Goal: Information Seeking & Learning: Learn about a topic

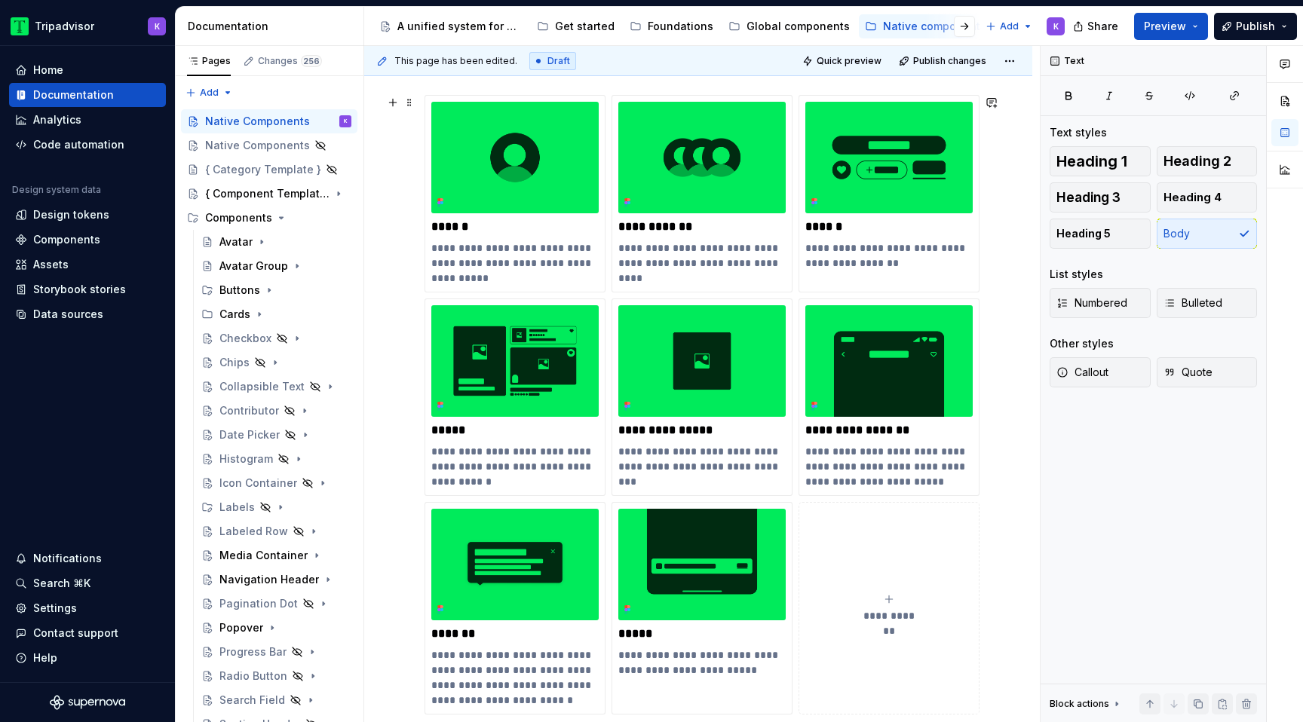
scroll to position [216, 0]
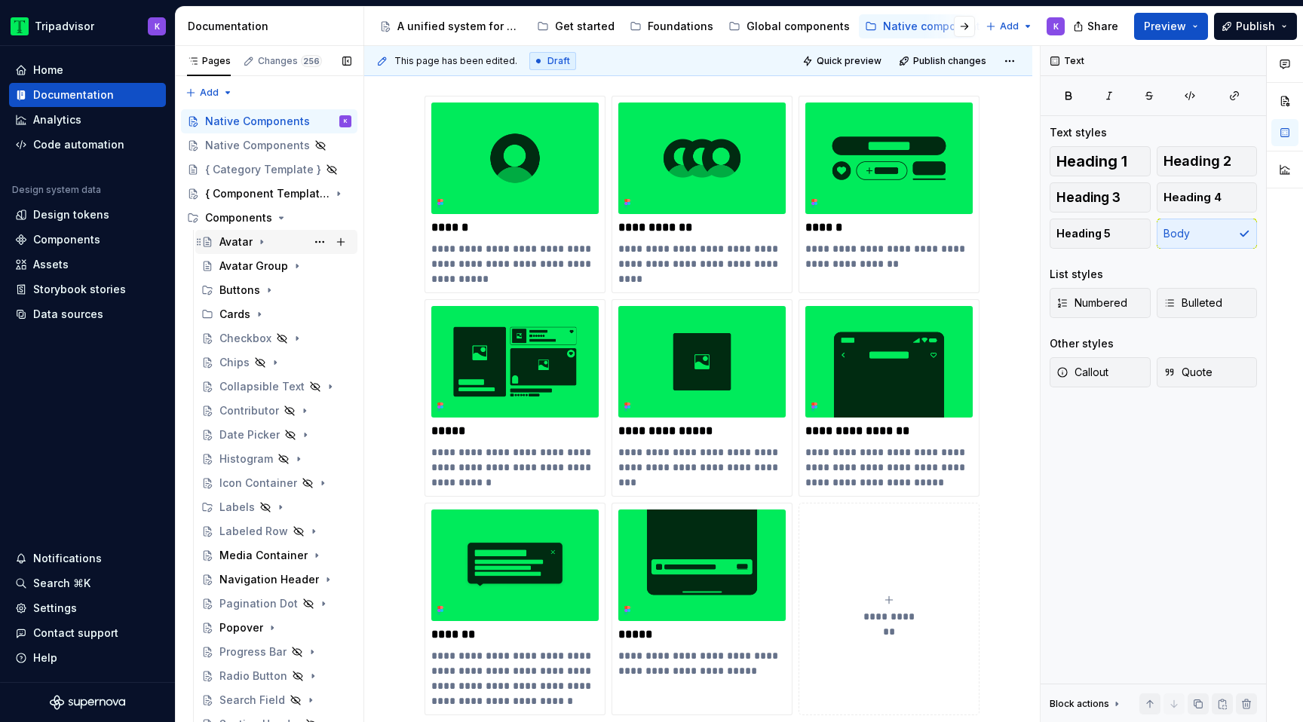
click at [237, 240] on div "Avatar" at bounding box center [235, 242] width 33 height 15
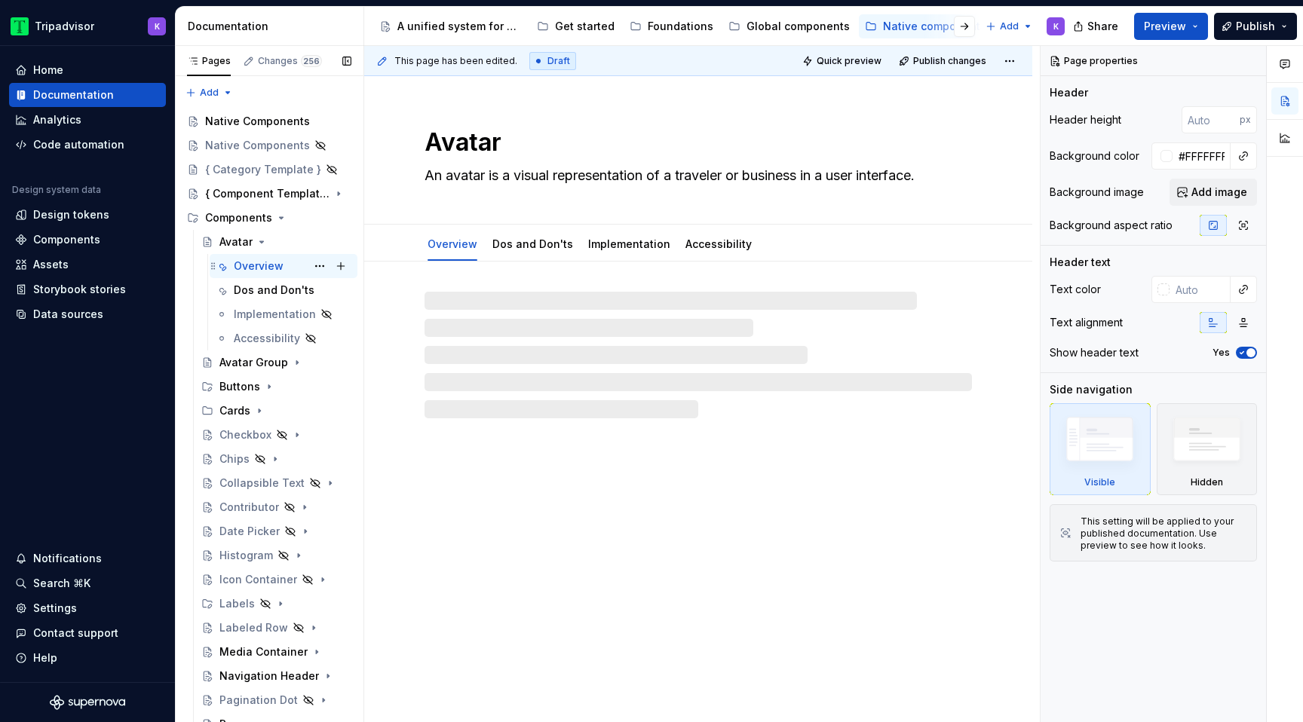
click at [271, 271] on div "Overview" at bounding box center [259, 266] width 50 height 15
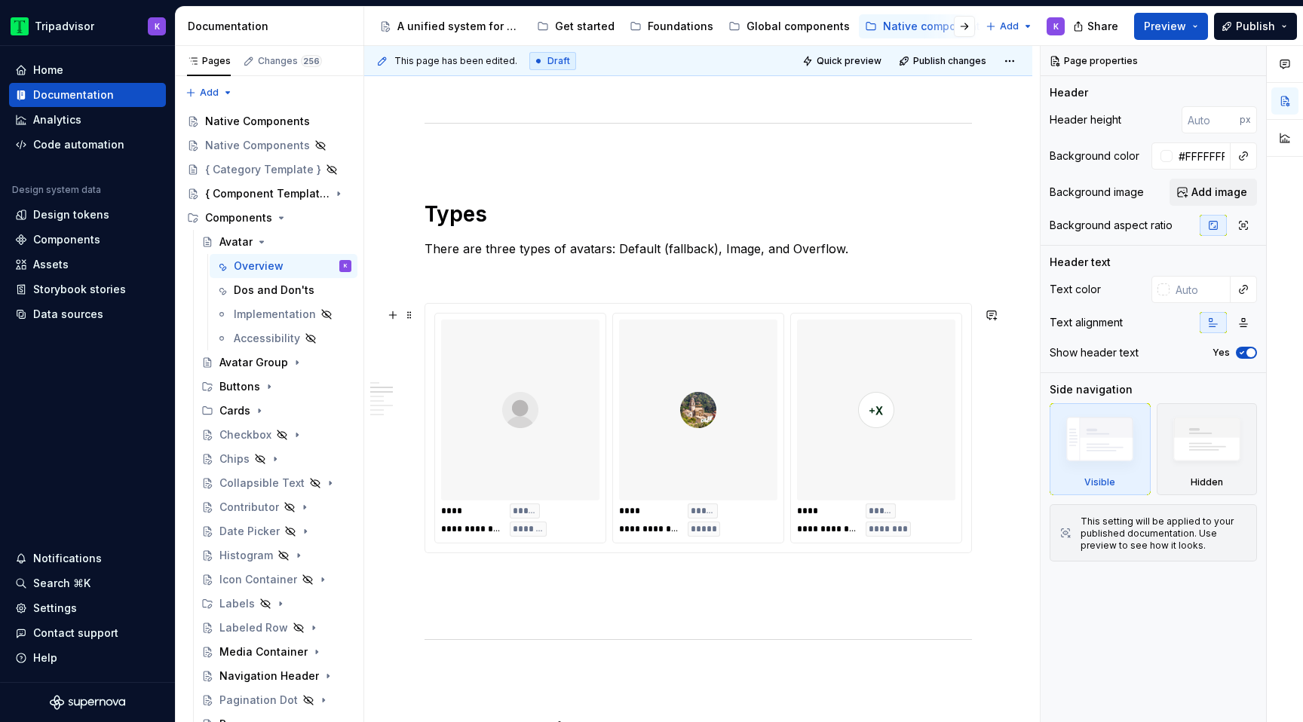
scroll to position [1057, 0]
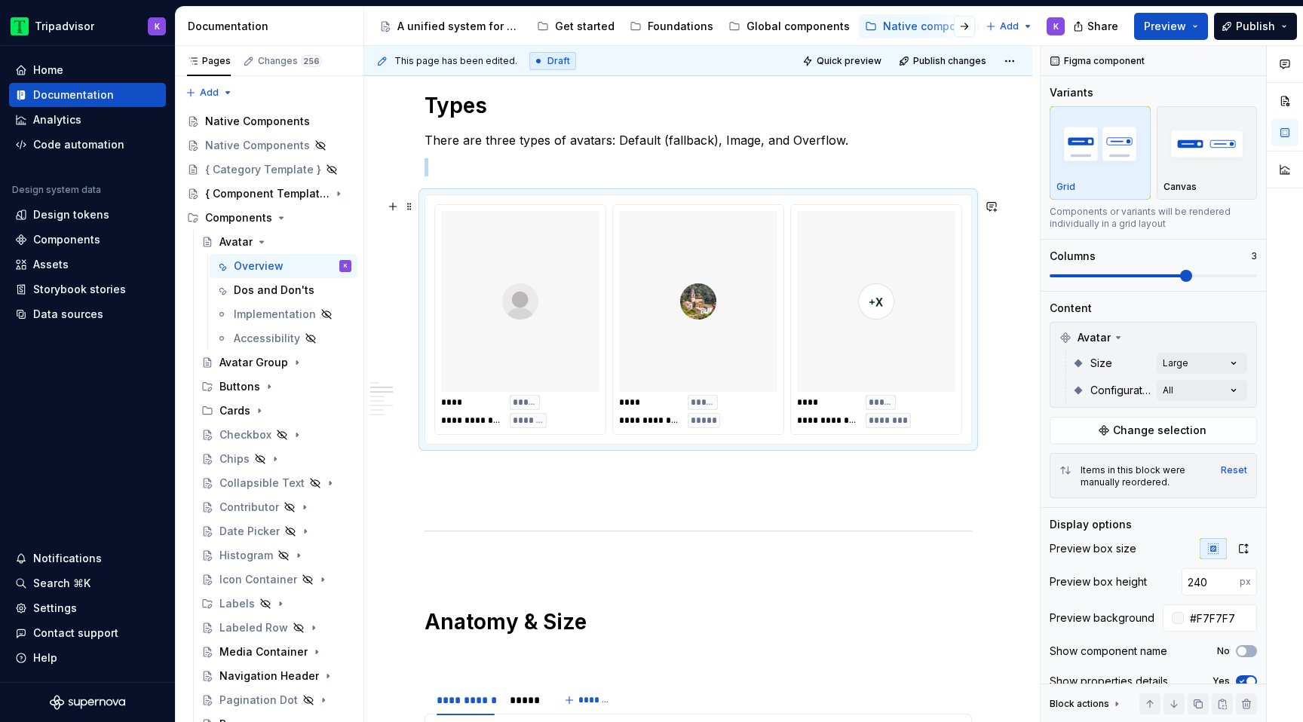
click at [603, 271] on div "**********" at bounding box center [520, 319] width 170 height 229
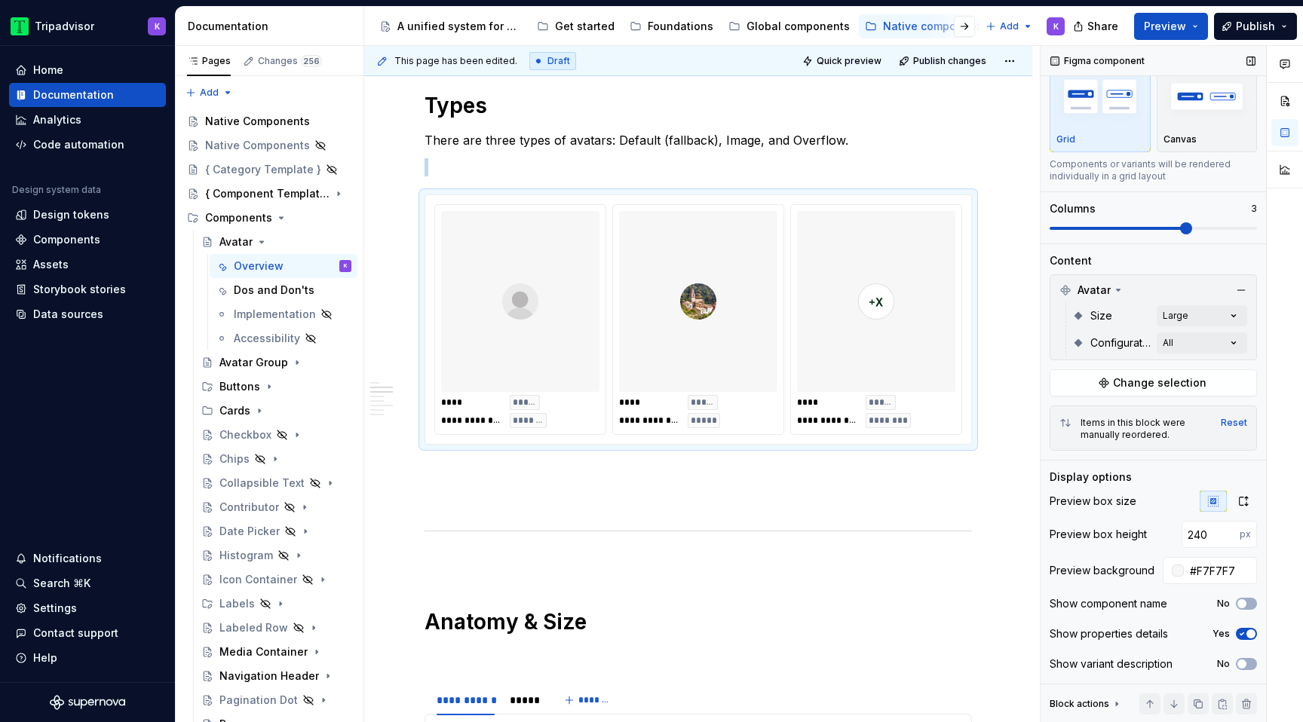
click at [1247, 630] on span "button" at bounding box center [1251, 634] width 9 height 9
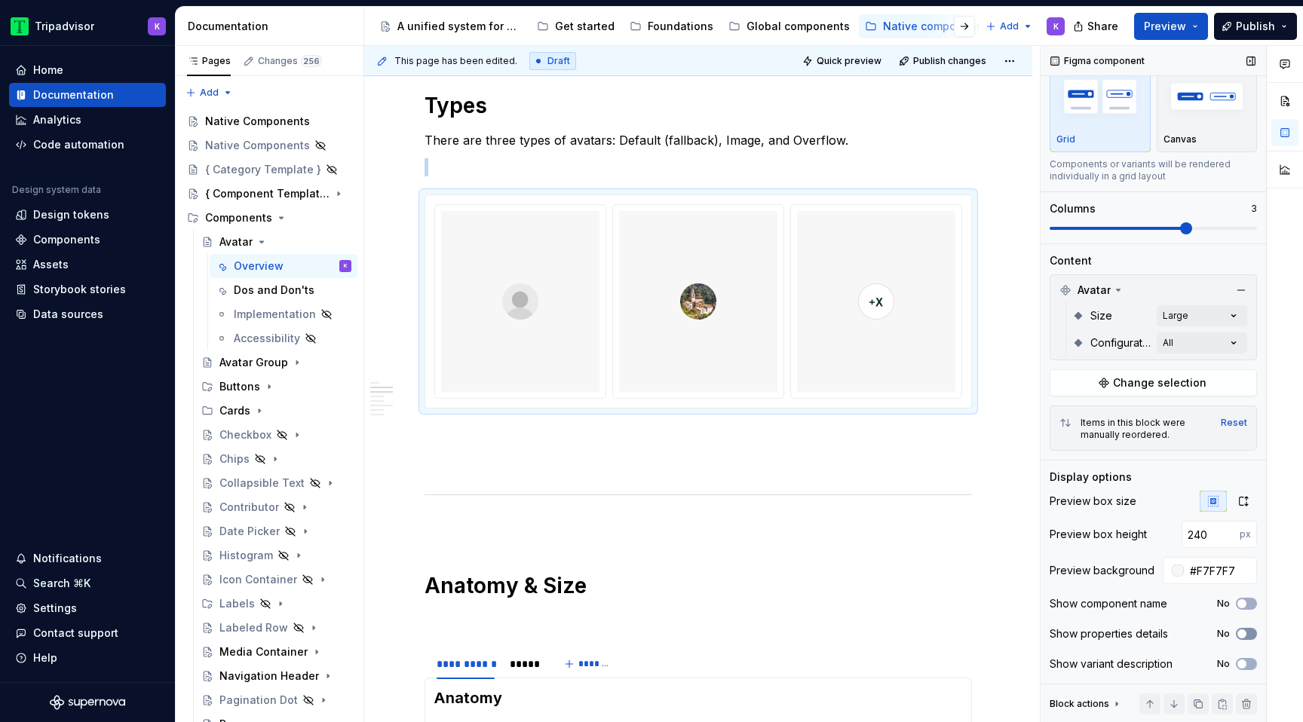
click at [1247, 630] on icon "button" at bounding box center [1242, 634] width 12 height 9
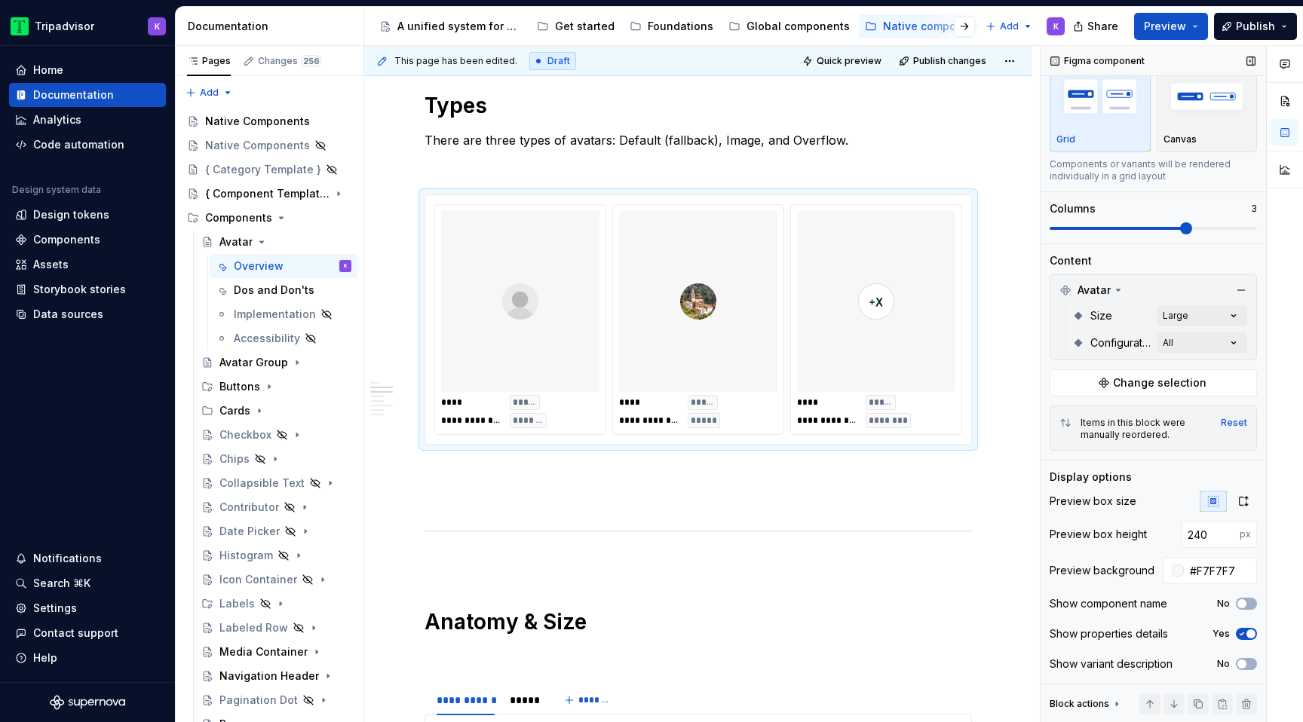
click at [1249, 595] on div "Show component name No" at bounding box center [1153, 604] width 207 height 21
click at [1249, 597] on div "Show component name No" at bounding box center [1153, 604] width 207 height 21
click at [1247, 604] on icon "button" at bounding box center [1242, 604] width 12 height 9
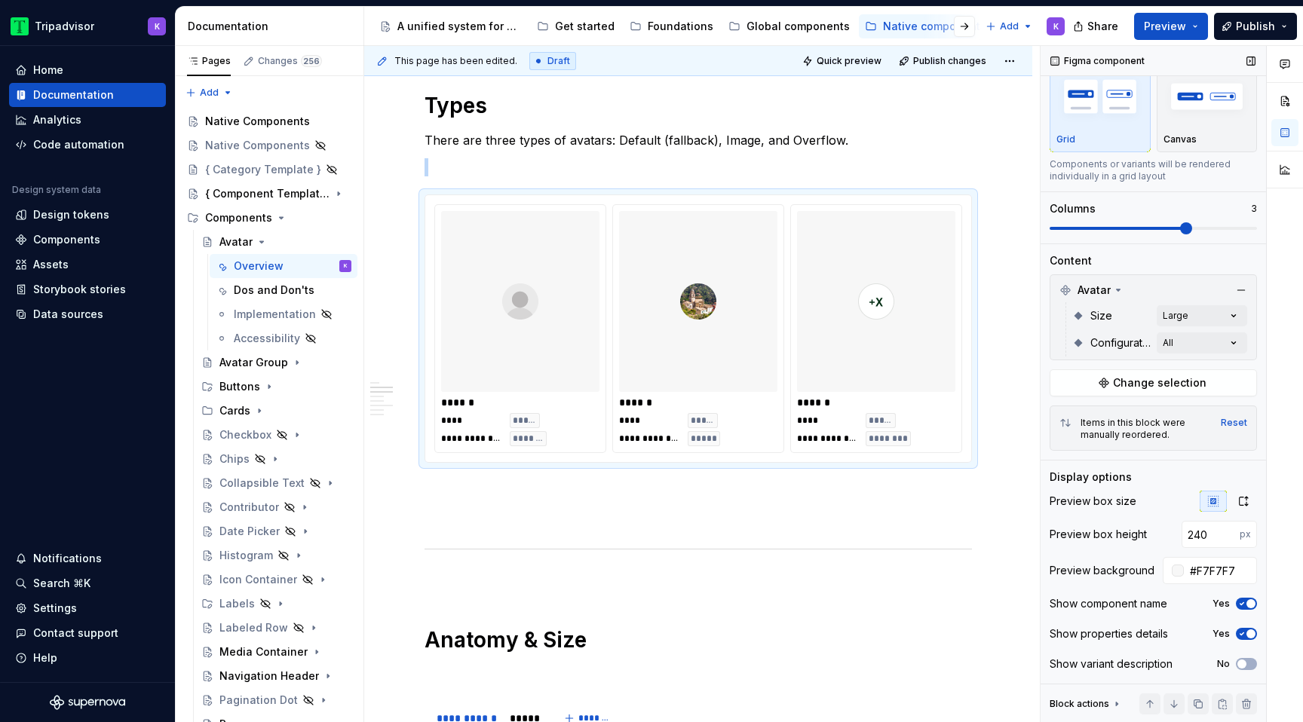
click at [1247, 604] on span "button" at bounding box center [1251, 604] width 9 height 9
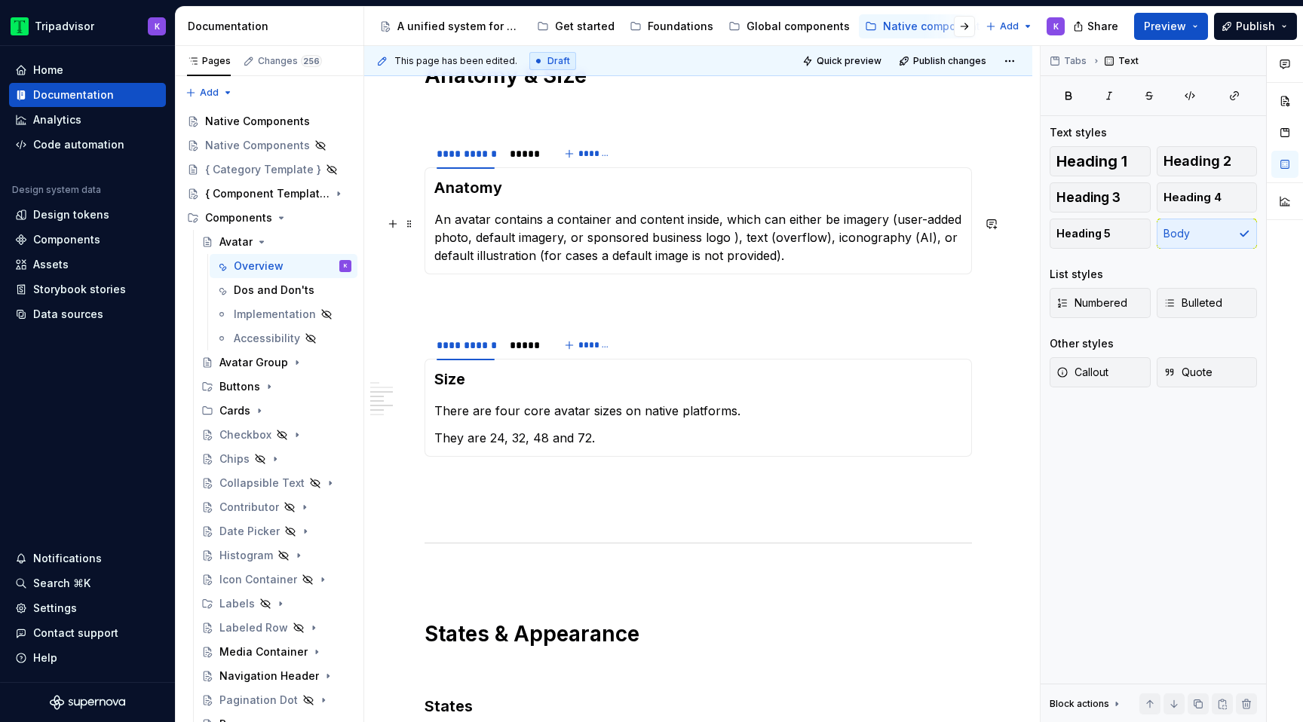
scroll to position [0, 0]
drag, startPoint x: 828, startPoint y: 239, endPoint x: 930, endPoint y: 237, distance: 101.8
click at [930, 237] on p "An avatar contains a container and content inside, which can either be imagery …" at bounding box center [698, 237] width 528 height 54
click at [521, 157] on div "*****" at bounding box center [524, 153] width 29 height 15
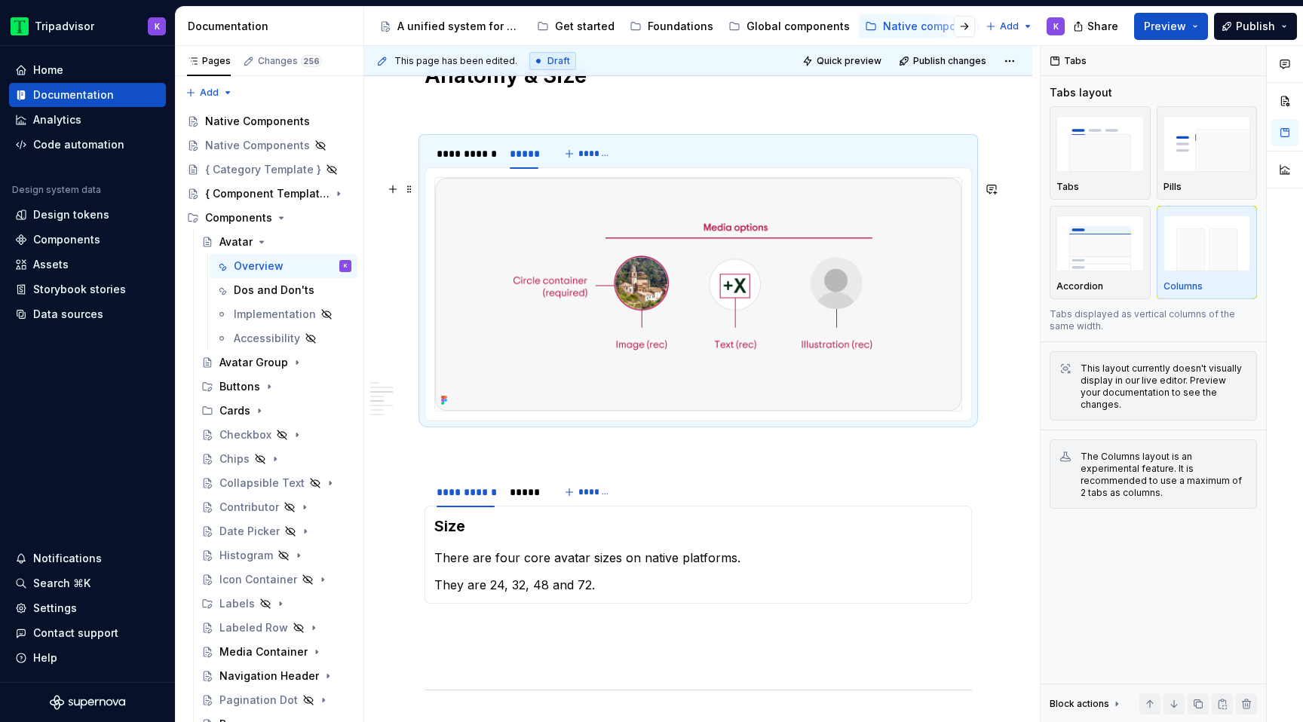
click at [662, 265] on img at bounding box center [698, 294] width 526 height 233
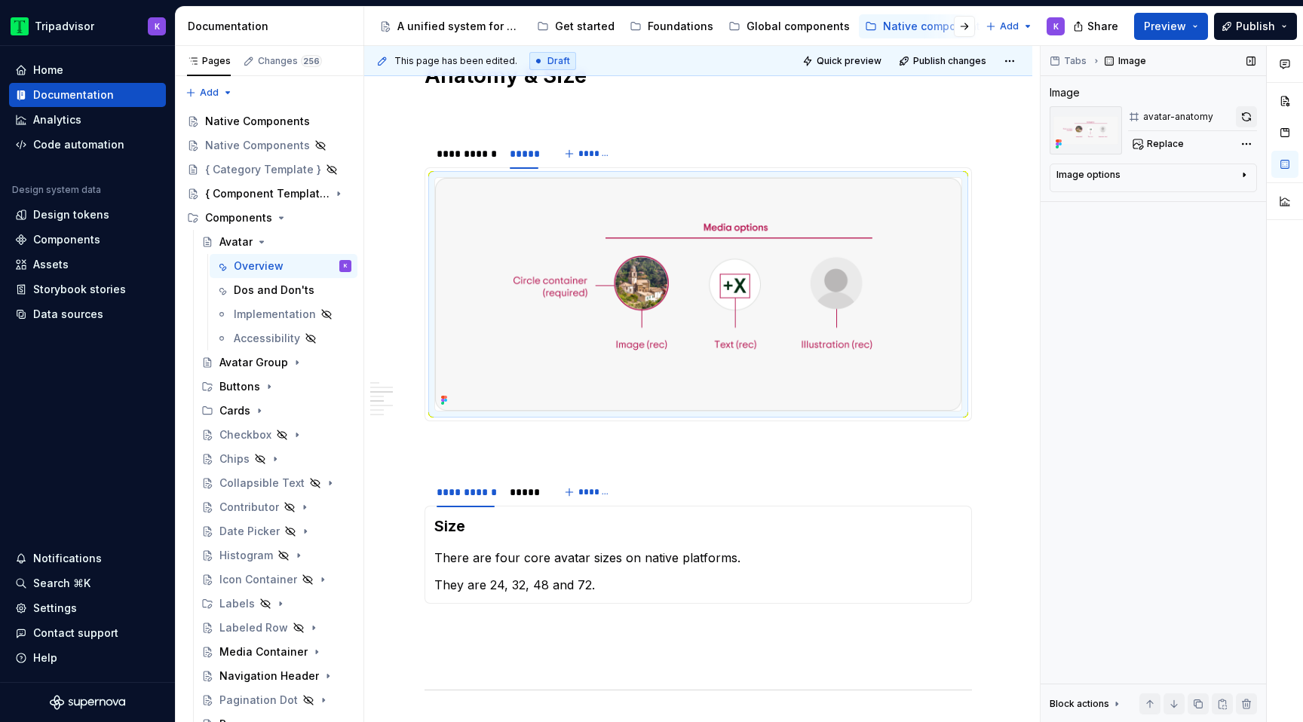
click at [1245, 113] on button "button" at bounding box center [1246, 116] width 21 height 21
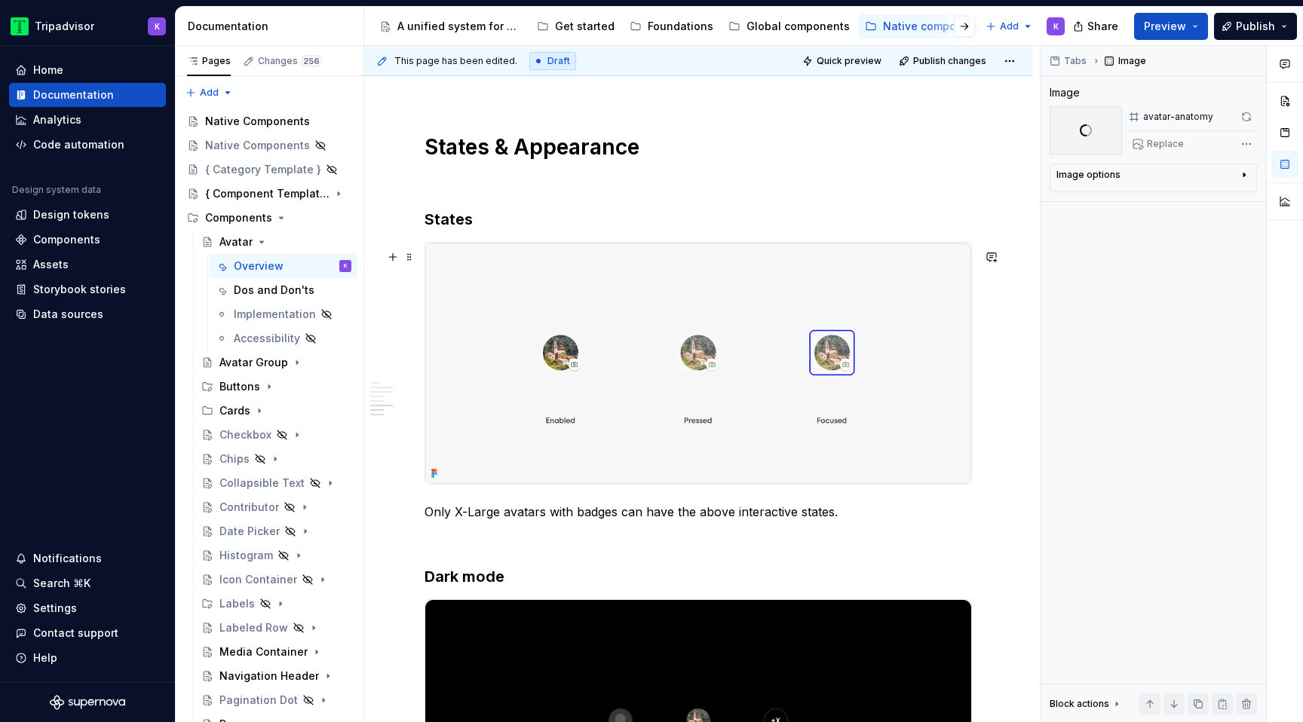
scroll to position [2288, 0]
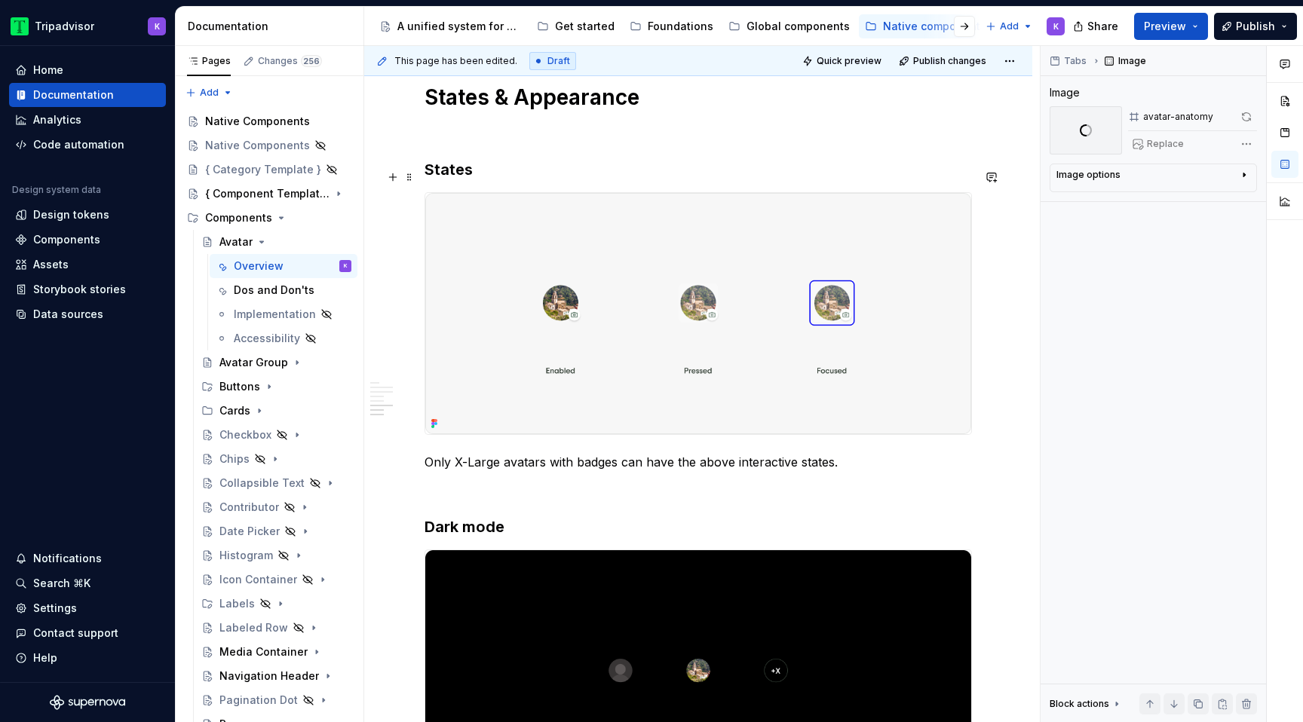
type textarea "*"
click at [426, 178] on h3 "States" at bounding box center [699, 169] width 548 height 21
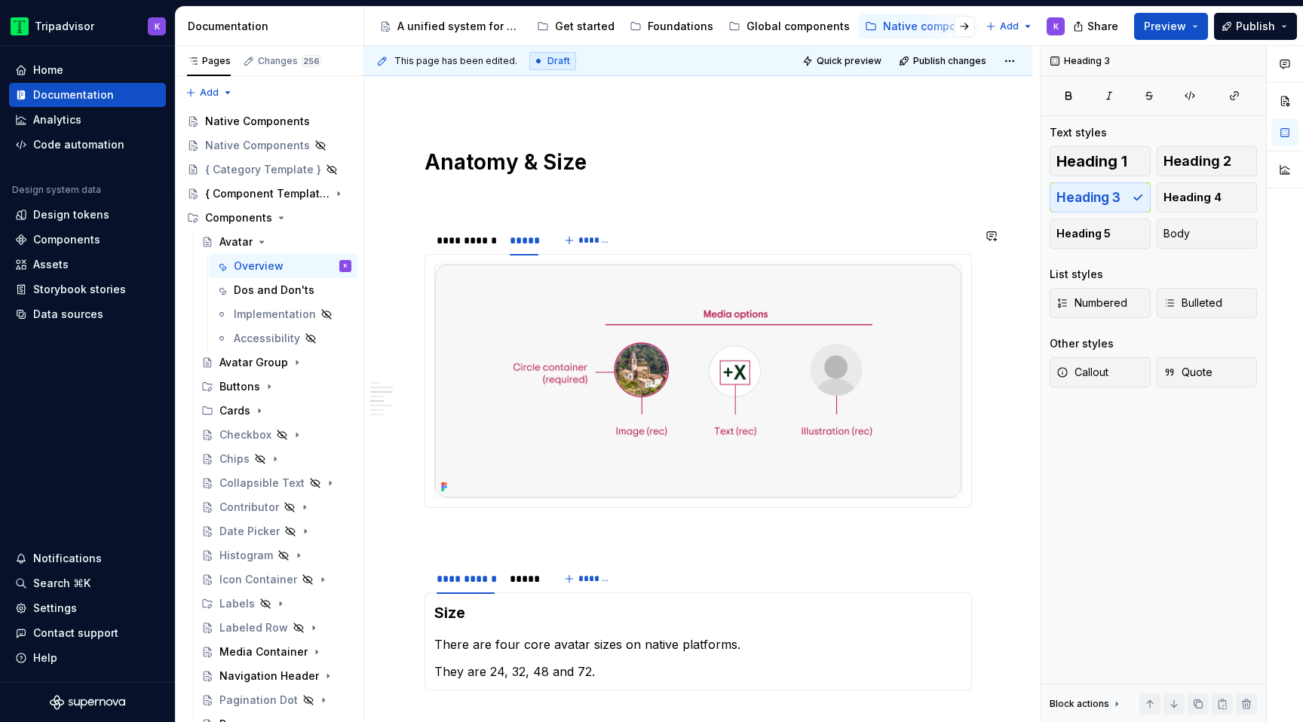
scroll to position [1508, 0]
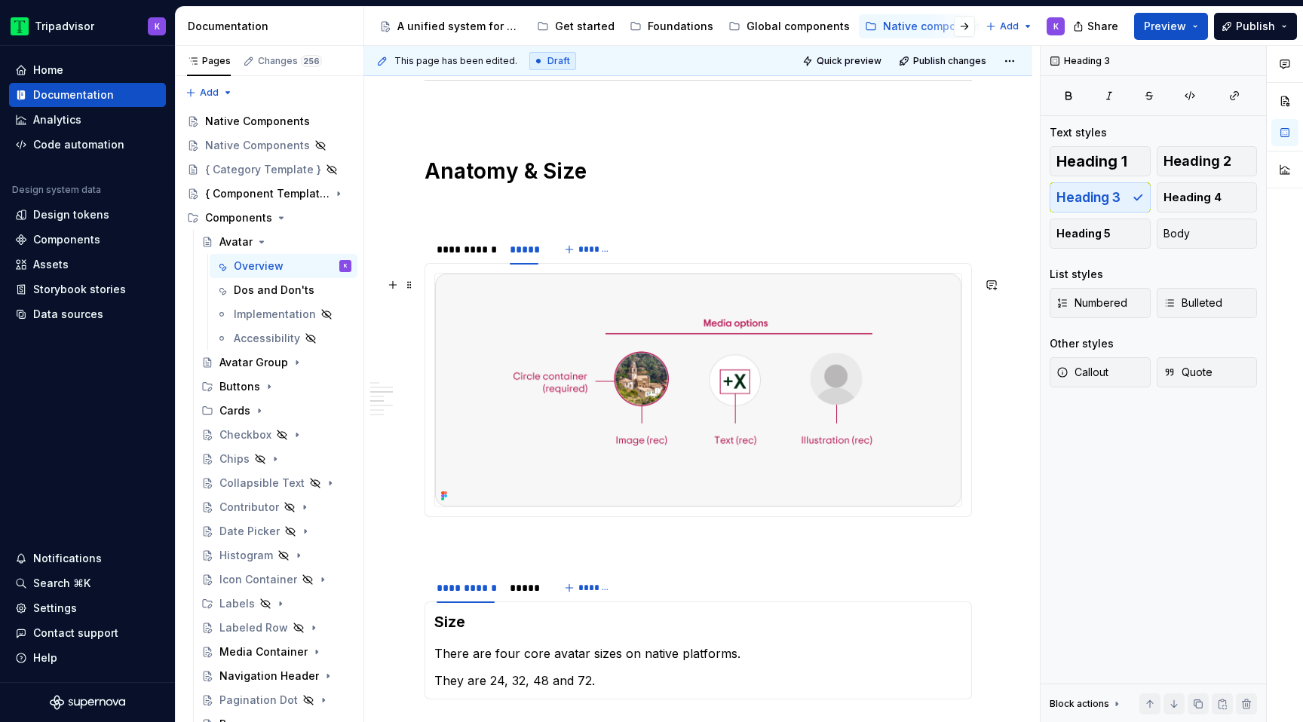
type textarea "*"
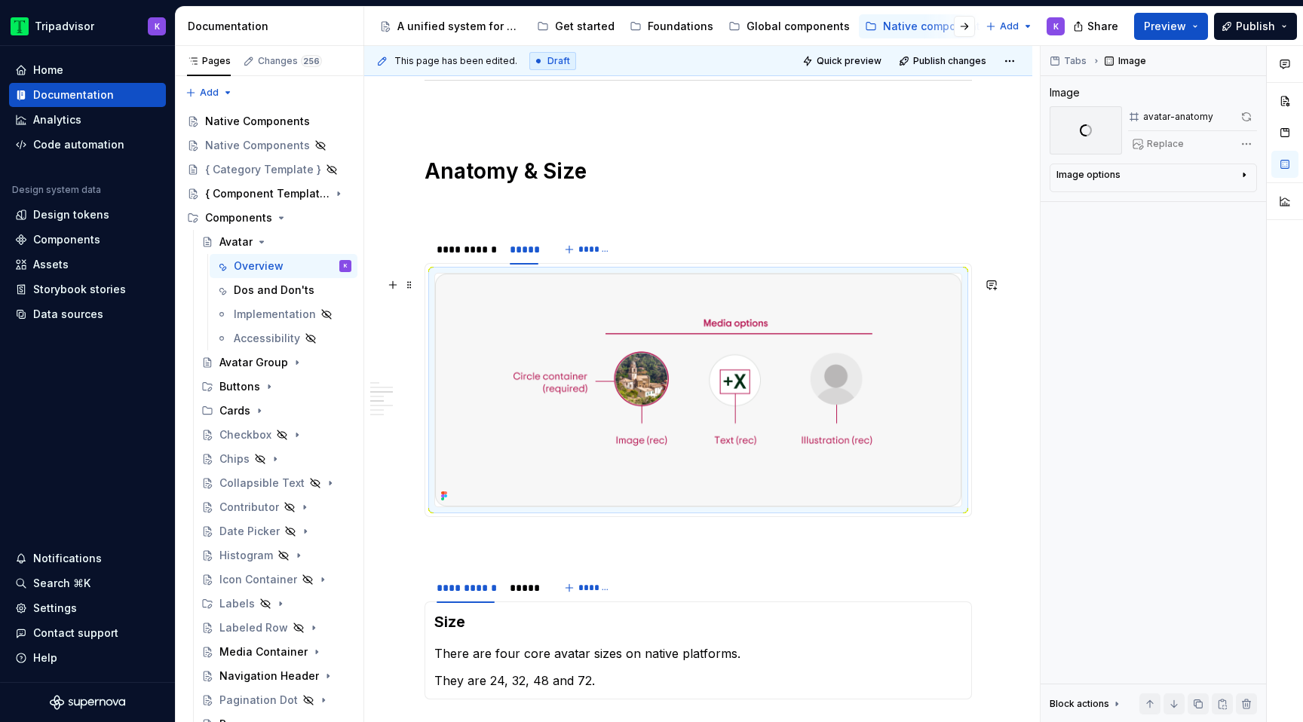
click at [664, 384] on img at bounding box center [698, 390] width 526 height 233
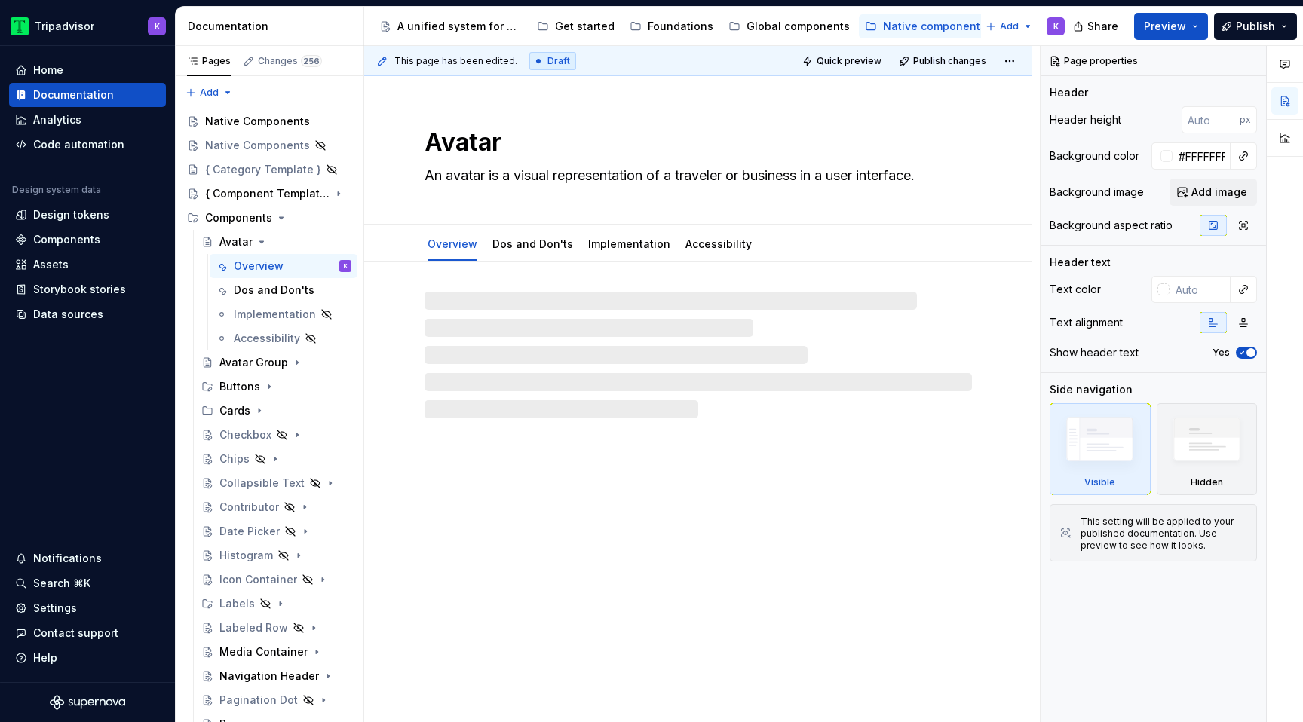
type textarea "*"
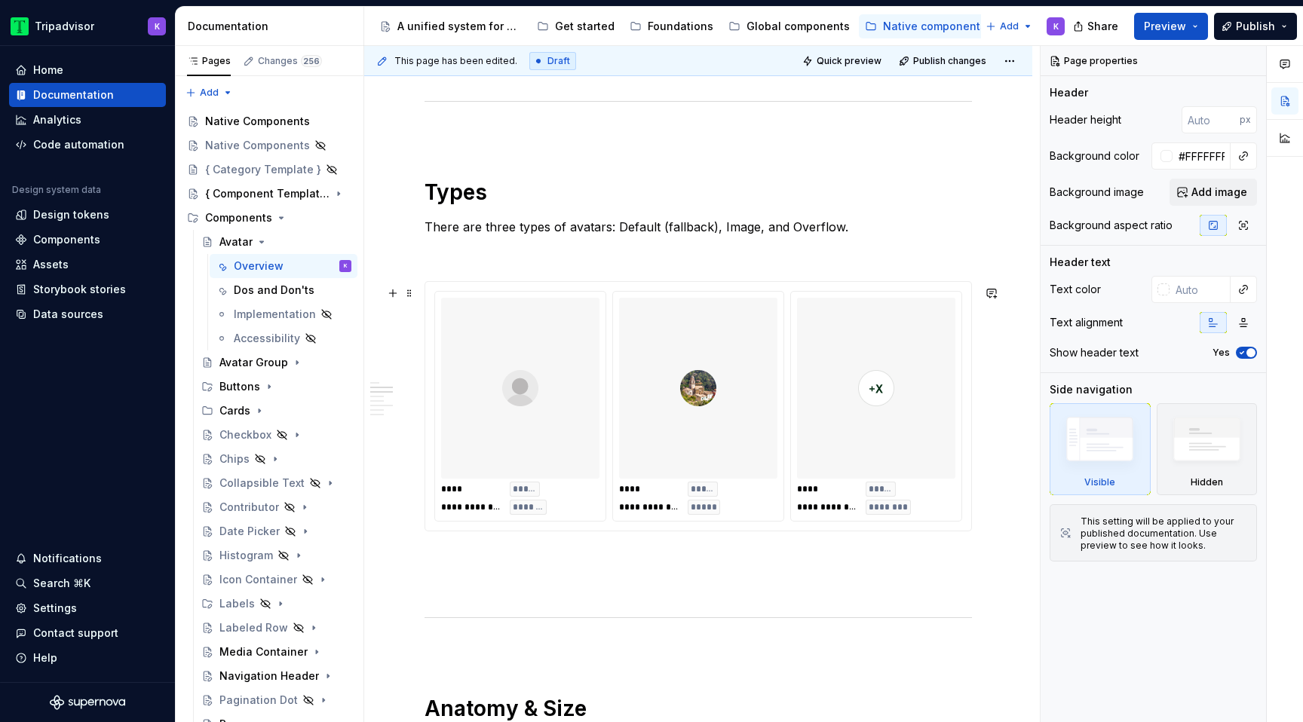
scroll to position [1388, 0]
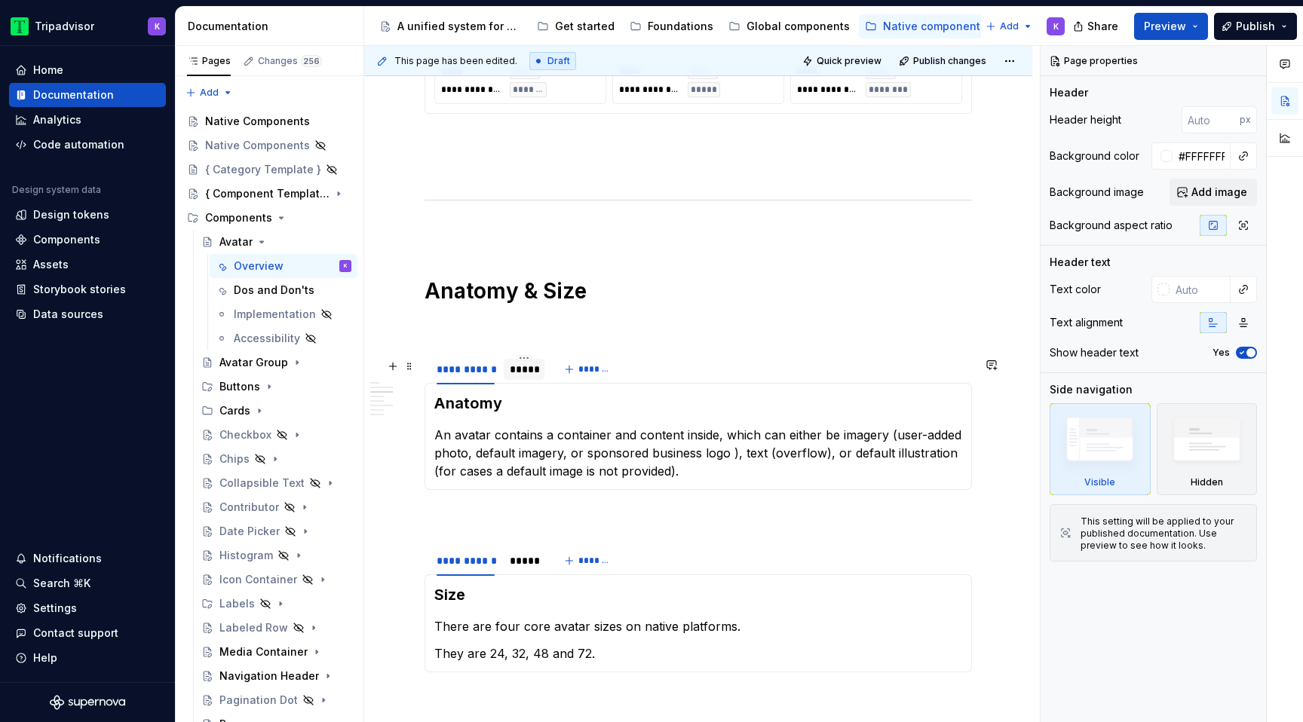
click at [525, 380] on div "*****" at bounding box center [524, 369] width 41 height 21
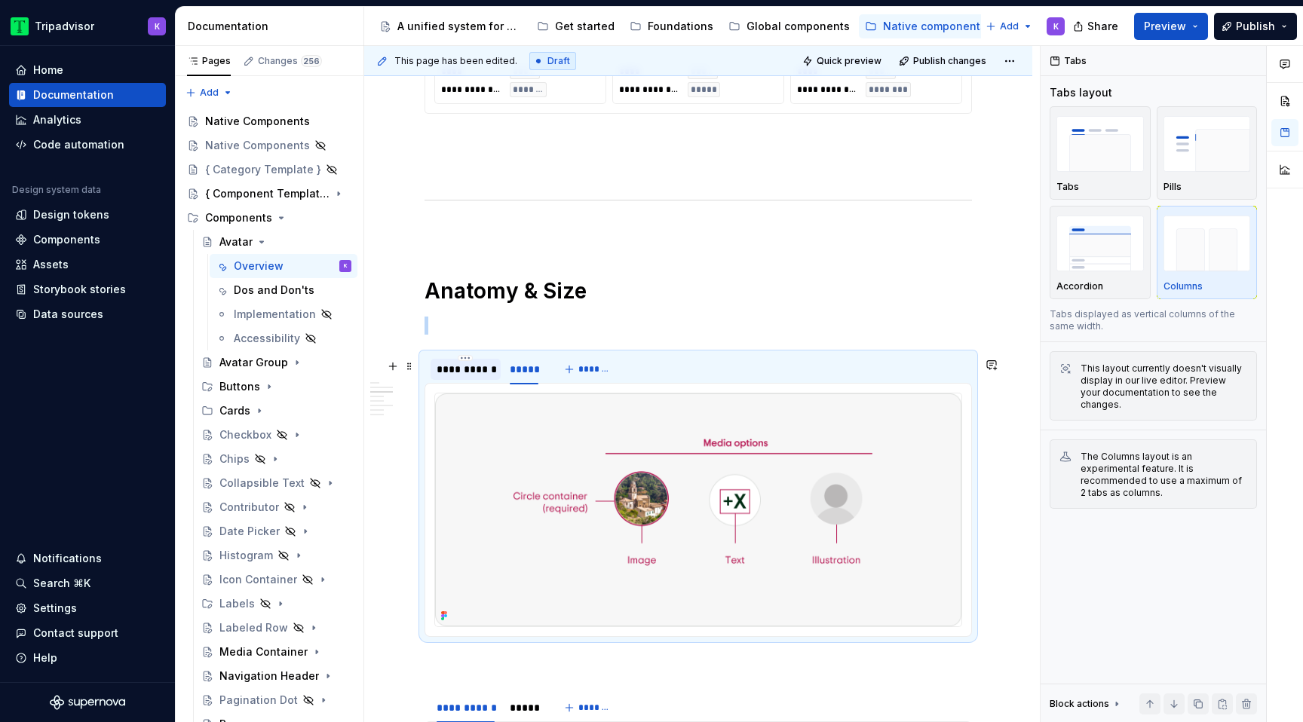
click at [487, 377] on div "**********" at bounding box center [466, 369] width 58 height 15
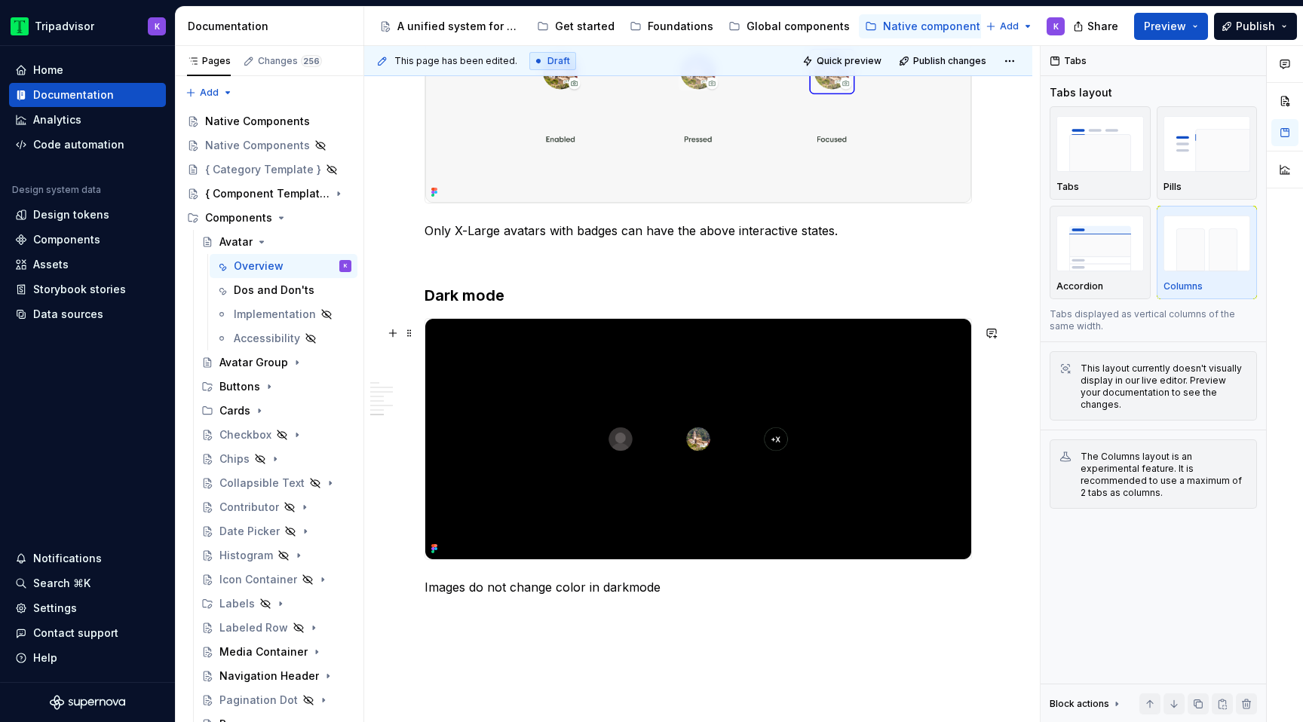
scroll to position [2519, 0]
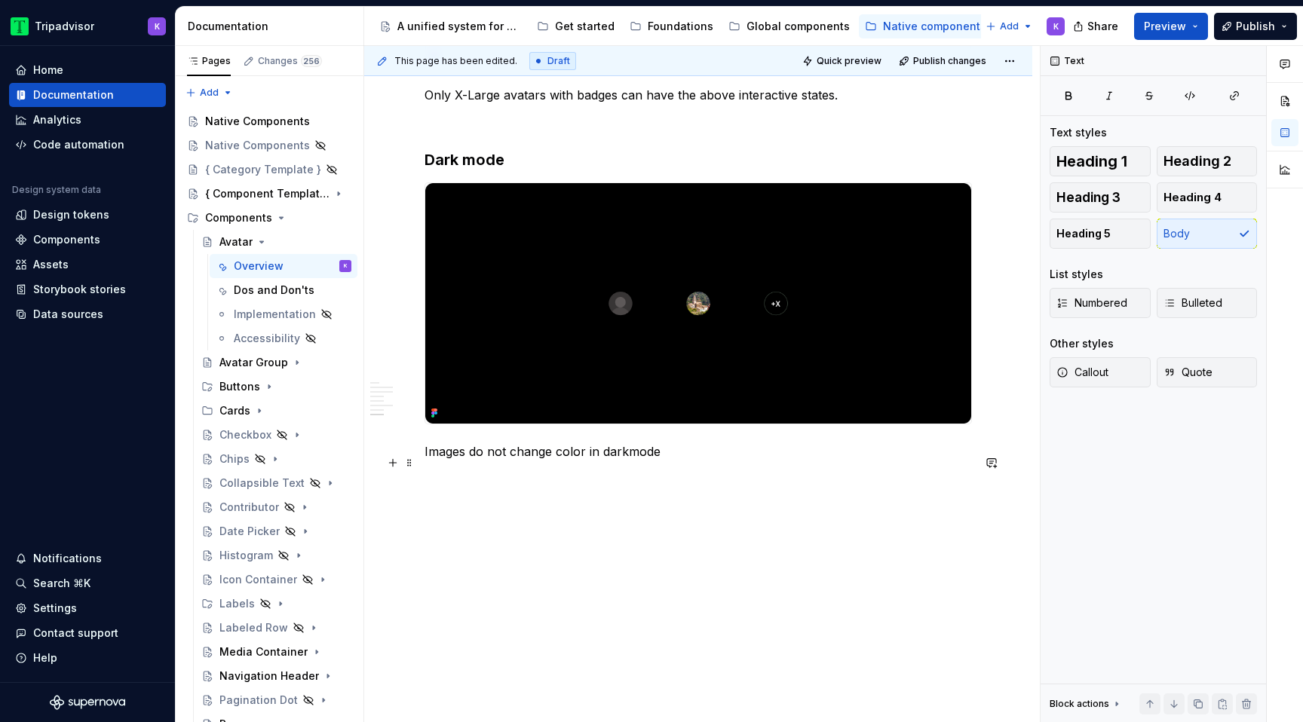
click at [622, 453] on p "Images do not change color in darkmode" at bounding box center [699, 452] width 548 height 18
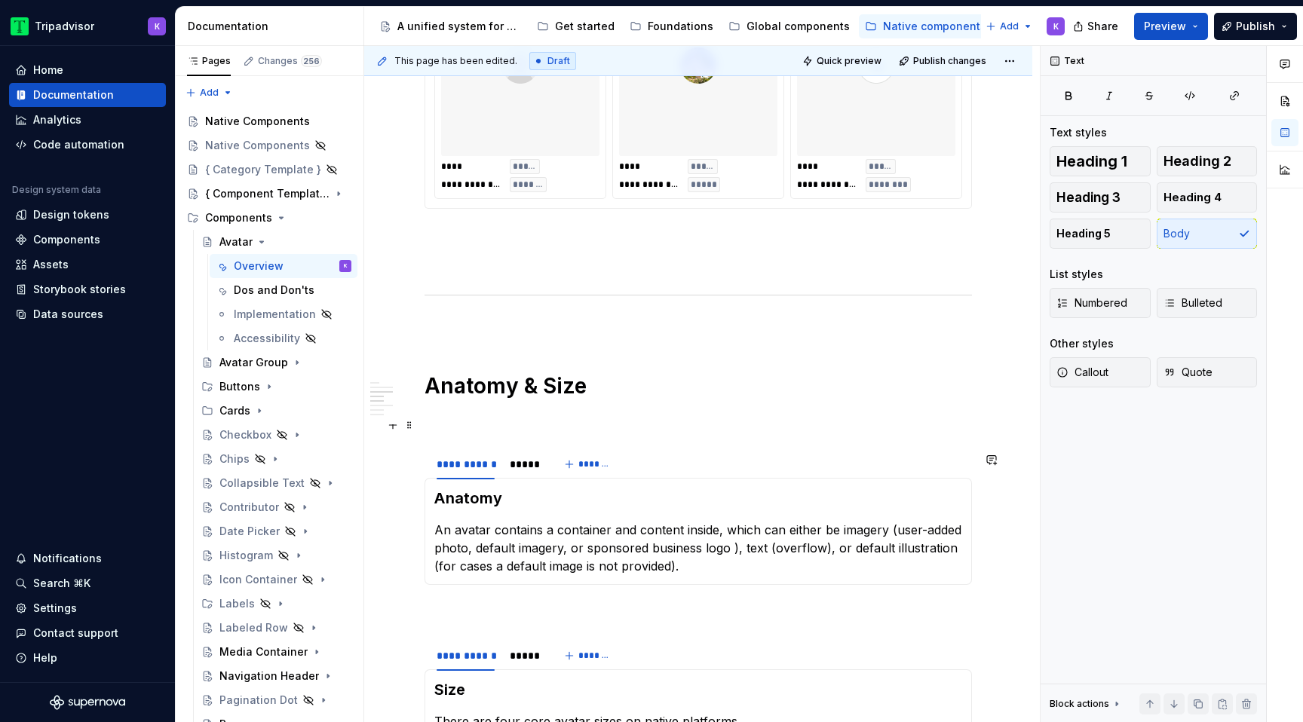
scroll to position [993, 0]
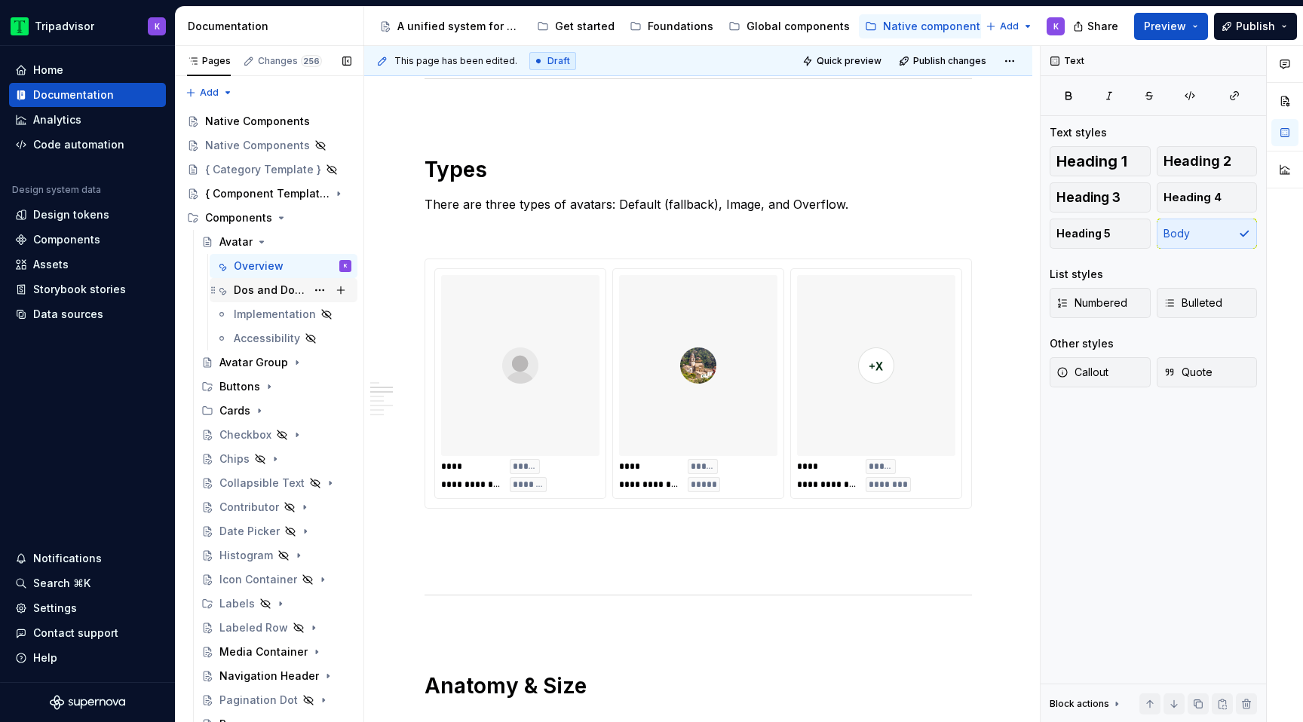
click at [271, 288] on div "Dos and Don'ts" at bounding box center [270, 290] width 72 height 15
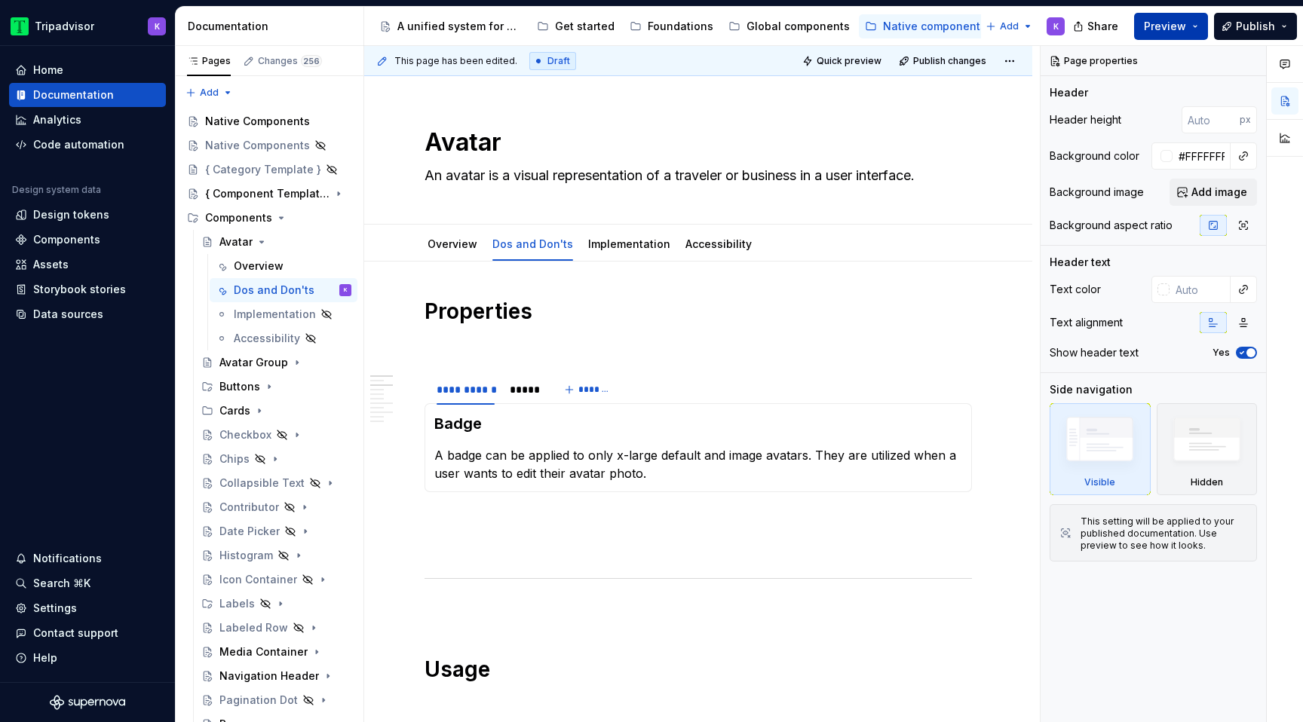
click at [1170, 16] on button "Preview" at bounding box center [1171, 26] width 74 height 27
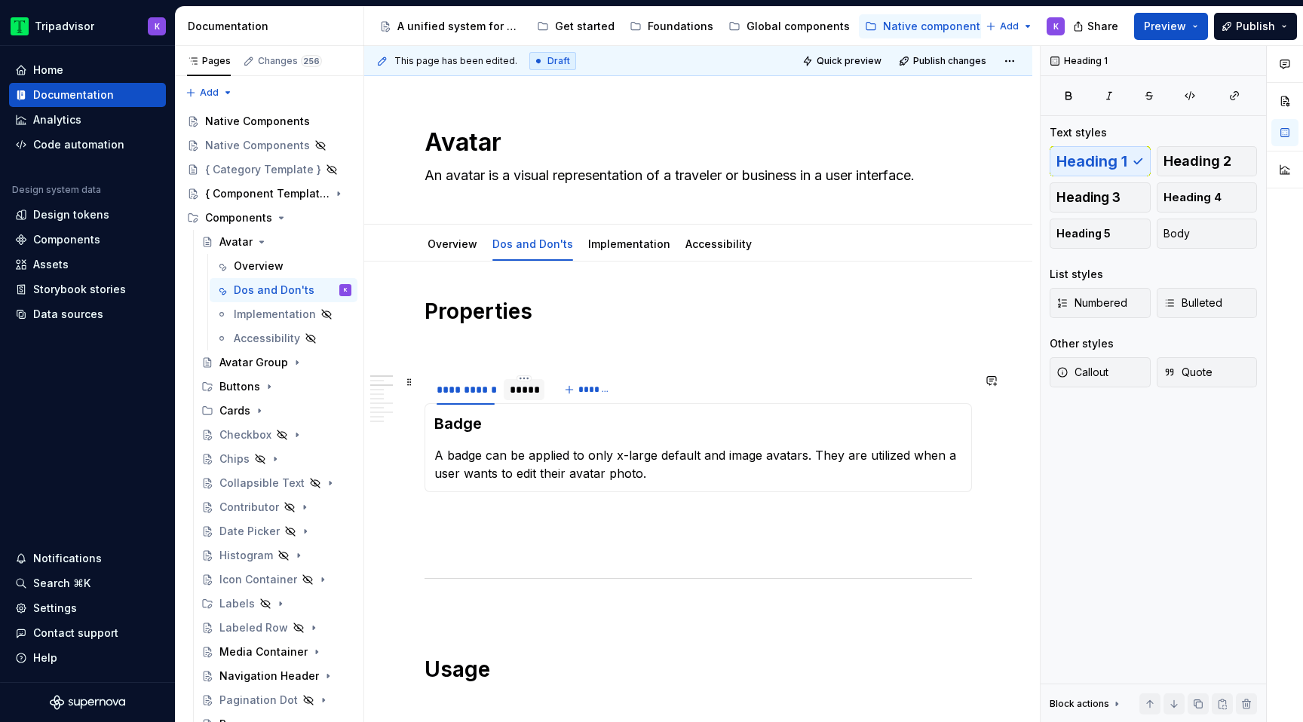
click at [521, 397] on div "*****" at bounding box center [524, 389] width 41 height 21
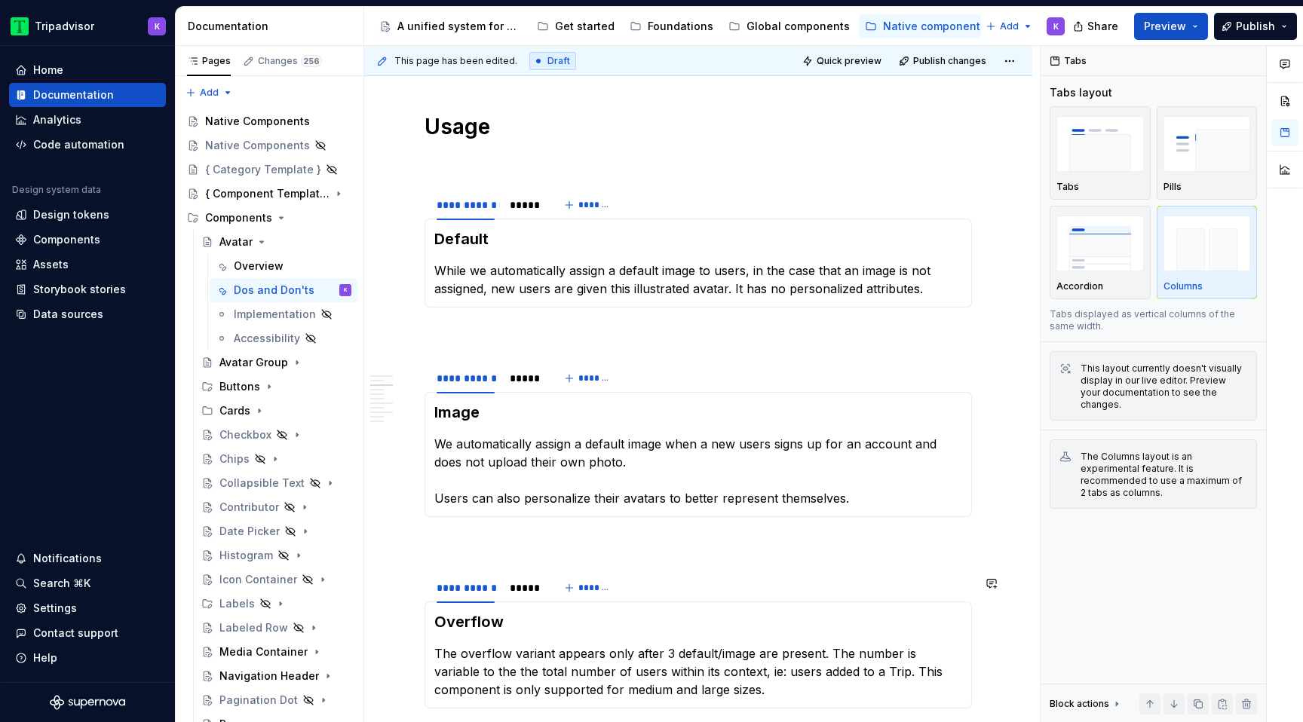
scroll to position [822, 0]
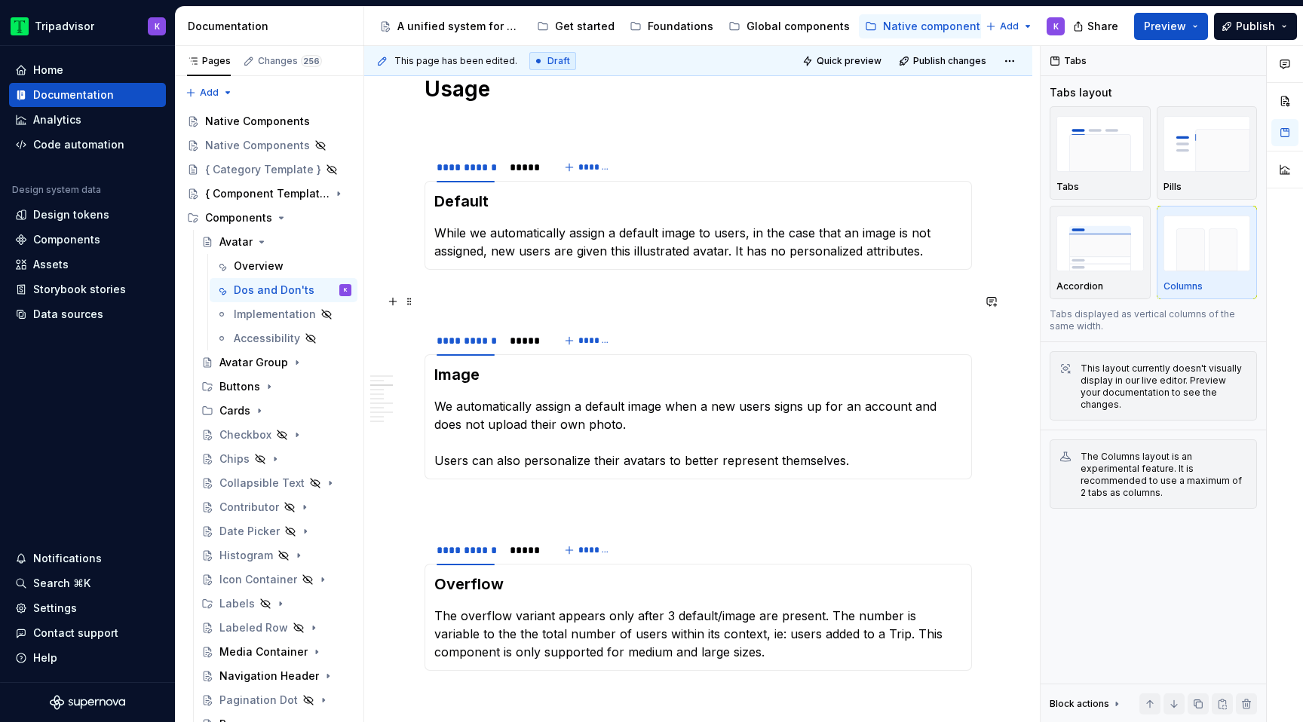
type textarea "*"
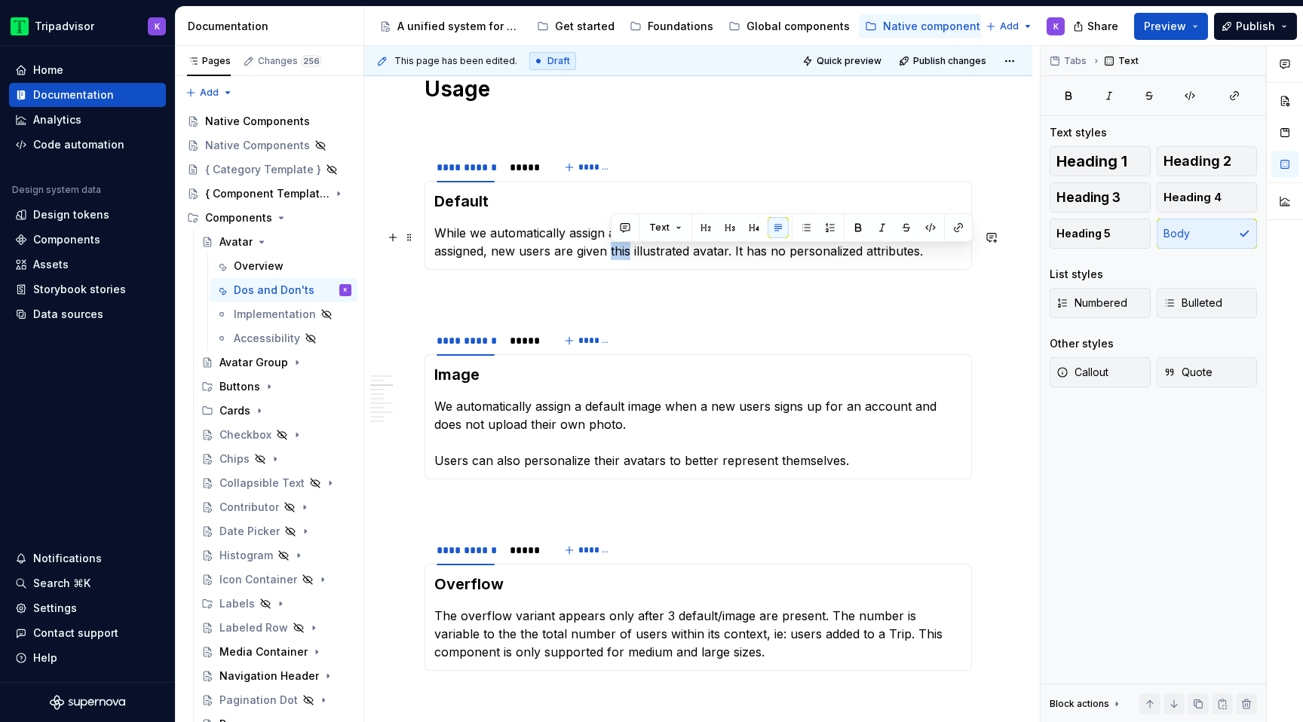
drag, startPoint x: 630, startPoint y: 256, endPoint x: 612, endPoint y: 255, distance: 18.1
click at [612, 255] on p "While we automatically assign a default image to users, in the case that an ima…" at bounding box center [698, 242] width 528 height 36
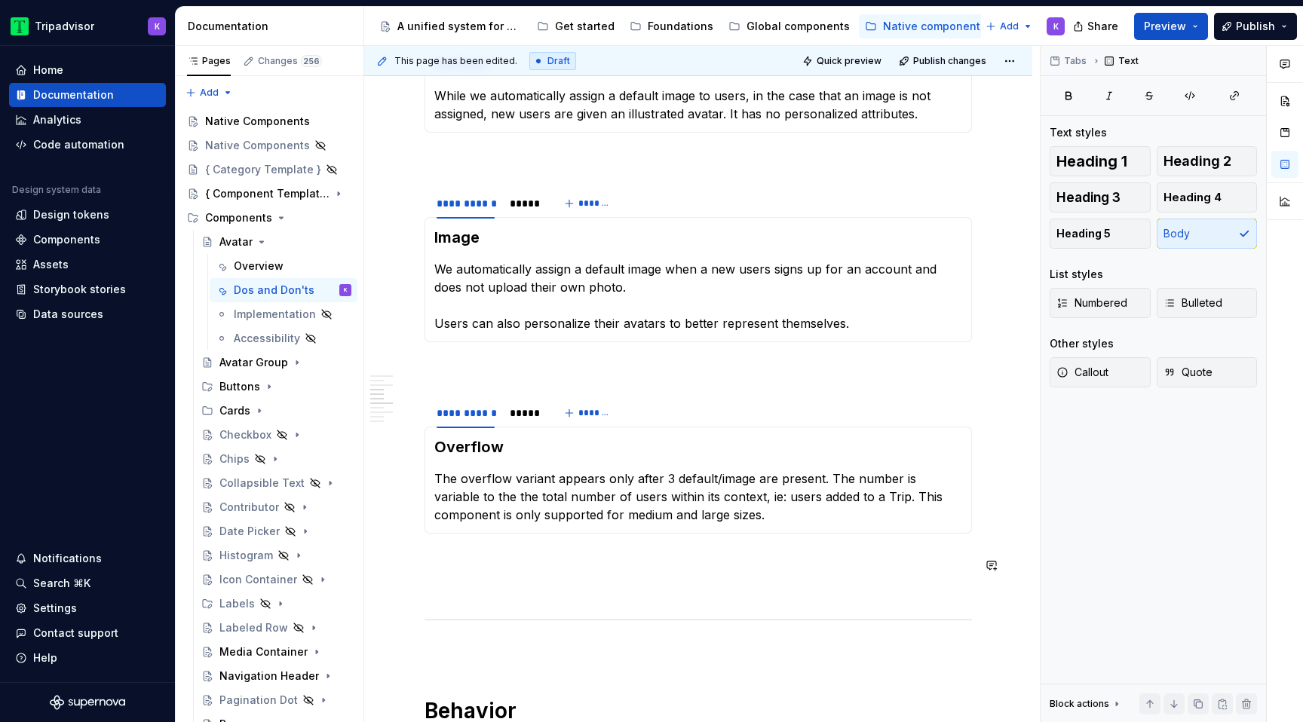
scroll to position [961, 0]
click at [550, 481] on p "The overflow variant appears only after 3 default/image are present. The number…" at bounding box center [698, 495] width 528 height 54
click at [569, 481] on p "The overflow variant appears only after 3 default/image are present. The number…" at bounding box center [698, 495] width 528 height 54
click at [557, 480] on p "The overflow variant appears only after 3 default/image are present. The number…" at bounding box center [698, 495] width 528 height 54
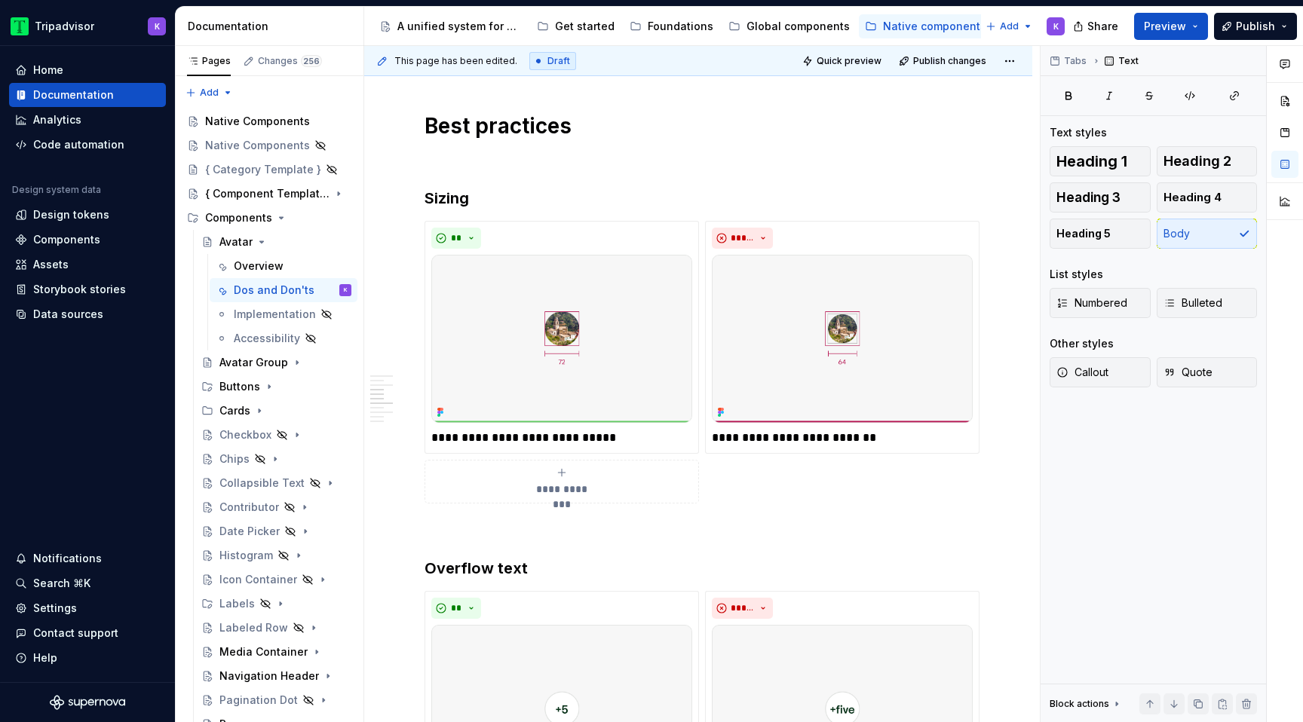
scroll to position [2401, 0]
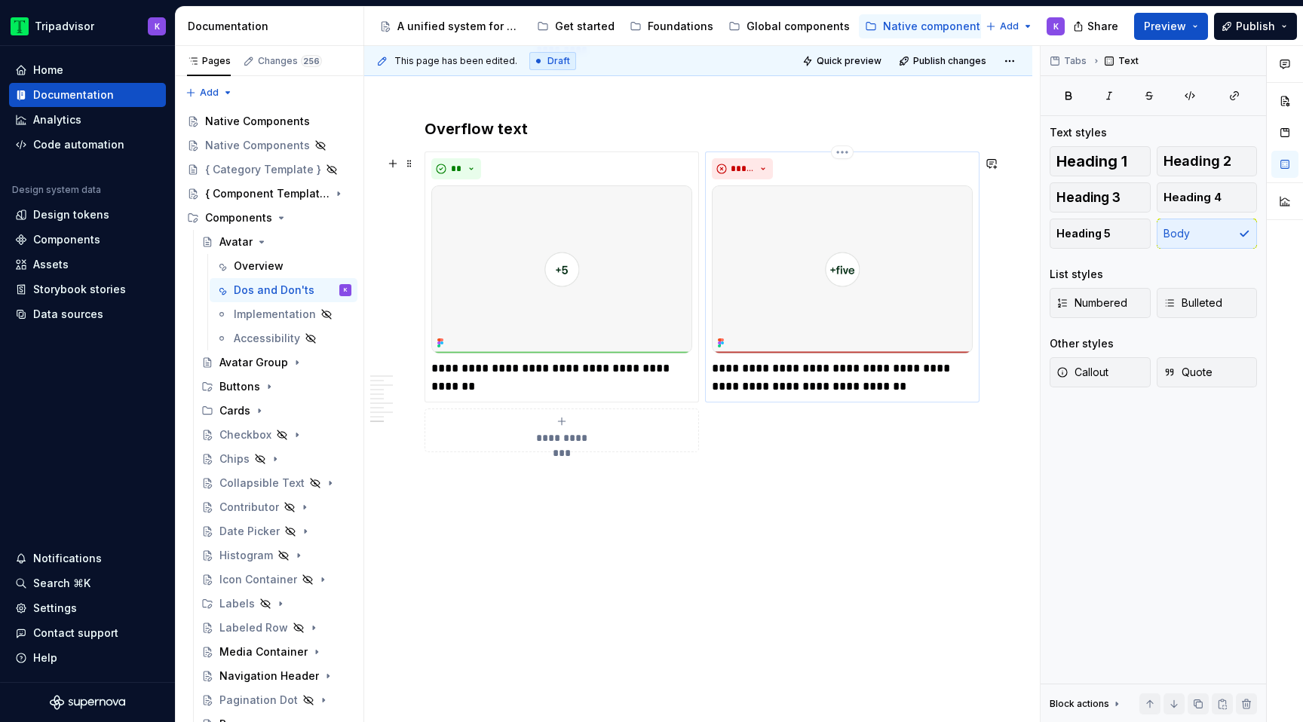
click at [874, 385] on p "**********" at bounding box center [842, 378] width 261 height 36
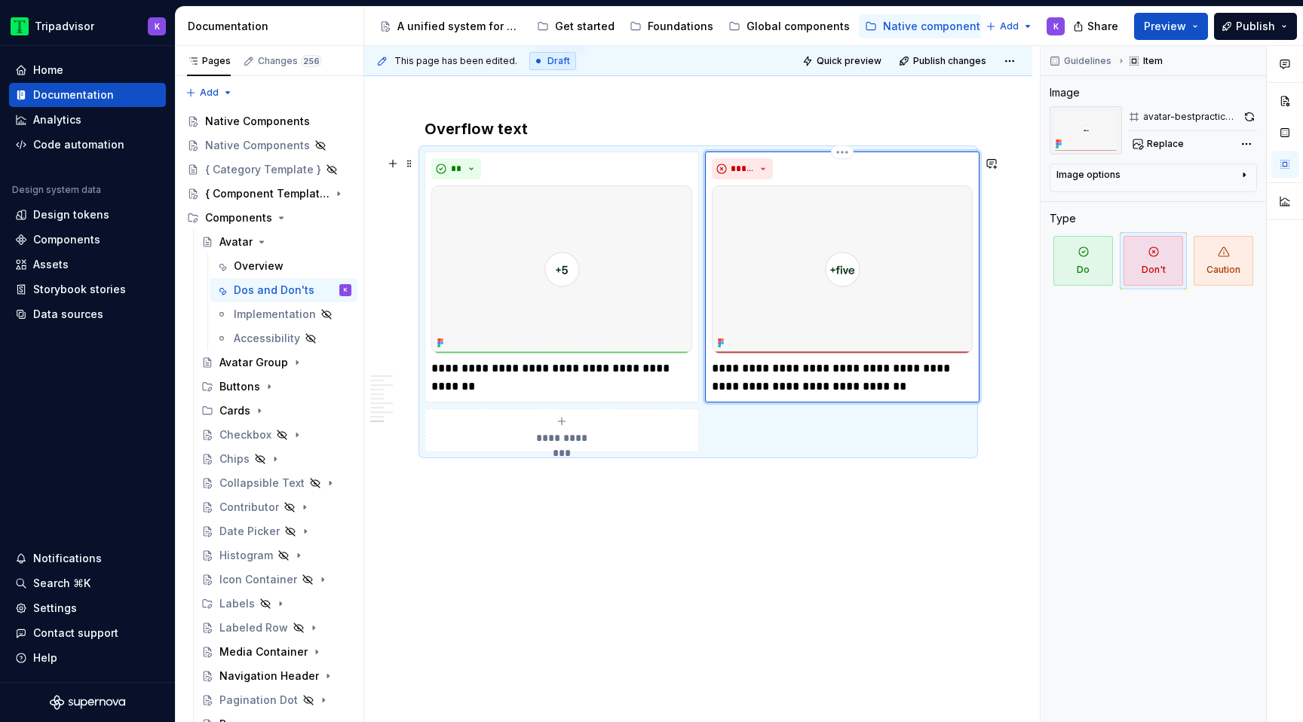
type textarea "*"
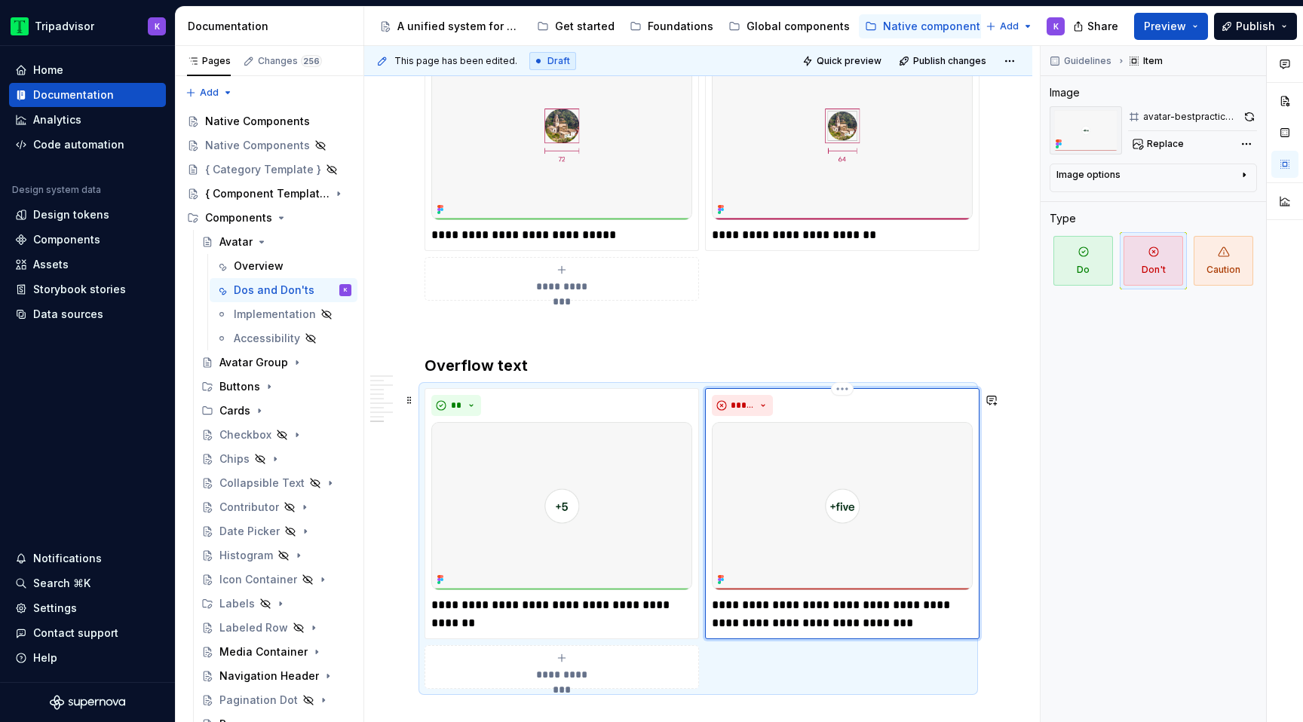
scroll to position [2158, 0]
click at [261, 240] on icon "Page tree" at bounding box center [262, 242] width 12 height 12
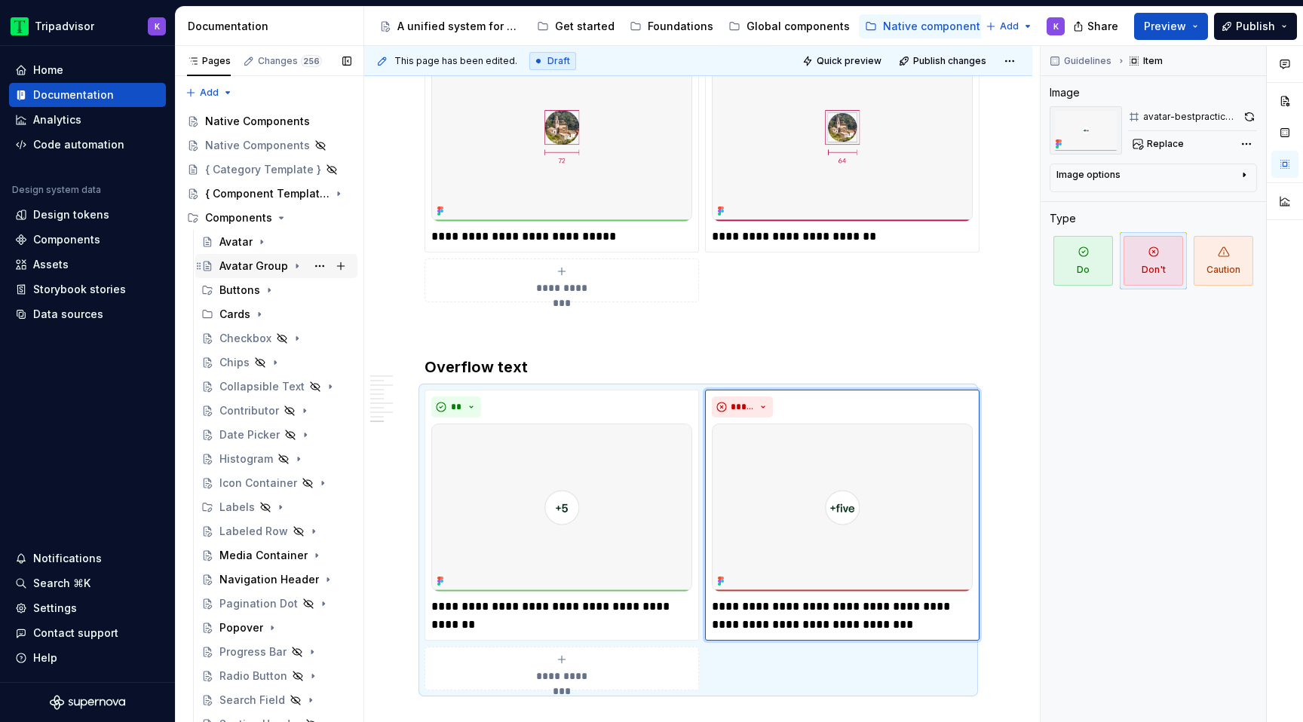
click at [293, 264] on icon "Page tree" at bounding box center [297, 266] width 12 height 12
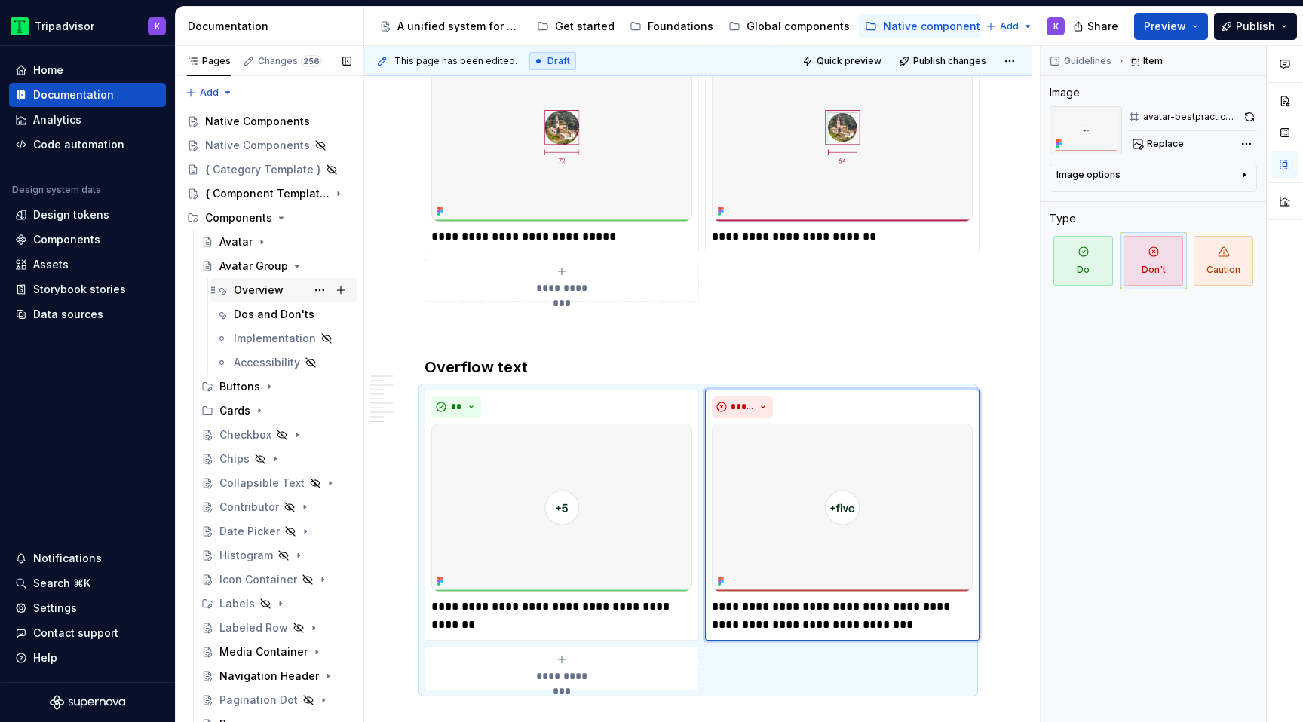
click at [267, 285] on div "Overview" at bounding box center [259, 290] width 50 height 15
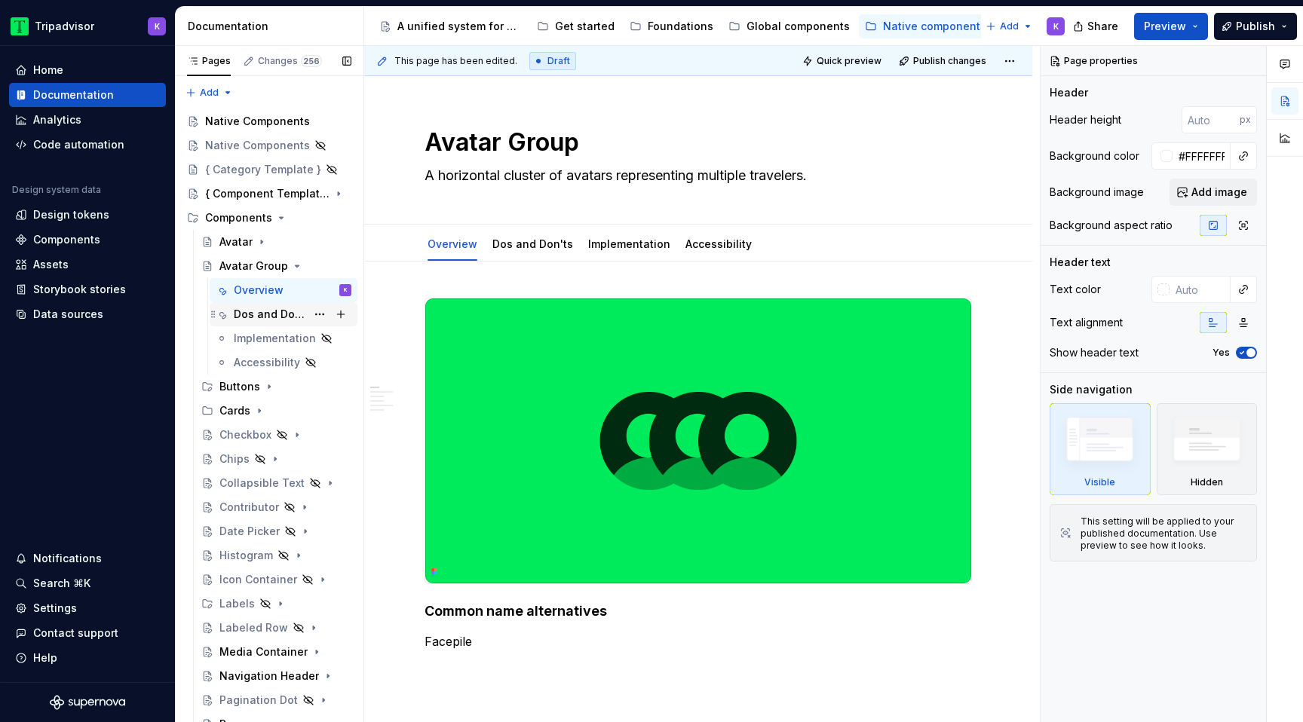
click at [278, 320] on div "Dos and Don'ts" at bounding box center [270, 314] width 72 height 15
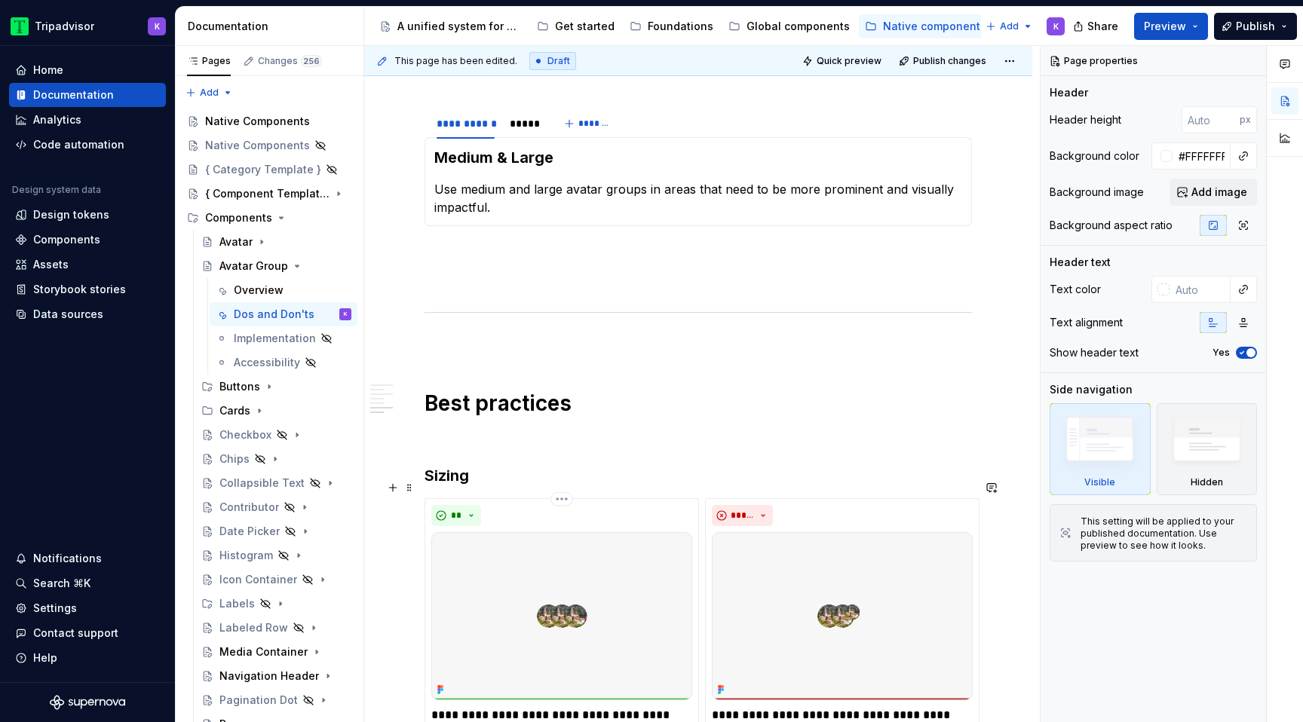
scroll to position [1163, 0]
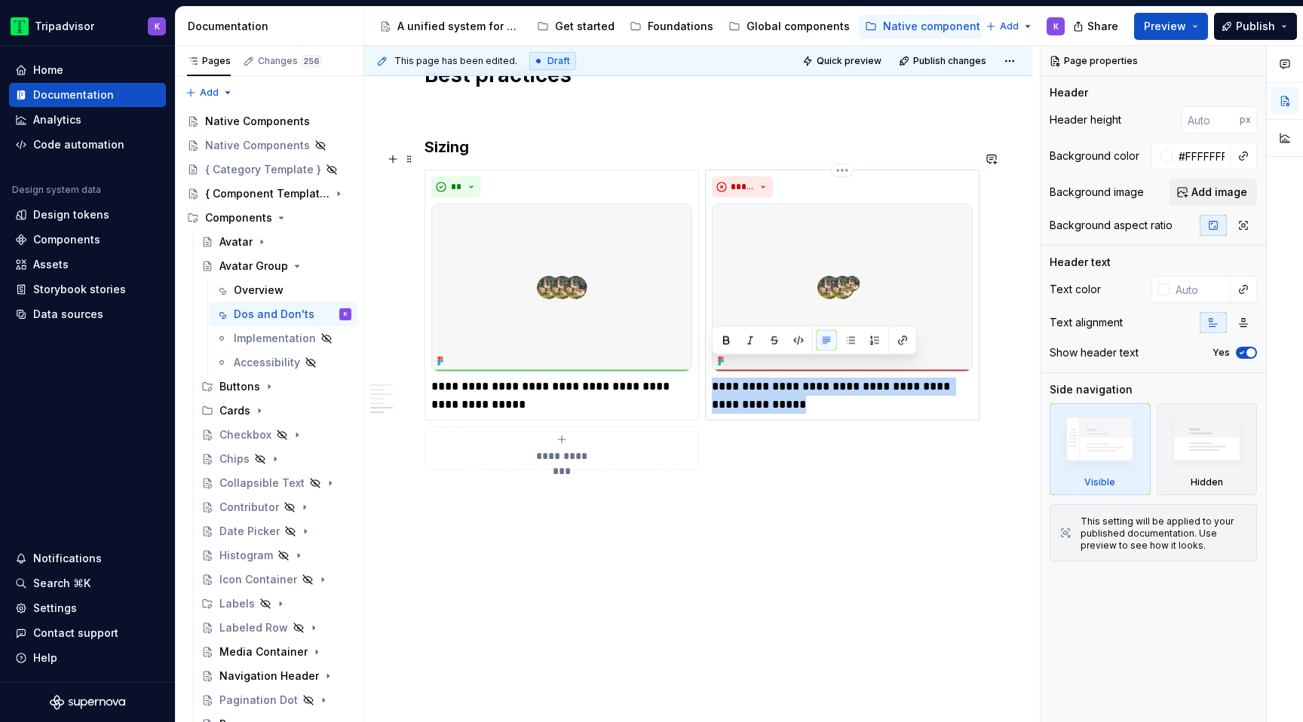
drag, startPoint x: 778, startPoint y: 385, endPoint x: 713, endPoint y: 367, distance: 66.6
click at [713, 378] on p "**********" at bounding box center [842, 396] width 261 height 36
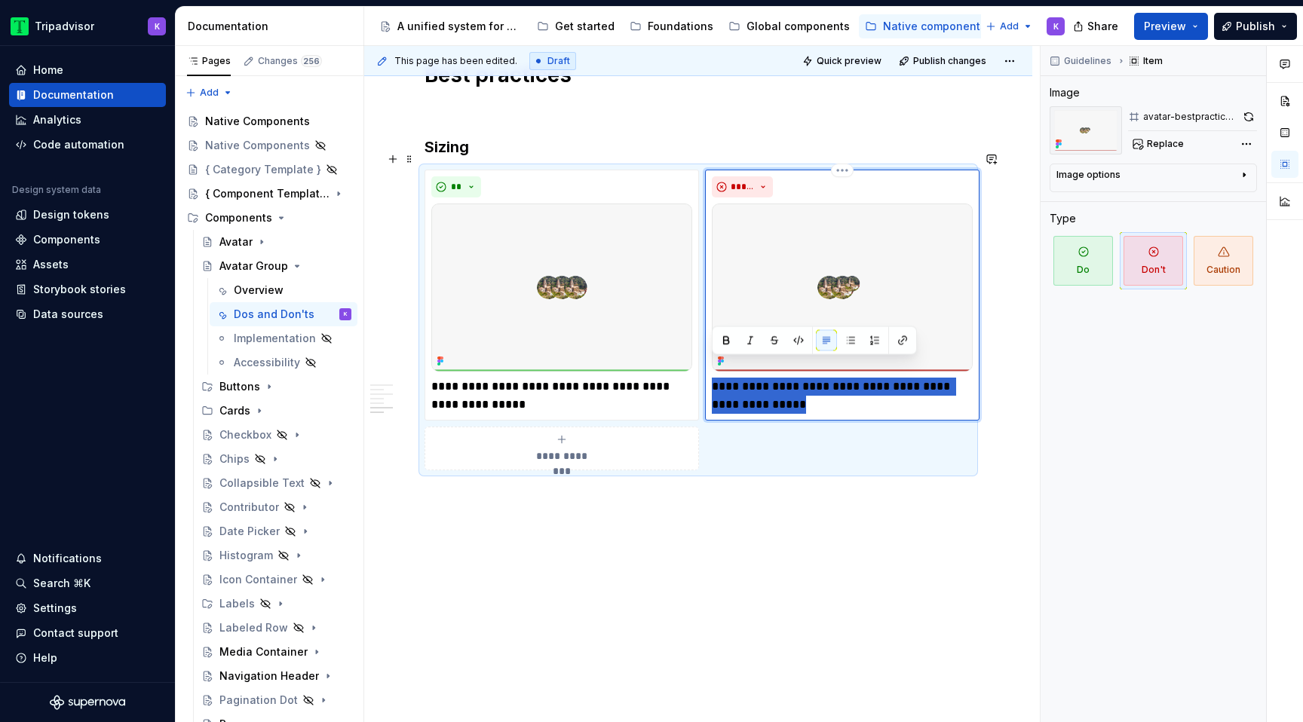
type textarea "*"
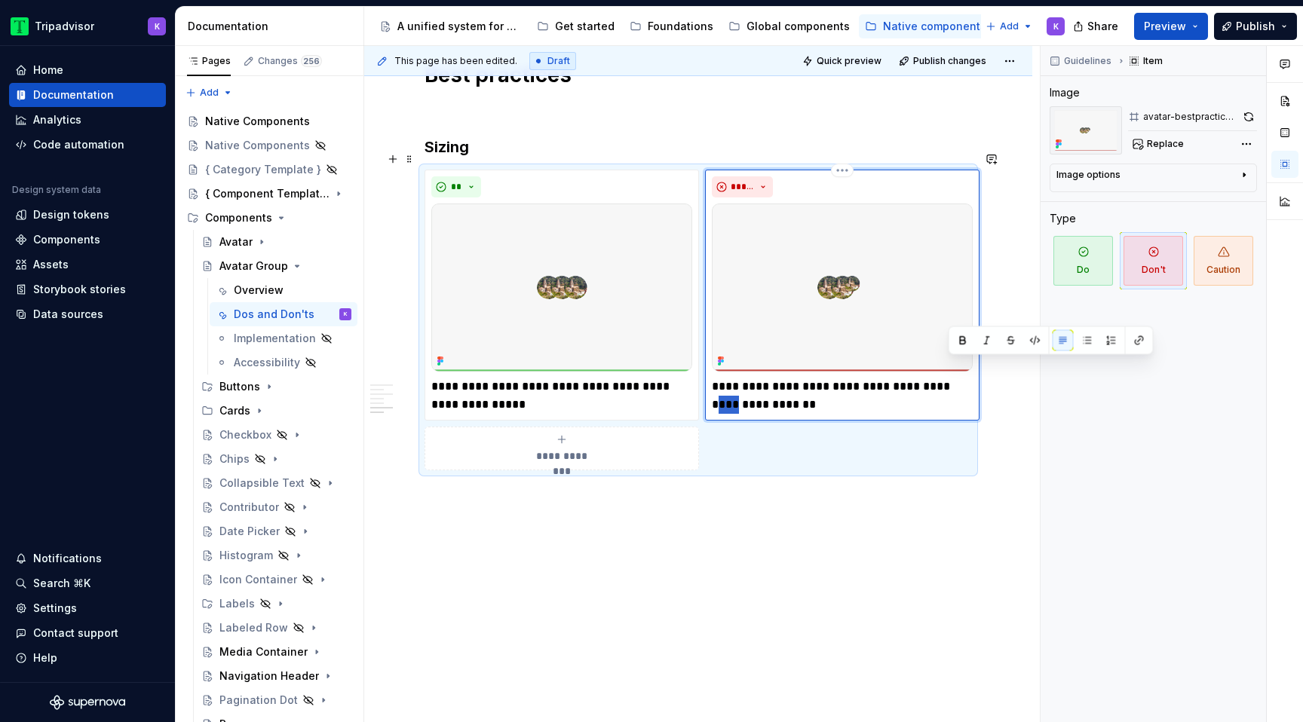
drag, startPoint x: 969, startPoint y: 367, endPoint x: 949, endPoint y: 367, distance: 20.4
click at [949, 378] on p "**********" at bounding box center [842, 396] width 261 height 36
click at [860, 389] on p "**********" at bounding box center [842, 396] width 261 height 36
click at [292, 266] on icon "Page tree" at bounding box center [297, 266] width 12 height 12
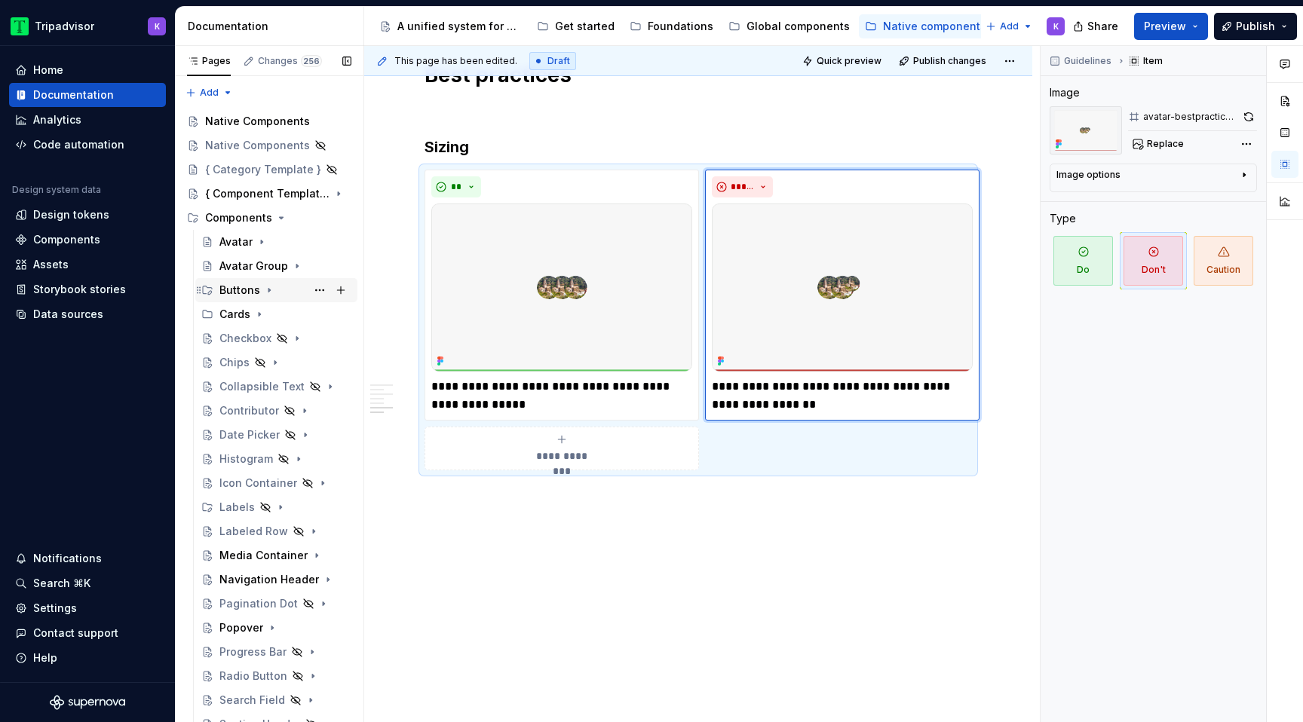
click at [264, 290] on icon "Page tree" at bounding box center [269, 290] width 12 height 12
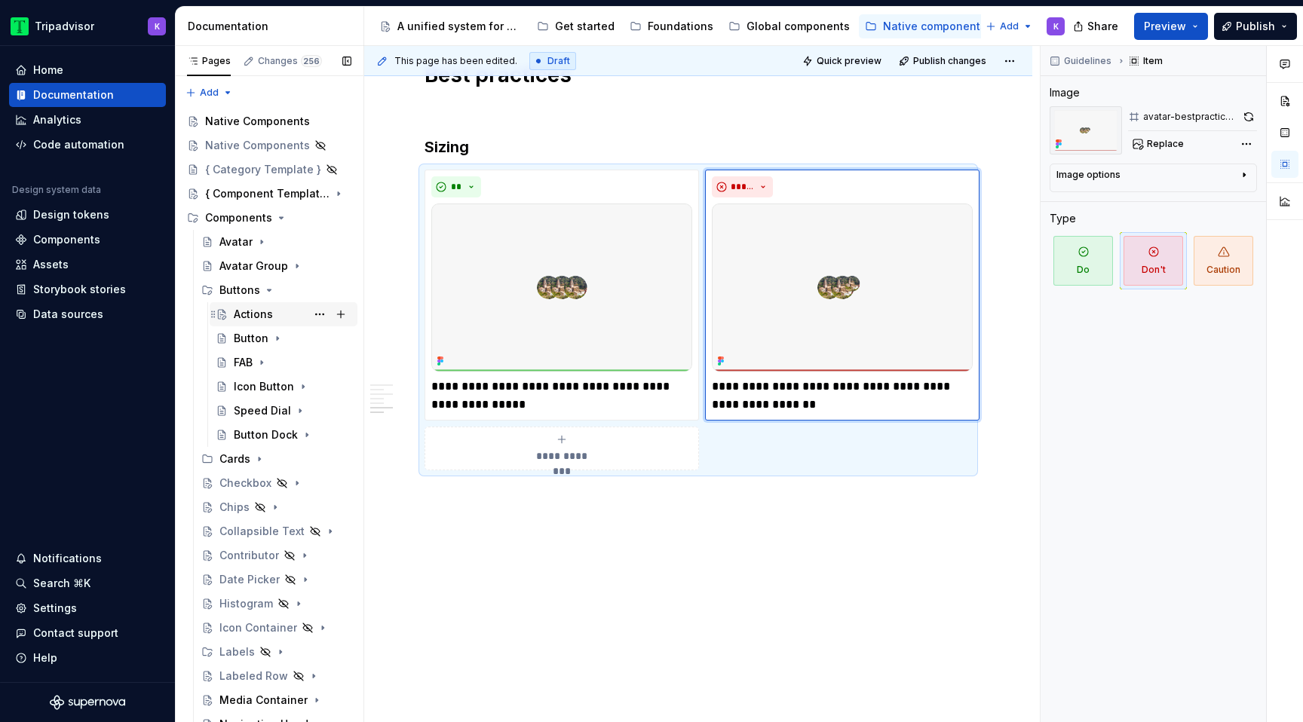
click at [267, 311] on div "Actions" at bounding box center [253, 314] width 39 height 15
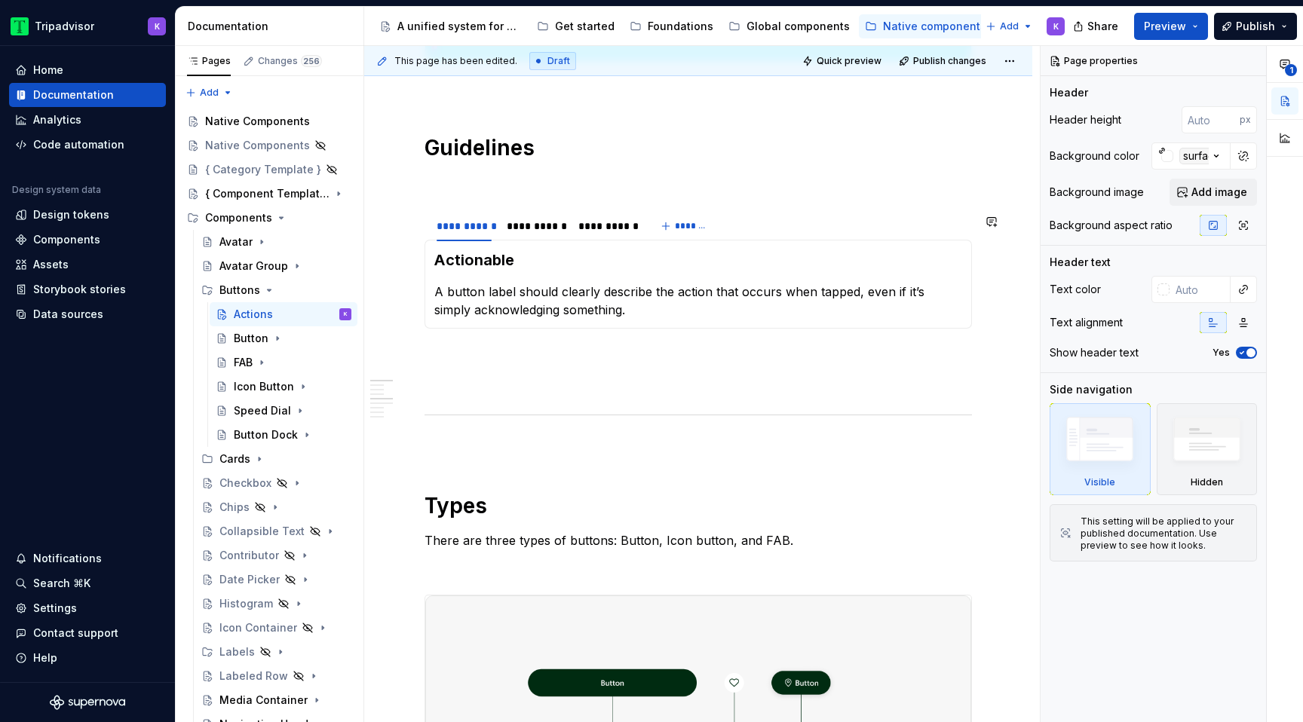
scroll to position [609, 0]
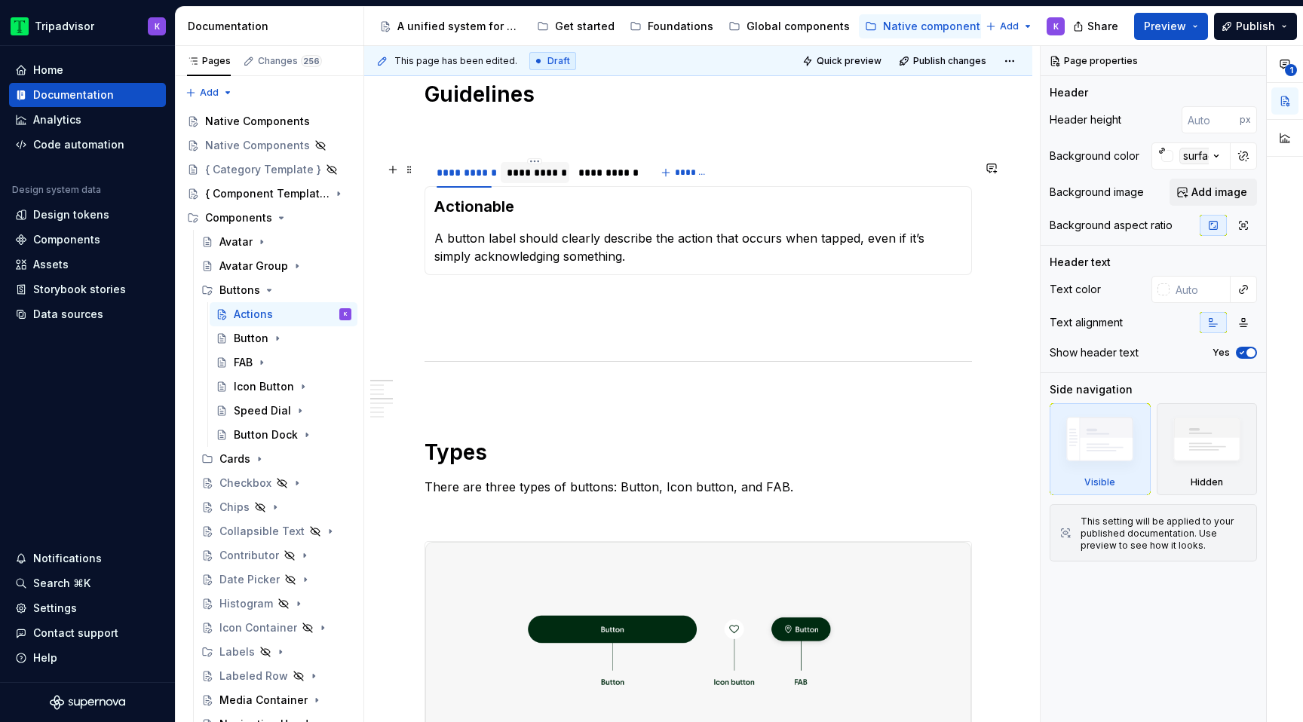
click at [532, 180] on div "**********" at bounding box center [535, 172] width 57 height 15
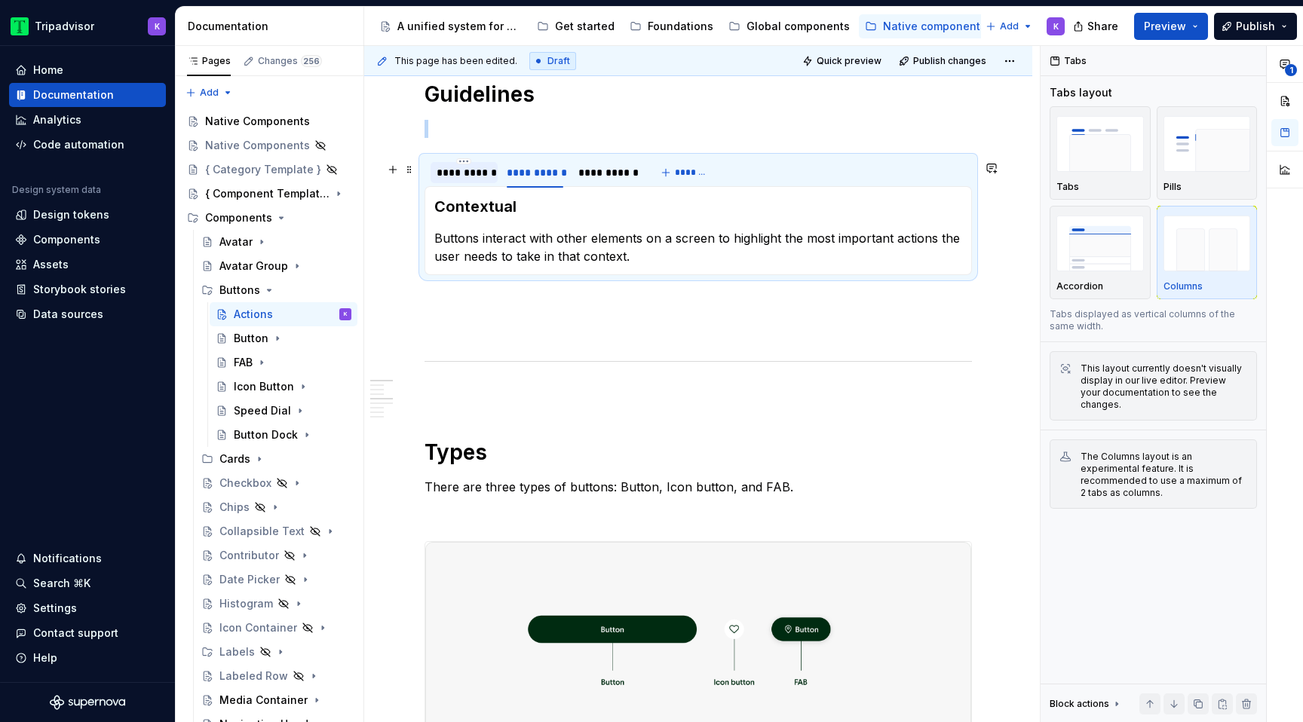
click at [459, 183] on div "**********" at bounding box center [464, 172] width 67 height 21
click at [551, 173] on div "**********" at bounding box center [535, 172] width 57 height 15
click at [600, 179] on div "**********" at bounding box center [606, 172] width 57 height 15
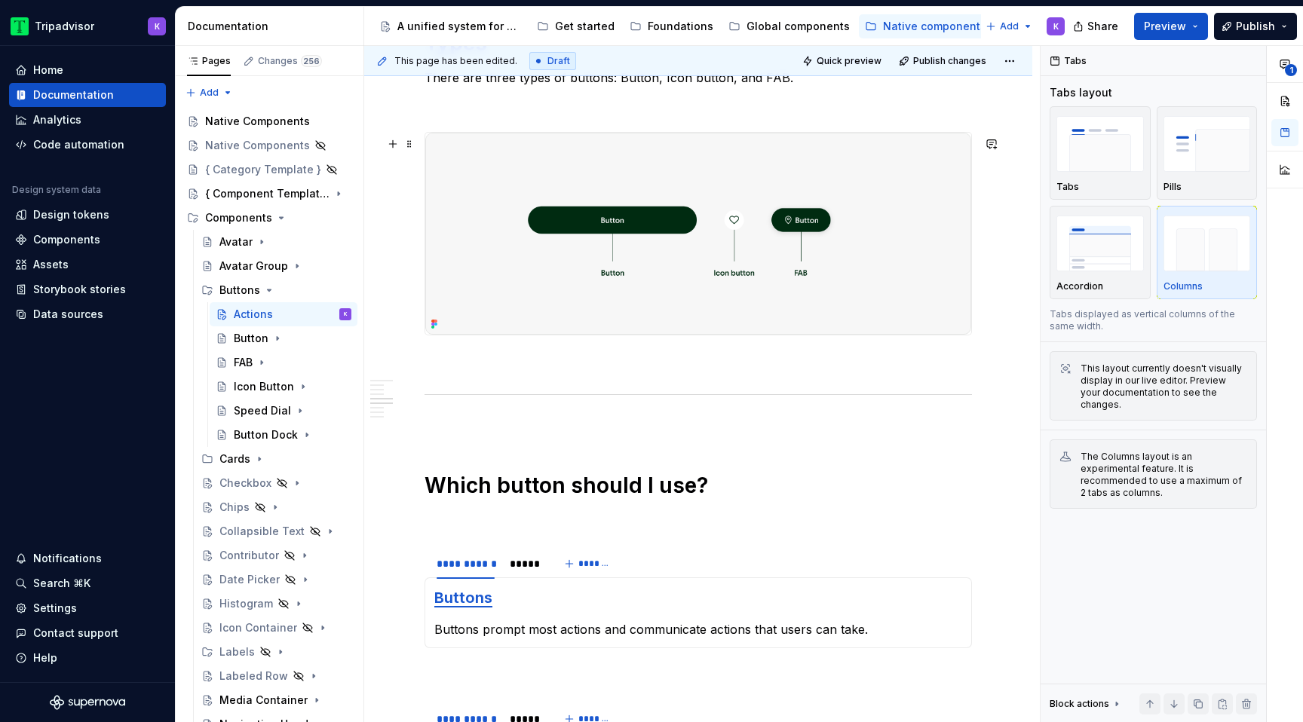
scroll to position [995, 0]
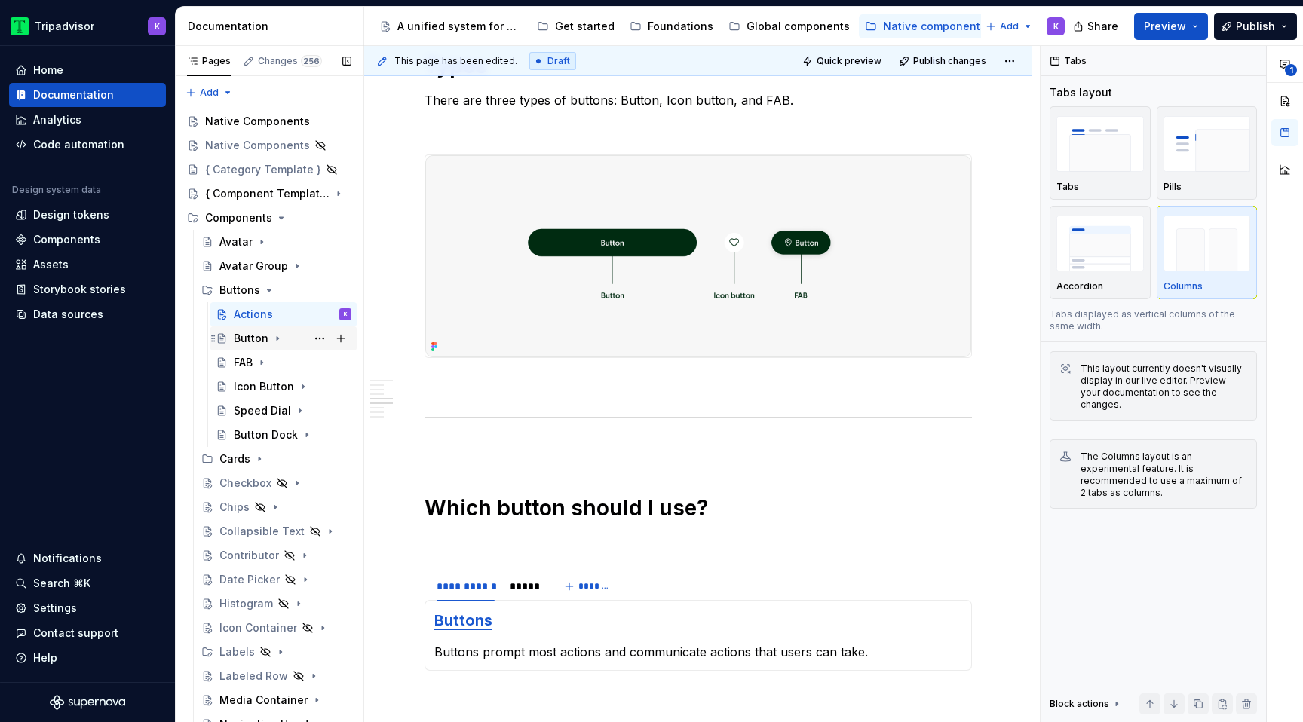
click at [253, 343] on div "Button" at bounding box center [251, 338] width 35 height 15
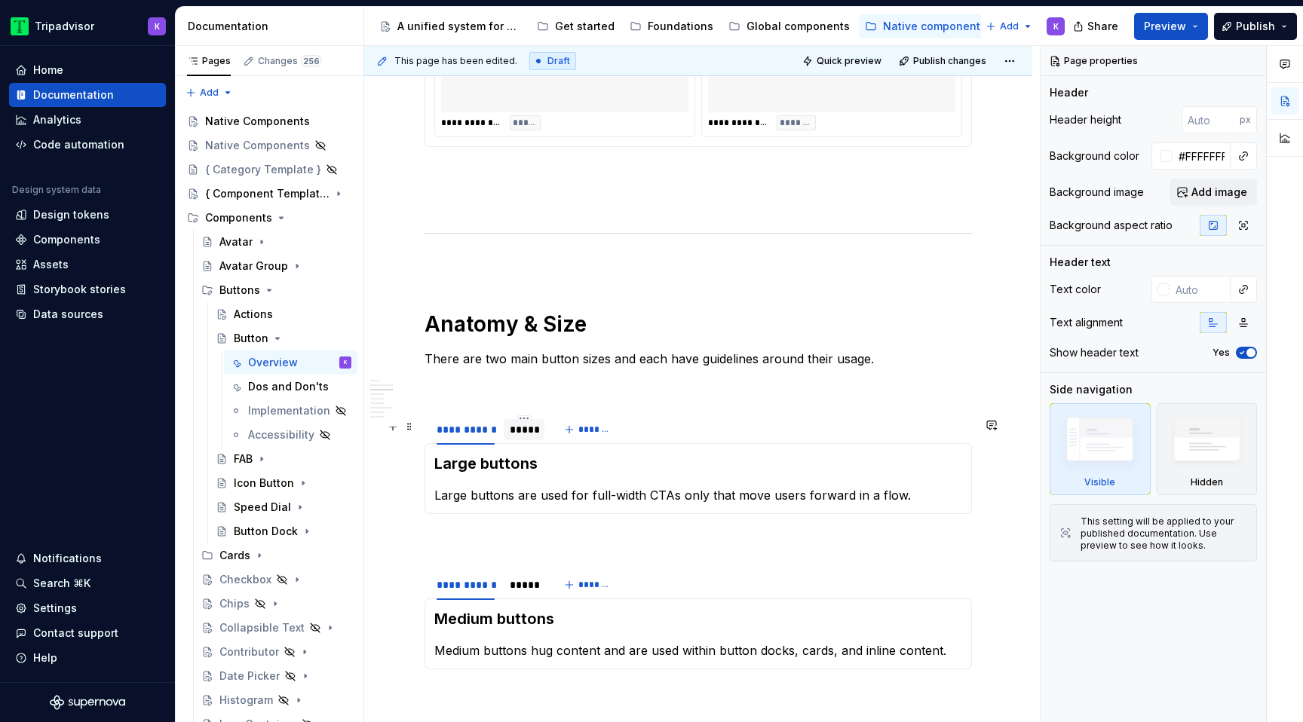
scroll to position [1644, 0]
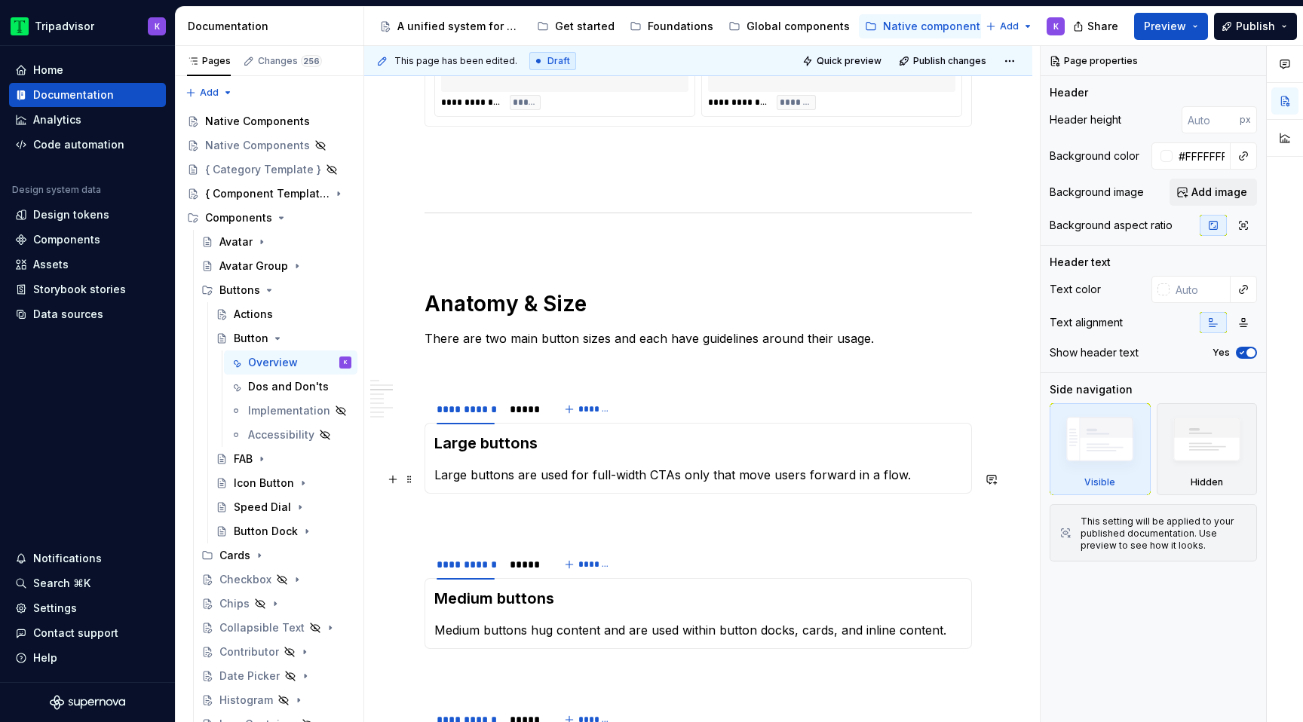
type textarea "*"
click at [707, 480] on p "Large buttons are used for full-width CTAs only that move users forward in a fl…" at bounding box center [698, 475] width 528 height 18
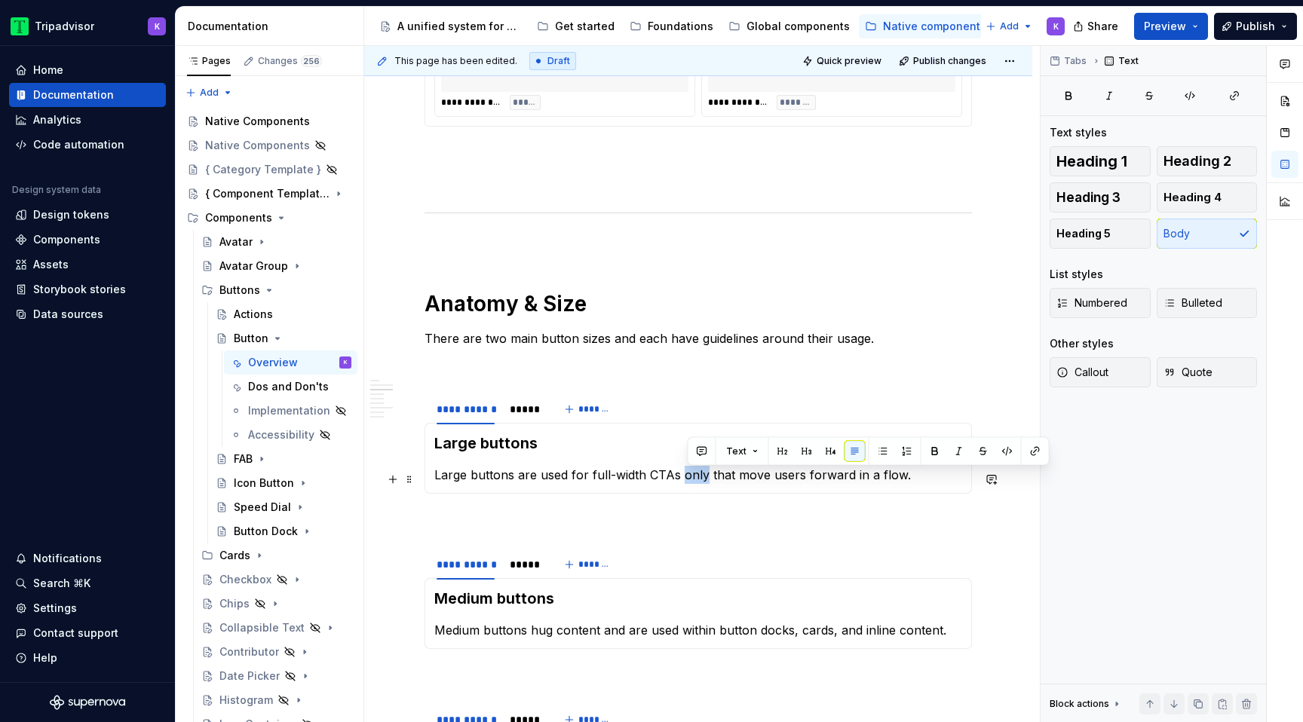
drag, startPoint x: 704, startPoint y: 477, endPoint x: 682, endPoint y: 479, distance: 22.7
click at [682, 478] on p "Large buttons are used for full-width CTAs only that move users forward in a fl…" at bounding box center [698, 475] width 528 height 18
copy p "only"
click at [585, 481] on p "Large buttons are used for full-width CTAs that move users forward in a flow." at bounding box center [698, 475] width 528 height 18
click at [563, 480] on p "Large buttons are used for full-width CTAs that move users forward in a flow." at bounding box center [698, 475] width 528 height 18
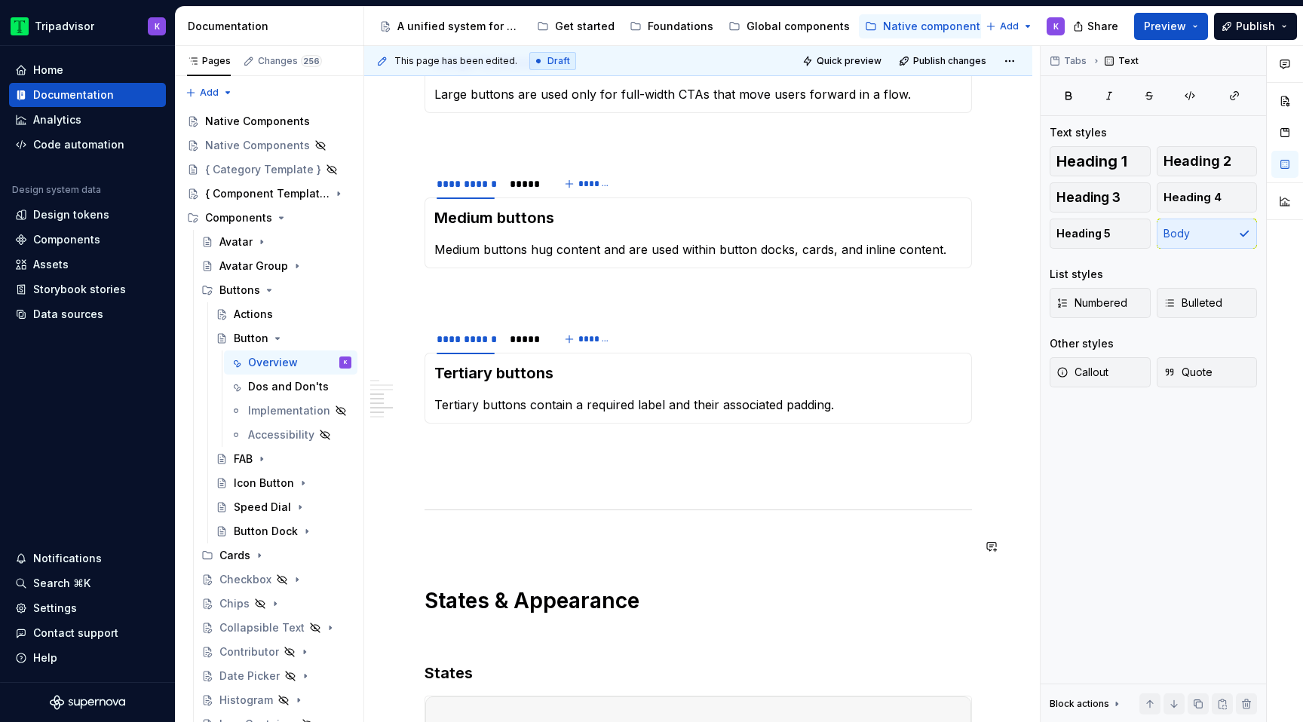
scroll to position [2040, 0]
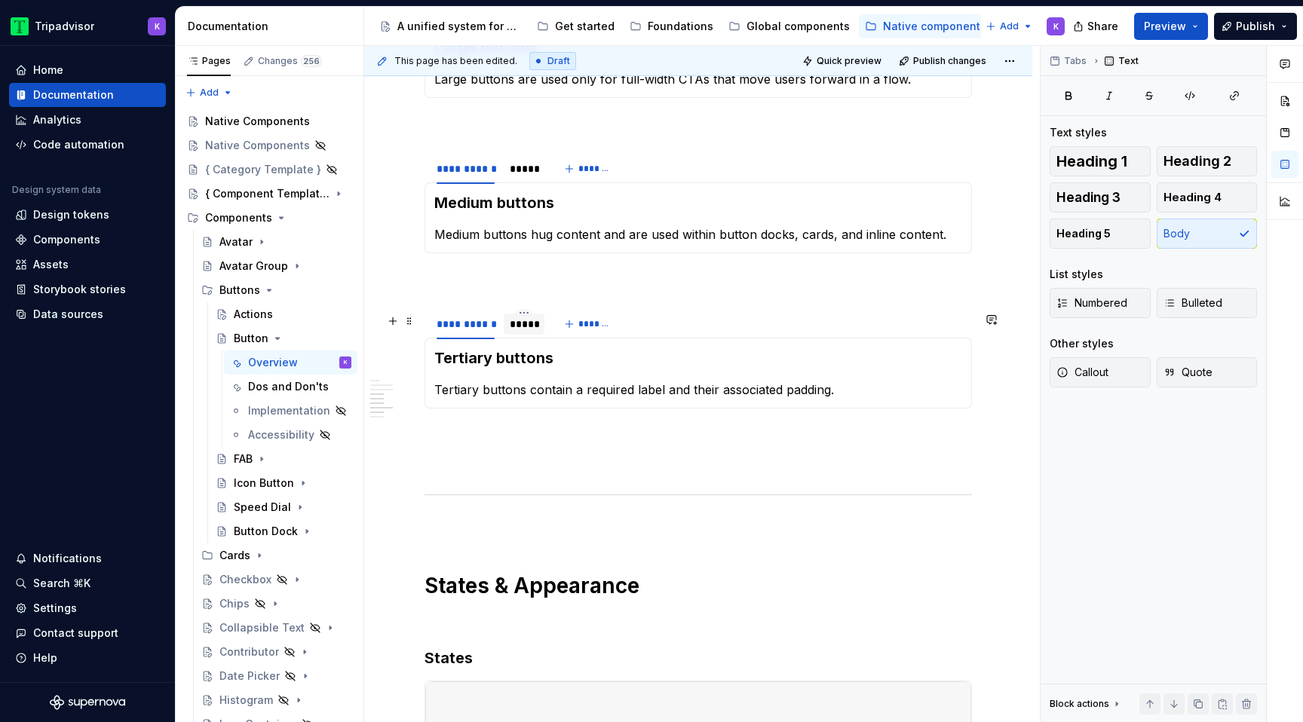
click at [528, 329] on div "*****" at bounding box center [524, 324] width 29 height 15
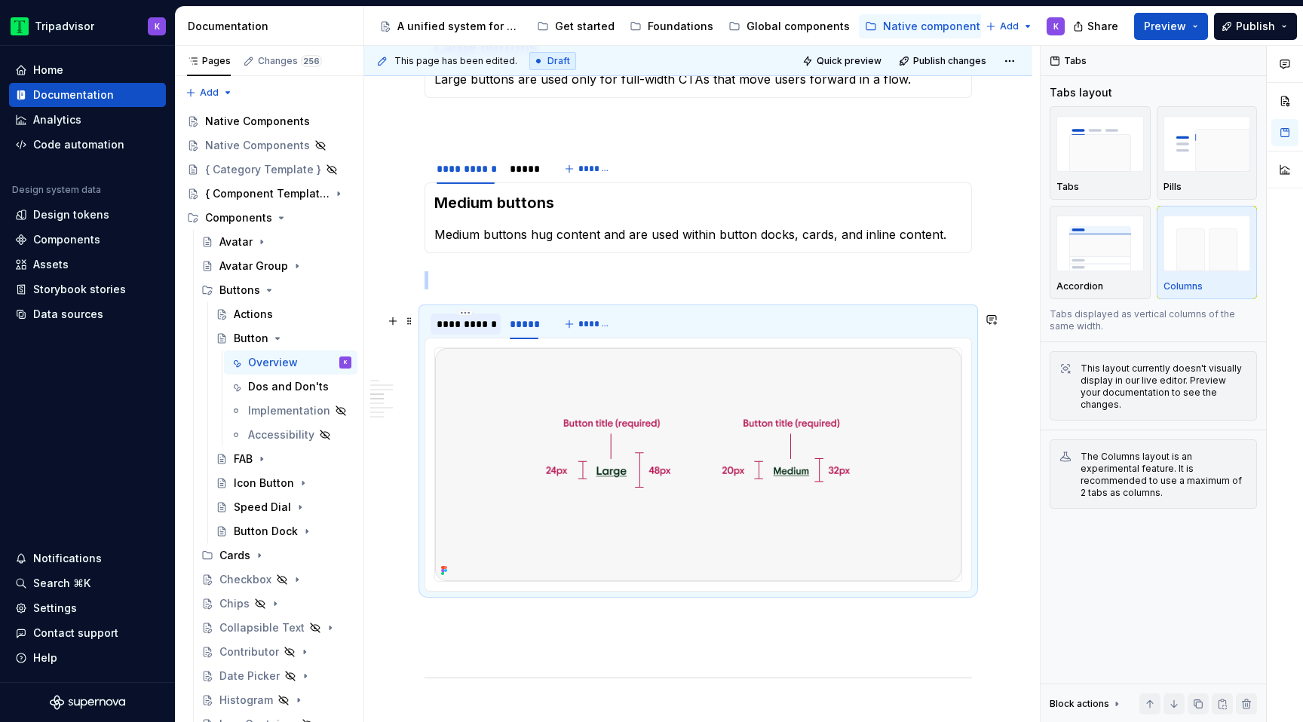
click at [477, 332] on div "**********" at bounding box center [466, 324] width 58 height 15
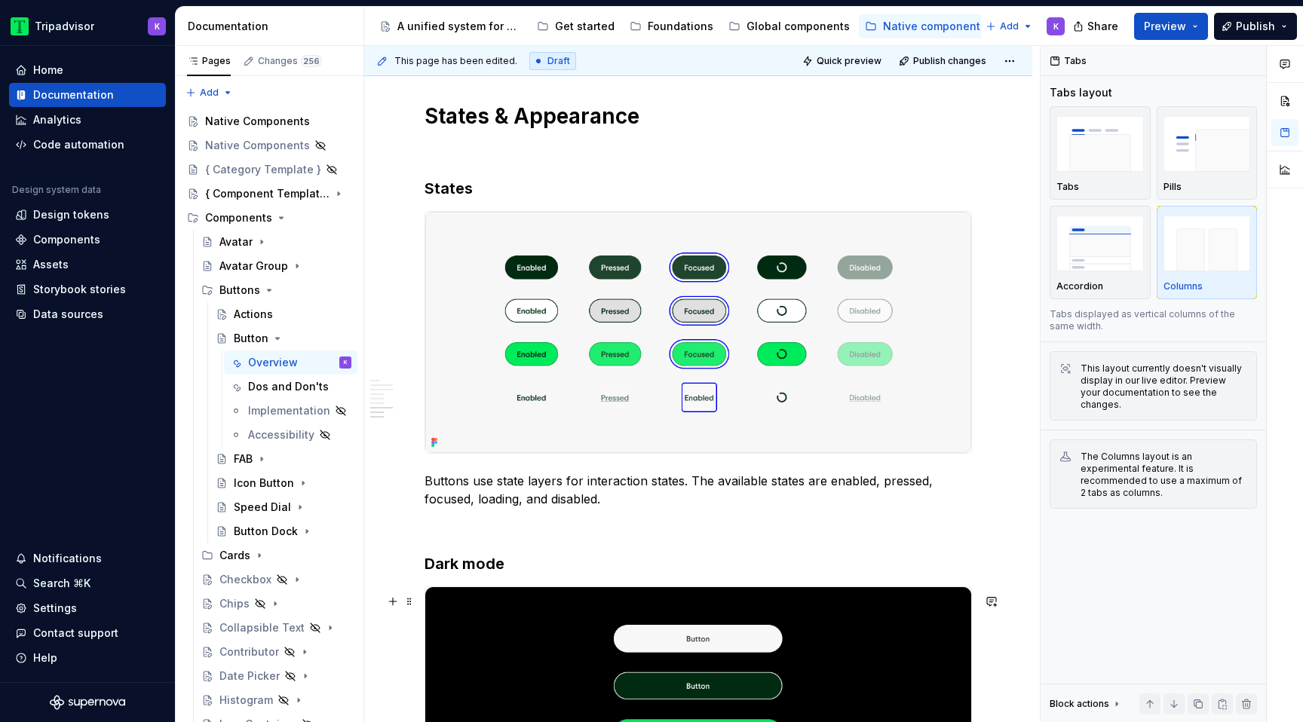
scroll to position [2517, 0]
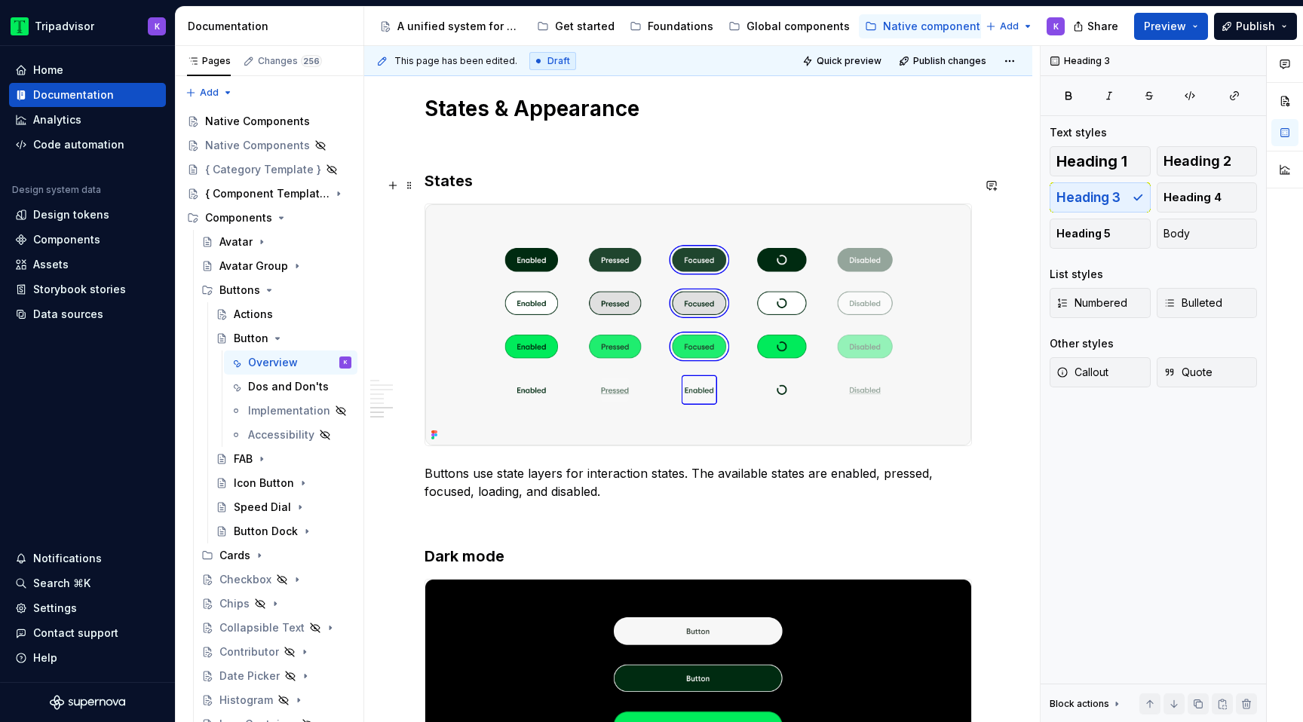
click at [434, 192] on h3 "States" at bounding box center [699, 180] width 548 height 21
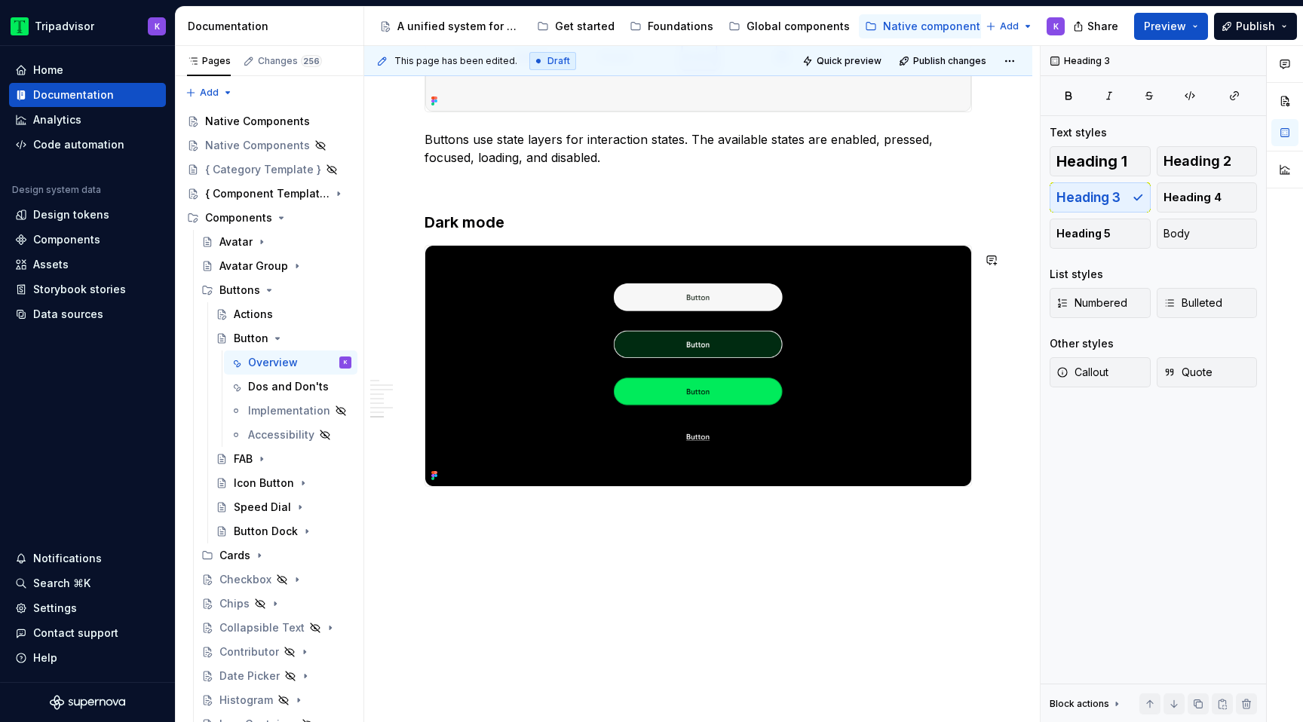
scroll to position [2854, 0]
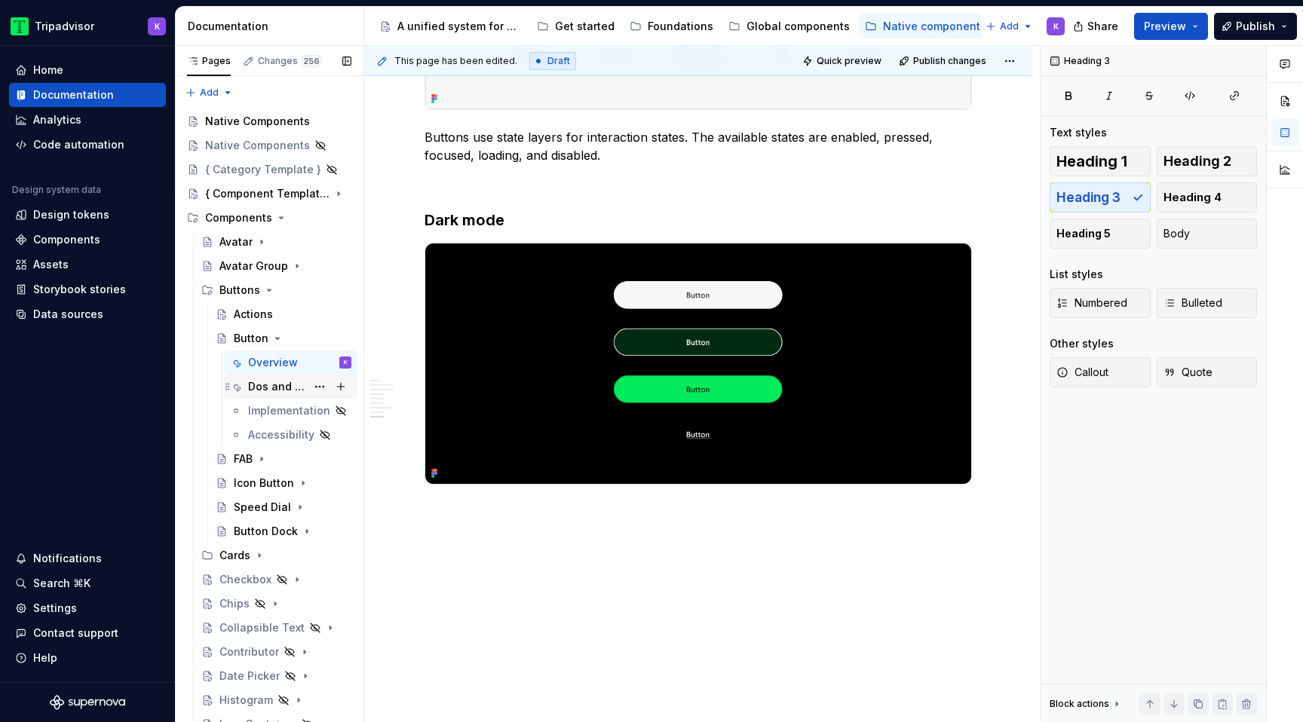
click at [275, 388] on div "Dos and Don'ts" at bounding box center [277, 386] width 58 height 15
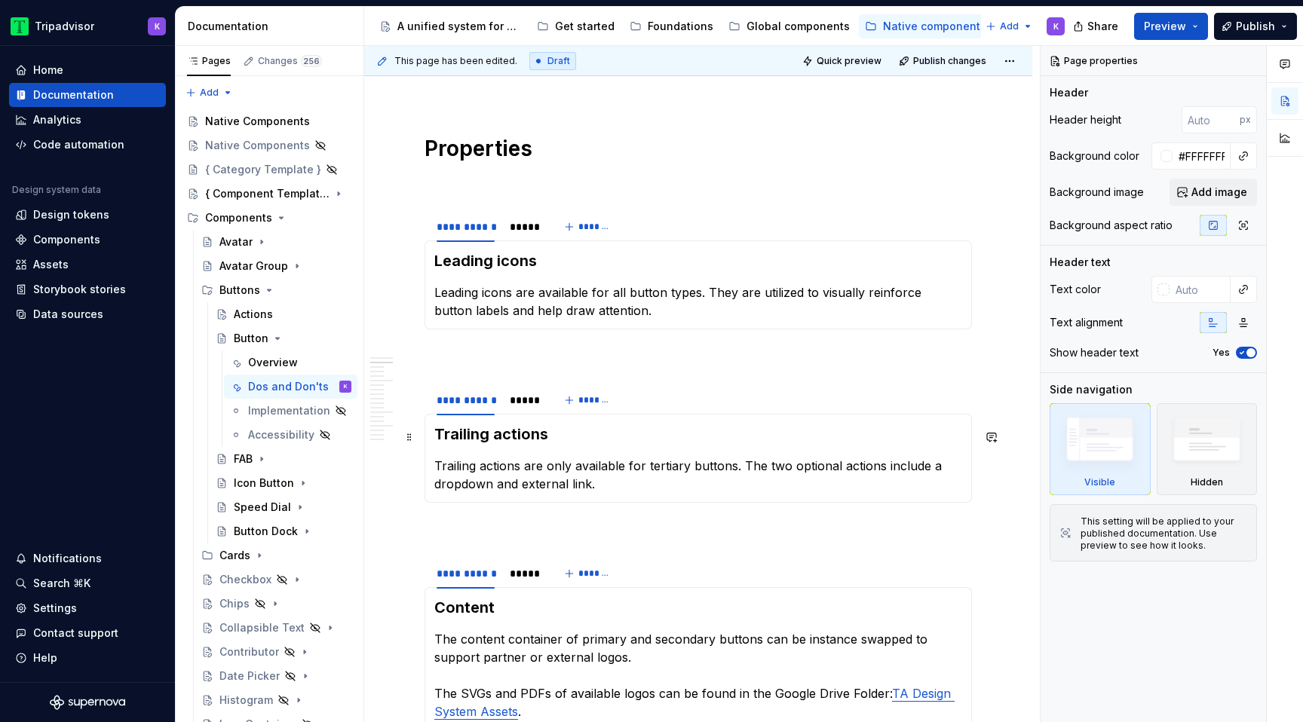
scroll to position [634, 0]
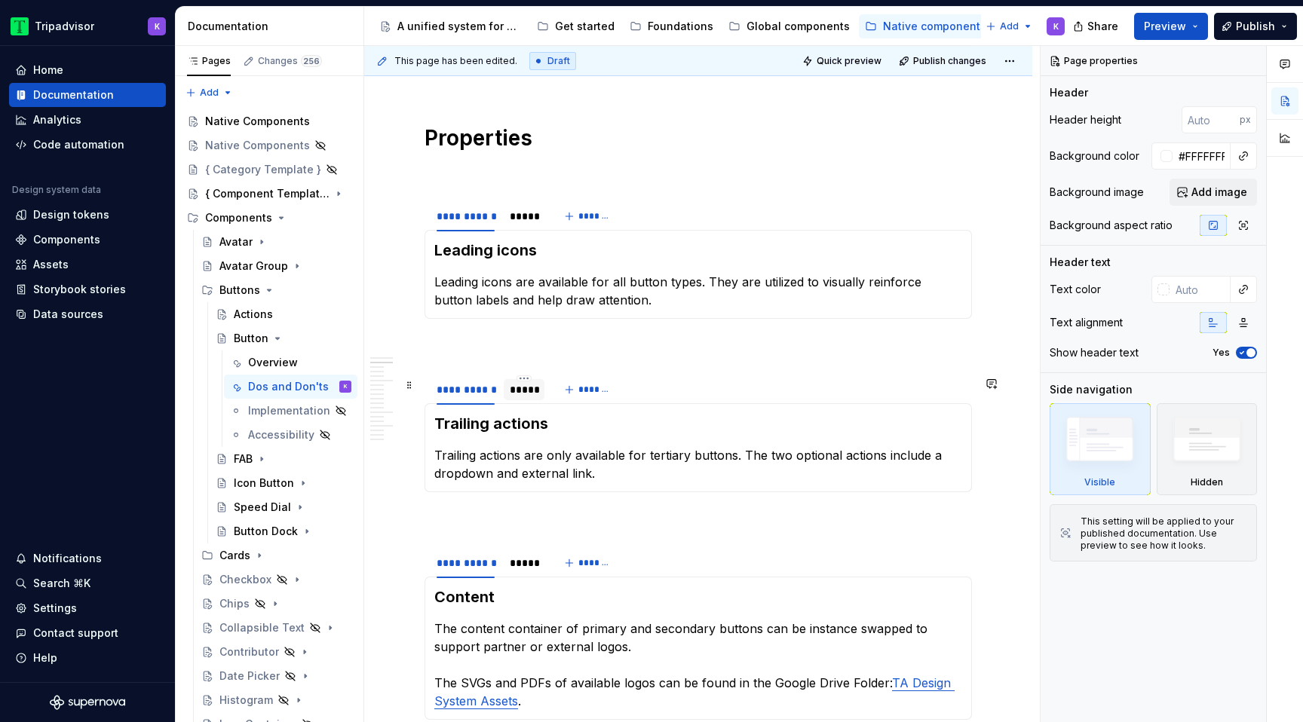
click at [518, 402] on div "*****" at bounding box center [524, 390] width 41 height 24
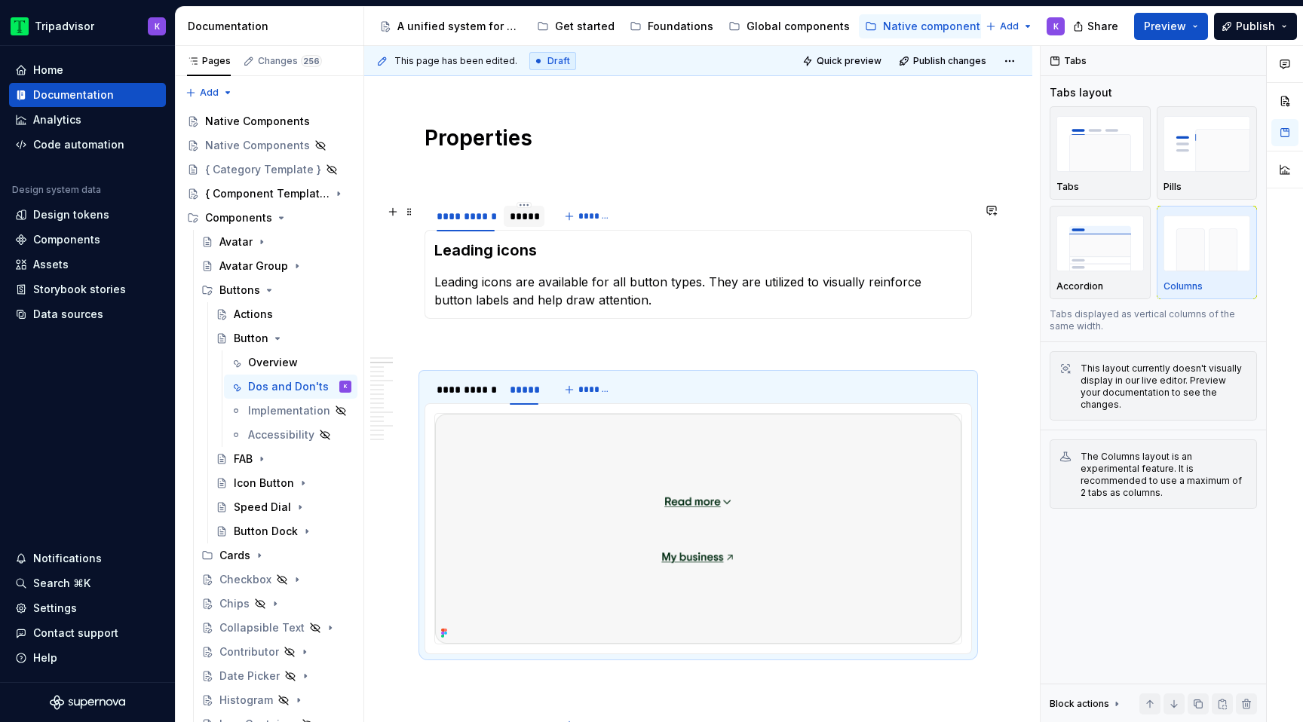
click at [517, 224] on div "*****" at bounding box center [524, 216] width 29 height 15
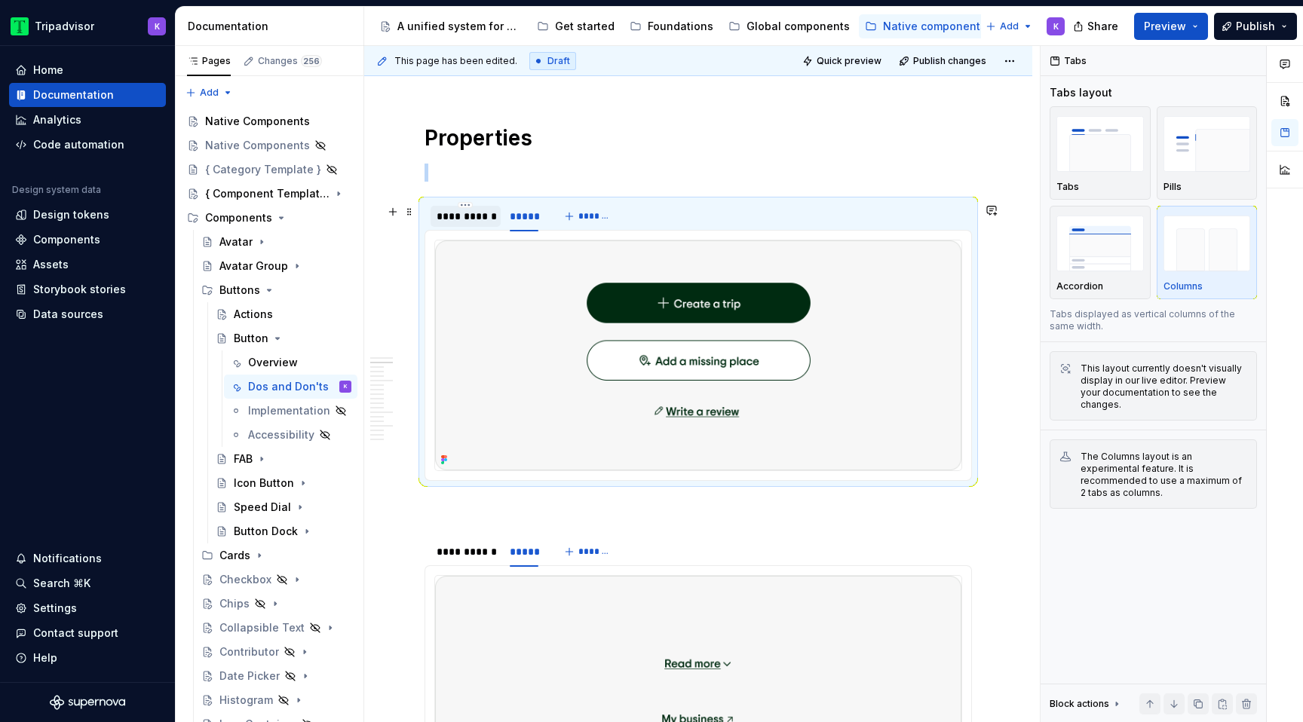
click at [471, 224] on div "**********" at bounding box center [466, 216] width 58 height 15
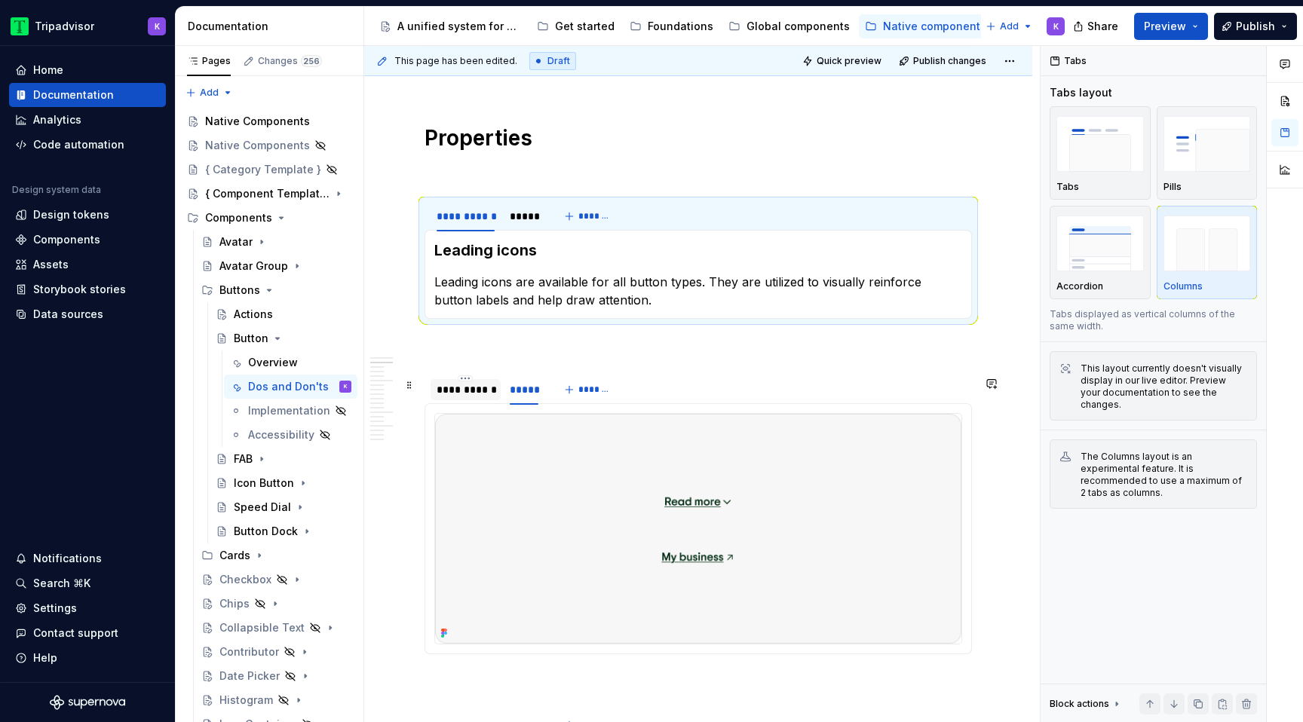
click at [477, 400] on div "**********" at bounding box center [466, 389] width 70 height 21
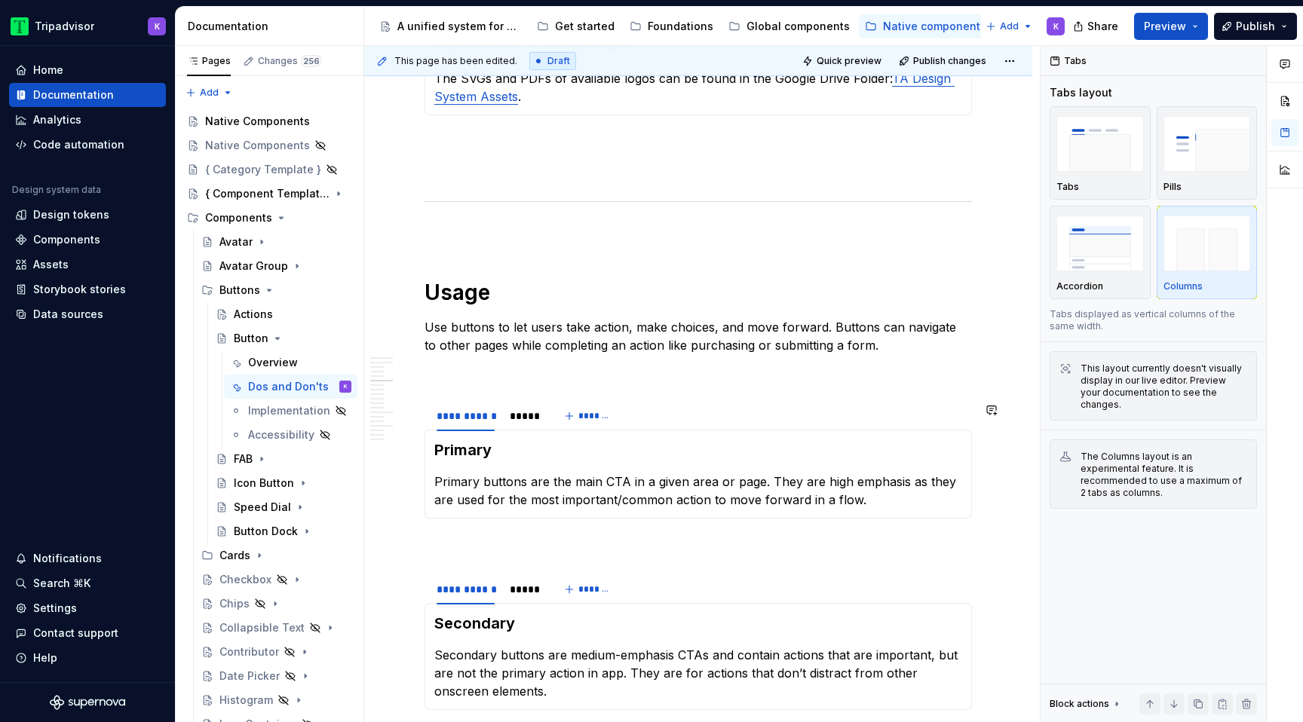
scroll to position [1238, 0]
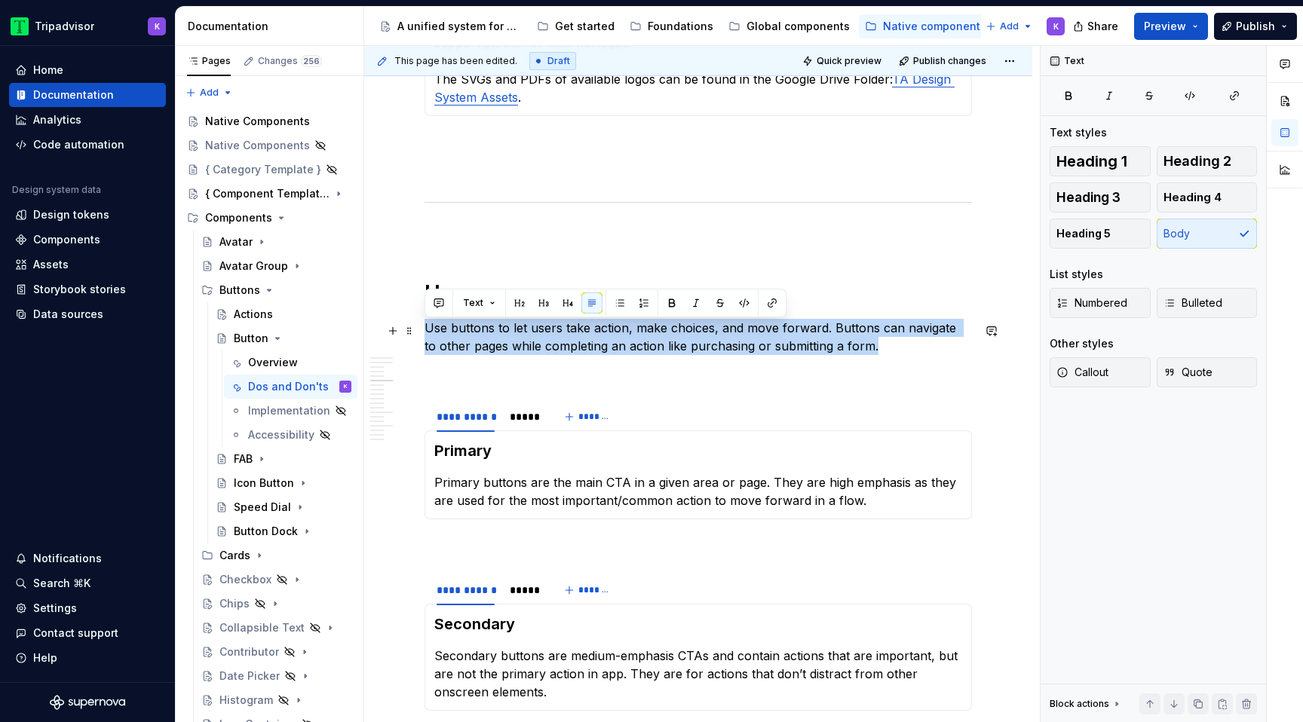
drag, startPoint x: 869, startPoint y: 349, endPoint x: 423, endPoint y: 330, distance: 446.1
copy p "Use buttons to let users take action, make choices, and move forward. Buttons c…"
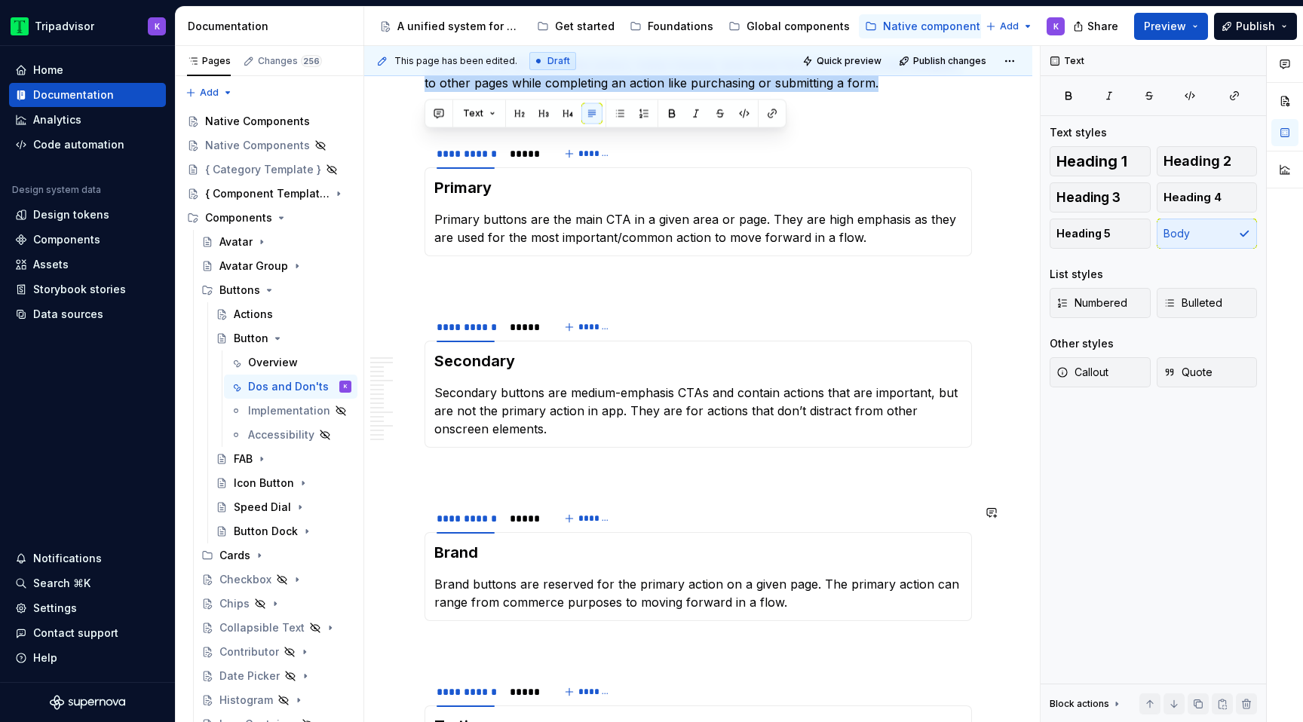
scroll to position [1506, 0]
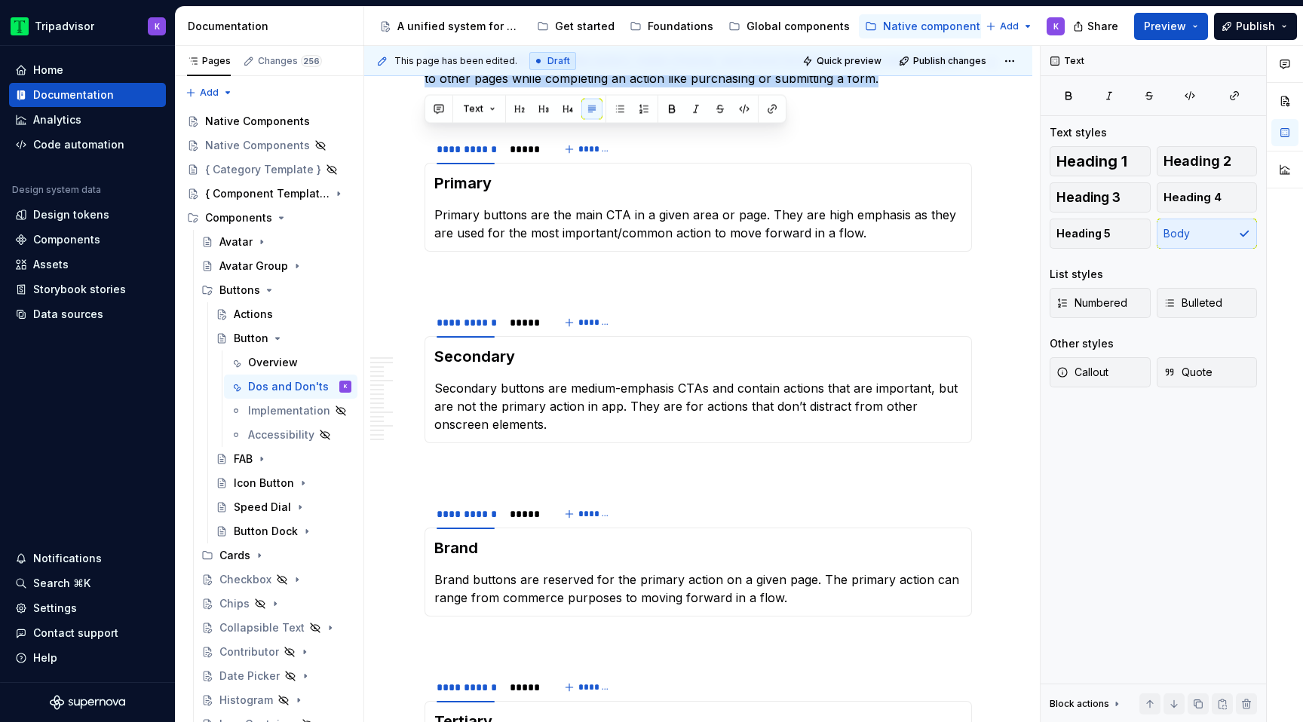
type textarea "*"
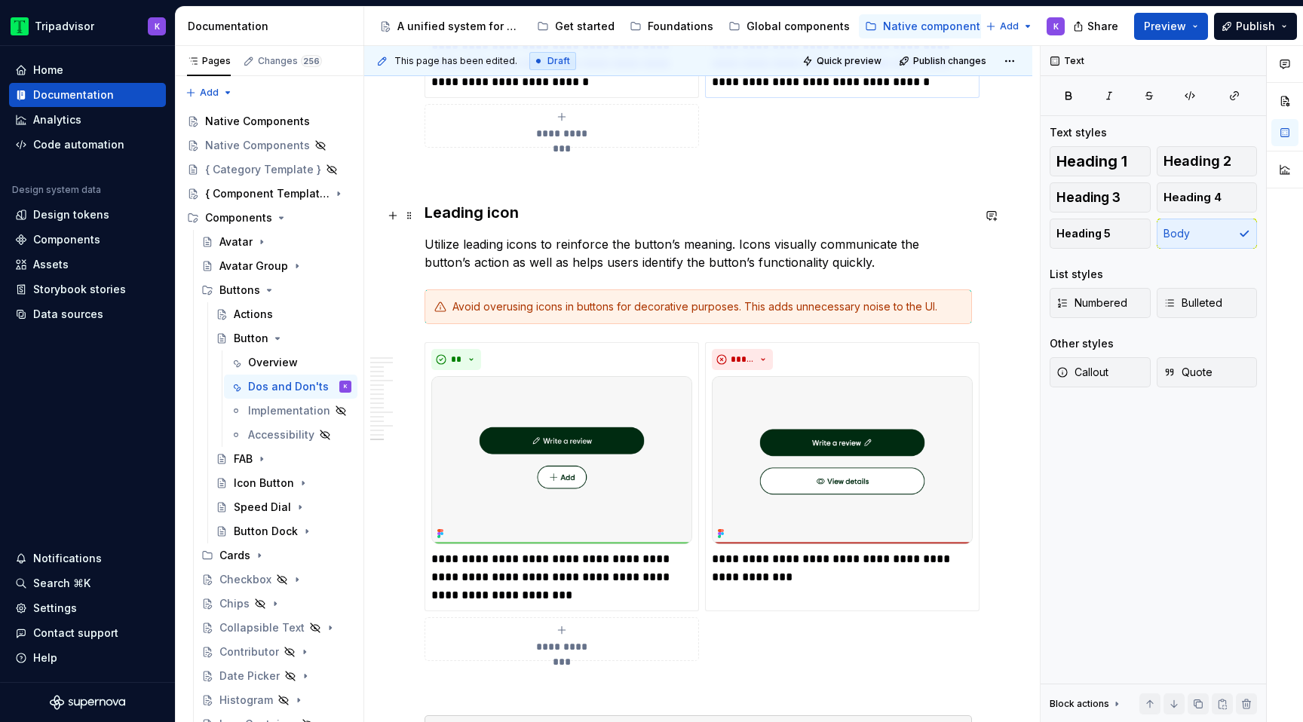
scroll to position [4243, 0]
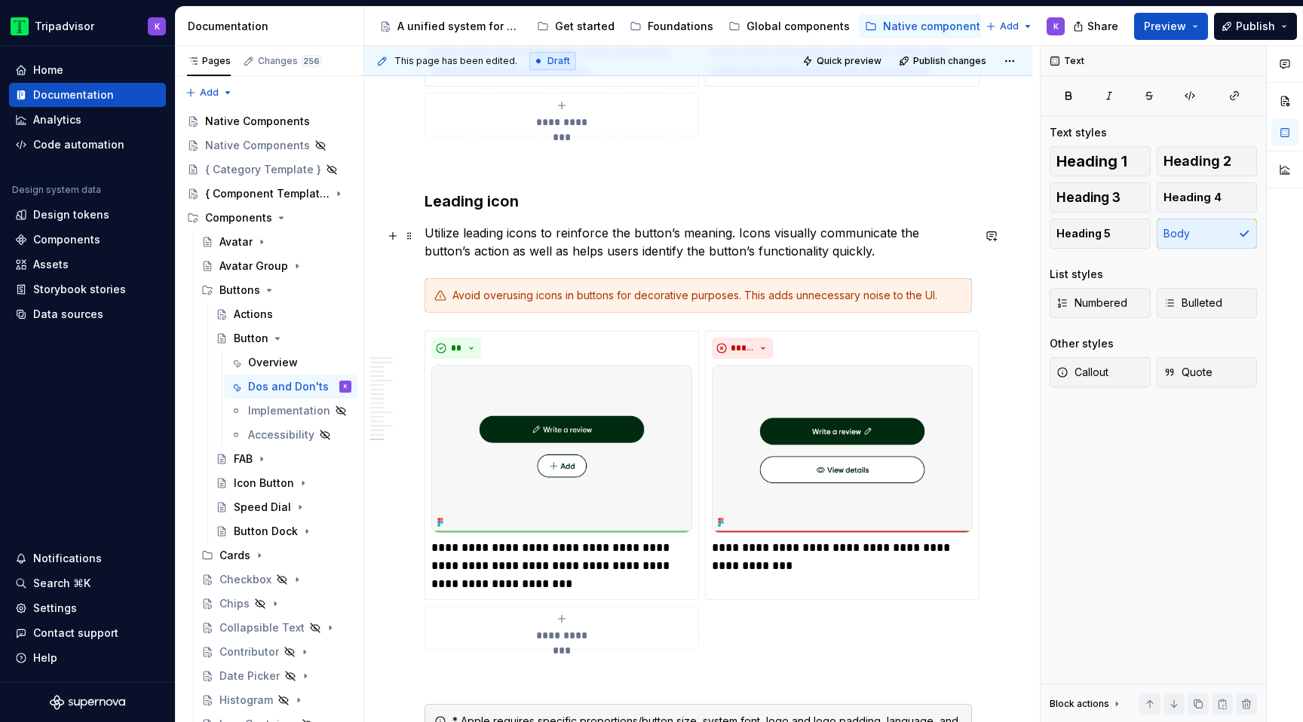
click at [552, 253] on p "Utilize leading icons to reinforce the button’s meaning. Icons visually communi…" at bounding box center [699, 242] width 548 height 36
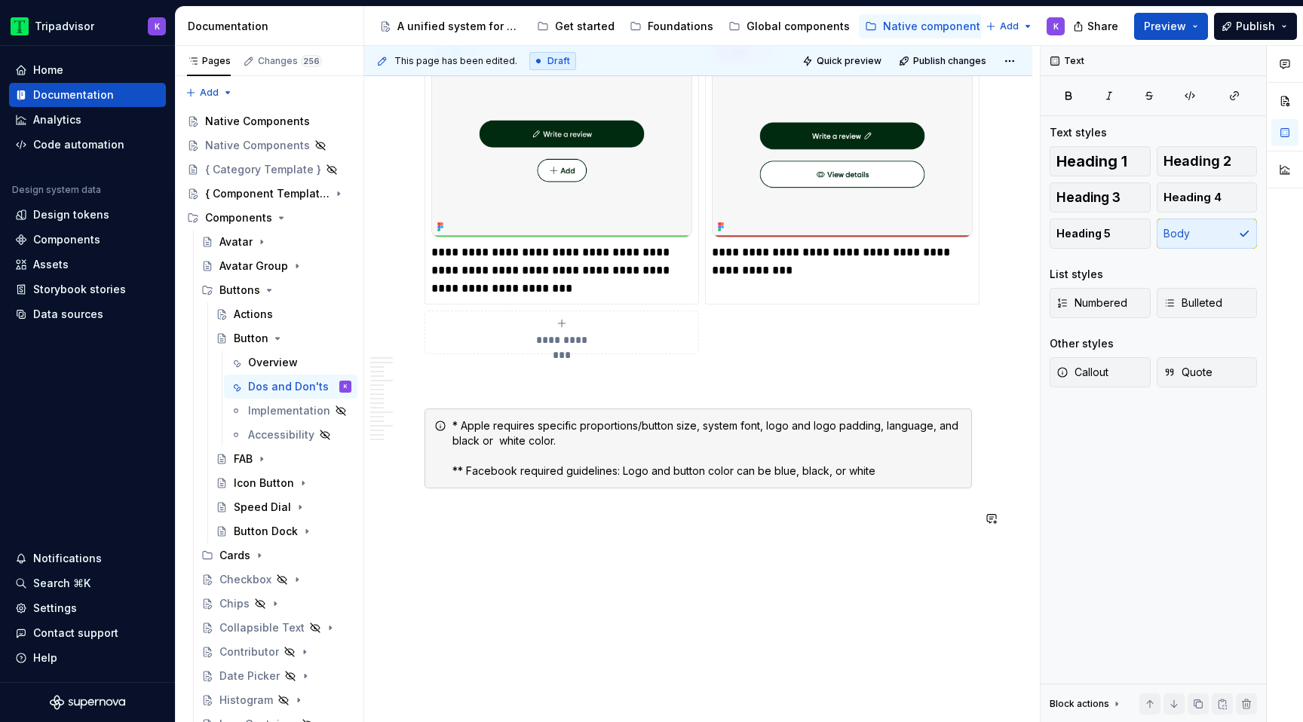
scroll to position [4541, 0]
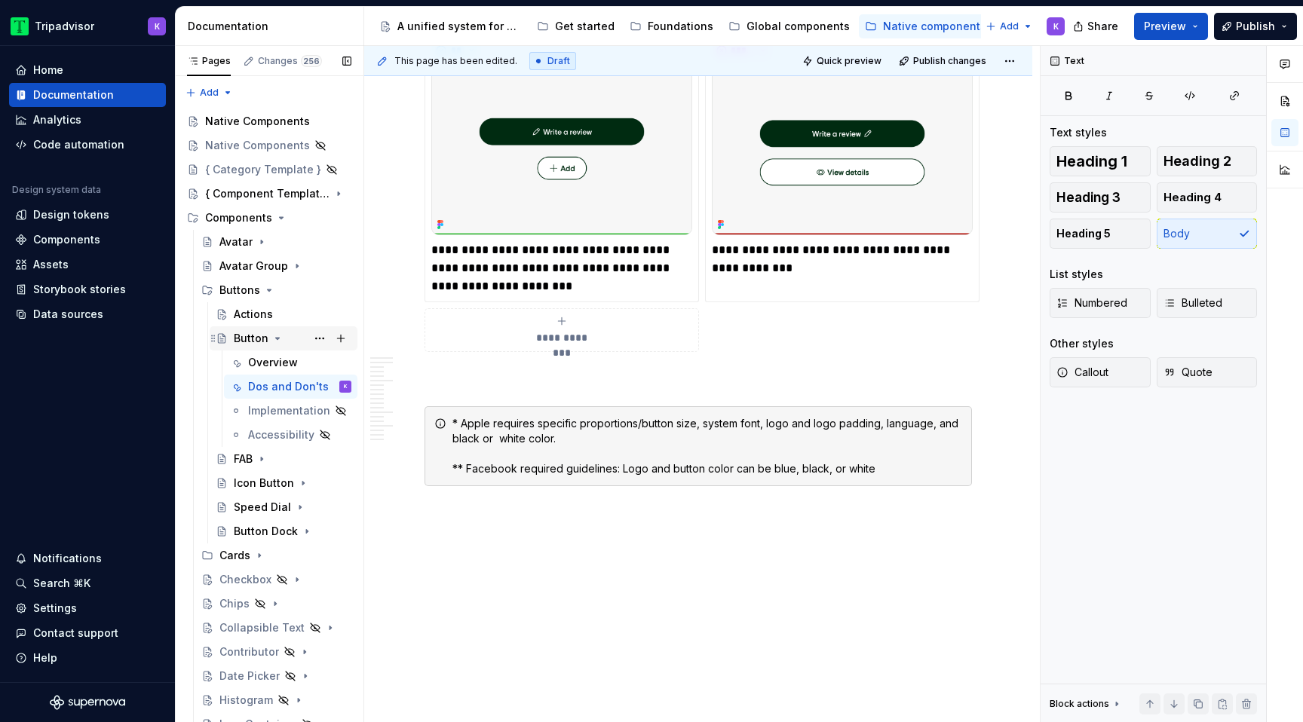
click at [275, 343] on icon "Page tree" at bounding box center [277, 339] width 12 height 12
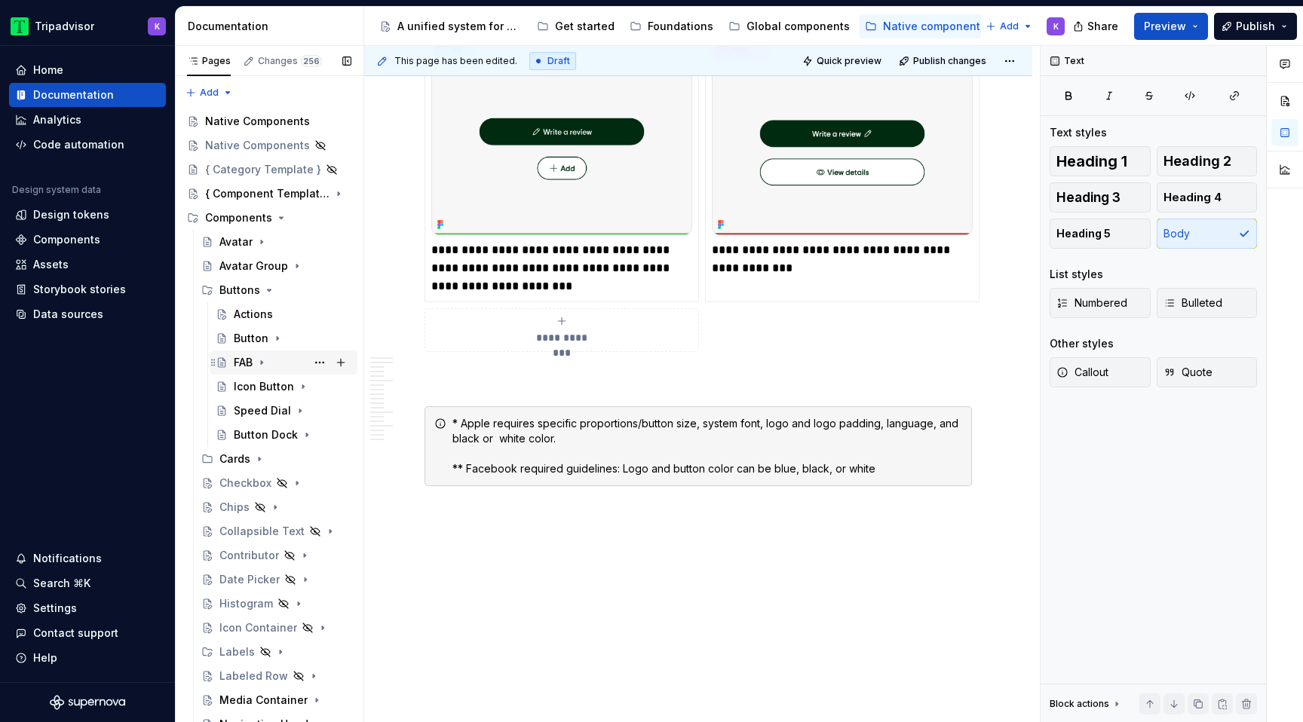
click at [265, 358] on icon "Page tree" at bounding box center [262, 363] width 12 height 12
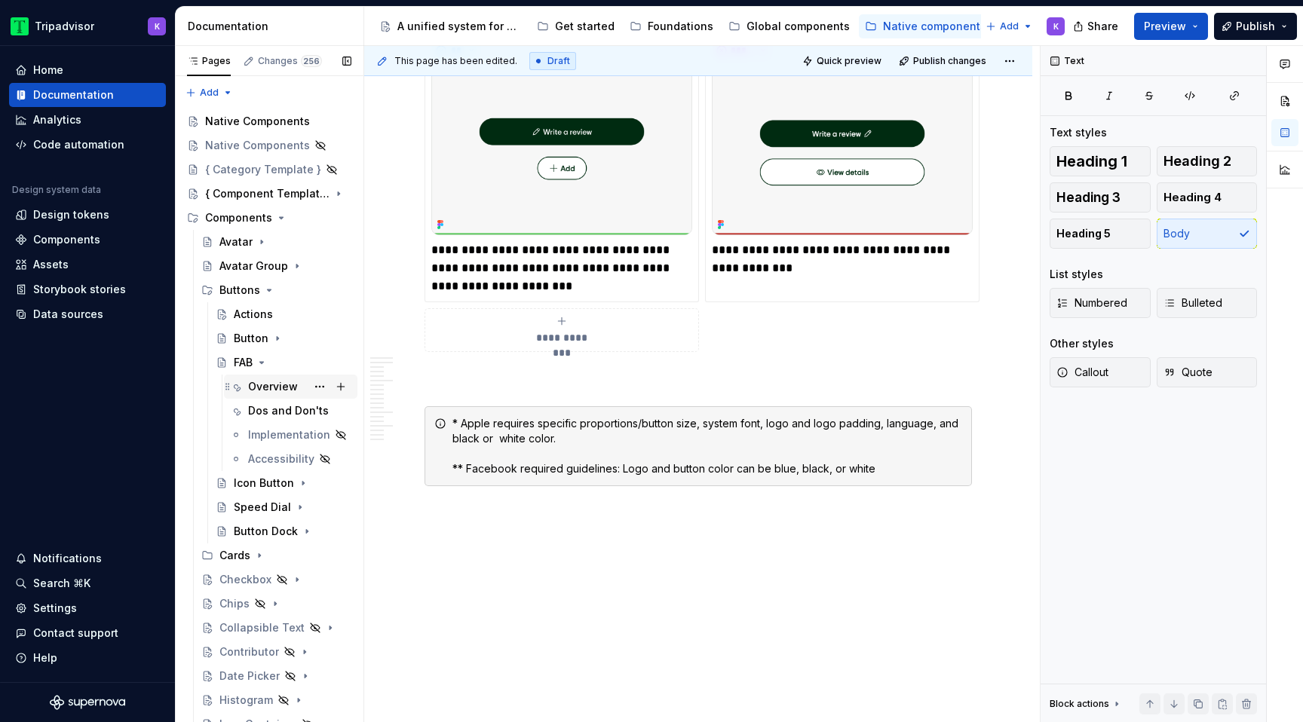
click at [268, 388] on div "Overview" at bounding box center [273, 386] width 50 height 15
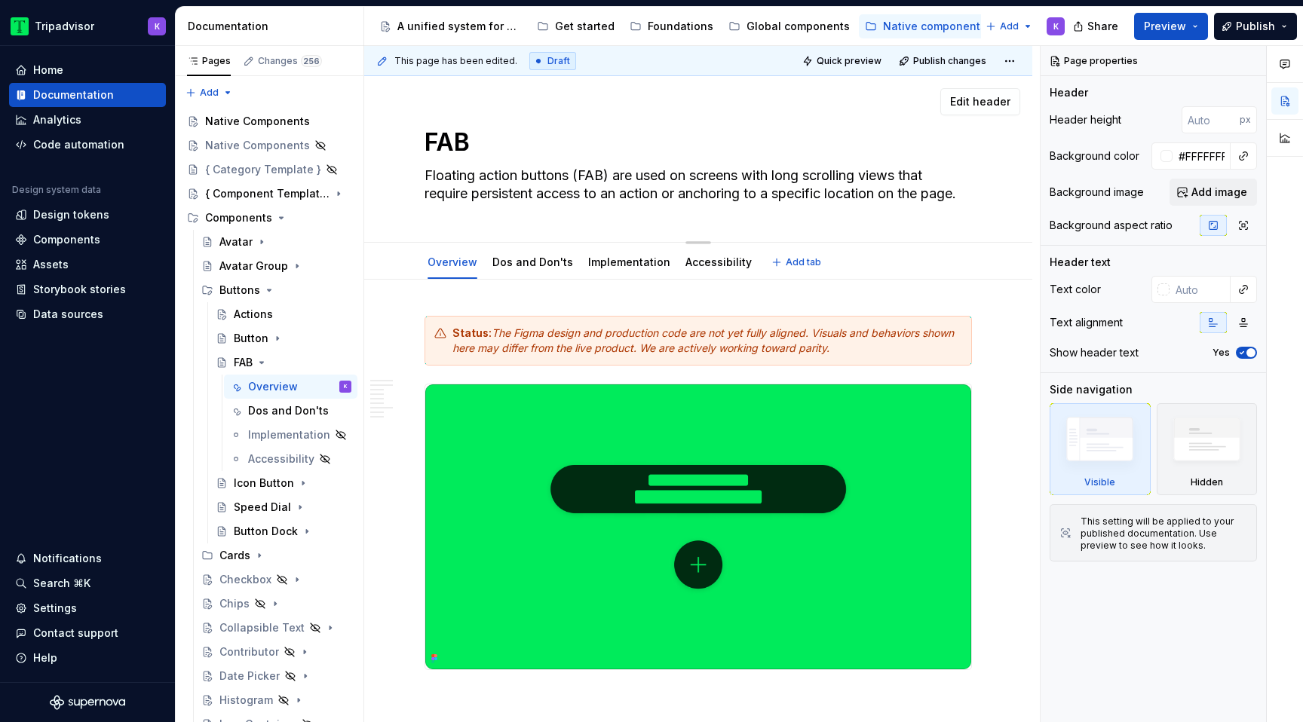
click at [607, 174] on textarea "Floating action buttons (FAB) are used on screens with long scrolling views tha…" at bounding box center [696, 185] width 548 height 42
click at [570, 178] on textarea "Floating action buttons (FAB) are used on screens with long scrolling views tha…" at bounding box center [696, 185] width 548 height 42
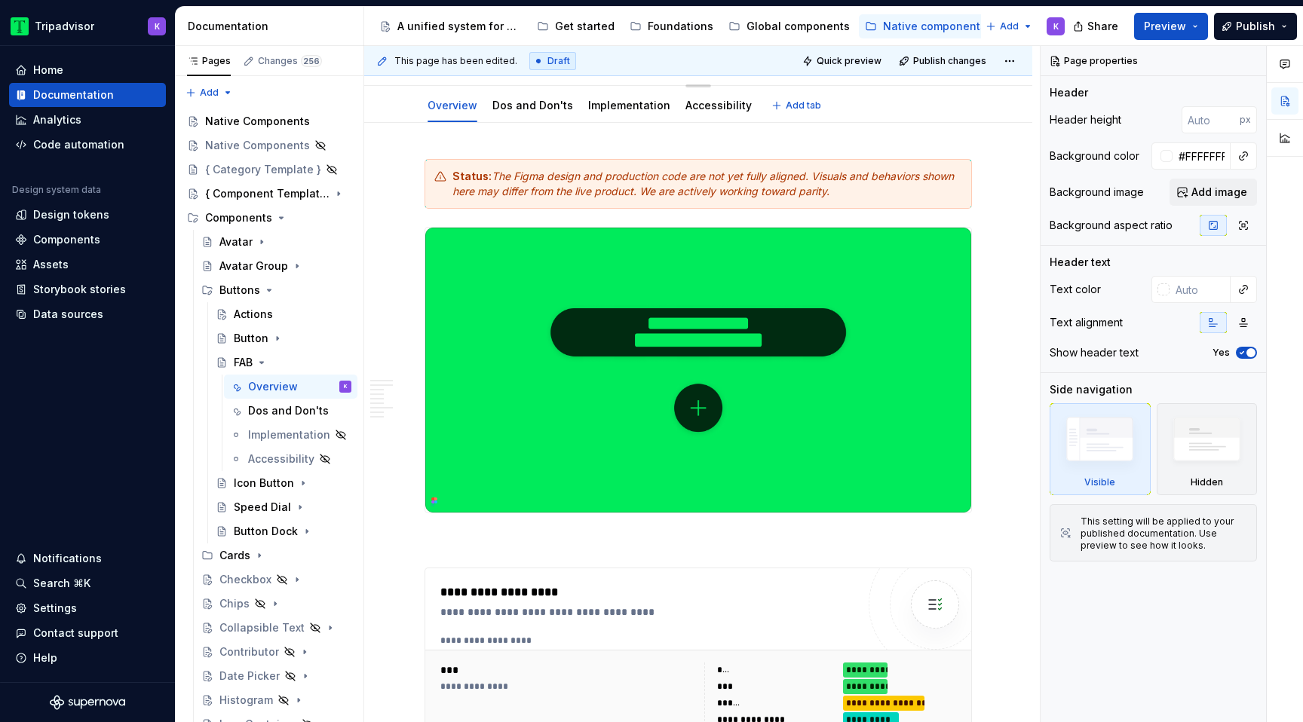
type textarea "*"
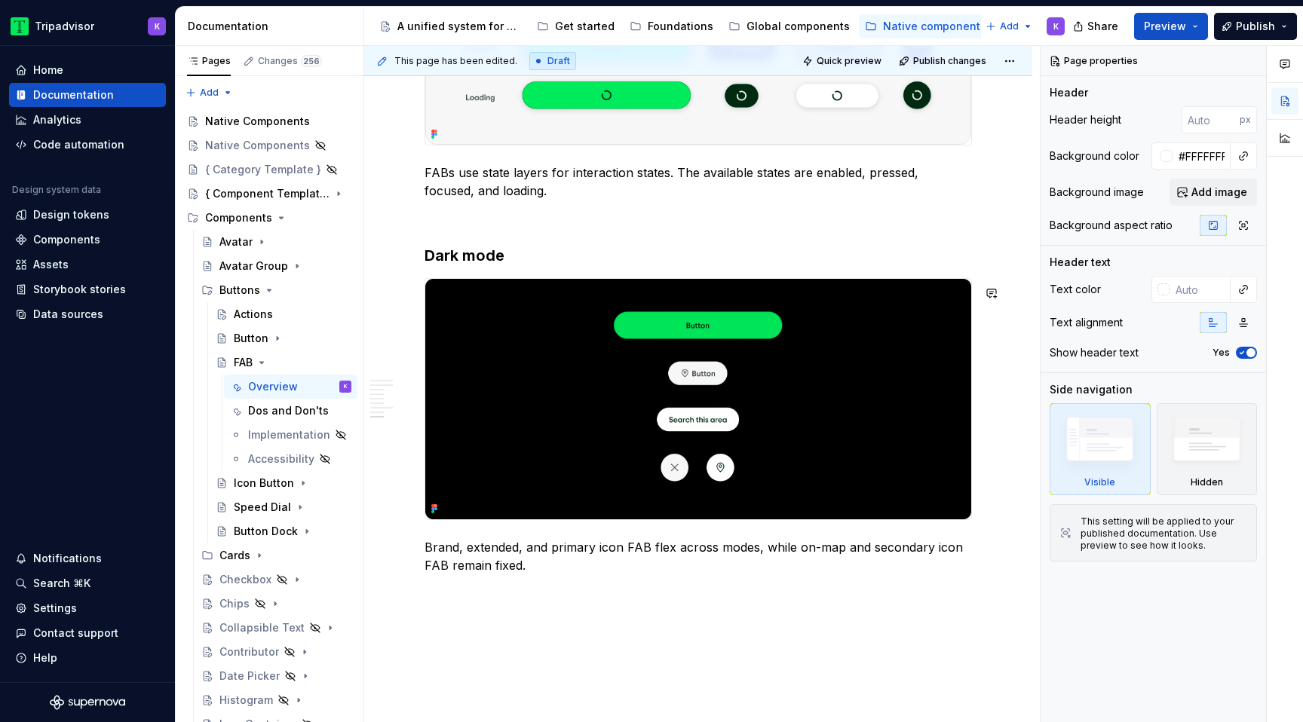
scroll to position [2919, 0]
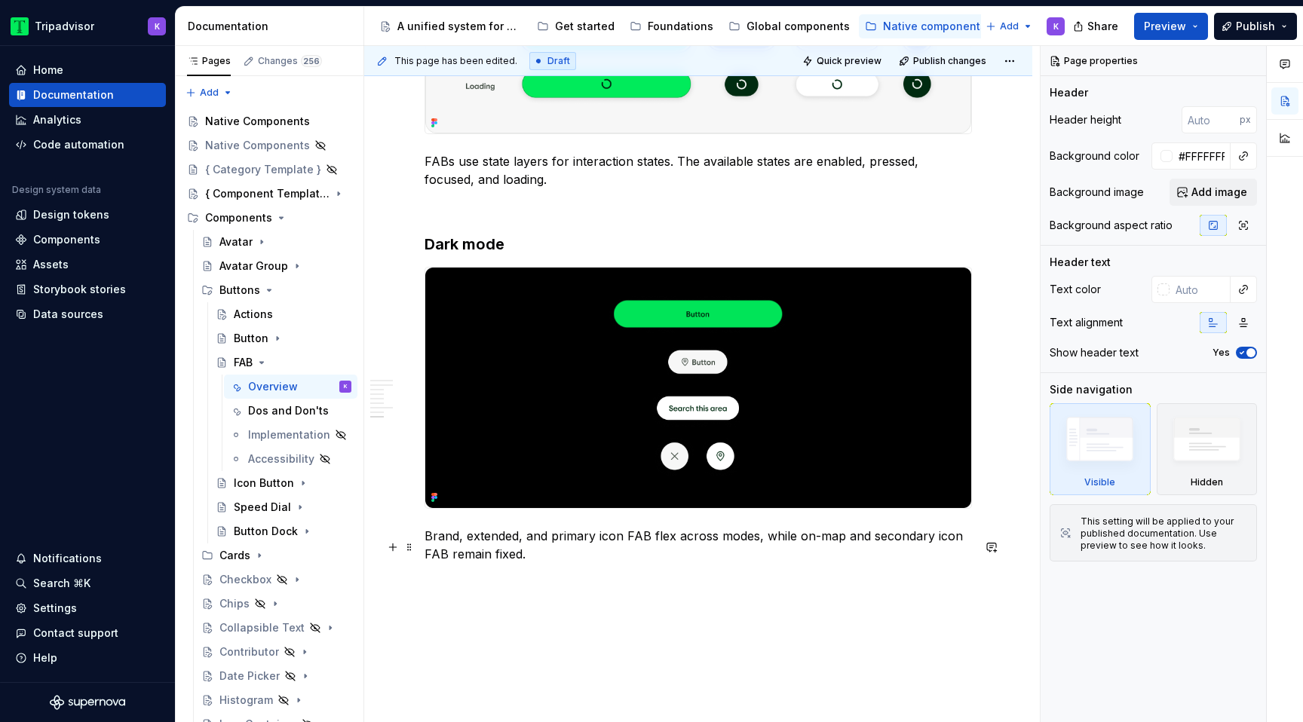
click at [447, 563] on p "Brand, extended, and primary icon FAB flex across modes, while on-map and secon…" at bounding box center [699, 545] width 548 height 36
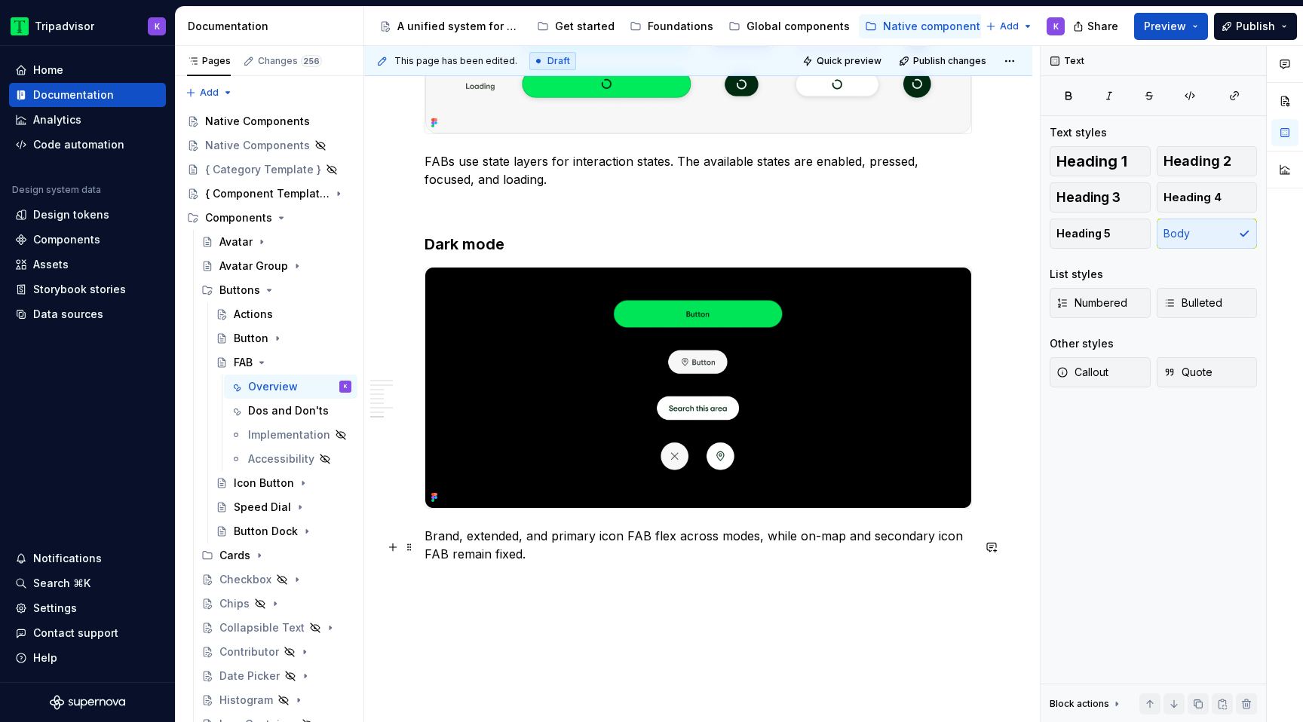
click at [646, 541] on p "Brand, extended, and primary icon FAB flex across modes, while on-map and secon…" at bounding box center [699, 545] width 548 height 36
click at [447, 563] on p "Brand, extended, and primary icon FABs flex across modes, while on-map and seco…" at bounding box center [699, 545] width 548 height 36
click at [576, 563] on p "Brand, extended, and primary icon FABs flex across modes, while on-map and seco…" at bounding box center [699, 545] width 548 height 36
click at [275, 411] on div "Dos and Don'ts" at bounding box center [277, 410] width 58 height 15
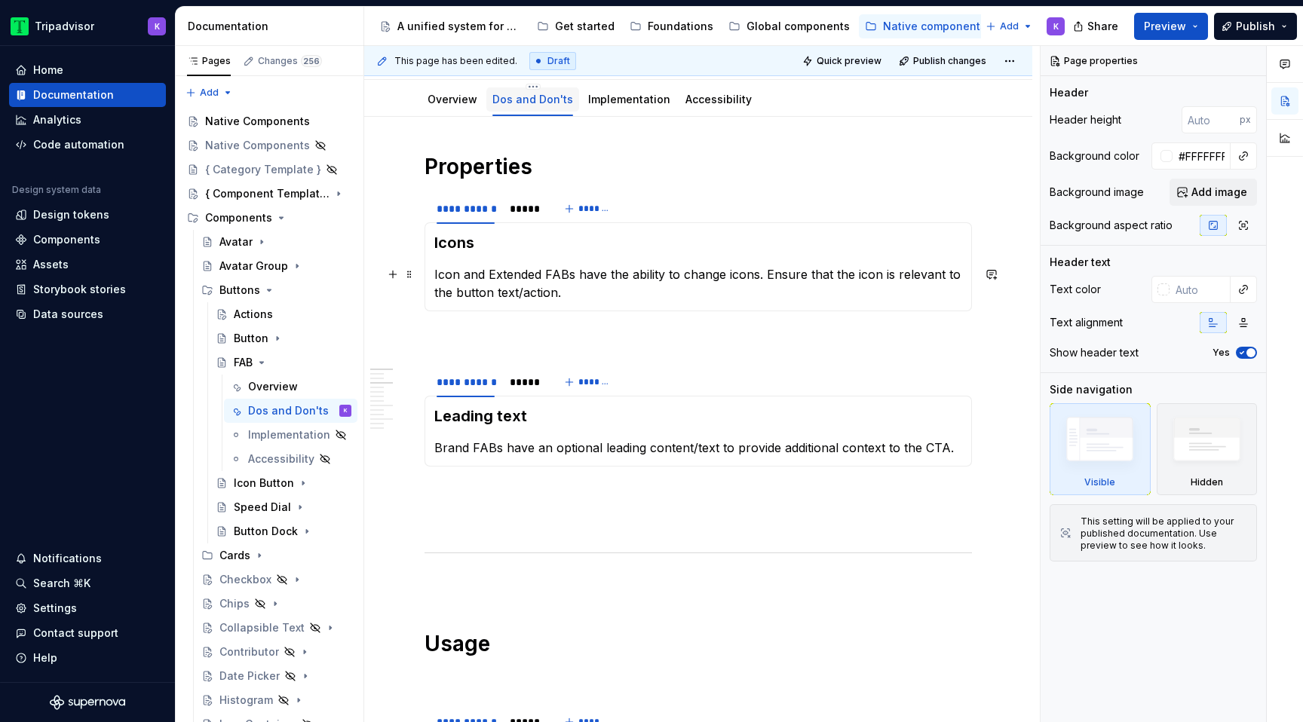
scroll to position [166, 0]
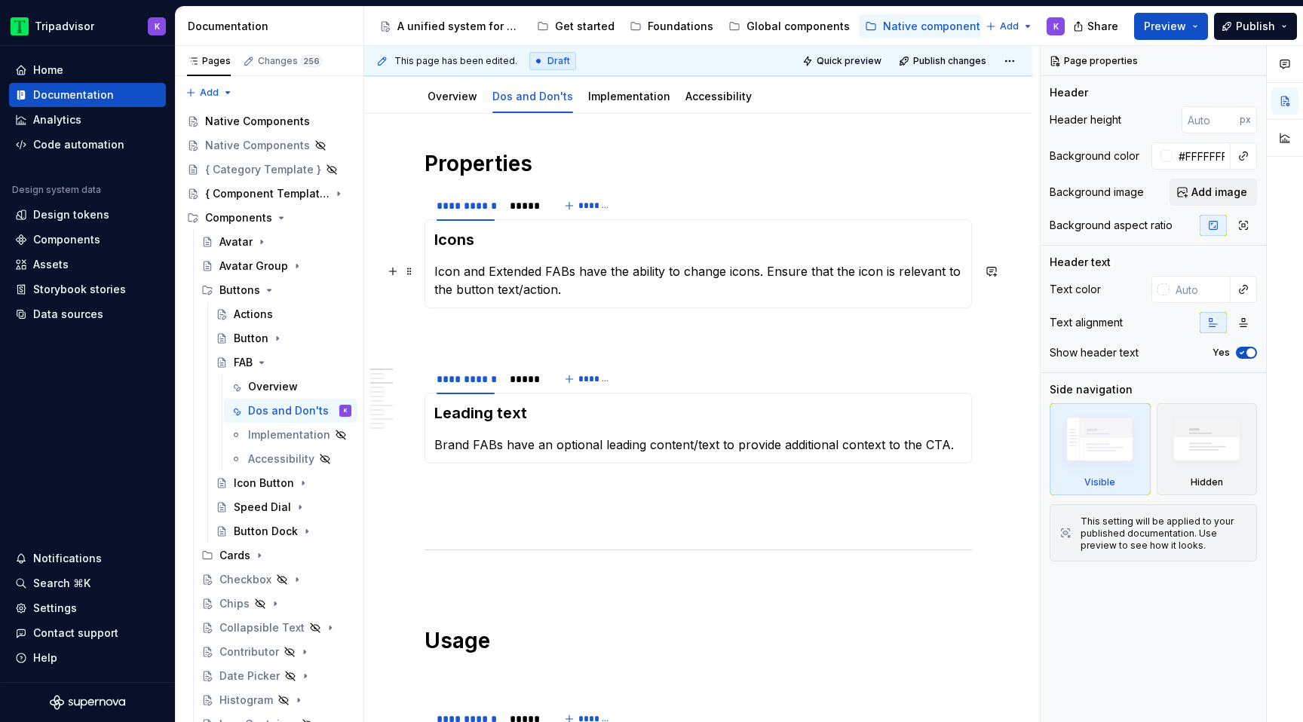
click at [497, 271] on p "Icon and Extended FABs have the ability to change icons. Ensure that the icon i…" at bounding box center [698, 280] width 528 height 36
type textarea "*"
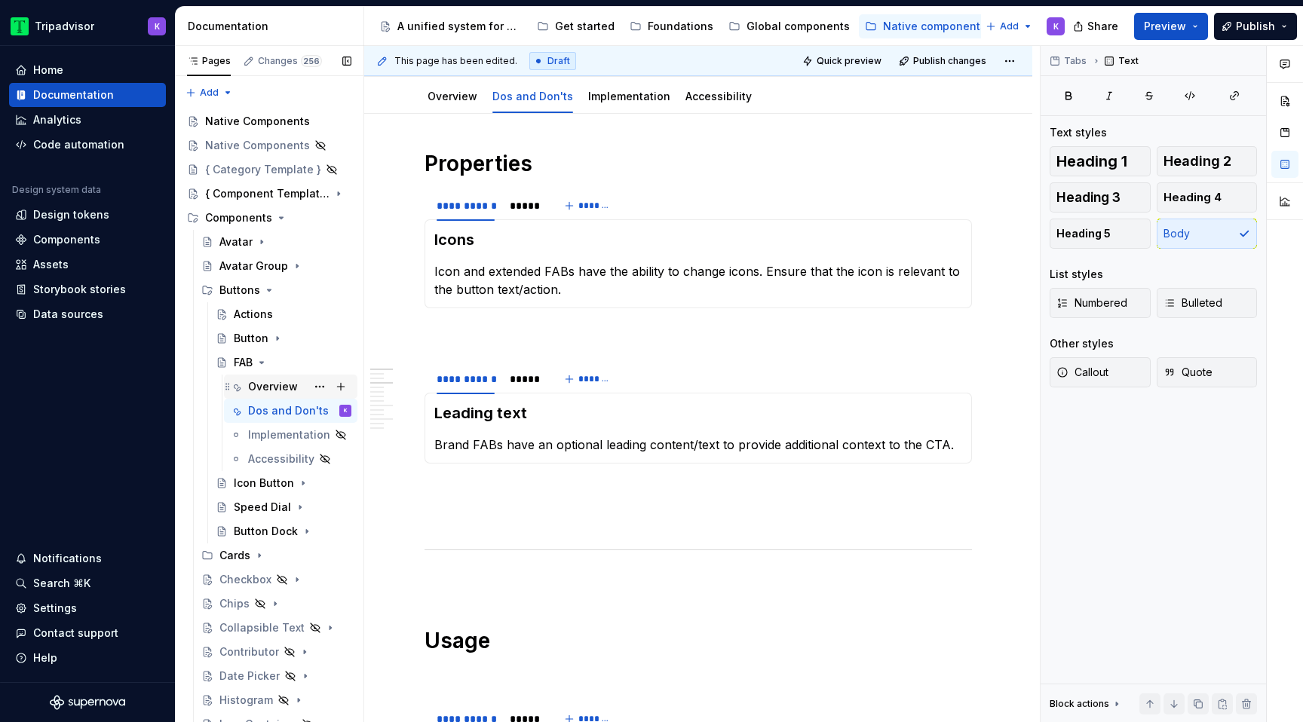
click at [284, 385] on div "Overview" at bounding box center [273, 386] width 50 height 15
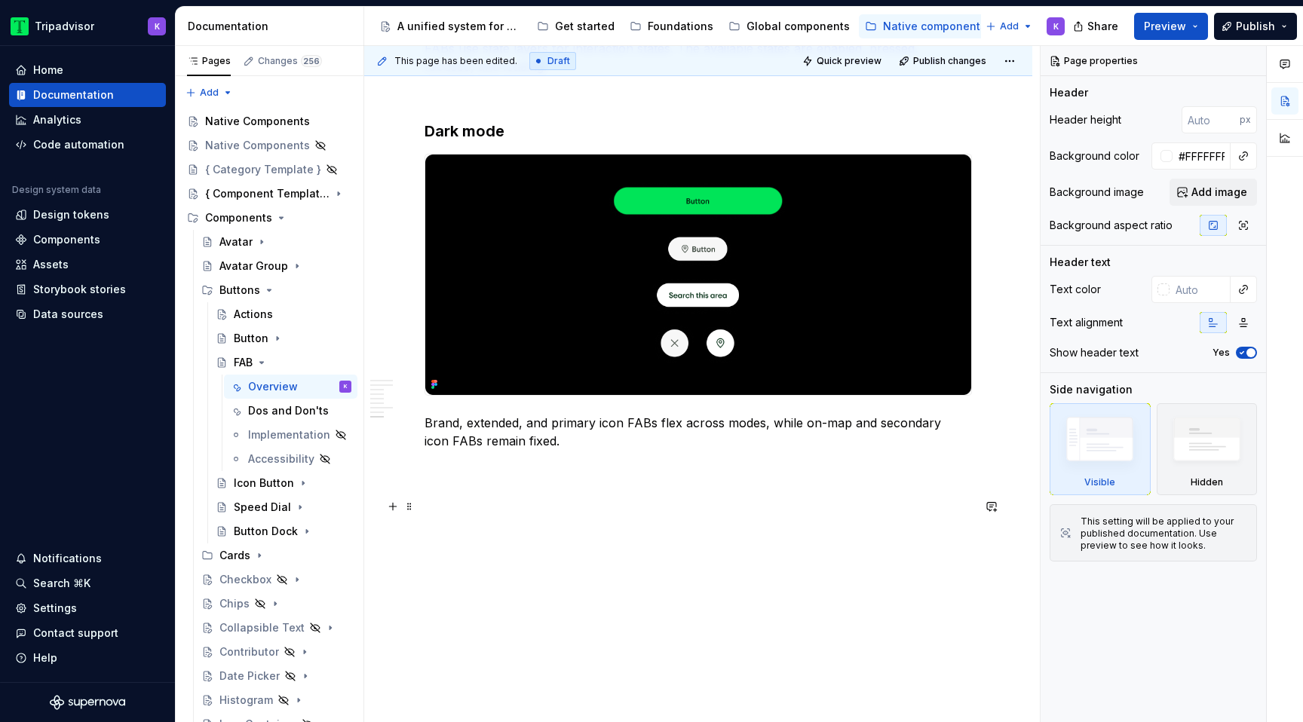
scroll to position [3029, 0]
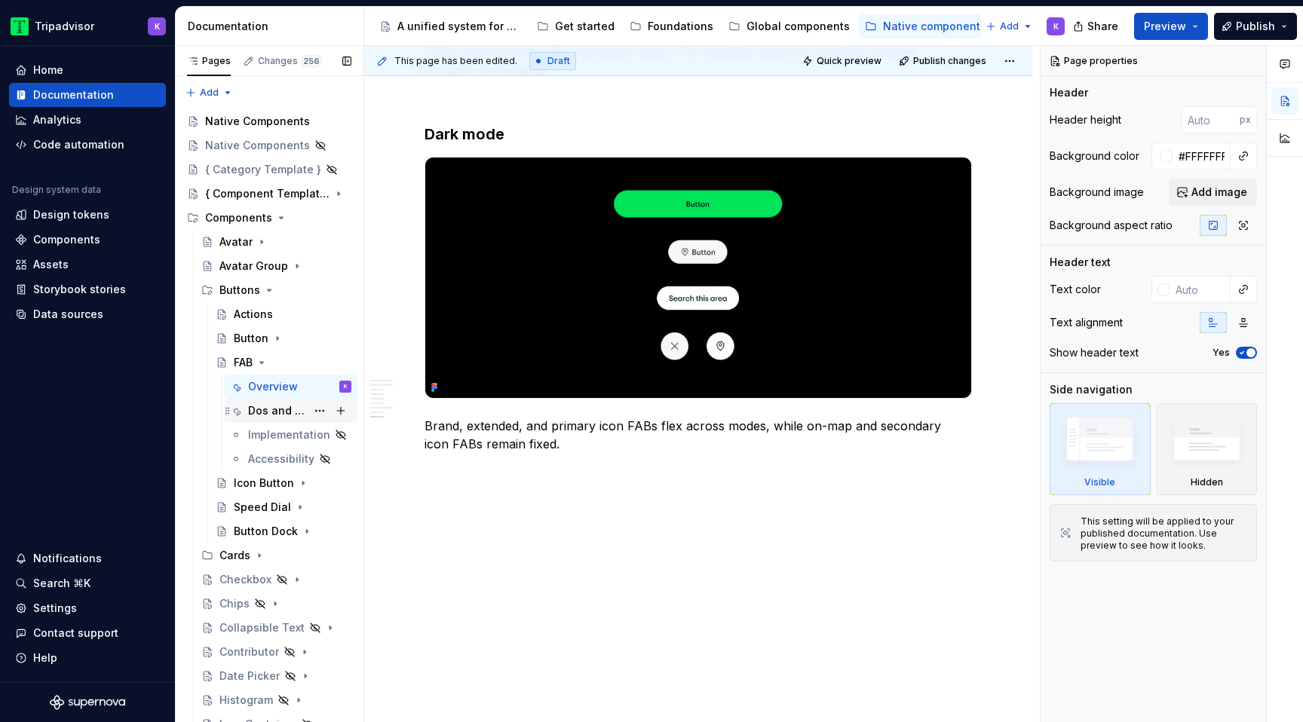
click at [270, 406] on div "Dos and Don'ts" at bounding box center [277, 410] width 58 height 15
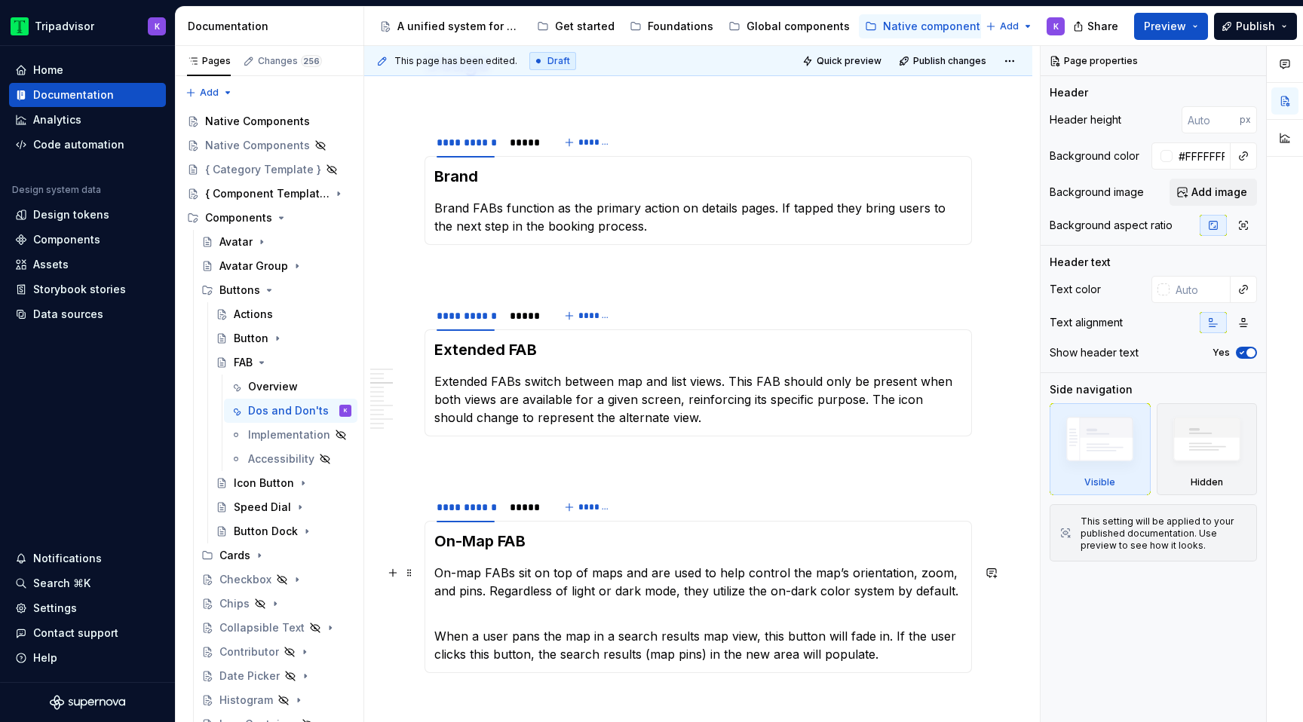
scroll to position [763, 0]
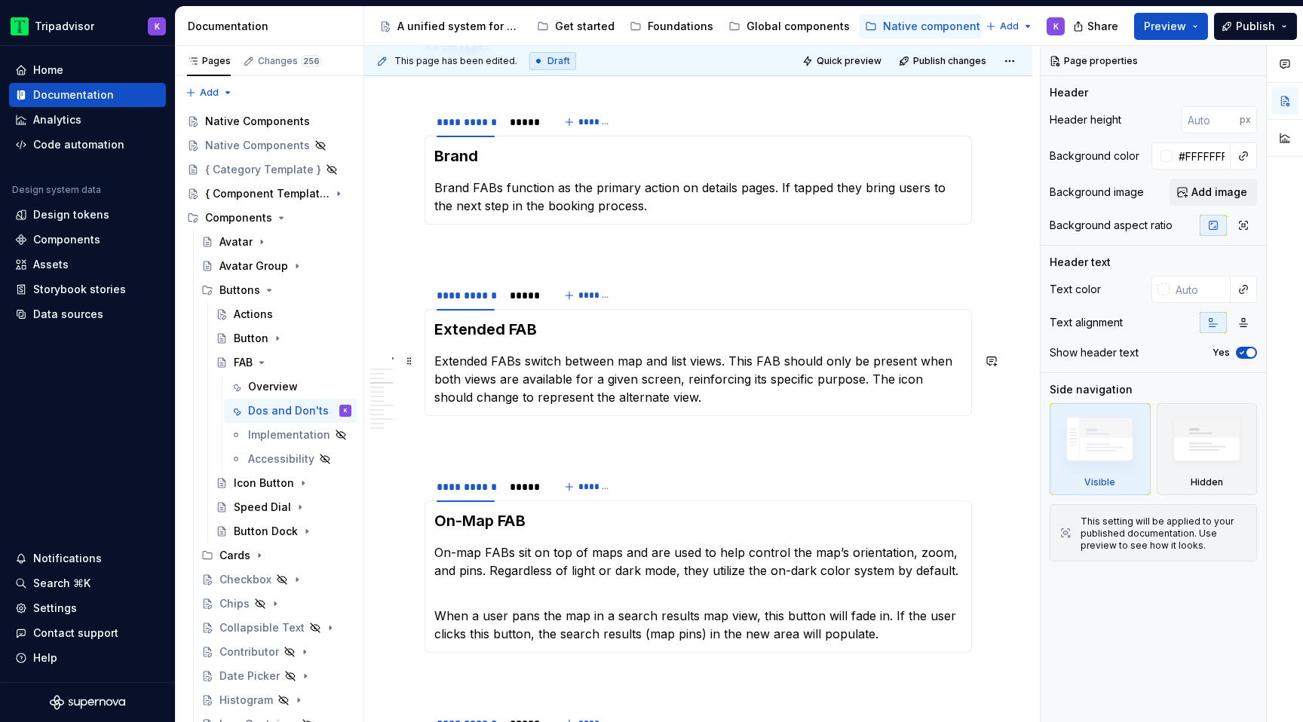
type textarea "*"
click at [523, 361] on p "Extended FABs switch between map and list views. This FAB should only be presen…" at bounding box center [698, 379] width 528 height 54
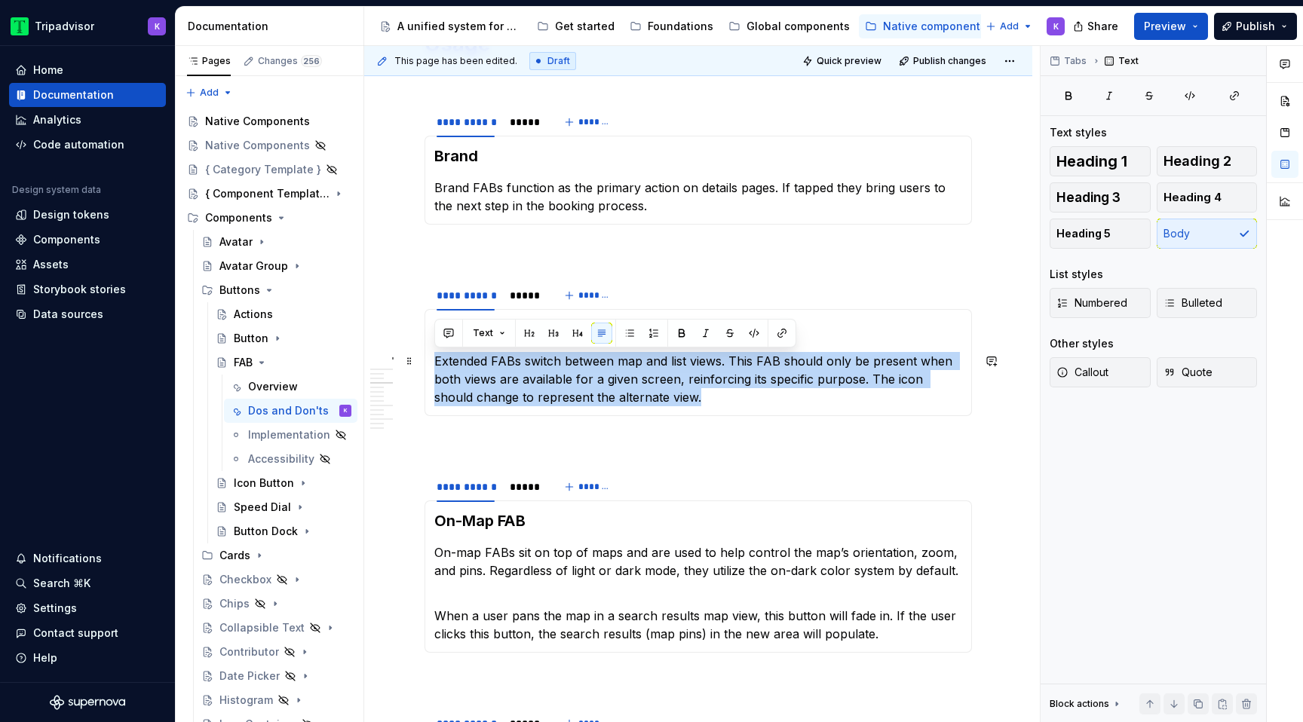
drag, startPoint x: 670, startPoint y: 400, endPoint x: 433, endPoint y: 366, distance: 240.1
click at [433, 366] on div "Extended FAB Extended FABs switch between map and list views. This FAB should o…" at bounding box center [699, 362] width 548 height 107
copy p "Extended FABs switch between map and list views. This FAB should only be presen…"
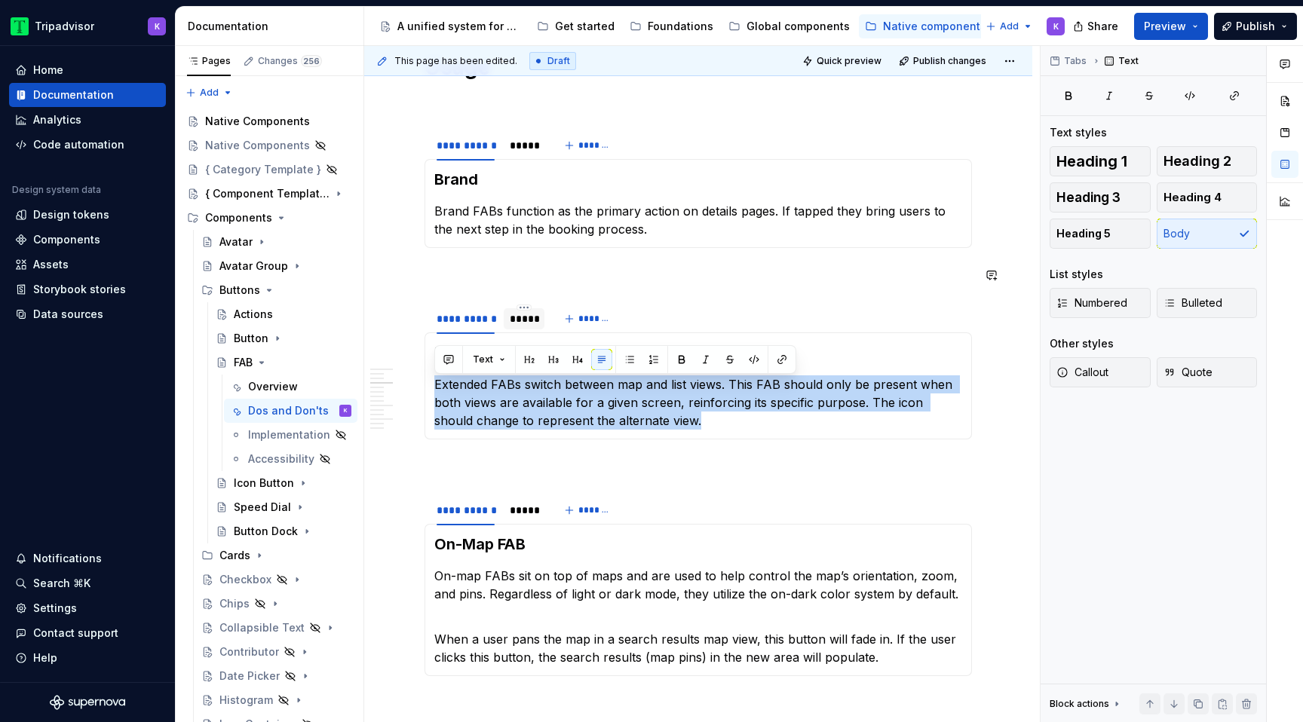
scroll to position [737, 0]
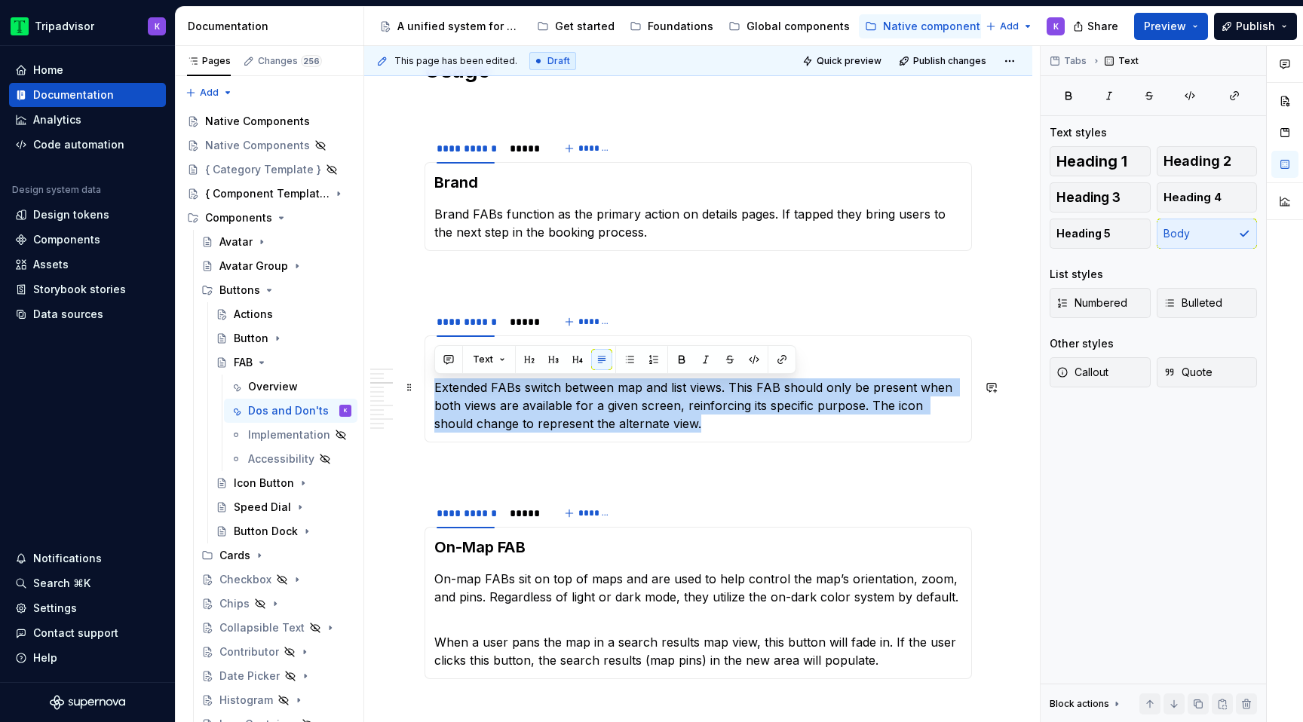
click at [546, 417] on p "Extended FABs switch between map and list views. This FAB should only be presen…" at bounding box center [698, 406] width 528 height 54
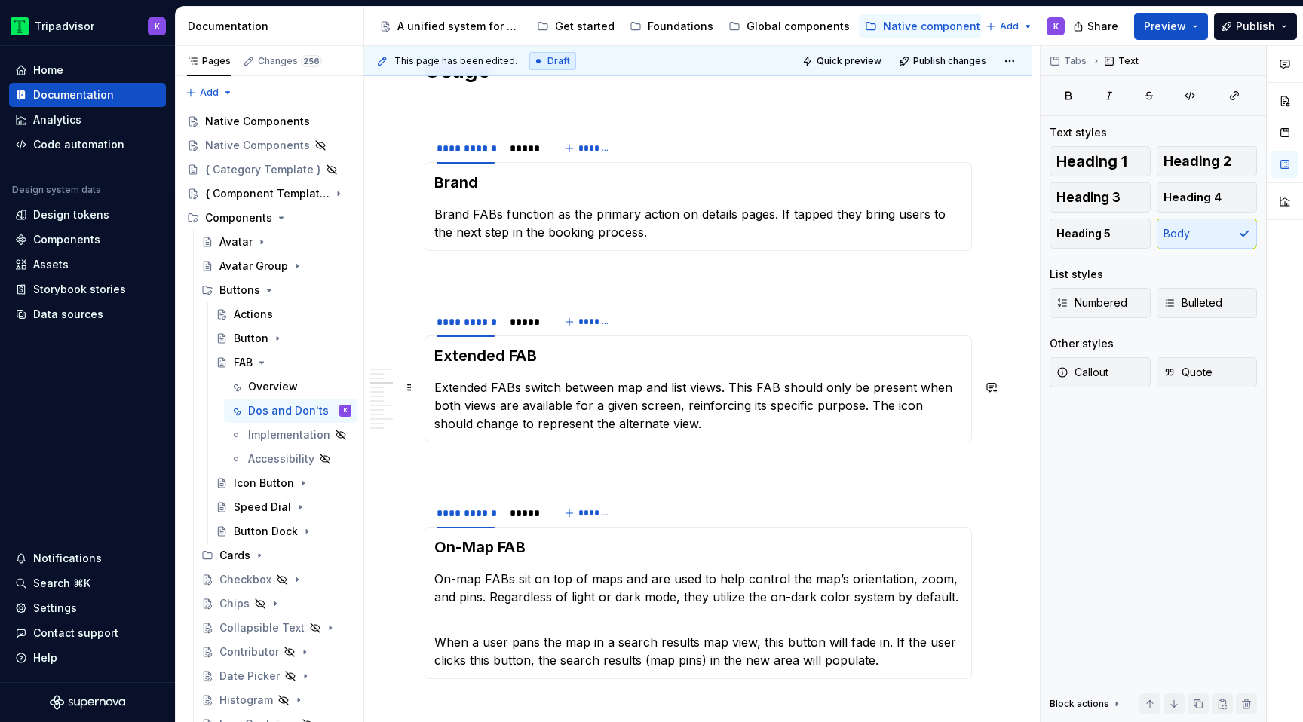
click at [523, 391] on p "Extended FABs switch between map and list views. This FAB should only be presen…" at bounding box center [698, 406] width 528 height 54
click at [820, 385] on p "Extended FABs can be used to switch between map and list views. This FAB should…" at bounding box center [698, 406] width 528 height 54
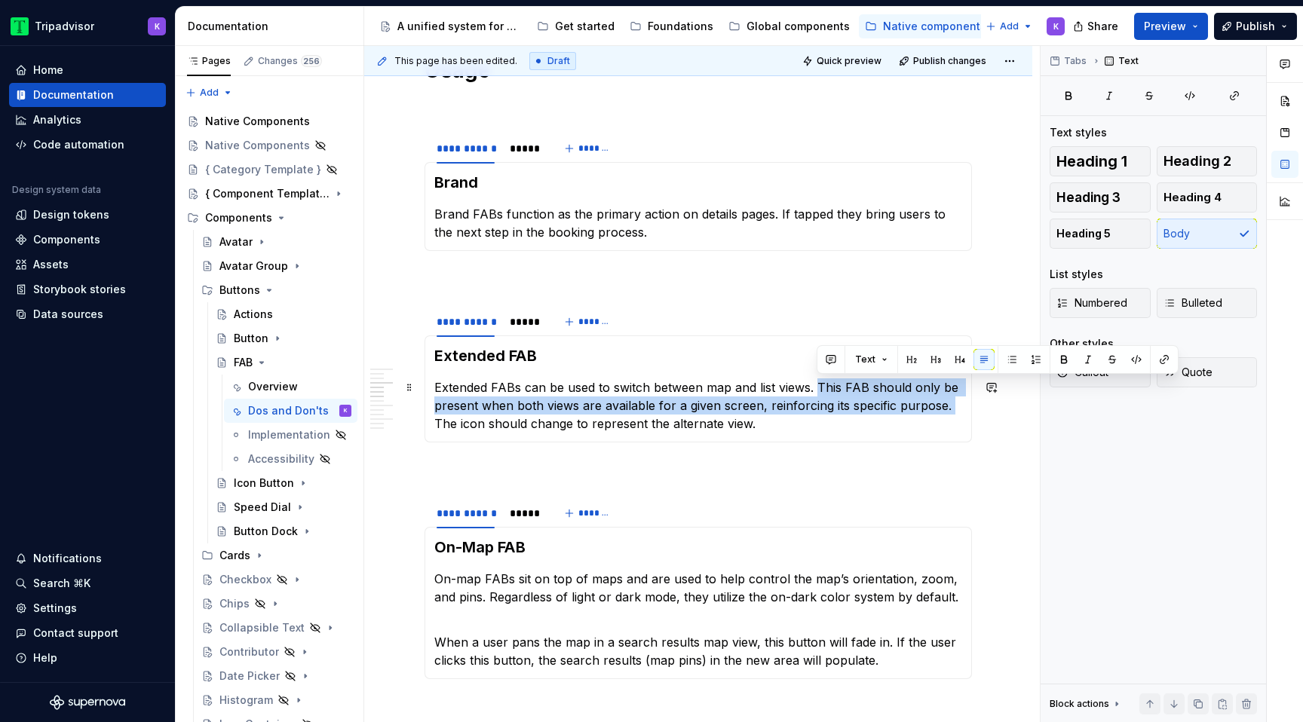
drag, startPoint x: 952, startPoint y: 411, endPoint x: 817, endPoint y: 382, distance: 138.2
click at [817, 382] on p "Extended FABs can be used to switch between map and list views. This FAB should…" at bounding box center [698, 406] width 528 height 54
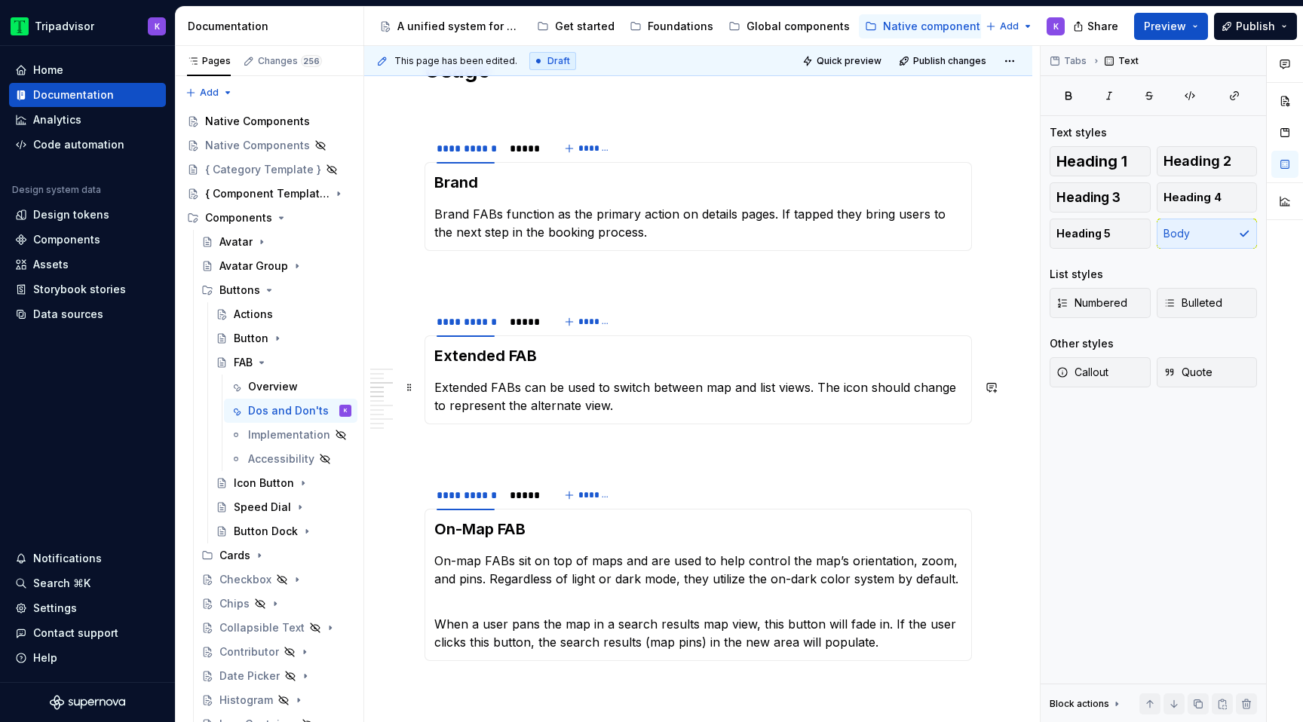
click at [820, 411] on p "Extended FABs can be used to switch between map and list views. The icon should…" at bounding box center [698, 397] width 528 height 36
click at [518, 317] on div "*****" at bounding box center [524, 321] width 29 height 15
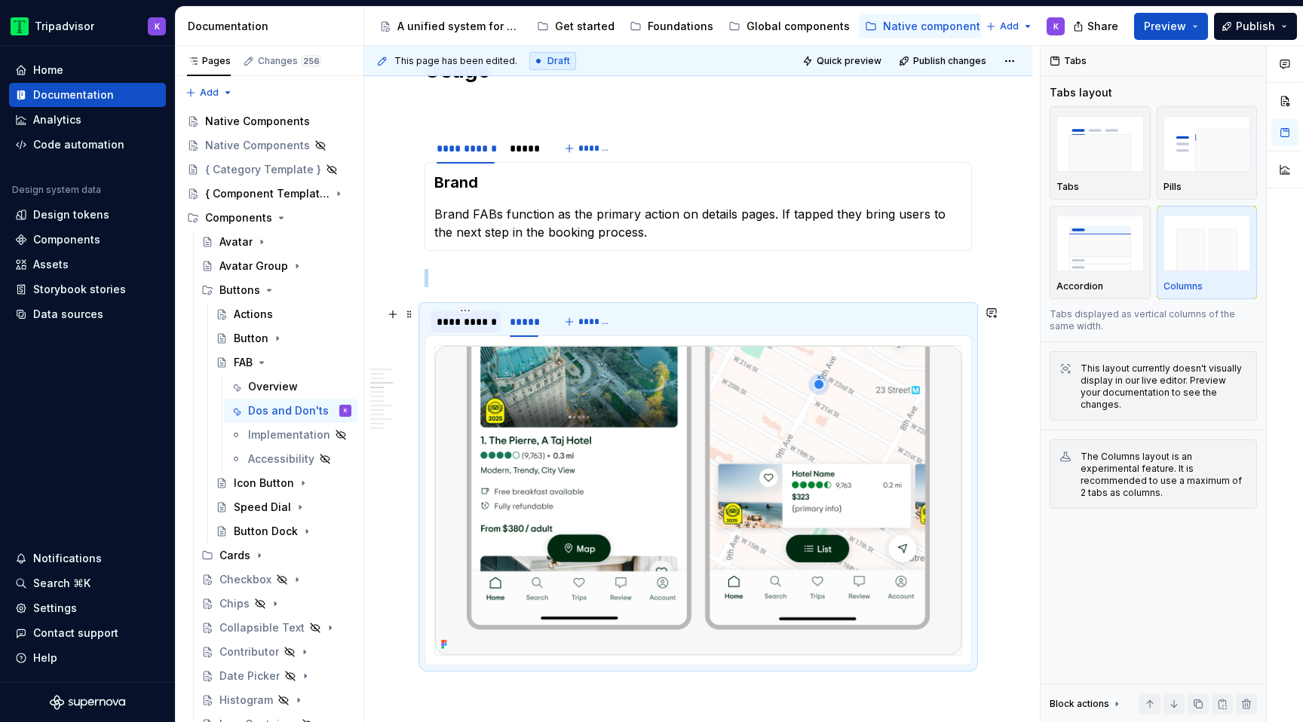
click at [474, 329] on div "**********" at bounding box center [466, 321] width 58 height 15
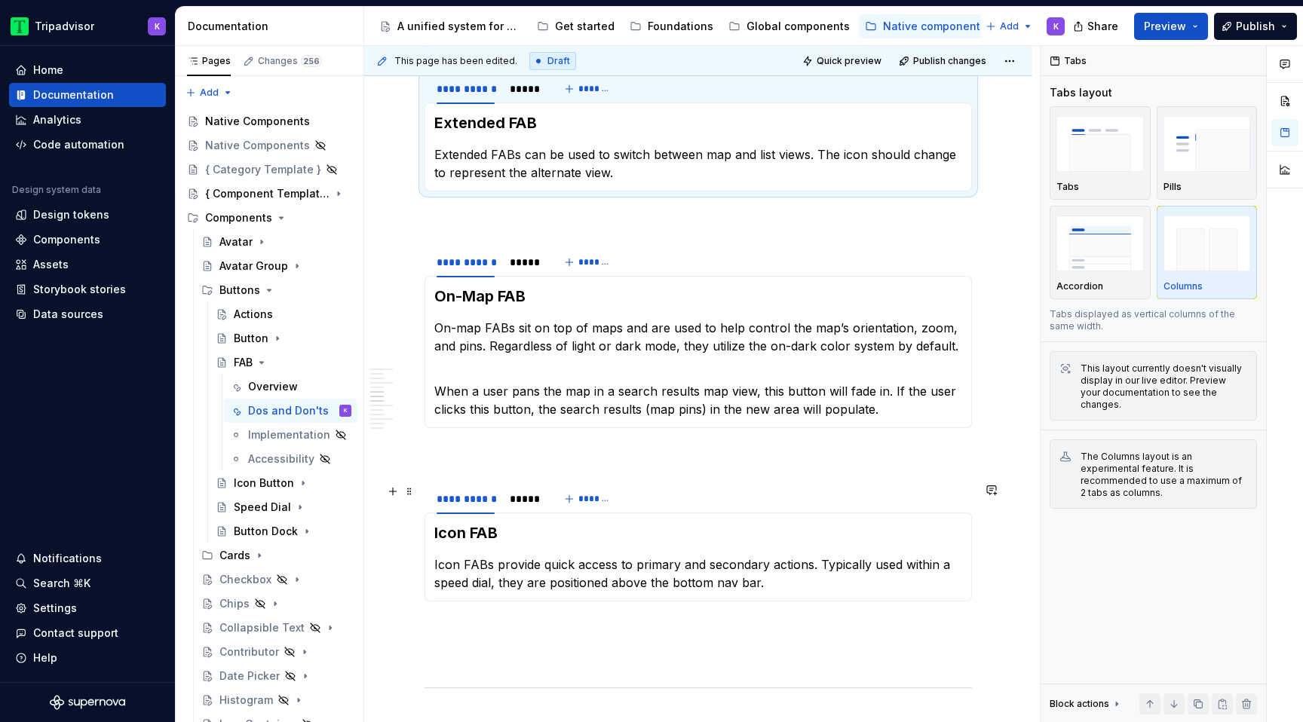
scroll to position [971, 0]
click at [519, 268] on div "*****" at bounding box center [524, 260] width 41 height 21
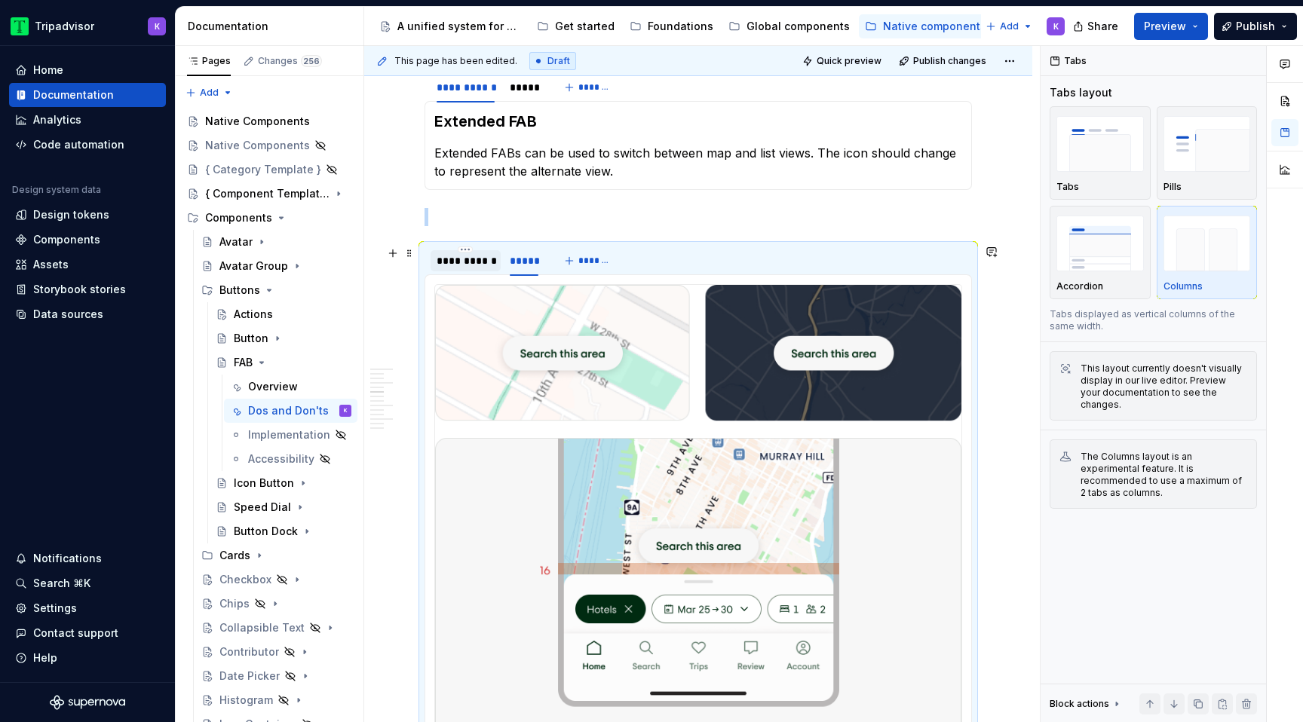
click at [481, 264] on div "**********" at bounding box center [466, 260] width 58 height 15
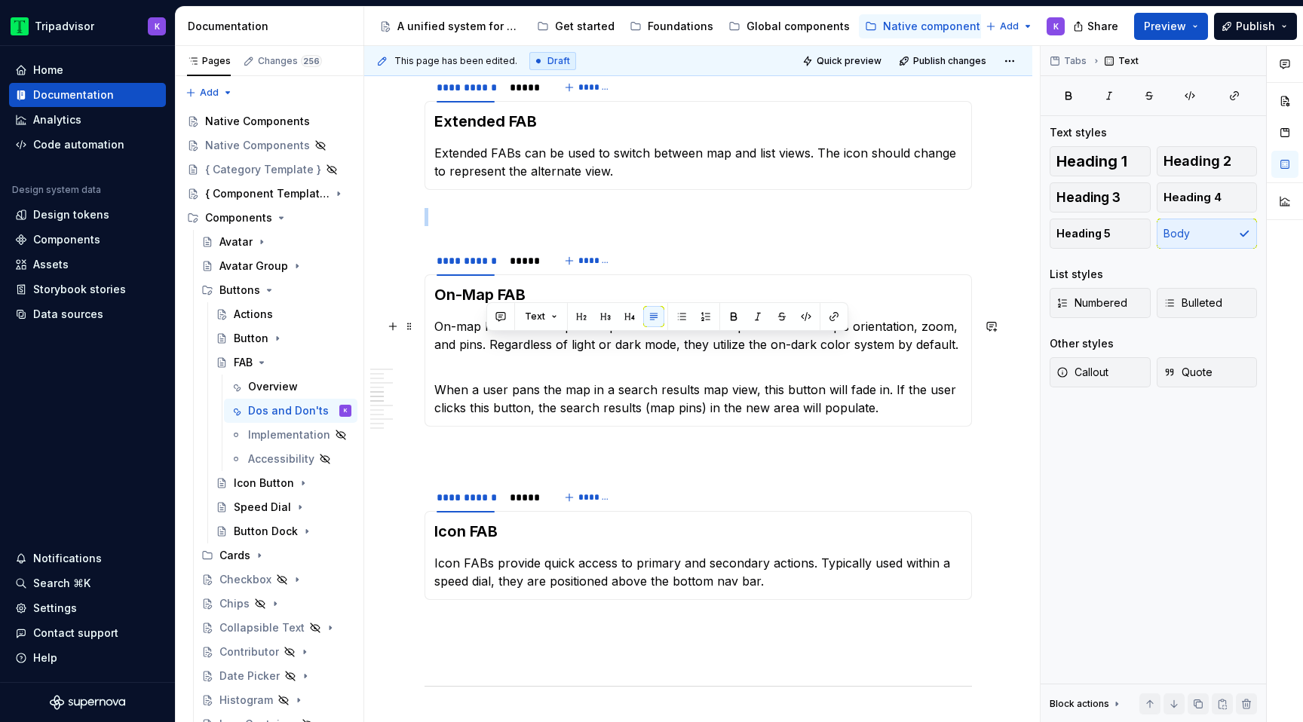
drag, startPoint x: 486, startPoint y: 346, endPoint x: 956, endPoint y: 349, distance: 469.9
click at [956, 349] on p "On-map FABs sit on top of maps and are used to help control the map’s orientati…" at bounding box center [698, 336] width 528 height 36
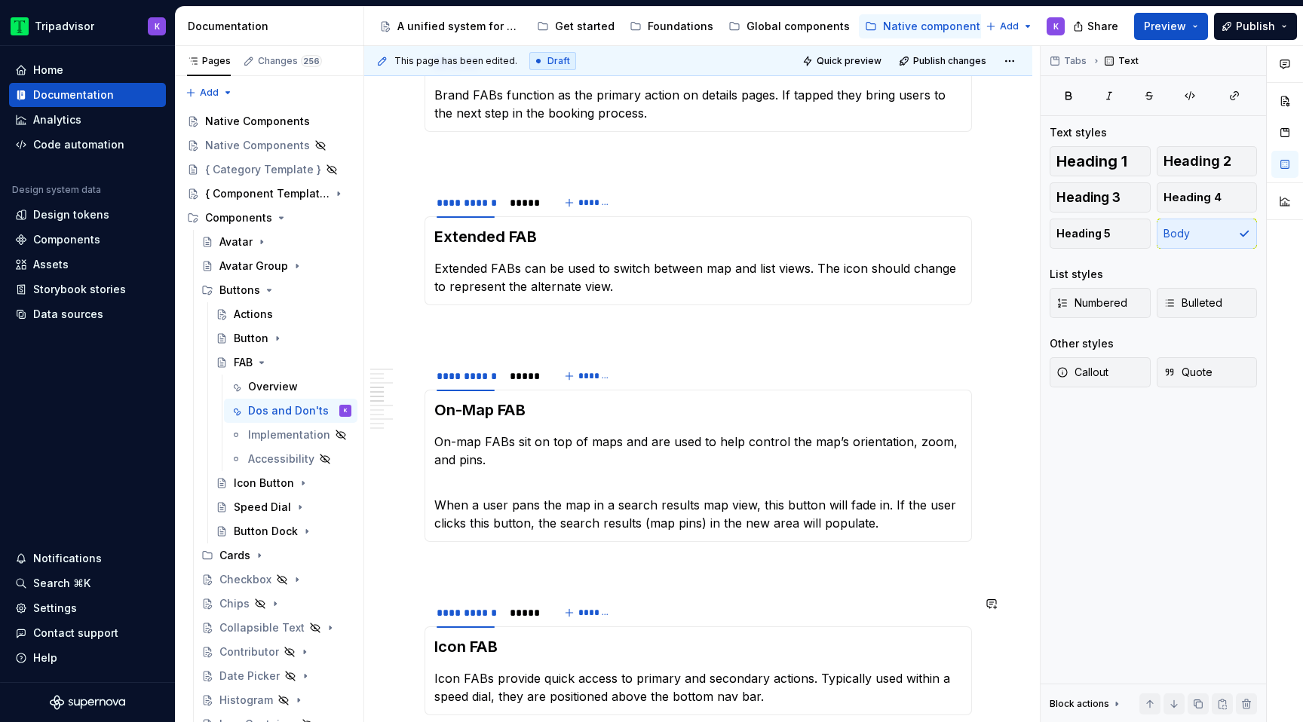
scroll to position [834, 0]
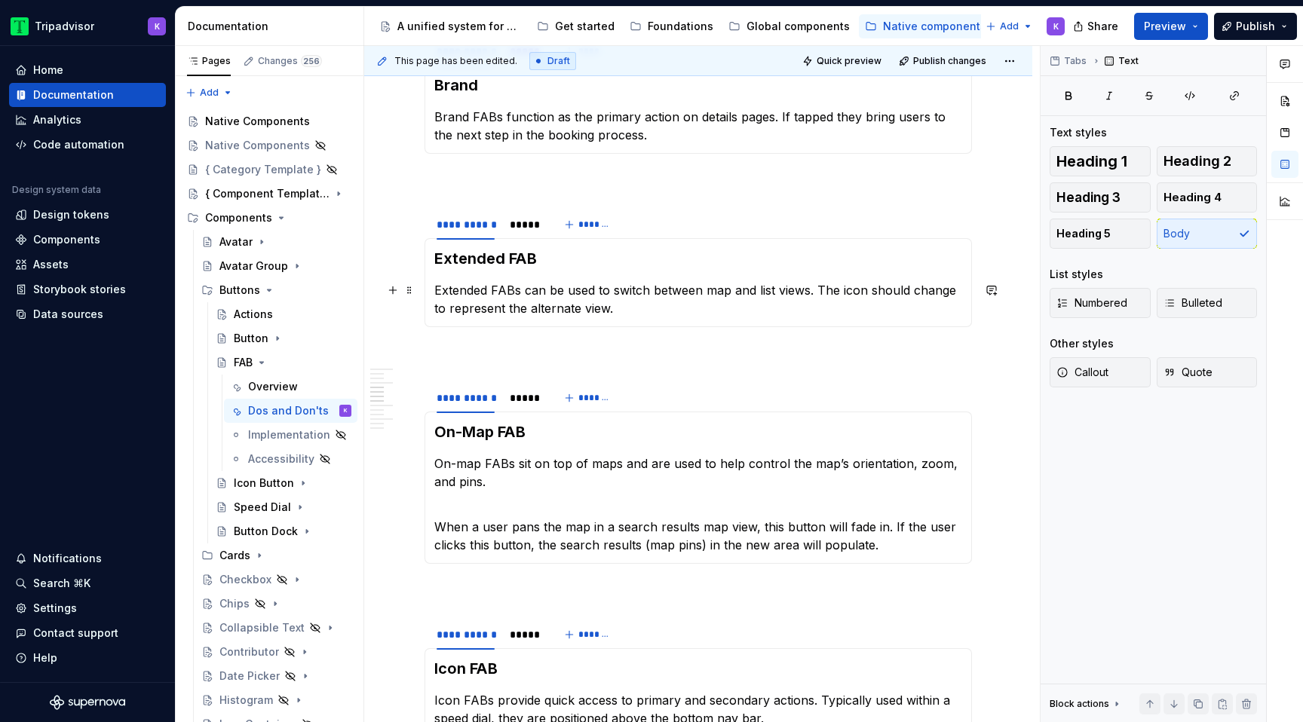
click at [523, 290] on p "Extended FABs can be used to switch between map and list views. The icon should…" at bounding box center [698, 299] width 528 height 36
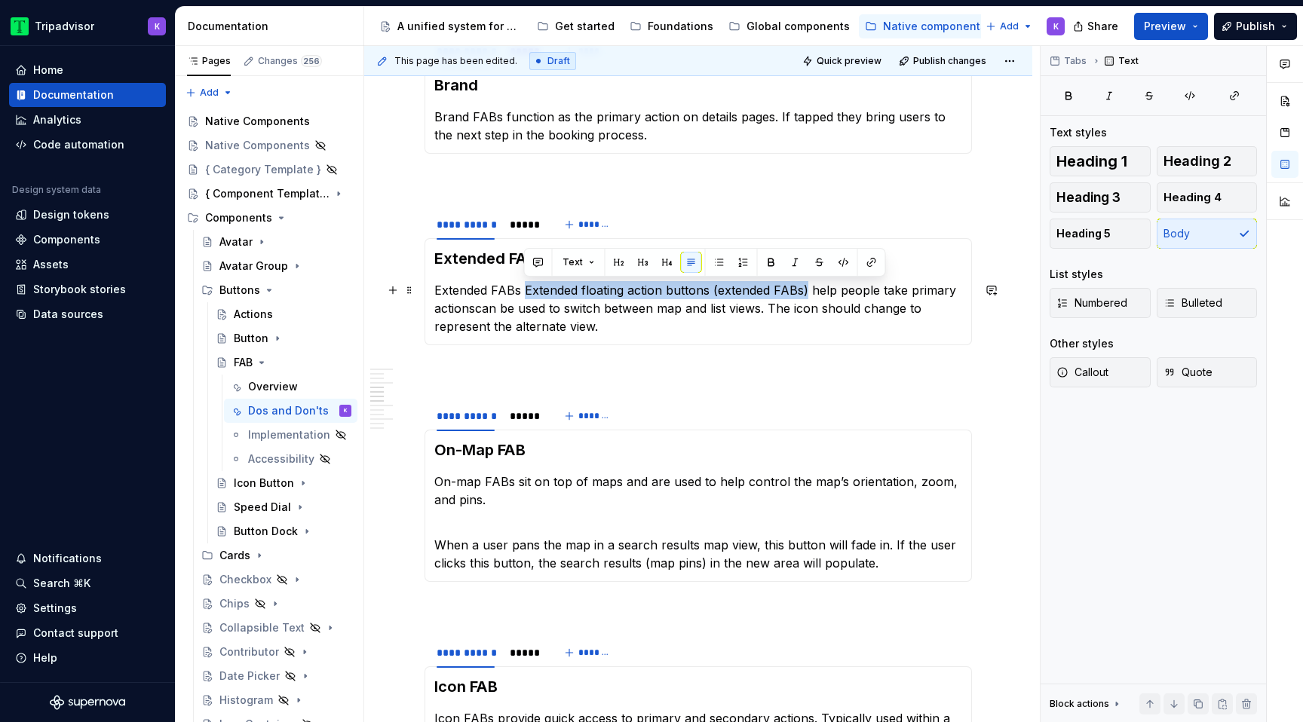
drag, startPoint x: 526, startPoint y: 290, endPoint x: 805, endPoint y: 290, distance: 279.8
click at [805, 290] on p "Extended FABs Extended floating action buttons (extended FABs) help people take…" at bounding box center [698, 308] width 528 height 54
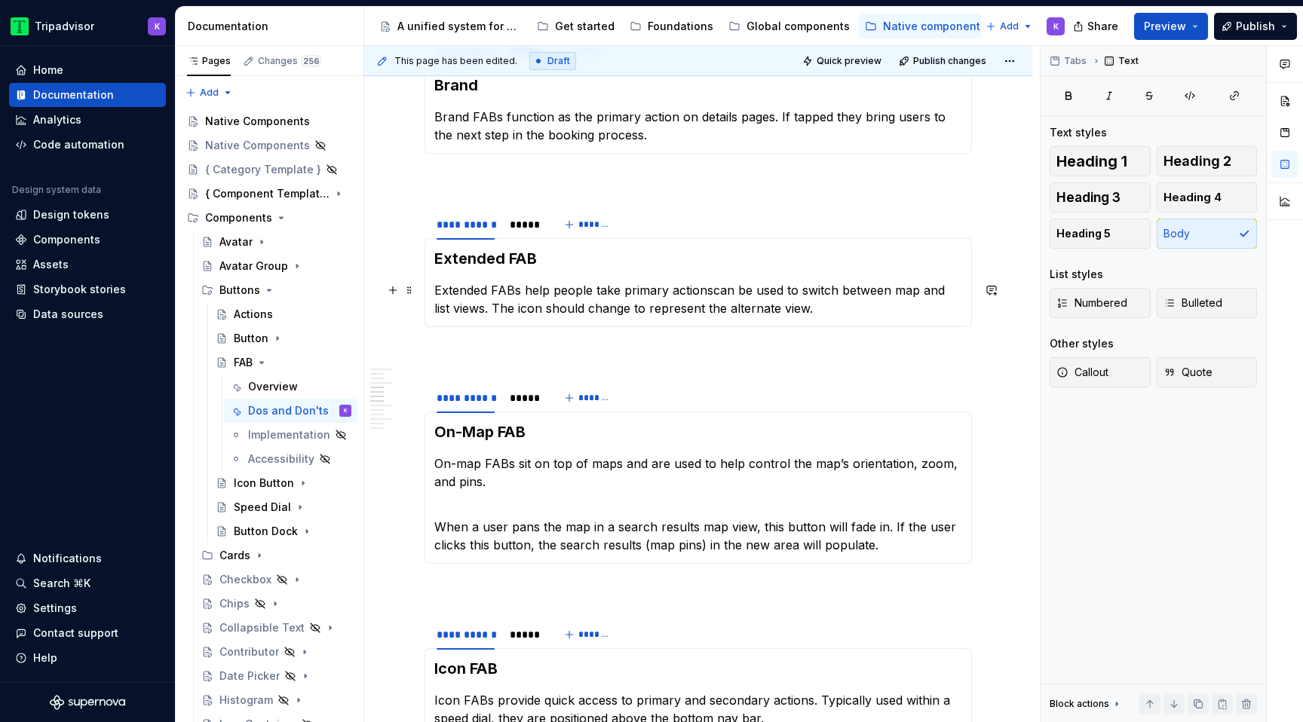
click at [710, 287] on p "Extended FABs help people take primary actionscan be used to switch between map…" at bounding box center [698, 299] width 528 height 36
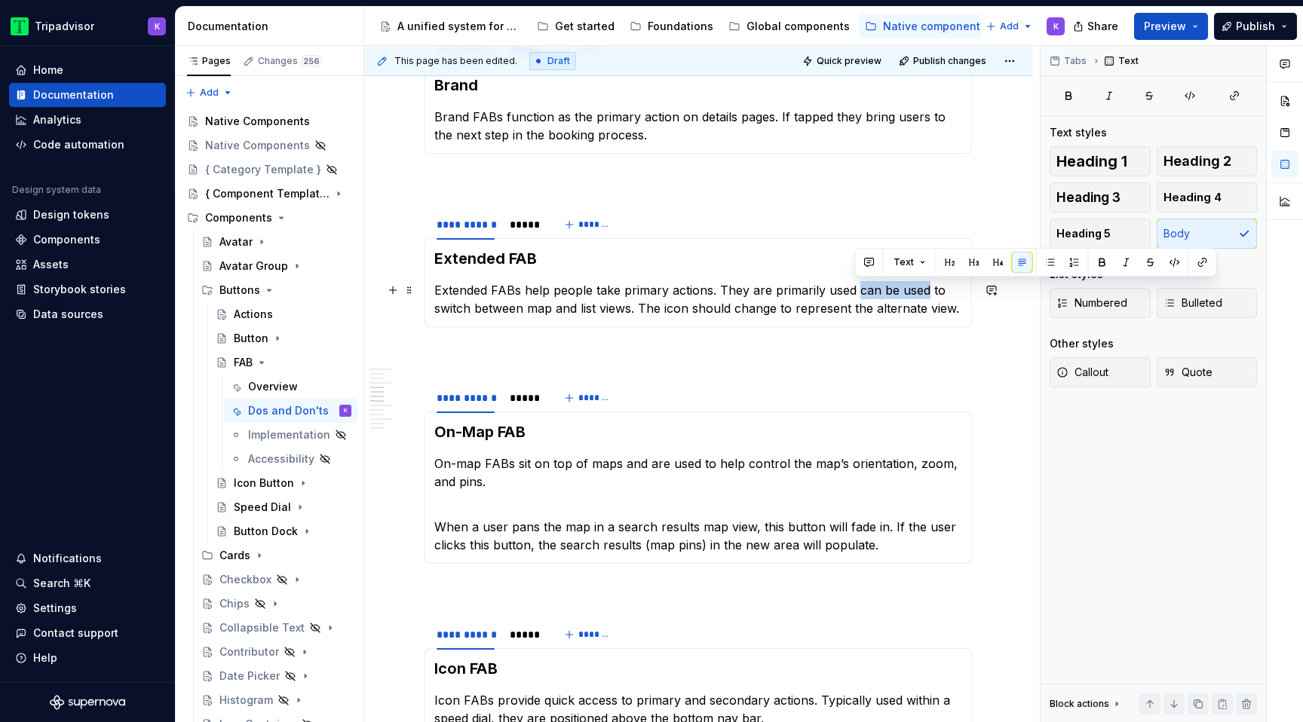
drag, startPoint x: 857, startPoint y: 289, endPoint x: 925, endPoint y: 289, distance: 67.9
click at [925, 289] on p "Extended FABs help people take primary actions. They are primarily used can be …" at bounding box center [698, 299] width 528 height 36
click at [913, 308] on p "Extended FABs help people take primary actions. They are primarily used to swit…" at bounding box center [698, 299] width 528 height 36
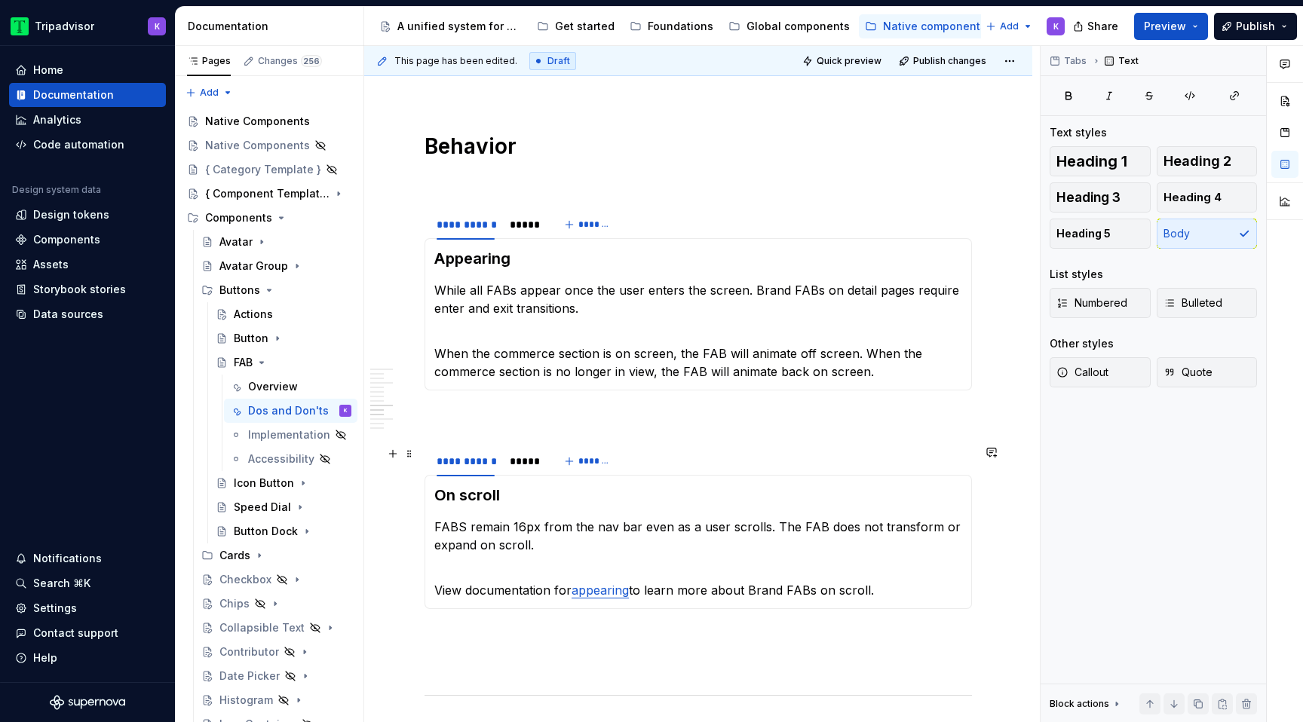
scroll to position [1605, 0]
click at [538, 226] on div "*****" at bounding box center [524, 222] width 41 height 21
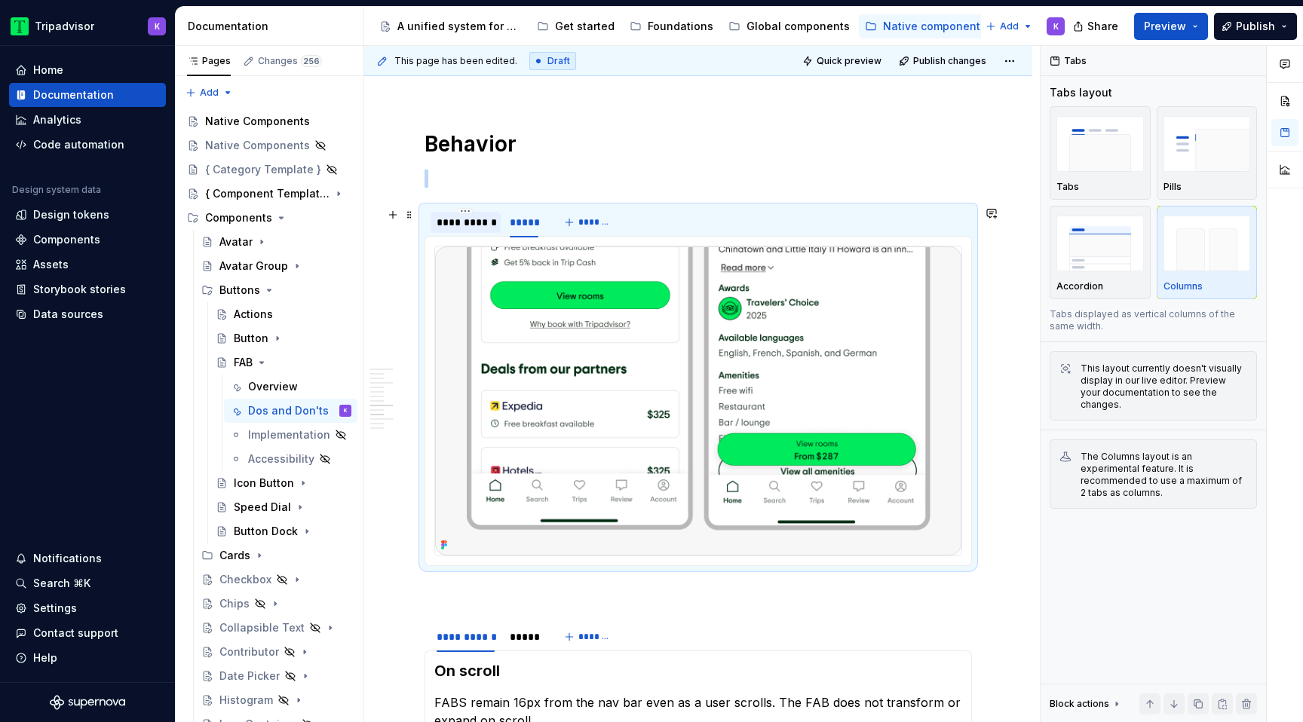
click at [473, 228] on div "**********" at bounding box center [466, 222] width 58 height 15
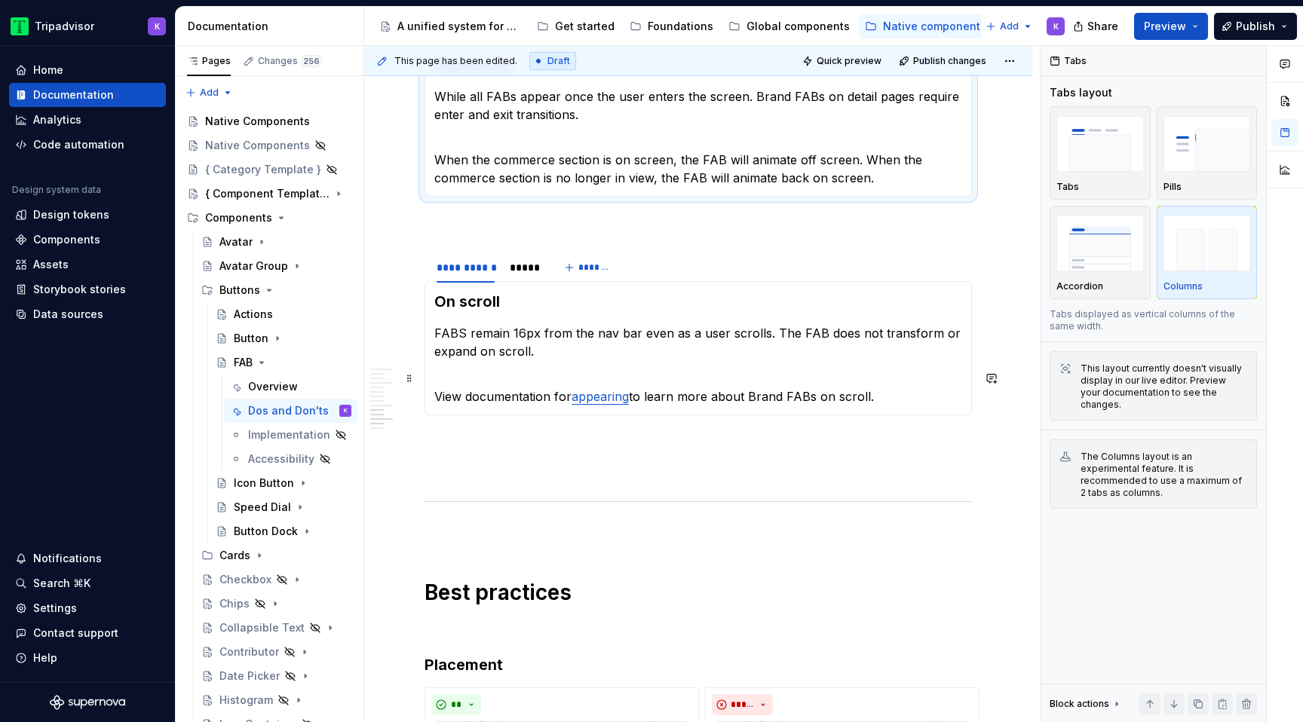
scroll to position [1827, 0]
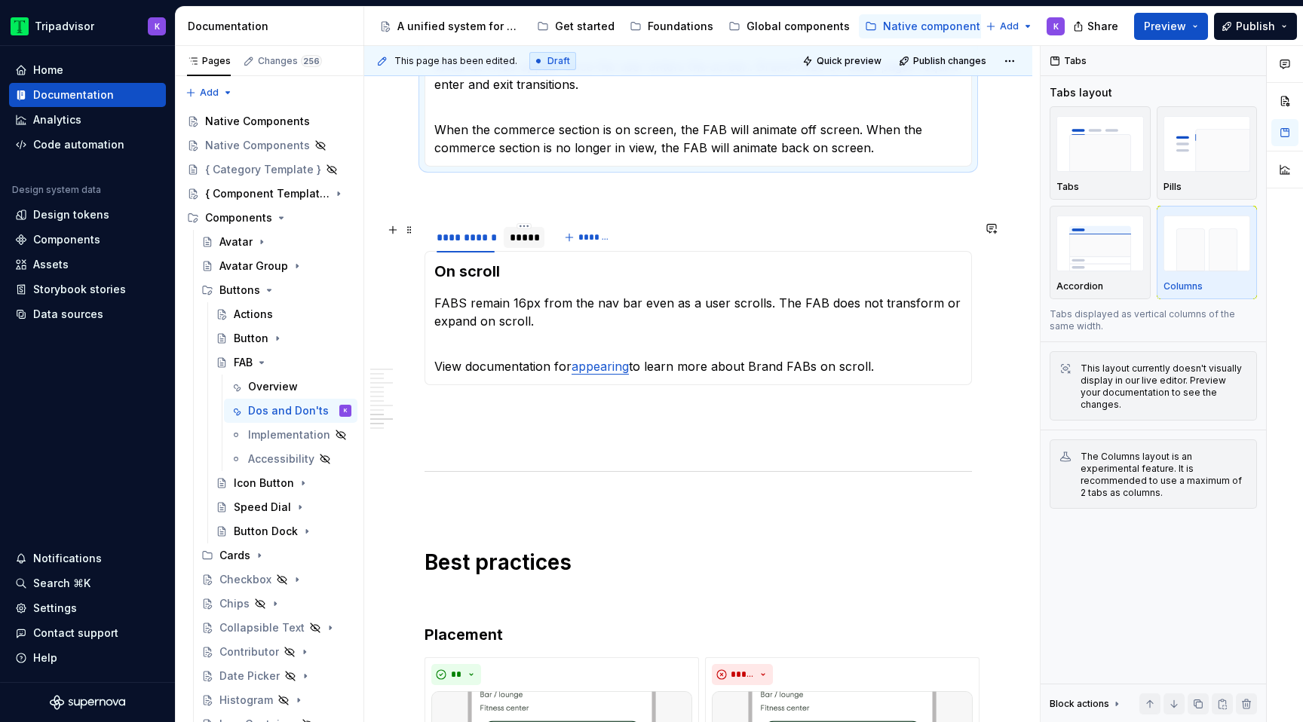
click at [526, 245] on div "*****" at bounding box center [524, 237] width 41 height 21
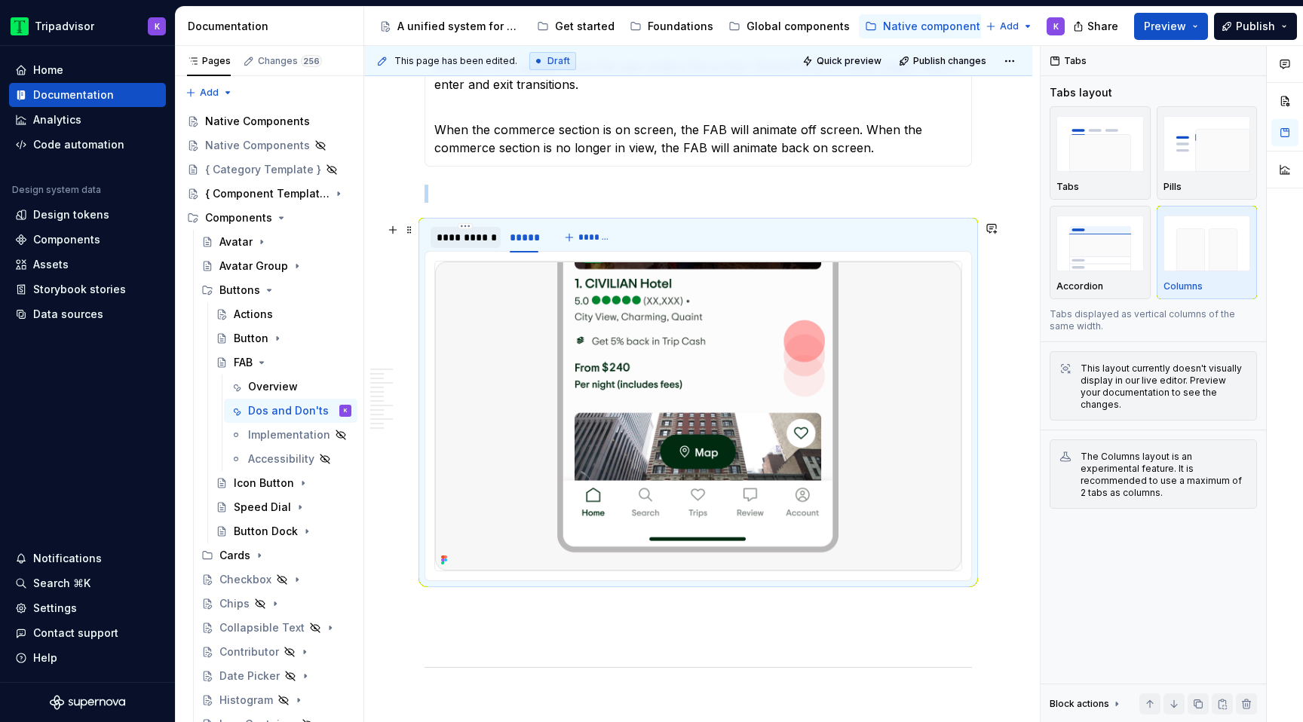
click at [474, 241] on div "**********" at bounding box center [466, 237] width 58 height 15
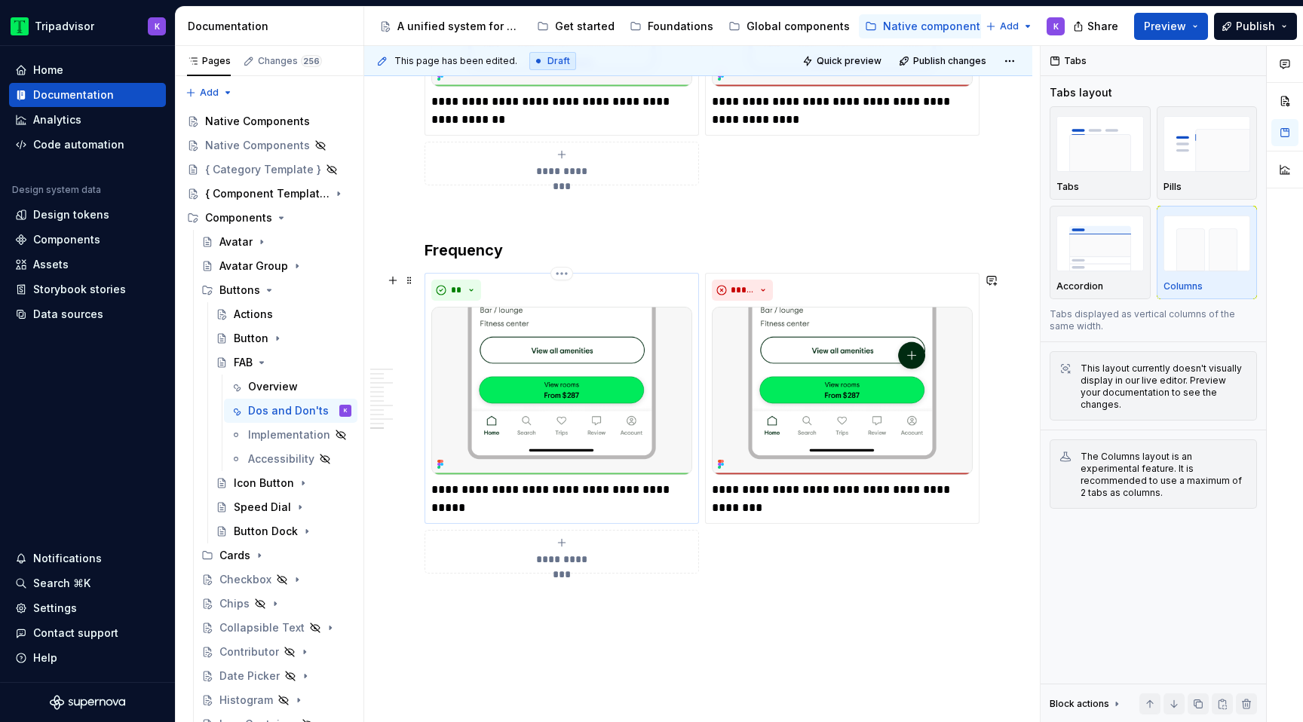
scroll to position [2685, 0]
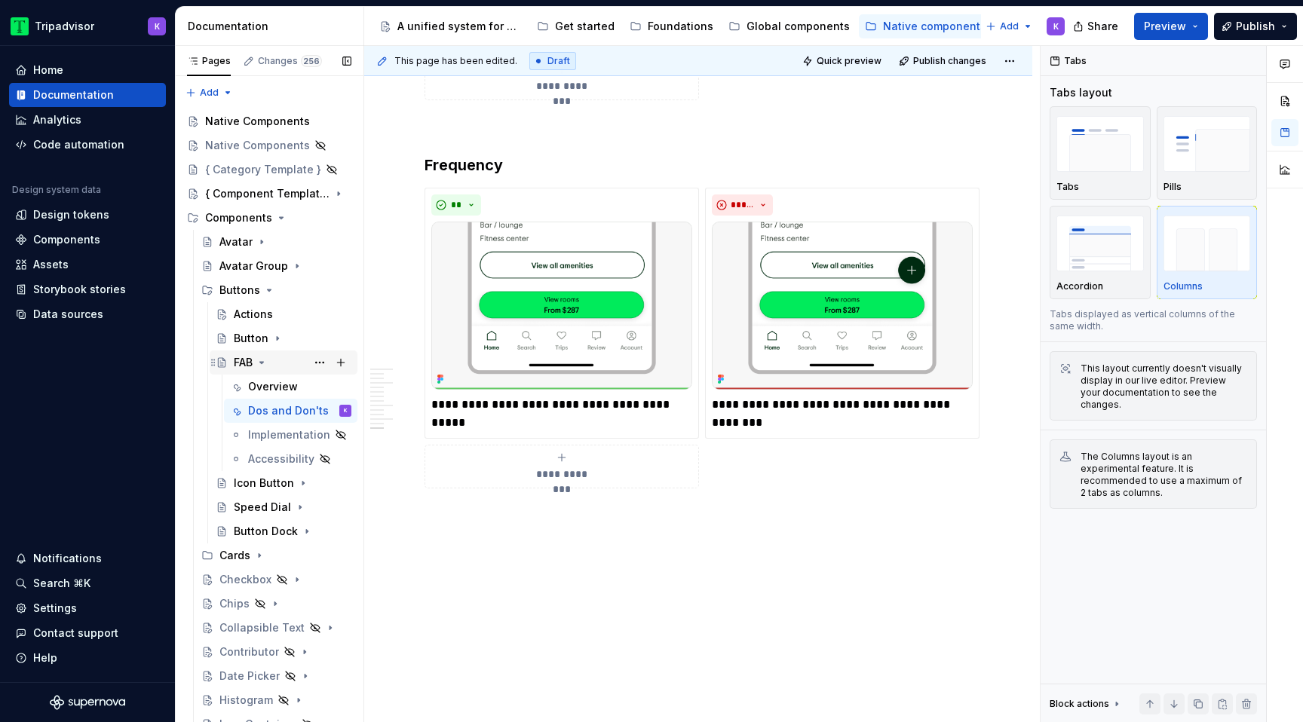
click at [260, 366] on icon "Page tree" at bounding box center [262, 363] width 12 height 12
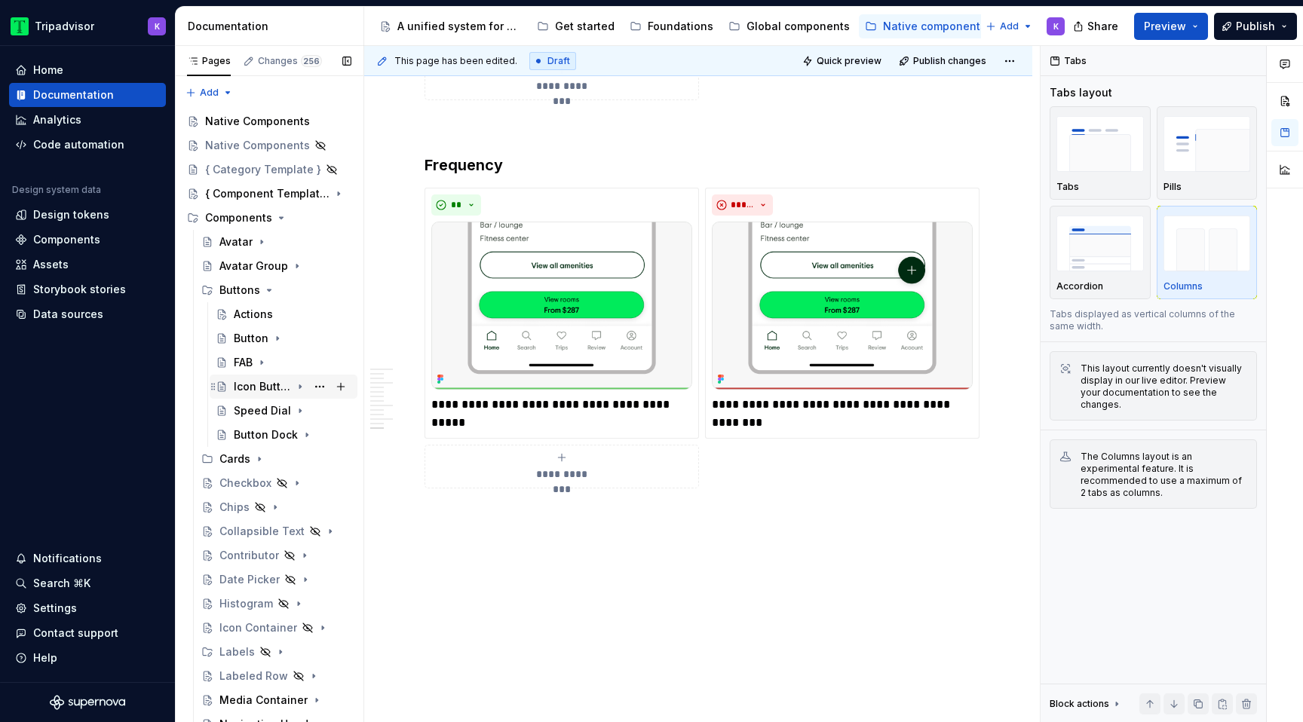
click at [302, 386] on icon "Page tree" at bounding box center [300, 387] width 12 height 12
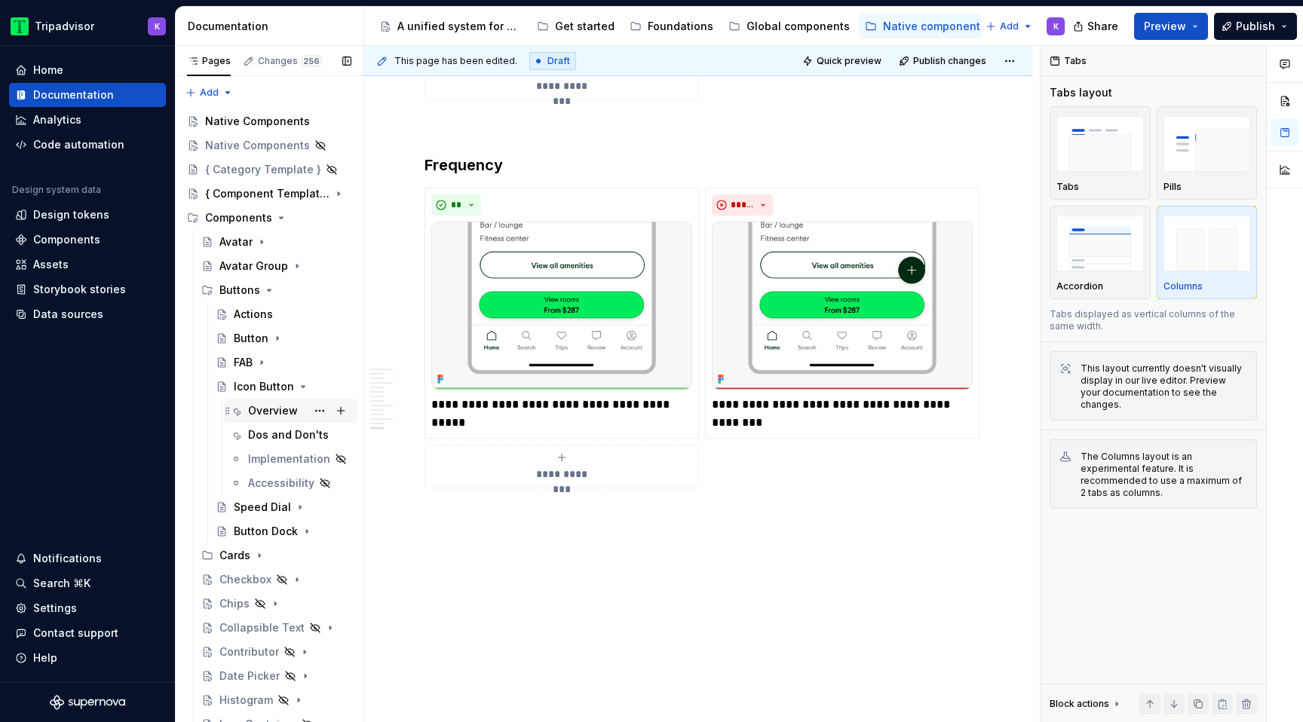
click at [279, 415] on div "Overview" at bounding box center [273, 410] width 50 height 15
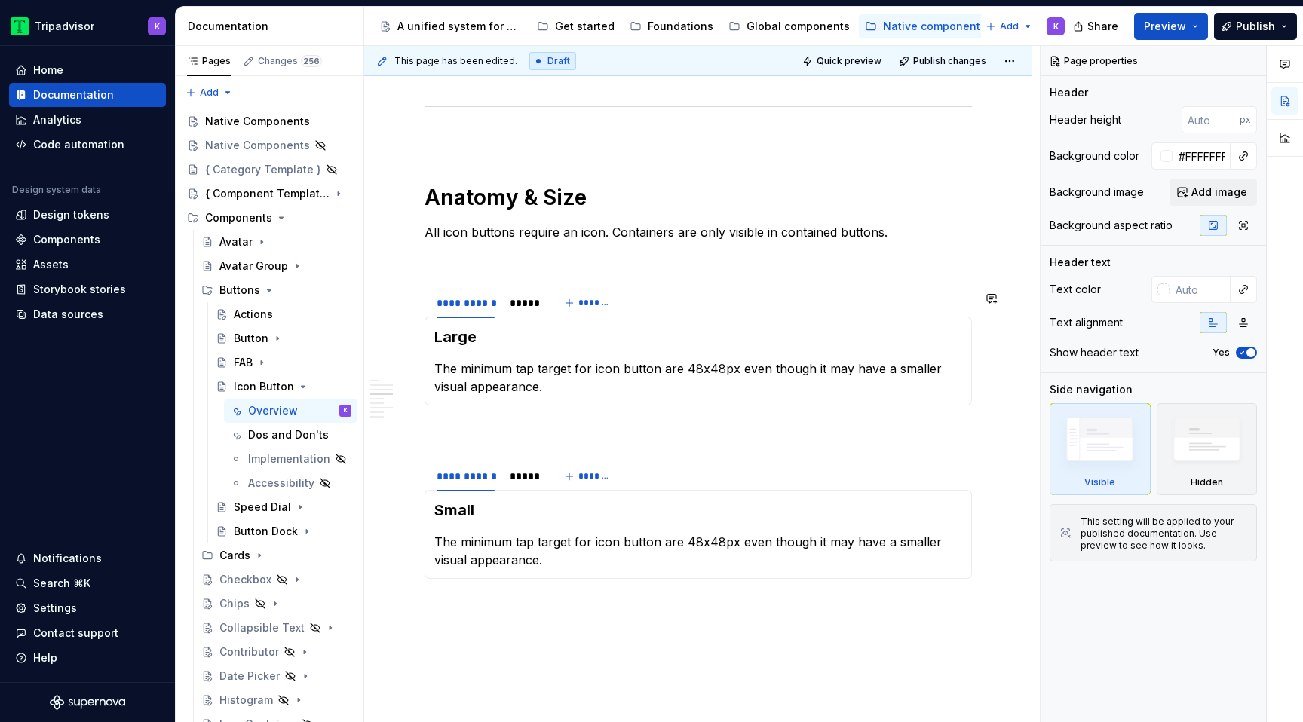
scroll to position [1781, 0]
click at [526, 310] on div "*****" at bounding box center [524, 302] width 29 height 15
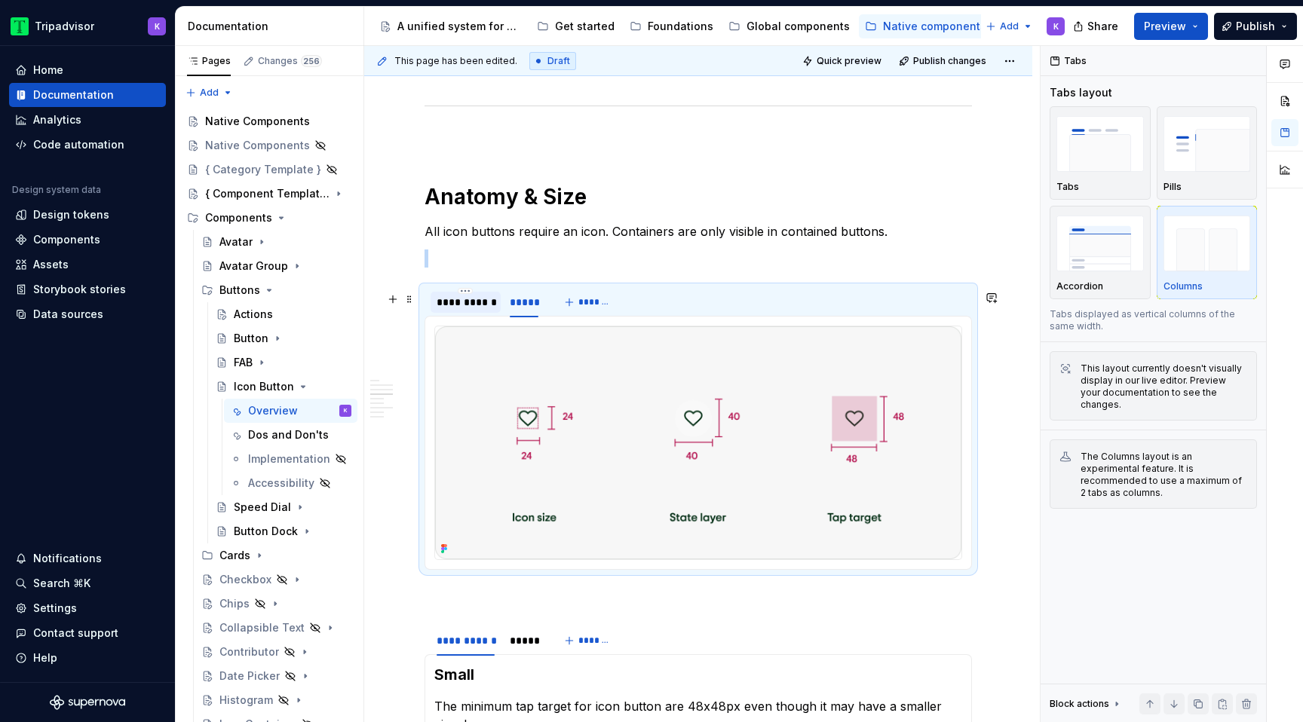
click at [486, 310] on div "**********" at bounding box center [466, 302] width 58 height 15
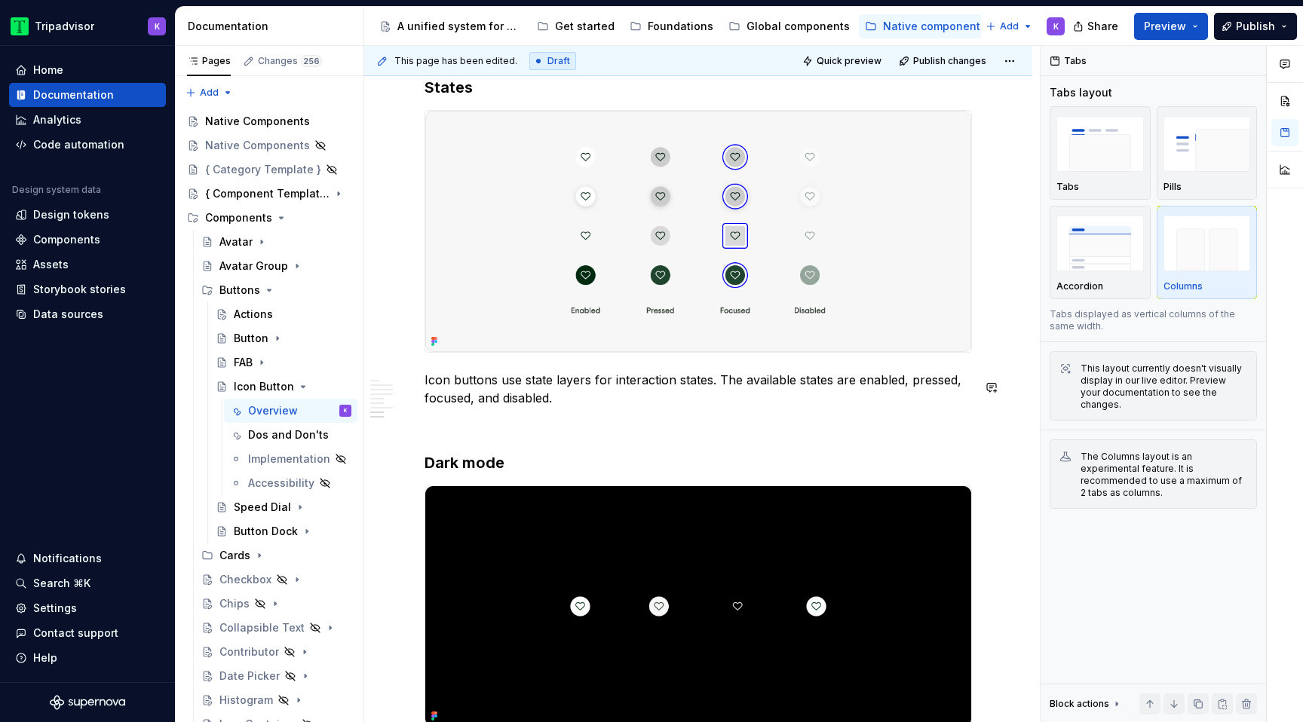
scroll to position [2512, 0]
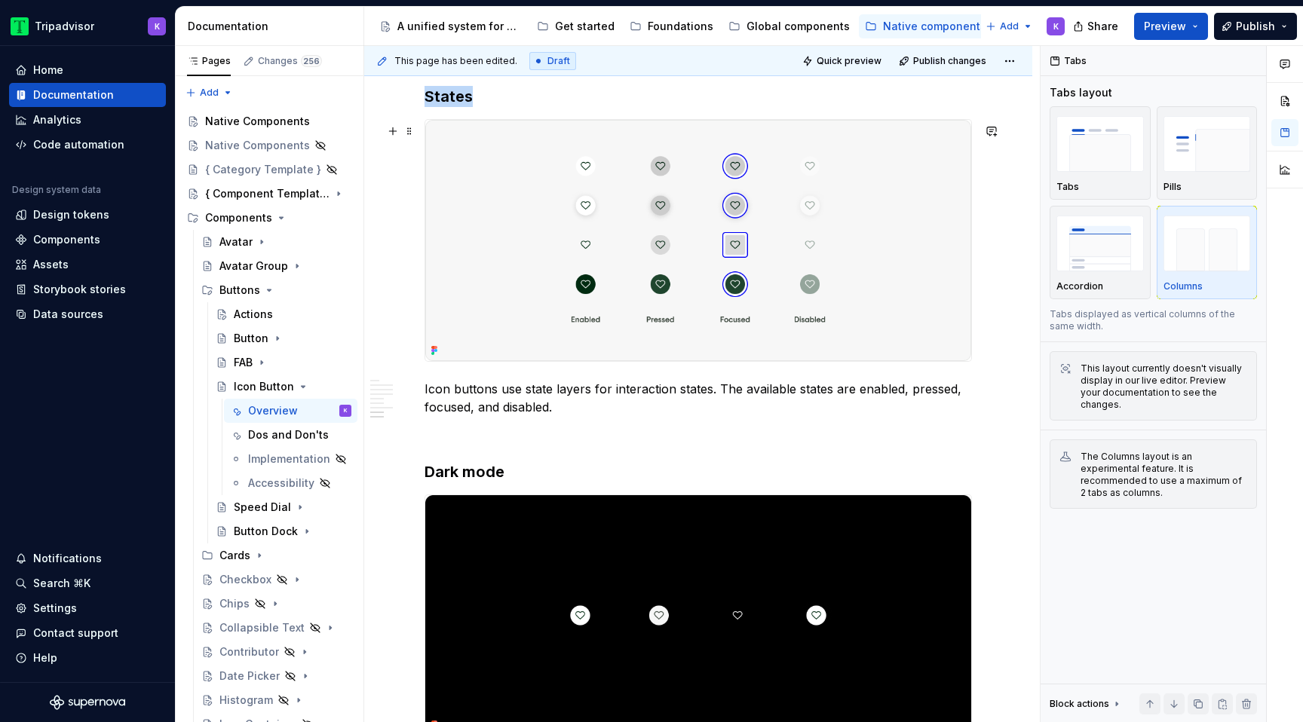
click at [819, 270] on img at bounding box center [698, 240] width 546 height 241
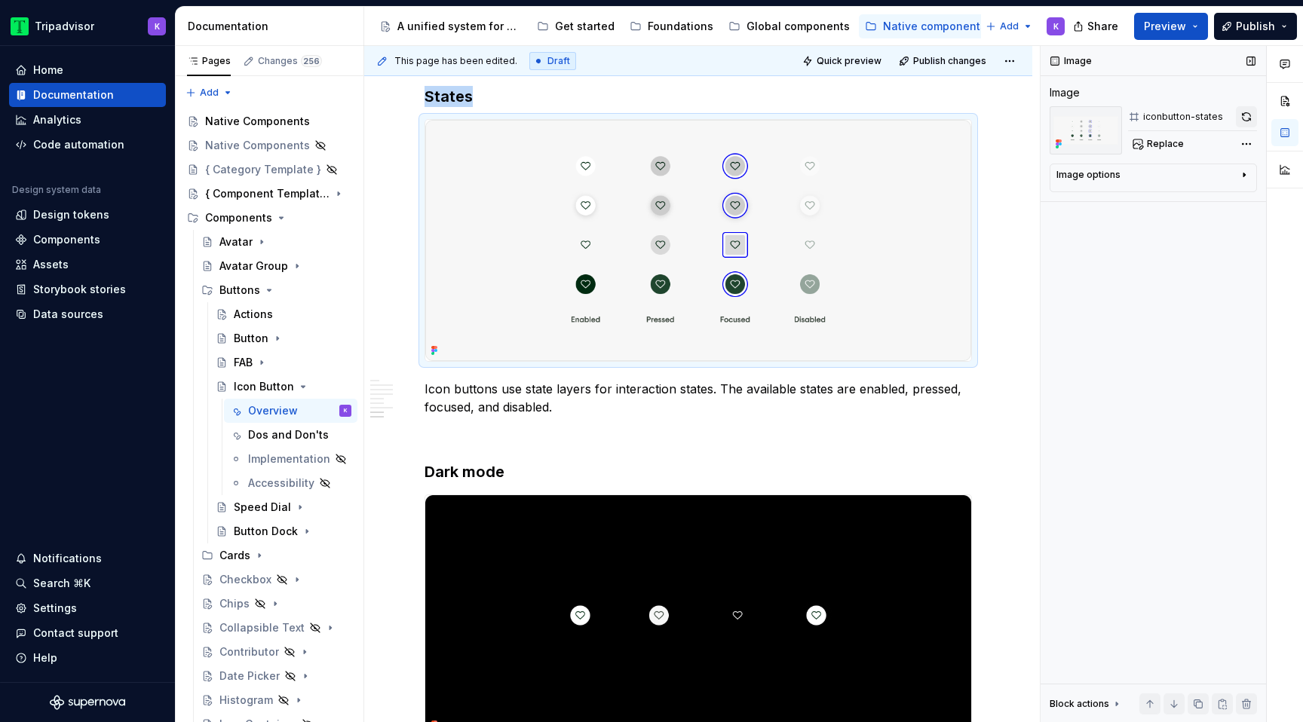
click at [1248, 118] on button "button" at bounding box center [1246, 116] width 21 height 21
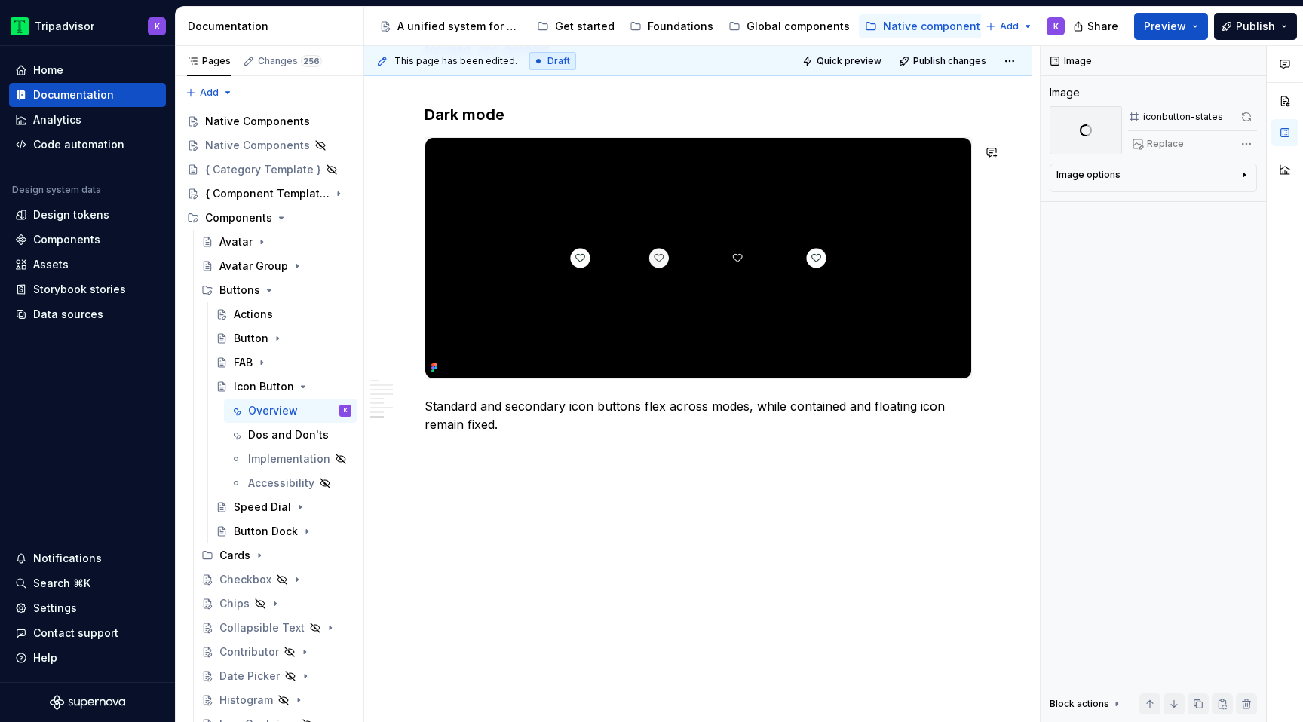
scroll to position [2545, 0]
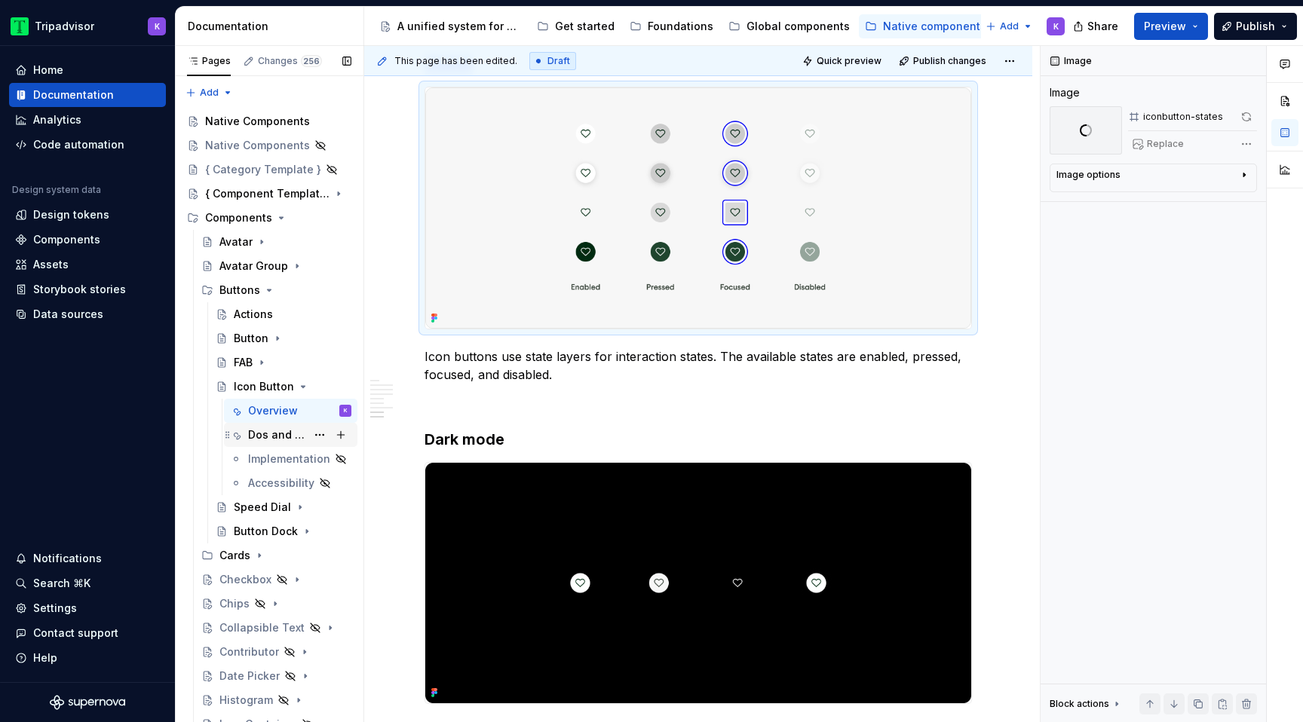
click at [279, 438] on div "Dos and Don'ts" at bounding box center [277, 435] width 58 height 15
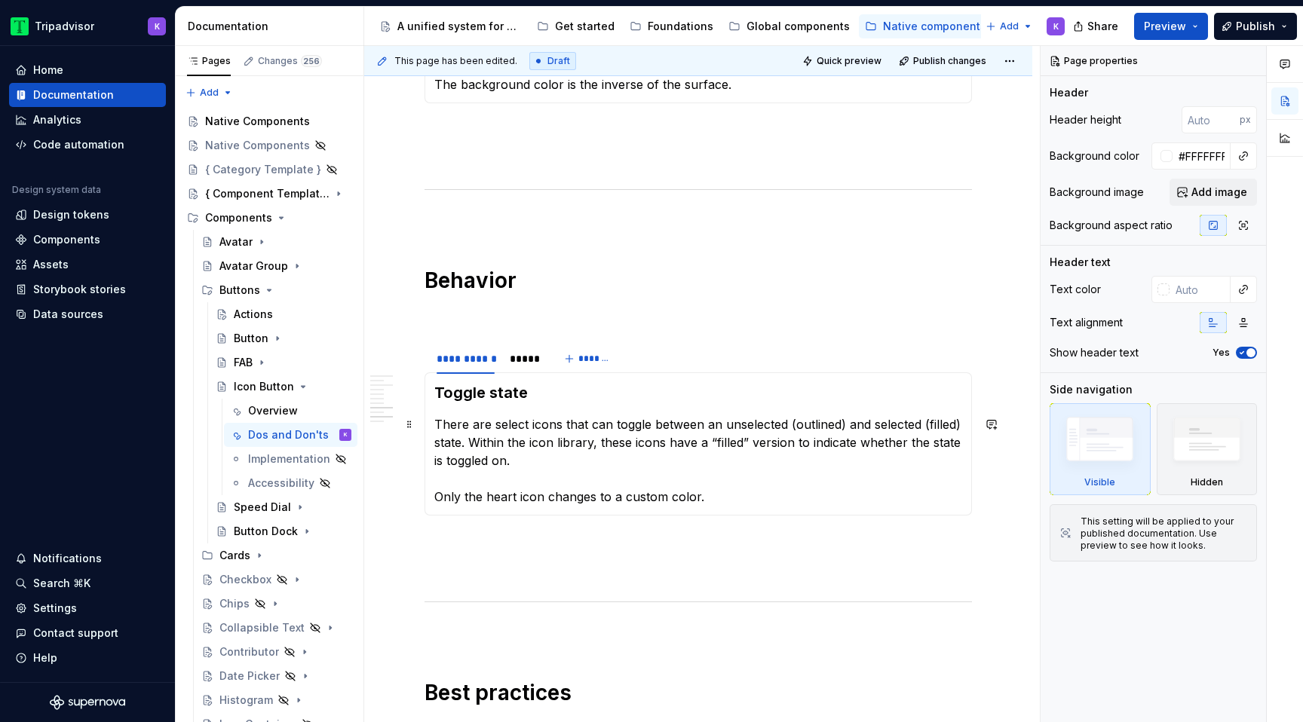
scroll to position [1238, 0]
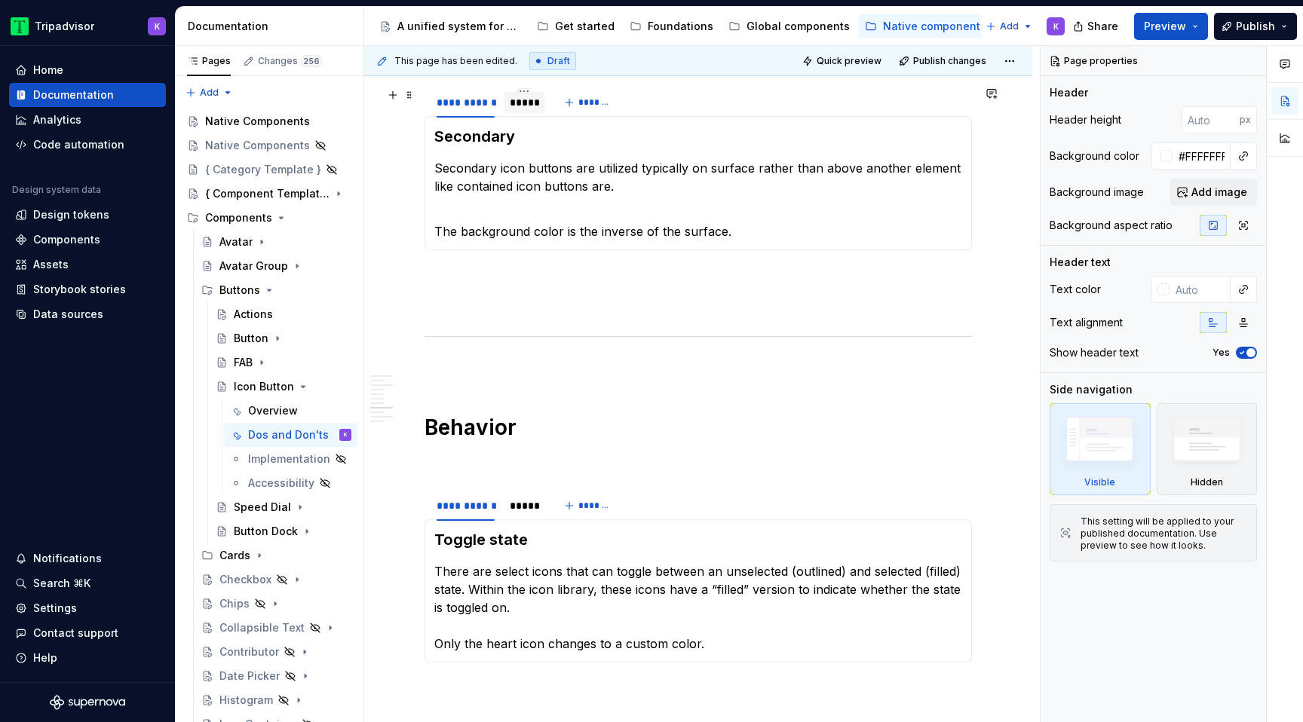
click at [525, 109] on div "*****" at bounding box center [524, 102] width 29 height 15
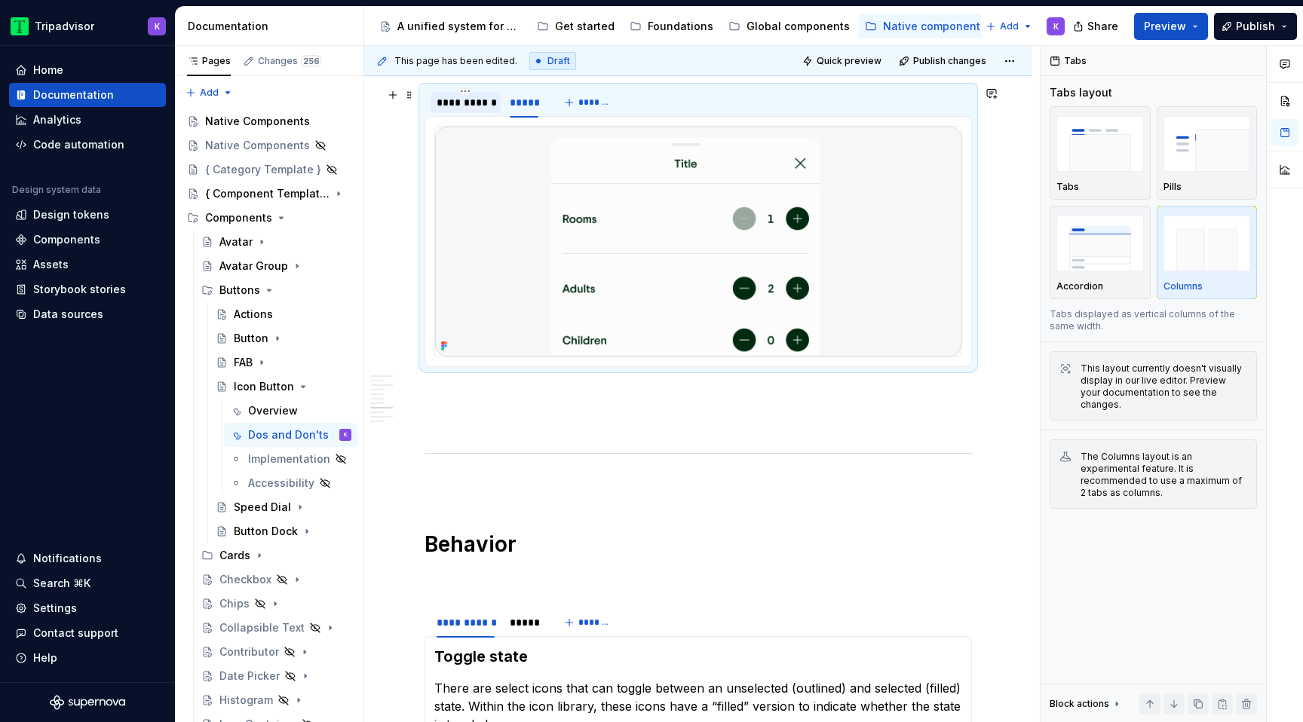
click at [477, 109] on div "**********" at bounding box center [466, 102] width 58 height 15
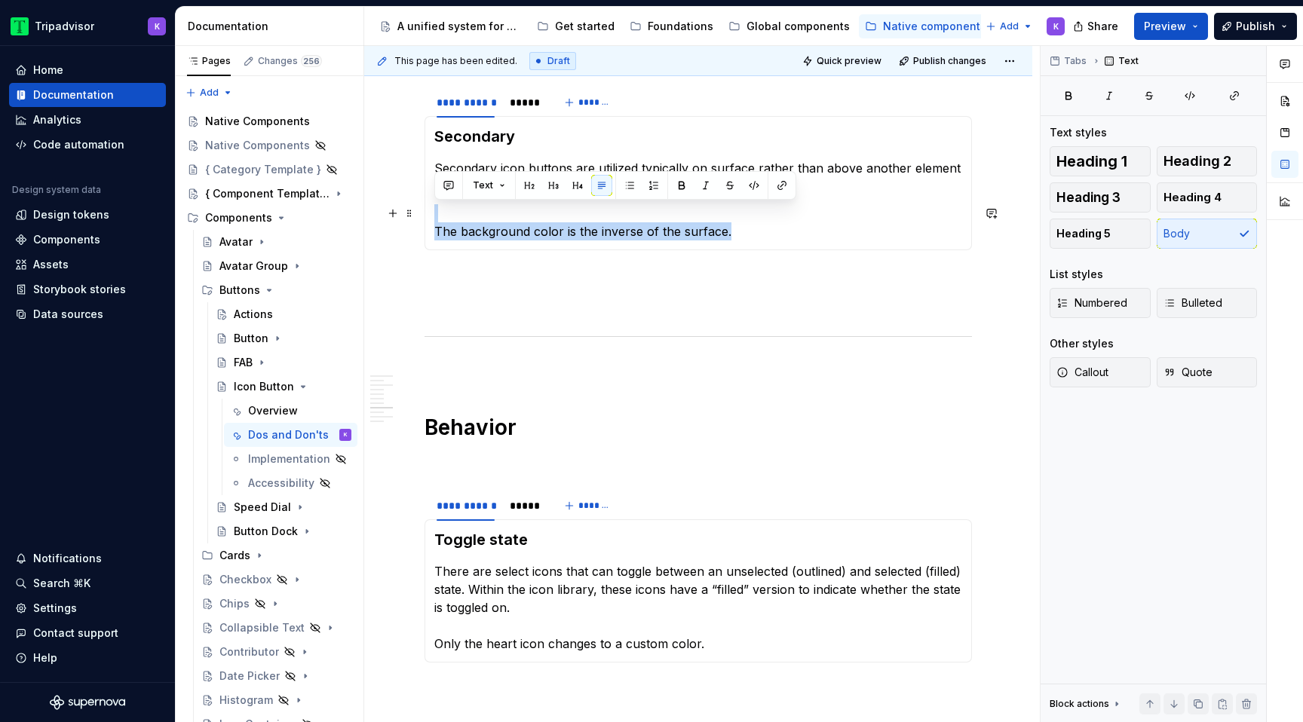
drag, startPoint x: 746, startPoint y: 235, endPoint x: 440, endPoint y: 221, distance: 306.5
click at [440, 221] on p "The background color is the inverse of the surface." at bounding box center [698, 222] width 528 height 36
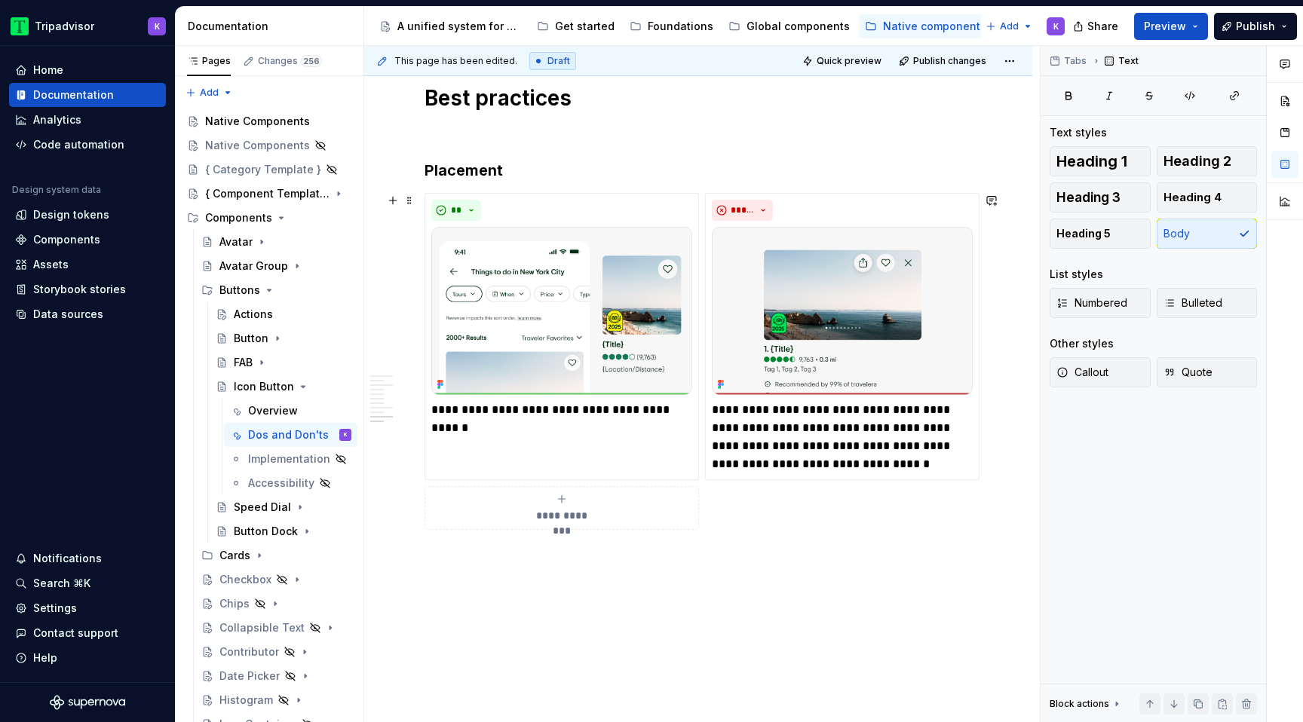
scroll to position [1918, 0]
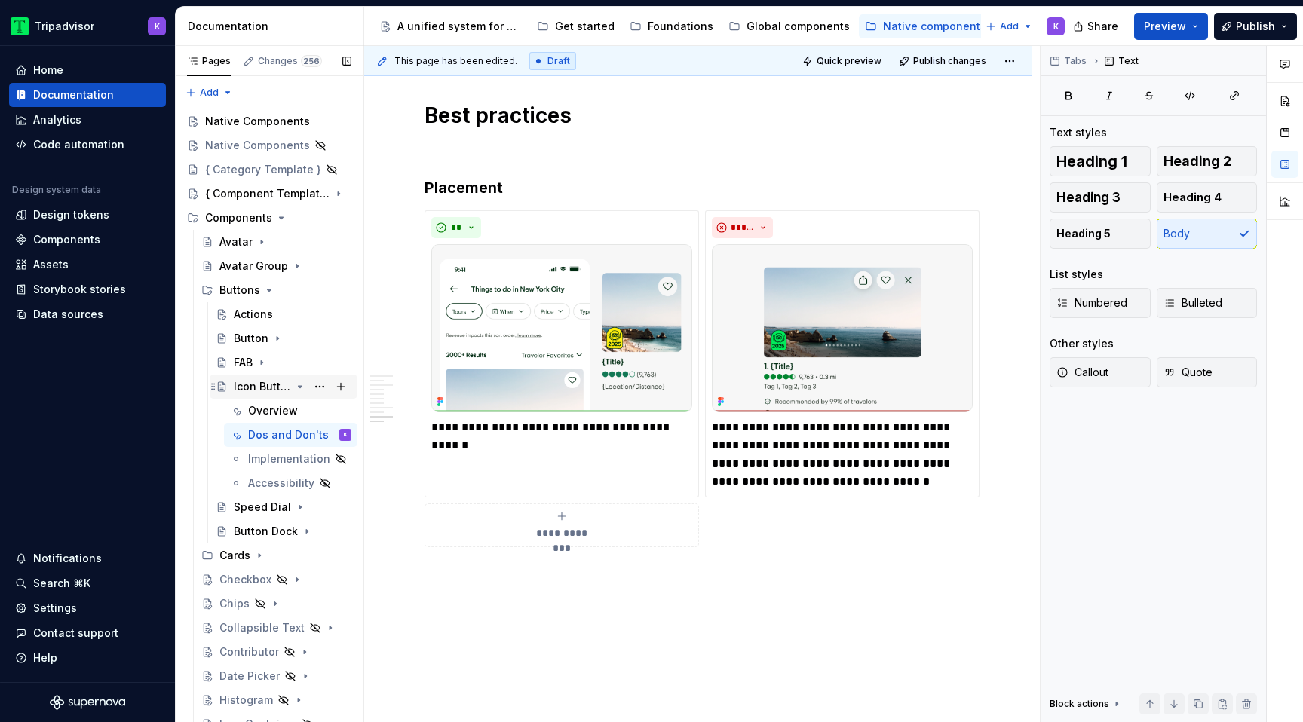
click at [295, 385] on icon "Page tree" at bounding box center [300, 387] width 12 height 12
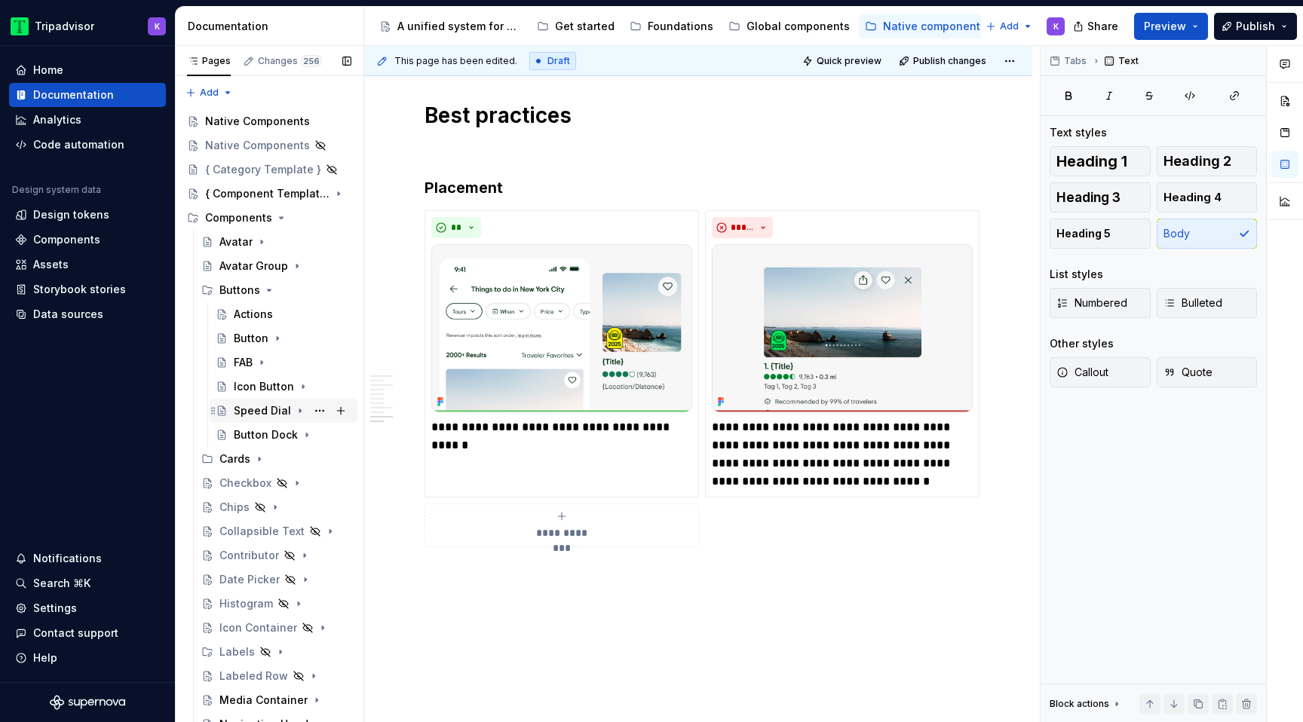
click at [294, 411] on icon "Page tree" at bounding box center [300, 411] width 12 height 12
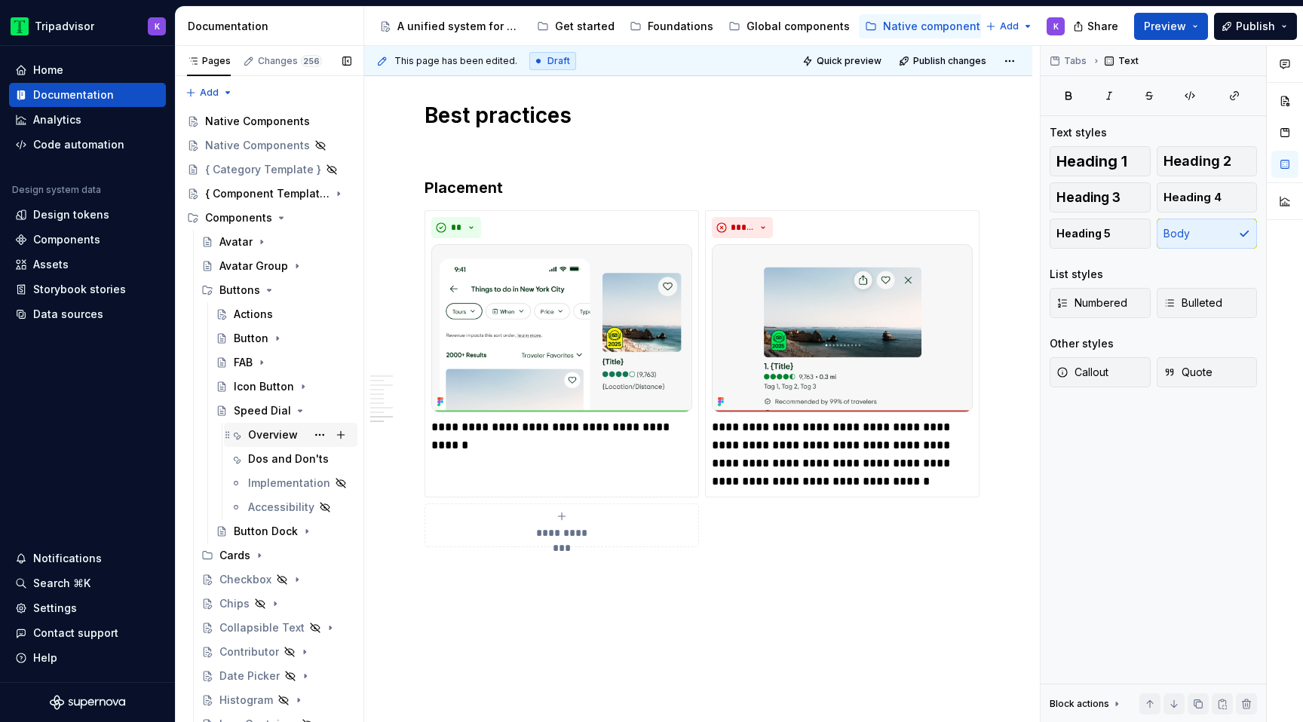
click at [284, 436] on div "Overview" at bounding box center [273, 435] width 50 height 15
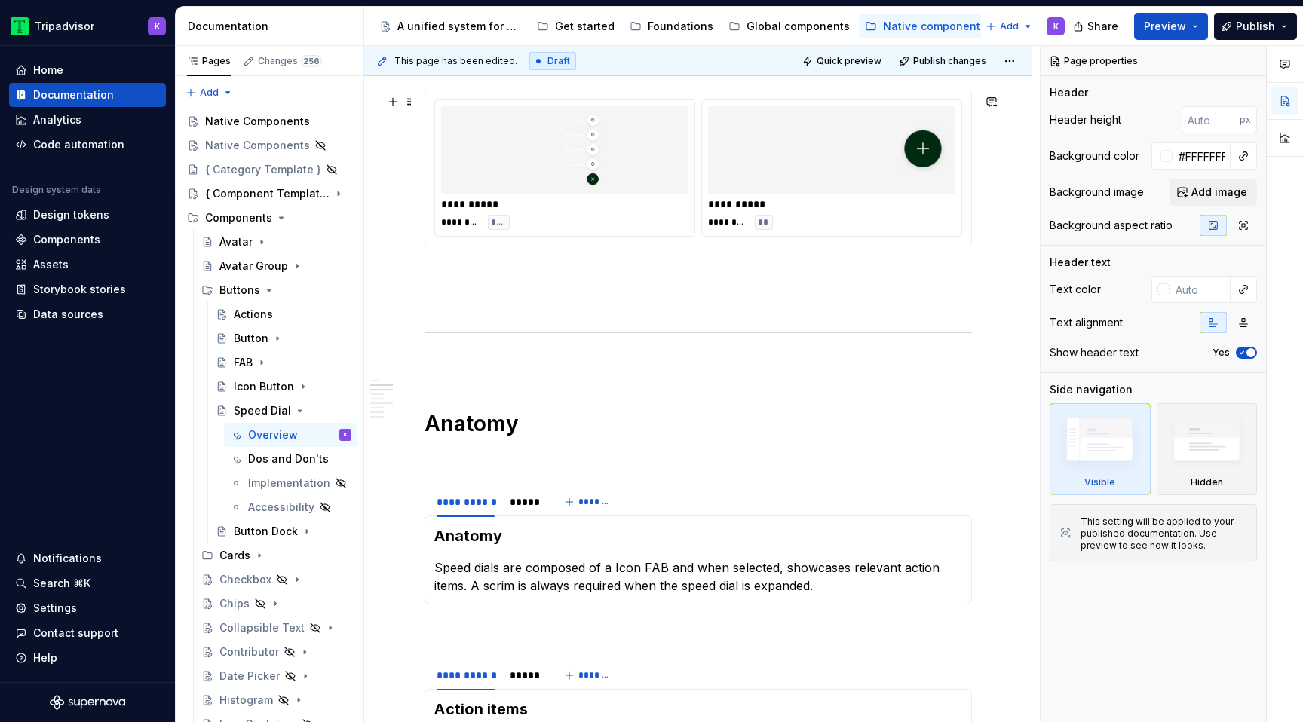
scroll to position [1225, 0]
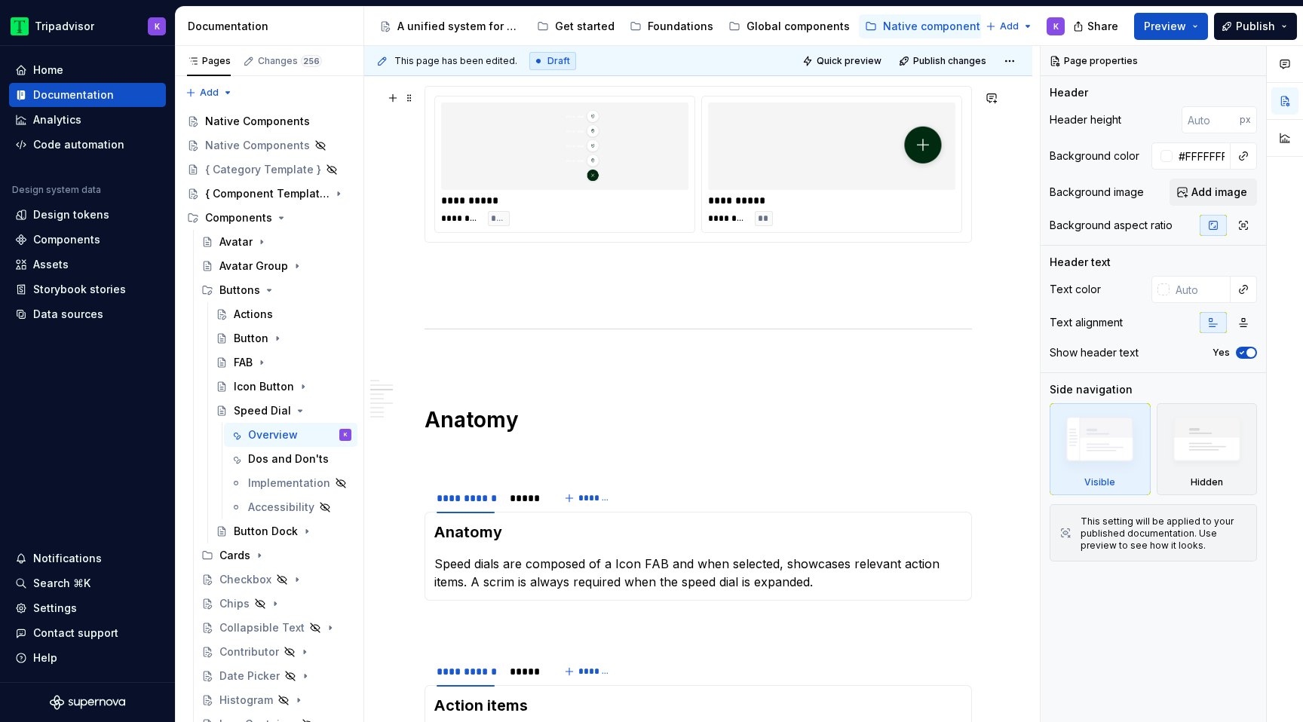
click at [648, 146] on img at bounding box center [564, 146] width 235 height 75
type textarea "*"
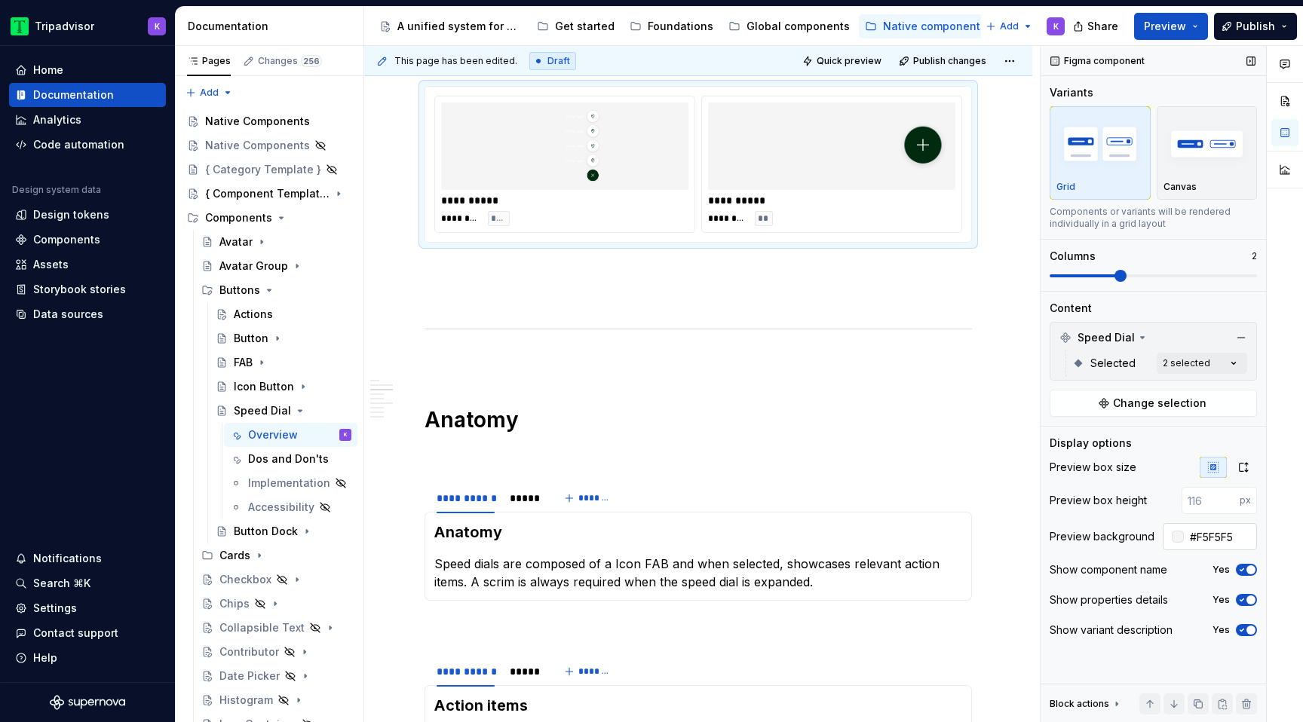
click at [1177, 538] on div at bounding box center [1178, 537] width 12 height 12
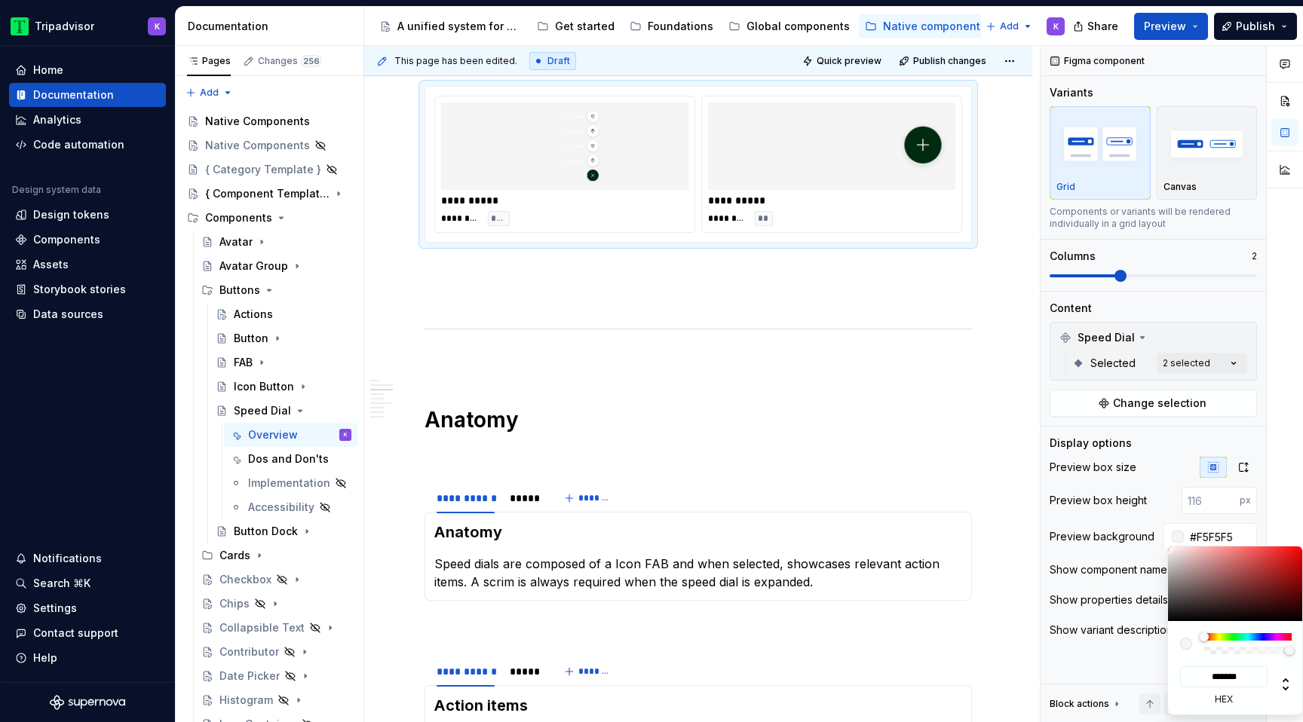
type input "#F7F6F6"
type input "*******"
type input "#F5F3F3"
type input "*******"
type input "#F2F1F1"
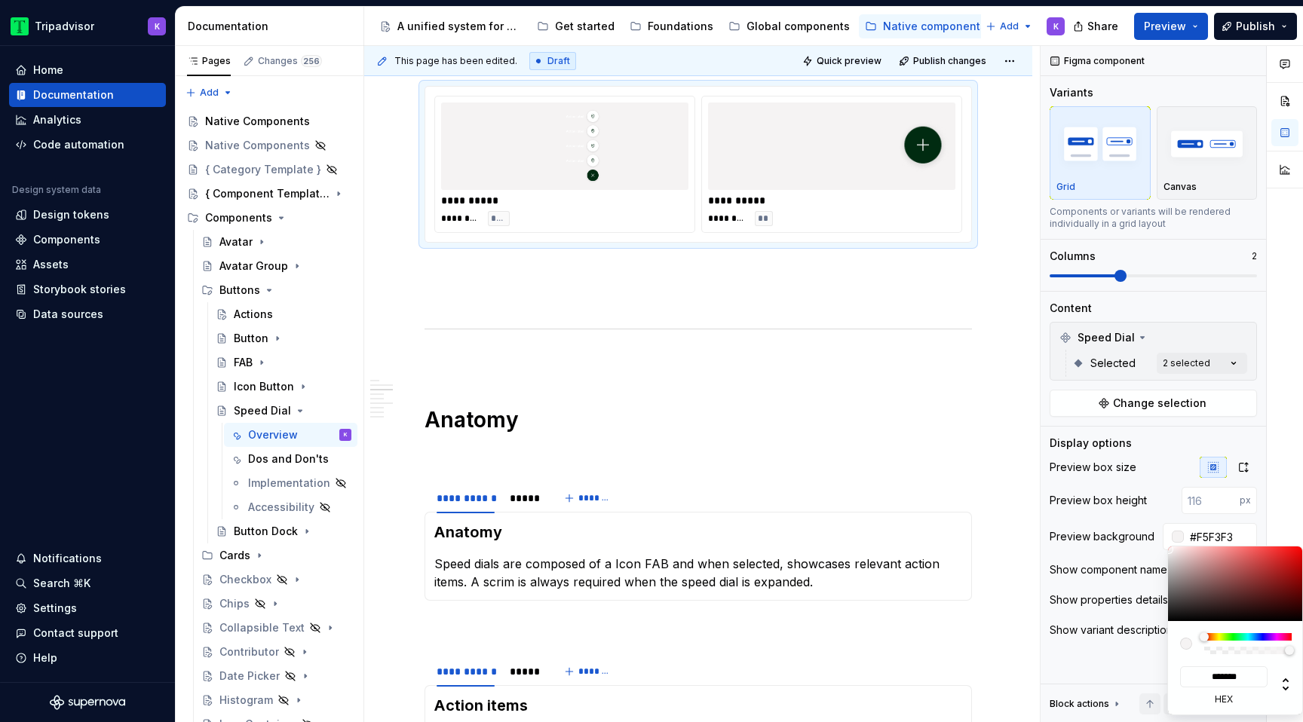
type input "*******"
type input "#EDEDED"
type input "*******"
type input "#E5E5E5"
type input "*******"
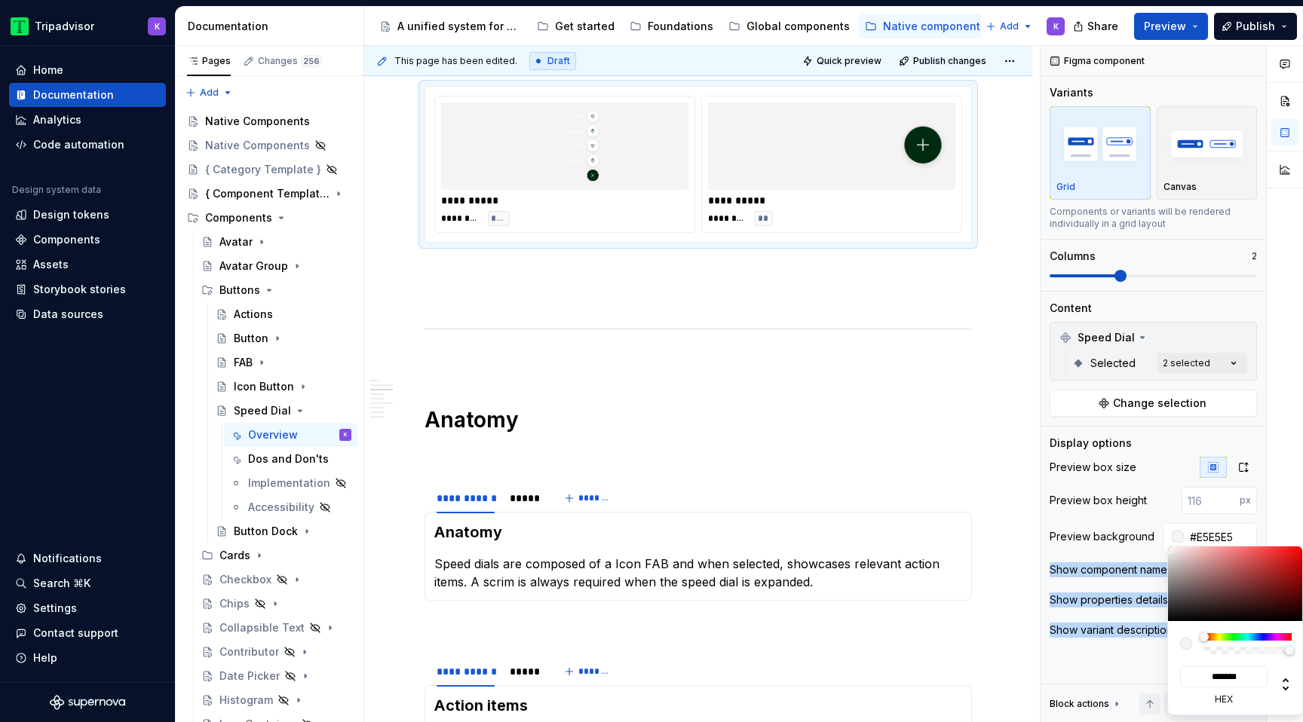
type input "#DDDDDD"
type input "*******"
type input "#D6D6D6"
type input "*******"
type input "#D1D1D1"
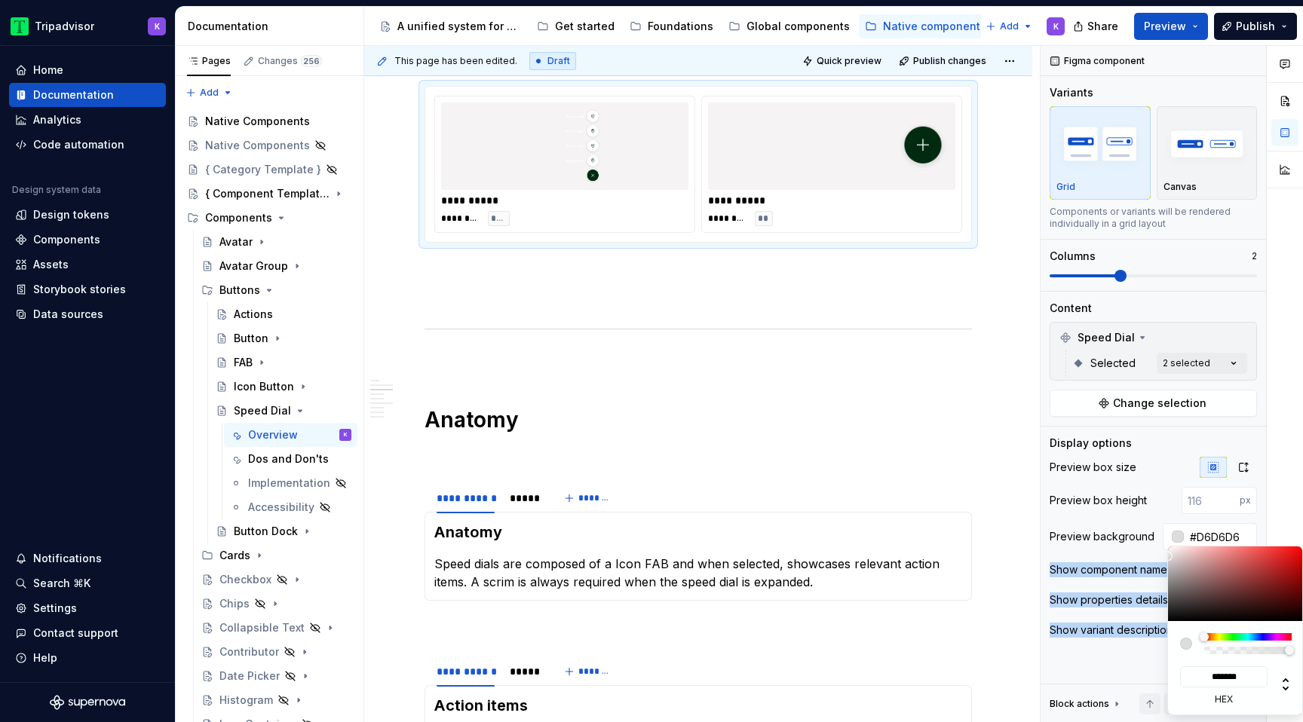
type input "*******"
type input "#CECECE"
type input "*******"
type input "#C9C9C9"
type input "*******"
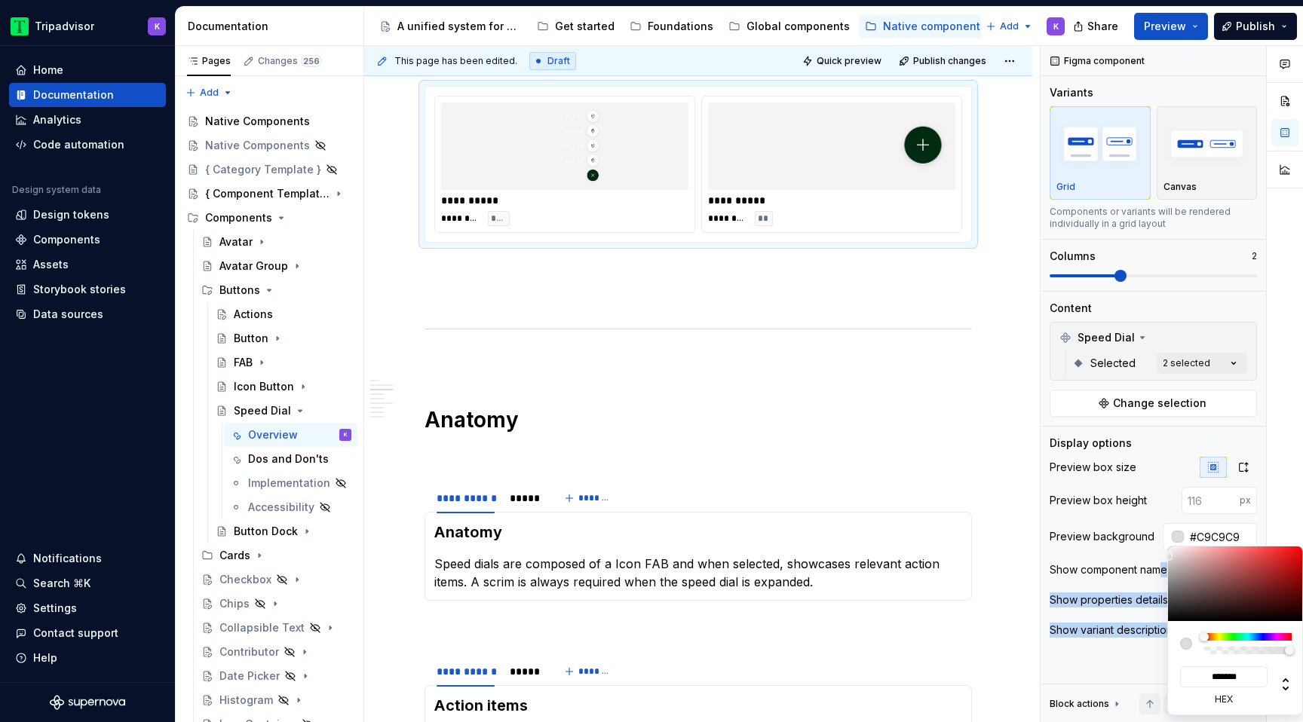
type input "#C6C6C6"
type input "*******"
type input "#C1C1C1"
type input "*******"
type input "#BFBFBF"
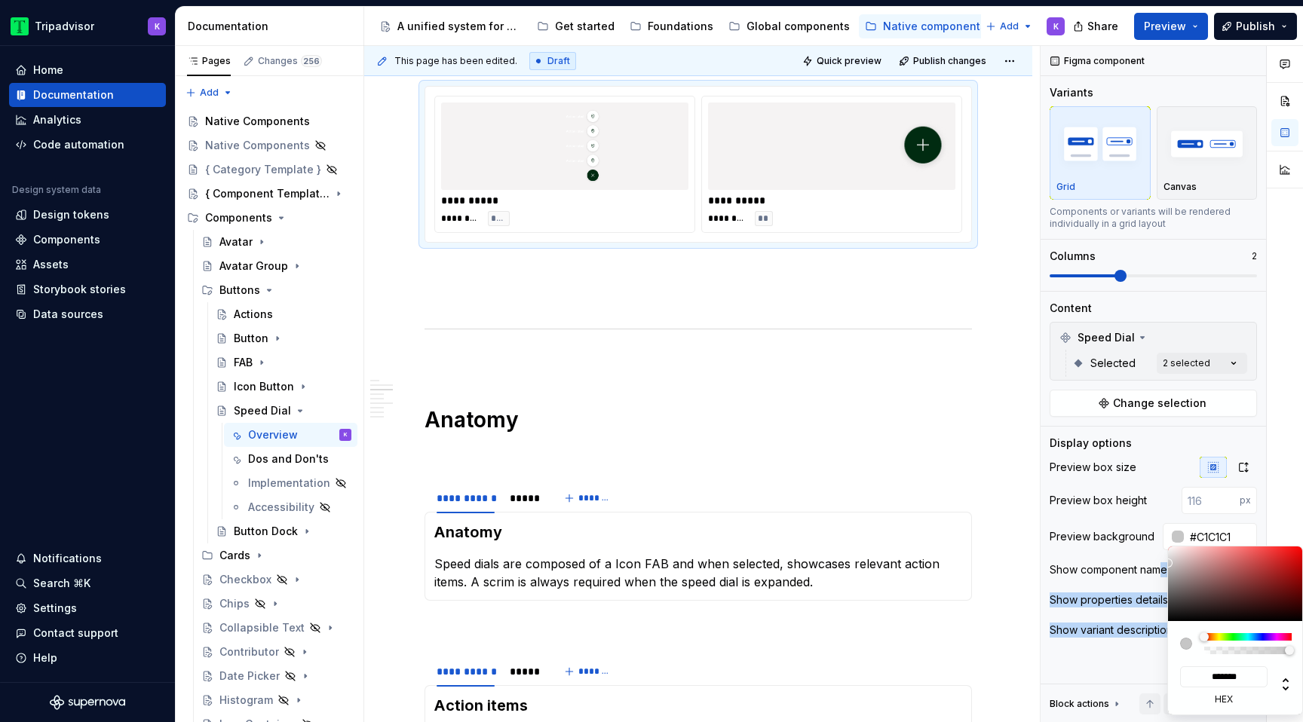
type input "*******"
type input "#B7B7B7"
type input "*******"
type input "#AAAAAA"
type input "*******"
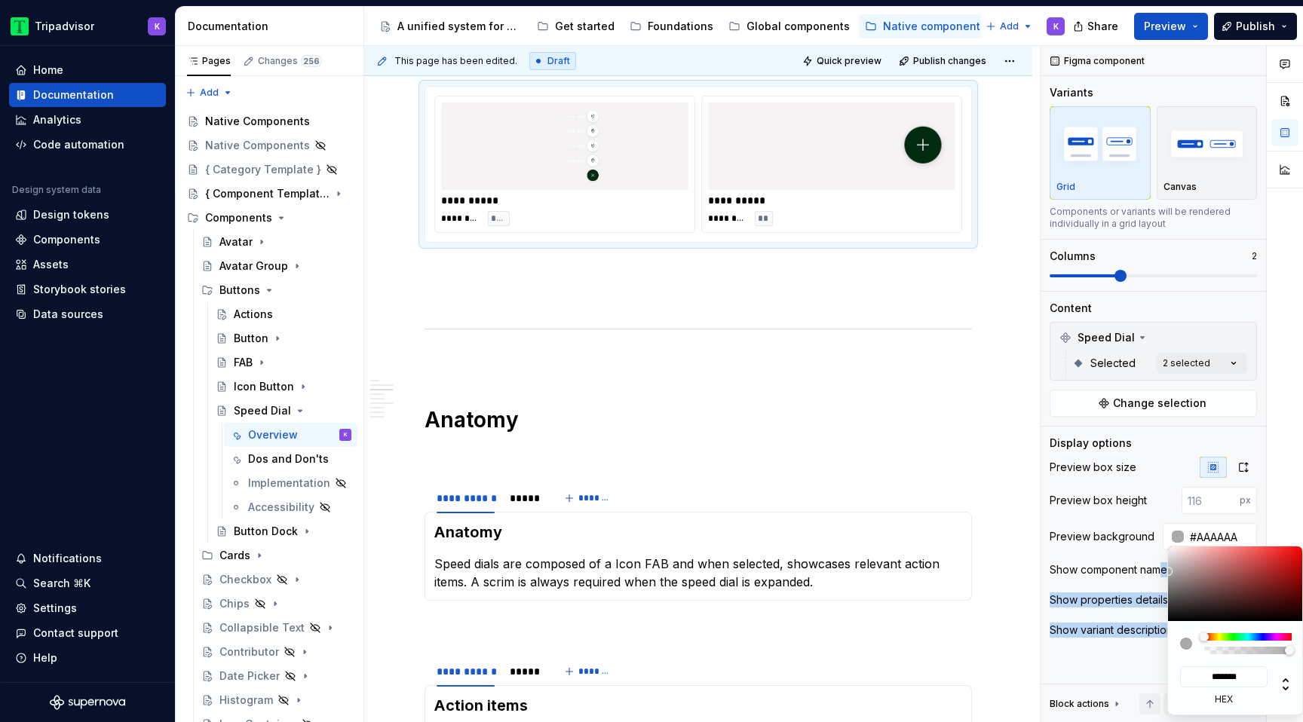
type input "#838383"
type input "*******"
type input "#646464"
type input "*******"
type input "#555555"
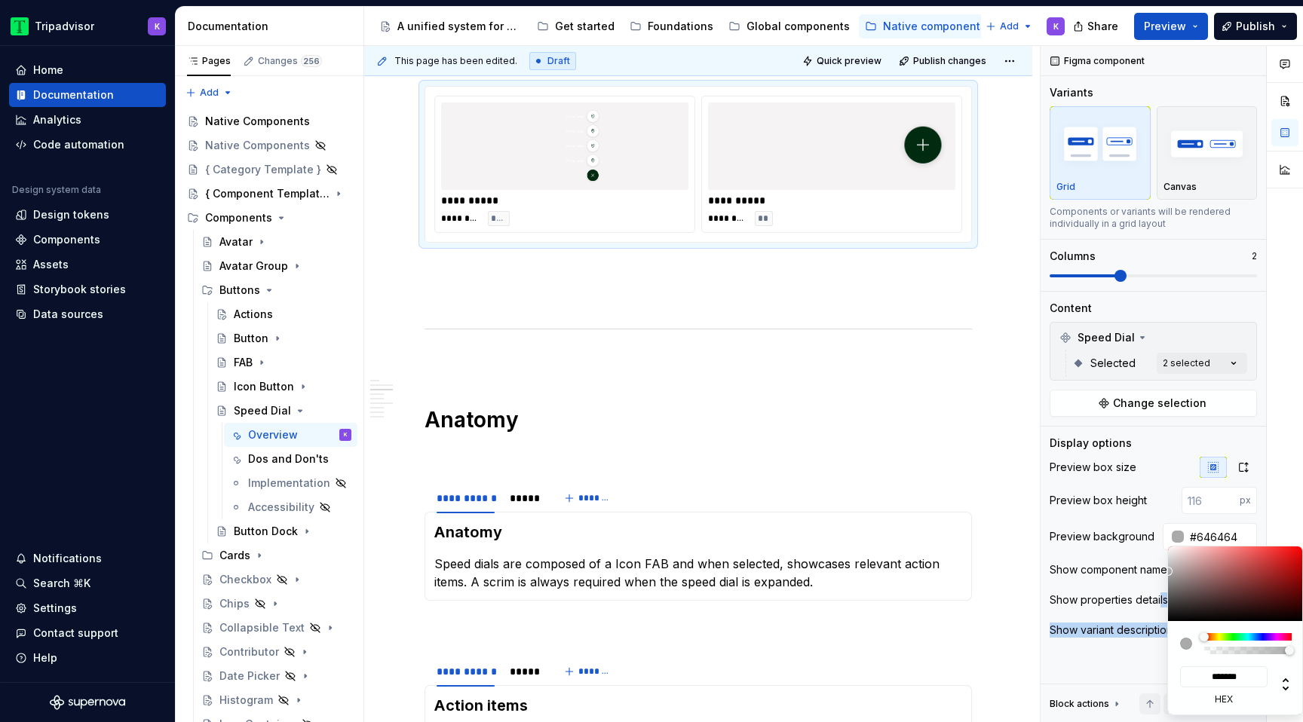
type input "*******"
type input "#505050"
type input "*******"
type input "#525252"
type input "*******"
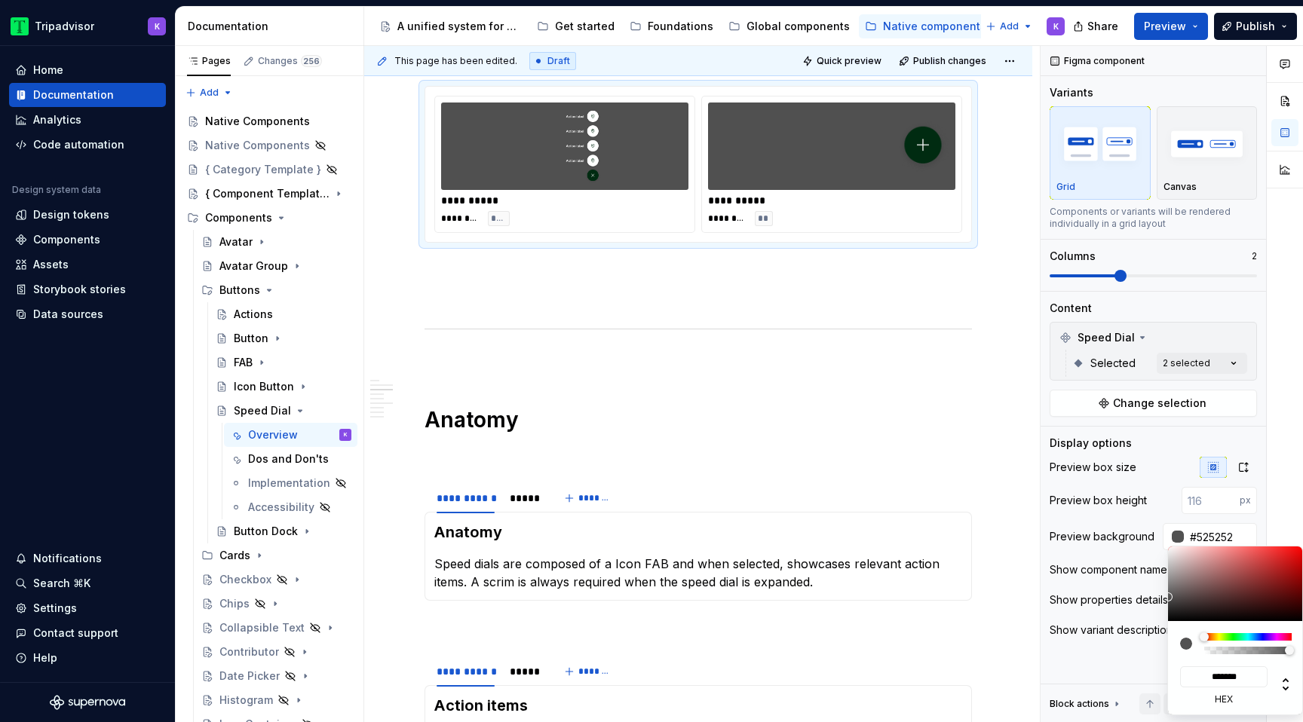
type input "#555454"
type input "*******"
type input "#555252"
type input "*******"
type input "#555151"
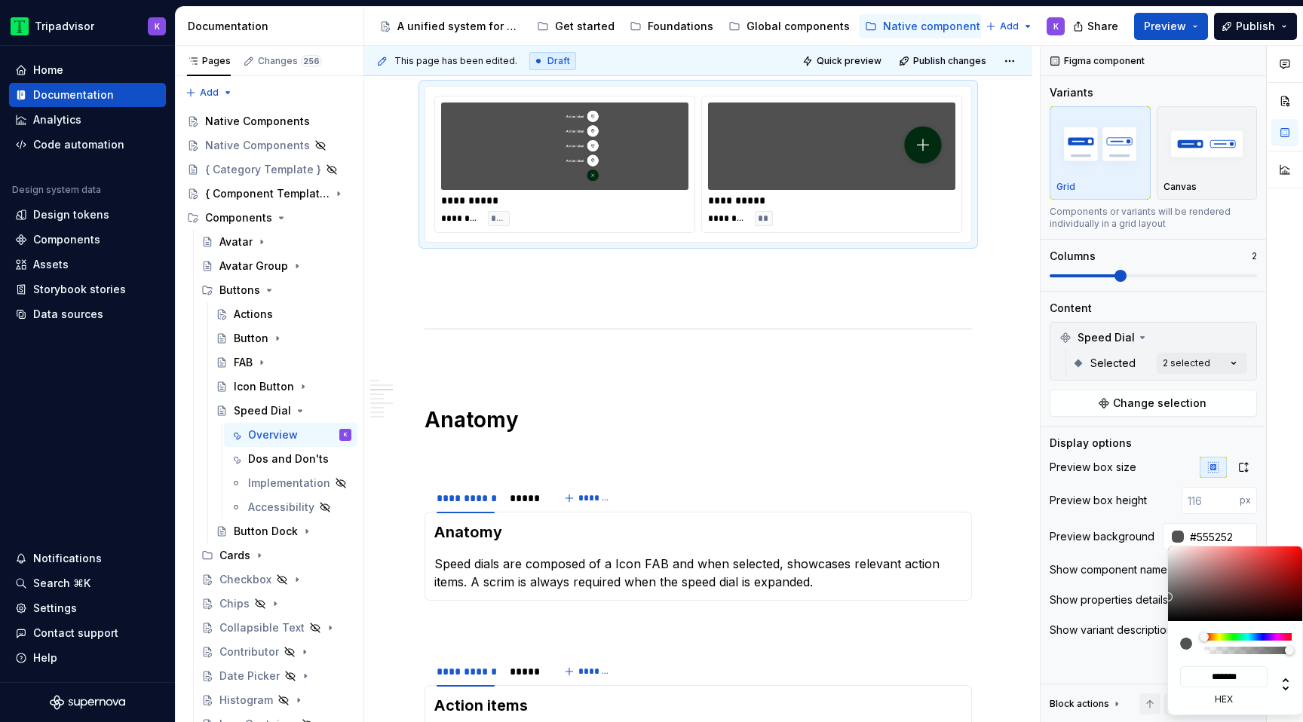
type input "*******"
type input "#585353"
type input "*******"
type input "#5A5454"
type input "*******"
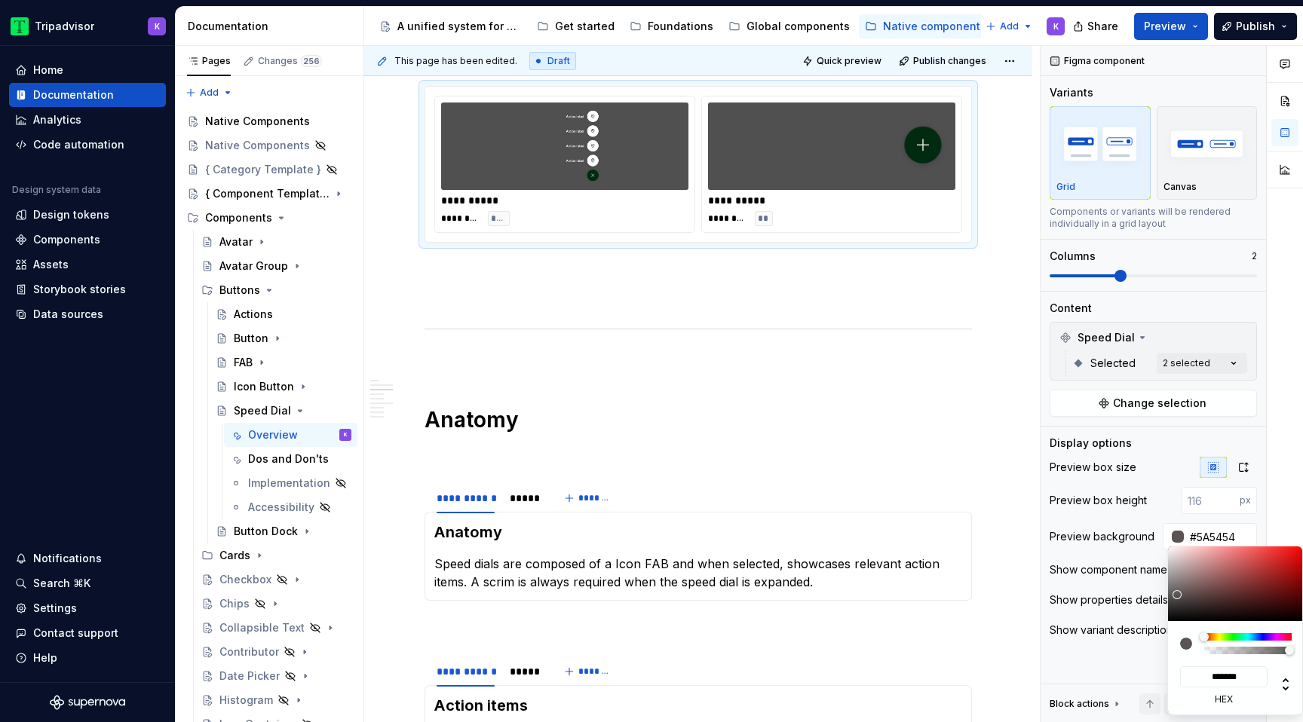
type input "#5F5656"
type input "*******"
type input "#6A5C5C"
type input "*******"
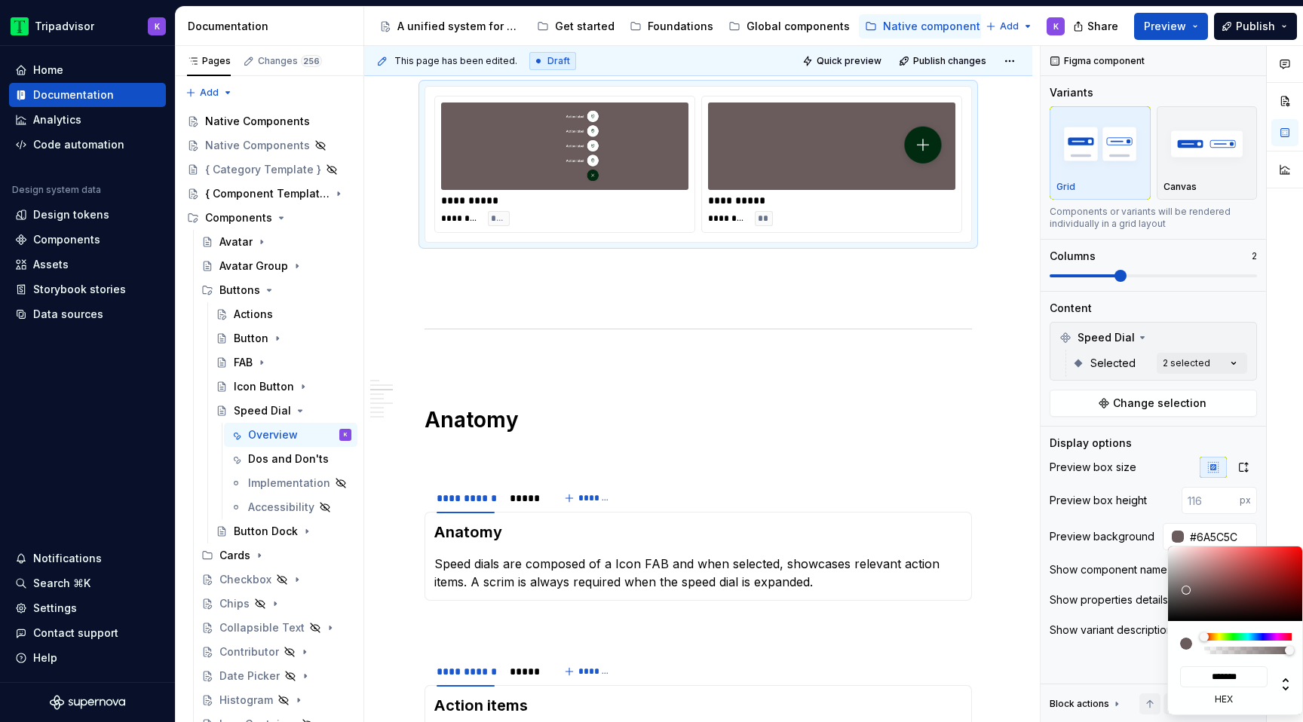
type input "#6F6262"
type input "*******"
type input "#797070"
type input "*******"
type input "#7C7474"
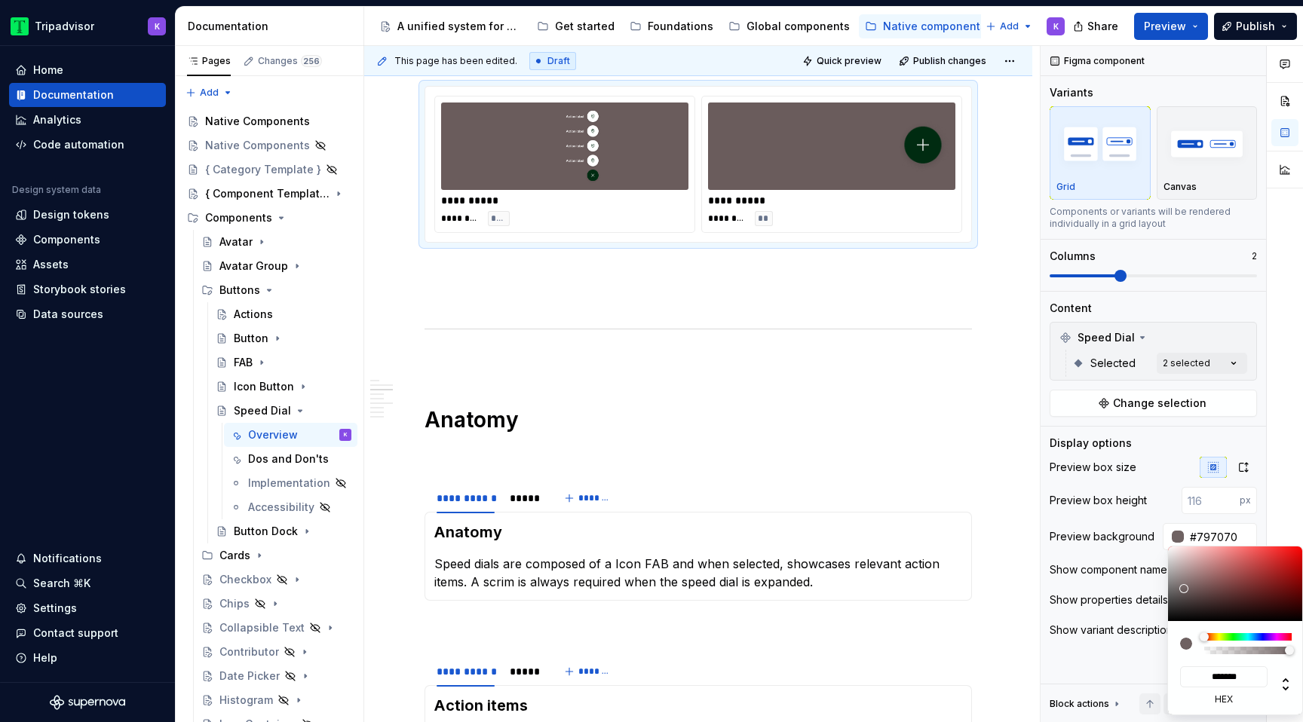
type input "*******"
type input "#7E7979"
type input "*******"
type input "#7E7A7A"
type input "*******"
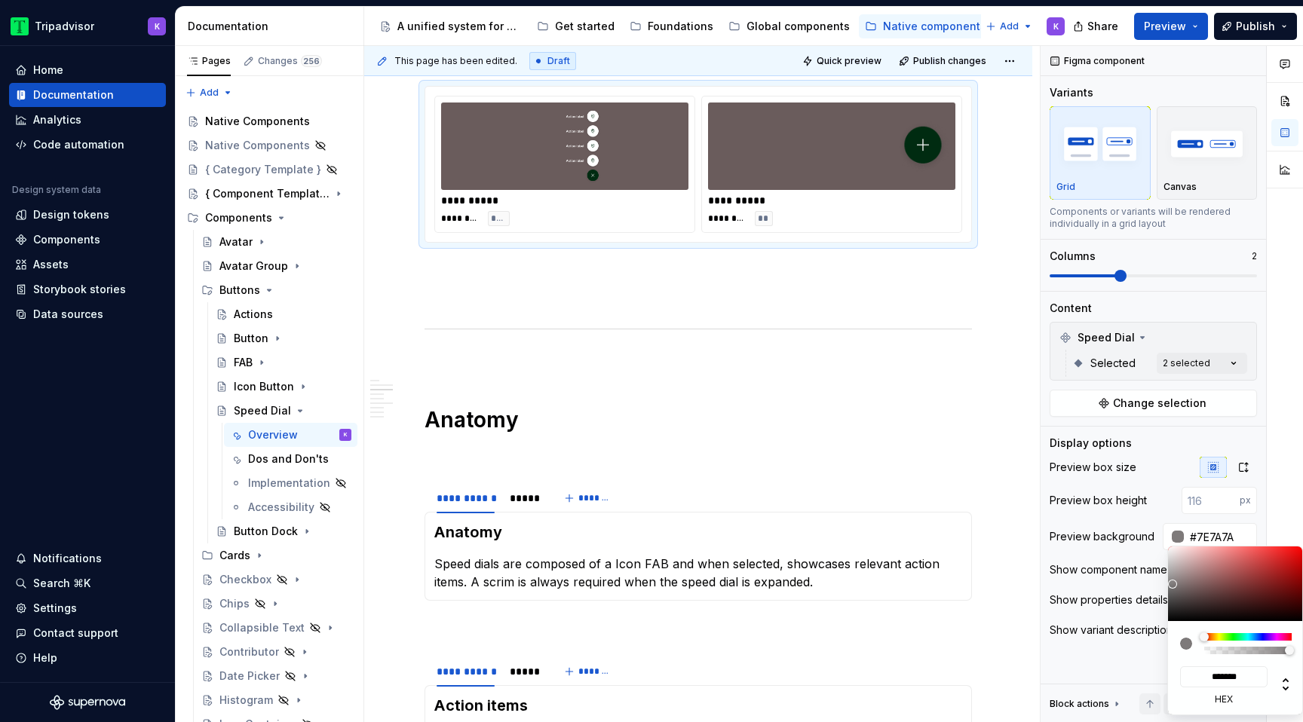
drag, startPoint x: 1169, startPoint y: 549, endPoint x: 1173, endPoint y: 584, distance: 35.6
click at [1173, 584] on div at bounding box center [1172, 584] width 9 height 9
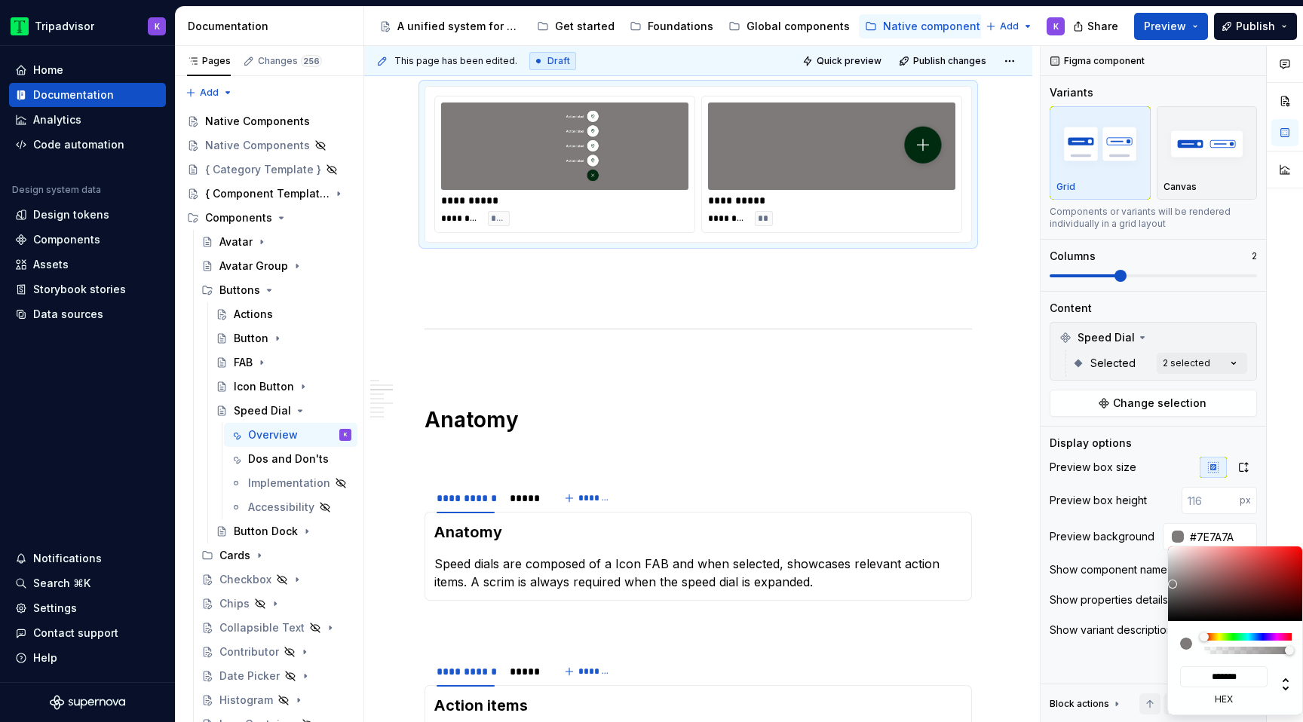
type textarea "*"
type input "#838282"
type input "*******"
type input "#7E7E7E"
type input "*******"
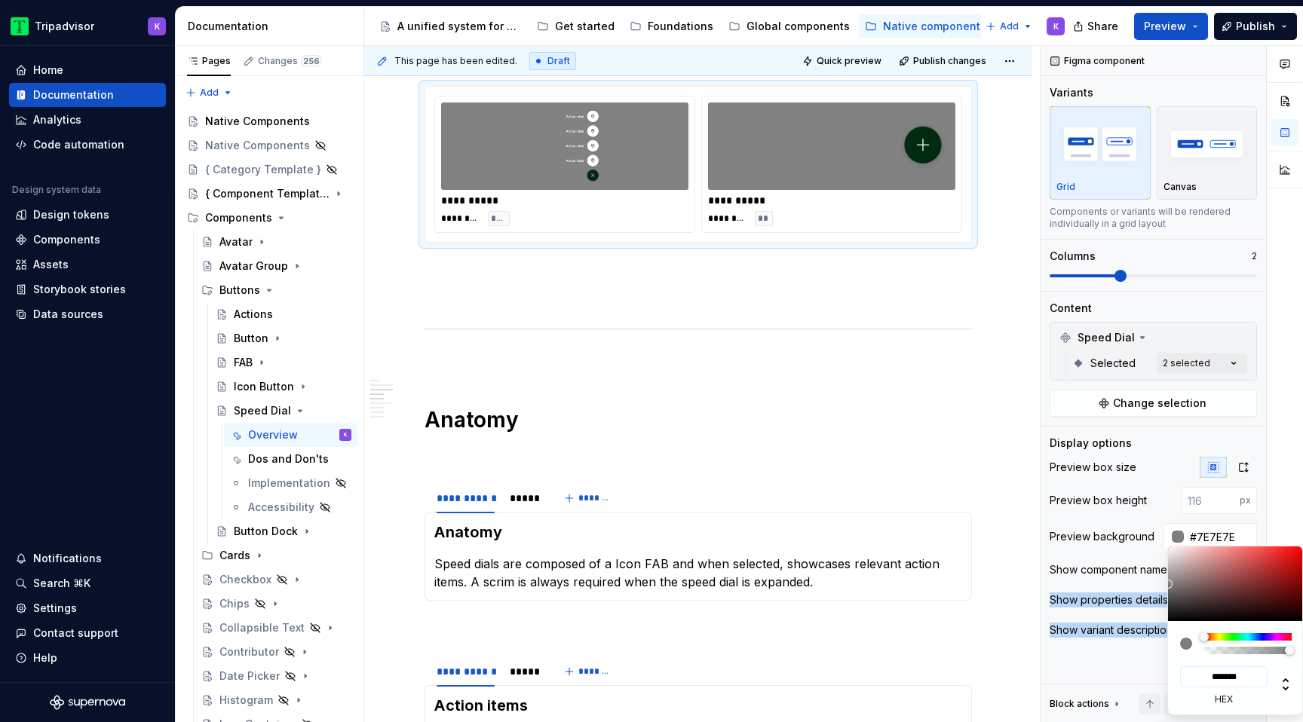
type input "#767676"
type input "*******"
type input "#6F6F6F"
type input "*******"
type input "#6A6A6A"
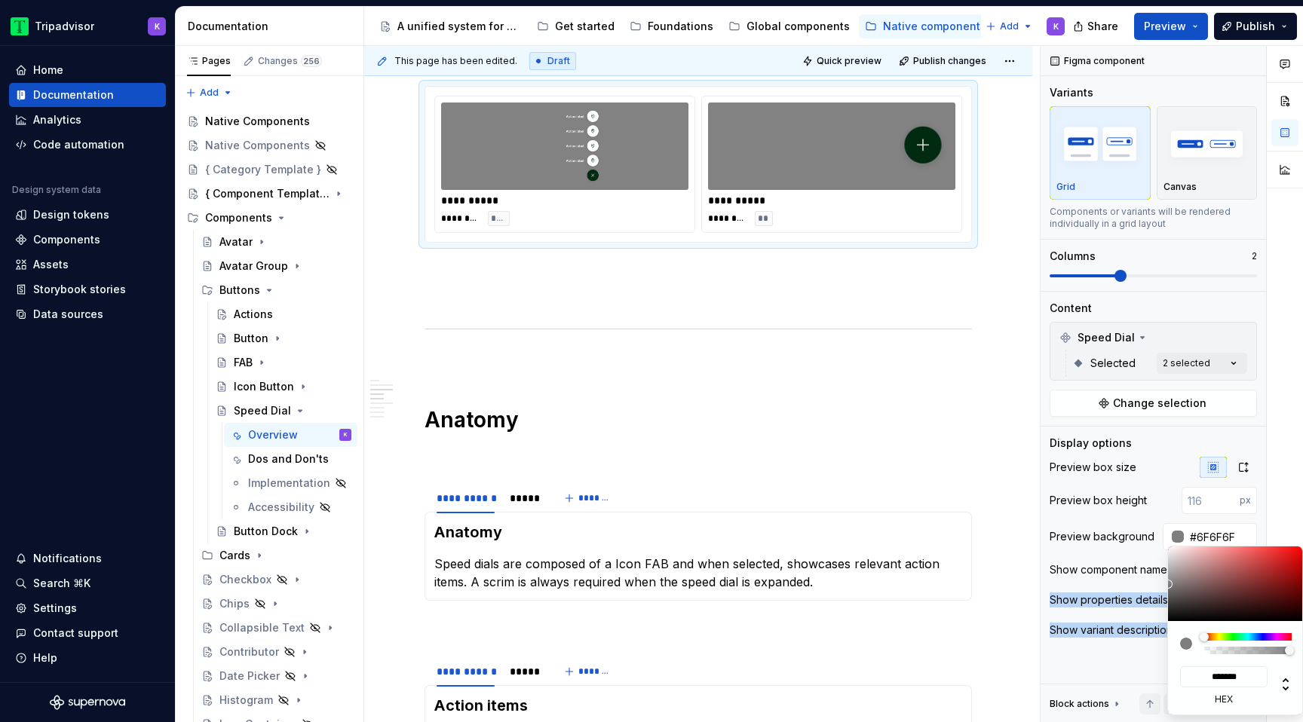
type input "*******"
type input "#676767"
type input "*******"
type input "#646464"
type input "*******"
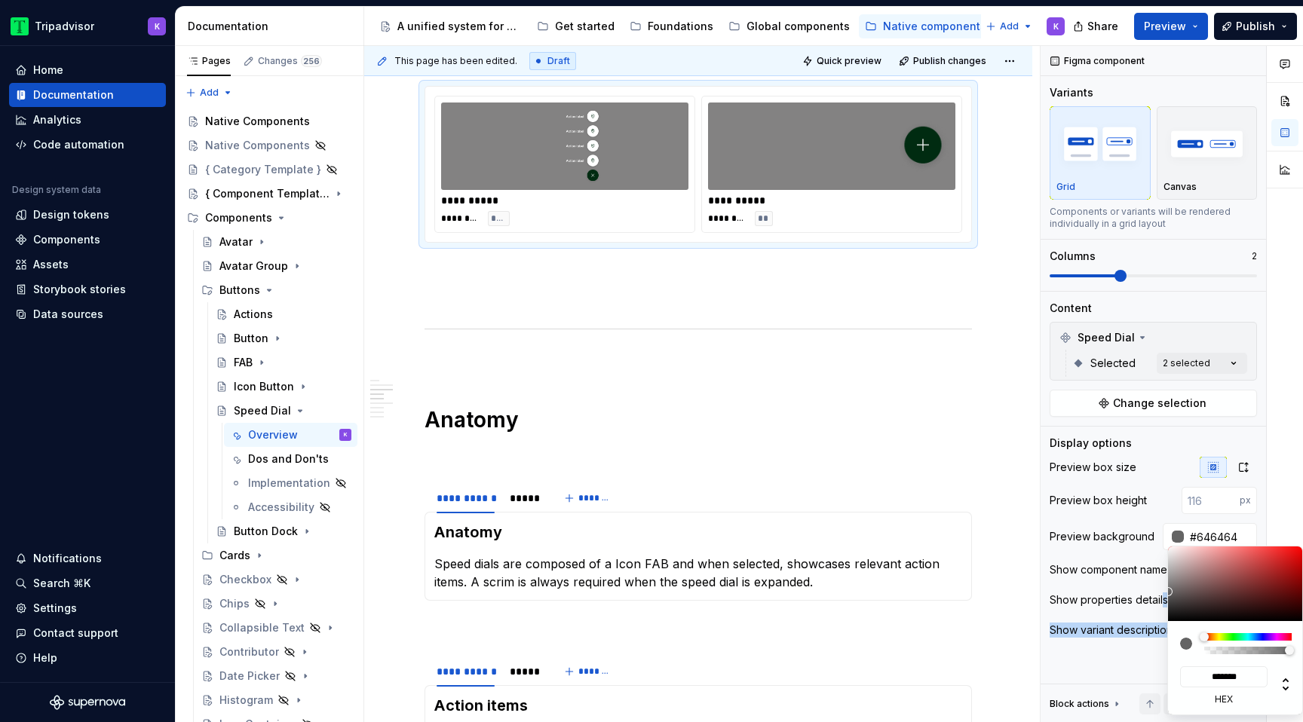
type input "#626262"
type input "*******"
type input "#5F5F5F"
type input "*******"
type input "#5D5D5D"
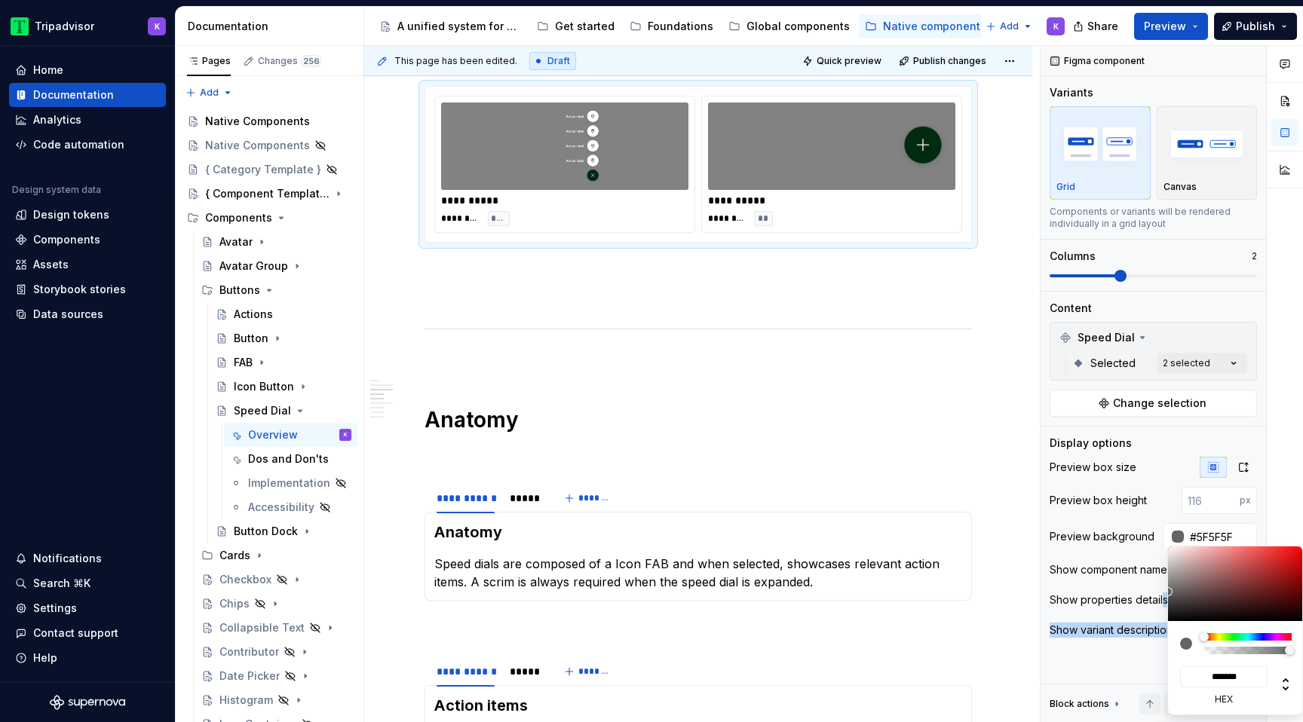
type input "*******"
type input "#555555"
type input "*******"
type input "#4D4D4D"
type input "*******"
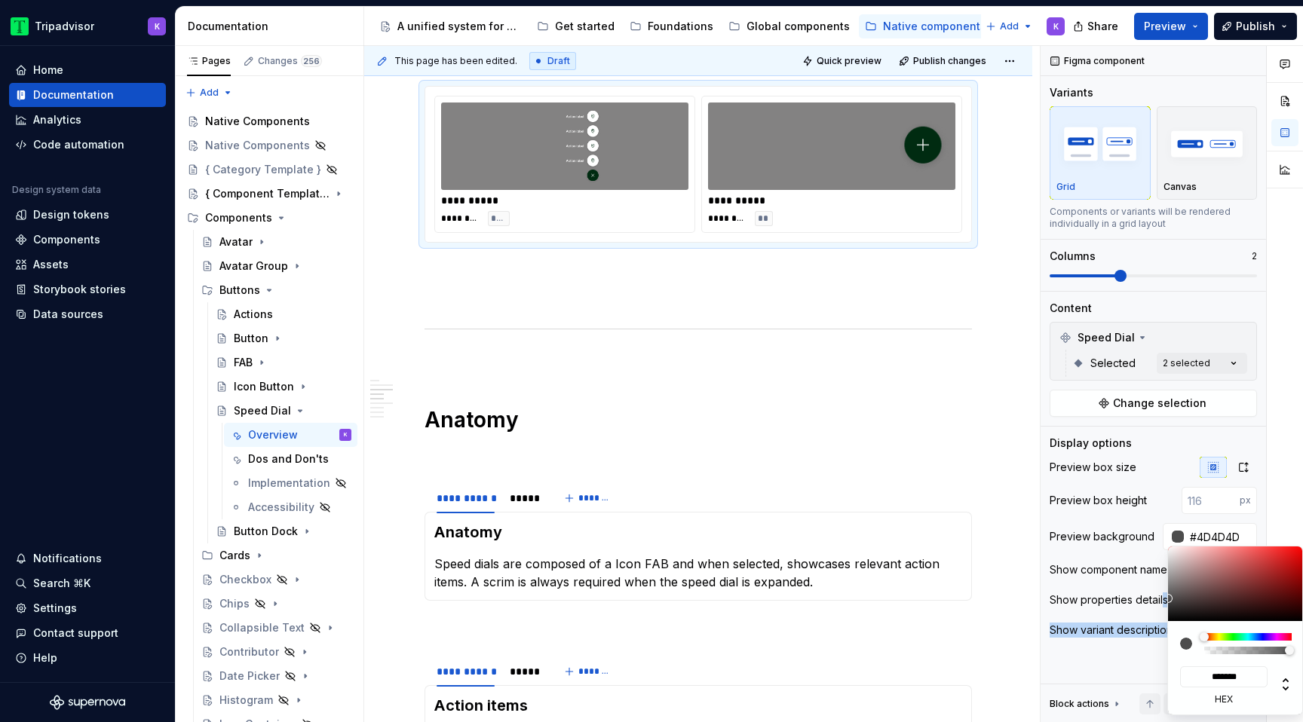
type input "#464646"
type input "*******"
type input "#434343"
type input "*******"
type input "#404040"
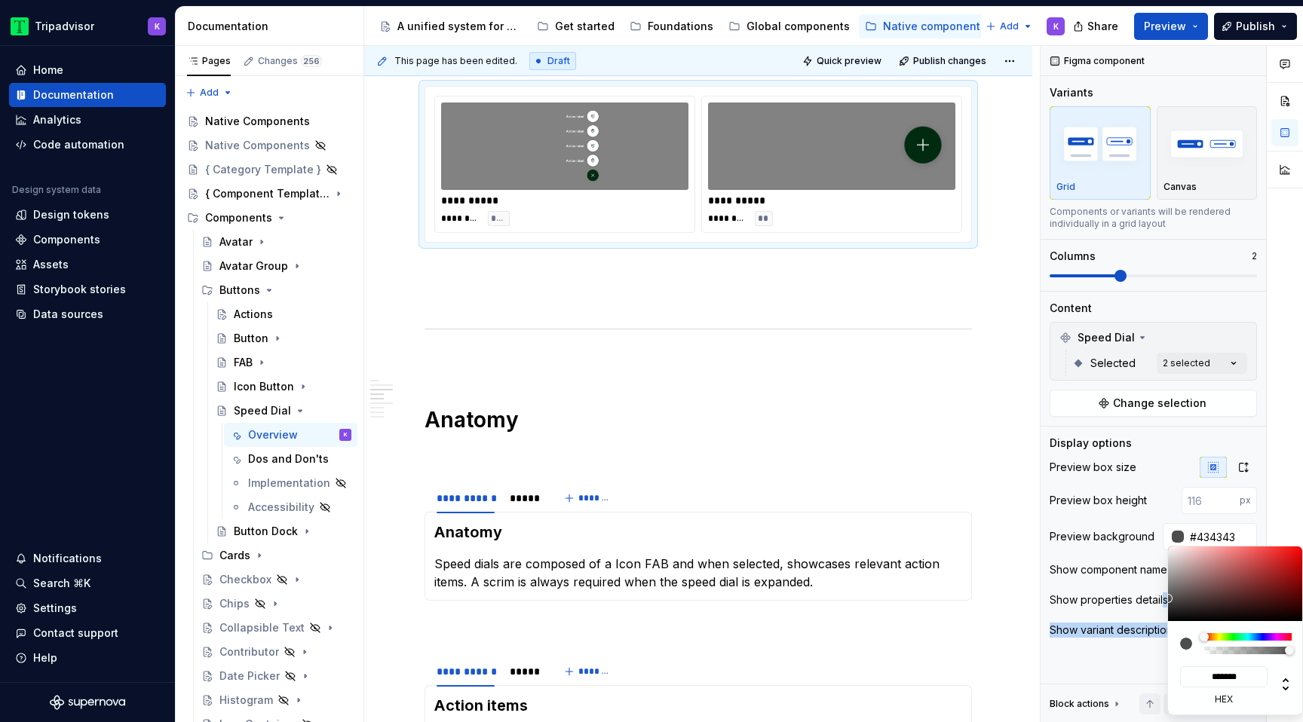
type input "*******"
type input "#3E3E3E"
type input "*******"
type input "#3B3B3B"
type input "*******"
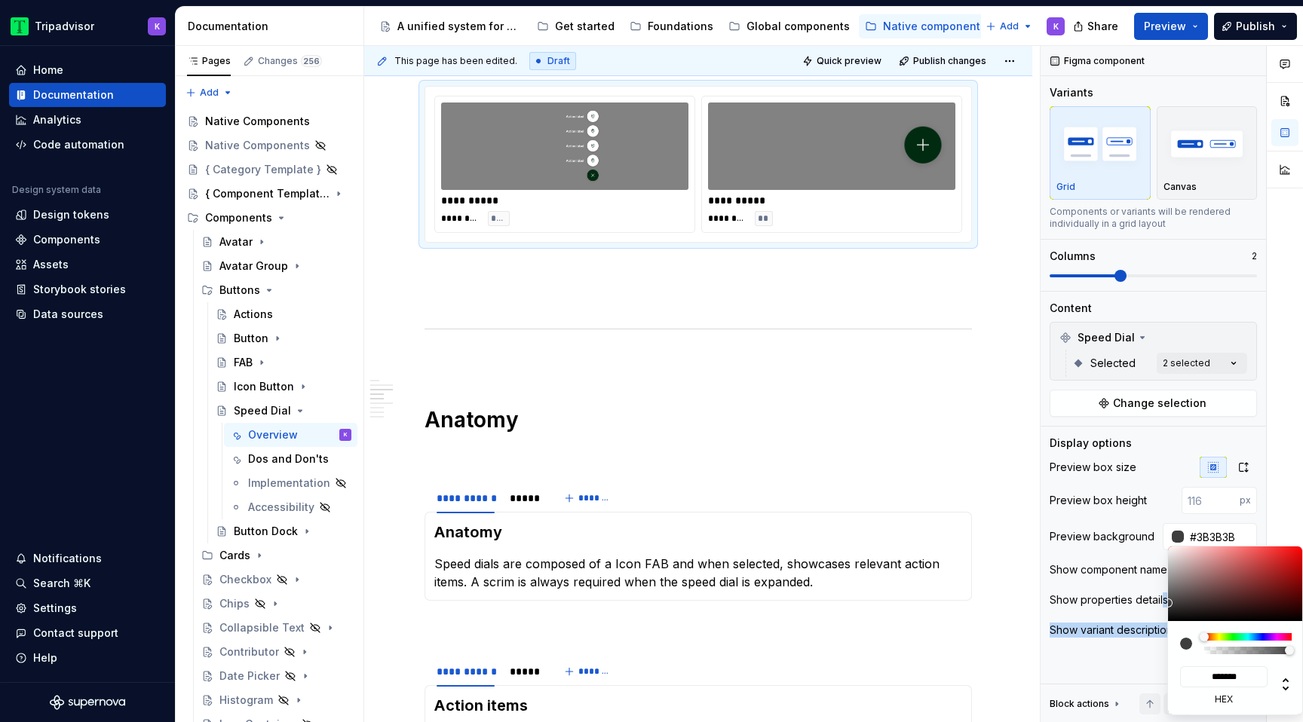
type input "#363636"
type input "*******"
type input "#343434"
type input "*******"
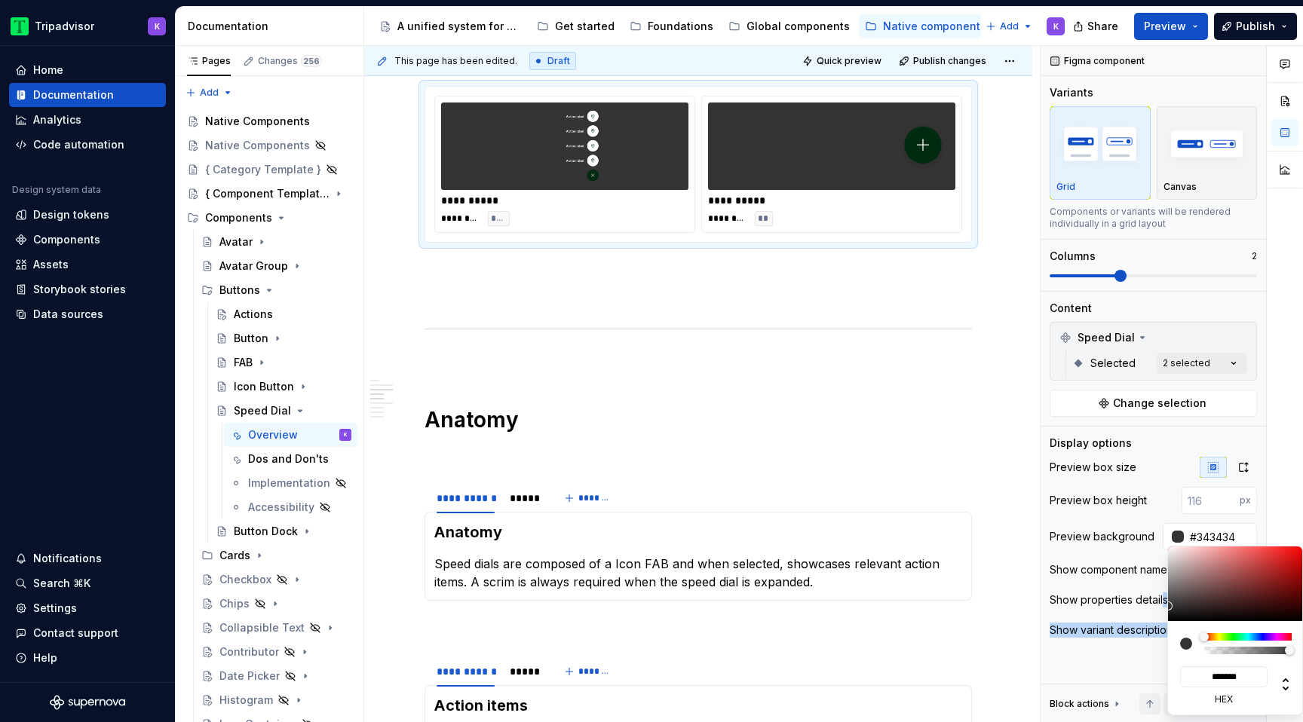
drag, startPoint x: 1170, startPoint y: 583, endPoint x: 1161, endPoint y: 606, distance: 25.1
click at [1161, 606] on body "Tripadvisor K Home Documentation Analytics Code automation Design system data D…" at bounding box center [651, 361] width 1303 height 722
click at [884, 401] on html "Tripadvisor K Home Documentation Analytics Code automation Design system data D…" at bounding box center [651, 361] width 1303 height 722
click at [848, 381] on html "Tripadvisor K Home Documentation Analytics Code automation Design system data D…" at bounding box center [651, 361] width 1303 height 722
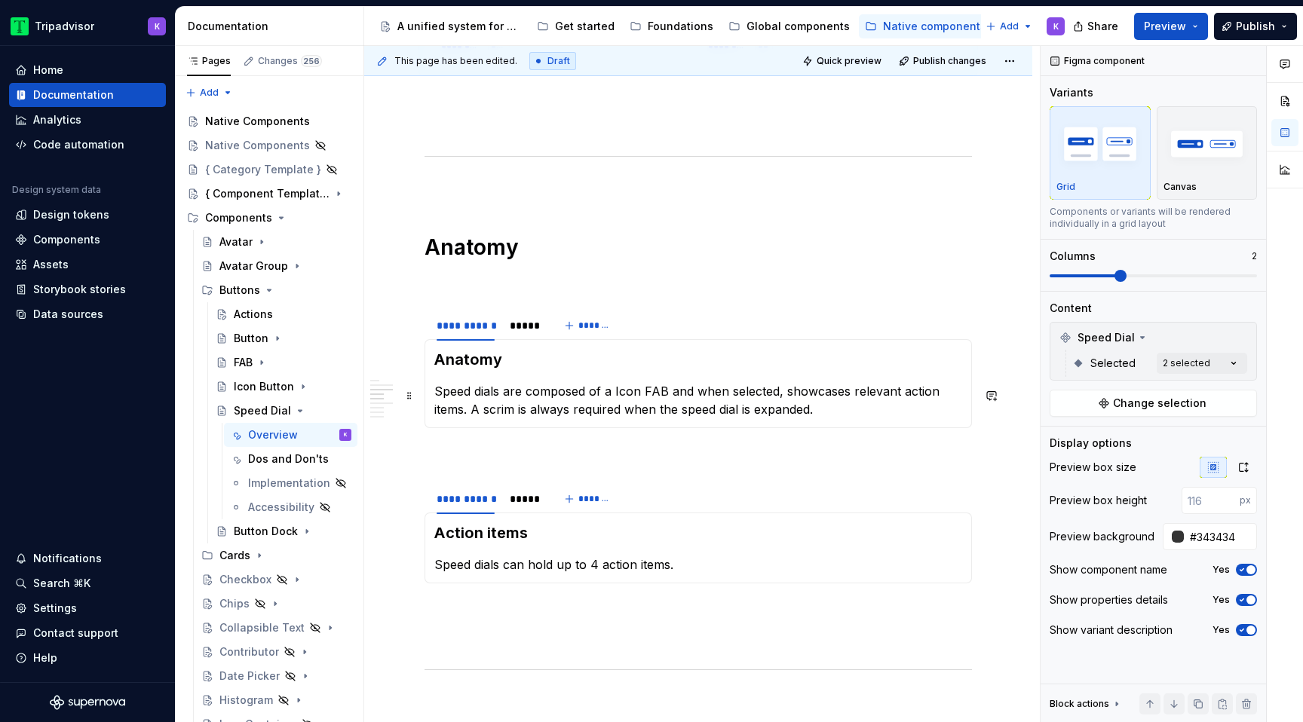
scroll to position [1414, 0]
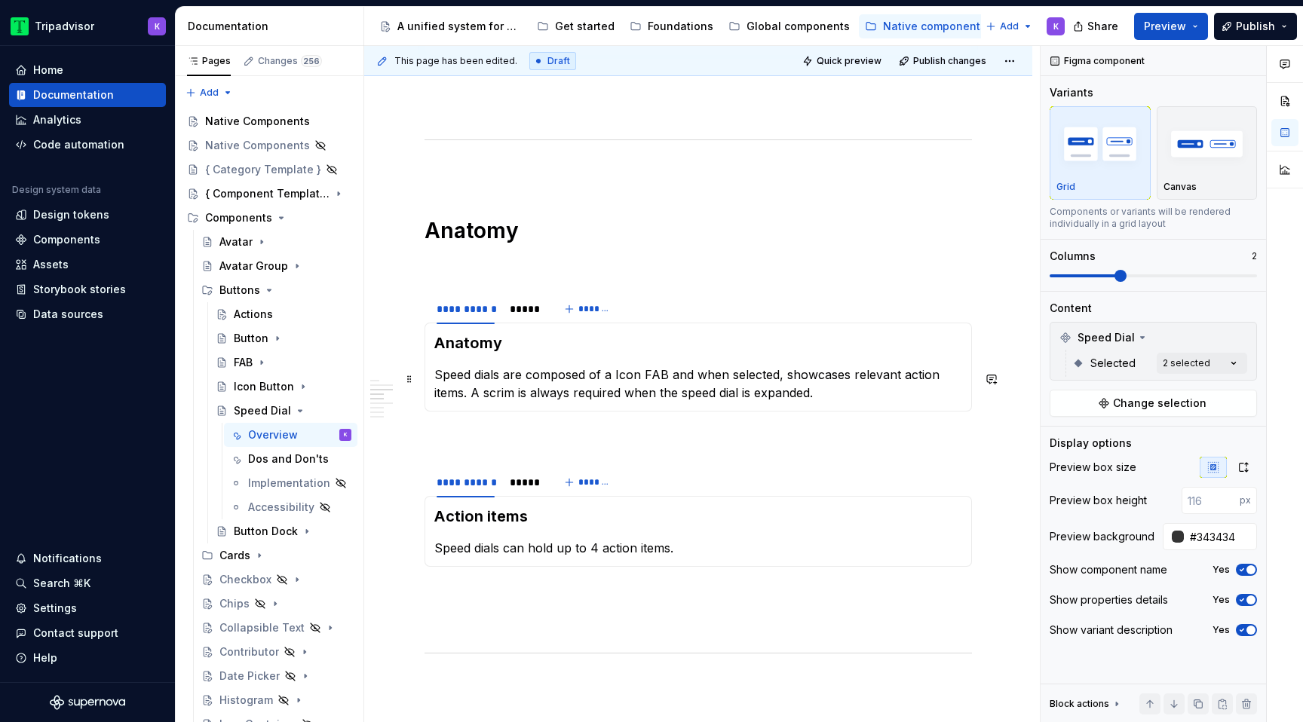
click at [619, 379] on p "Speed dials are composed of a Icon FAB and when selected, showcases relevant ac…" at bounding box center [698, 384] width 528 height 36
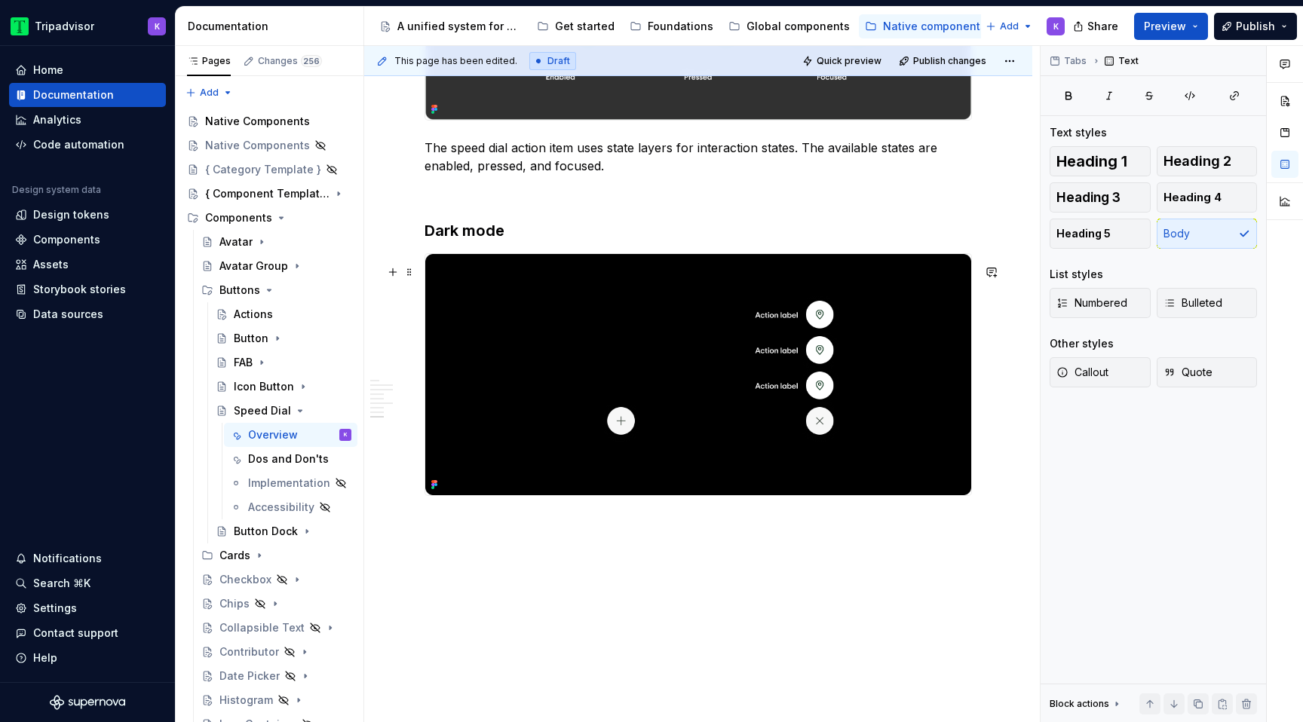
scroll to position [2809, 0]
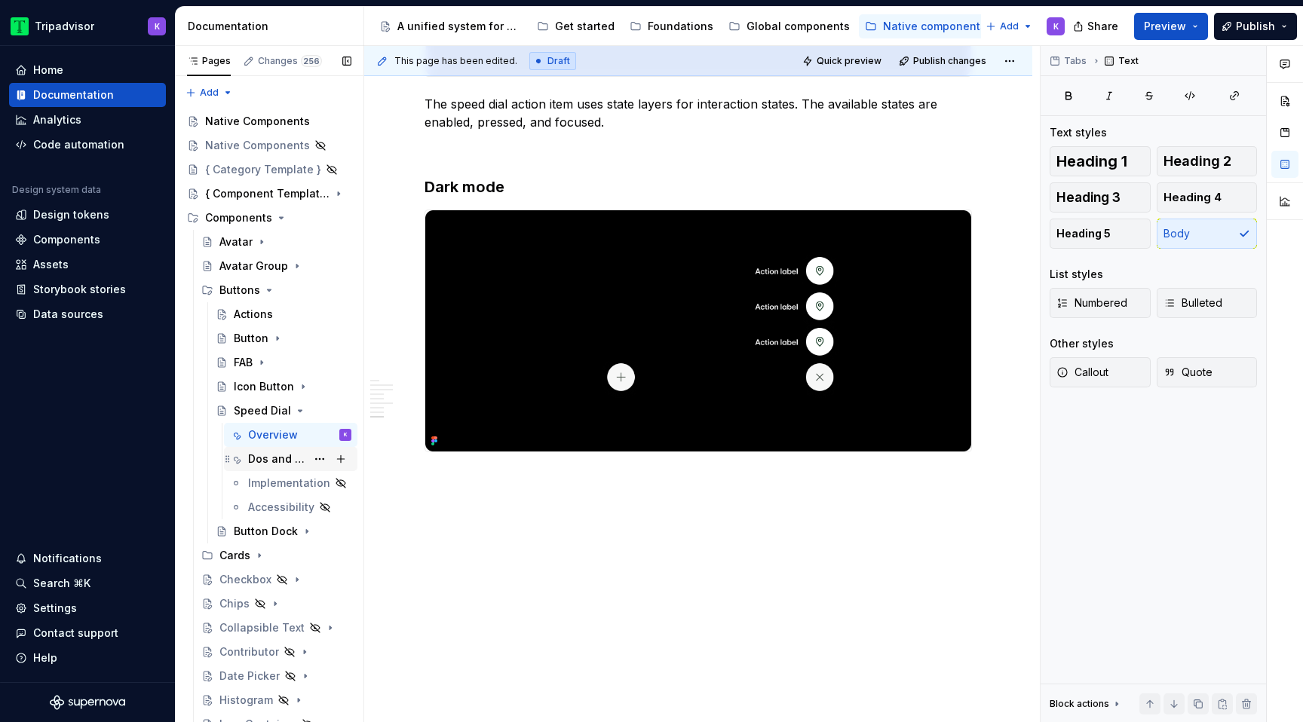
click at [272, 462] on div "Dos and Don'ts" at bounding box center [277, 459] width 58 height 15
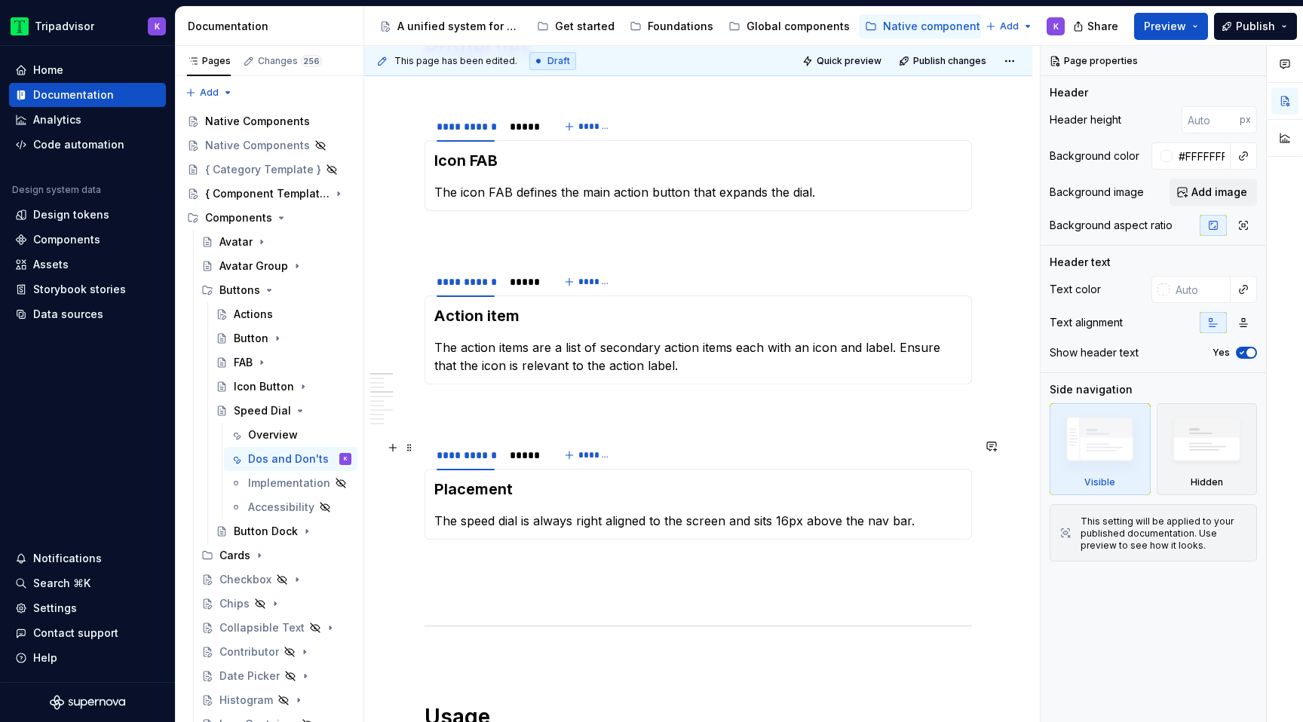
scroll to position [286, 0]
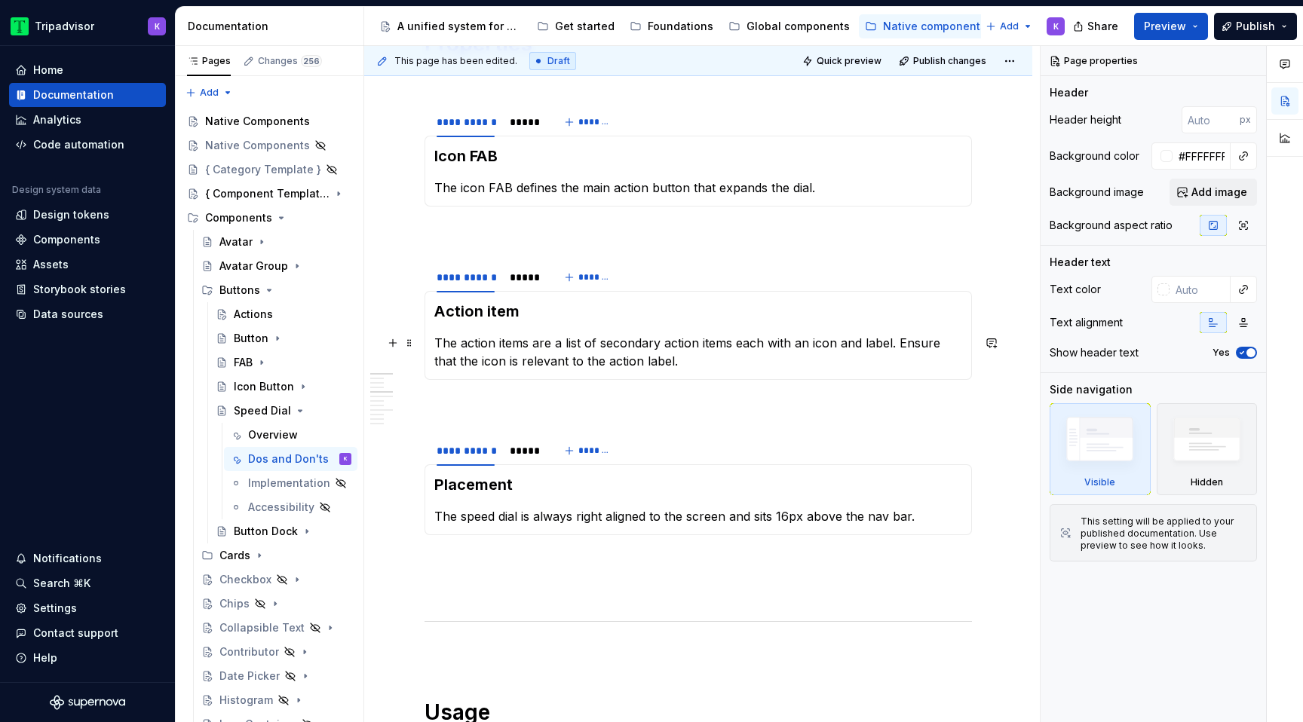
type textarea "*"
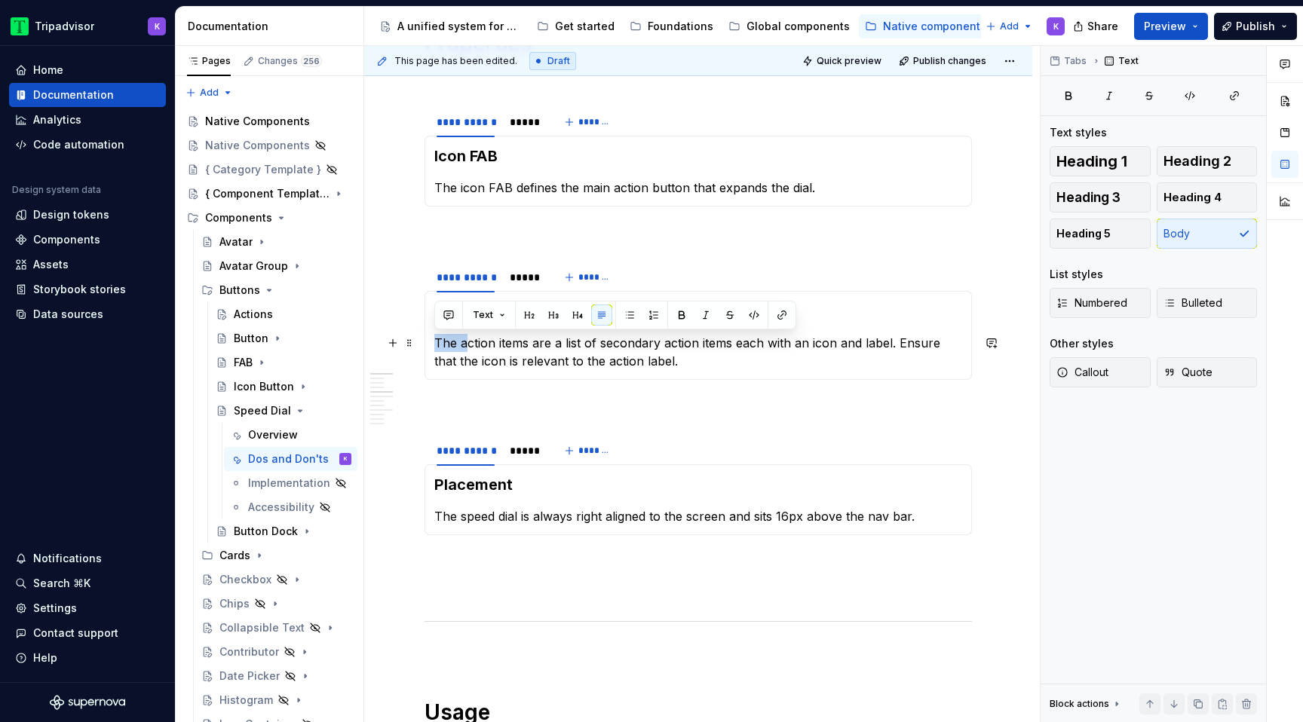
drag, startPoint x: 465, startPoint y: 342, endPoint x: 433, endPoint y: 342, distance: 32.4
click at [433, 342] on div "Action item The action items are a list of secondary action items each with an …" at bounding box center [699, 335] width 548 height 89
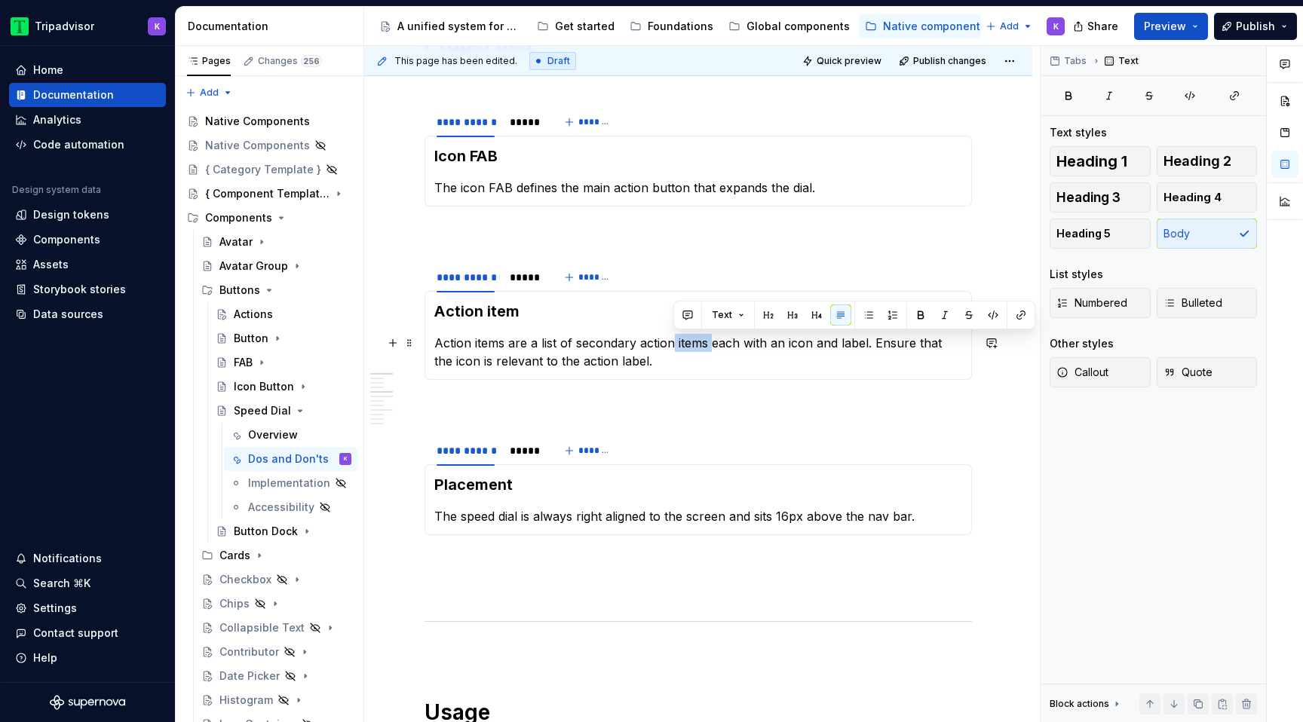
drag, startPoint x: 672, startPoint y: 342, endPoint x: 710, endPoint y: 341, distance: 38.5
click at [710, 341] on p "Action items are a list of secondary action items each with an icon and label. …" at bounding box center [698, 352] width 528 height 36
click at [705, 364] on p "Action items are a list of secondary actions each with an icon and label. Ensur…" at bounding box center [698, 352] width 528 height 36
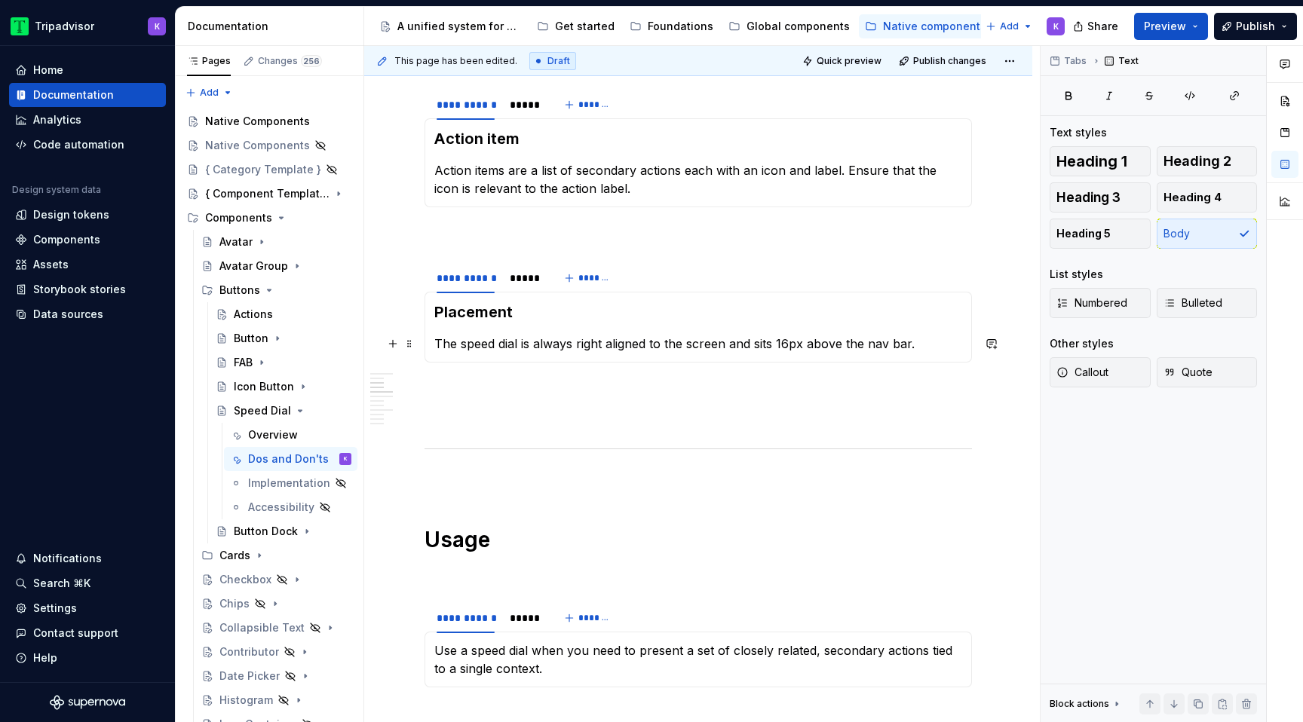
scroll to position [461, 0]
click at [522, 283] on div "*****" at bounding box center [524, 275] width 29 height 15
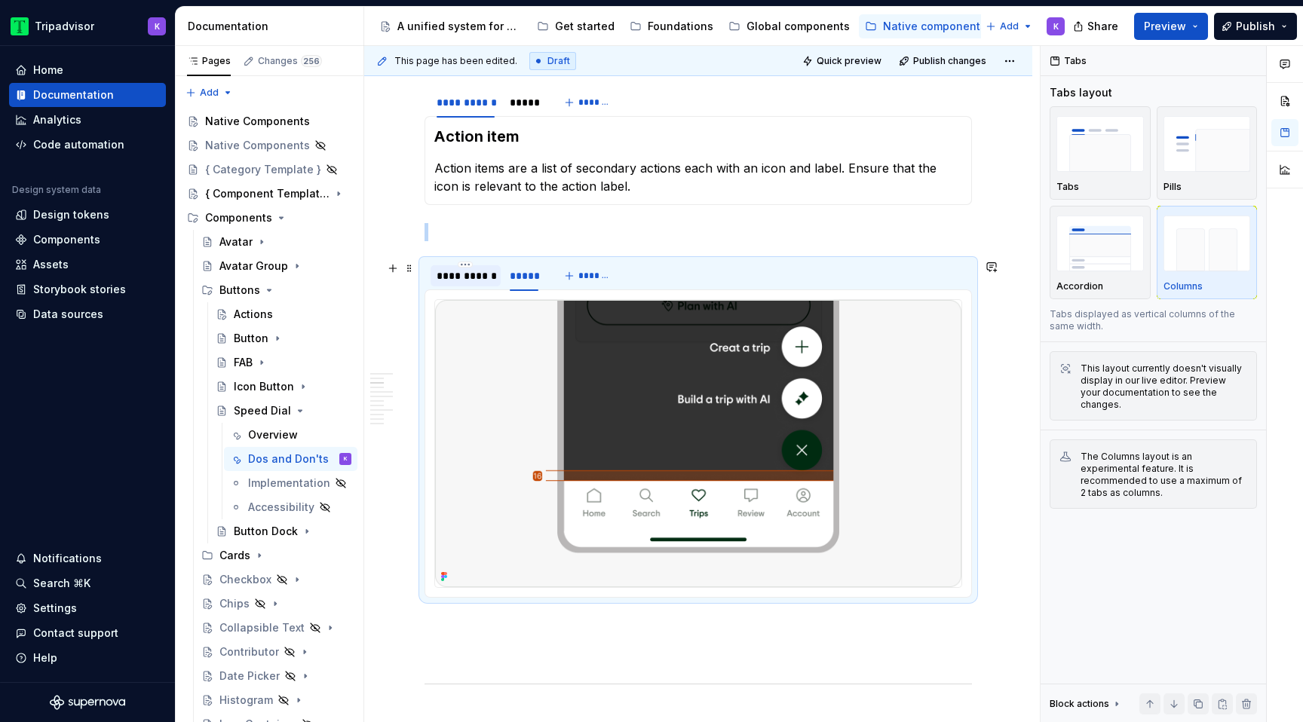
click at [471, 282] on div "**********" at bounding box center [466, 275] width 58 height 15
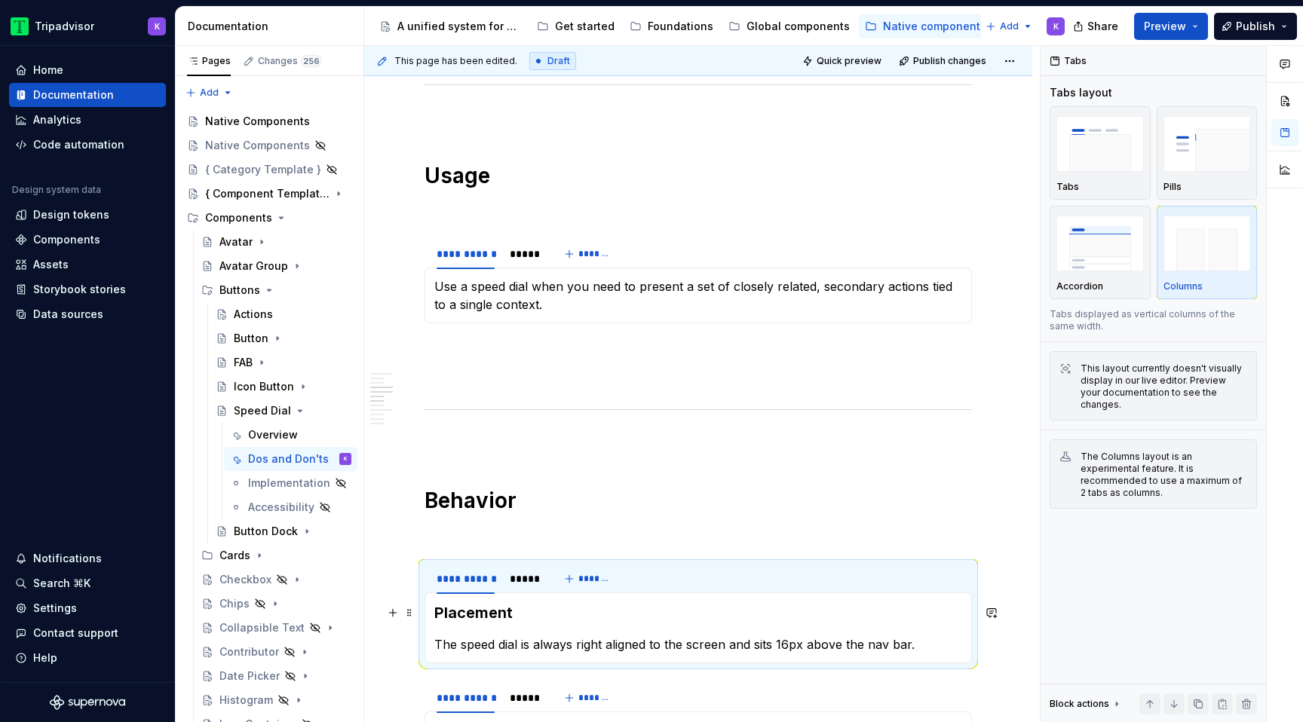
scroll to position [904, 0]
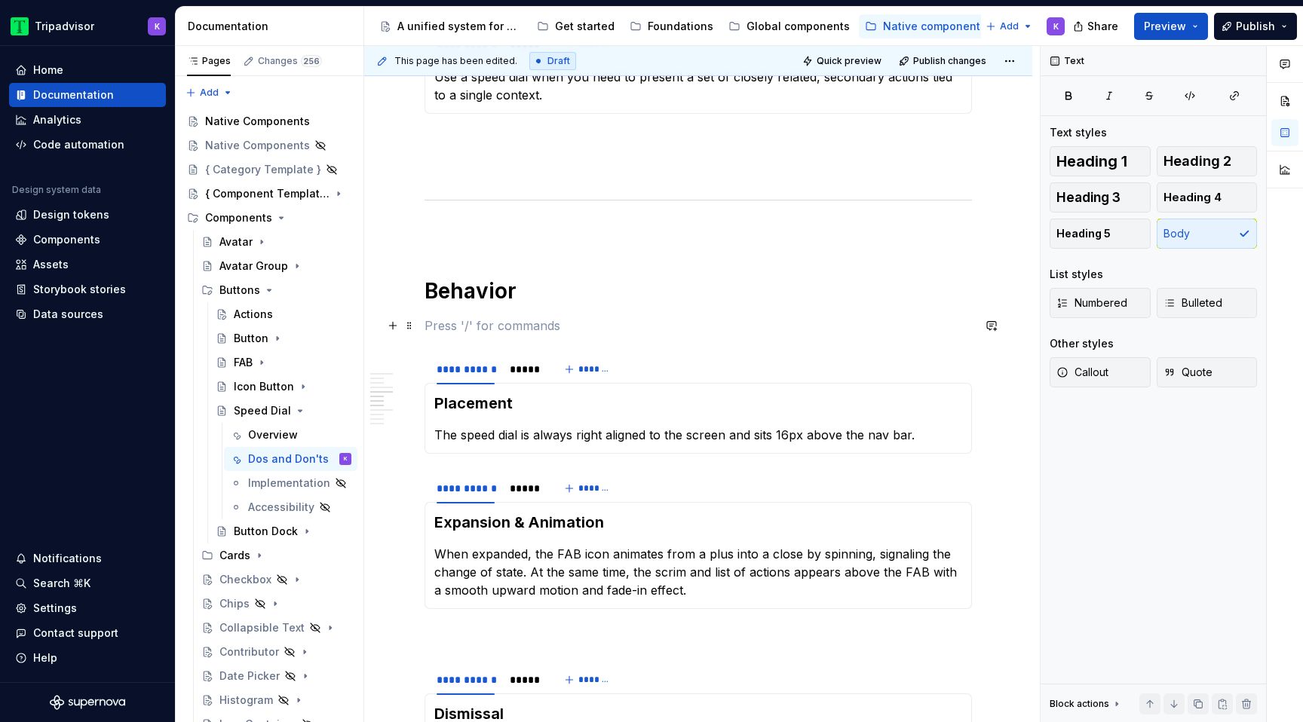
click at [443, 324] on p at bounding box center [699, 326] width 548 height 18
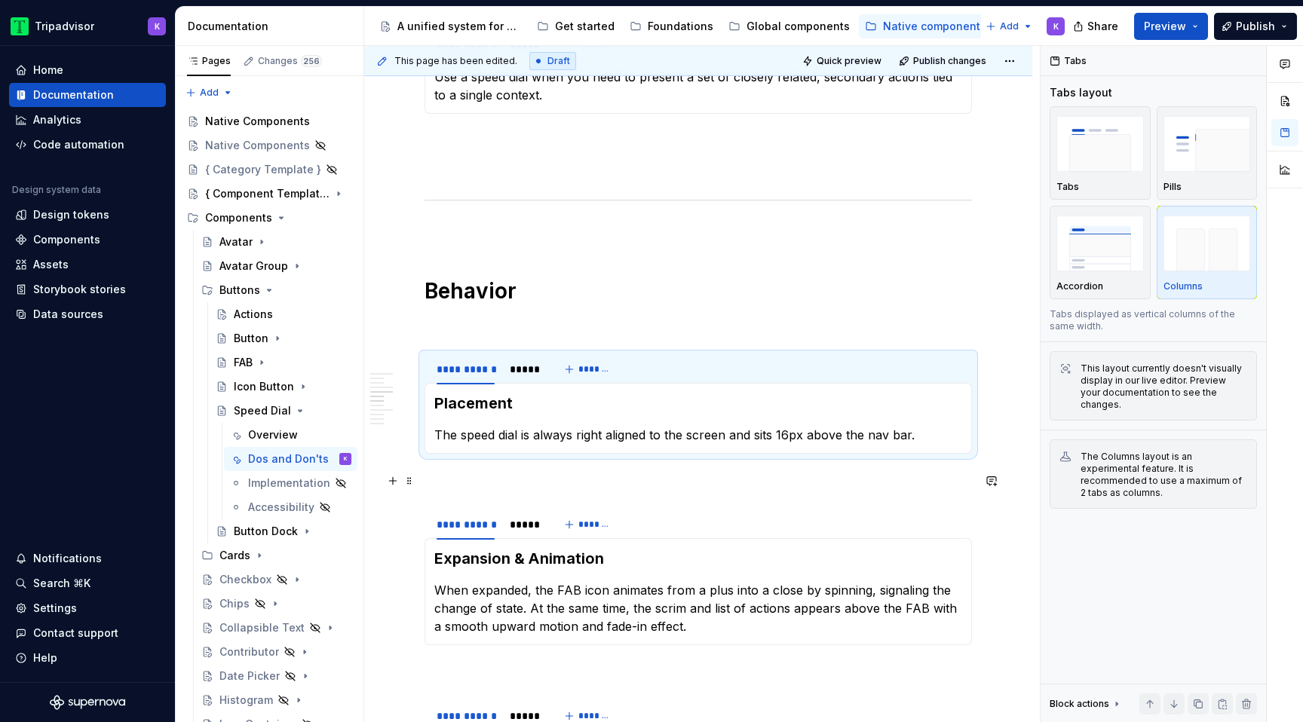
click at [473, 486] on p at bounding box center [699, 481] width 548 height 18
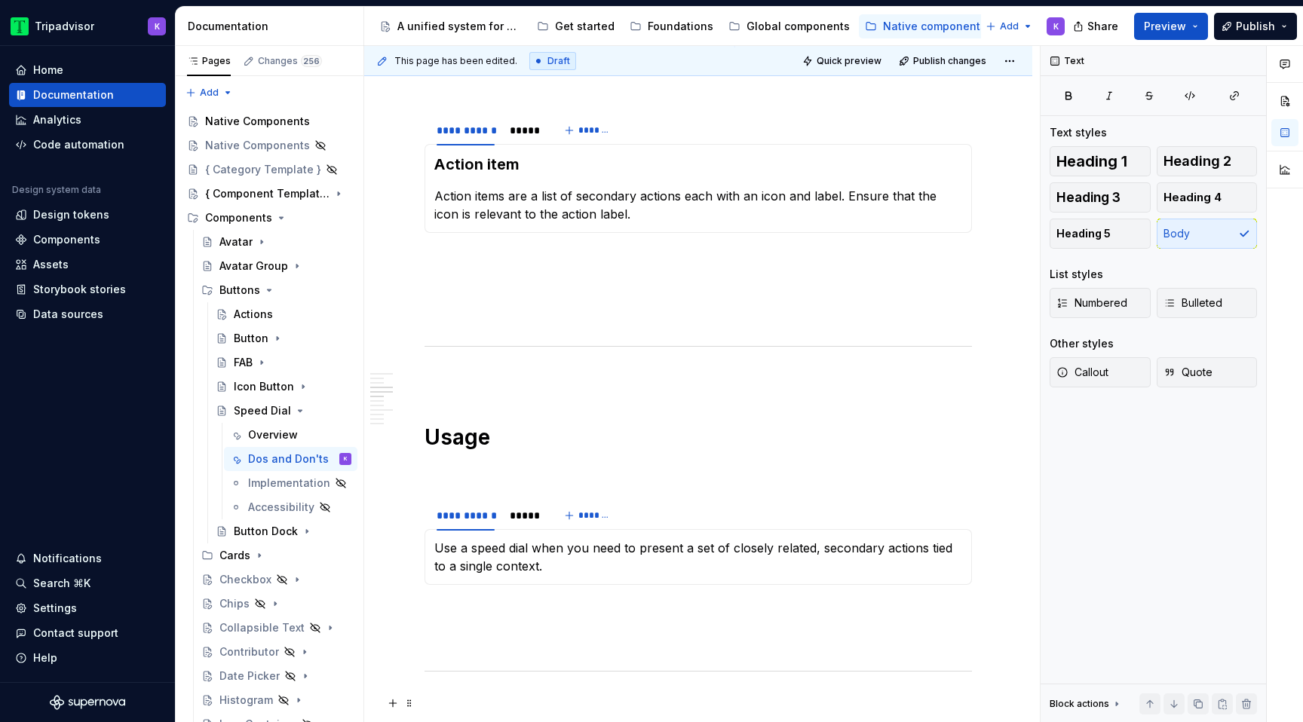
scroll to position [327, 0]
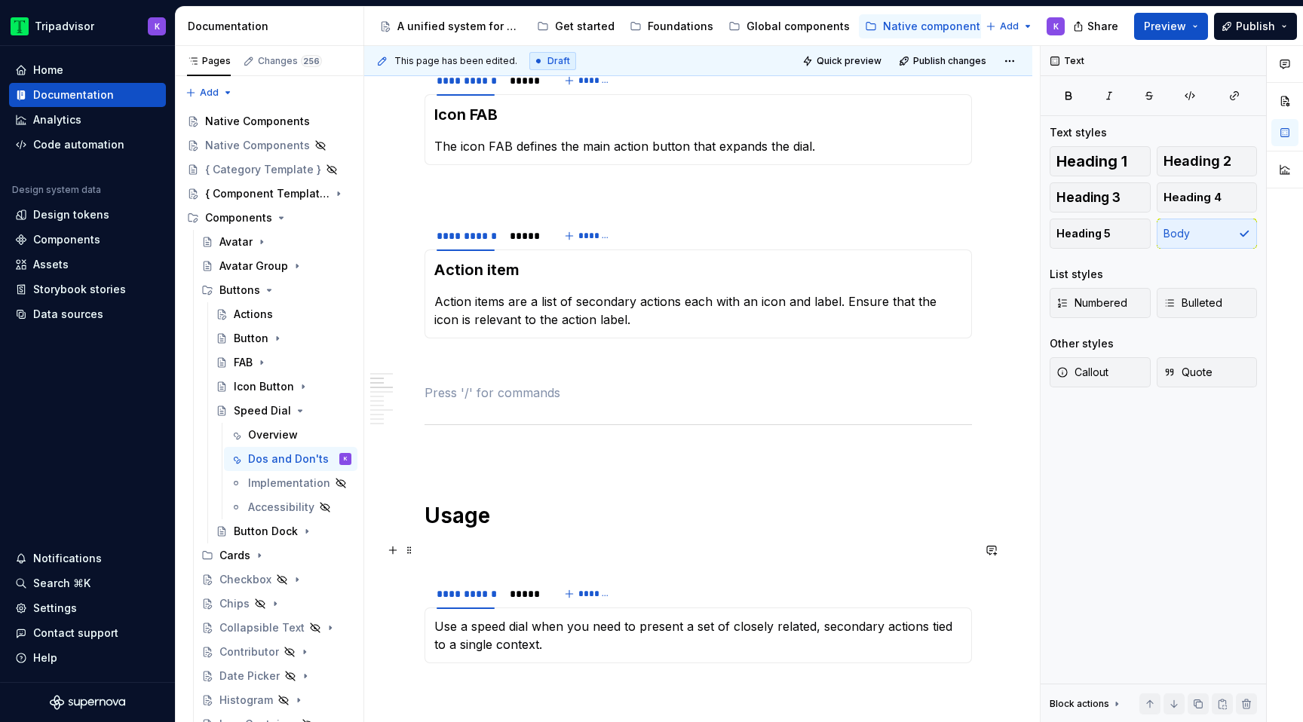
click at [539, 456] on p at bounding box center [699, 457] width 548 height 18
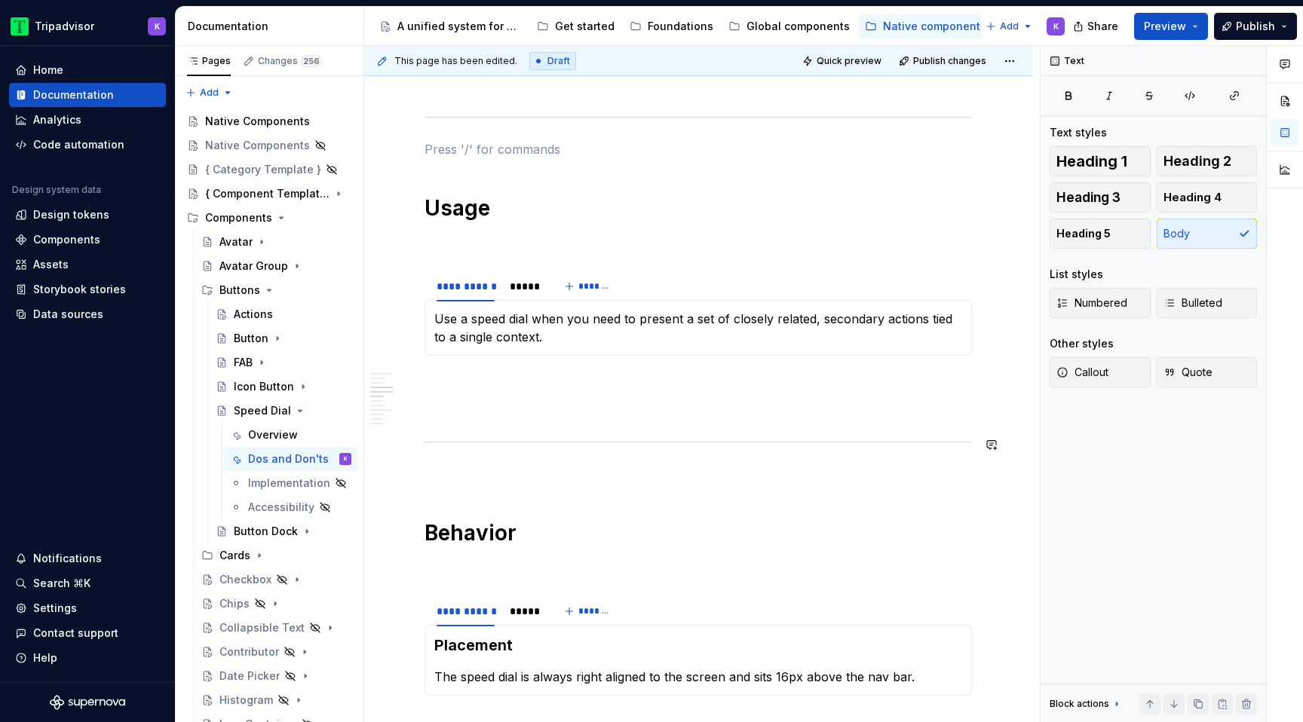
scroll to position [662, 0]
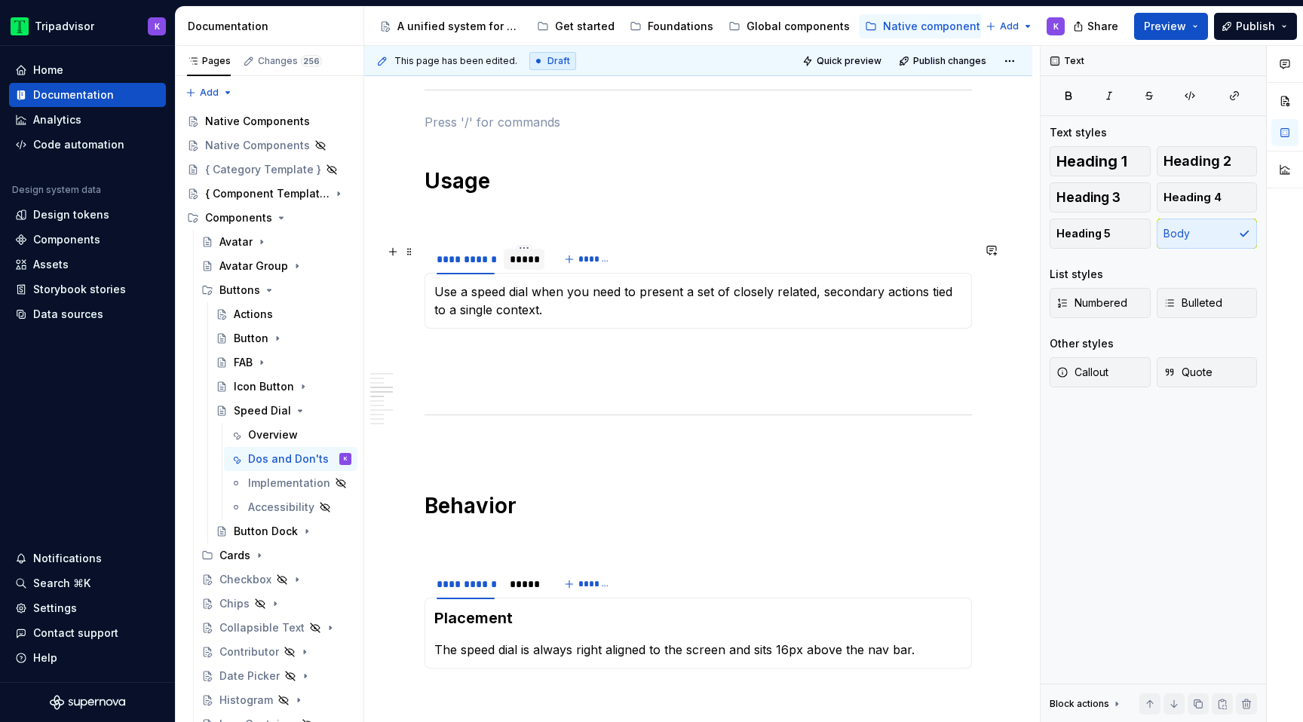
click at [520, 267] on div "*****" at bounding box center [524, 259] width 41 height 21
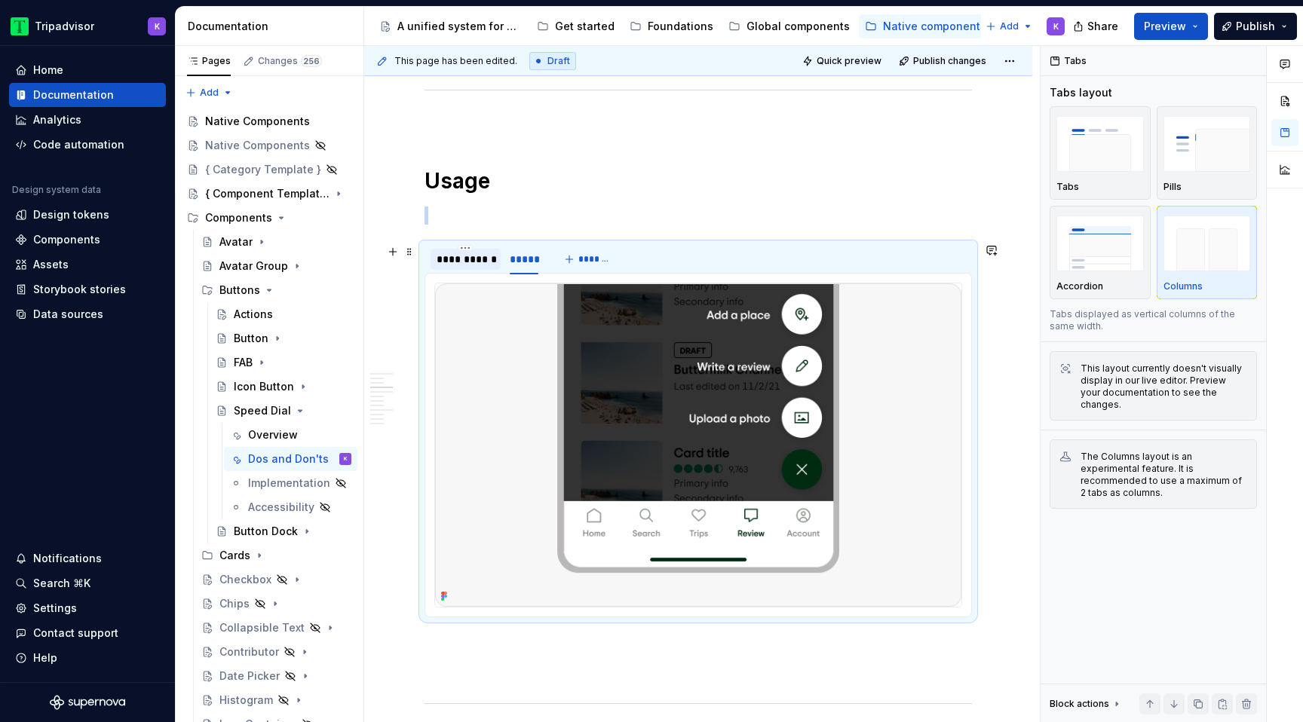
click at [480, 265] on div "**********" at bounding box center [466, 259] width 58 height 15
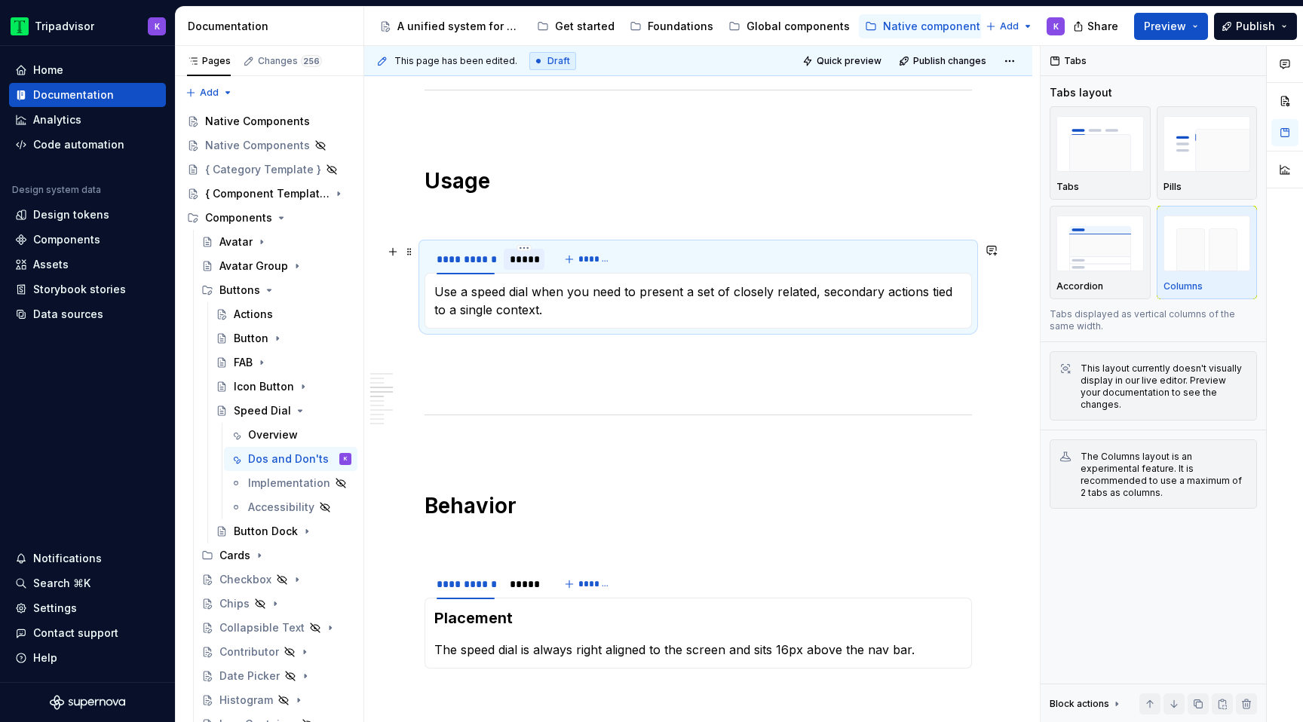
click at [518, 267] on div "*****" at bounding box center [524, 259] width 41 height 21
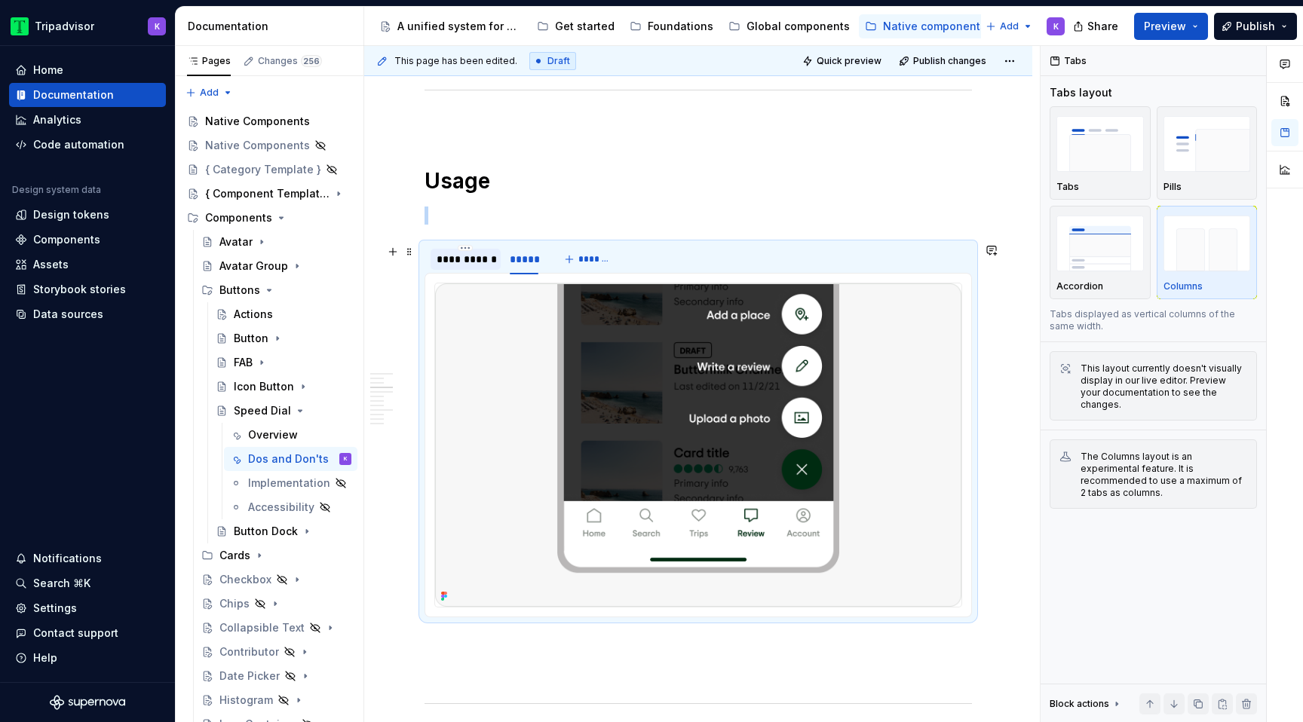
click at [462, 265] on div "**********" at bounding box center [466, 259] width 58 height 15
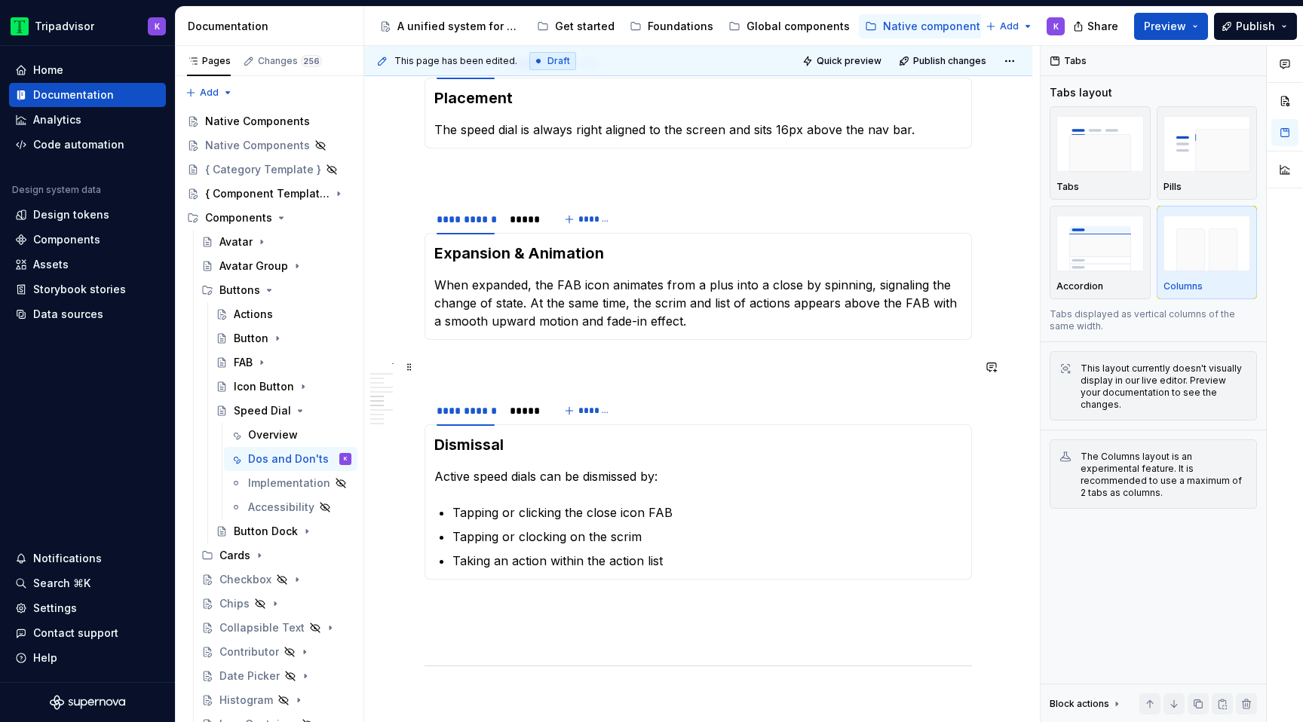
scroll to position [1183, 0]
click at [520, 219] on div "*****" at bounding box center [524, 218] width 29 height 15
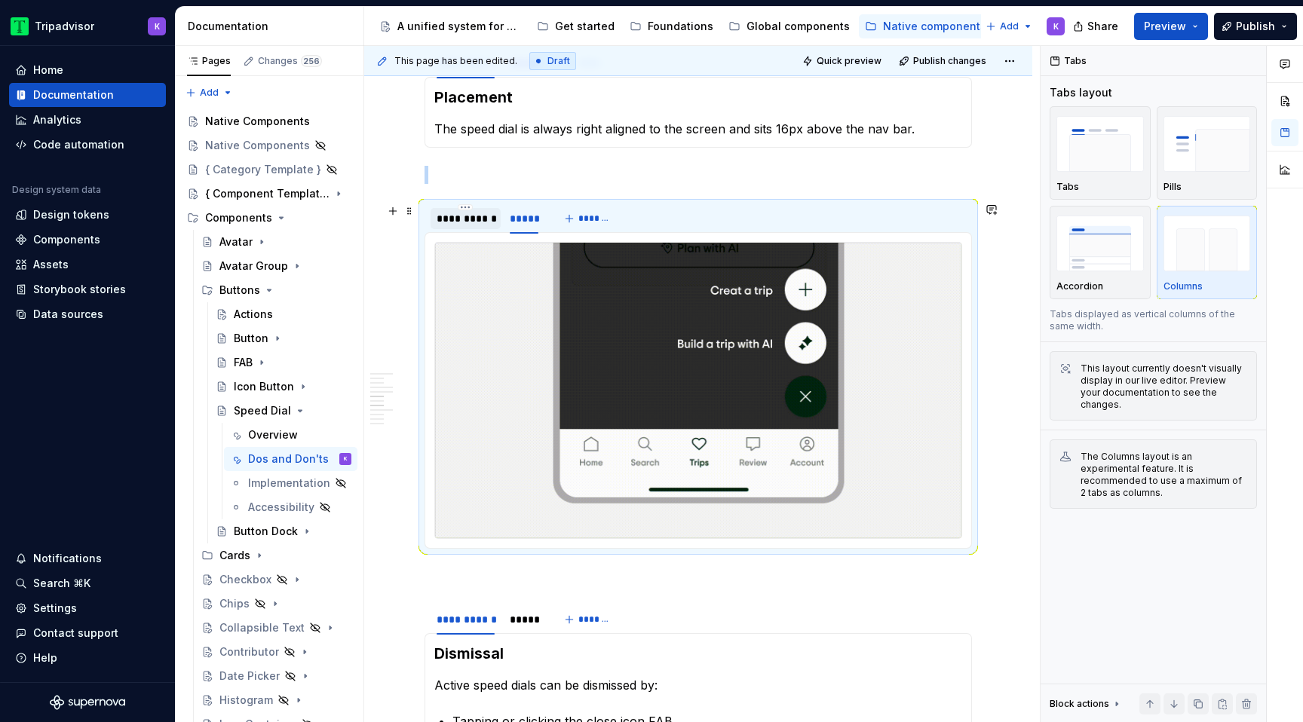
click at [477, 221] on div "**********" at bounding box center [466, 218] width 58 height 15
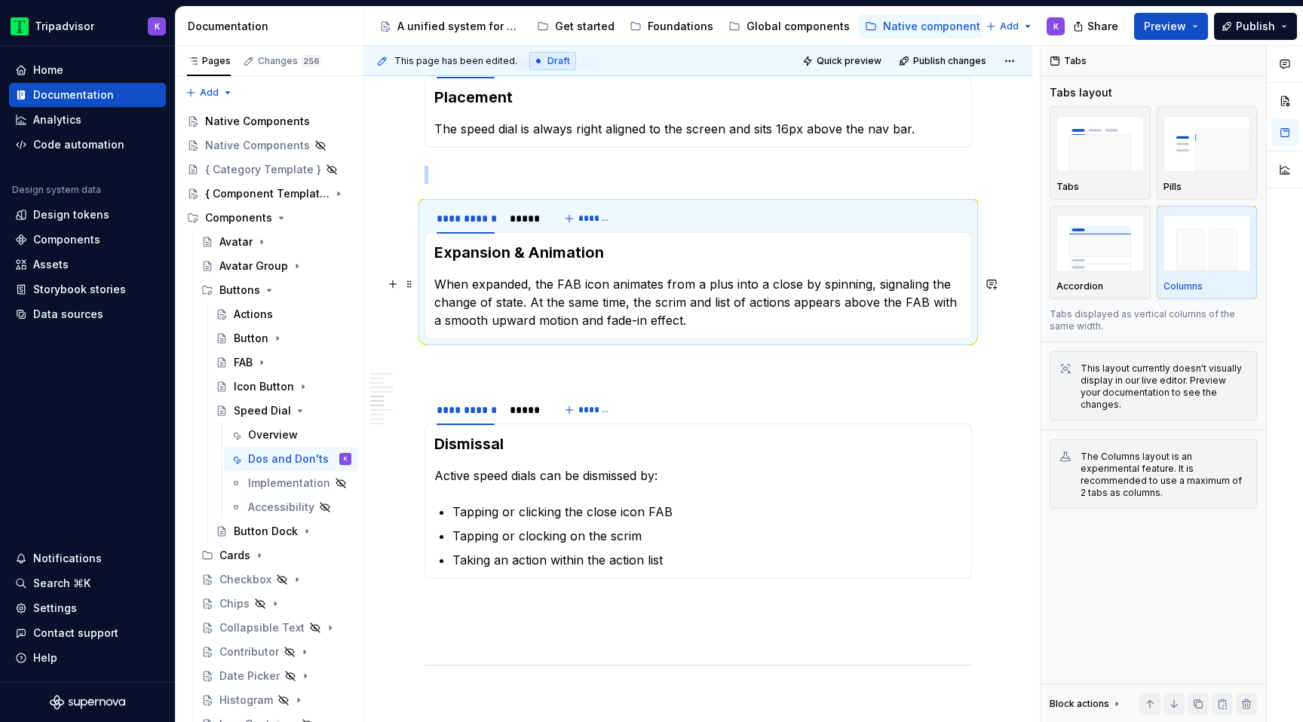
click at [604, 284] on p "When expanded, the FAB icon animates from a plus into a close by spinning, sign…" at bounding box center [698, 302] width 528 height 54
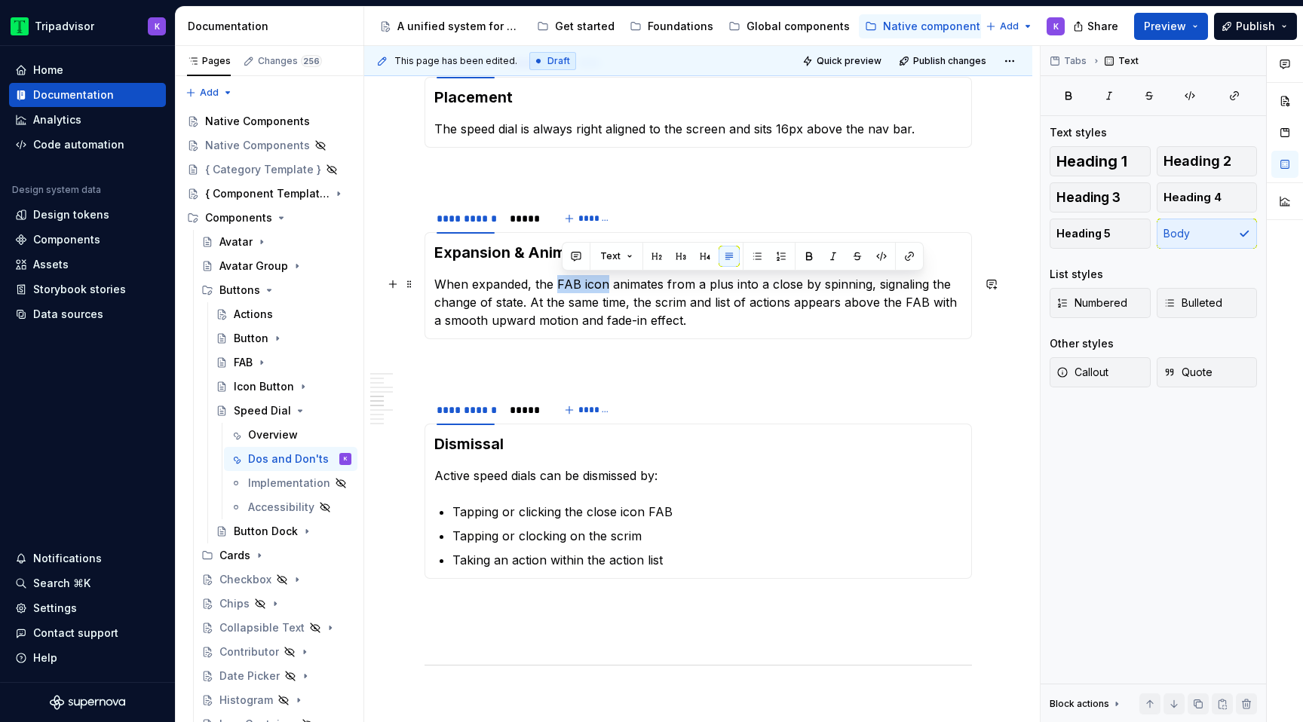
drag, startPoint x: 604, startPoint y: 284, endPoint x: 558, endPoint y: 284, distance: 46.0
click at [558, 284] on p "When expanded, the FAB icon animates from a plus into a close by spinning, sign…" at bounding box center [698, 302] width 528 height 54
click at [698, 321] on p "When expanded, the icon FAB animates from a plus into a close by spinning, sign…" at bounding box center [698, 302] width 528 height 54
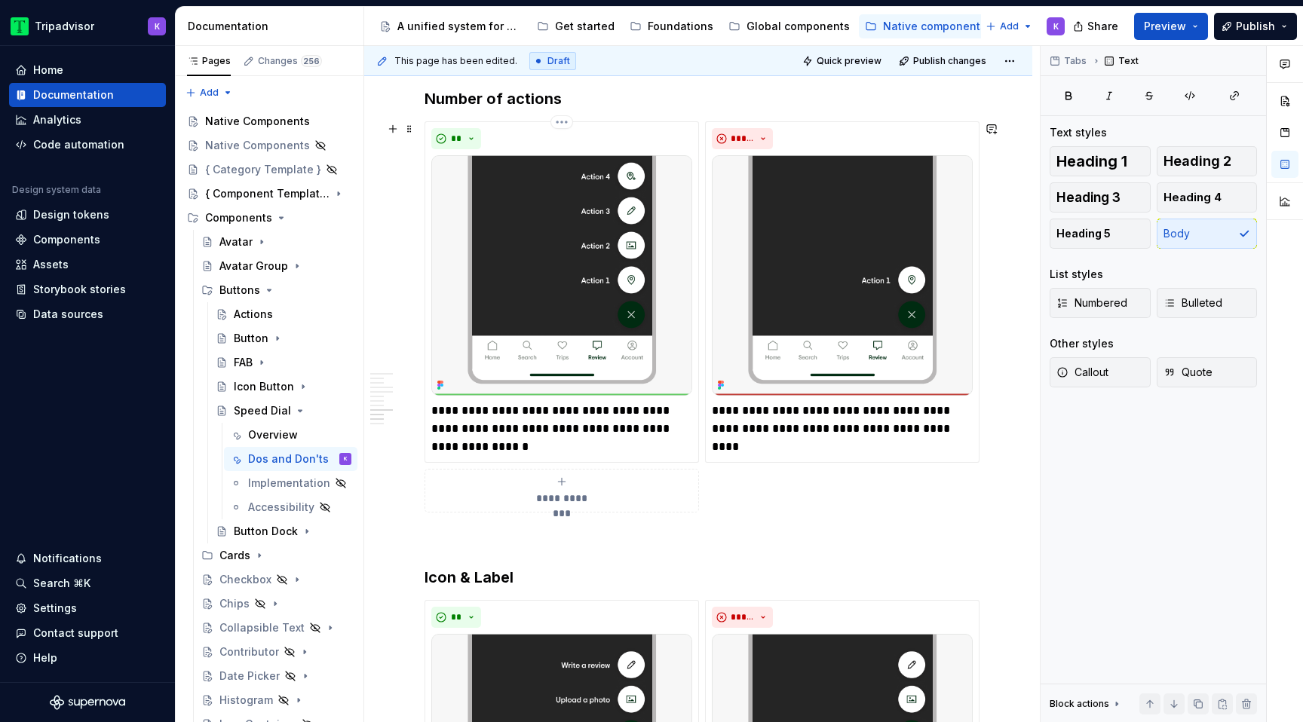
scroll to position [1925, 0]
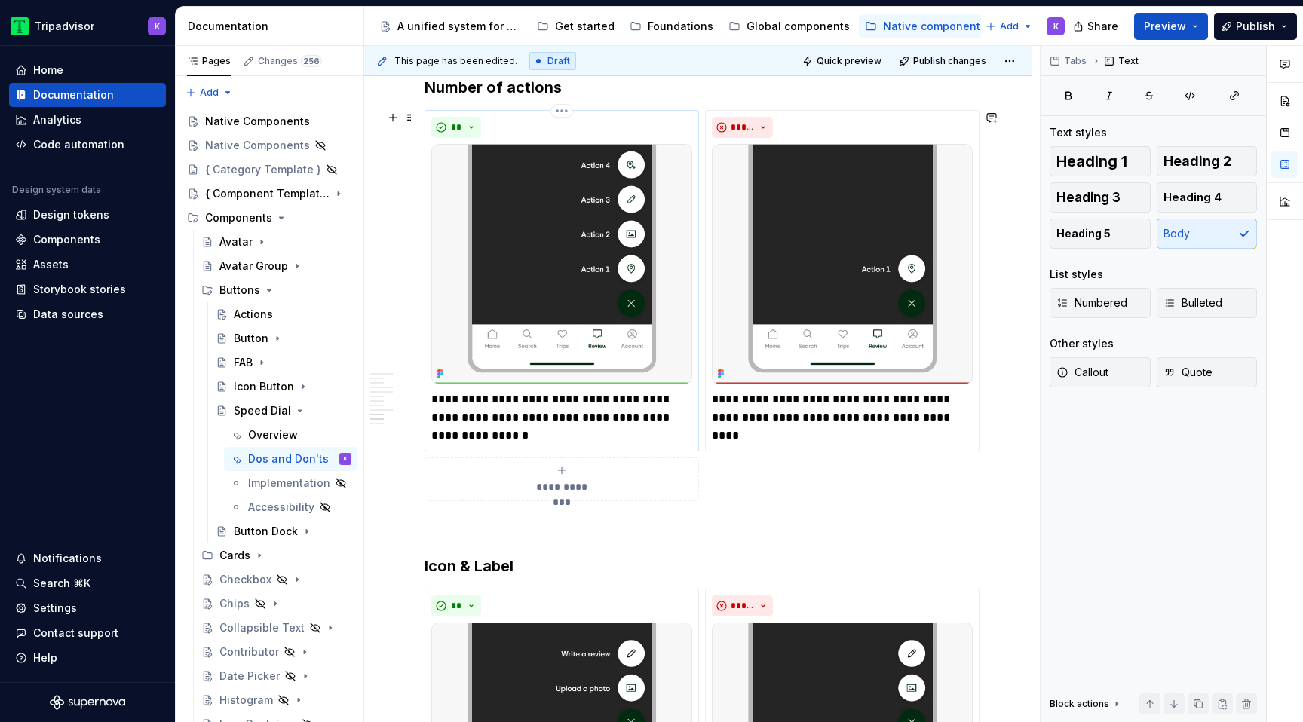
click at [603, 439] on p "**********" at bounding box center [561, 418] width 261 height 54
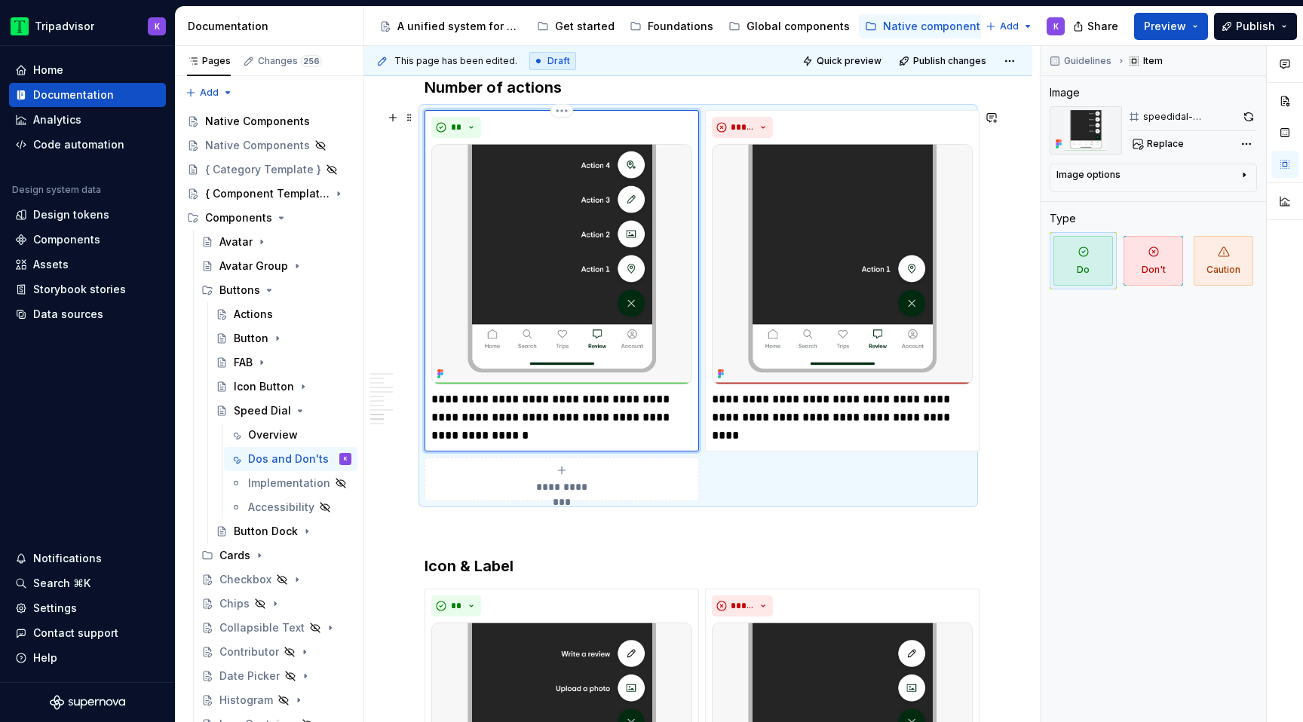
type textarea "*"
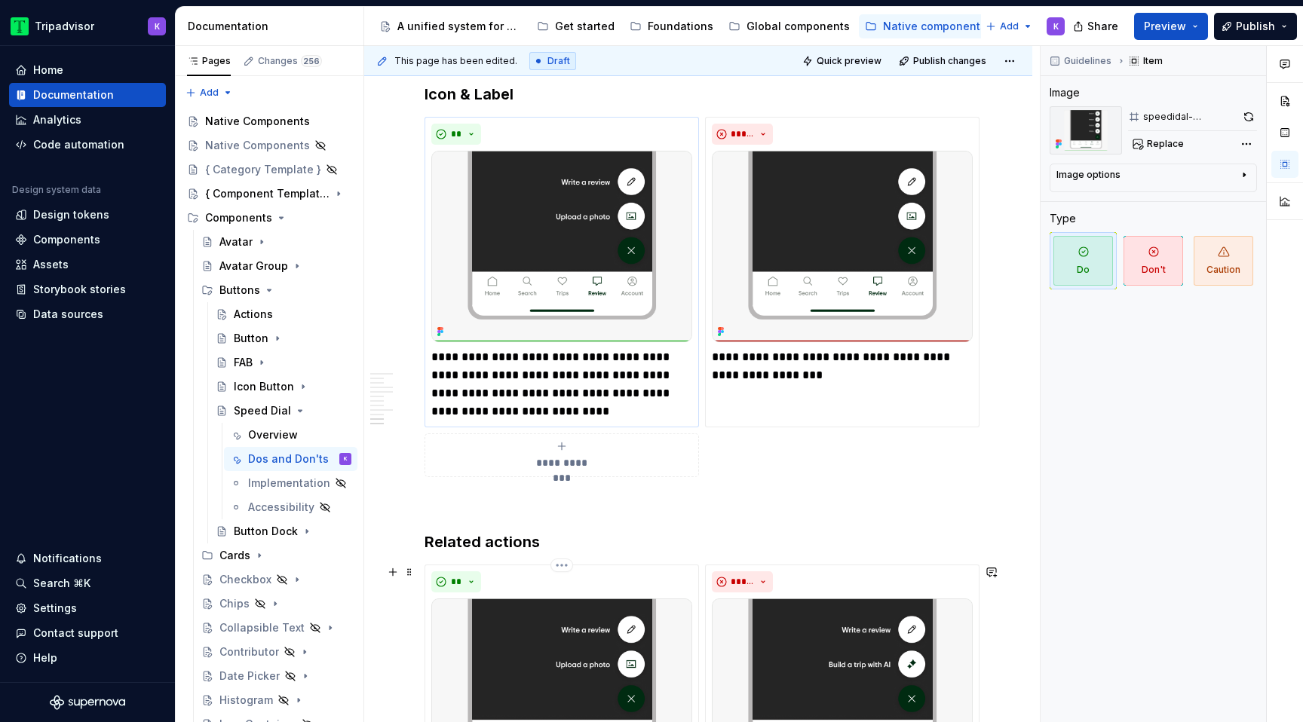
scroll to position [2425, 0]
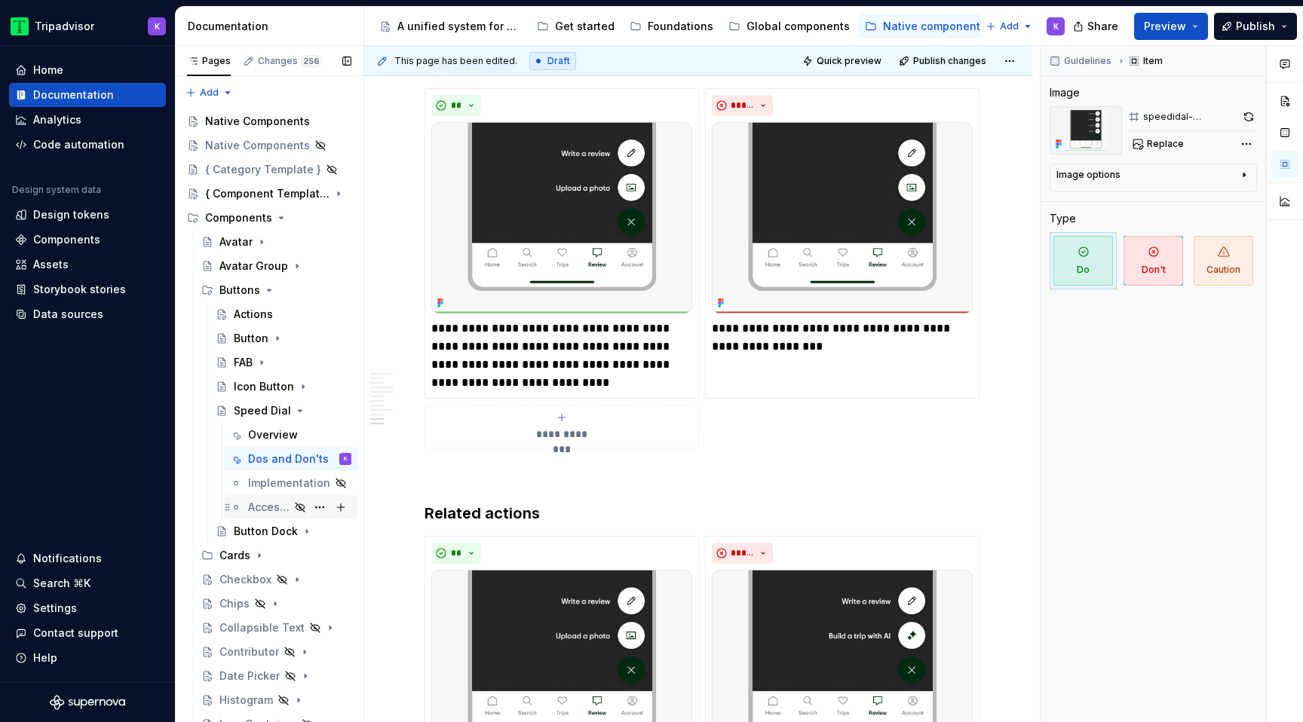
click at [262, 535] on div "Button Dock" at bounding box center [266, 531] width 64 height 15
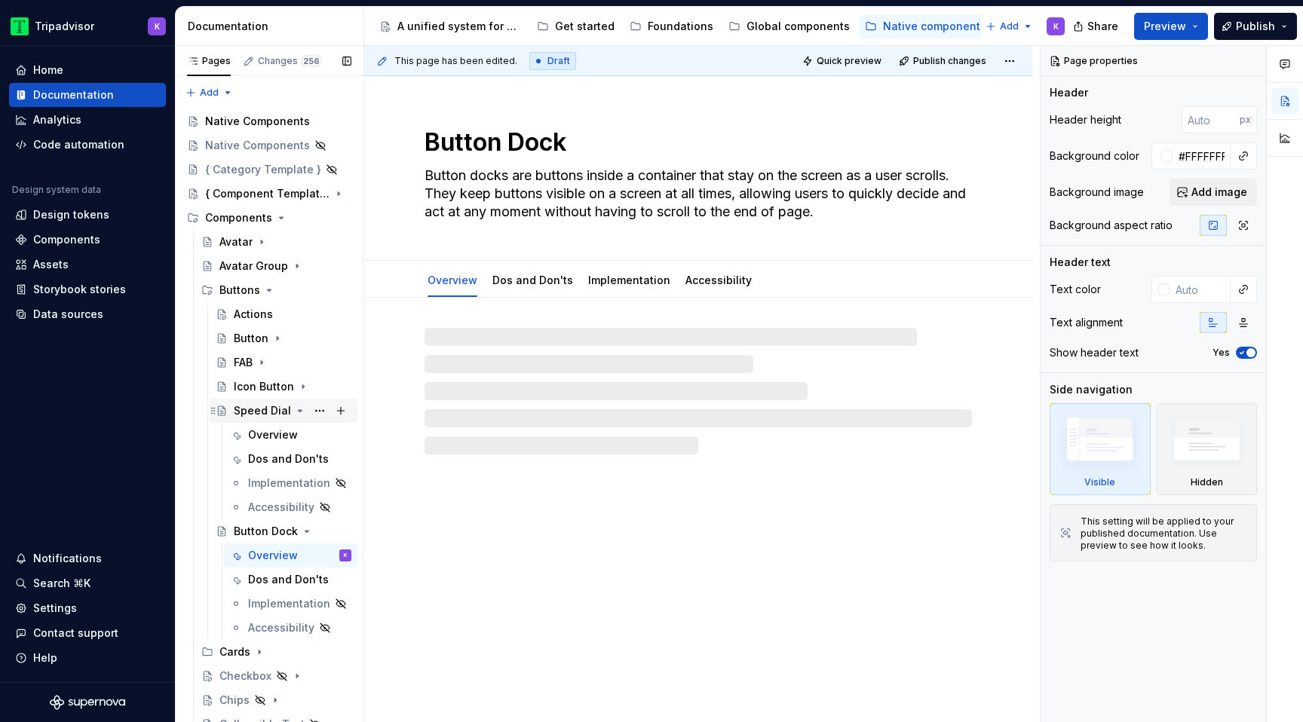
click at [294, 409] on icon "Page tree" at bounding box center [300, 411] width 12 height 12
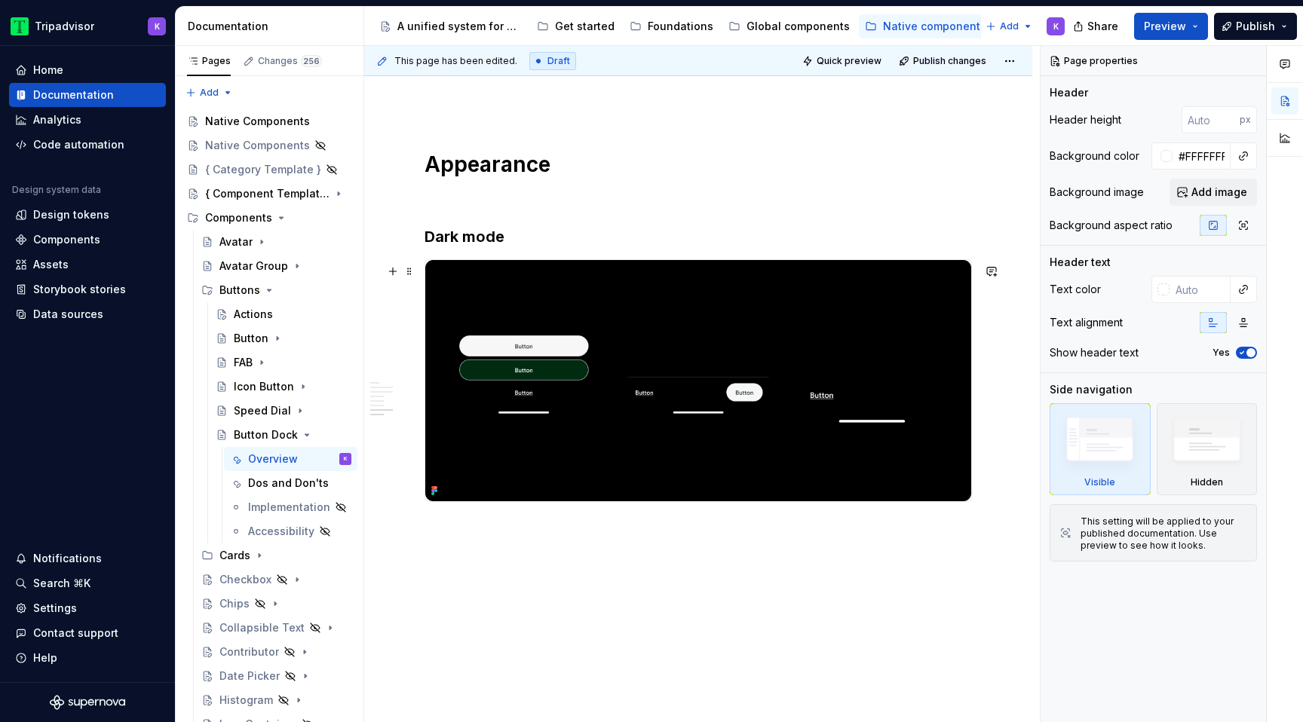
scroll to position [2241, 0]
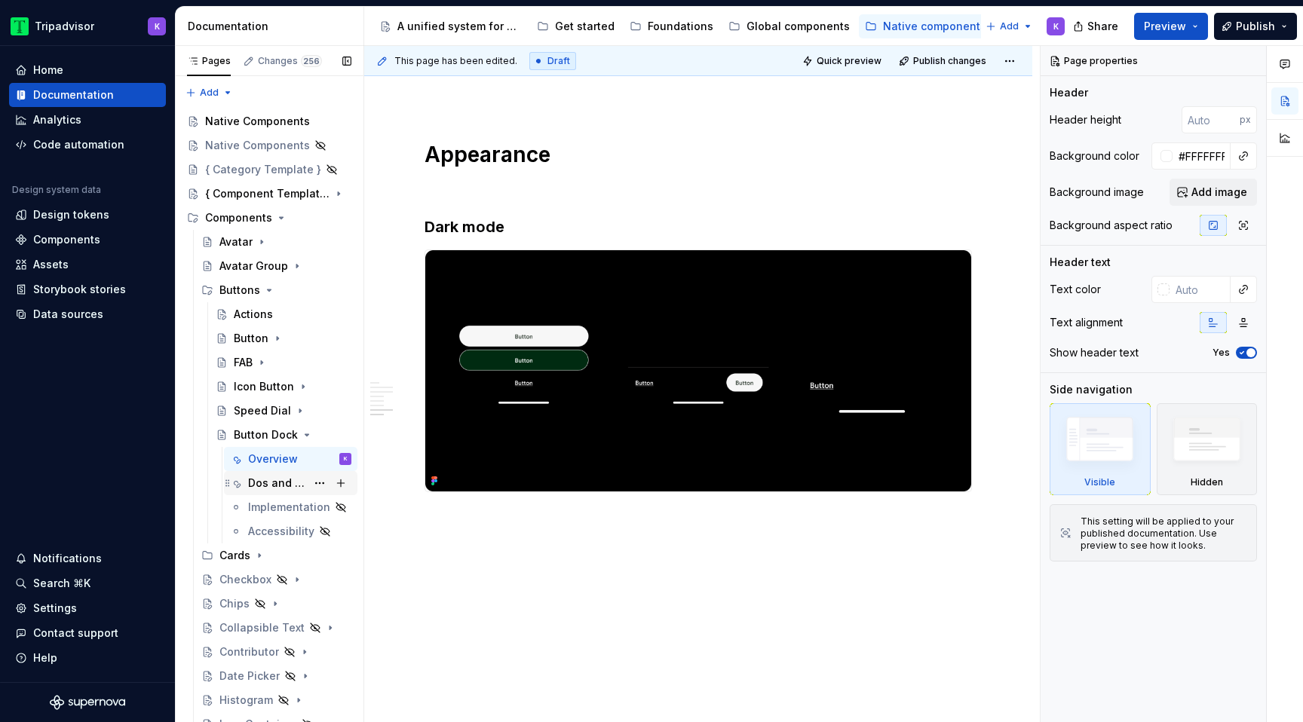
click at [275, 489] on div "Dos and Don'ts" at bounding box center [277, 483] width 58 height 15
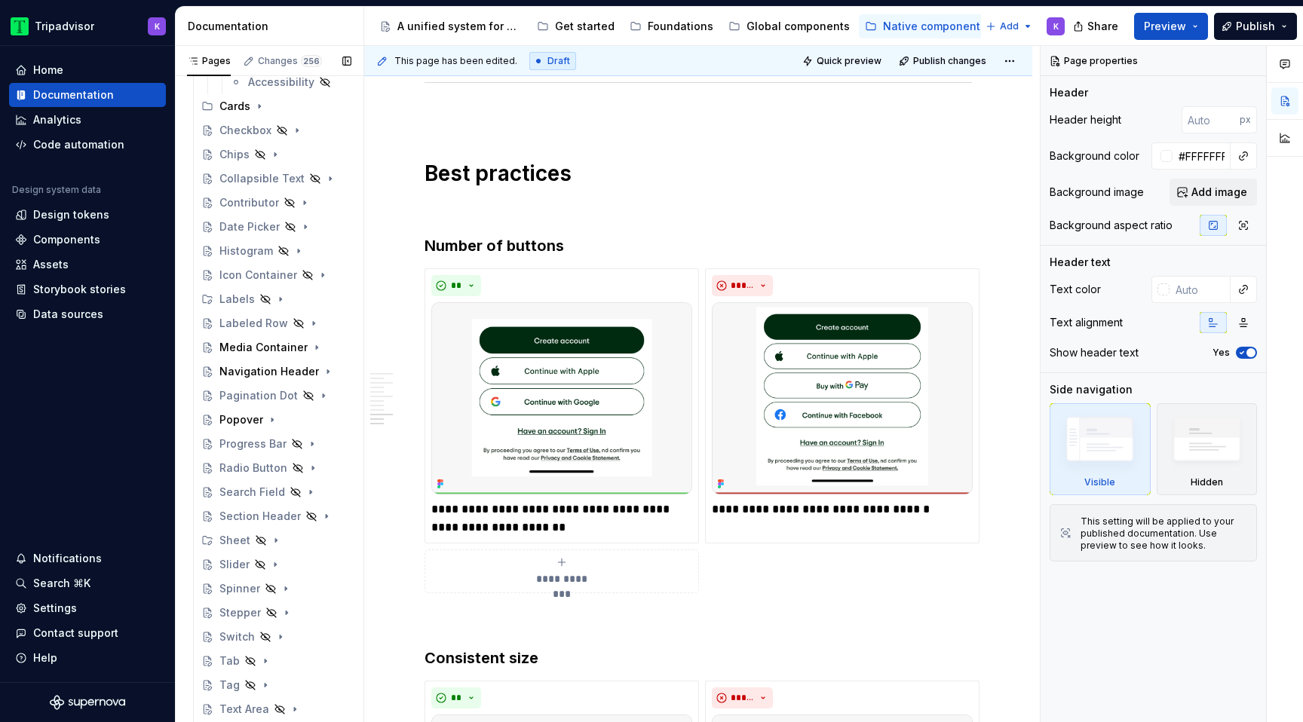
scroll to position [493, 0]
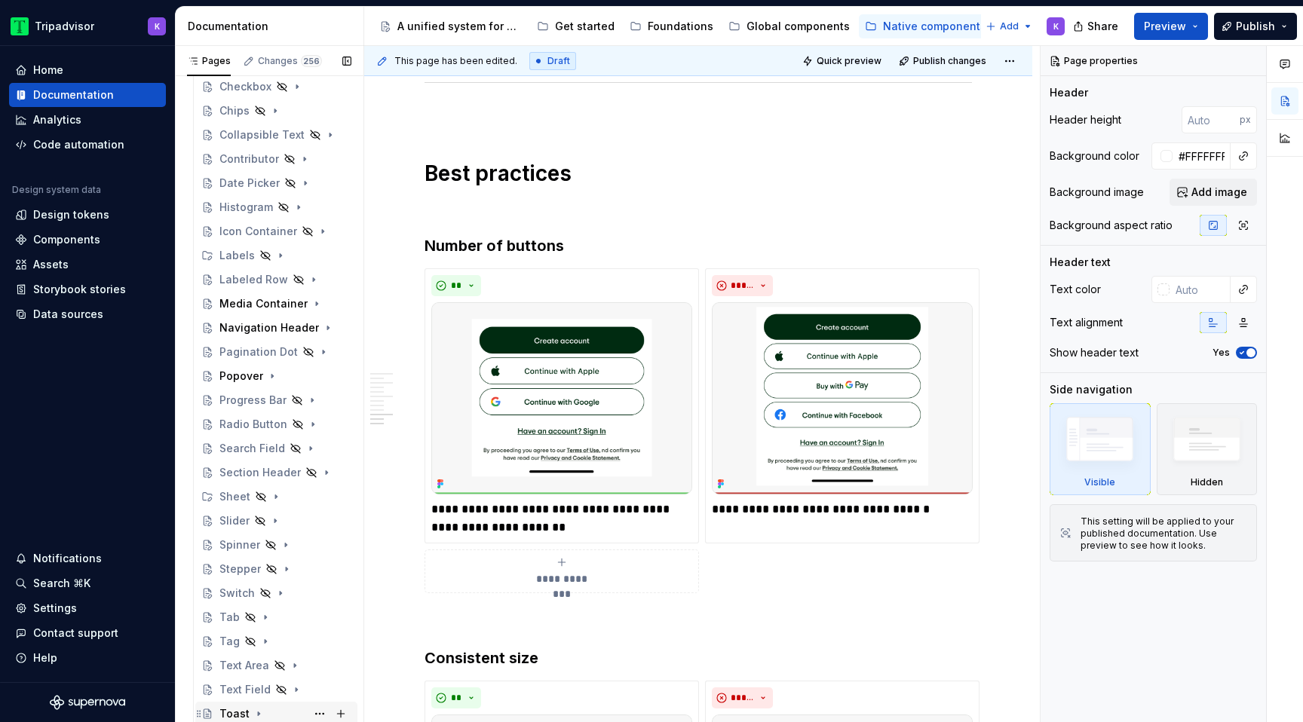
click at [247, 714] on div "Toast" at bounding box center [234, 714] width 30 height 15
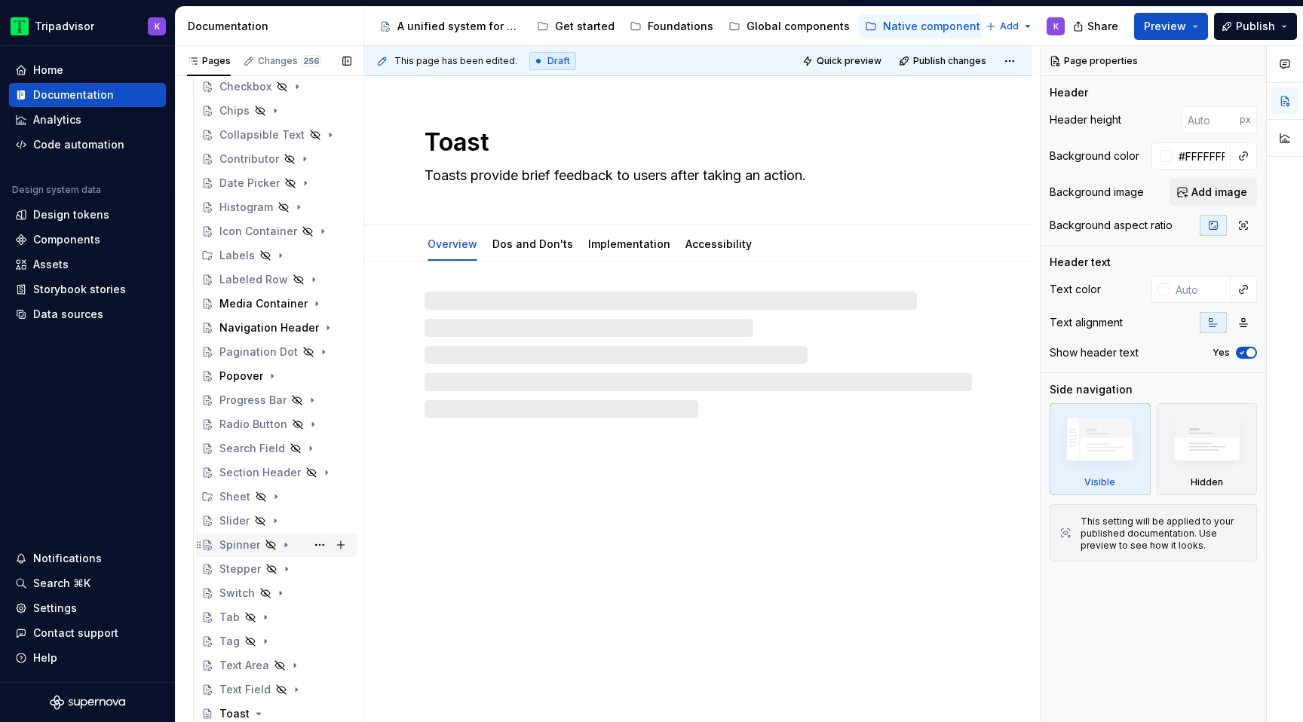
scroll to position [590, 0]
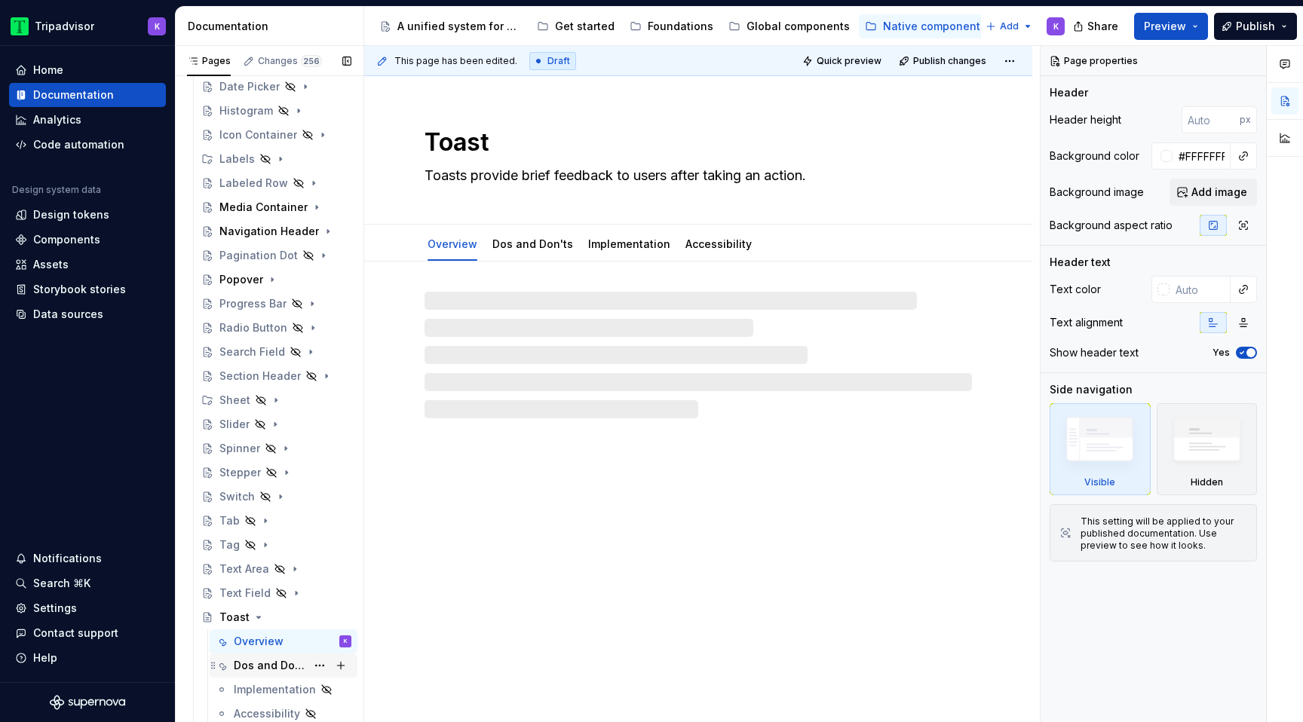
click at [267, 670] on div "Dos and Don'ts" at bounding box center [270, 665] width 72 height 15
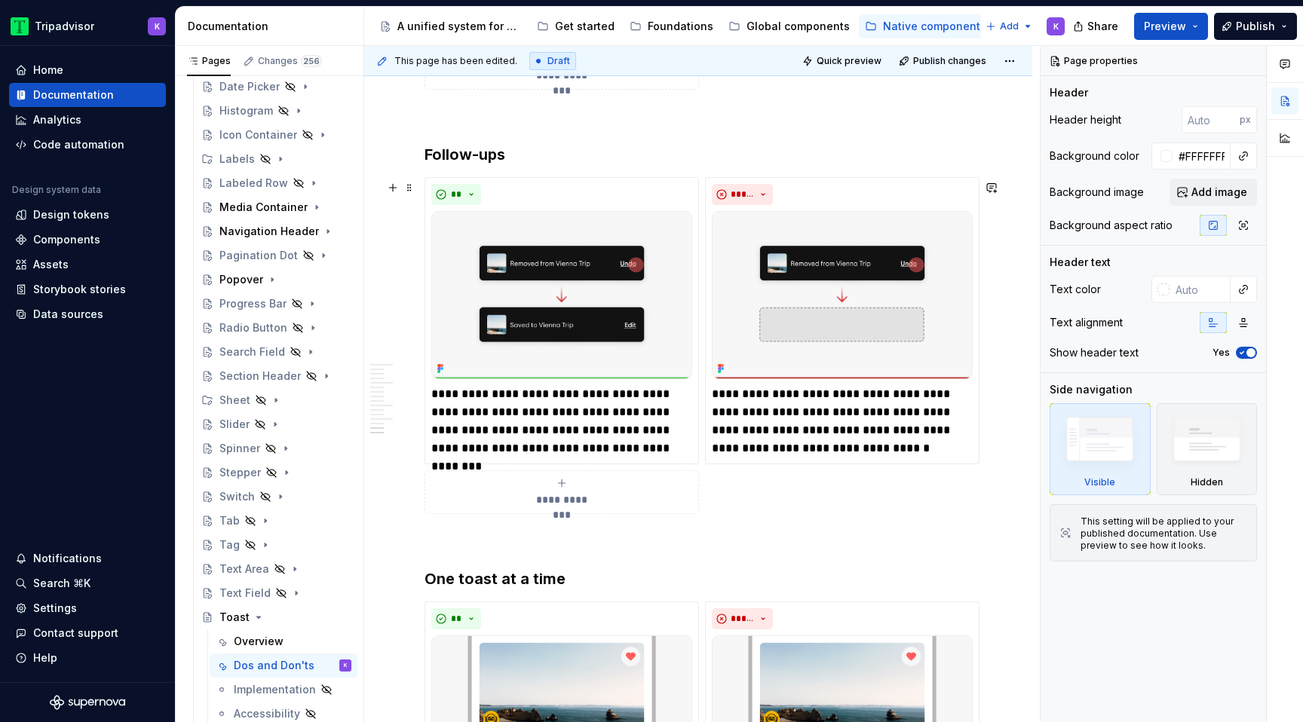
scroll to position [3735, 0]
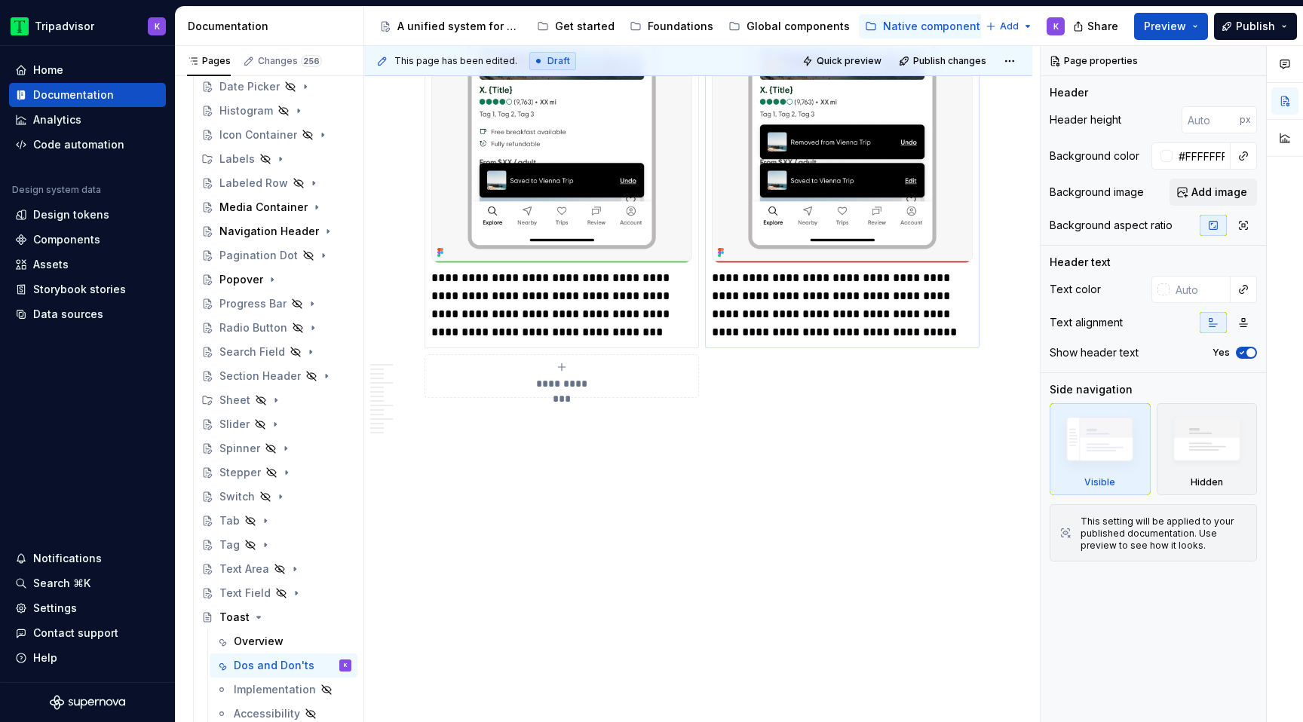
click at [741, 278] on p "**********" at bounding box center [842, 305] width 261 height 72
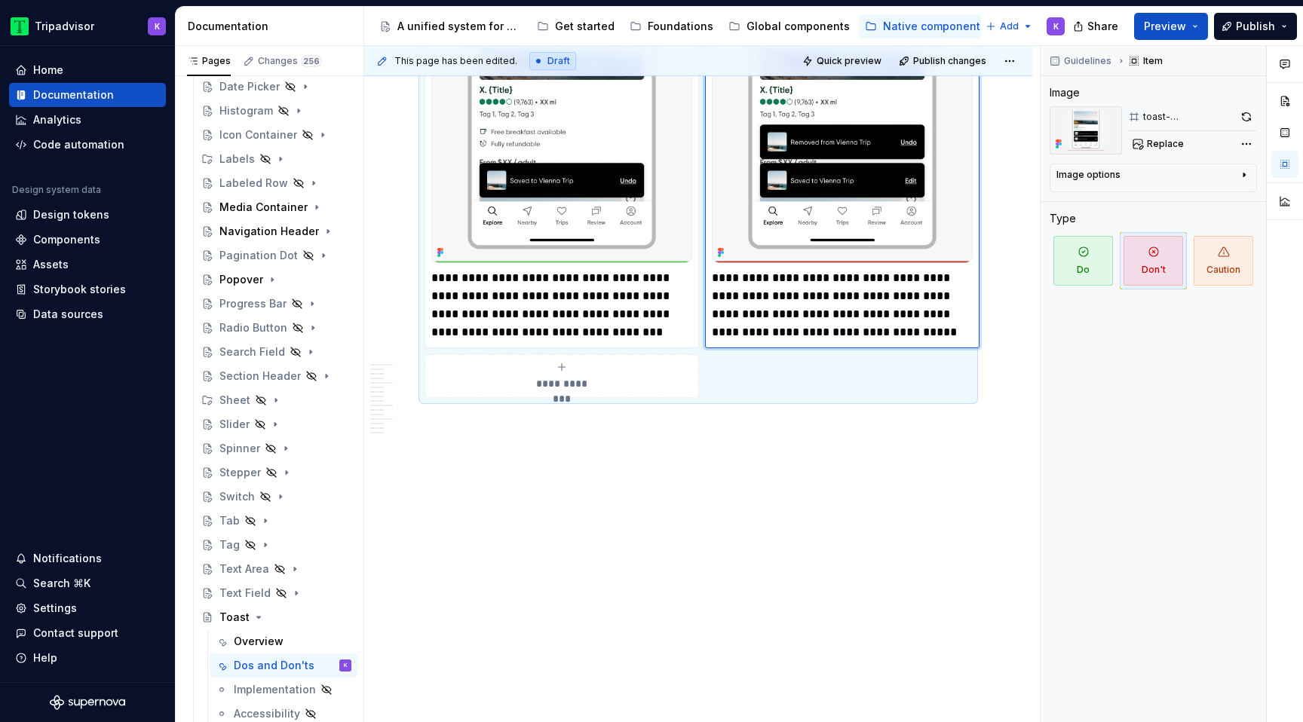
type textarea "*"
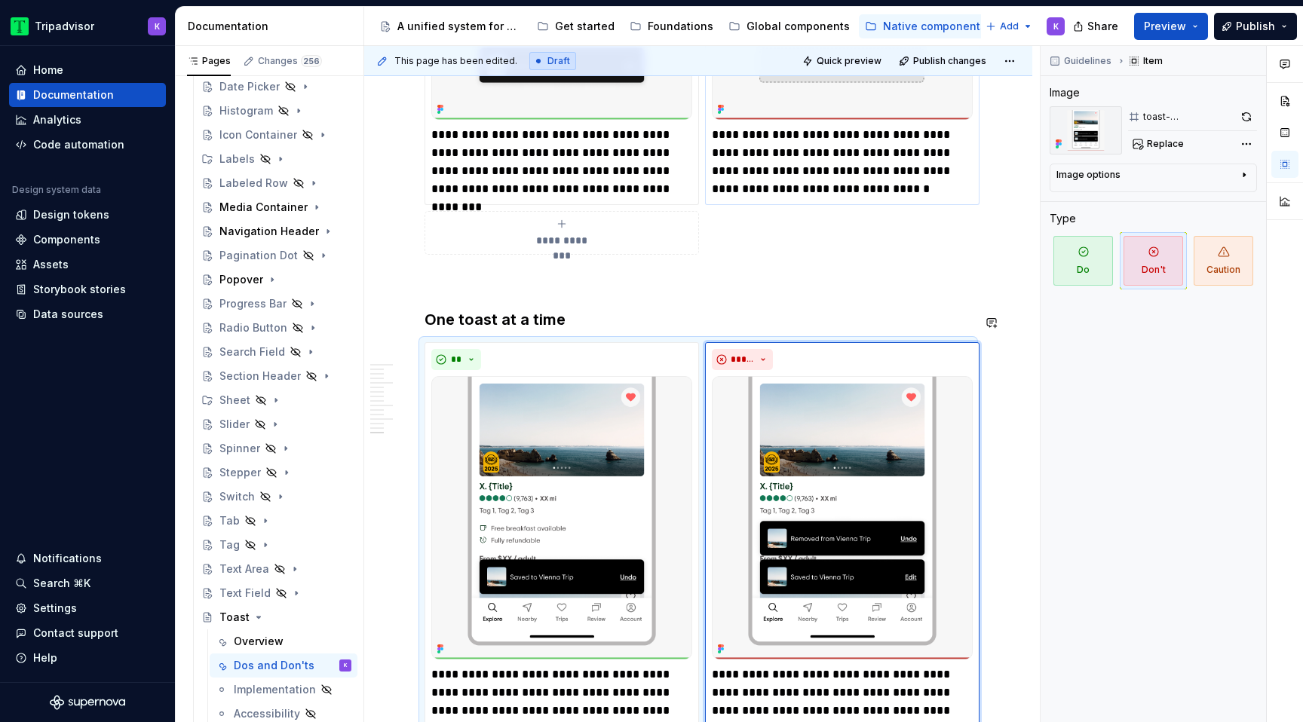
scroll to position [3318, 0]
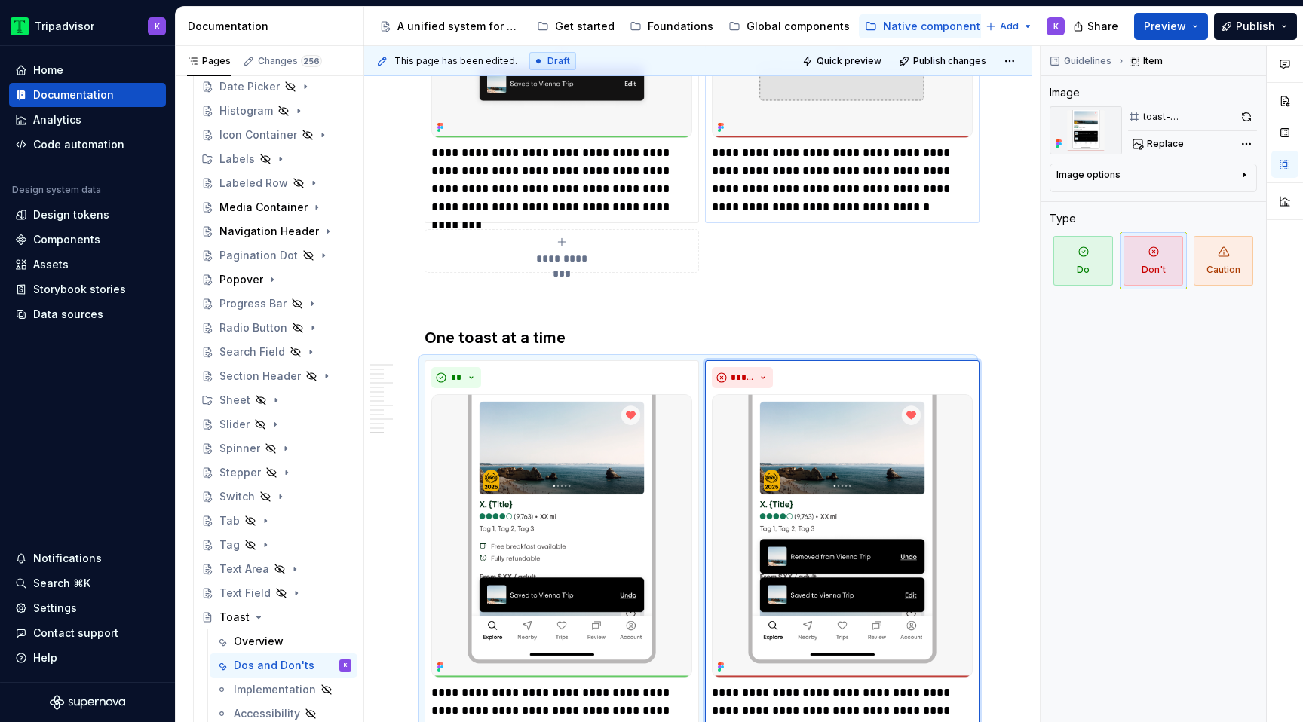
click at [740, 158] on p "**********" at bounding box center [842, 180] width 261 height 72
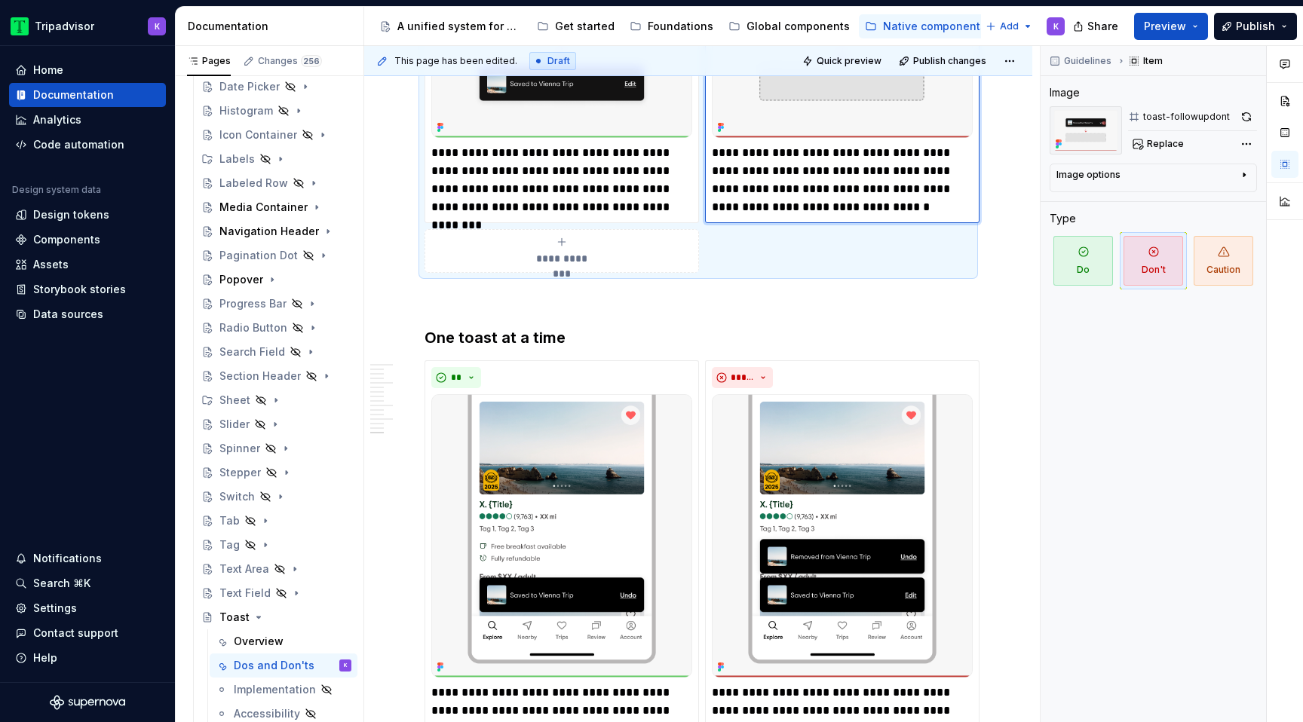
type textarea "*"
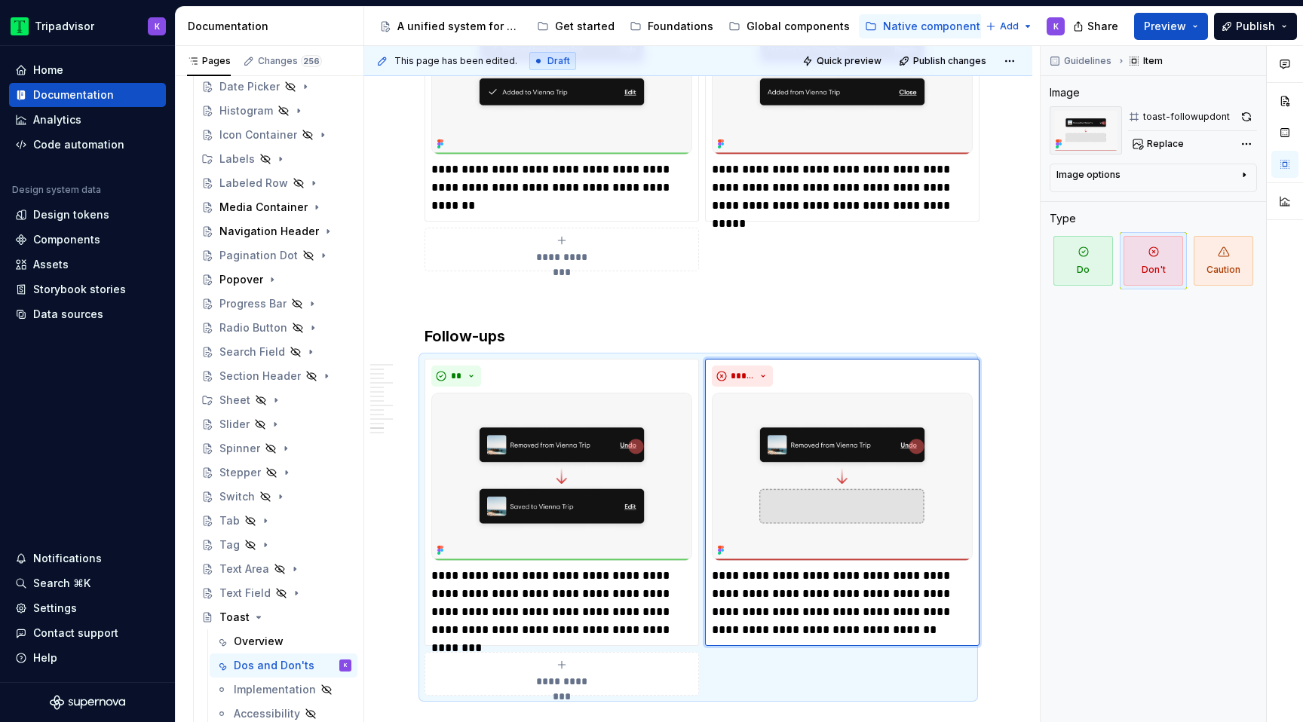
scroll to position [2861, 0]
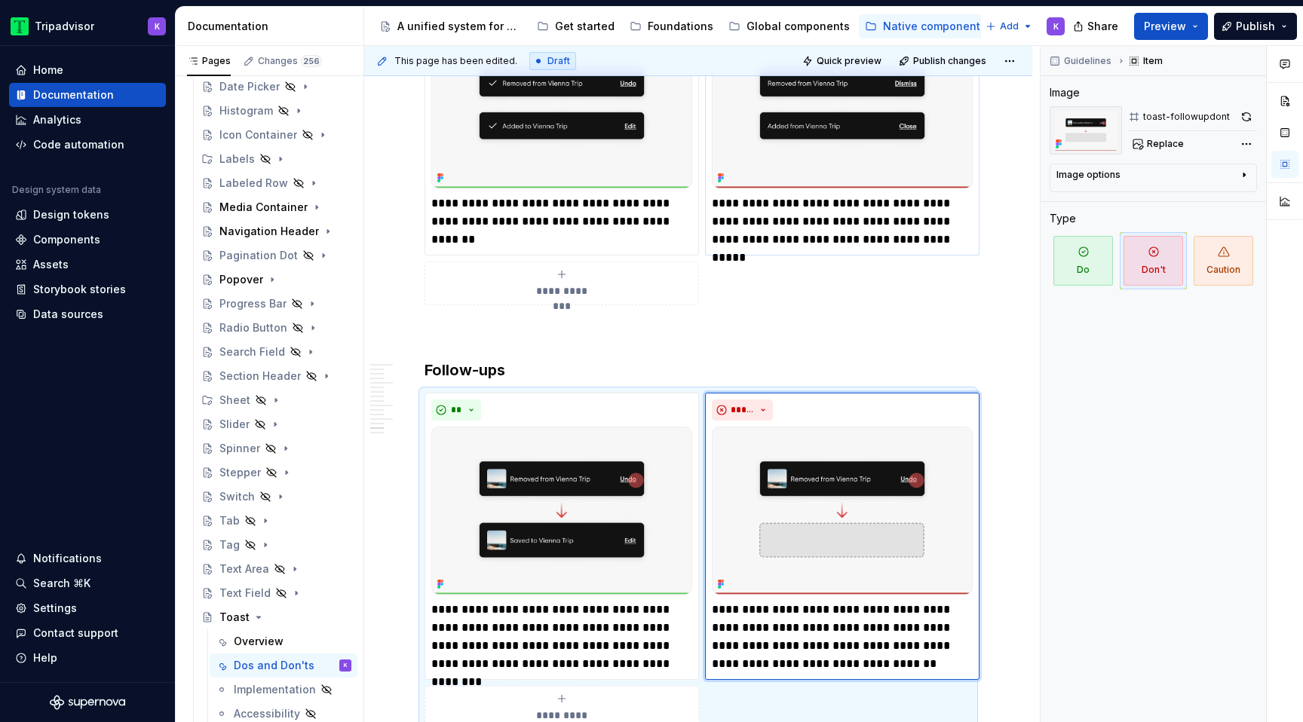
click at [741, 204] on p "**********" at bounding box center [842, 222] width 261 height 54
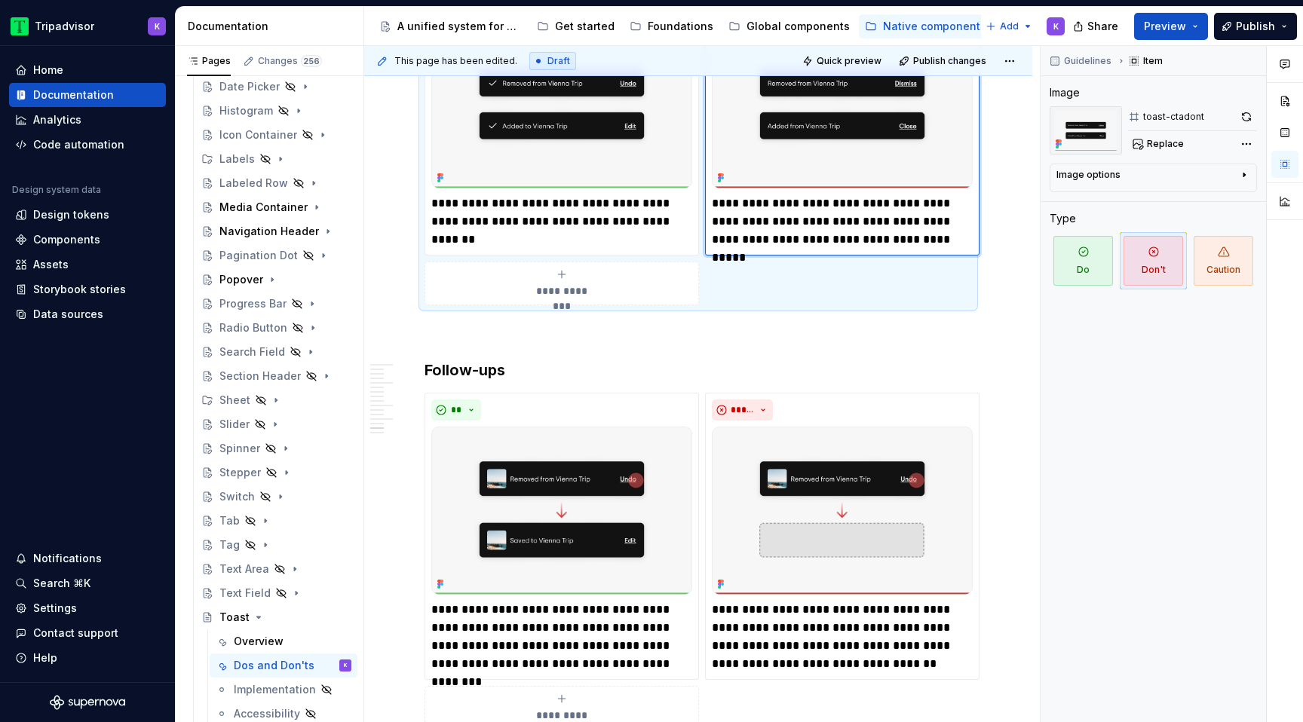
type textarea "*"
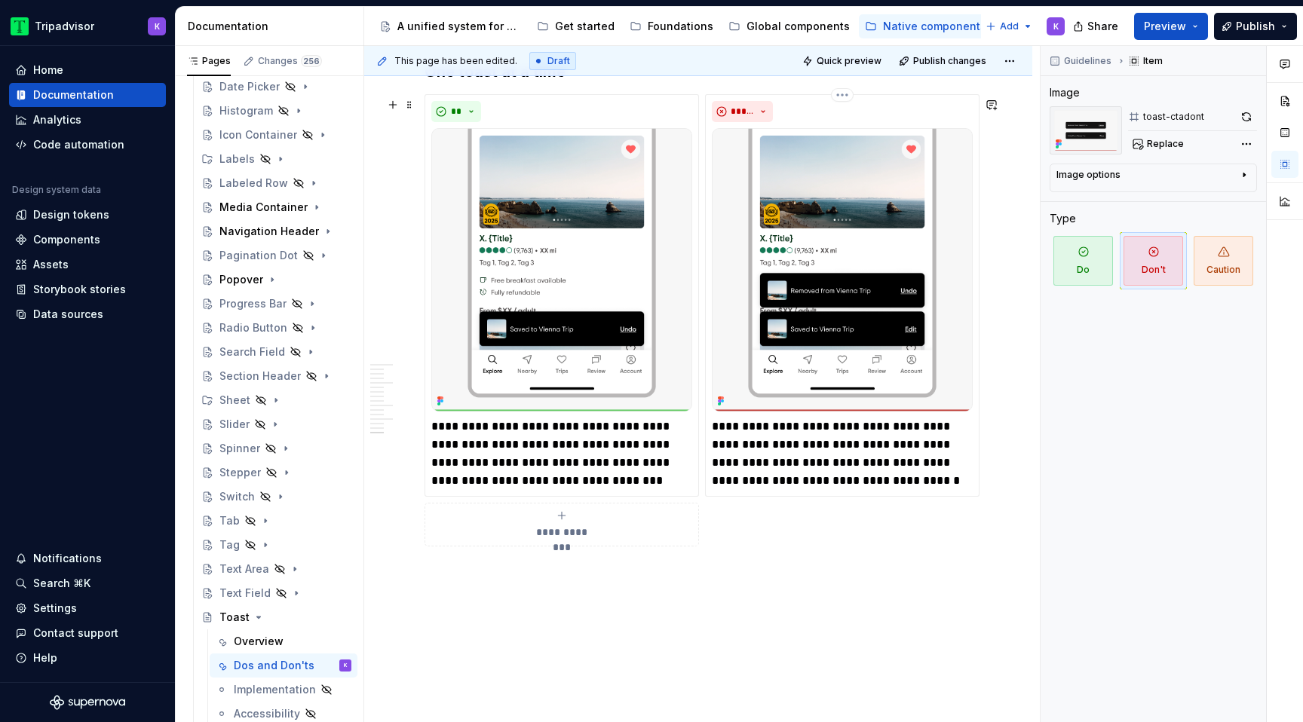
scroll to position [3585, 0]
click at [256, 623] on icon "Page tree" at bounding box center [259, 618] width 12 height 12
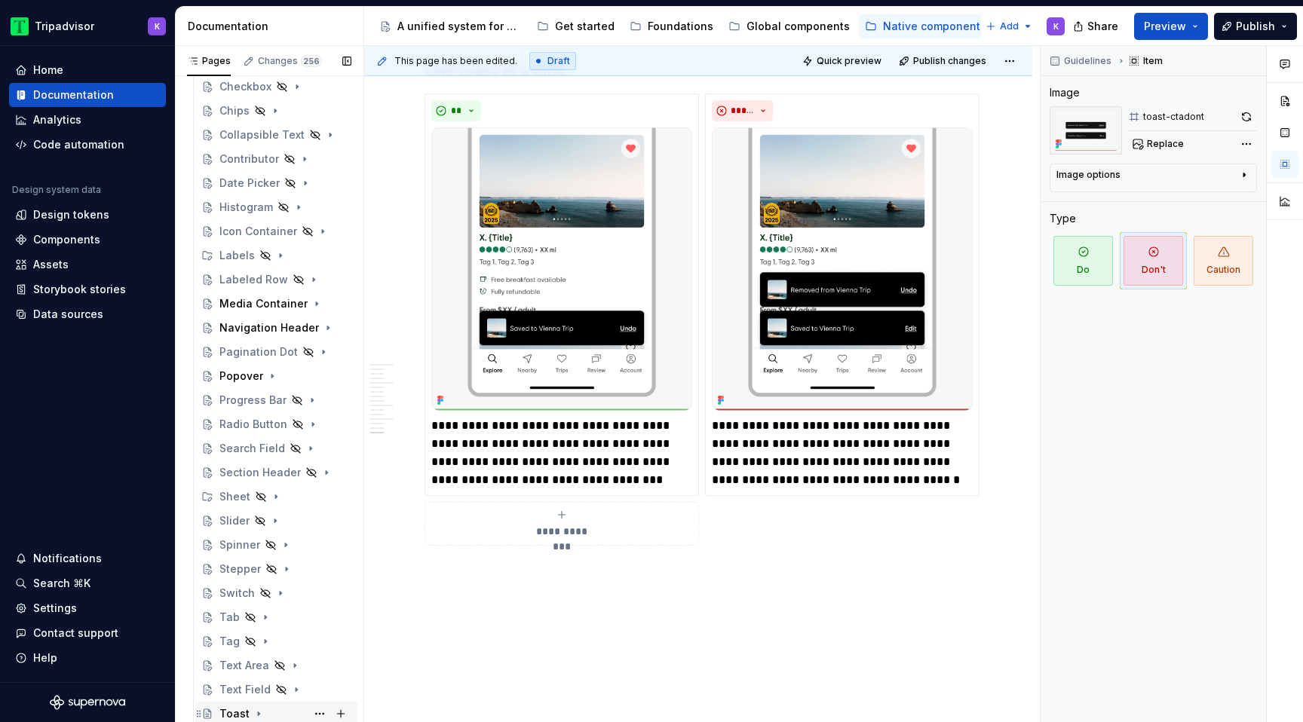
scroll to position [493, 0]
click at [268, 377] on icon "Page tree" at bounding box center [272, 376] width 12 height 12
click at [261, 427] on div "Dos and Don'ts" at bounding box center [270, 424] width 72 height 15
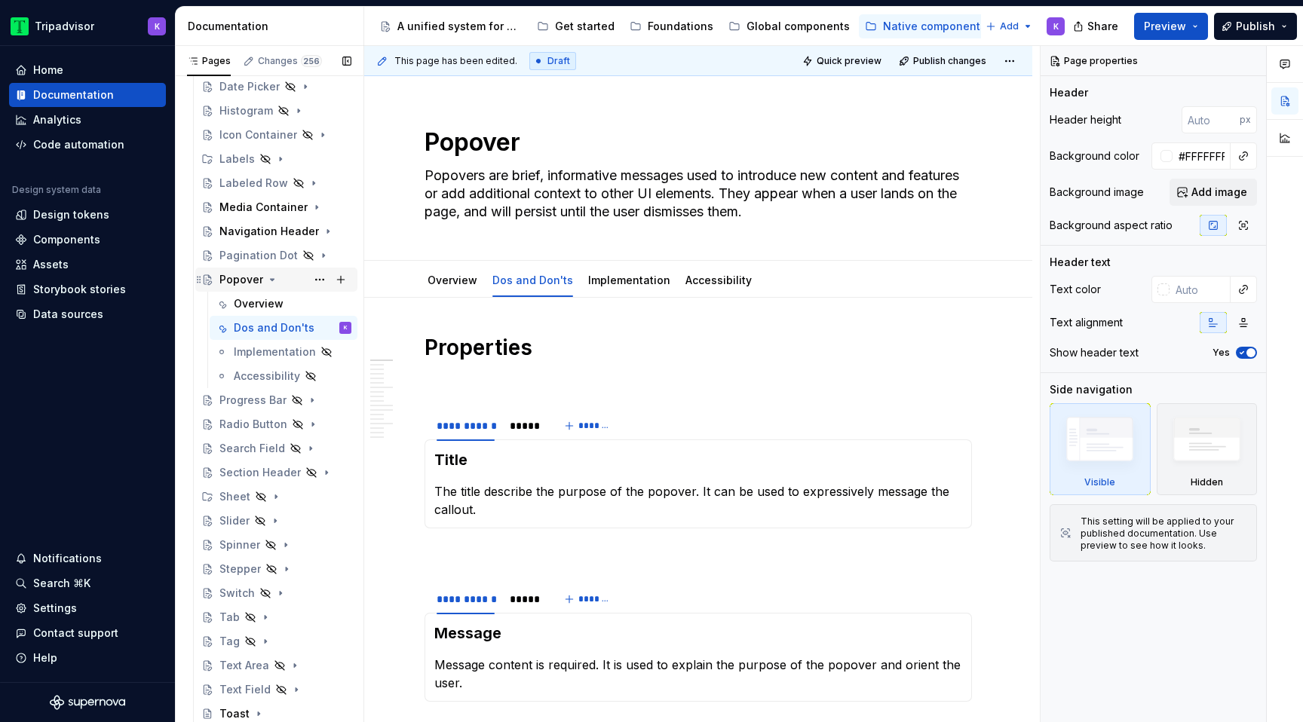
click at [269, 281] on icon "Page tree" at bounding box center [272, 280] width 12 height 12
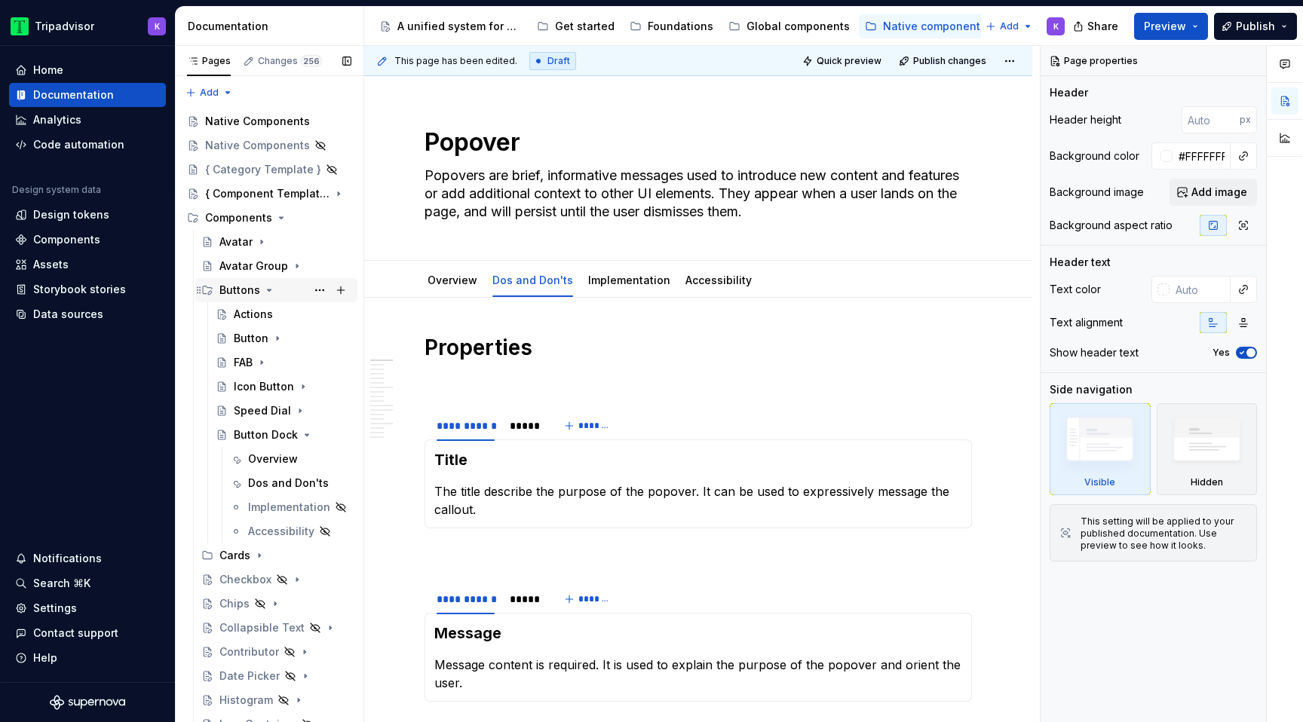
click at [266, 291] on icon "Page tree" at bounding box center [269, 290] width 12 height 12
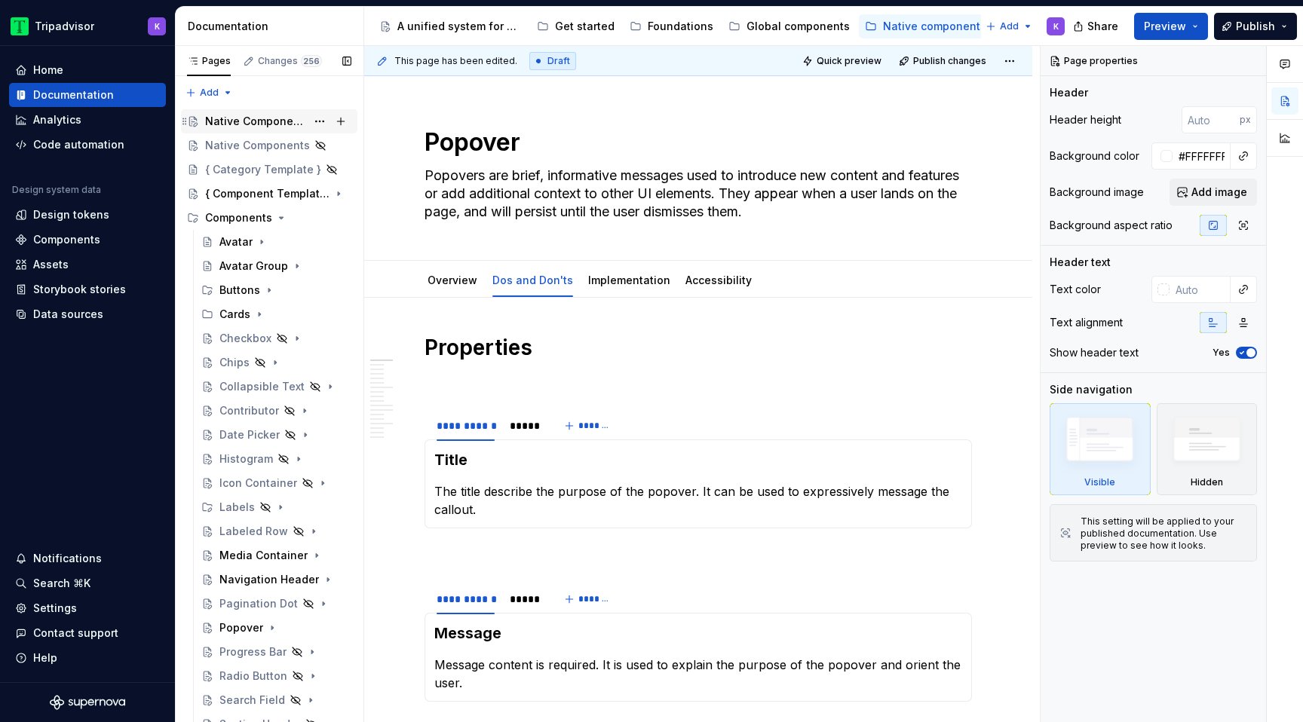
click at [271, 127] on div "Native Components" at bounding box center [255, 121] width 101 height 15
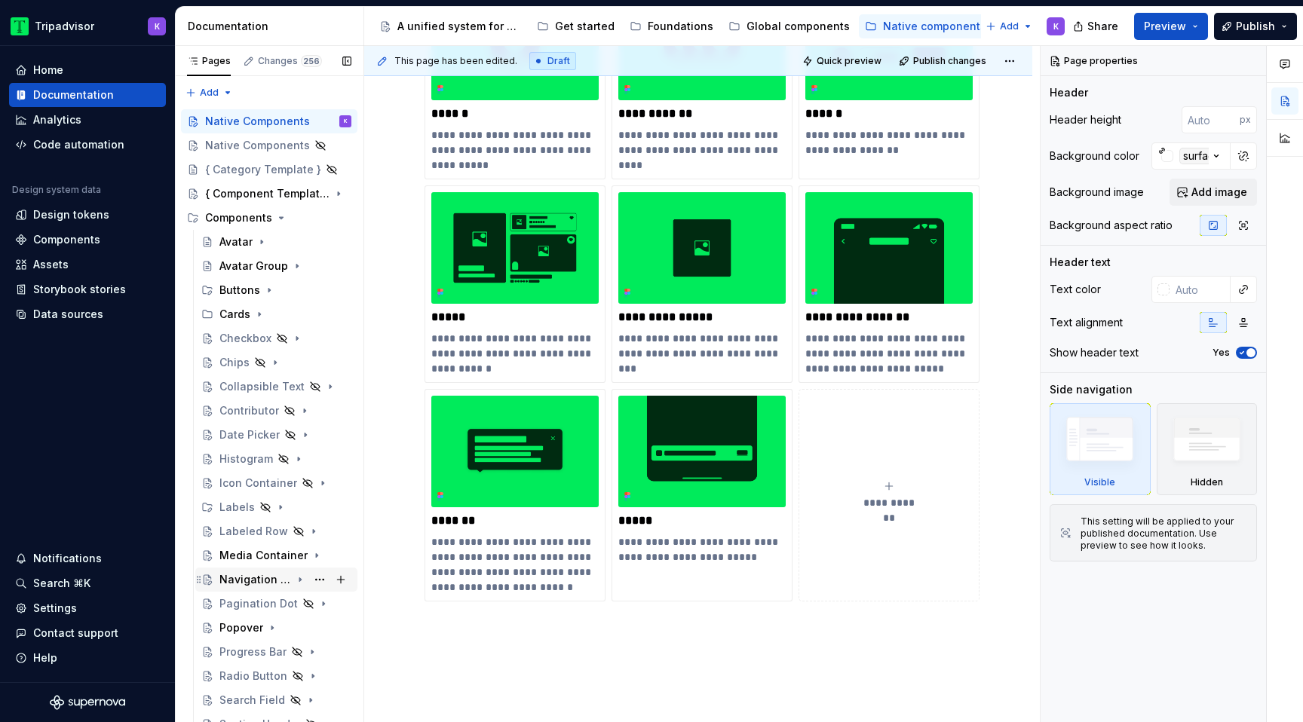
scroll to position [252, 0]
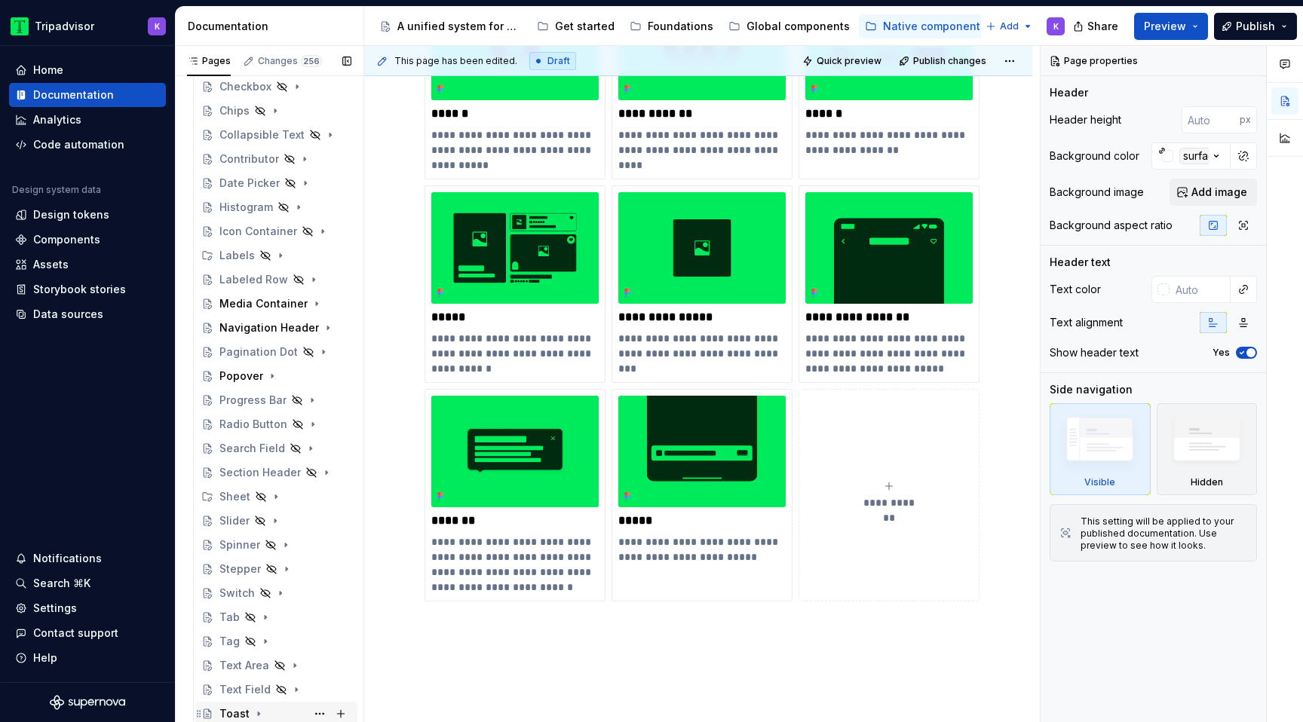
click at [239, 716] on div "Toast" at bounding box center [234, 714] width 30 height 15
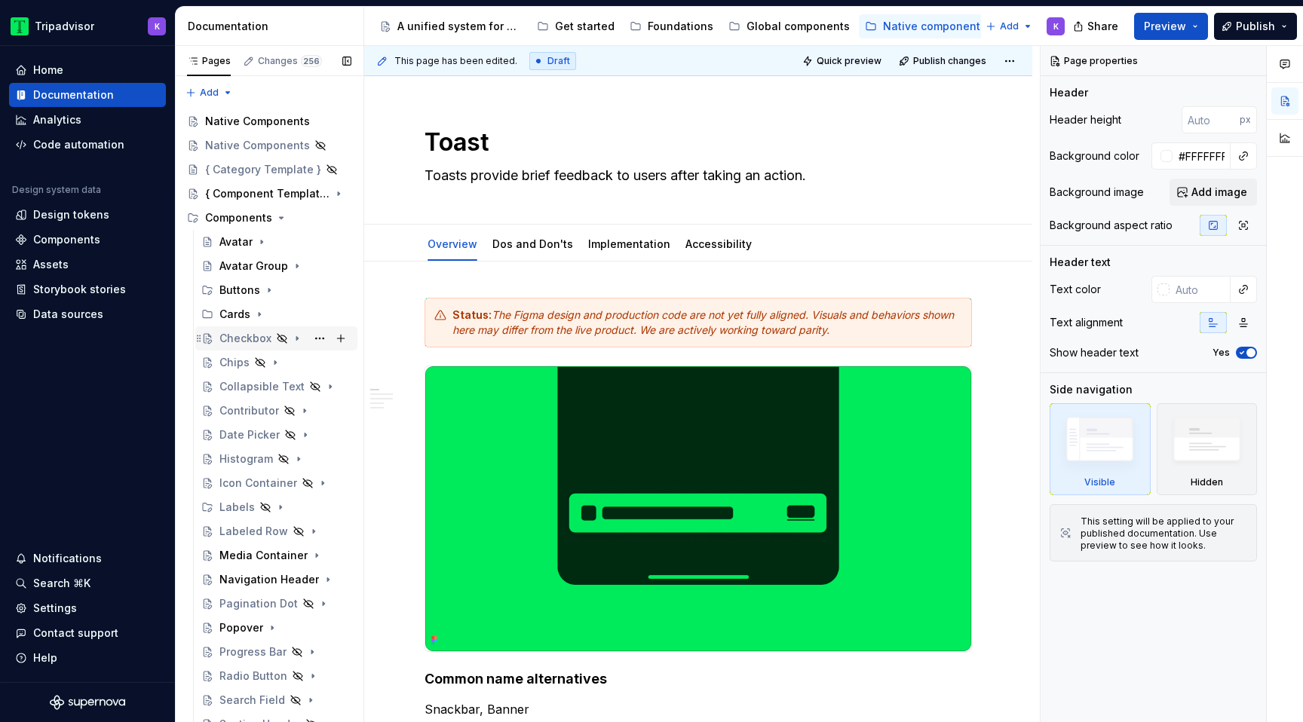
scroll to position [348, 0]
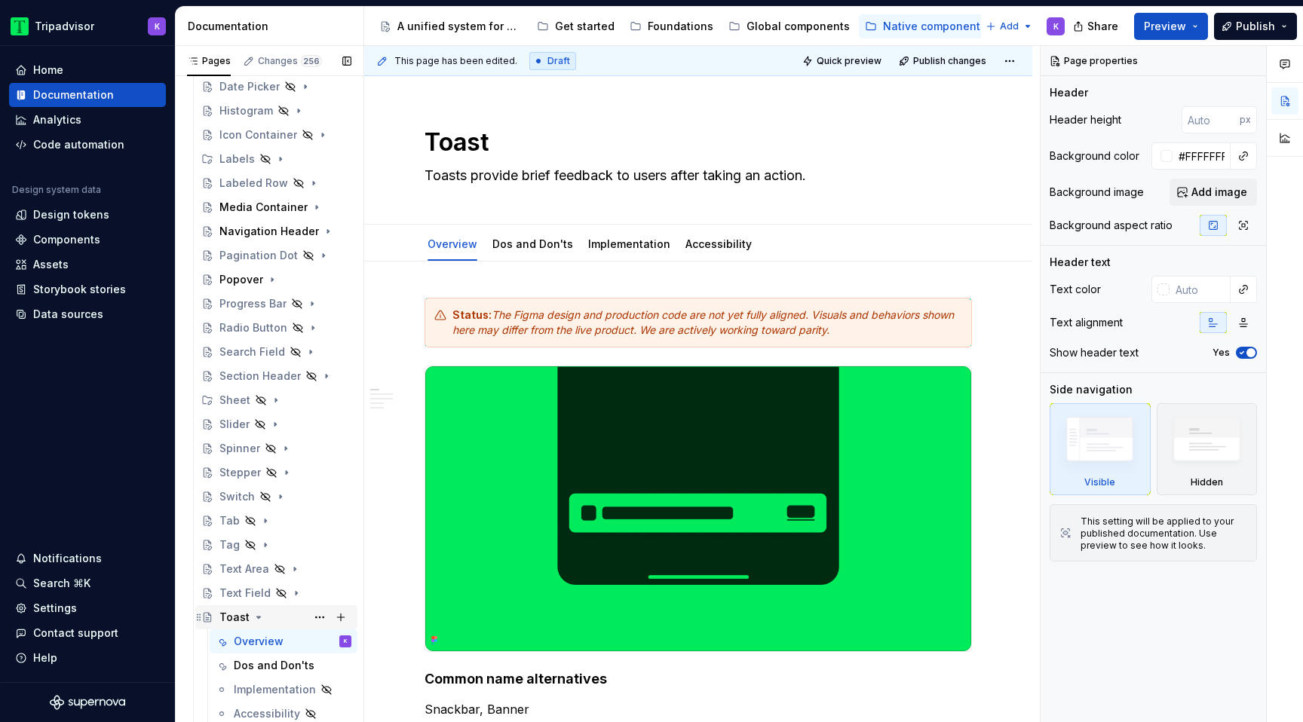
click at [257, 618] on icon "Page tree" at bounding box center [259, 618] width 12 height 12
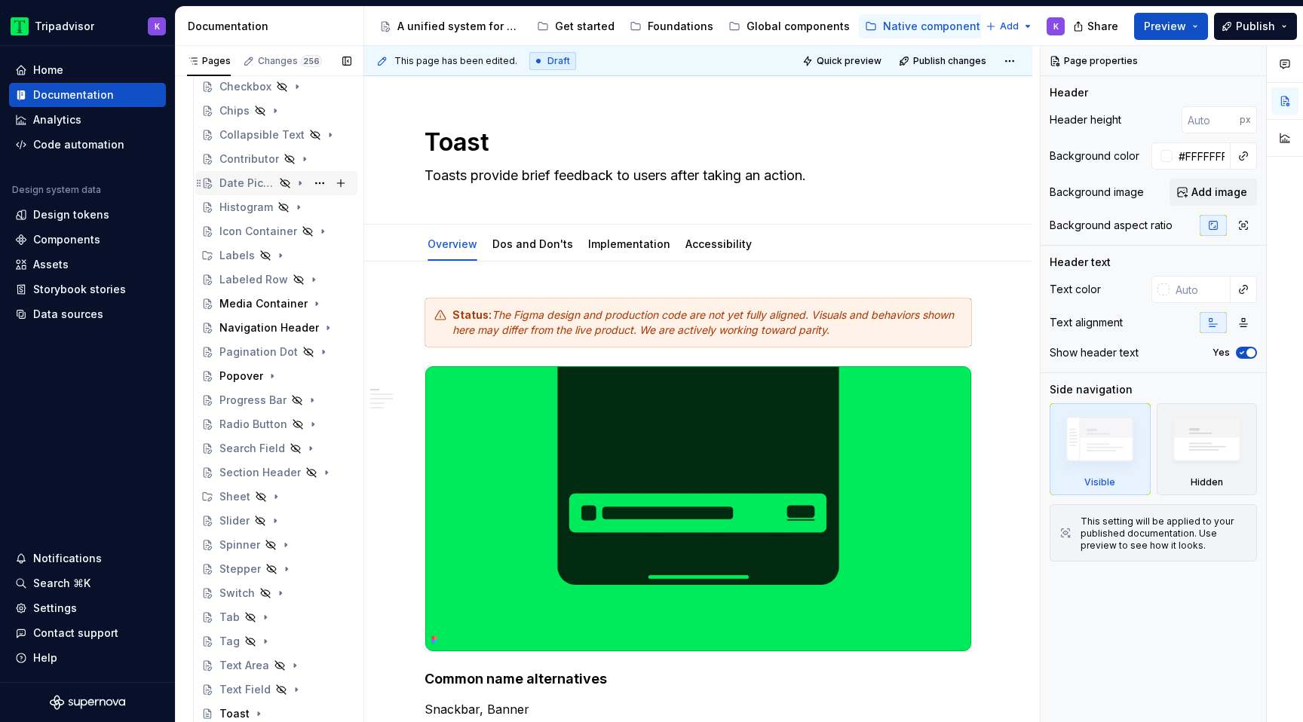
scroll to position [0, 0]
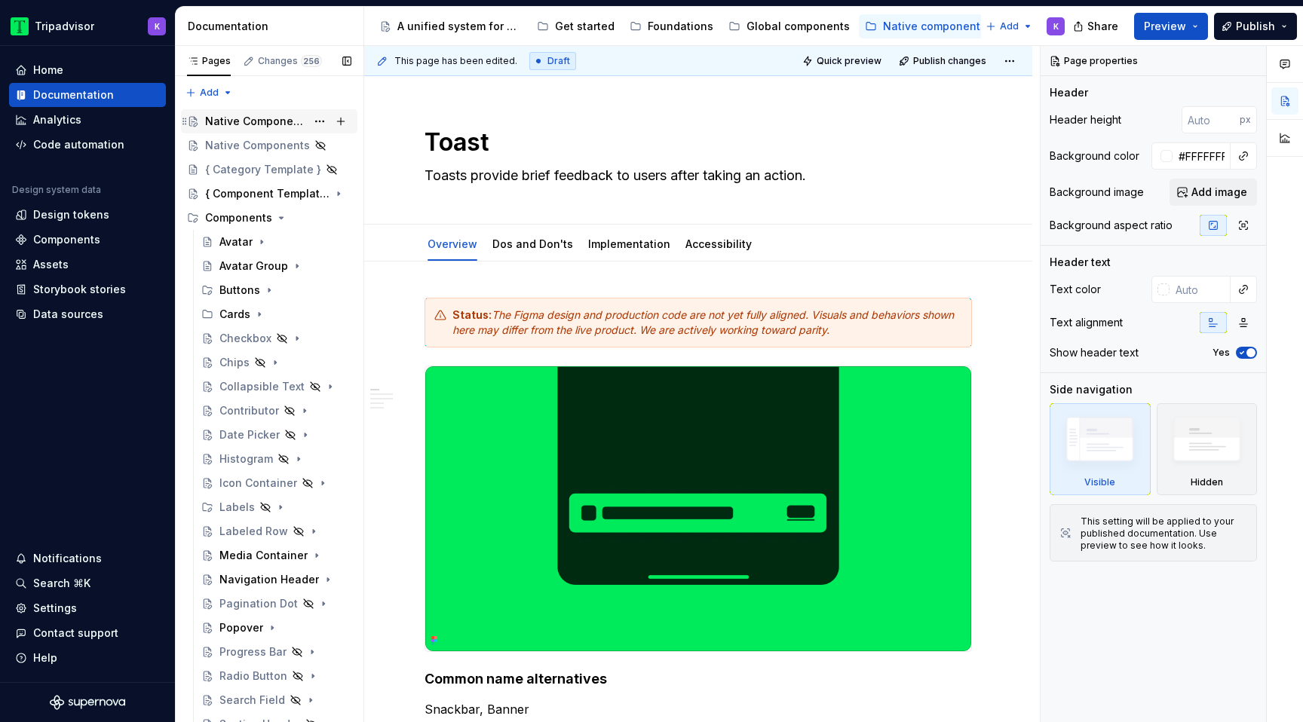
click at [259, 118] on div "Native Components" at bounding box center [255, 121] width 101 height 15
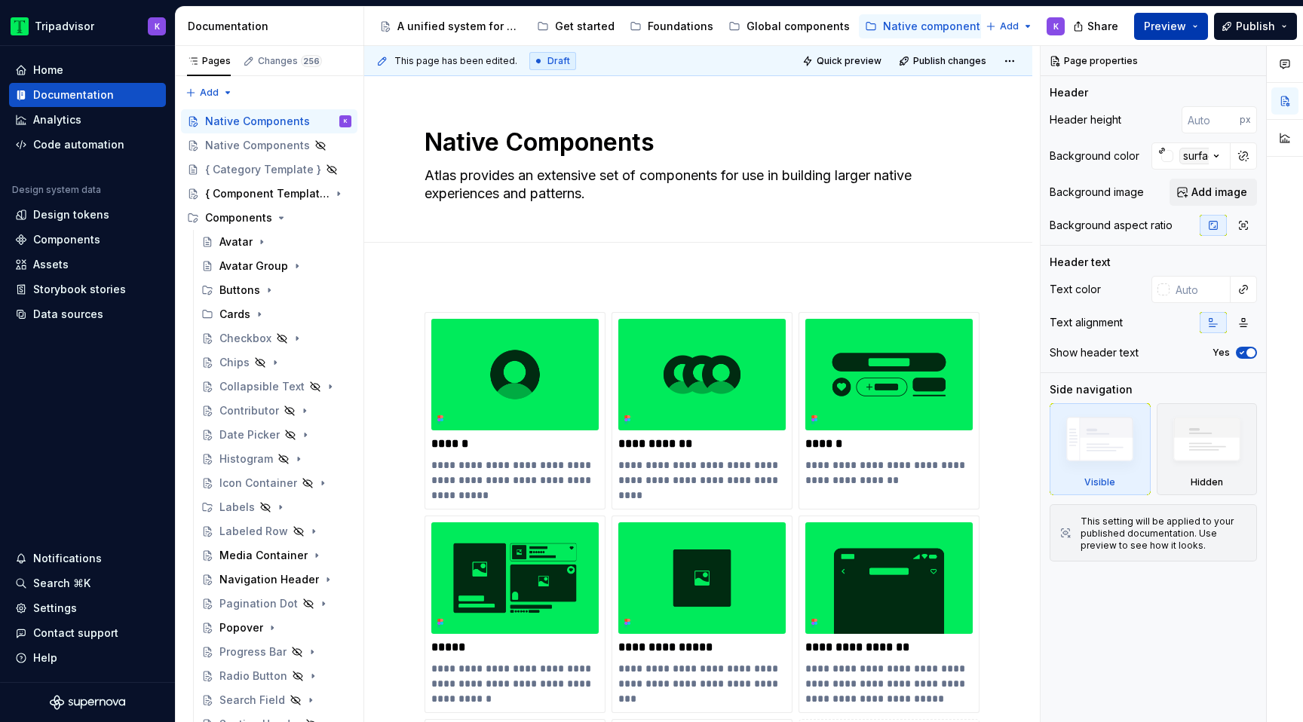
click at [1158, 21] on span "Preview" at bounding box center [1165, 26] width 42 height 15
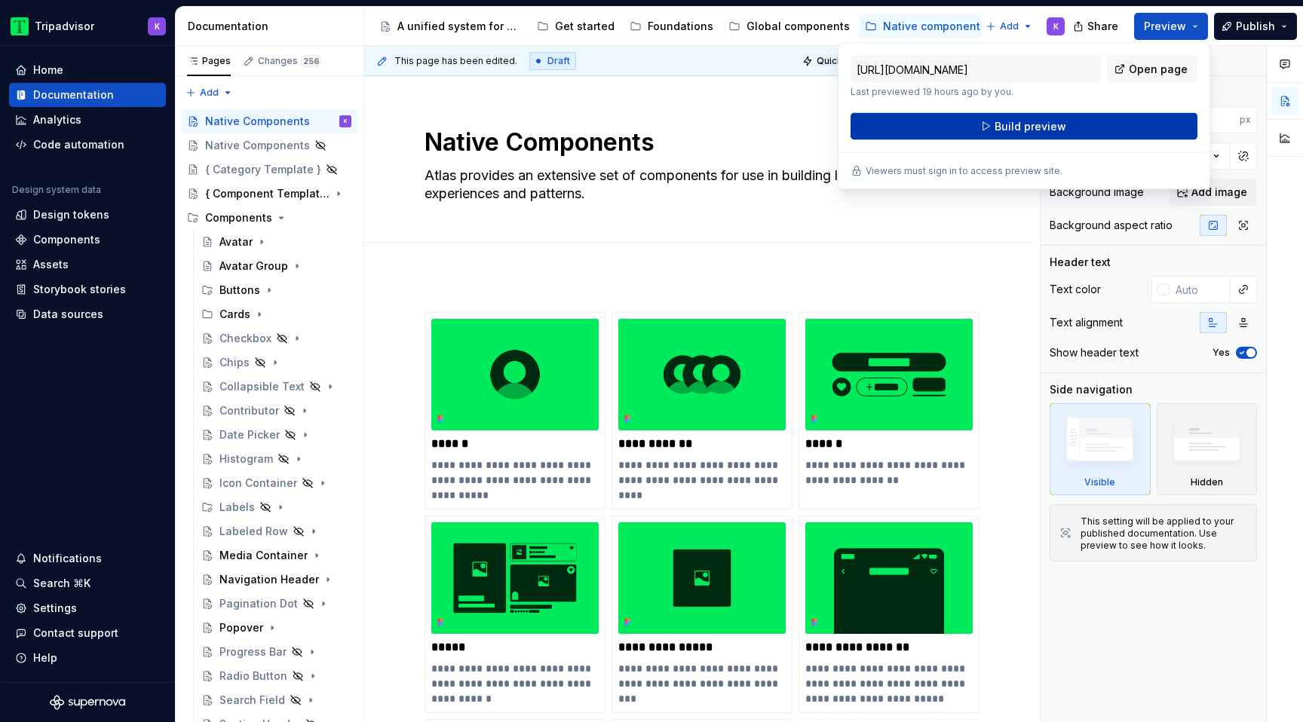
click at [1102, 125] on button "Build preview" at bounding box center [1024, 126] width 347 height 27
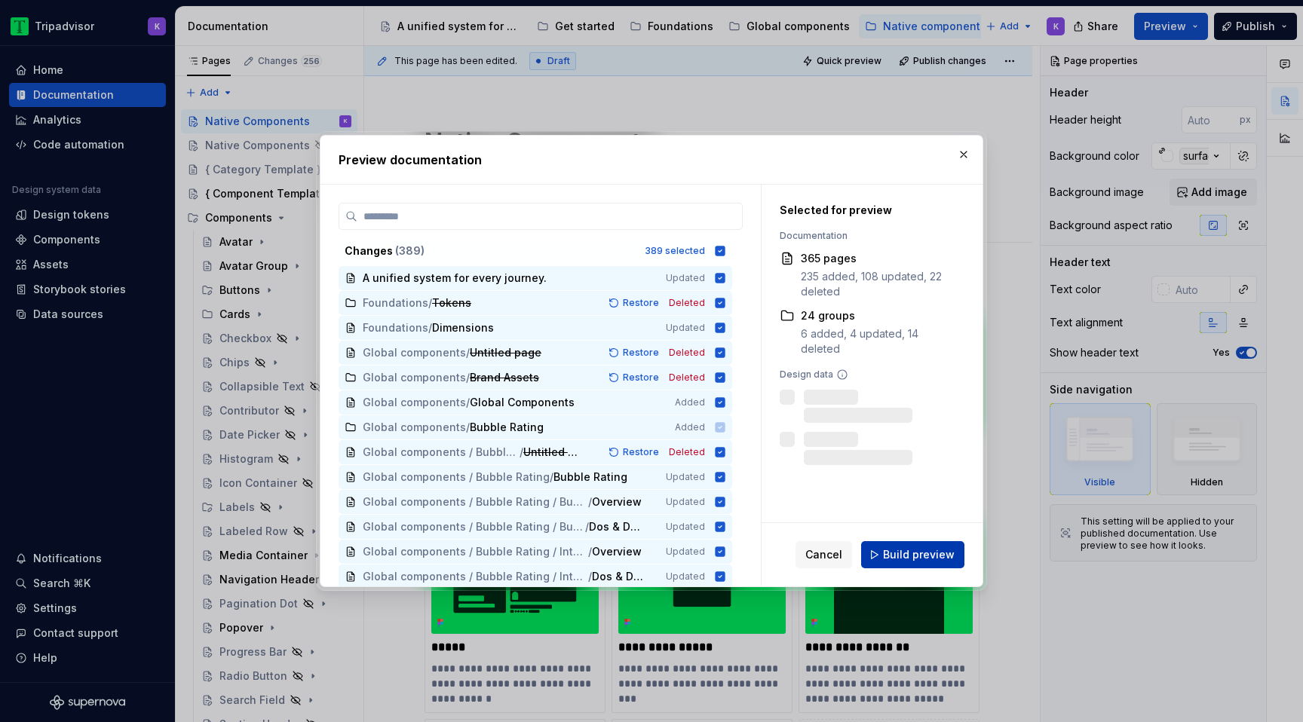
click at [919, 554] on span "Build preview" at bounding box center [919, 555] width 72 height 15
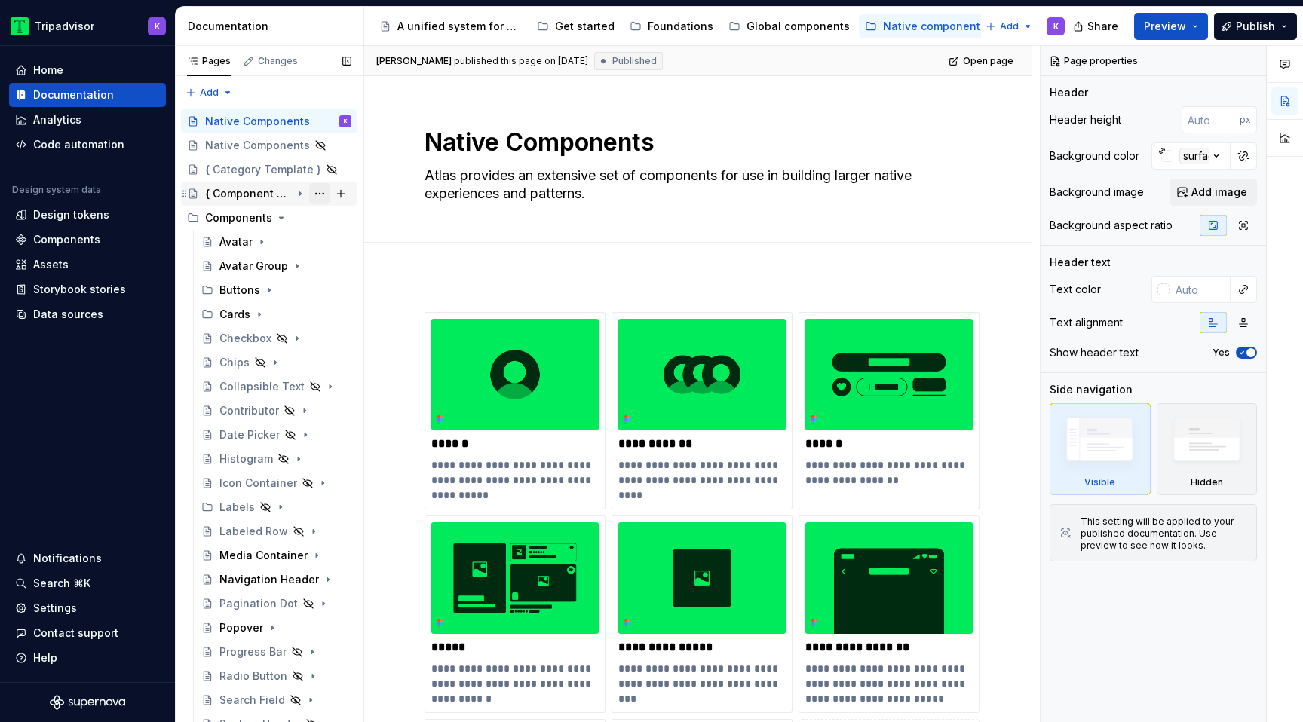
click at [321, 195] on button "Page tree" at bounding box center [319, 193] width 21 height 21
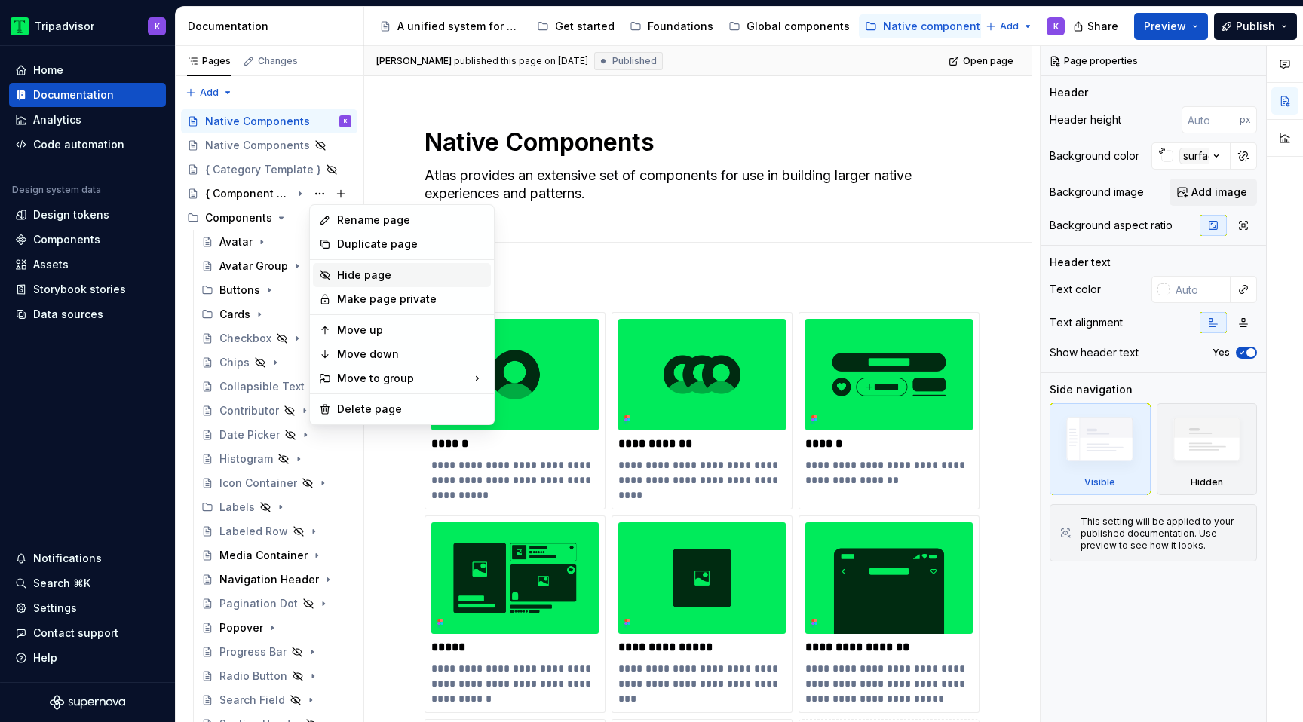
click at [361, 273] on div "Hide page" at bounding box center [411, 275] width 148 height 15
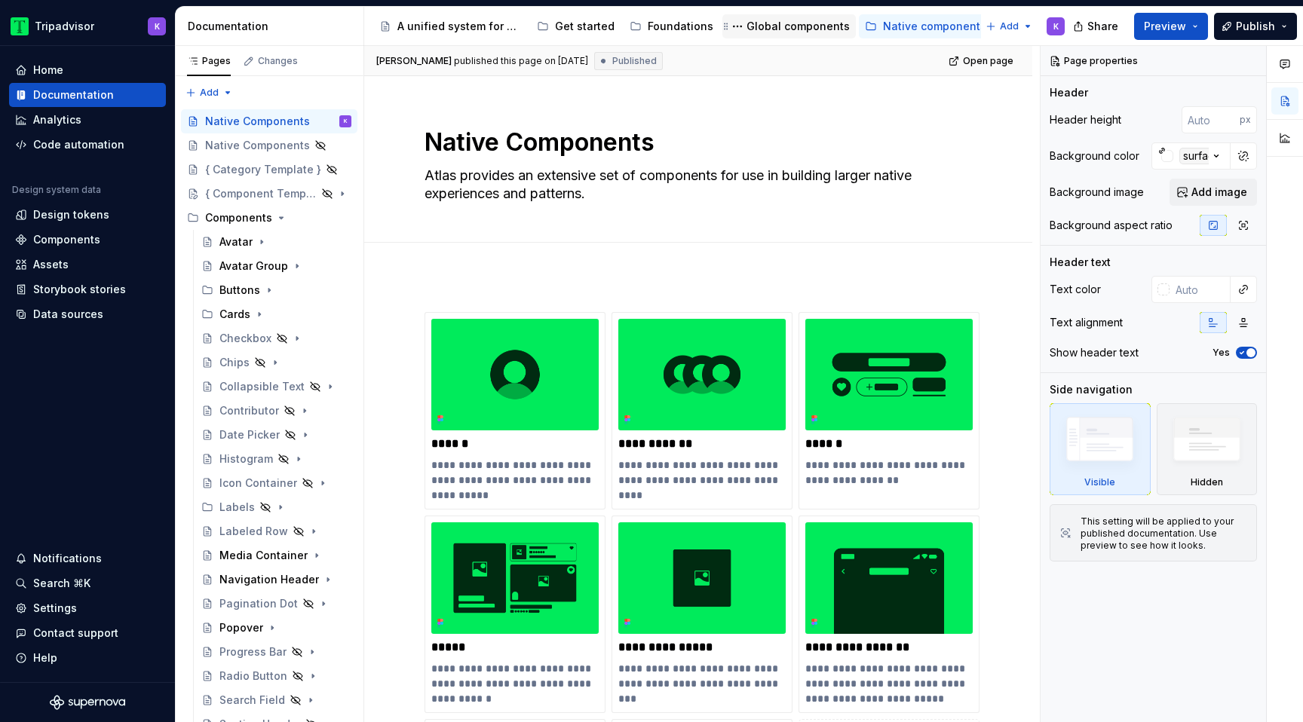
click at [785, 29] on div "Global components" at bounding box center [798, 26] width 103 height 15
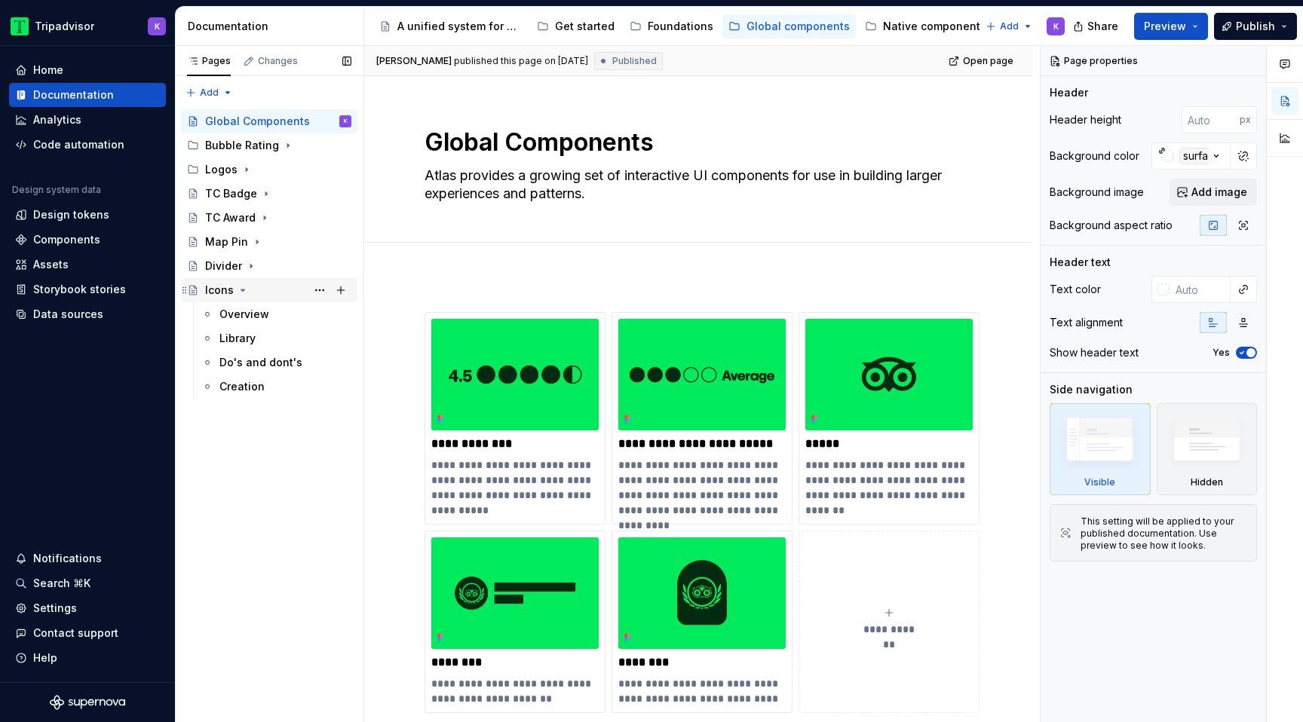
click at [241, 290] on icon "Page tree" at bounding box center [243, 291] width 4 height 2
click at [282, 146] on icon "Page tree" at bounding box center [288, 146] width 12 height 12
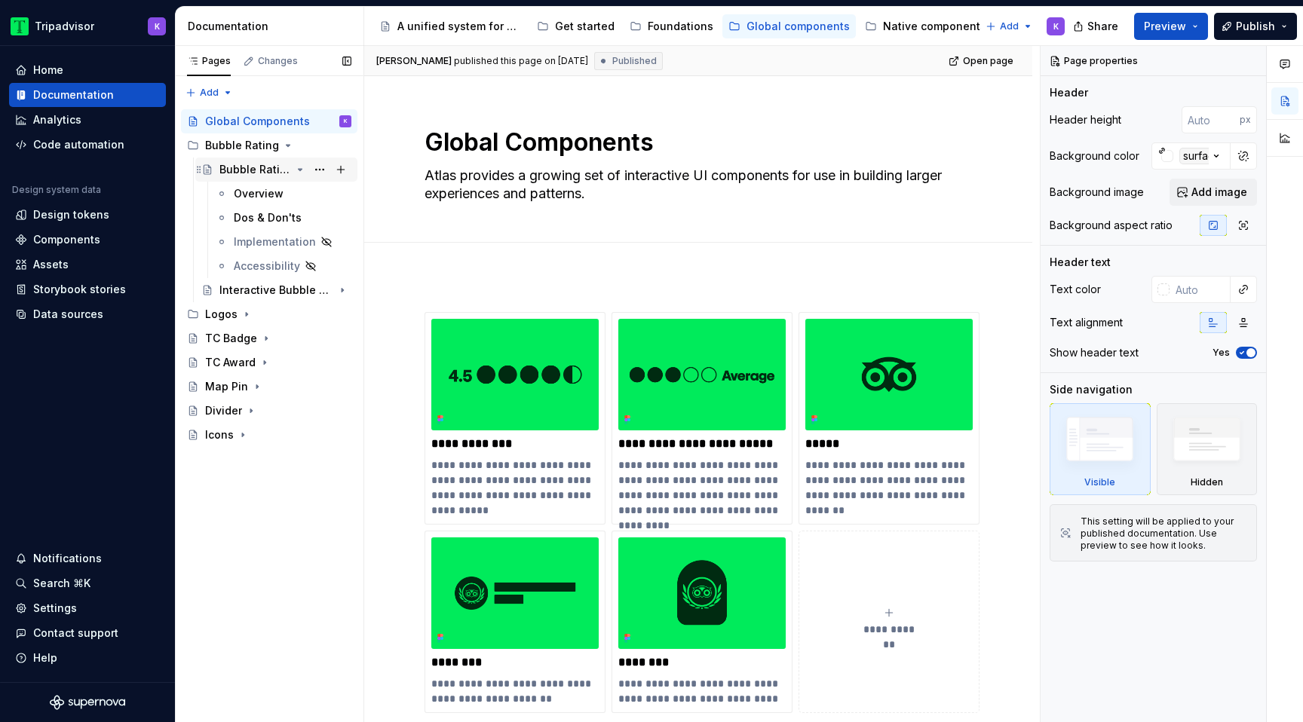
click at [296, 170] on icon "Page tree" at bounding box center [300, 170] width 12 height 12
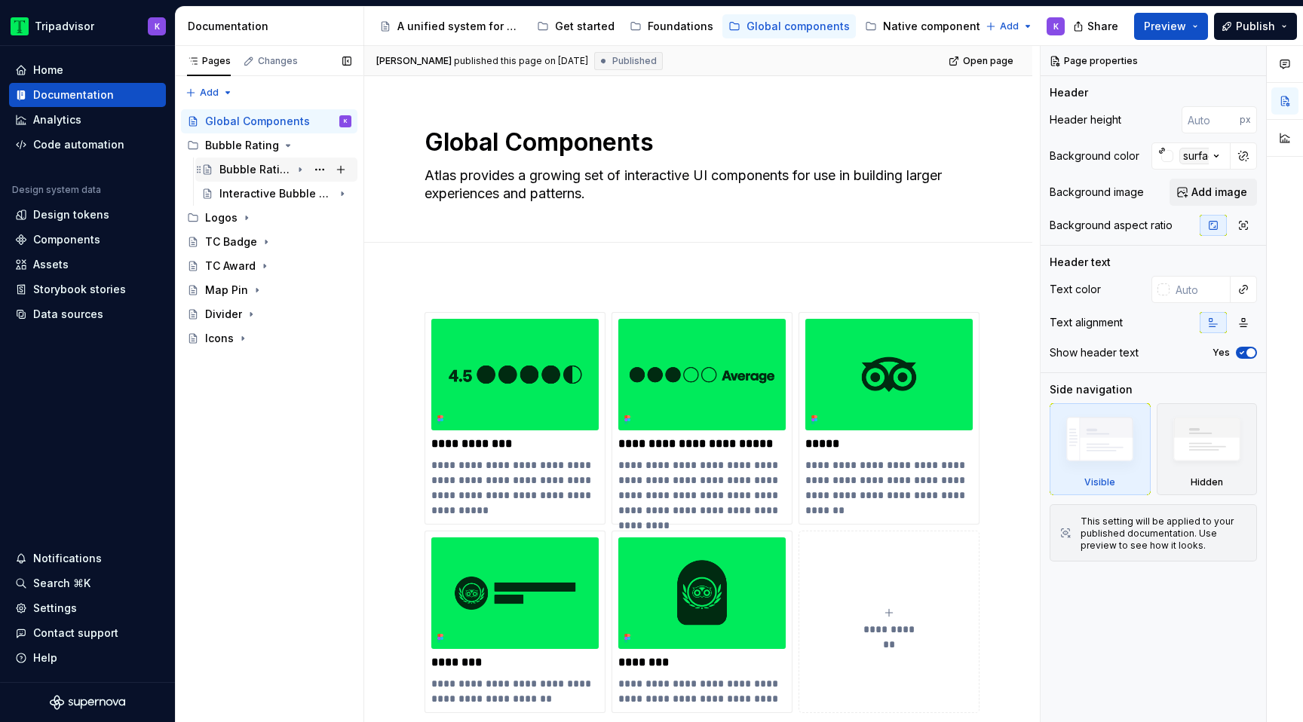
click at [296, 170] on icon "Page tree" at bounding box center [300, 170] width 12 height 12
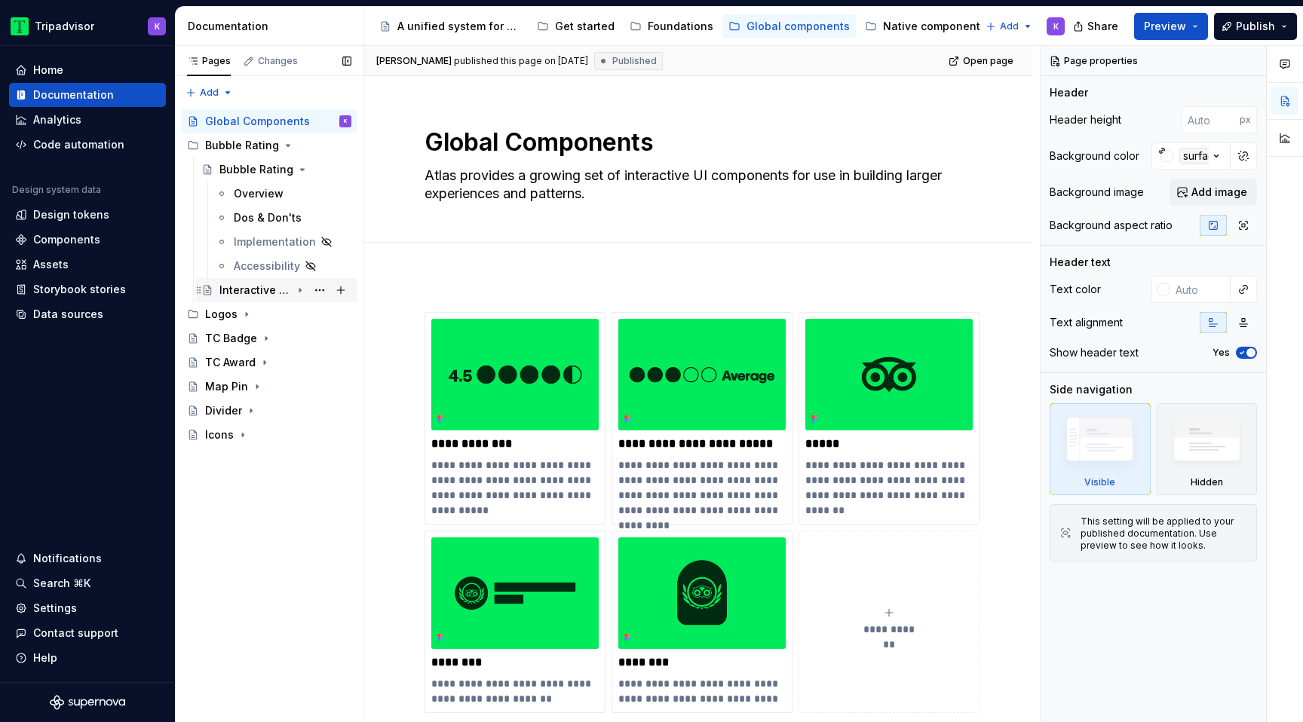
click at [303, 289] on icon "Page tree" at bounding box center [300, 290] width 12 height 12
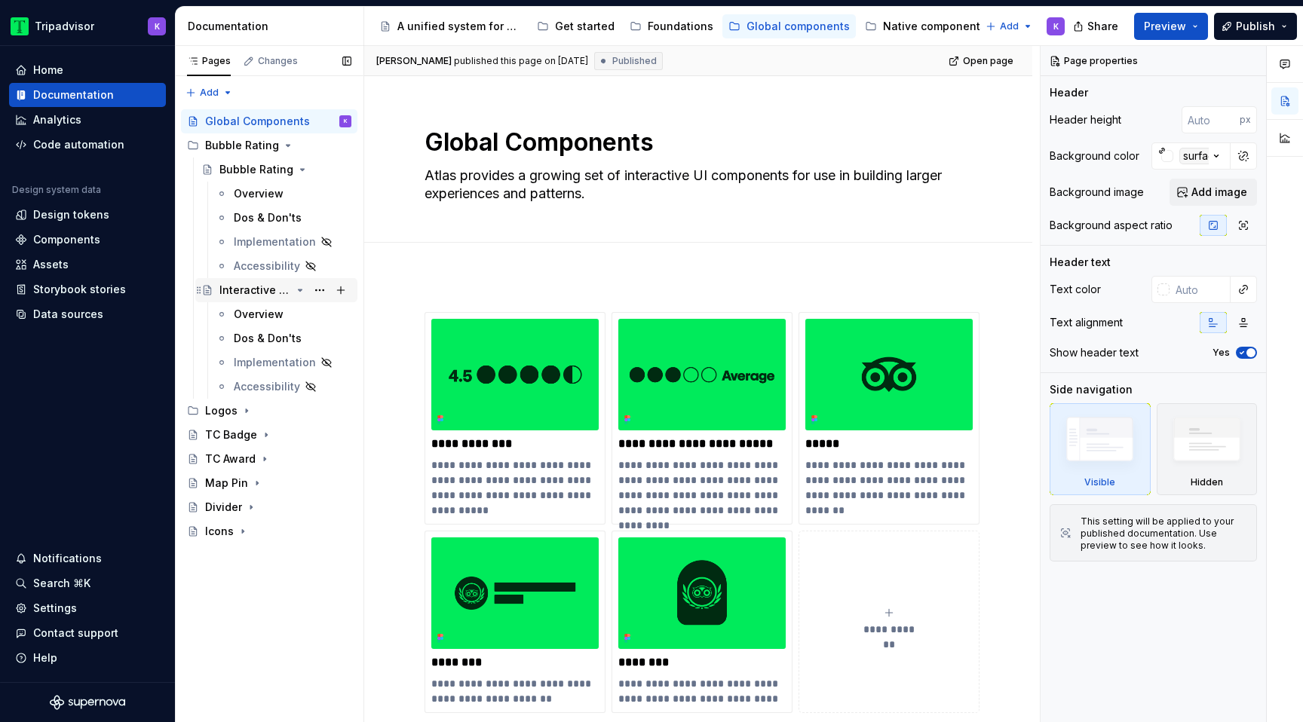
click at [299, 289] on icon "Page tree" at bounding box center [300, 290] width 12 height 12
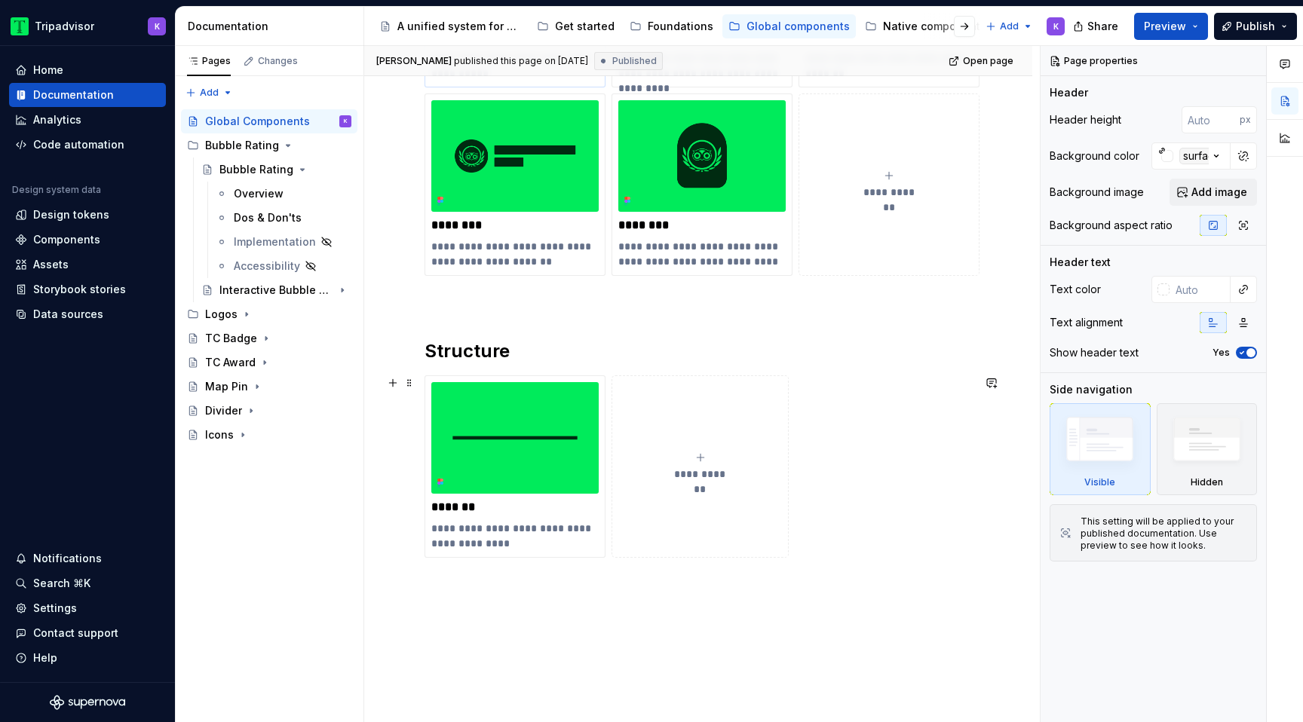
scroll to position [436, 0]
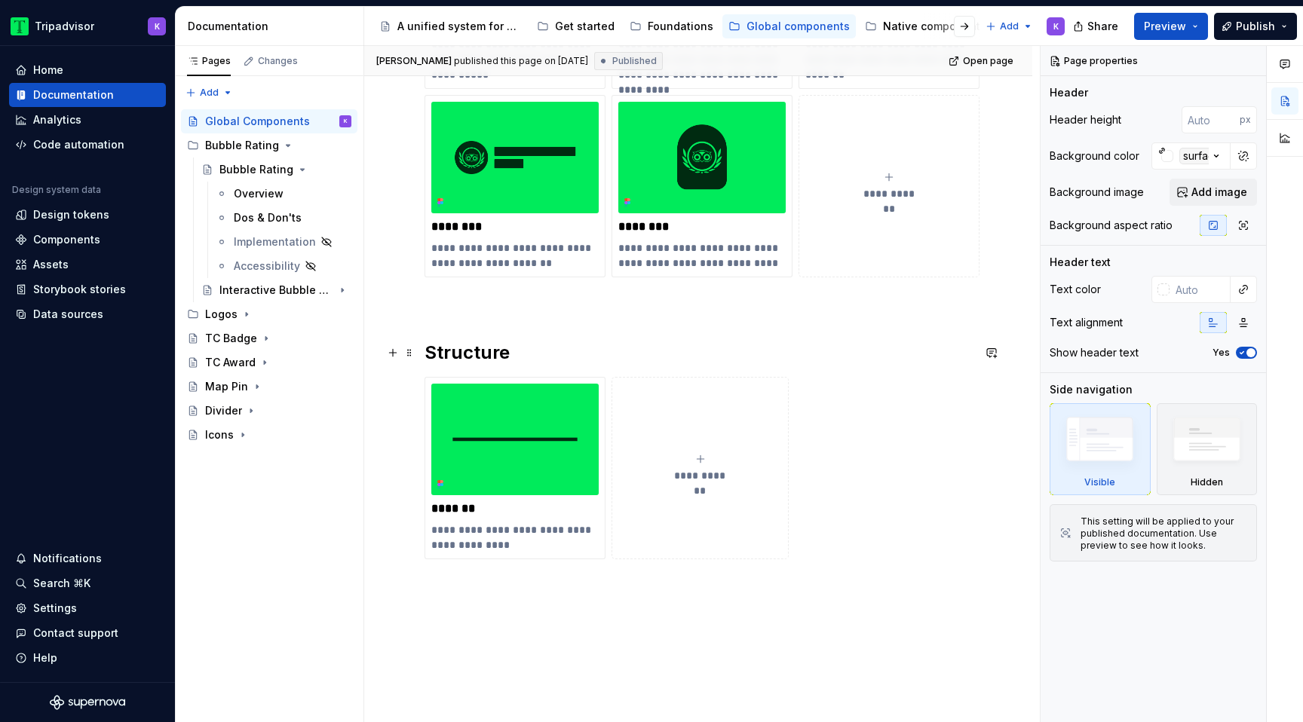
click at [524, 363] on h2 "Structure" at bounding box center [699, 353] width 548 height 24
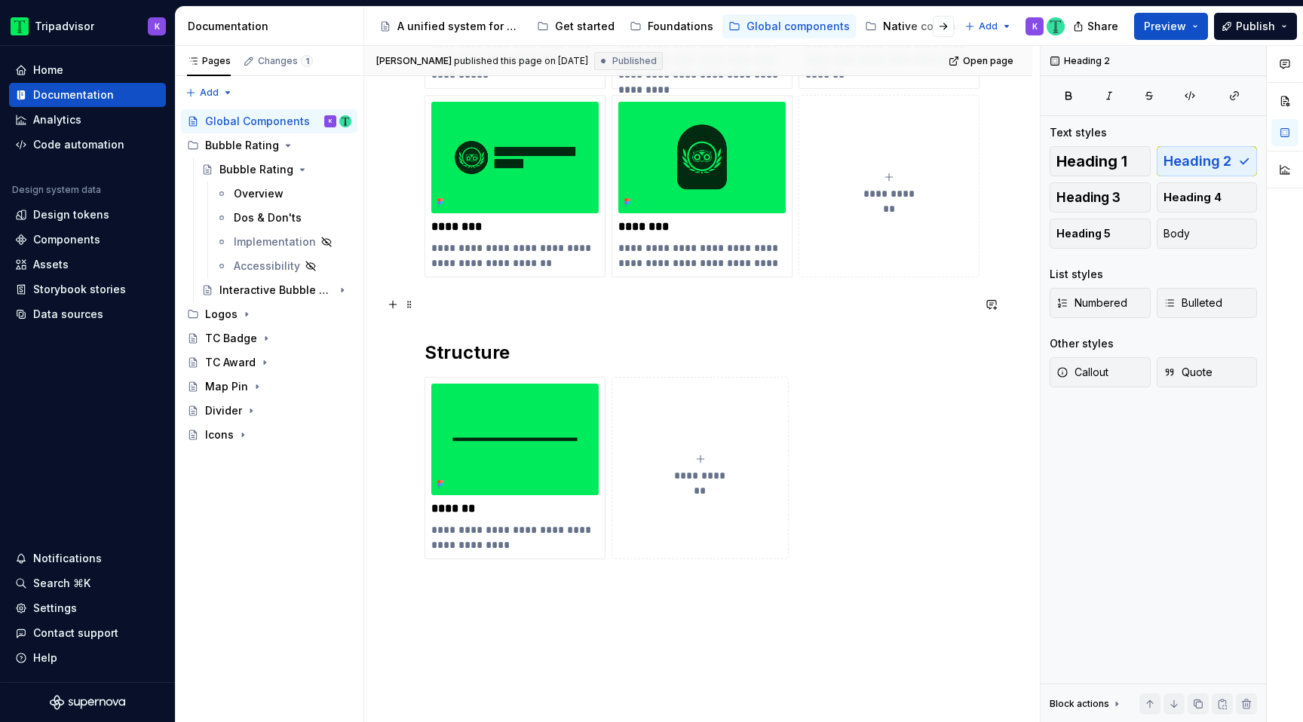
scroll to position [0, 0]
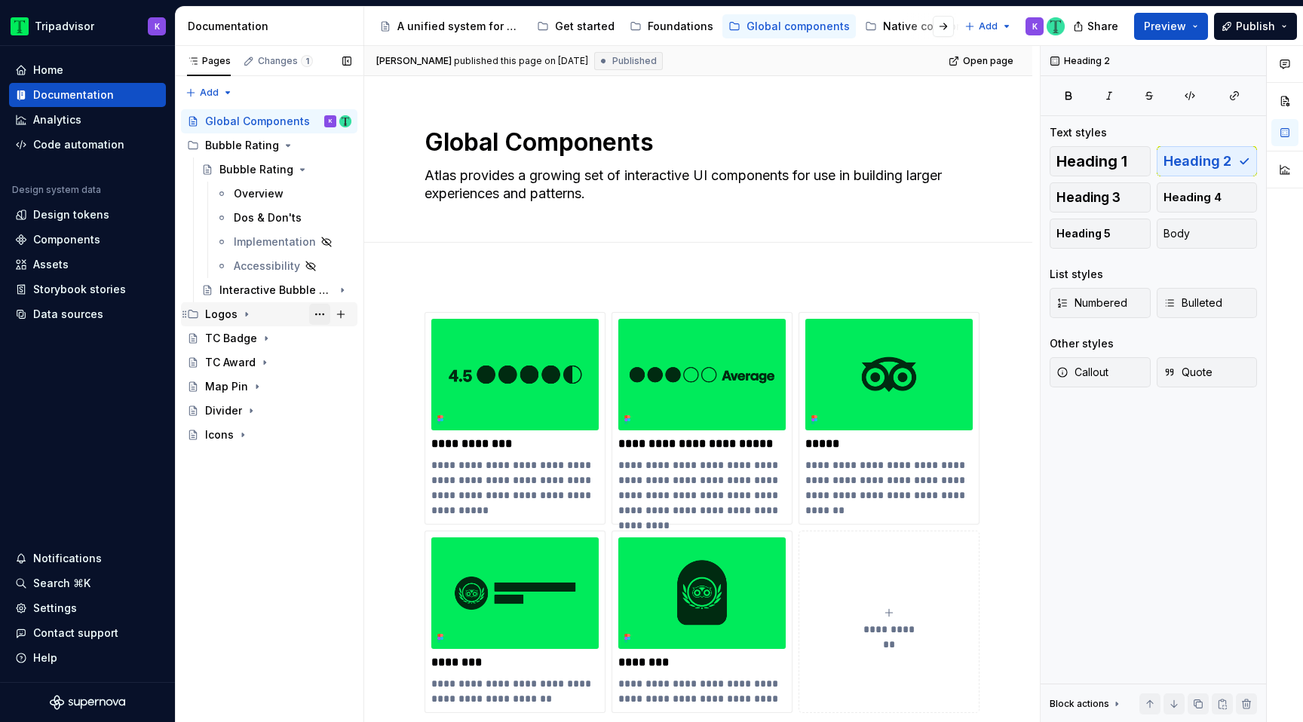
click at [322, 315] on button "Page tree" at bounding box center [319, 314] width 21 height 21
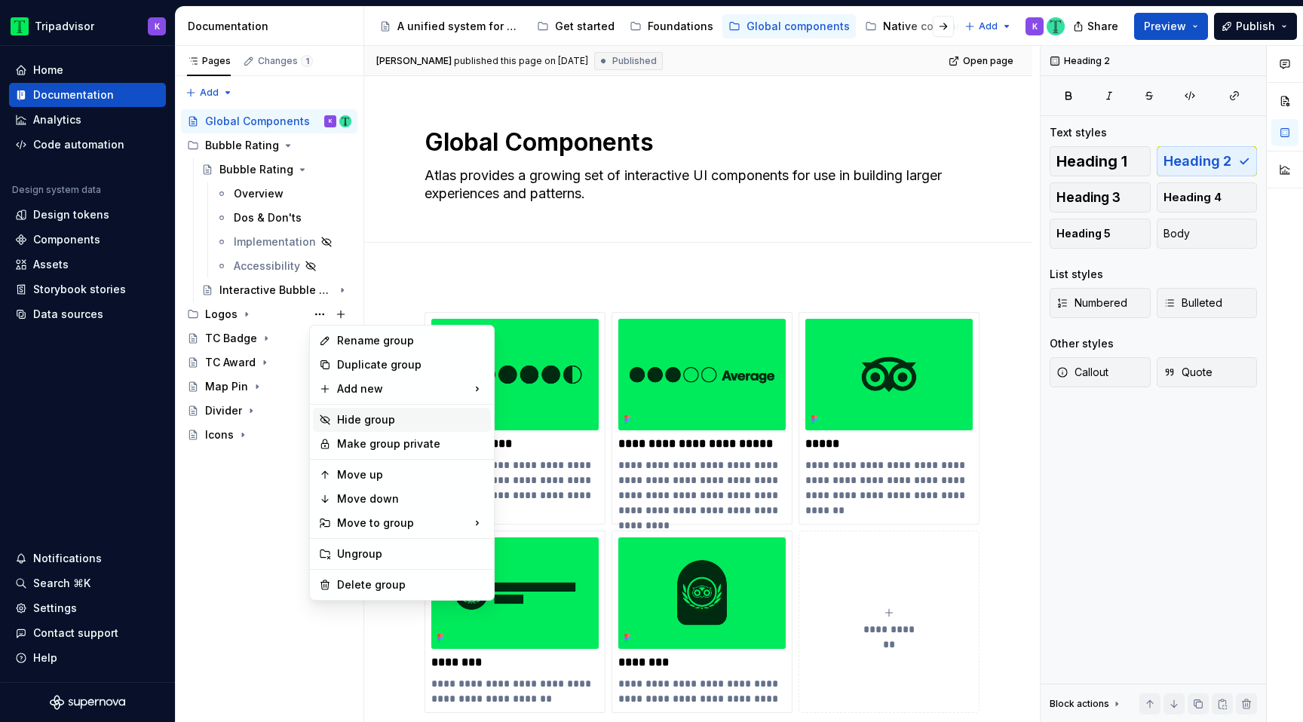
click at [386, 417] on div "Hide group" at bounding box center [411, 420] width 148 height 15
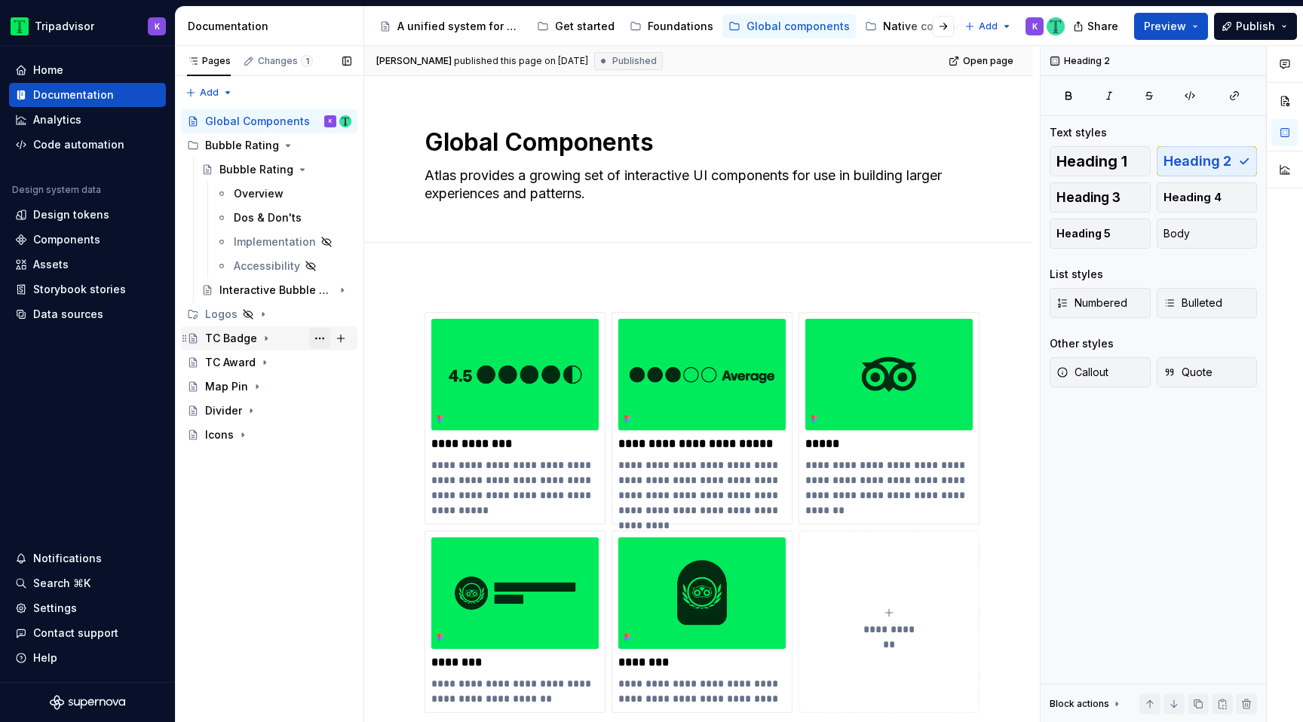
click at [321, 338] on button "Page tree" at bounding box center [319, 338] width 21 height 21
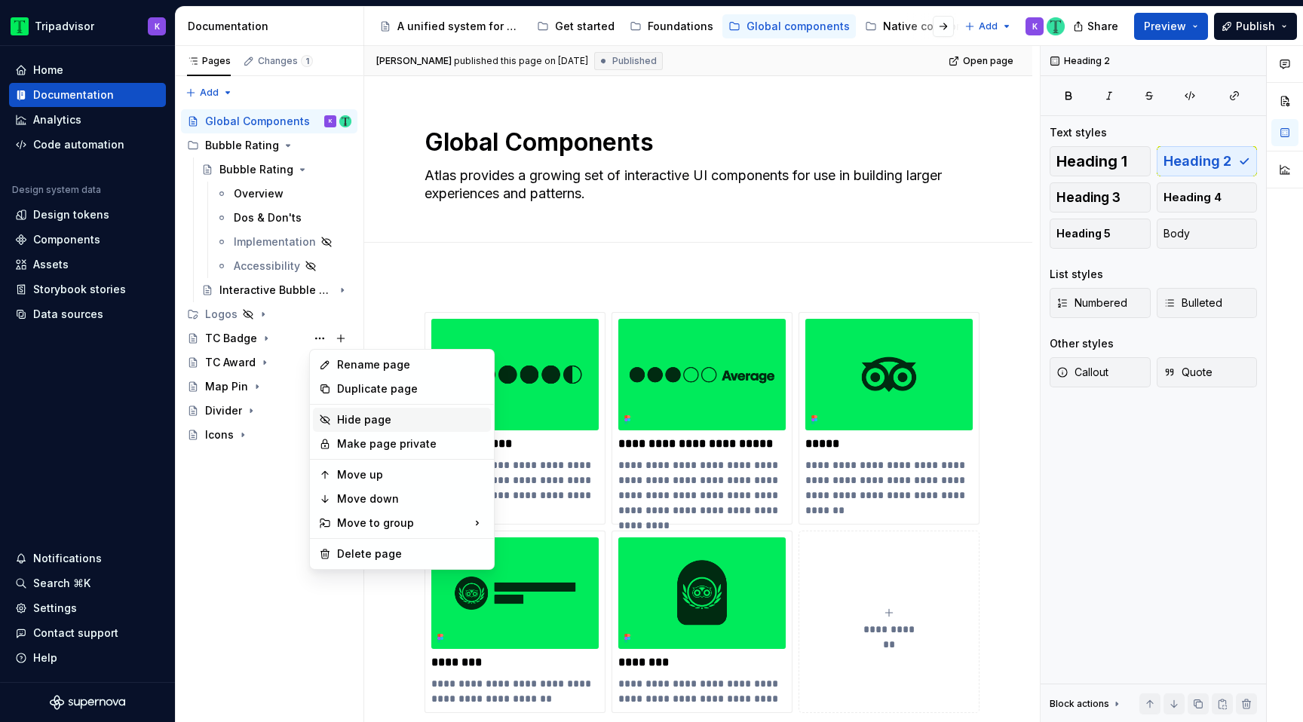
click at [395, 421] on div "Hide page" at bounding box center [411, 420] width 148 height 15
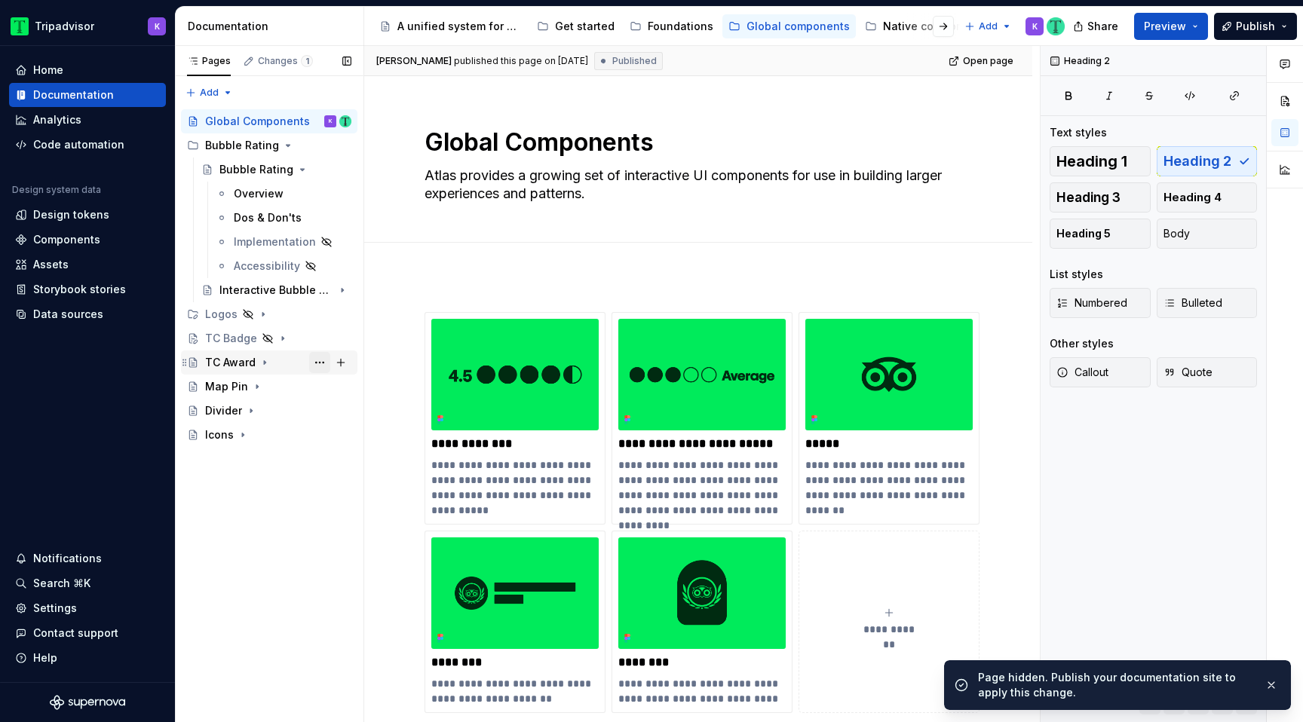
click at [323, 360] on button "Page tree" at bounding box center [319, 362] width 21 height 21
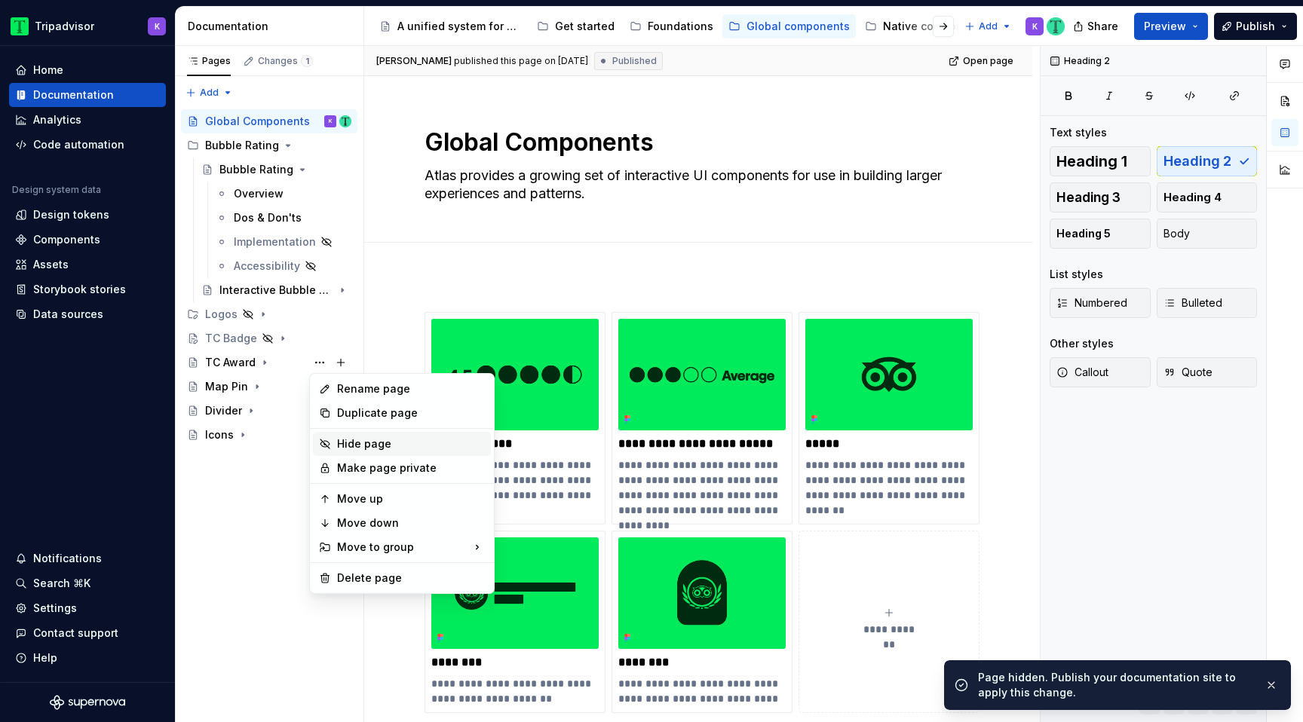
click at [365, 446] on div "Hide page" at bounding box center [411, 444] width 148 height 15
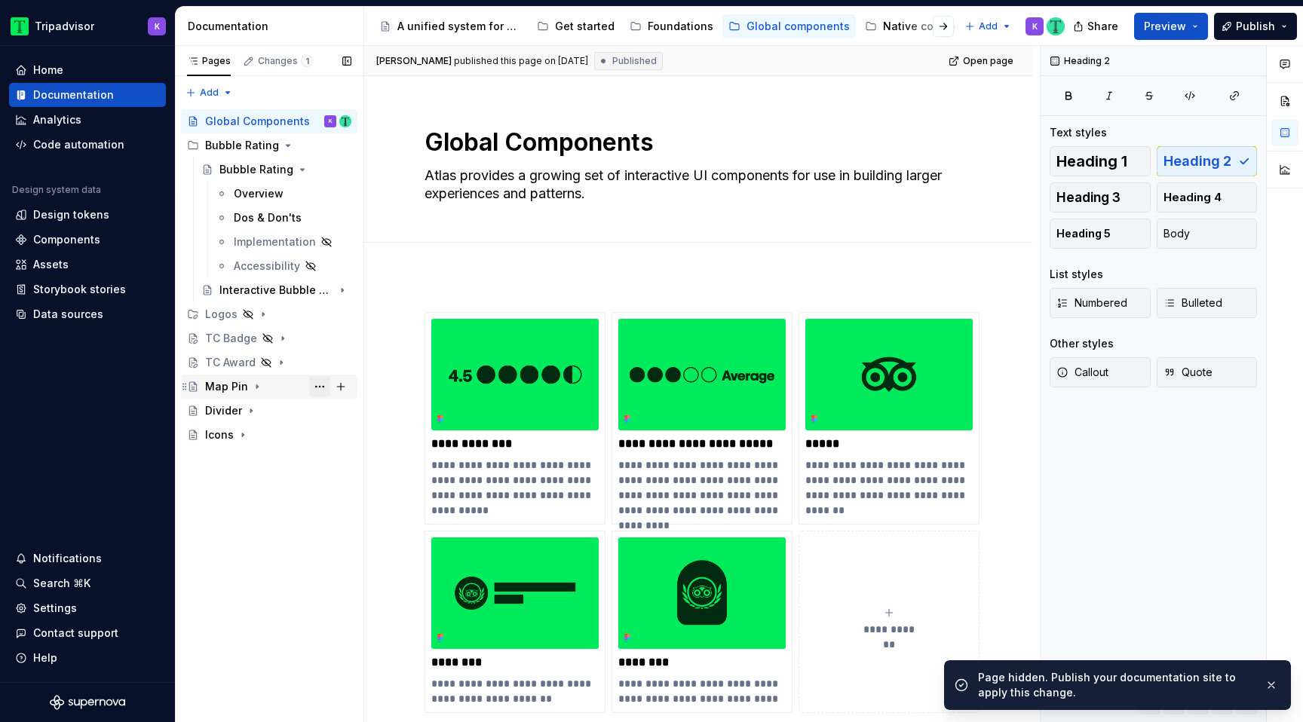
click at [319, 386] on button "Page tree" at bounding box center [319, 386] width 21 height 21
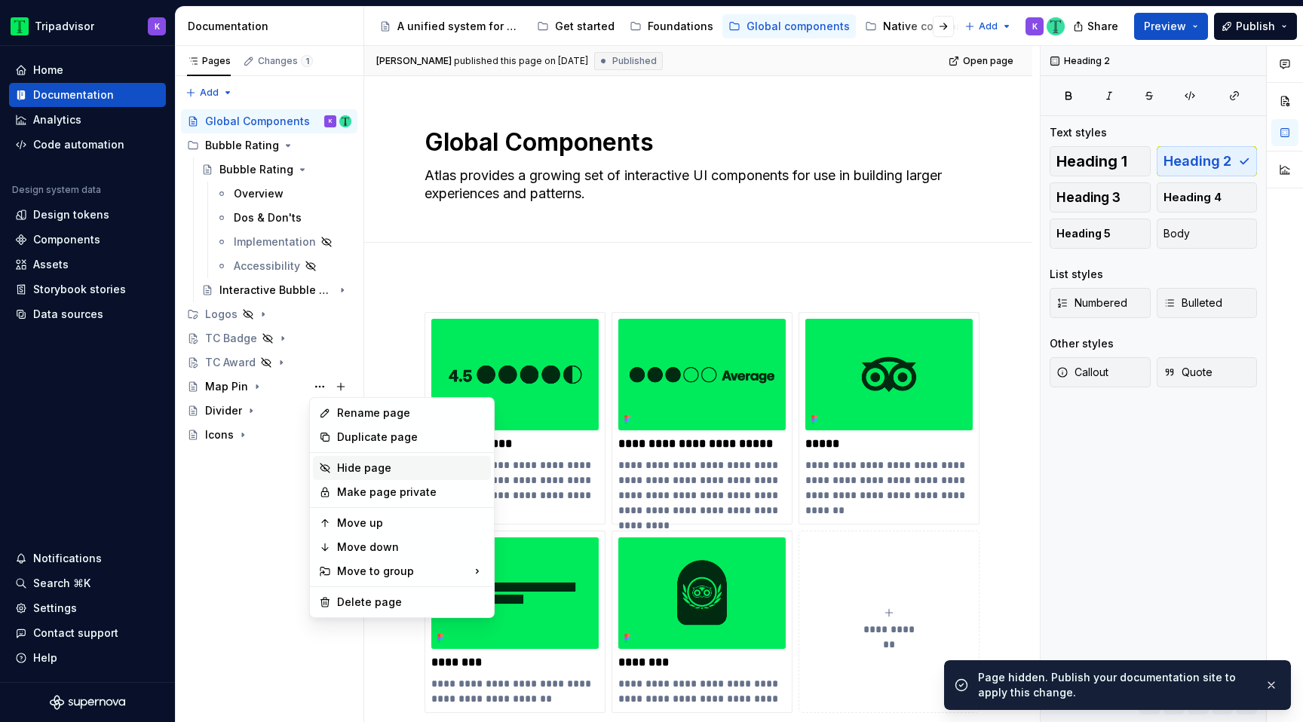
click at [382, 468] on div "Hide page" at bounding box center [411, 468] width 148 height 15
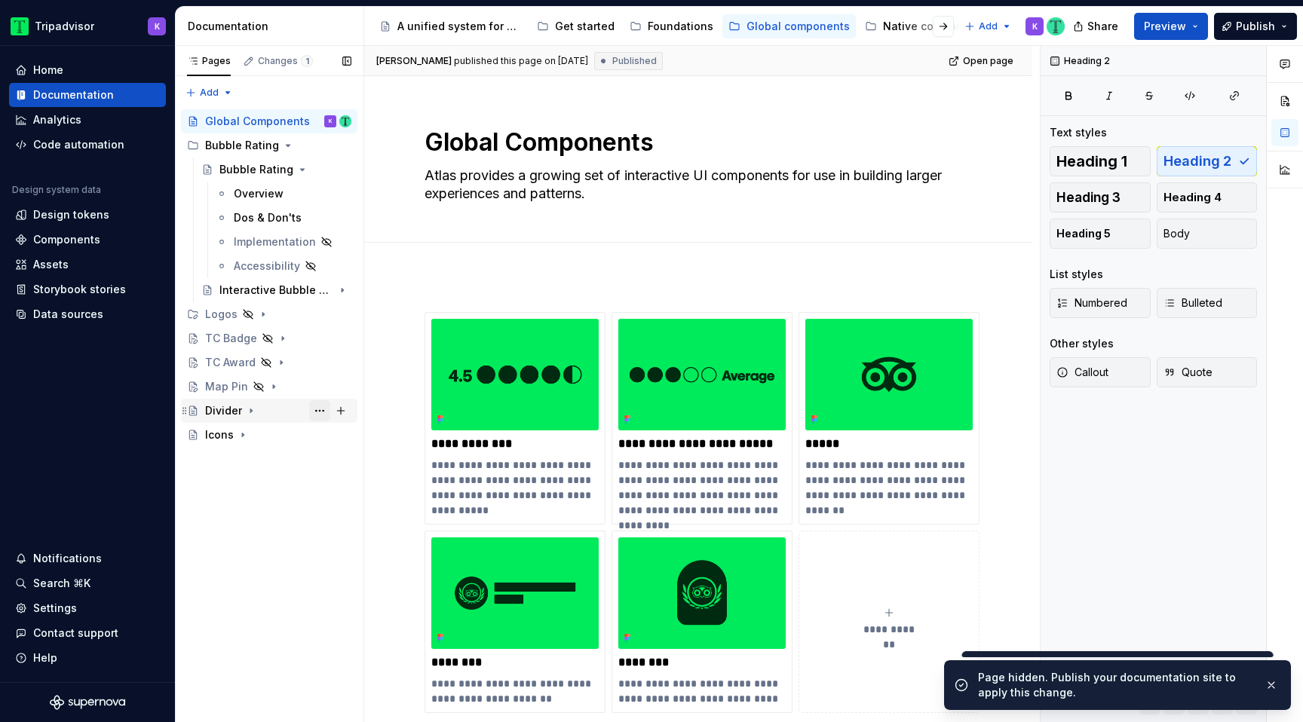
click at [320, 409] on button "Page tree" at bounding box center [319, 410] width 21 height 21
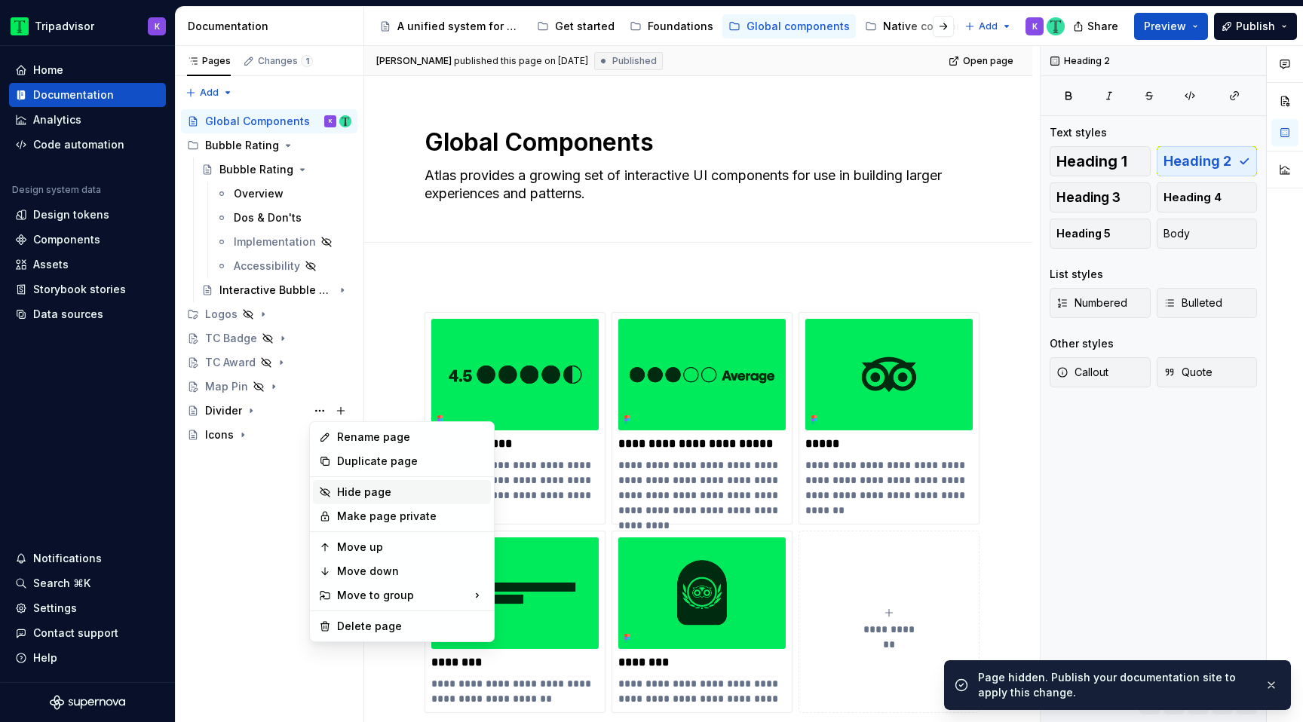
click at [364, 492] on div "Hide page" at bounding box center [411, 492] width 148 height 15
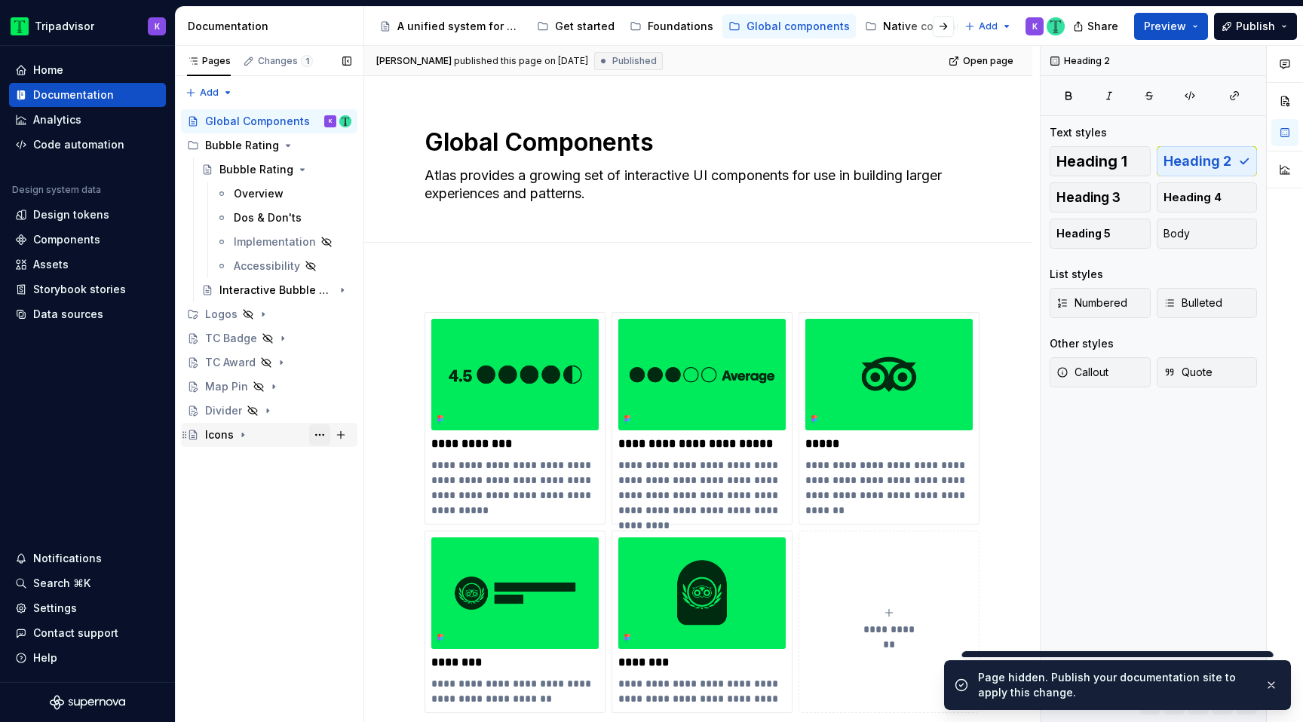
click at [318, 436] on button "Page tree" at bounding box center [319, 435] width 21 height 21
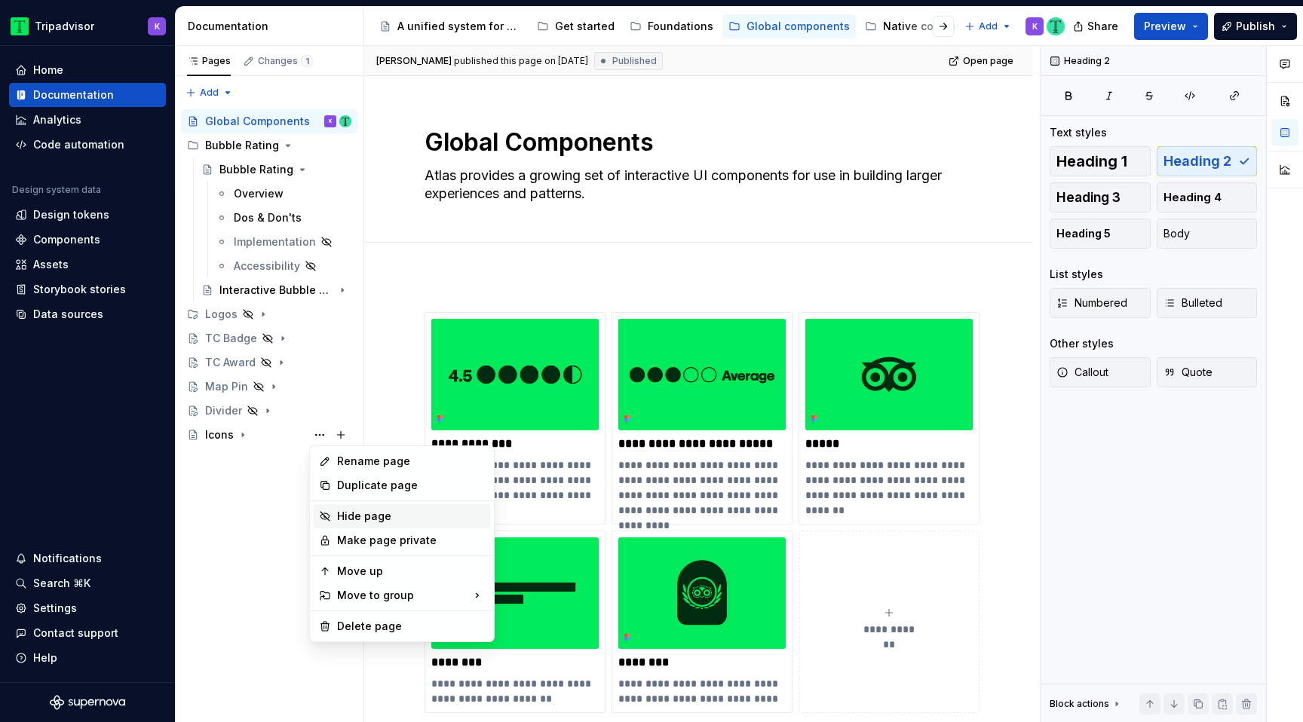
click at [378, 517] on div "Hide page" at bounding box center [411, 516] width 148 height 15
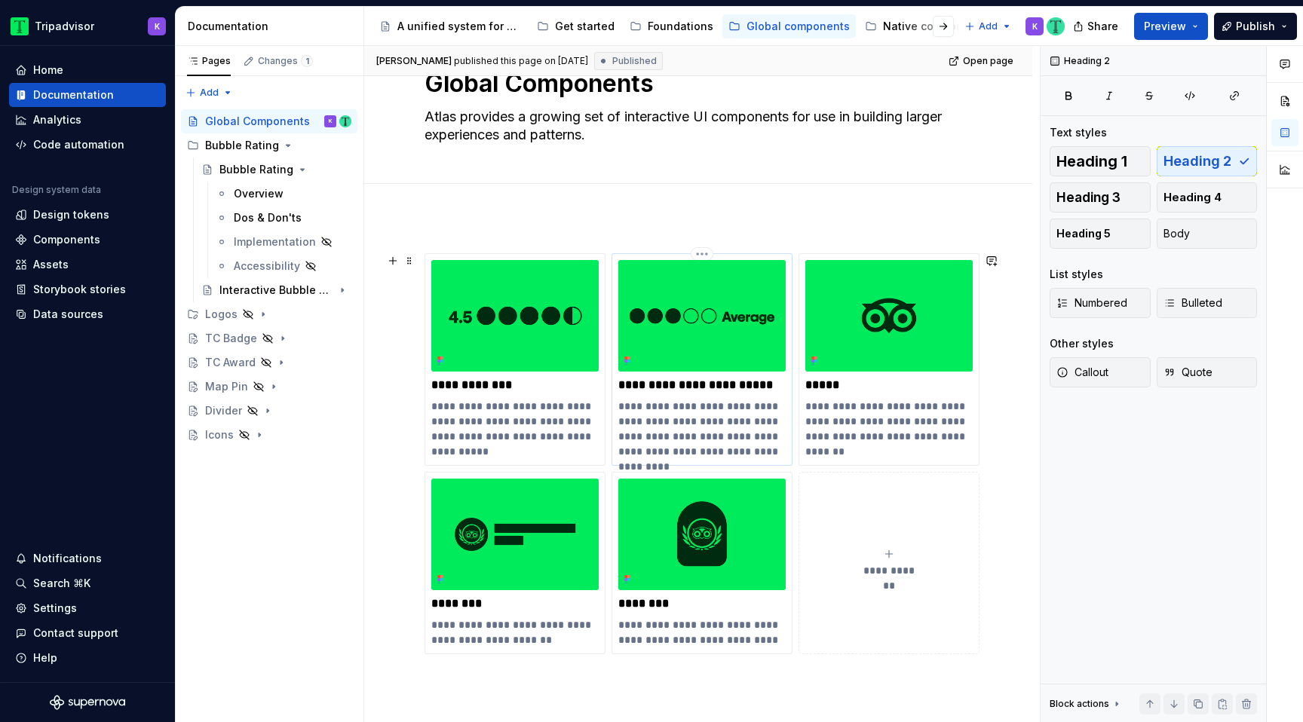
scroll to position [150, 0]
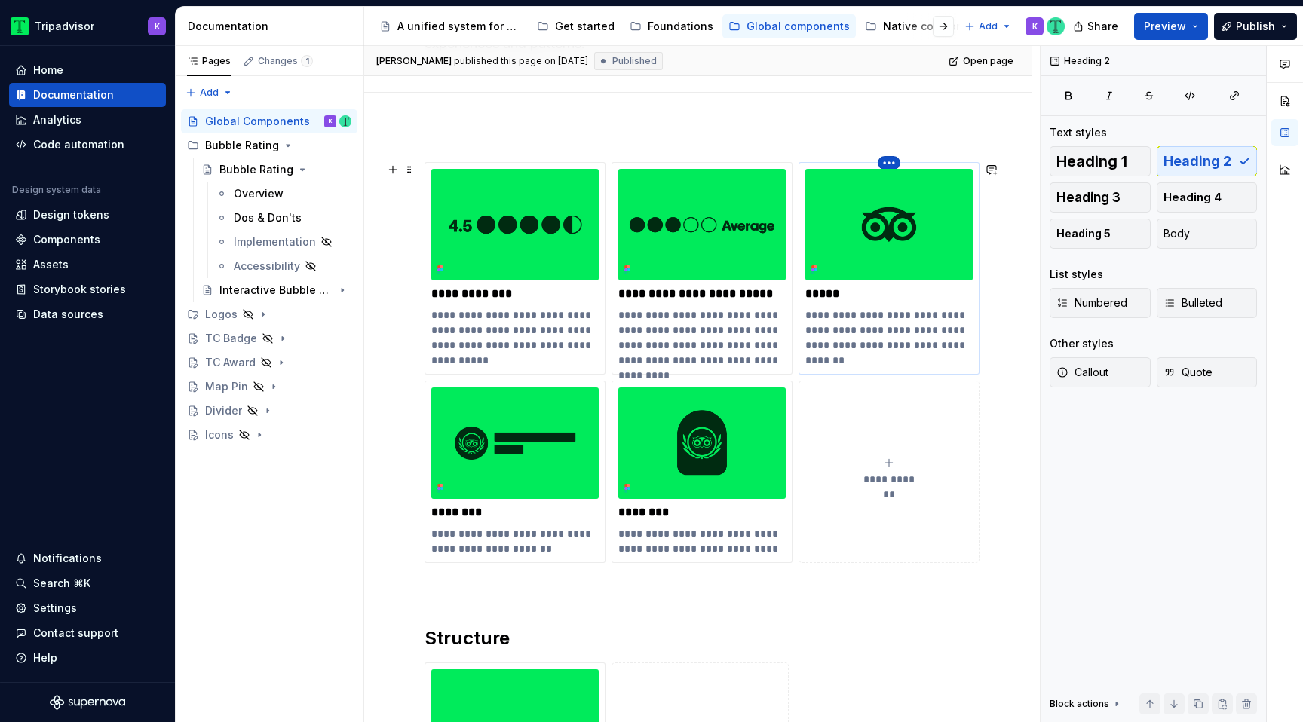
click at [888, 163] on html "Tripadvisor K Home Documentation Analytics Code automation Design system data D…" at bounding box center [651, 361] width 1303 height 722
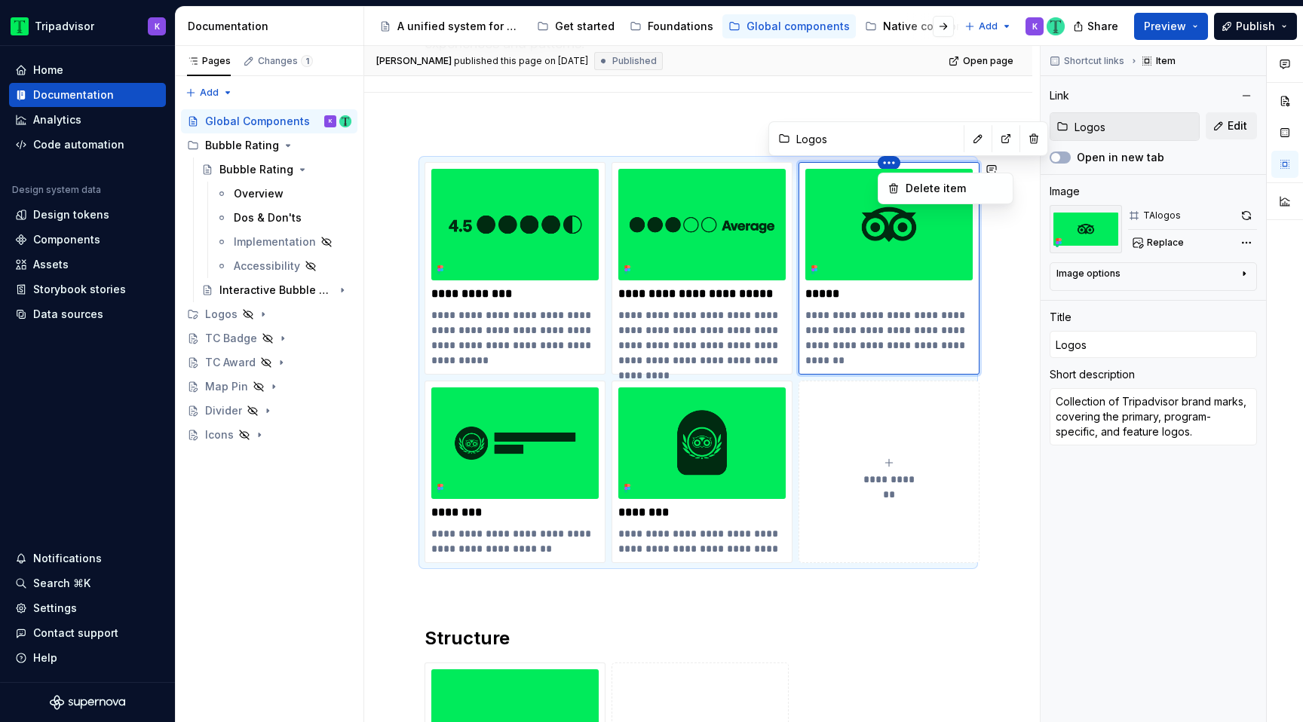
click at [659, 140] on html "Tripadvisor K Home Documentation Analytics Code automation Design system data D…" at bounding box center [651, 361] width 1303 height 722
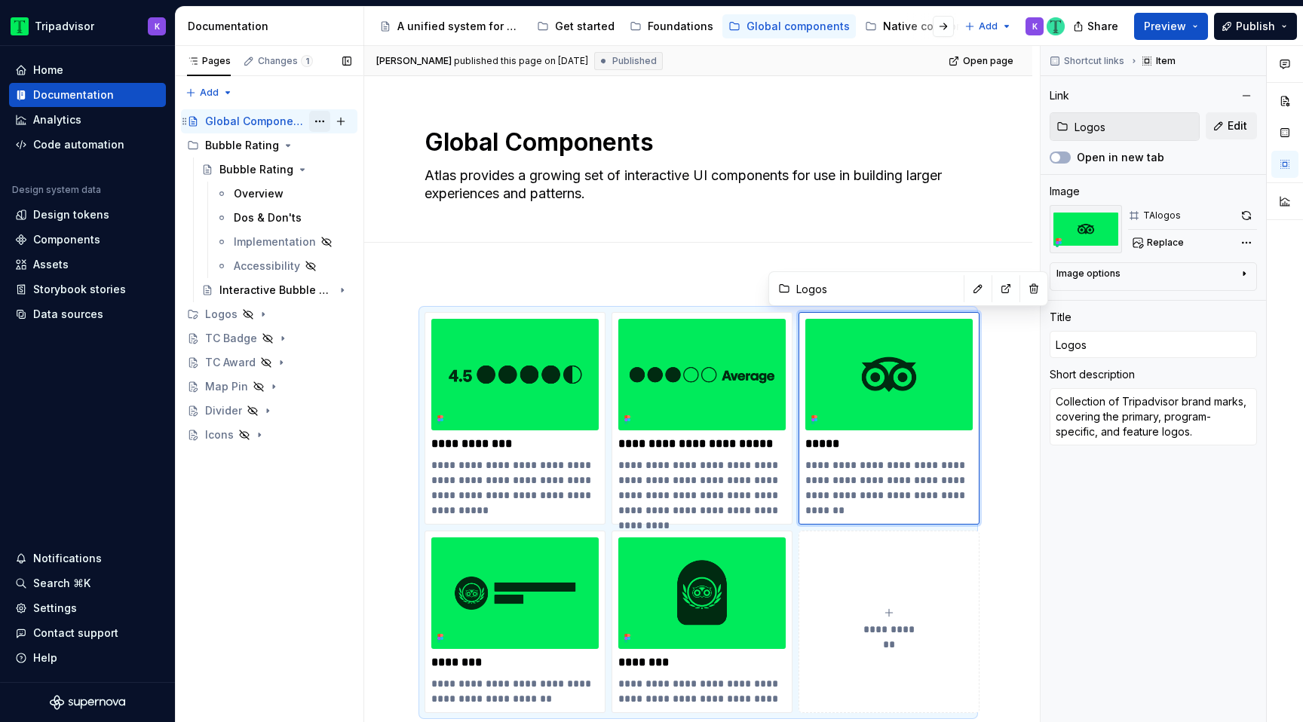
click at [318, 120] on button "Page tree" at bounding box center [319, 121] width 21 height 21
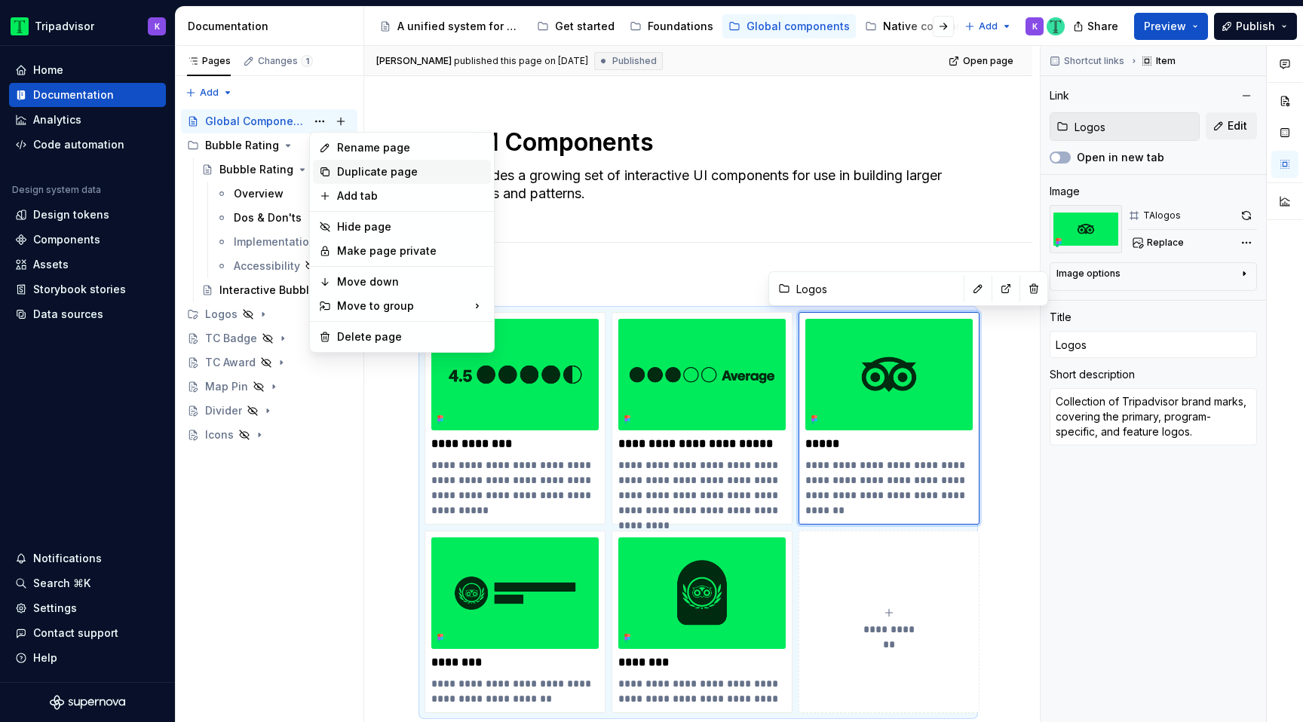
click at [352, 169] on div "Duplicate page" at bounding box center [411, 171] width 148 height 15
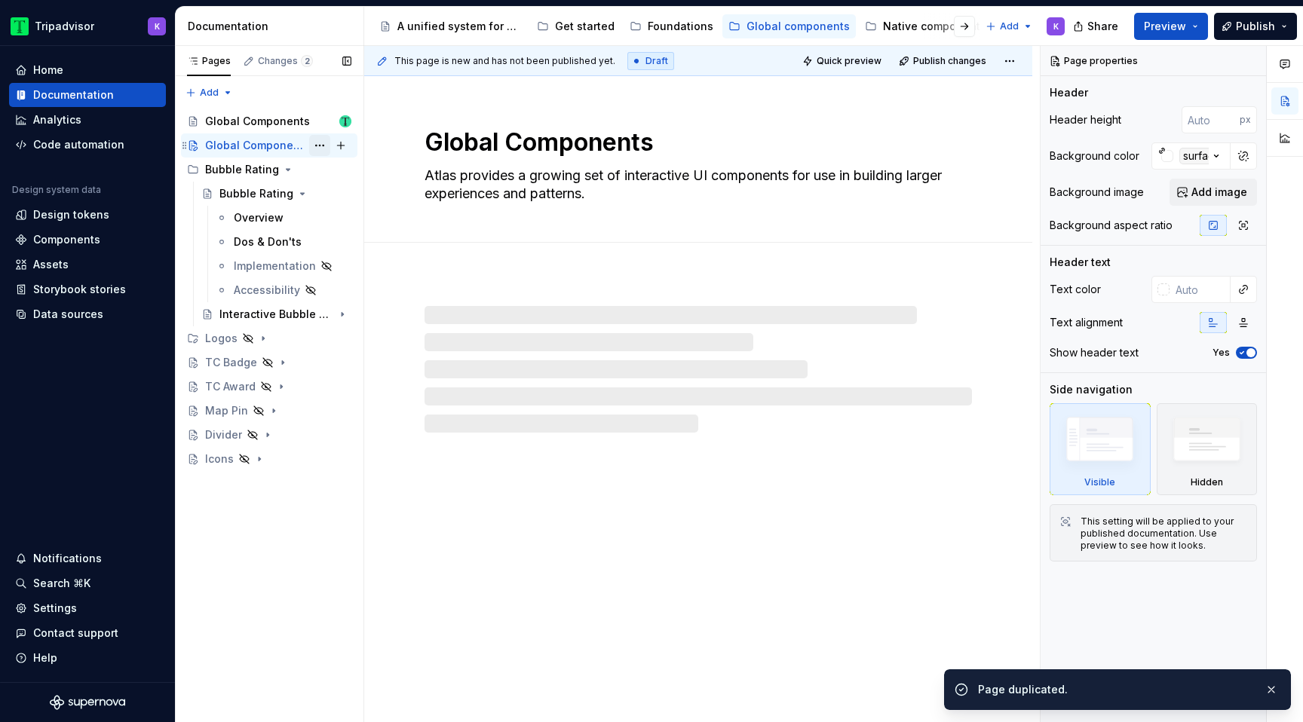
click at [320, 146] on button "Page tree" at bounding box center [319, 145] width 21 height 21
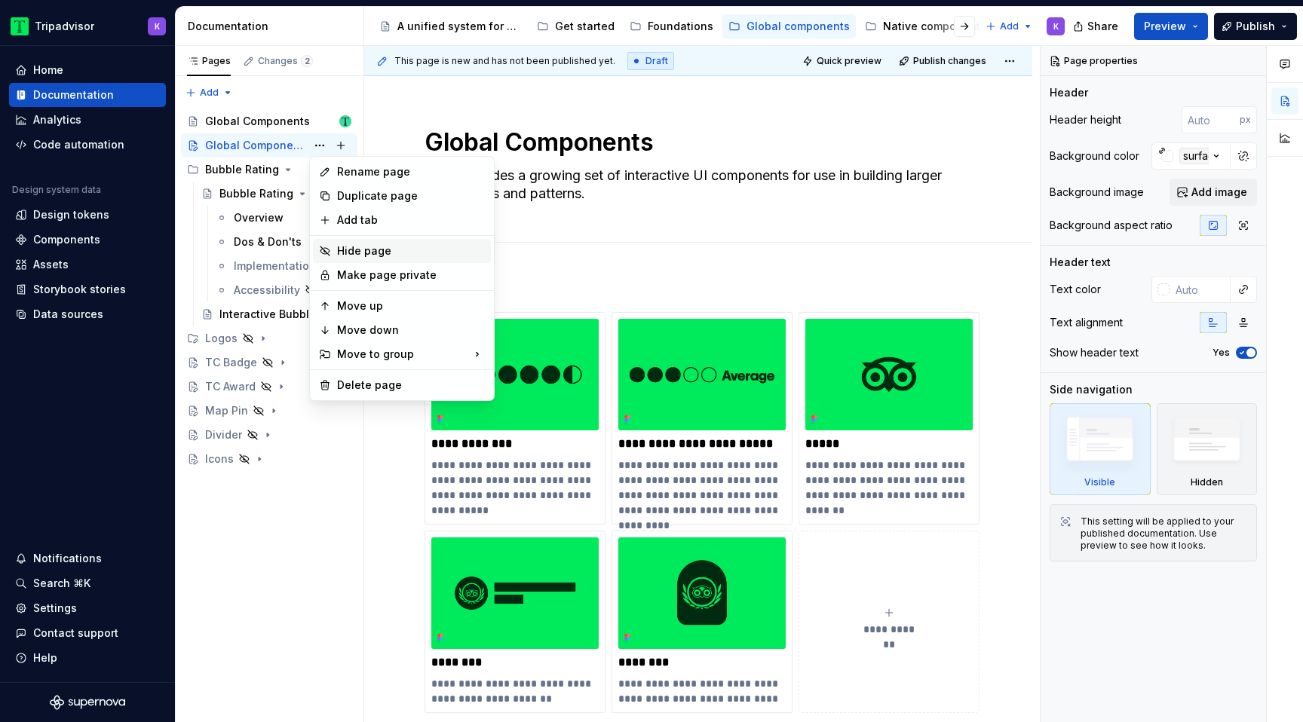
click at [363, 249] on div "Hide page" at bounding box center [411, 251] width 148 height 15
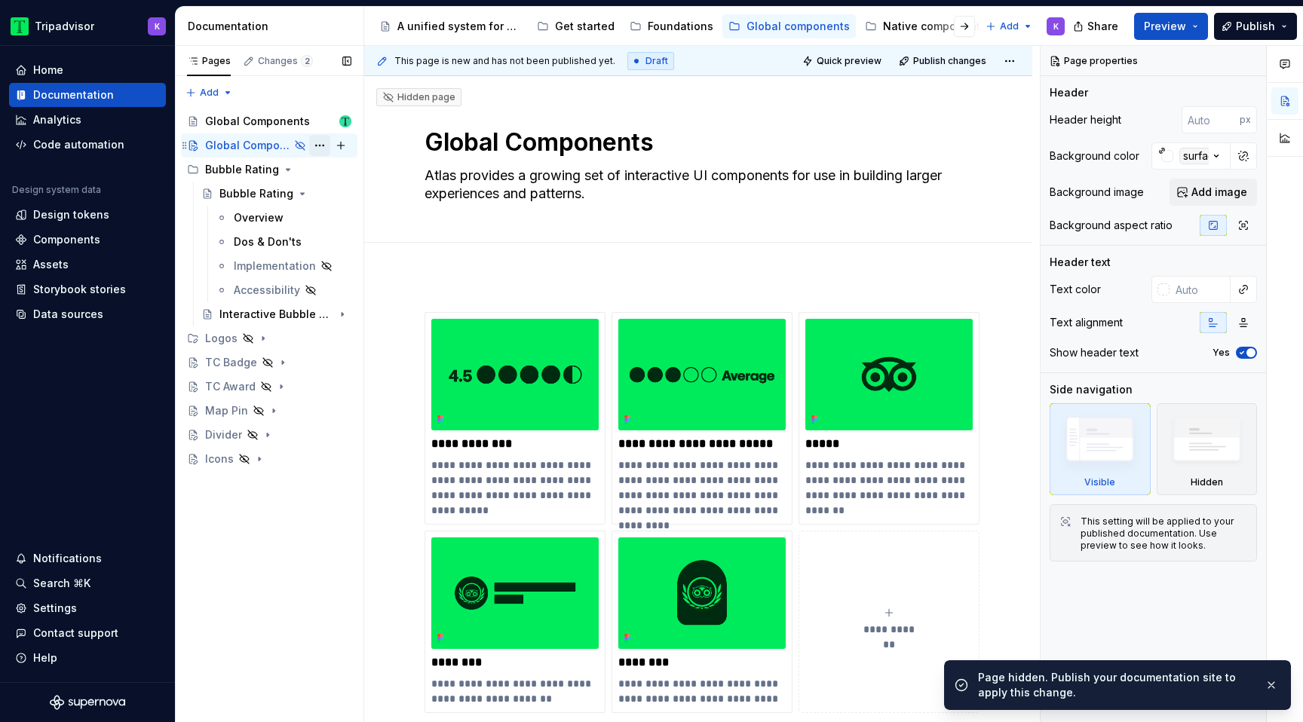
click at [318, 146] on button "Page tree" at bounding box center [319, 145] width 21 height 21
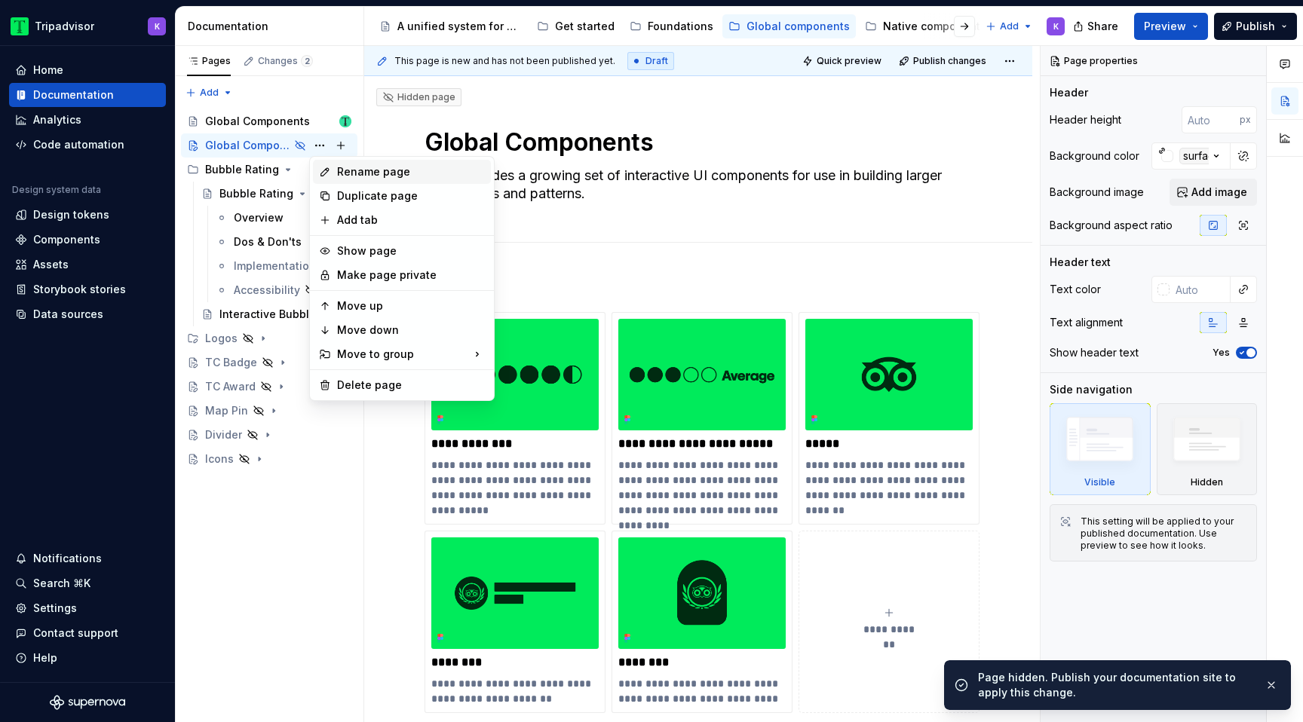
click at [373, 170] on div "Rename page" at bounding box center [411, 171] width 148 height 15
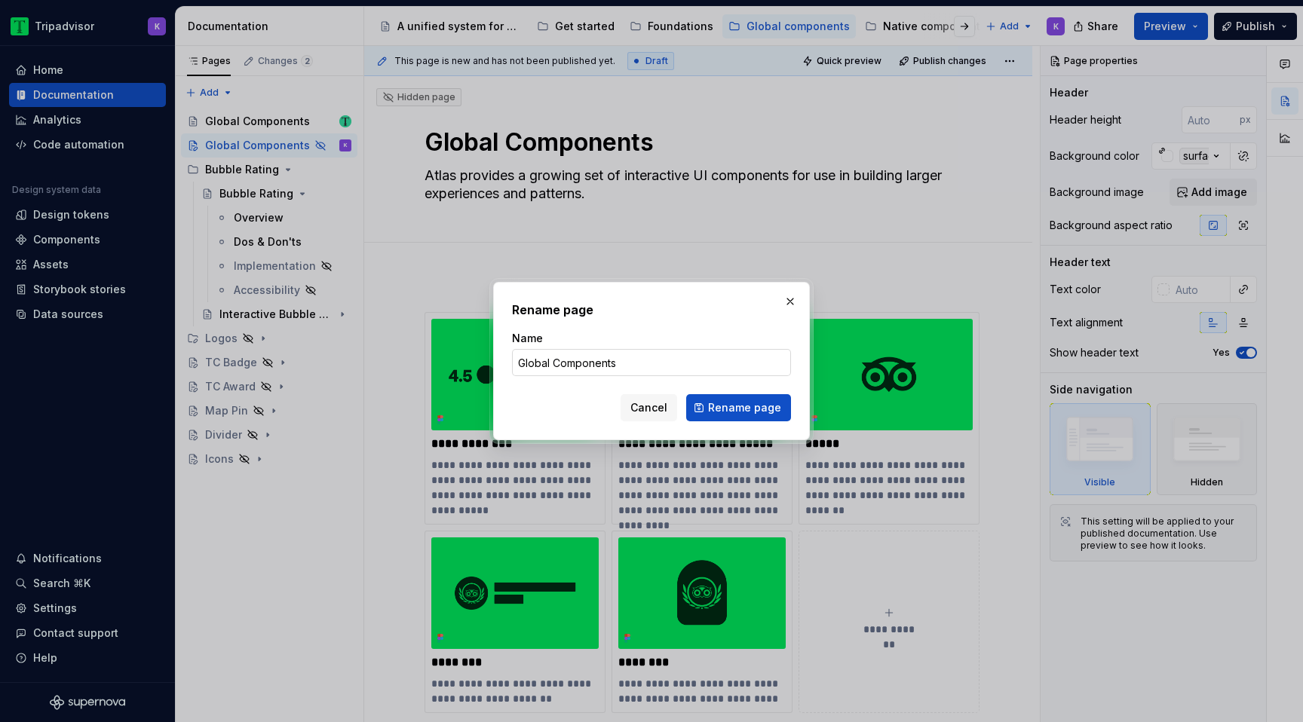
click at [646, 364] on input "Global Components" at bounding box center [651, 362] width 279 height 27
type textarea "*"
type input "Global Components (Reference)"
click at [768, 405] on span "Rename page" at bounding box center [744, 407] width 73 height 15
type textarea "*"
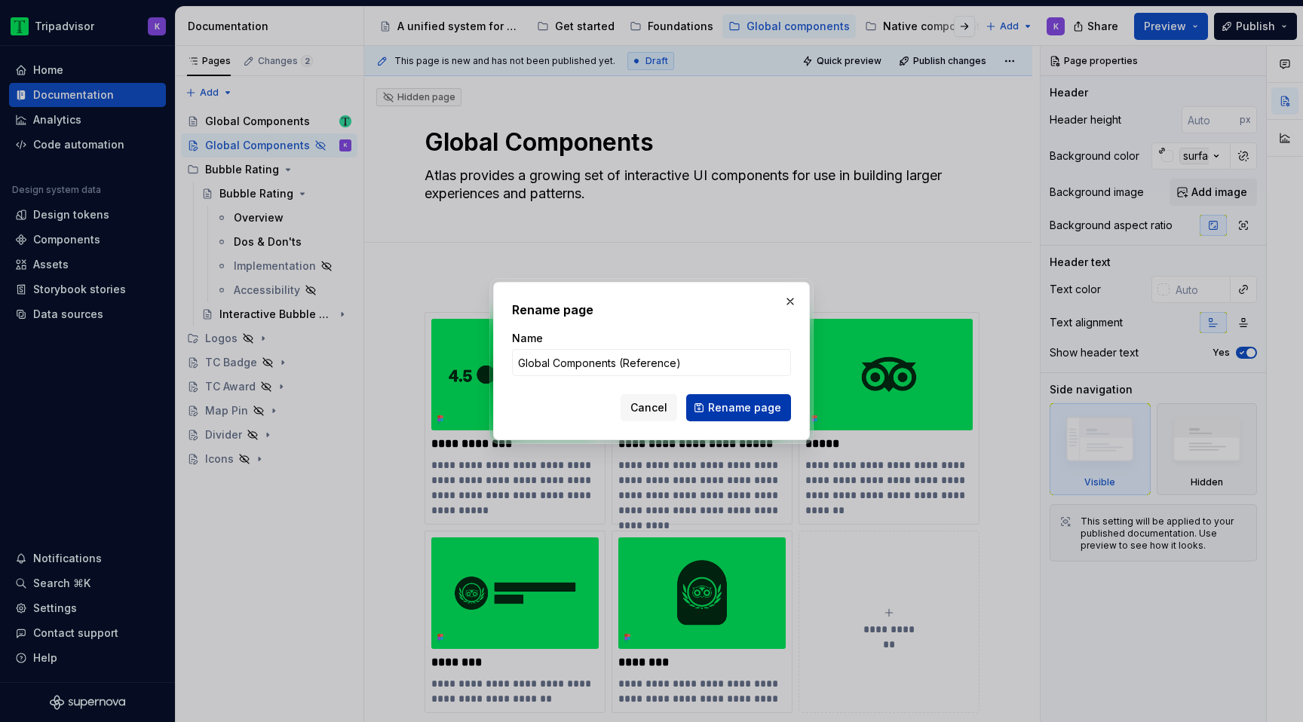
type textarea "Global Components (Reference)"
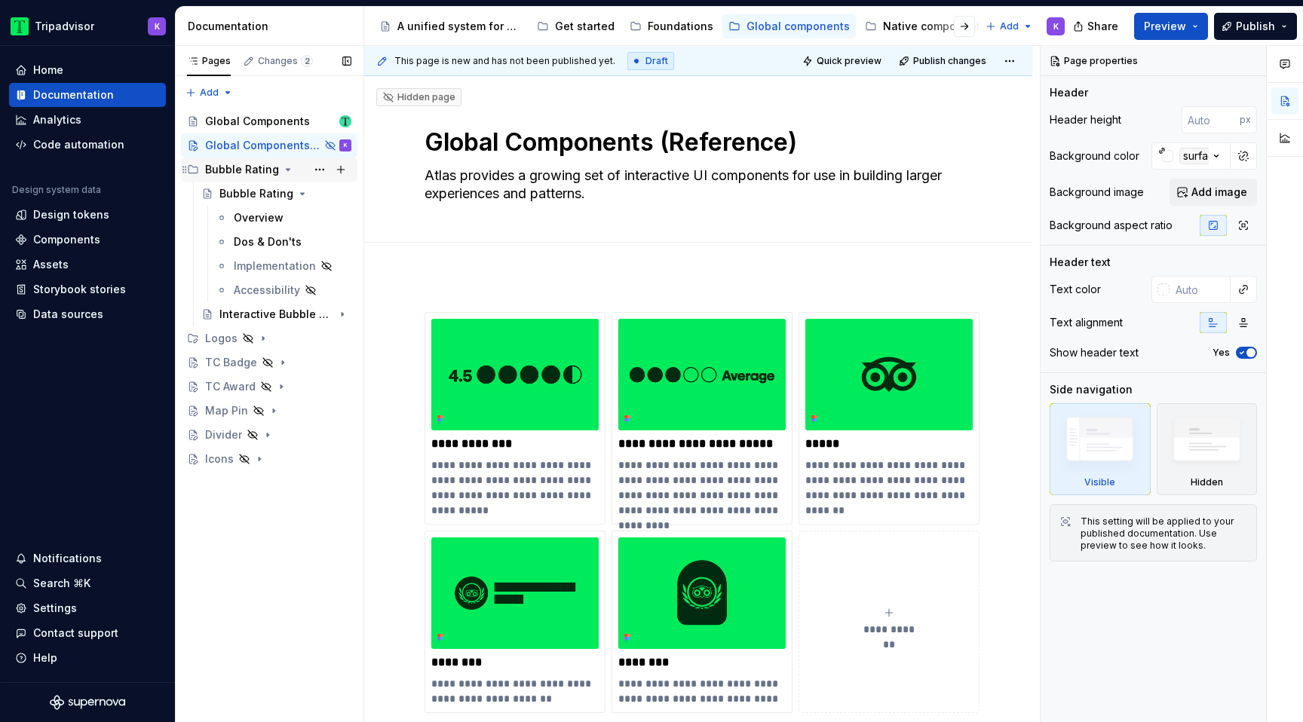
click at [282, 171] on icon "Page tree" at bounding box center [288, 170] width 12 height 12
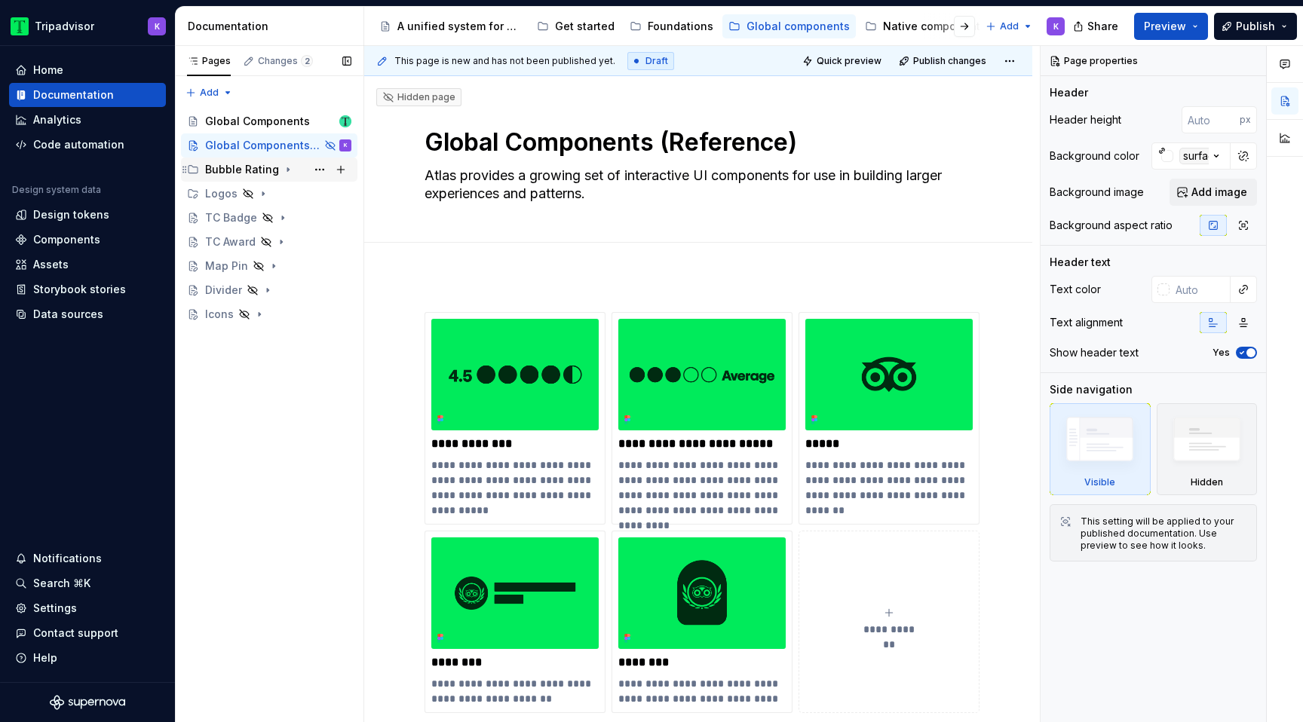
click at [282, 171] on icon "Page tree" at bounding box center [288, 170] width 12 height 12
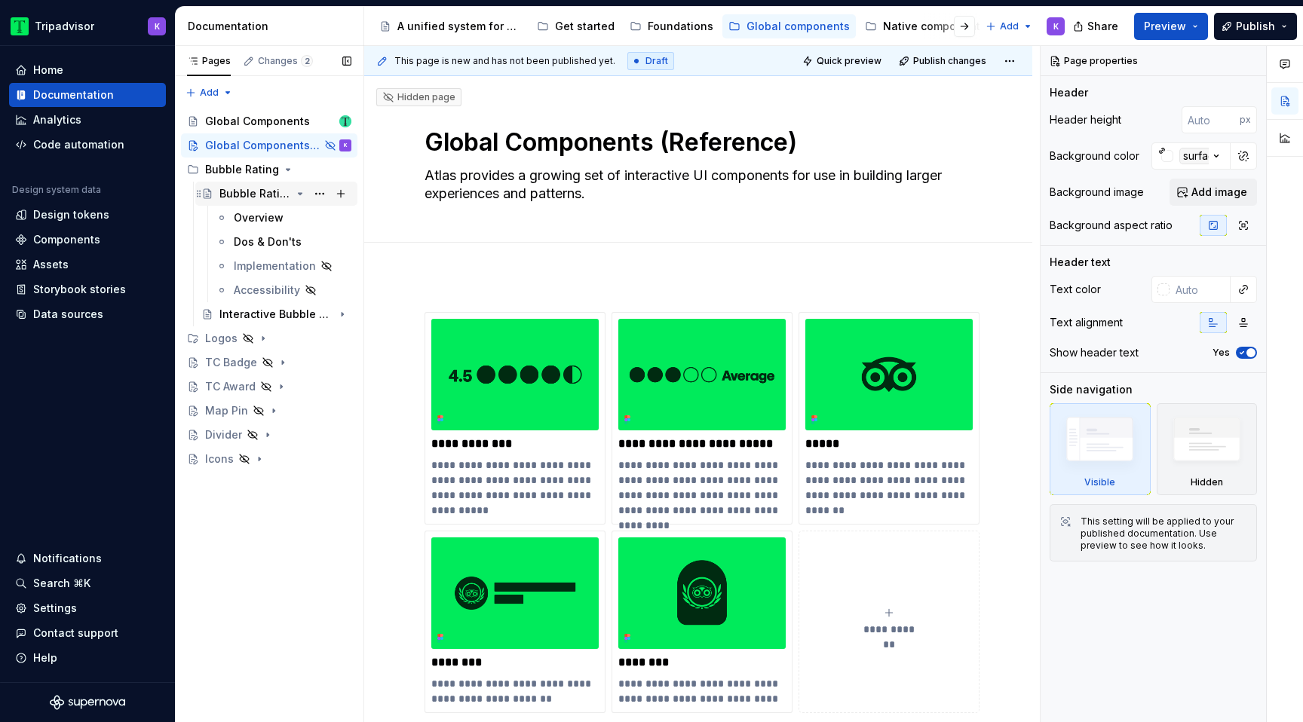
click at [294, 195] on icon "Page tree" at bounding box center [300, 194] width 12 height 12
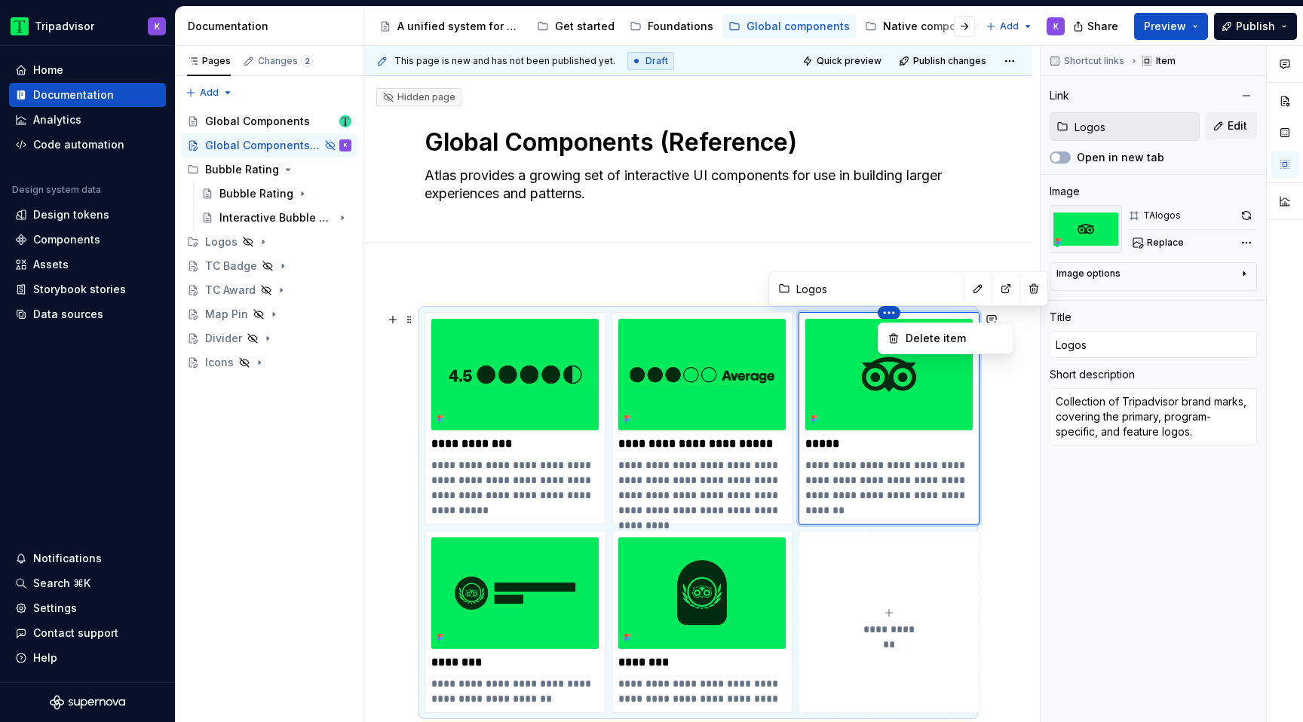
click at [888, 314] on html "Tripadvisor K Home Documentation Analytics Code automation Design system data D…" at bounding box center [651, 361] width 1303 height 722
click at [903, 339] on div "Delete item" at bounding box center [946, 339] width 128 height 24
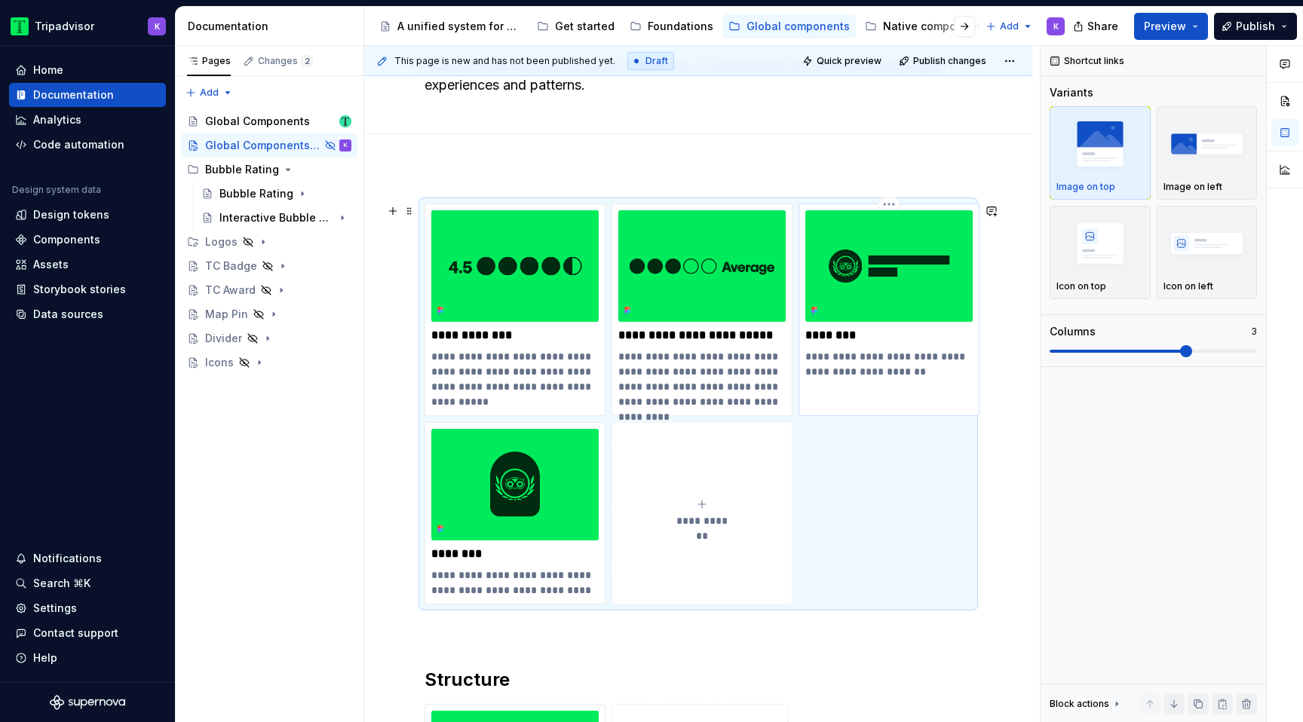
scroll to position [107, 0]
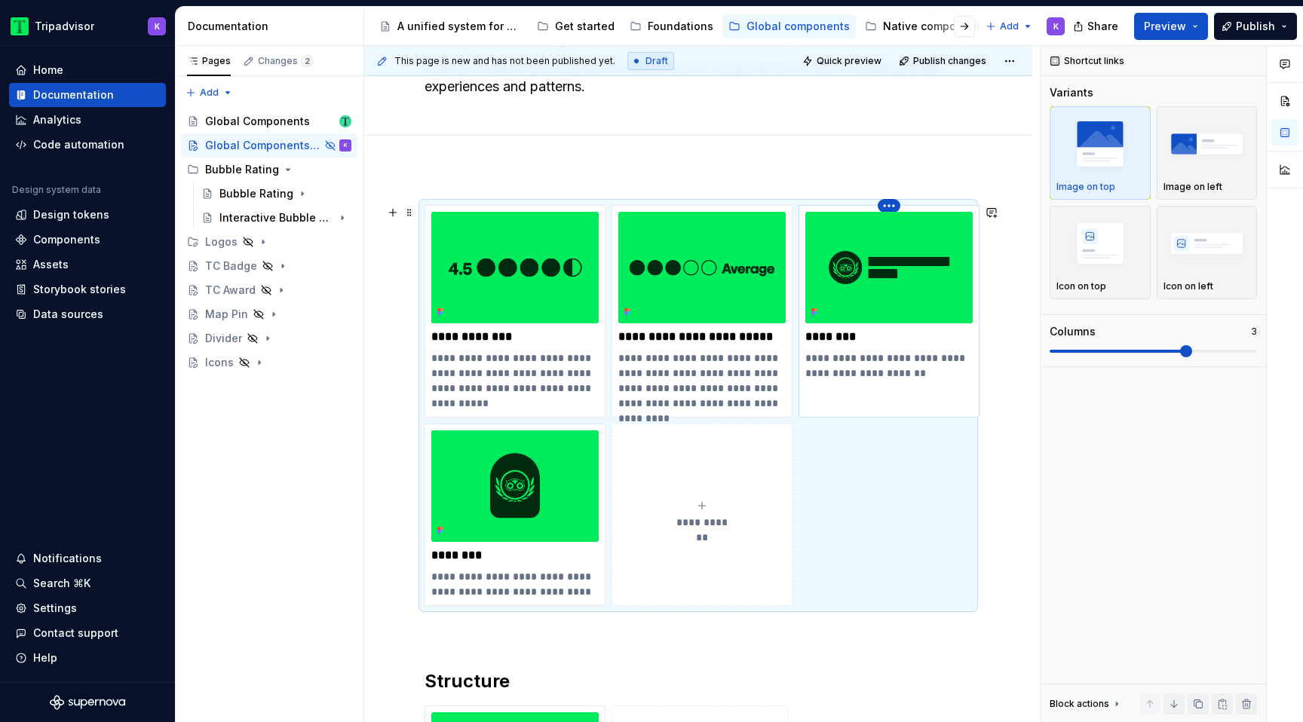
click at [891, 208] on html "Tripadvisor K Home Documentation Analytics Code automation Design system data D…" at bounding box center [651, 361] width 1303 height 722
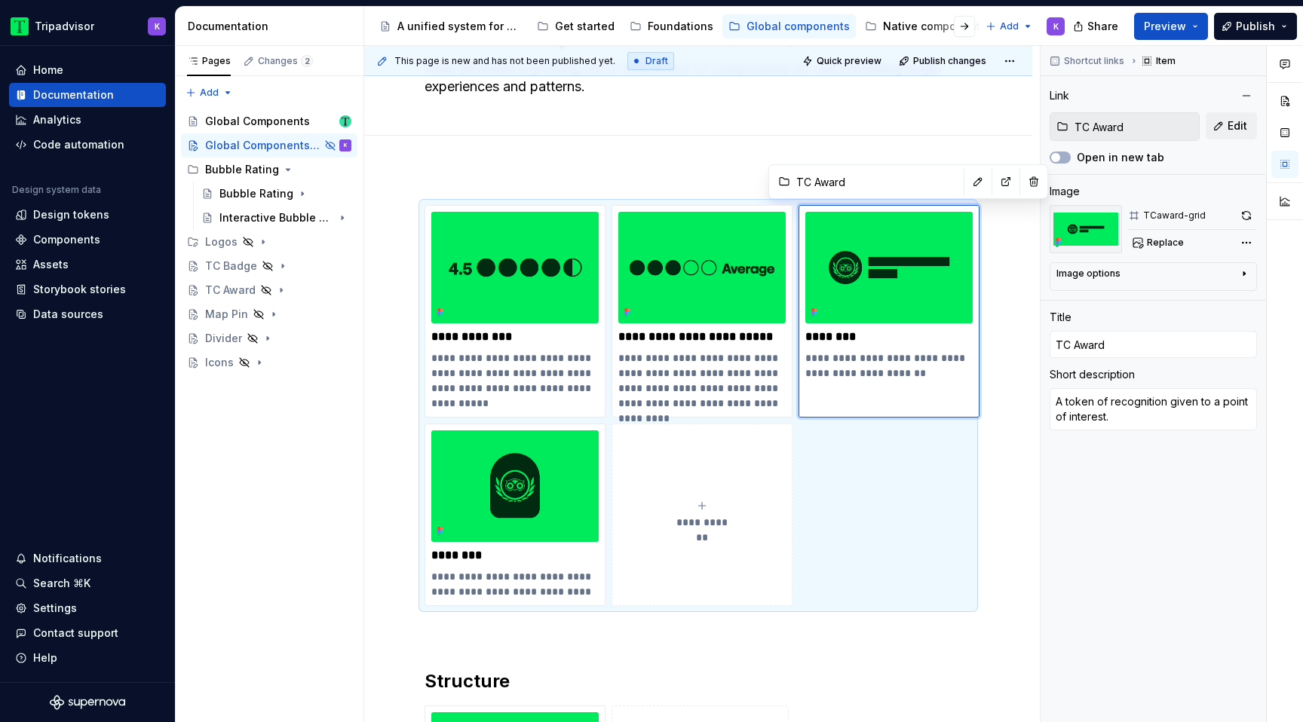
click at [698, 183] on html "Tripadvisor K Home Documentation Analytics Code automation Design system data D…" at bounding box center [651, 361] width 1303 height 722
click at [720, 169] on div "**********" at bounding box center [698, 664] width 668 height 990
click at [318, 141] on button "Page tree" at bounding box center [319, 145] width 21 height 21
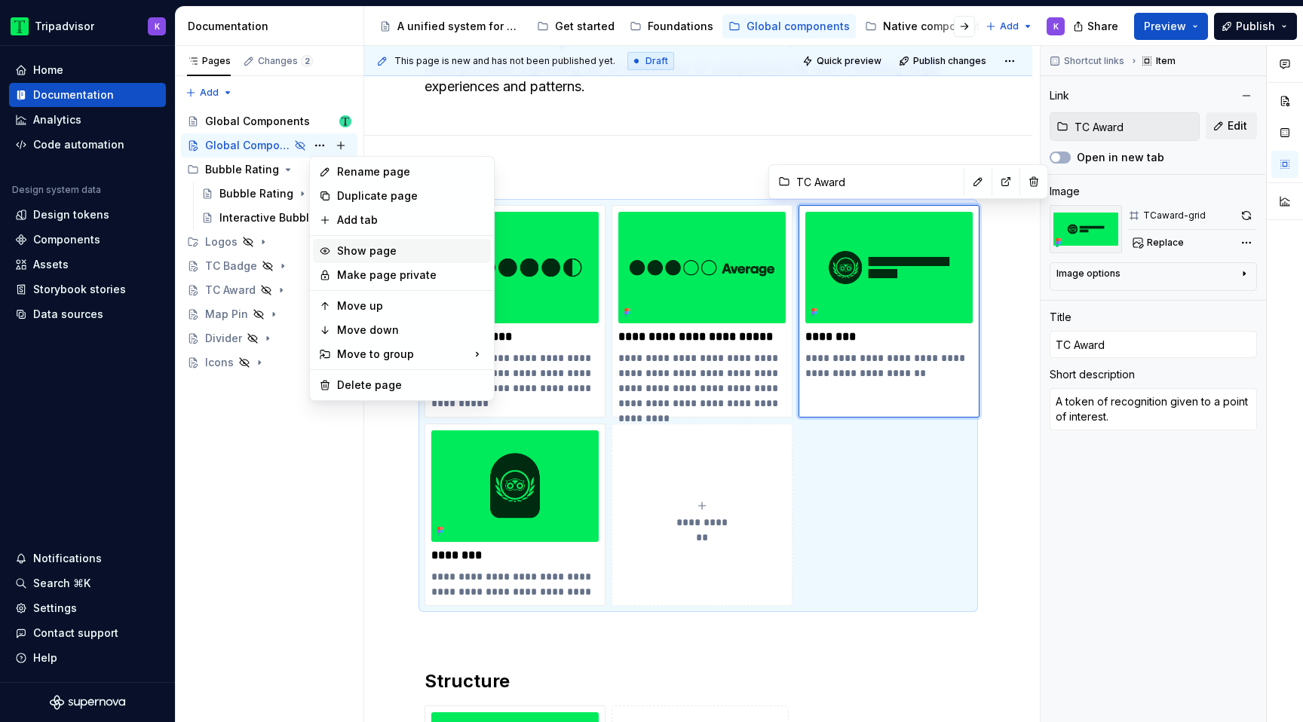
click at [358, 253] on div "Show page" at bounding box center [411, 251] width 148 height 15
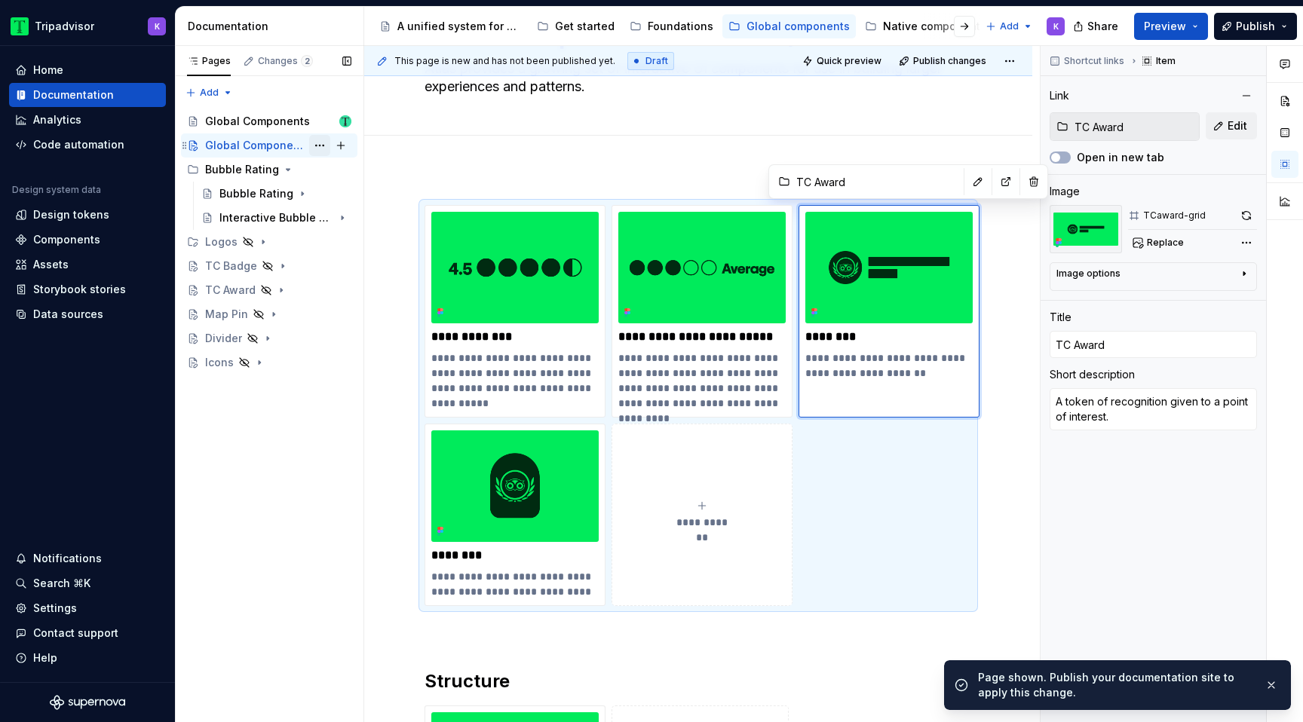
click at [314, 139] on button "Page tree" at bounding box center [319, 145] width 21 height 21
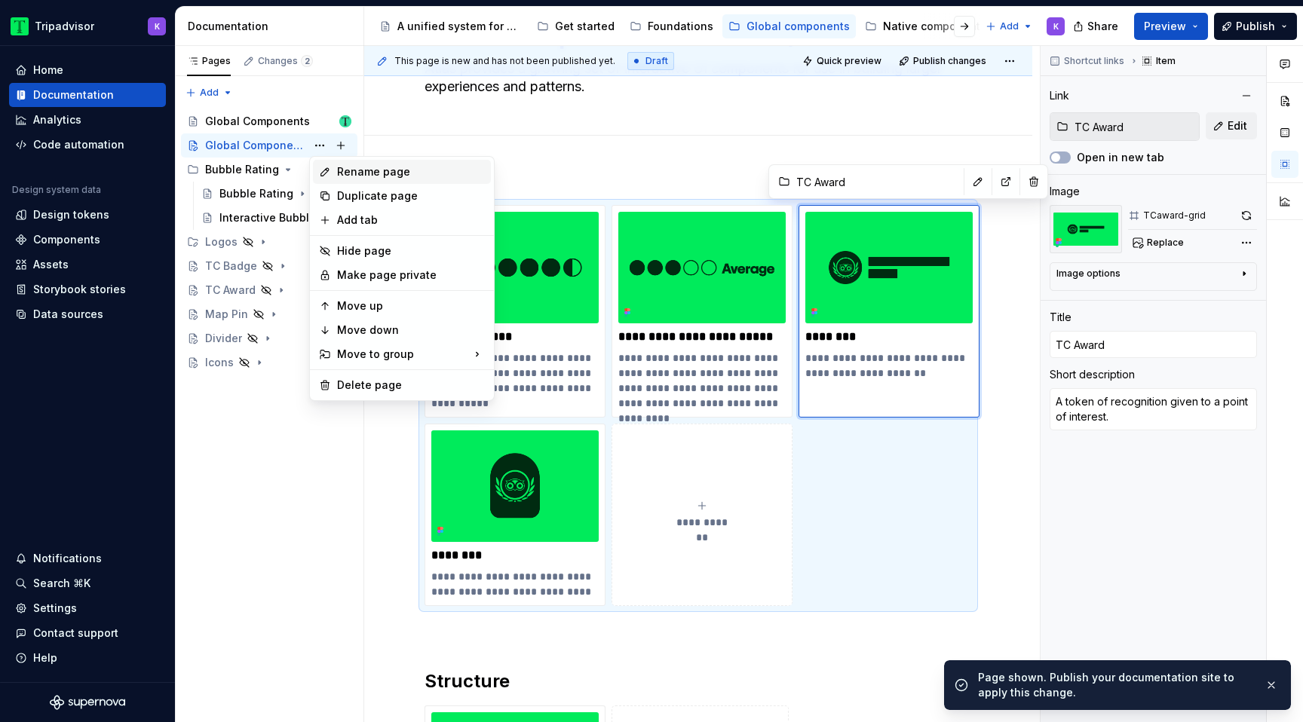
click at [357, 174] on div "Rename page" at bounding box center [411, 171] width 148 height 15
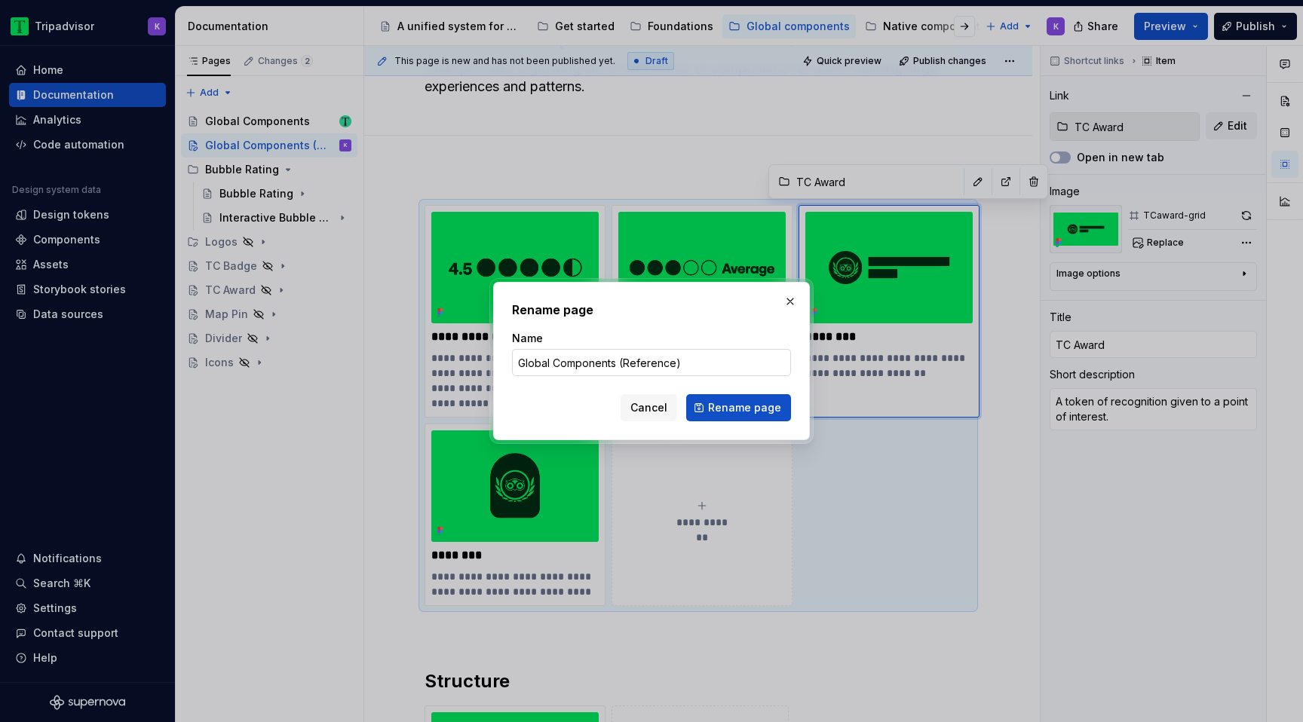
type textarea "*"
click at [628, 363] on input "Global Components (Reference)" at bounding box center [651, 362] width 279 height 27
drag, startPoint x: 615, startPoint y: 363, endPoint x: 716, endPoint y: 363, distance: 101.1
click at [716, 363] on input "Global Components (Reference)" at bounding box center [651, 362] width 279 height 27
type input "Global Components"
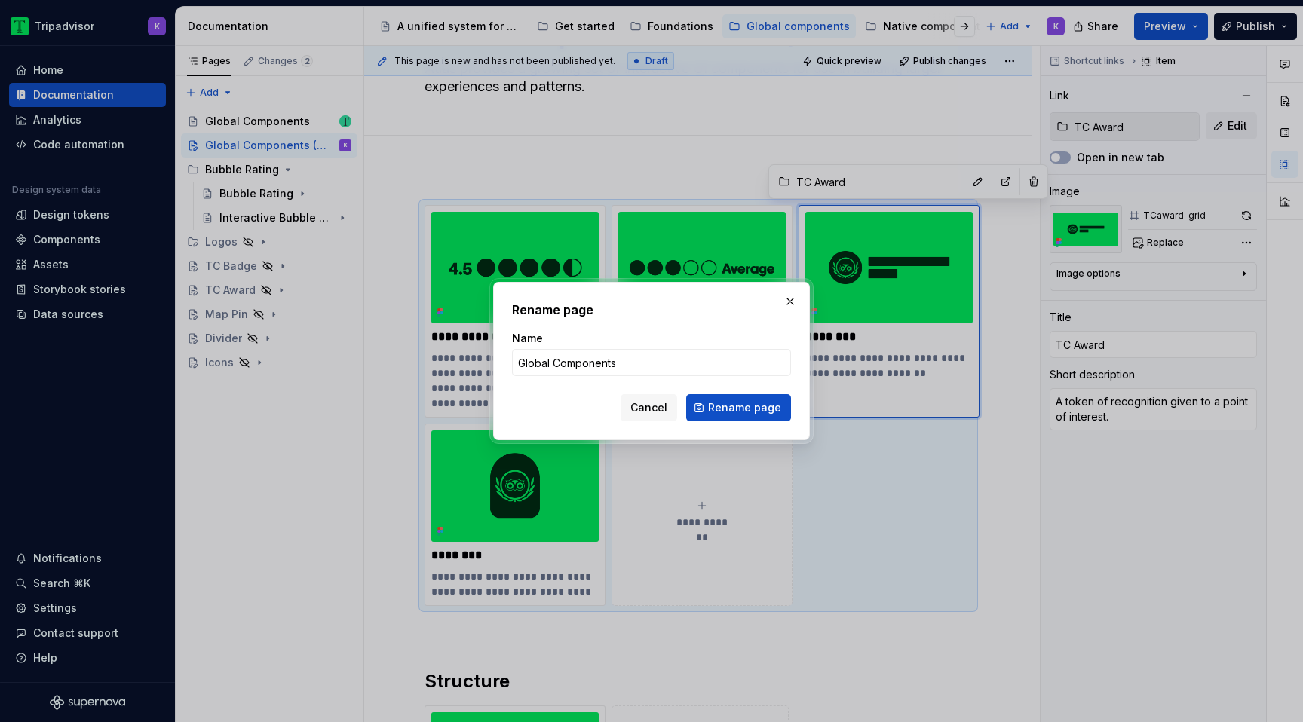
click at [738, 323] on div "Rename page Name Global Components Cancel Rename page" at bounding box center [651, 361] width 279 height 121
click at [734, 401] on span "Rename page" at bounding box center [744, 407] width 73 height 15
type textarea "*"
type textarea "Global Components"
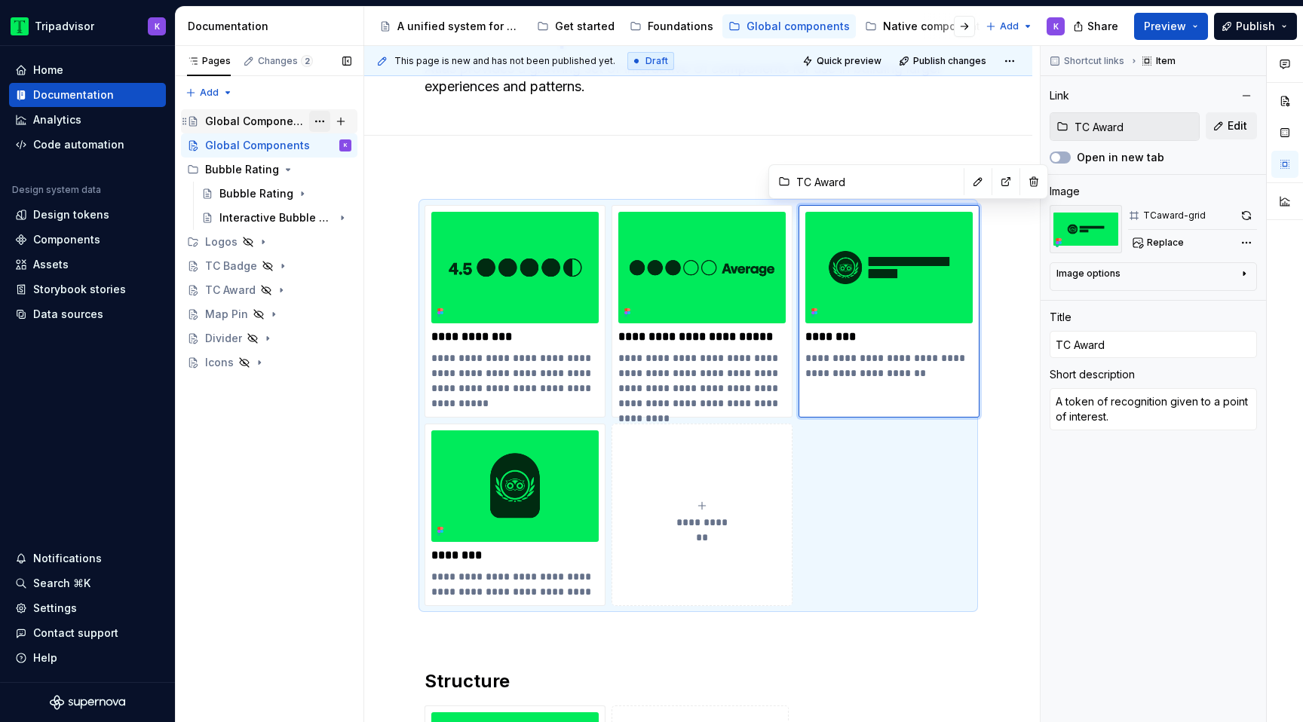
click at [315, 118] on button "Page tree" at bounding box center [319, 121] width 21 height 21
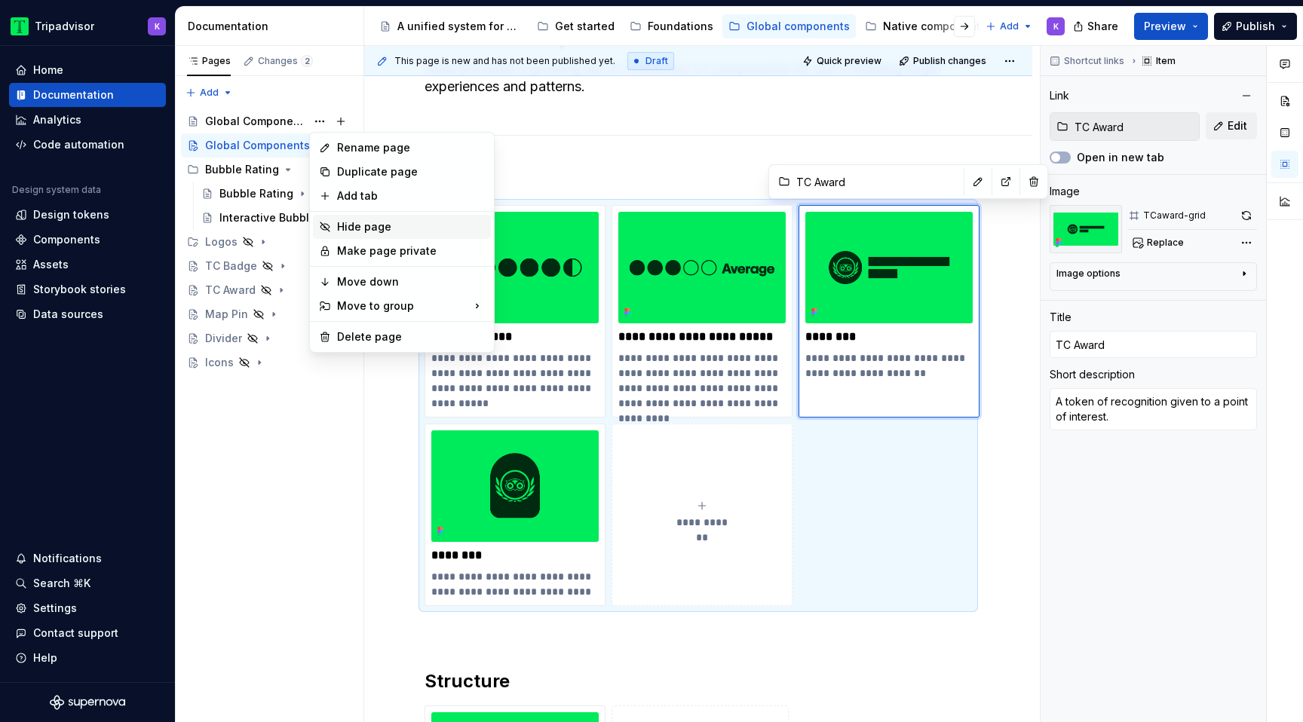
click at [363, 228] on div "Hide page" at bounding box center [411, 226] width 148 height 15
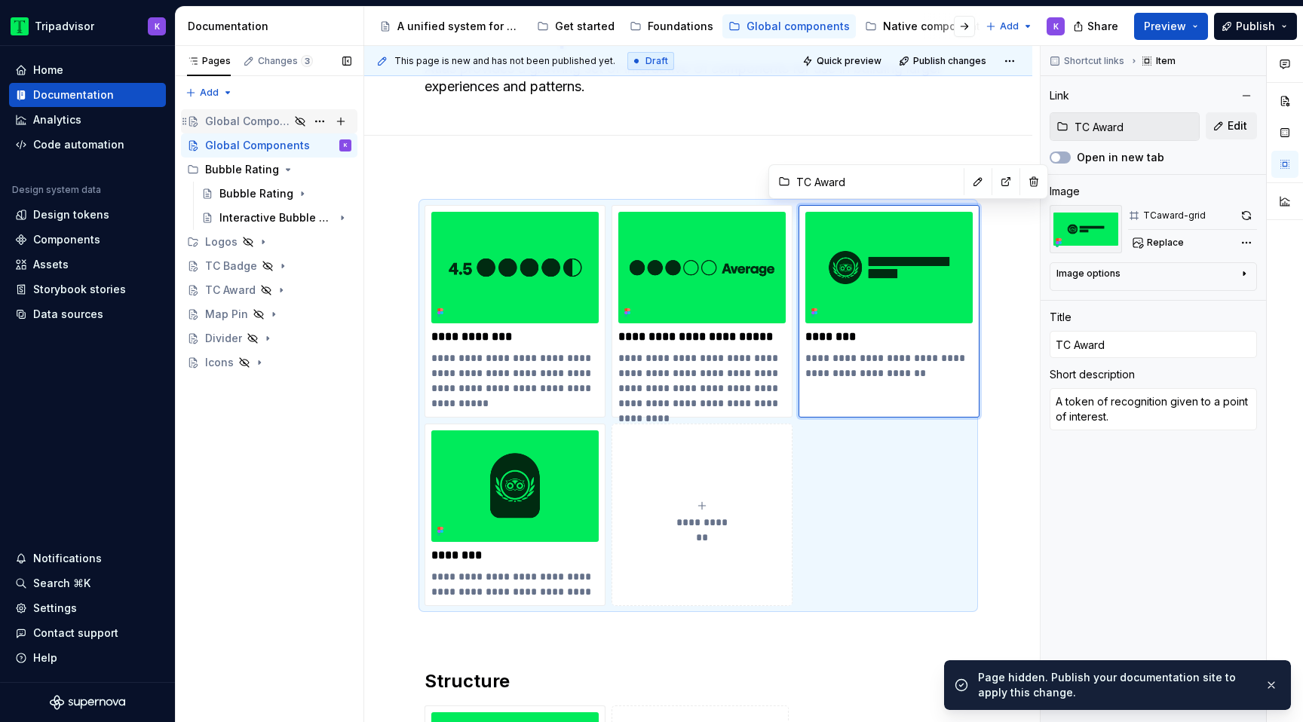
click at [244, 118] on div "Global Components" at bounding box center [247, 121] width 84 height 15
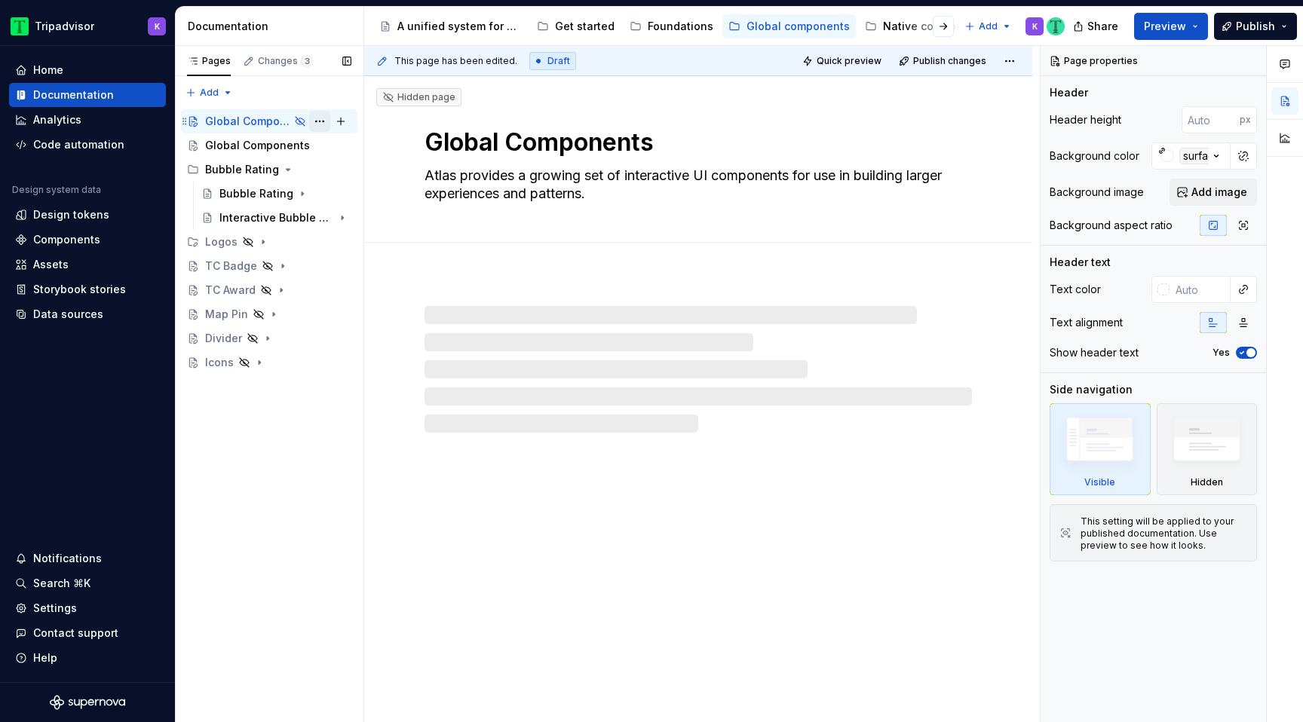
click at [315, 119] on button "Page tree" at bounding box center [319, 121] width 21 height 21
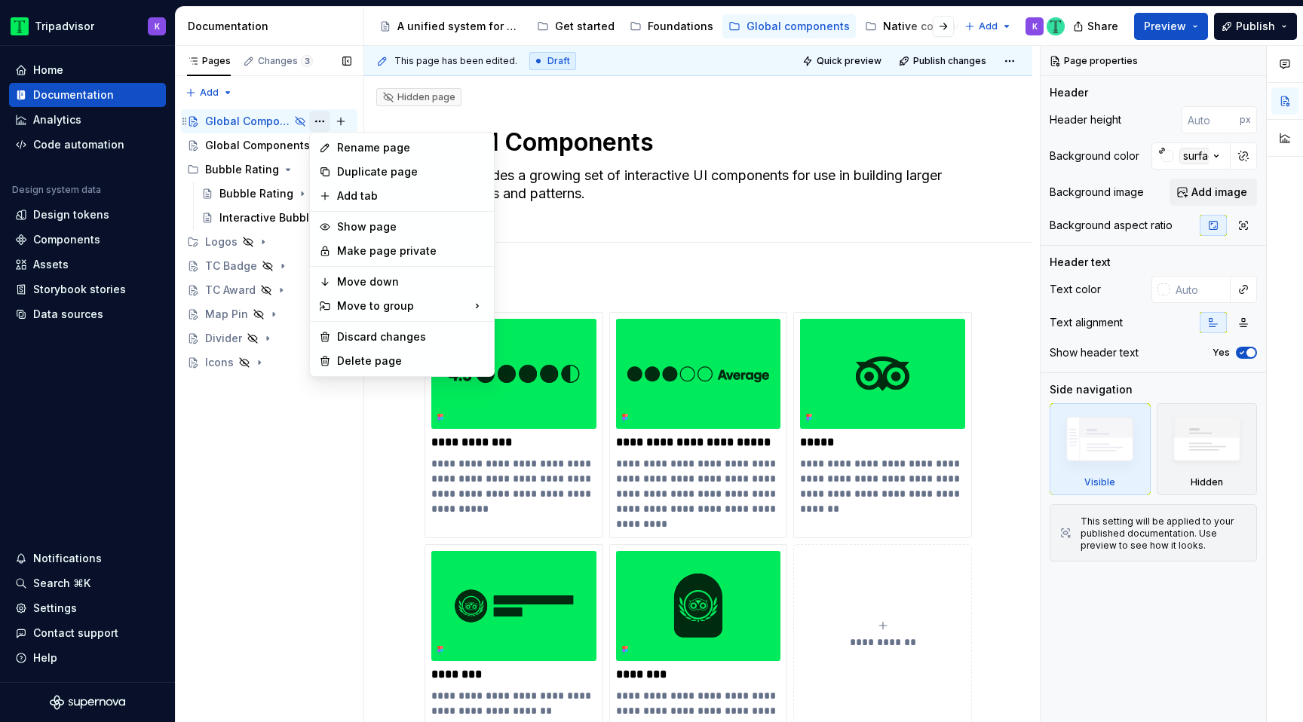
type textarea "*"
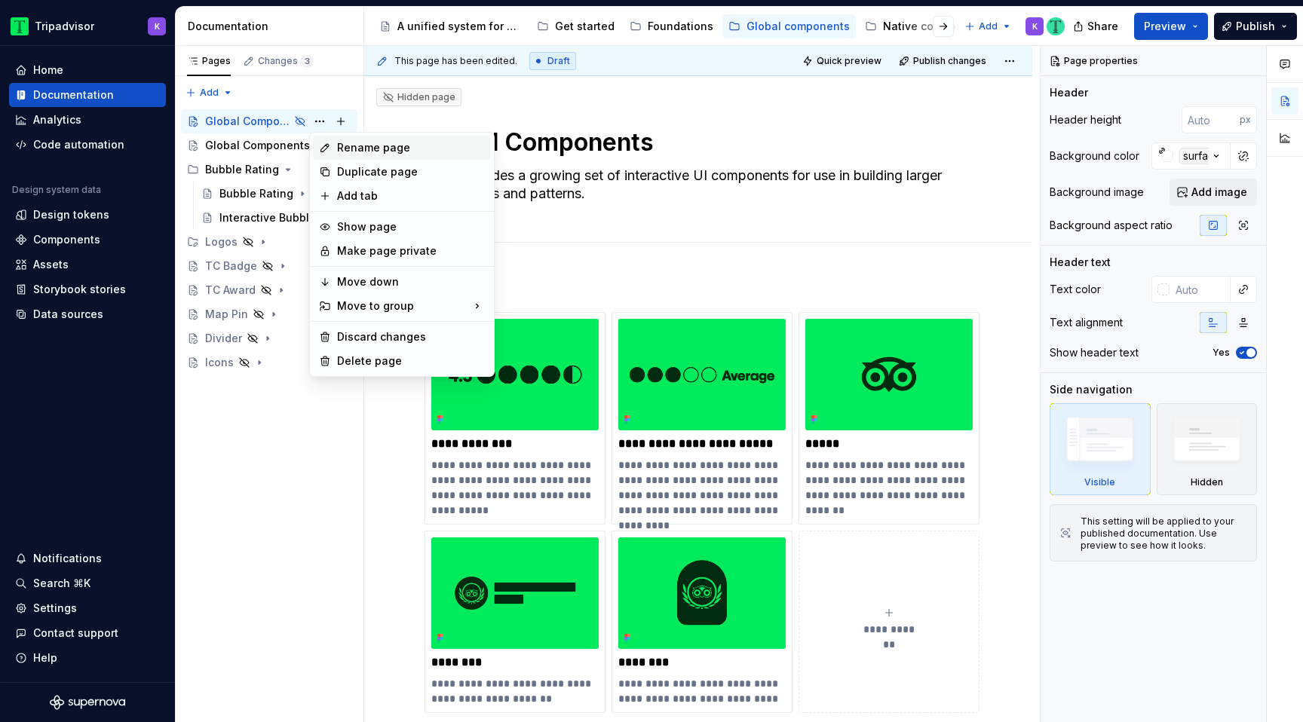
click at [365, 149] on div "Rename page" at bounding box center [411, 147] width 148 height 15
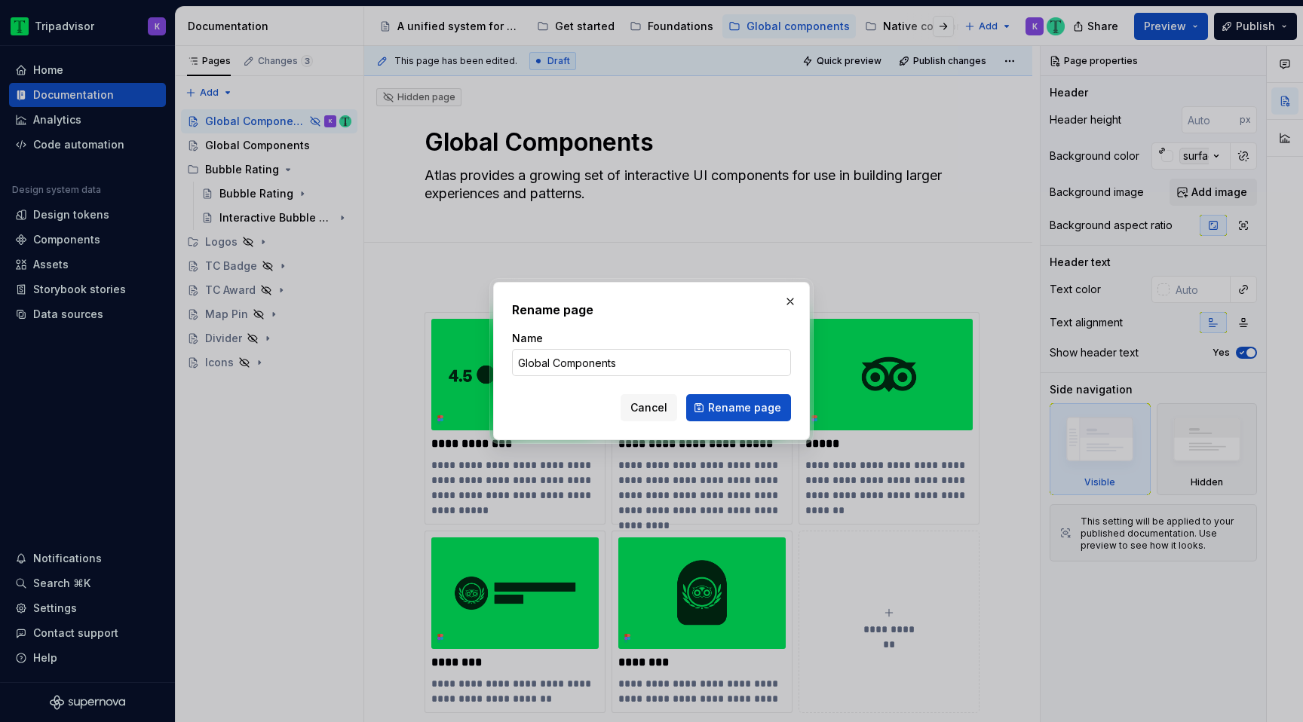
click at [670, 357] on input "Global Components" at bounding box center [651, 362] width 279 height 27
click at [763, 351] on input "Global Components (reference)" at bounding box center [651, 362] width 279 height 27
type input "Global Components (Reference)"
click at [722, 411] on span "Rename page" at bounding box center [744, 407] width 73 height 15
type textarea "*"
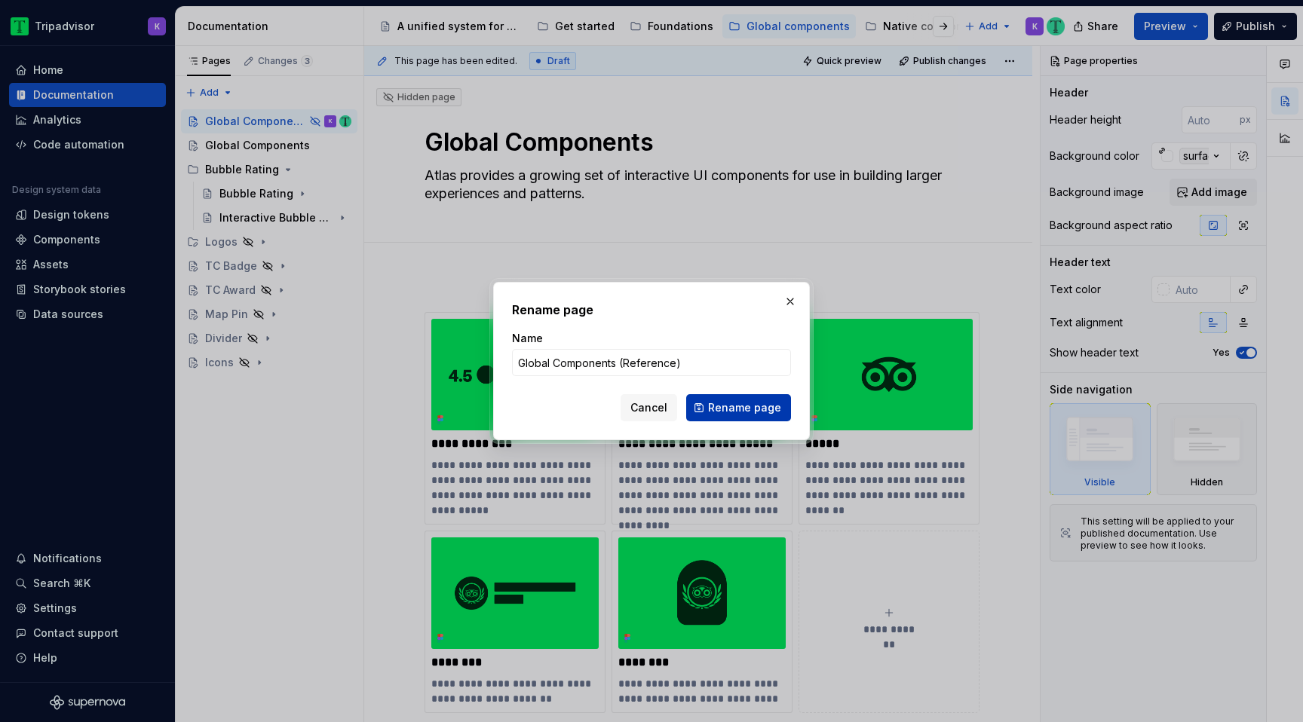
type textarea "Global Components (Reference)"
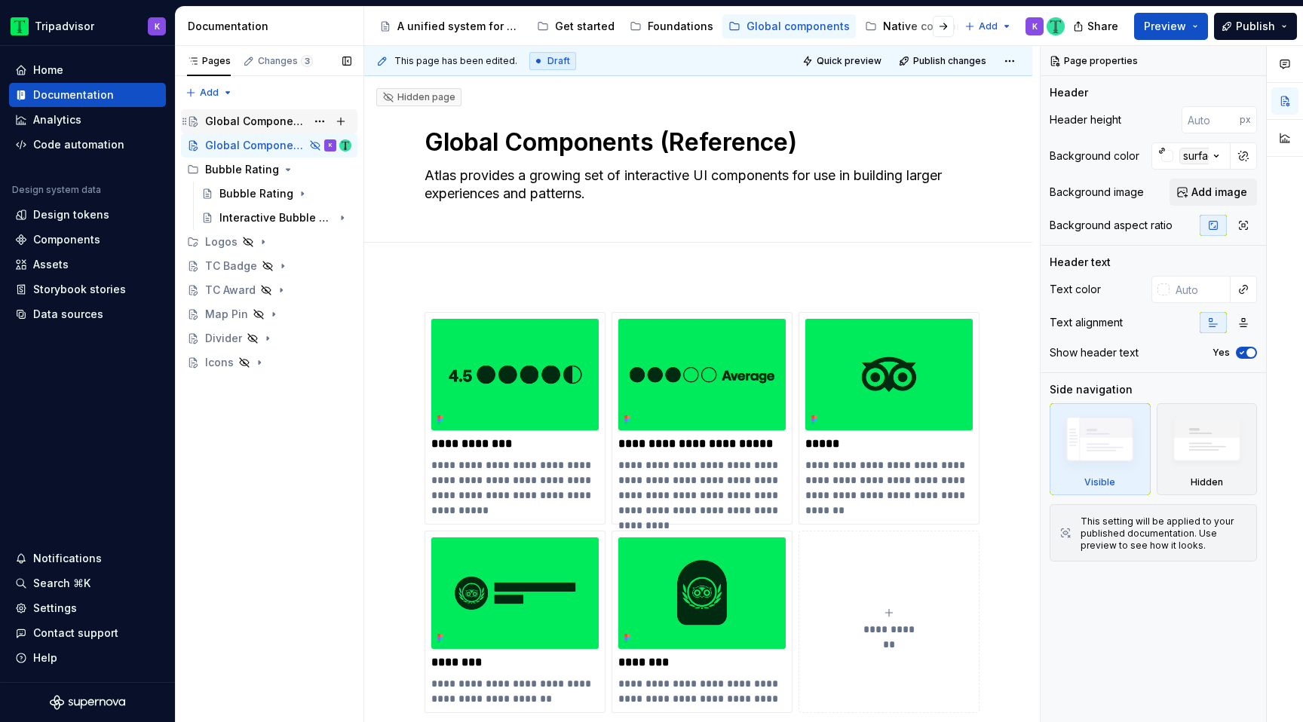
click at [254, 118] on div "Global Components" at bounding box center [255, 121] width 101 height 15
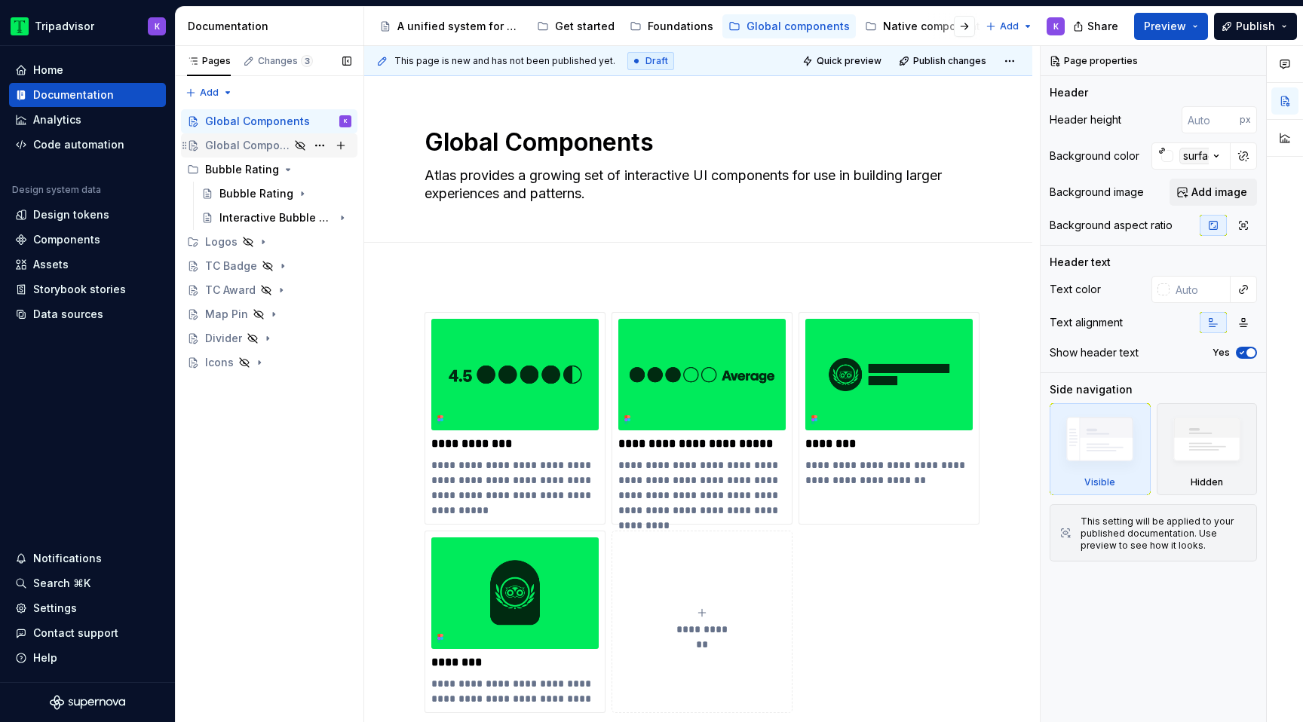
click at [242, 145] on div "Global Components (Reference)" at bounding box center [247, 145] width 84 height 15
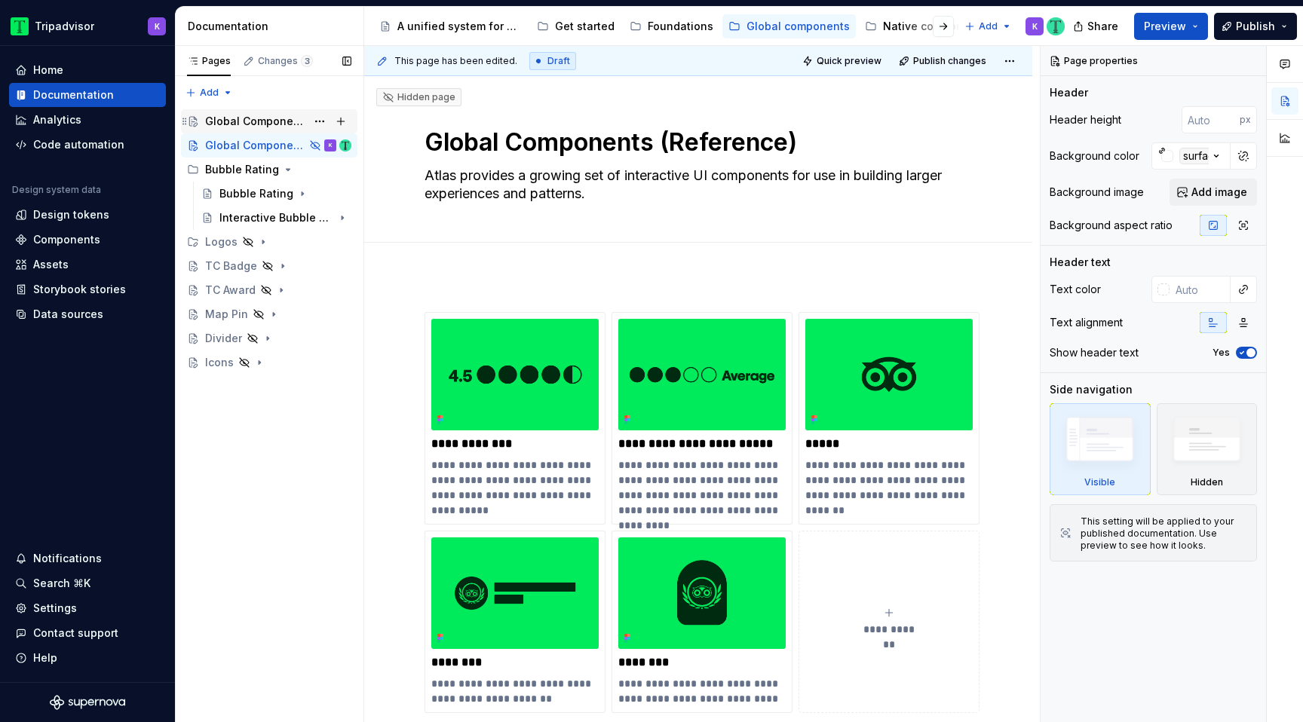
click at [259, 118] on div "Global Components" at bounding box center [255, 121] width 101 height 15
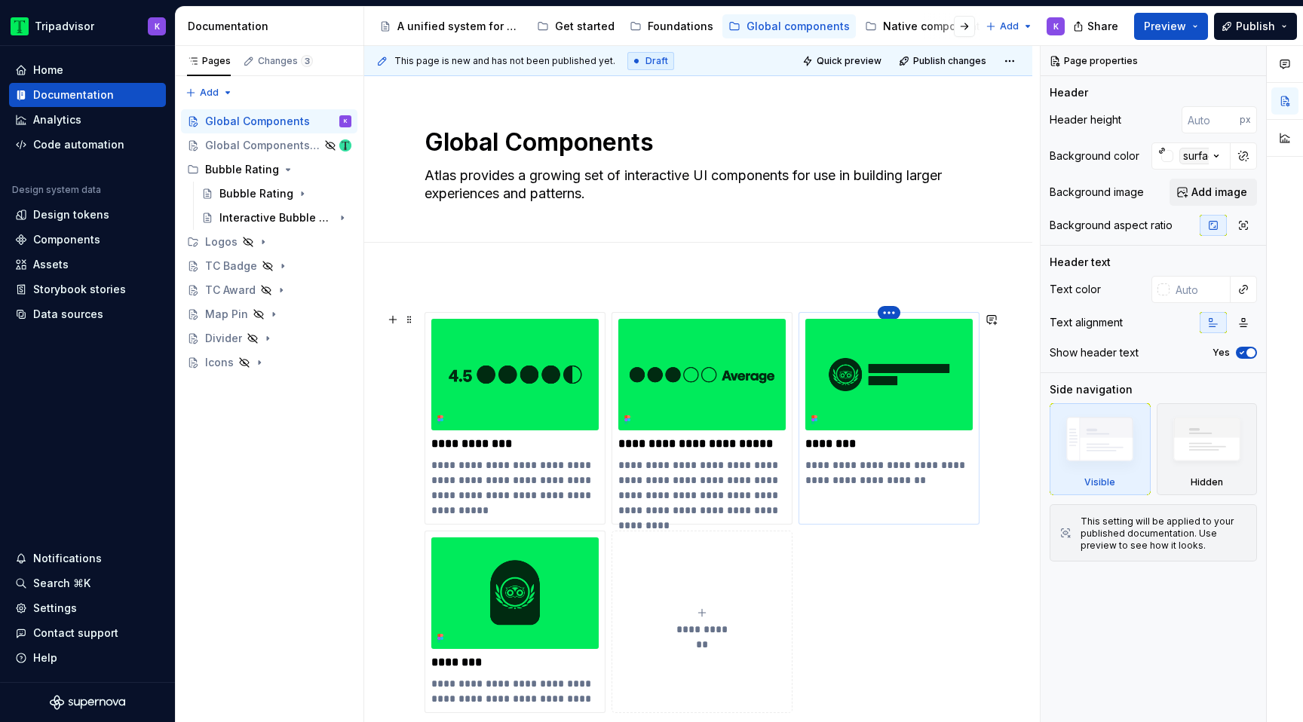
click at [889, 313] on html "Tripadvisor K Home Documentation Analytics Code automation Design system data D…" at bounding box center [651, 361] width 1303 height 722
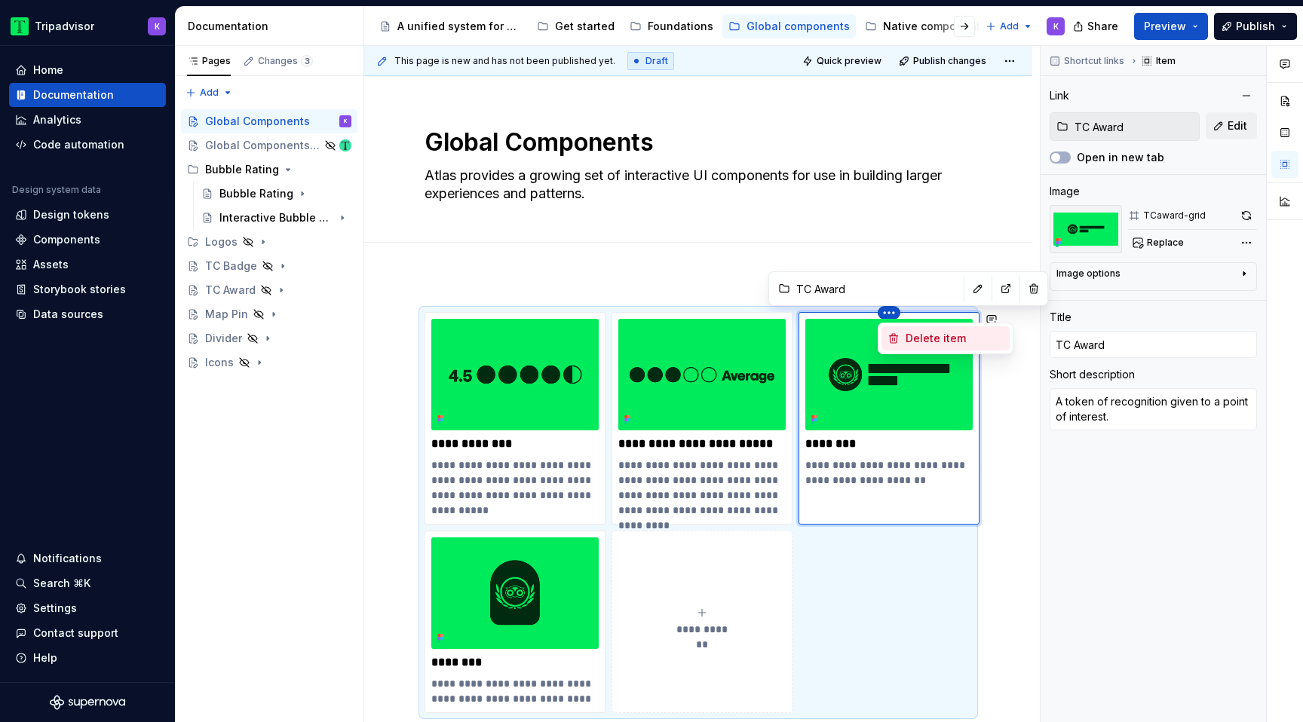
click at [935, 344] on div "Delete item" at bounding box center [955, 338] width 98 height 15
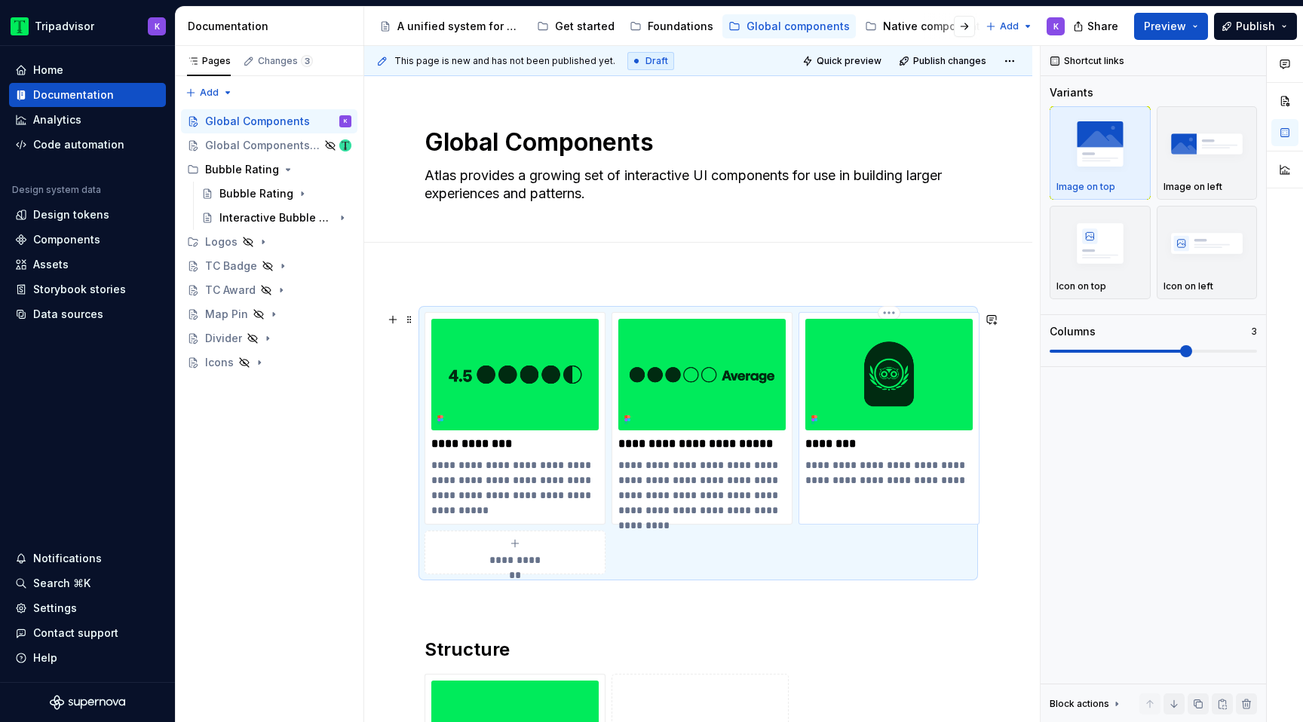
click at [891, 319] on img at bounding box center [888, 375] width 167 height 112
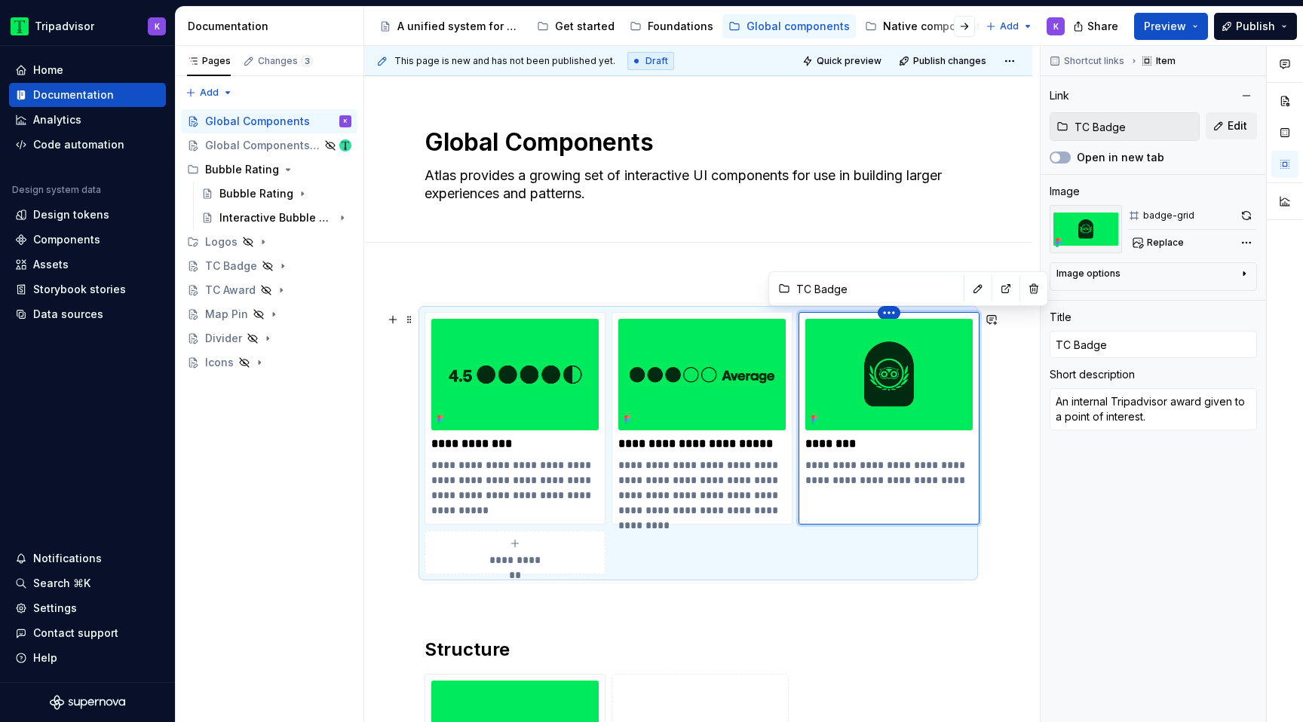
click at [888, 318] on html "Tripadvisor K Home Documentation Analytics Code automation Design system data D…" at bounding box center [651, 361] width 1303 height 722
click at [917, 339] on div "Delete item" at bounding box center [955, 338] width 98 height 15
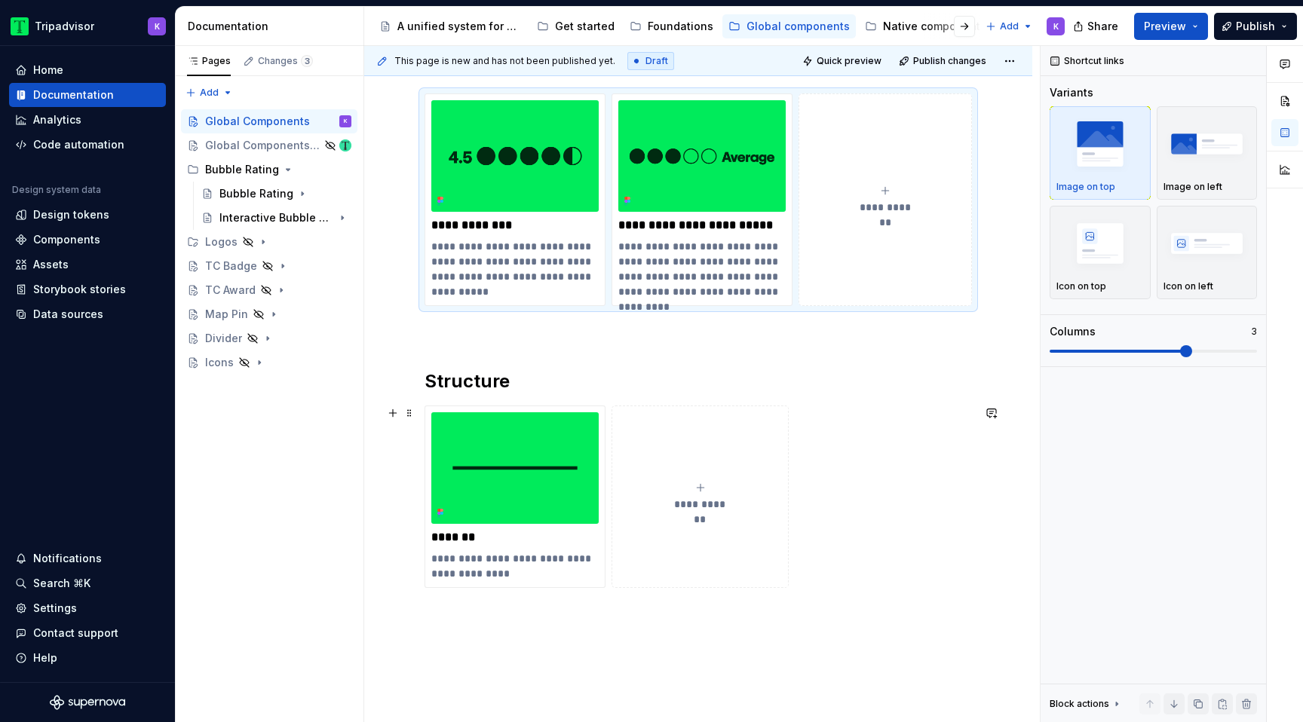
scroll to position [274, 0]
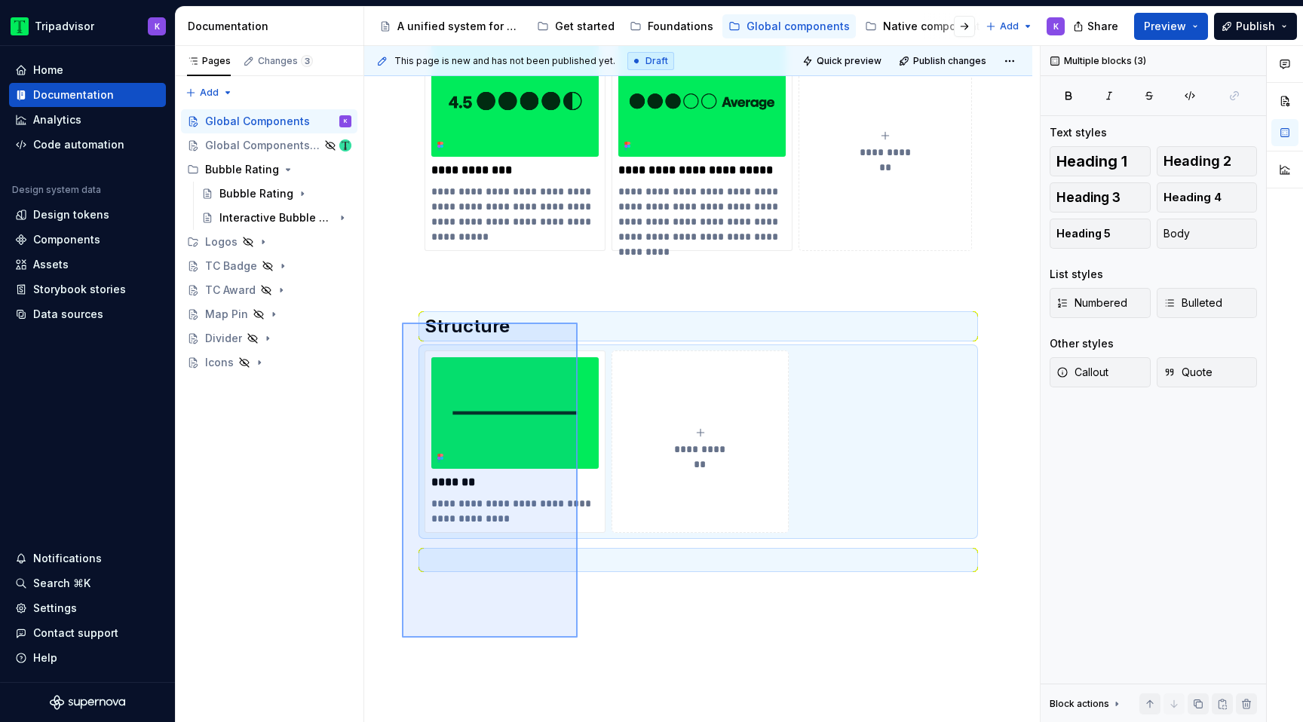
drag, startPoint x: 566, startPoint y: 627, endPoint x: 408, endPoint y: 320, distance: 345.7
click at [408, 320] on div "**********" at bounding box center [702, 384] width 676 height 677
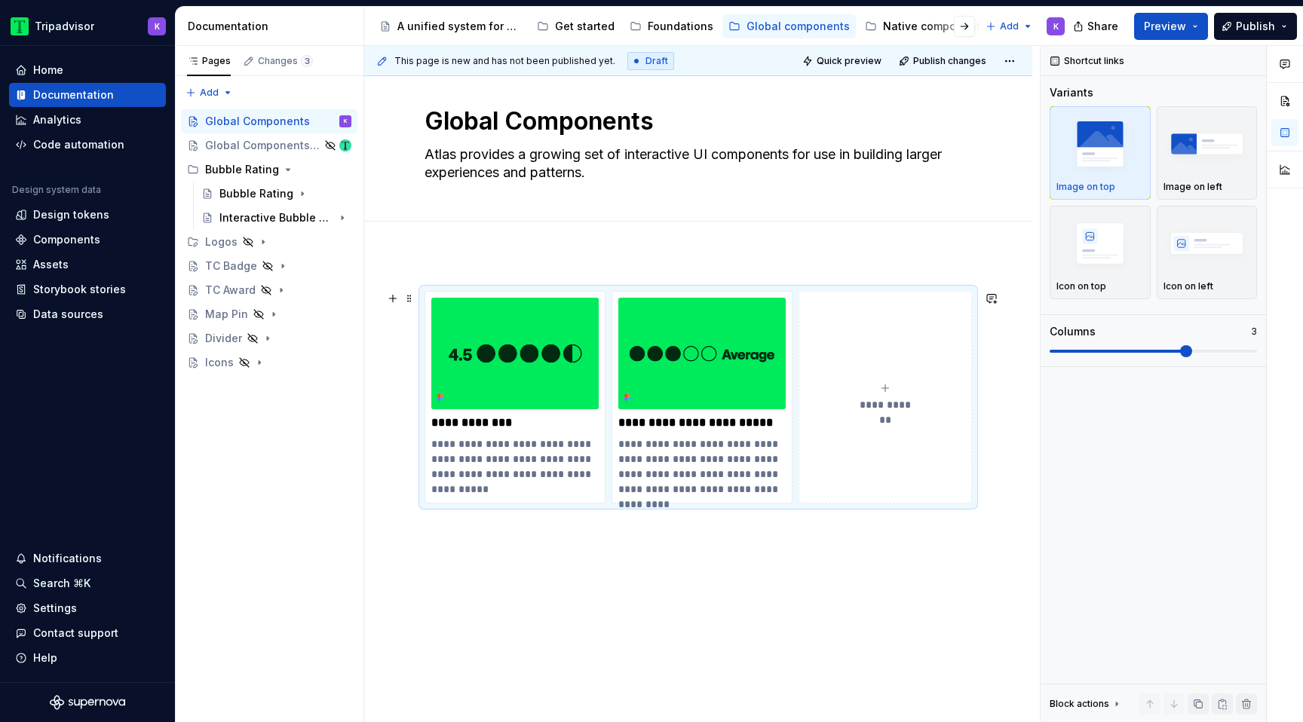
scroll to position [0, 0]
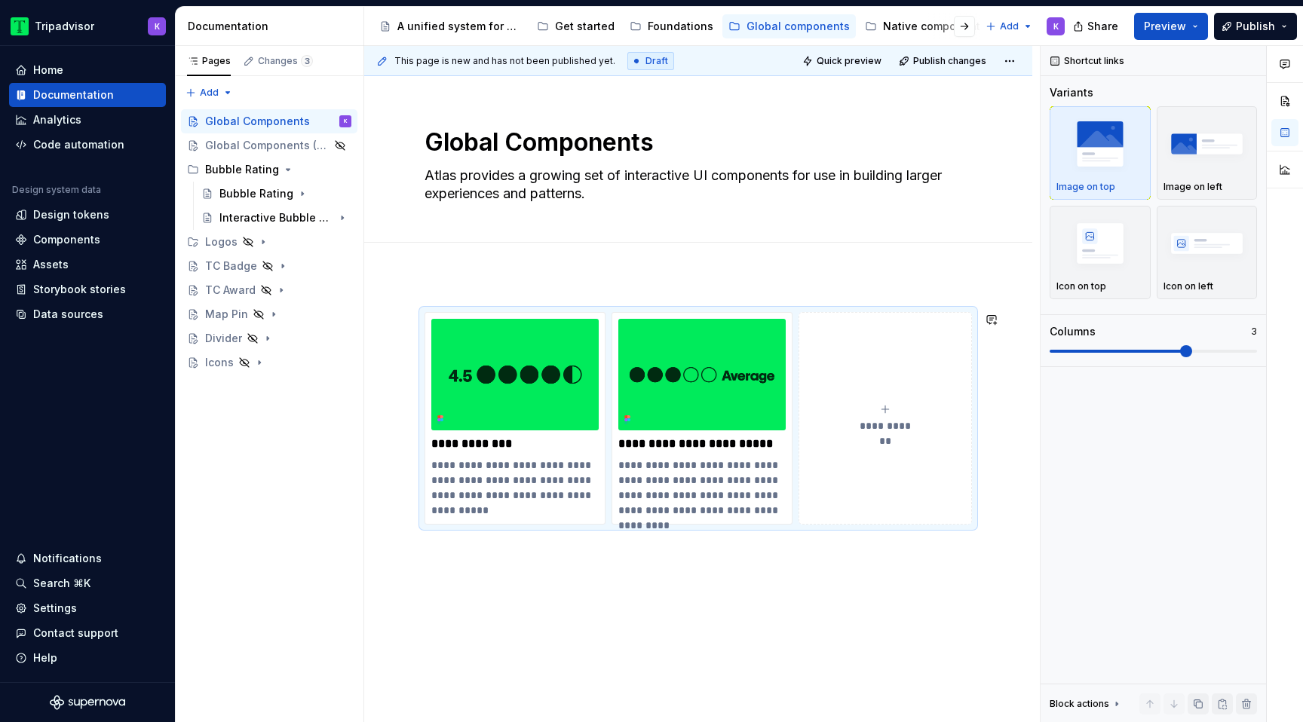
click at [532, 628] on div "**********" at bounding box center [698, 517] width 668 height 483
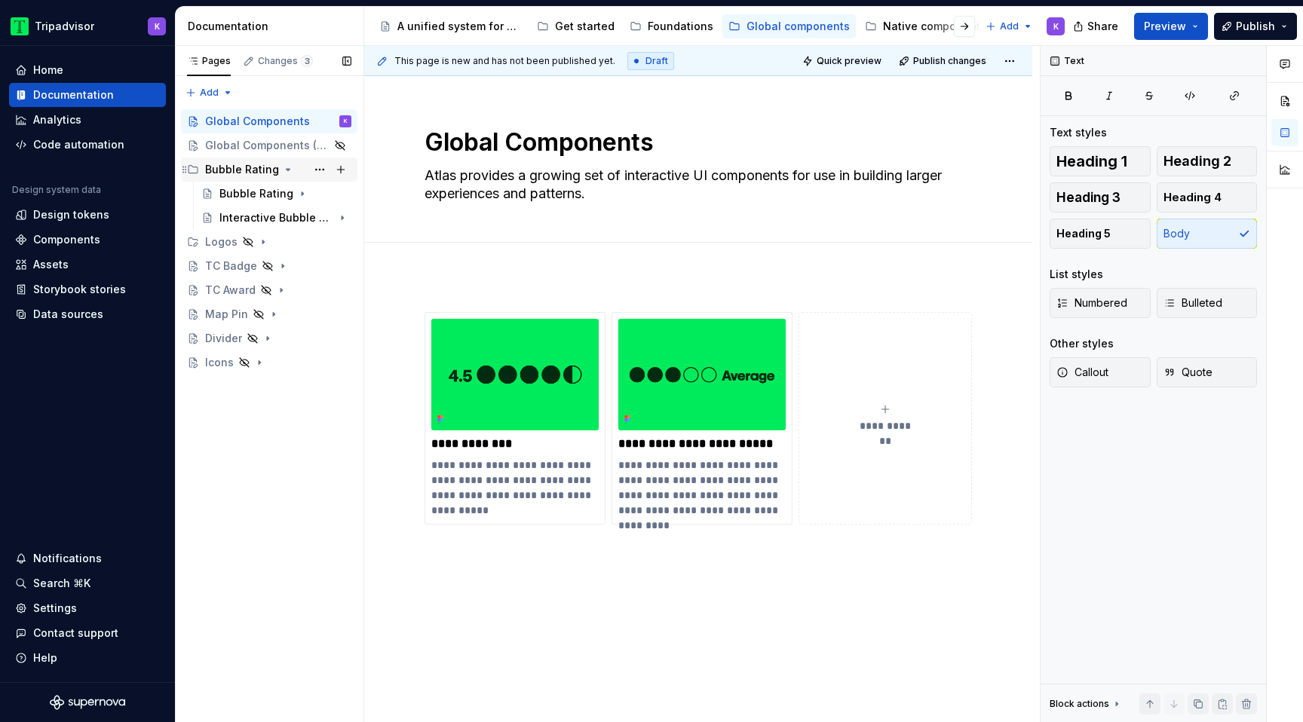
click at [282, 170] on icon "Page tree" at bounding box center [288, 170] width 12 height 12
click at [282, 171] on icon "Page tree" at bounding box center [288, 170] width 12 height 12
click at [873, 55] on span "Quick preview" at bounding box center [849, 61] width 65 height 12
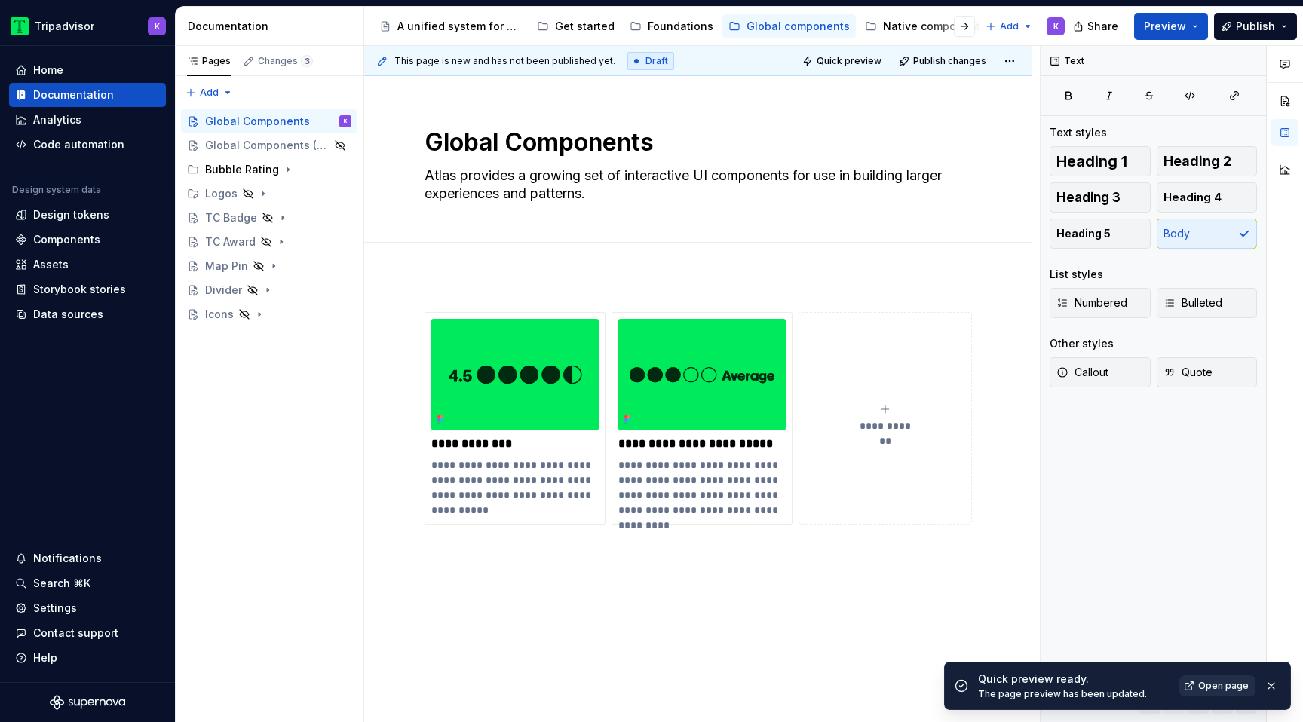
click at [1200, 689] on link "Open page" at bounding box center [1218, 686] width 76 height 21
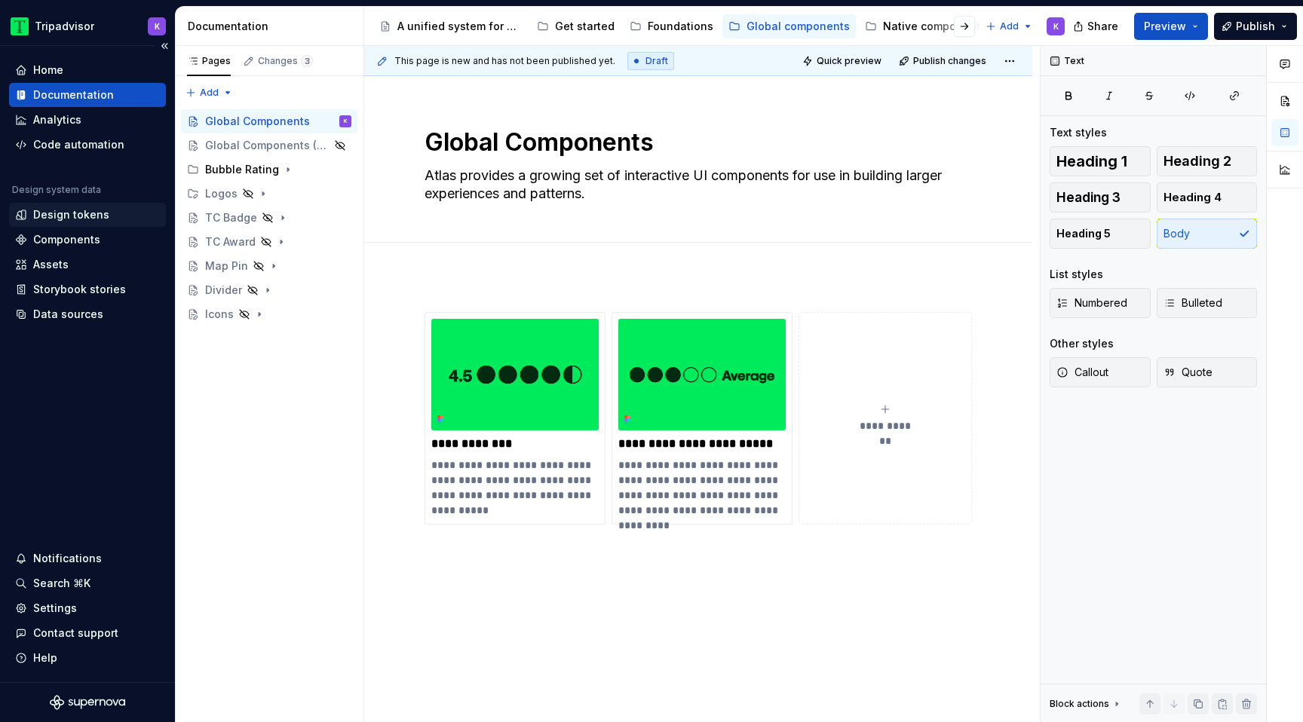
click at [70, 213] on div "Design tokens" at bounding box center [71, 214] width 76 height 15
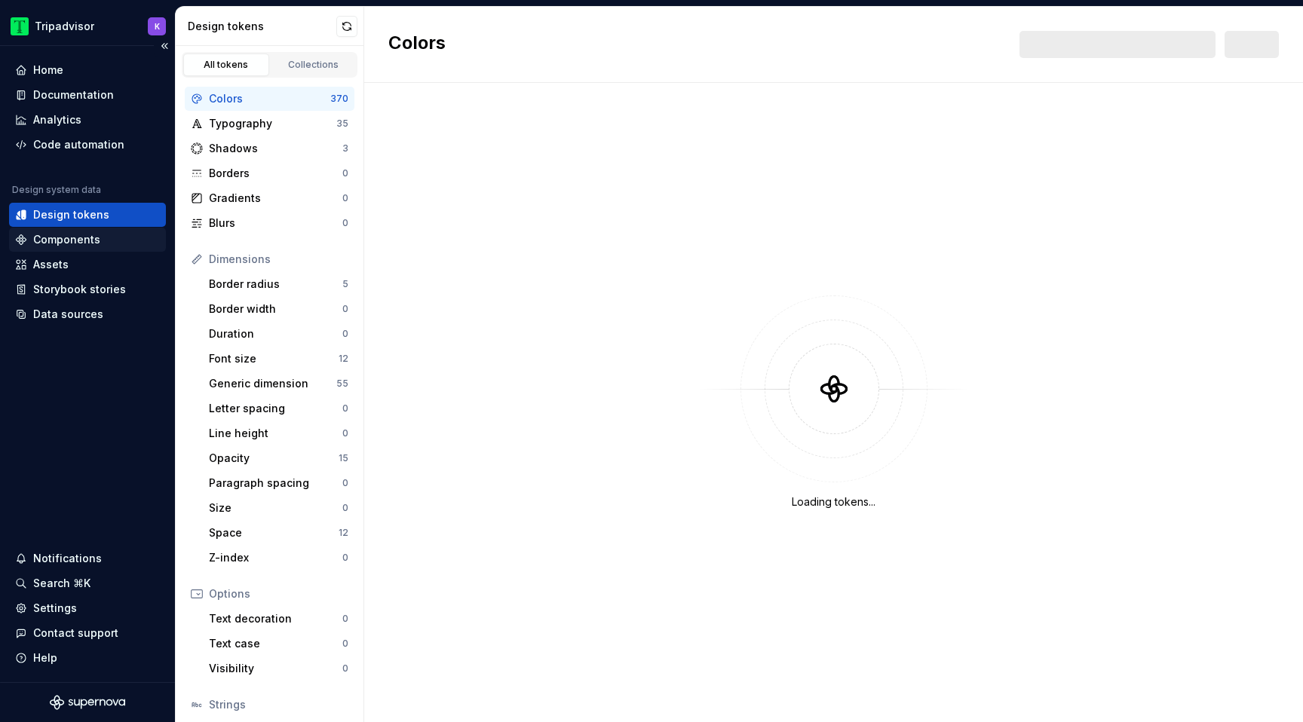
click at [71, 244] on div "Components" at bounding box center [66, 239] width 67 height 15
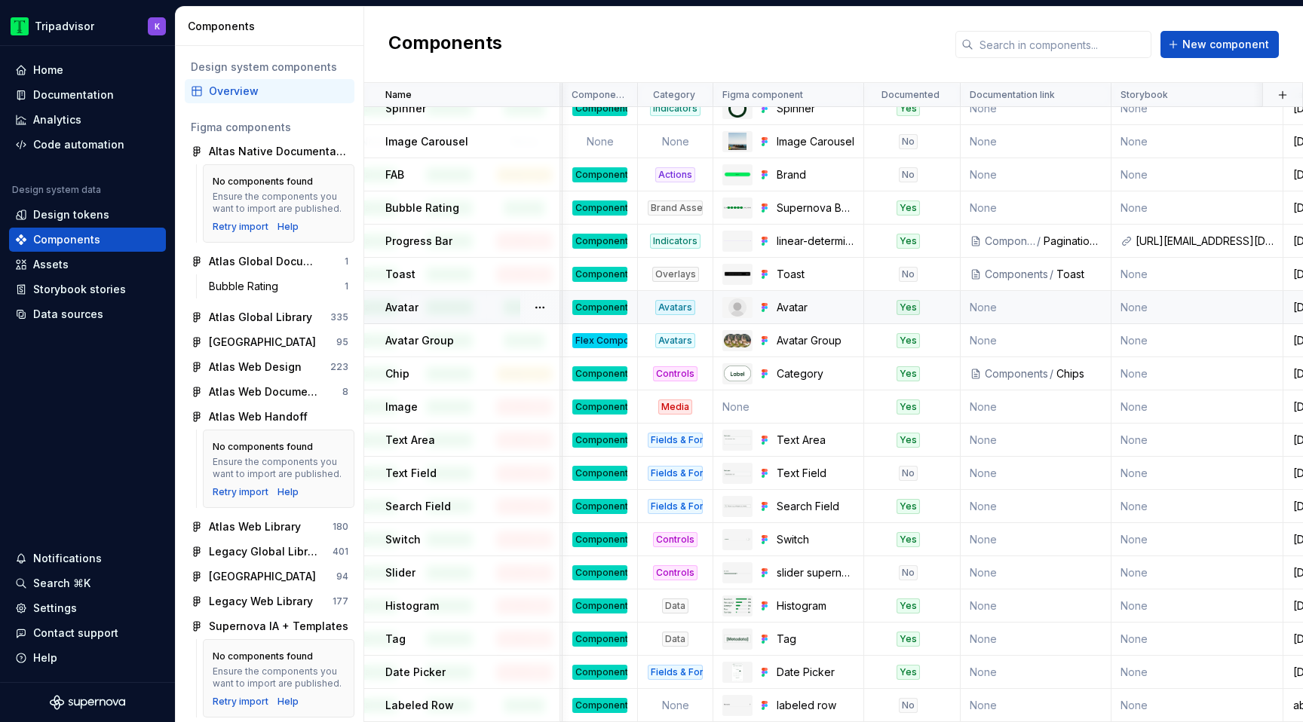
scroll to position [911, 519]
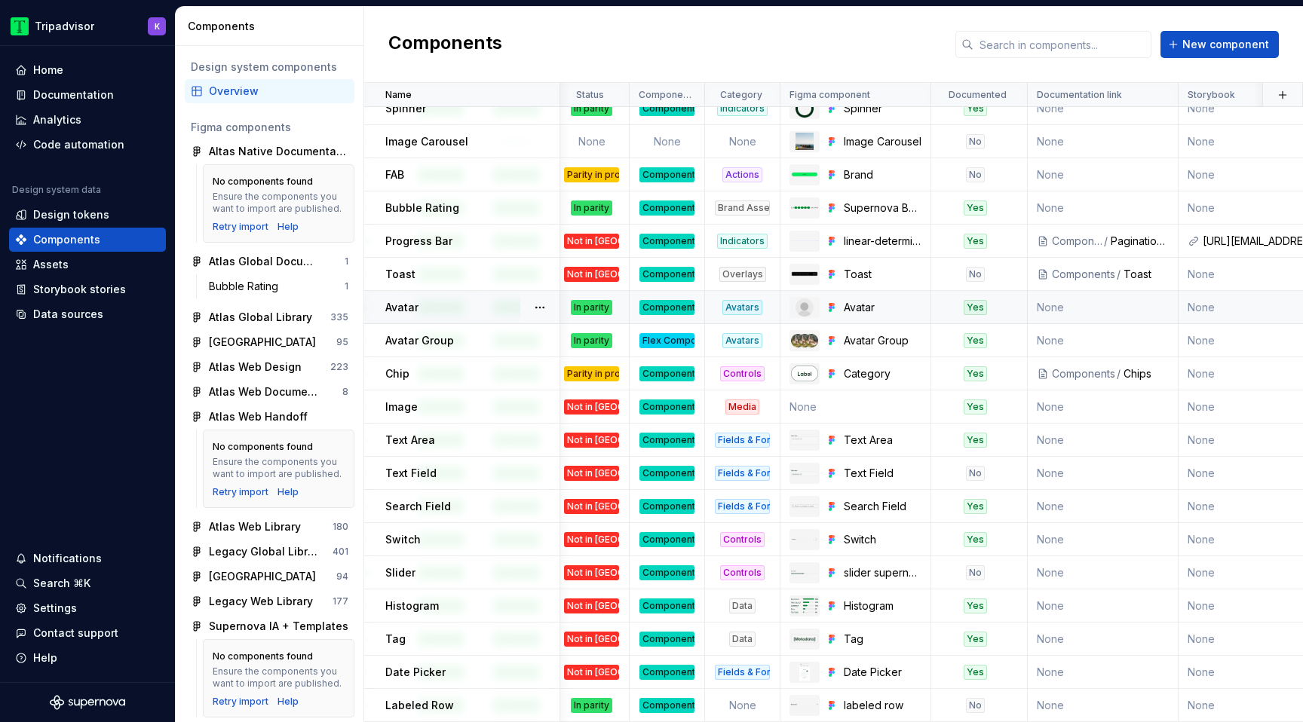
click at [669, 309] on div "Component" at bounding box center [667, 307] width 55 height 15
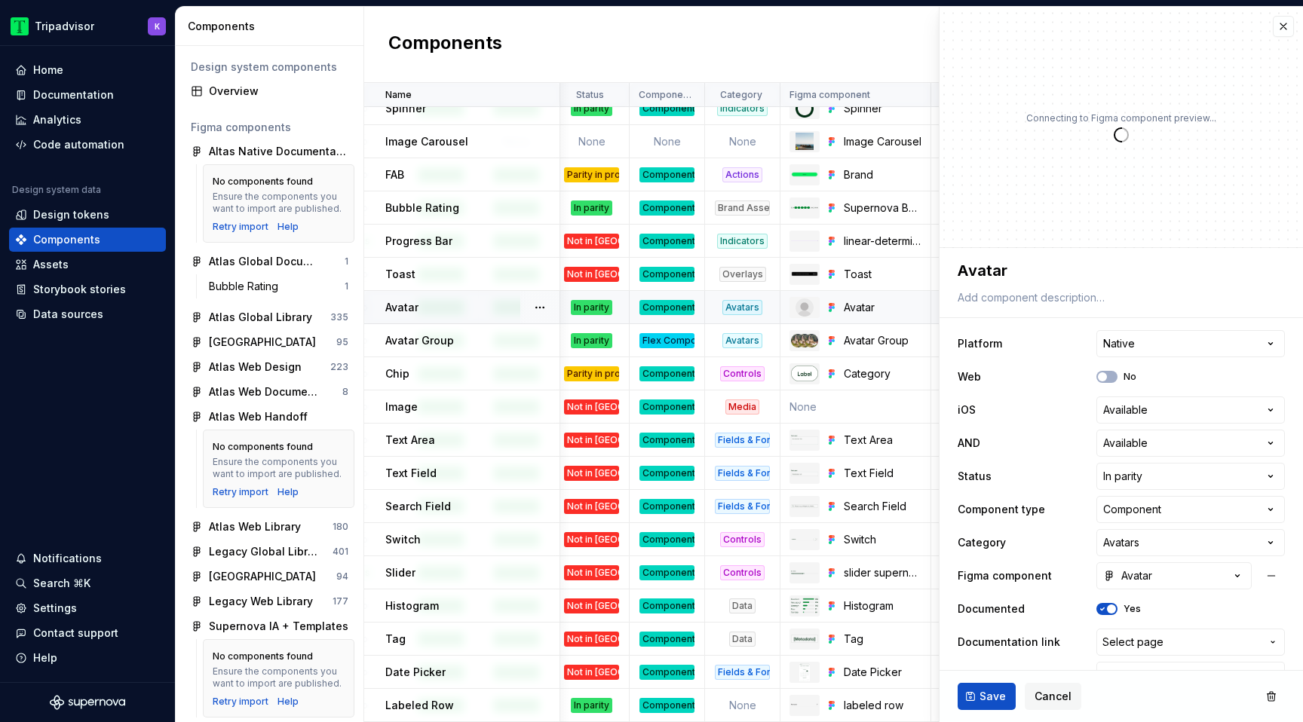
type textarea "*"
click at [1169, 468] on html "Tripadvisor K Home Documentation Analytics Code automation Design system data D…" at bounding box center [651, 361] width 1303 height 722
click at [1152, 508] on html "Tripadvisor K Home Documentation Analytics Code automation Design system data D…" at bounding box center [651, 361] width 1303 height 722
select select "**********"
click at [983, 699] on span "Save" at bounding box center [993, 696] width 26 height 15
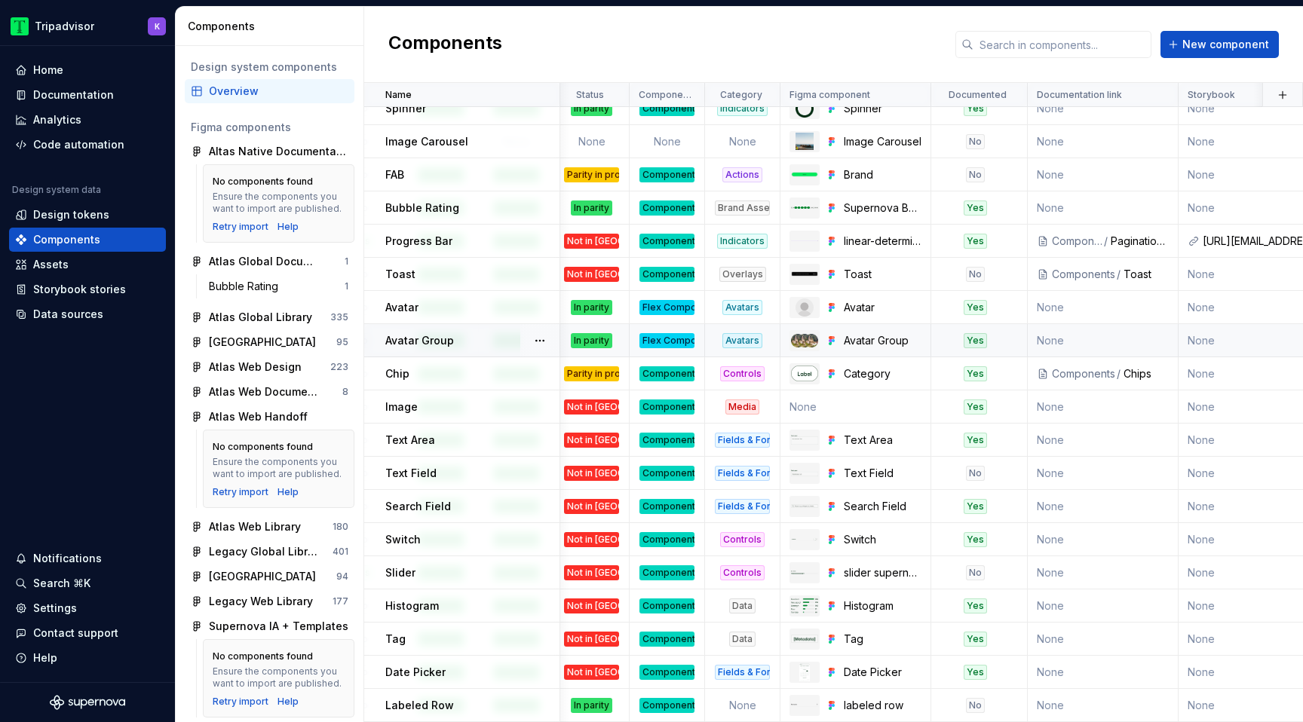
click at [677, 341] on div "Flex Component" at bounding box center [667, 340] width 55 height 15
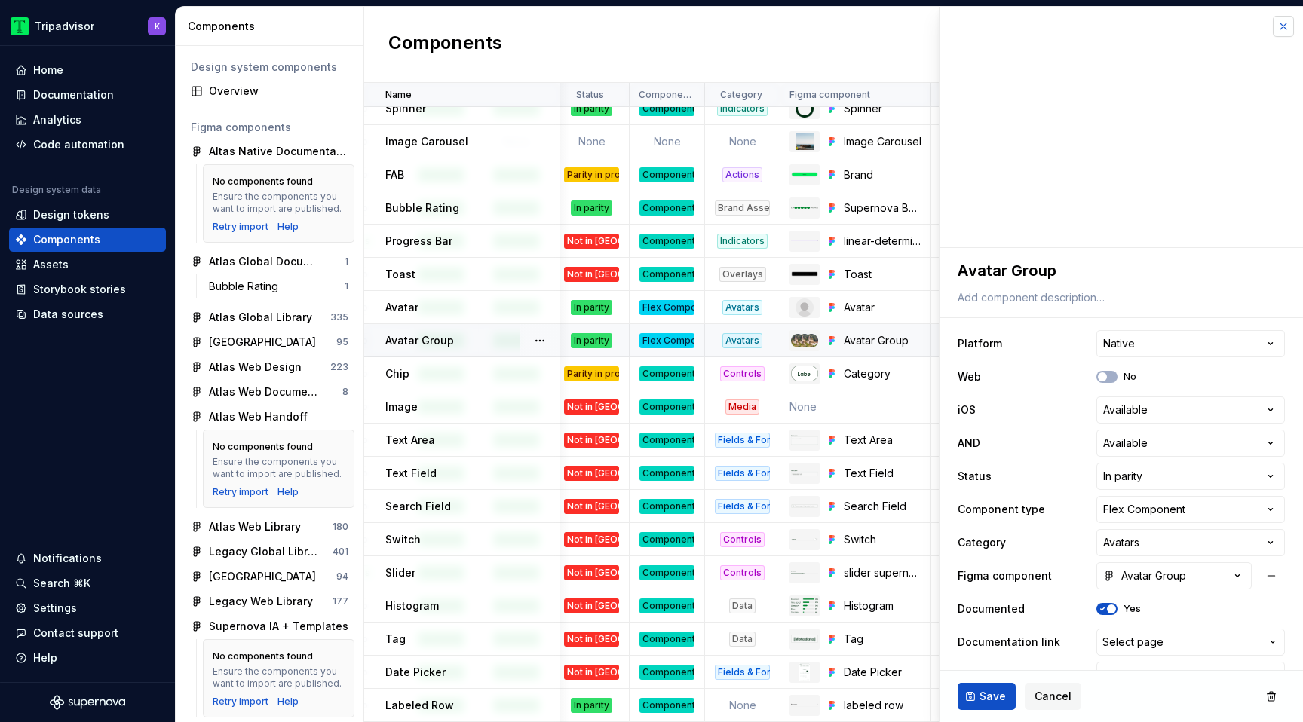
click at [1284, 23] on button "button" at bounding box center [1283, 26] width 21 height 21
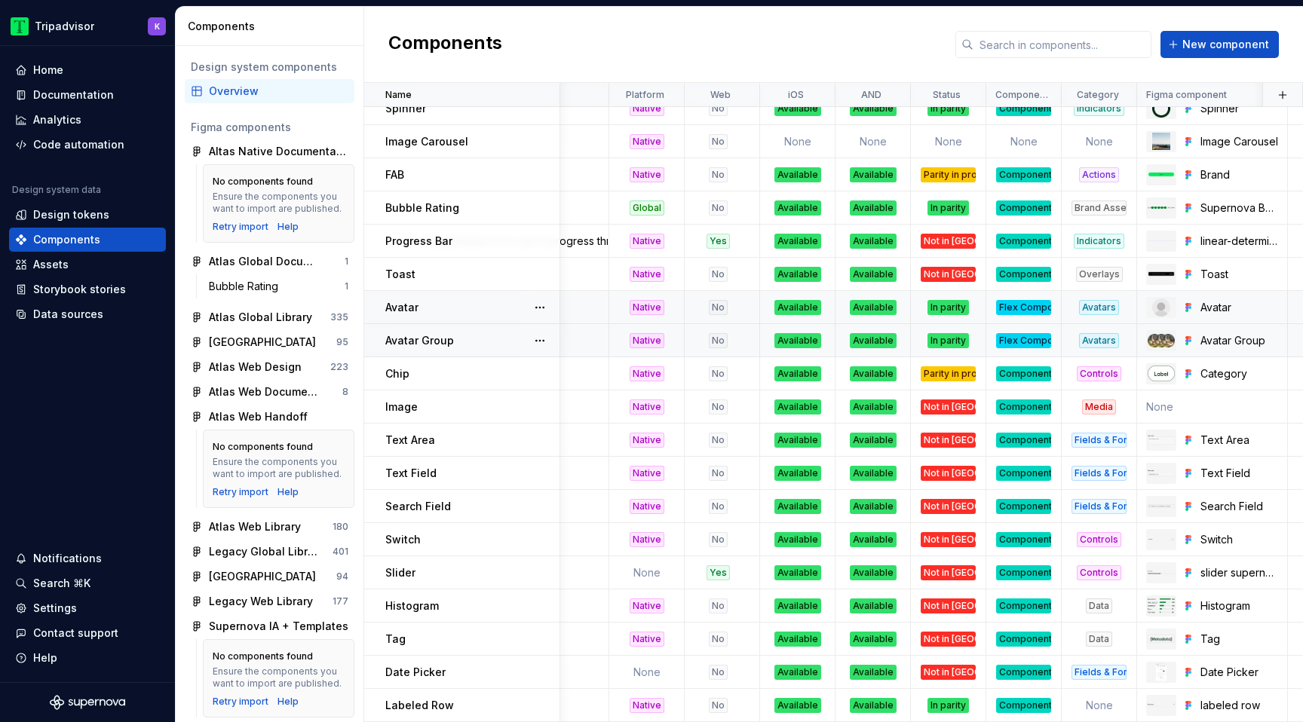
scroll to position [911, 0]
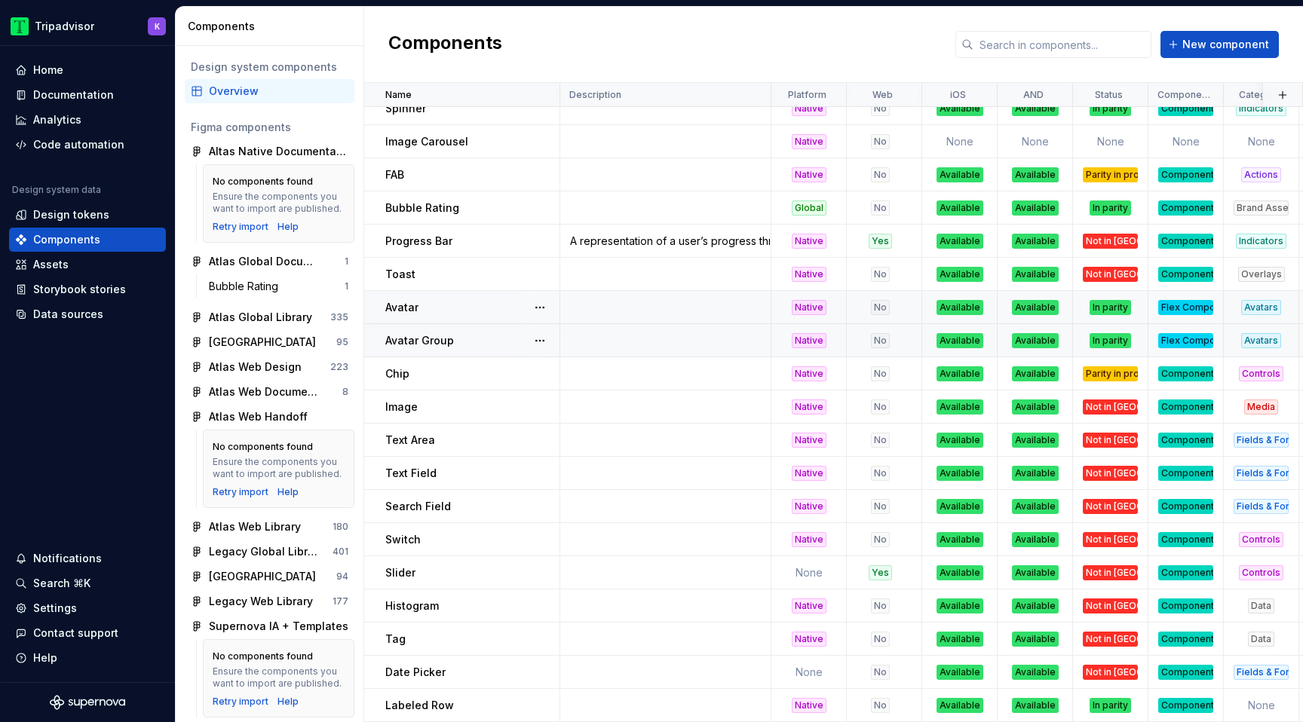
click at [1180, 339] on div "Flex Component" at bounding box center [1185, 340] width 55 height 15
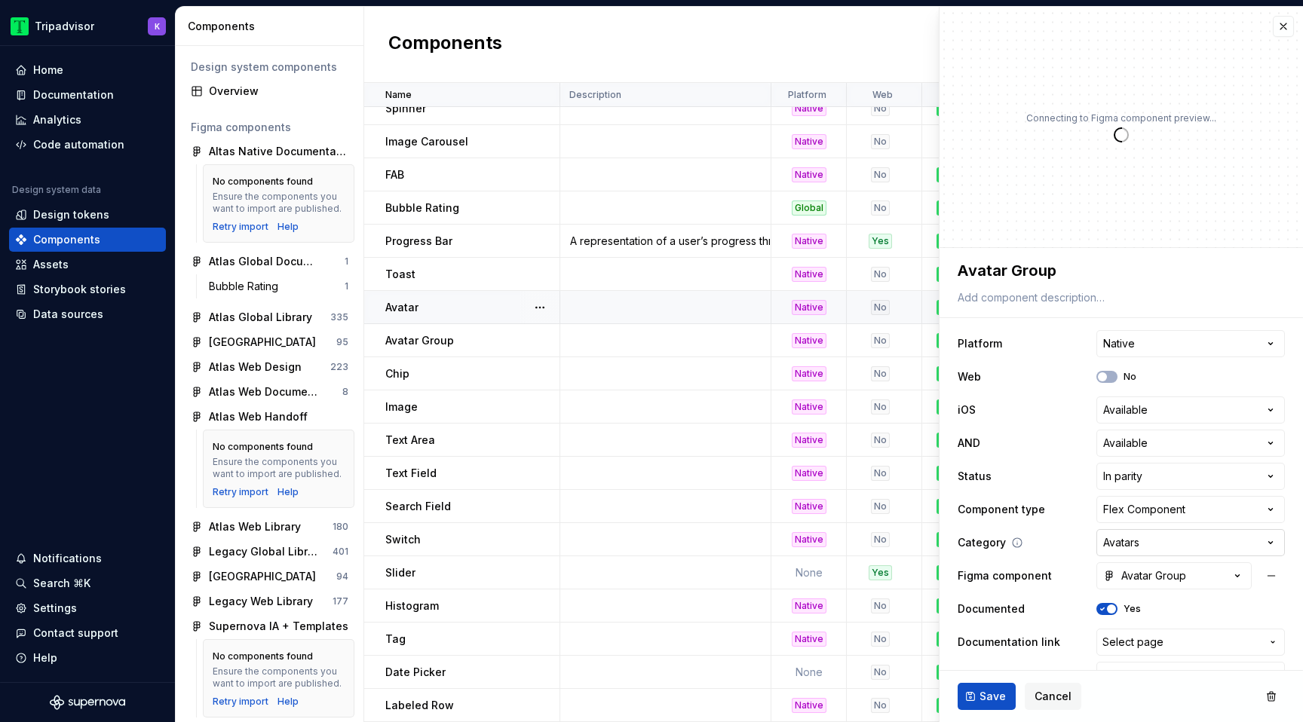
type textarea "*"
click at [1287, 27] on button "button" at bounding box center [1283, 26] width 21 height 21
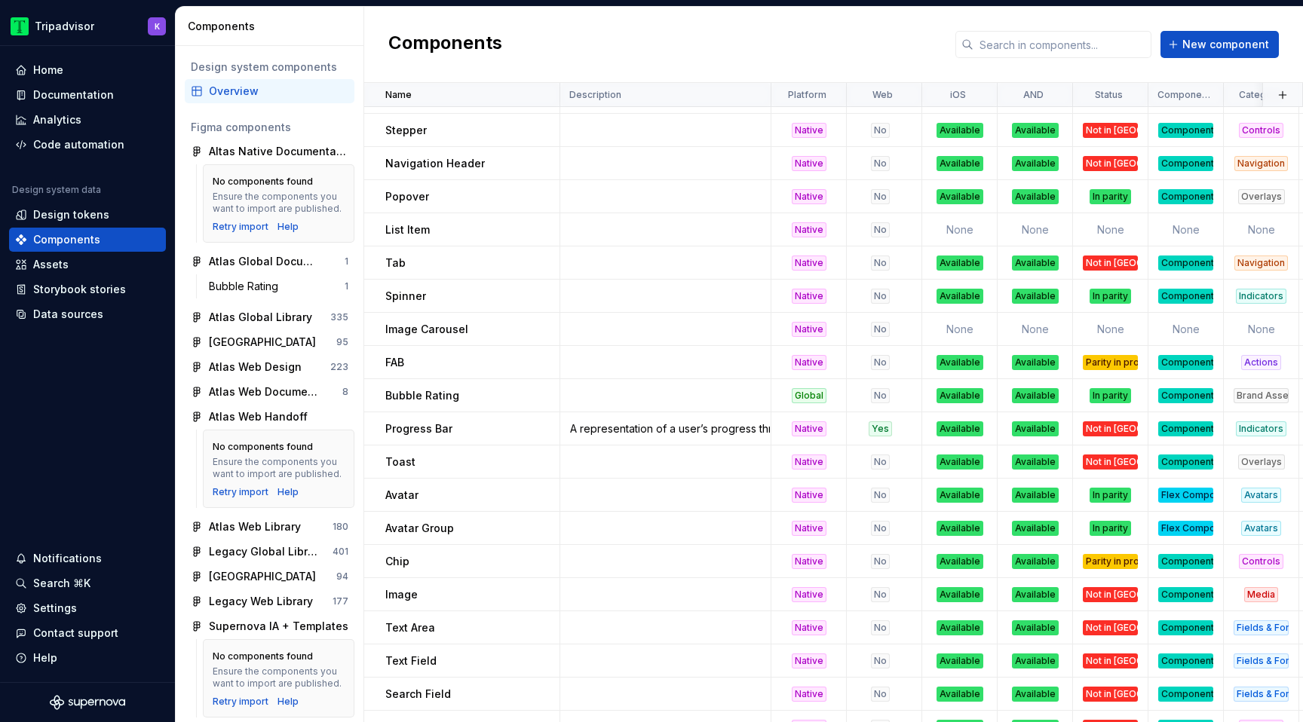
scroll to position [911, 0]
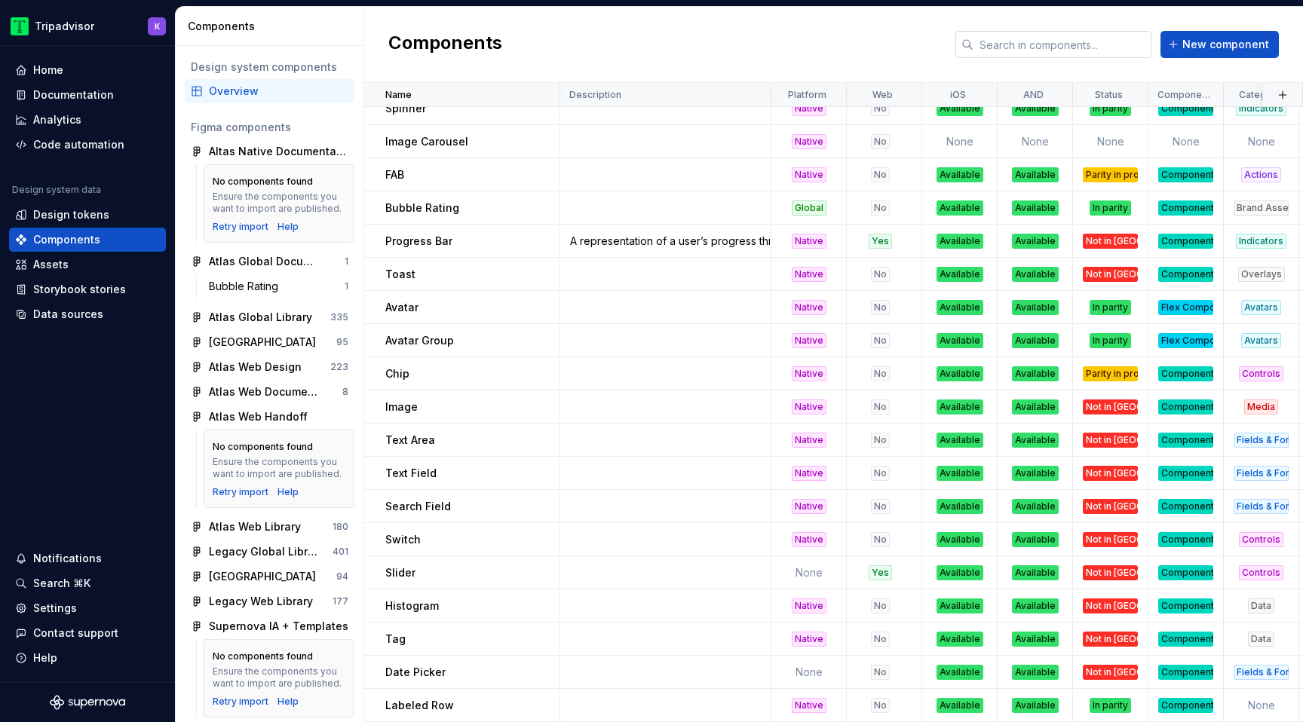
click at [1081, 47] on input "text" at bounding box center [1063, 44] width 178 height 27
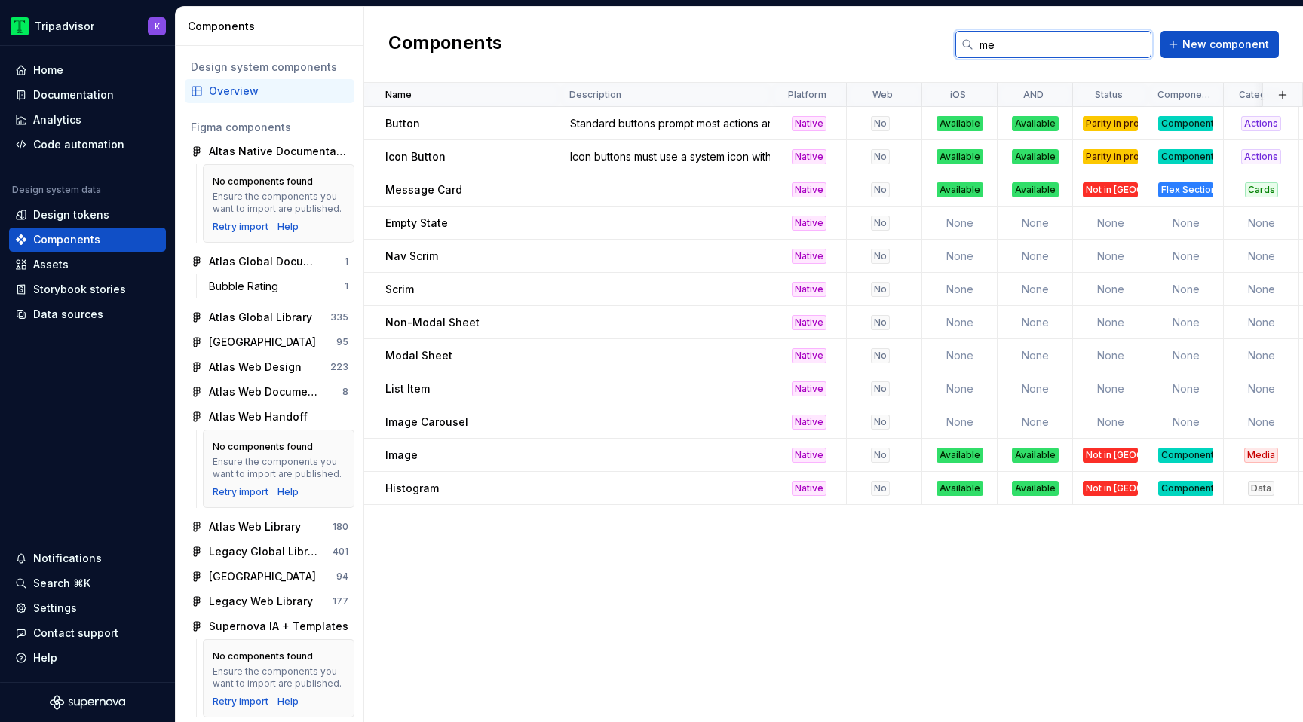
scroll to position [0, 0]
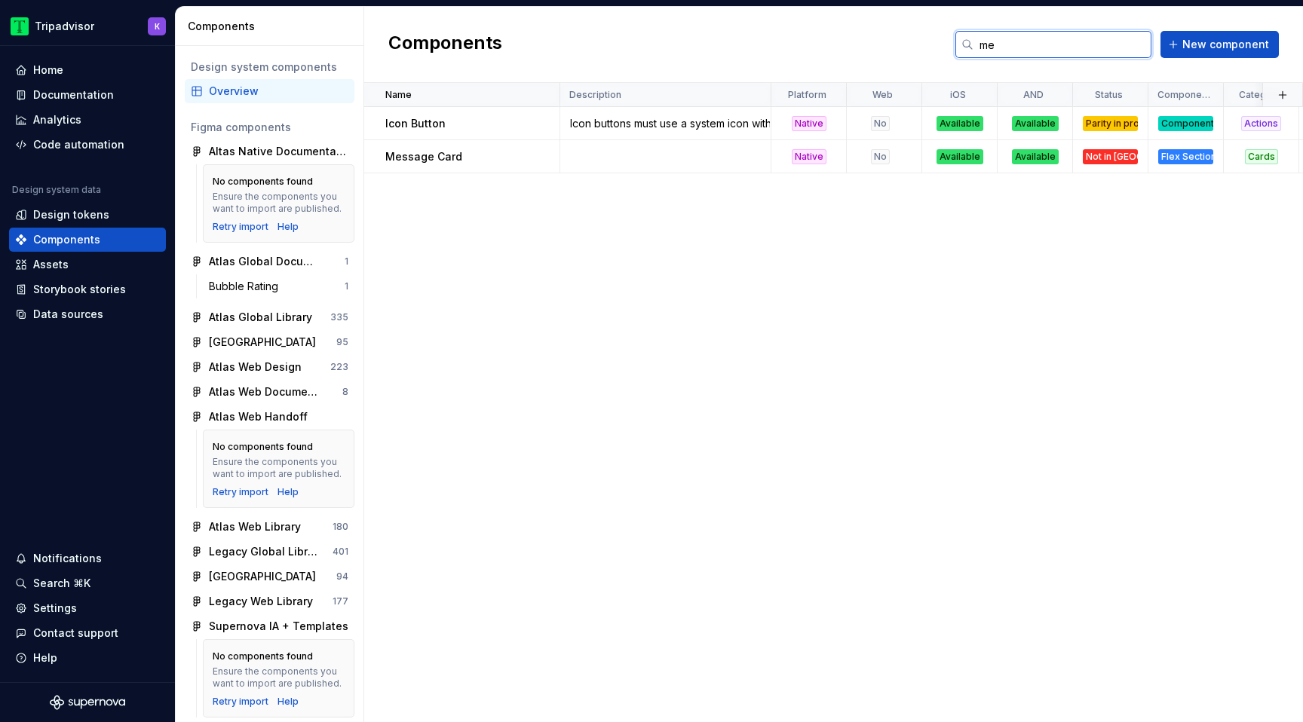
type input "m"
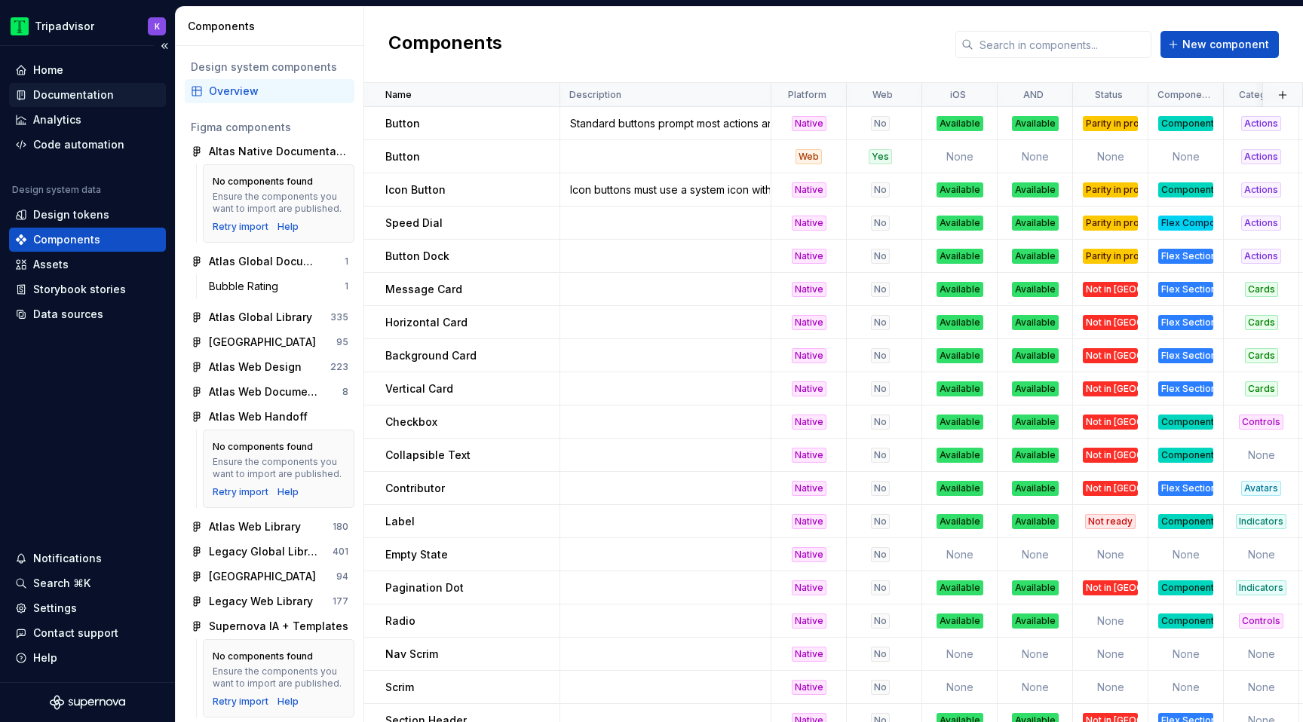
click at [51, 98] on div "Documentation" at bounding box center [73, 94] width 81 height 15
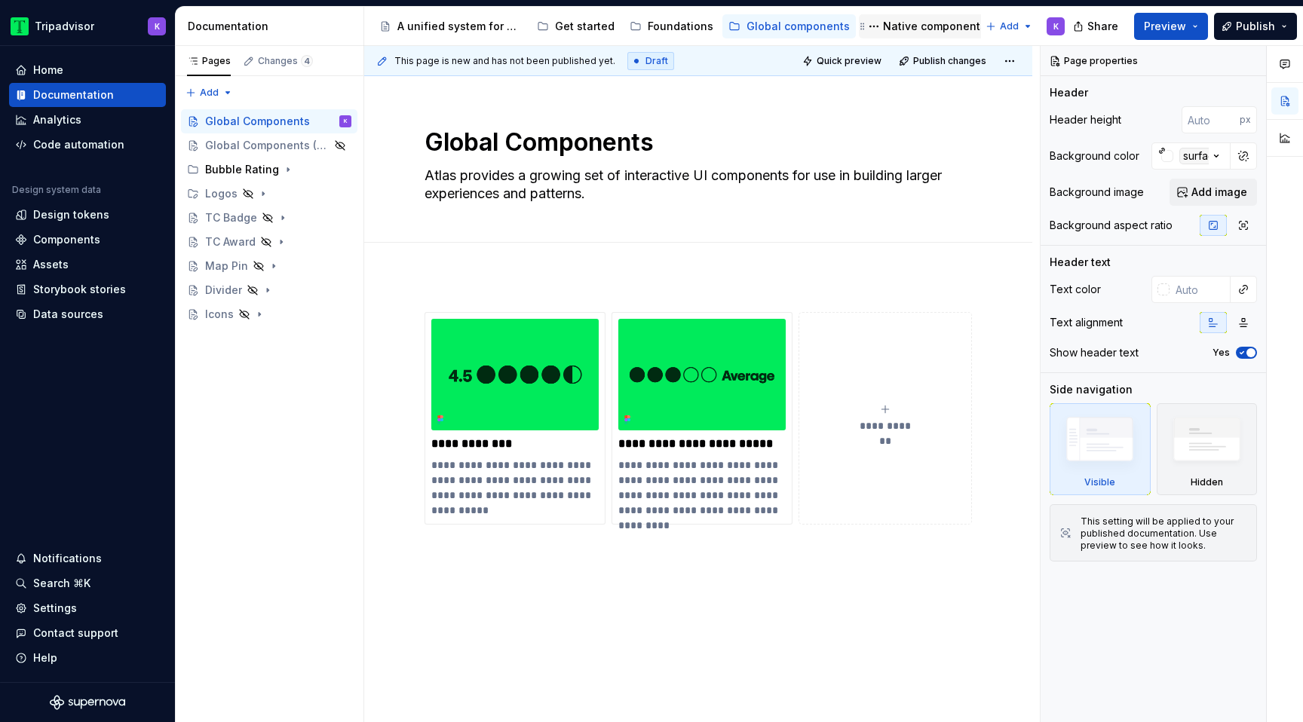
click at [916, 32] on div "Native components" at bounding box center [934, 26] width 103 height 15
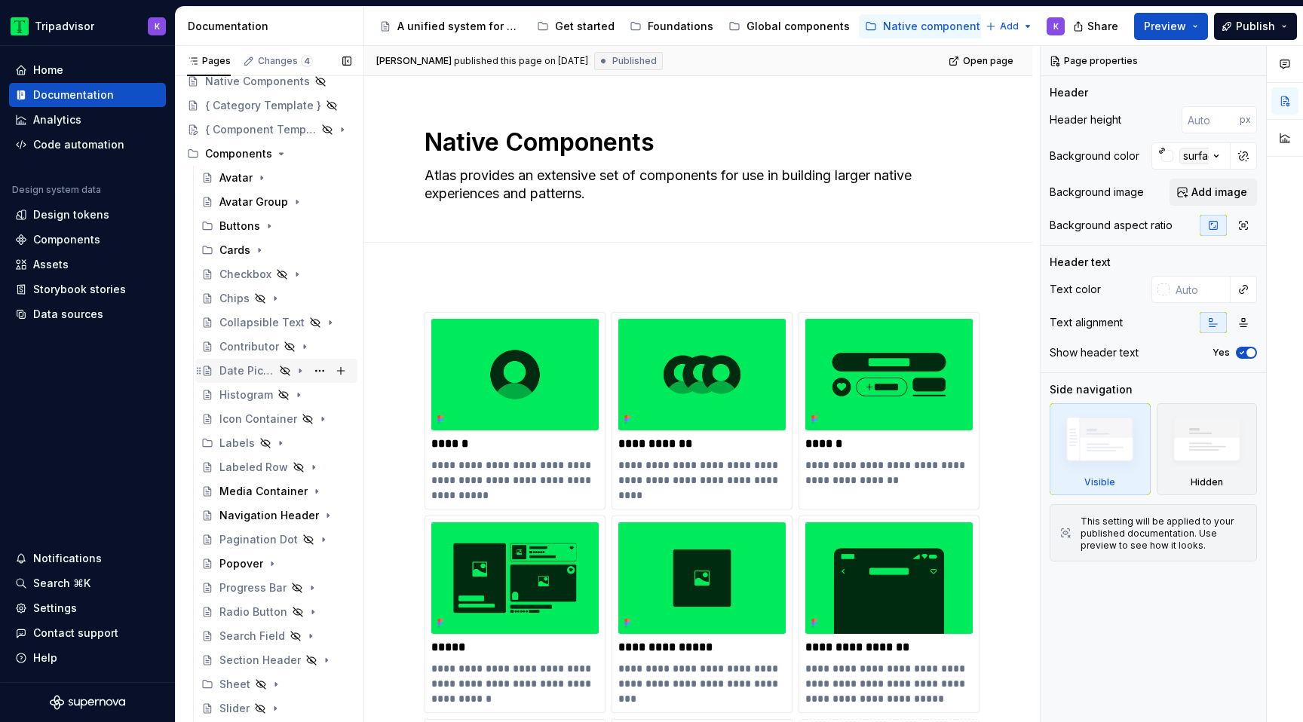
scroll to position [95, 0]
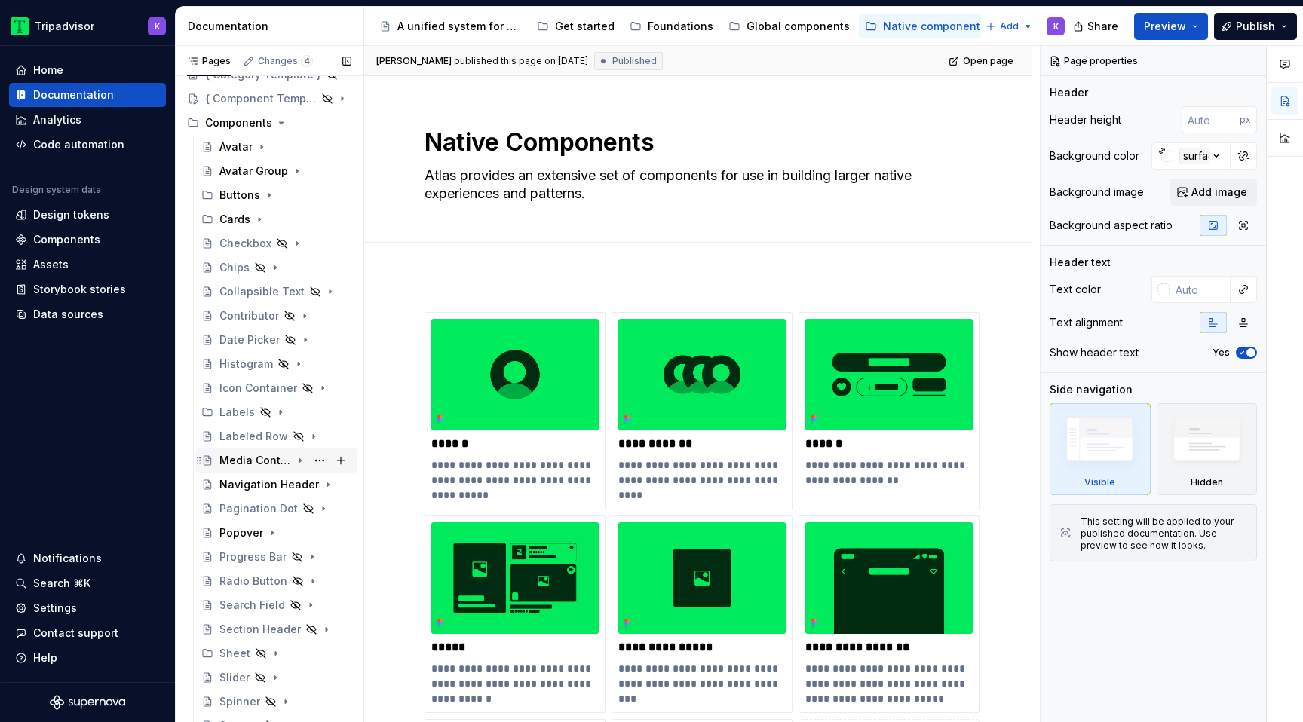
click at [252, 462] on div "Media Container" at bounding box center [255, 460] width 72 height 15
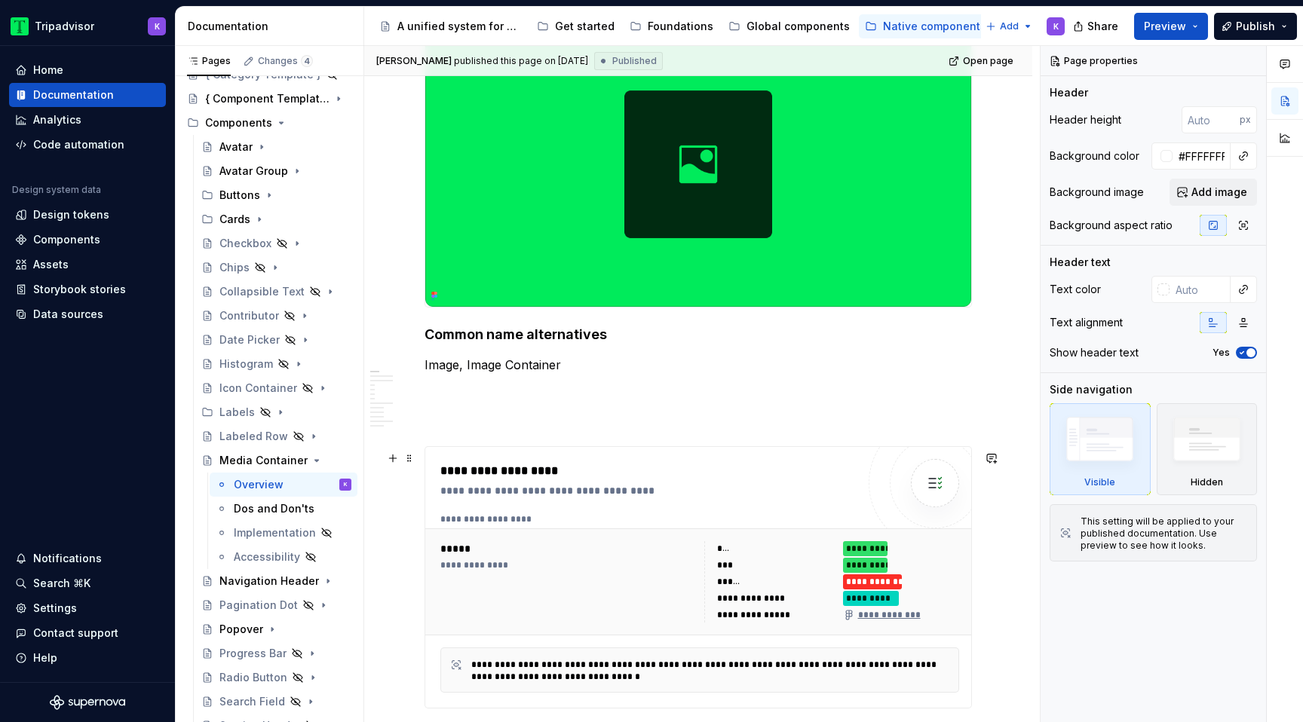
scroll to position [357, 0]
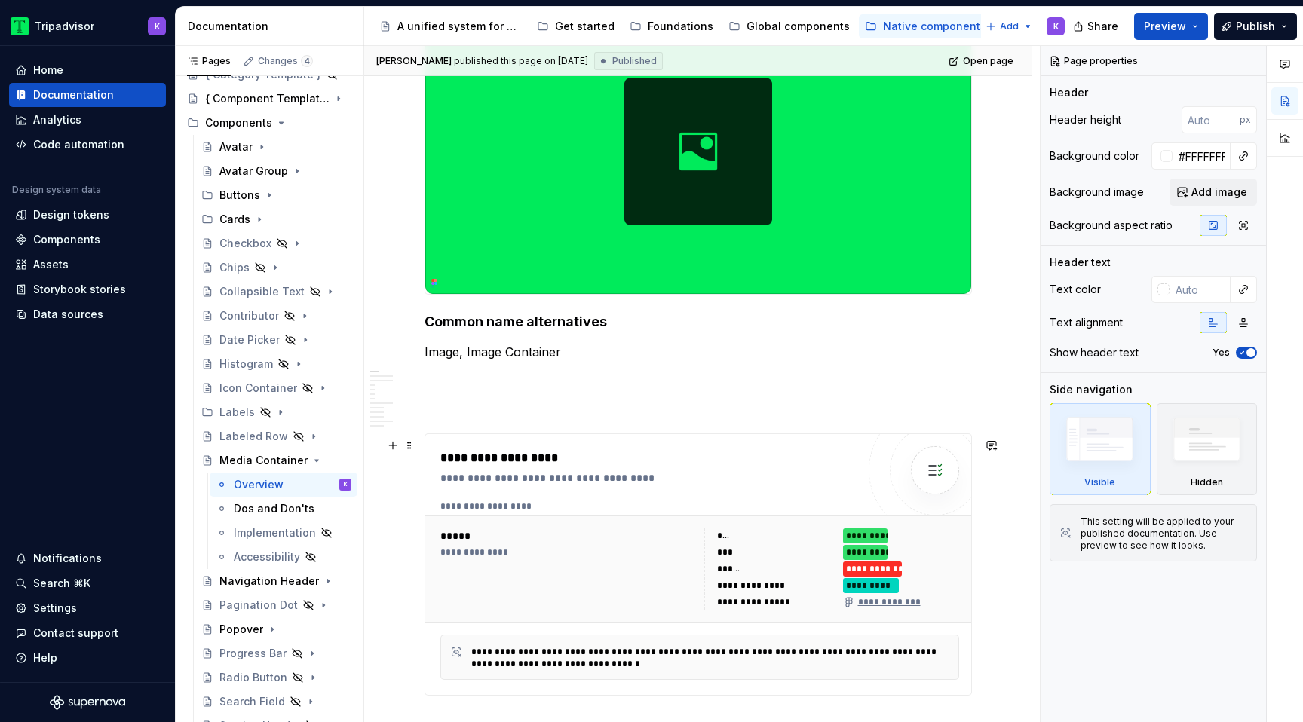
type textarea "*"
click at [630, 566] on div "**********" at bounding box center [567, 569] width 255 height 81
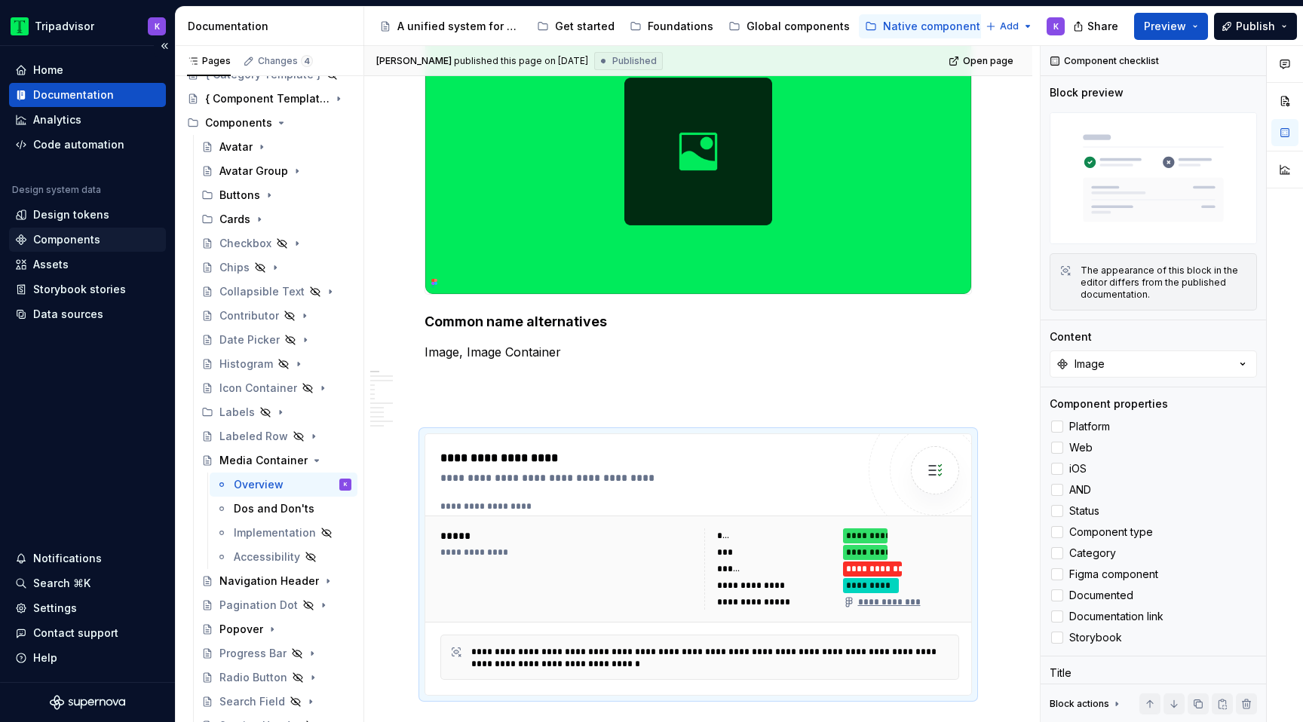
click at [73, 241] on div "Components" at bounding box center [66, 239] width 67 height 15
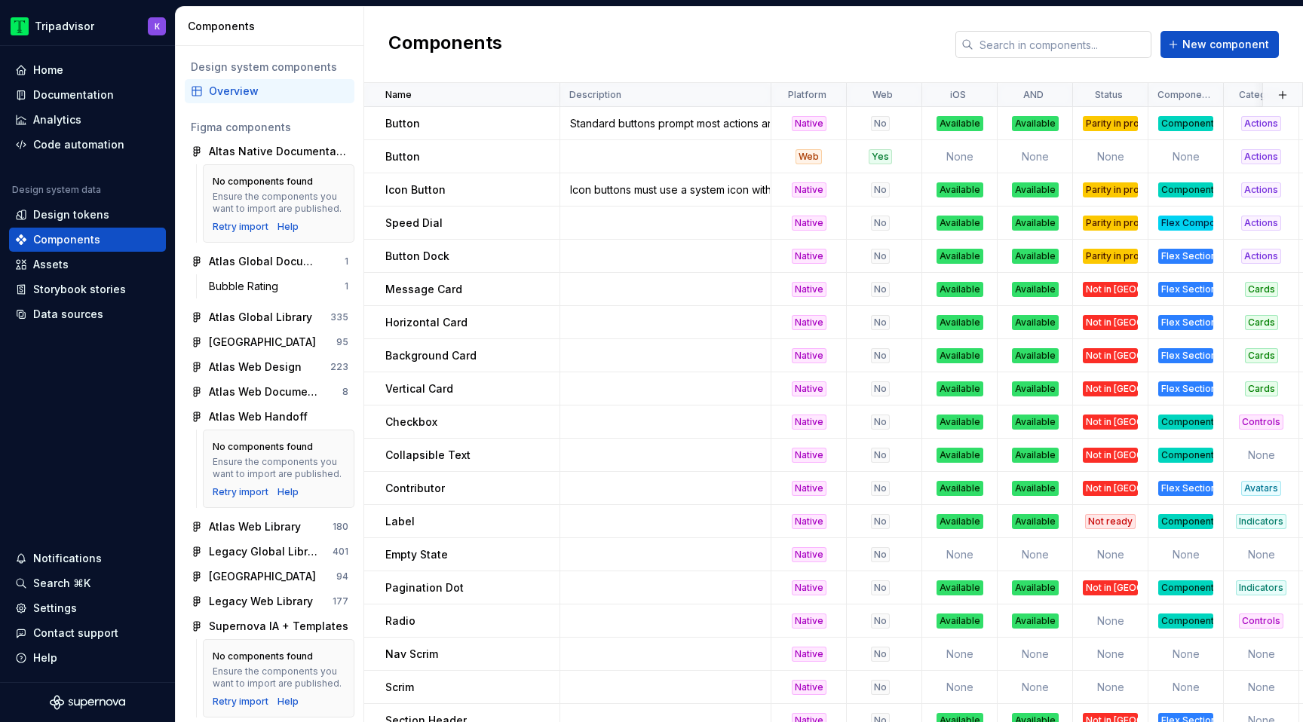
click at [1081, 44] on input "text" at bounding box center [1063, 44] width 178 height 27
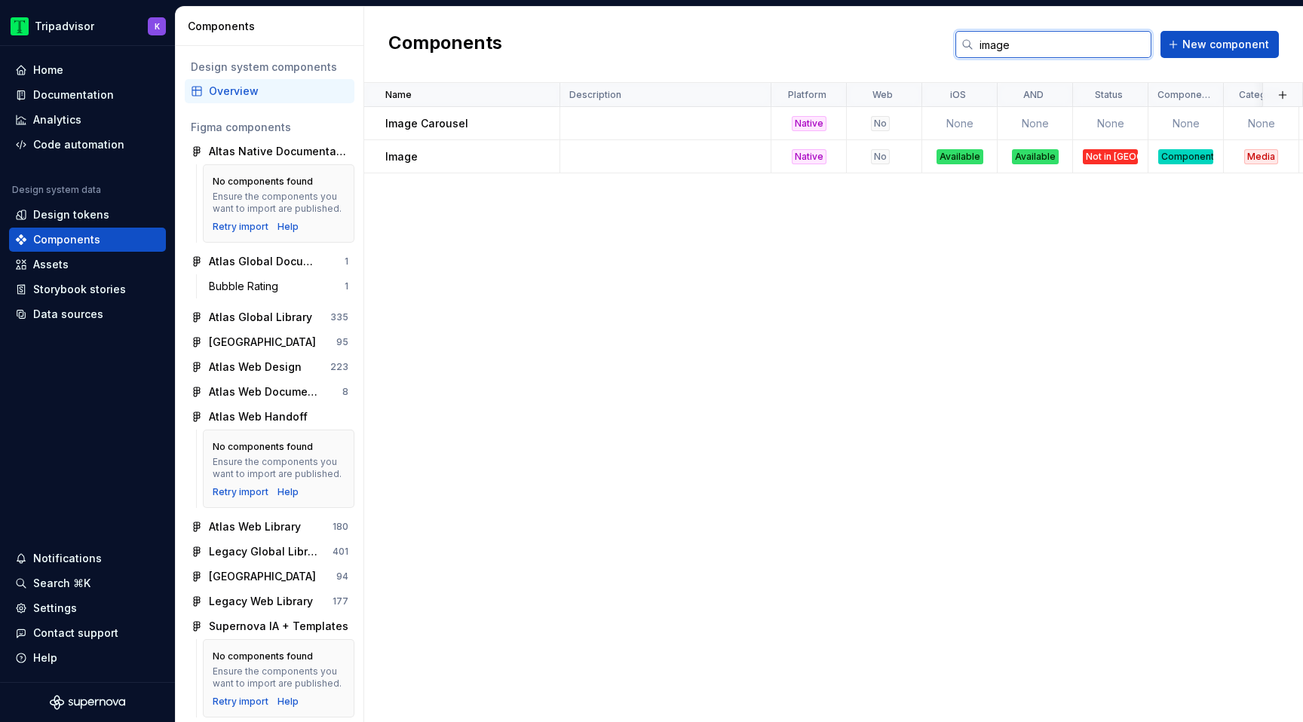
type input "image"
click at [627, 155] on td at bounding box center [665, 156] width 211 height 33
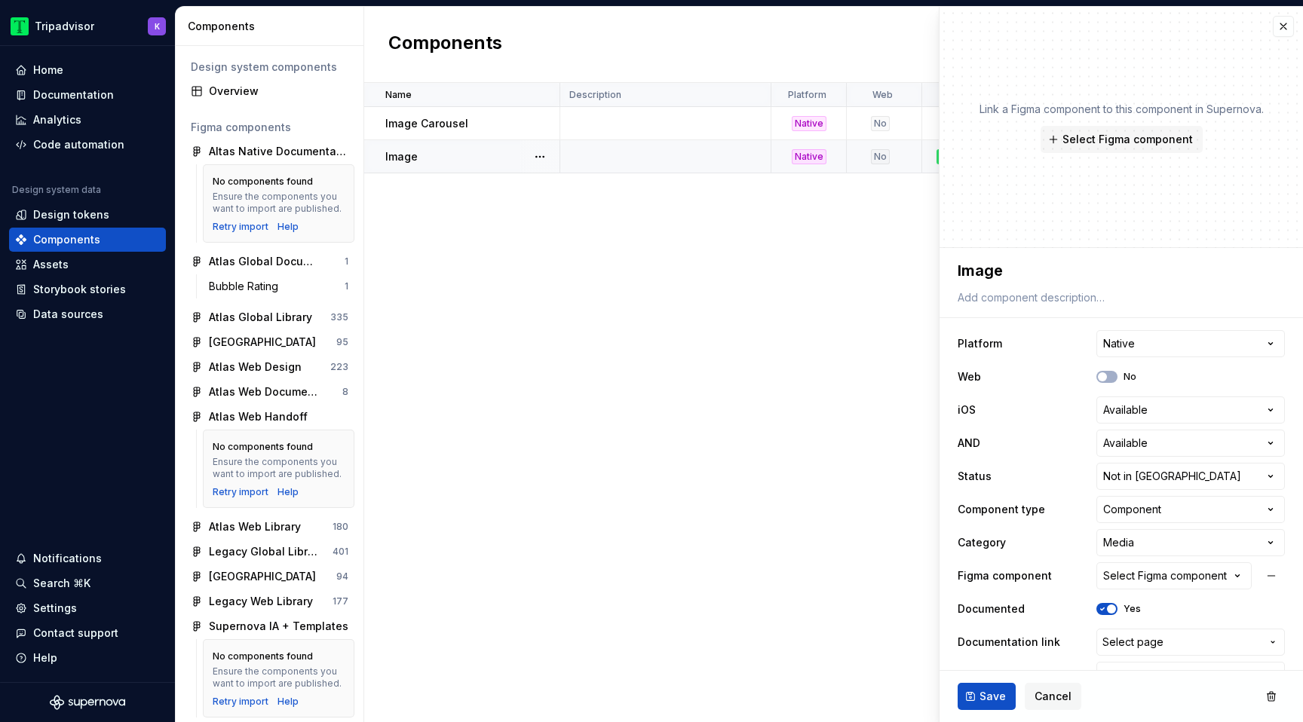
type textarea "*"
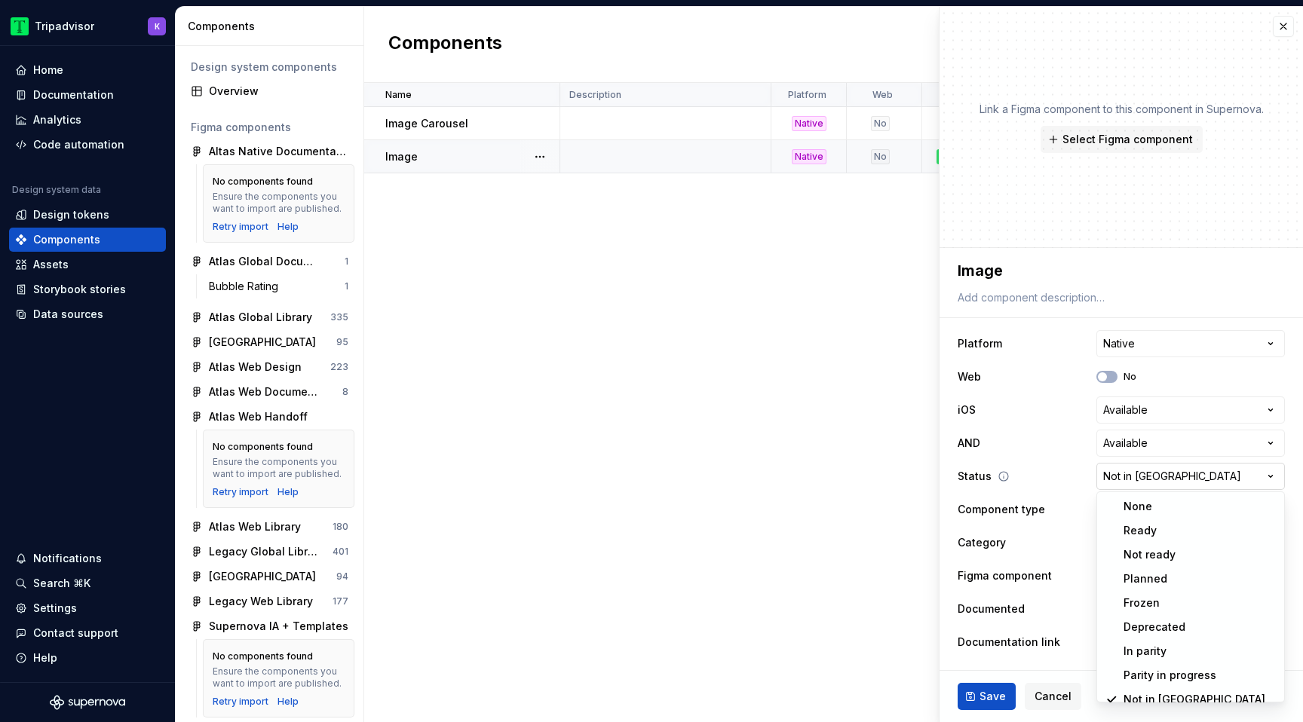
click at [1157, 473] on html "Tripadvisor K Home Documentation Analytics Code automation Design system data D…" at bounding box center [651, 361] width 1303 height 722
select select "**********"
type textarea "*"
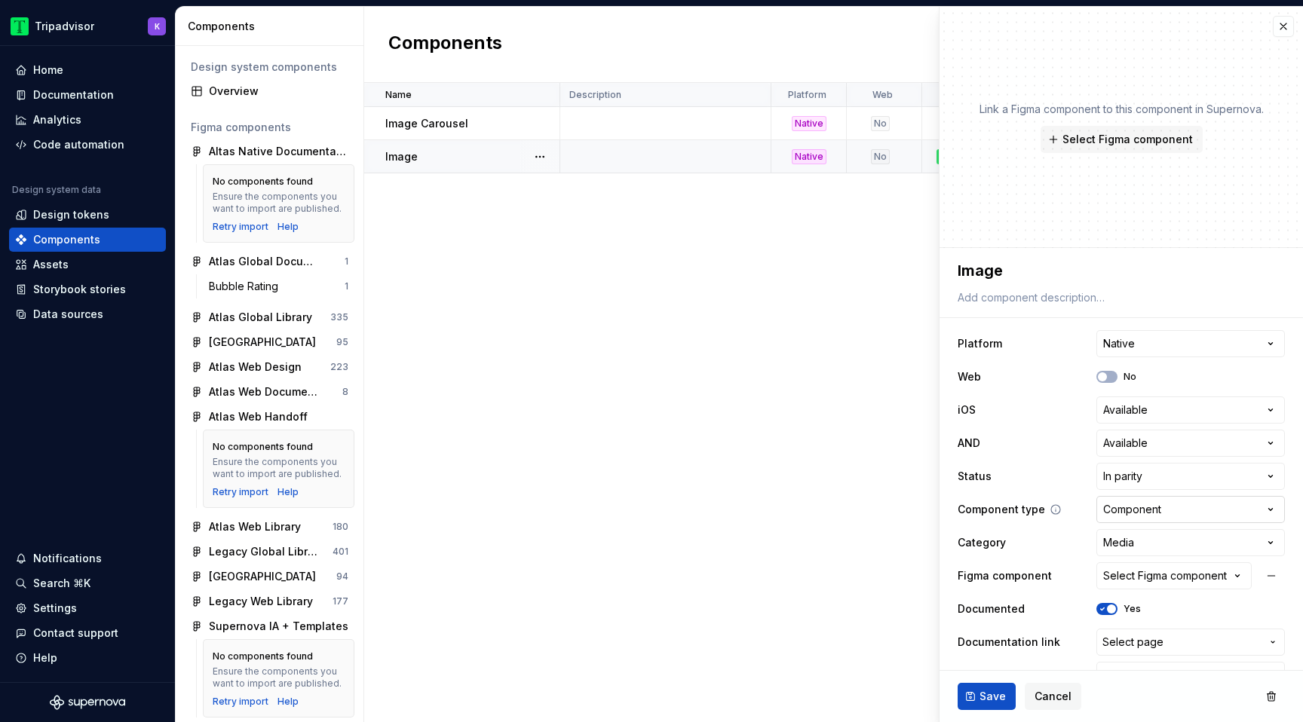
click at [1152, 510] on html "Tripadvisor K Home Documentation Analytics Code automation Design system data D…" at bounding box center [651, 361] width 1303 height 722
select select "**********"
click at [978, 695] on button "Save" at bounding box center [987, 696] width 58 height 27
type textarea "*"
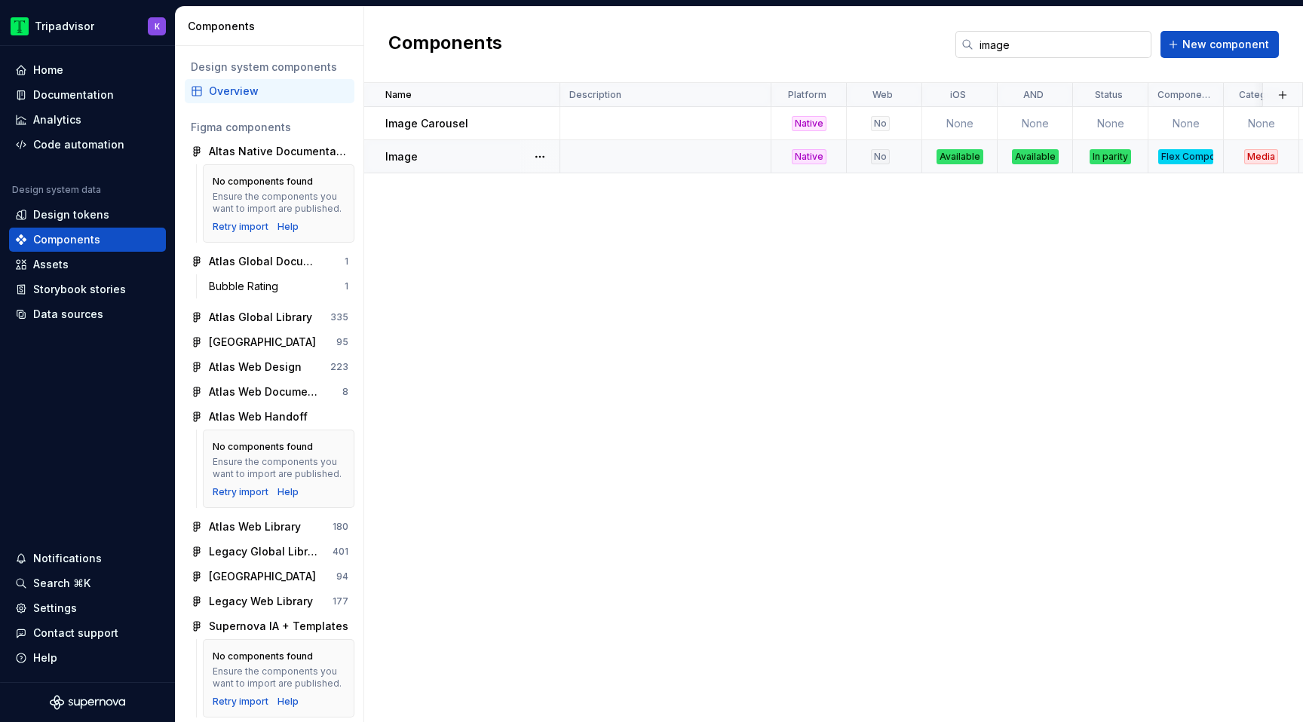
click at [1127, 51] on input "image" at bounding box center [1063, 44] width 178 height 27
type input "i"
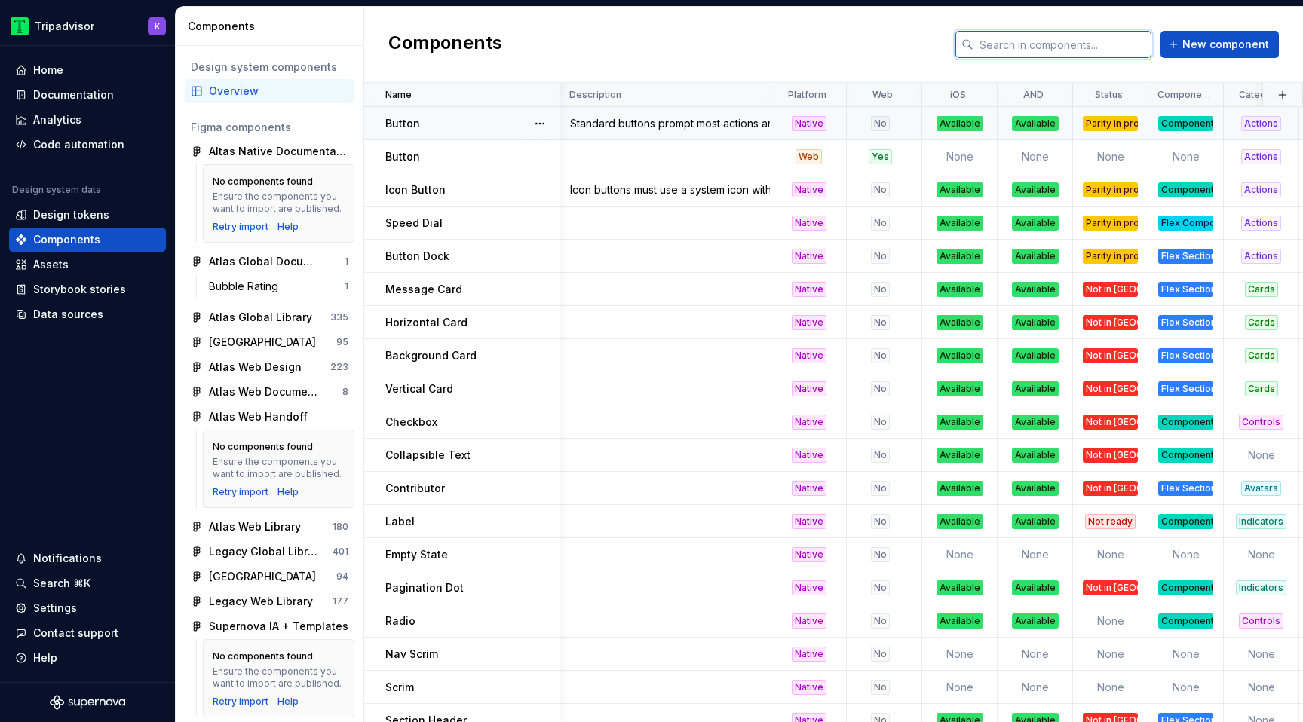
scroll to position [0, 229]
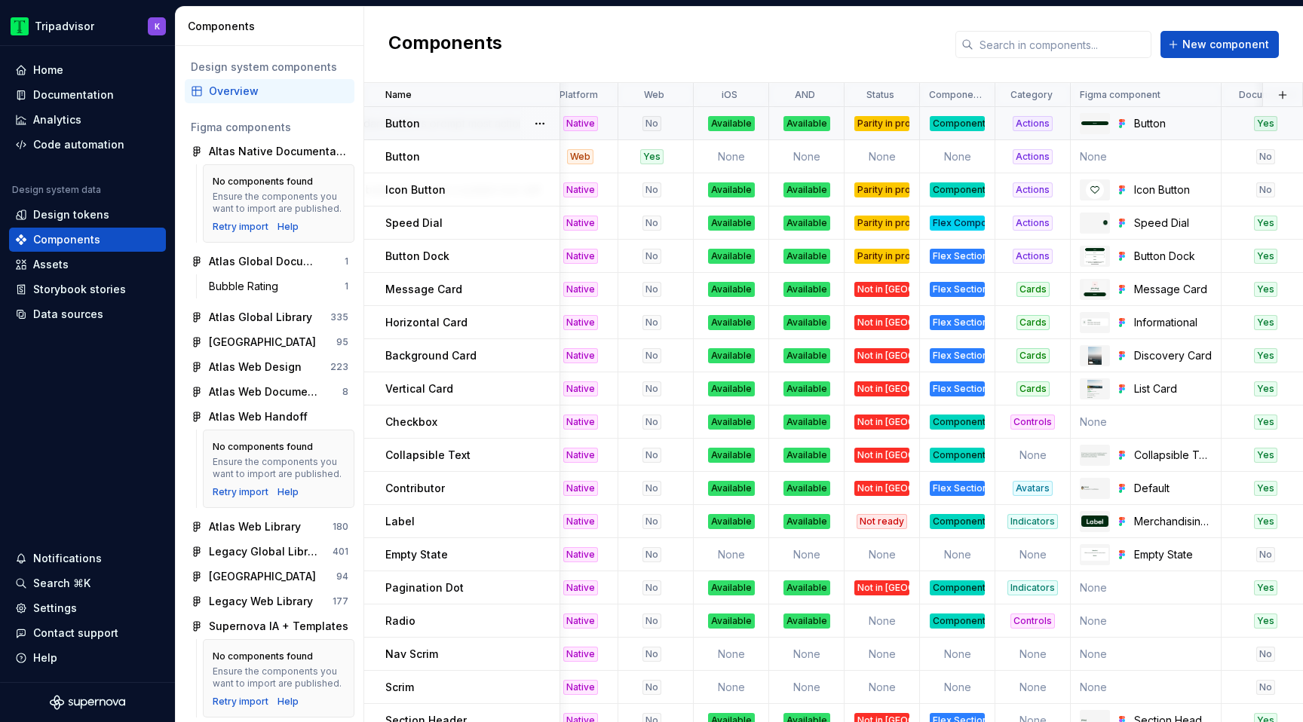
click at [949, 123] on div "Component" at bounding box center [957, 123] width 55 height 15
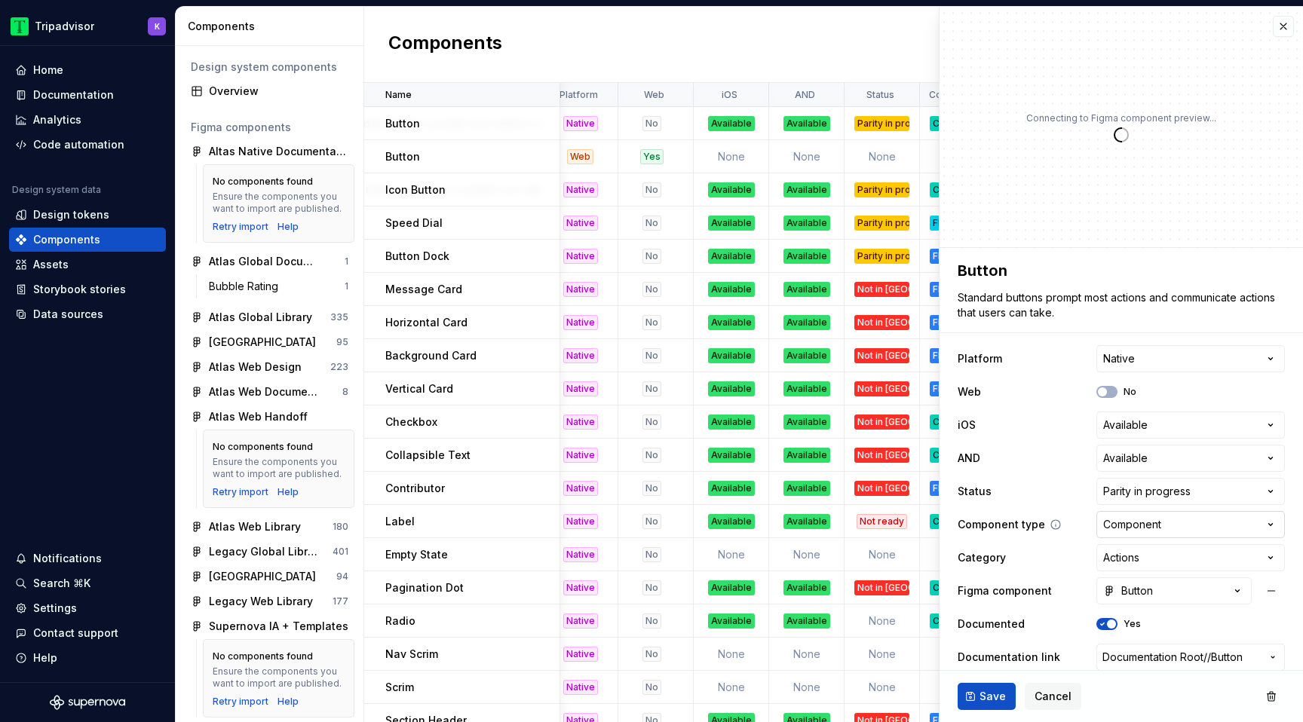
click at [1147, 527] on html "Tripadvisor K Home Documentation Analytics Code automation Design system data D…" at bounding box center [651, 361] width 1303 height 722
type textarea "*"
select select "**********"
click at [988, 699] on span "Save" at bounding box center [993, 696] width 26 height 15
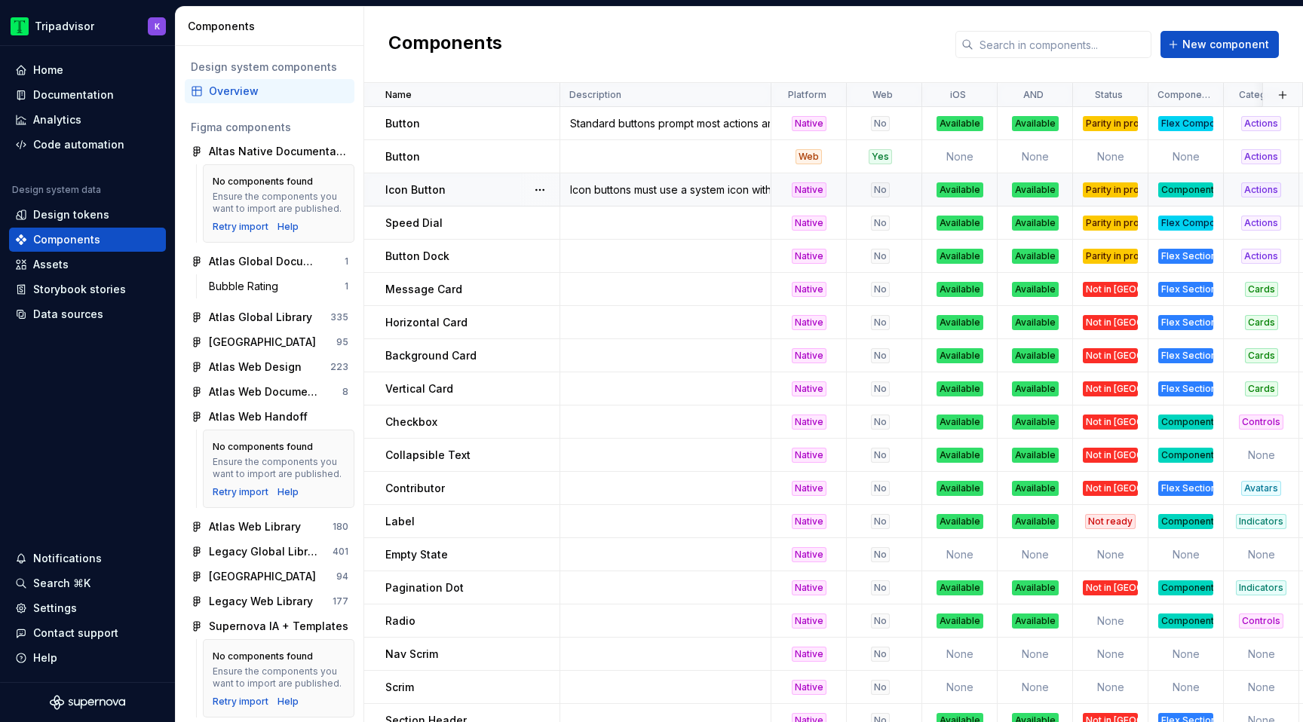
click at [1186, 191] on div "Component" at bounding box center [1185, 190] width 55 height 15
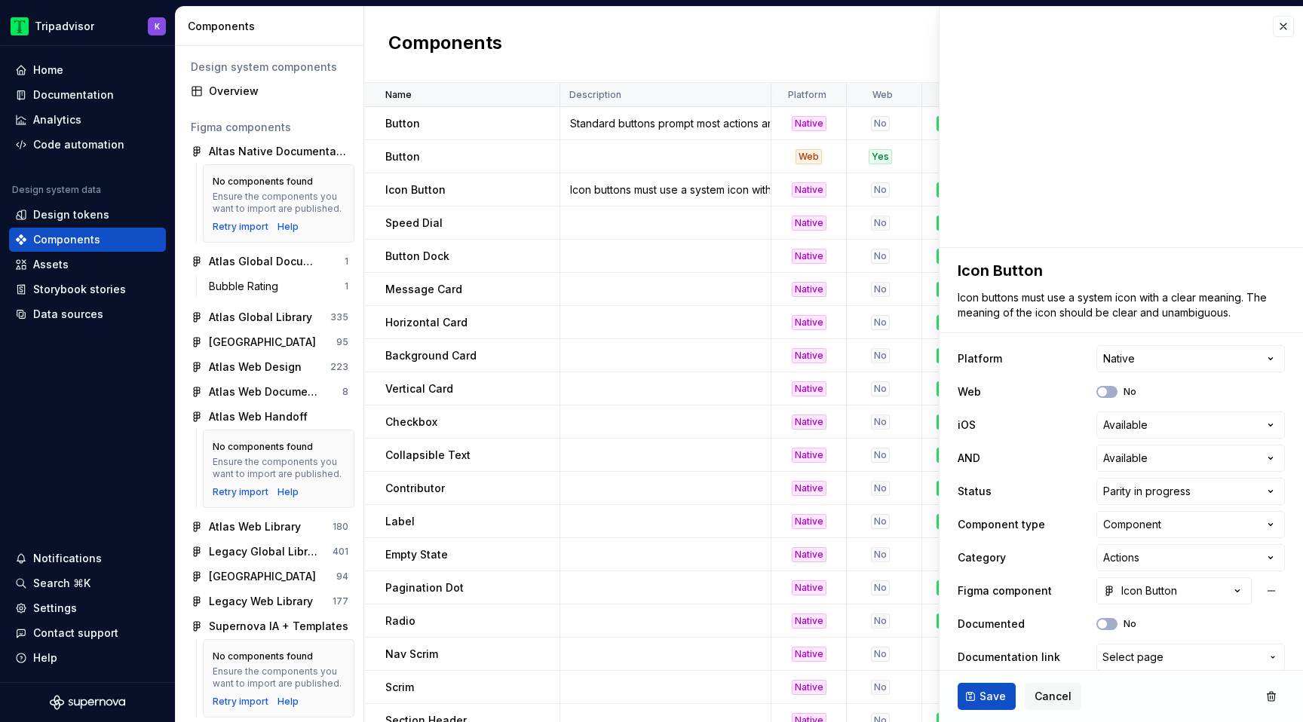
type textarea "*"
click at [1154, 528] on html "Tripadvisor K Home Documentation Analytics Code automation Design system data D…" at bounding box center [651, 361] width 1303 height 722
select select "**********"
click at [985, 699] on span "Save" at bounding box center [993, 696] width 26 height 15
type textarea "*"
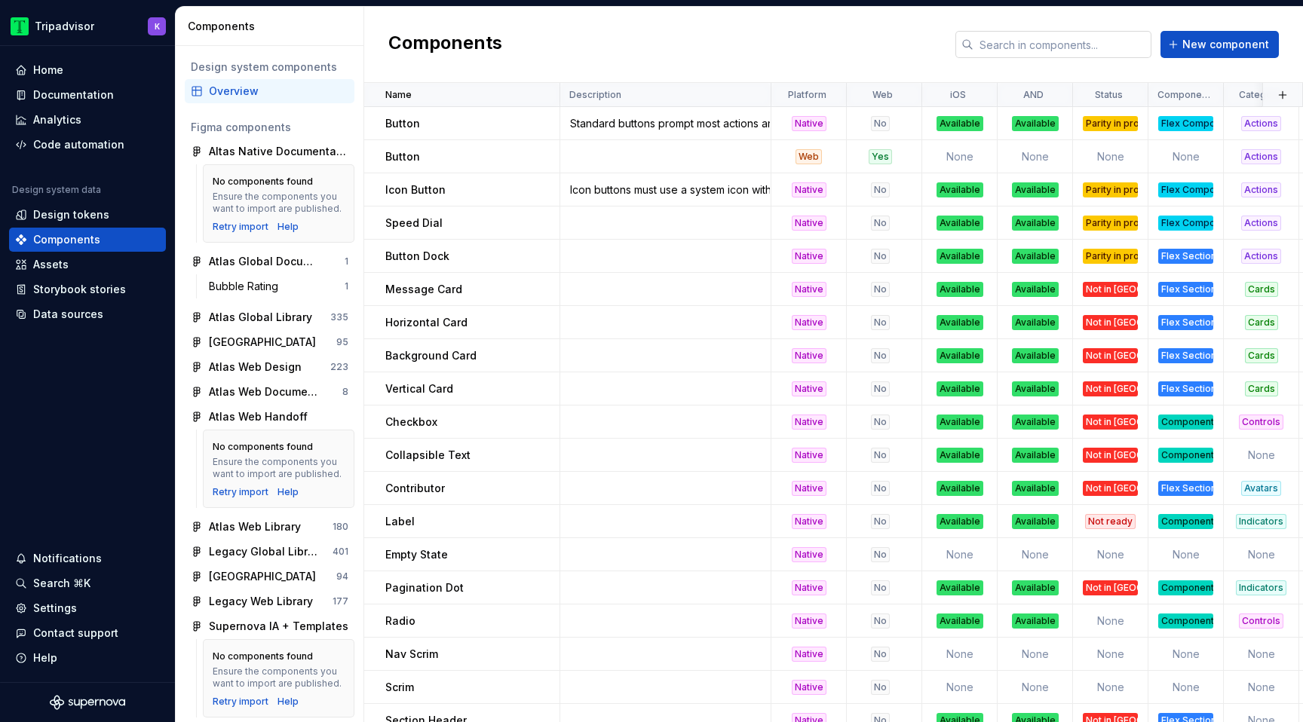
click at [1070, 37] on input "text" at bounding box center [1063, 44] width 178 height 27
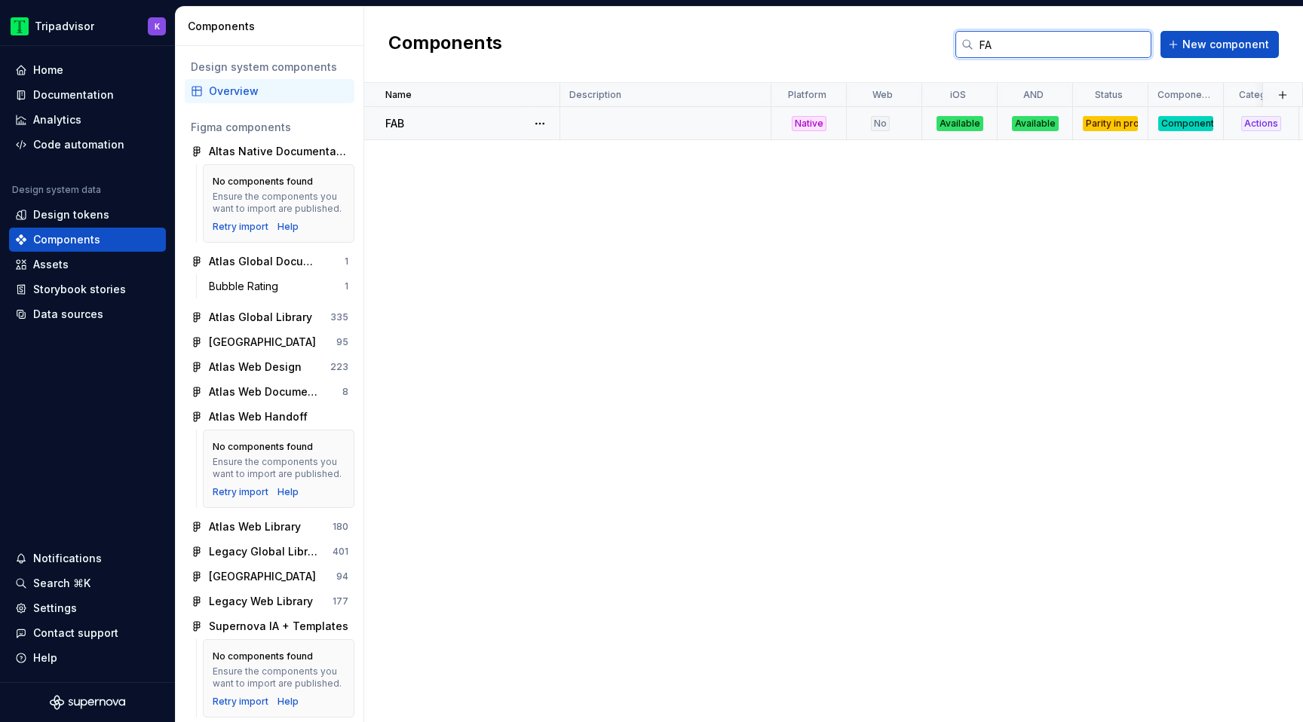
type input "FA"
click at [1181, 124] on div "Component" at bounding box center [1185, 123] width 55 height 15
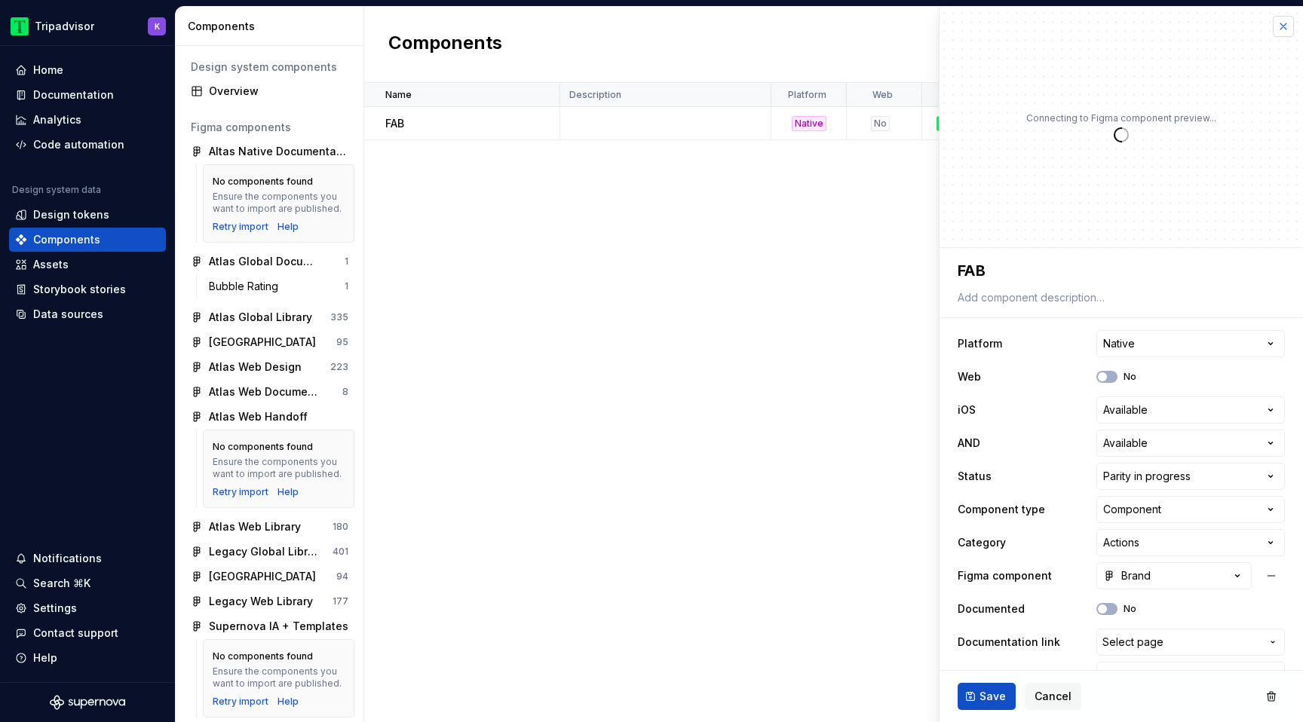
click at [1283, 32] on button "button" at bounding box center [1283, 26] width 21 height 21
type textarea "*"
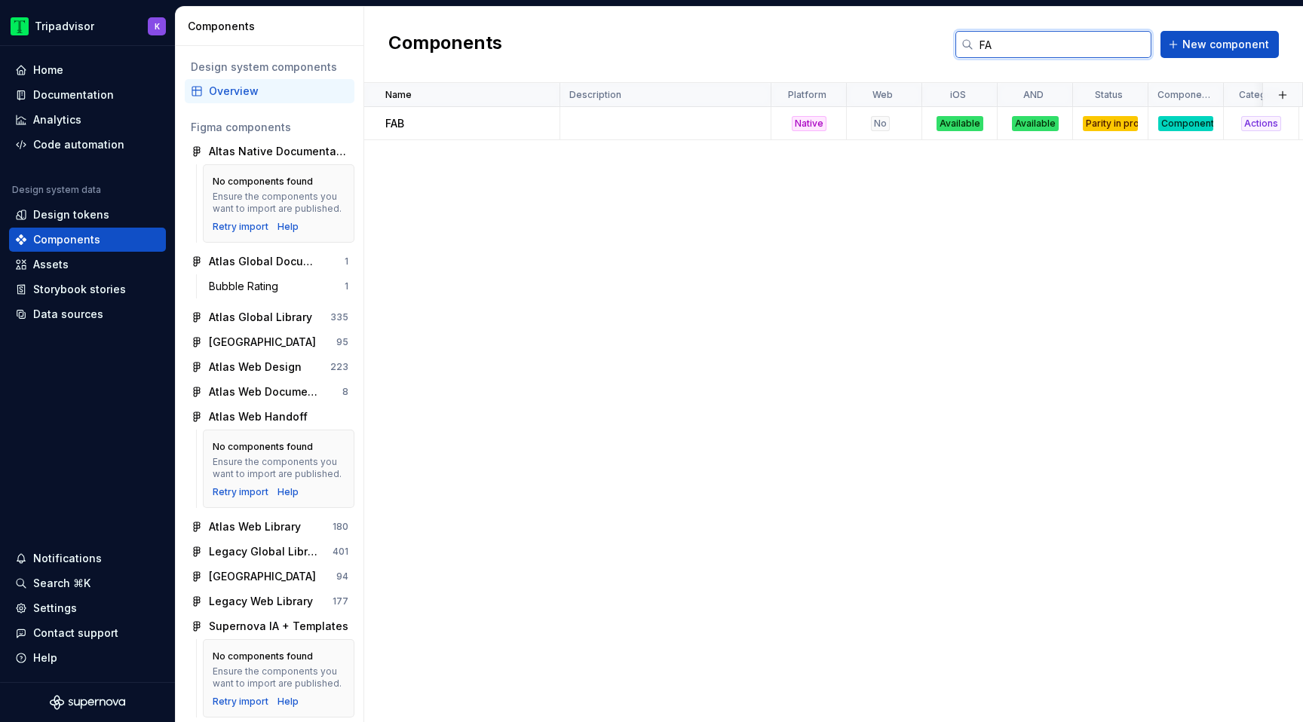
drag, startPoint x: 1037, startPoint y: 38, endPoint x: 977, endPoint y: 38, distance: 59.6
click at [977, 38] on input "FA" at bounding box center [1063, 44] width 178 height 27
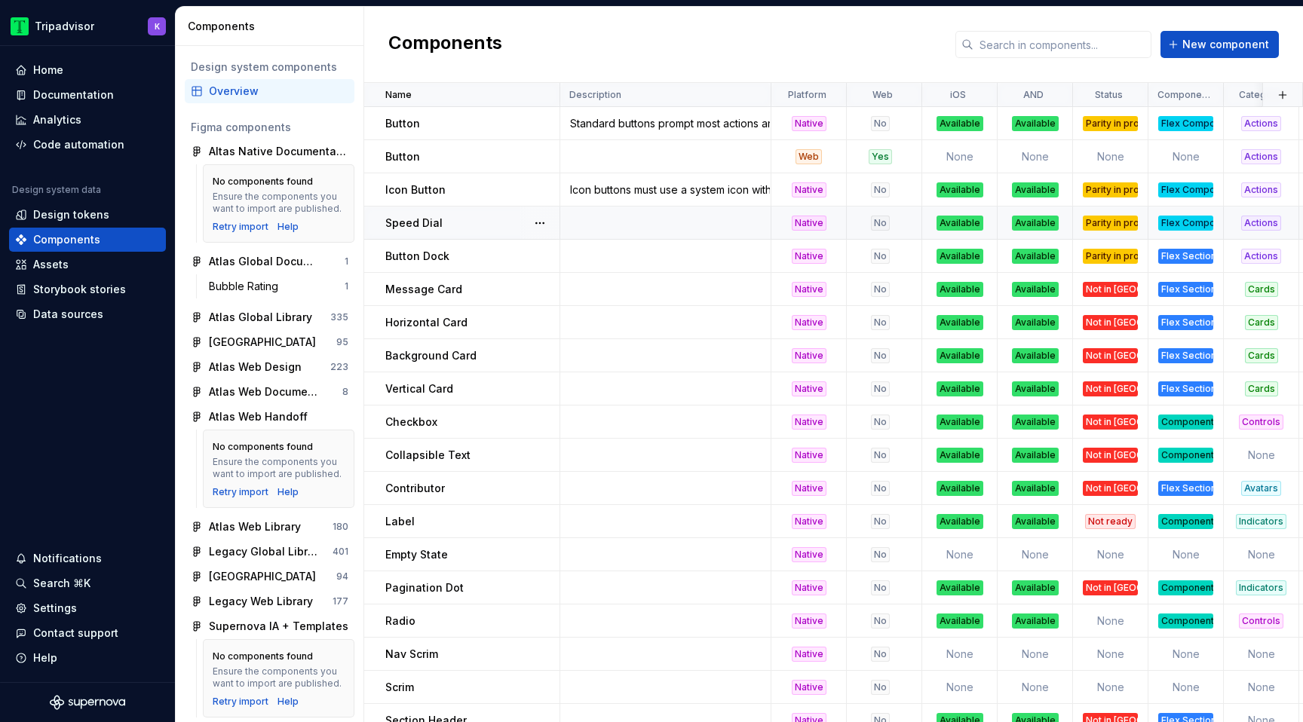
click at [1187, 223] on div "Flex Component" at bounding box center [1185, 223] width 55 height 15
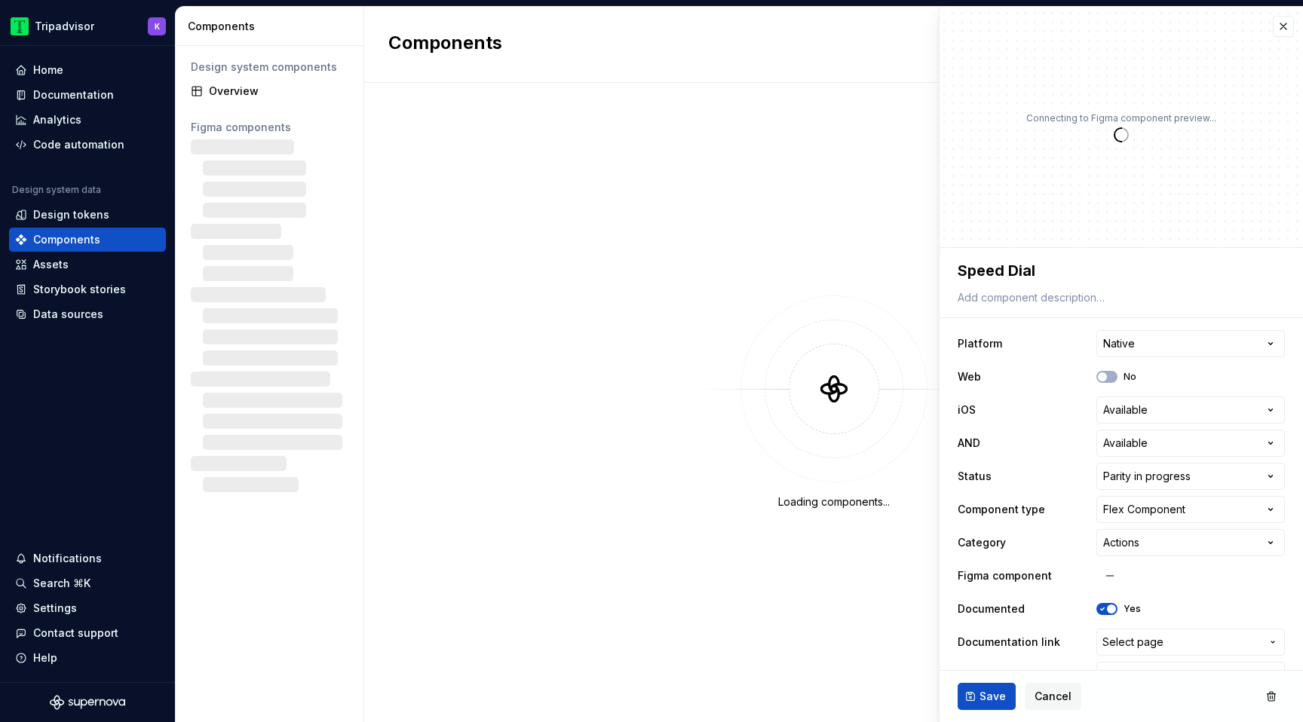
type textarea "*"
click at [1155, 510] on html "**********" at bounding box center [651, 361] width 1303 height 722
select select "**********"
click at [977, 701] on button "Save" at bounding box center [987, 696] width 58 height 27
type textarea "*"
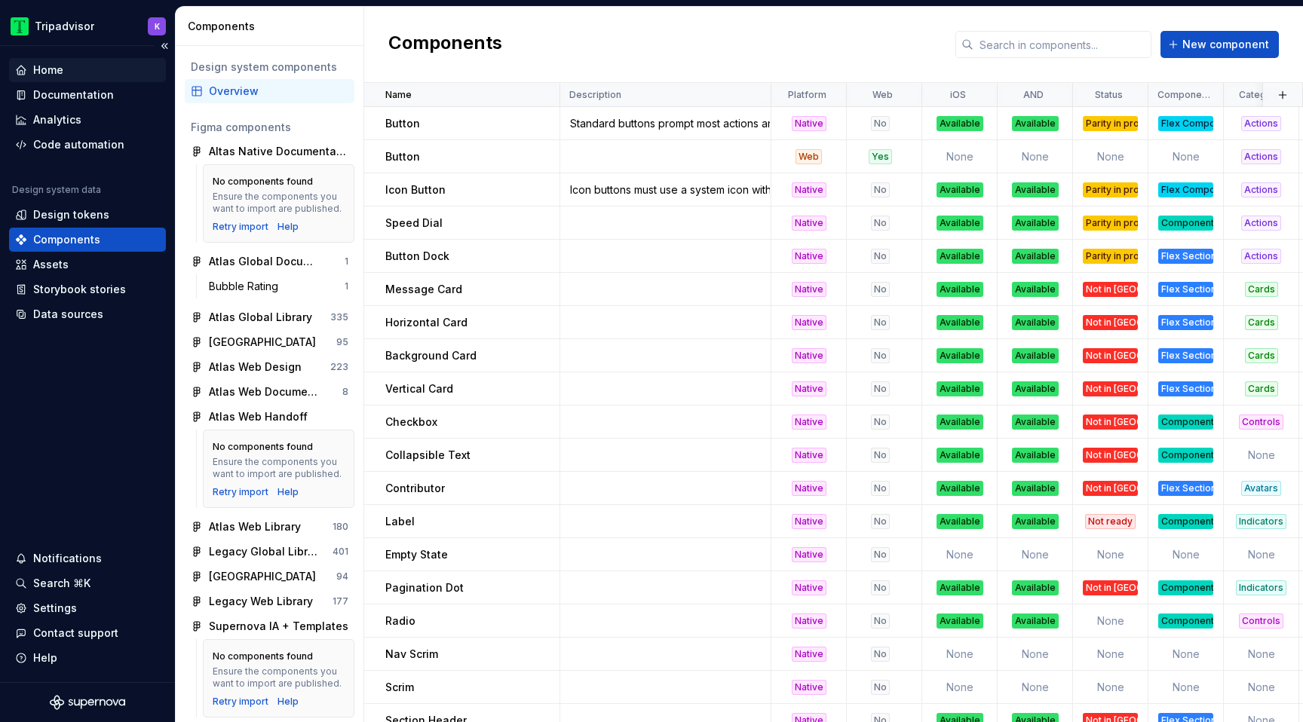
click at [41, 73] on div "Home" at bounding box center [48, 70] width 30 height 15
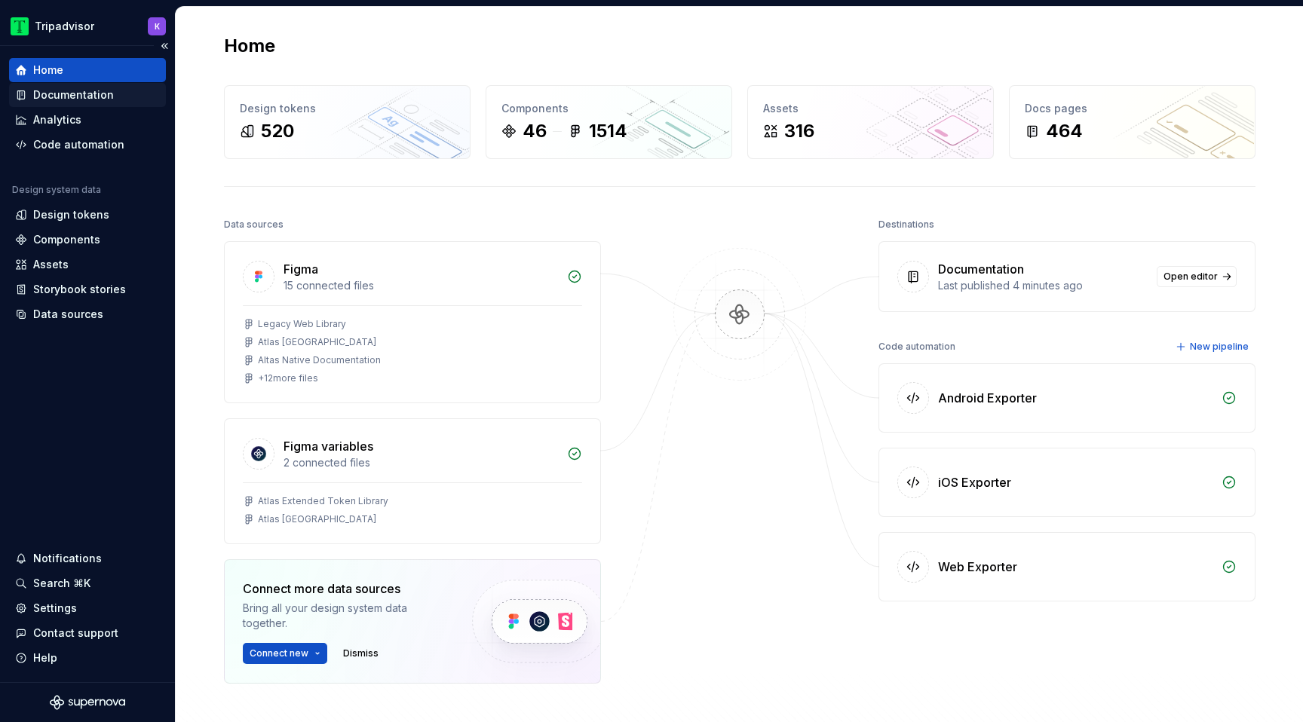
click at [44, 90] on div "Documentation" at bounding box center [73, 94] width 81 height 15
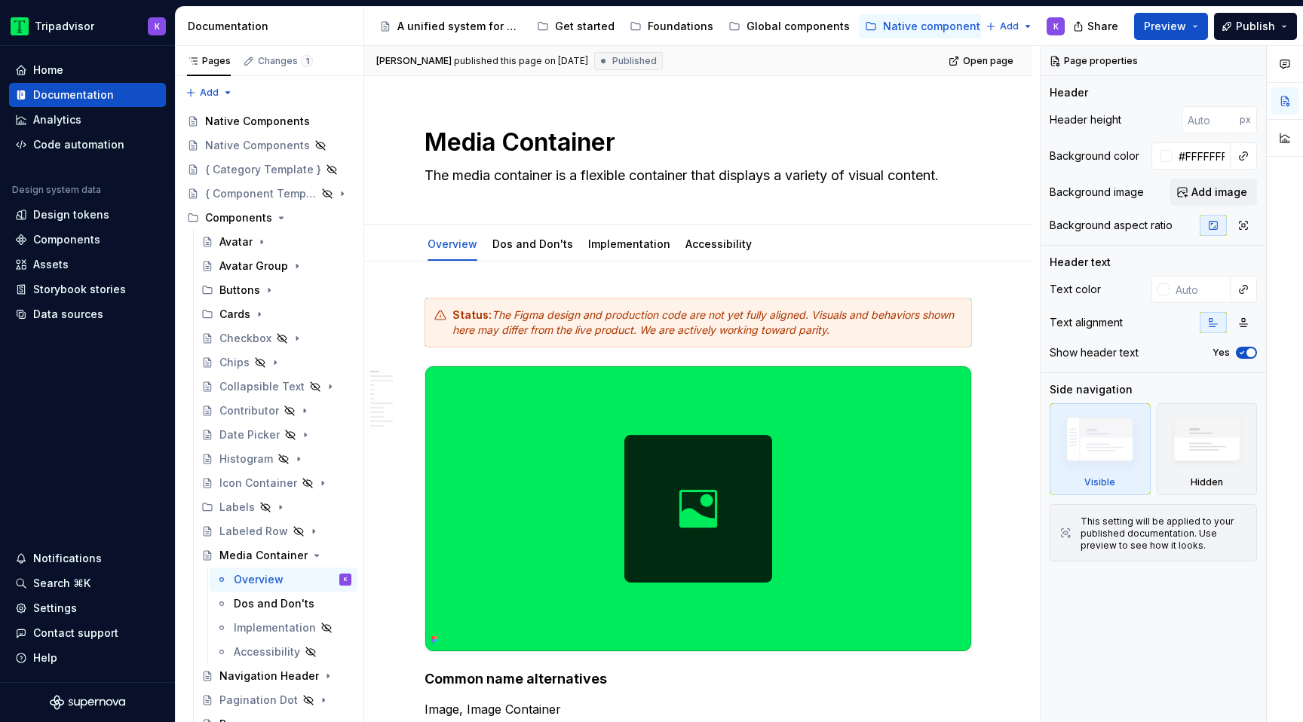
type textarea "*"
click at [59, 237] on div "Components" at bounding box center [66, 239] width 67 height 15
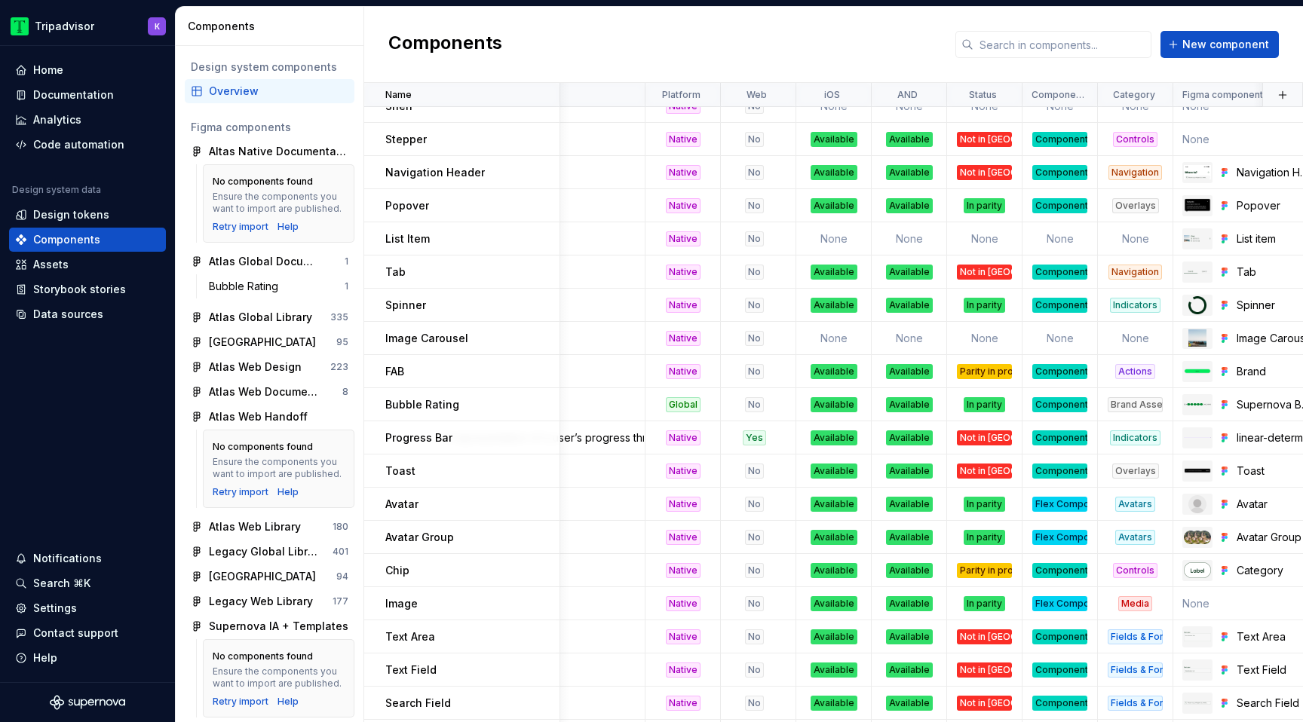
scroll to position [714, 0]
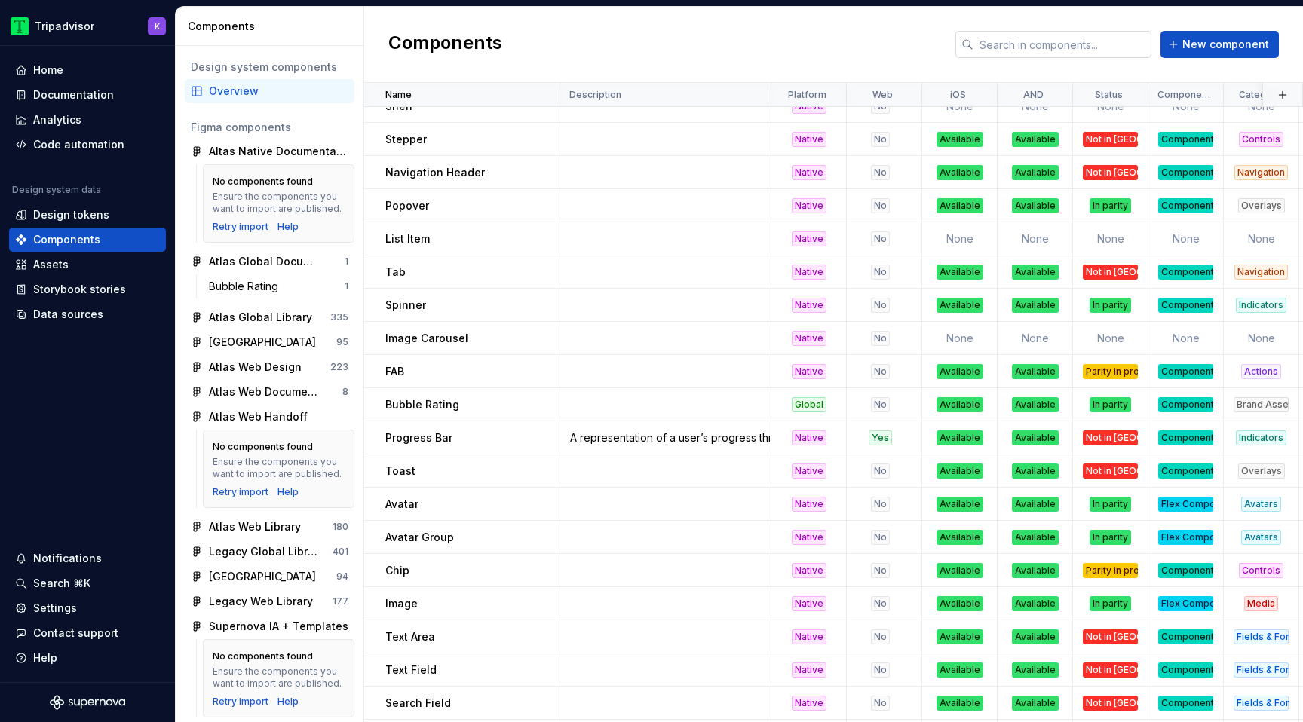
click at [1080, 44] on input "text" at bounding box center [1063, 44] width 178 height 27
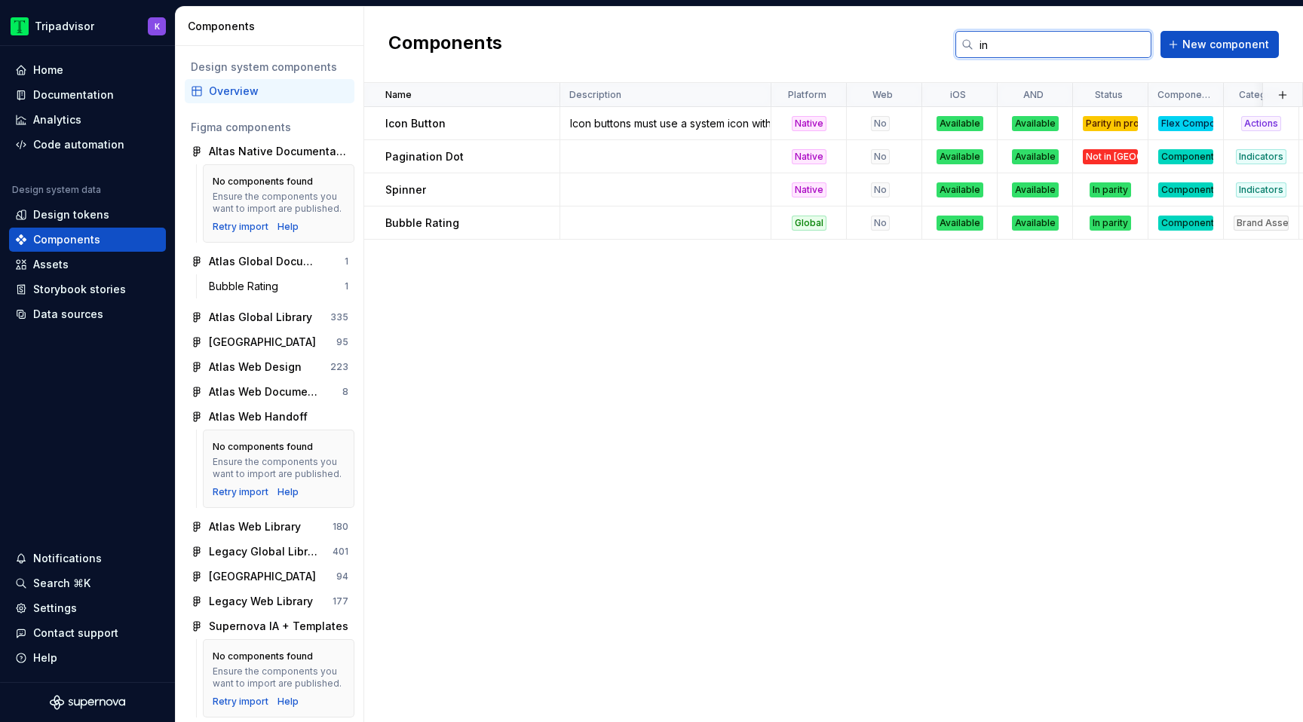
type input "i"
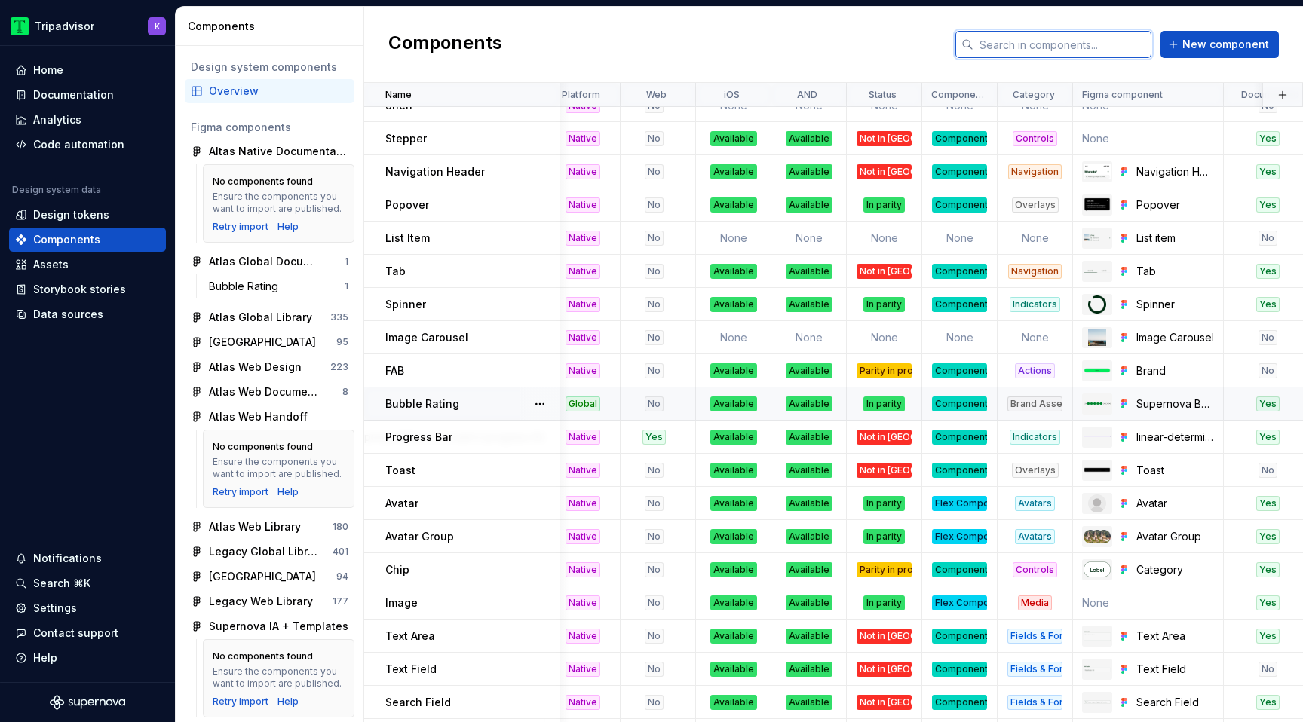
scroll to position [715, 0]
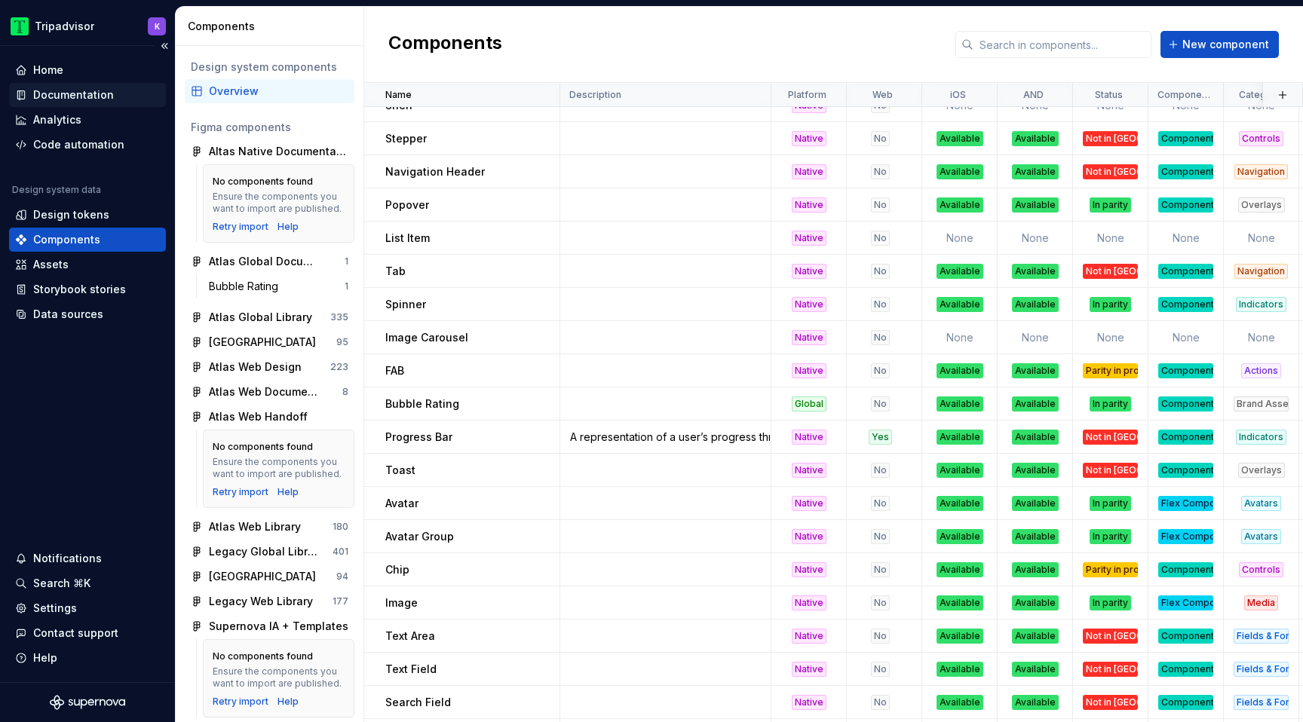
click at [90, 90] on div "Documentation" at bounding box center [73, 94] width 81 height 15
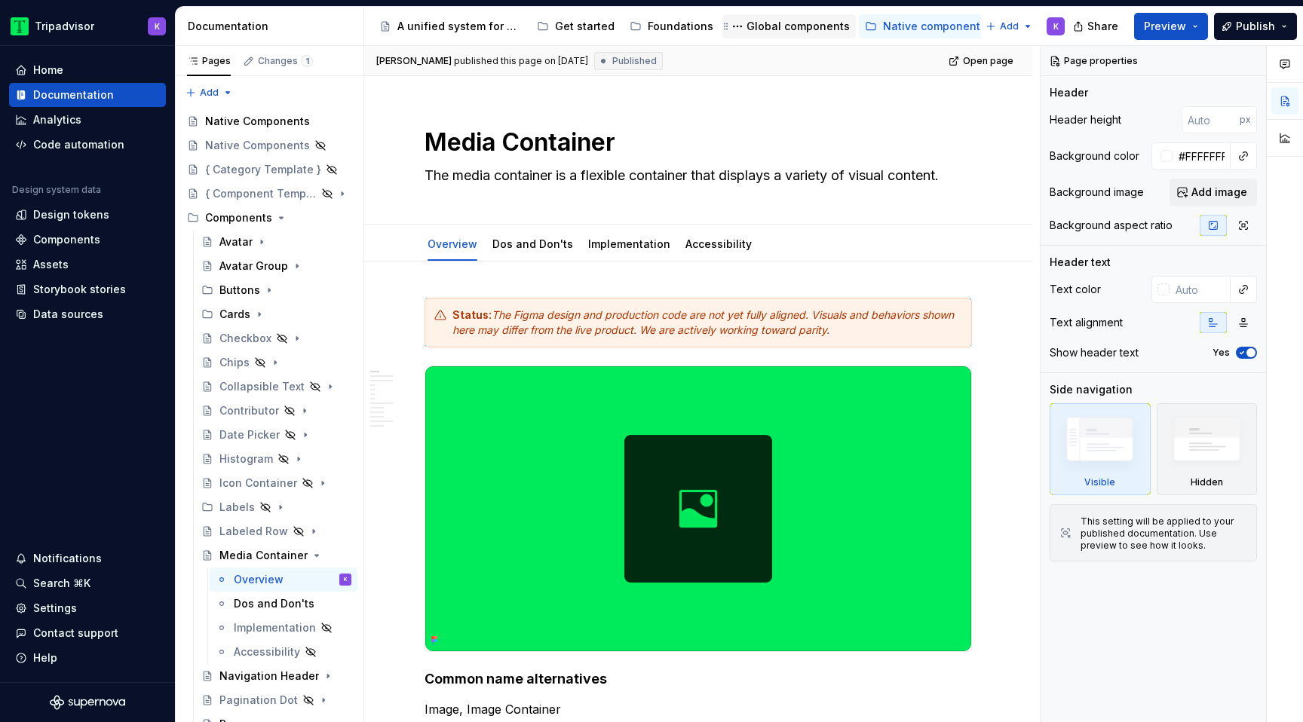
click at [778, 26] on div "Global components" at bounding box center [798, 26] width 103 height 15
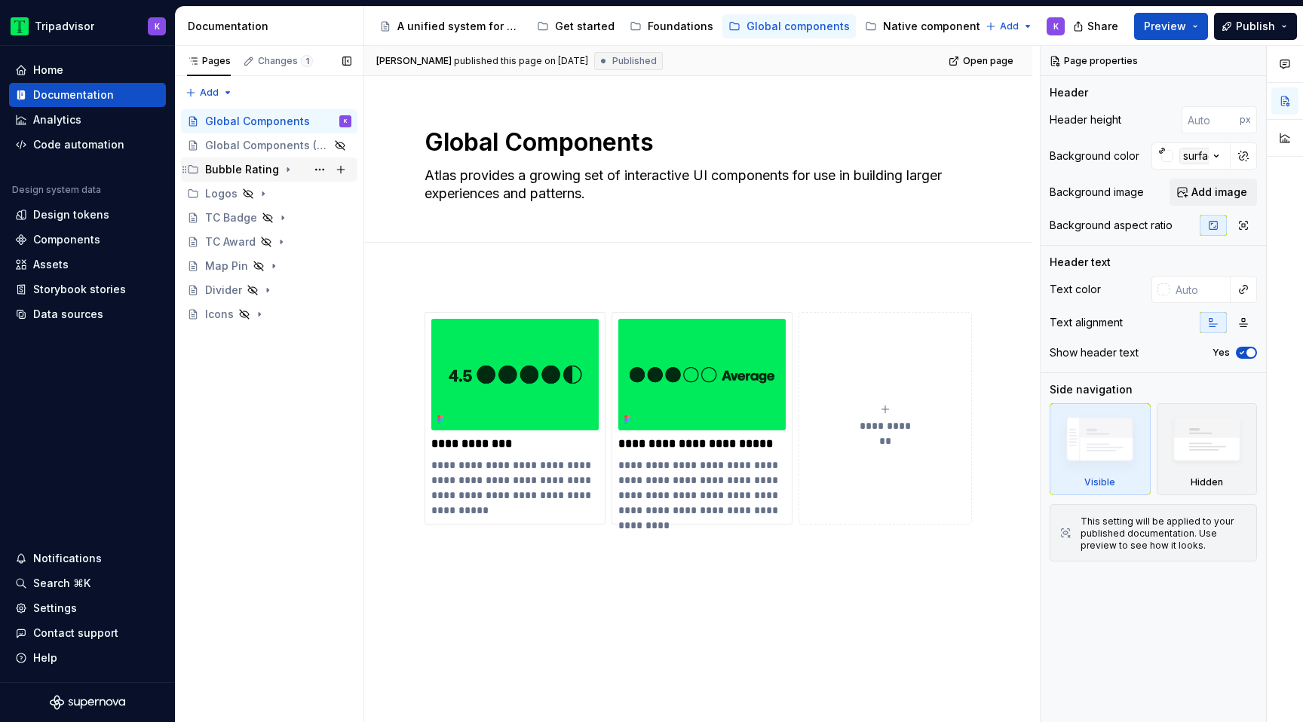
click at [277, 167] on div "Bubble Rating" at bounding box center [278, 169] width 146 height 21
click at [270, 196] on div "Bubble Rating" at bounding box center [255, 193] width 72 height 15
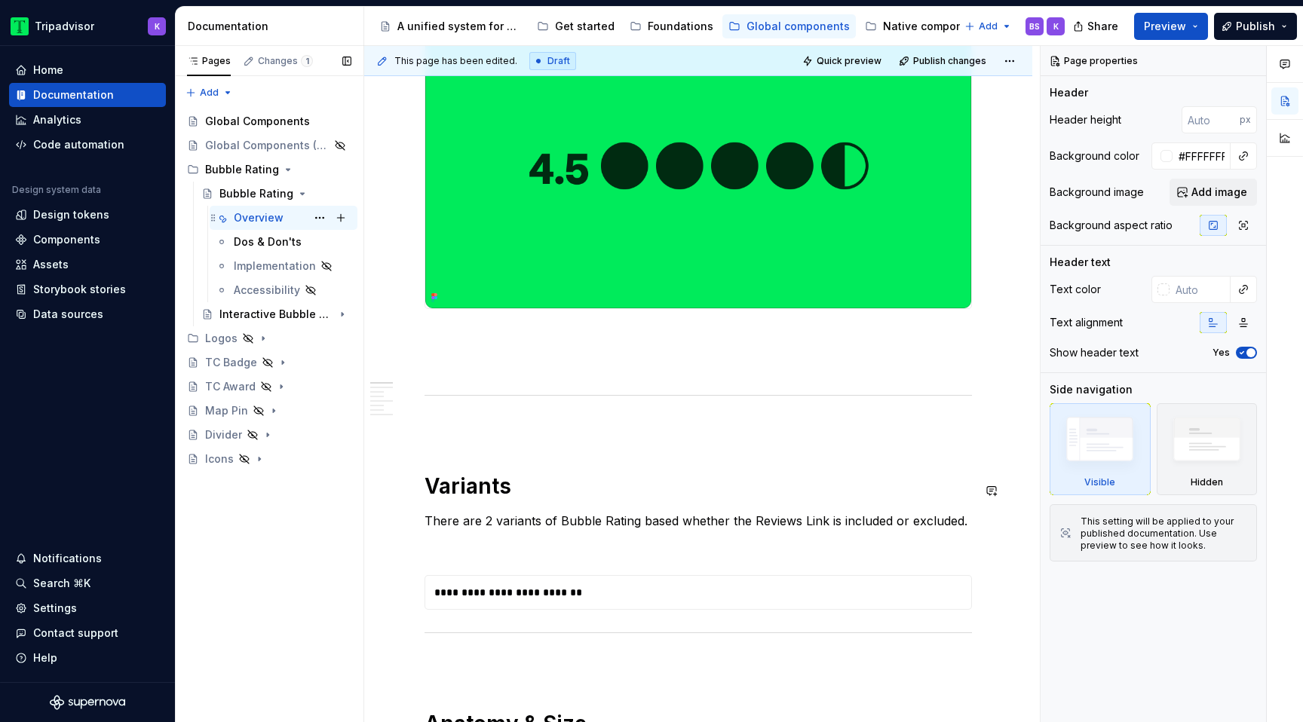
scroll to position [351, 0]
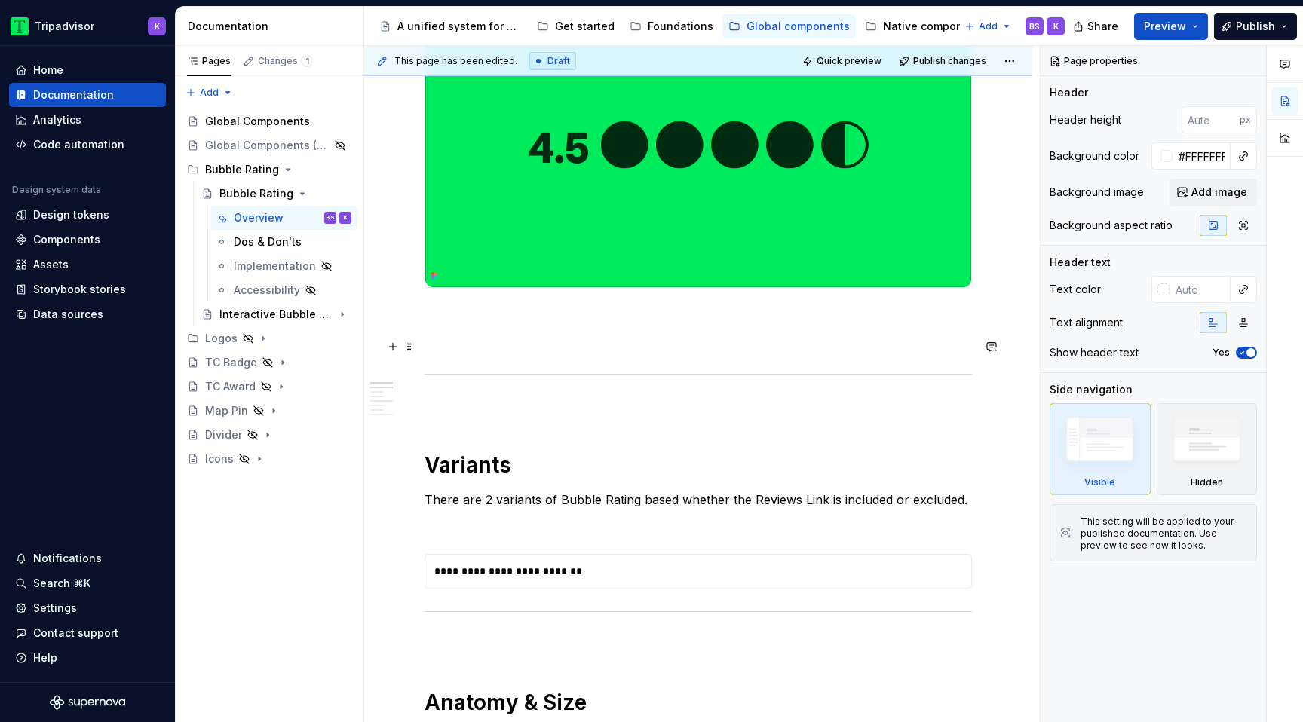
type textarea "*"
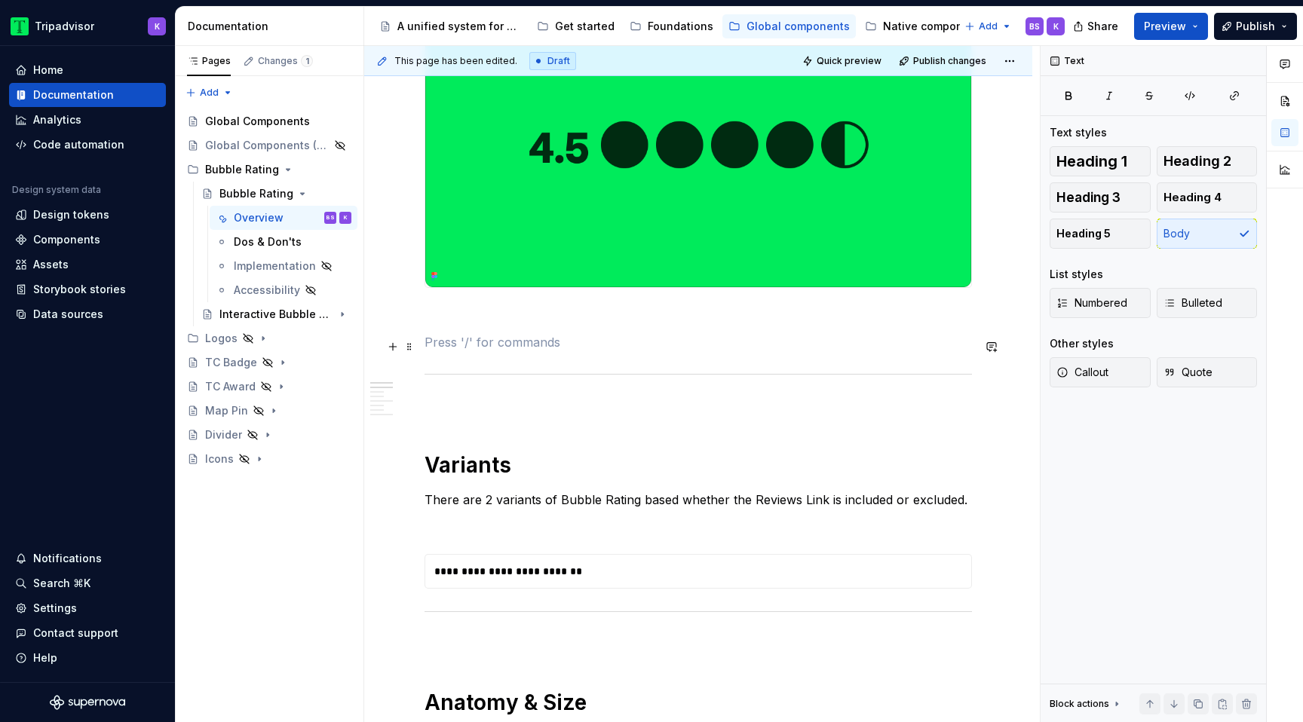
click at [574, 342] on p at bounding box center [699, 342] width 548 height 18
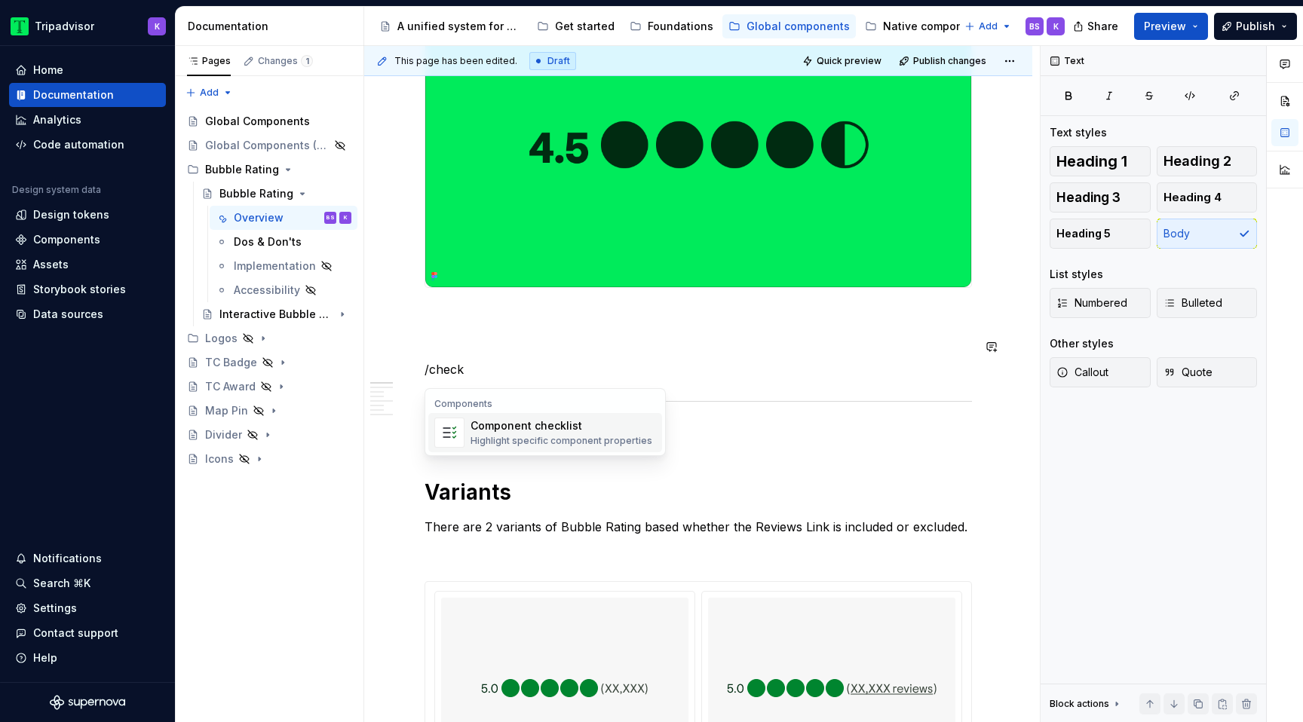
click at [524, 436] on div "Highlight specific component properties" at bounding box center [562, 441] width 182 height 12
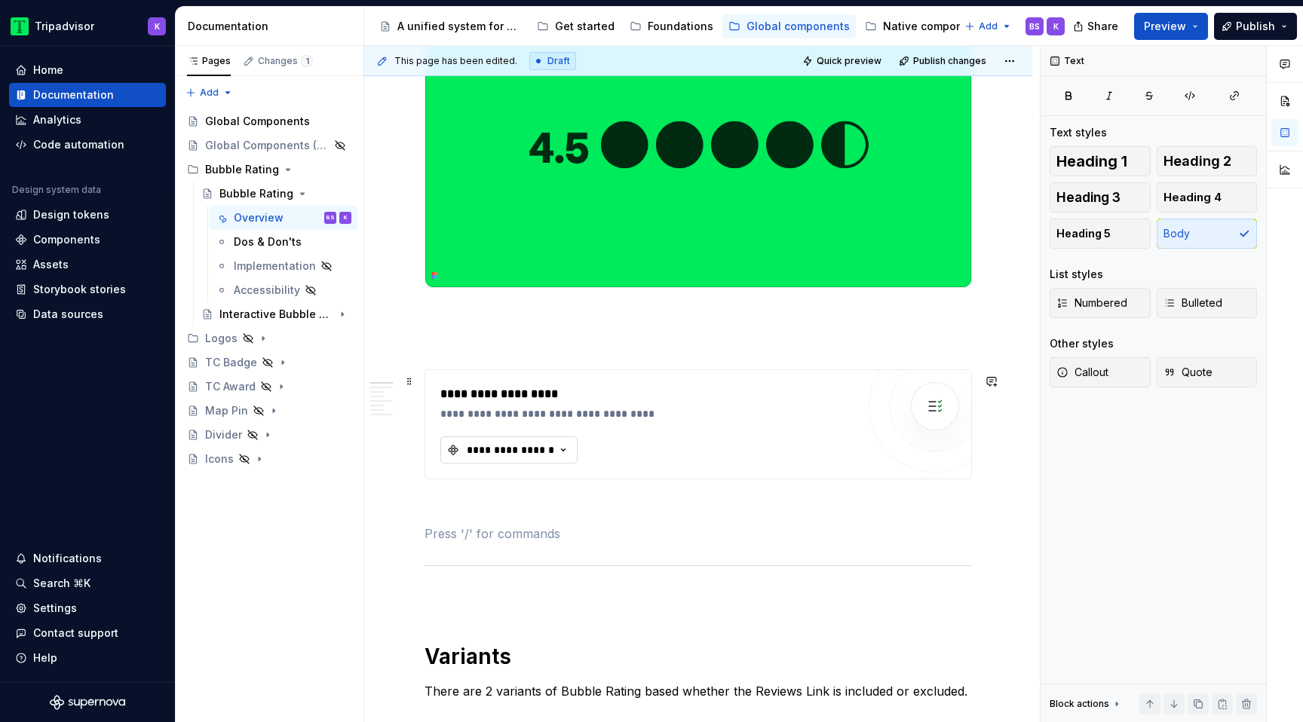
type textarea "*"
click at [524, 449] on div "**********" at bounding box center [510, 450] width 90 height 15
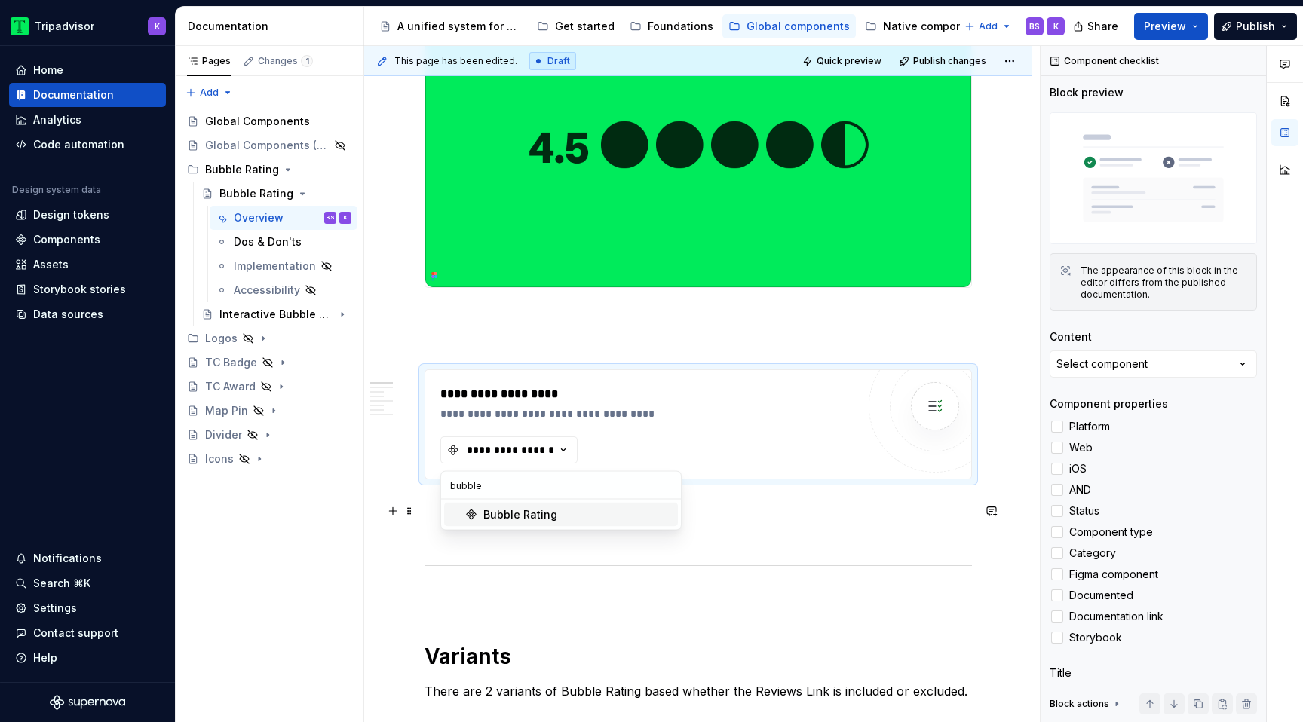
type input "bubble"
click at [508, 512] on div "Bubble Rating" at bounding box center [520, 515] width 74 height 15
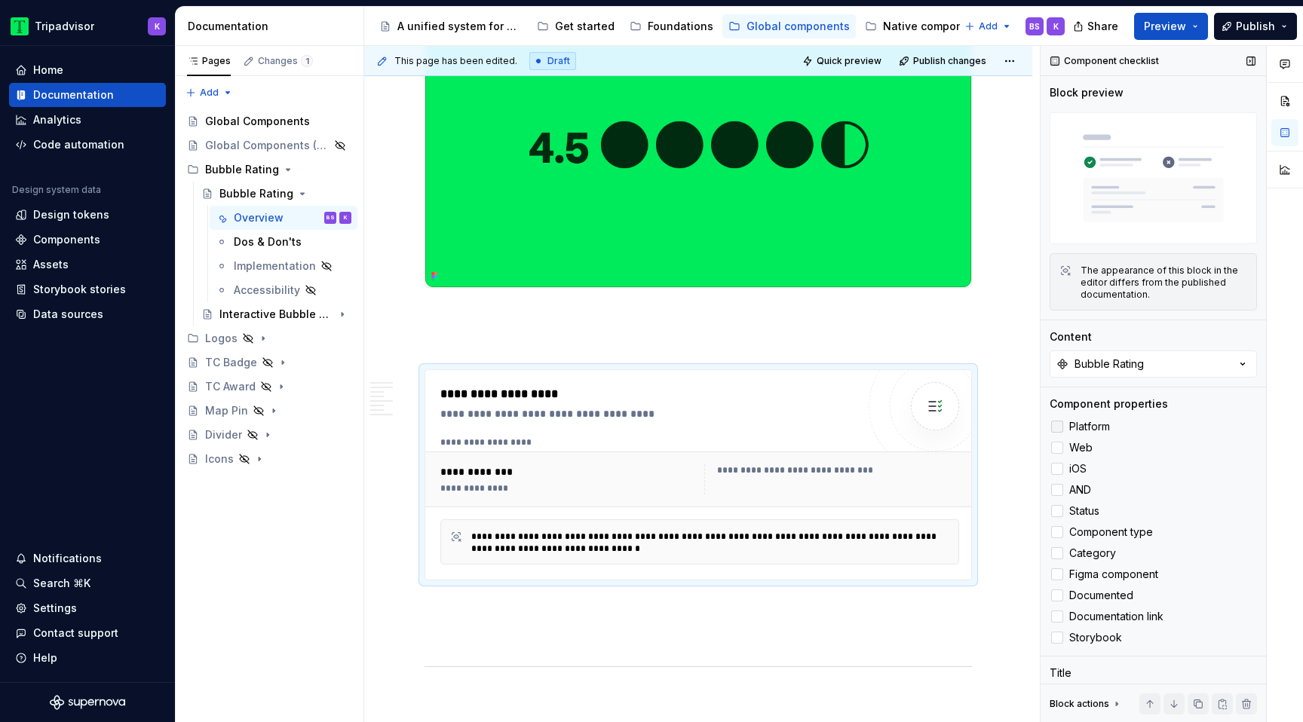
click at [1059, 425] on div at bounding box center [1057, 427] width 12 height 12
click at [1057, 447] on div at bounding box center [1057, 448] width 12 height 12
click at [1057, 448] on icon at bounding box center [1057, 448] width 0 height 0
click at [87, 240] on div "Components" at bounding box center [66, 239] width 67 height 15
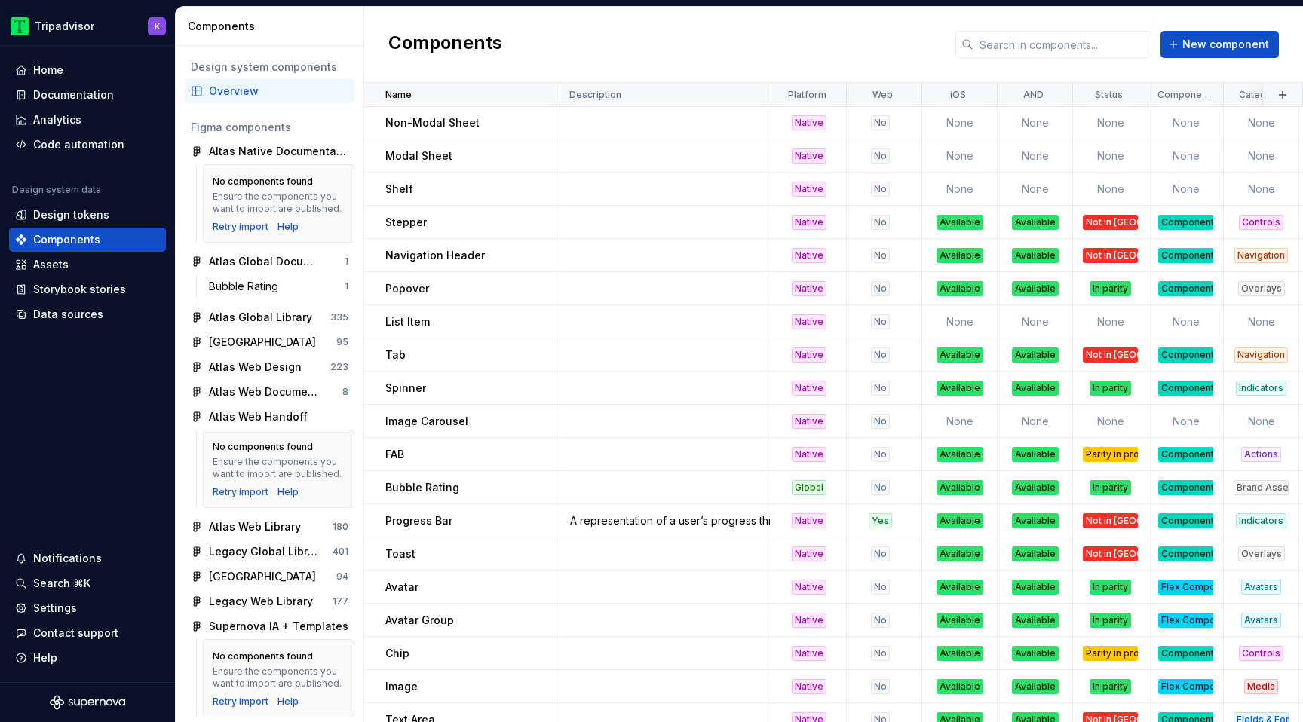
scroll to position [638, 0]
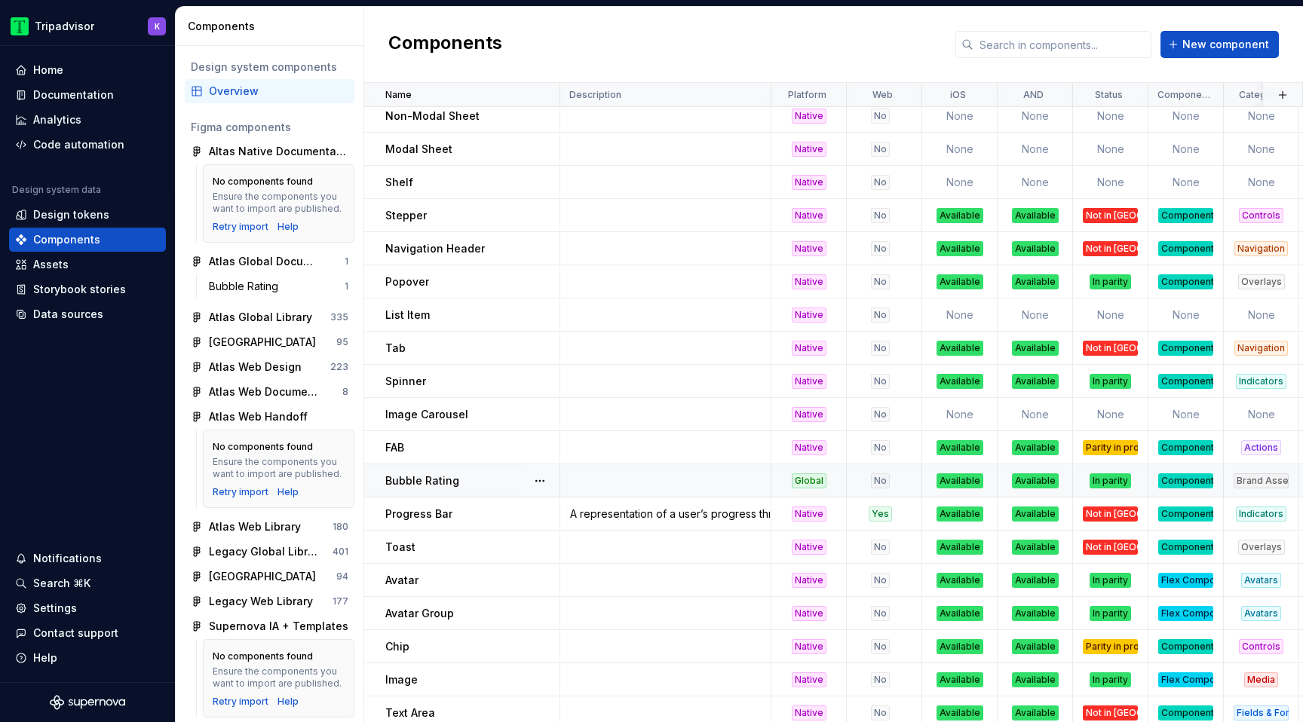
click at [882, 483] on div "No" at bounding box center [880, 481] width 19 height 15
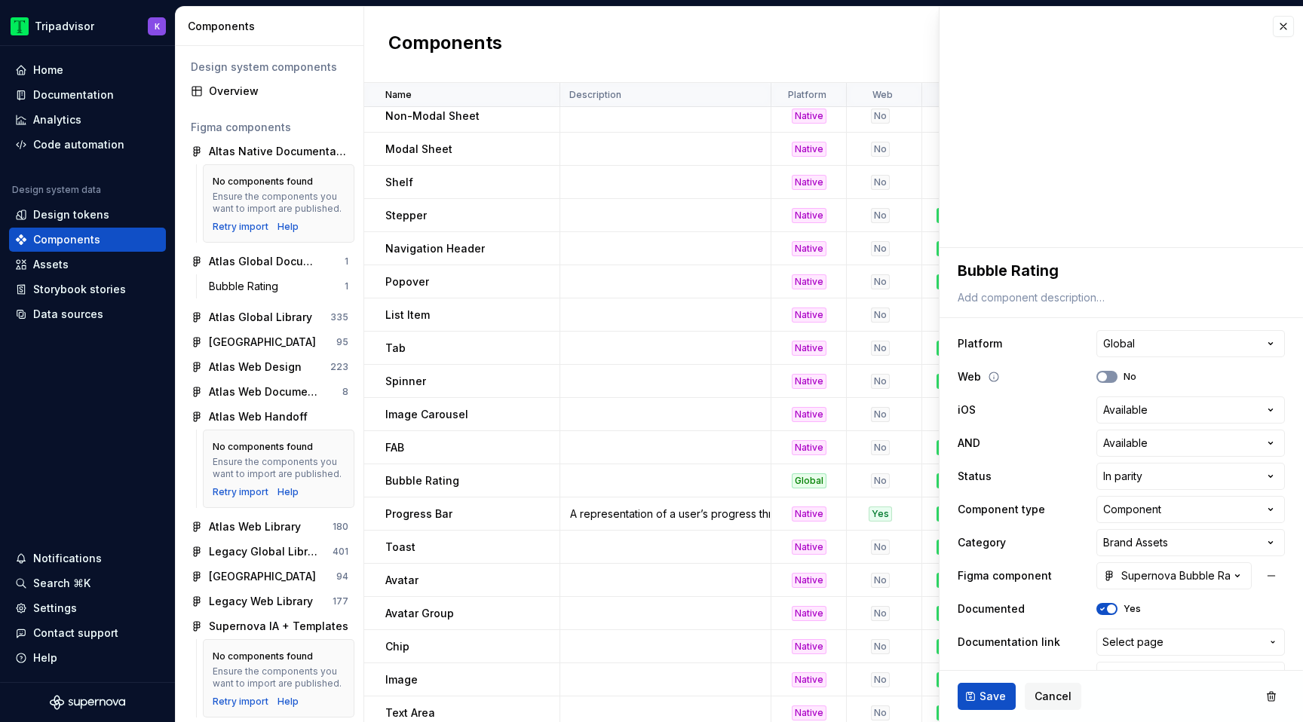
click at [1101, 378] on span "button" at bounding box center [1102, 377] width 9 height 9
click at [74, 92] on div "Documentation" at bounding box center [73, 94] width 81 height 15
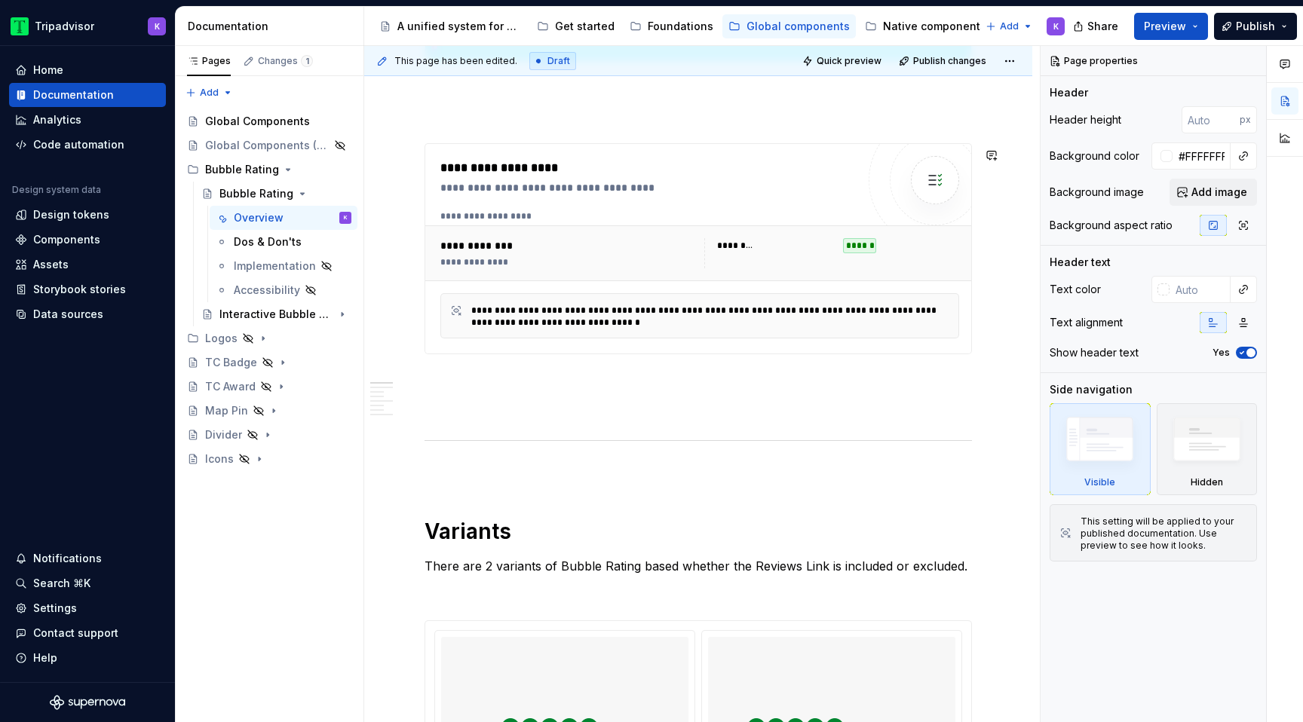
scroll to position [605, 0]
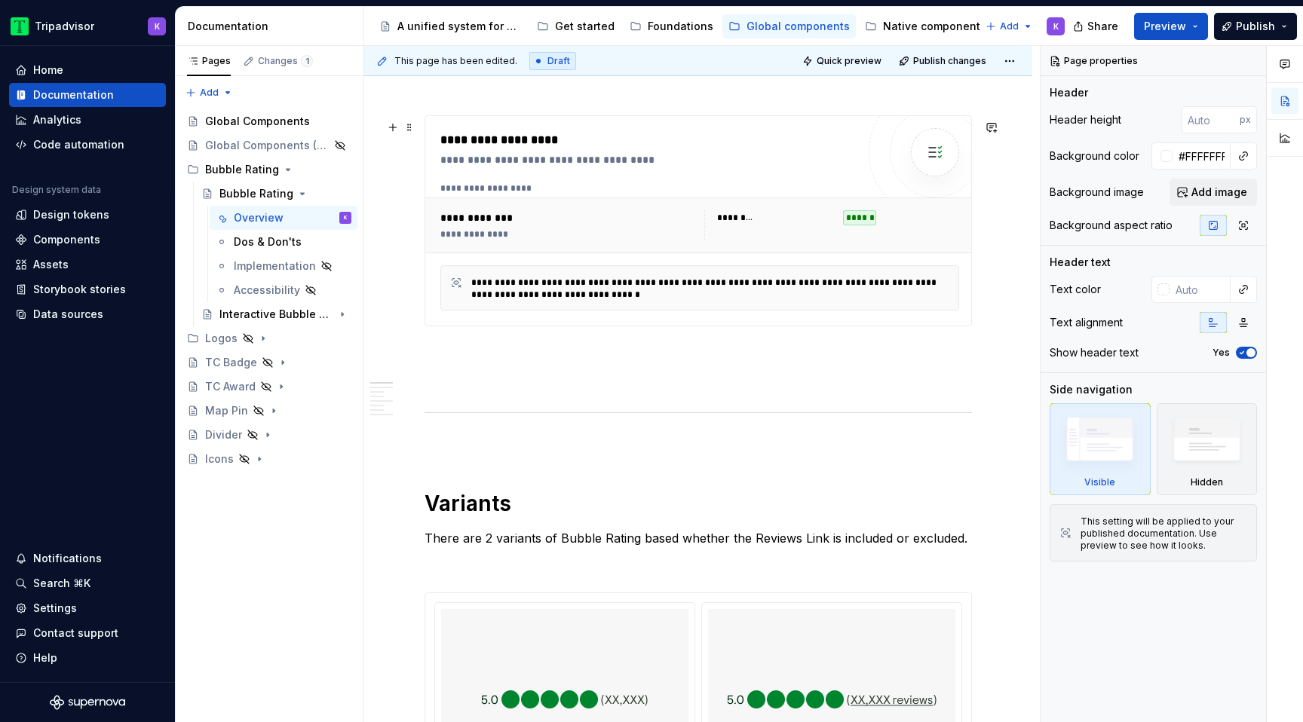
click at [759, 180] on div "**********" at bounding box center [648, 220] width 416 height 179
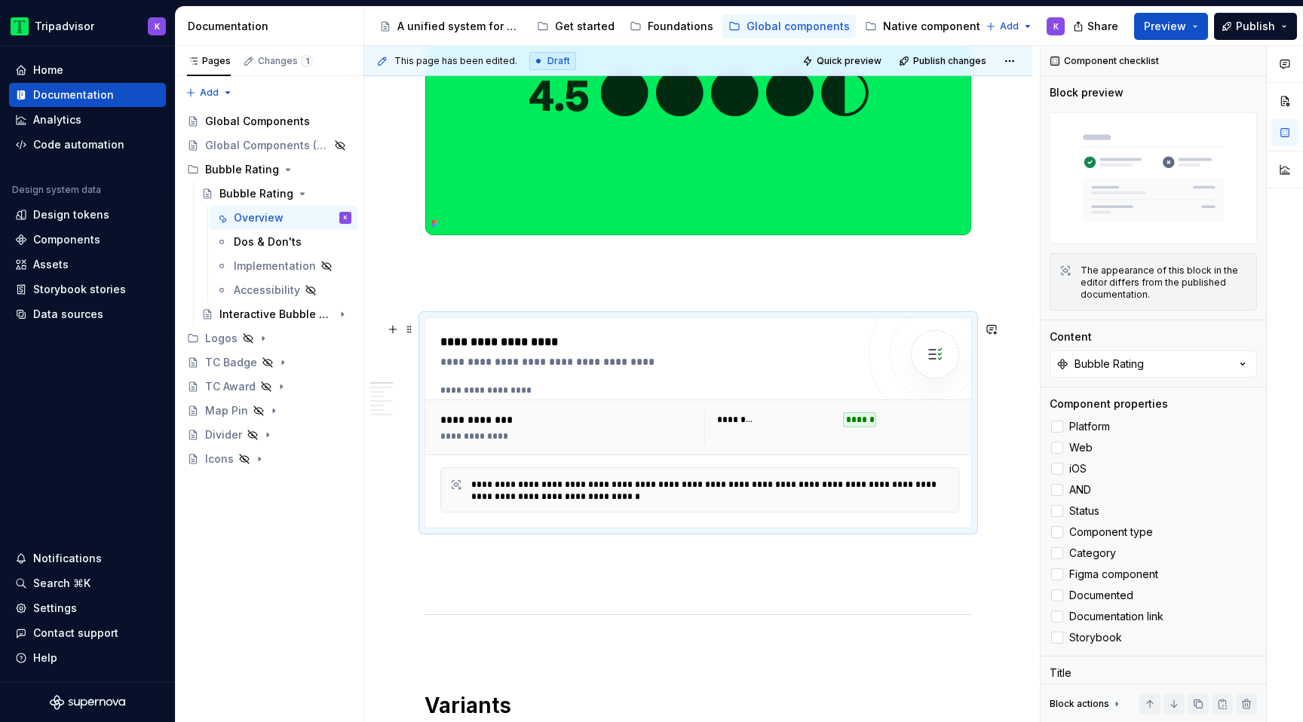
scroll to position [393, 0]
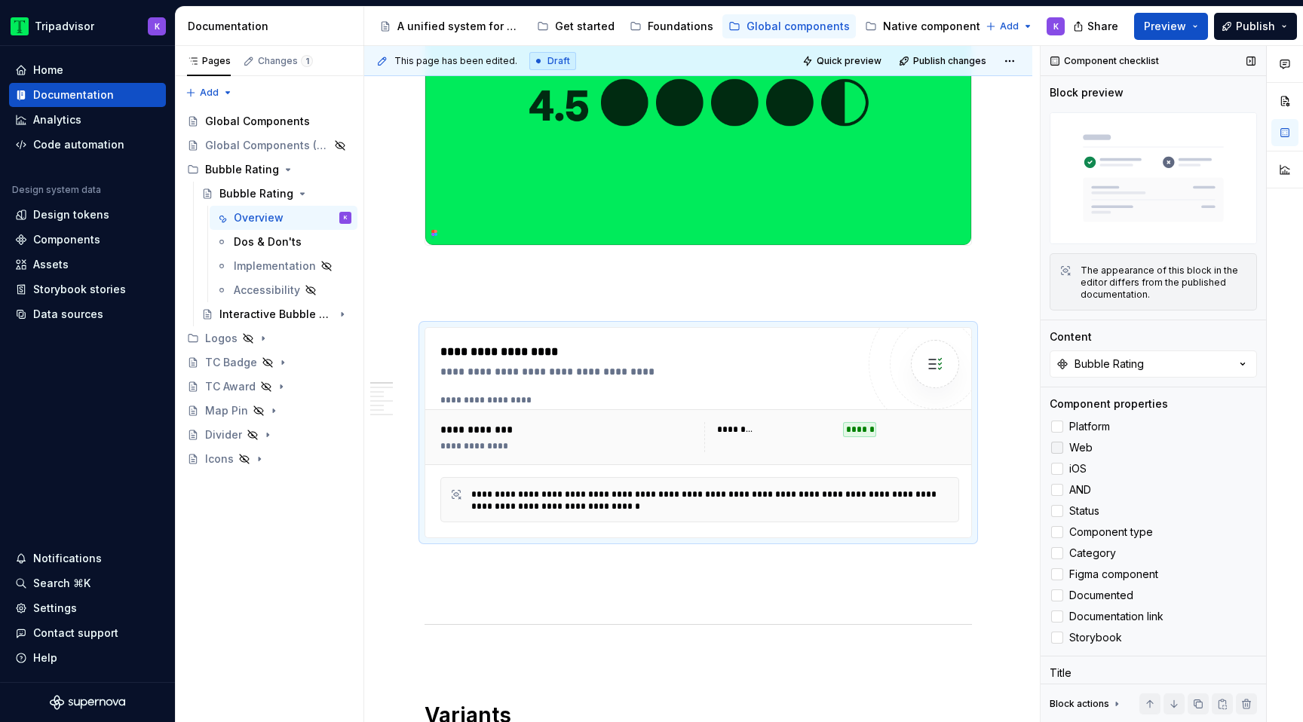
click at [1063, 447] on label "Web" at bounding box center [1153, 448] width 207 height 18
click at [1063, 474] on label "iOS" at bounding box center [1153, 469] width 207 height 18
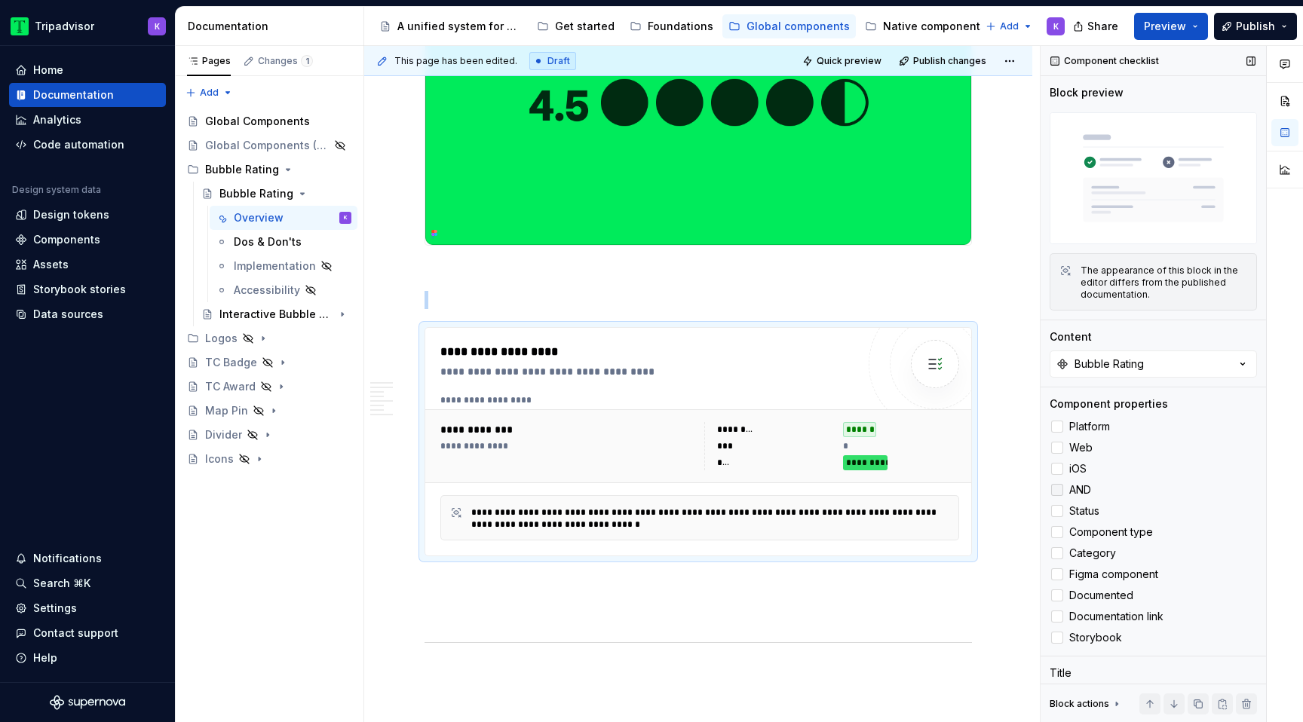
click at [1061, 495] on div at bounding box center [1057, 490] width 12 height 12
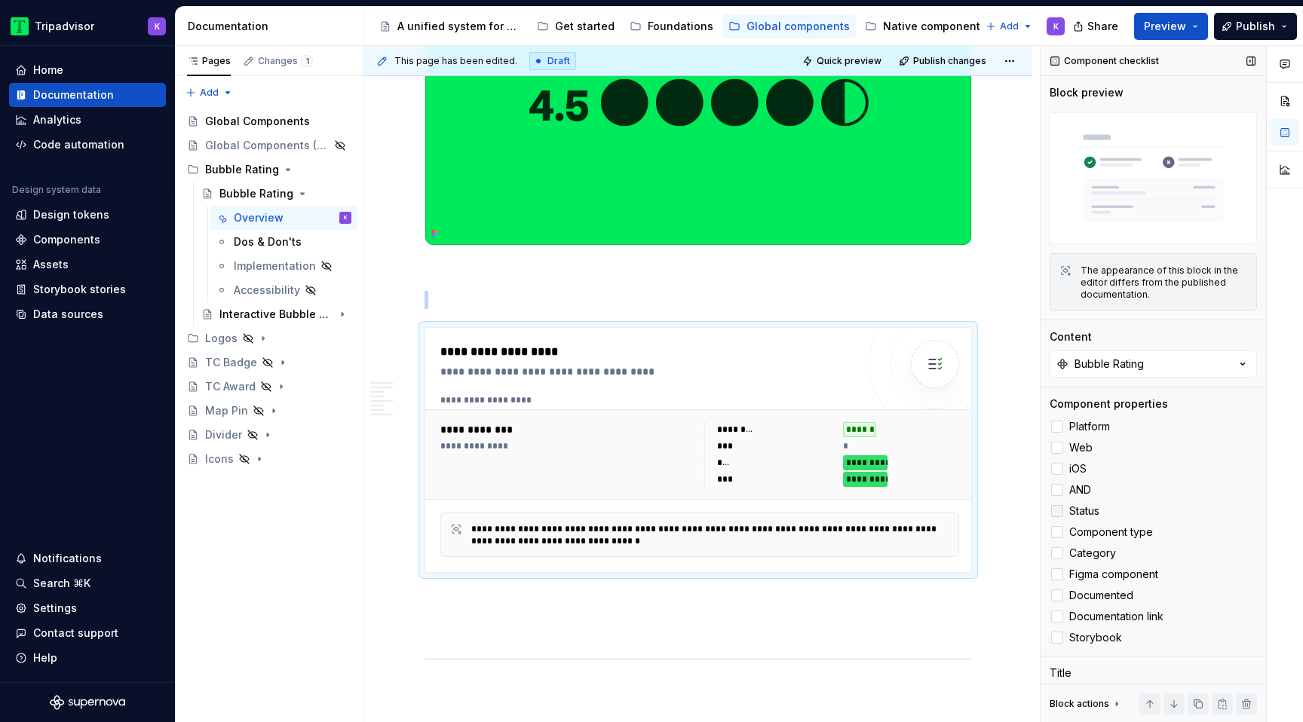
click at [1057, 513] on div at bounding box center [1057, 511] width 12 height 12
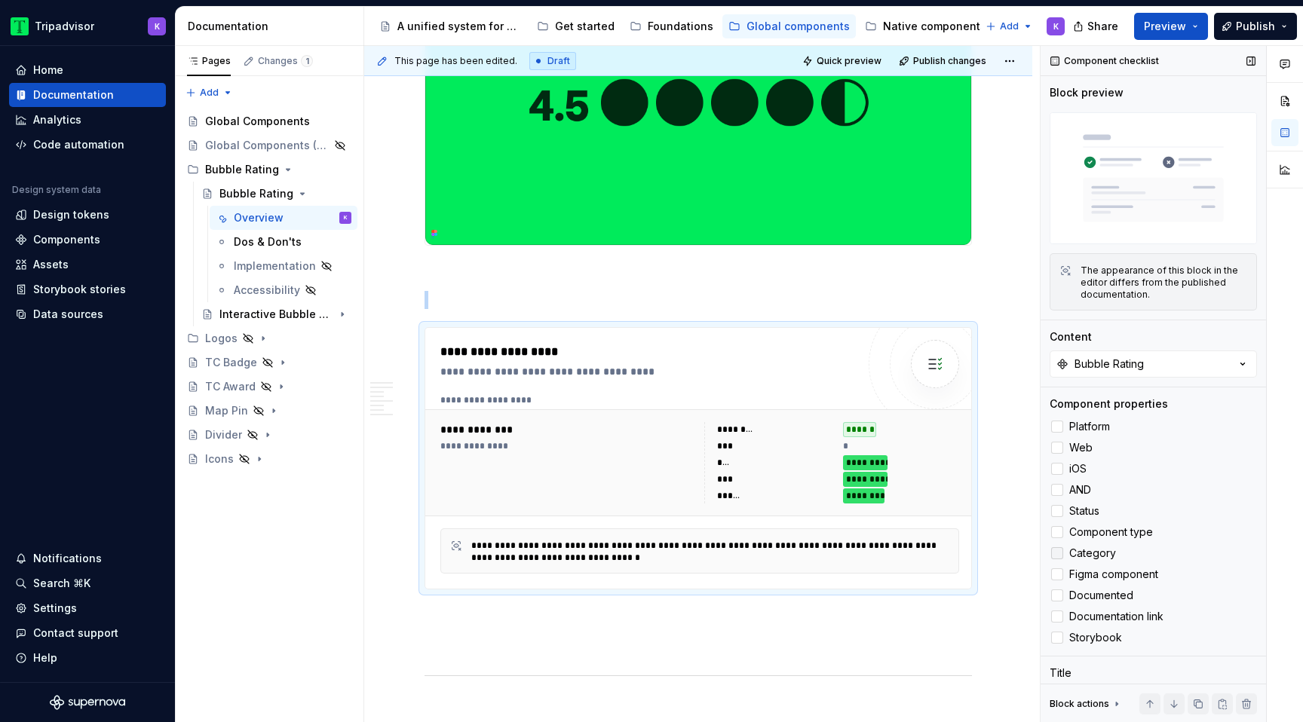
click at [1058, 554] on div at bounding box center [1057, 554] width 12 height 12
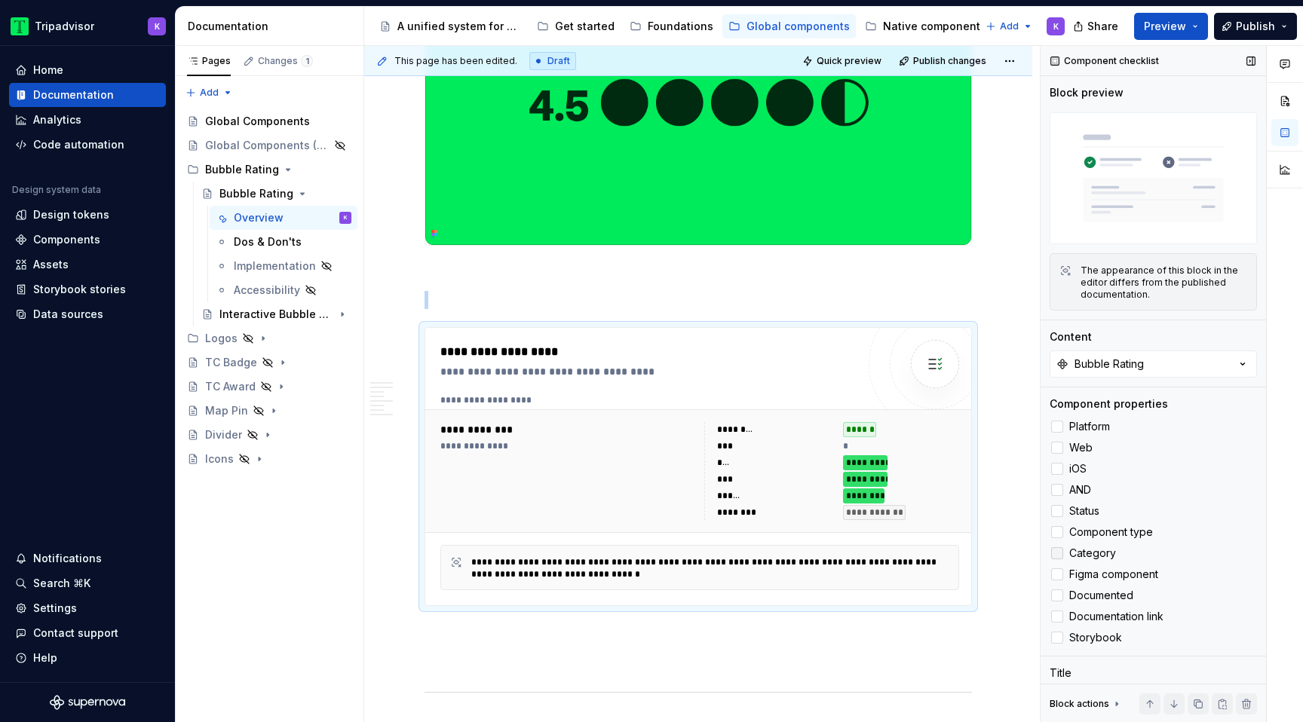
click at [1057, 554] on icon at bounding box center [1057, 554] width 0 height 0
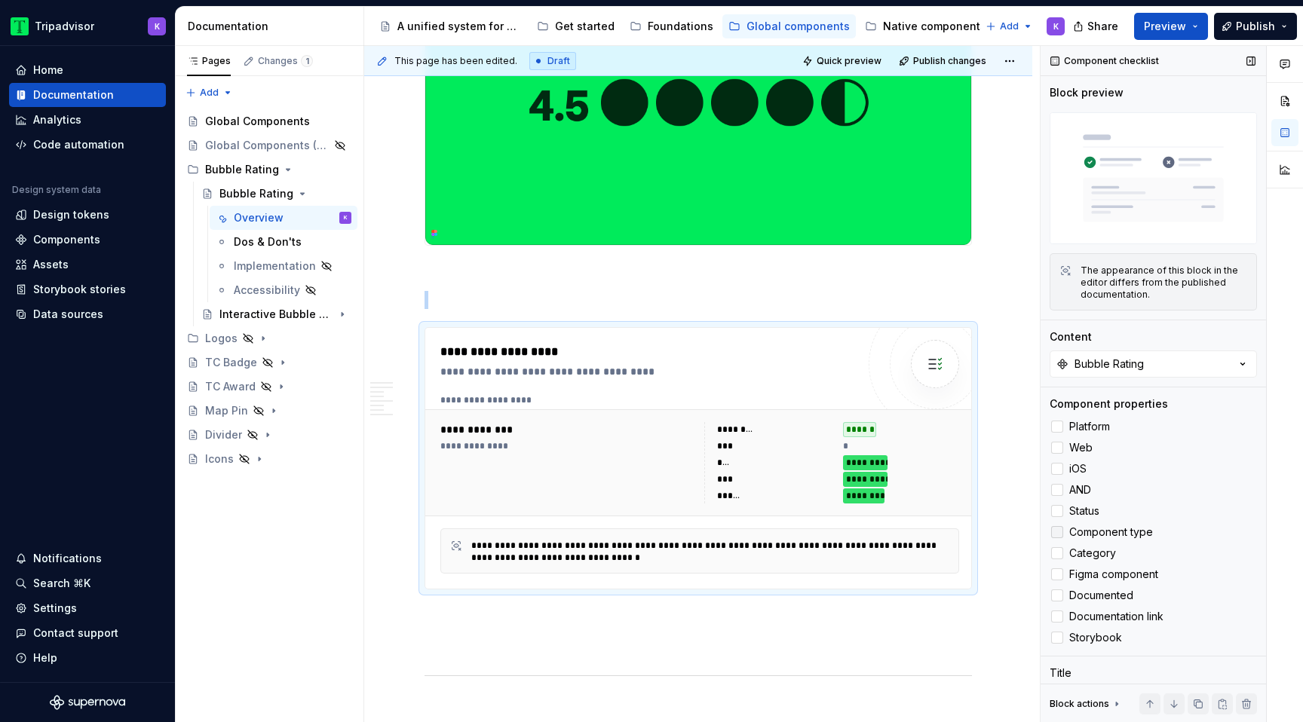
click at [1059, 530] on div at bounding box center [1057, 532] width 12 height 12
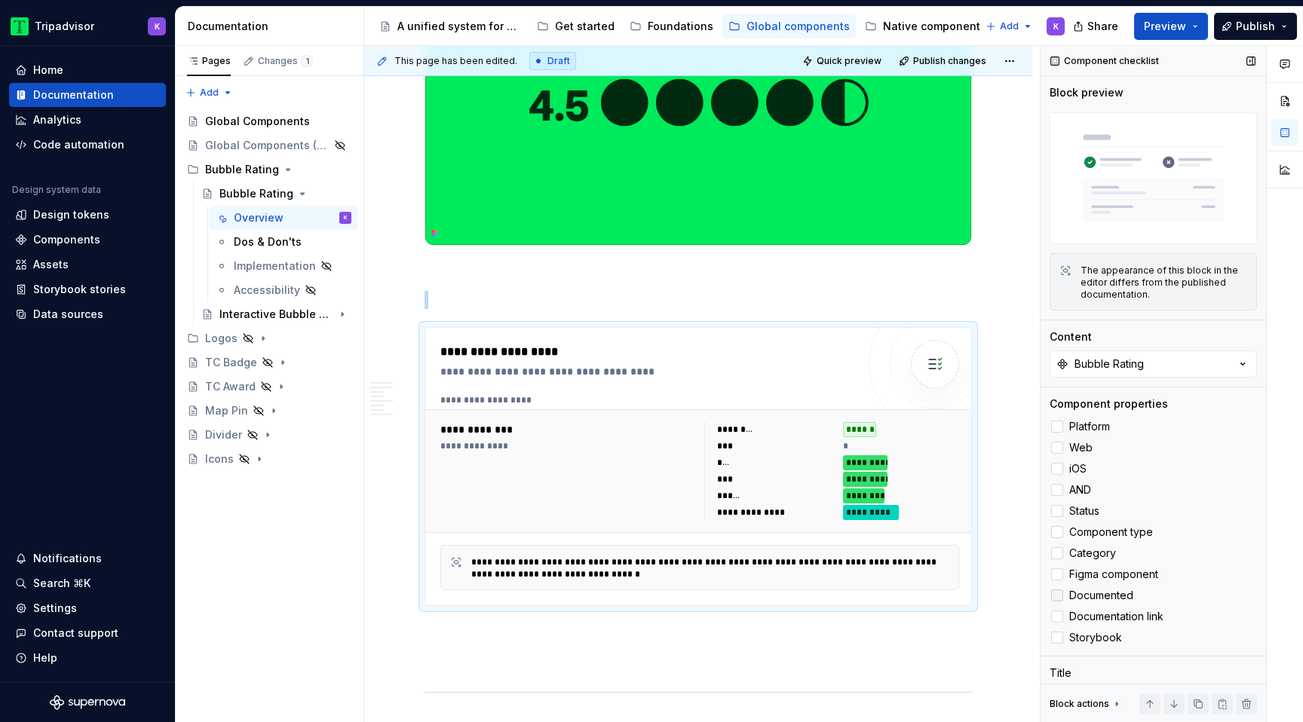
click at [1059, 596] on div at bounding box center [1057, 596] width 12 height 12
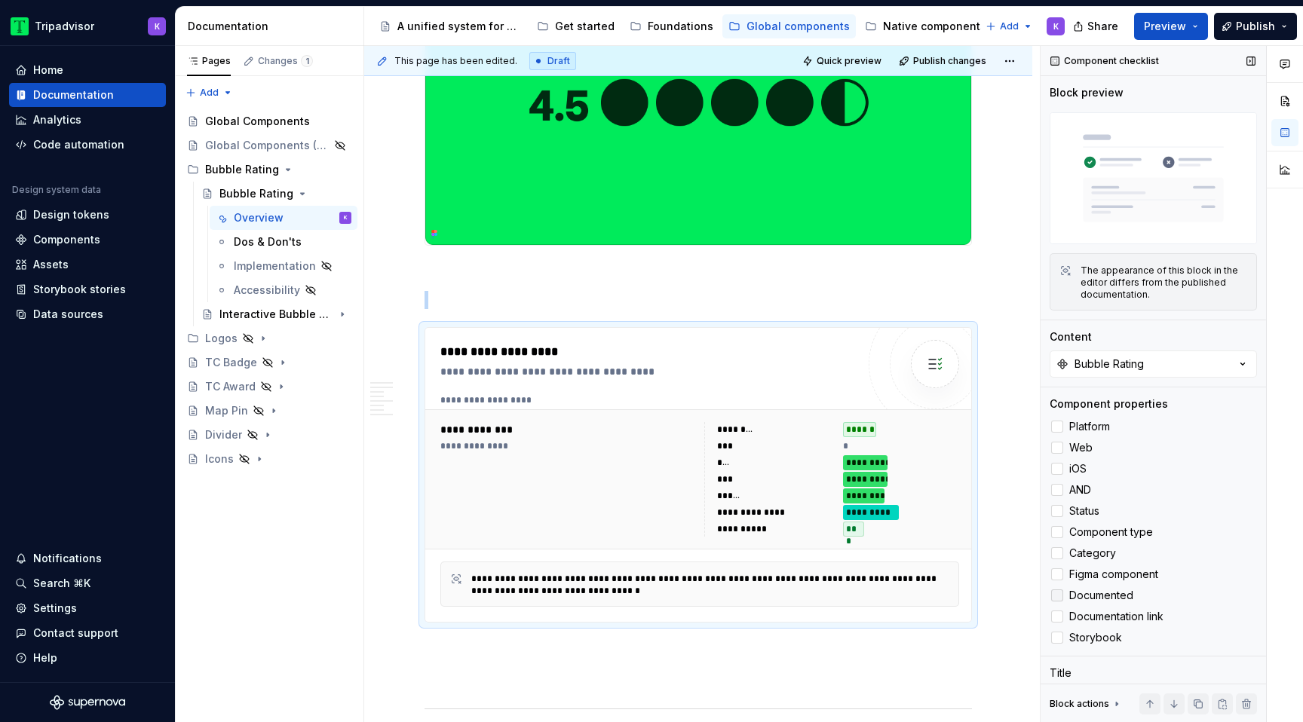
click at [1057, 596] on icon at bounding box center [1057, 596] width 0 height 0
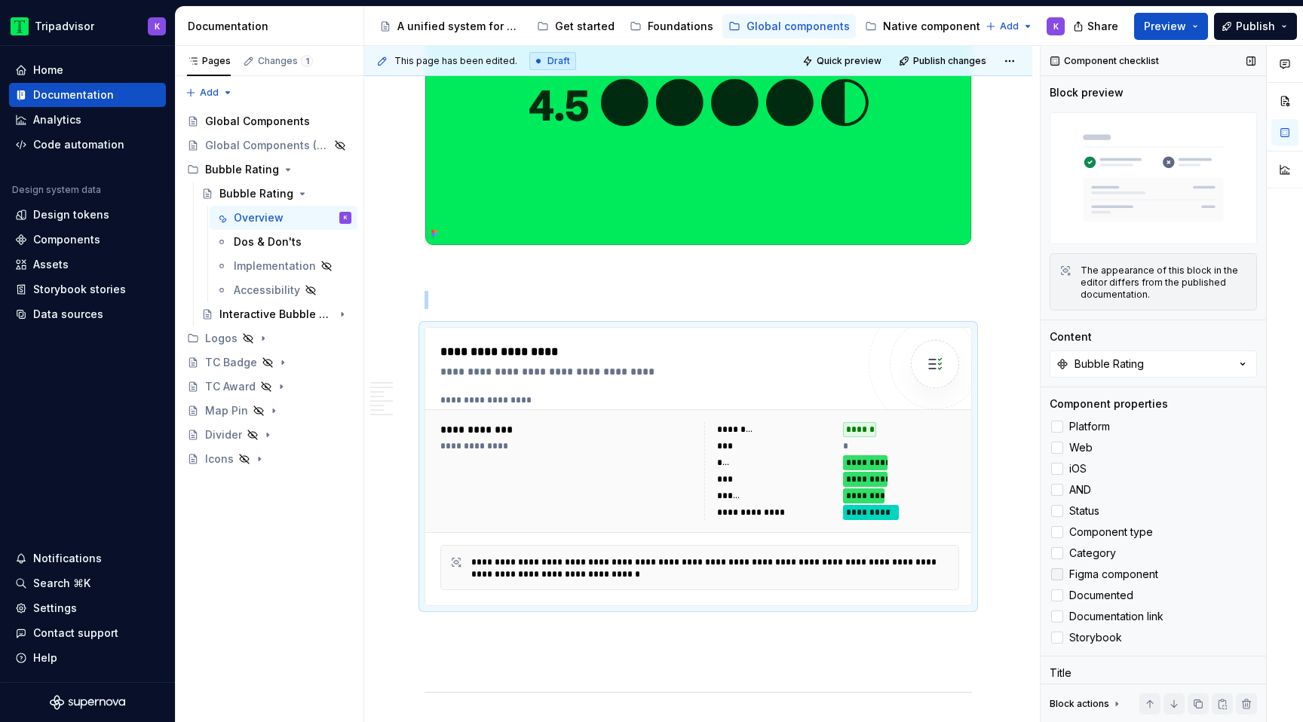
click at [1059, 577] on div at bounding box center [1057, 575] width 12 height 12
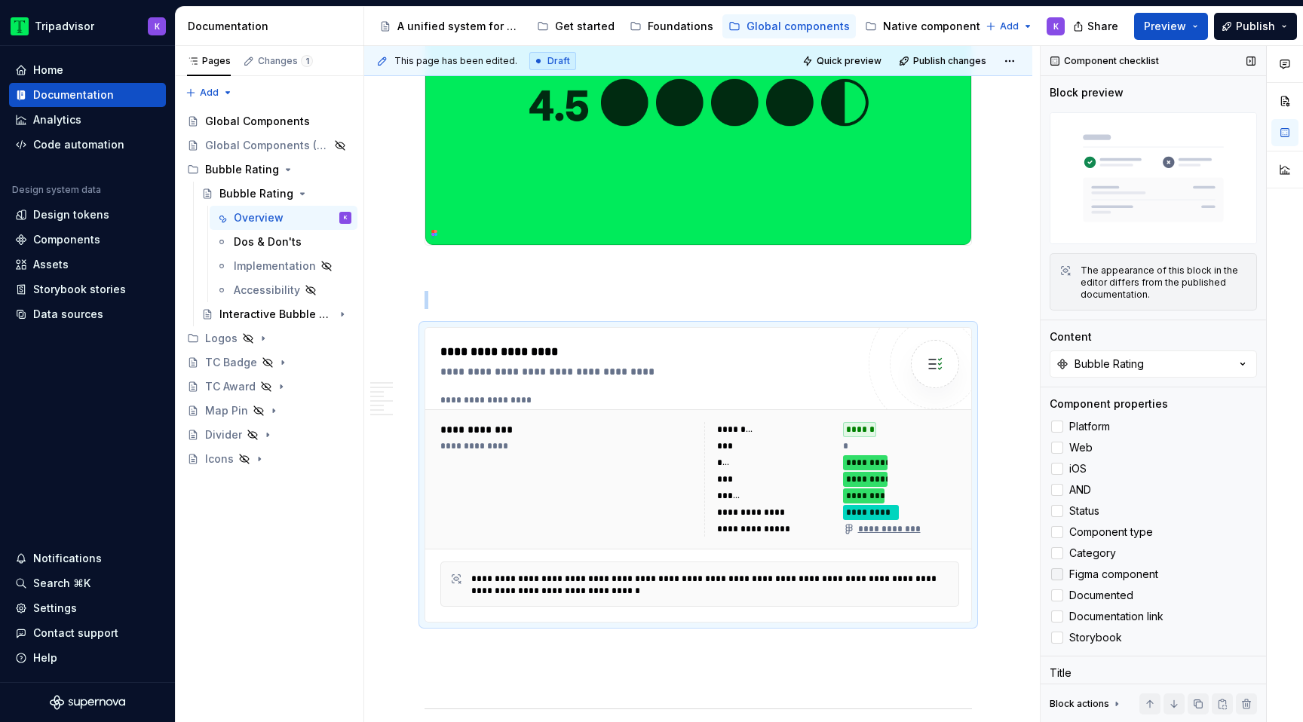
click at [1057, 575] on icon at bounding box center [1057, 575] width 0 height 0
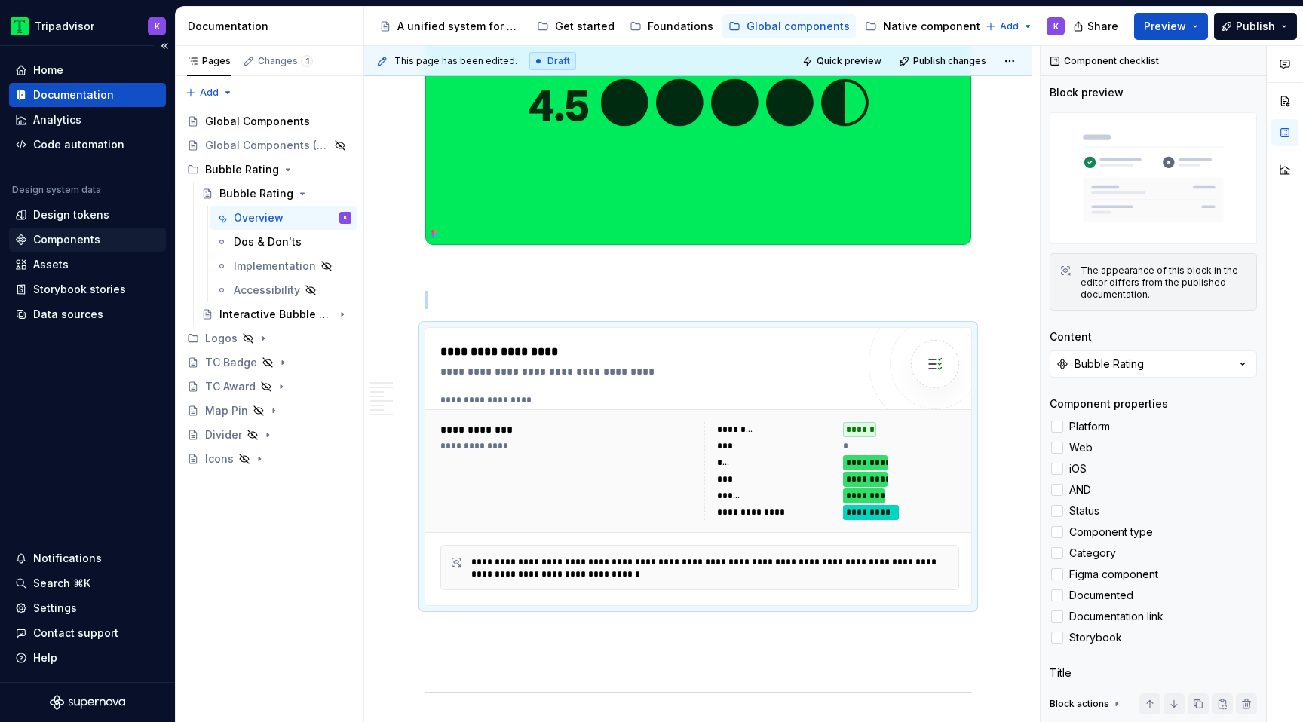
click at [66, 236] on div "Components" at bounding box center [66, 239] width 67 height 15
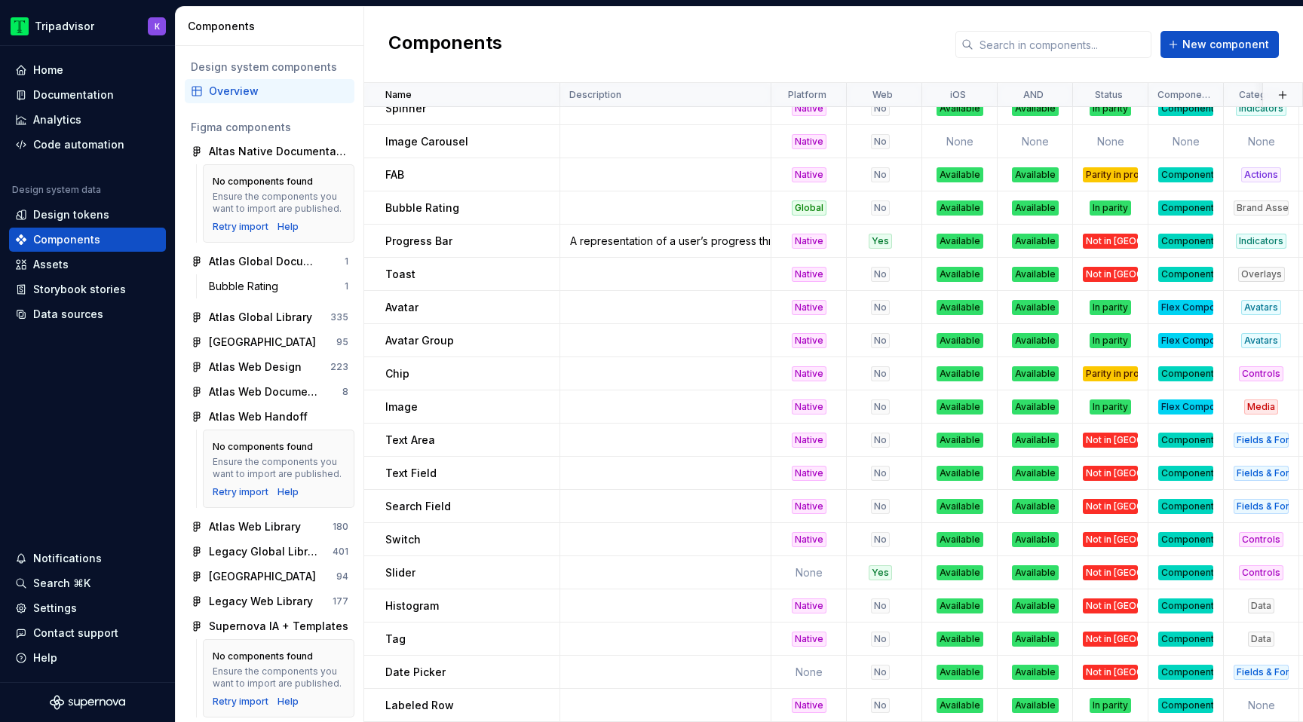
scroll to position [686, 0]
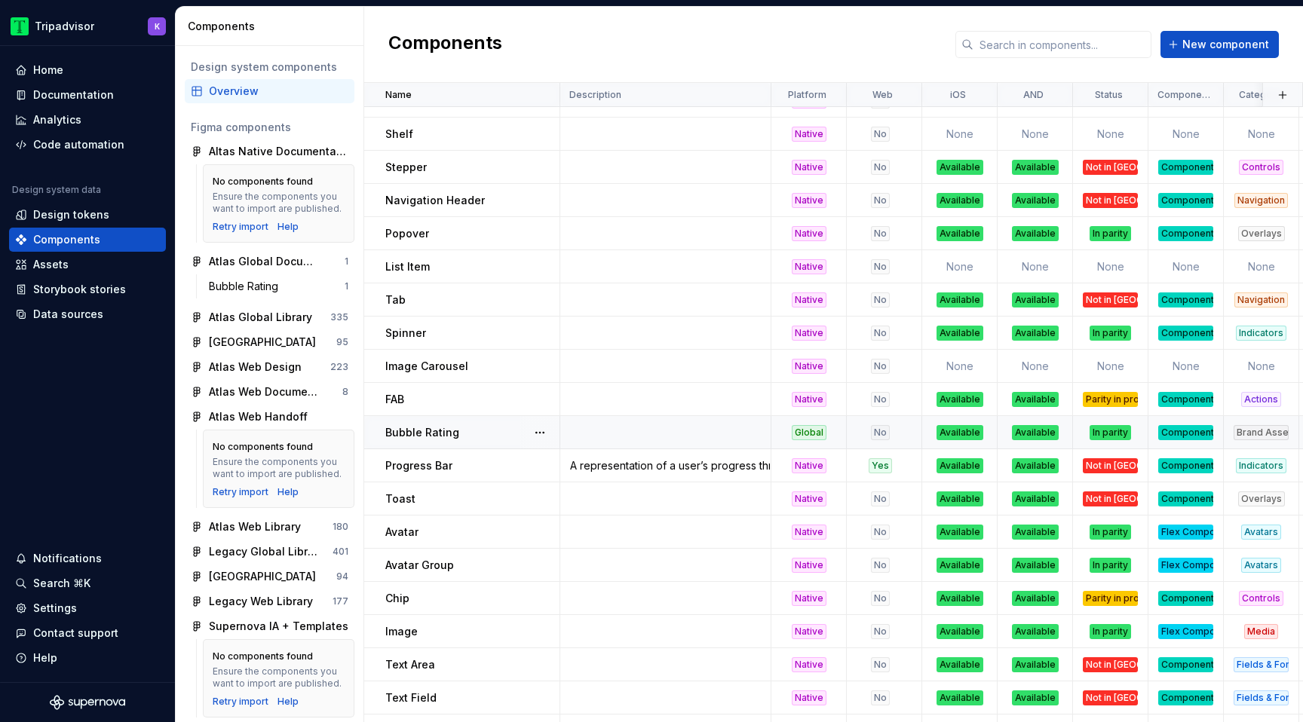
click at [876, 432] on div "No" at bounding box center [880, 432] width 19 height 15
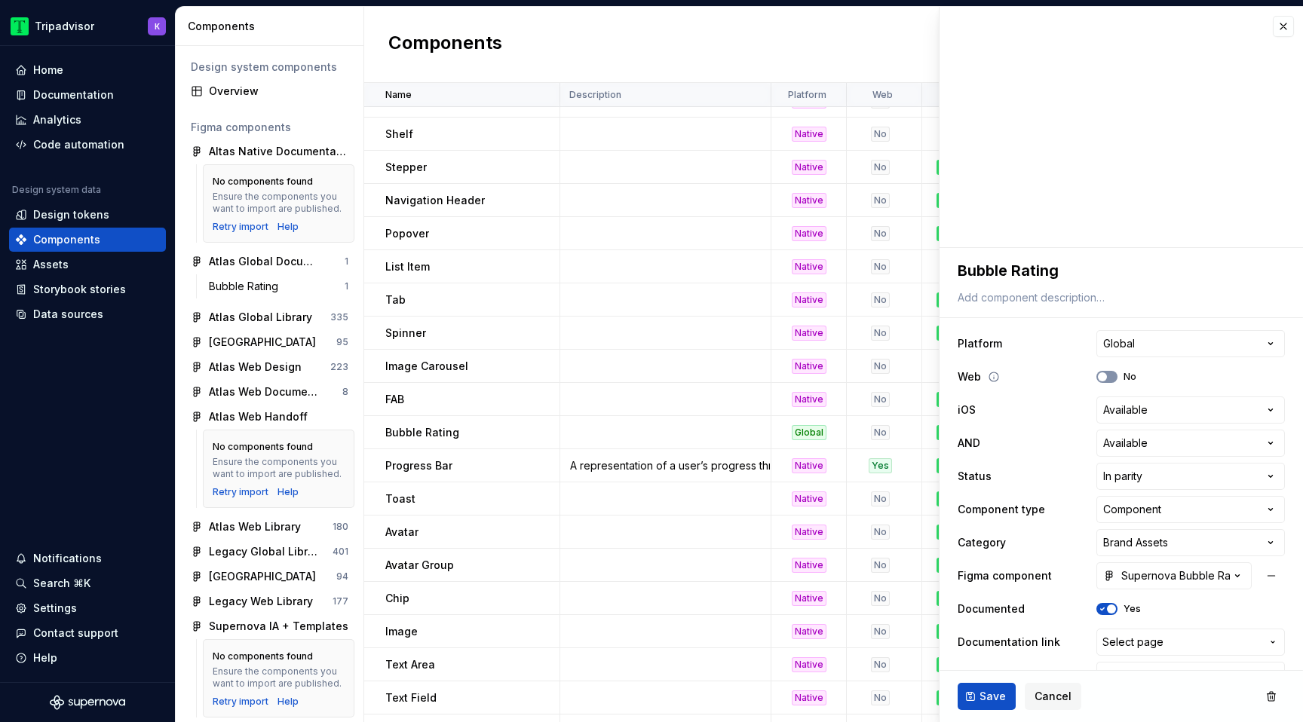
click at [1103, 379] on span "button" at bounding box center [1102, 377] width 9 height 9
type textarea "*"
click at [1146, 577] on div "Supernova Bubble Rating" at bounding box center [1166, 576] width 127 height 15
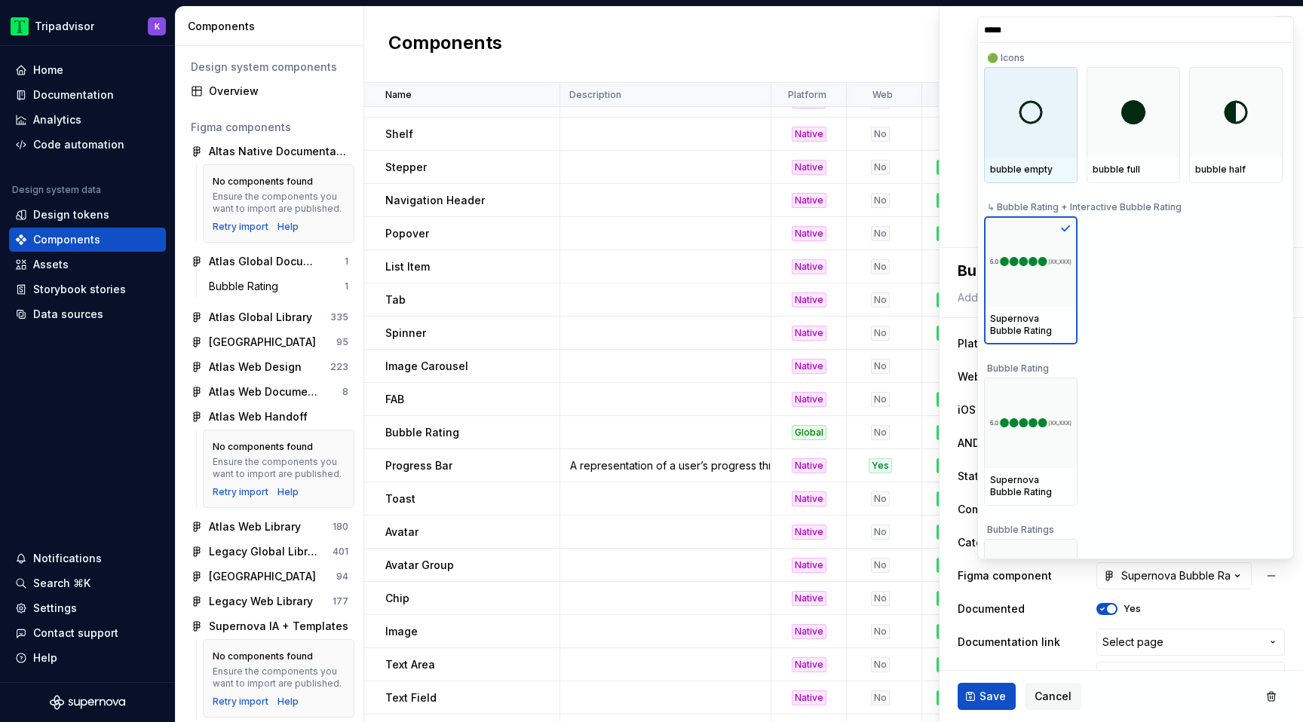
type input "******"
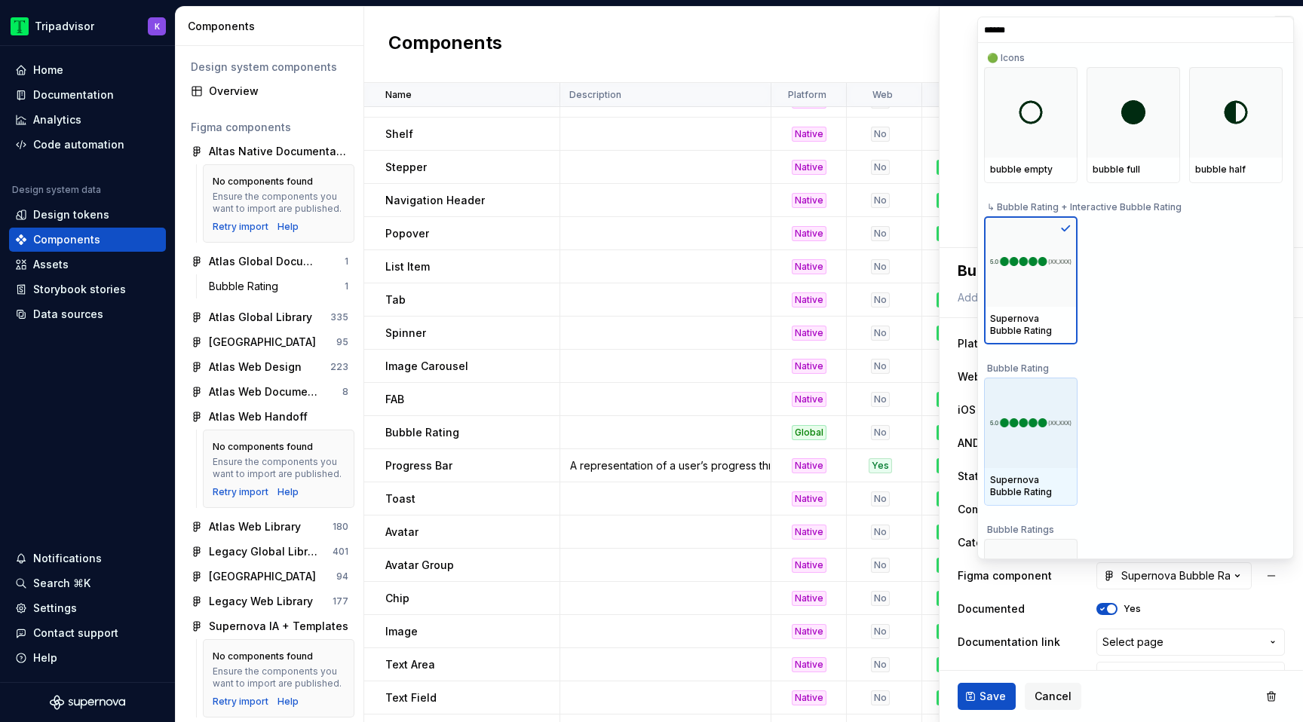
click at [1029, 446] on div at bounding box center [1031, 423] width 94 height 90
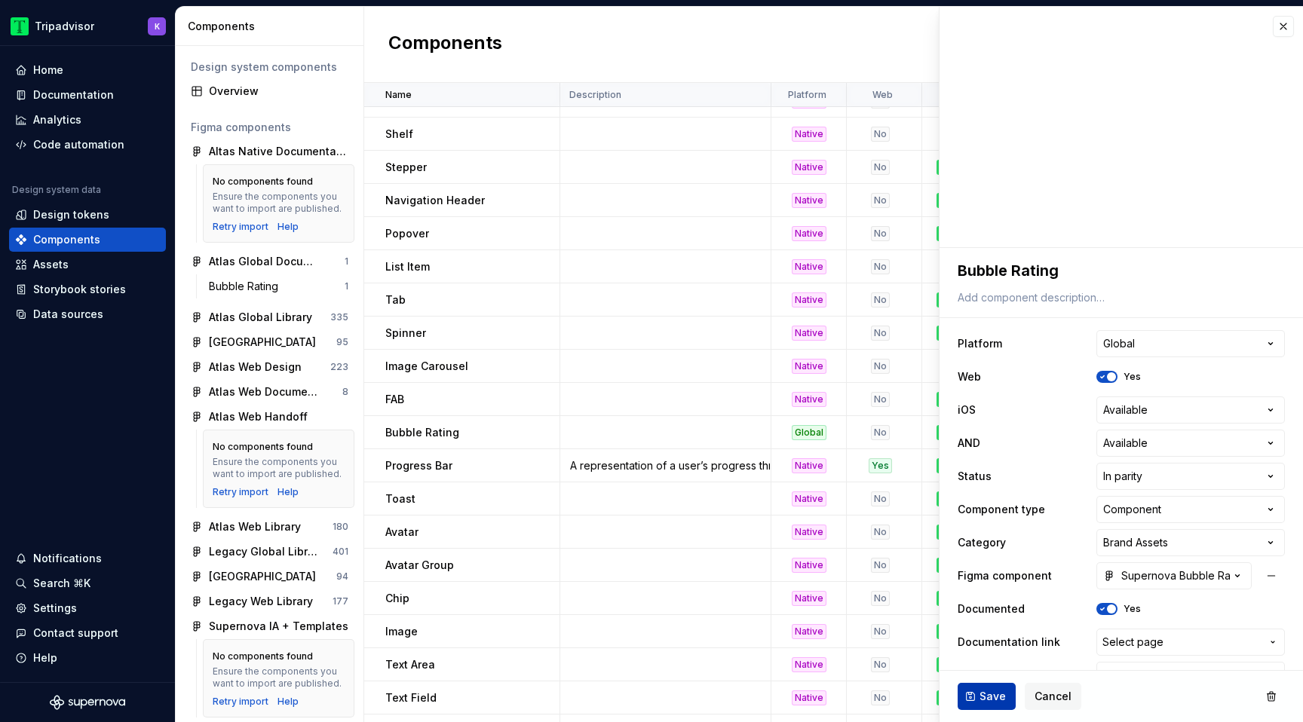
click at [983, 704] on span "Save" at bounding box center [993, 696] width 26 height 15
click at [71, 97] on div "Documentation" at bounding box center [73, 94] width 81 height 15
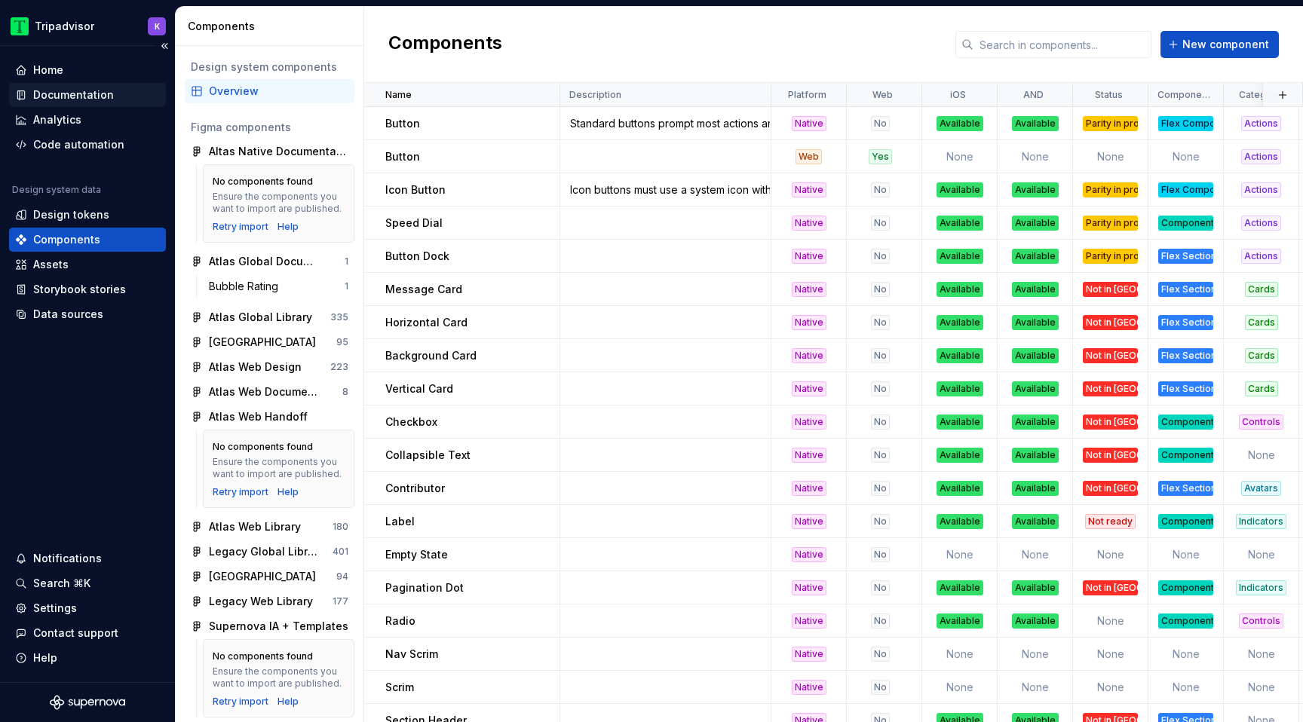
click at [79, 92] on div "Documentation" at bounding box center [73, 94] width 81 height 15
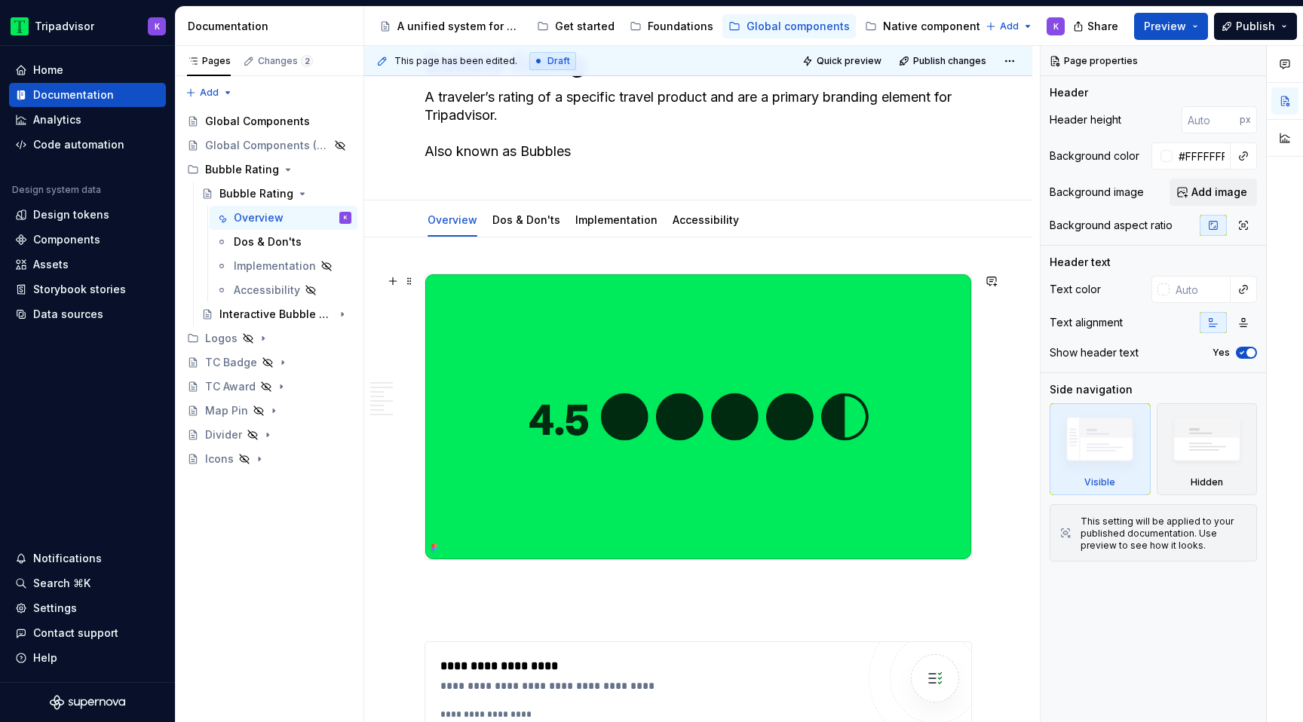
scroll to position [83, 0]
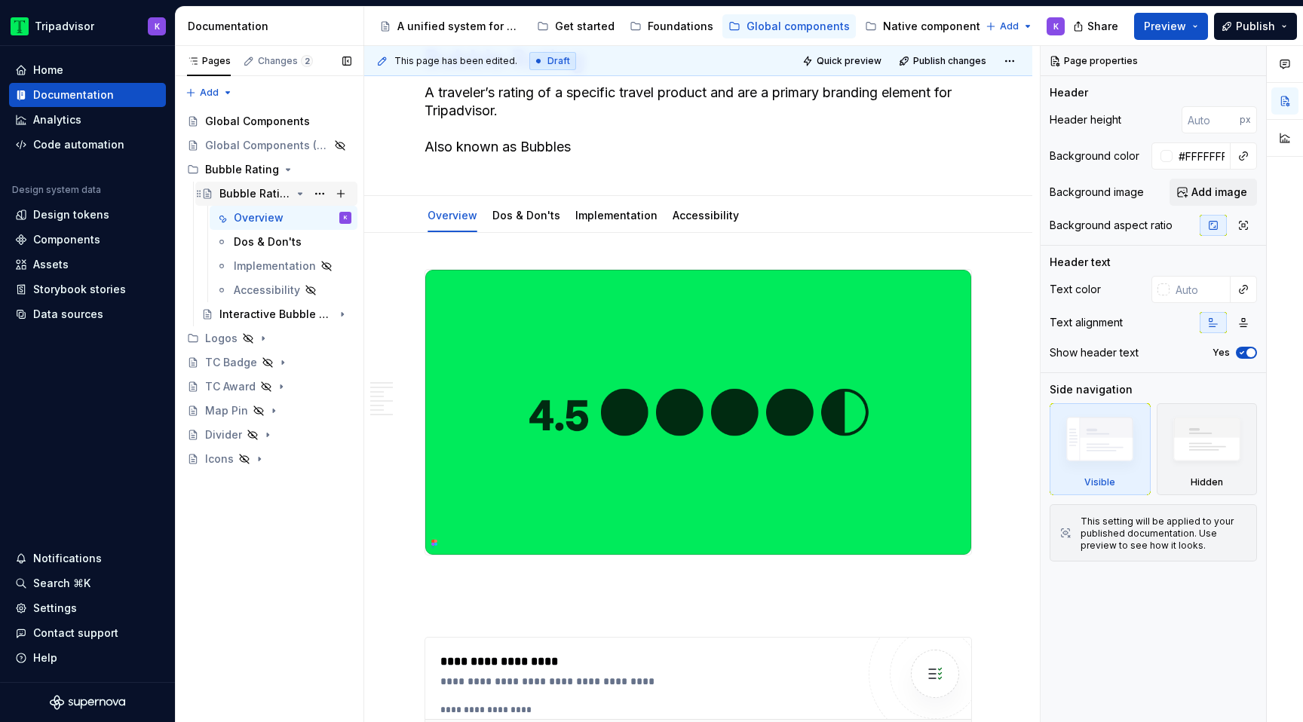
click at [299, 193] on icon "Page tree" at bounding box center [301, 194] width 4 height 2
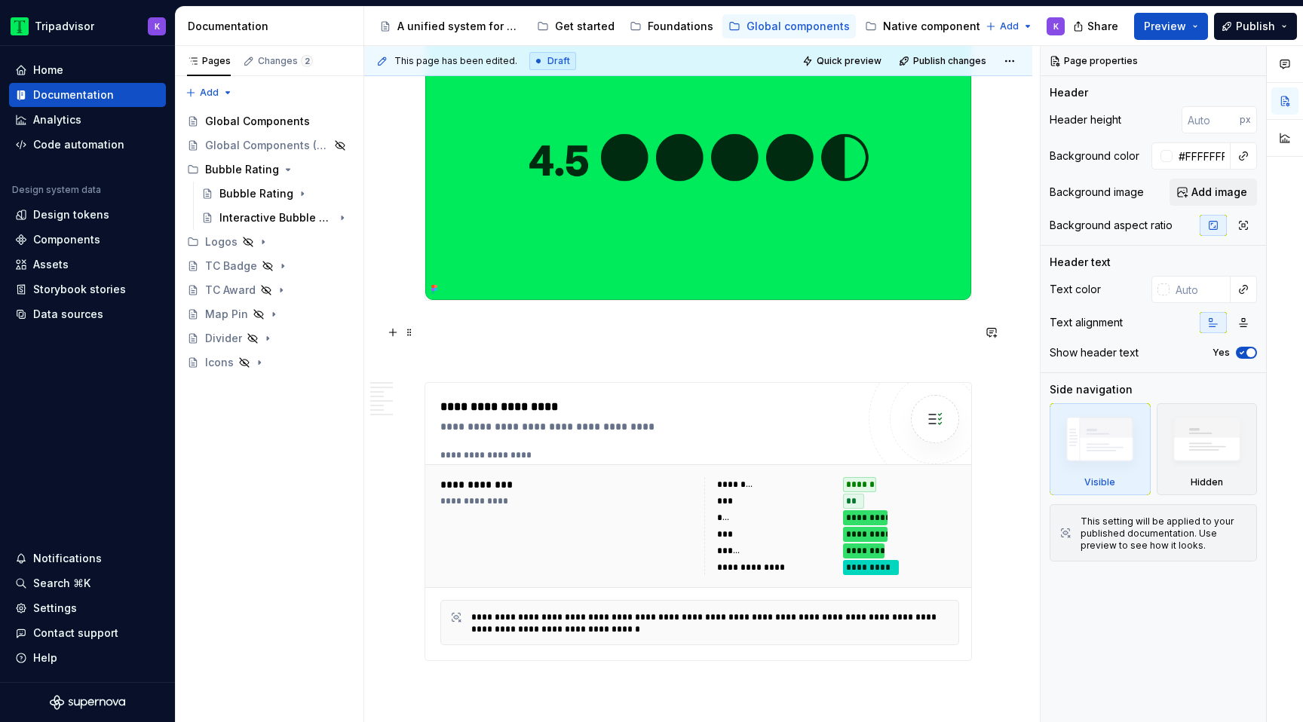
scroll to position [401, 0]
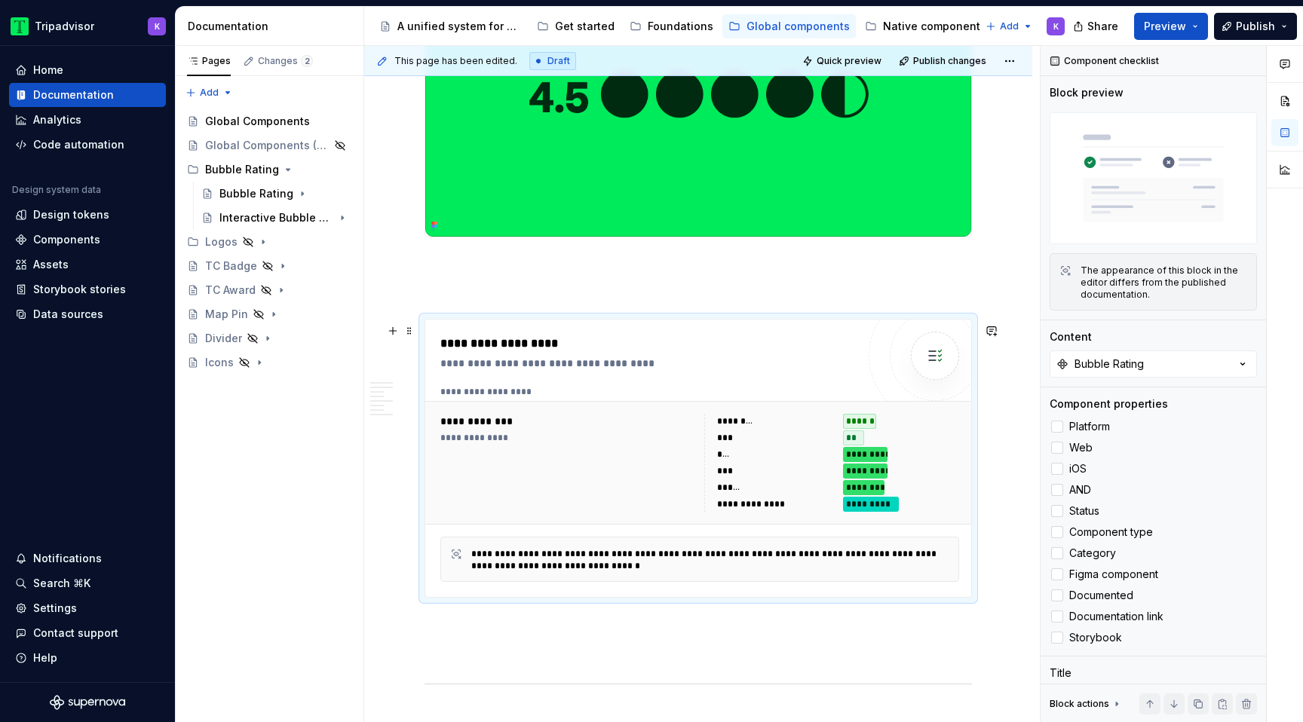
click at [681, 412] on div "**********" at bounding box center [699, 463] width 531 height 110
click at [1057, 576] on div at bounding box center [1057, 575] width 12 height 12
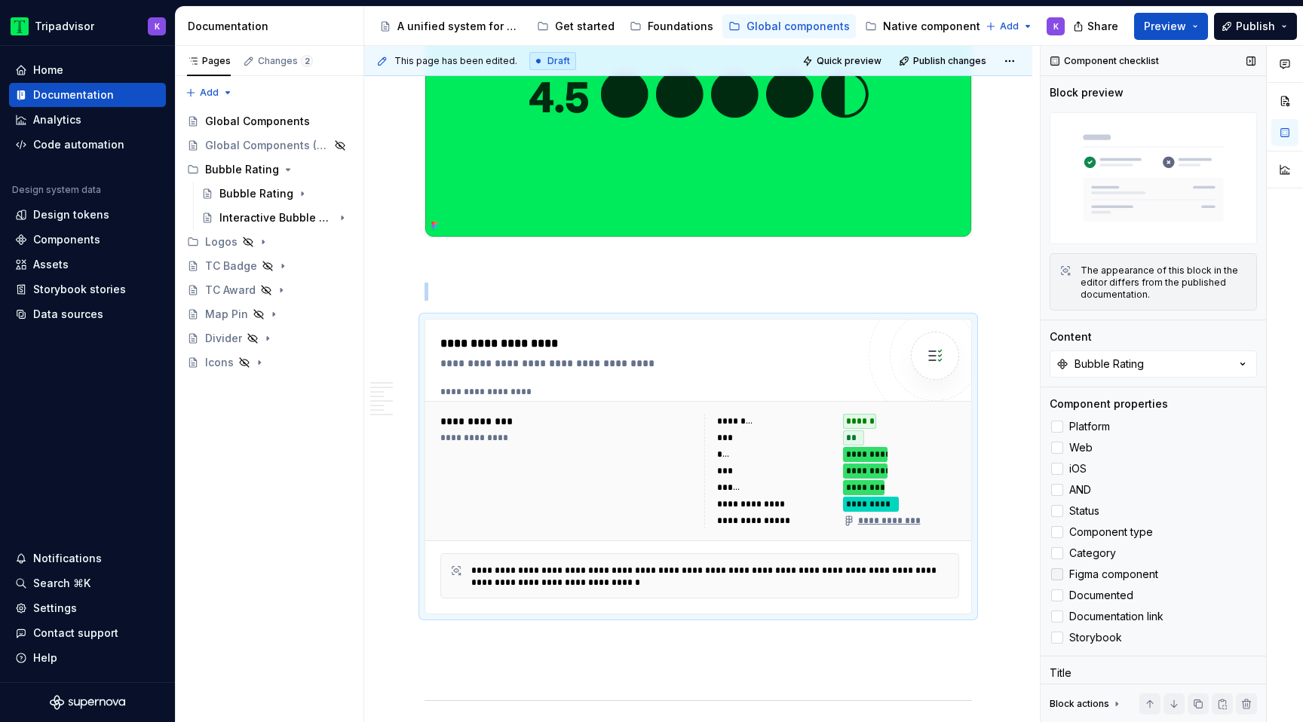
click at [1057, 575] on icon at bounding box center [1057, 575] width 0 height 0
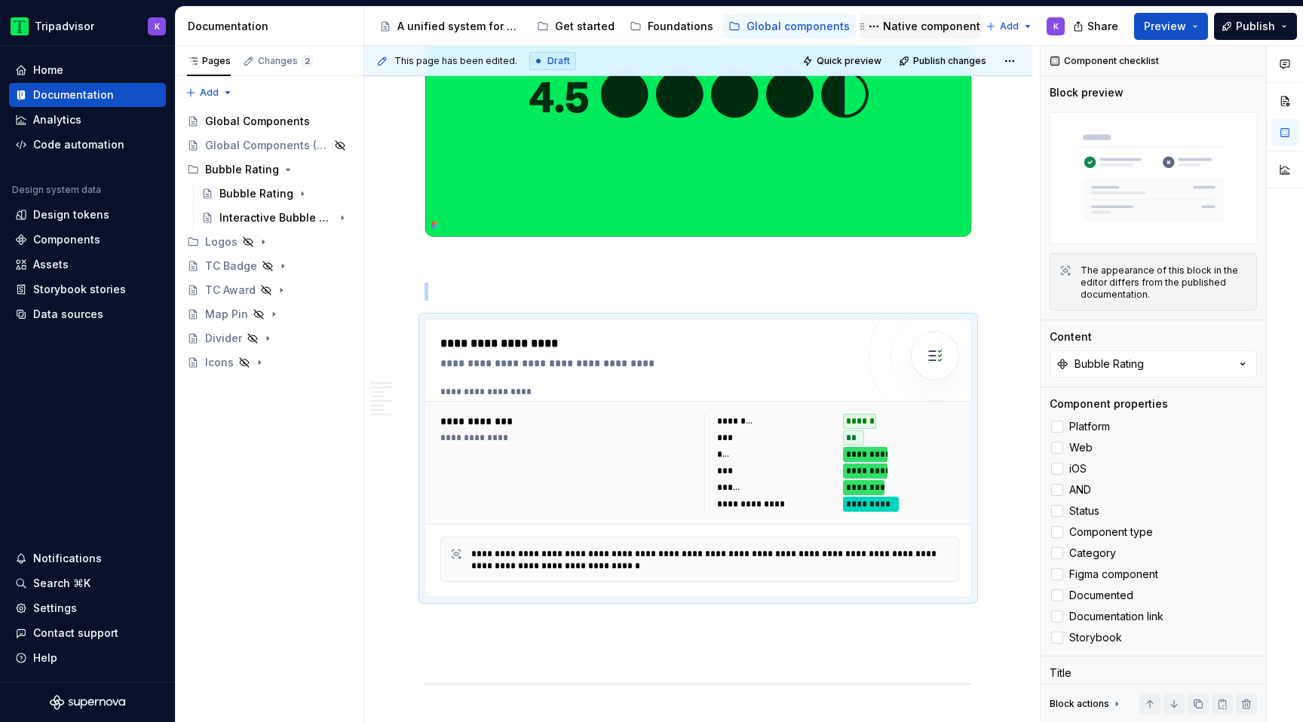
click at [918, 31] on div "Native components" at bounding box center [934, 26] width 103 height 15
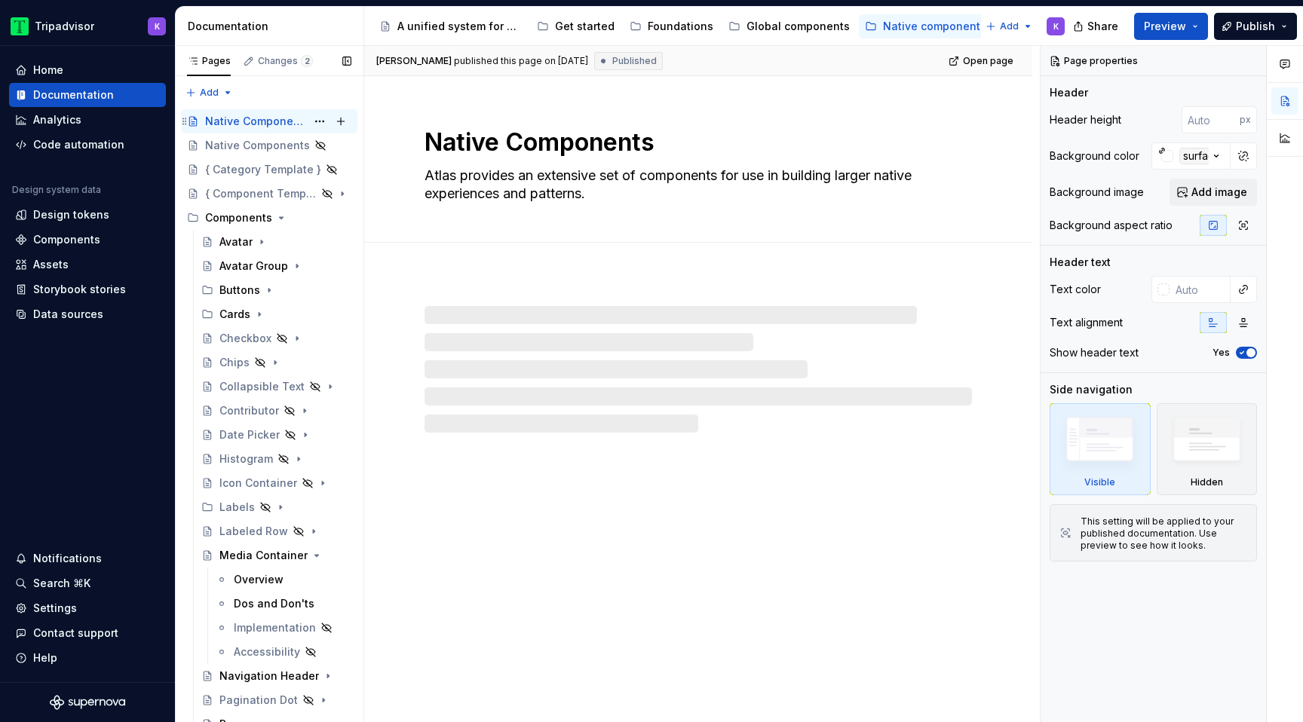
click at [253, 122] on div "Native Components" at bounding box center [255, 121] width 101 height 15
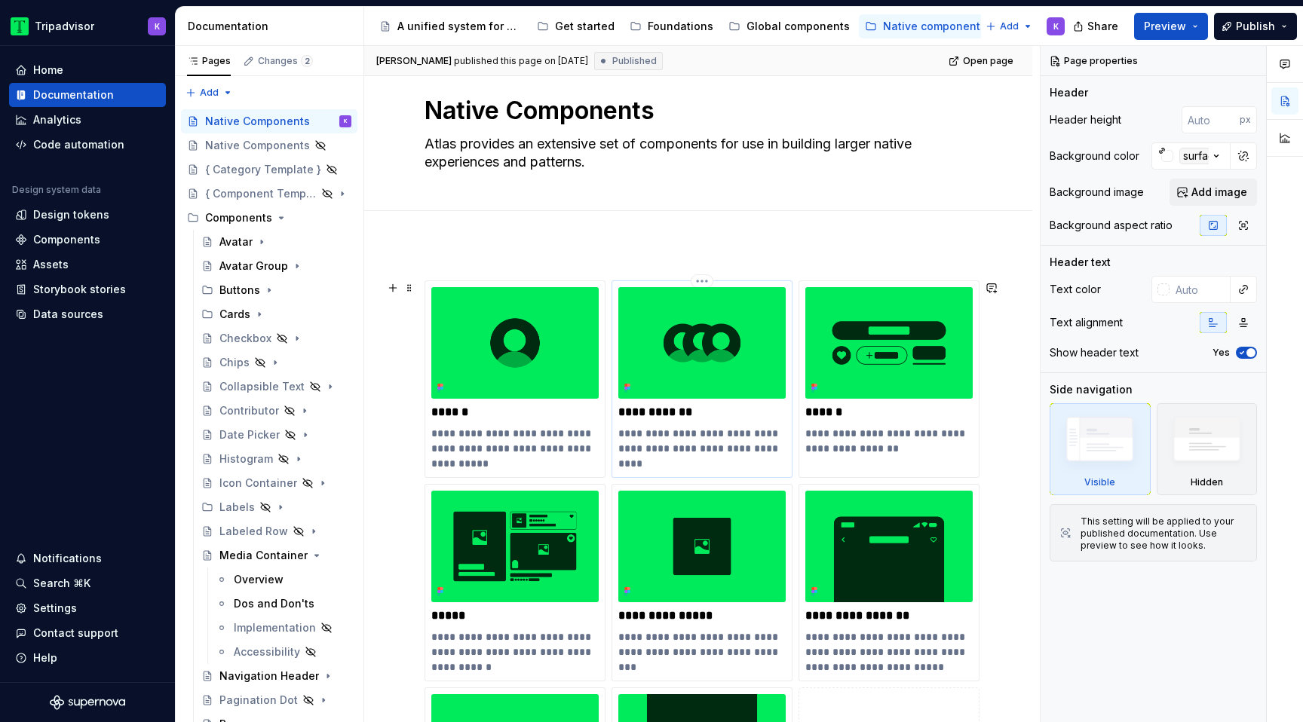
scroll to position [30, 0]
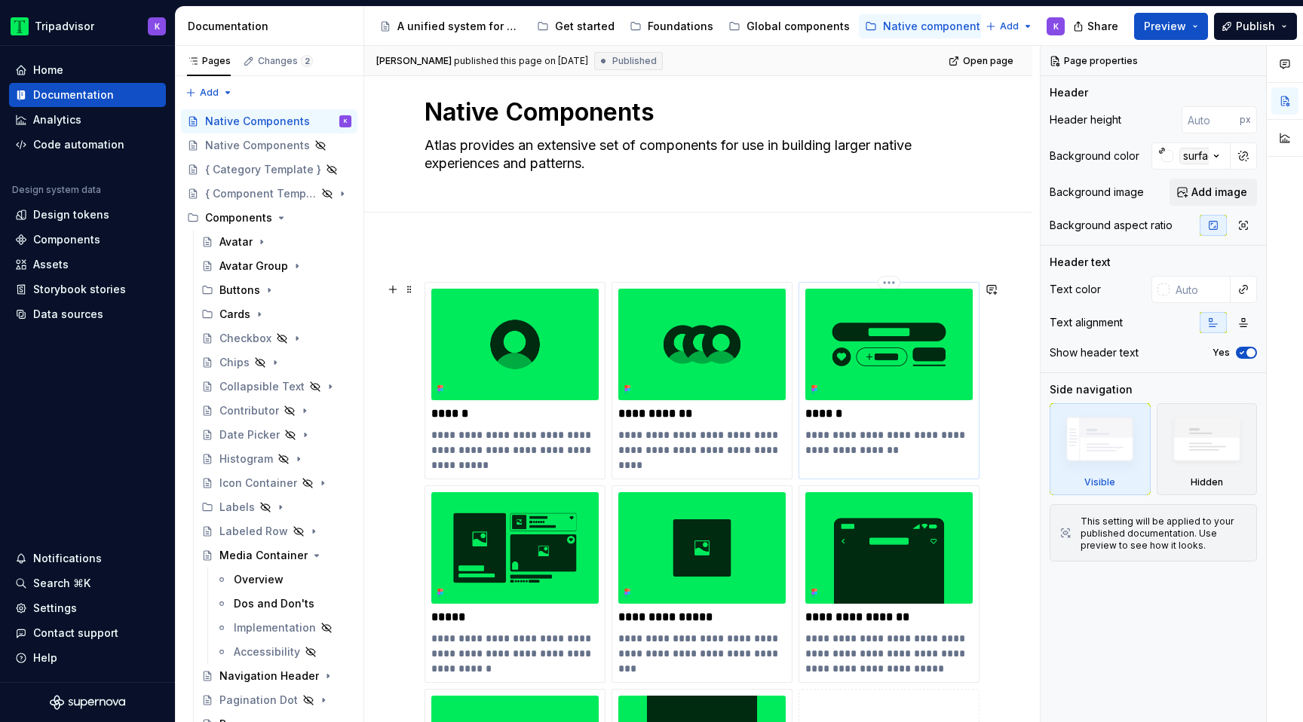
click at [853, 415] on p "******" at bounding box center [888, 413] width 167 height 15
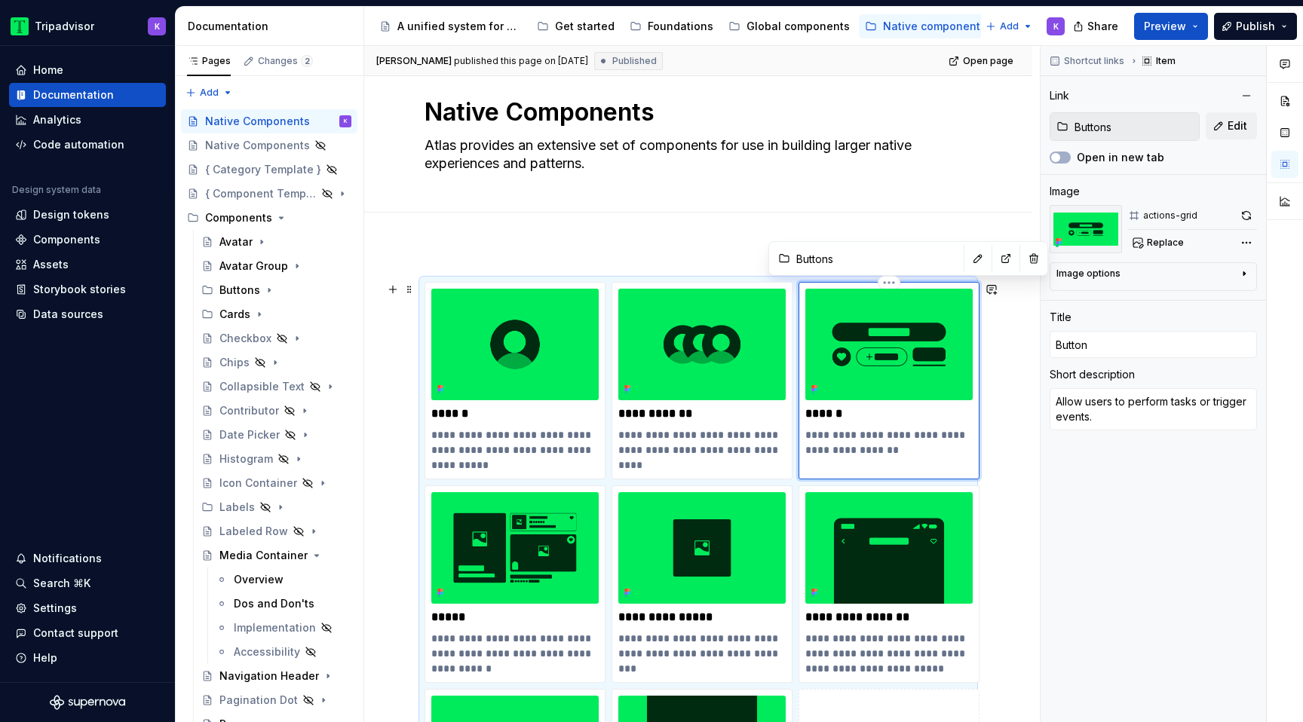
type textarea "*"
type input "Buttons"
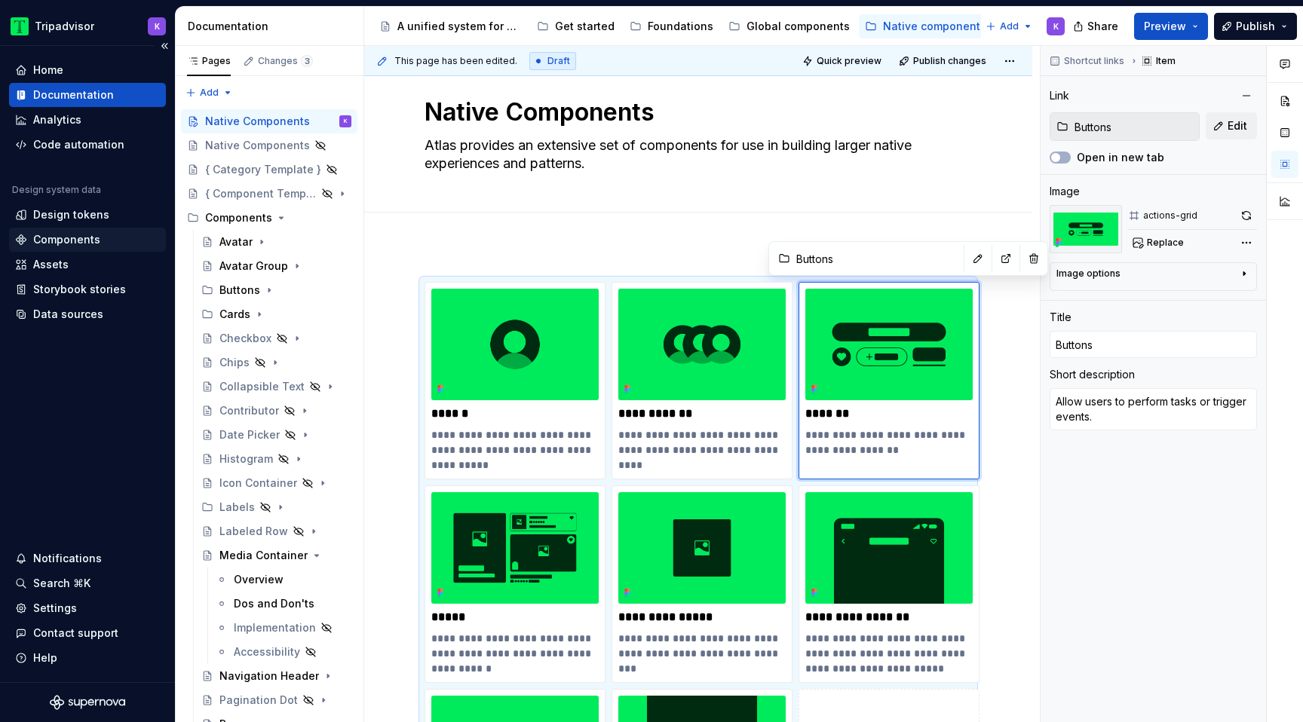
click at [66, 239] on div "Components" at bounding box center [66, 239] width 67 height 15
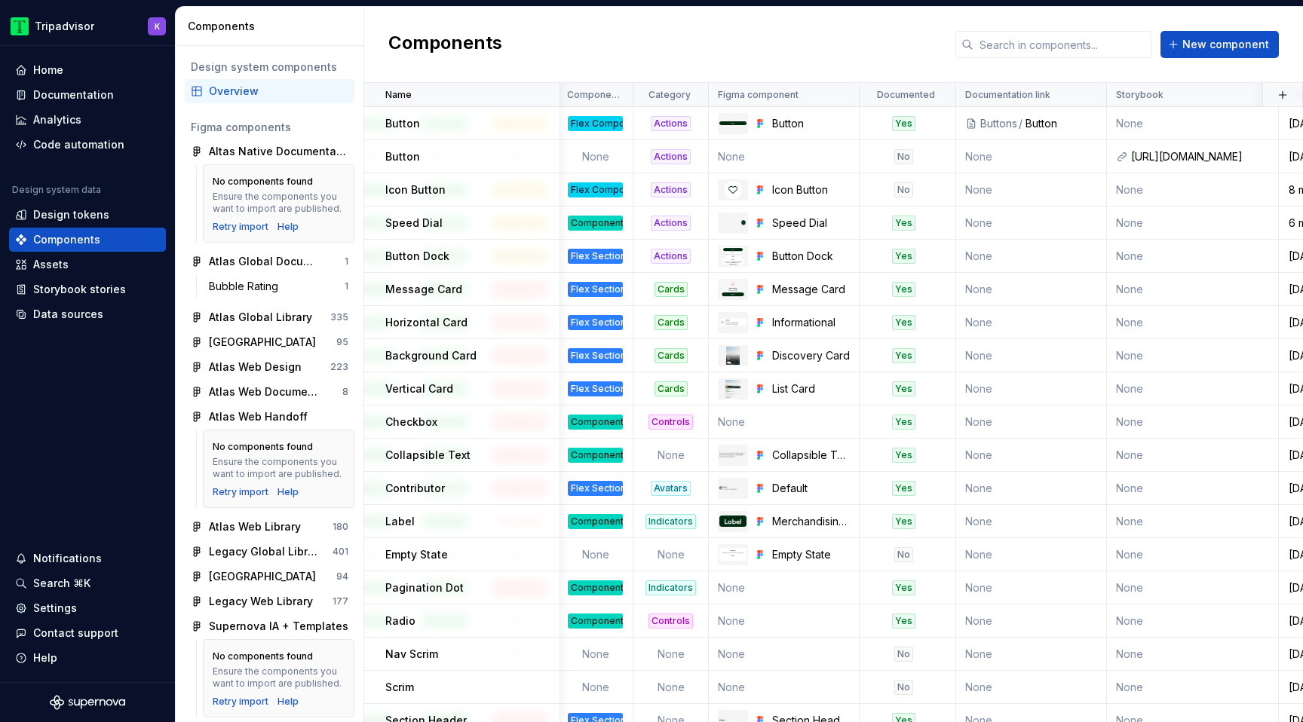
scroll to position [0, 578]
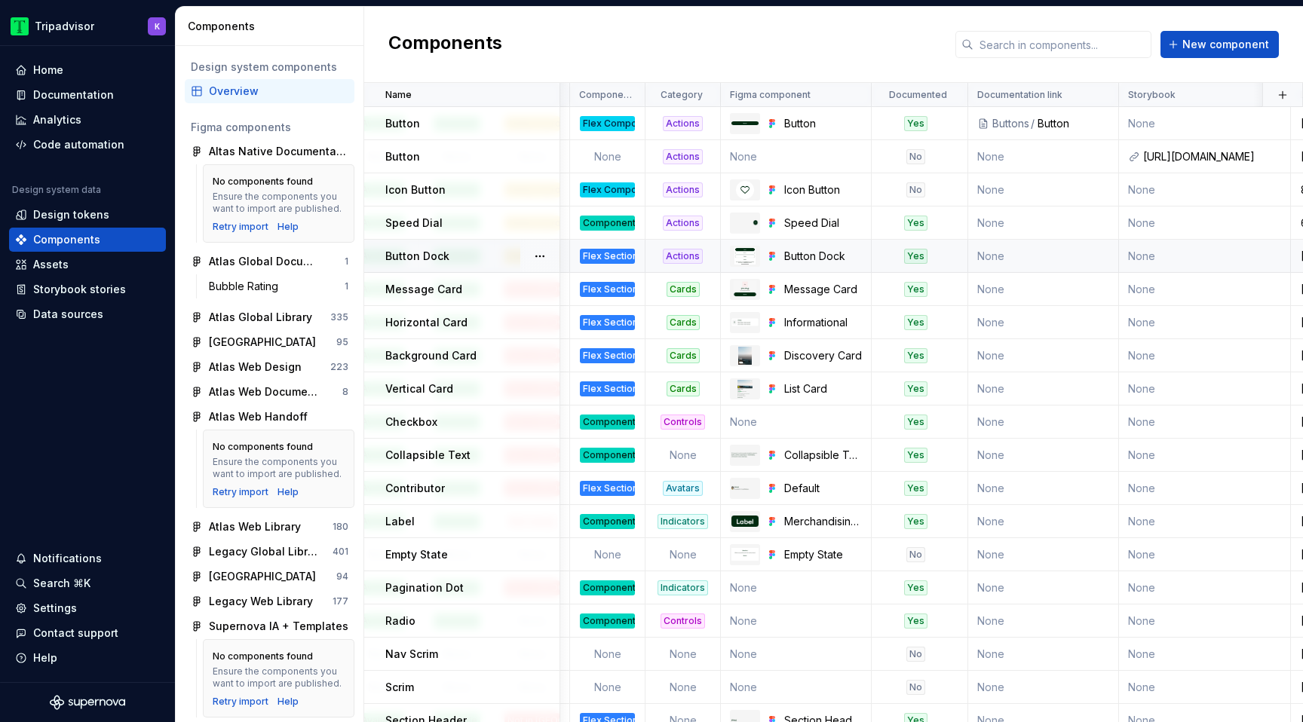
click at [604, 257] on div "Flex Section" at bounding box center [607, 256] width 55 height 15
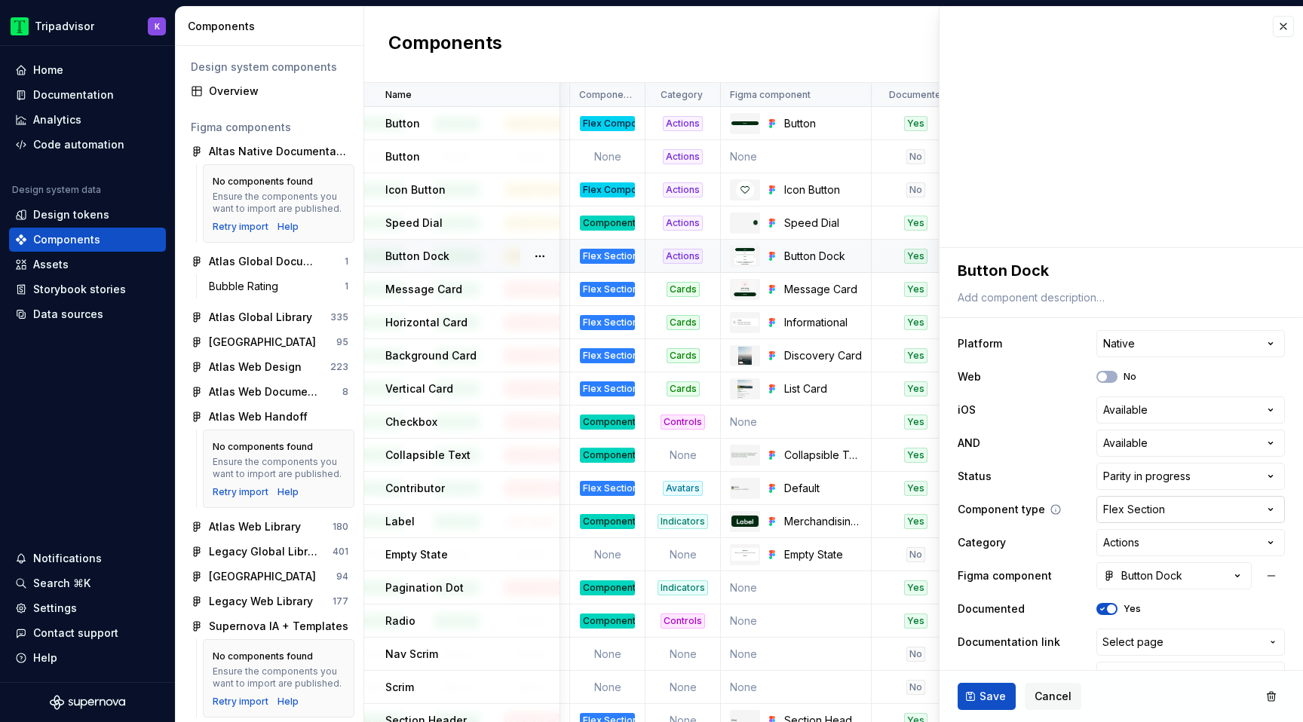
type textarea "*"
click at [1144, 514] on html "Tripadvisor K Home Documentation Analytics Code automation Design system data D…" at bounding box center [651, 361] width 1303 height 722
click at [1173, 569] on div "Button Dock" at bounding box center [1142, 576] width 79 height 15
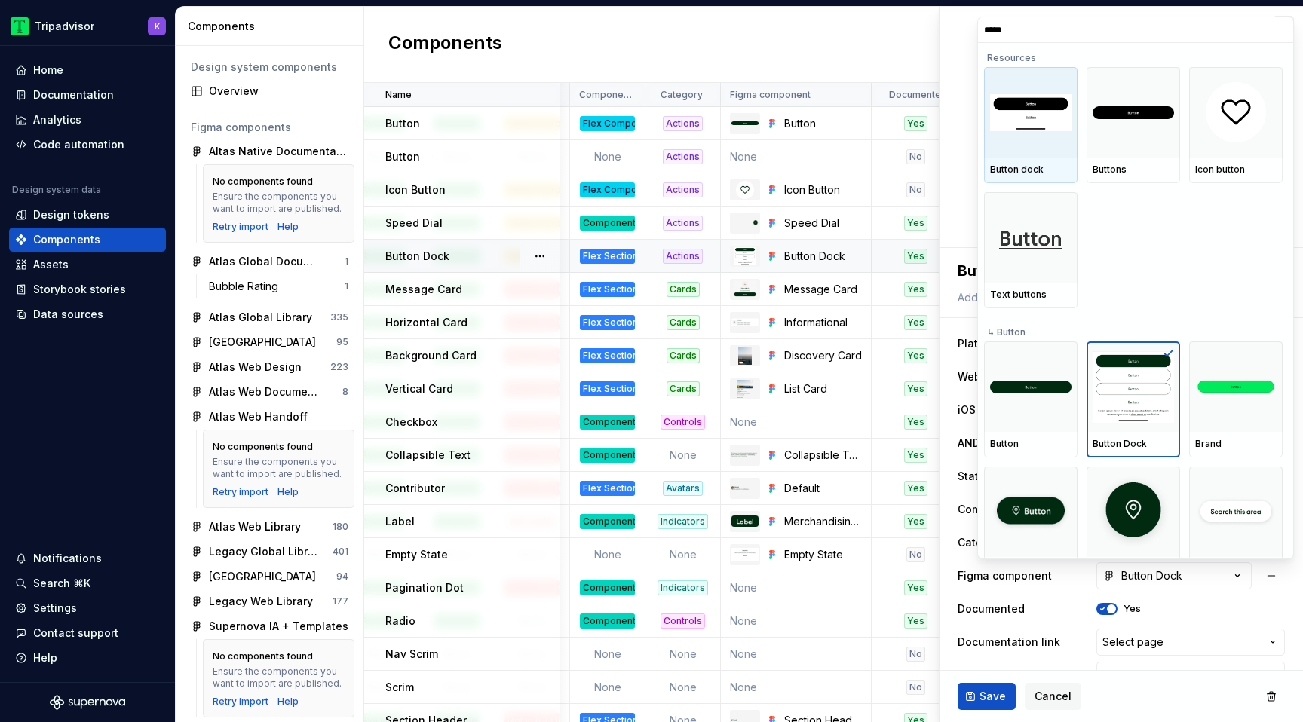
type input "******"
click at [1128, 382] on img at bounding box center [1133, 387] width 81 height 72
click at [1279, 28] on input "******" at bounding box center [1135, 30] width 315 height 12
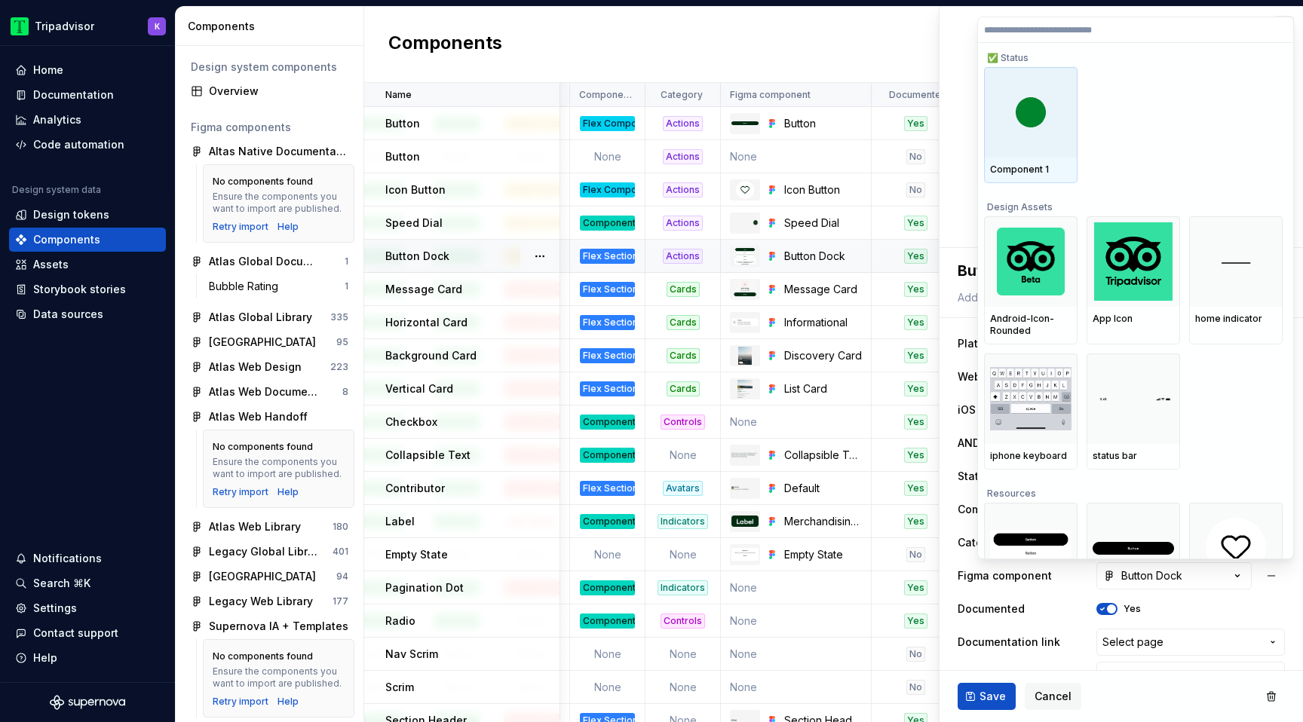
click at [887, 32] on html "Tripadvisor K Home Documentation Analytics Code automation Design system data D…" at bounding box center [651, 361] width 1303 height 722
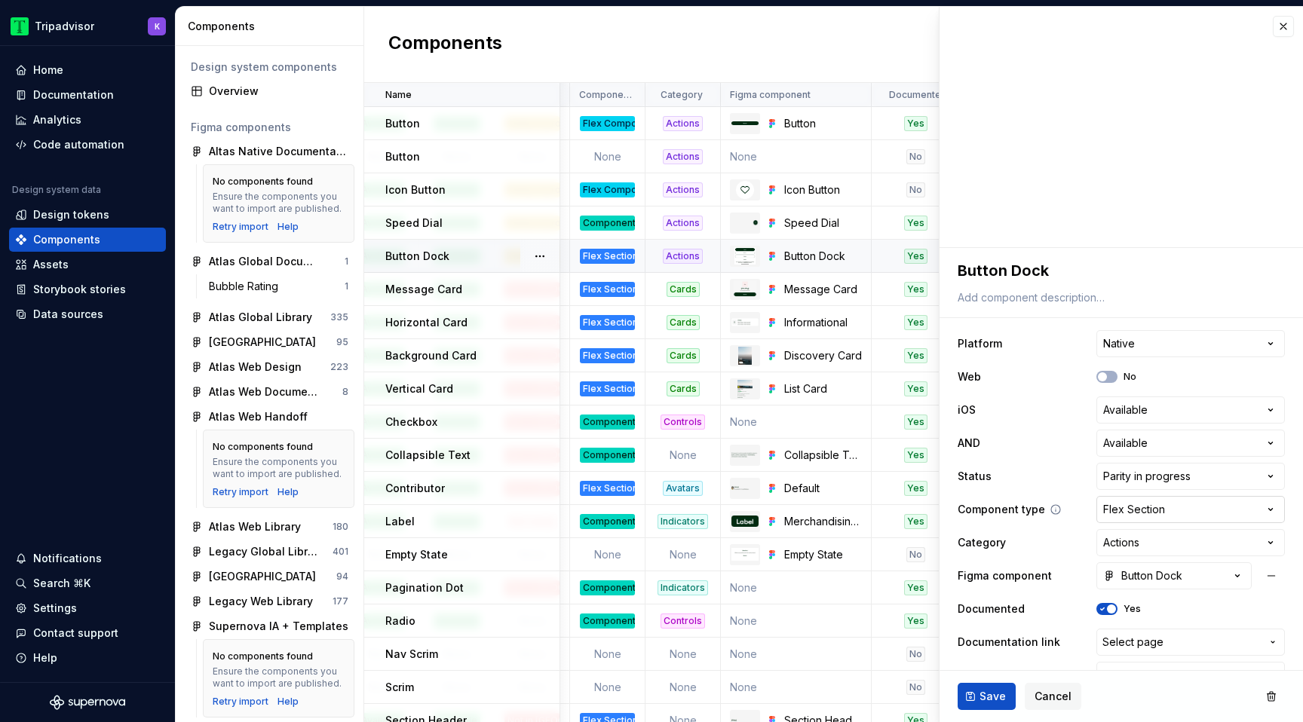
click at [1232, 516] on html "Tripadvisor K Home Documentation Analytics Code automation Design system data D…" at bounding box center [651, 361] width 1303 height 722
select select "**********"
click at [1137, 520] on html "Tripadvisor K Home Documentation Analytics Code automation Design system data D…" at bounding box center [651, 361] width 1303 height 722
click at [1284, 27] on button "button" at bounding box center [1283, 26] width 21 height 21
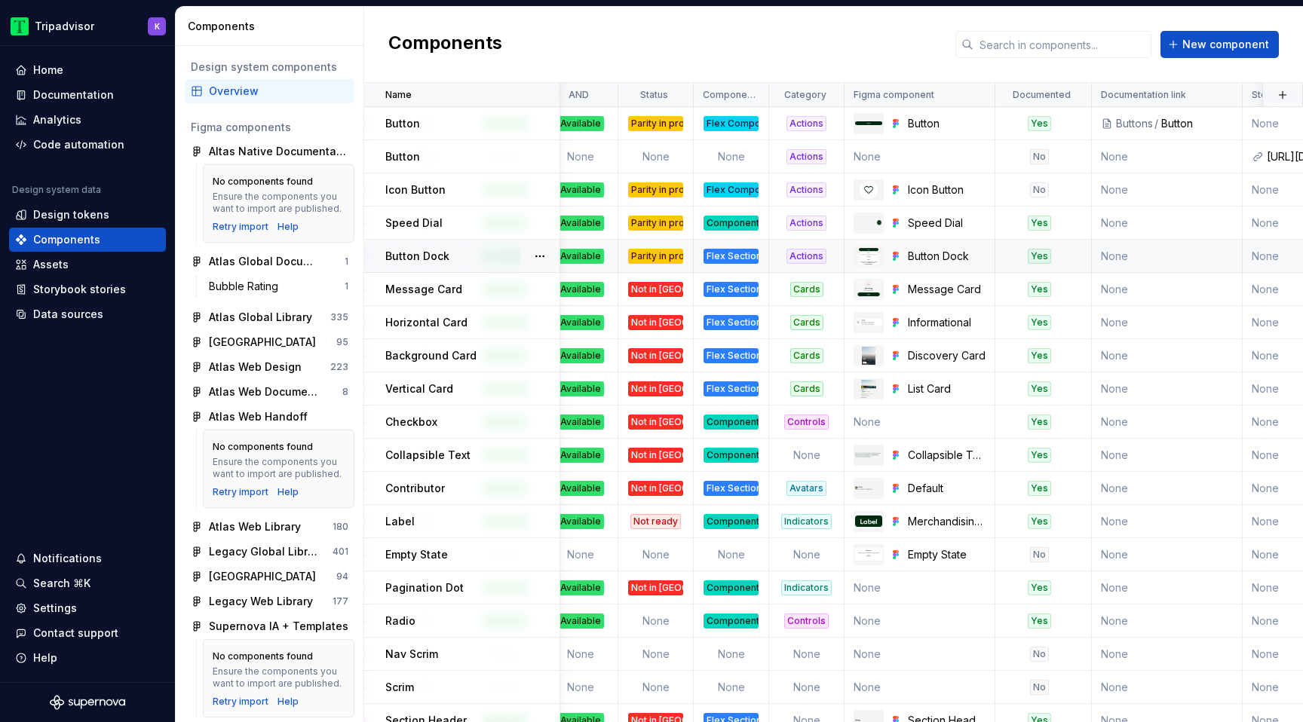
scroll to position [0, 447]
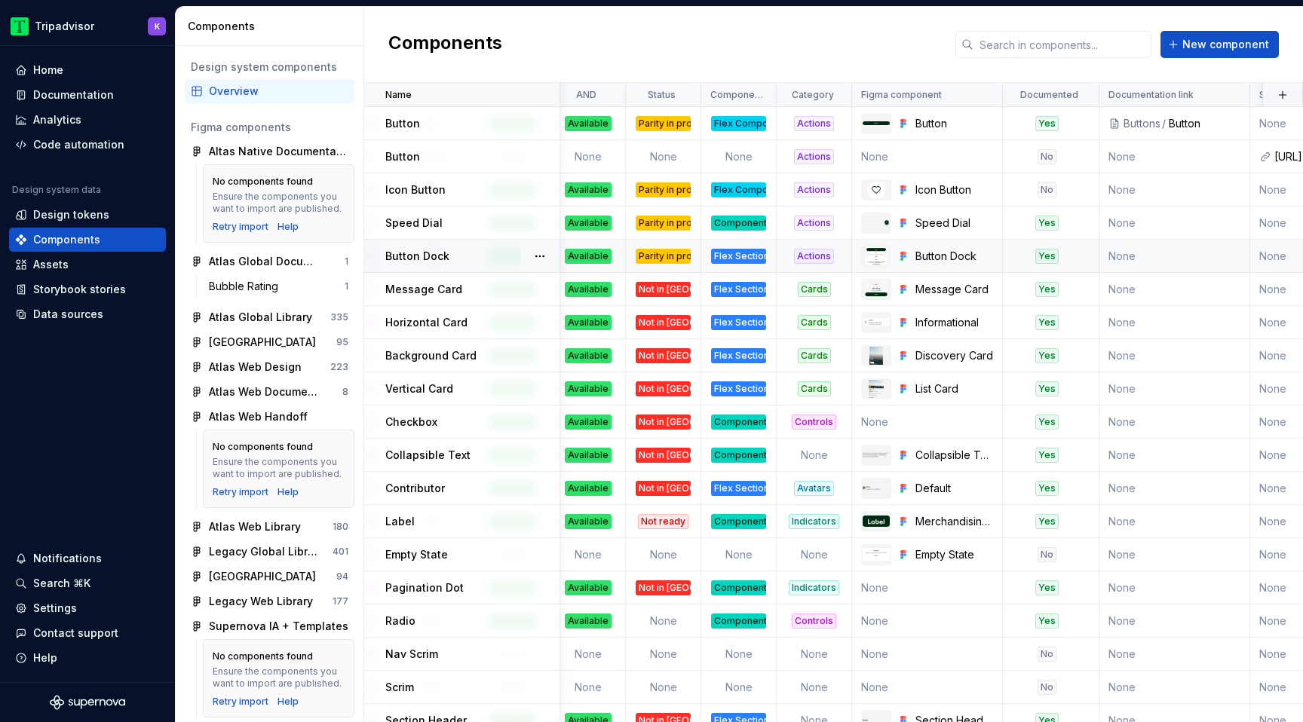
click at [745, 256] on div "Flex Section" at bounding box center [738, 256] width 55 height 15
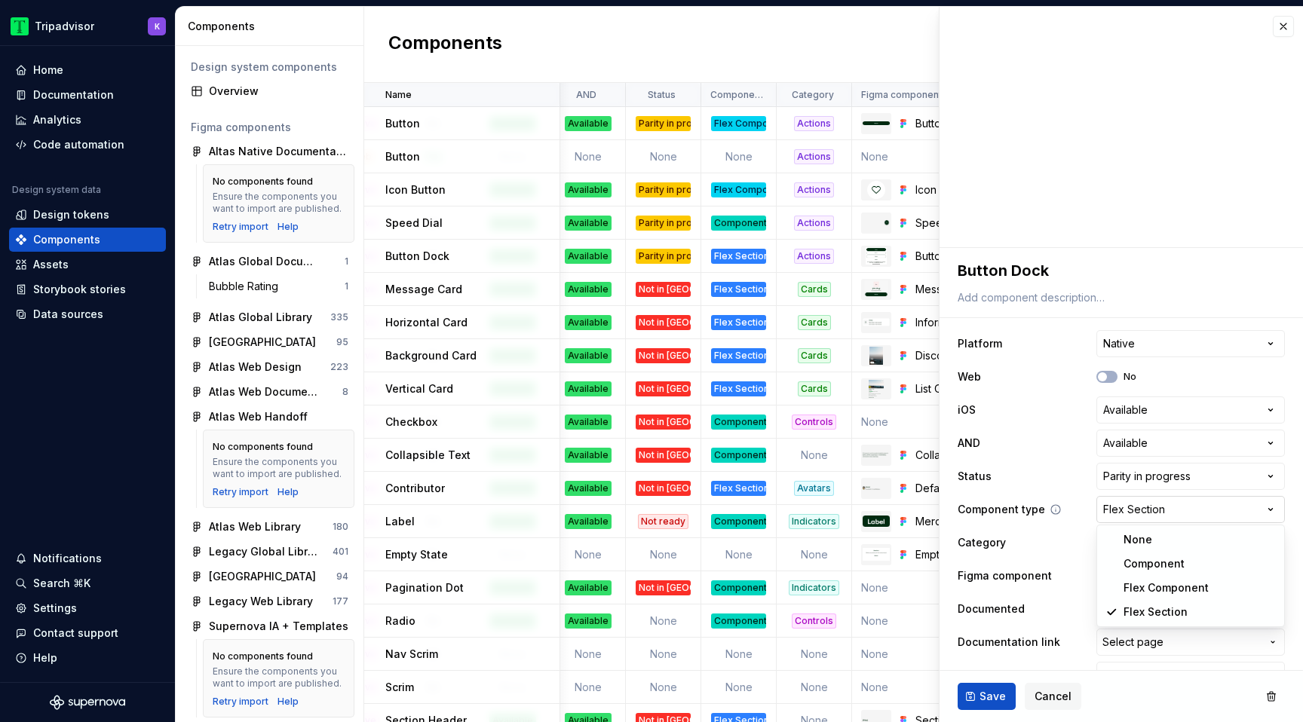
click at [1141, 510] on html "Tripadvisor K Home Documentation Analytics Code automation Design system data D…" at bounding box center [651, 361] width 1303 height 722
type textarea "*"
select select "**********"
click at [1281, 32] on button "button" at bounding box center [1283, 26] width 21 height 21
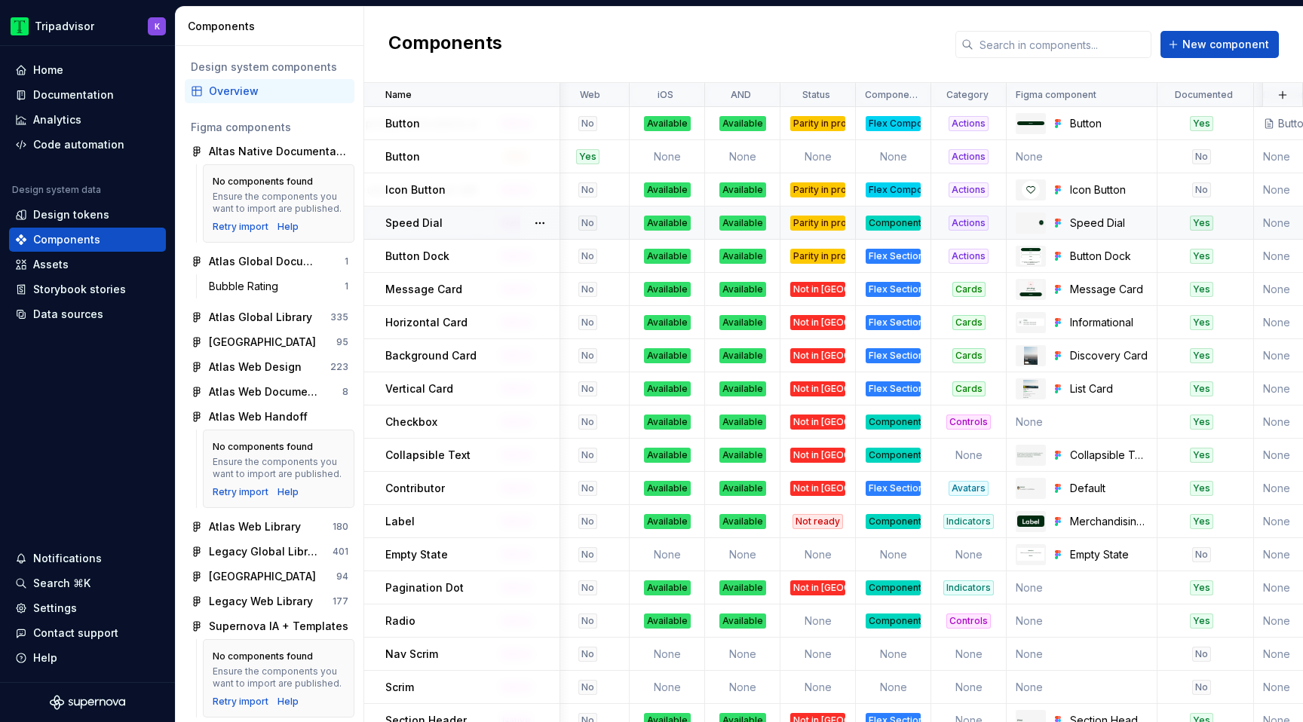
scroll to position [0, 303]
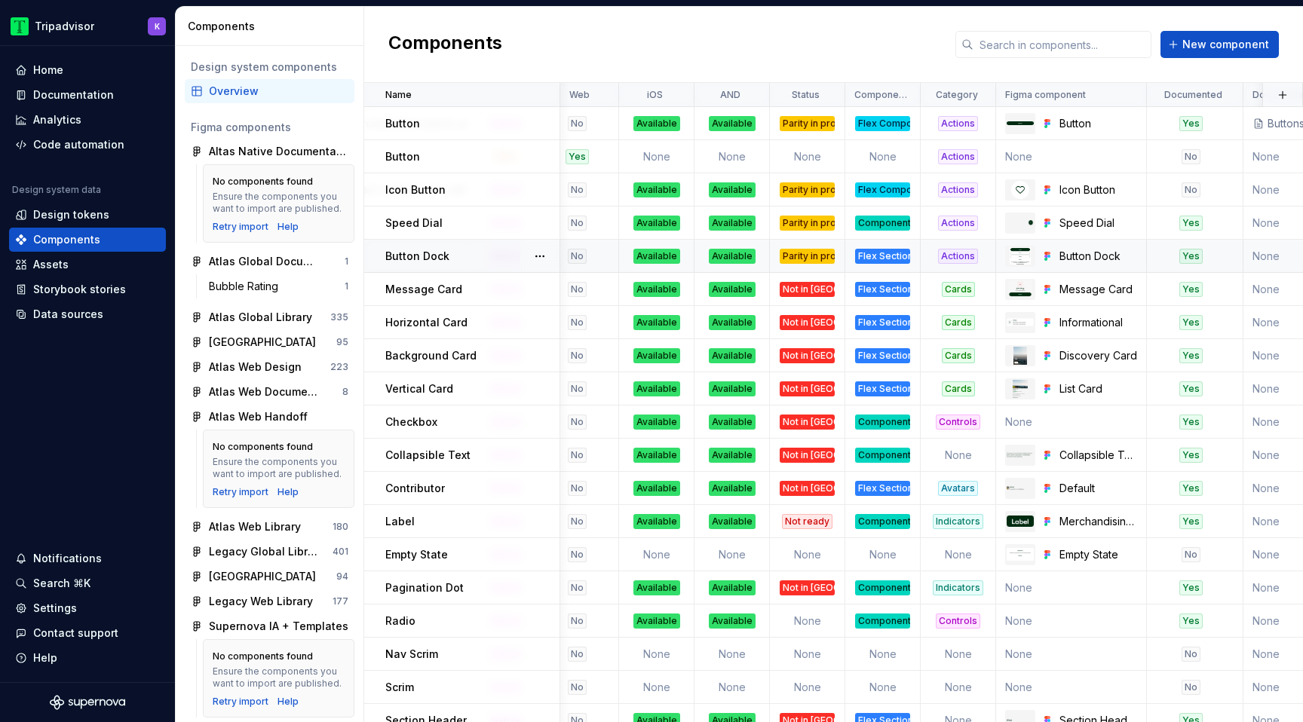
click at [891, 256] on div "Flex Section" at bounding box center [882, 256] width 55 height 15
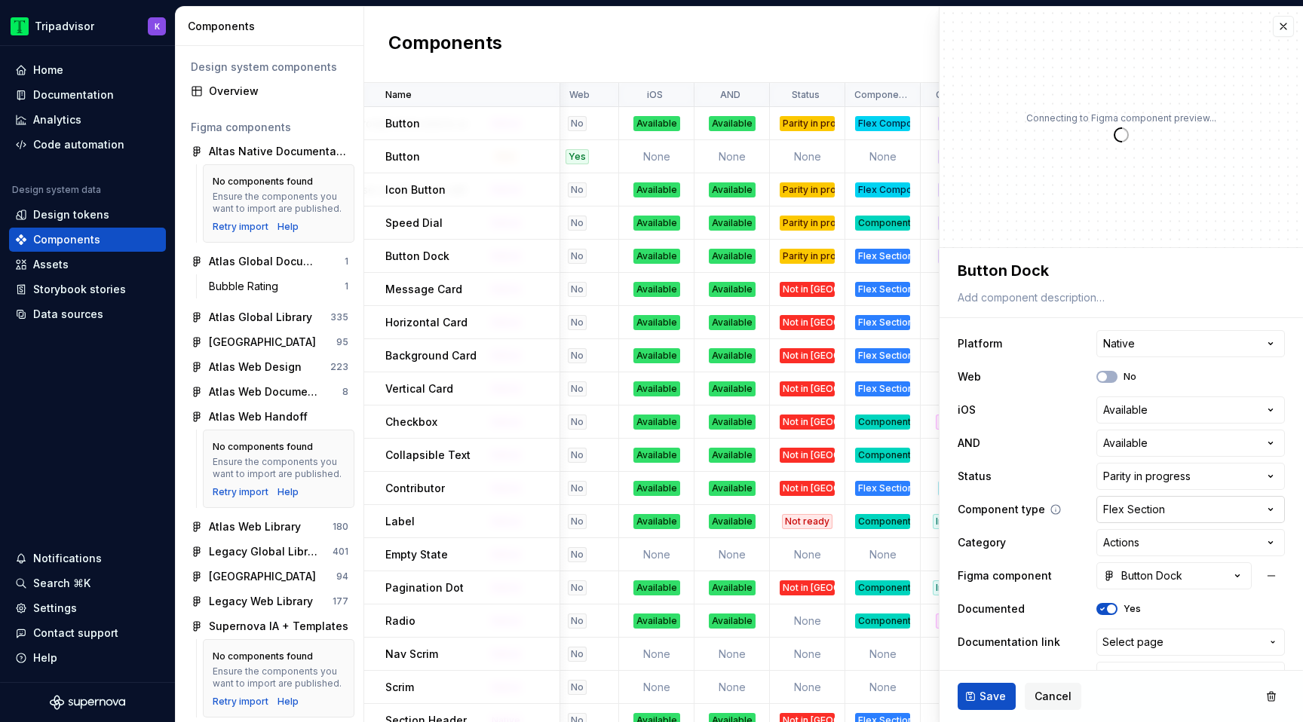
type textarea "*"
click at [1159, 511] on html "Tripadvisor K Home Documentation Analytics Code automation Design system data D…" at bounding box center [651, 361] width 1303 height 722
select select "**********"
click at [991, 697] on span "Save" at bounding box center [993, 696] width 26 height 15
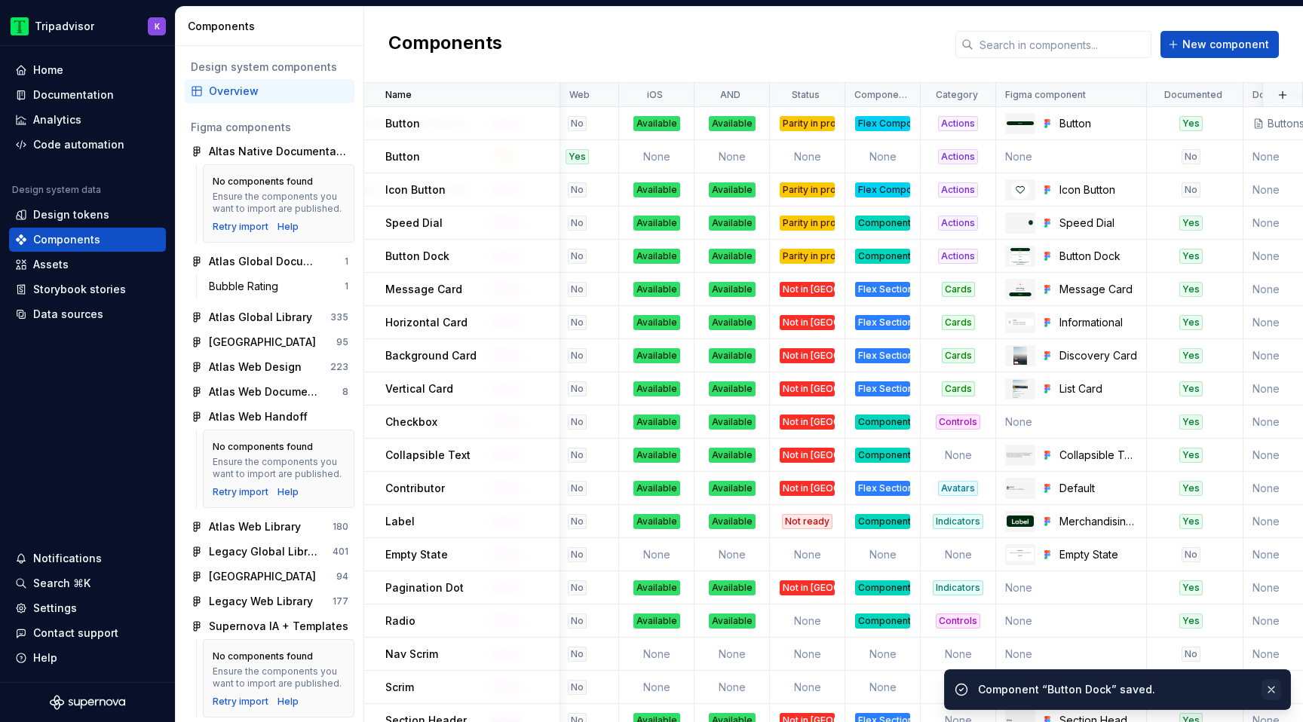
click at [1267, 687] on button "button" at bounding box center [1272, 690] width 20 height 21
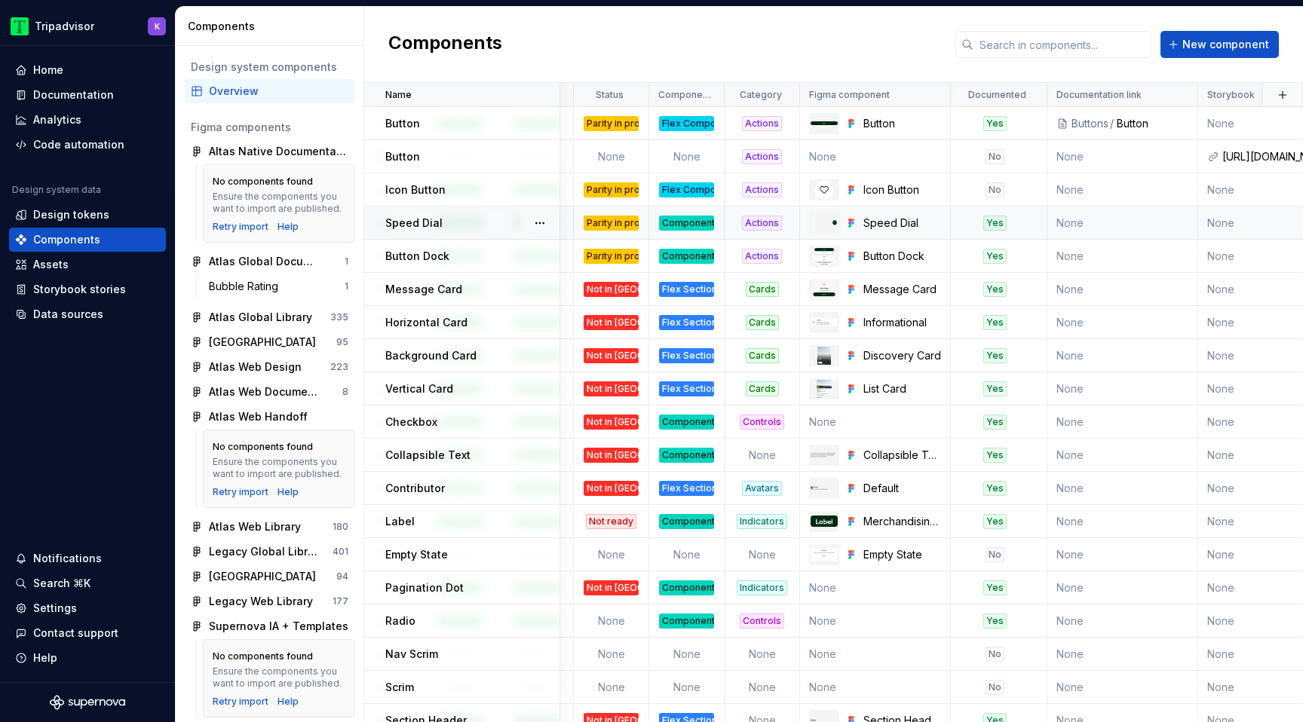
scroll to position [0, 495]
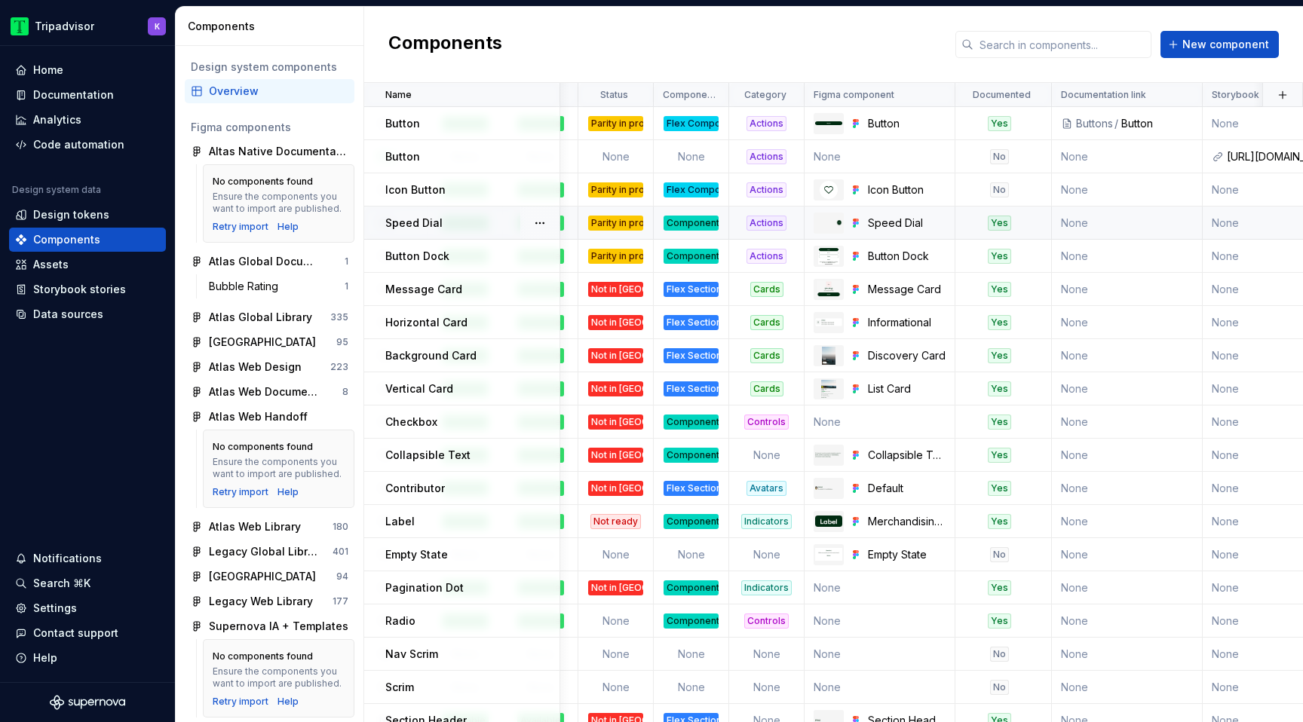
click at [707, 252] on div "Component" at bounding box center [691, 256] width 55 height 15
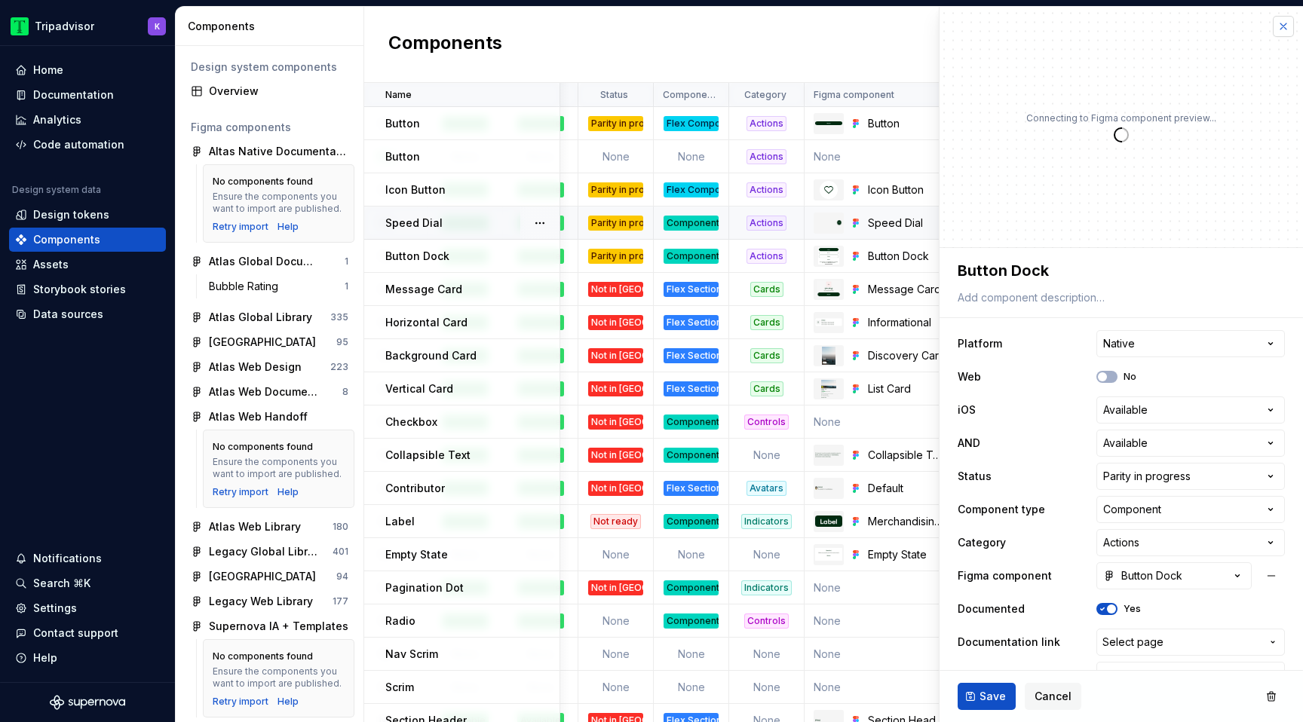
type textarea "*"
click at [1284, 24] on button "button" at bounding box center [1283, 26] width 21 height 21
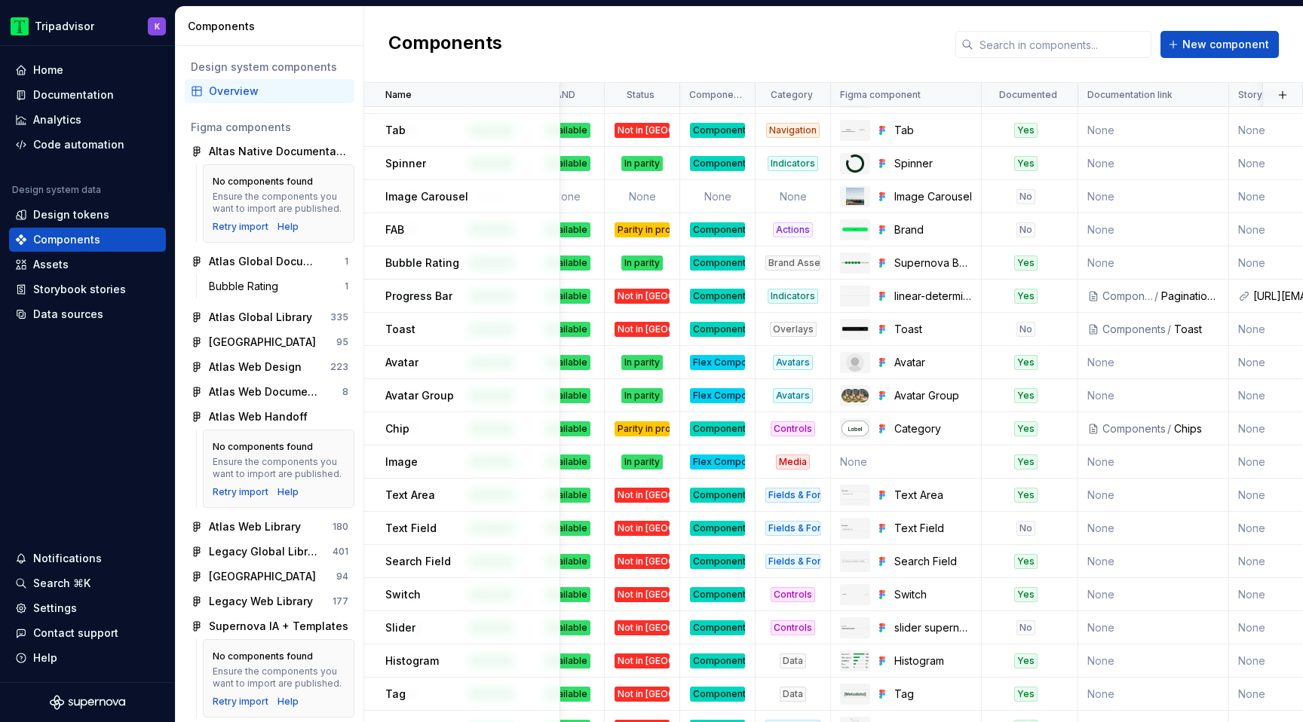
scroll to position [856, 405]
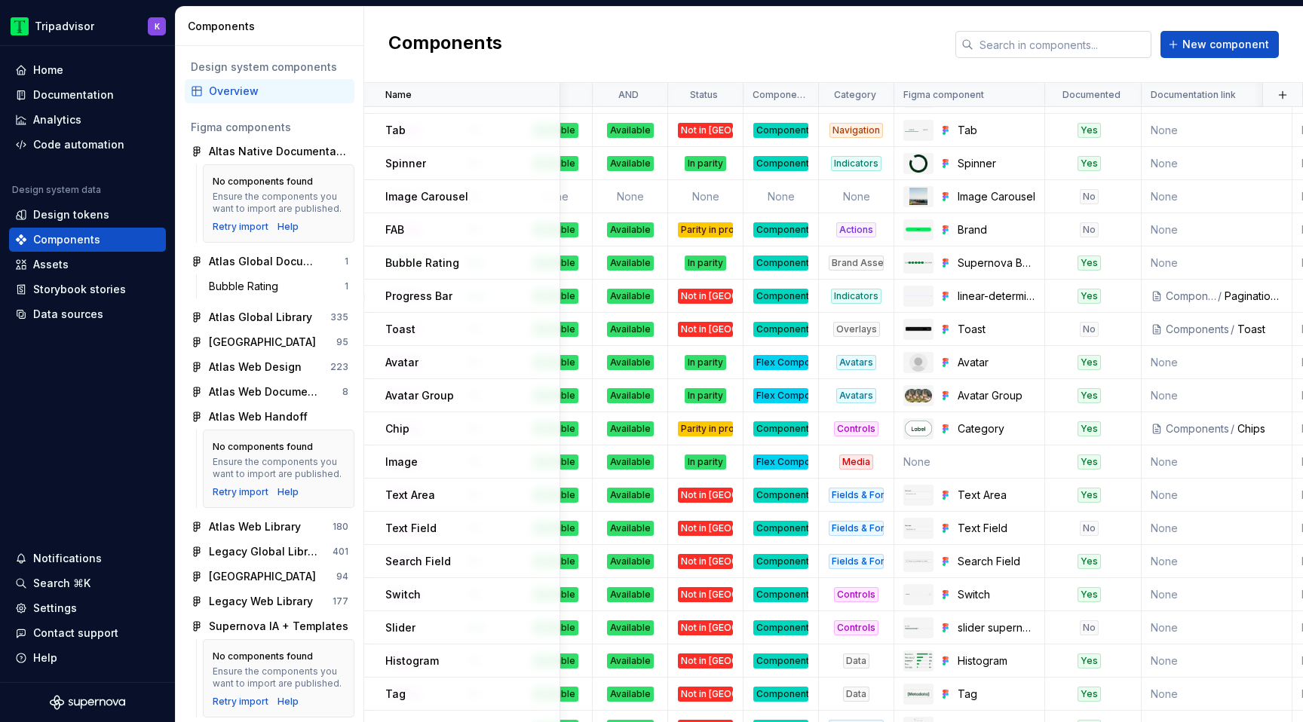
click at [1064, 43] on input "text" at bounding box center [1063, 44] width 178 height 27
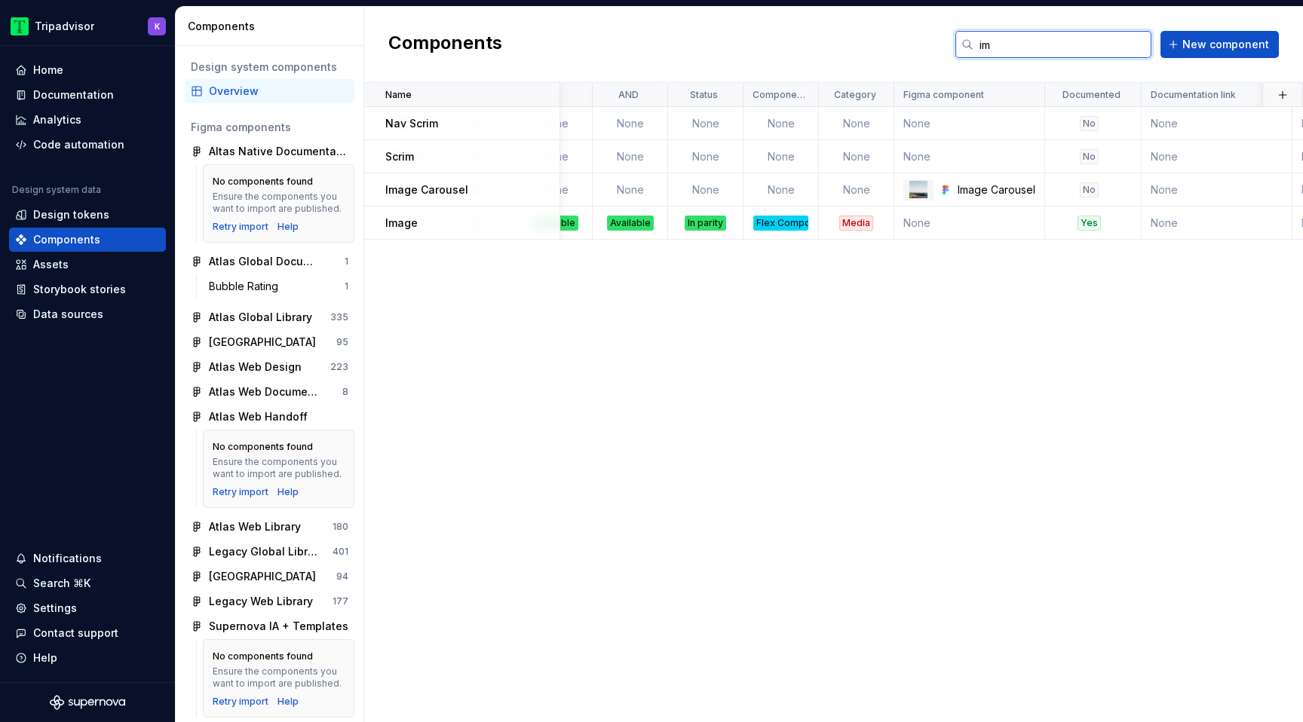
scroll to position [0, 405]
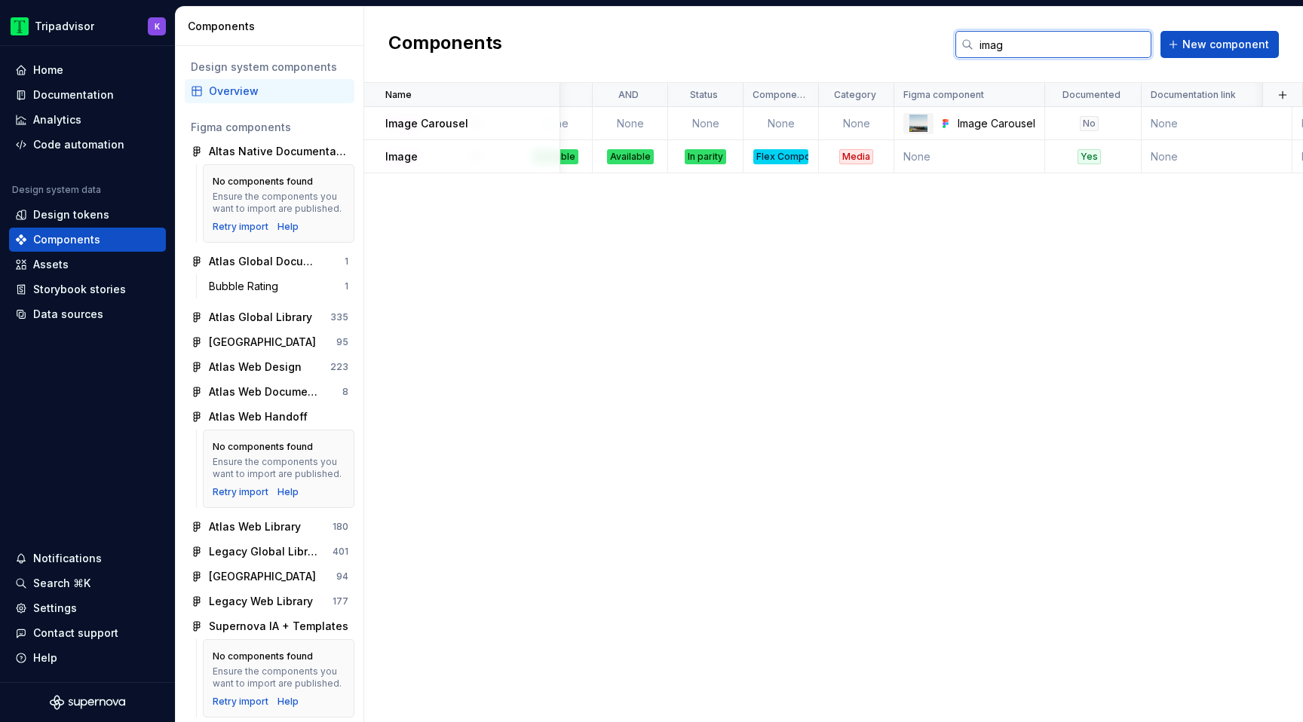
type input "image"
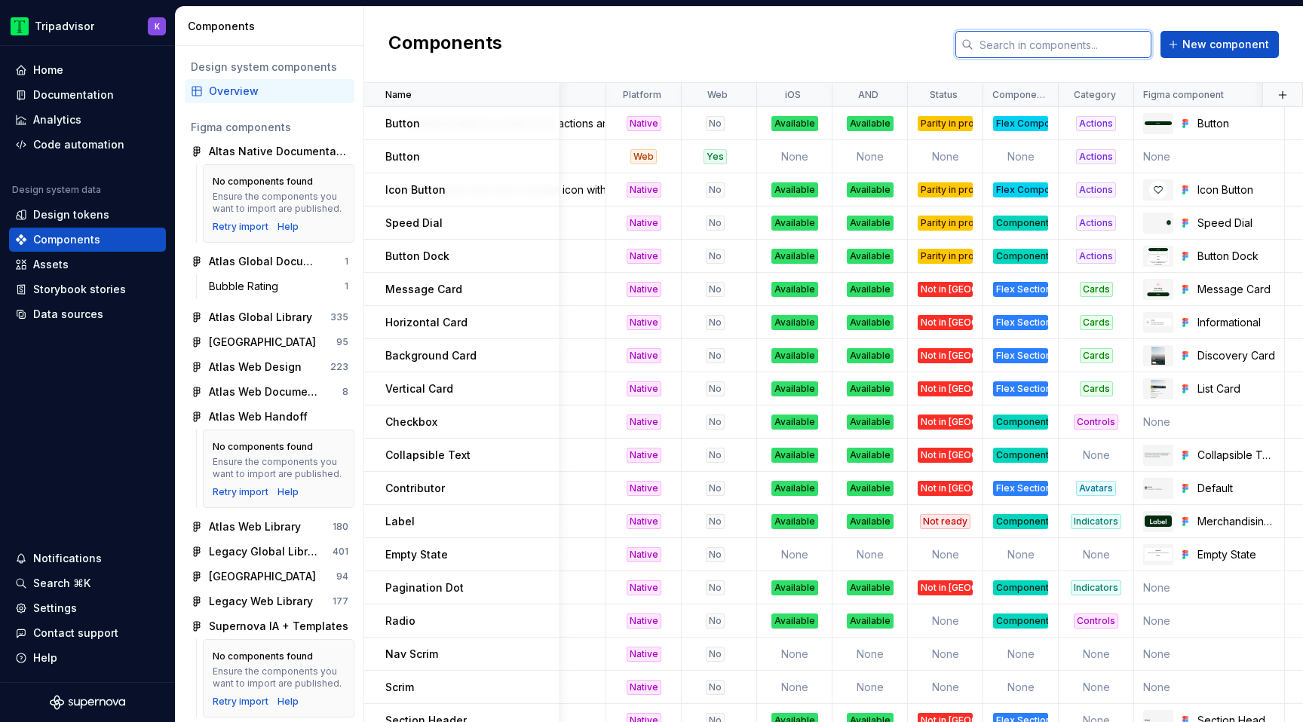
scroll to position [0, 0]
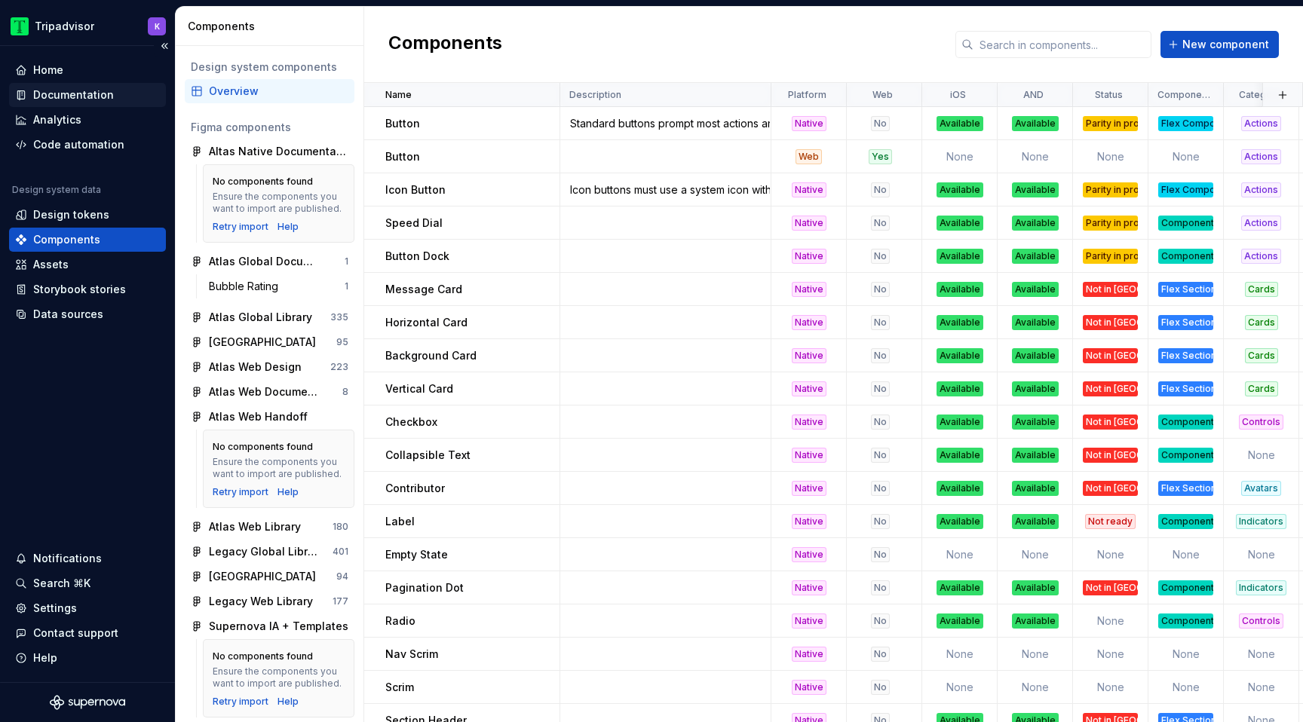
click at [66, 97] on div "Documentation" at bounding box center [73, 94] width 81 height 15
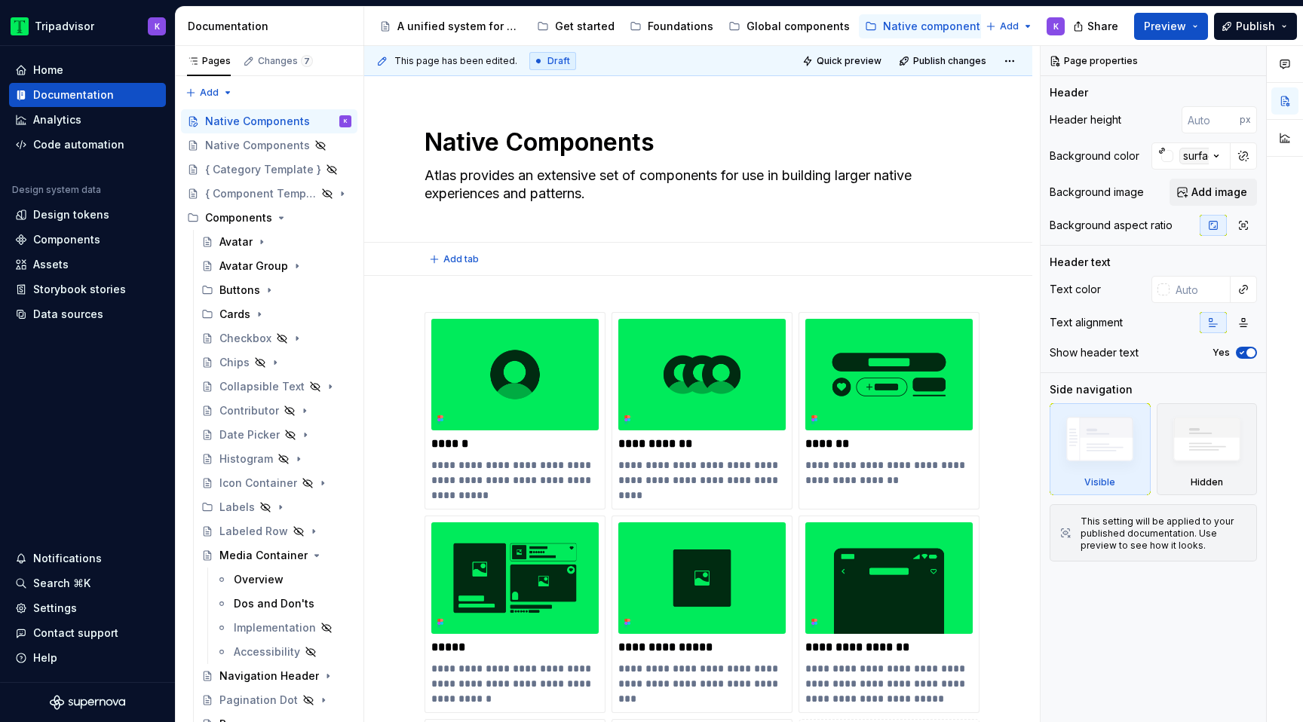
type textarea "*"
click at [29, 238] on div "Components" at bounding box center [87, 239] width 145 height 15
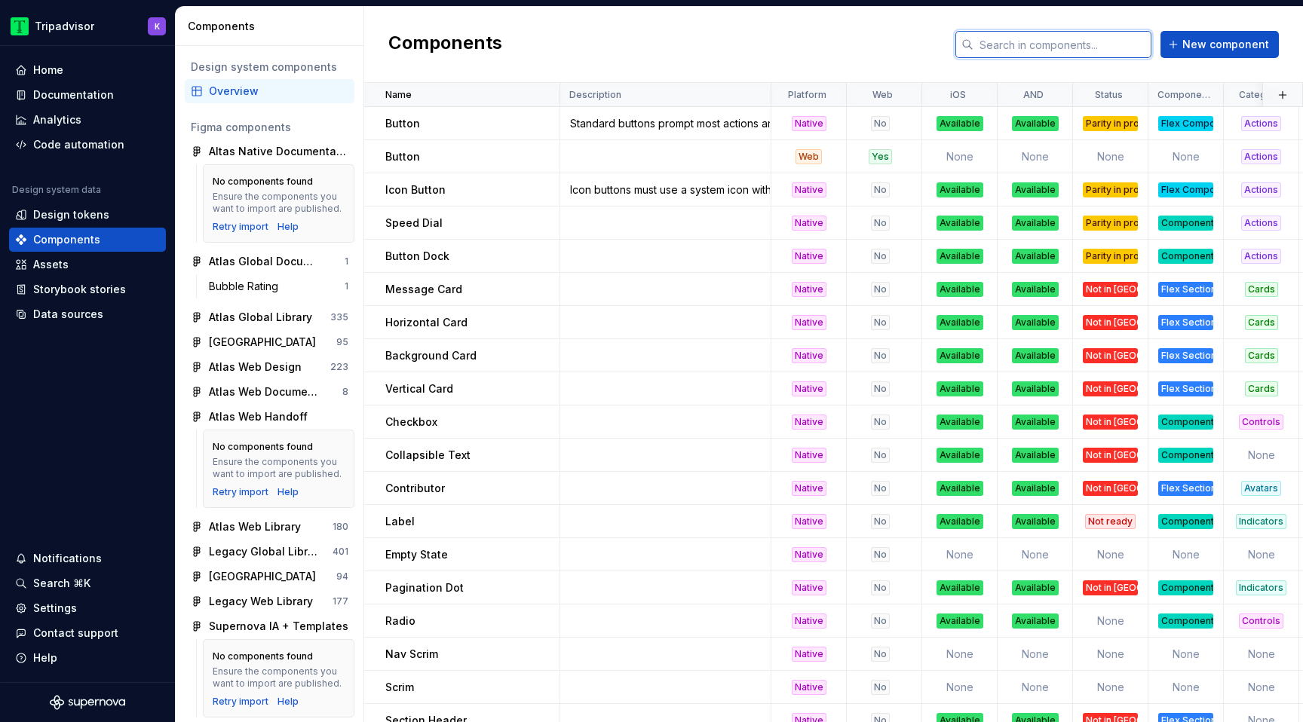
click at [1072, 51] on input "text" at bounding box center [1063, 44] width 178 height 27
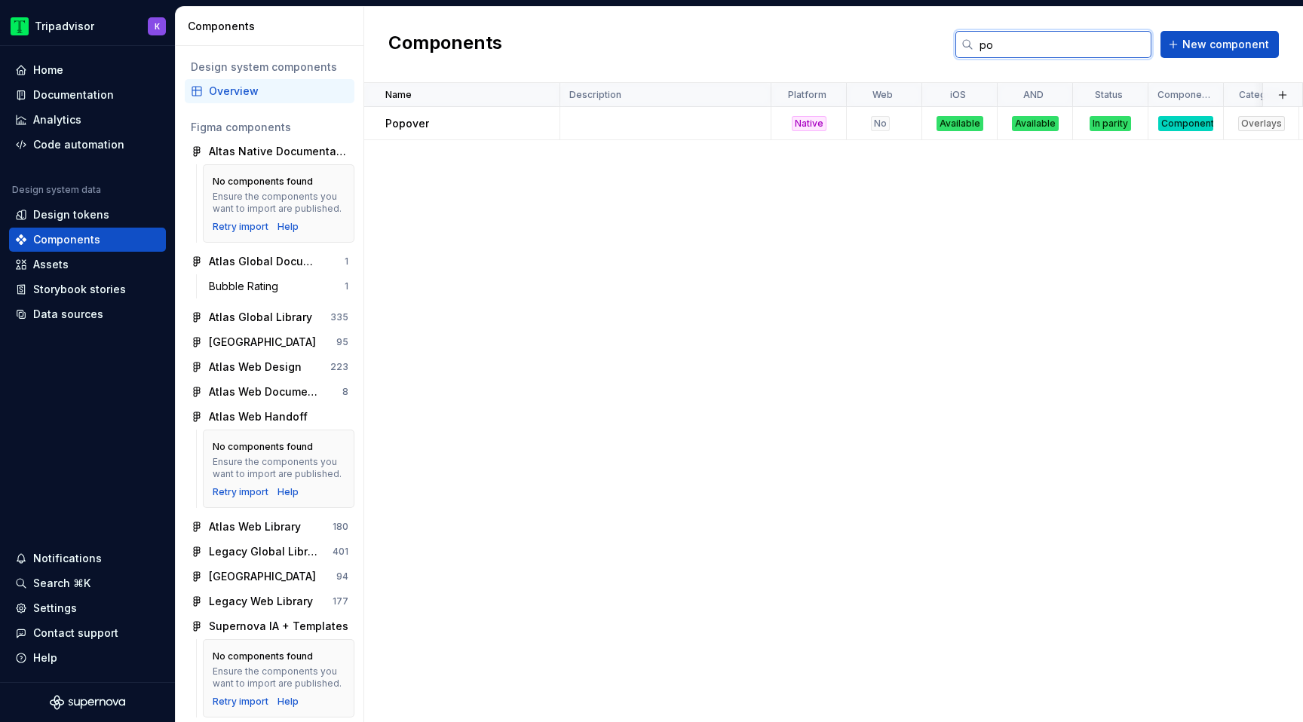
type input "p"
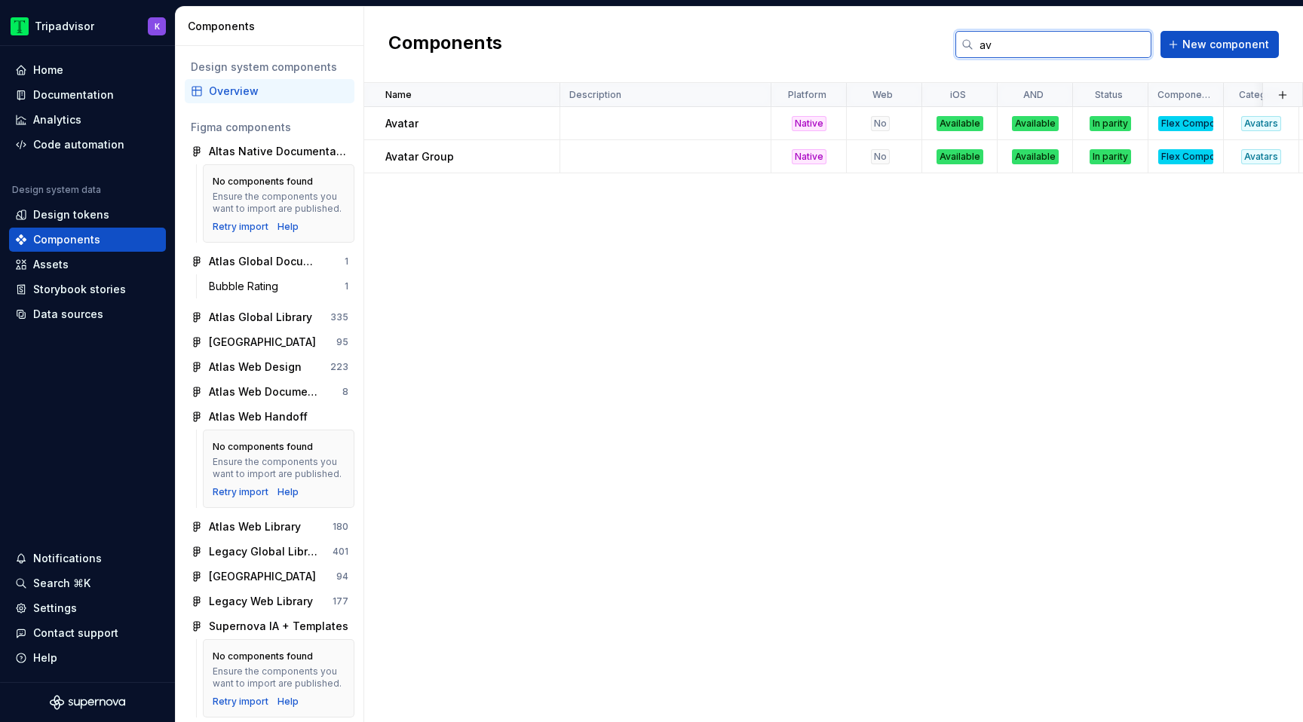
type input "a"
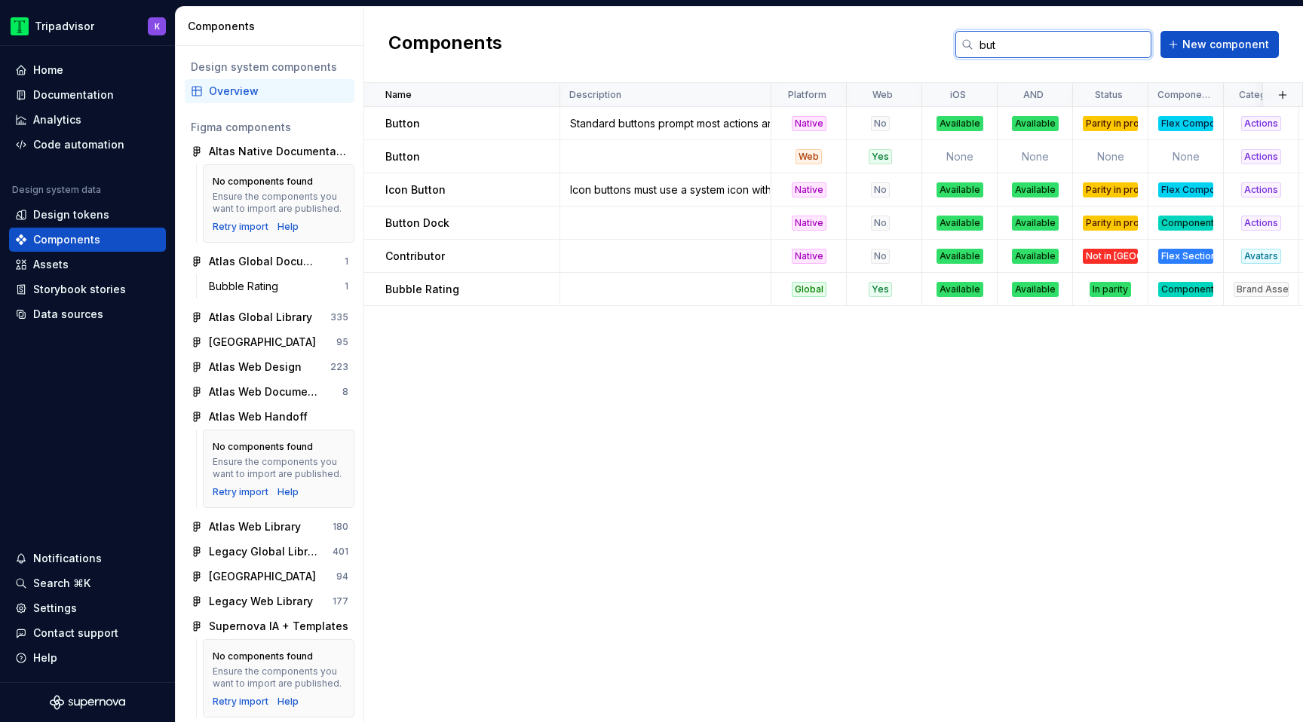
type input "butt"
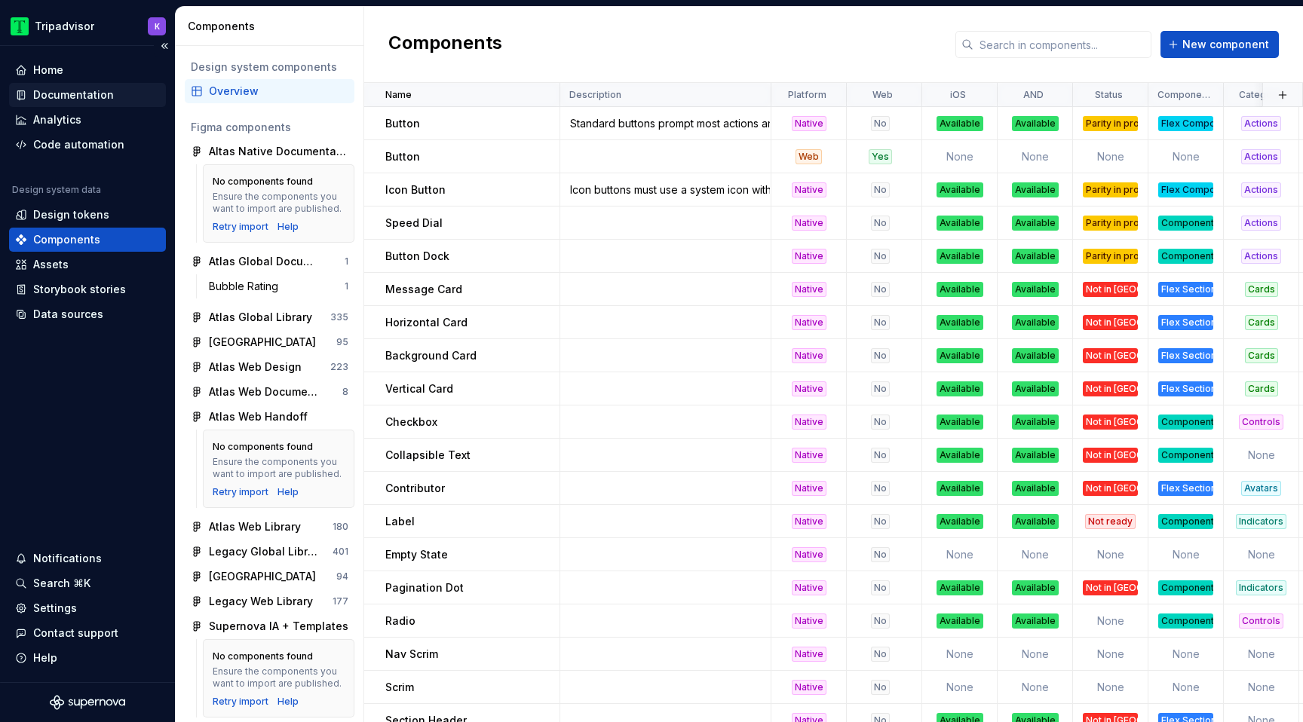
click at [89, 87] on div "Documentation" at bounding box center [73, 94] width 81 height 15
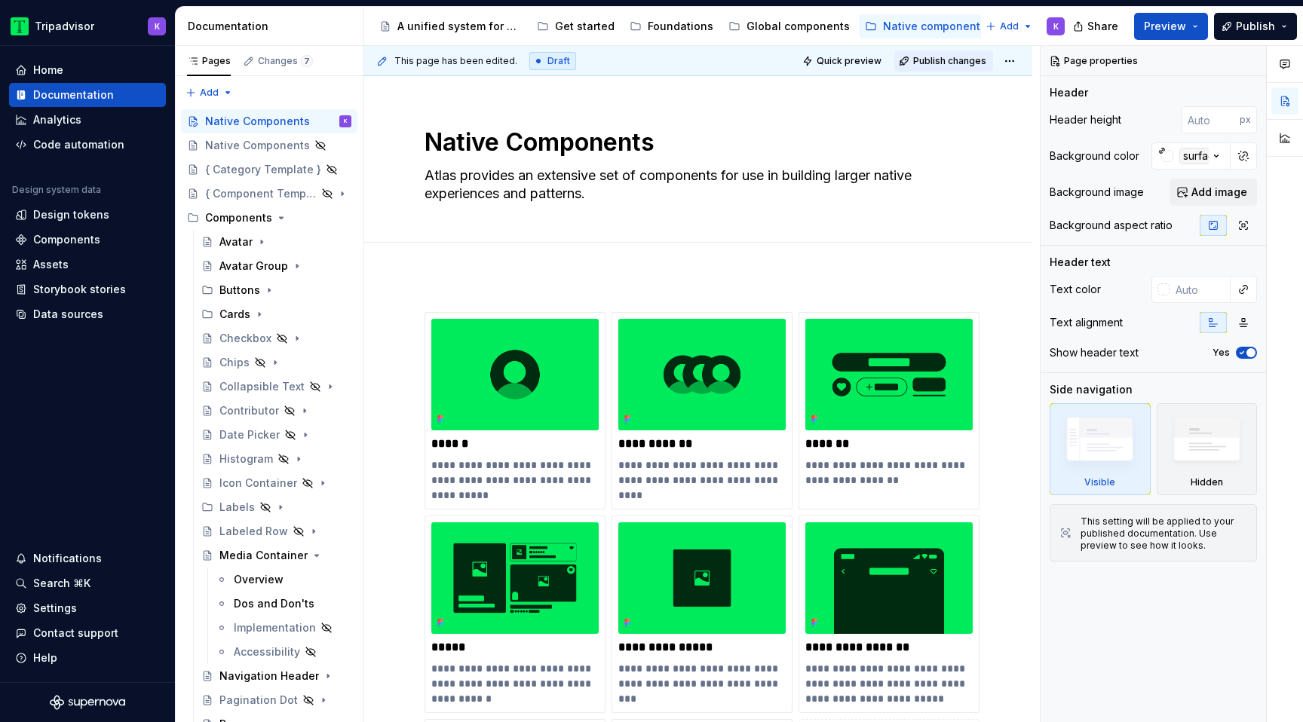
click at [953, 60] on span "Publish changes" at bounding box center [949, 61] width 73 height 12
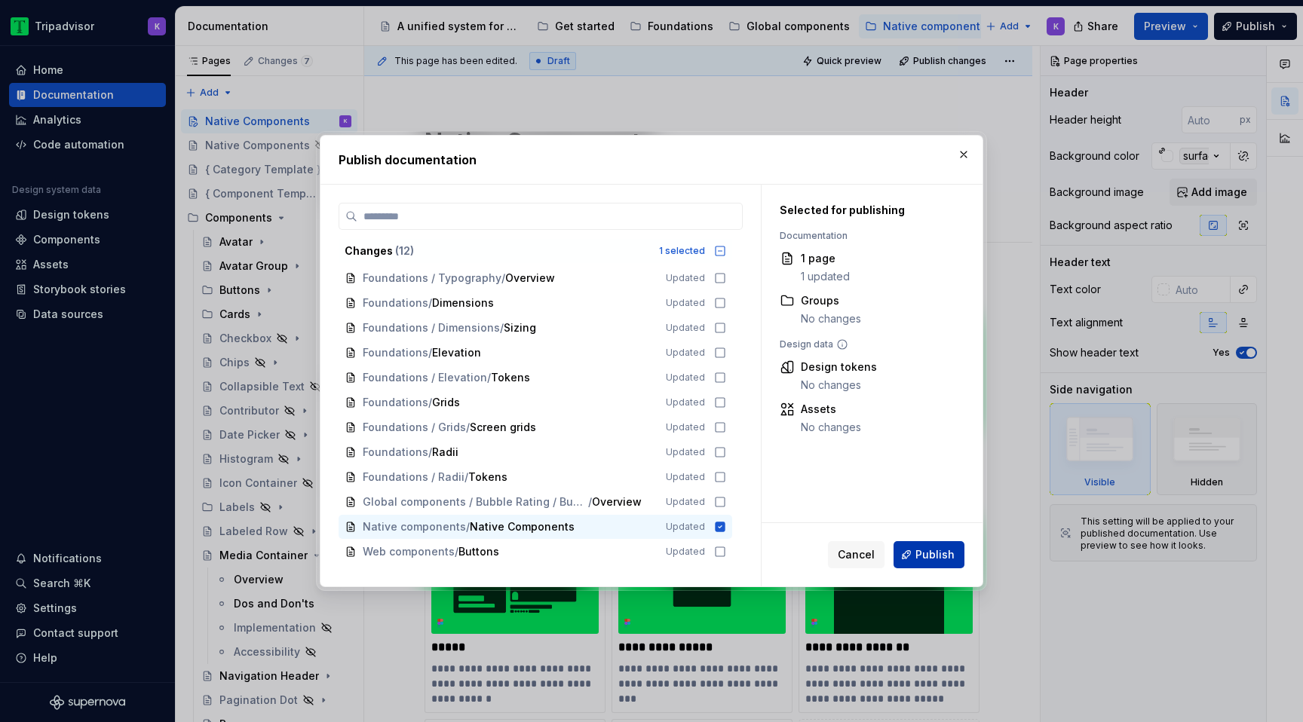
click at [935, 560] on span "Publish" at bounding box center [935, 555] width 39 height 15
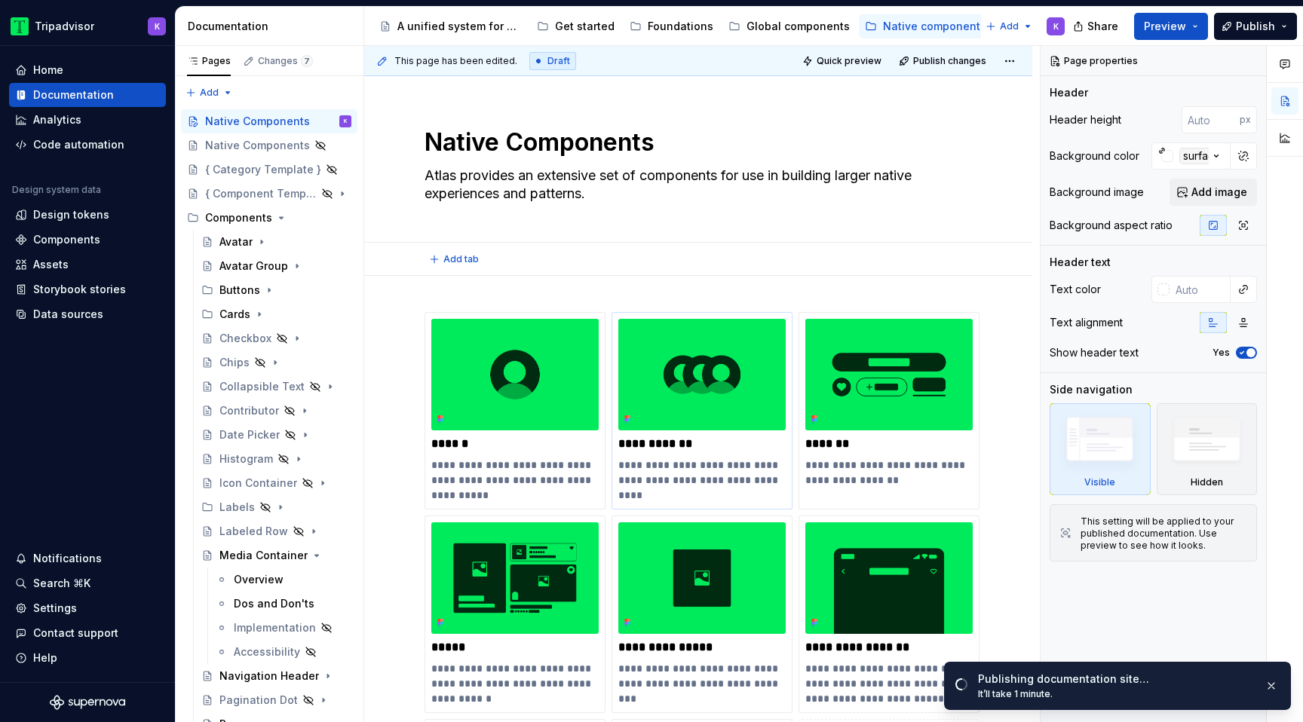
type textarea "*"
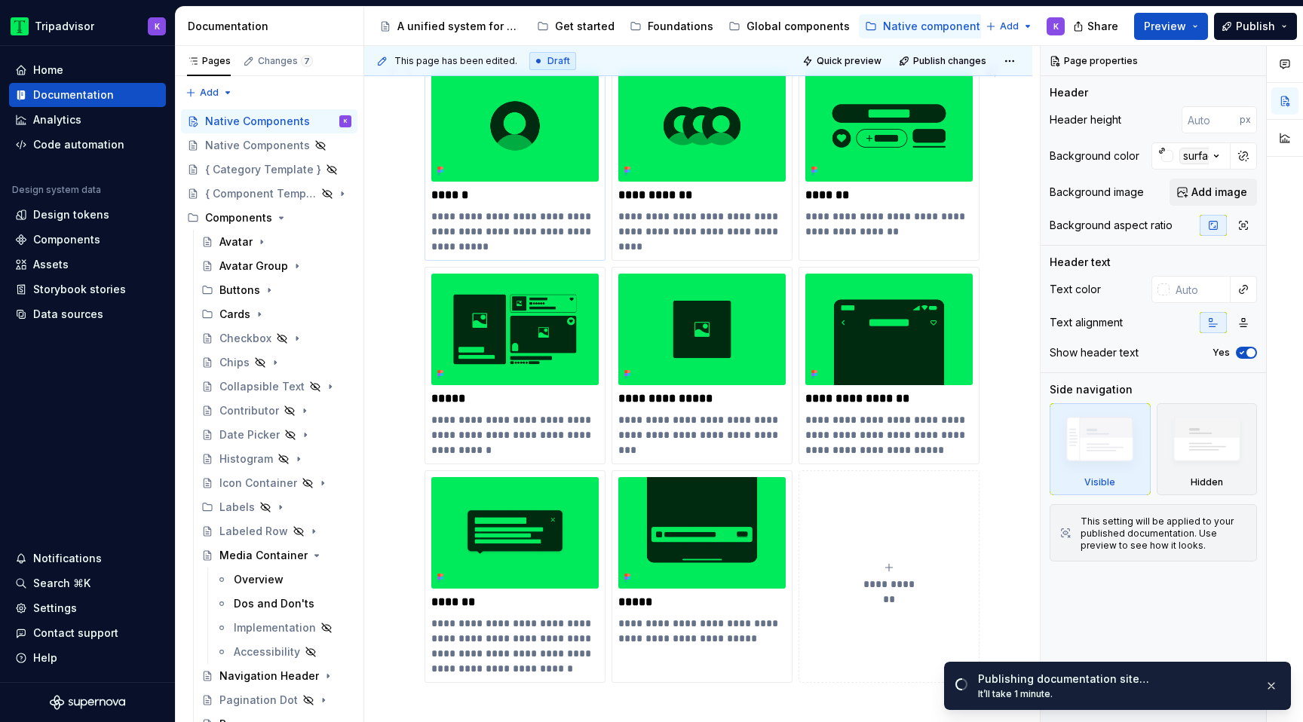
scroll to position [282, 0]
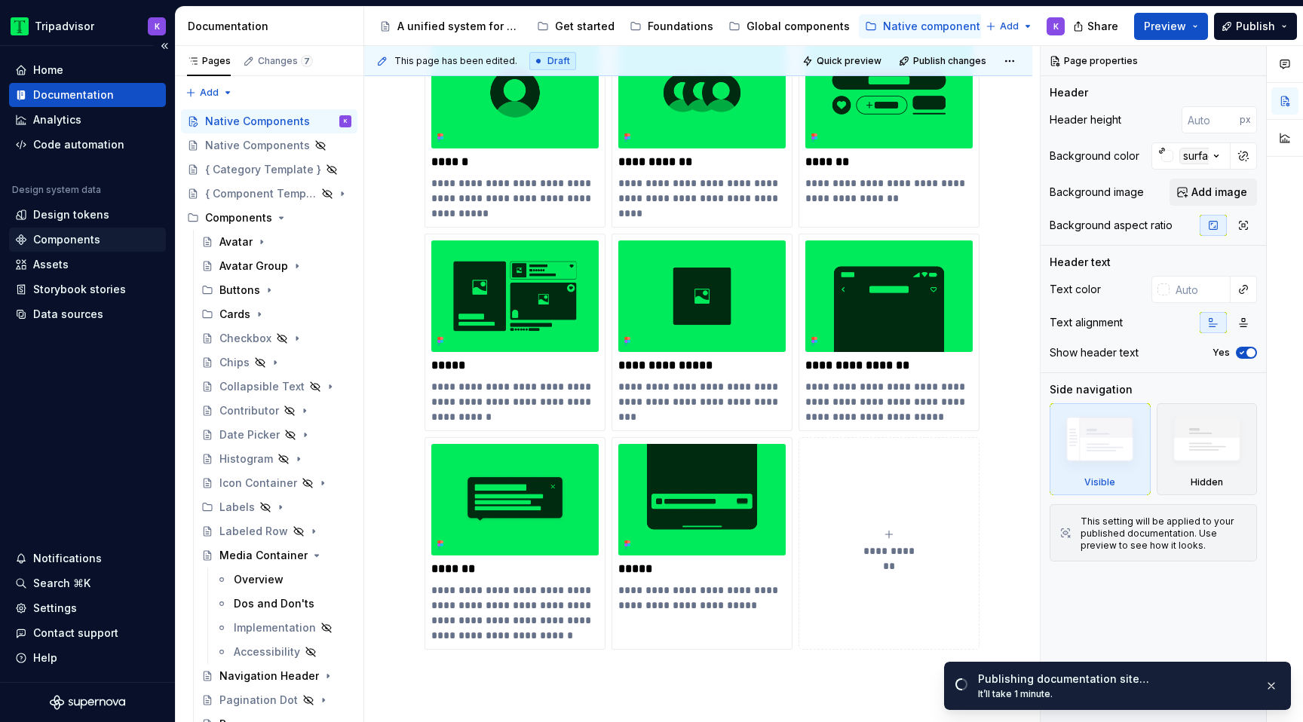
click at [48, 240] on div "Components" at bounding box center [66, 239] width 67 height 15
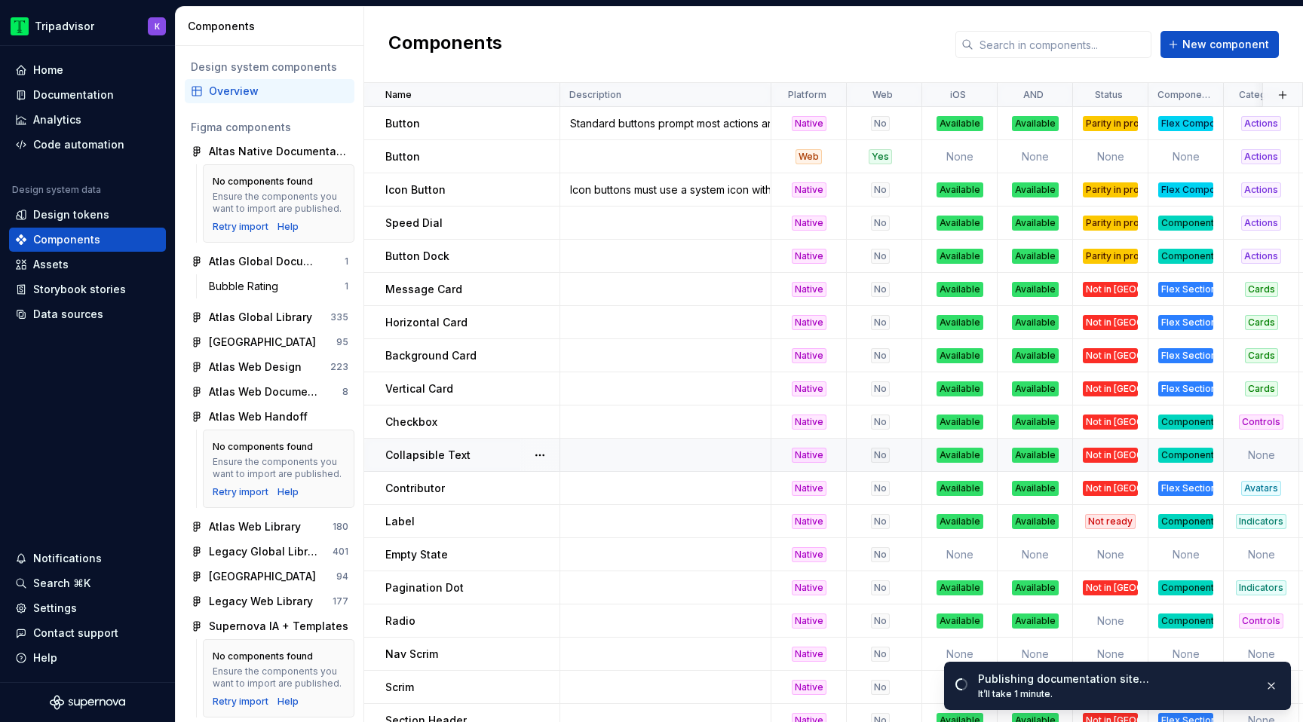
scroll to position [5, 0]
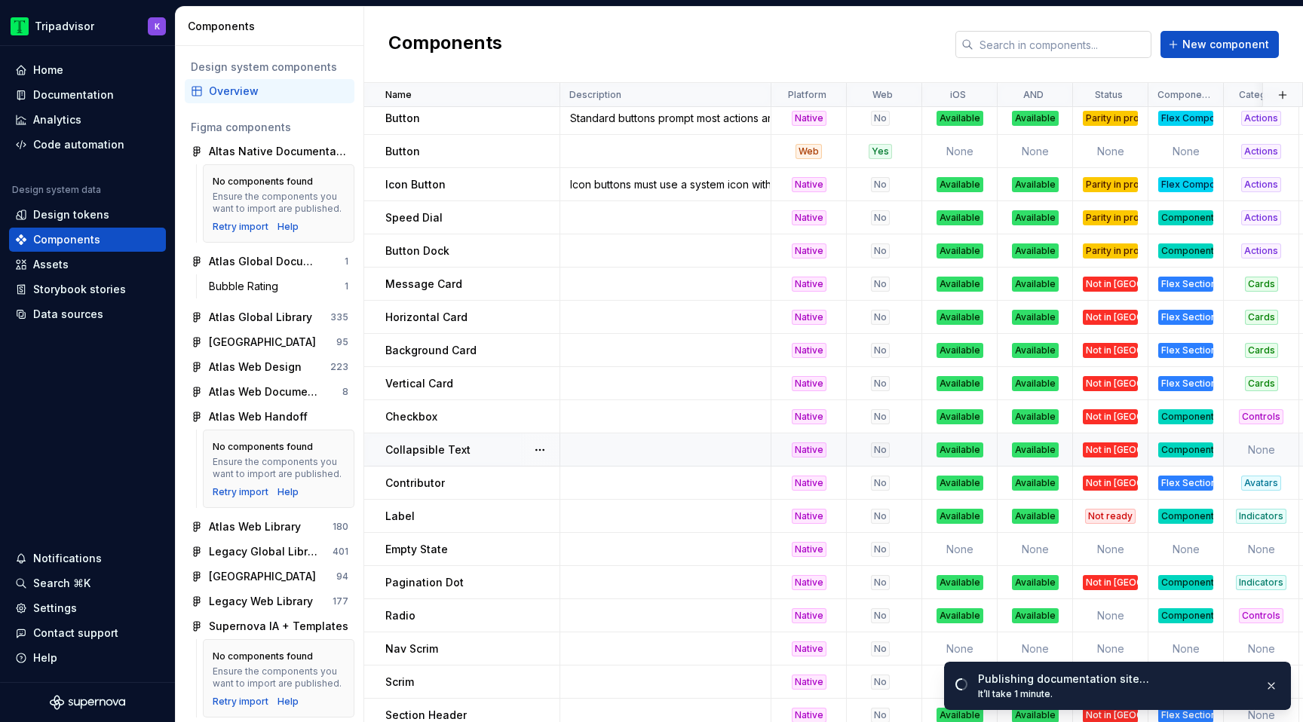
click at [1033, 42] on input "text" at bounding box center [1063, 44] width 178 height 27
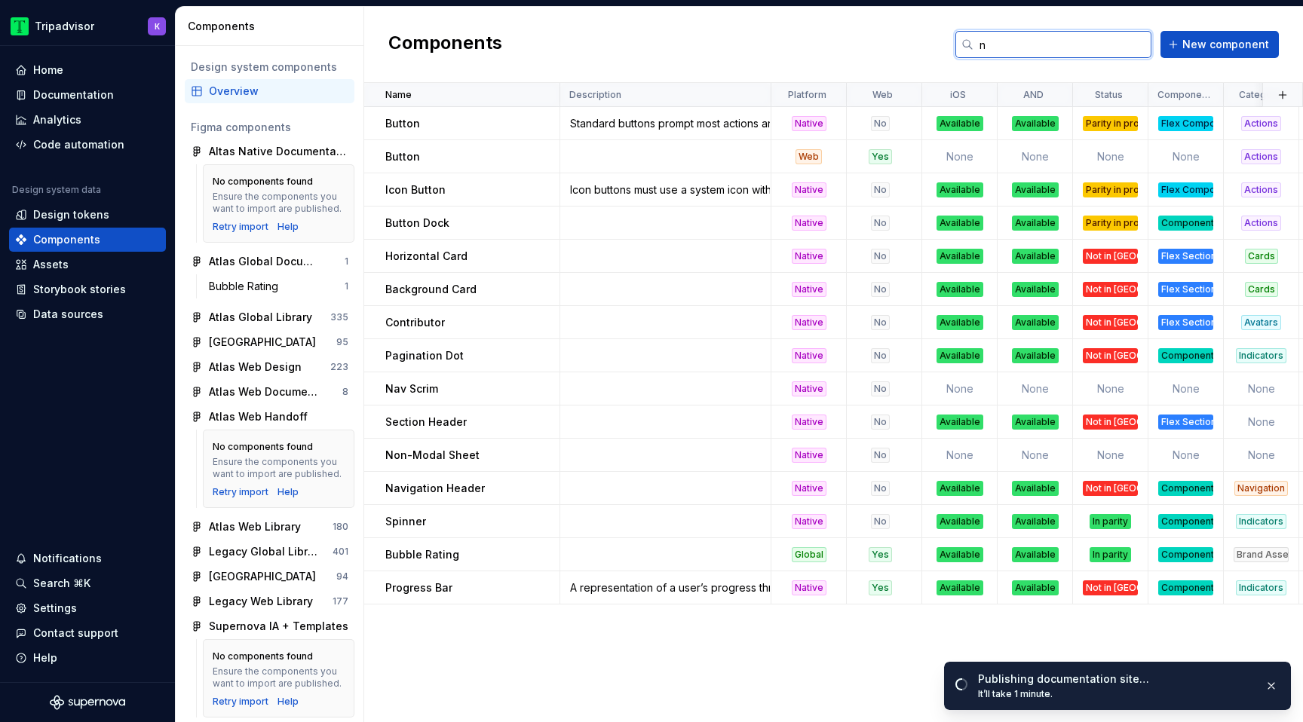
scroll to position [0, 0]
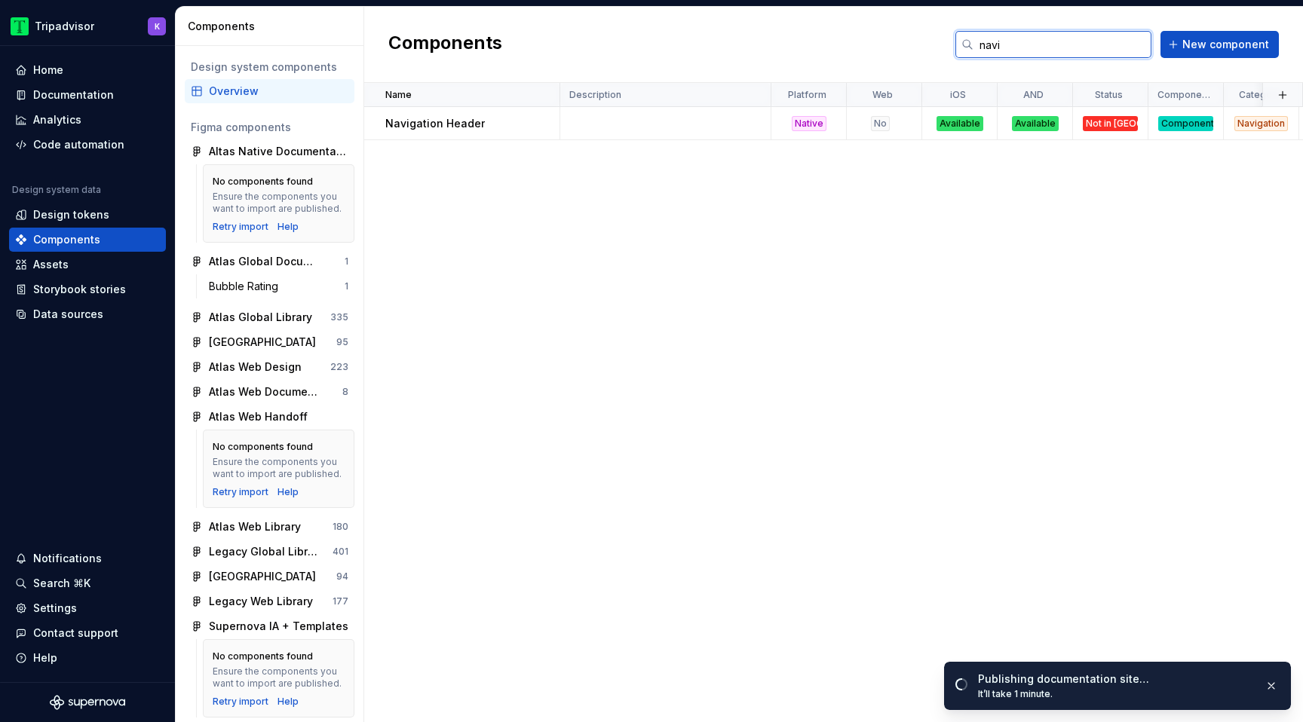
type input "navig"
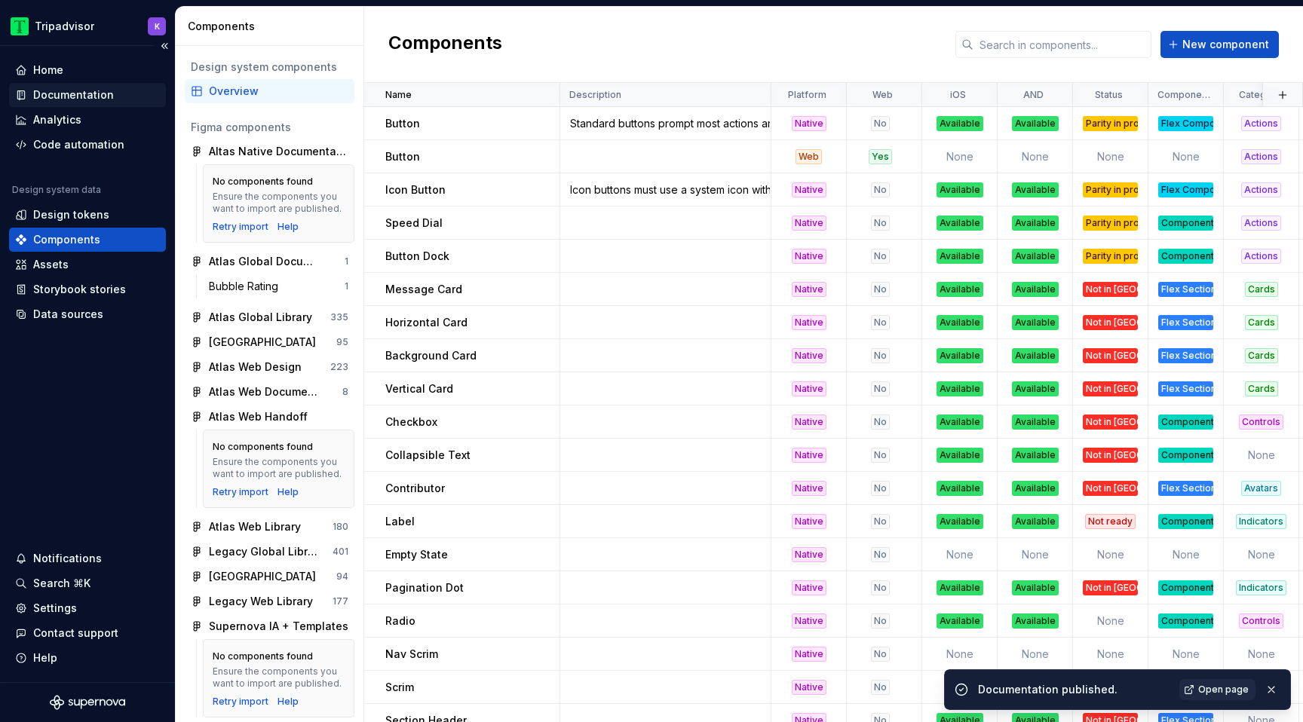
click at [63, 93] on div "Documentation" at bounding box center [73, 94] width 81 height 15
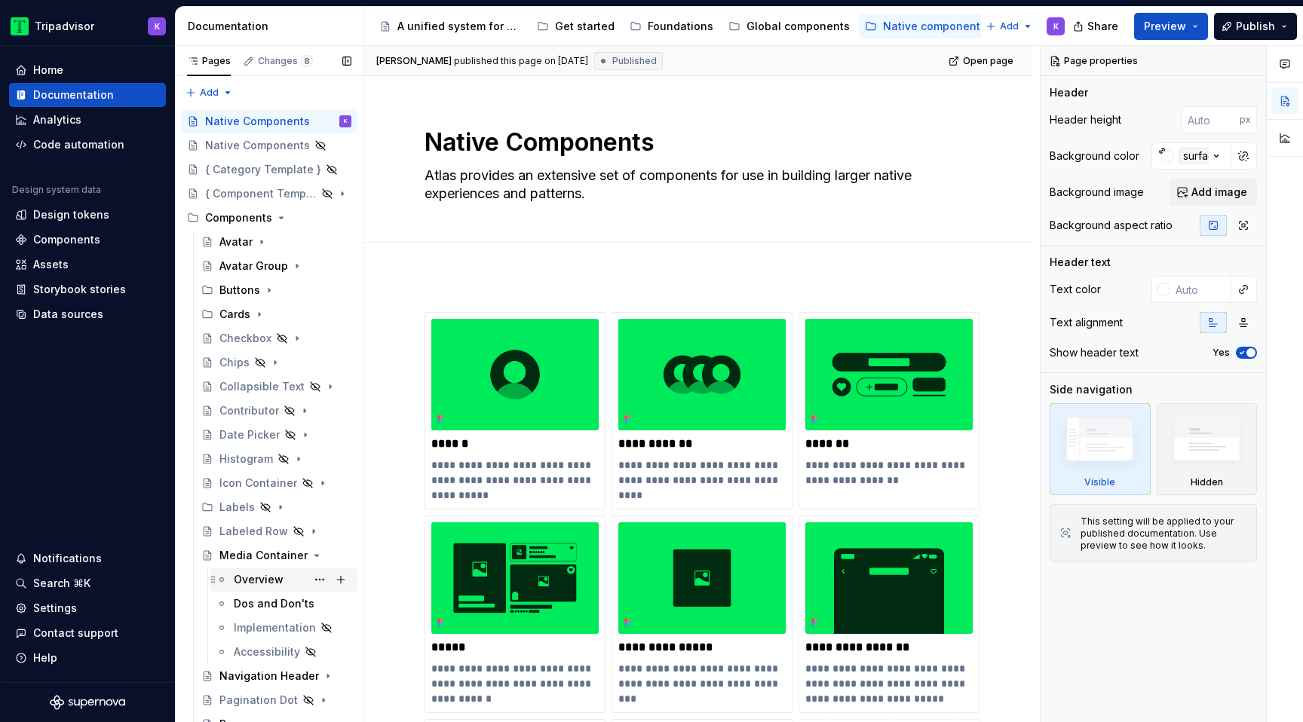
click at [264, 576] on div "Overview" at bounding box center [259, 579] width 50 height 15
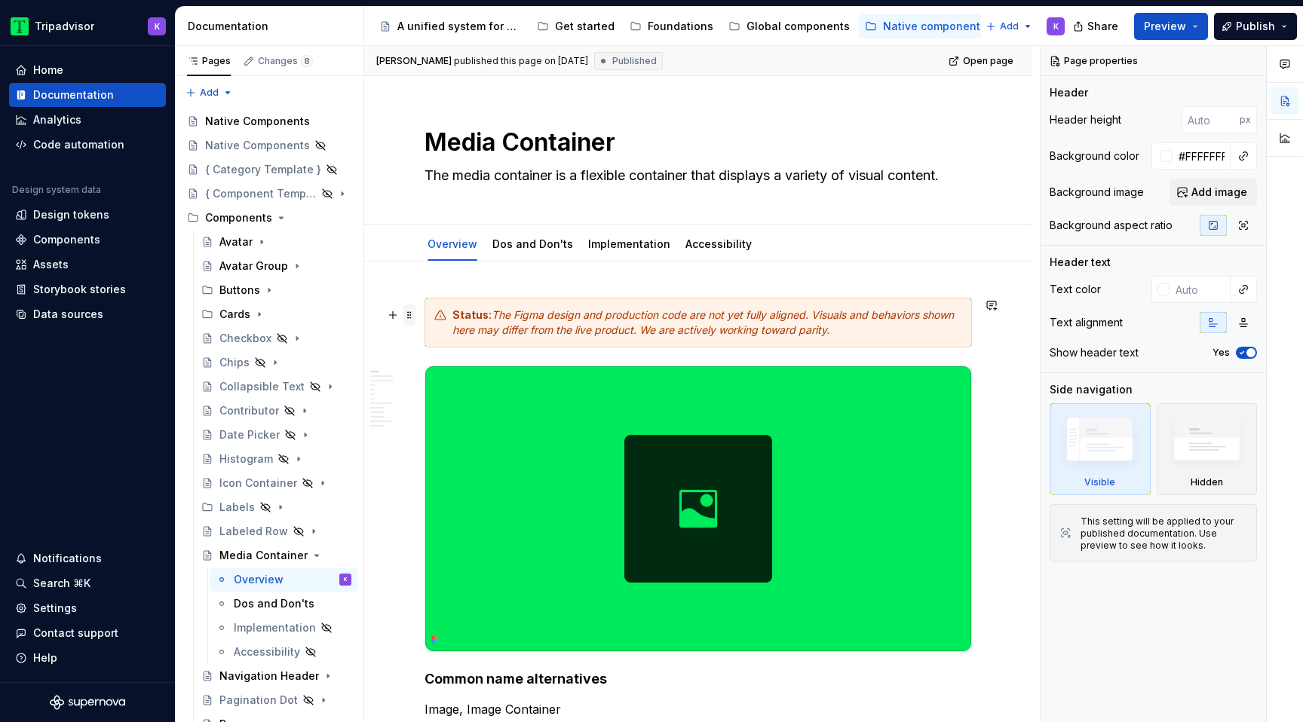
click at [408, 319] on span at bounding box center [409, 315] width 12 height 21
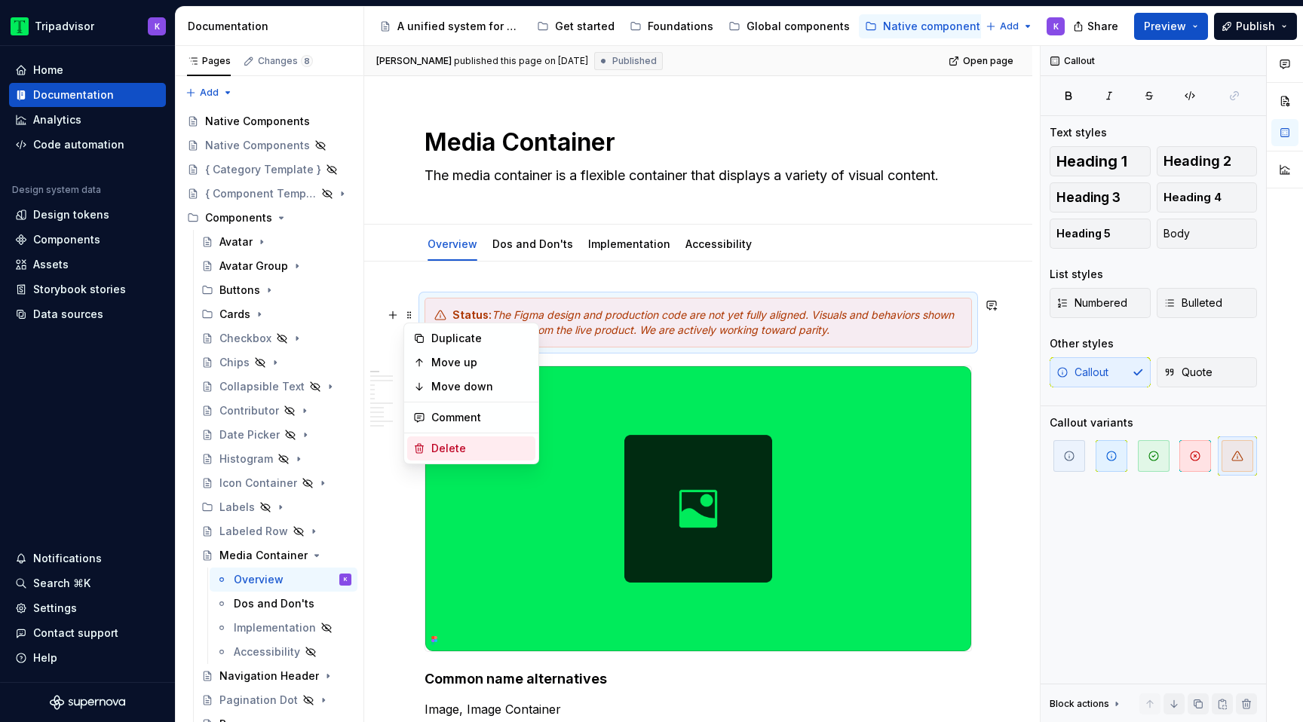
click at [473, 445] on div "Delete" at bounding box center [480, 448] width 98 height 15
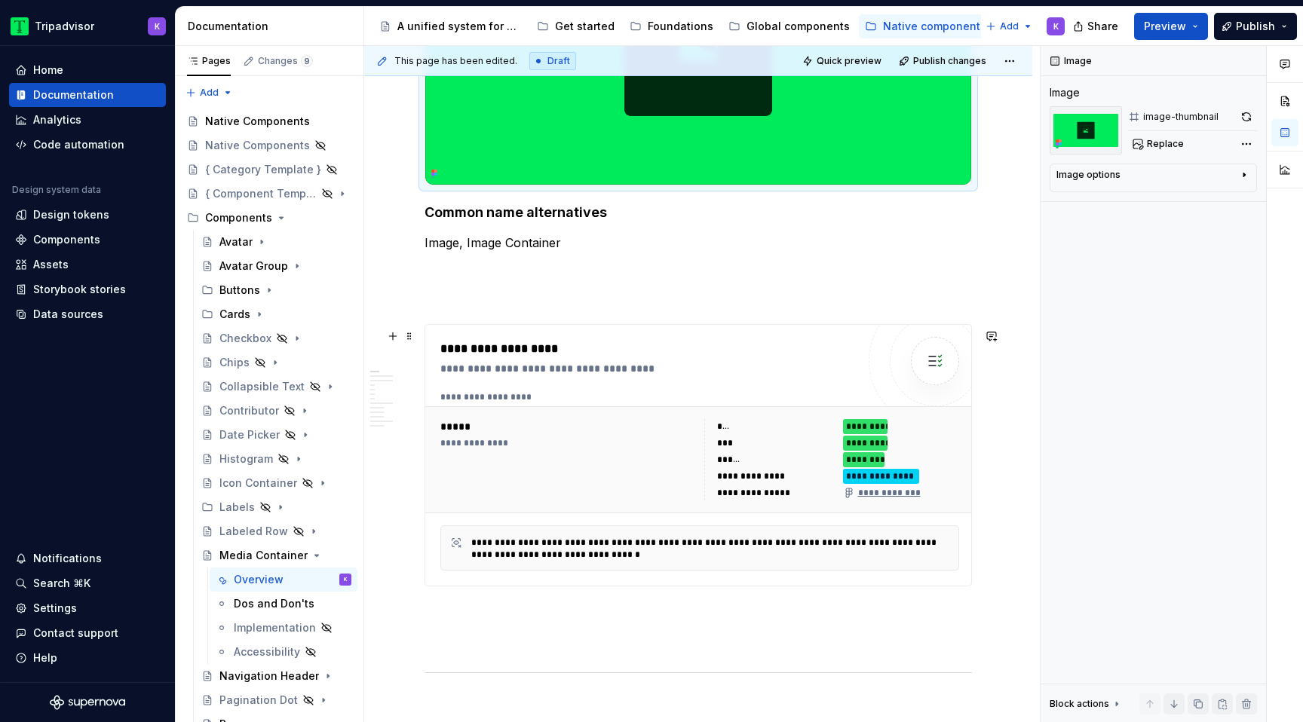
scroll to position [417, 0]
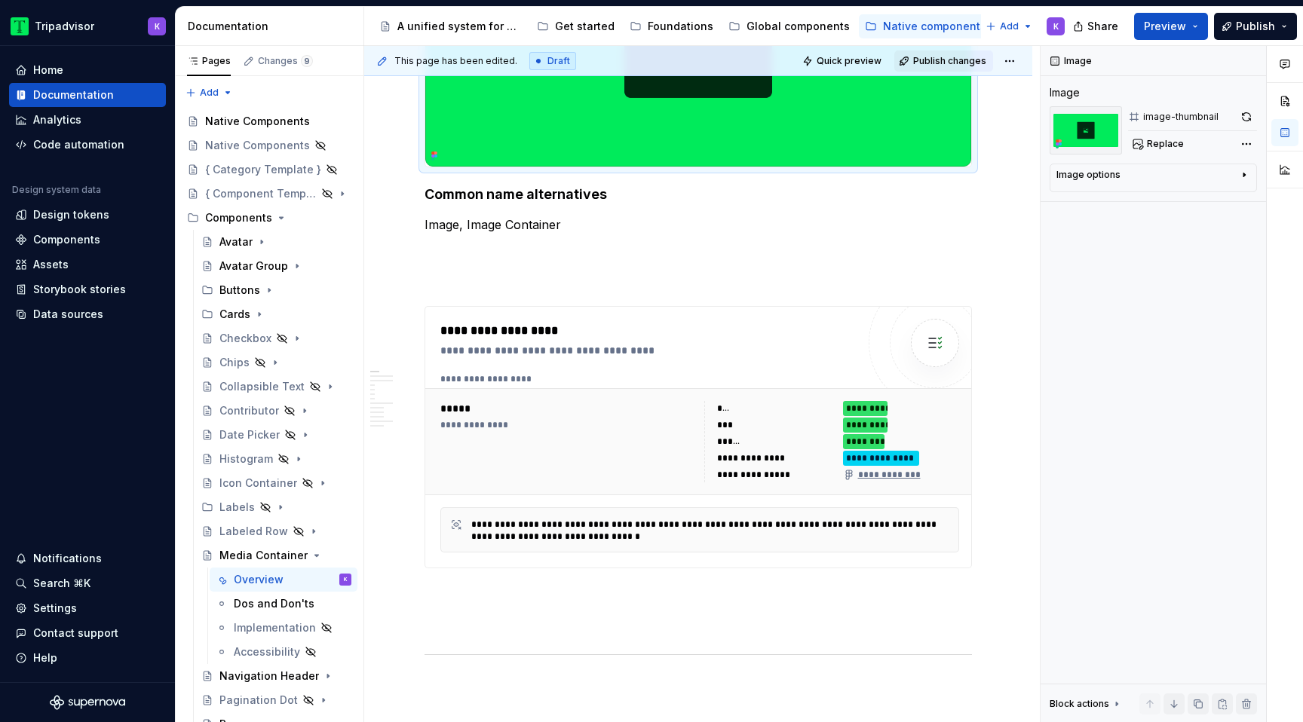
click at [964, 68] on button "Publish changes" at bounding box center [943, 61] width 99 height 21
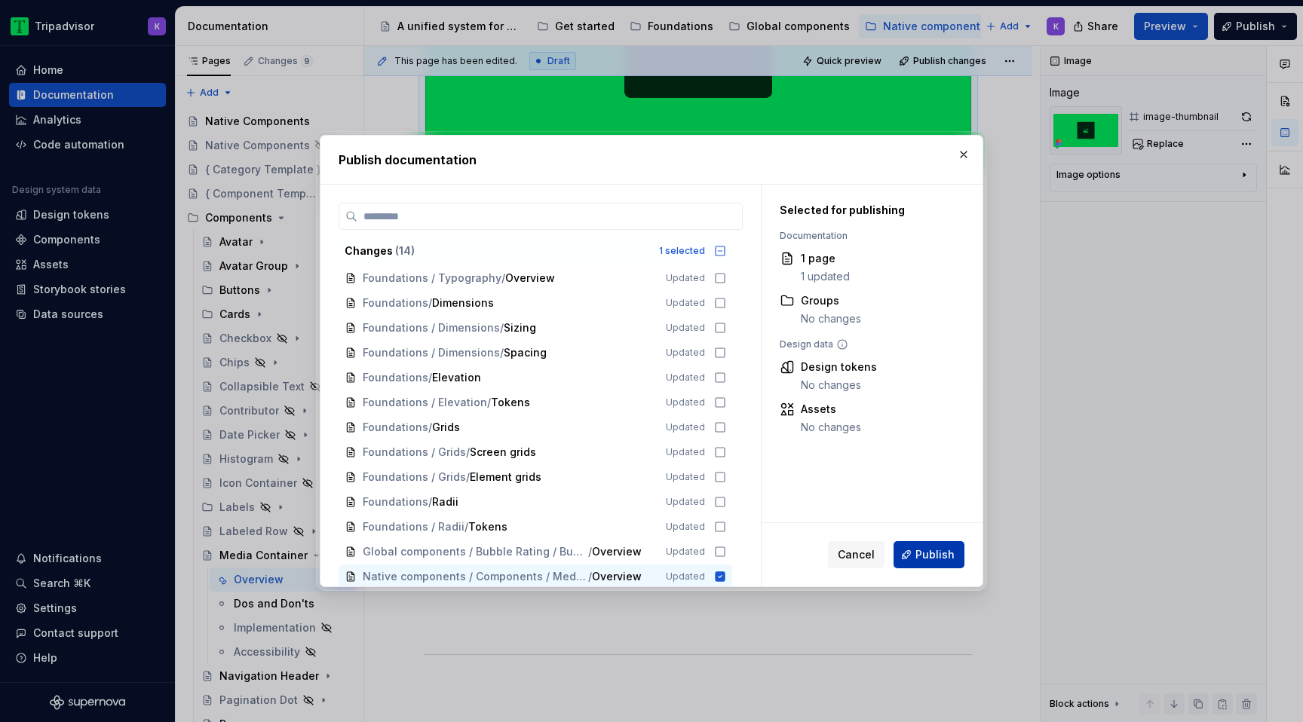
click at [920, 553] on span "Publish" at bounding box center [935, 555] width 39 height 15
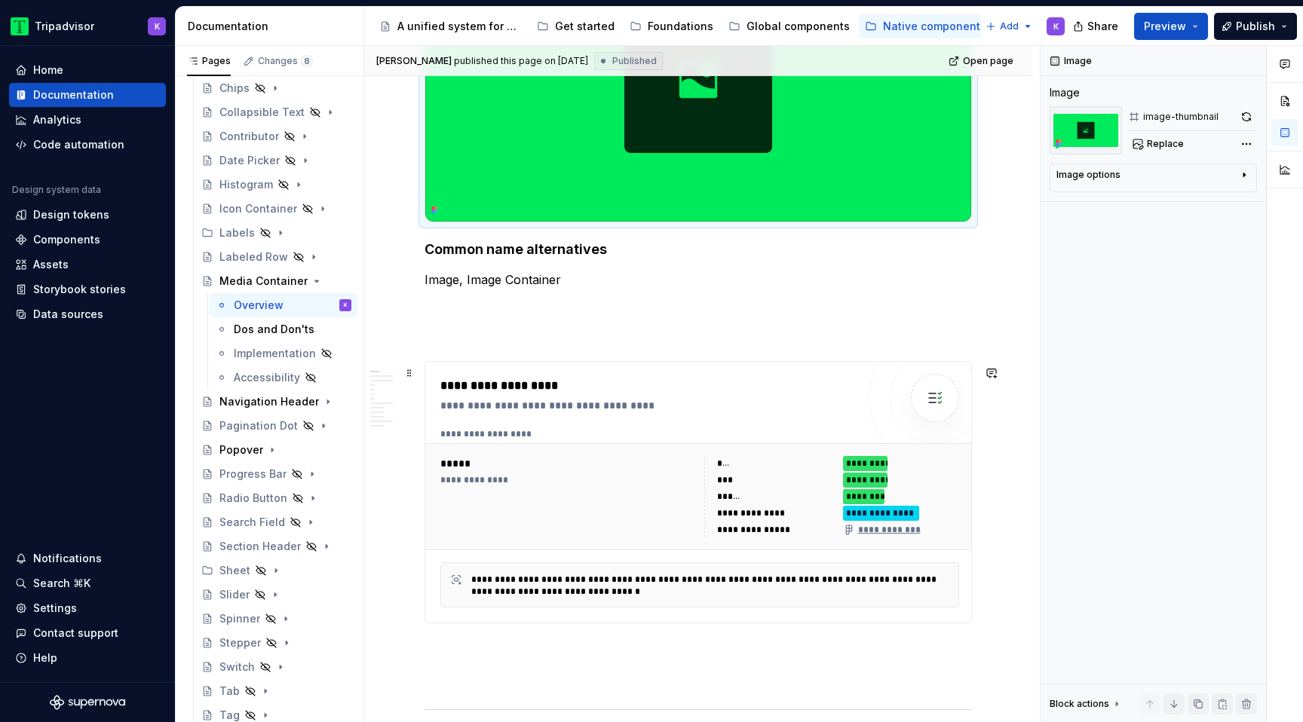
scroll to position [363, 0]
click at [299, 281] on icon "Page tree" at bounding box center [301, 282] width 4 height 2
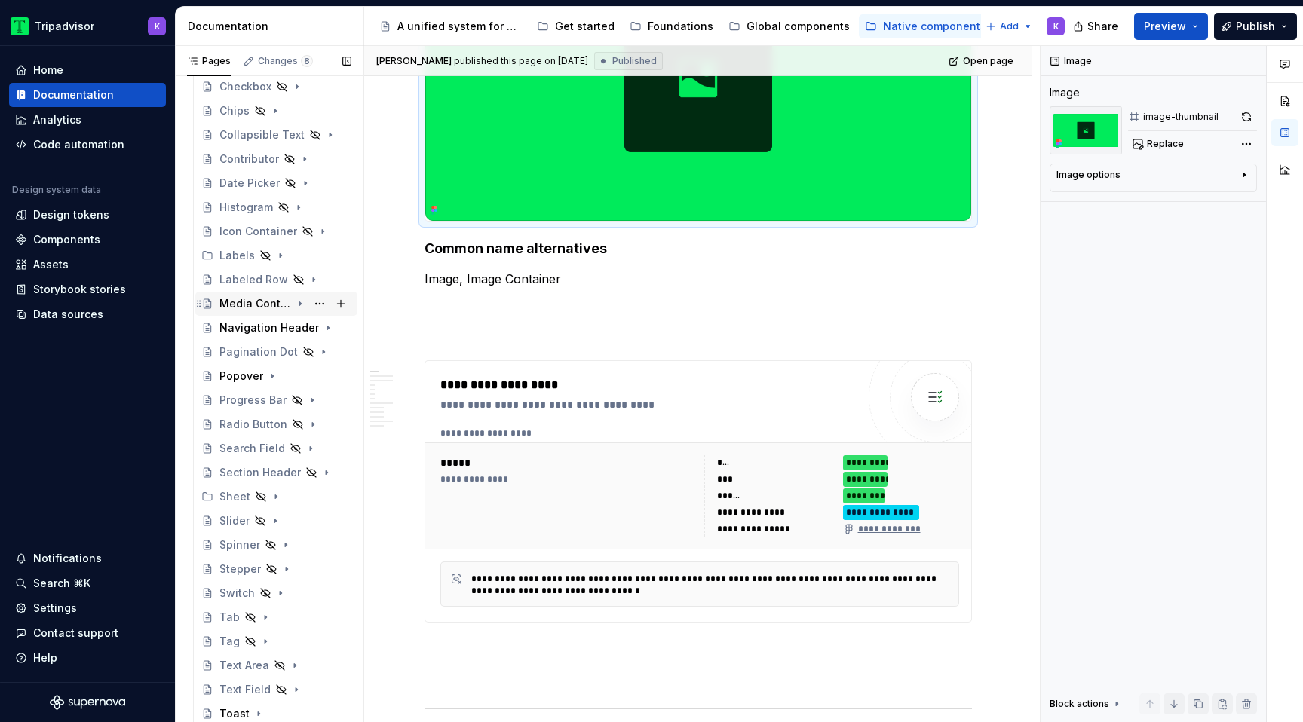
scroll to position [252, 0]
click at [271, 376] on icon "Page tree" at bounding box center [272, 377] width 2 height 4
click at [268, 401] on div "Overview" at bounding box center [259, 400] width 50 height 15
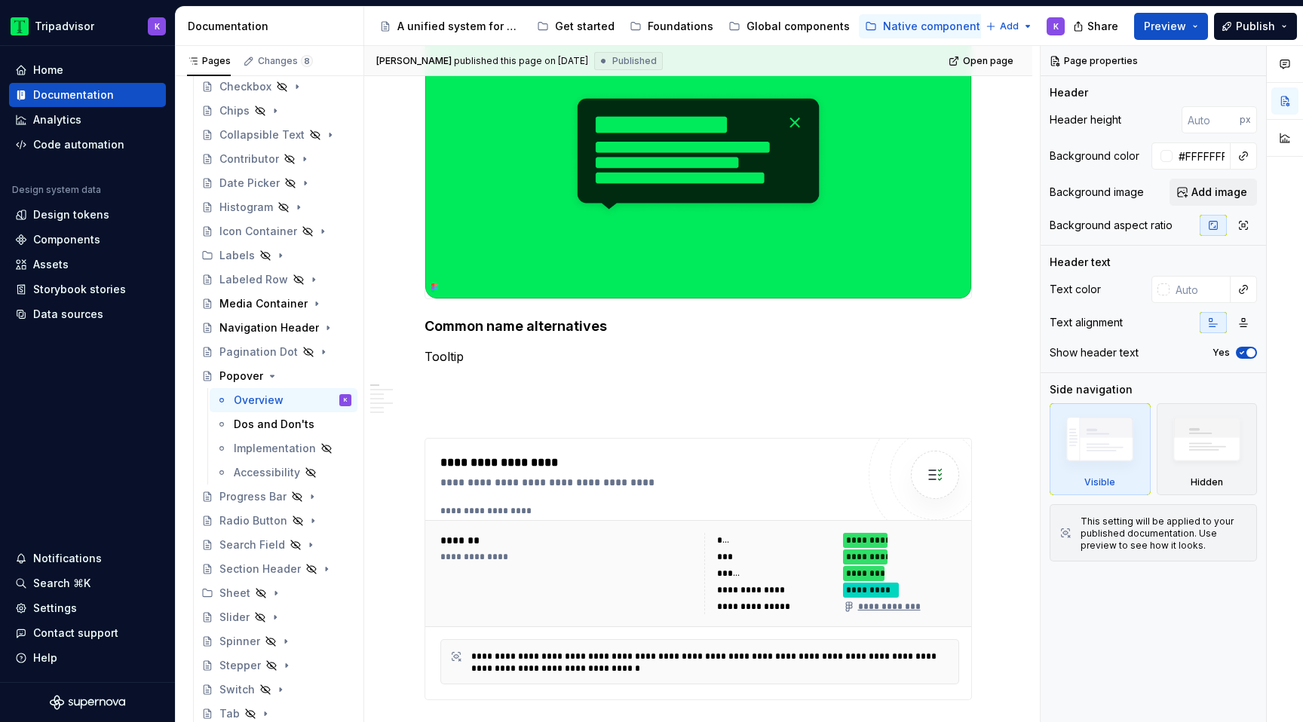
scroll to position [587, 0]
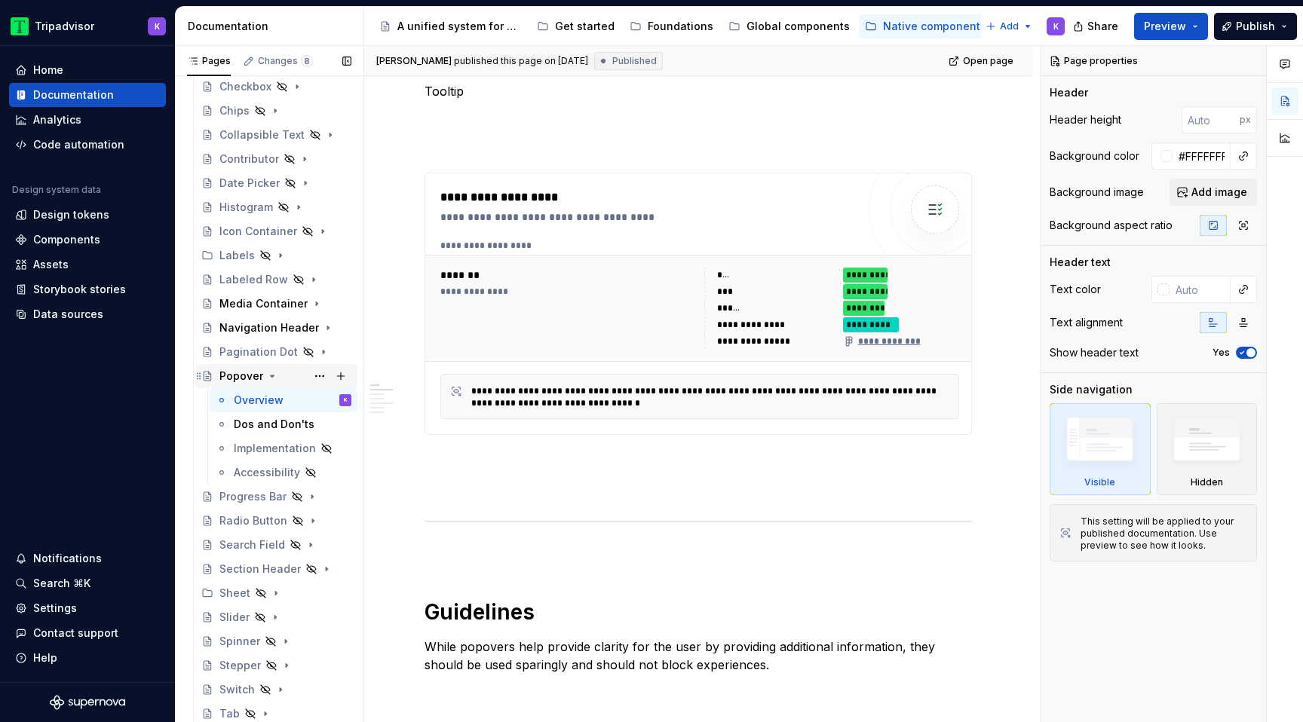
click at [271, 375] on icon "Page tree" at bounding box center [272, 376] width 12 height 12
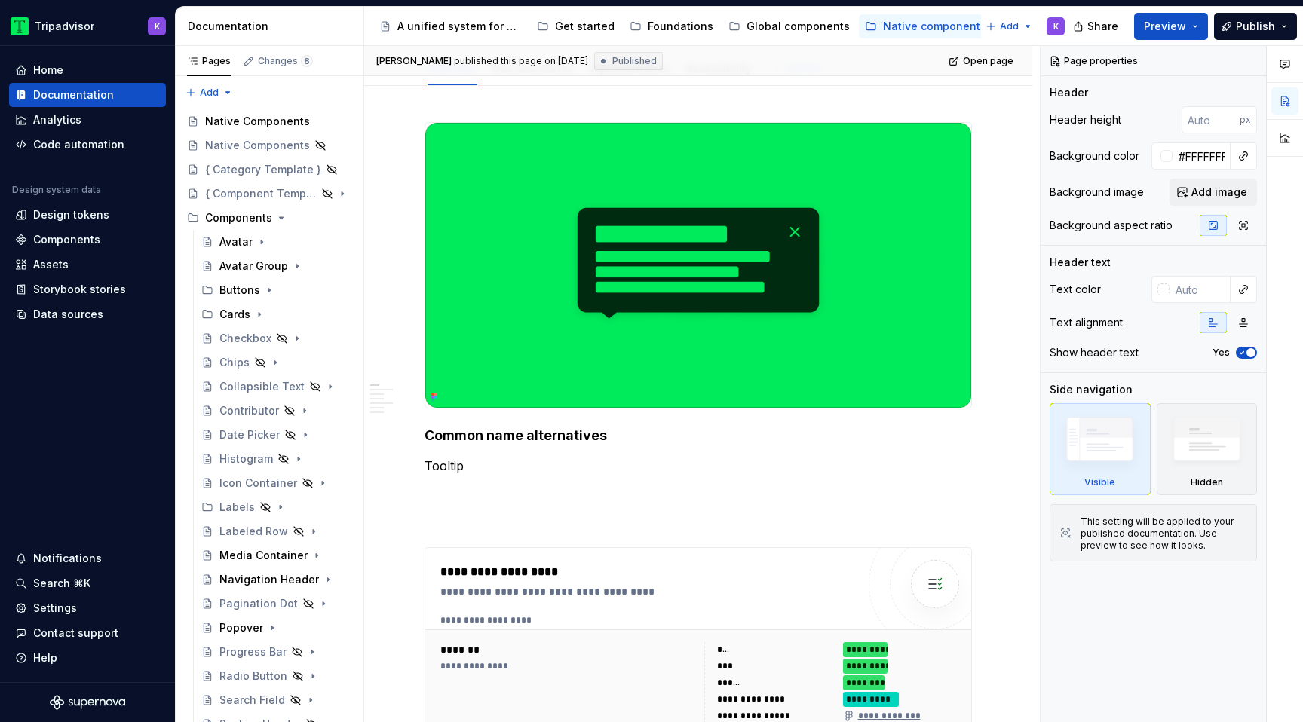
scroll to position [0, 0]
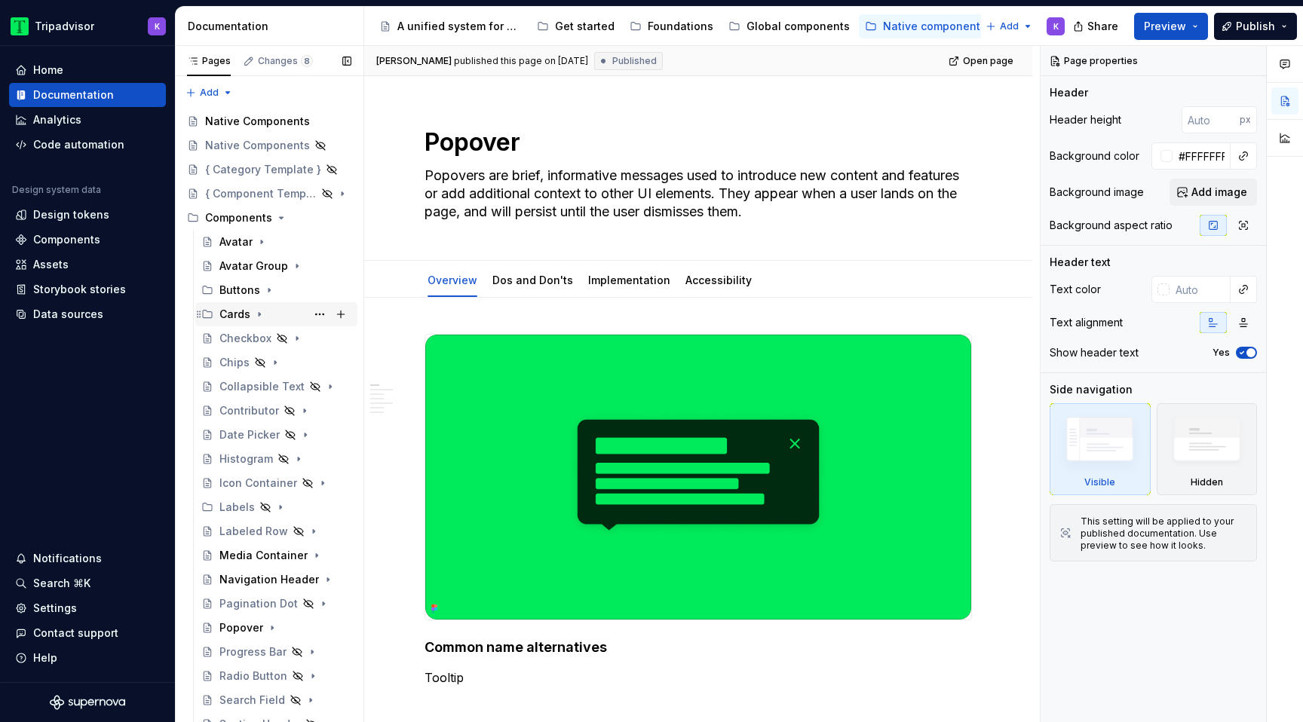
click at [262, 315] on icon "Page tree" at bounding box center [259, 314] width 12 height 12
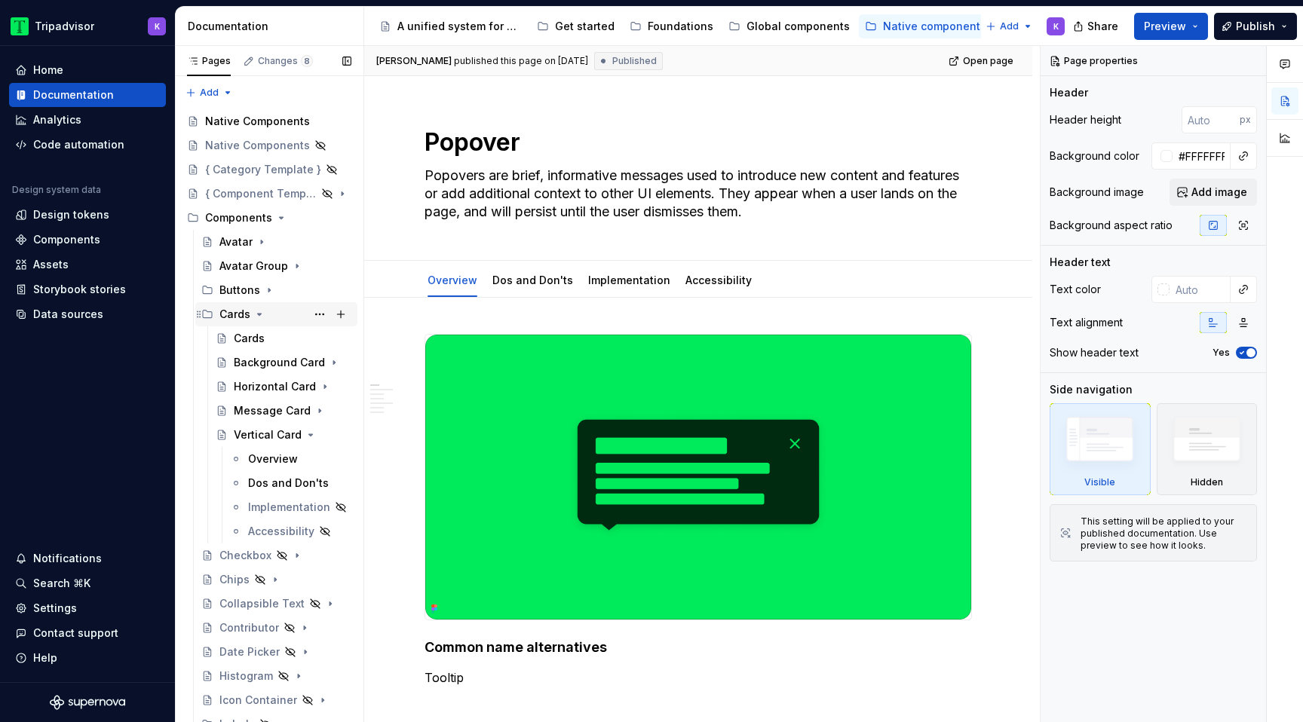
click at [262, 315] on icon "Page tree" at bounding box center [259, 314] width 12 height 12
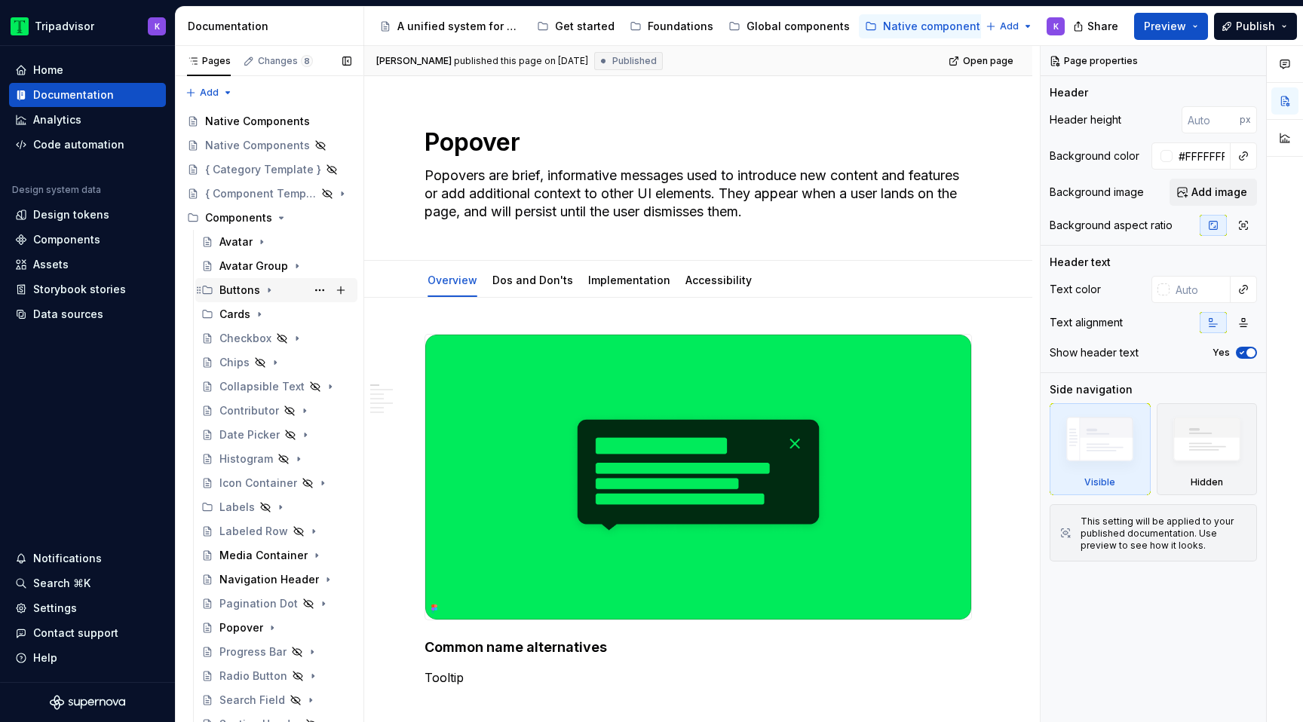
click at [268, 289] on icon "Page tree" at bounding box center [269, 290] width 12 height 12
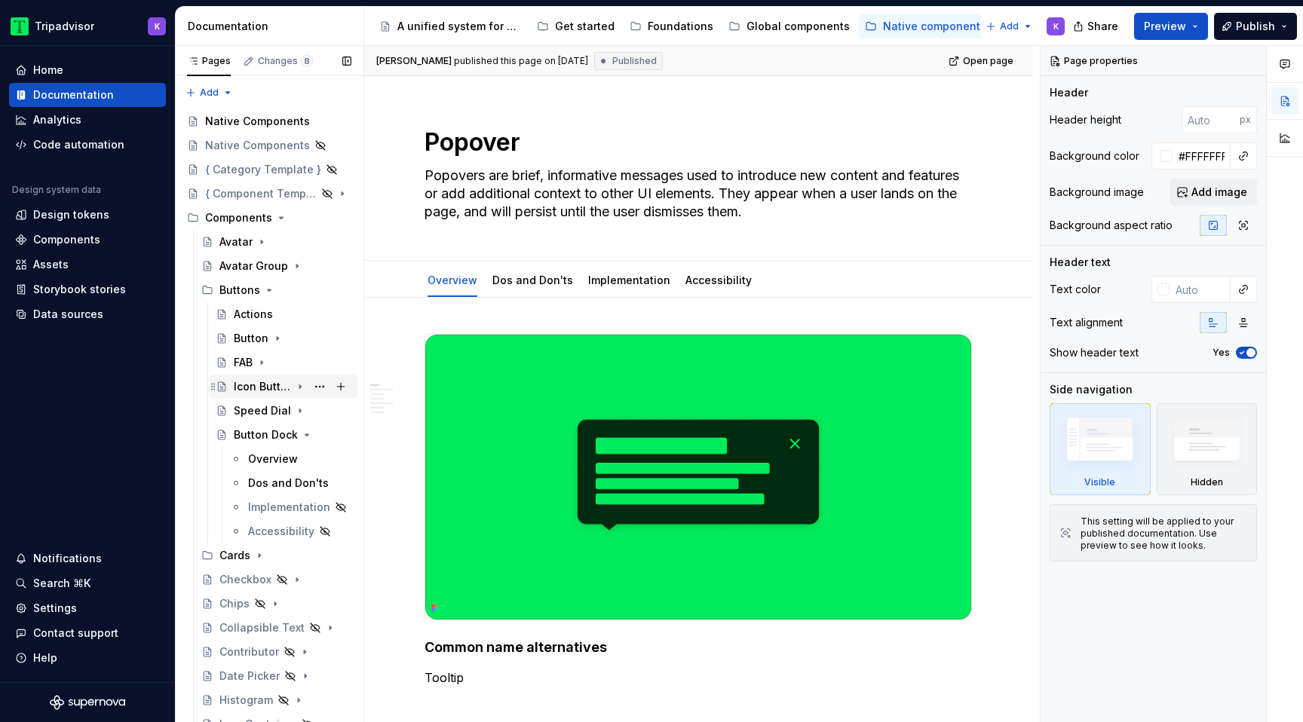
click at [270, 385] on div "Icon Button" at bounding box center [262, 386] width 57 height 15
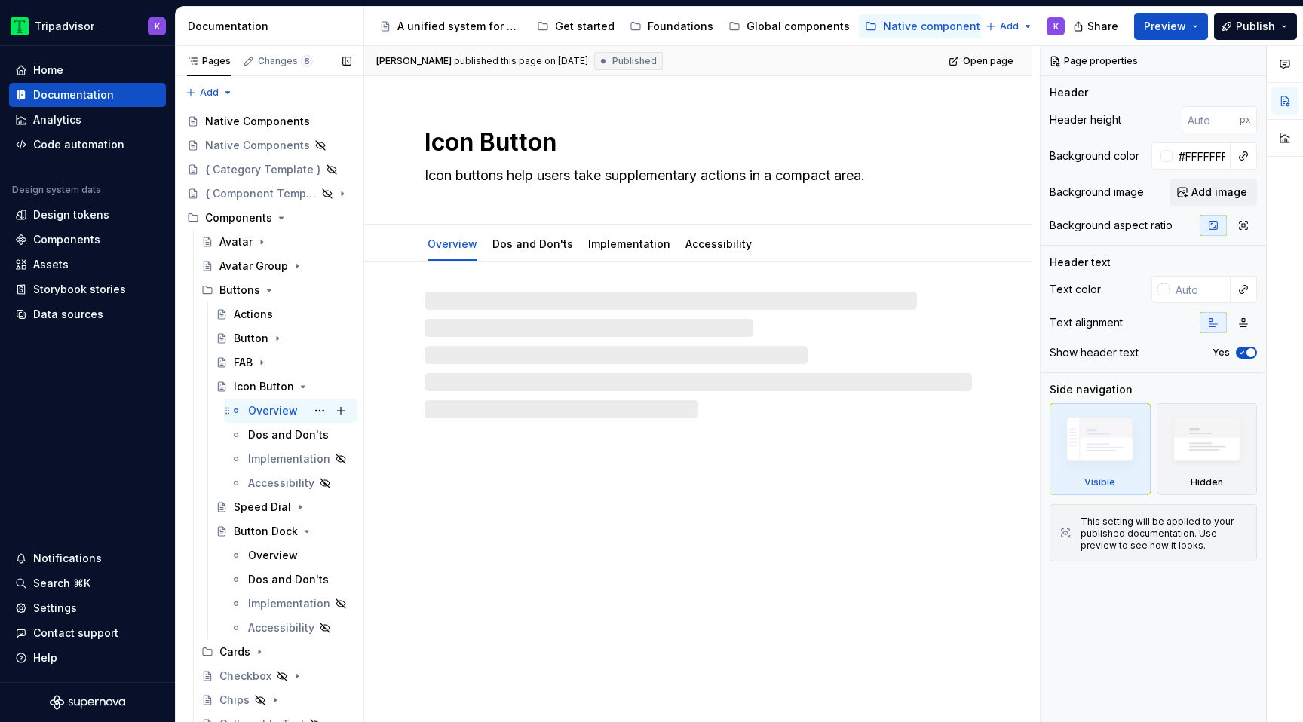
click at [275, 410] on div "Overview" at bounding box center [273, 410] width 50 height 15
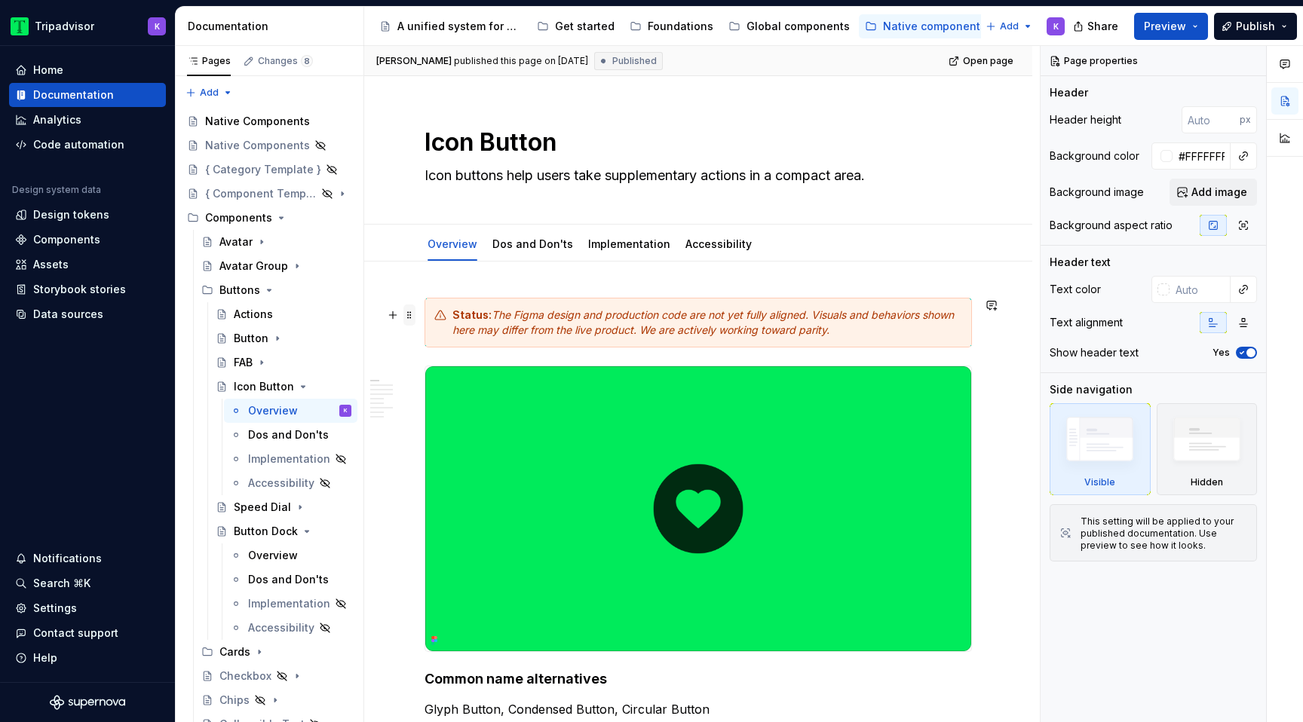
click at [407, 319] on span at bounding box center [409, 315] width 12 height 21
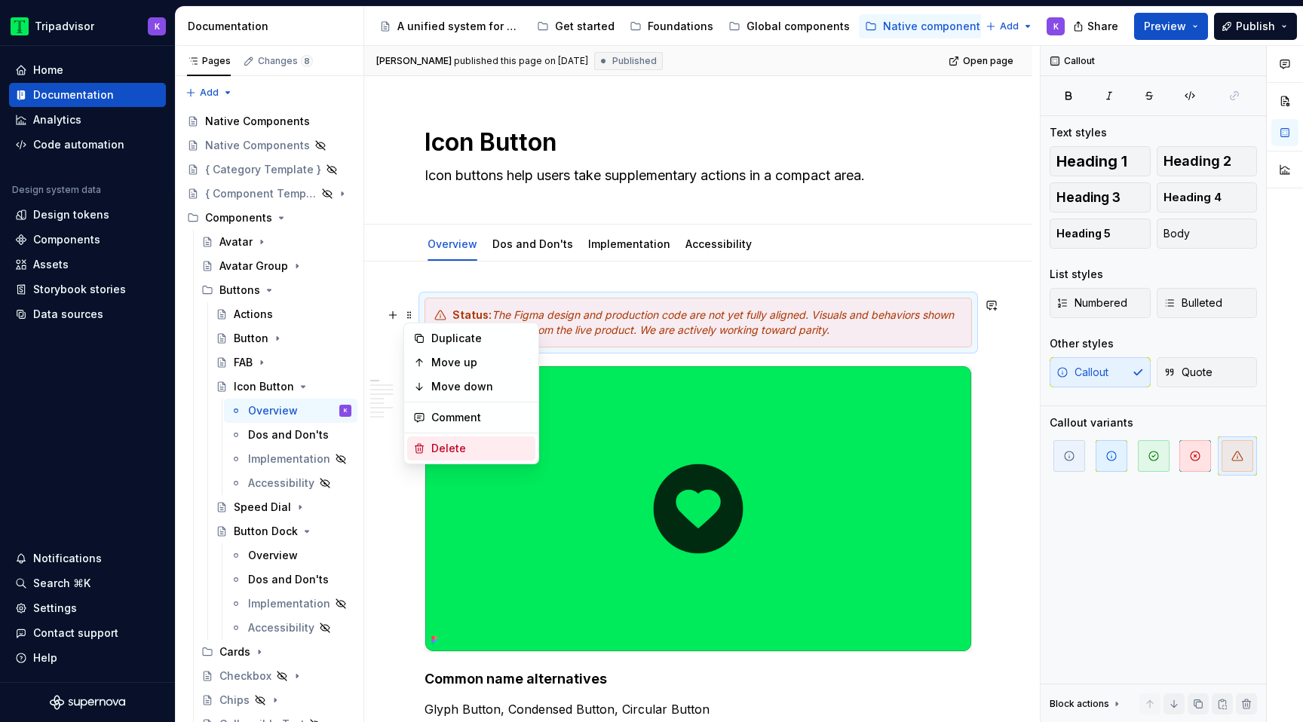
click at [483, 451] on div "Delete" at bounding box center [480, 448] width 98 height 15
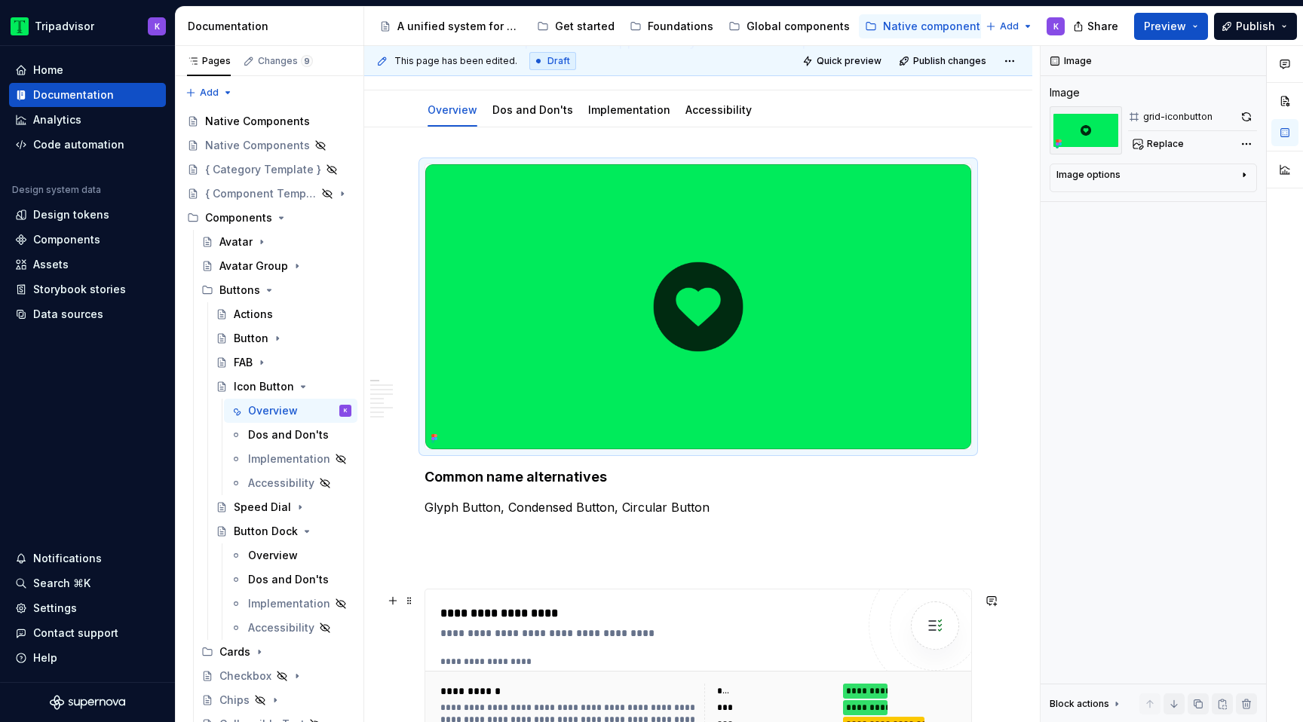
scroll to position [240, 0]
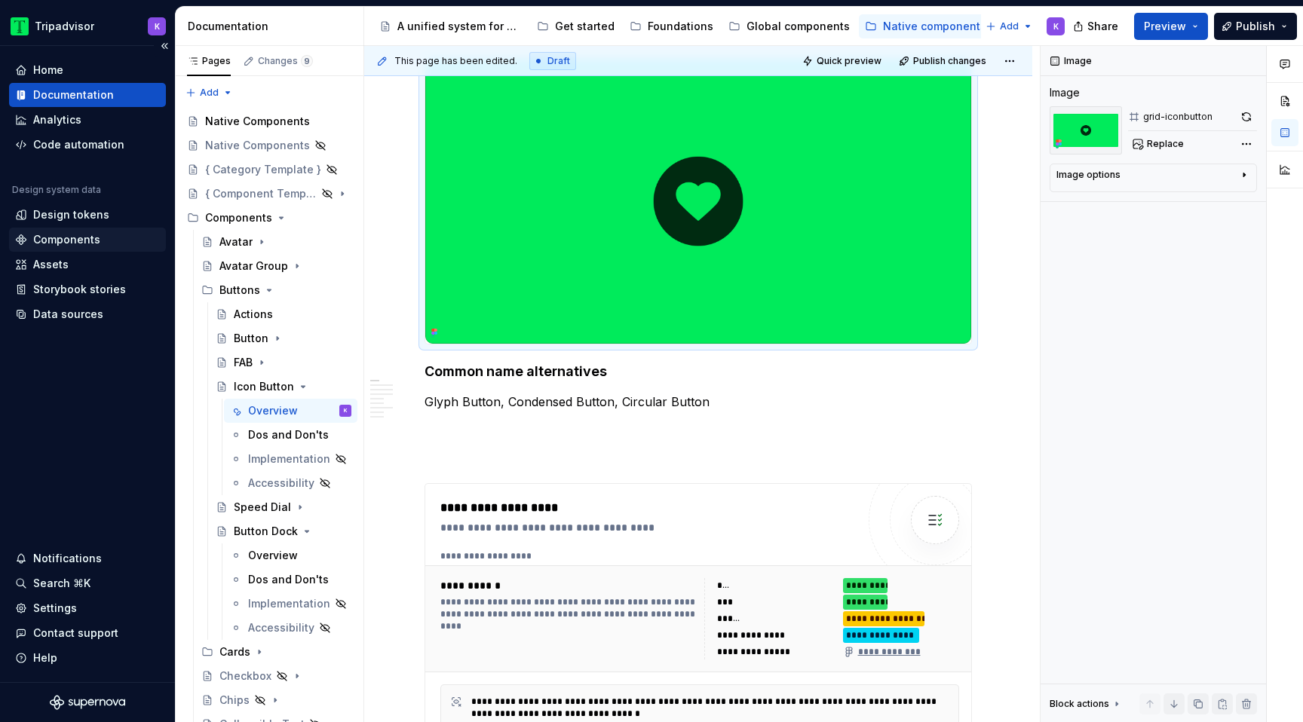
click at [63, 238] on div "Components" at bounding box center [66, 239] width 67 height 15
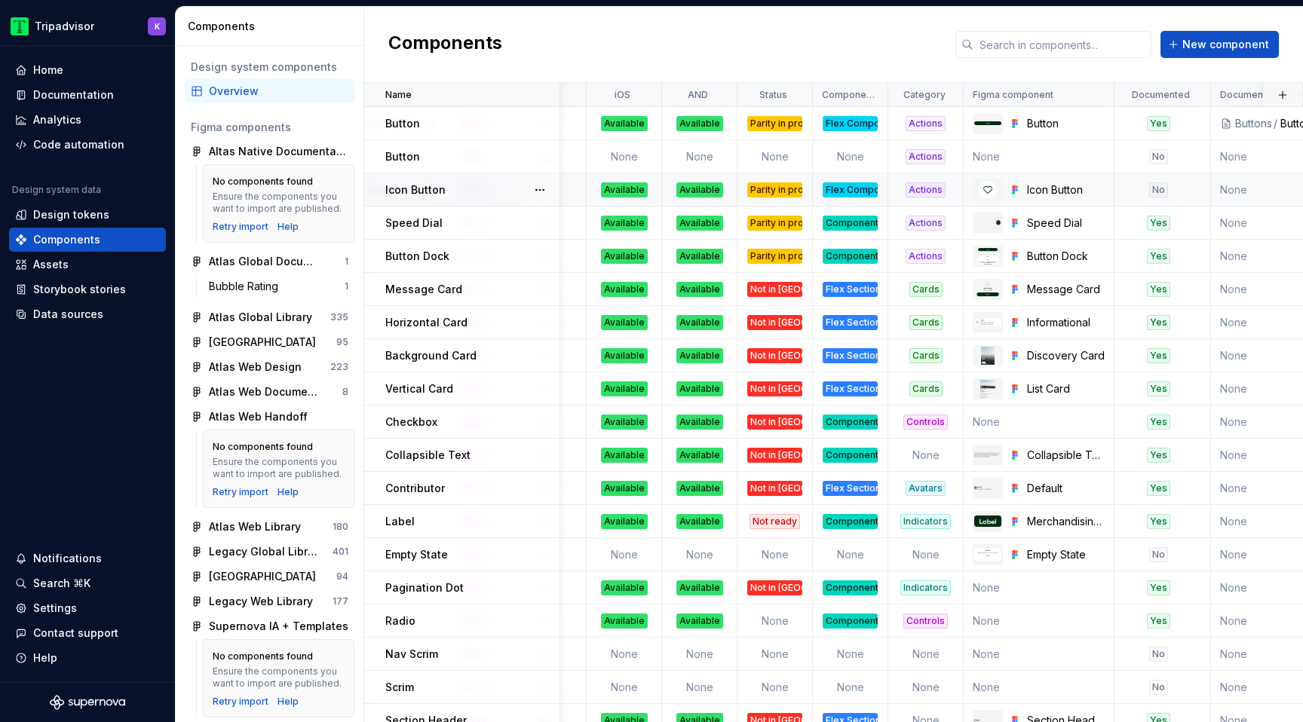
scroll to position [0, 341]
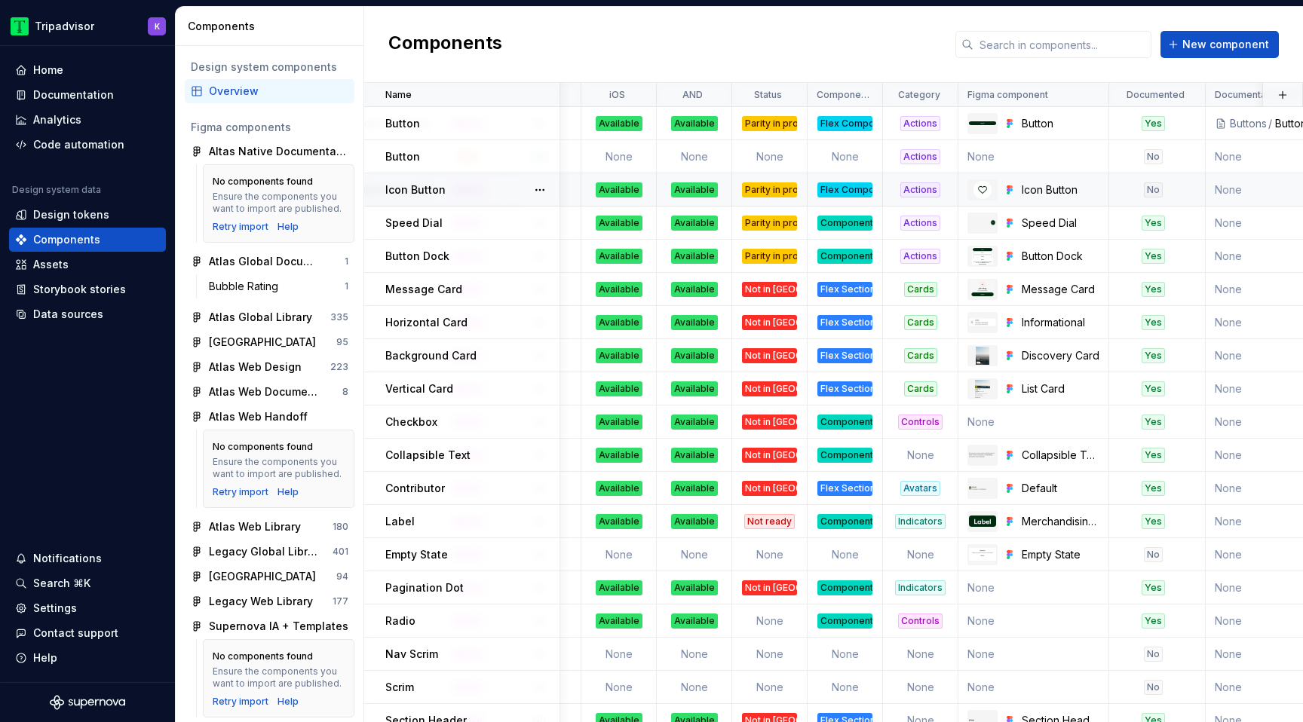
click at [762, 195] on div "Parity in progress" at bounding box center [769, 190] width 55 height 15
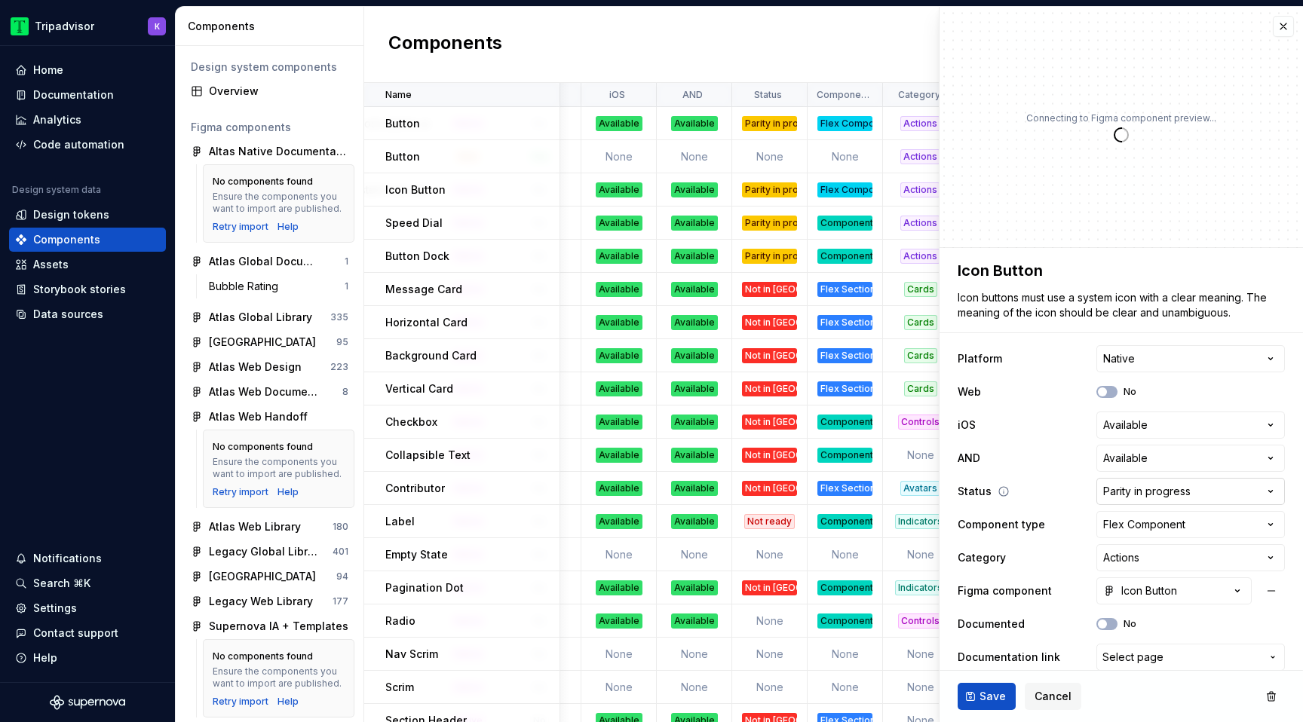
type textarea "*"
click at [1191, 495] on html "Tripadvisor K Home Documentation Analytics Code automation Design system data D…" at bounding box center [651, 361] width 1303 height 722
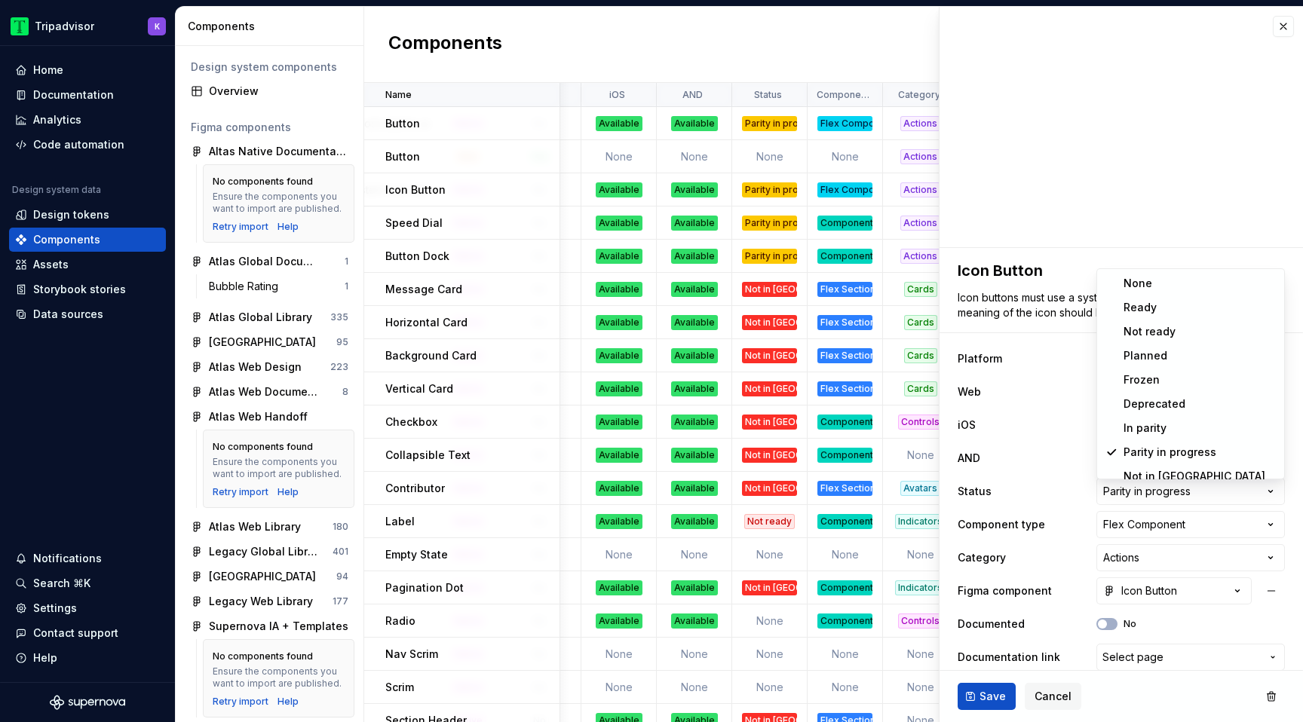
select select "**********"
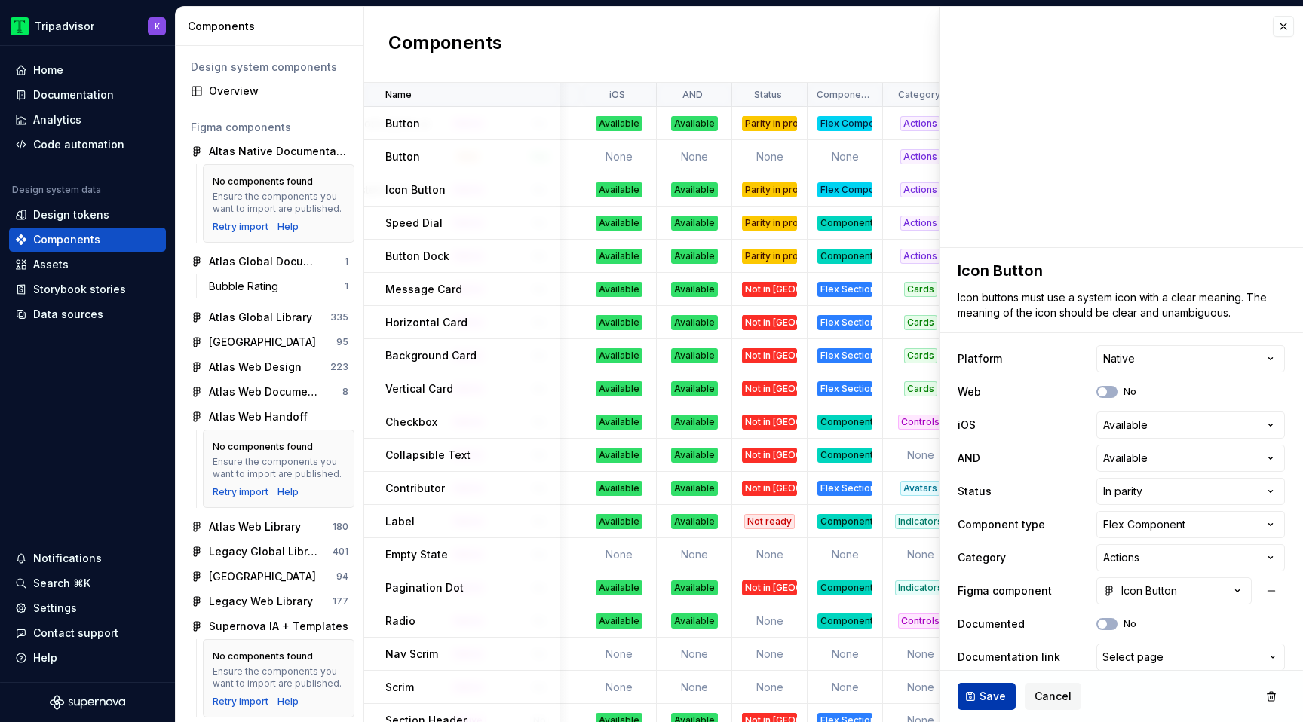
click at [971, 700] on button "Save" at bounding box center [987, 696] width 58 height 27
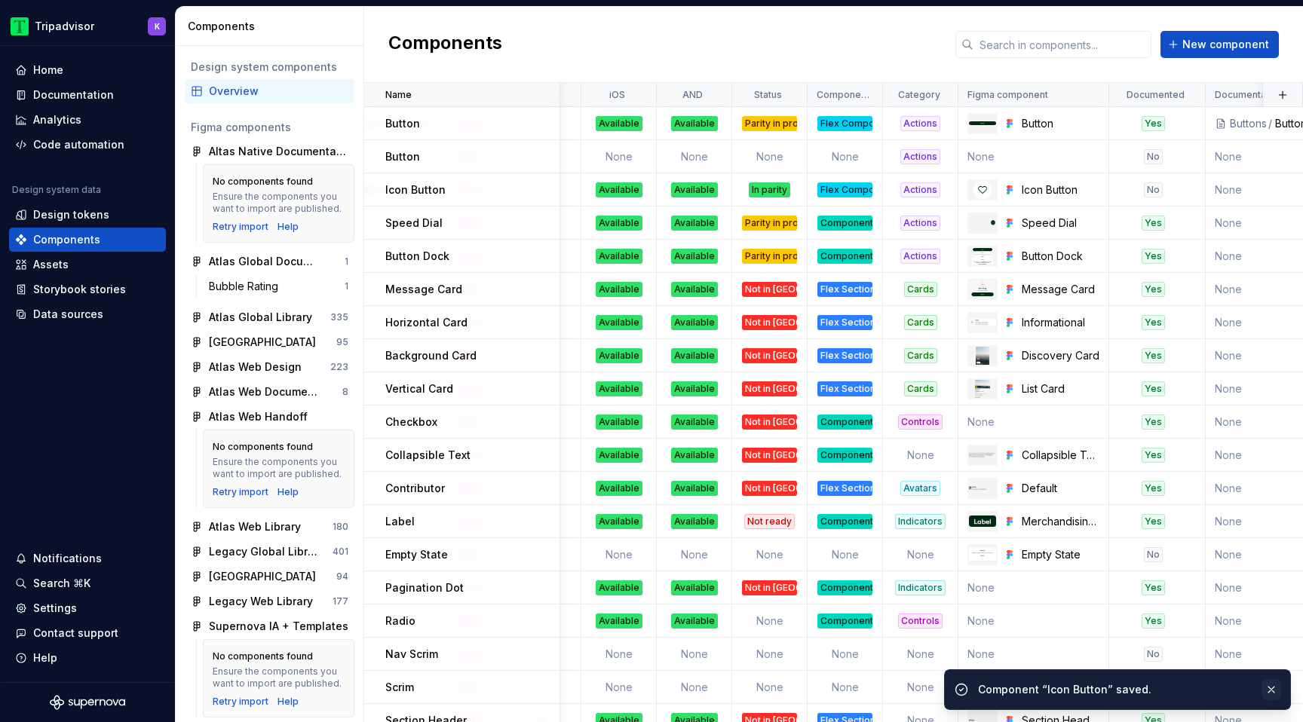
click at [1273, 689] on button "button" at bounding box center [1272, 690] width 20 height 21
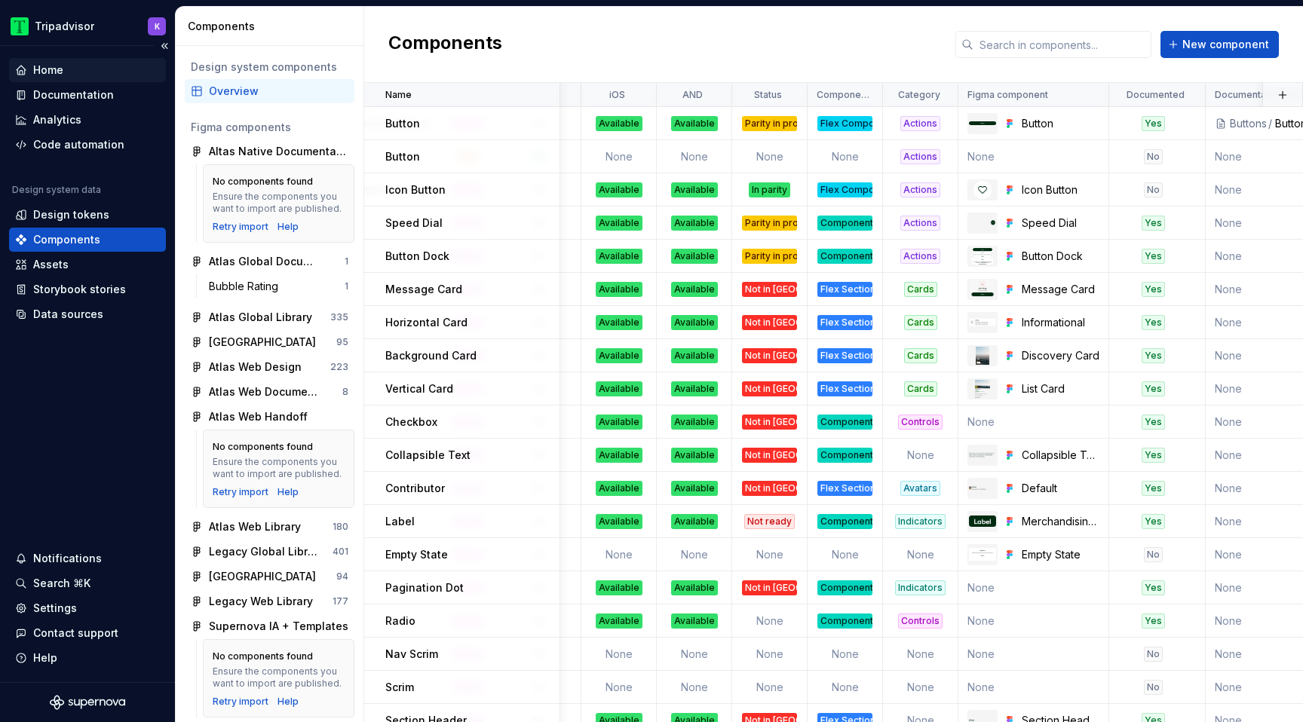
click at [50, 69] on div "Home" at bounding box center [48, 70] width 30 height 15
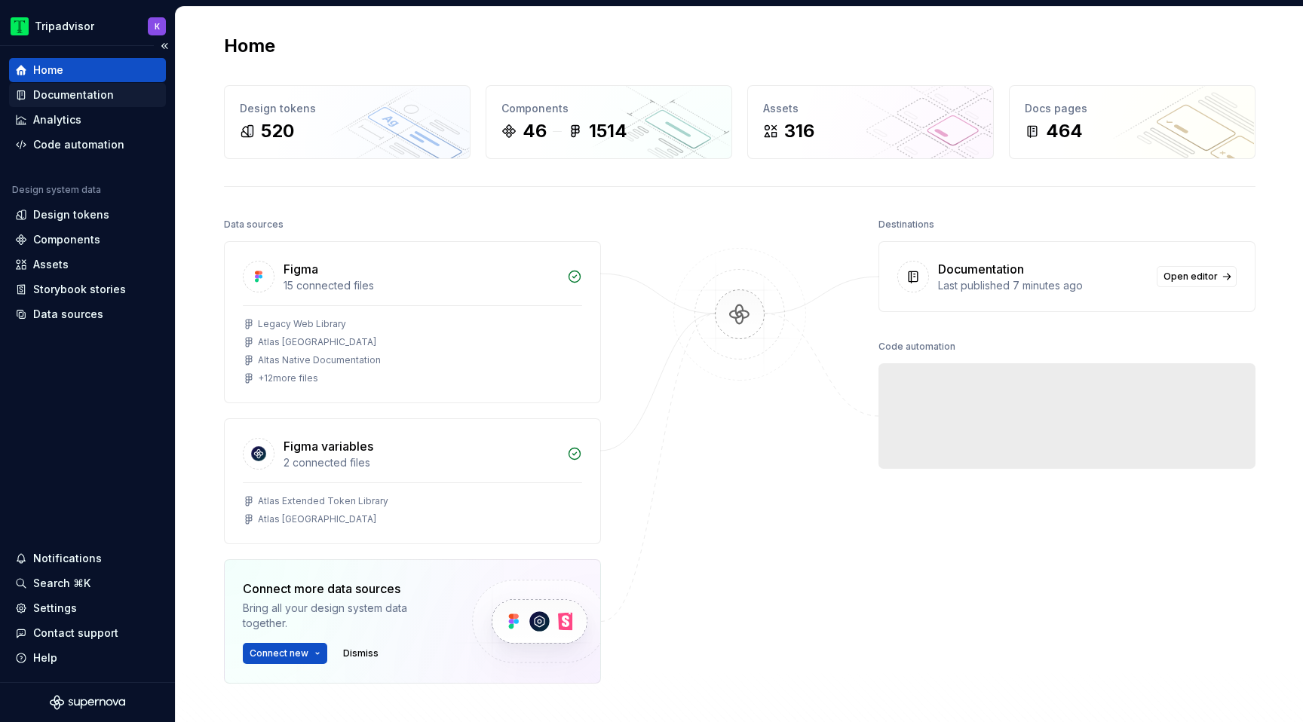
click at [55, 93] on div "Documentation" at bounding box center [73, 94] width 81 height 15
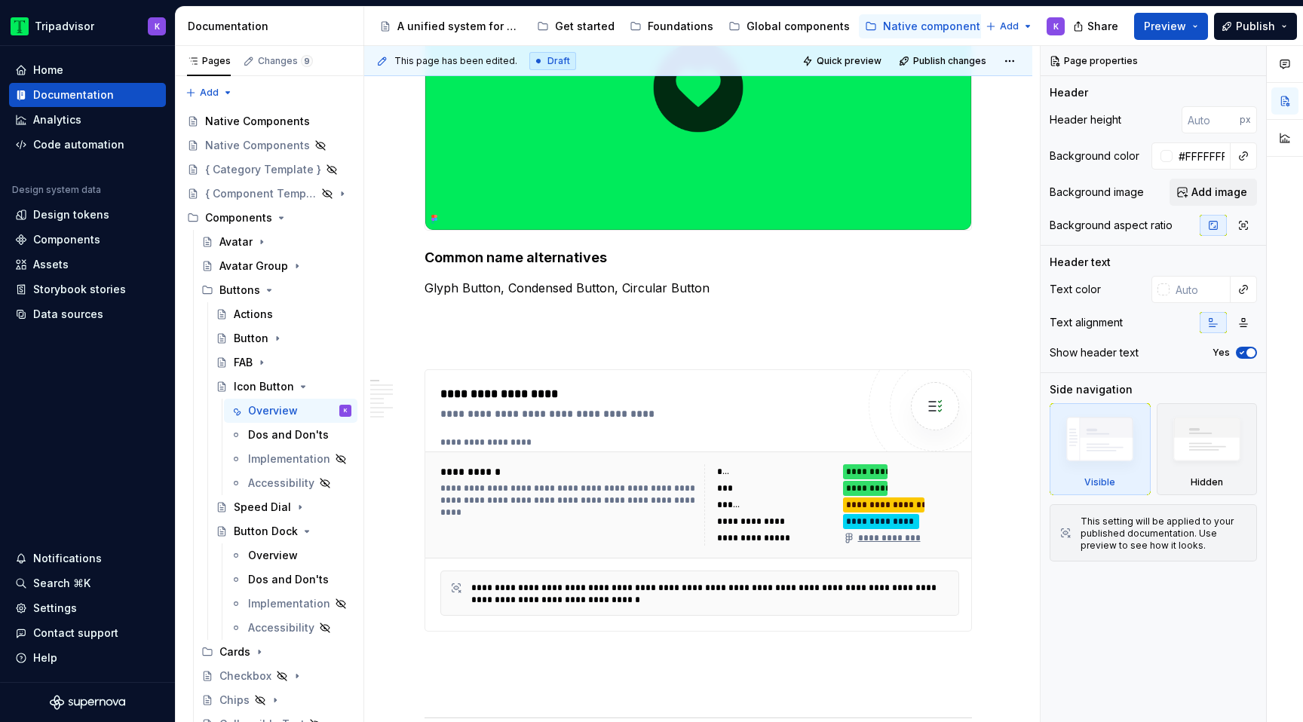
scroll to position [488, 0]
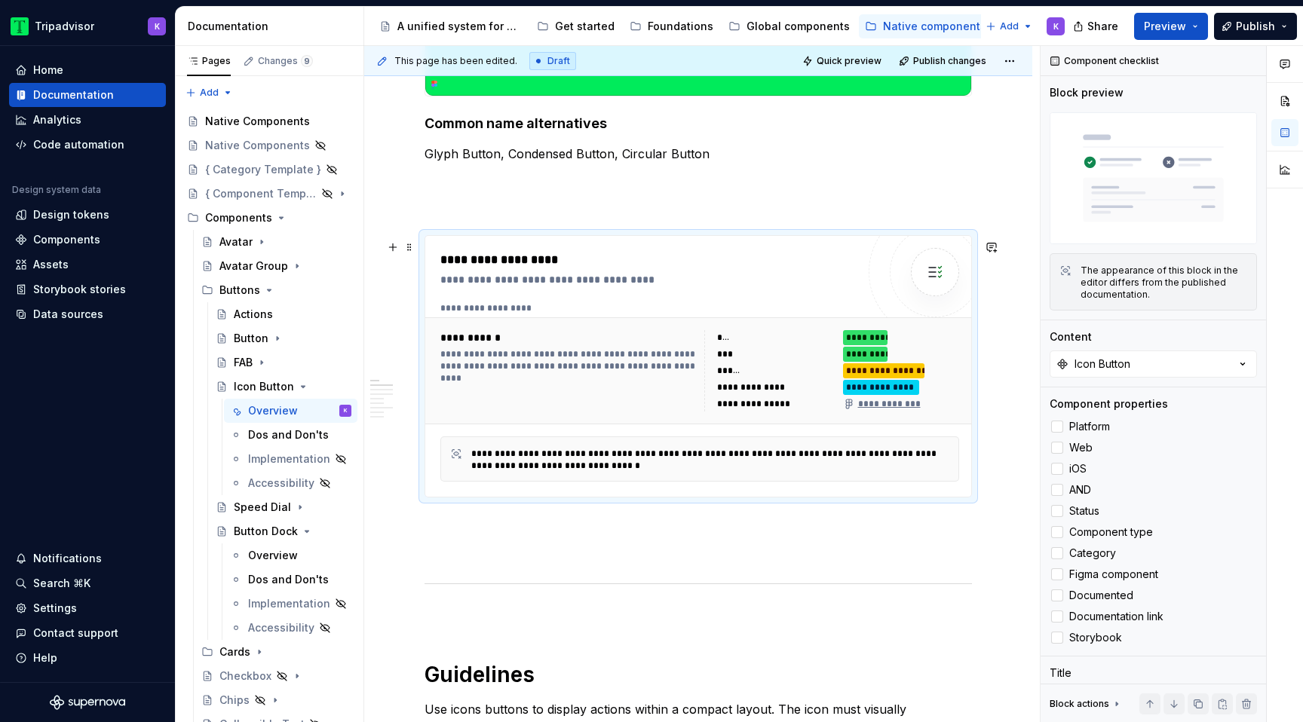
click at [876, 406] on div "**********" at bounding box center [881, 404] width 77 height 12
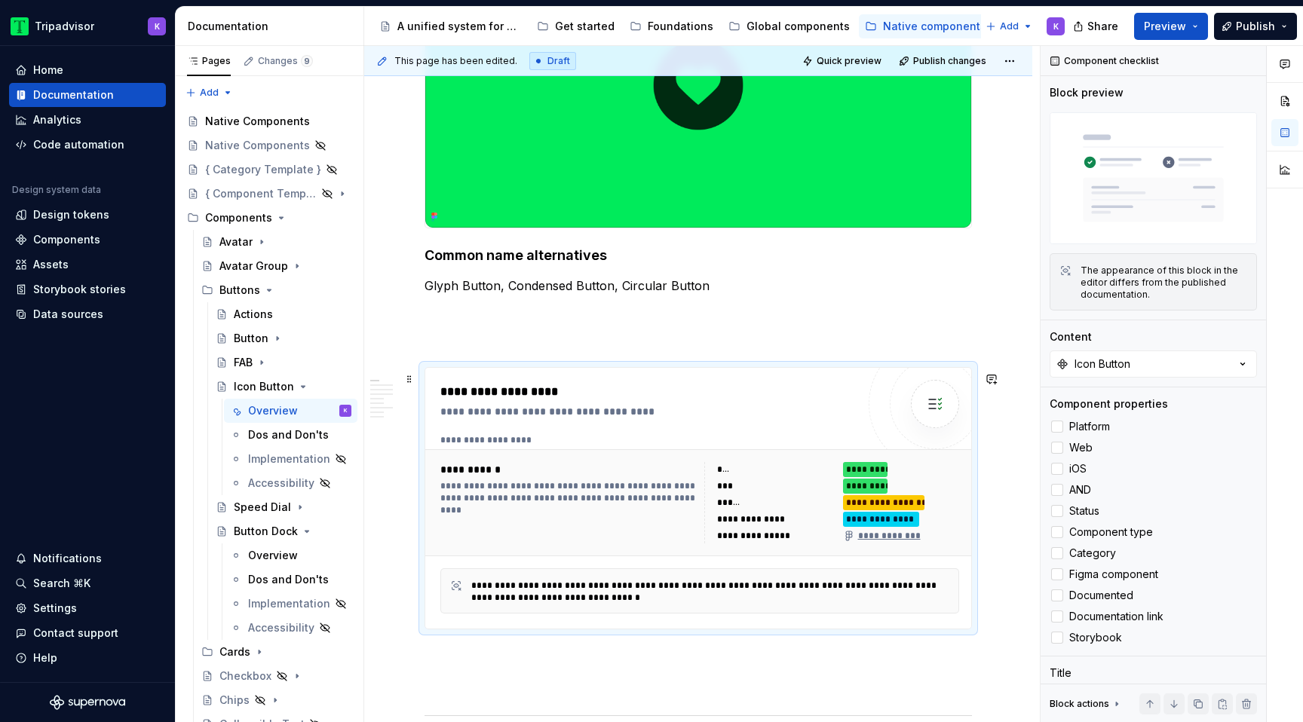
scroll to position [354, 0]
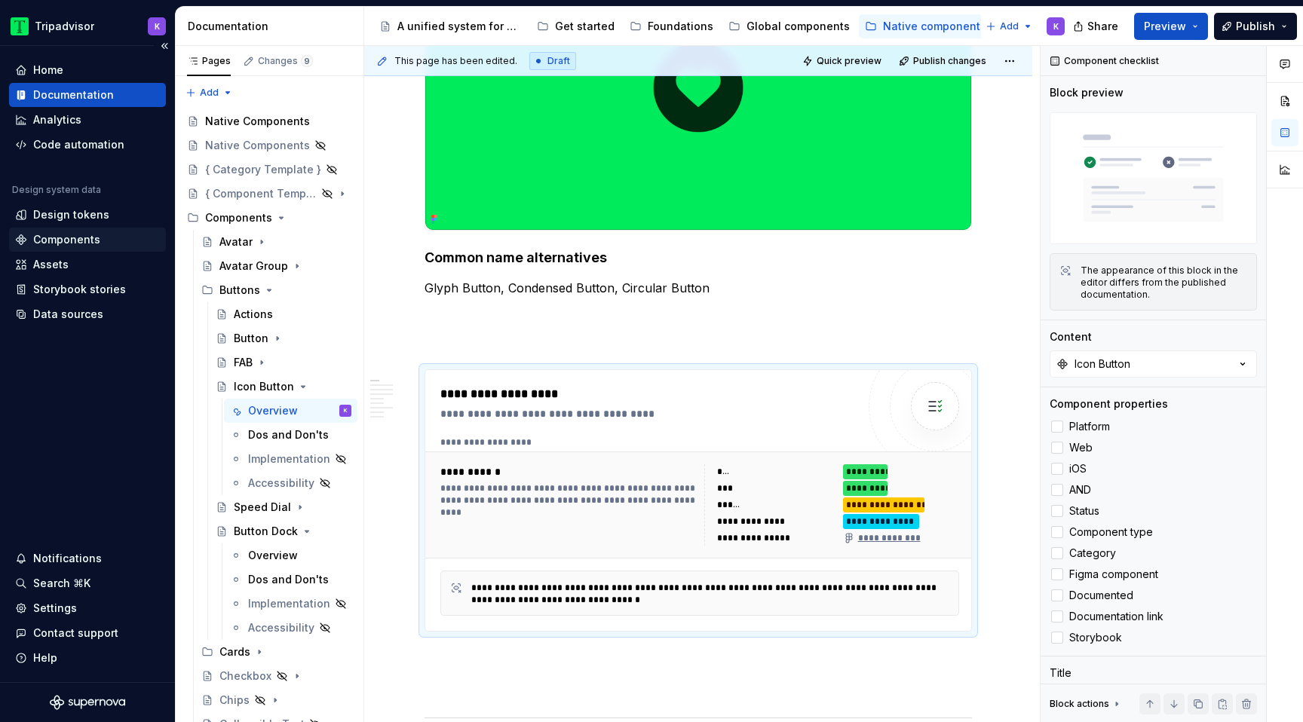
click at [55, 242] on div "Components" at bounding box center [66, 239] width 67 height 15
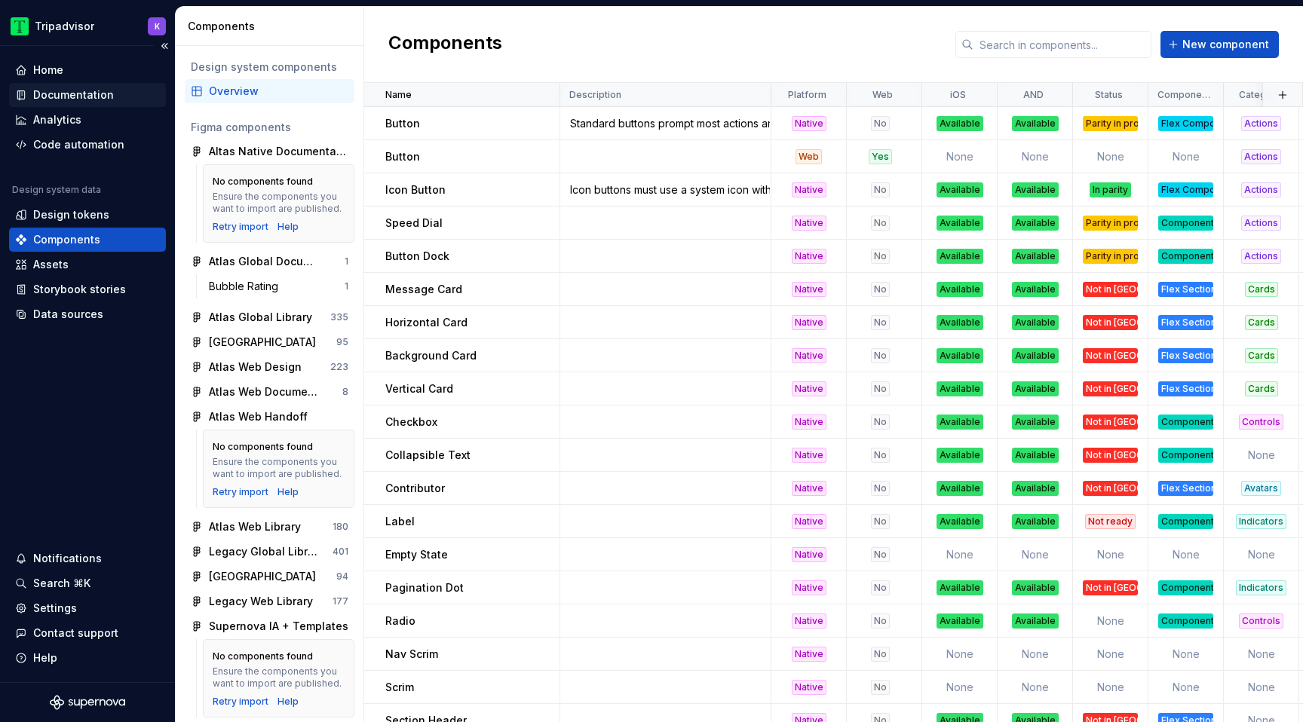
click at [96, 98] on div "Documentation" at bounding box center [73, 94] width 81 height 15
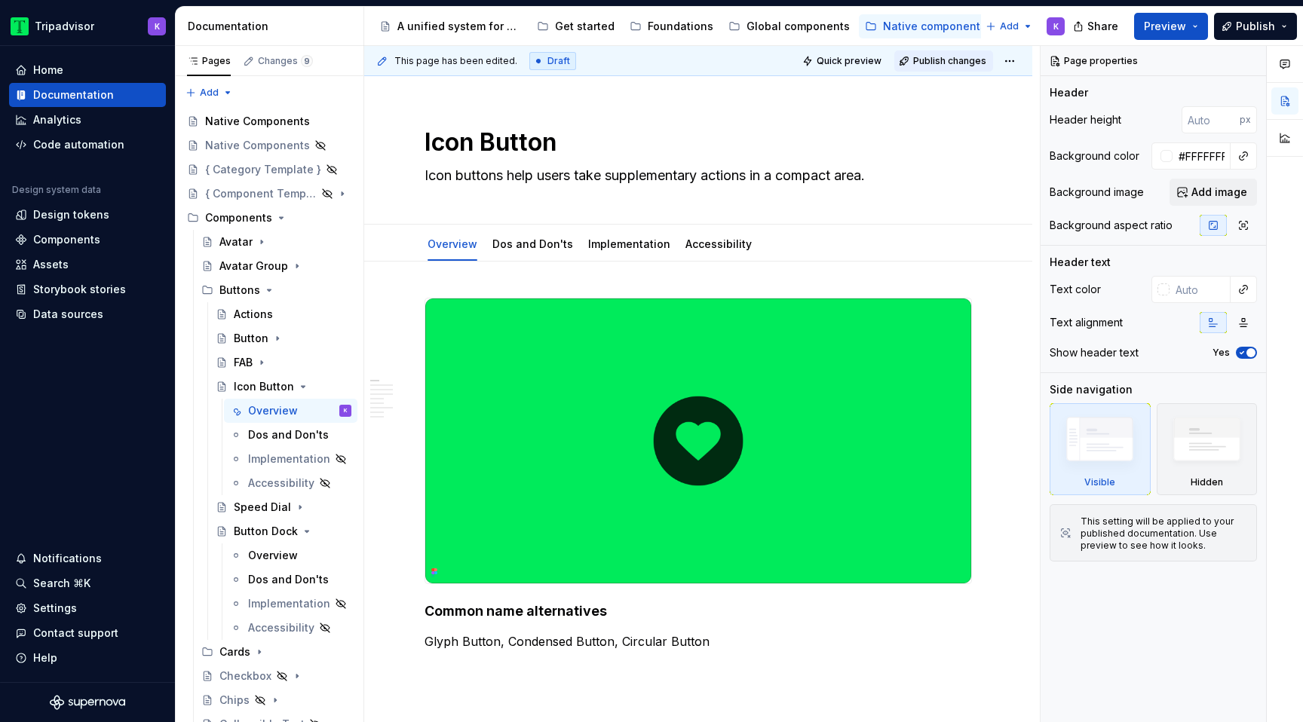
click at [944, 60] on span "Publish changes" at bounding box center [949, 61] width 73 height 12
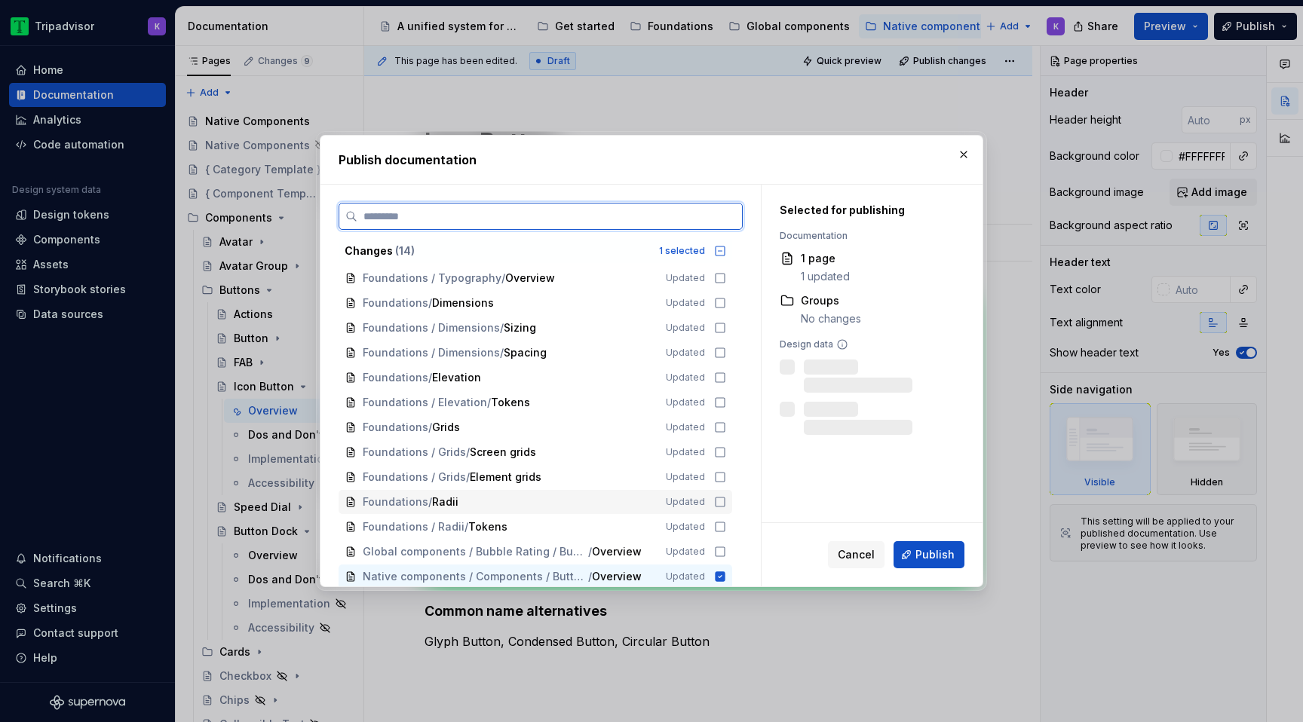
scroll to position [28, 0]
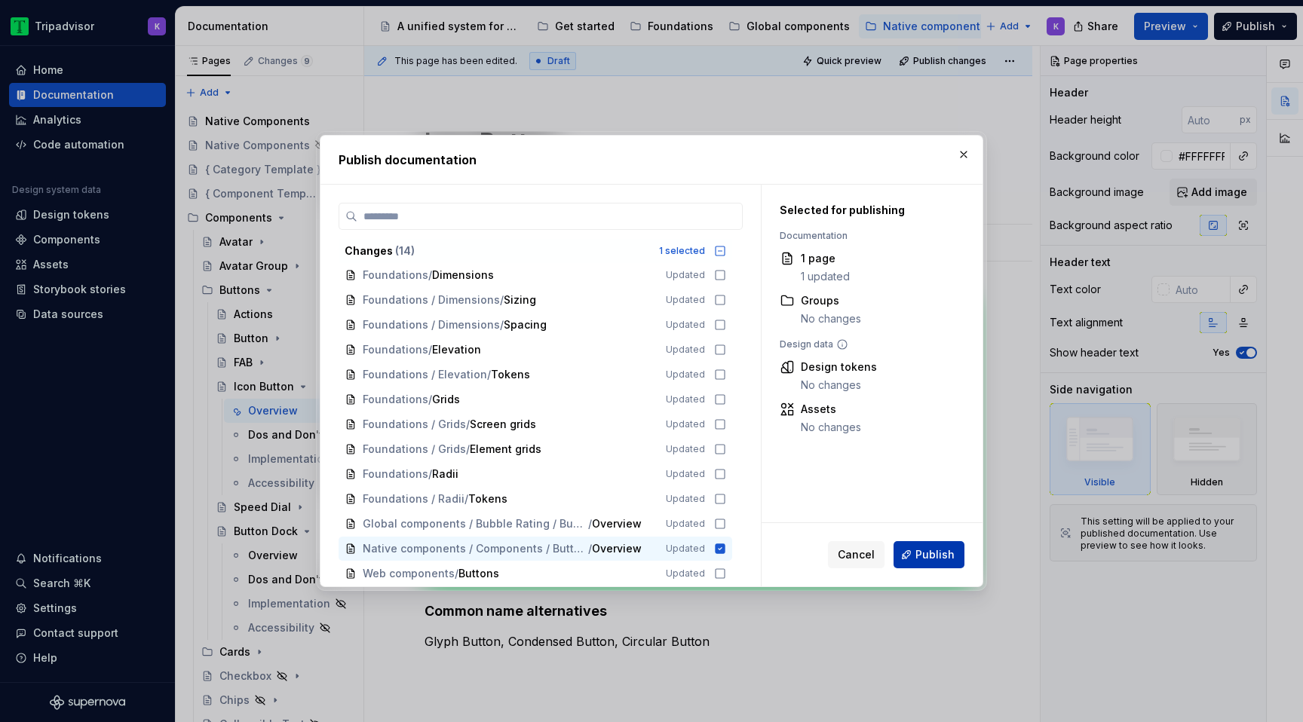
click at [934, 553] on span "Publish" at bounding box center [935, 555] width 39 height 15
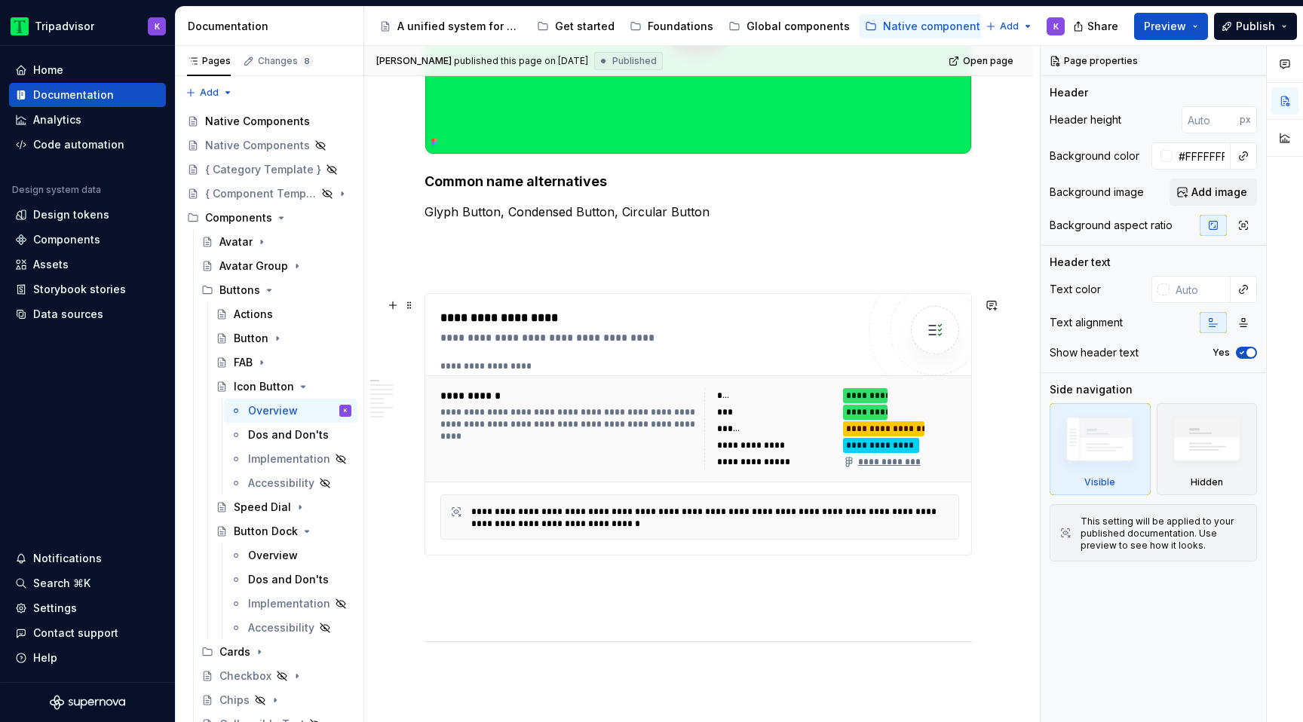
scroll to position [431, 0]
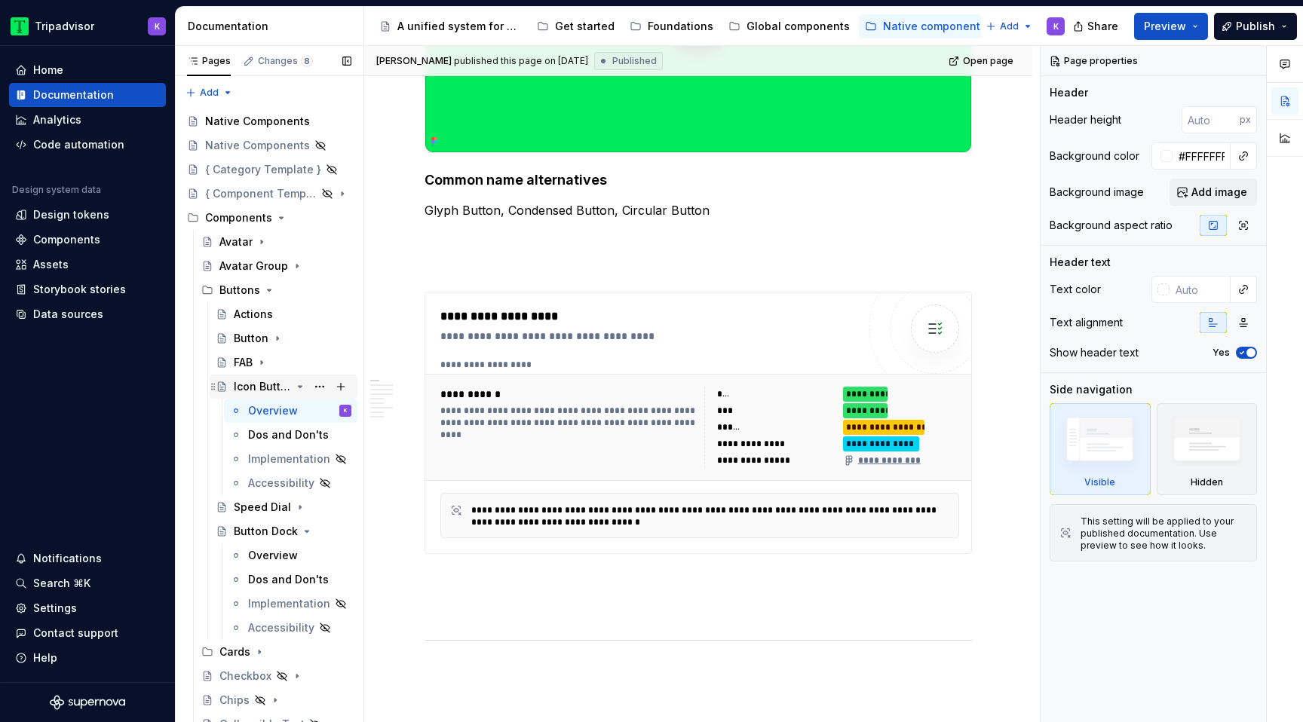
click at [300, 386] on icon "Page tree" at bounding box center [301, 387] width 4 height 2
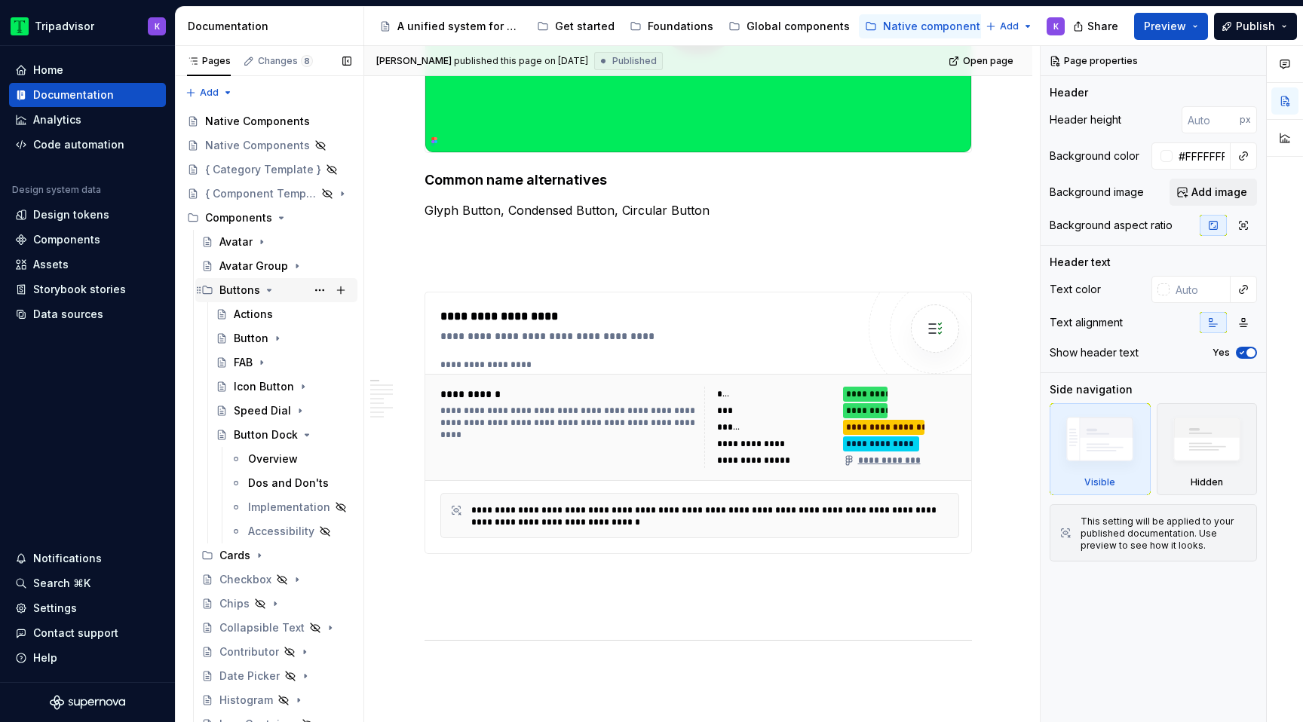
click at [265, 287] on icon "Page tree" at bounding box center [269, 290] width 12 height 12
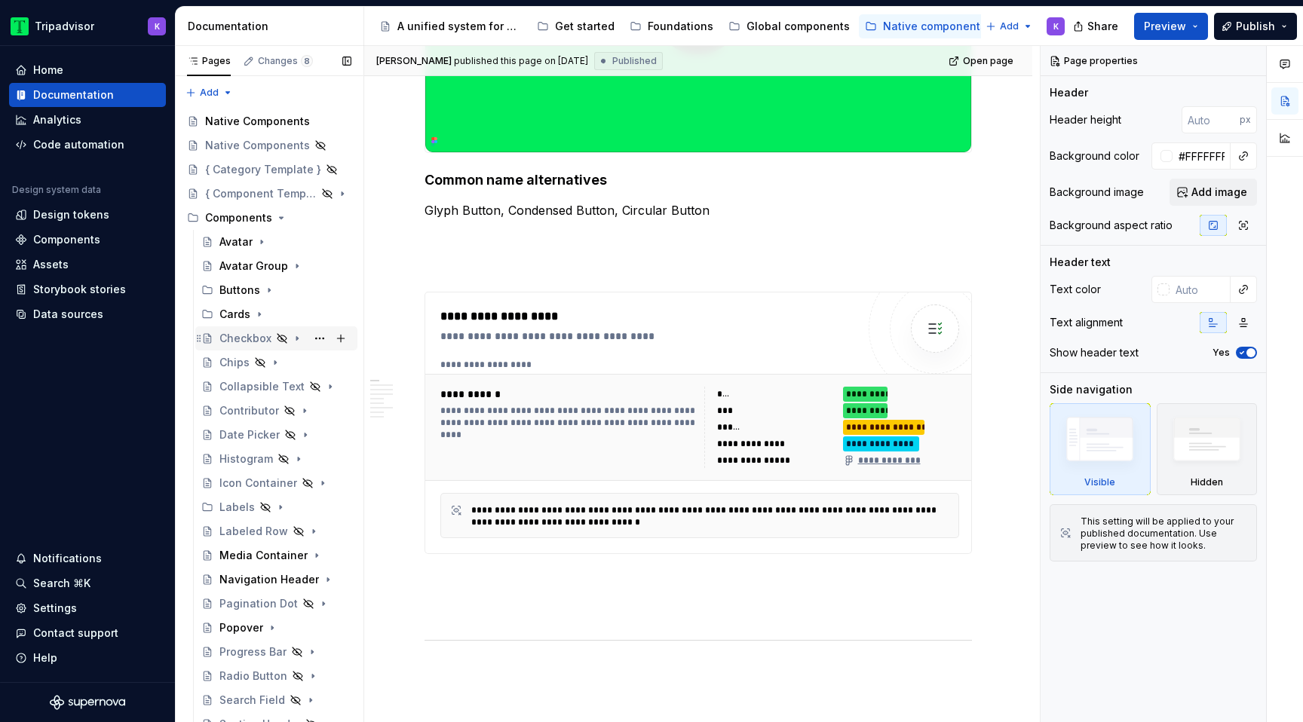
click at [301, 341] on icon "Page tree" at bounding box center [297, 339] width 12 height 12
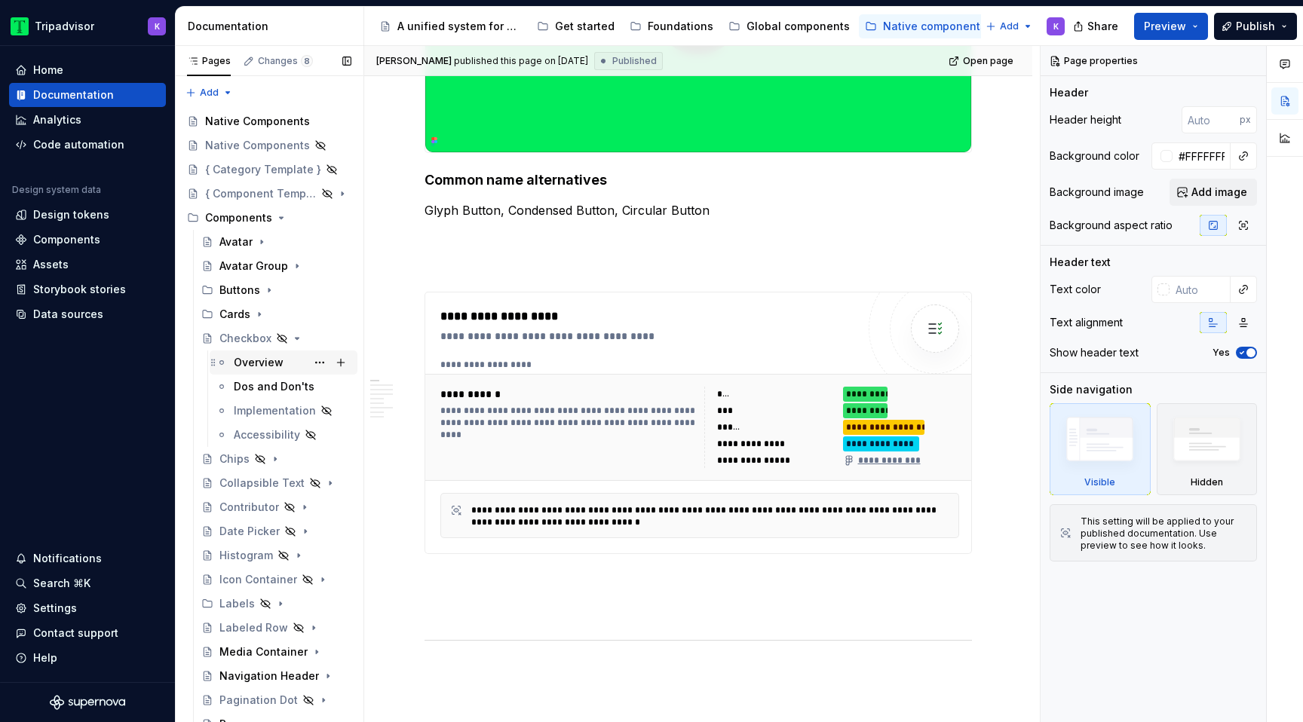
click at [265, 367] on div "Overview" at bounding box center [259, 362] width 50 height 15
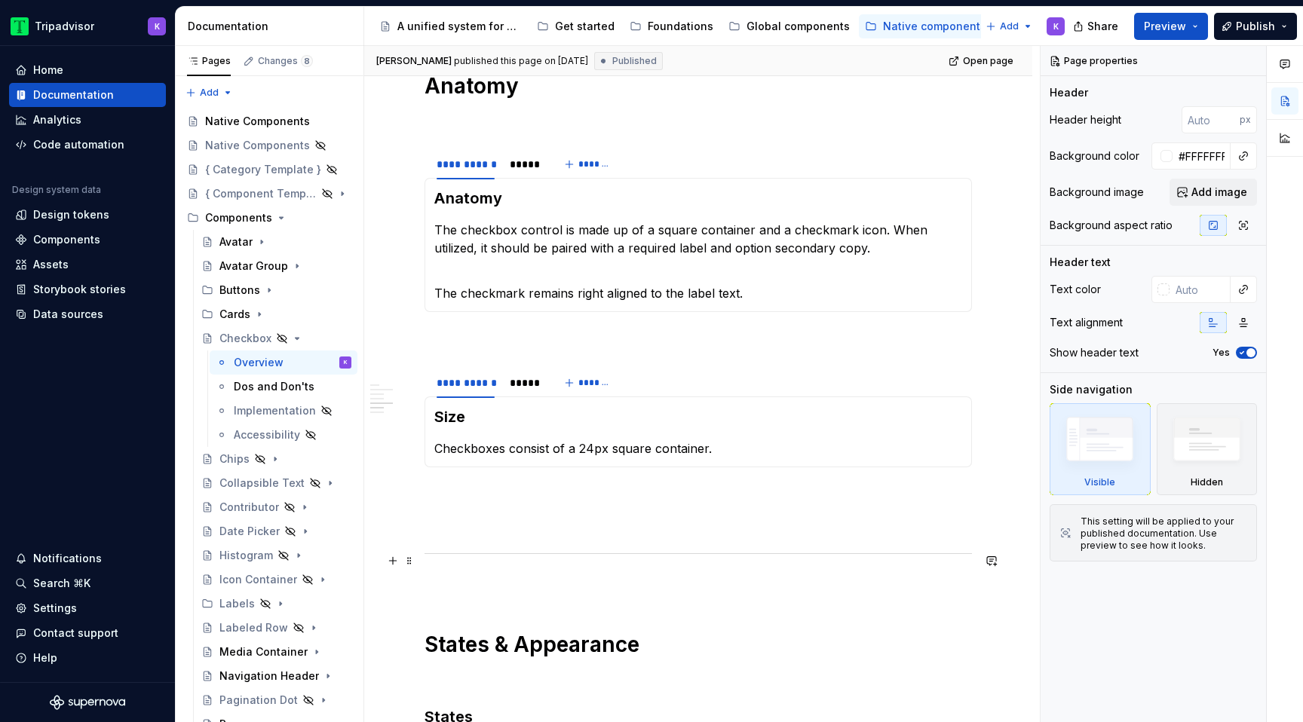
scroll to position [983, 0]
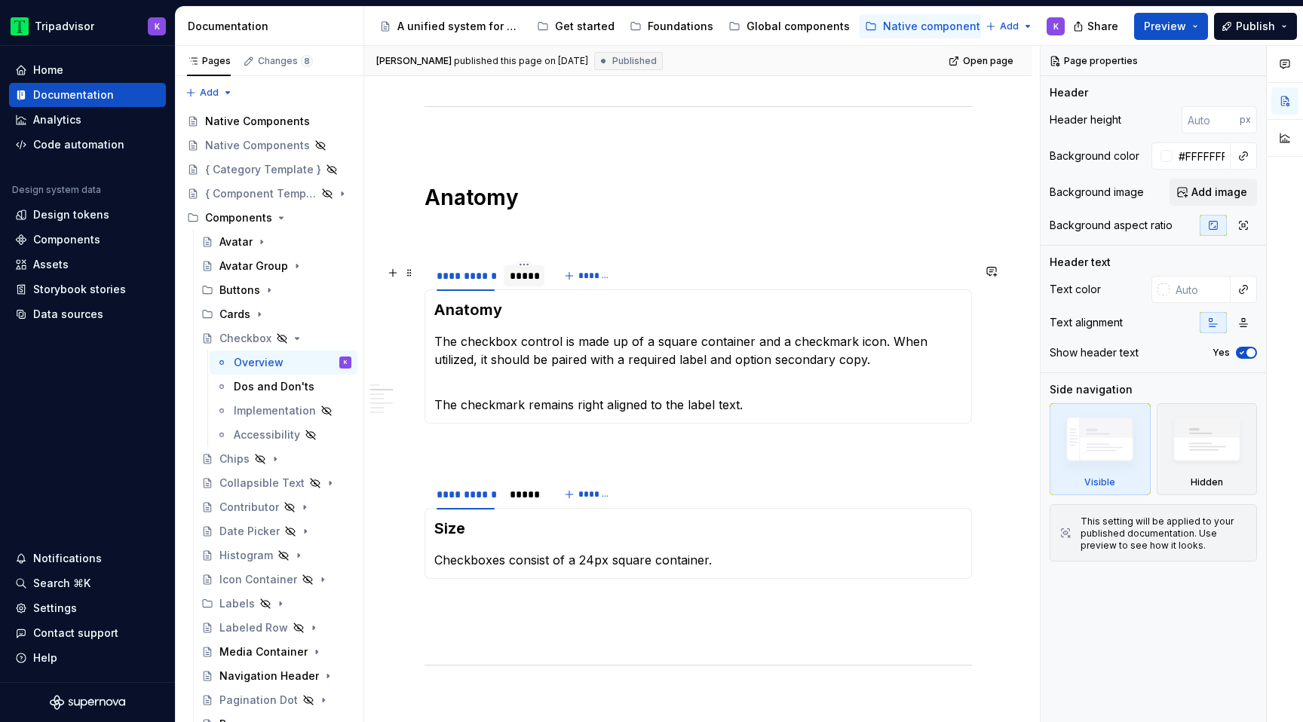
click at [525, 284] on div "*****" at bounding box center [524, 275] width 29 height 15
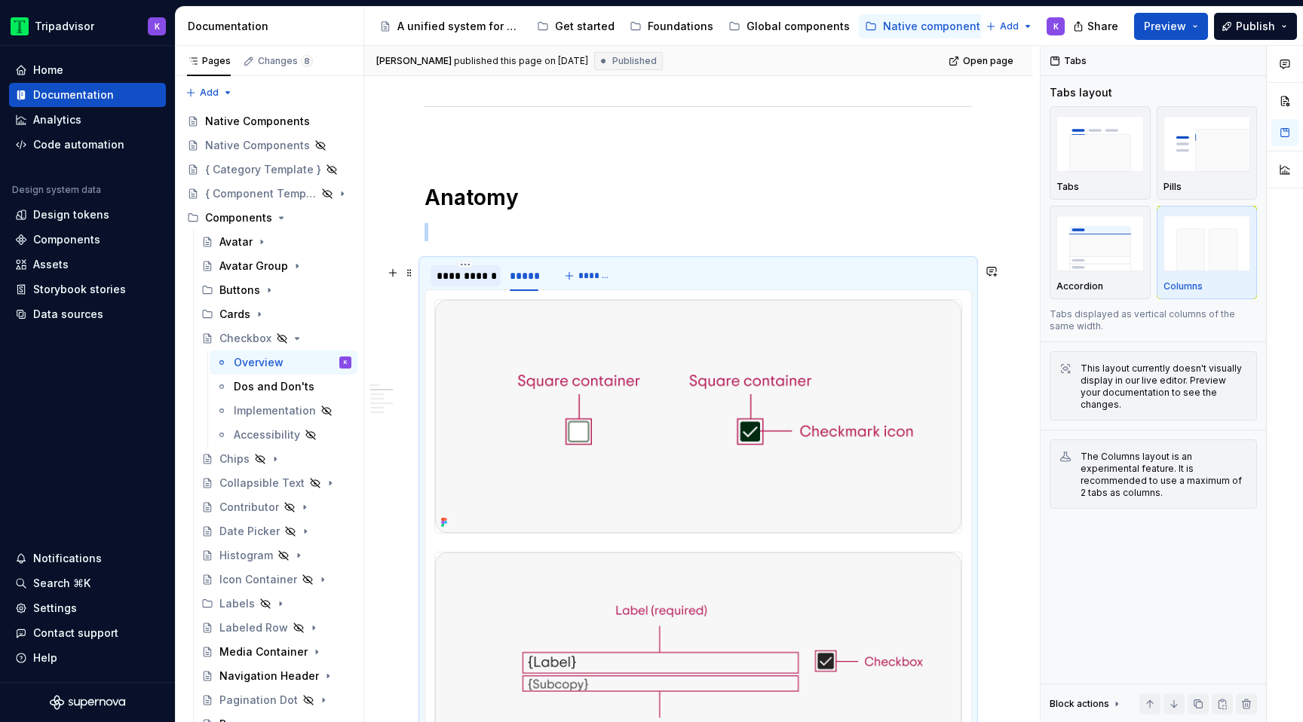
click at [462, 281] on div "**********" at bounding box center [466, 275] width 58 height 15
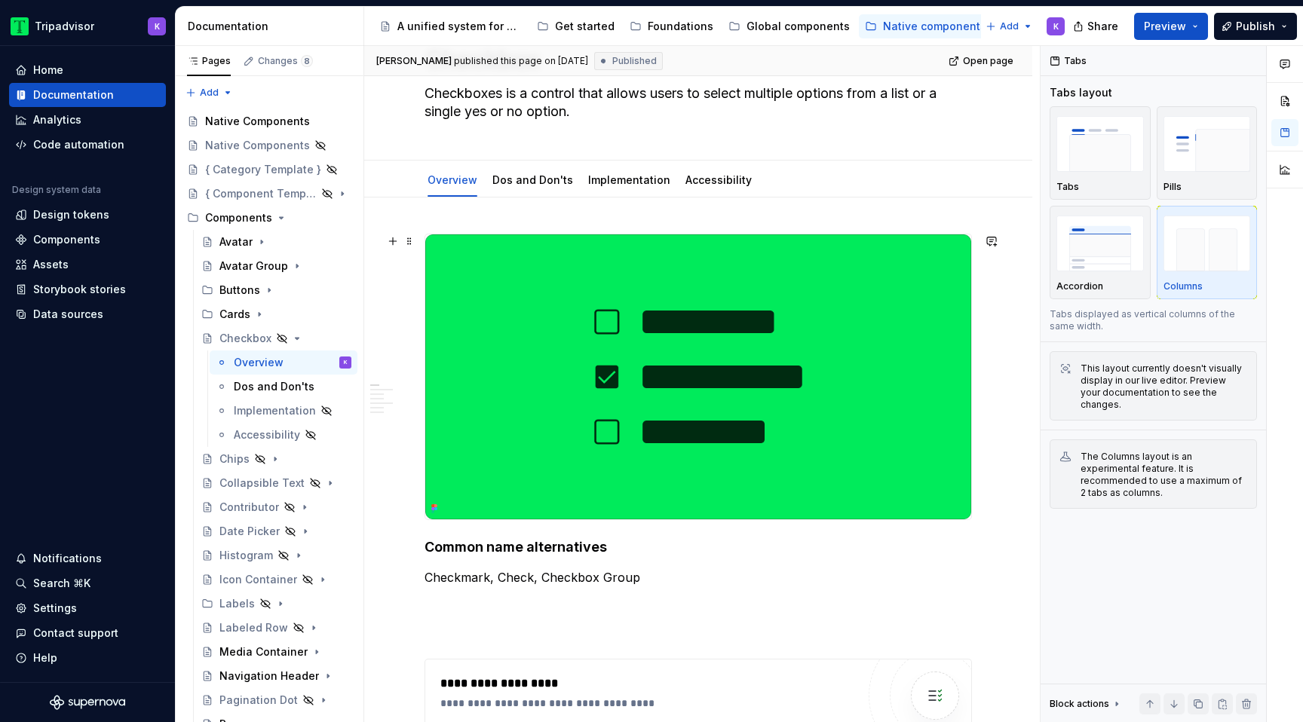
scroll to position [0, 0]
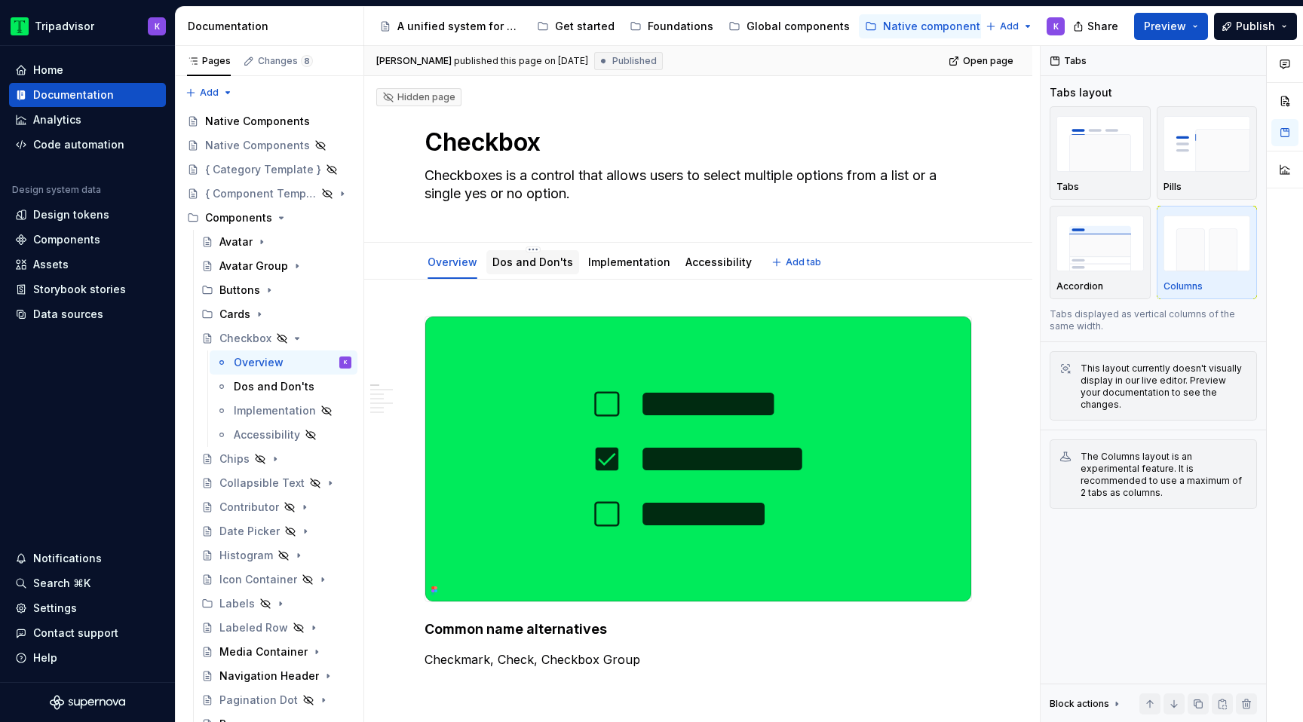
click at [539, 268] on link "Dos and Don'ts" at bounding box center [532, 262] width 81 height 13
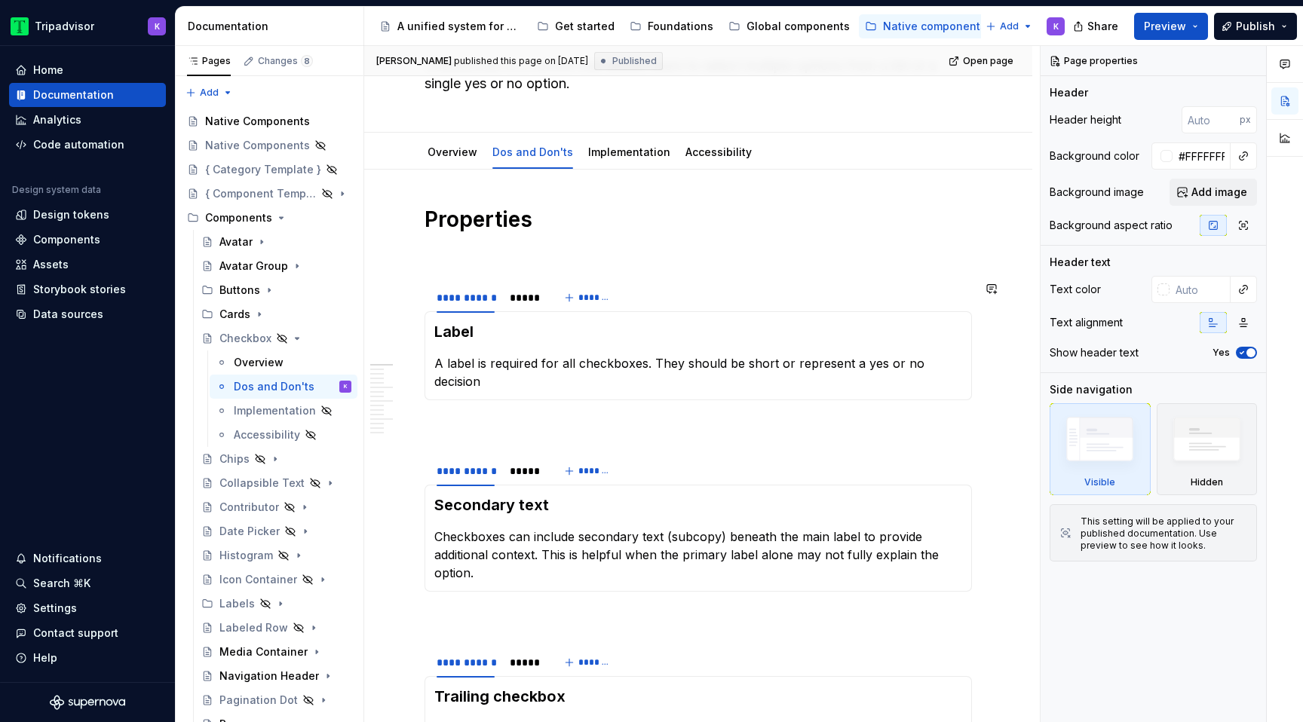
scroll to position [126, 0]
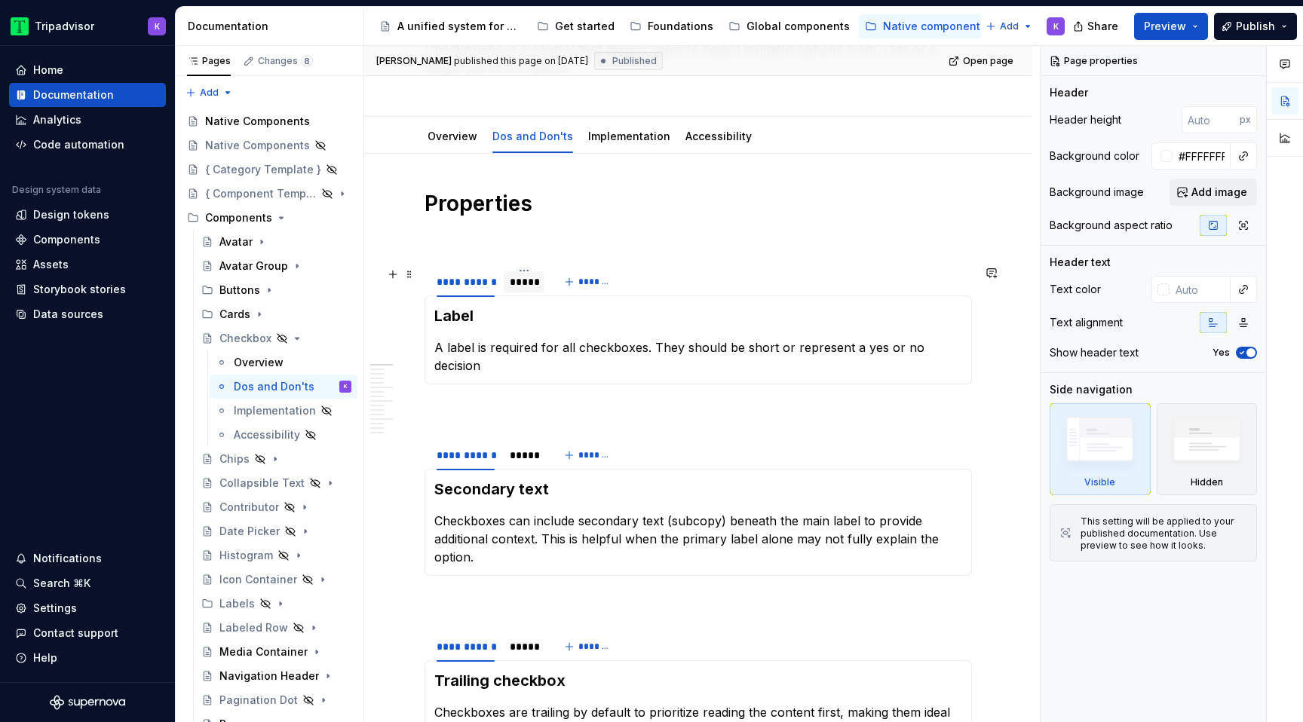
click at [523, 288] on div "*****" at bounding box center [524, 282] width 29 height 15
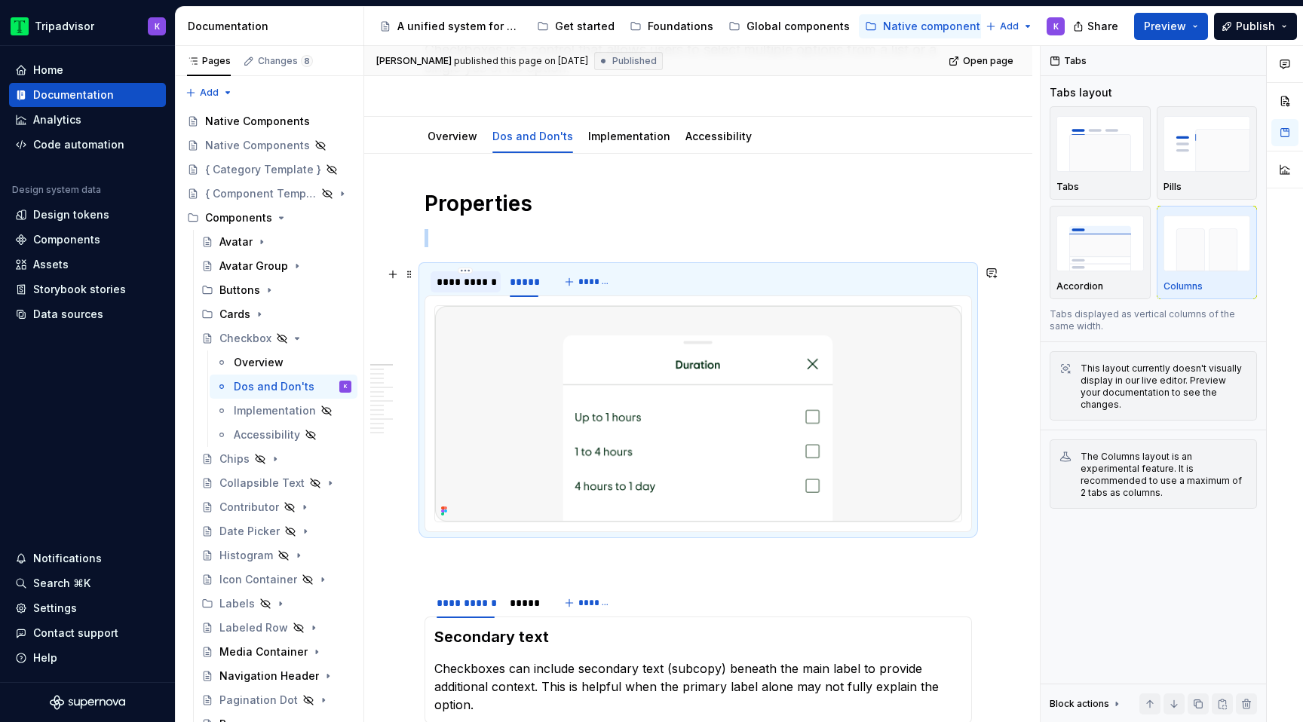
click at [482, 287] on div "**********" at bounding box center [466, 282] width 58 height 15
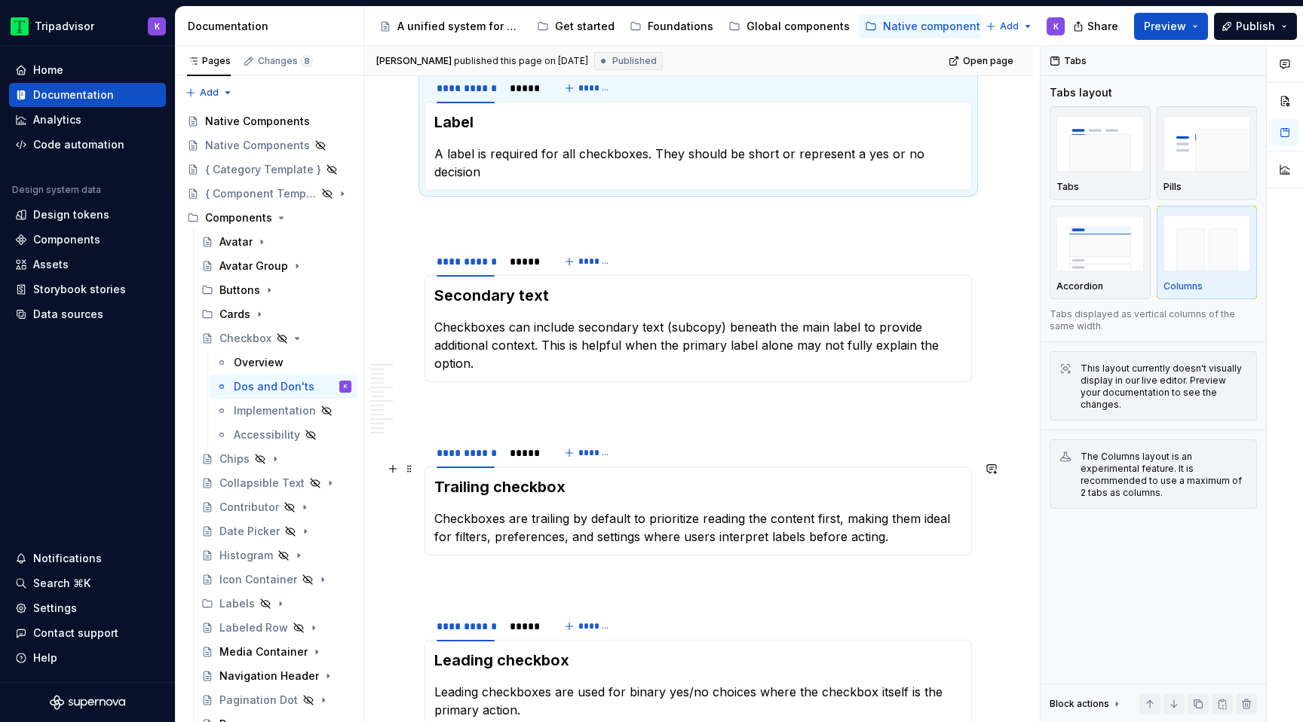
scroll to position [336, 0]
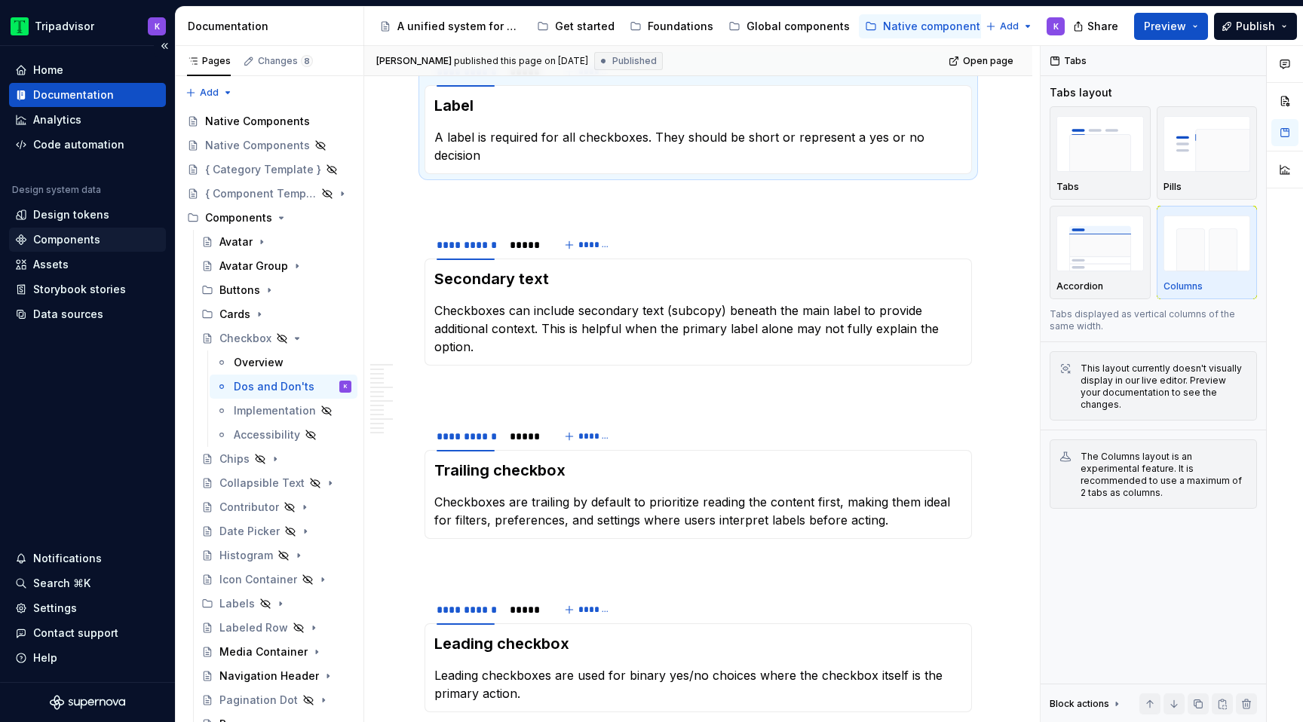
click at [54, 232] on div "Components" at bounding box center [66, 239] width 67 height 15
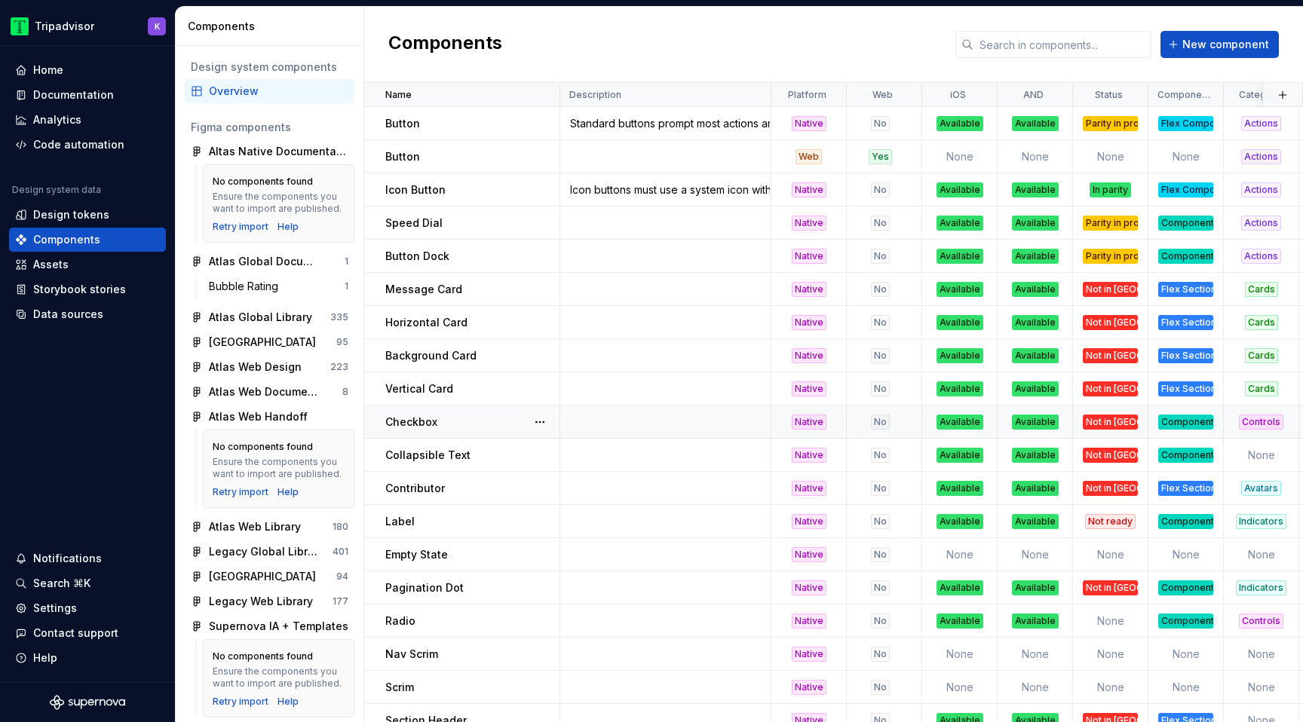
click at [1188, 425] on div "Component" at bounding box center [1185, 422] width 55 height 15
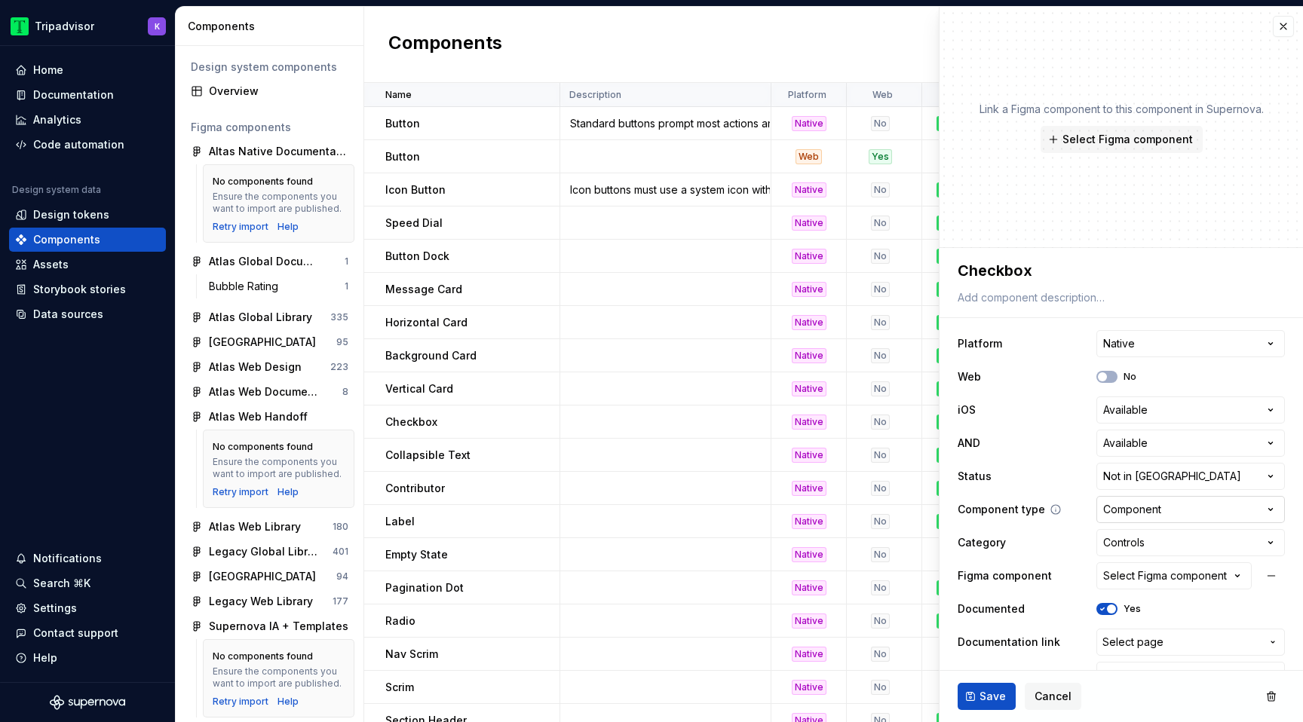
type textarea "*"
click at [1146, 511] on html "Tripadvisor K Home Documentation Analytics Code automation Design system data D…" at bounding box center [651, 361] width 1303 height 722
select select "**********"
click at [989, 701] on span "Save" at bounding box center [993, 696] width 26 height 15
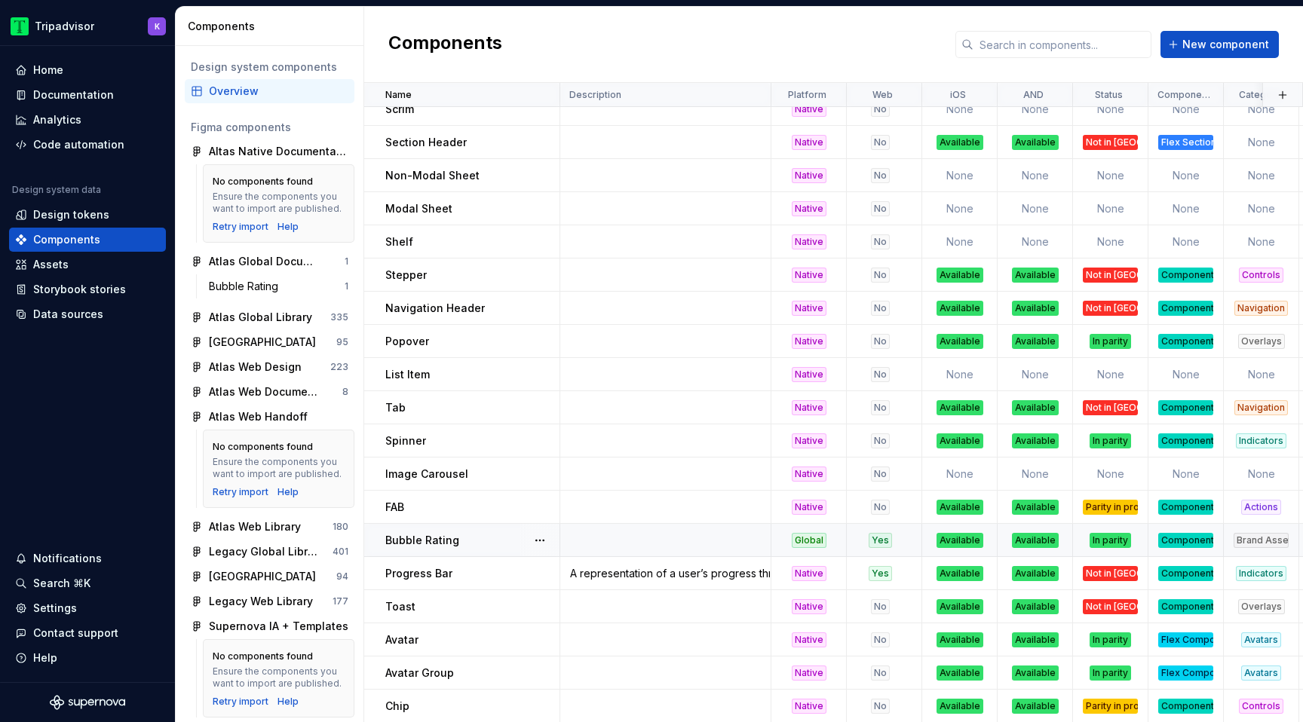
scroll to position [754, 0]
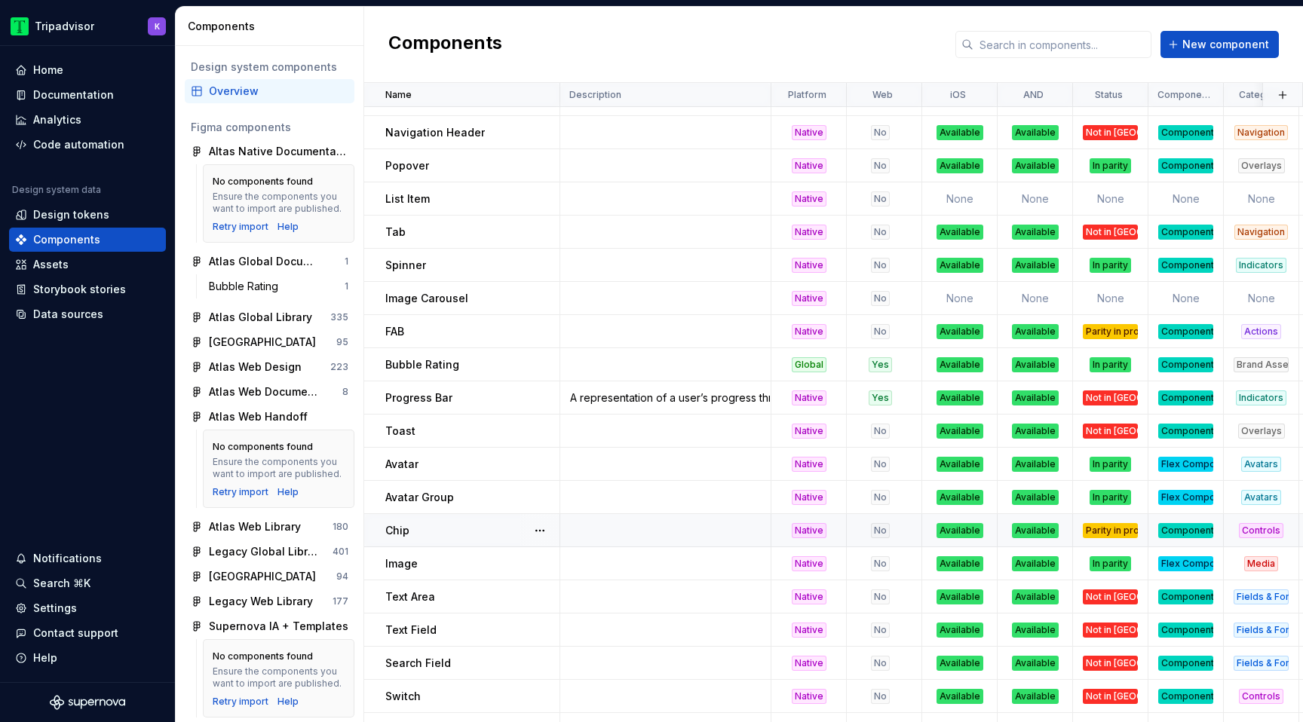
click at [1178, 532] on div "Component" at bounding box center [1185, 530] width 55 height 15
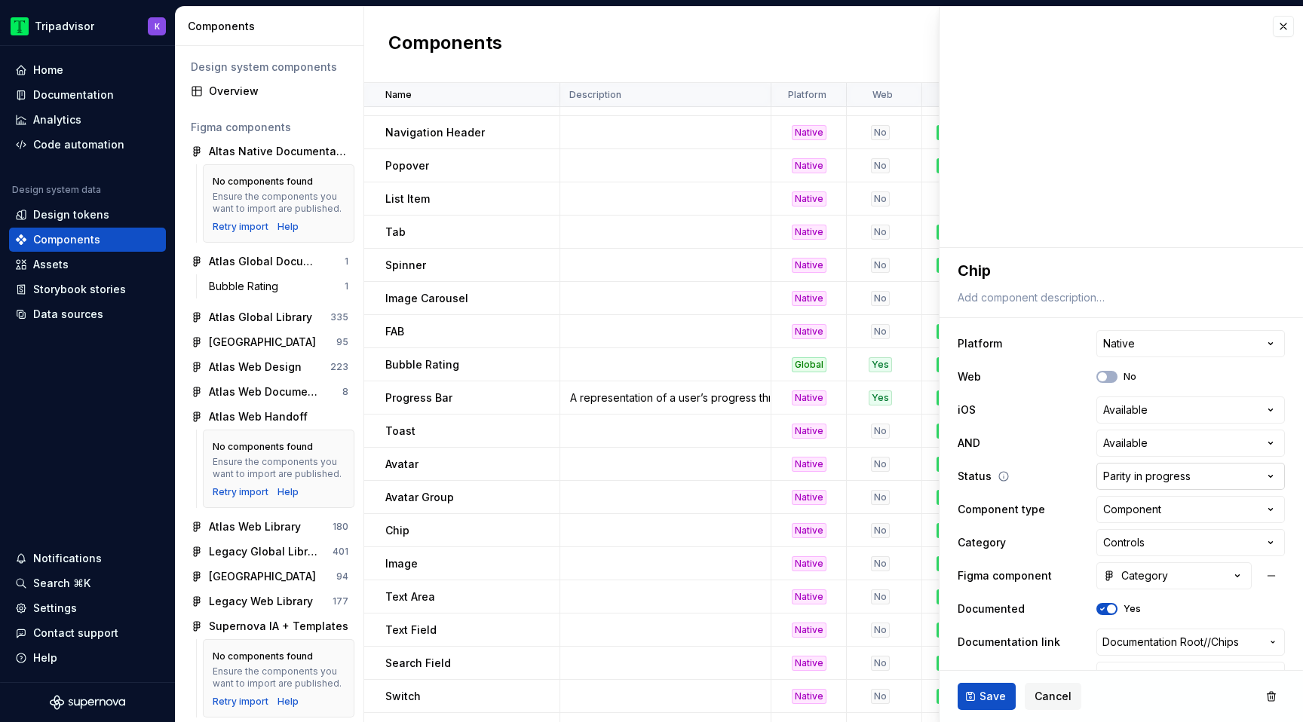
click at [1153, 488] on html "Tripadvisor K Home Documentation Analytics Code automation Design system data D…" at bounding box center [651, 361] width 1303 height 722
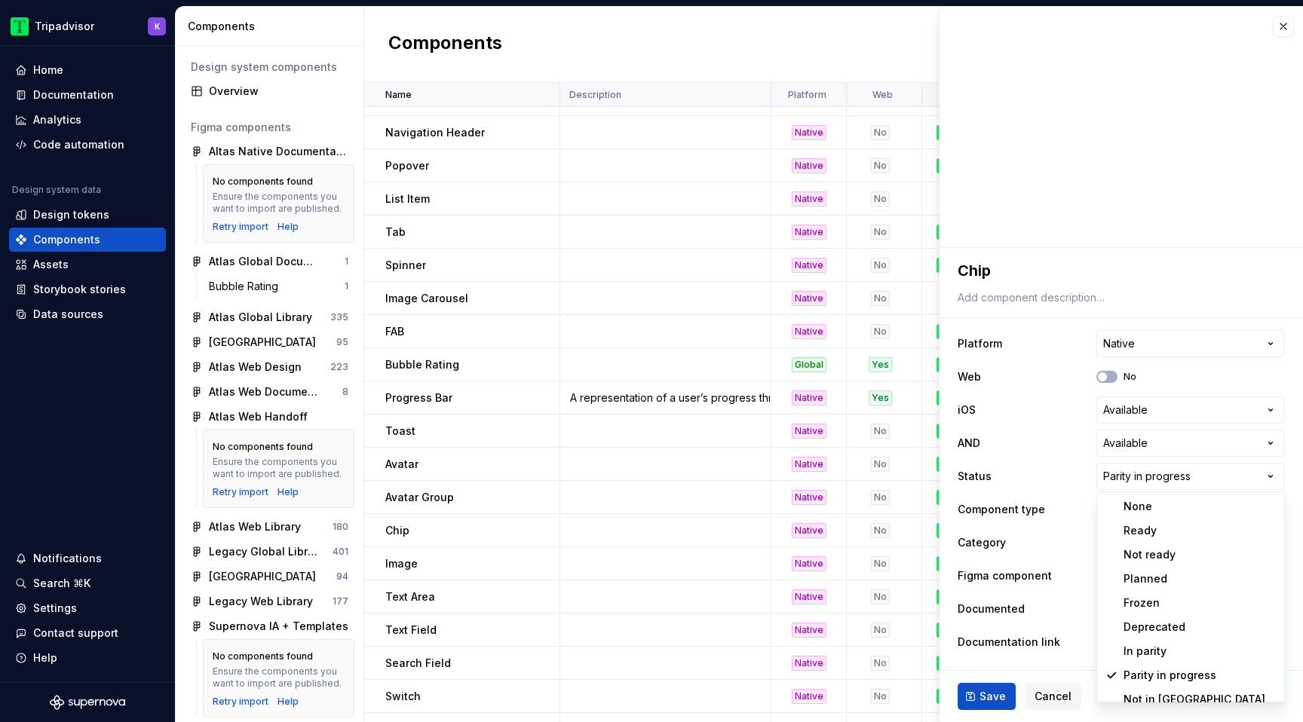
click at [1170, 483] on html "Tripadvisor K Home Documentation Analytics Code automation Design system data D…" at bounding box center [651, 361] width 1303 height 722
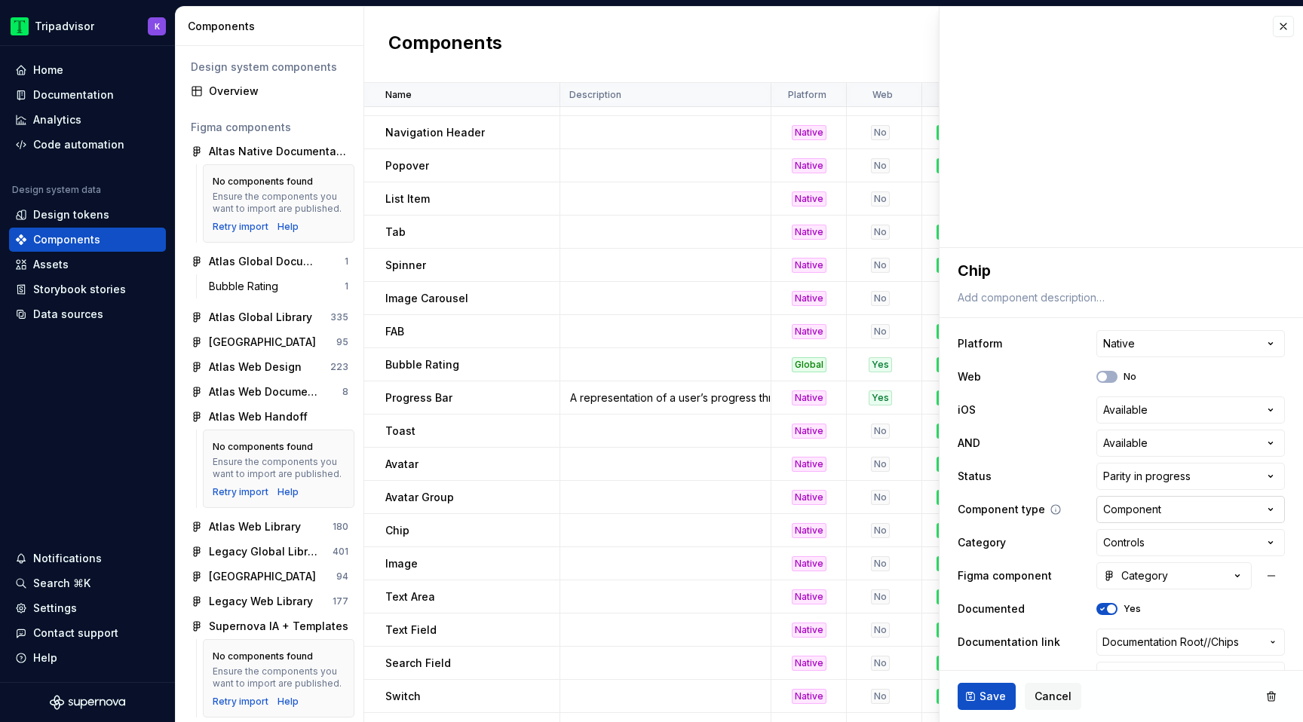
click at [1162, 514] on html "Tripadvisor K Home Documentation Analytics Code automation Design system data D…" at bounding box center [651, 361] width 1303 height 722
type textarea "*"
select select "**********"
click at [991, 694] on span "Save" at bounding box center [993, 696] width 26 height 15
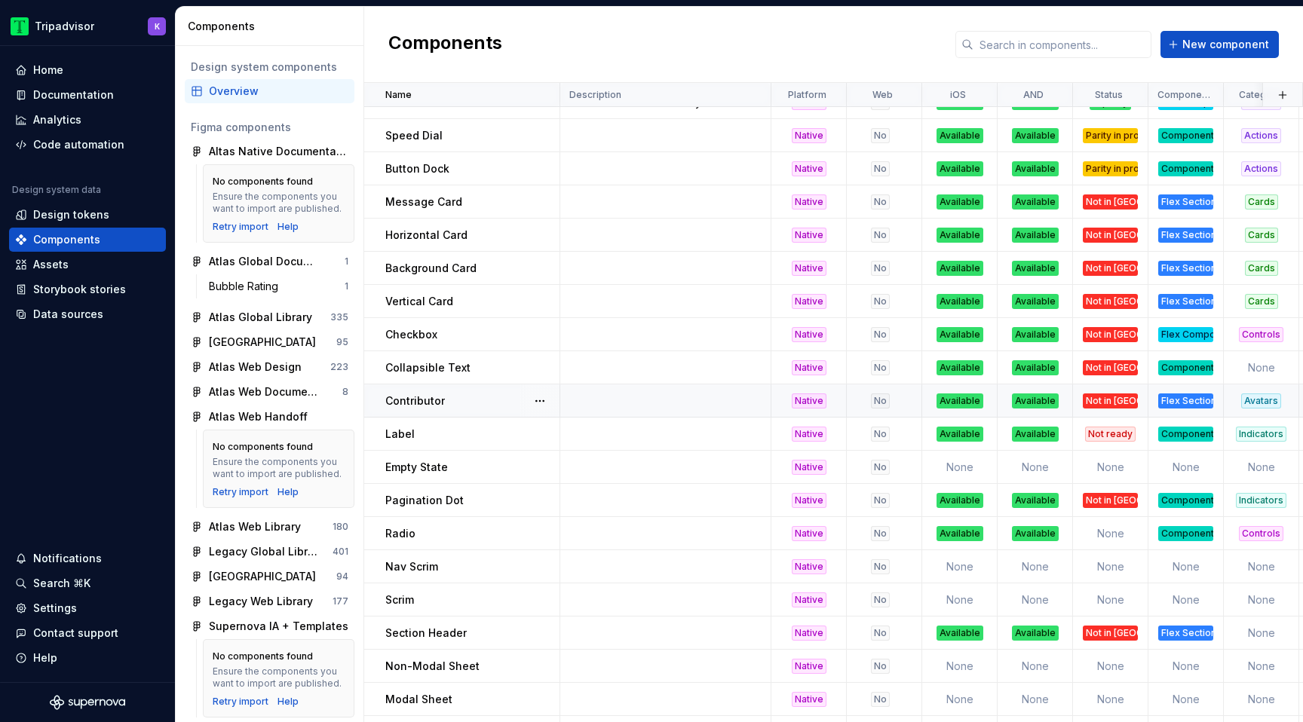
scroll to position [100, 0]
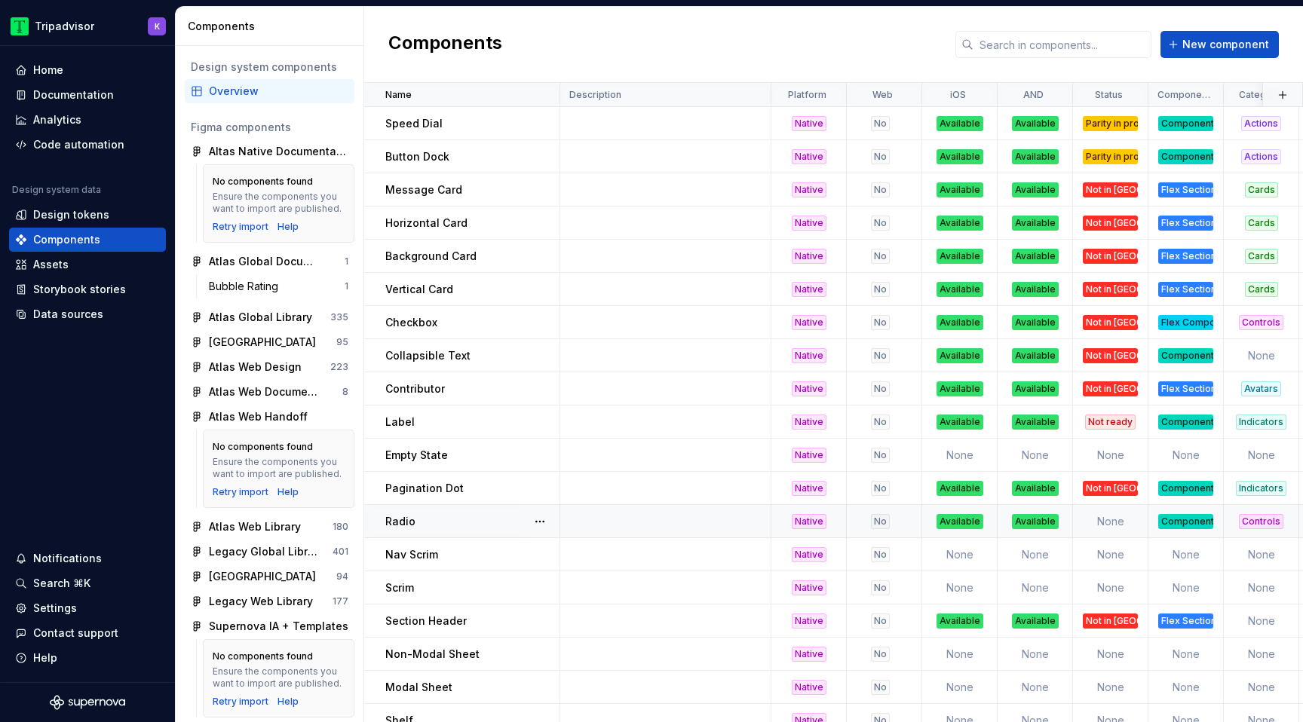
click at [1192, 521] on div "Component" at bounding box center [1185, 521] width 55 height 15
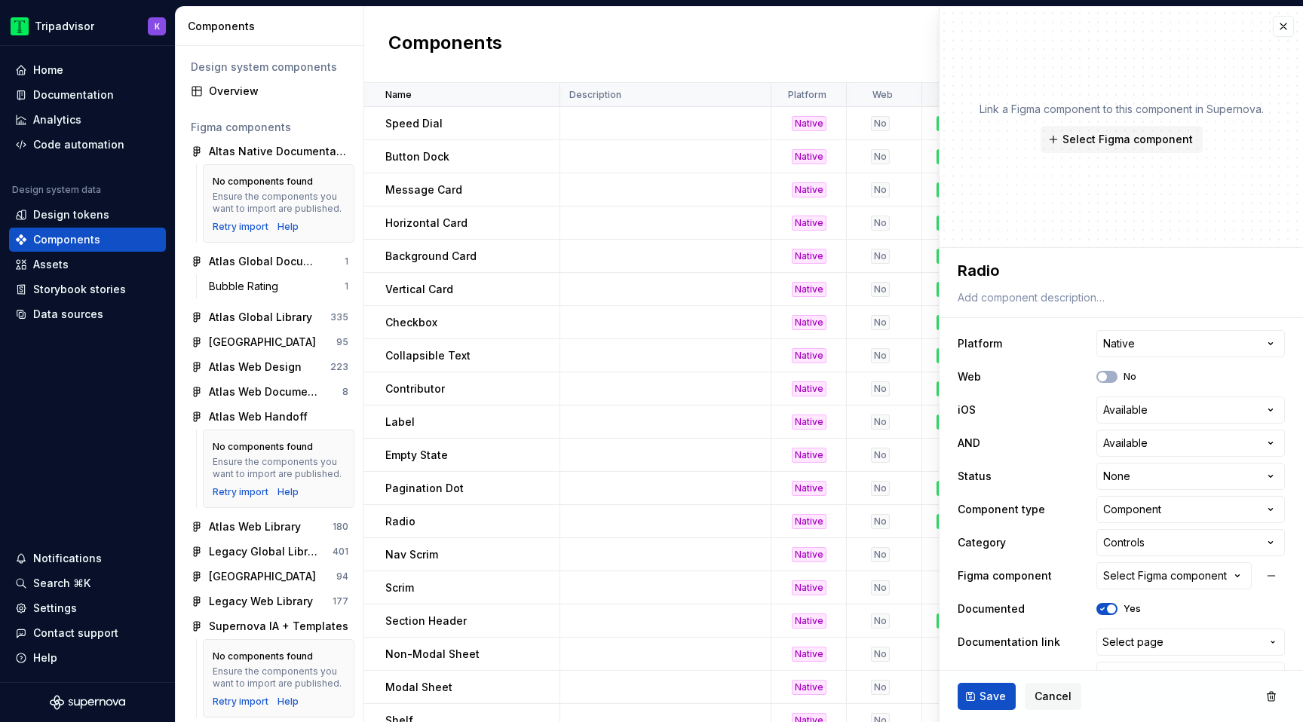
type textarea "*"
click at [1282, 30] on button "button" at bounding box center [1283, 26] width 21 height 21
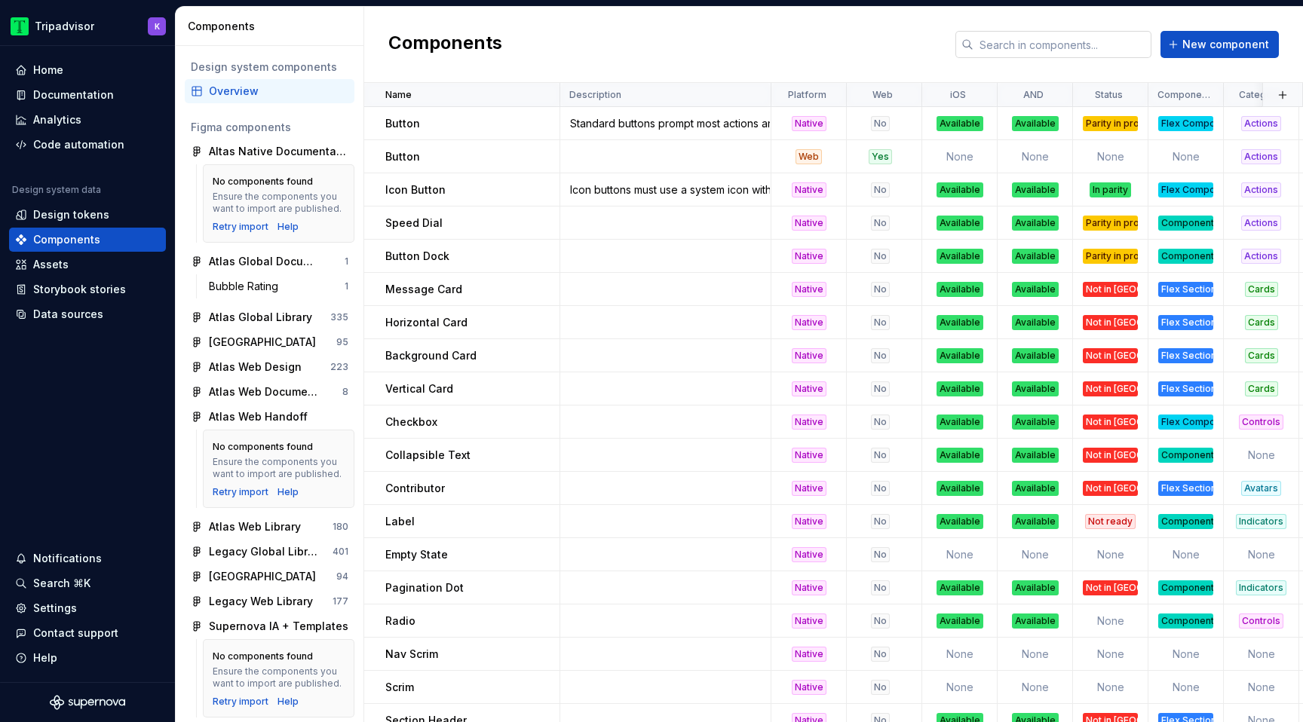
click at [1081, 45] on input "text" at bounding box center [1063, 44] width 178 height 27
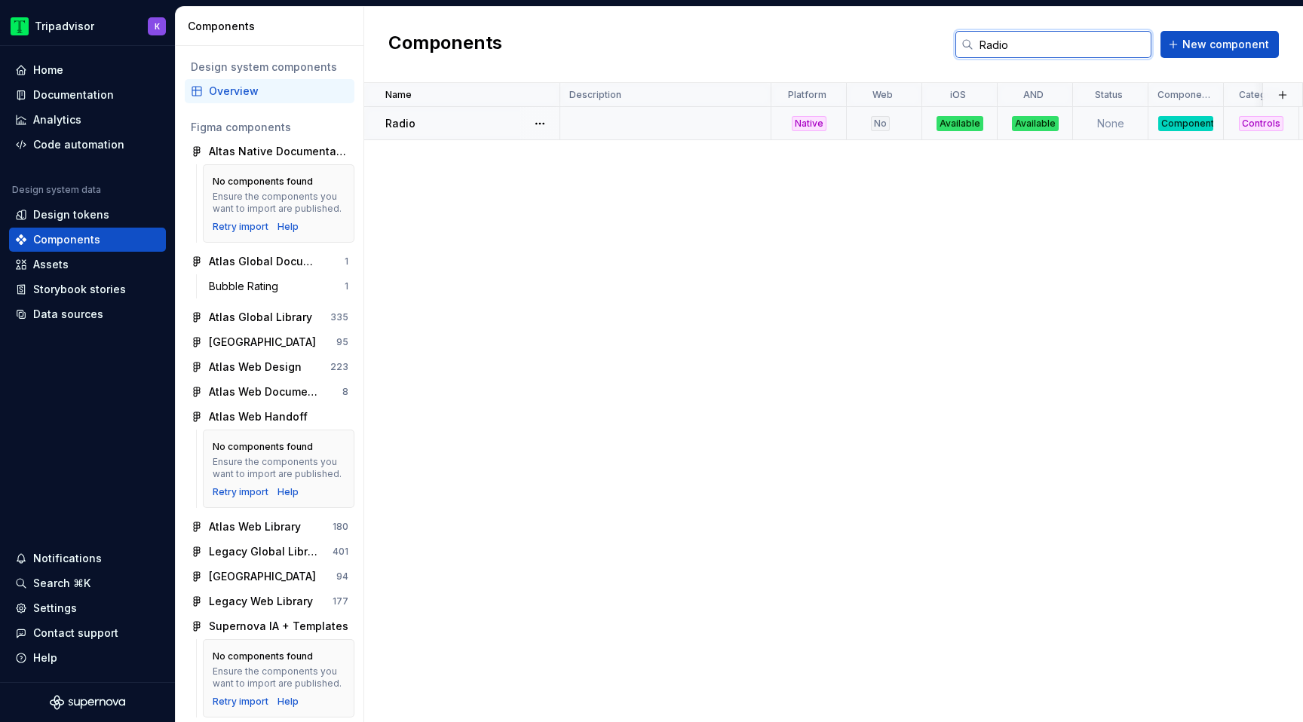
type input "Radio"
click at [1100, 130] on td "None" at bounding box center [1110, 123] width 75 height 33
type textarea "*"
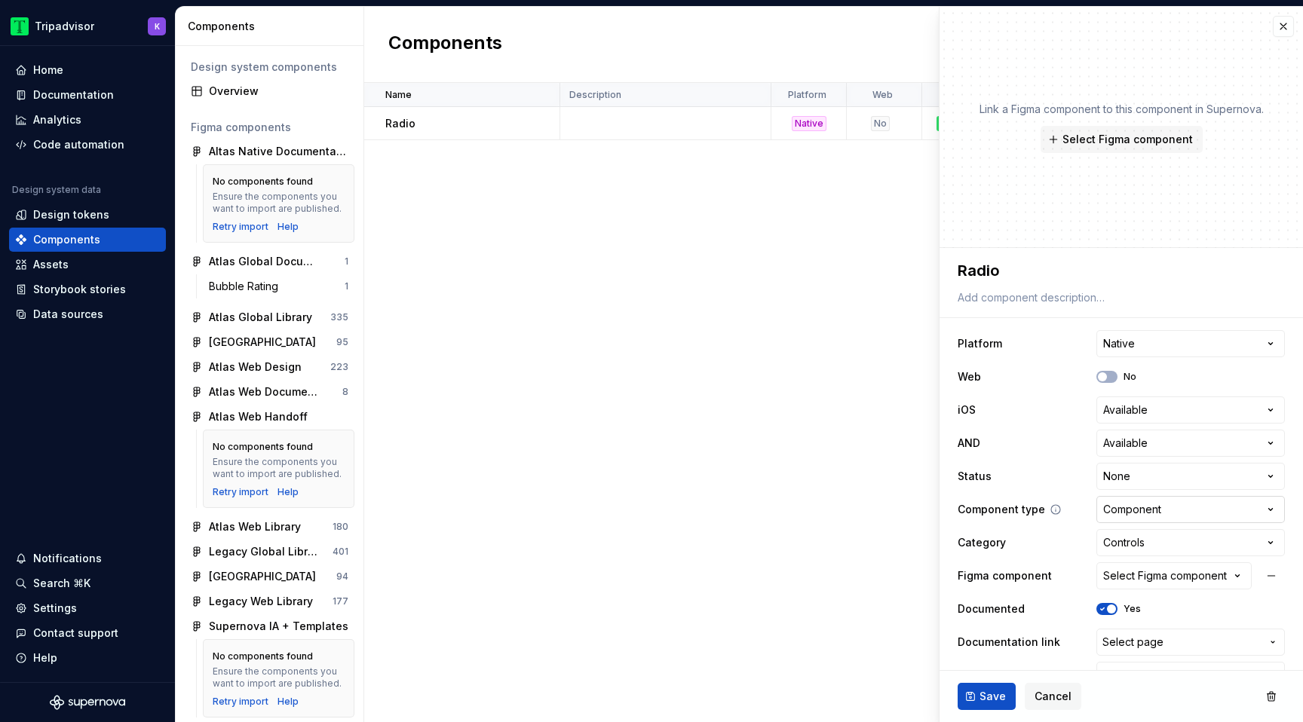
click at [1146, 506] on html "Tripadvisor K Home Documentation Analytics Code automation Design system data D…" at bounding box center [651, 361] width 1303 height 722
select select "**********"
type textarea "*"
click at [1157, 482] on html "Tripadvisor K Home Documentation Analytics Code automation Design system data D…" at bounding box center [651, 361] width 1303 height 722
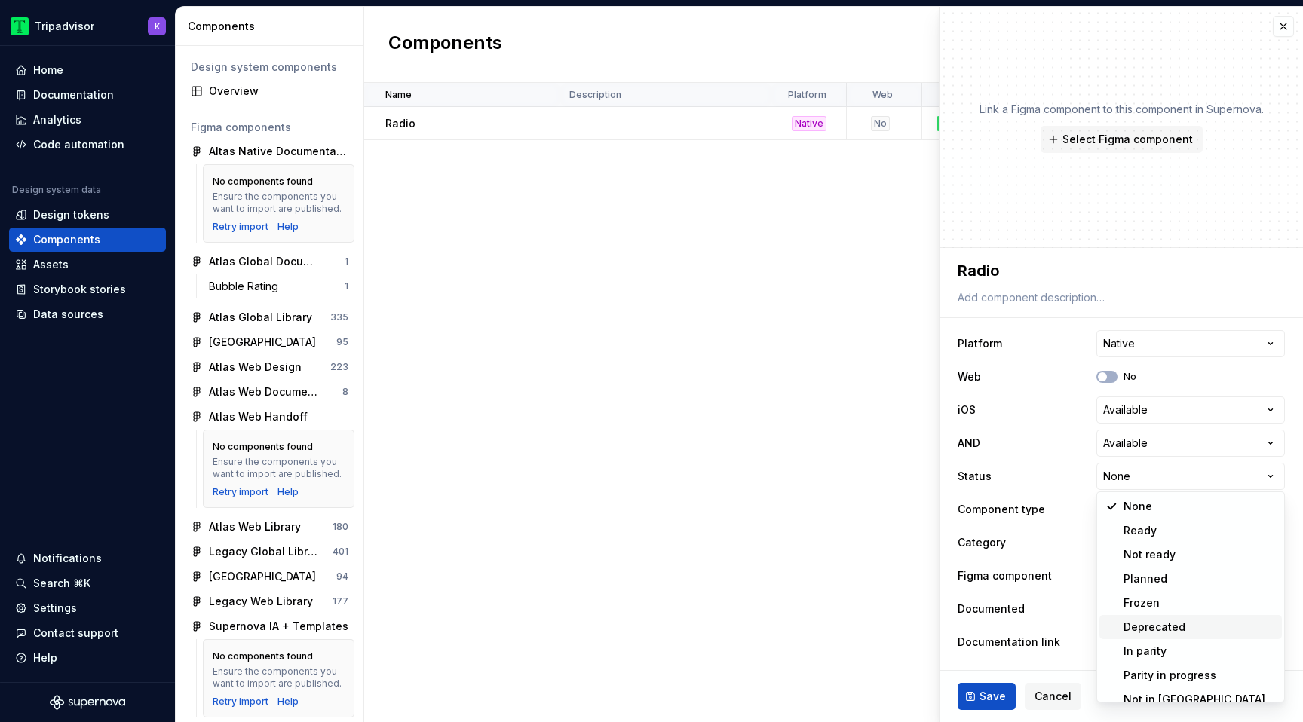
scroll to position [12, 0]
select select "**********"
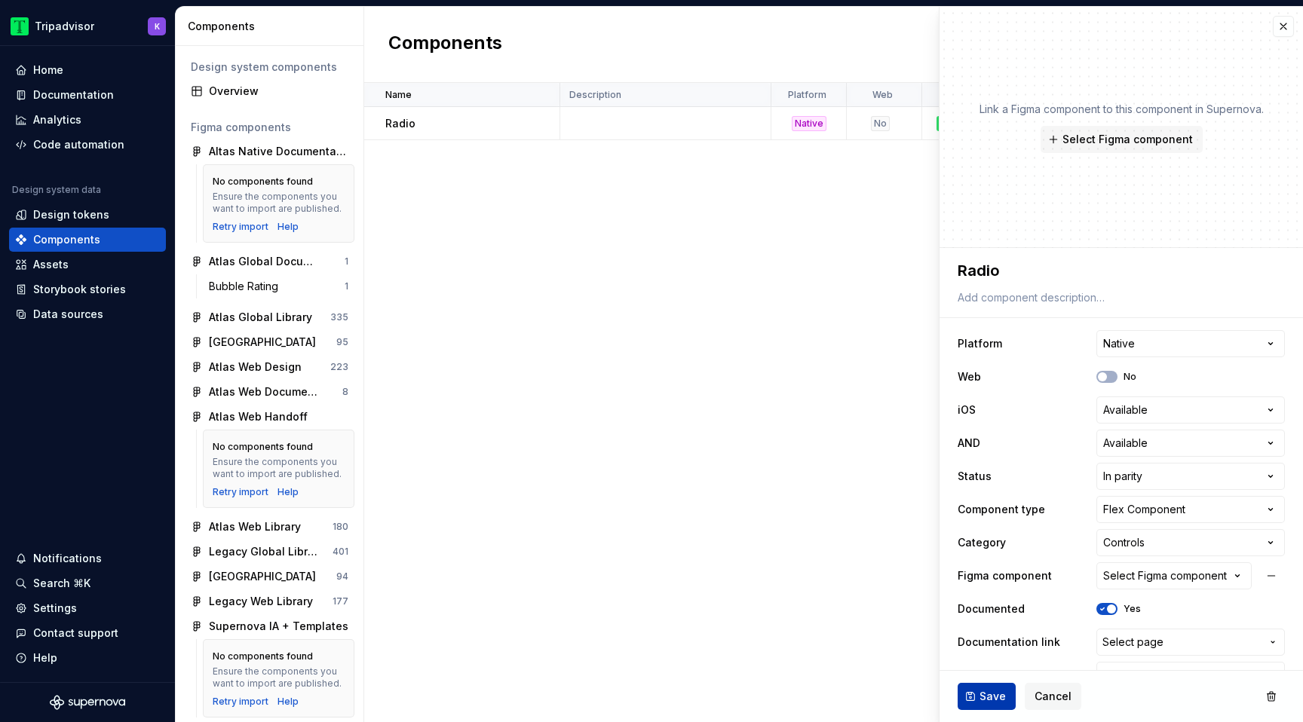
click at [986, 704] on button "Save" at bounding box center [987, 696] width 58 height 27
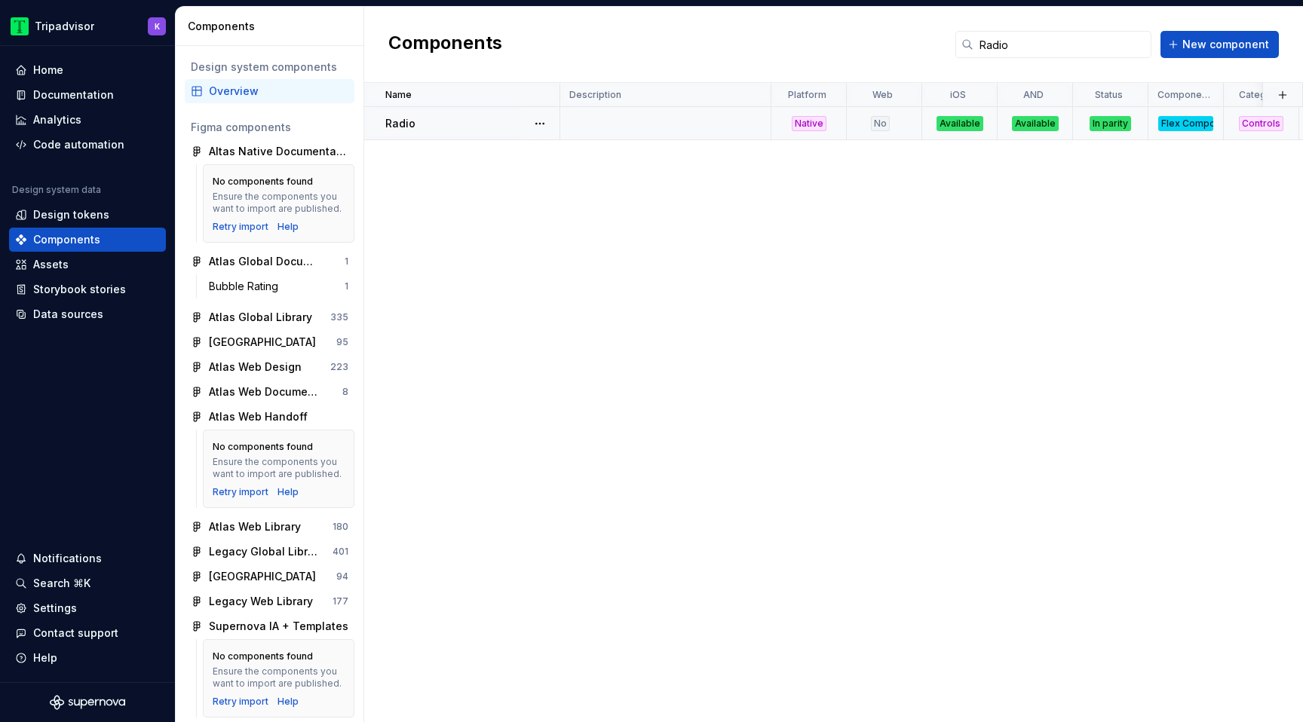
click at [1109, 121] on div "In parity" at bounding box center [1110, 123] width 41 height 15
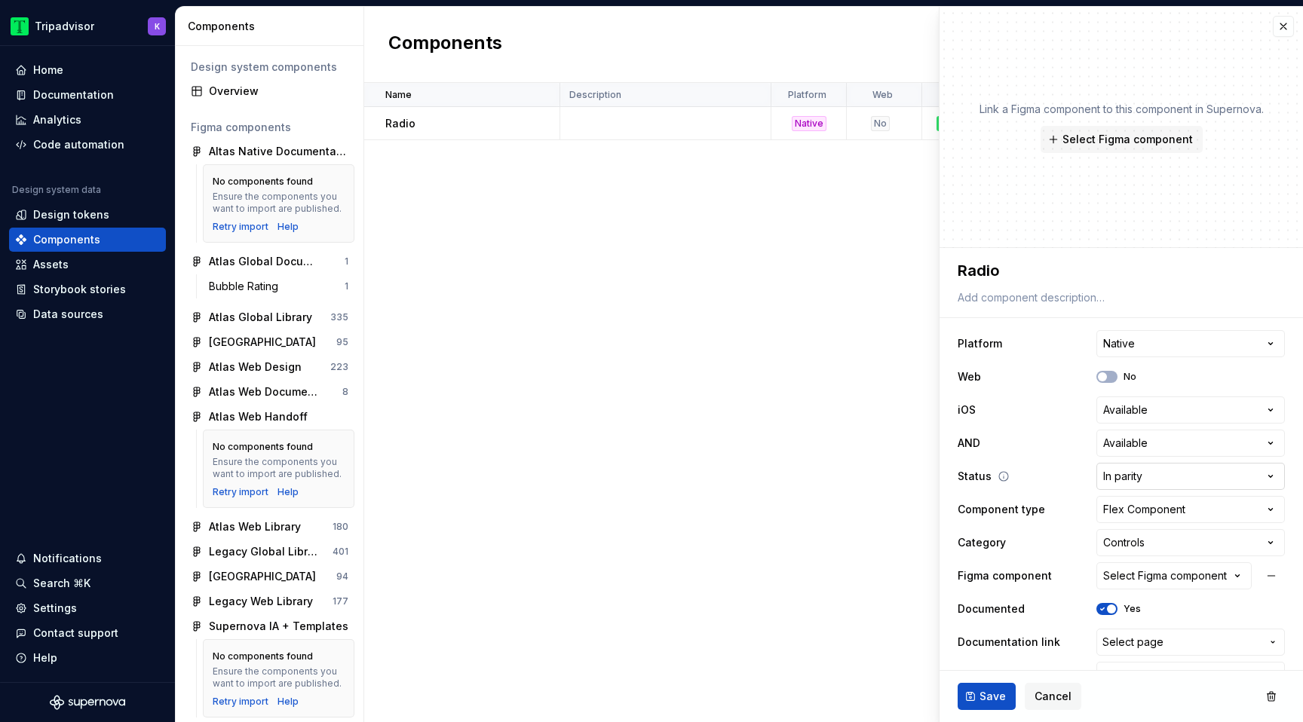
type textarea "*"
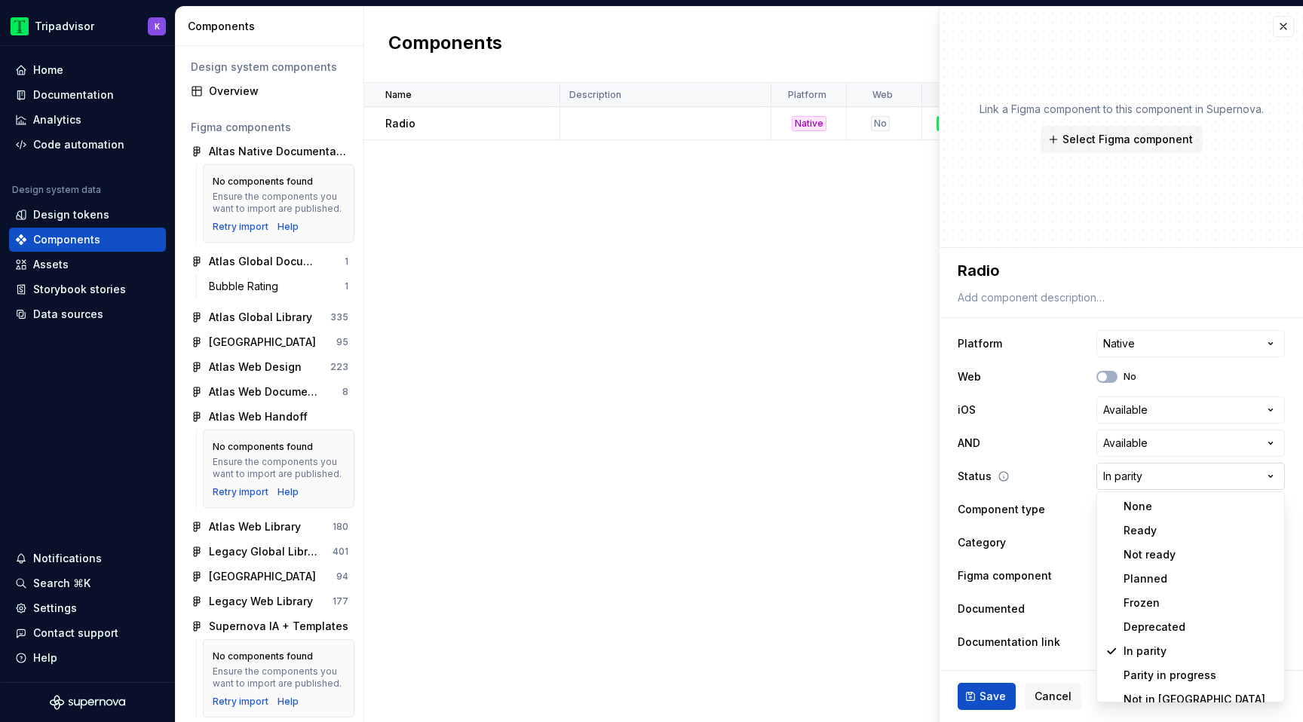
click at [1175, 476] on html "Tripadvisor K Home Documentation Analytics Code automation Design system data D…" at bounding box center [651, 361] width 1303 height 722
select select "**********"
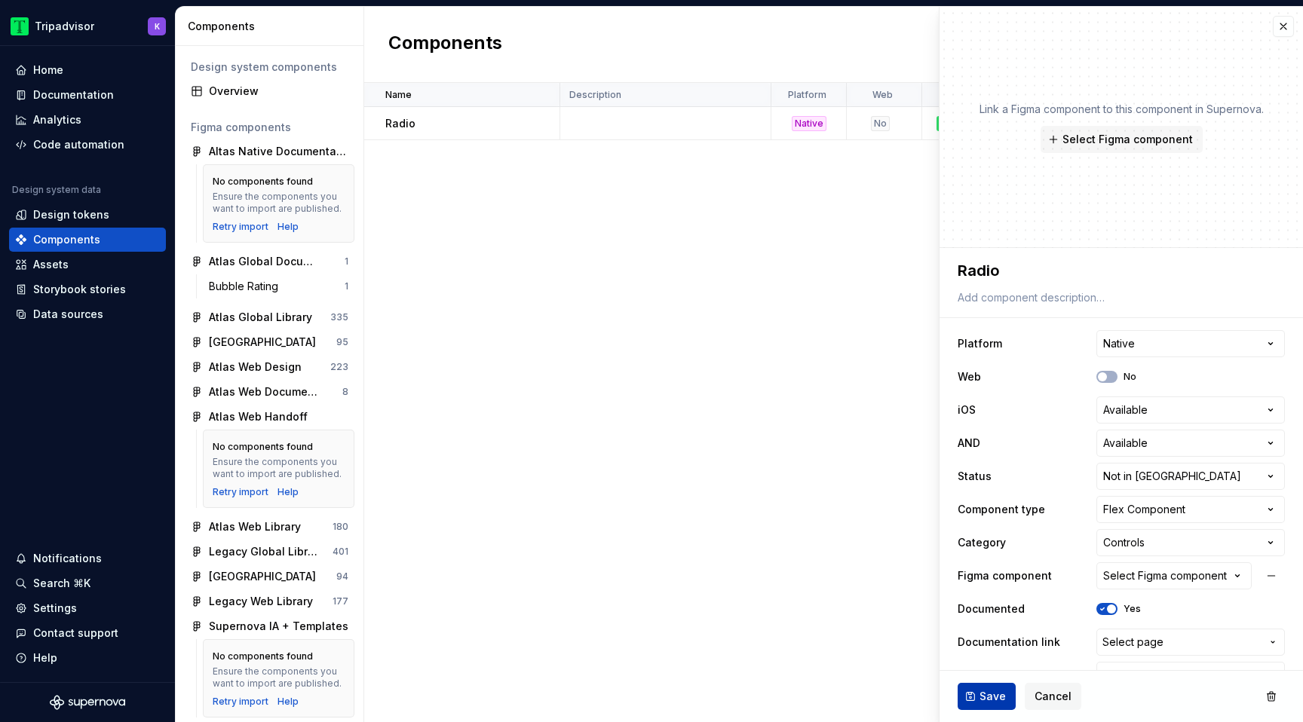
click at [983, 693] on span "Save" at bounding box center [993, 696] width 26 height 15
type textarea "*"
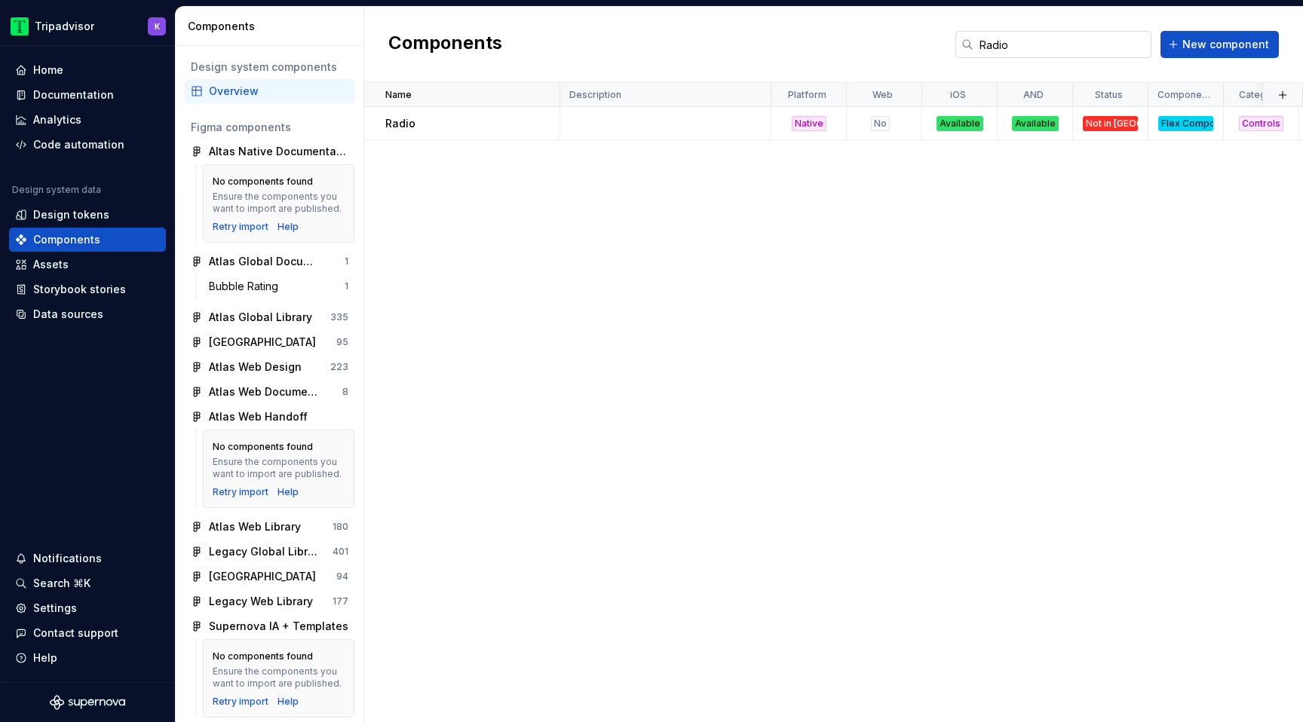
click at [1131, 41] on input "Radio" at bounding box center [1063, 44] width 178 height 27
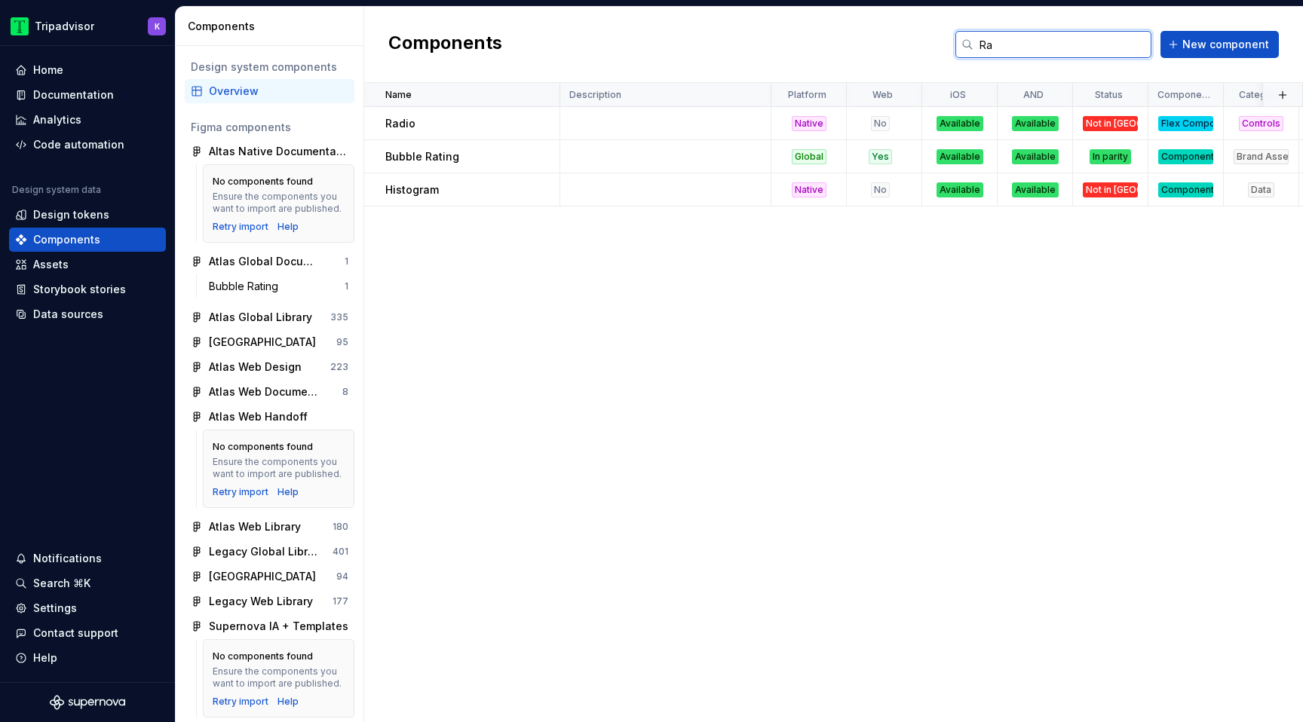
type input "R"
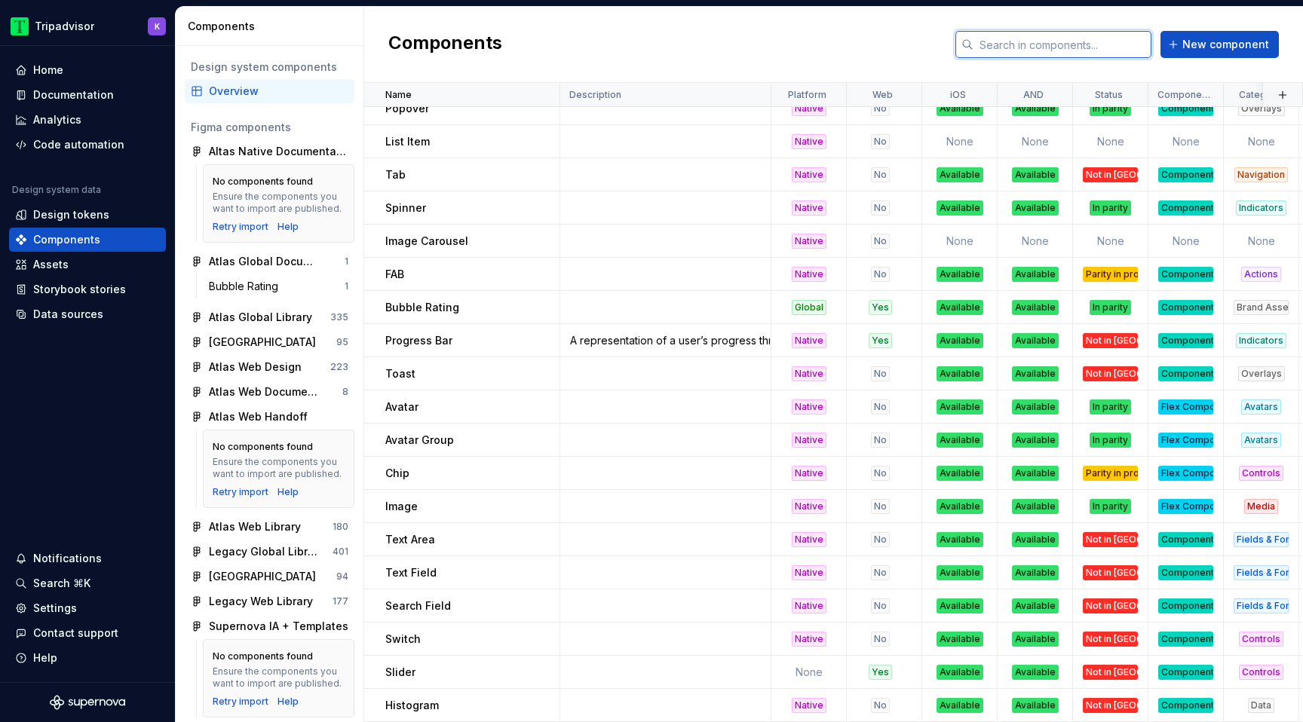
scroll to position [911, 0]
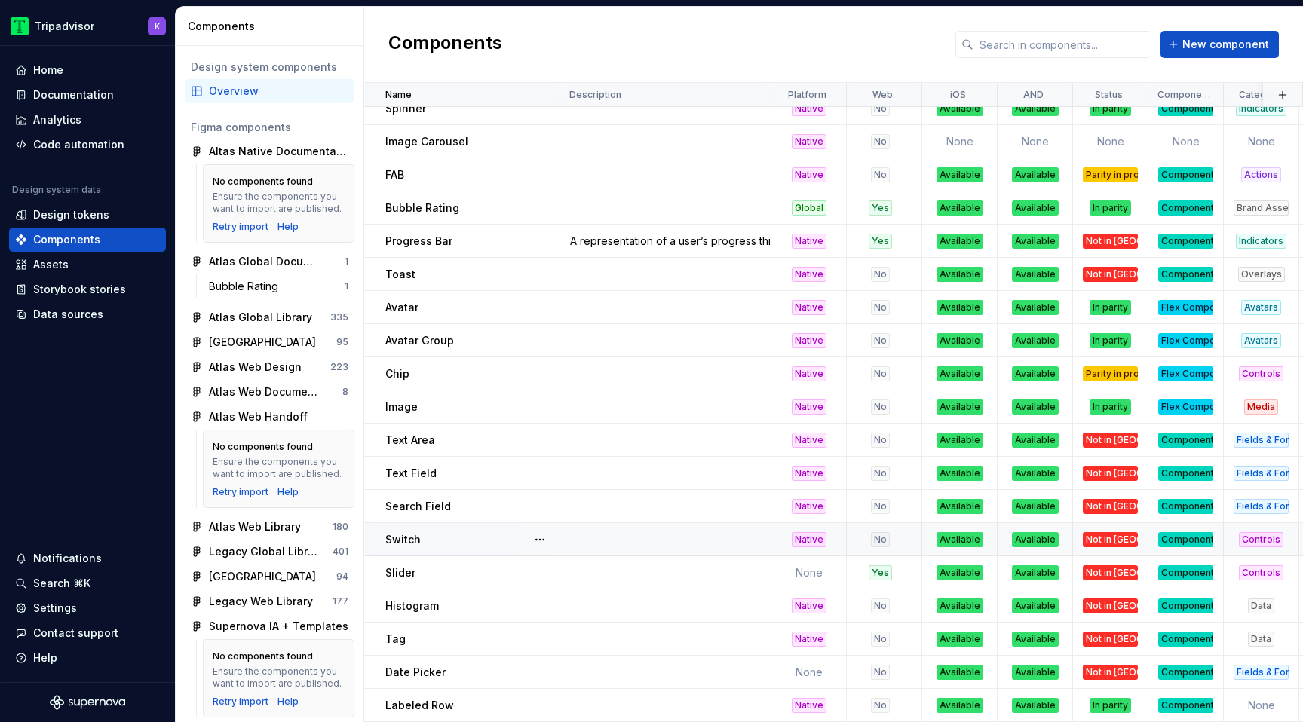
click at [1107, 538] on div "Not in [GEOGRAPHIC_DATA]" at bounding box center [1110, 539] width 55 height 15
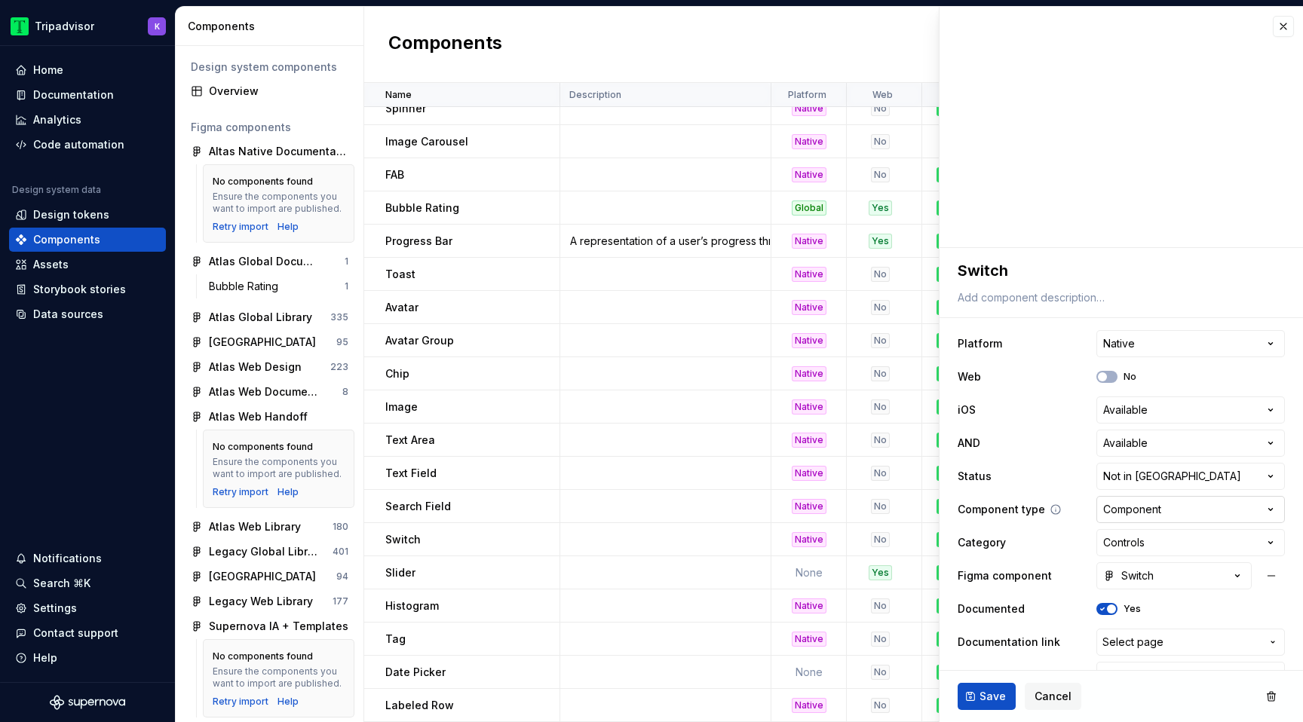
click at [1117, 514] on html "Tripadvisor K Home Documentation Analytics Code automation Design system data D…" at bounding box center [651, 361] width 1303 height 722
type textarea "*"
select select "**********"
type textarea "*"
click at [1151, 511] on html "Tripadvisor K Home Documentation Analytics Code automation Design system data D…" at bounding box center [651, 361] width 1303 height 722
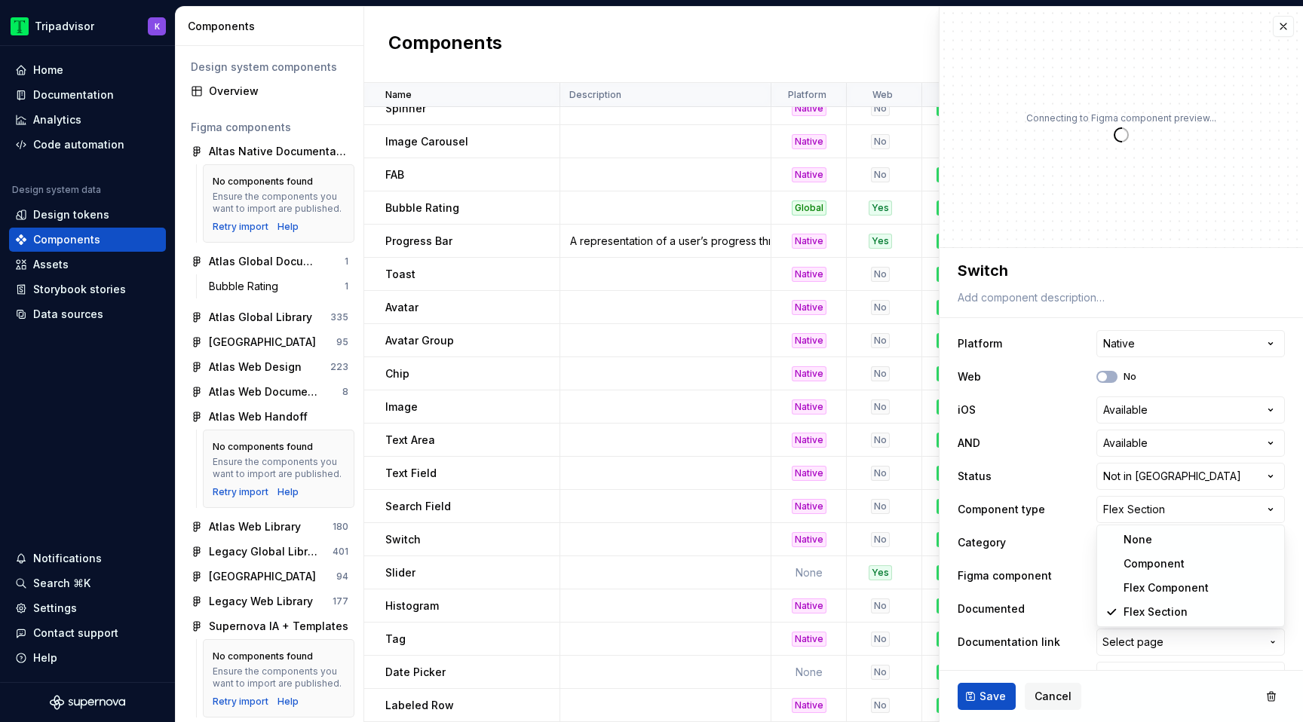
select select "**********"
click at [974, 704] on button "Save" at bounding box center [987, 696] width 58 height 27
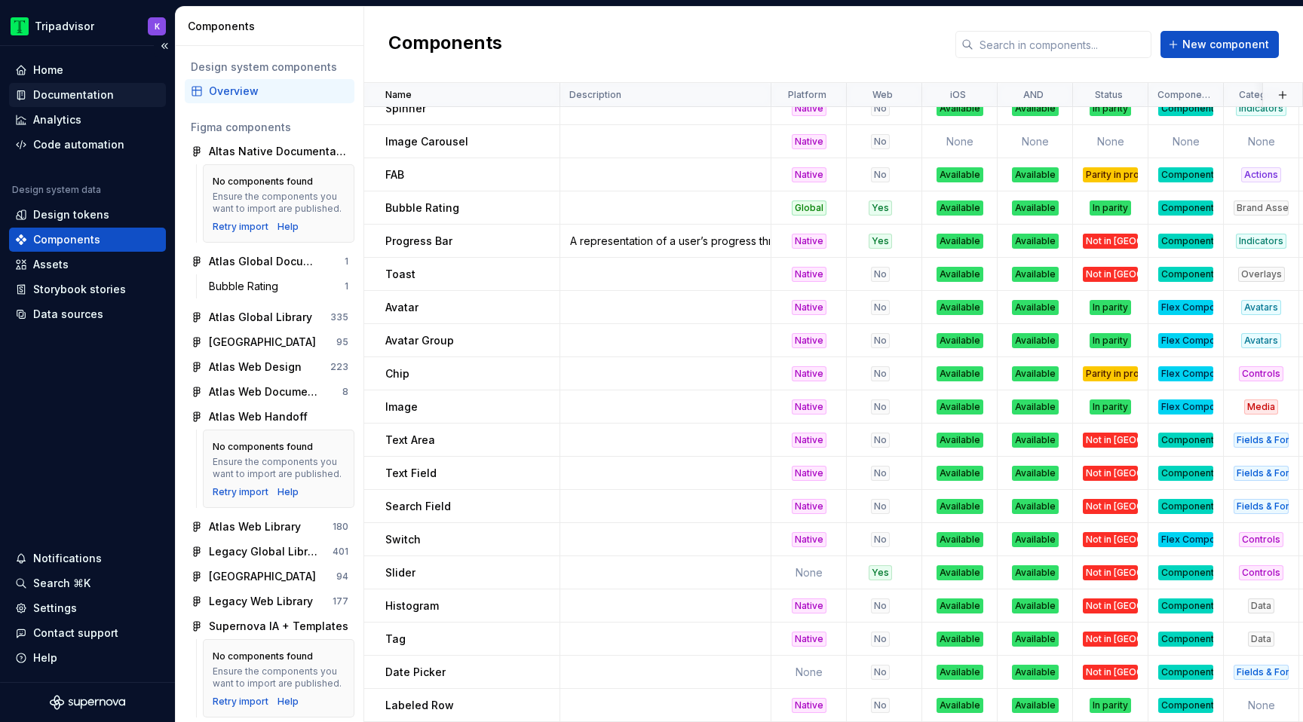
click at [109, 103] on div "Documentation" at bounding box center [87, 95] width 157 height 24
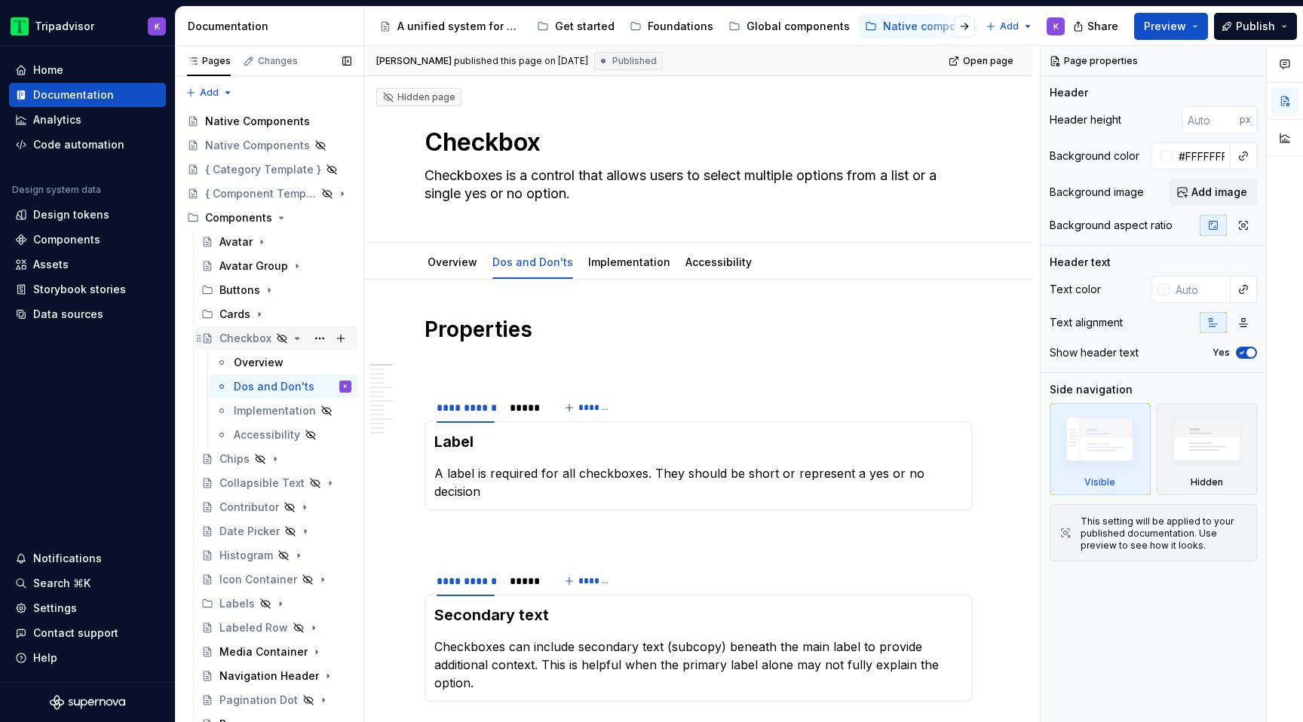
click at [298, 339] on icon "Page tree" at bounding box center [297, 339] width 12 height 12
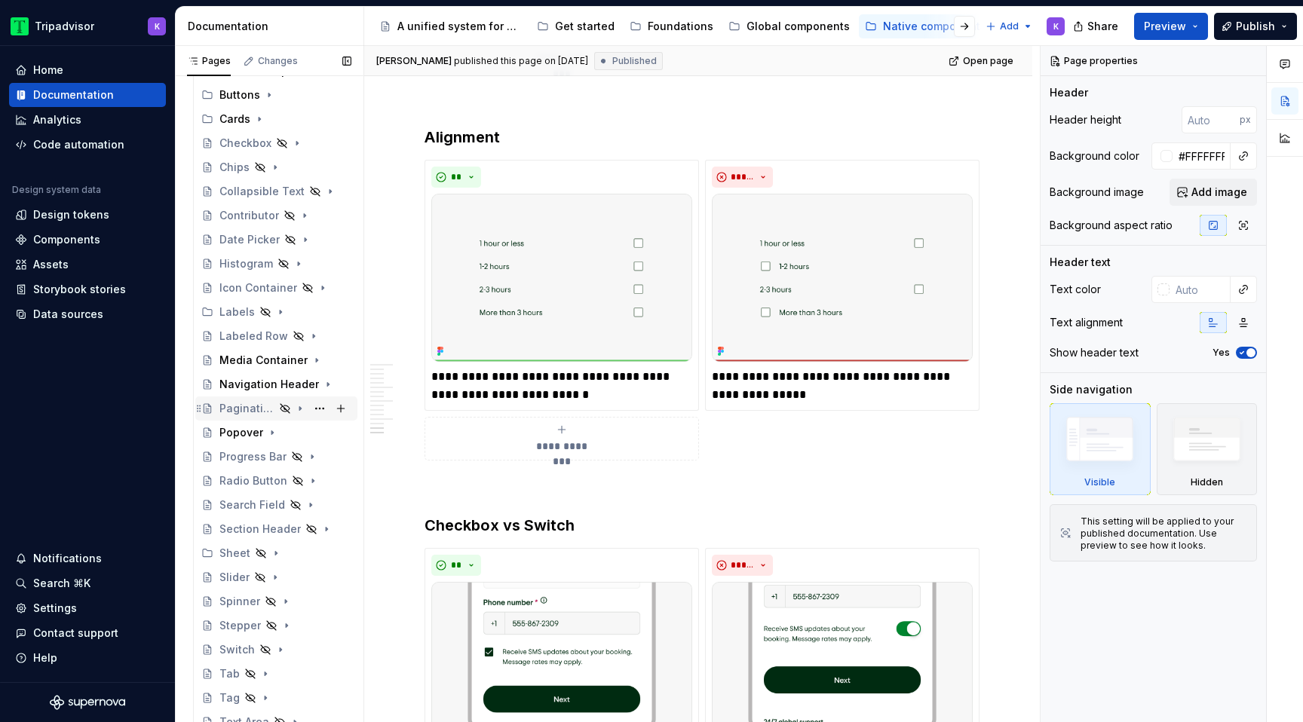
scroll to position [252, 0]
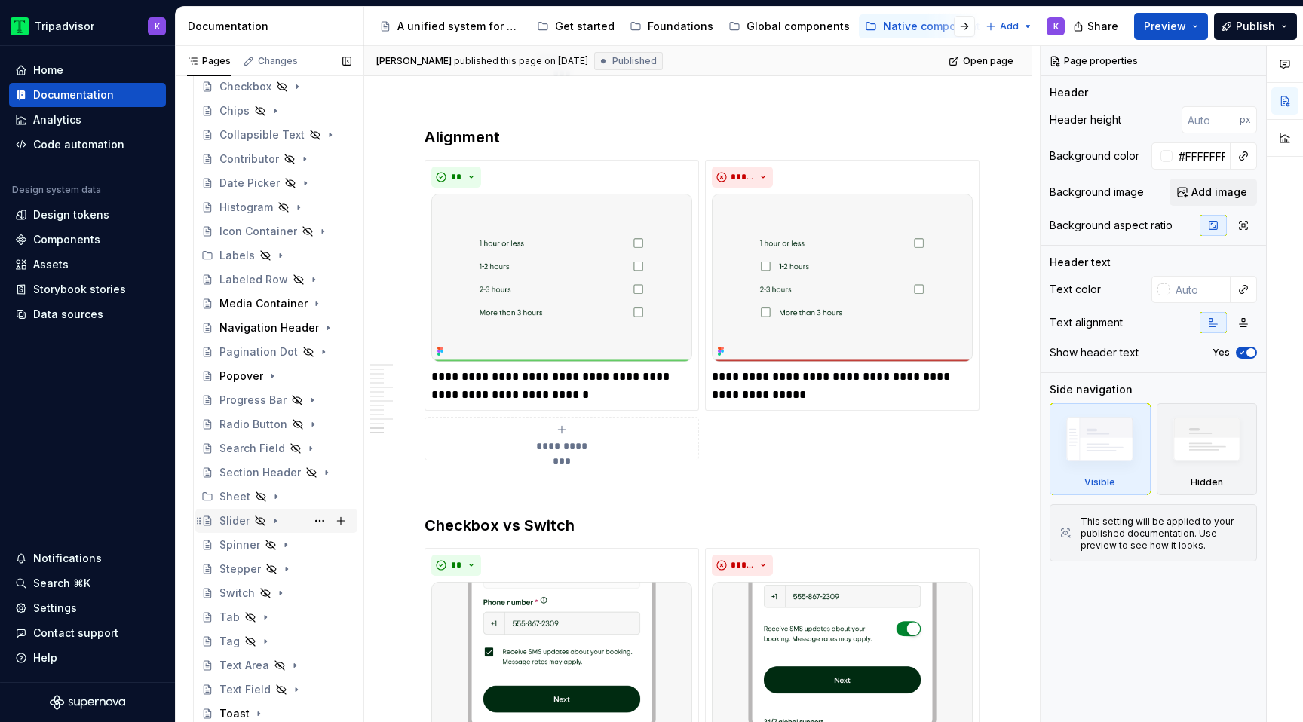
click at [293, 523] on div "Slider" at bounding box center [285, 521] width 132 height 21
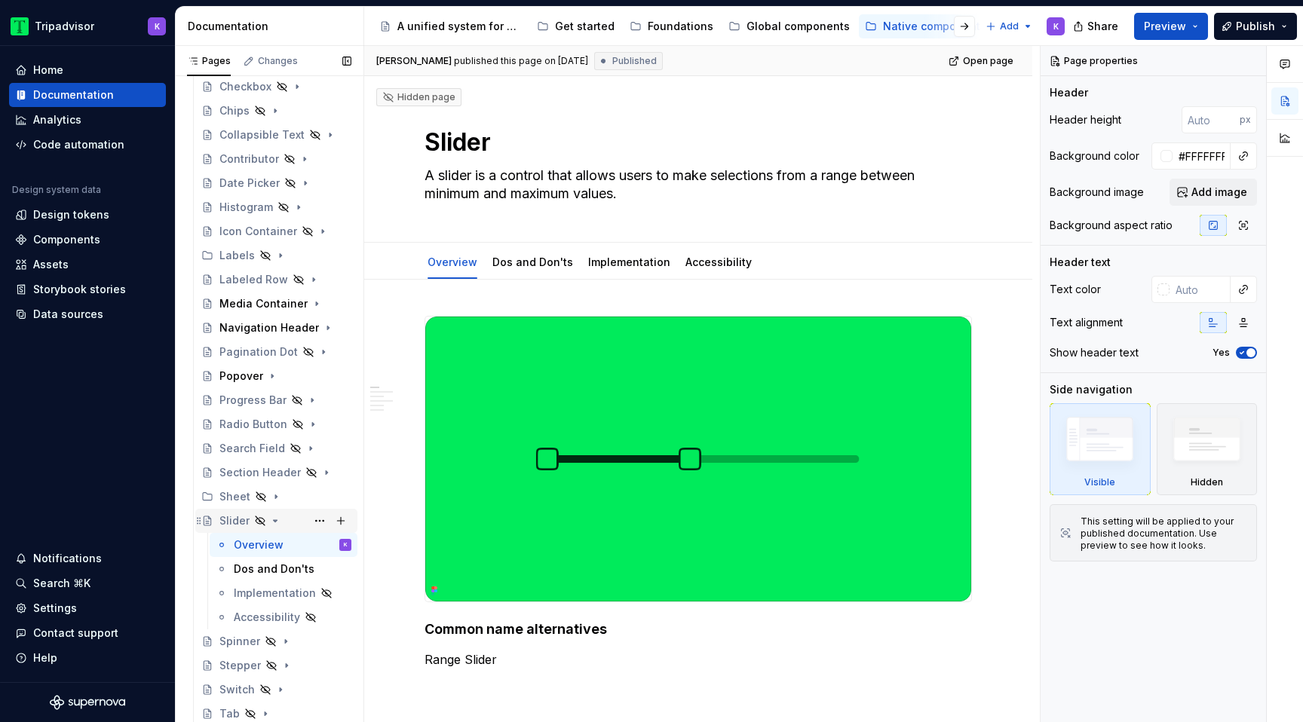
click at [279, 523] on icon "Page tree" at bounding box center [275, 521] width 12 height 12
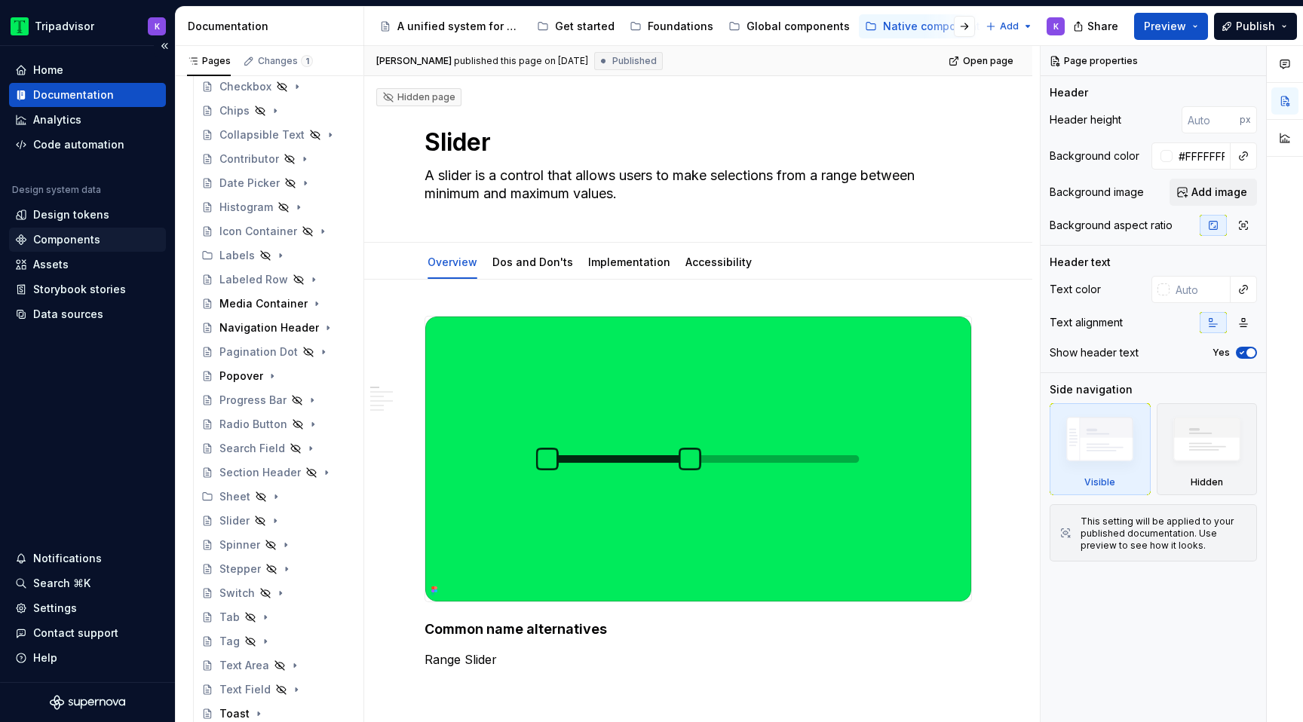
type textarea "*"
click at [77, 240] on div "Components" at bounding box center [66, 239] width 67 height 15
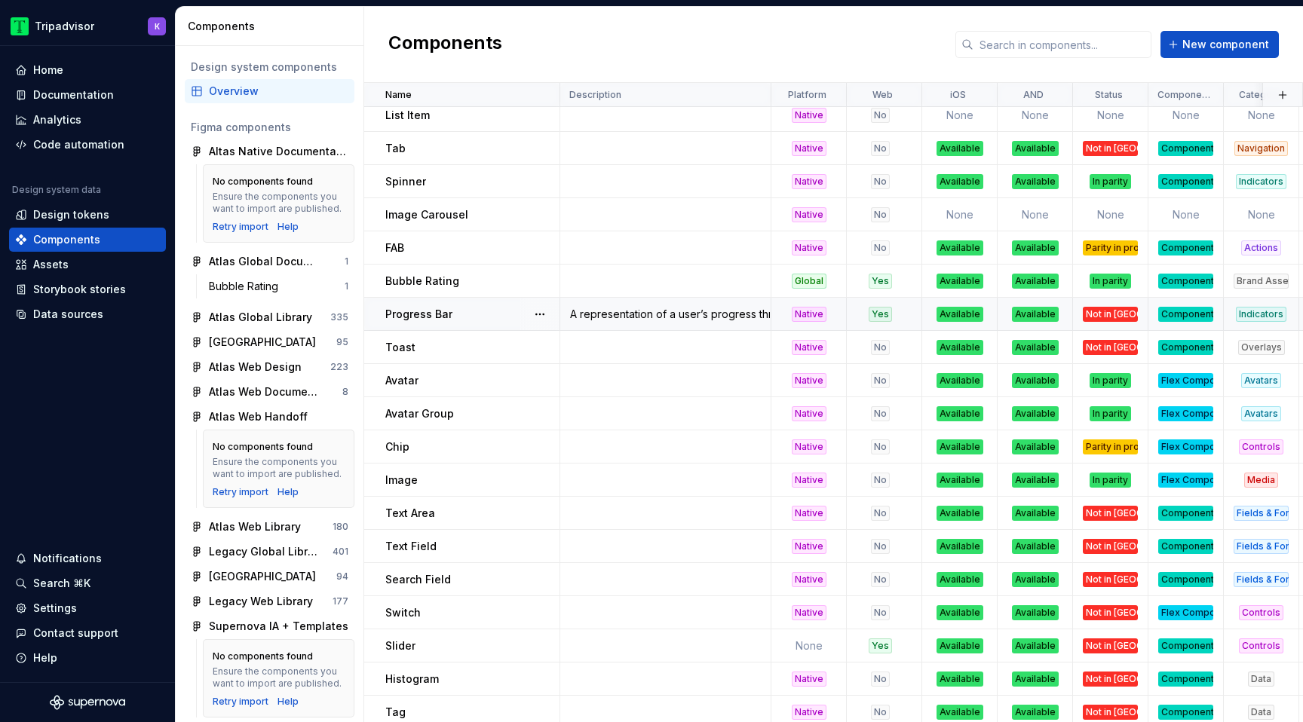
scroll to position [911, 0]
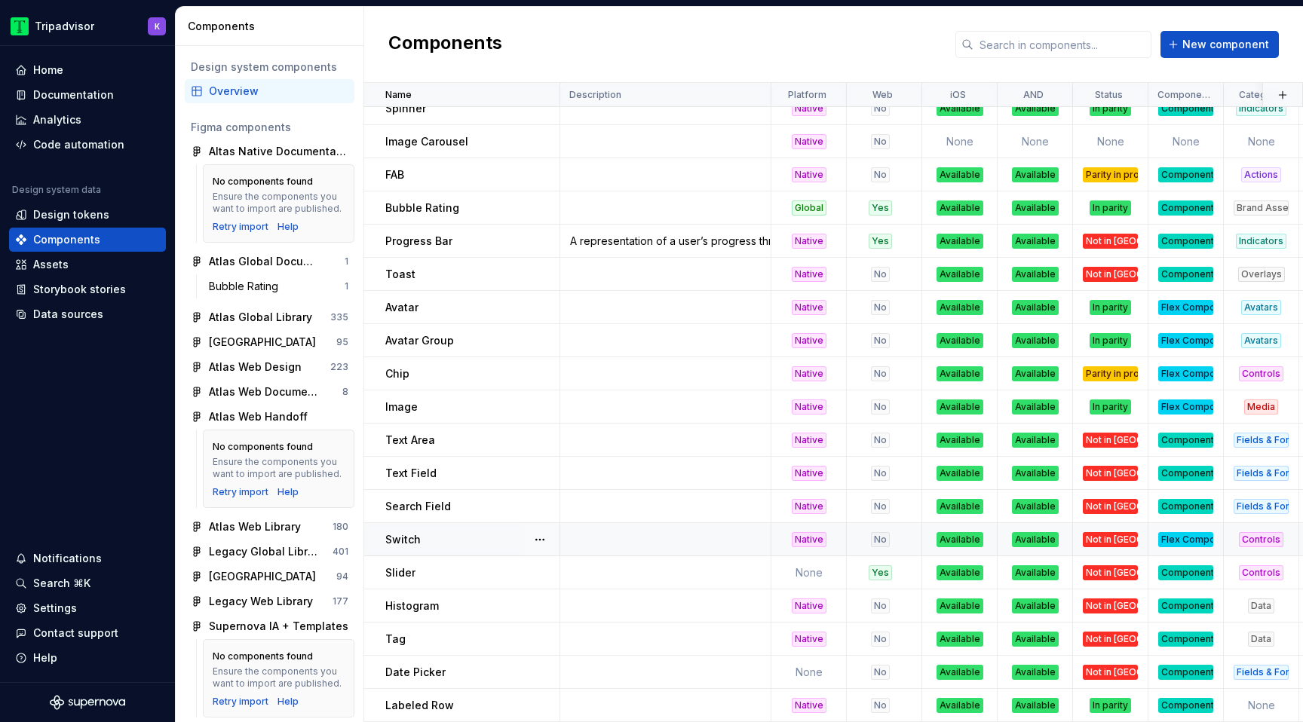
click at [1170, 538] on div "Flex Component" at bounding box center [1185, 539] width 55 height 15
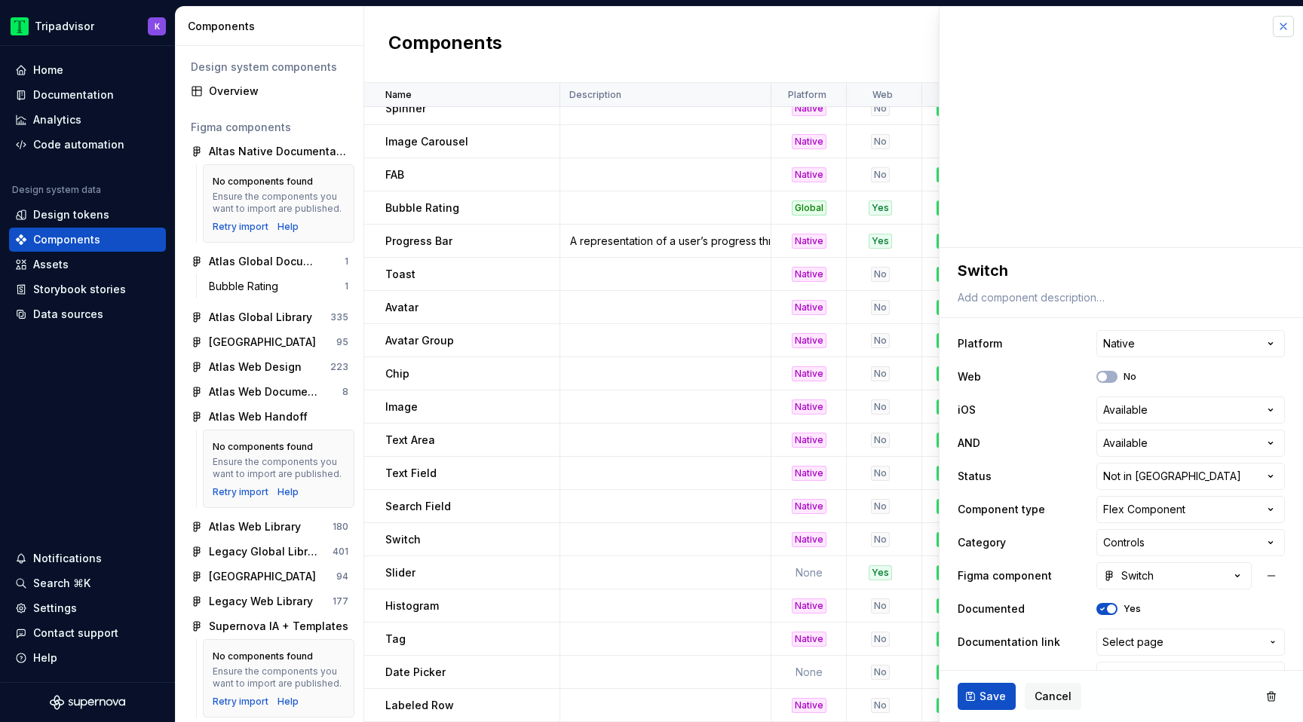
click at [1285, 26] on button "button" at bounding box center [1283, 26] width 21 height 21
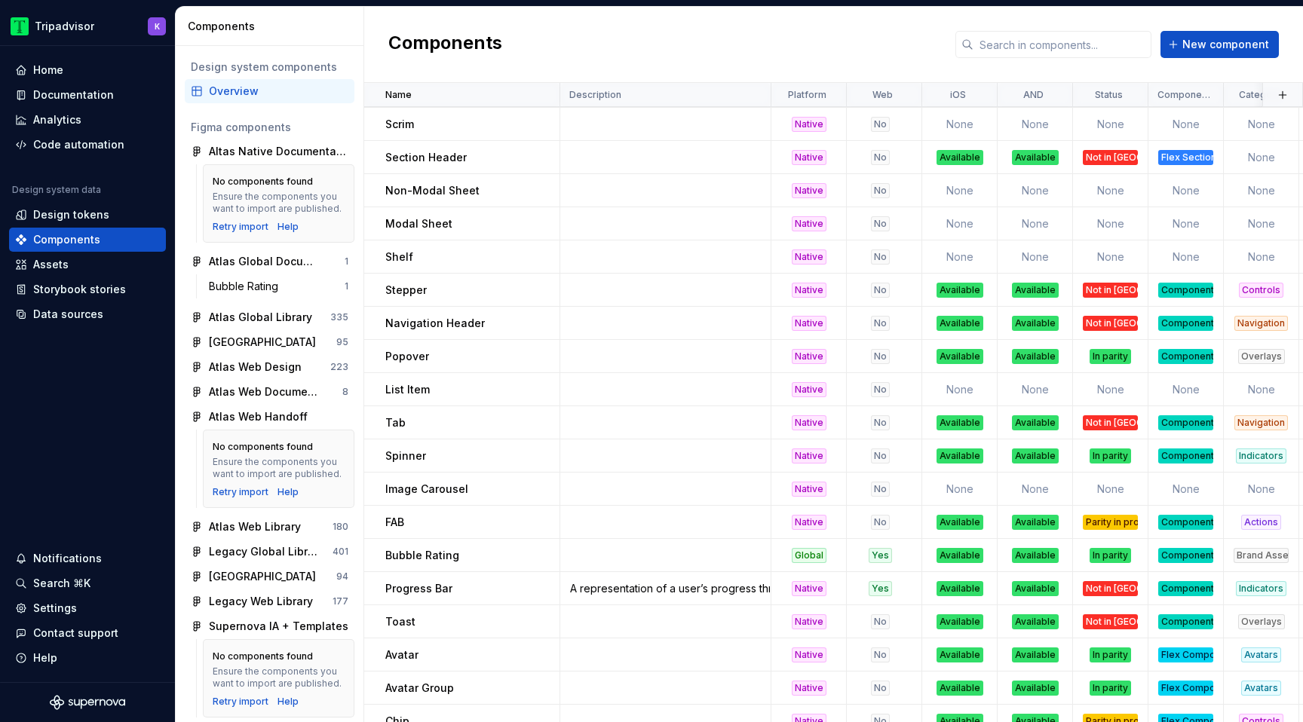
scroll to position [563, 0]
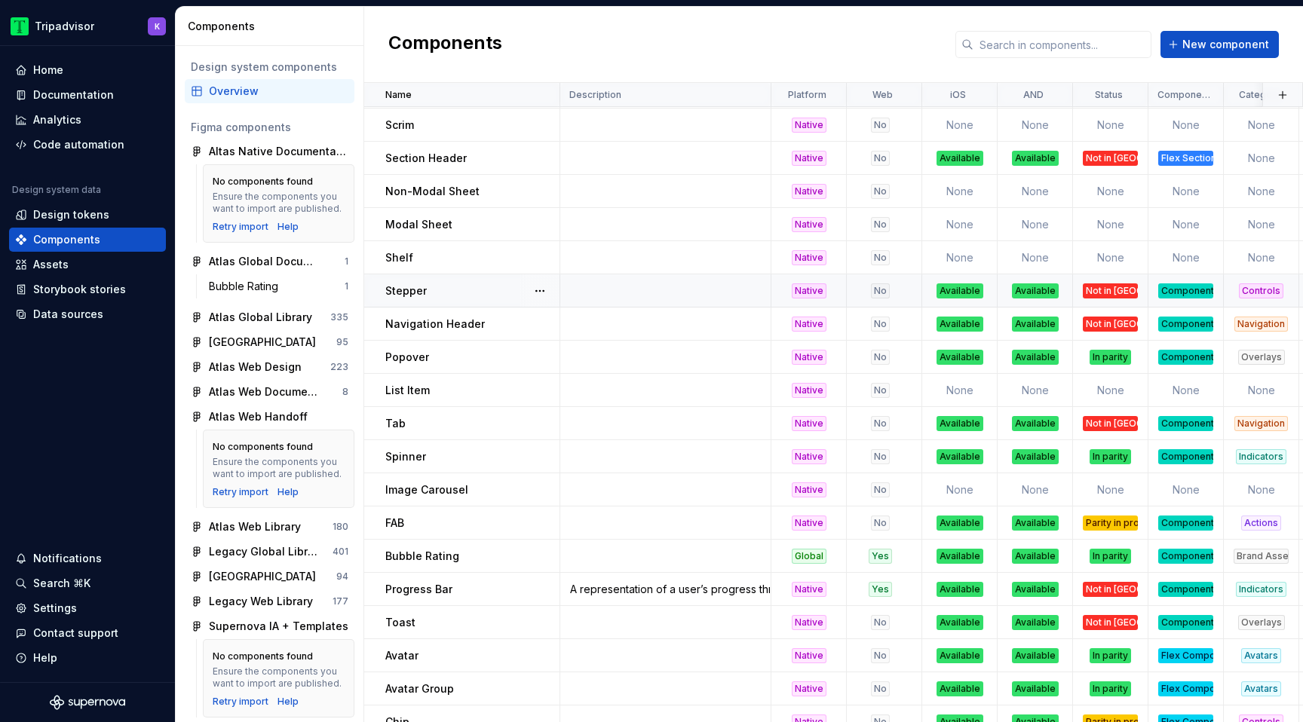
click at [1173, 294] on div "Component" at bounding box center [1185, 291] width 55 height 15
type textarea "*"
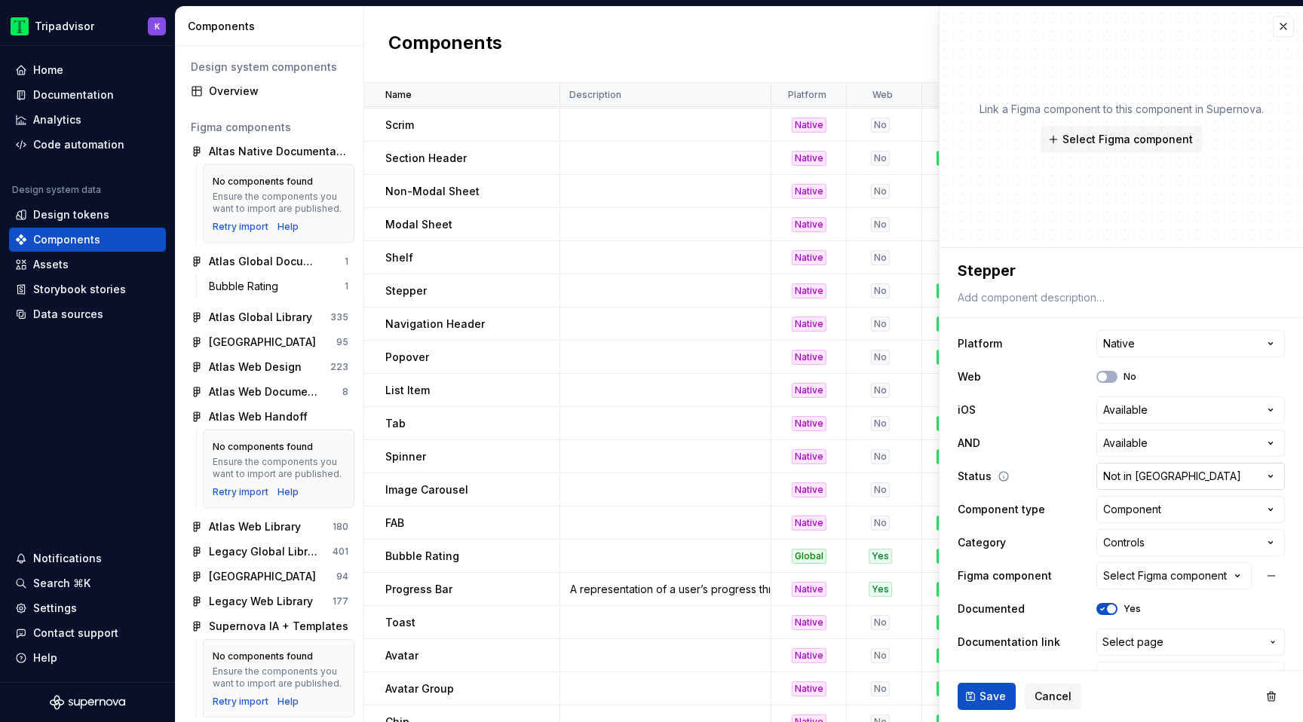
click at [1152, 476] on html "Tripadvisor K Home Documentation Analytics Code automation Design system data D…" at bounding box center [651, 361] width 1303 height 722
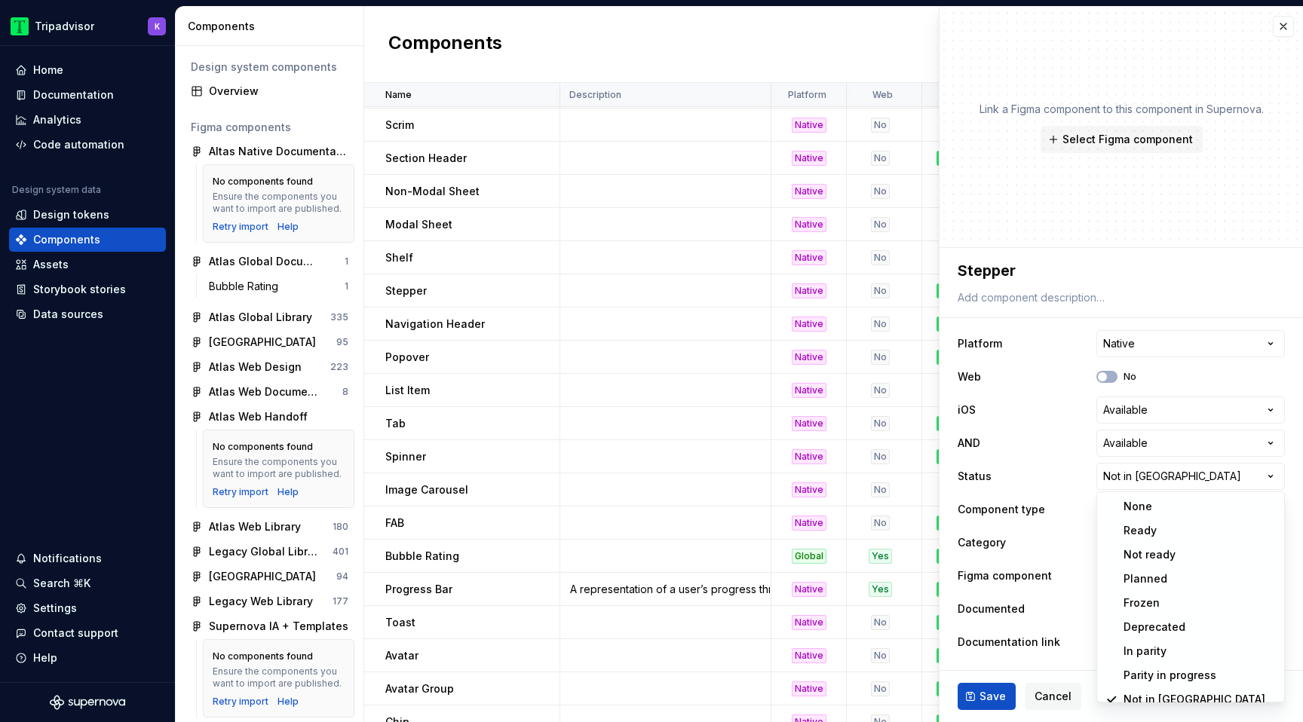
scroll to position [12, 0]
select select "**********"
type textarea "*"
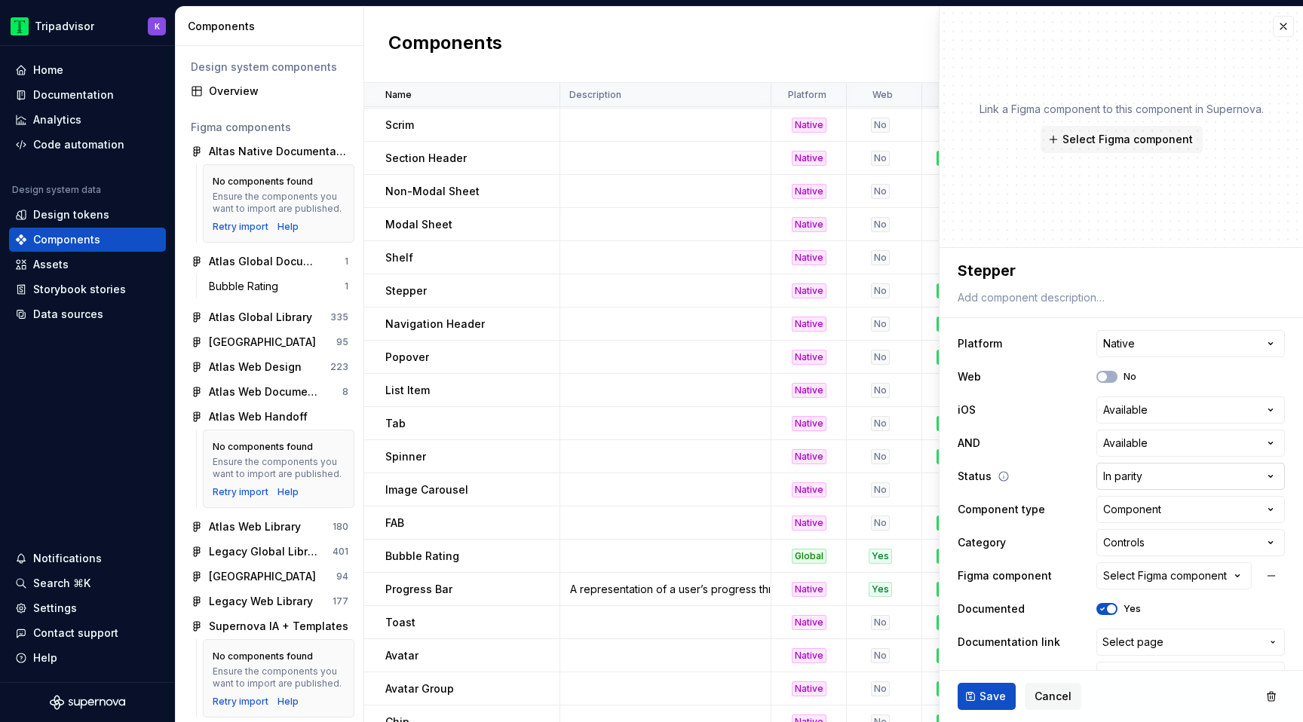
click at [1165, 476] on html "Tripadvisor K Home Documentation Analytics Code automation Design system data D…" at bounding box center [651, 361] width 1303 height 722
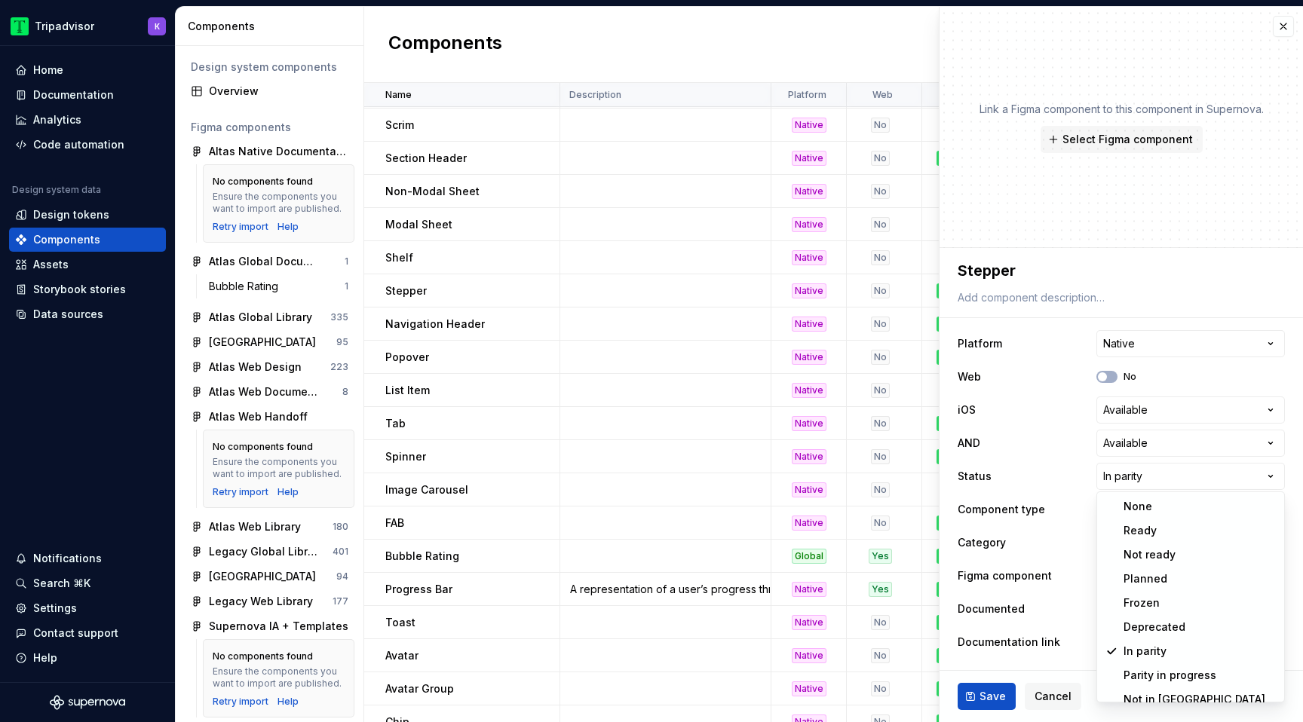
select select "**********"
type textarea "*"
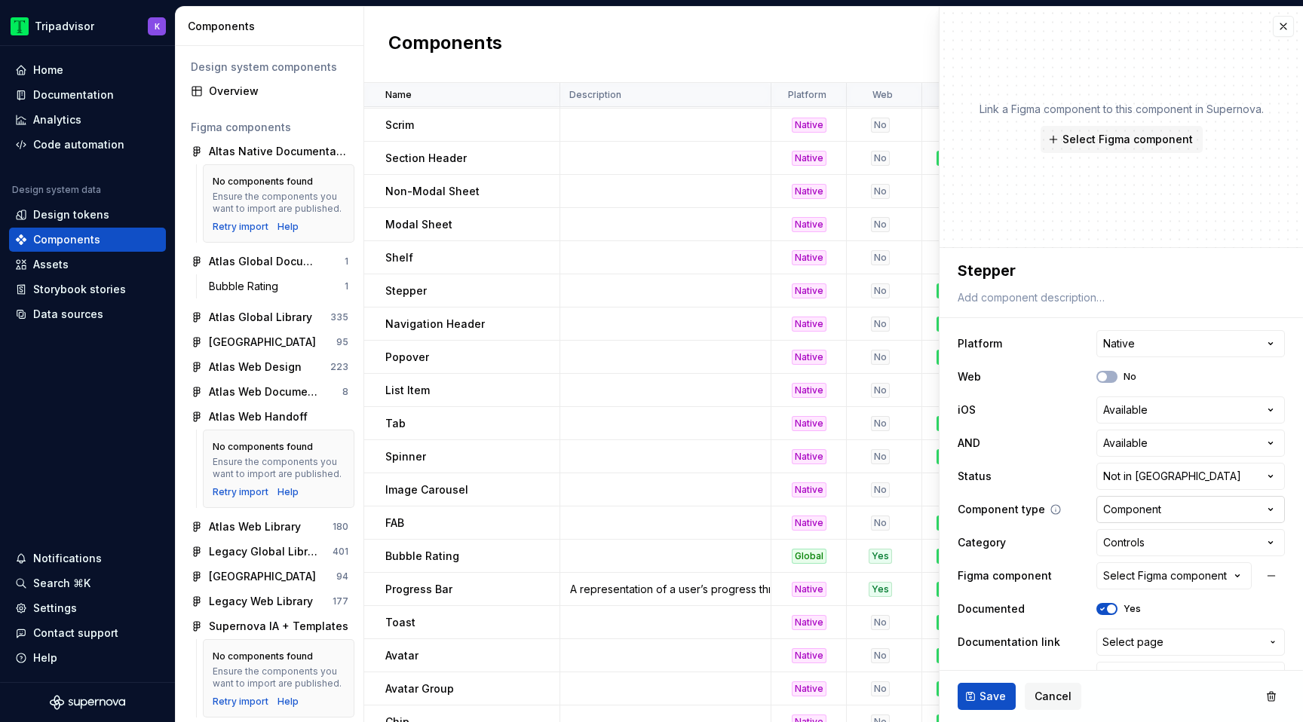
click at [1148, 514] on html "Tripadvisor K Home Documentation Analytics Code automation Design system data D…" at bounding box center [651, 361] width 1303 height 722
select select "**********"
click at [998, 700] on span "Save" at bounding box center [993, 696] width 26 height 15
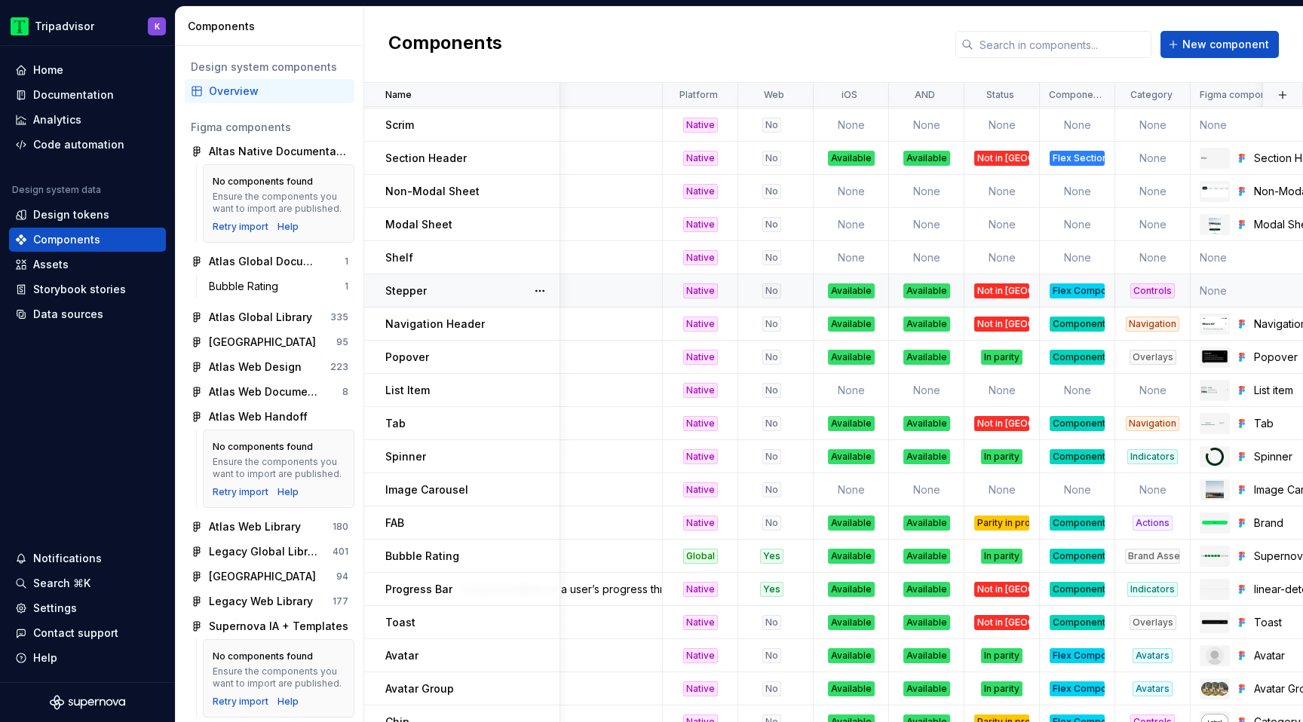
scroll to position [563, 151]
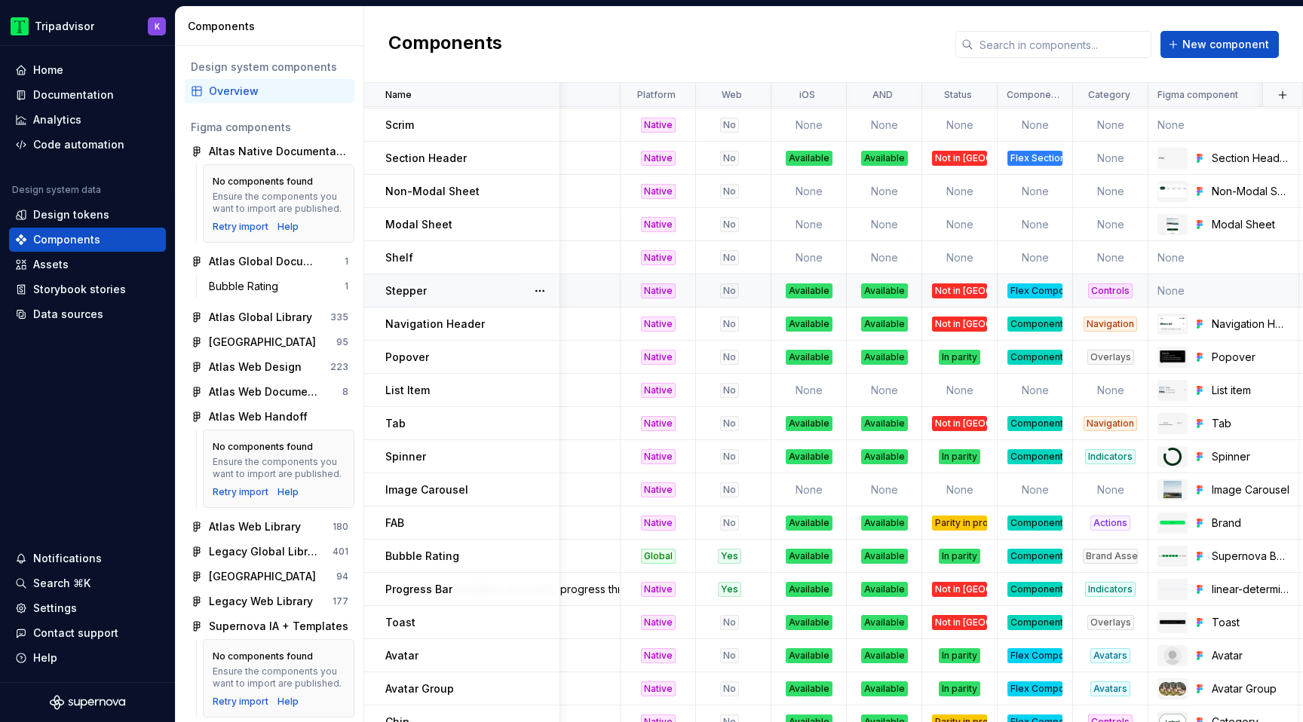
click at [1175, 290] on td "None" at bounding box center [1224, 291] width 151 height 33
type textarea "*"
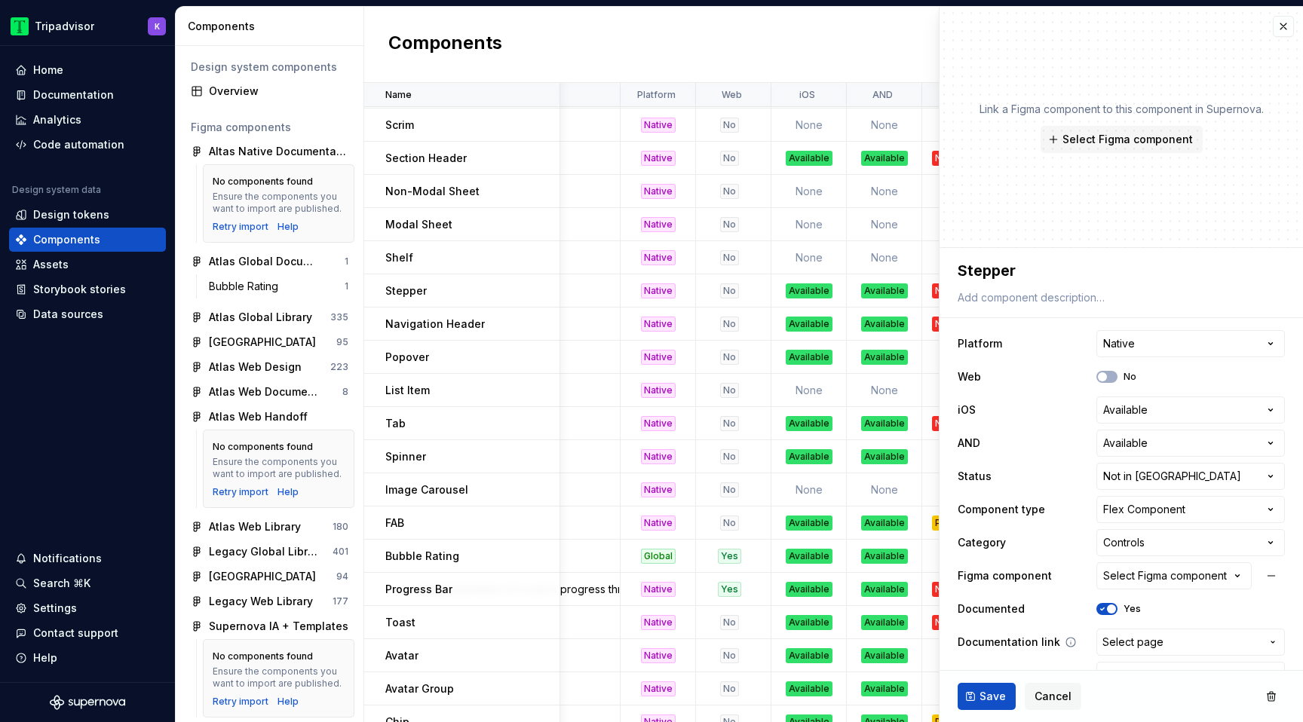
scroll to position [31, 0]
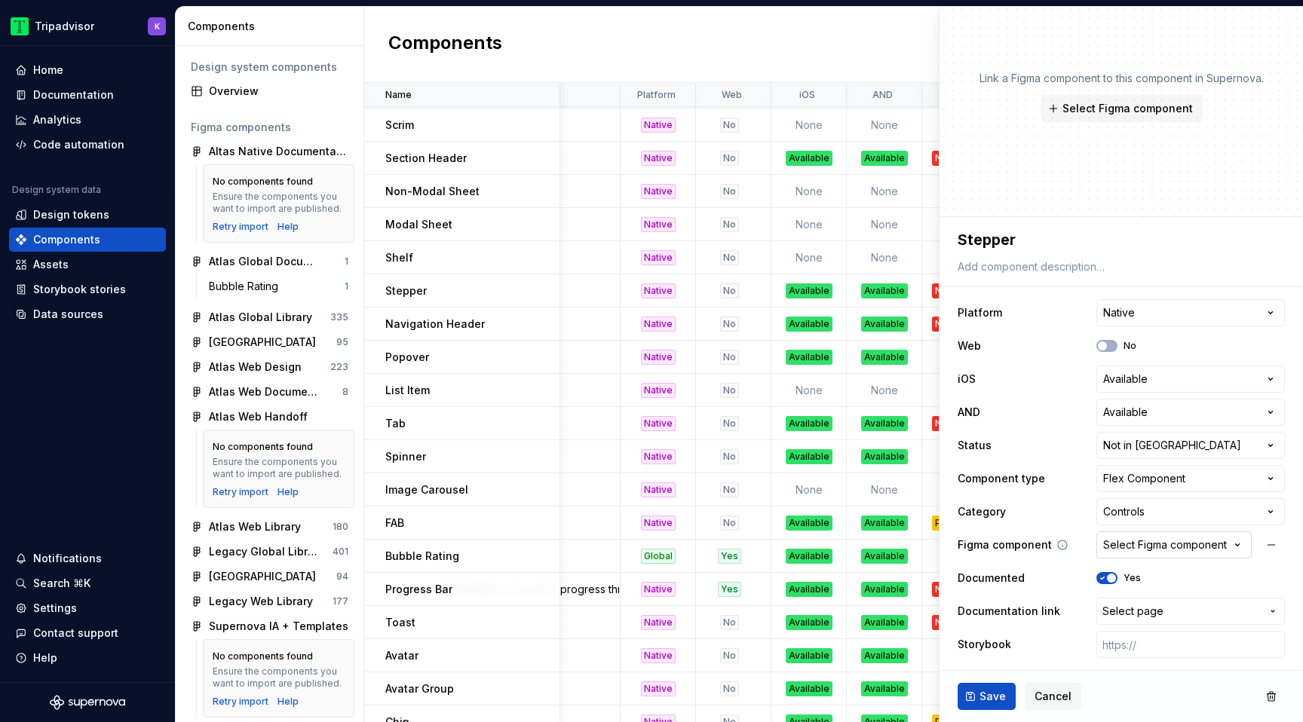
click at [1143, 548] on div "Select Figma component" at bounding box center [1165, 545] width 124 height 15
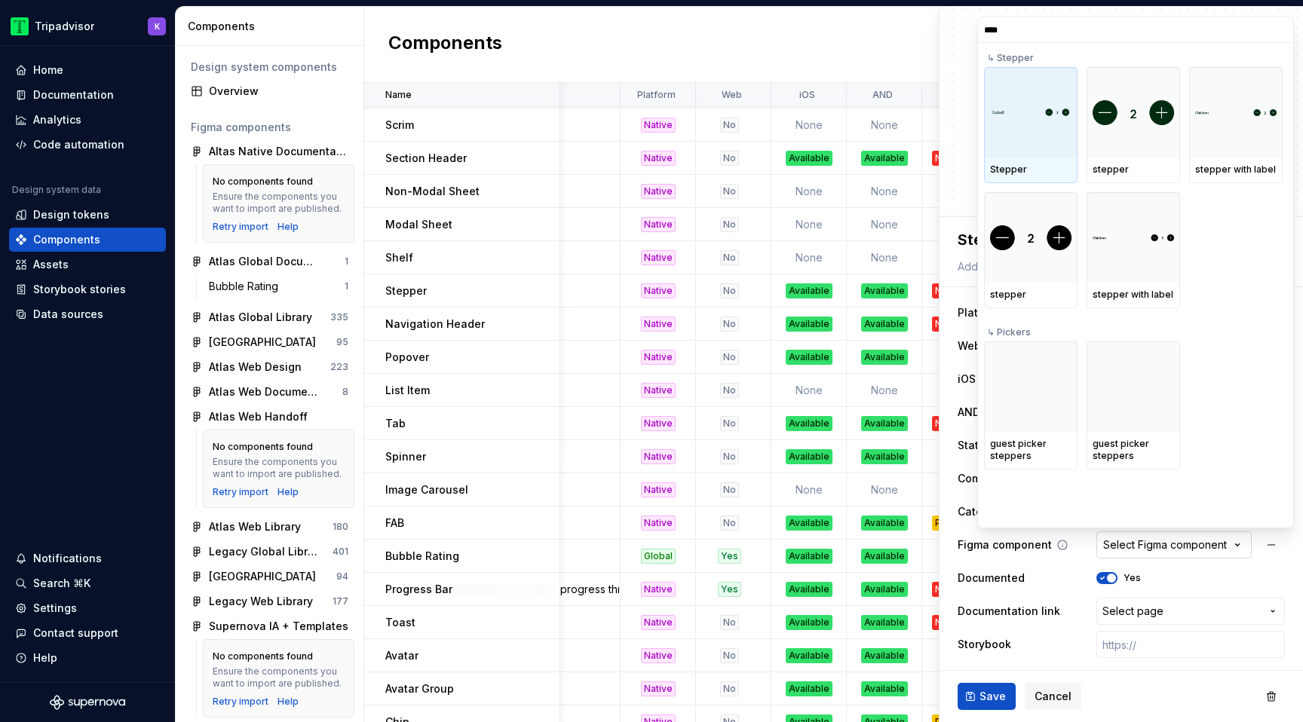
type input "*****"
click at [1036, 129] on div at bounding box center [1031, 112] width 94 height 90
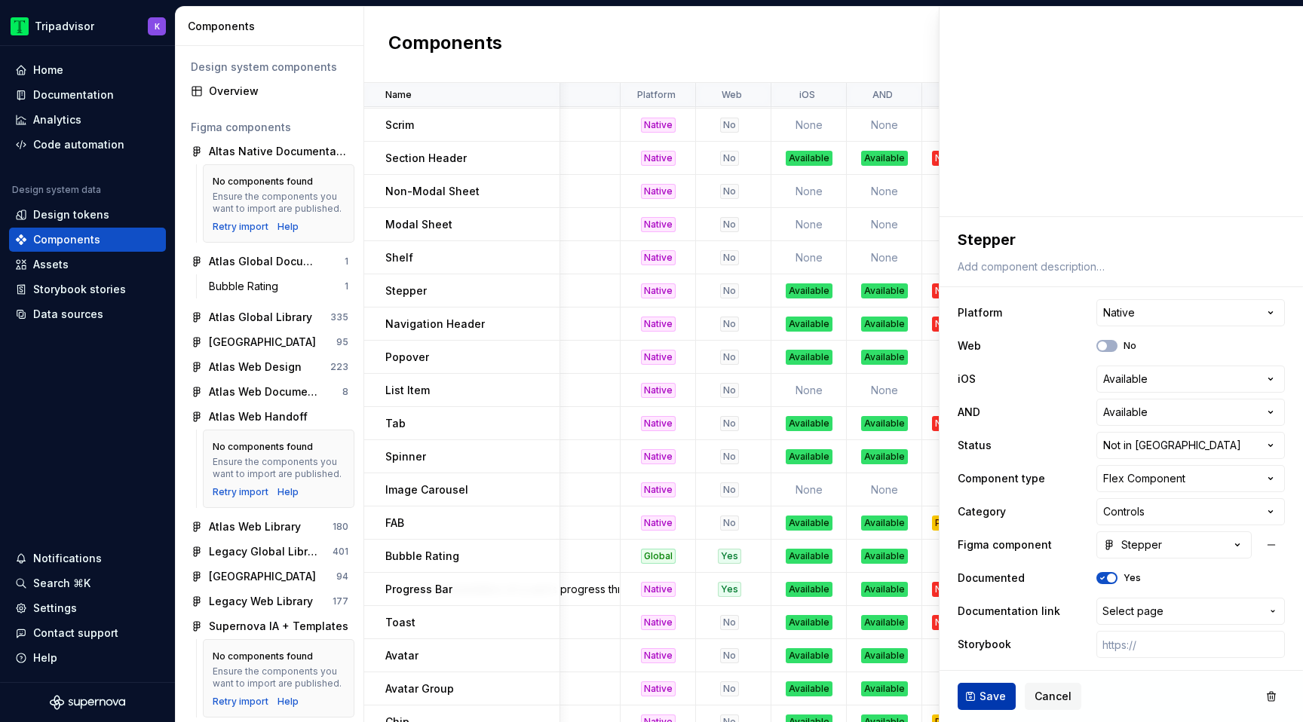
click at [981, 699] on span "Save" at bounding box center [993, 696] width 26 height 15
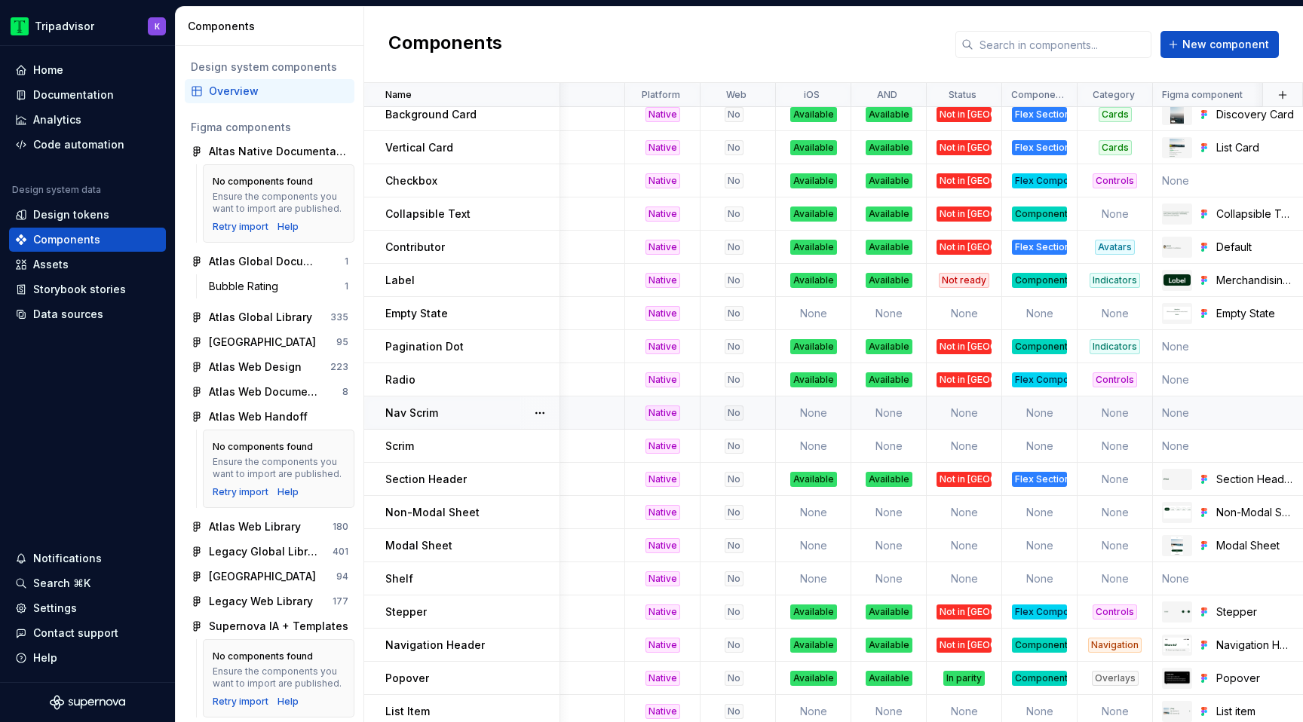
scroll to position [219, 146]
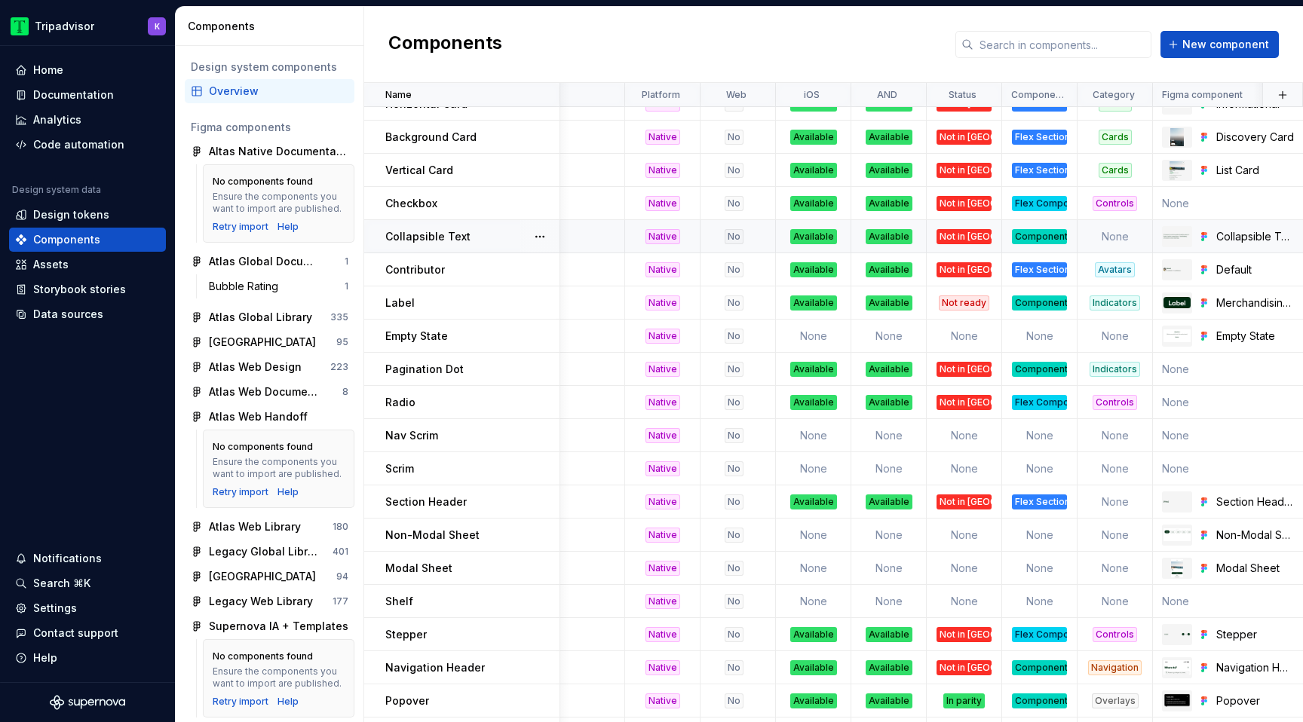
click at [1038, 230] on div "Component" at bounding box center [1039, 236] width 55 height 15
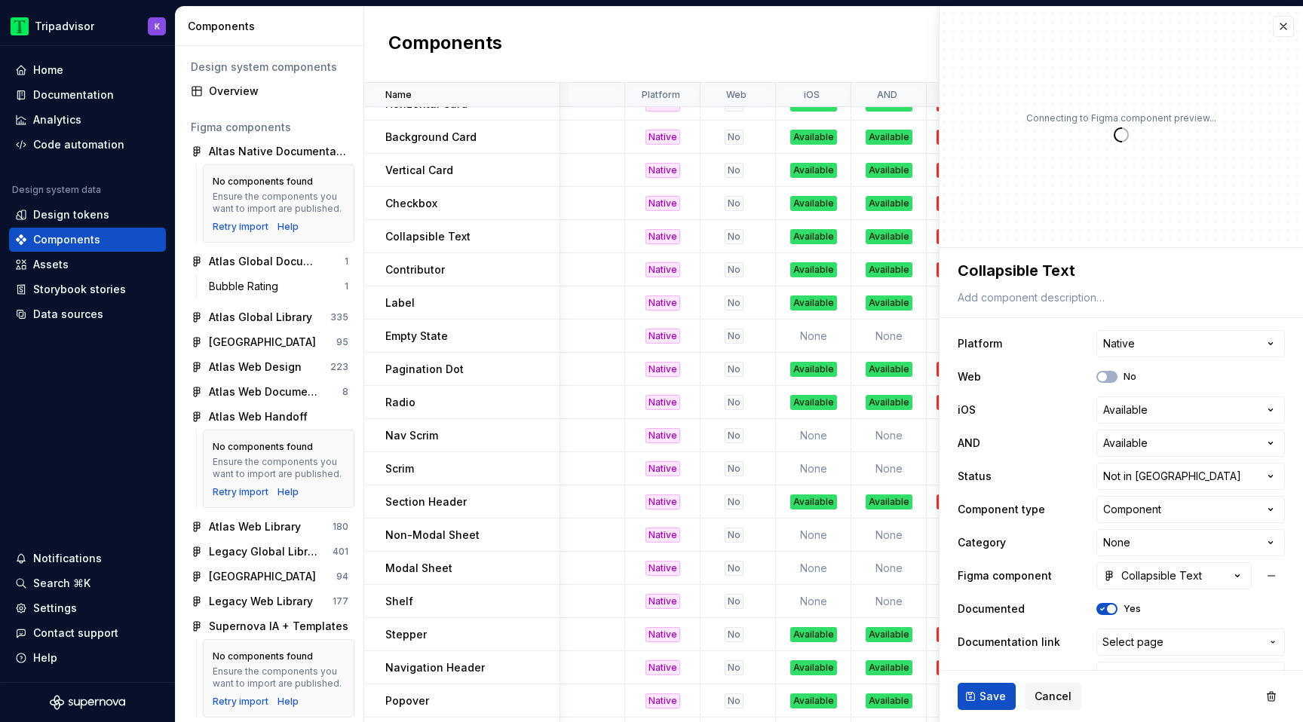
type textarea "*"
click at [1135, 480] on html "Tripadvisor K Home Documentation Analytics Code automation Design system data D…" at bounding box center [651, 361] width 1303 height 722
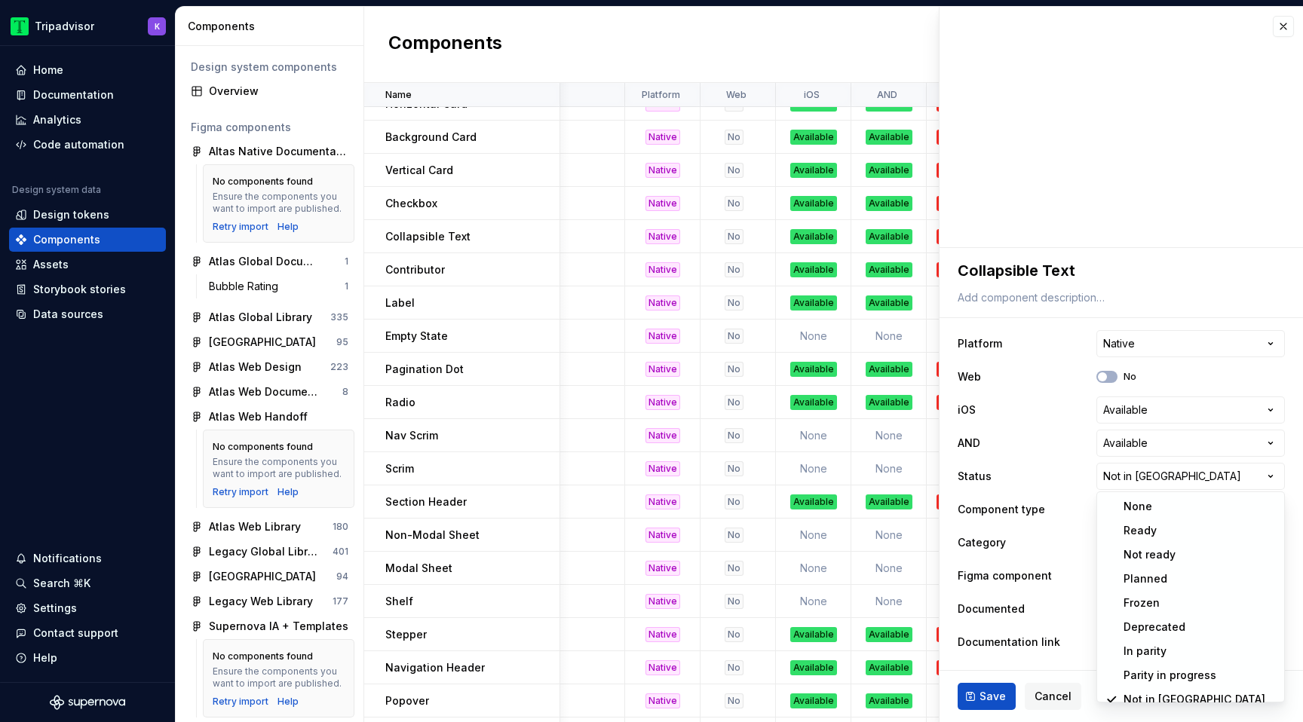
scroll to position [12, 0]
select select "**********"
type textarea "*"
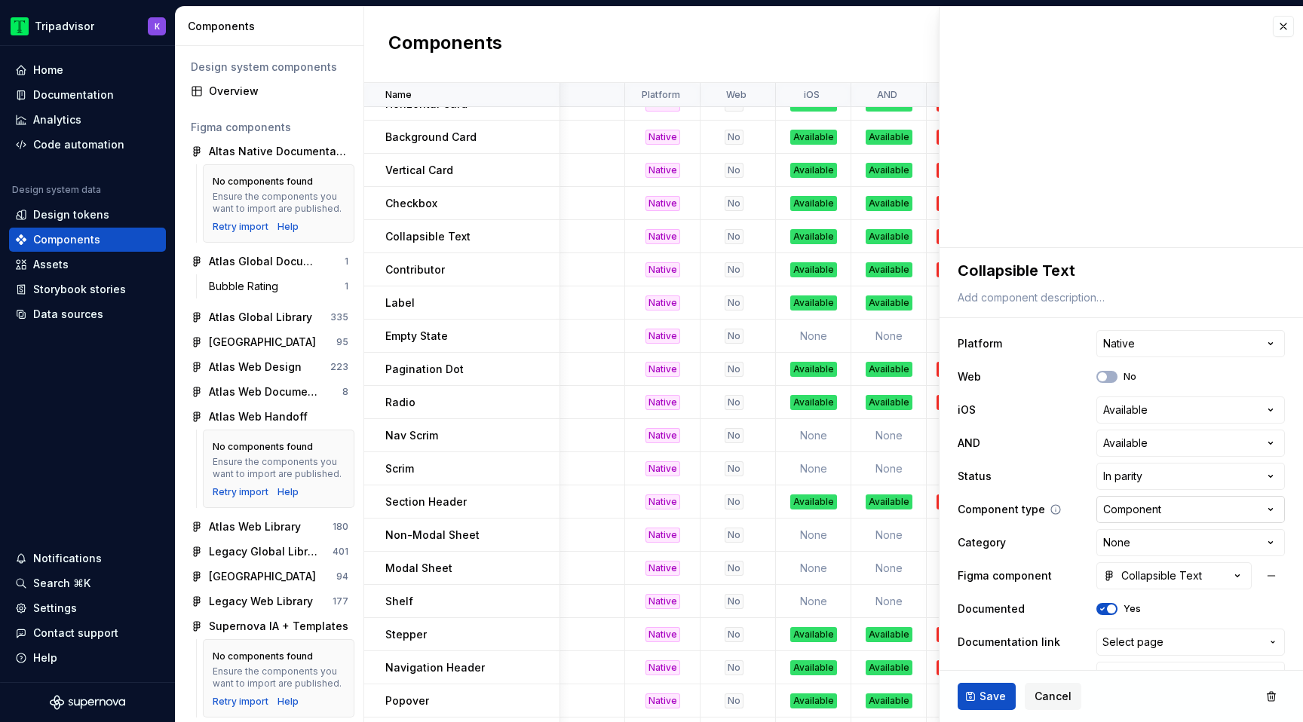
click at [1140, 505] on html "Tripadvisor K Home Documentation Analytics Code automation Design system data D…" at bounding box center [651, 361] width 1303 height 722
select select "**********"
click at [986, 695] on span "Save" at bounding box center [993, 696] width 26 height 15
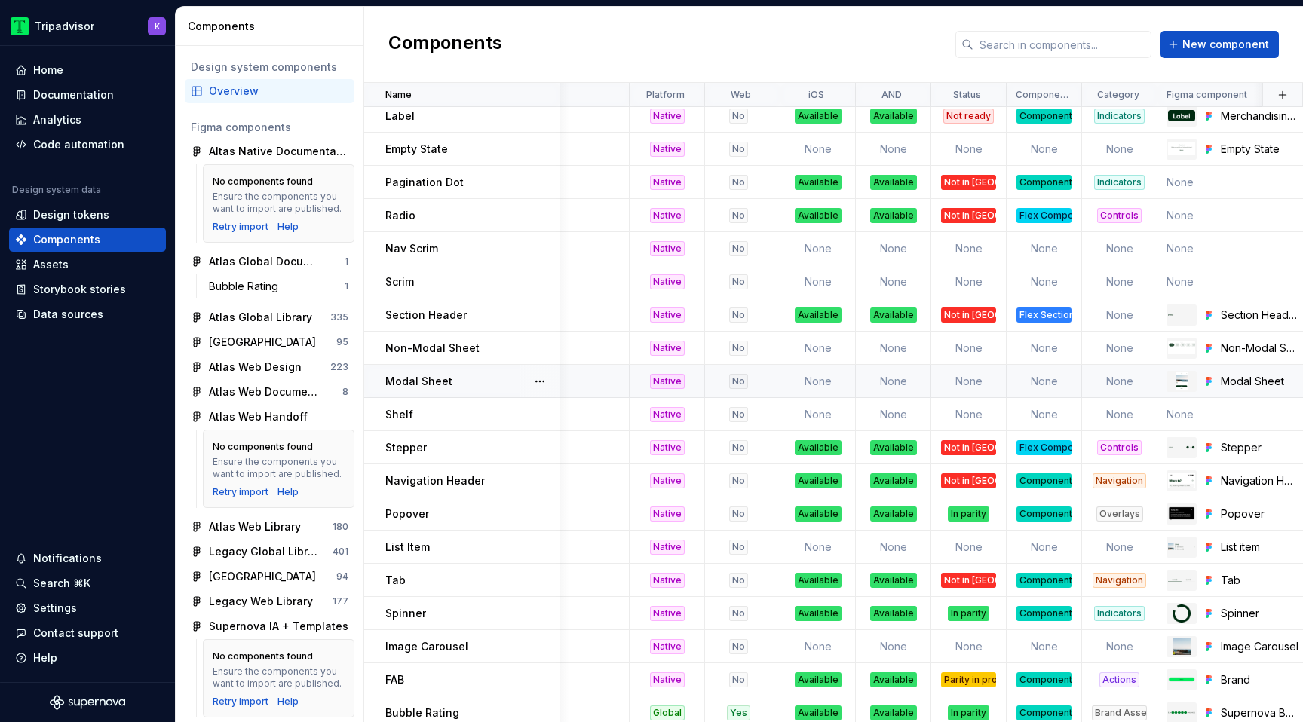
scroll to position [436, 140]
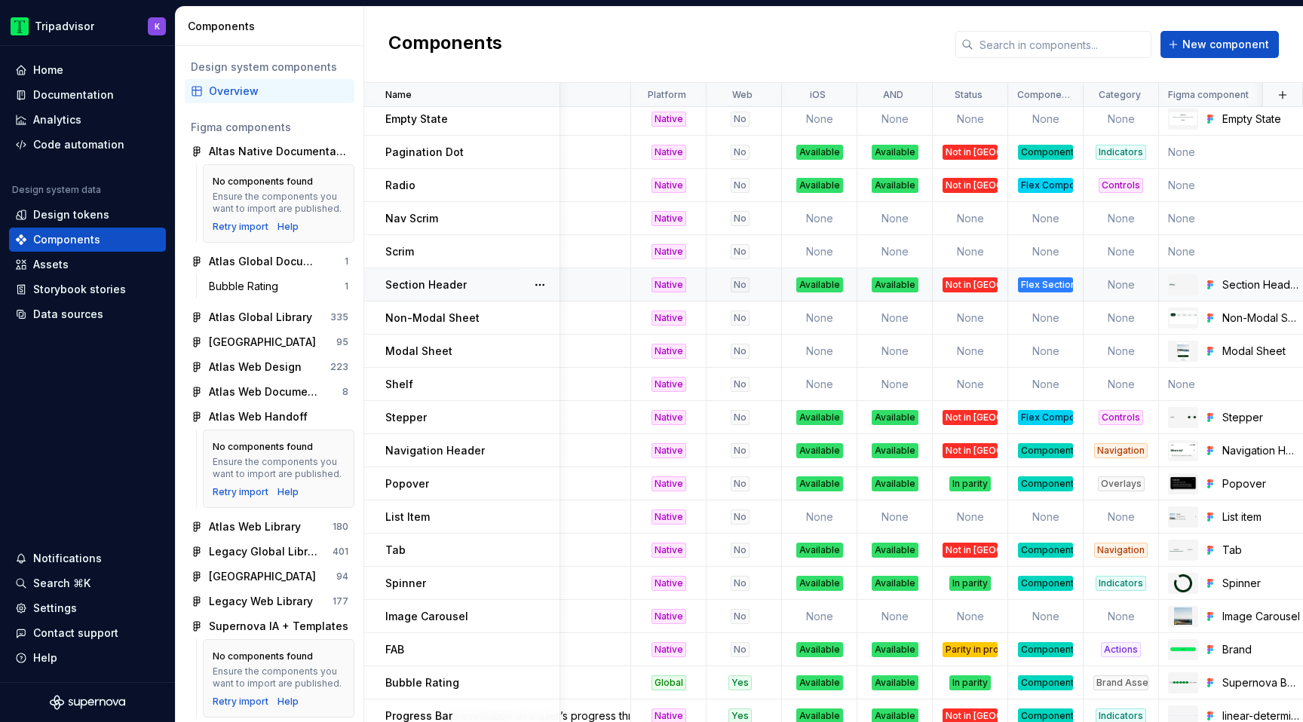
click at [1040, 288] on div "Flex Section" at bounding box center [1045, 285] width 55 height 15
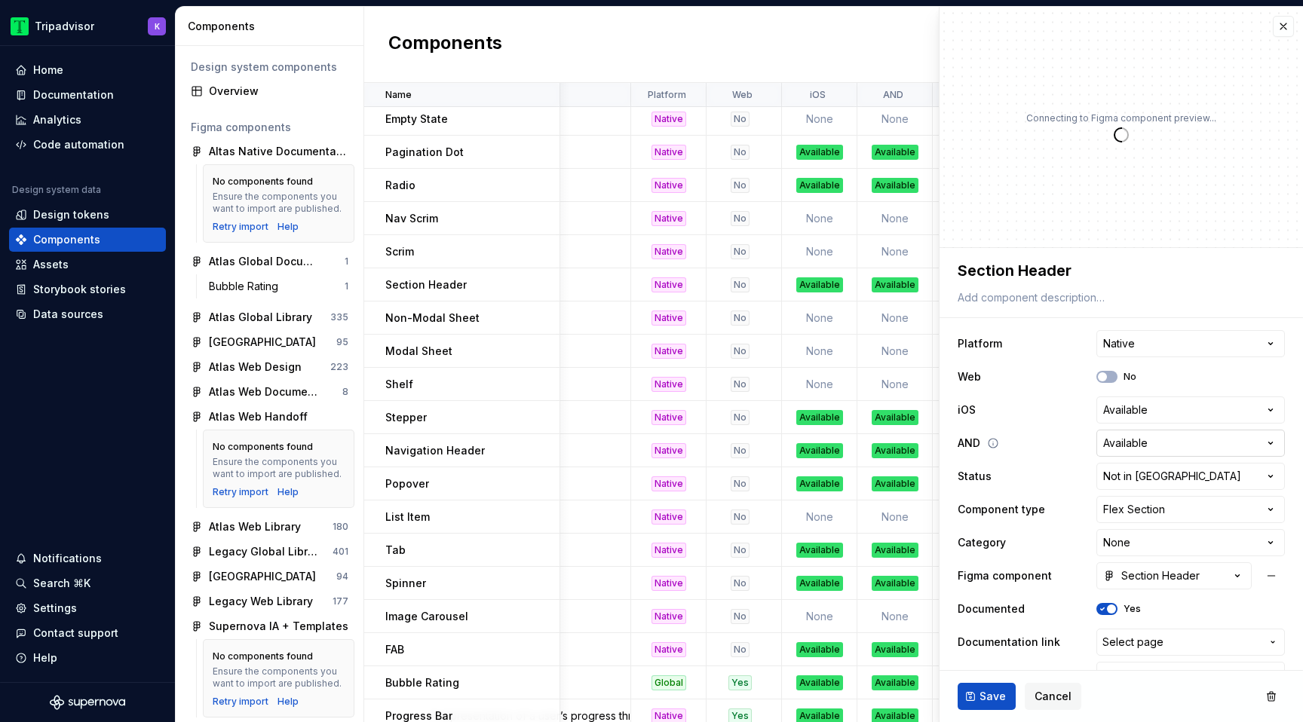
type textarea "*"
click at [1155, 506] on html "Tripadvisor K Home Documentation Analytics Code automation Design system data D…" at bounding box center [651, 361] width 1303 height 722
select select "**********"
click at [990, 701] on ul "Component “Stepper” saved." at bounding box center [1117, 710] width 371 height 24
click at [1282, 29] on button "button" at bounding box center [1283, 26] width 21 height 21
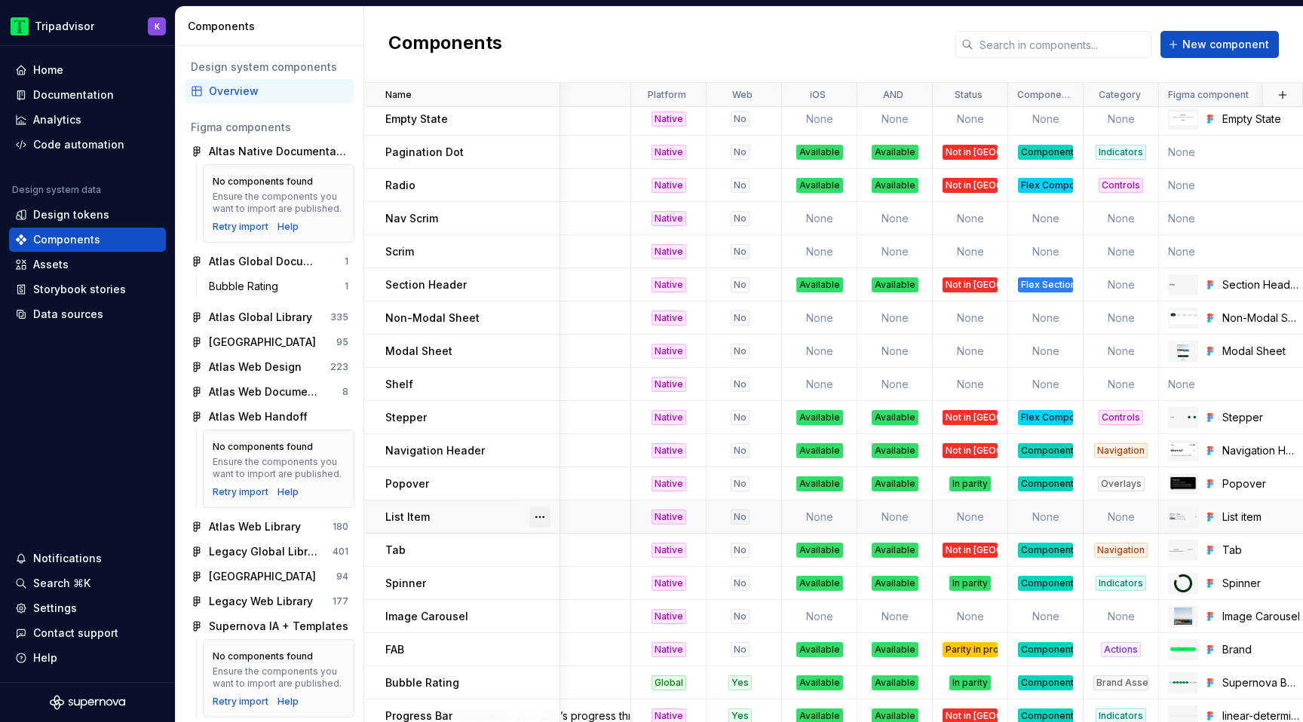
click at [543, 516] on button "button" at bounding box center [539, 517] width 21 height 21
click at [597, 577] on div "Delete component" at bounding box center [619, 577] width 124 height 15
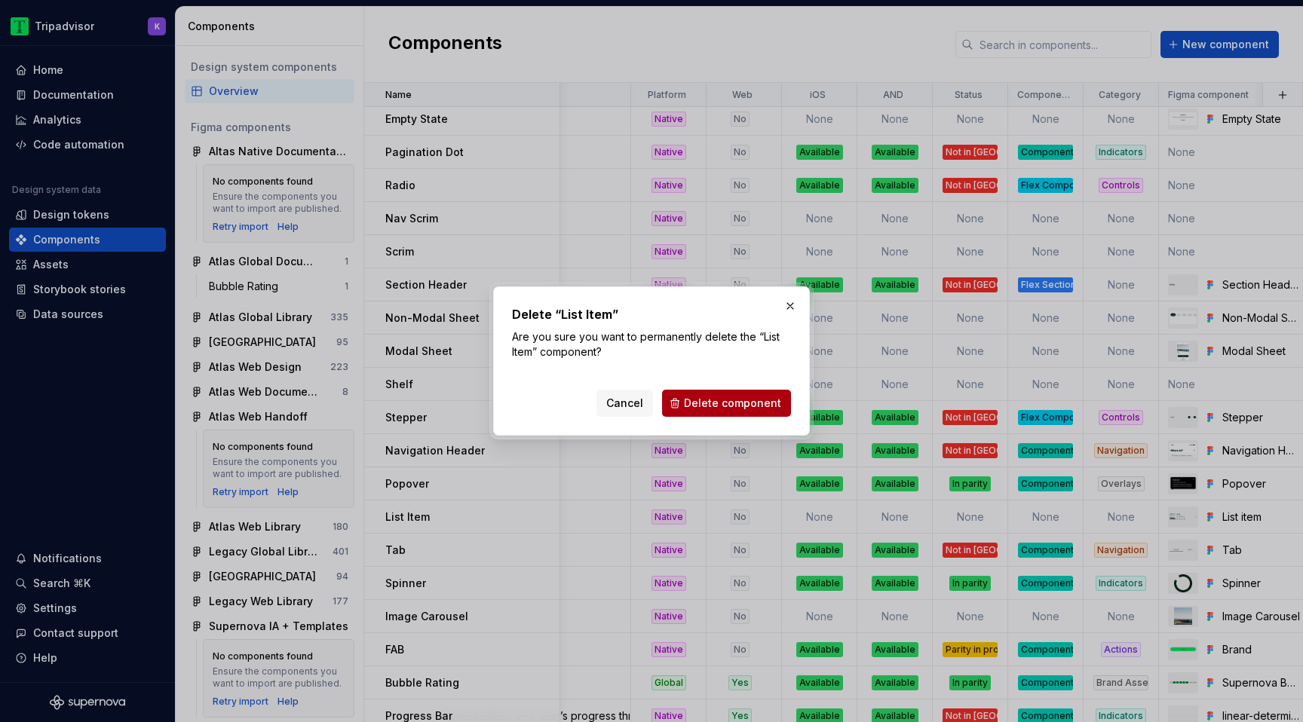
click at [756, 405] on span "Delete component" at bounding box center [732, 403] width 97 height 15
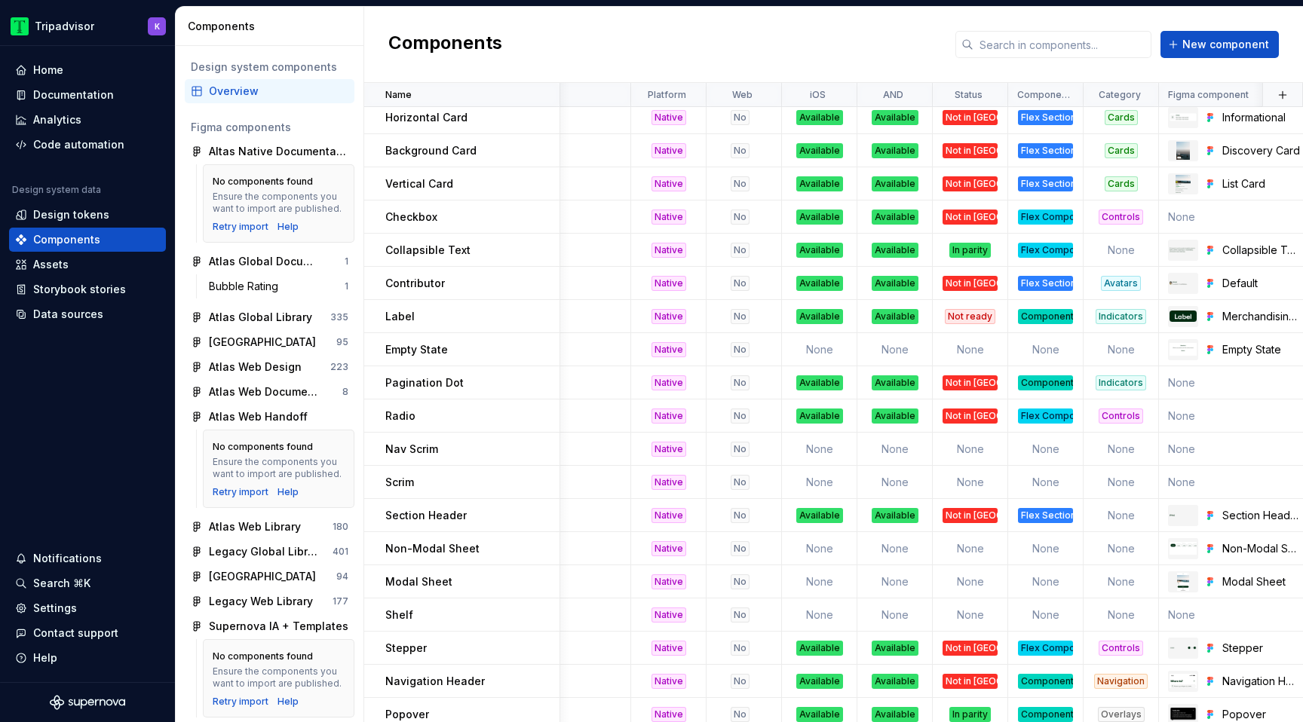
scroll to position [878, 140]
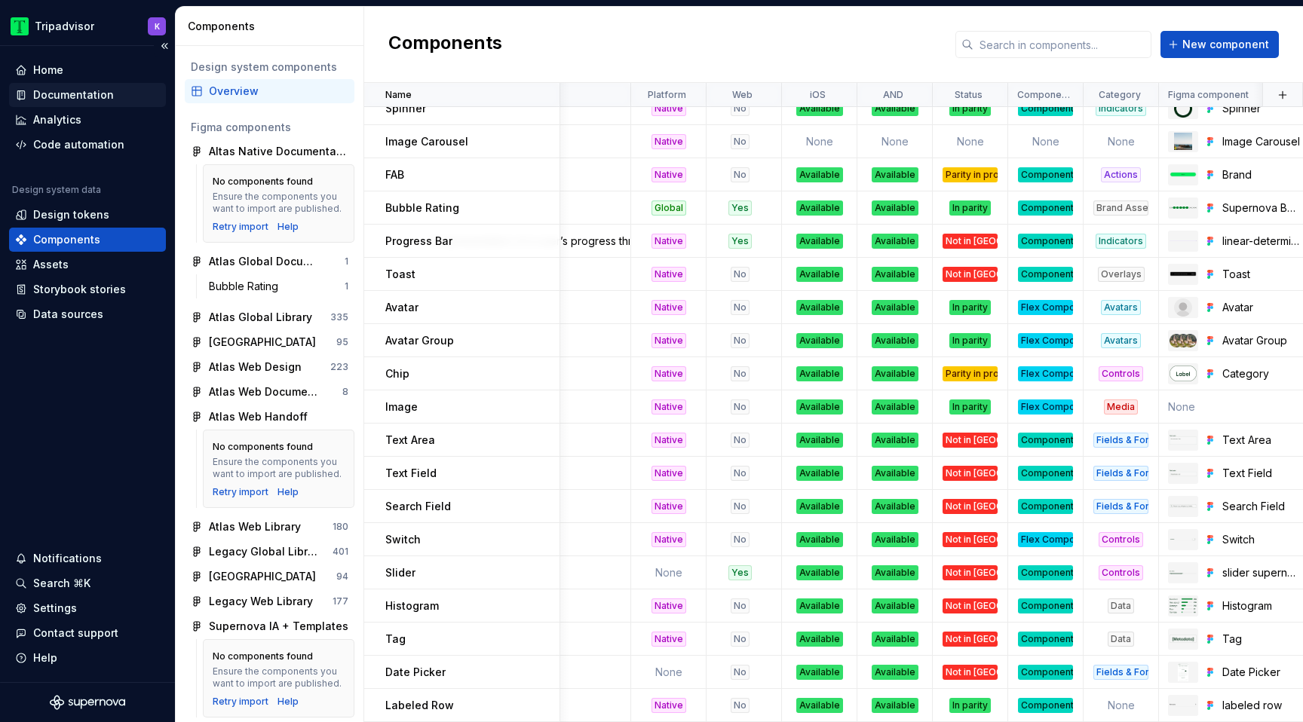
click at [51, 97] on div "Documentation" at bounding box center [73, 94] width 81 height 15
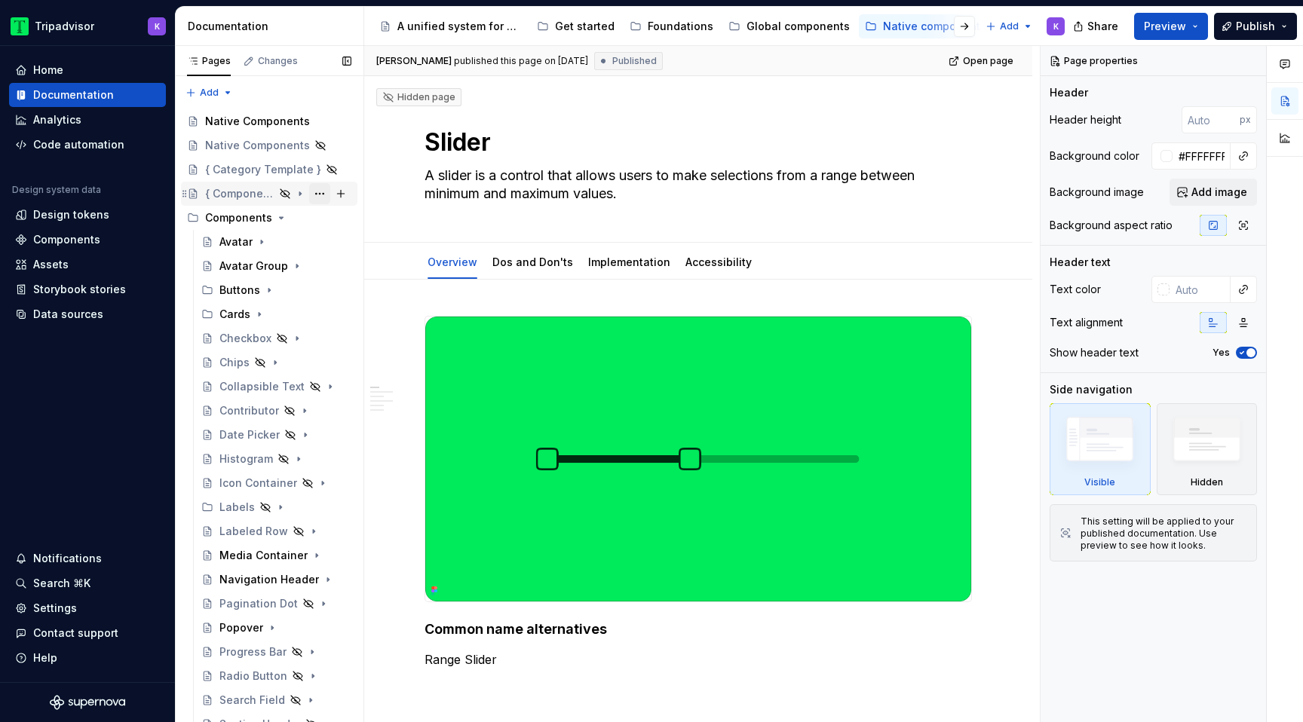
click at [321, 194] on button "Page tree" at bounding box center [319, 193] width 21 height 21
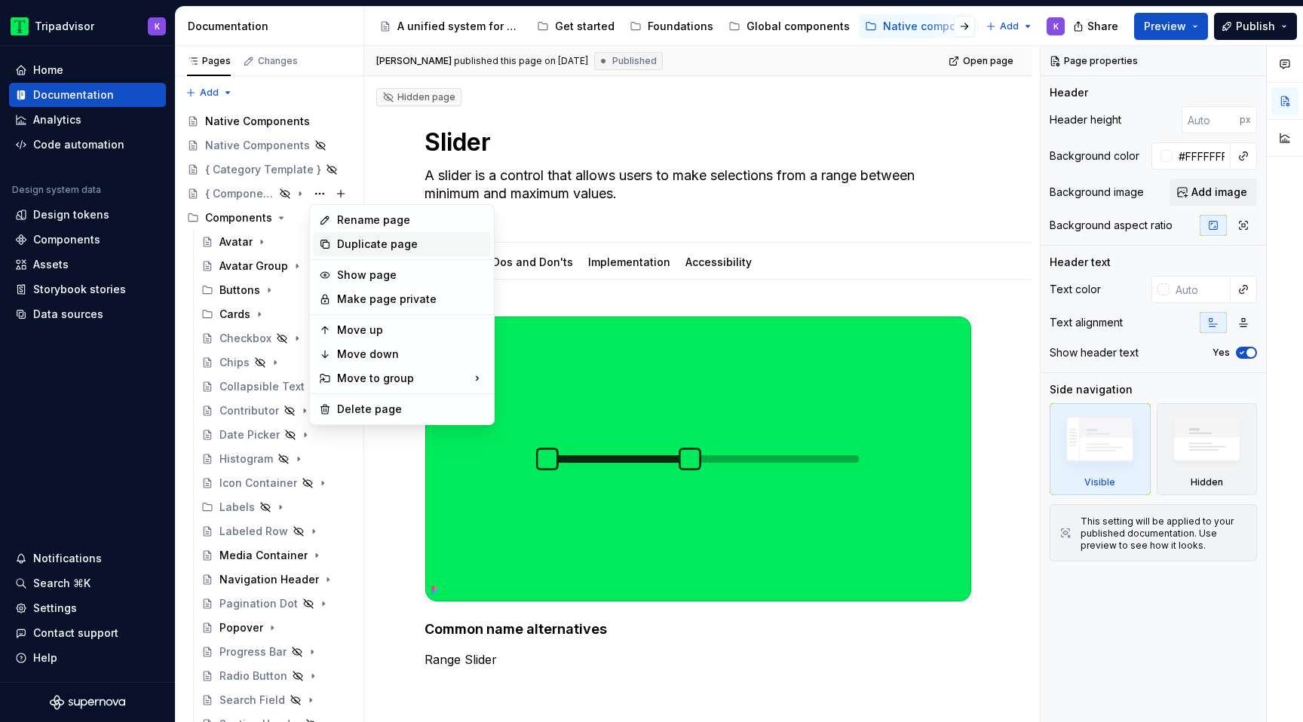
click at [384, 247] on div "Duplicate page" at bounding box center [411, 244] width 148 height 15
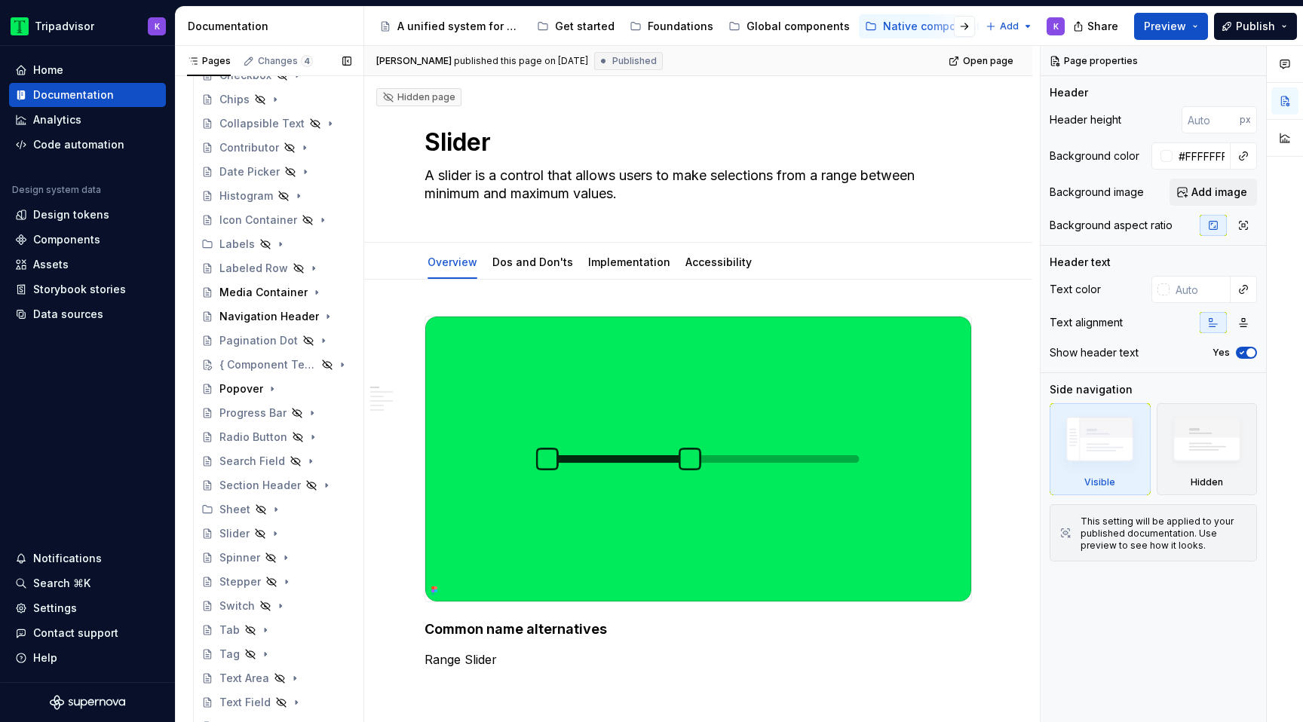
scroll to position [276, 0]
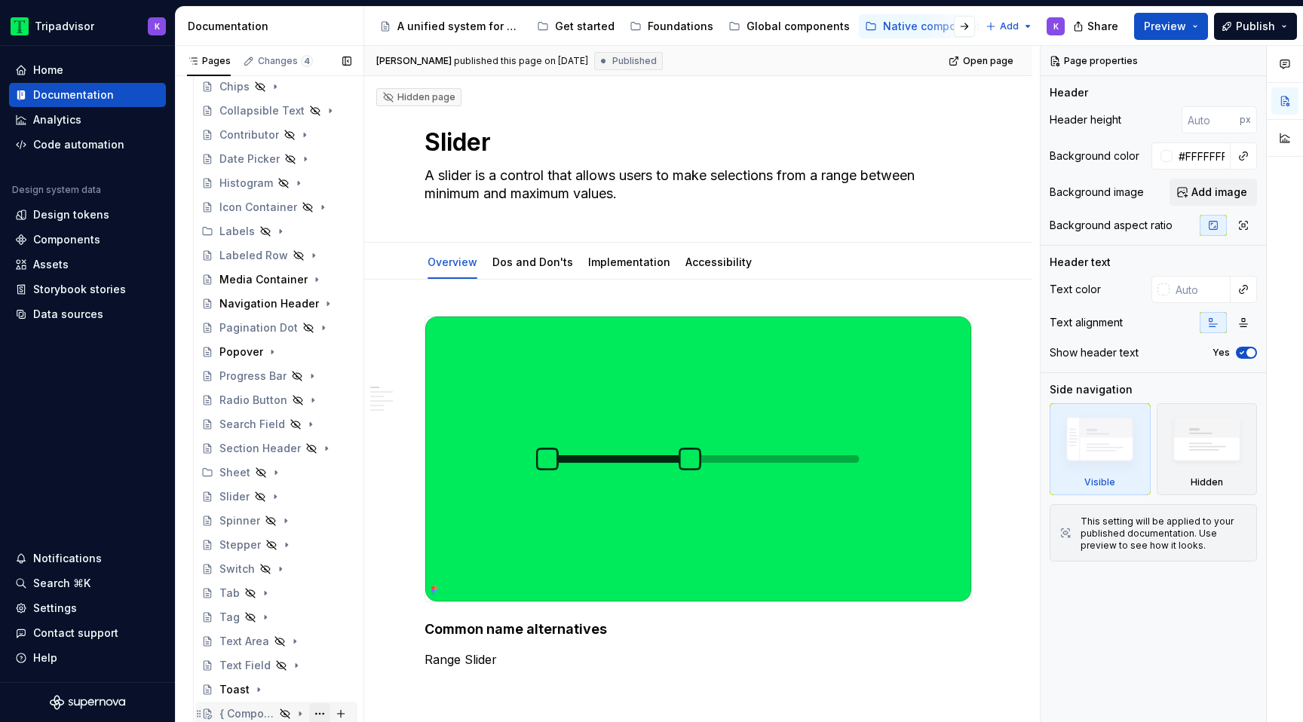
click at [319, 712] on button "Page tree" at bounding box center [319, 714] width 21 height 21
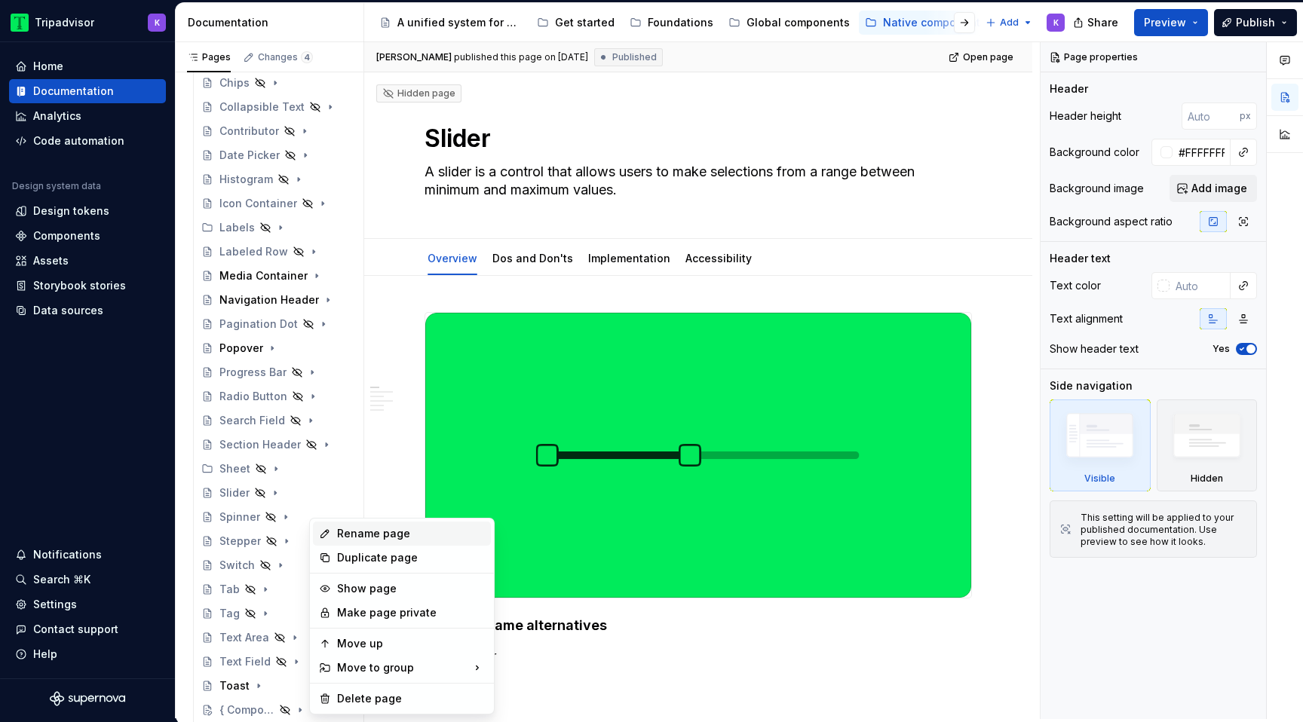
type textarea "*"
click at [401, 539] on div "Rename page" at bounding box center [411, 533] width 148 height 15
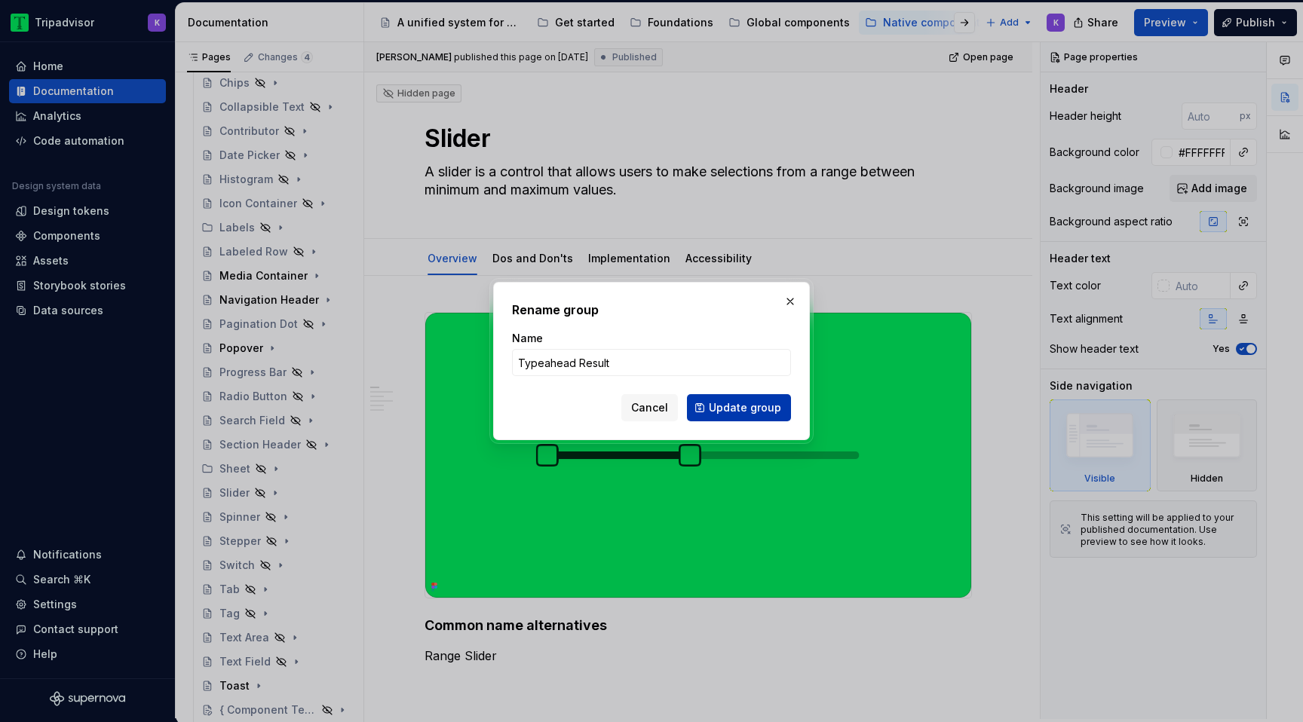
type input "Typeahead Result"
click at [723, 412] on span "Update group" at bounding box center [745, 407] width 72 height 15
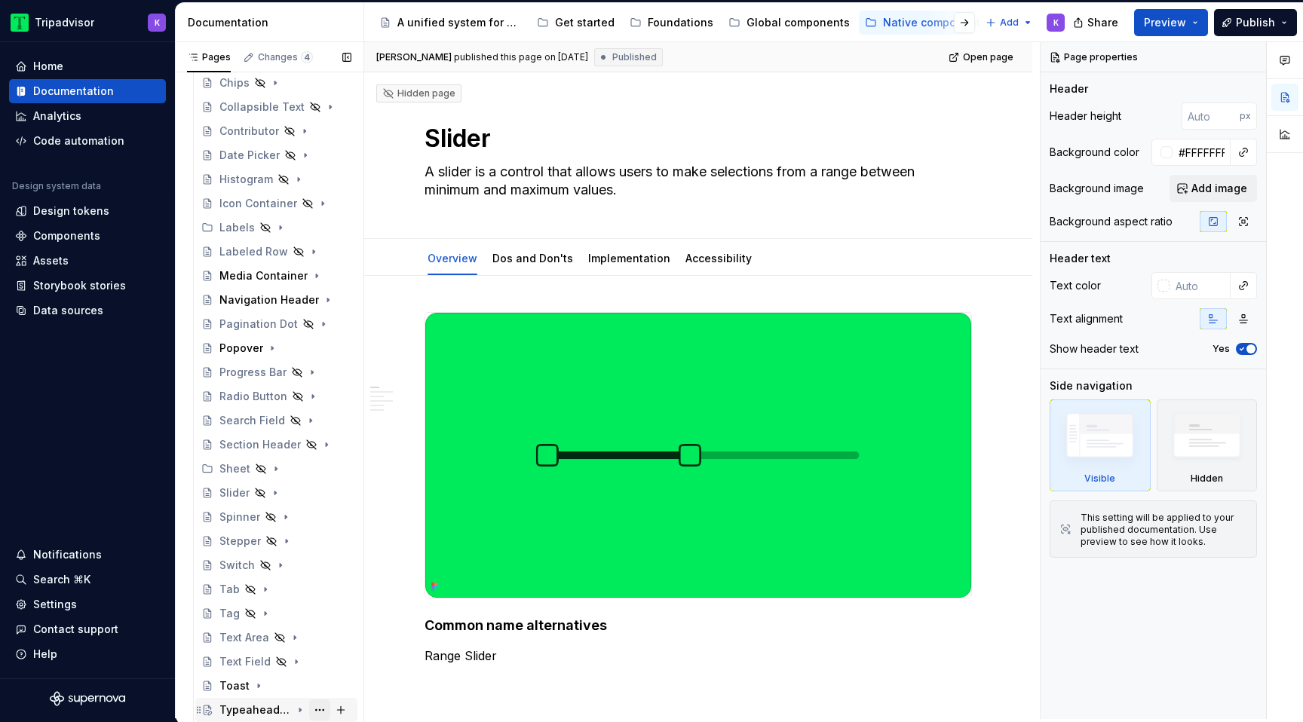
click at [321, 710] on button "Page tree" at bounding box center [319, 710] width 21 height 21
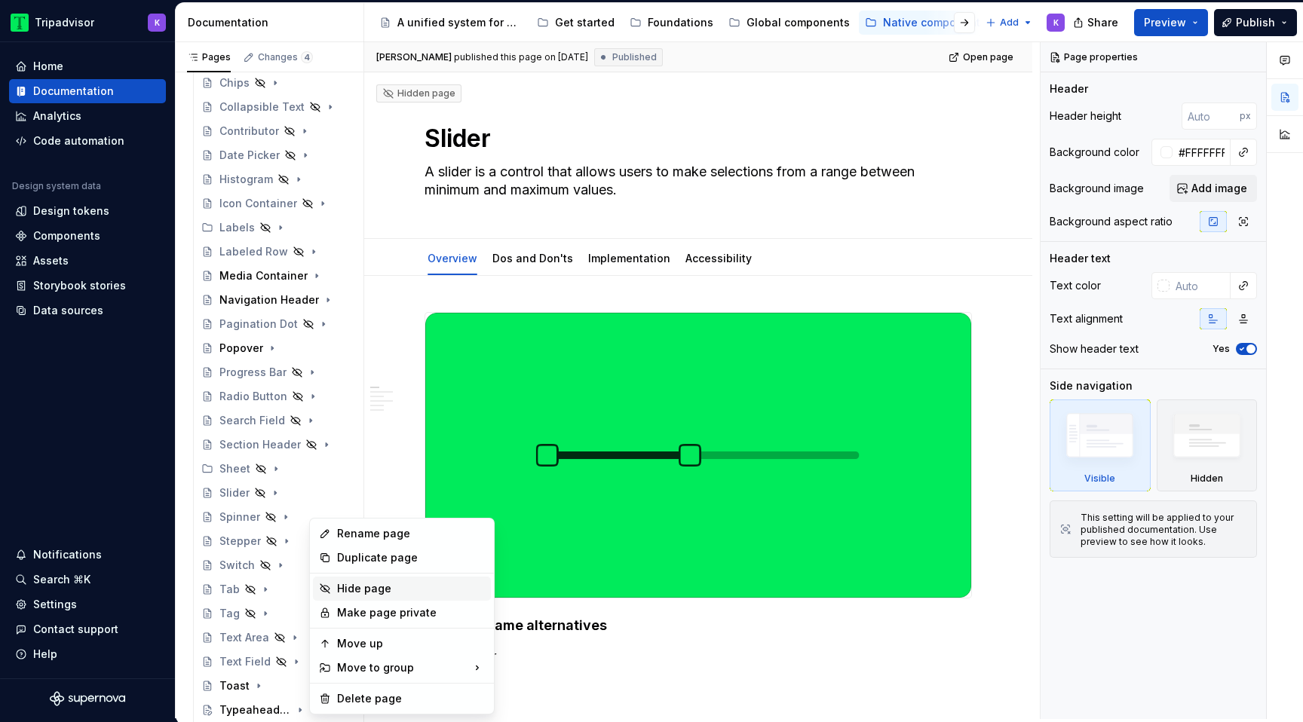
click at [374, 586] on div "Hide page" at bounding box center [411, 588] width 148 height 15
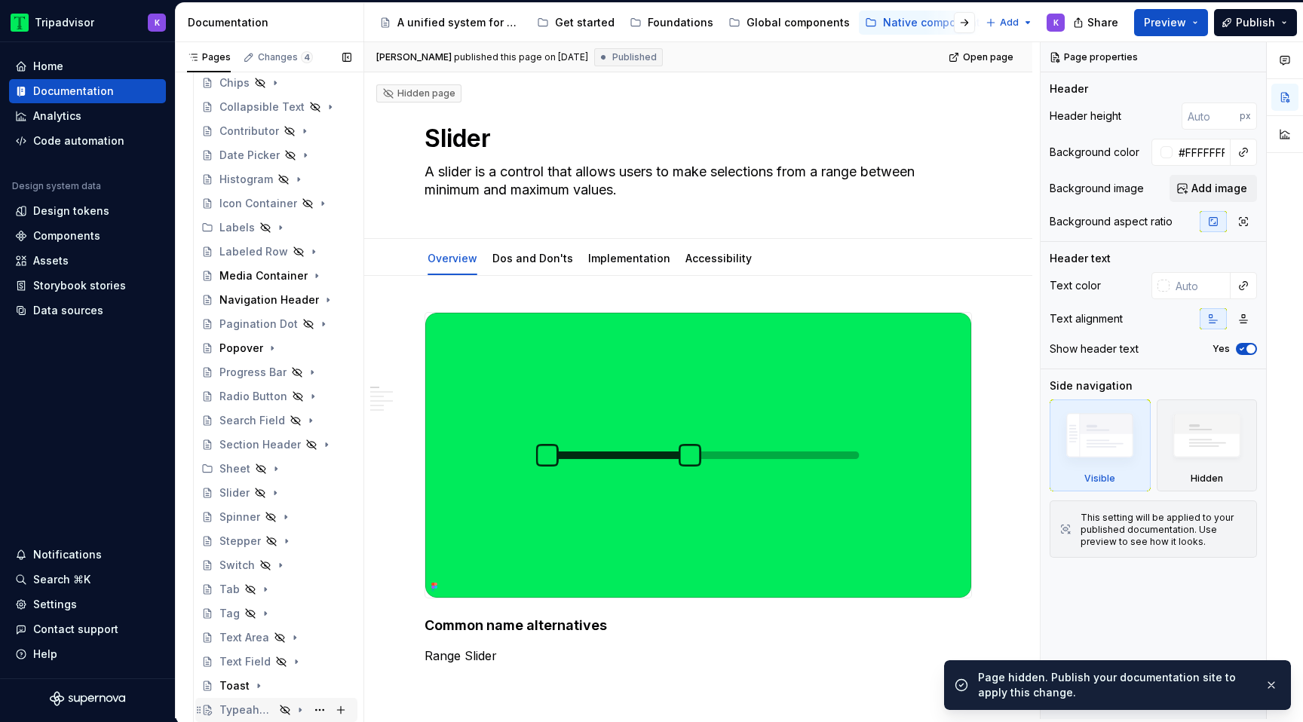
click at [252, 715] on div "Typeahead Result" at bounding box center [246, 710] width 55 height 15
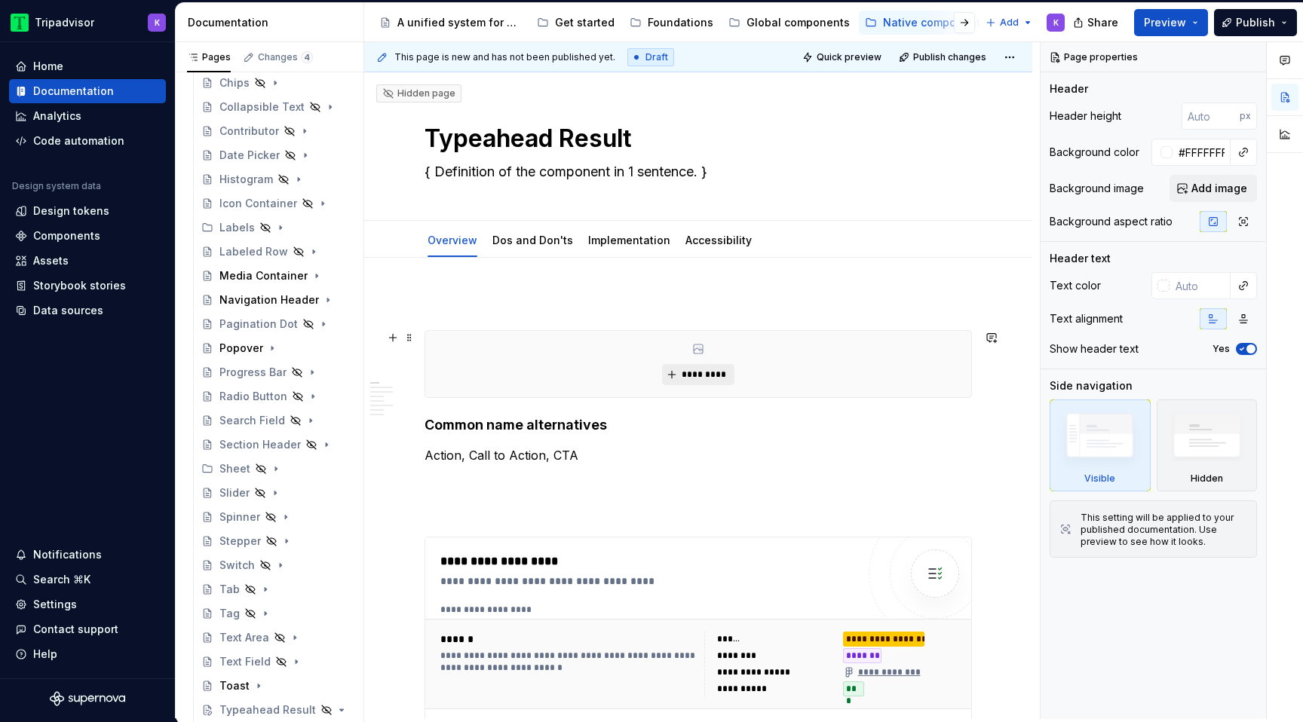
click at [692, 385] on button "*********" at bounding box center [698, 374] width 72 height 21
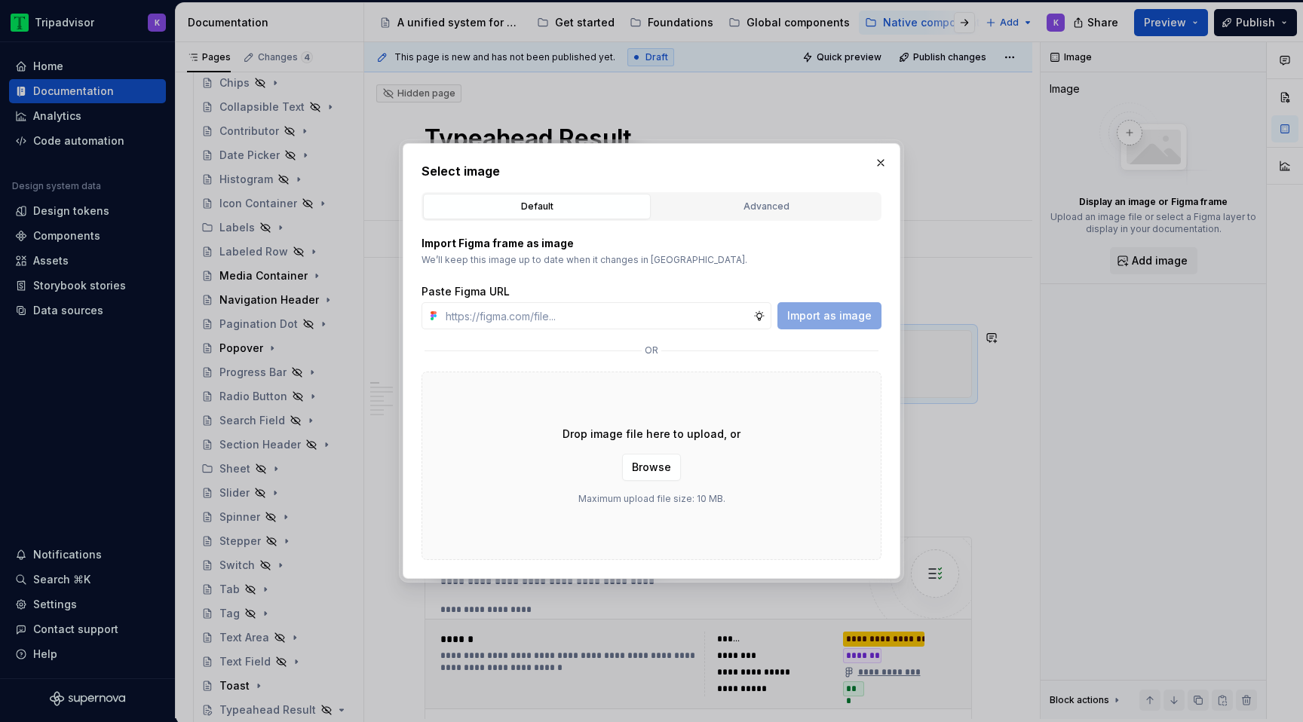
click at [694, 379] on div "Drop image file here to upload, or Browse Maximum upload file size: 10 MB." at bounding box center [652, 466] width 460 height 189
type textarea "*"
click at [710, 321] on input "text" at bounding box center [597, 315] width 314 height 27
paste input "[URL][DOMAIN_NAME]"
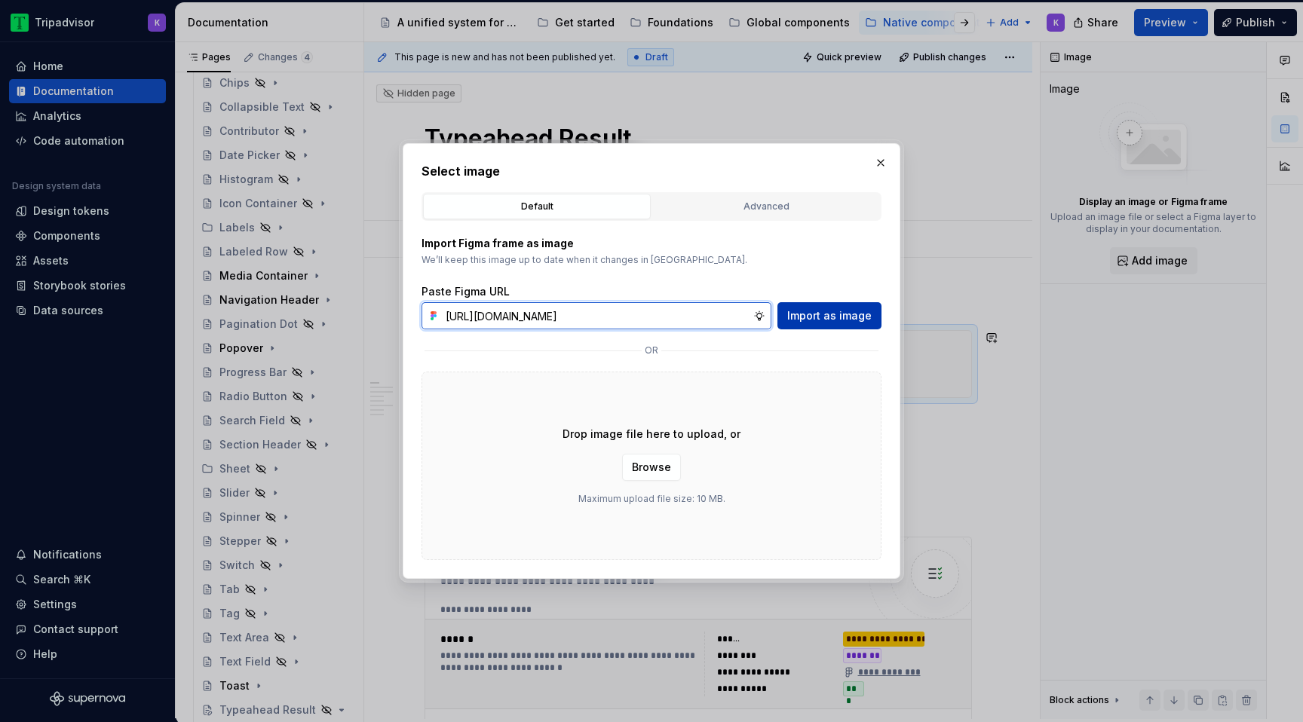
type input "[URL][DOMAIN_NAME]"
click at [814, 318] on span "Import as image" at bounding box center [829, 315] width 84 height 15
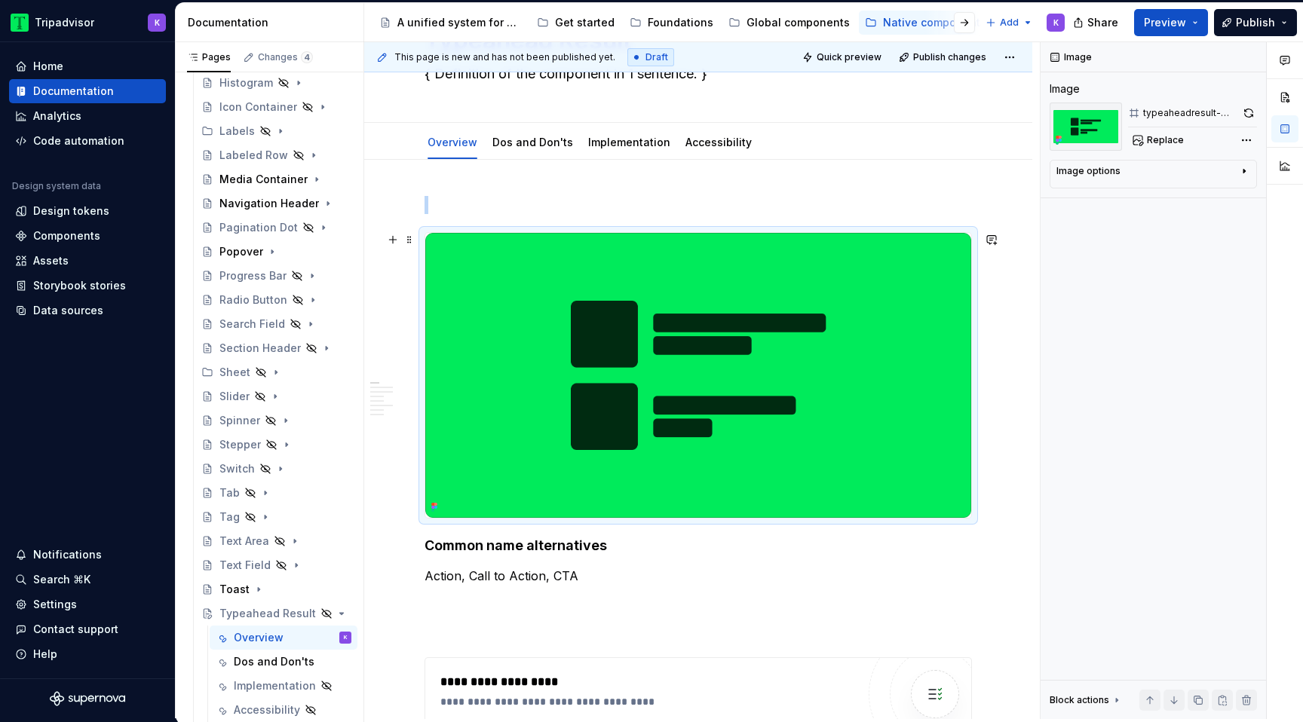
scroll to position [0, 0]
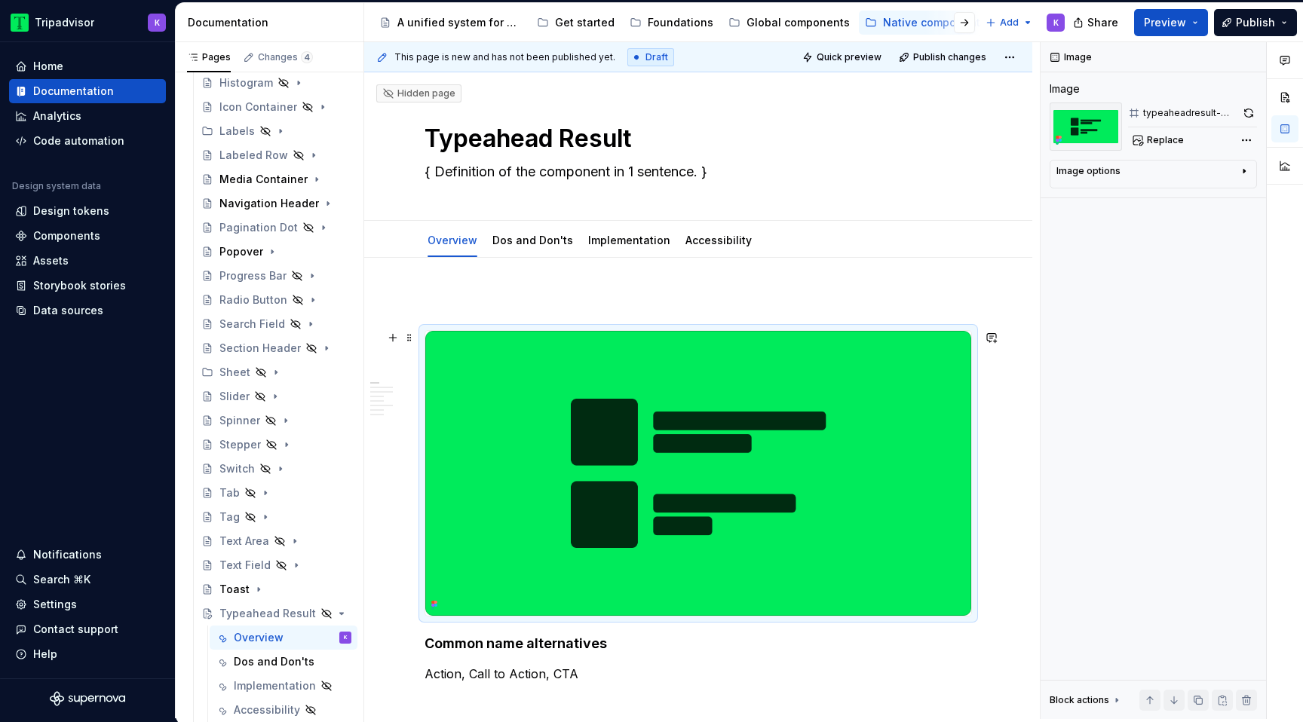
type textarea "*"
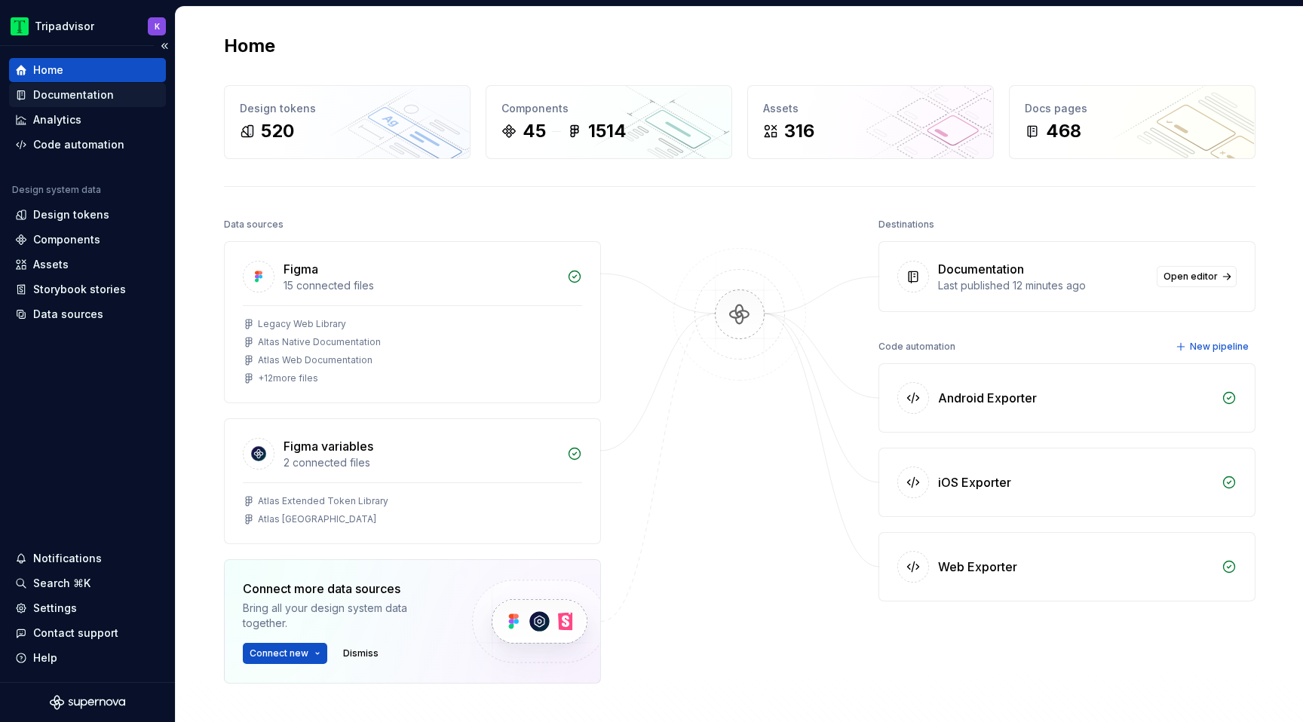
click at [90, 91] on div "Documentation" at bounding box center [73, 94] width 81 height 15
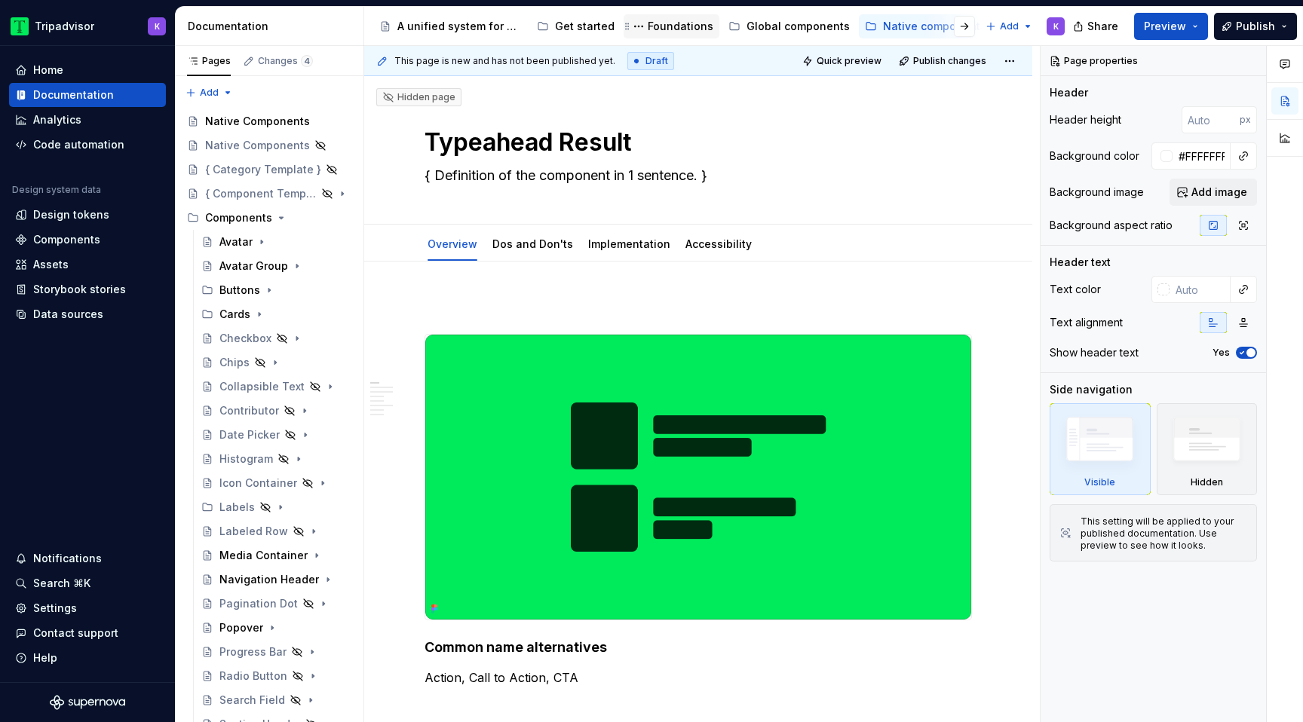
click at [670, 26] on div "Foundations" at bounding box center [681, 26] width 66 height 15
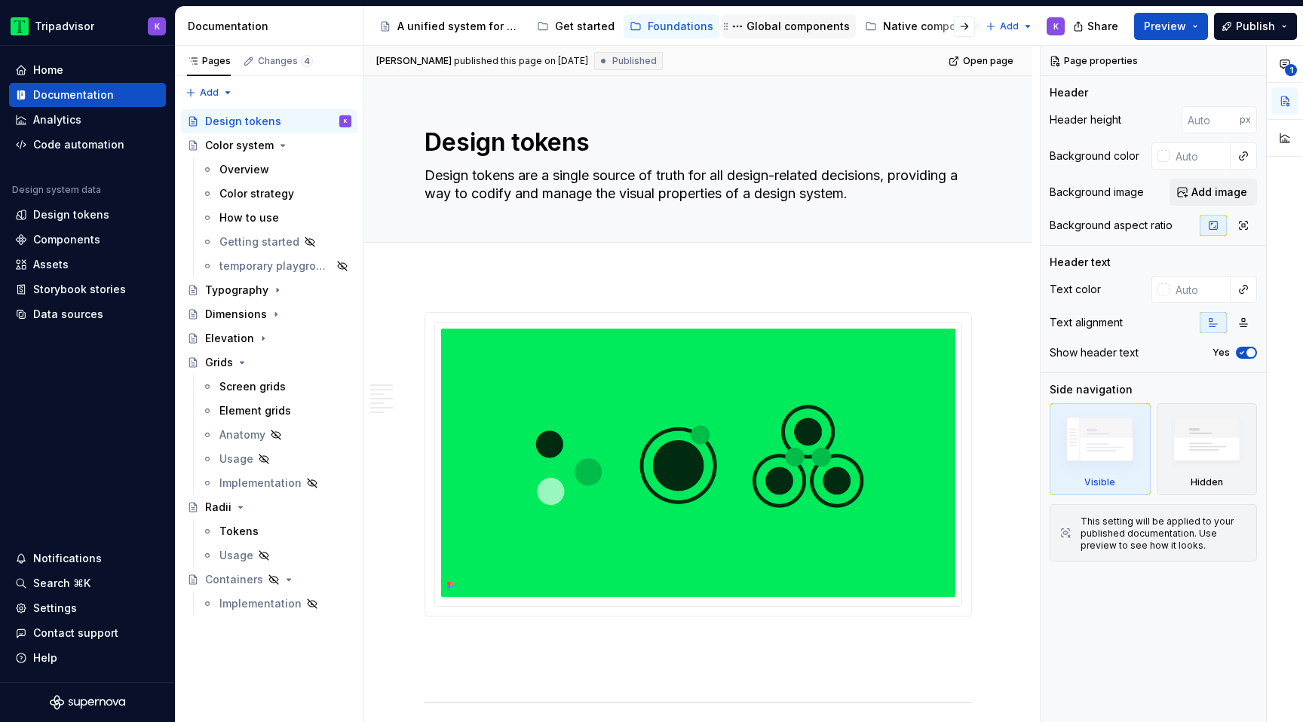
click at [776, 28] on div "Global components" at bounding box center [798, 26] width 103 height 15
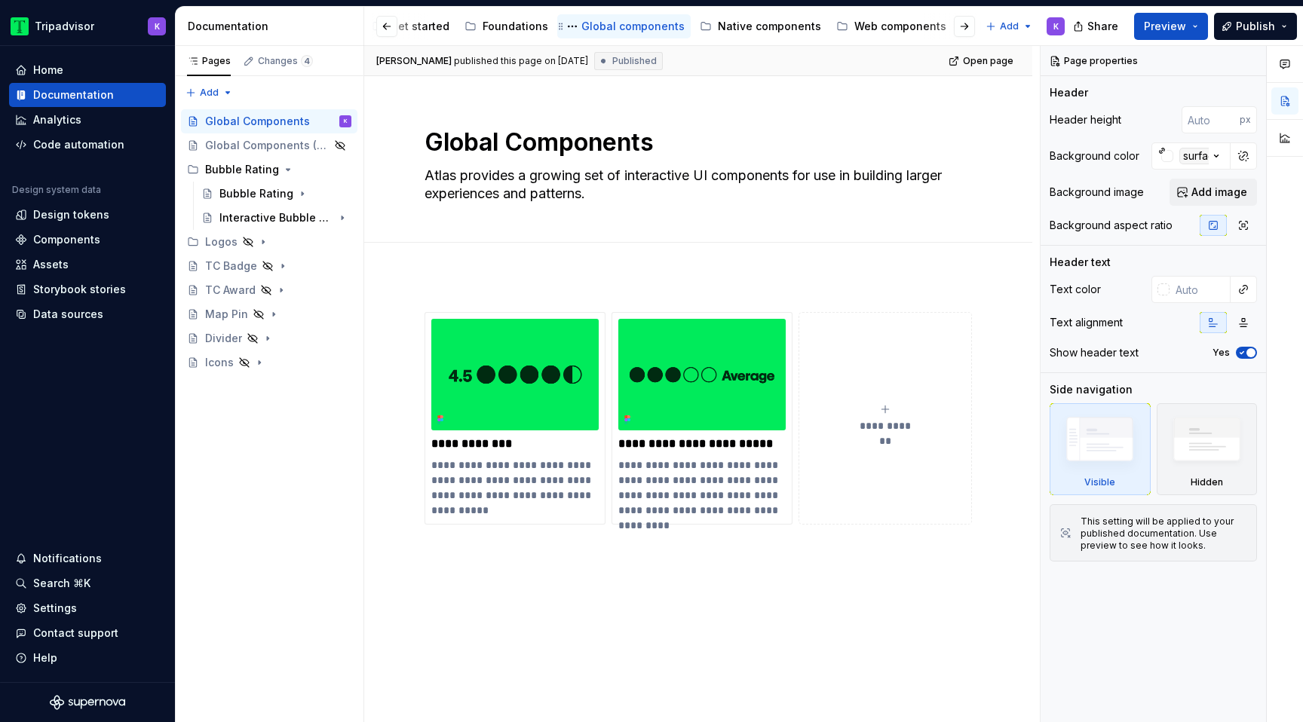
scroll to position [0, 176]
click at [746, 22] on div "Native components" at bounding box center [758, 26] width 103 height 15
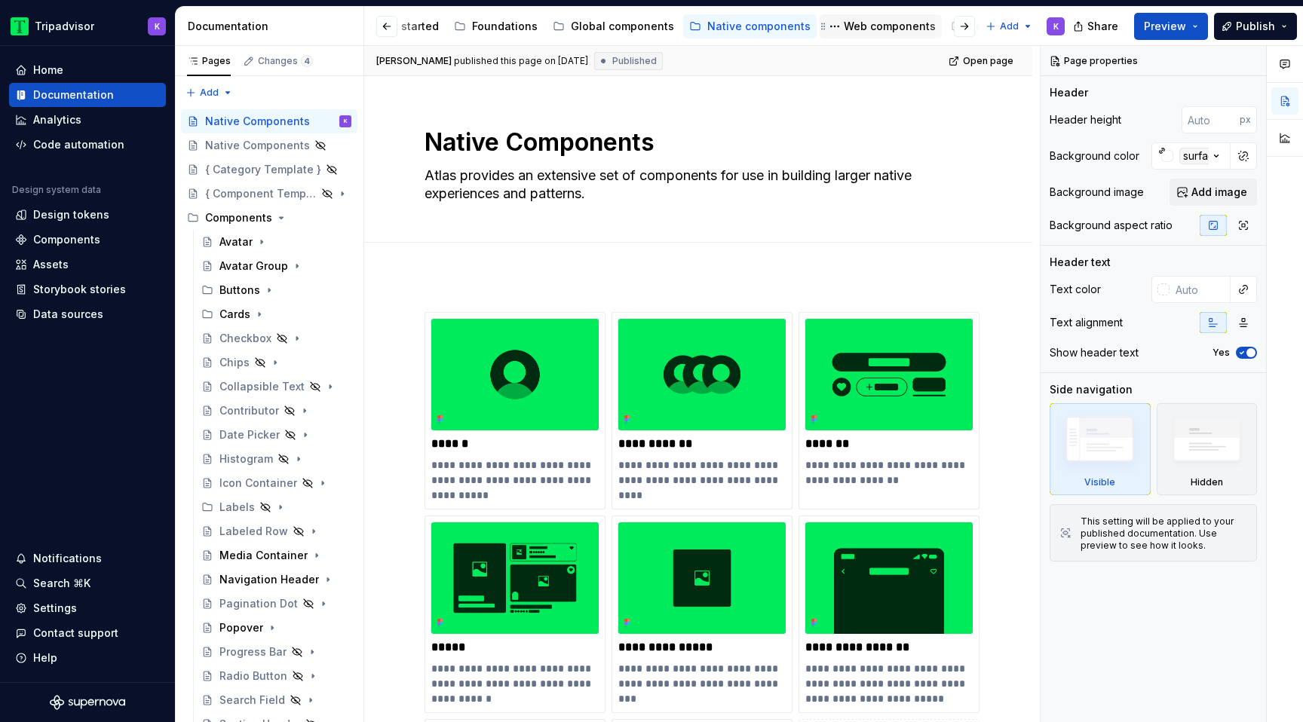
click at [881, 27] on div "Web components" at bounding box center [890, 26] width 92 height 15
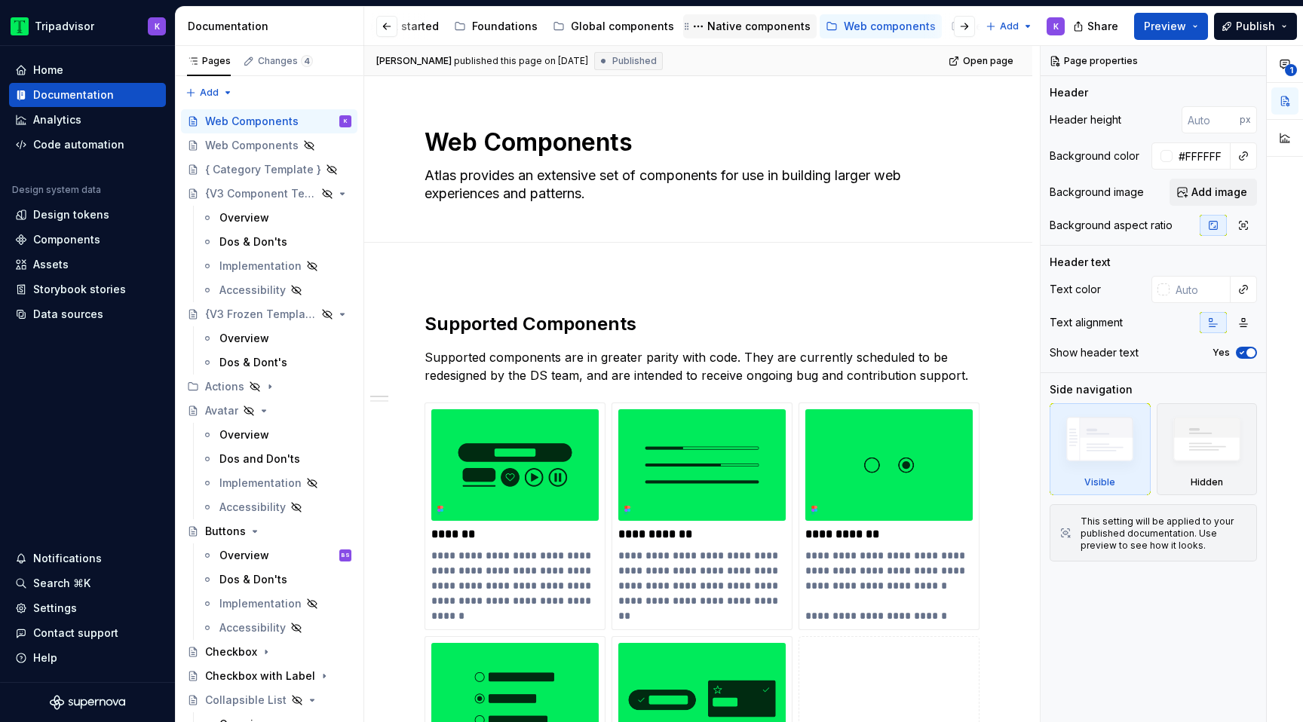
click at [753, 25] on div "Native components" at bounding box center [758, 26] width 103 height 15
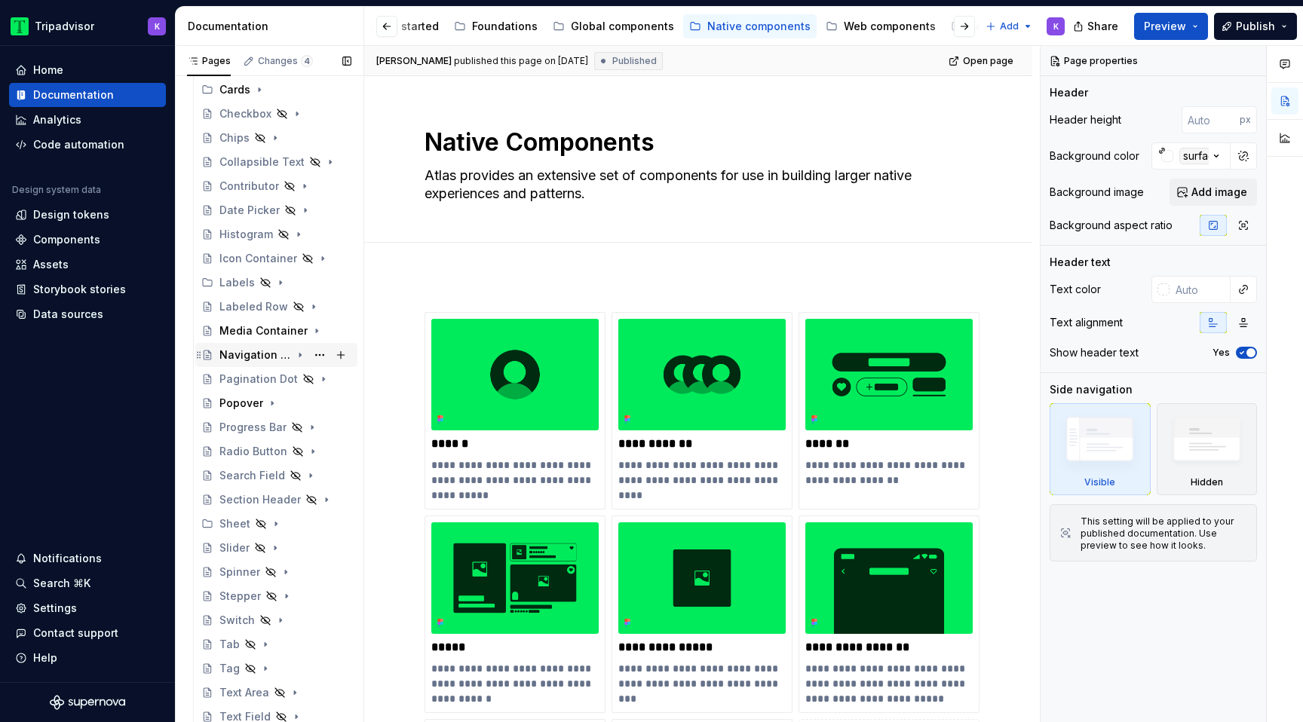
scroll to position [373, 0]
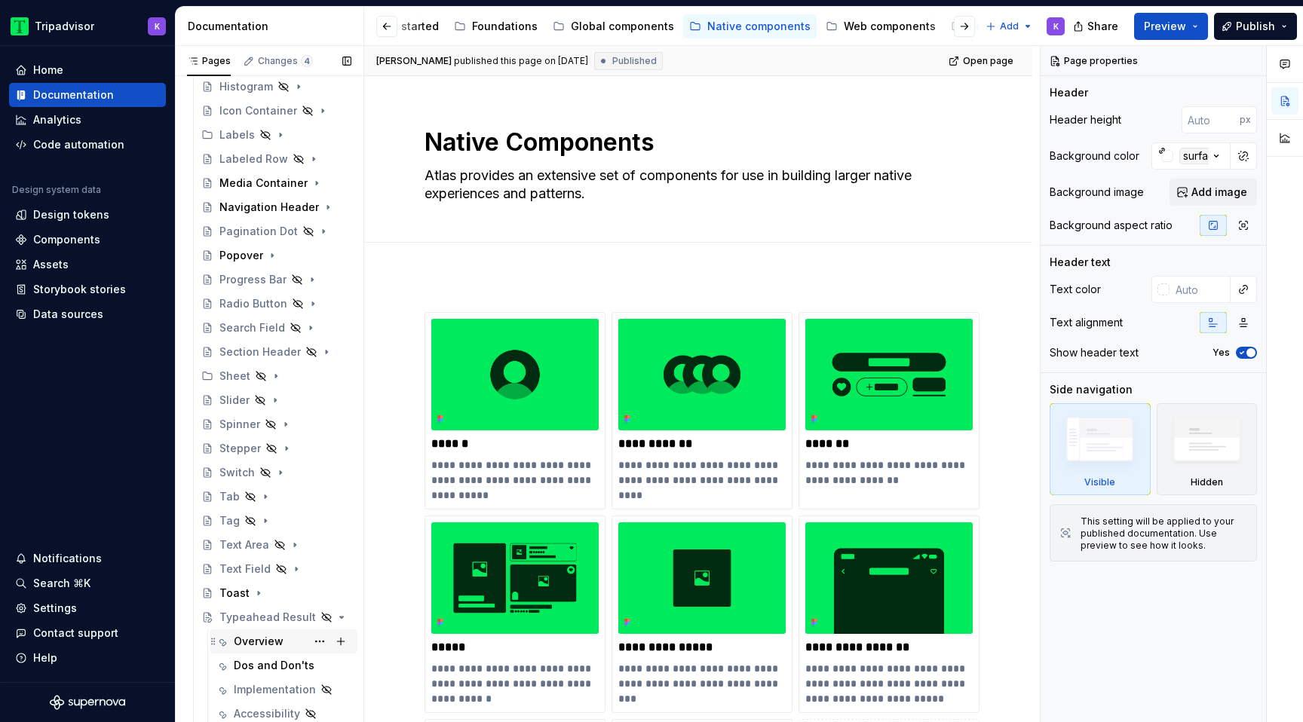
click at [252, 645] on div "Overview" at bounding box center [259, 641] width 50 height 15
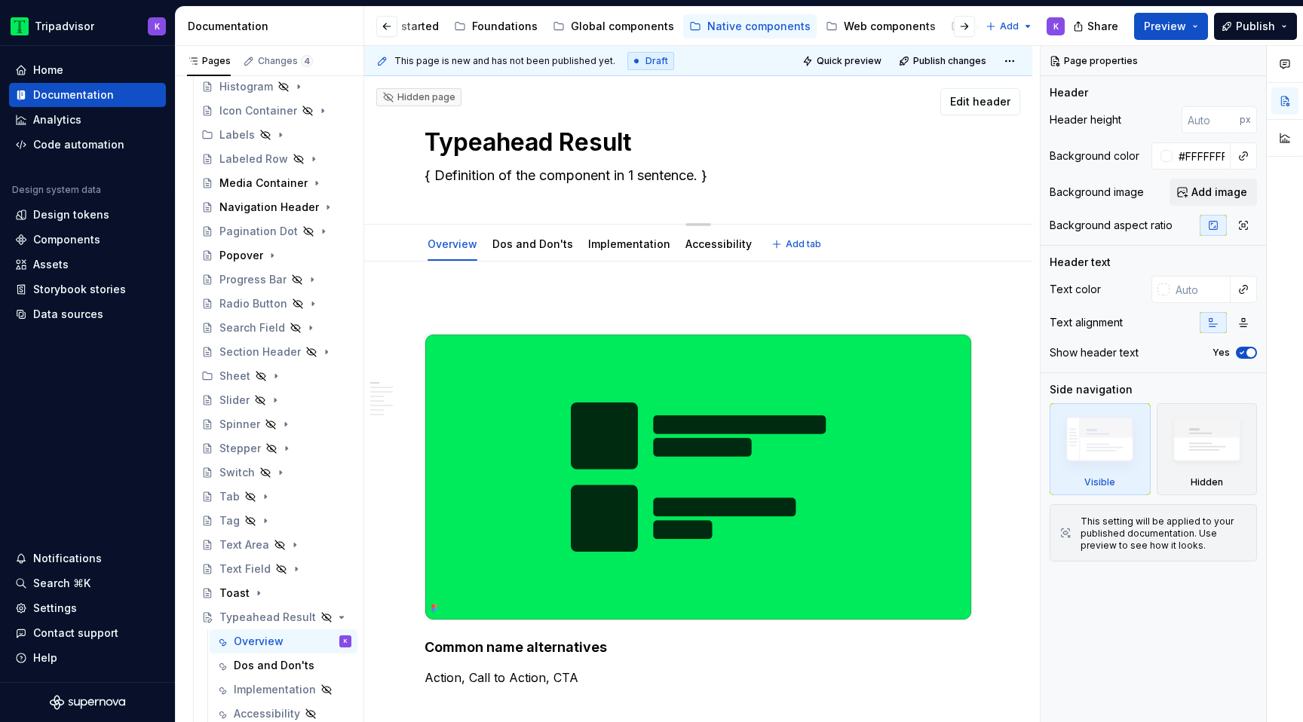
click at [542, 181] on textarea "{ Definition of the component in 1 sentence. }" at bounding box center [696, 176] width 548 height 24
paste textarea "[URL][DOMAIN_NAME]"
type textarea "*"
type textarea "[URL][DOMAIN_NAME]"
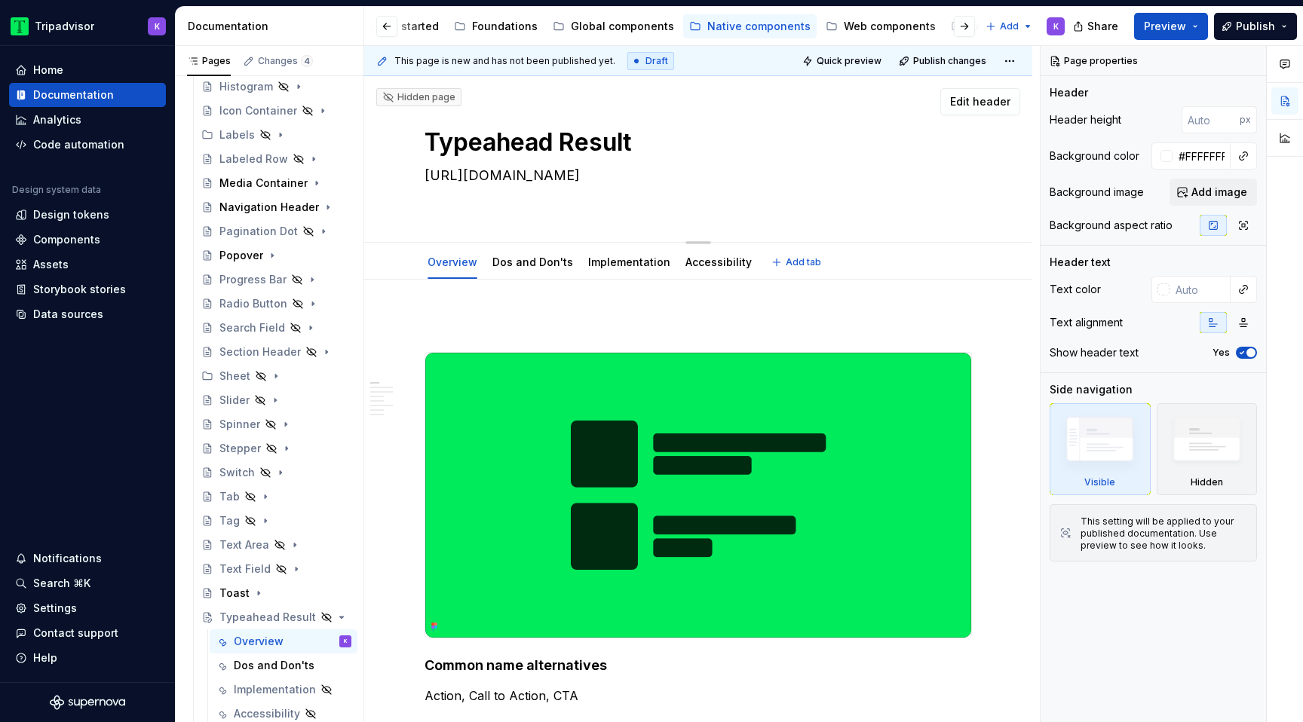
type textarea "*"
type textarea "{ Definition of the component in 1 sentence. }"
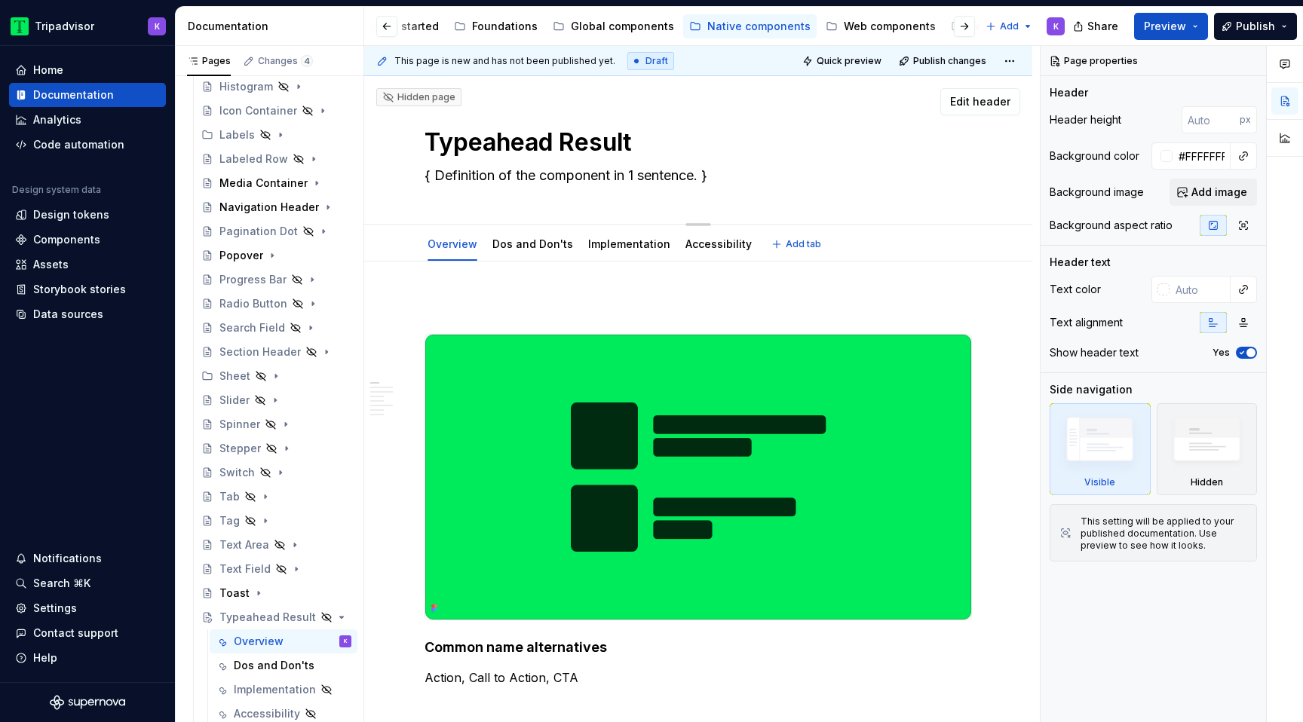
paste textarea "Typeahead results are interactive pieces of UI that contain content that is cre…"
type textarea "*"
type textarea "Typeahead results are interactive pieces of UI that contain content that is cre…"
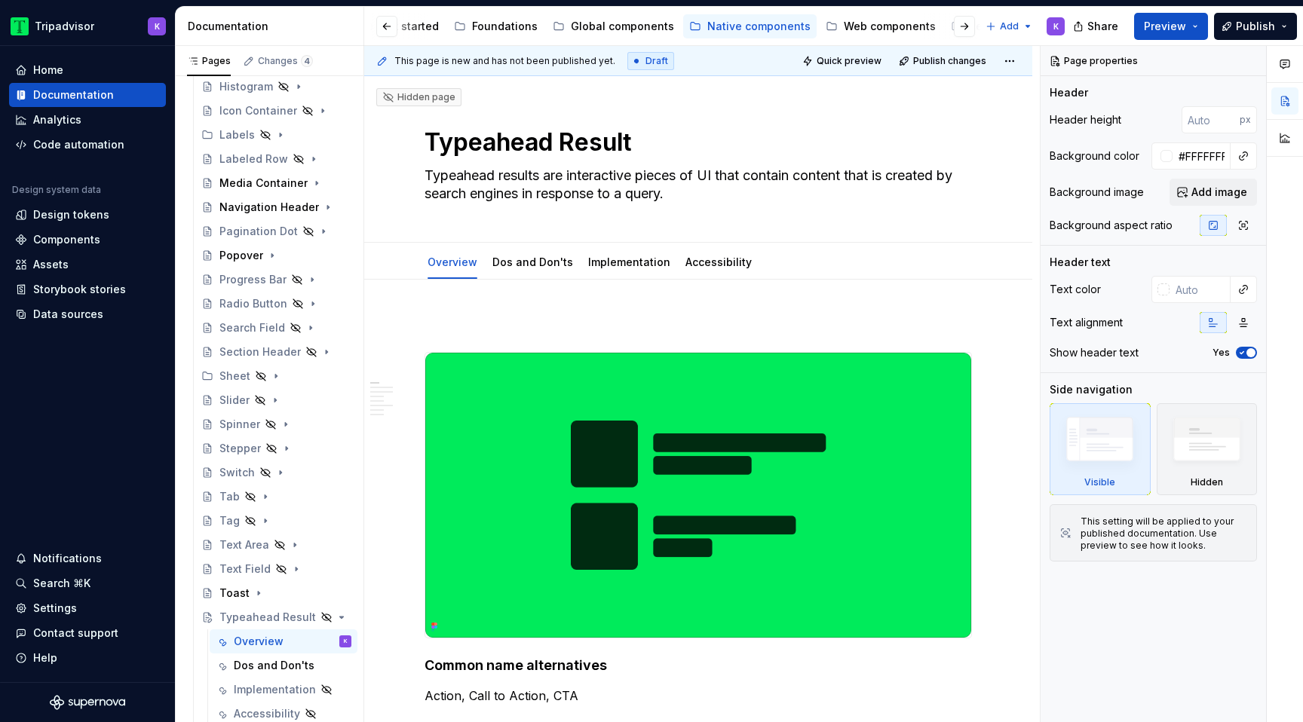
type textarea "*"
type textarea "Typeahead results are interactive pieces of UI that contain content that is cre…"
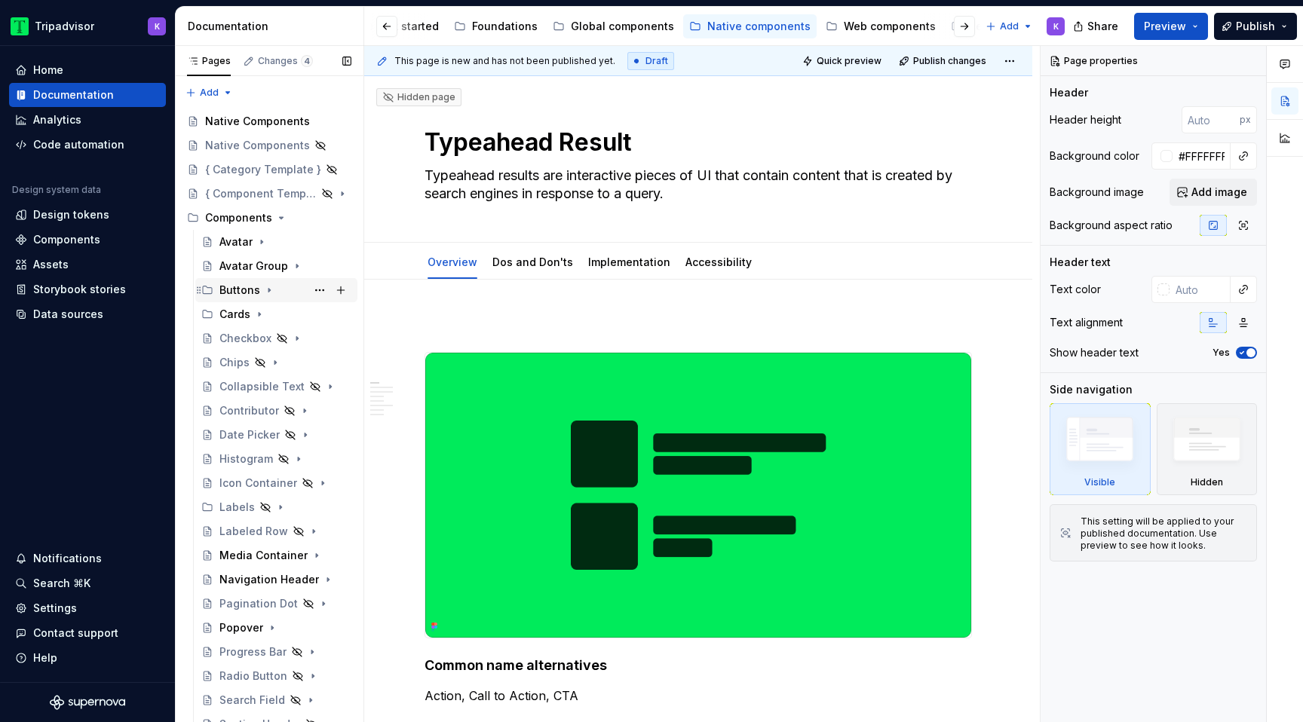
click at [265, 289] on icon "Page tree" at bounding box center [269, 290] width 12 height 12
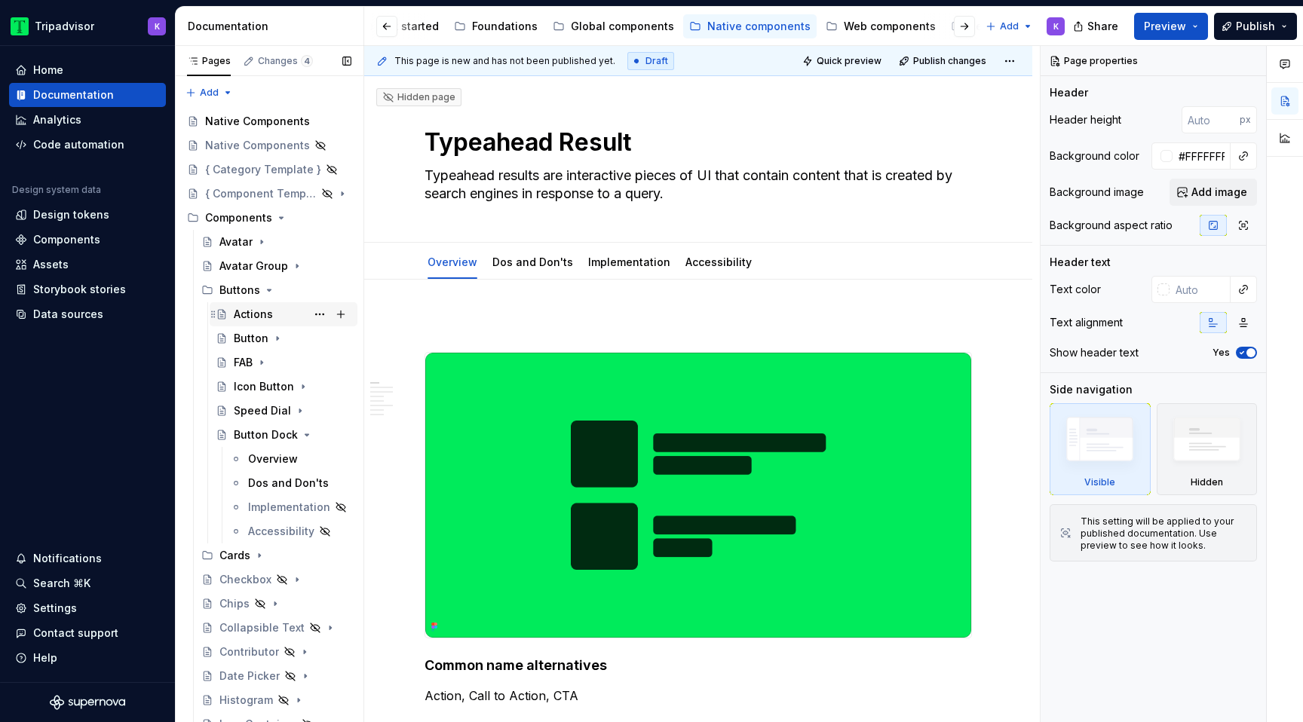
click at [255, 308] on div "Actions" at bounding box center [253, 314] width 39 height 15
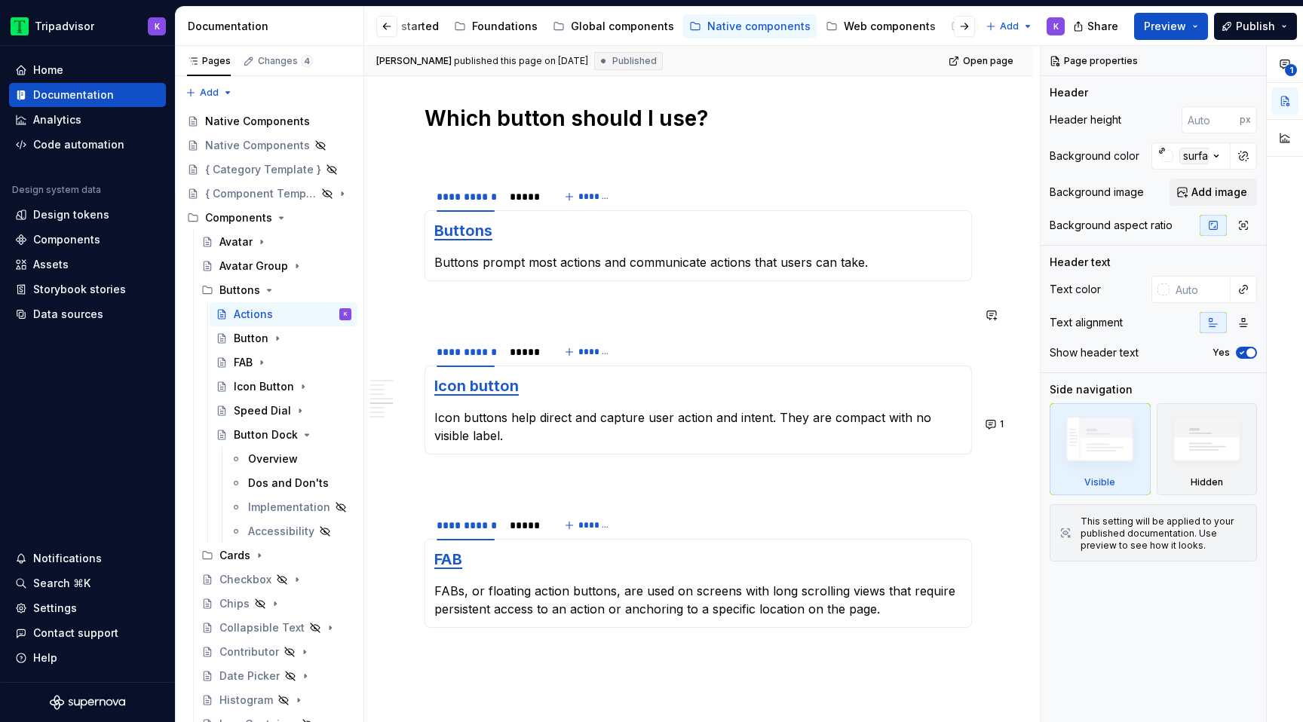
scroll to position [1374, 0]
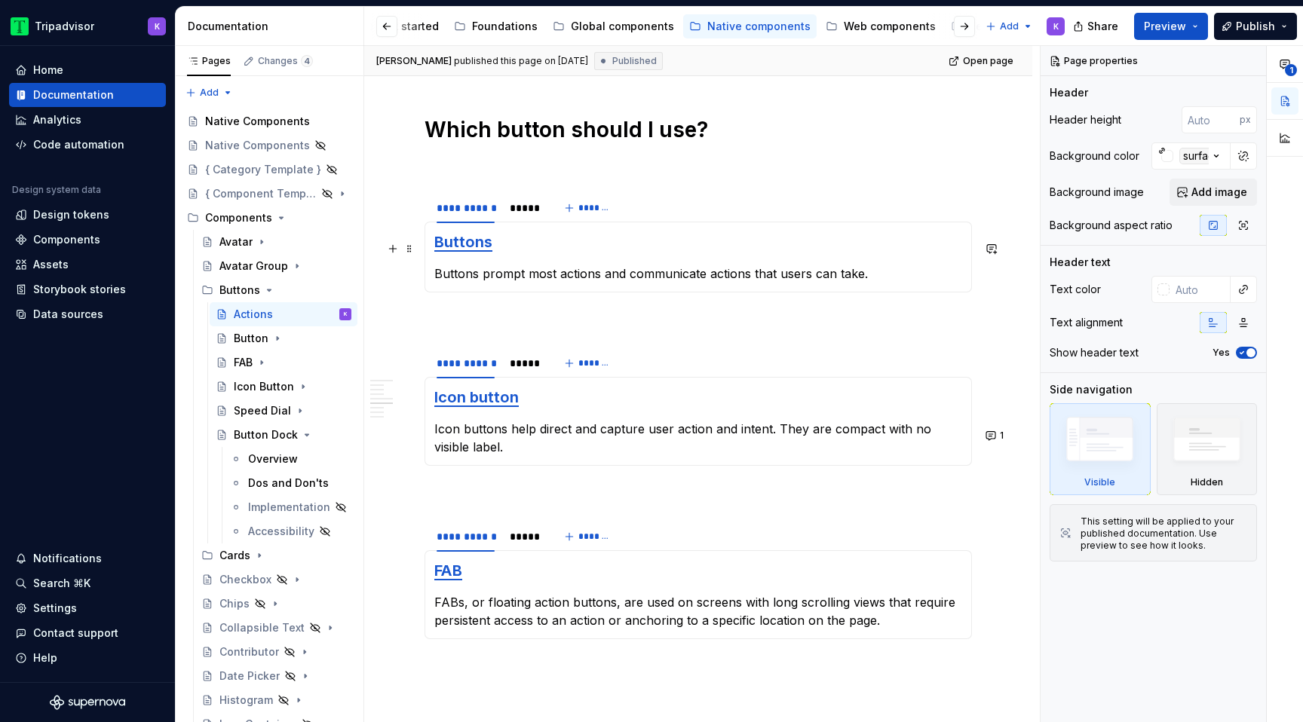
type textarea "*"
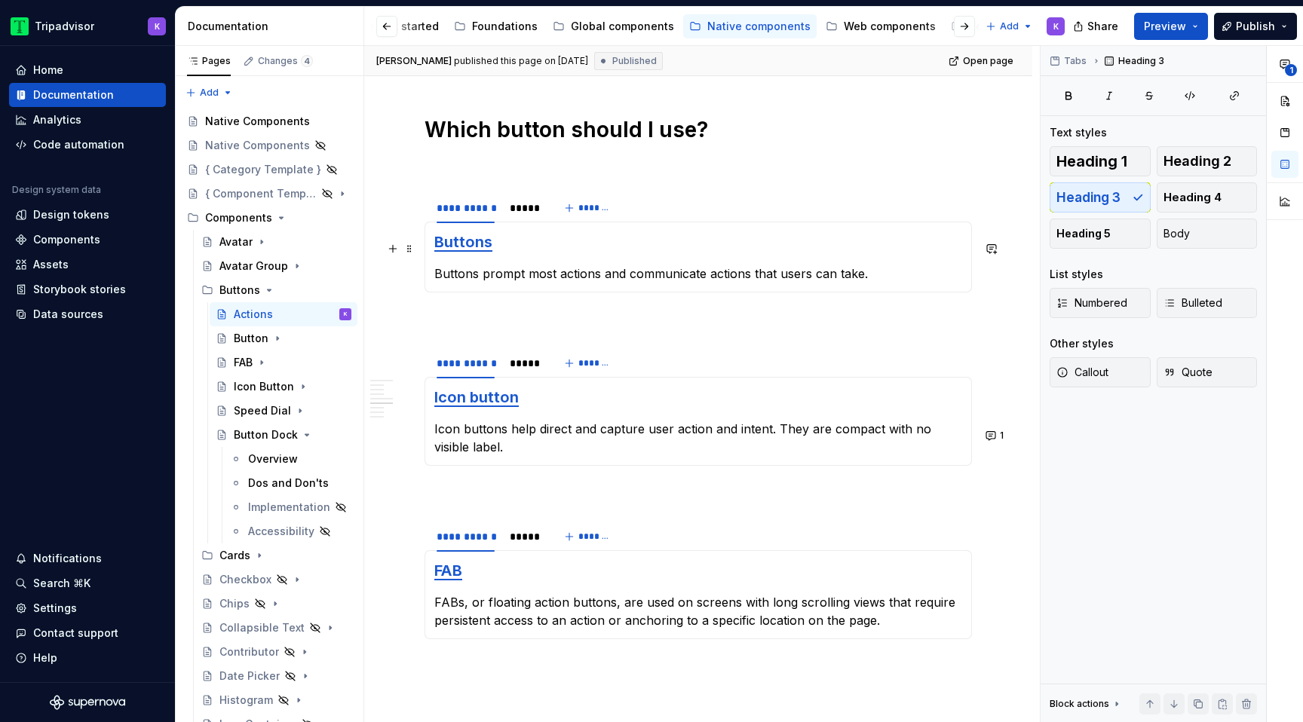
click at [498, 248] on h3 "Buttons" at bounding box center [698, 242] width 528 height 21
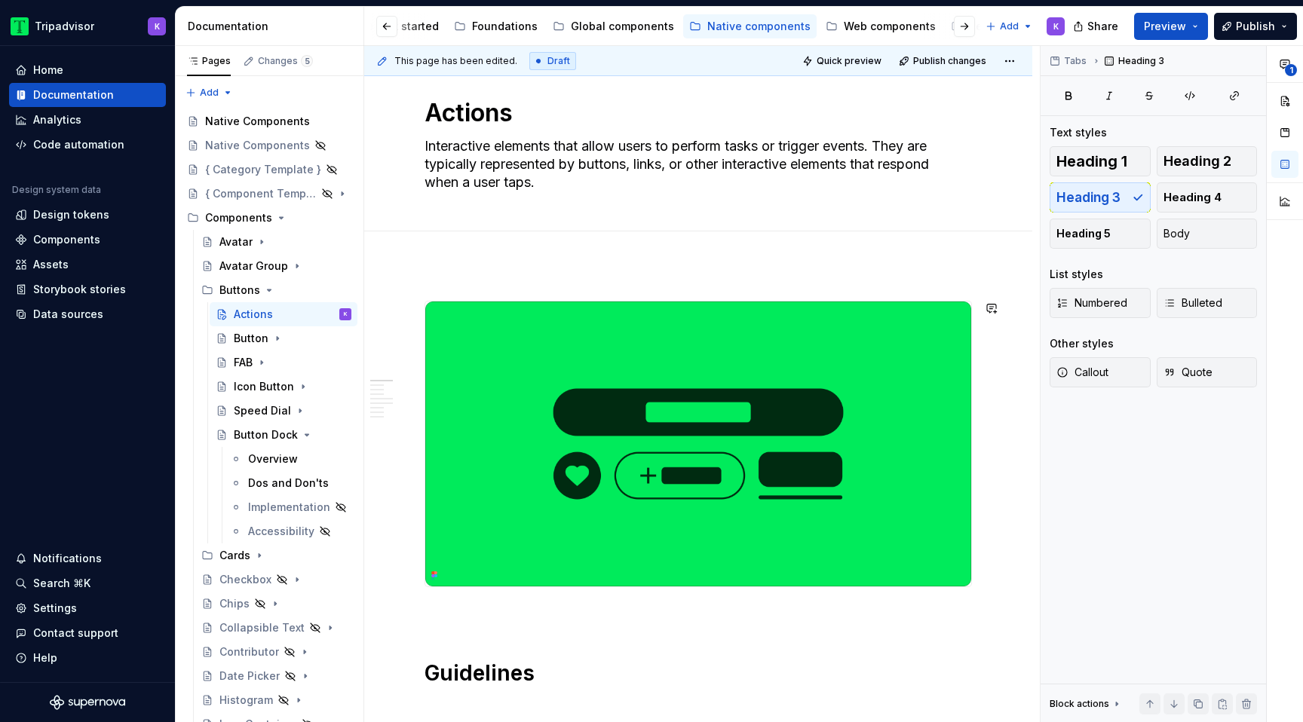
scroll to position [0, 0]
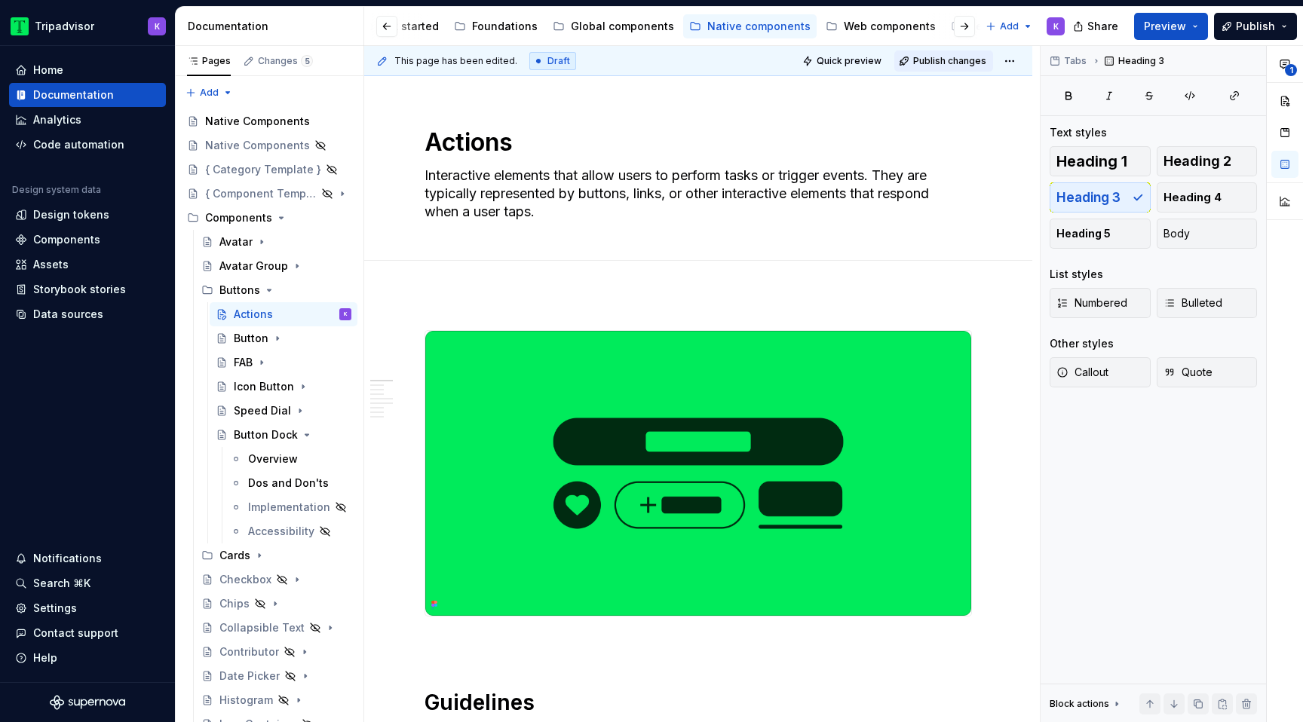
click at [962, 63] on span "Publish changes" at bounding box center [949, 61] width 73 height 12
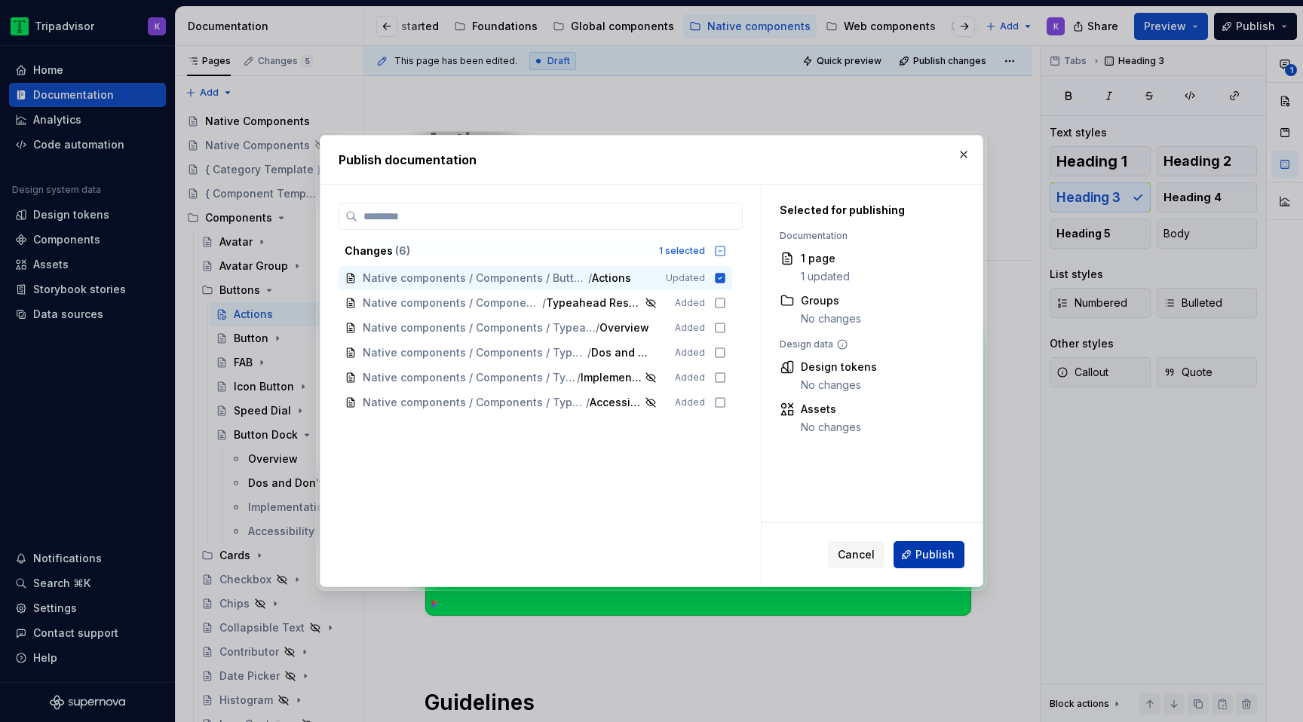
click at [937, 554] on span "Publish" at bounding box center [935, 555] width 39 height 15
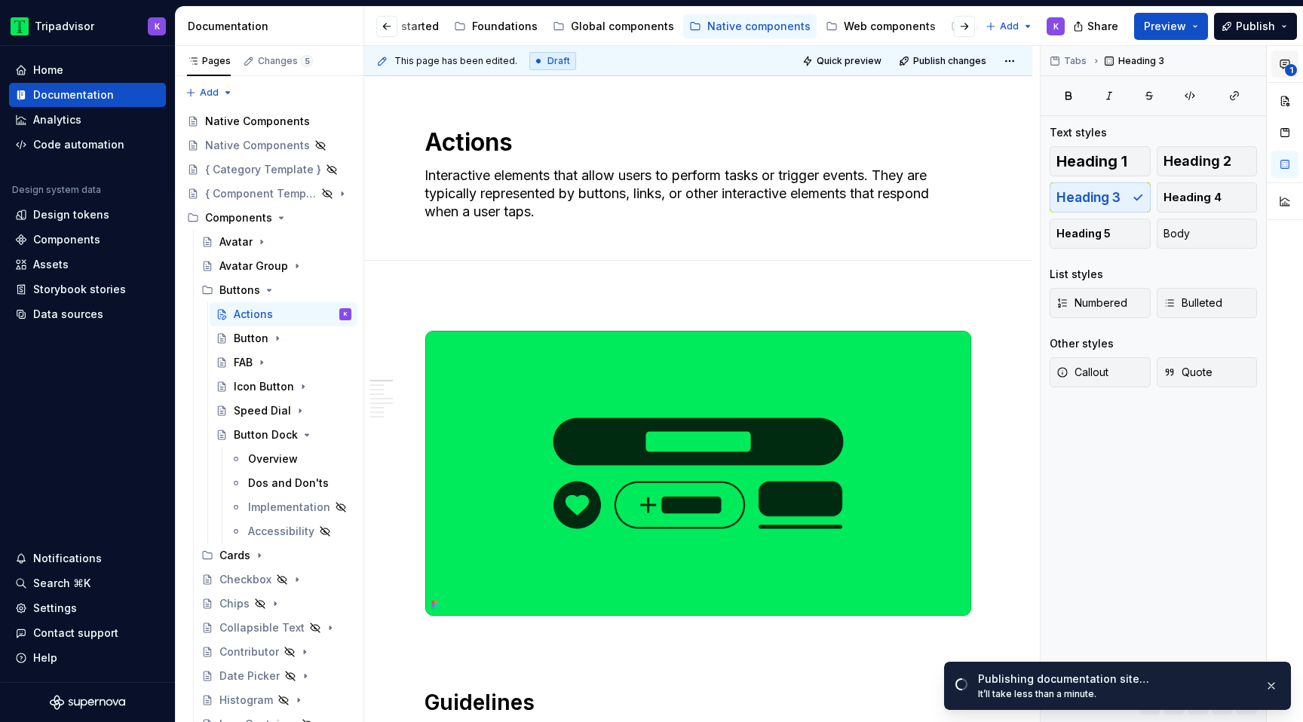
click at [1287, 62] on icon "button" at bounding box center [1285, 64] width 12 height 12
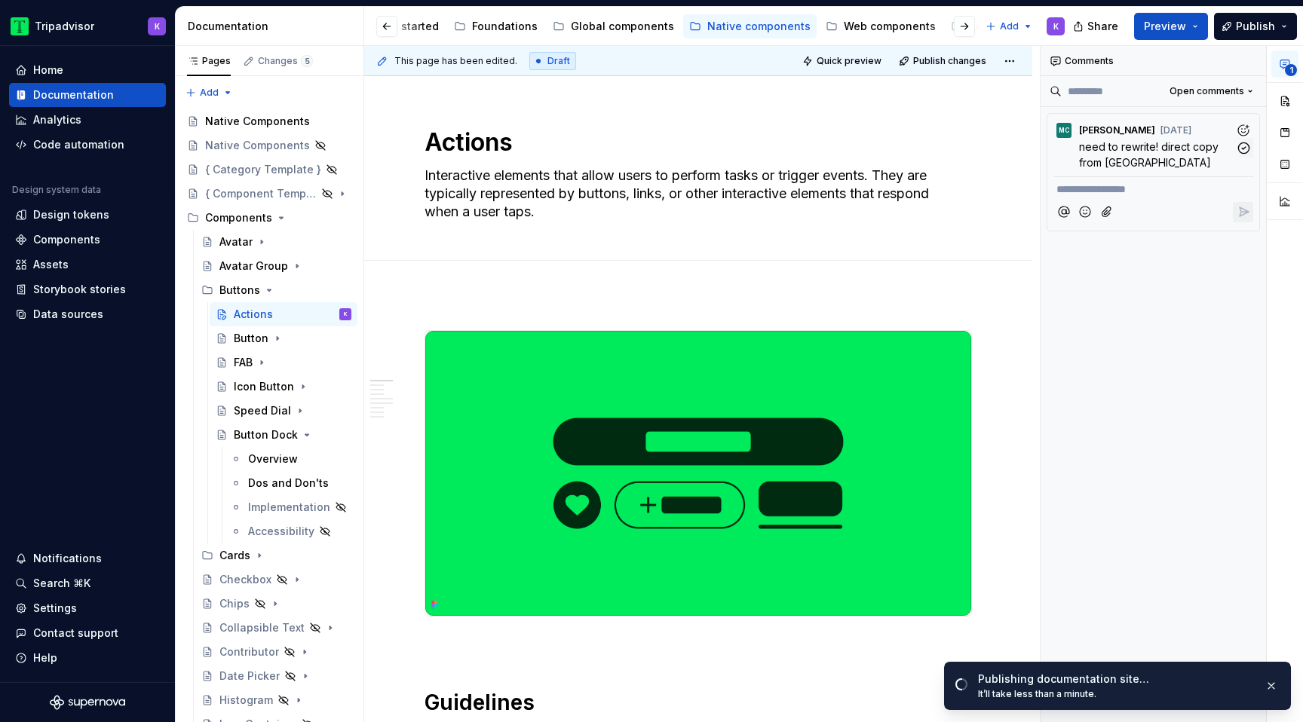
click at [1175, 147] on span "need to rewrite! direct copy from [GEOGRAPHIC_DATA]" at bounding box center [1150, 154] width 143 height 29
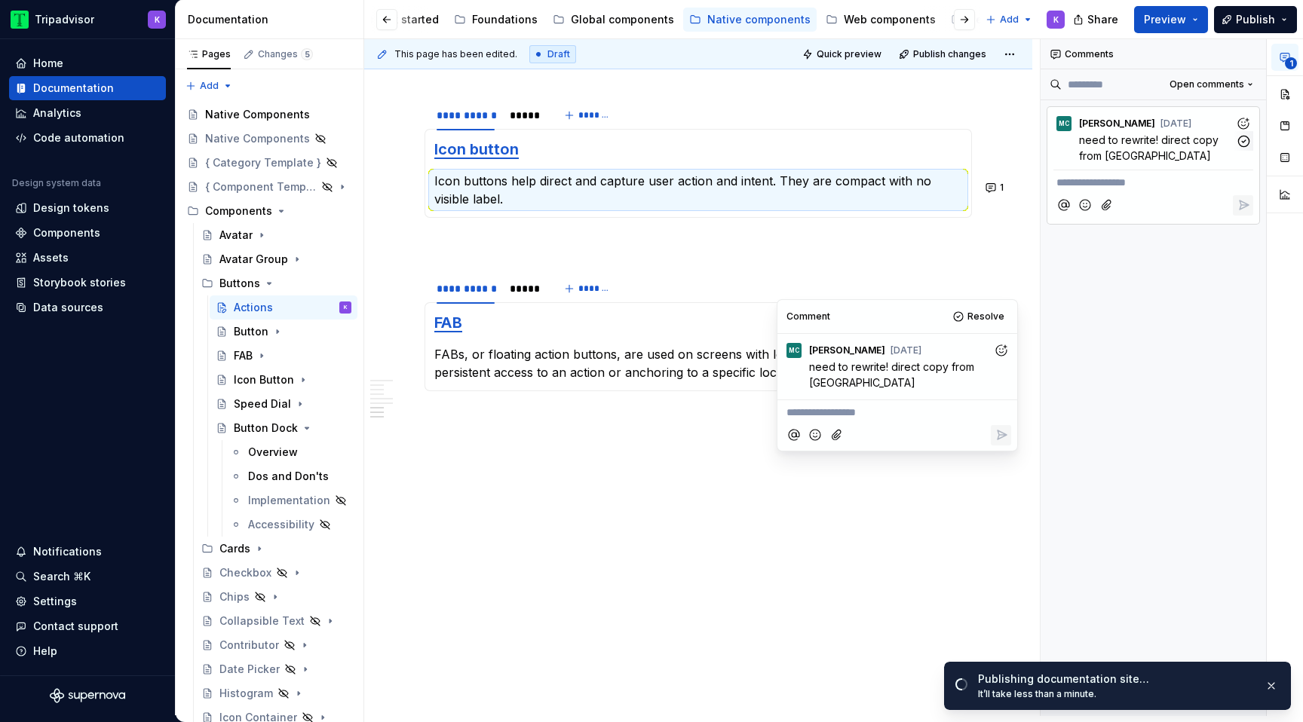
scroll to position [1622, 0]
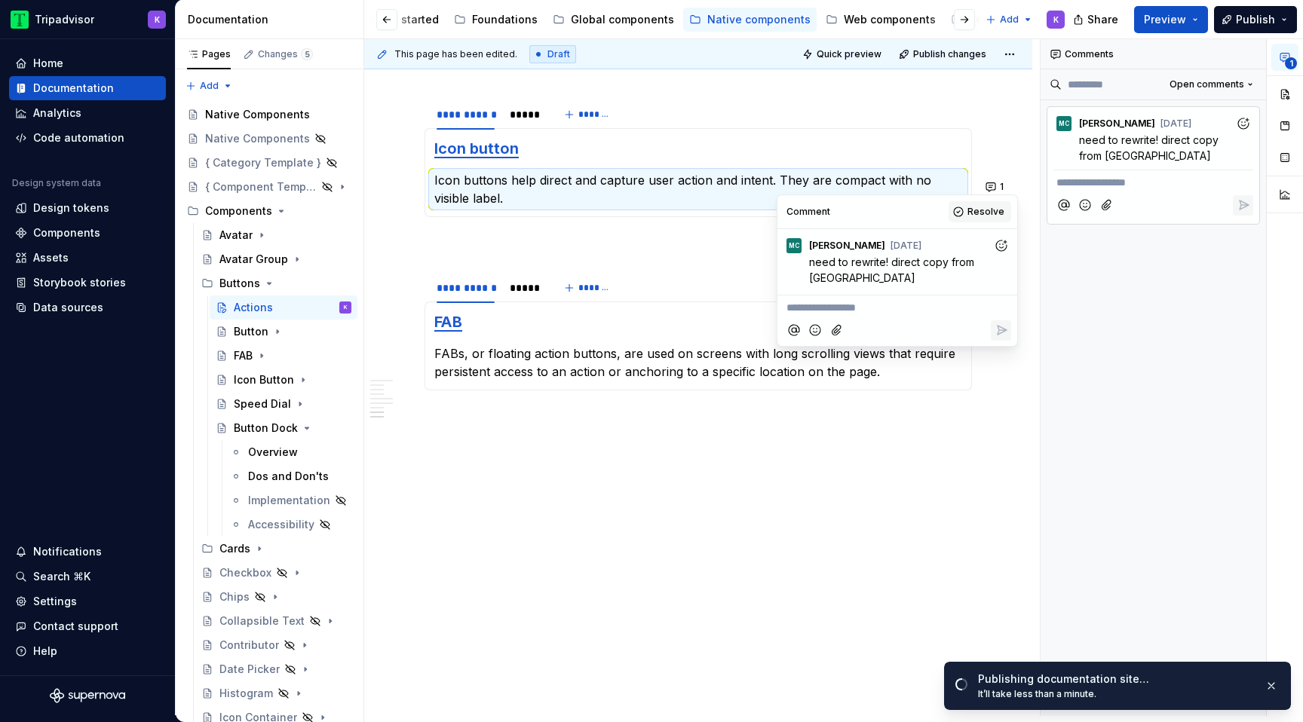
click at [964, 214] on button "Resolve" at bounding box center [980, 211] width 63 height 21
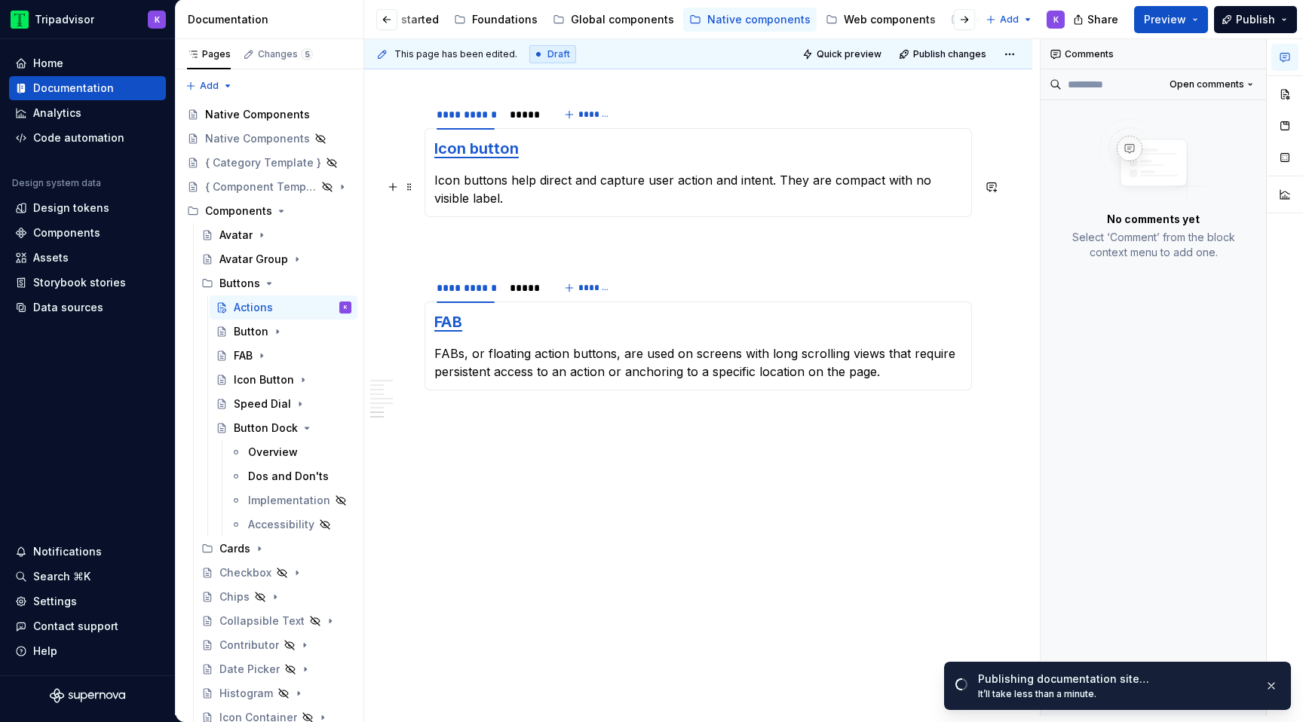
click at [489, 201] on p "Icon buttons help direct and capture user action and intent. They are compact w…" at bounding box center [698, 189] width 528 height 36
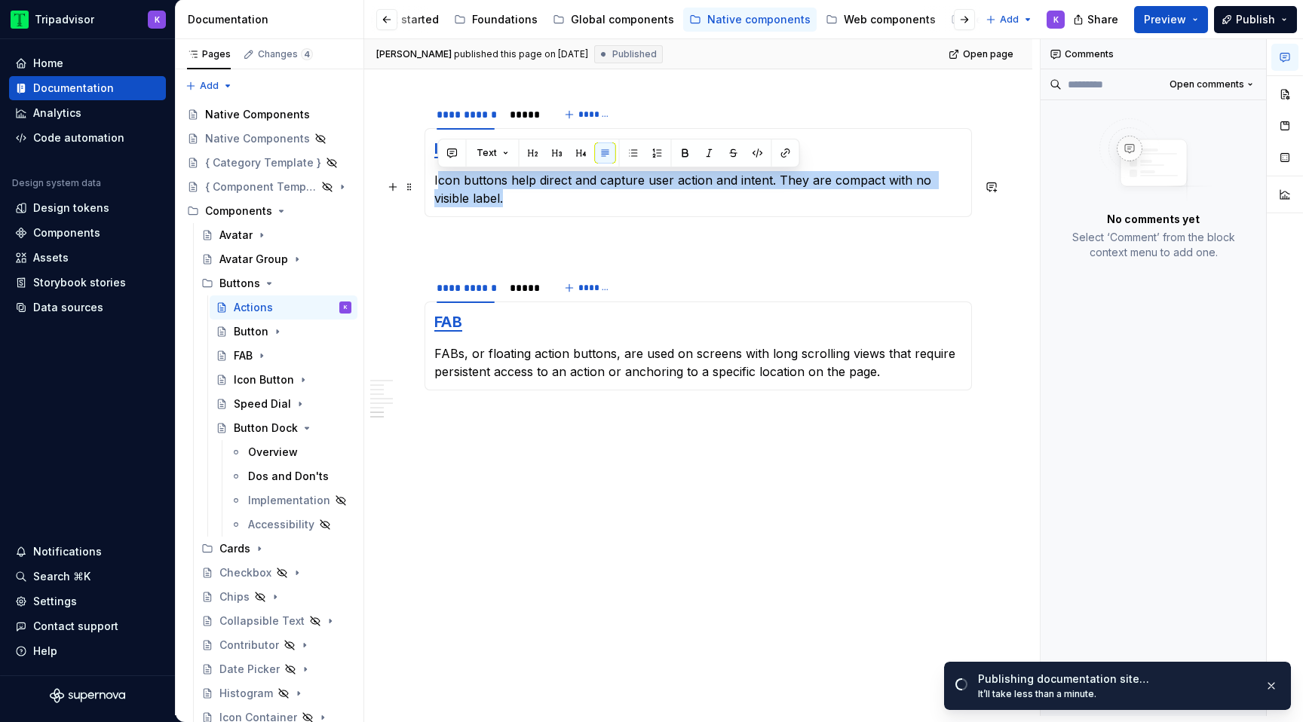
drag, startPoint x: 480, startPoint y: 198, endPoint x: 439, endPoint y: 186, distance: 42.5
click at [439, 186] on p "Icon buttons help direct and capture user action and intent. They are compact w…" at bounding box center [698, 189] width 528 height 36
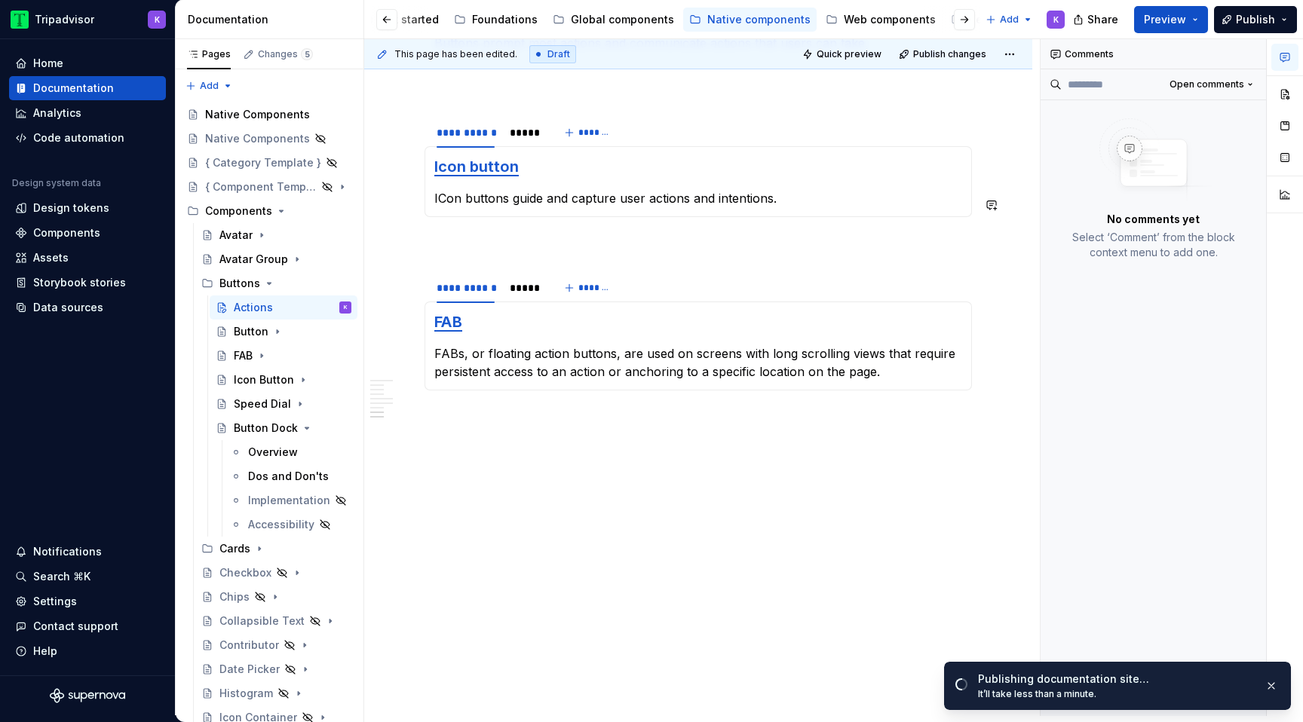
scroll to position [1604, 0]
click at [446, 198] on p "ICon buttons guide and capture user actions and intentions." at bounding box center [698, 198] width 528 height 18
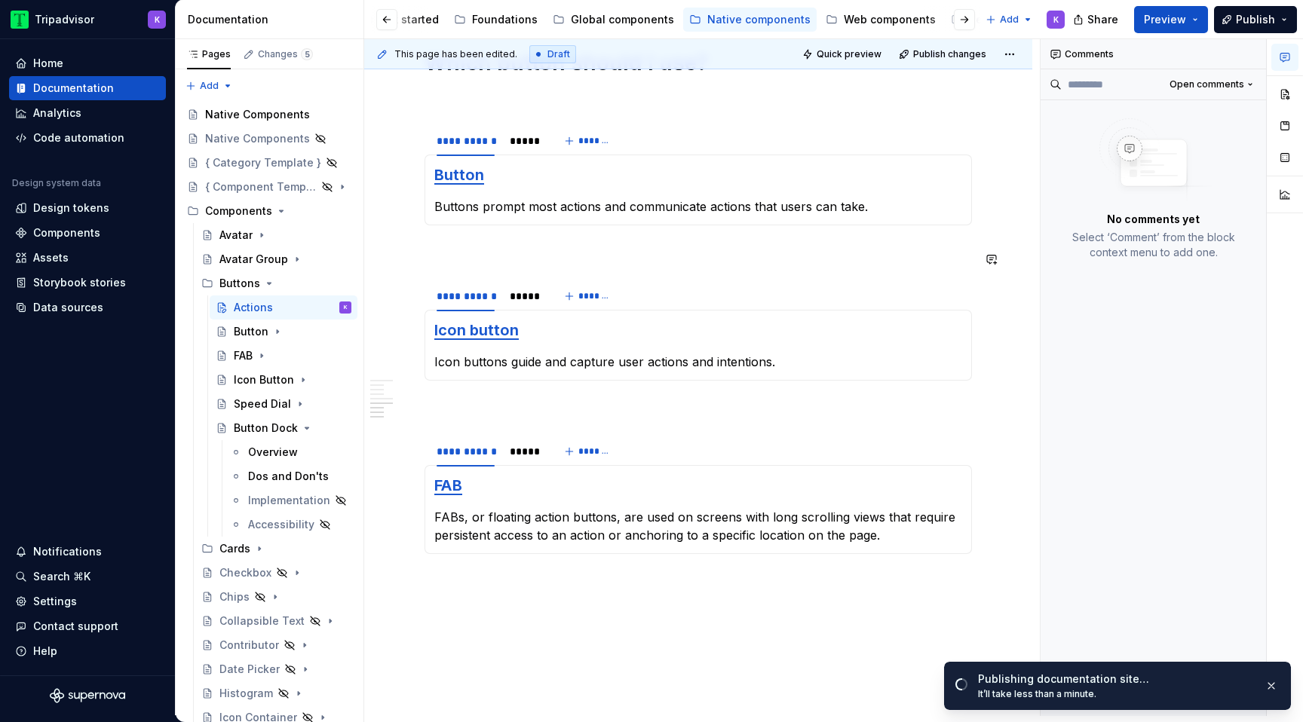
scroll to position [1428, 0]
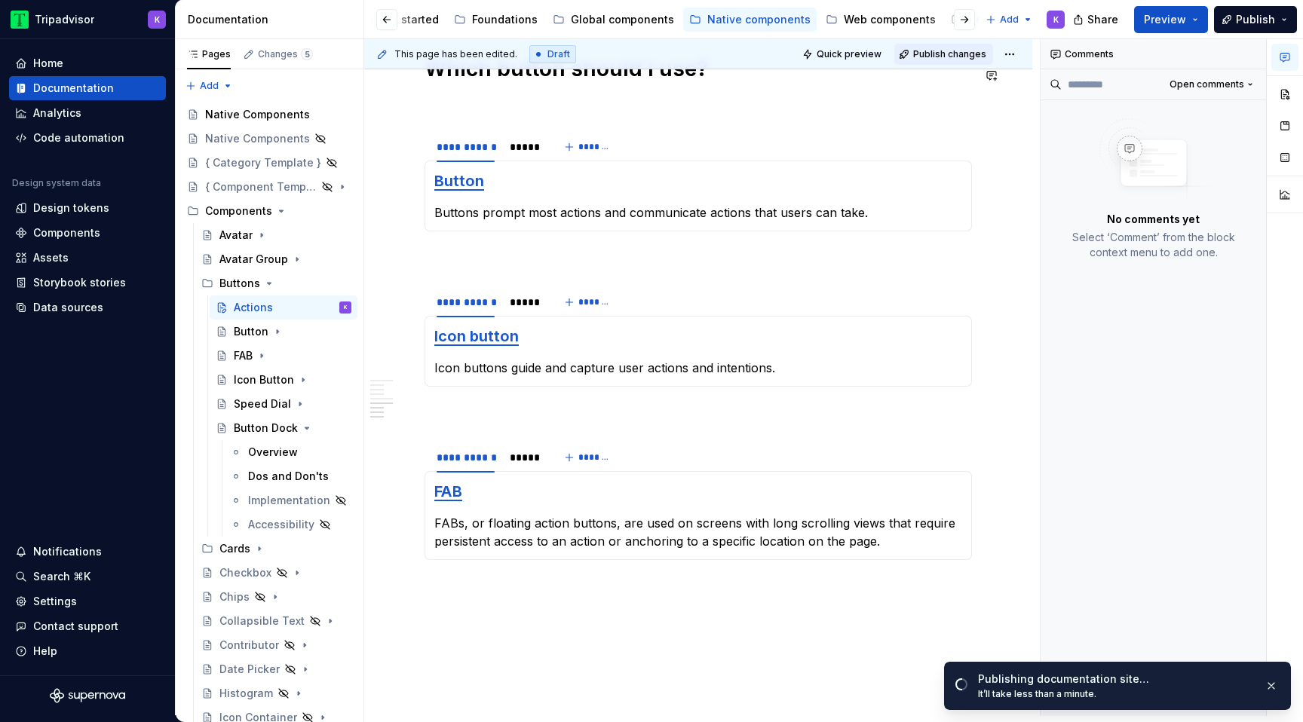
click at [937, 49] on span "Publish changes" at bounding box center [949, 54] width 73 height 12
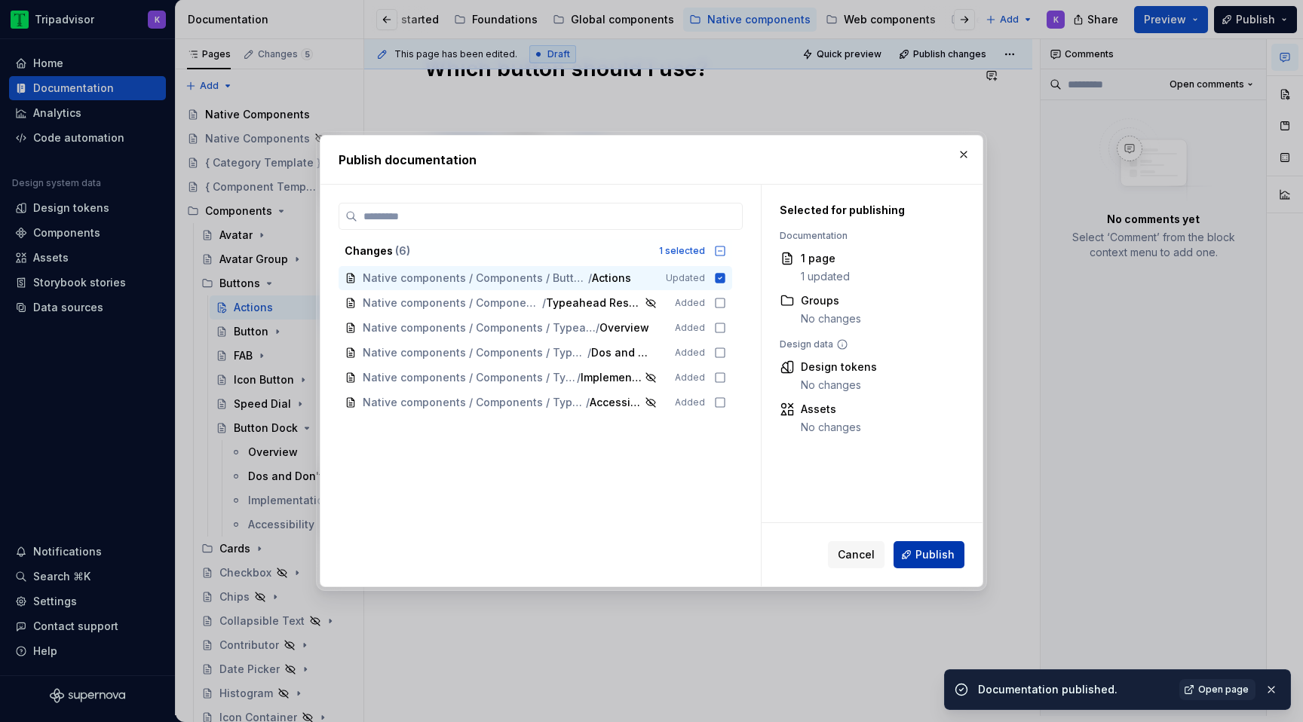
click at [915, 554] on button "Publish" at bounding box center [929, 554] width 71 height 27
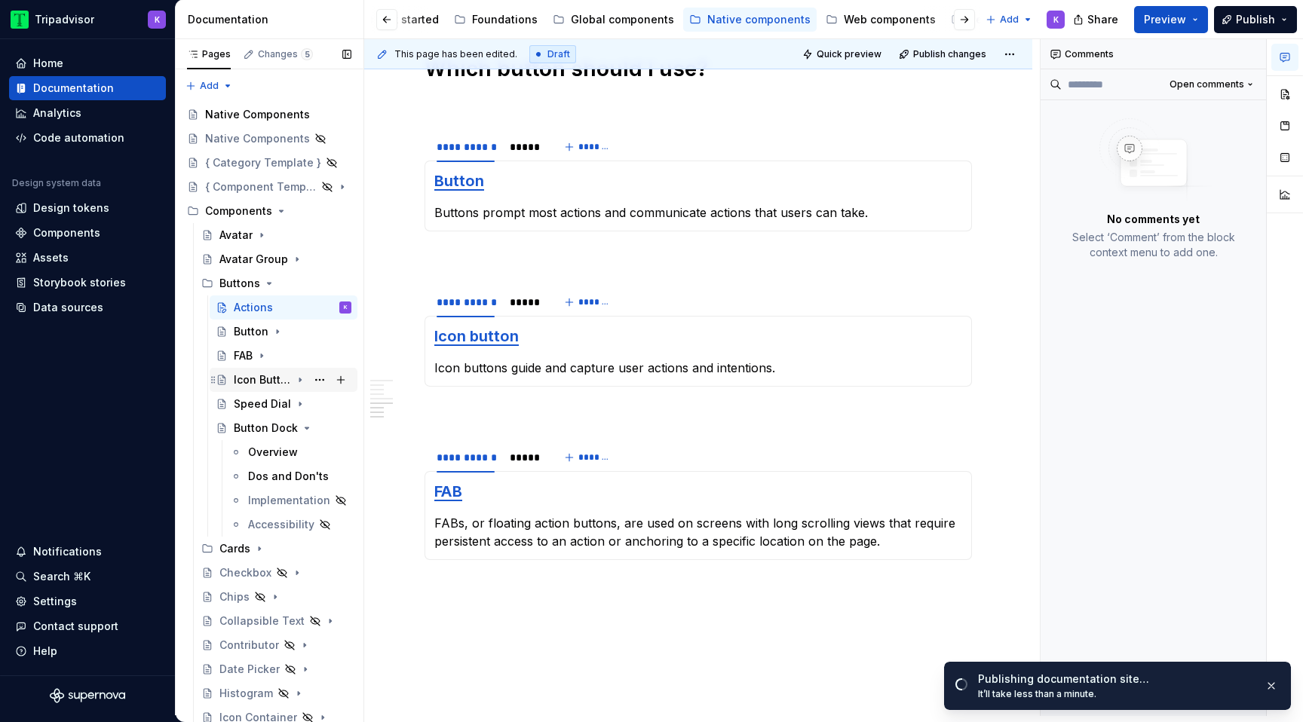
click at [254, 383] on div "Icon Button" at bounding box center [262, 380] width 57 height 15
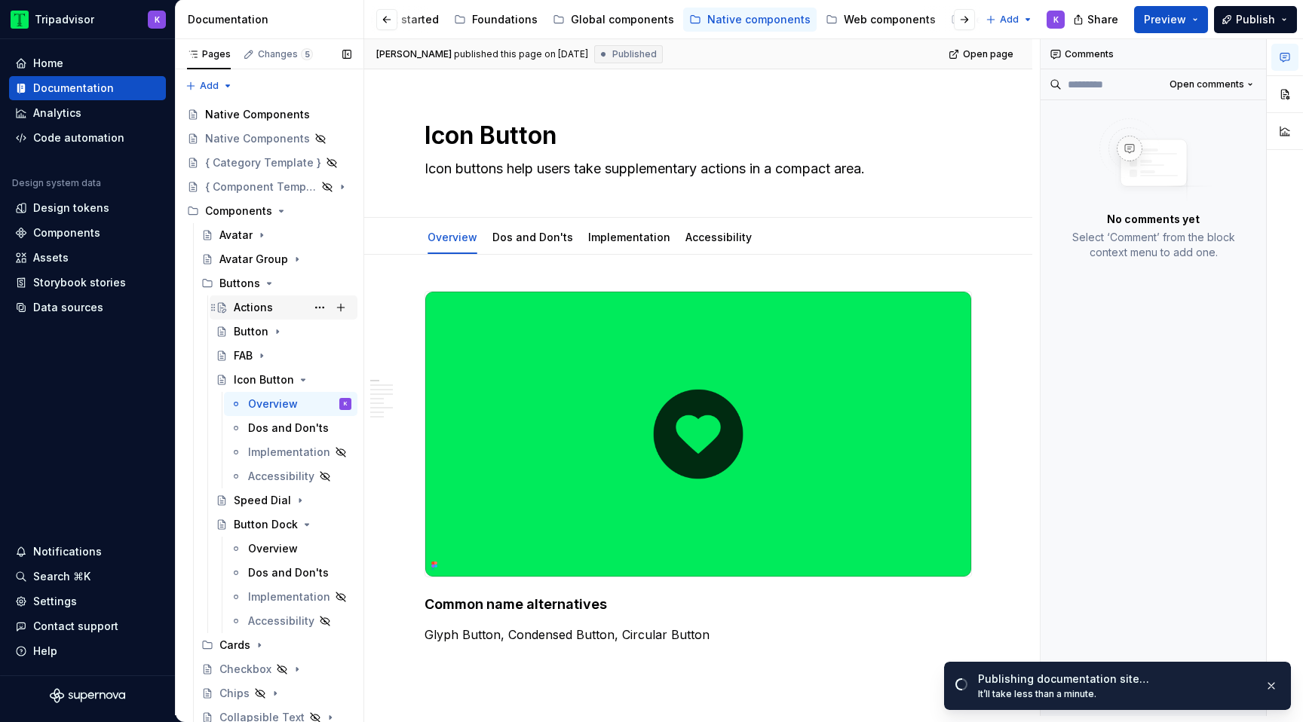
click at [267, 304] on div "Actions" at bounding box center [253, 307] width 39 height 15
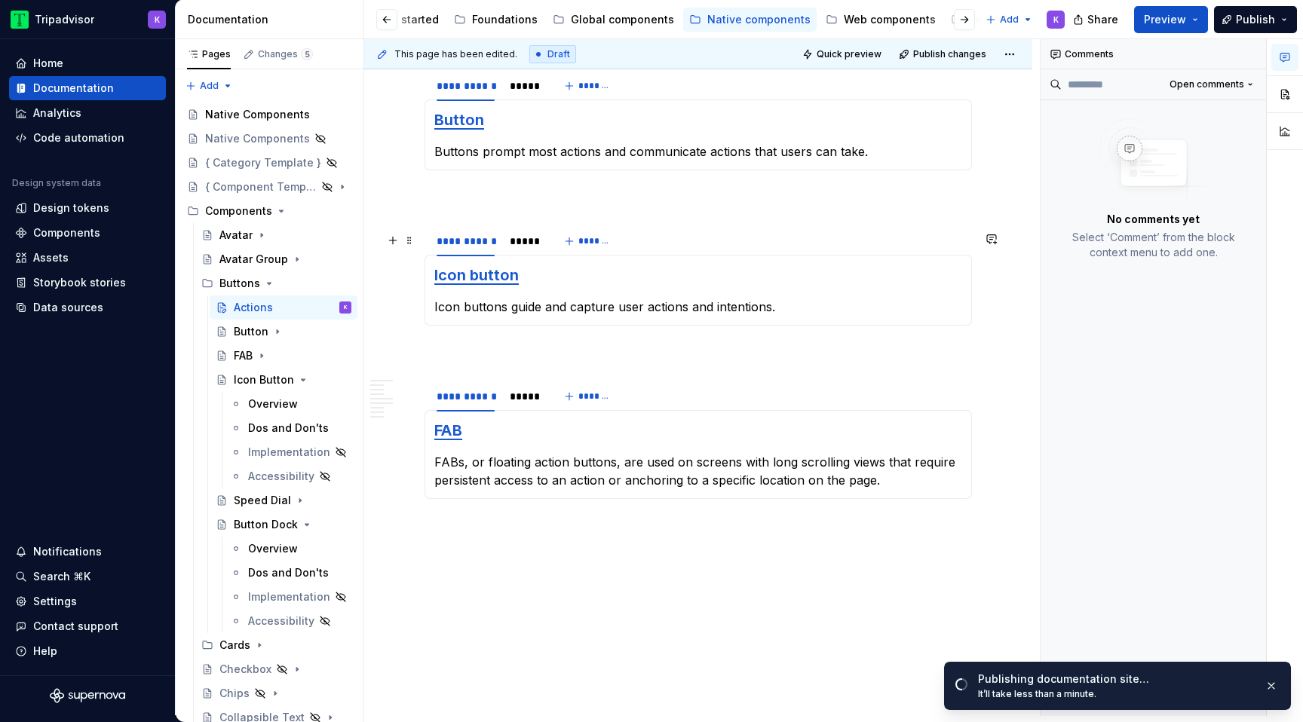
scroll to position [1486, 0]
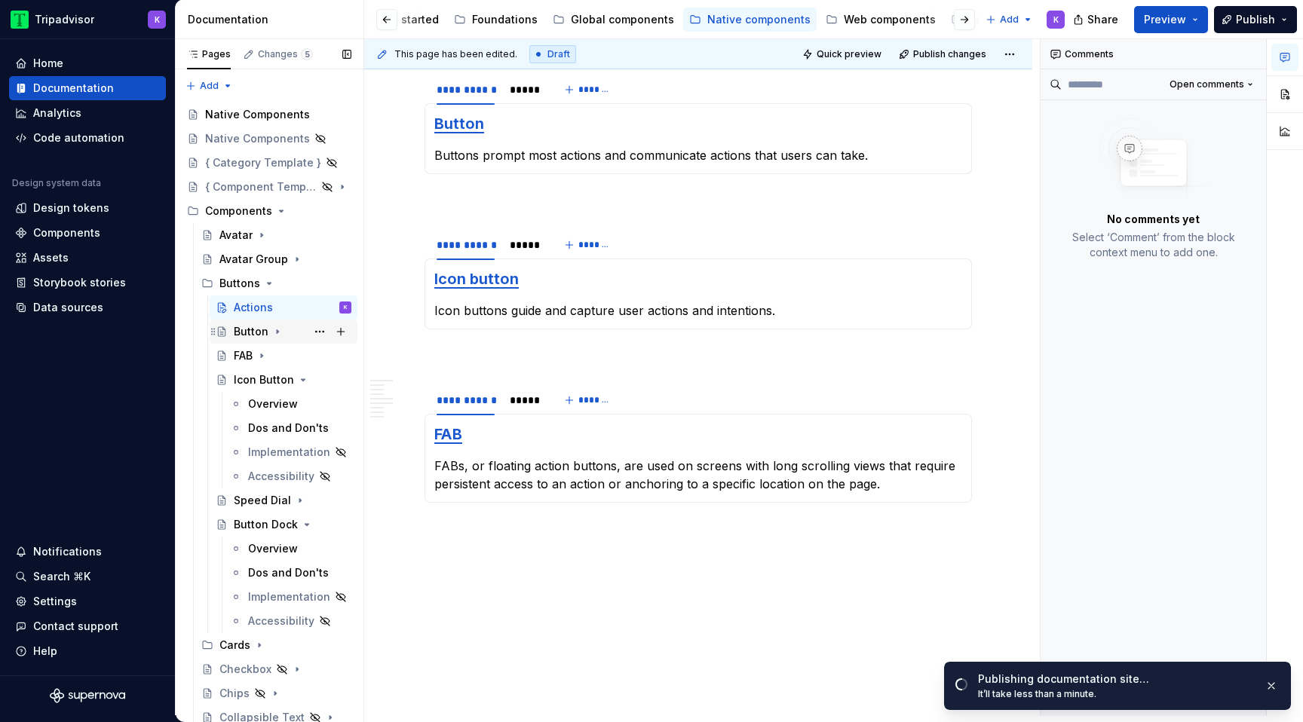
click at [247, 336] on div "Button" at bounding box center [251, 331] width 35 height 15
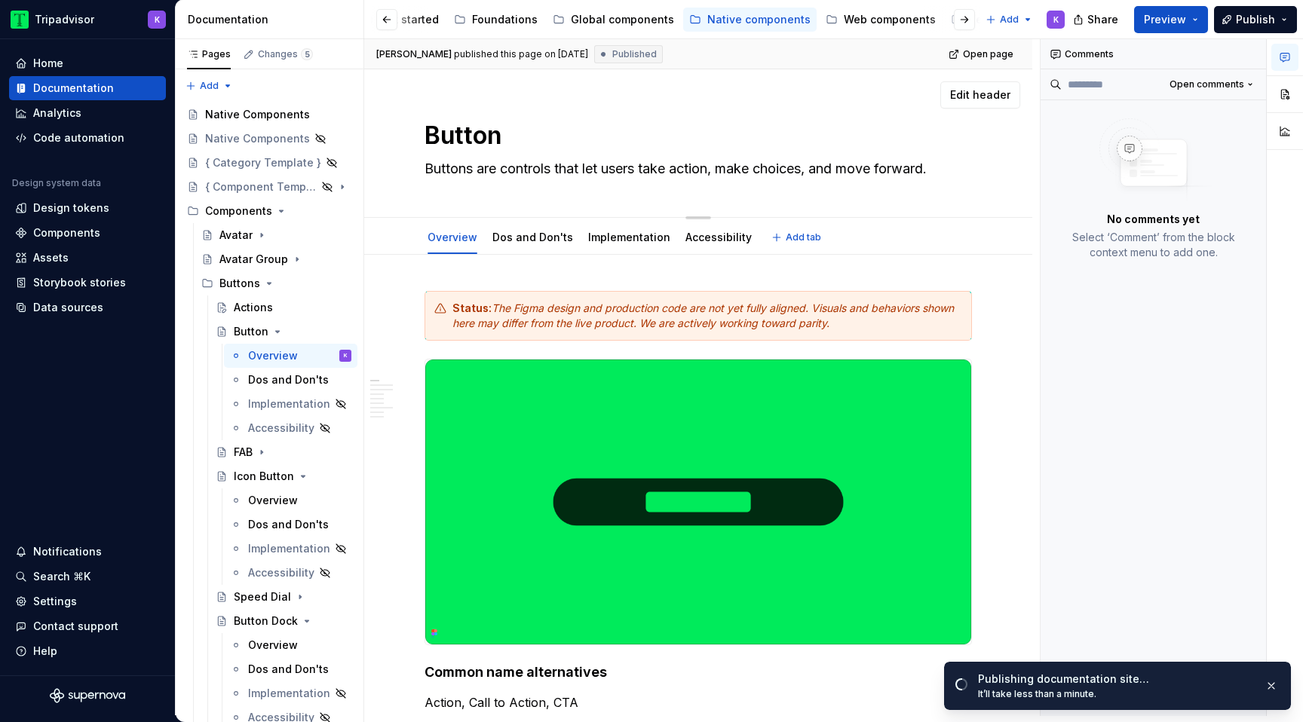
drag, startPoint x: 426, startPoint y: 172, endPoint x: 948, endPoint y: 167, distance: 521.9
click at [948, 167] on textarea "Buttons are controls that let users take action, make choices, and move forward." at bounding box center [696, 169] width 548 height 24
click at [265, 304] on div "Actions" at bounding box center [253, 307] width 39 height 15
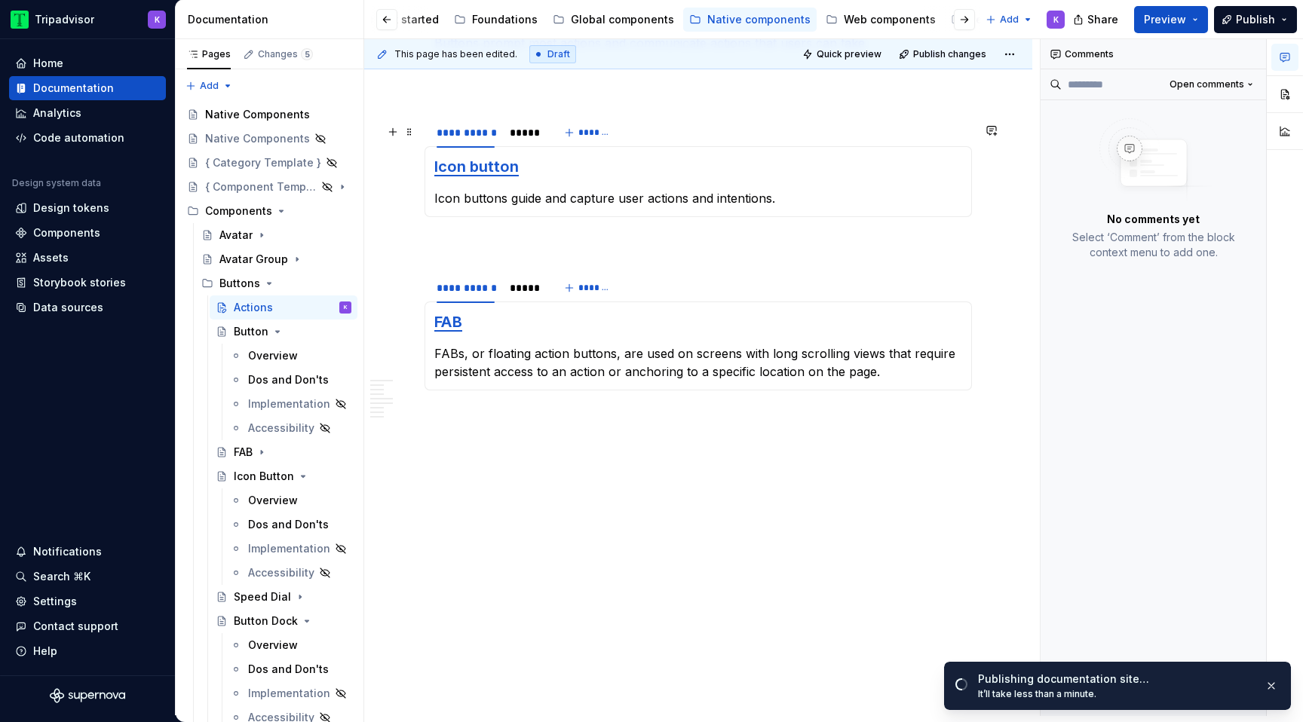
scroll to position [1448, 0]
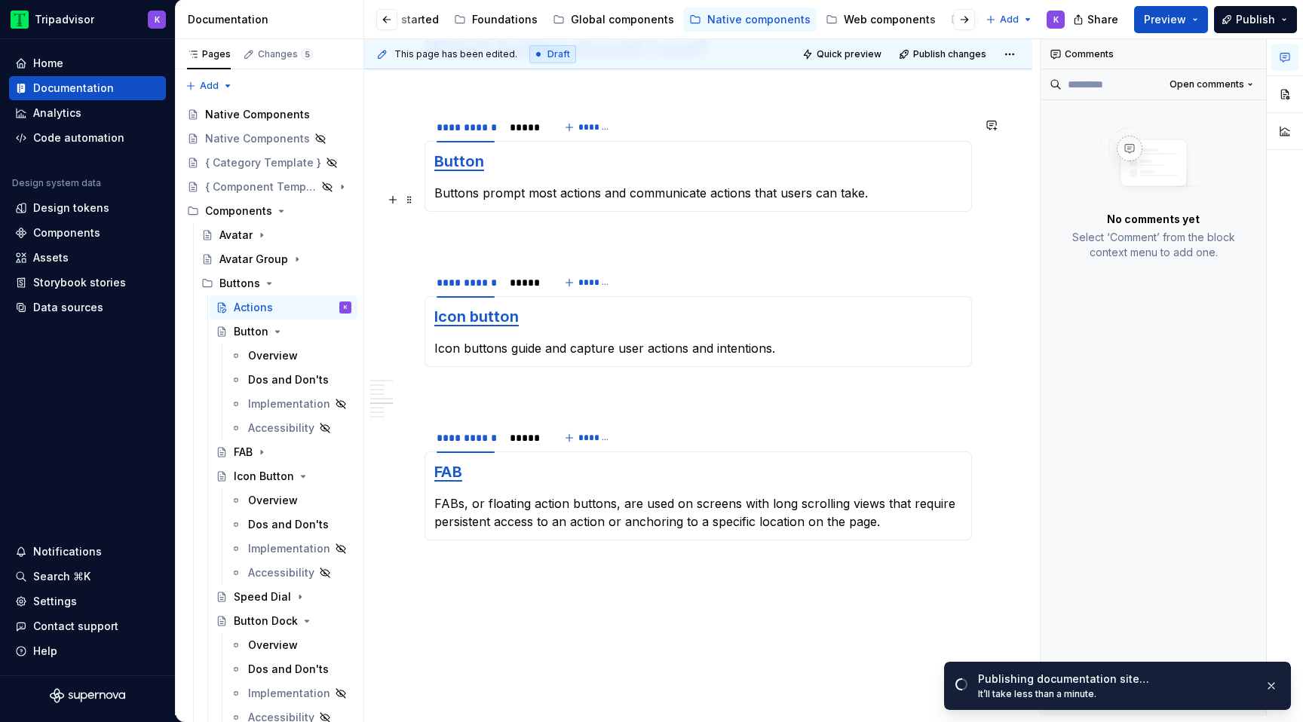
click at [599, 193] on p "Buttons prompt most actions and communicate actions that users can take." at bounding box center [698, 193] width 528 height 18
click at [277, 330] on icon "Page tree" at bounding box center [277, 332] width 12 height 12
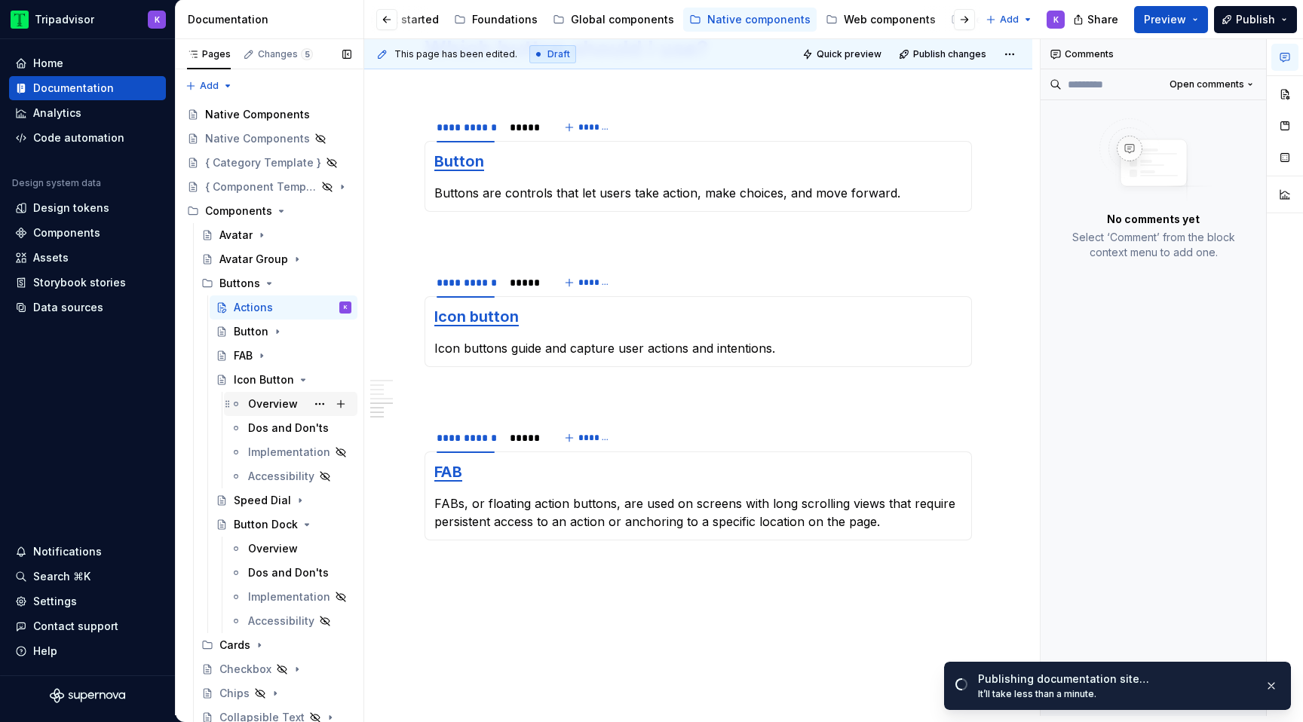
click at [269, 402] on div "Overview" at bounding box center [273, 404] width 50 height 15
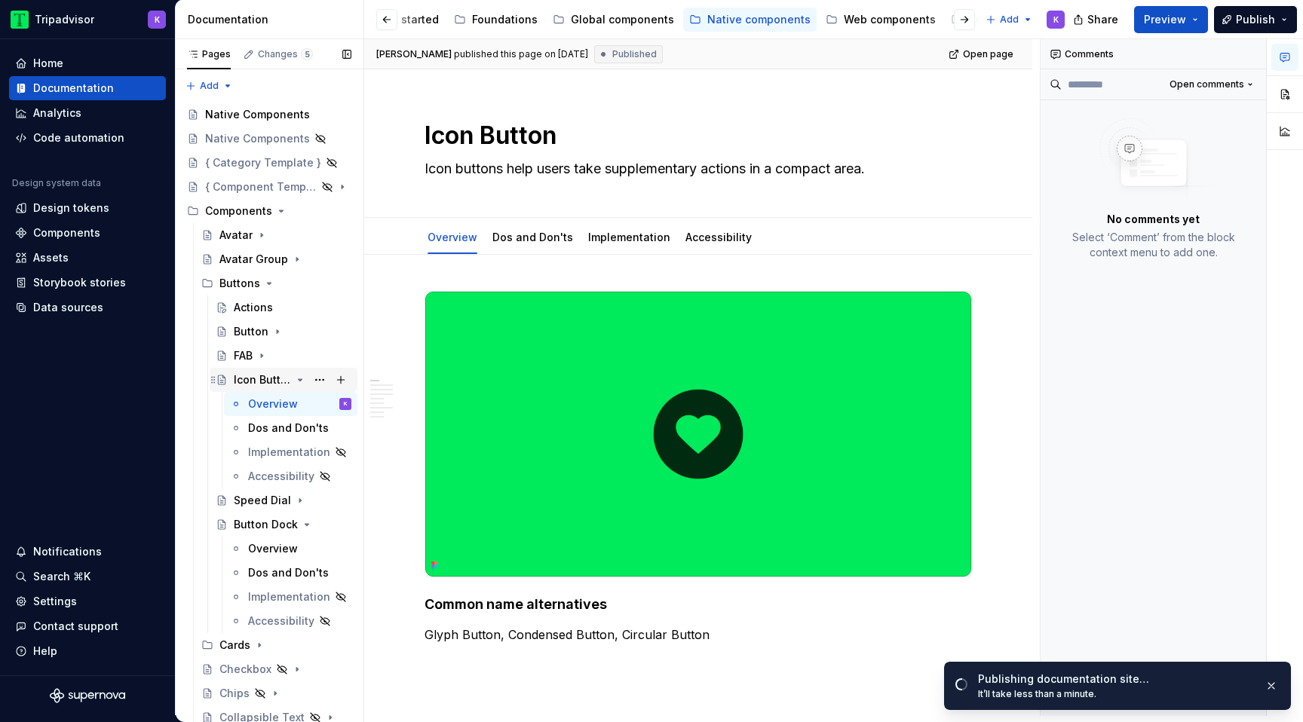
click at [299, 378] on icon "Page tree" at bounding box center [300, 380] width 12 height 12
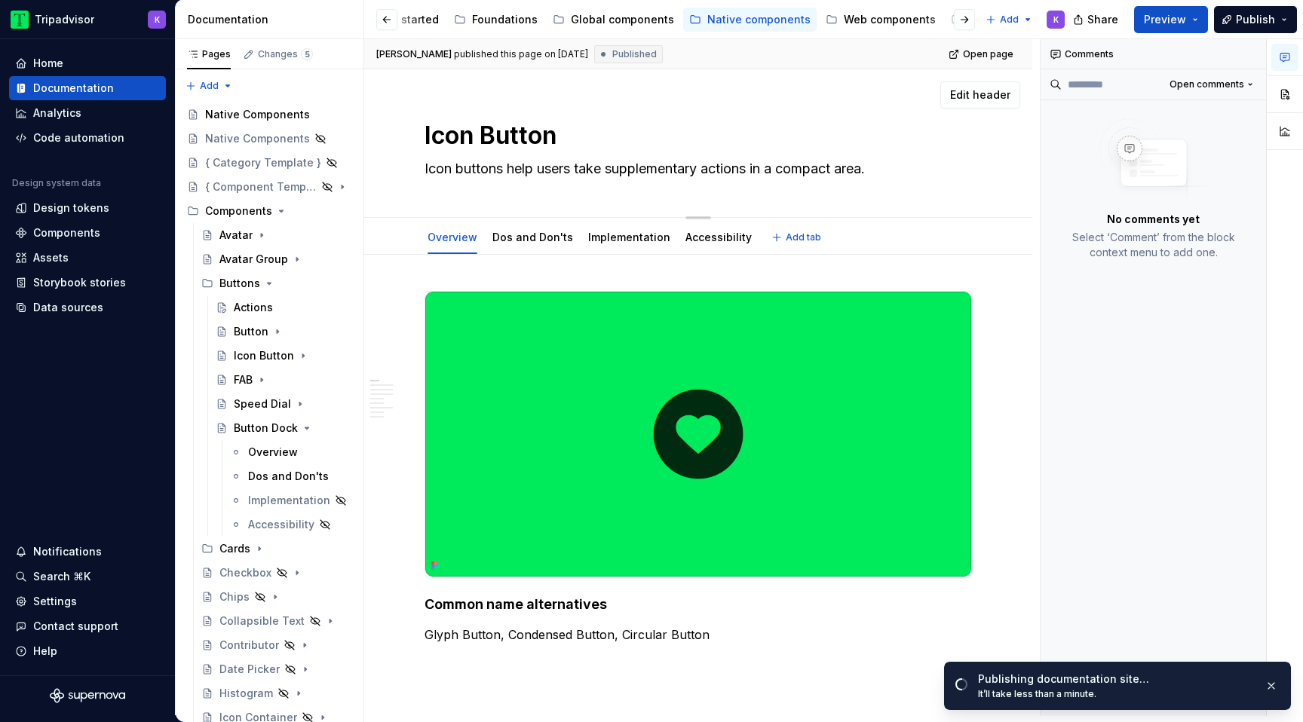
drag, startPoint x: 495, startPoint y: 169, endPoint x: 916, endPoint y: 173, distance: 420.8
click at [916, 173] on textarea "Icon buttons help users take supplementary actions in a compact area." at bounding box center [696, 169] width 548 height 24
click at [260, 352] on div "Icon Button" at bounding box center [262, 355] width 57 height 15
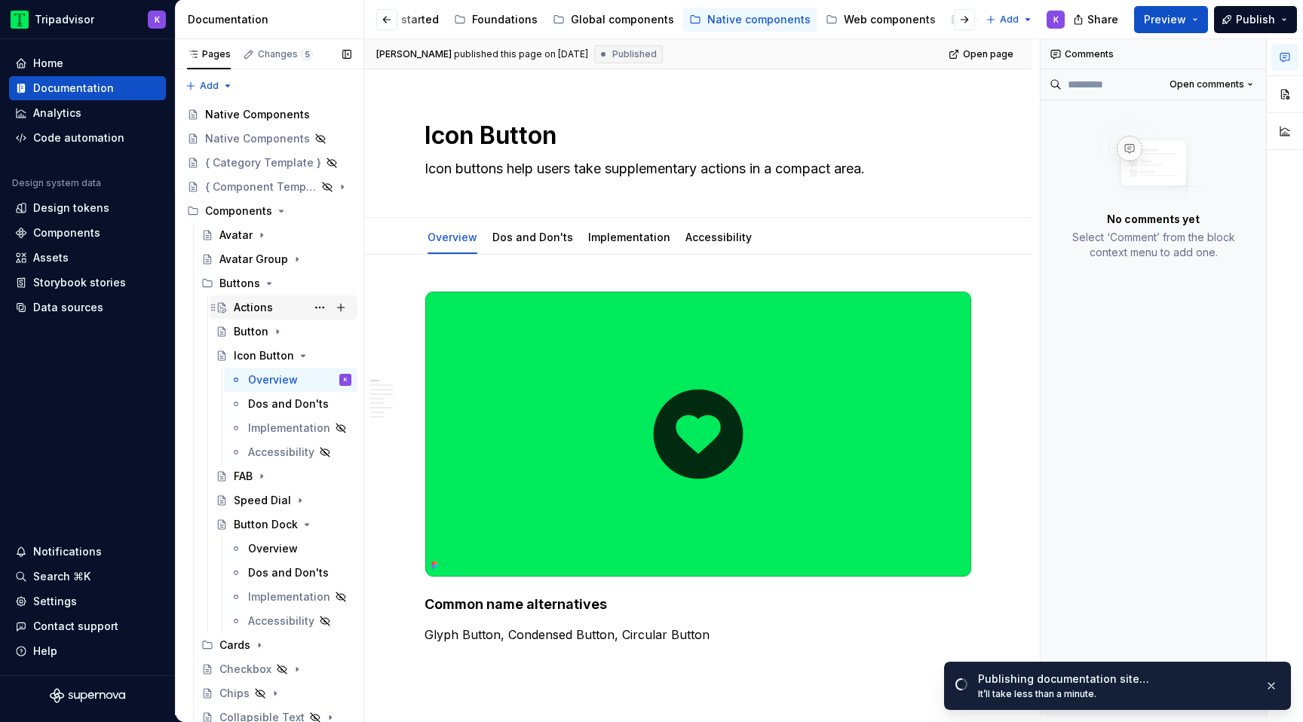
click at [259, 308] on div "Actions" at bounding box center [253, 307] width 39 height 15
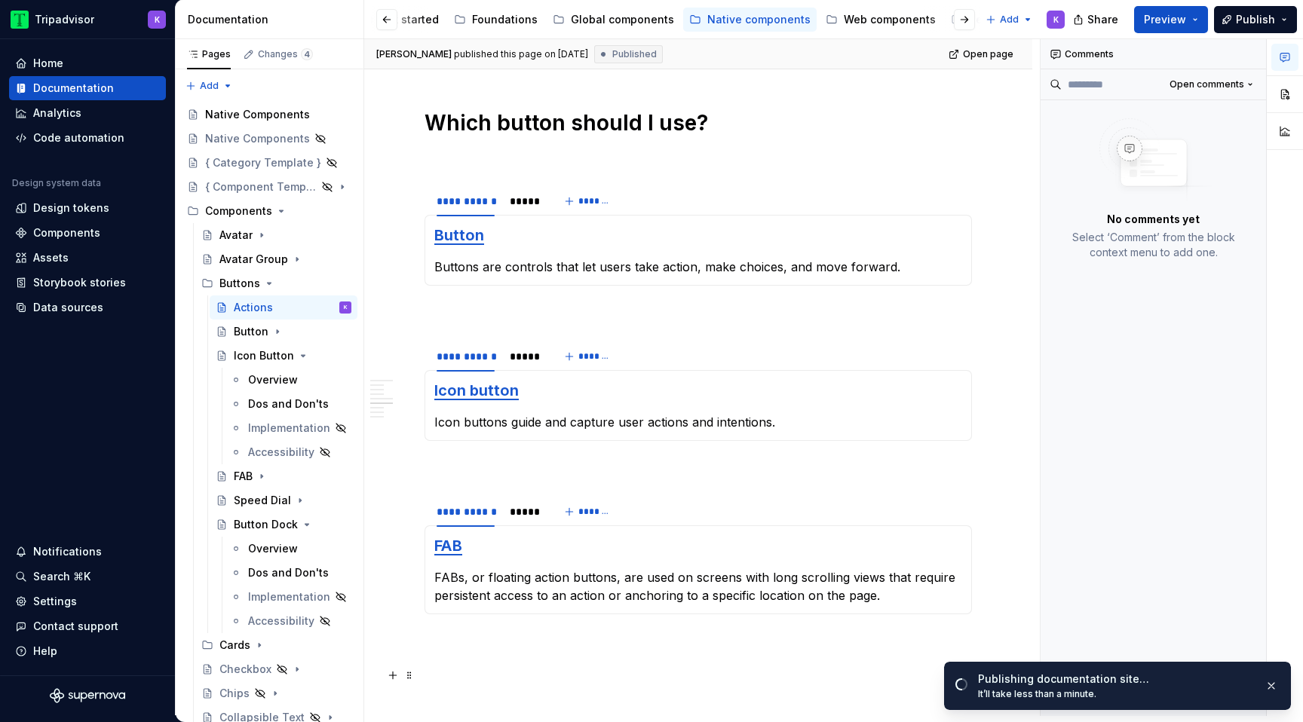
scroll to position [1604, 0]
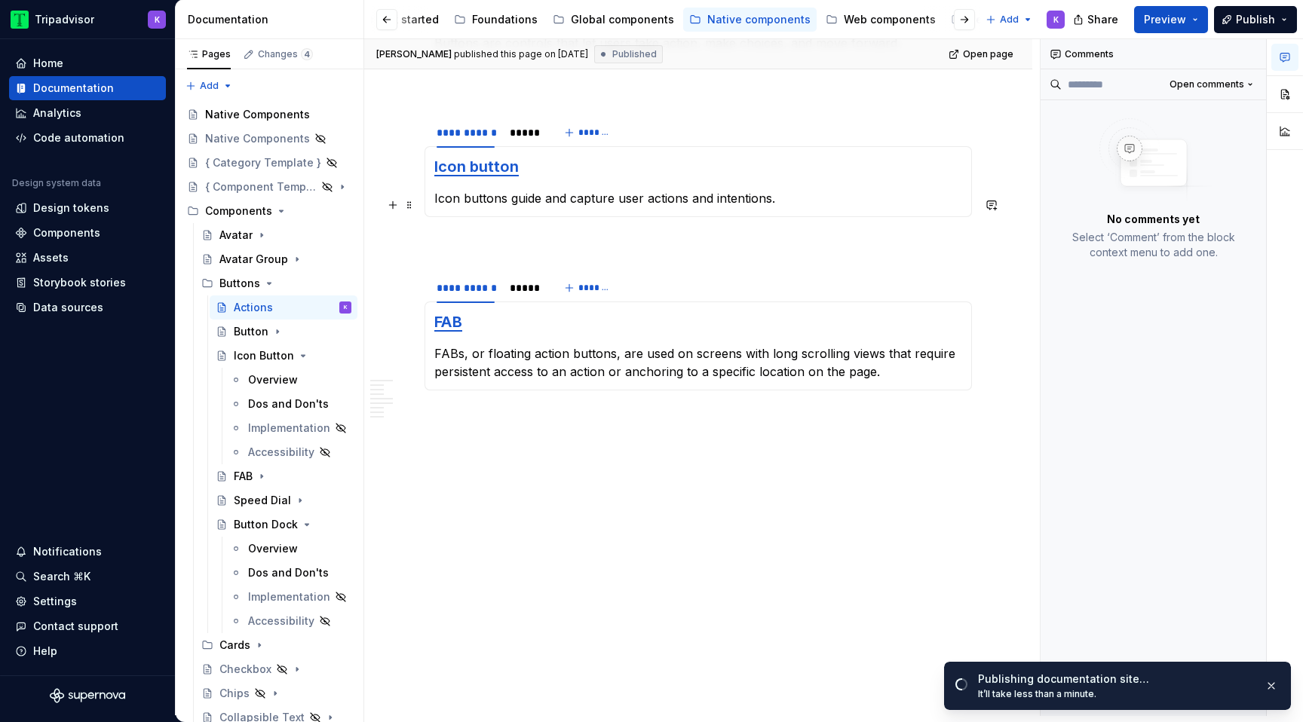
click at [571, 198] on p "Icon buttons guide and capture user actions and intentions." at bounding box center [698, 198] width 528 height 18
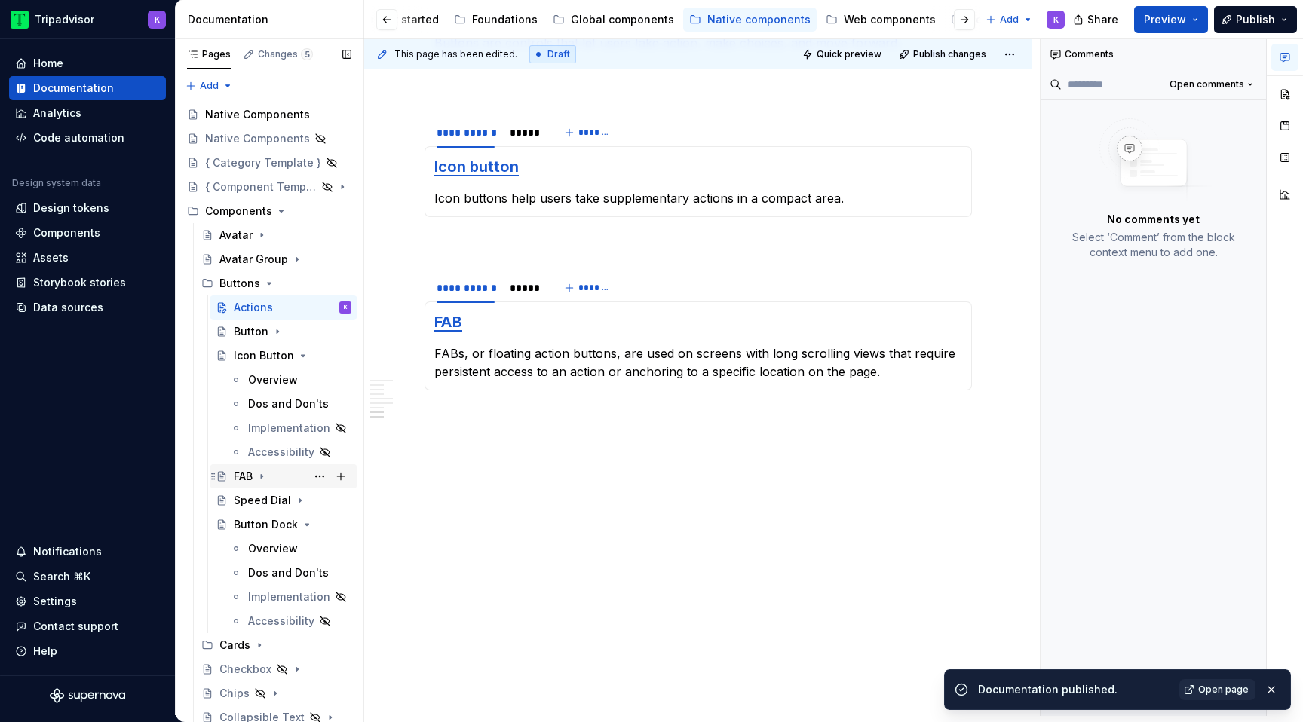
click at [262, 473] on icon "Page tree" at bounding box center [262, 477] width 12 height 12
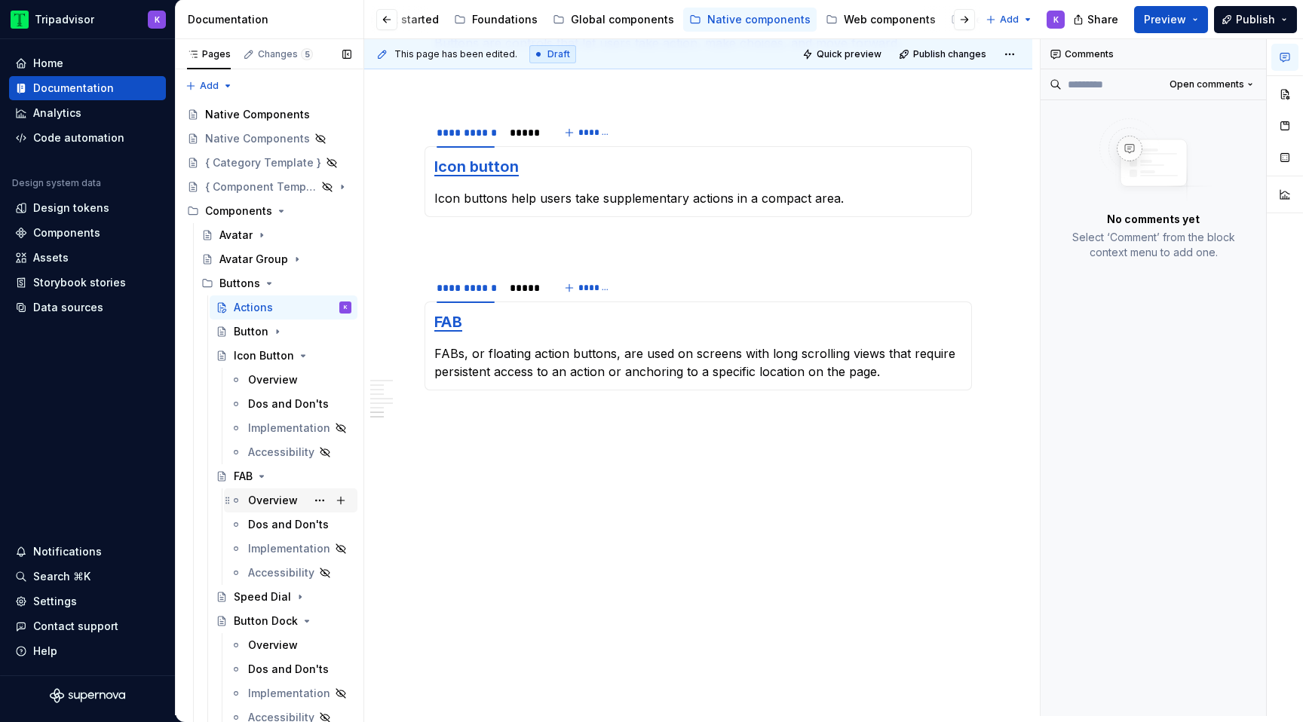
click at [275, 497] on div "Overview" at bounding box center [273, 500] width 50 height 15
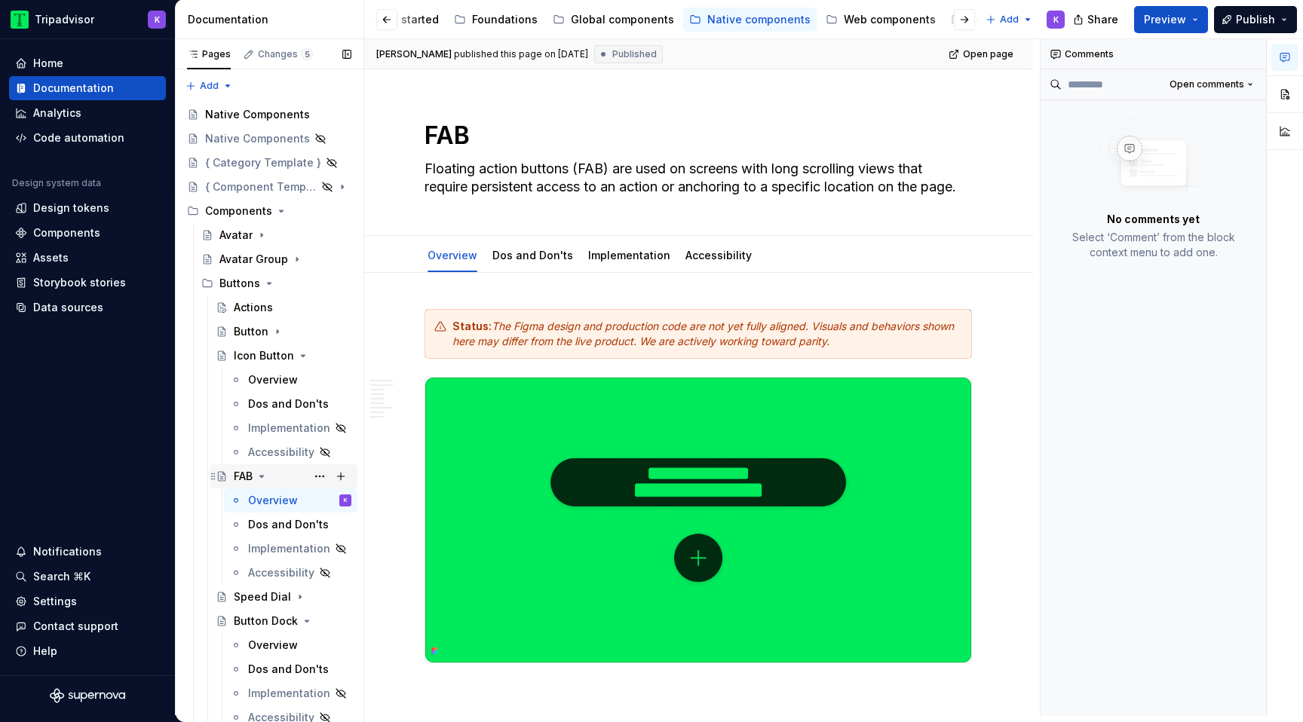
click at [262, 477] on icon "Page tree" at bounding box center [262, 477] width 4 height 2
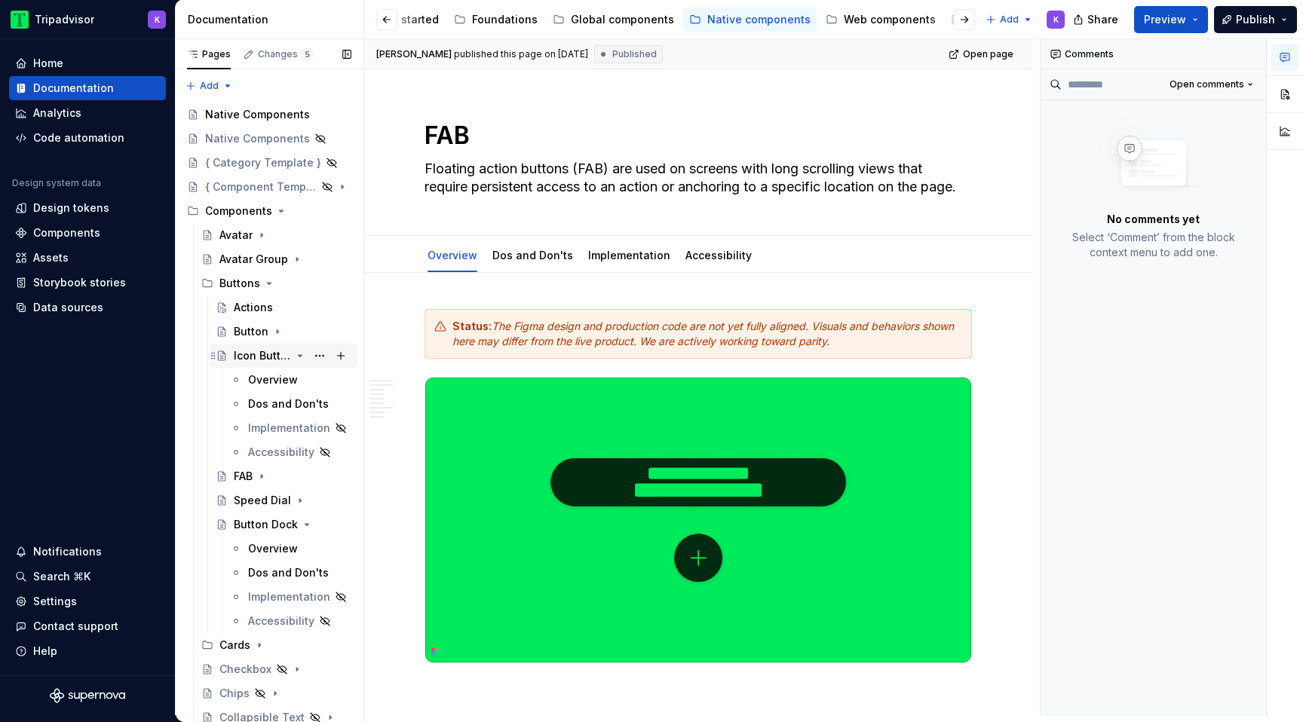
click at [295, 357] on icon "Page tree" at bounding box center [300, 356] width 12 height 12
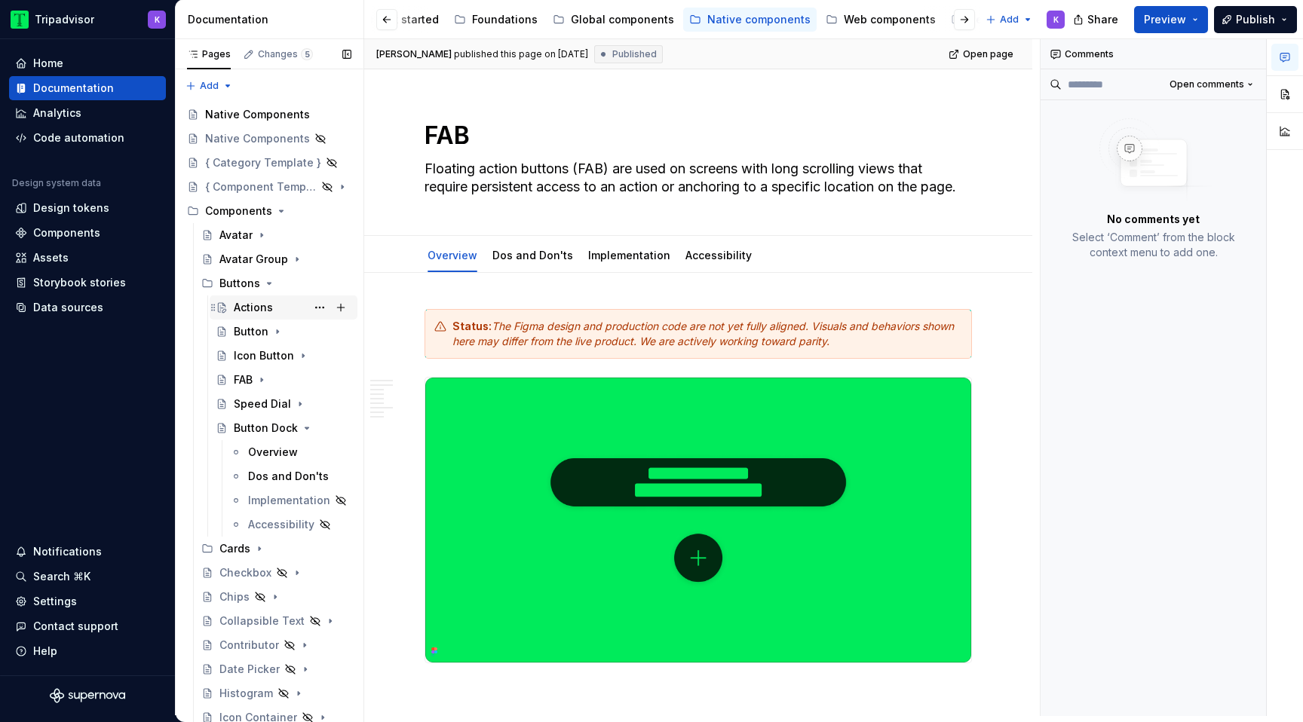
click at [254, 308] on div "Actions" at bounding box center [253, 307] width 39 height 15
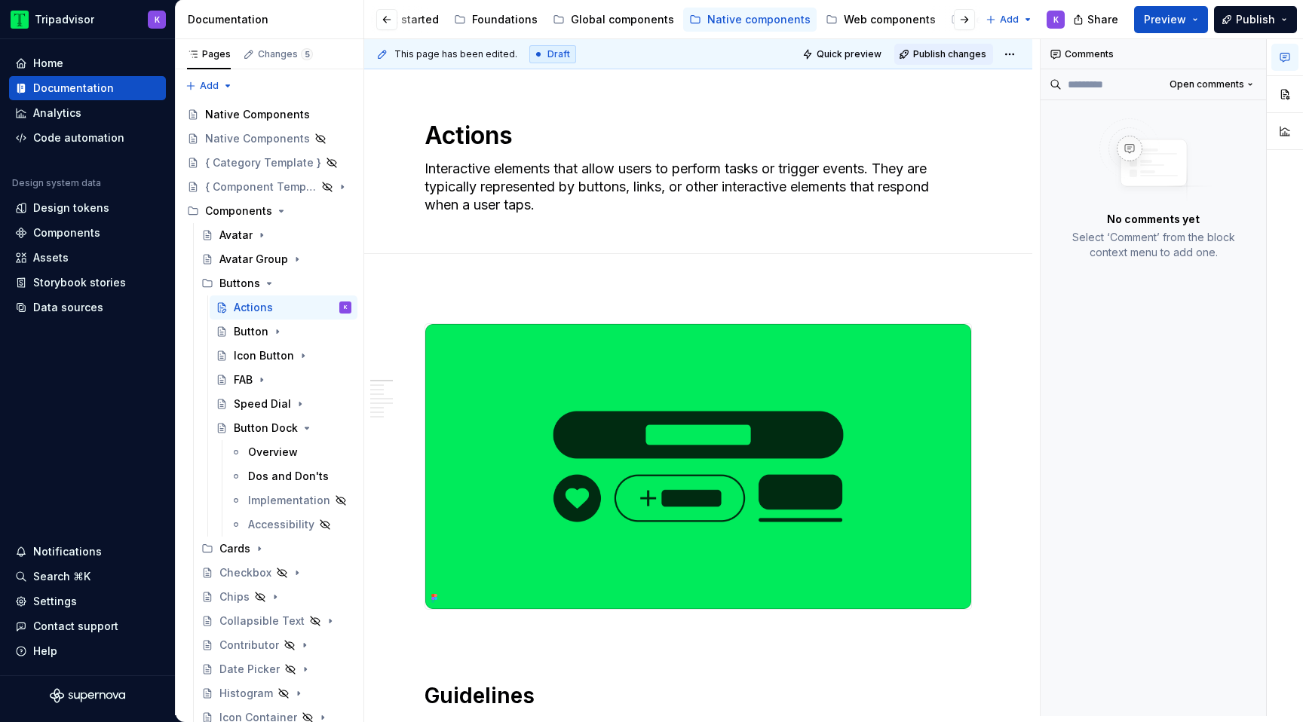
click at [955, 53] on span "Publish changes" at bounding box center [949, 54] width 73 height 12
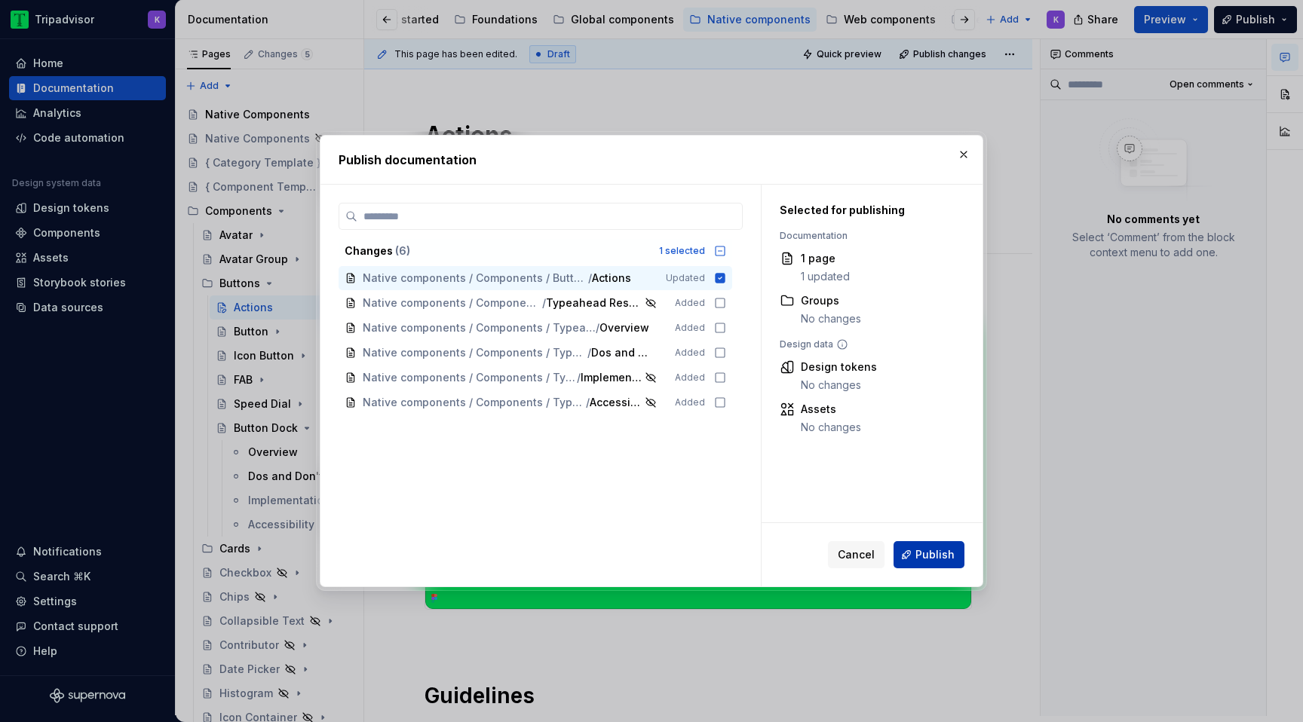
click at [914, 554] on button "Publish" at bounding box center [929, 554] width 71 height 27
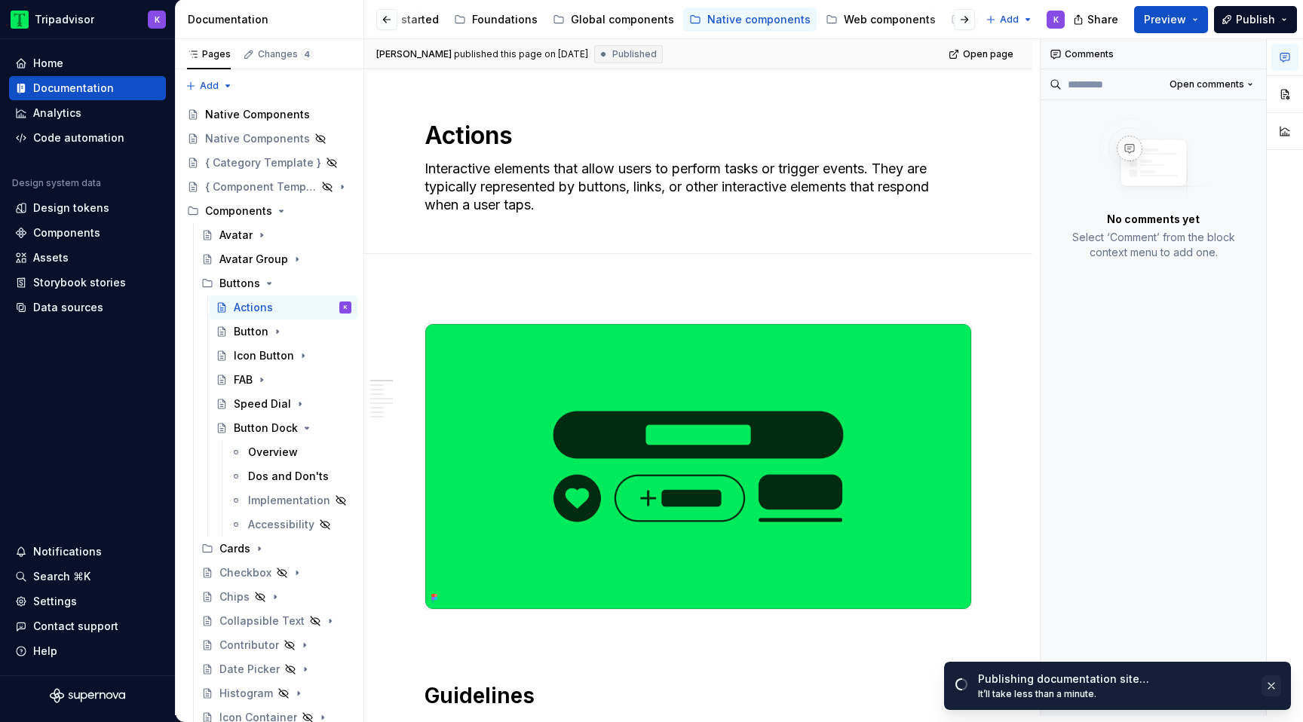
click at [1273, 689] on button "button" at bounding box center [1272, 686] width 20 height 21
click at [1272, 695] on button "button" at bounding box center [1272, 690] width 20 height 21
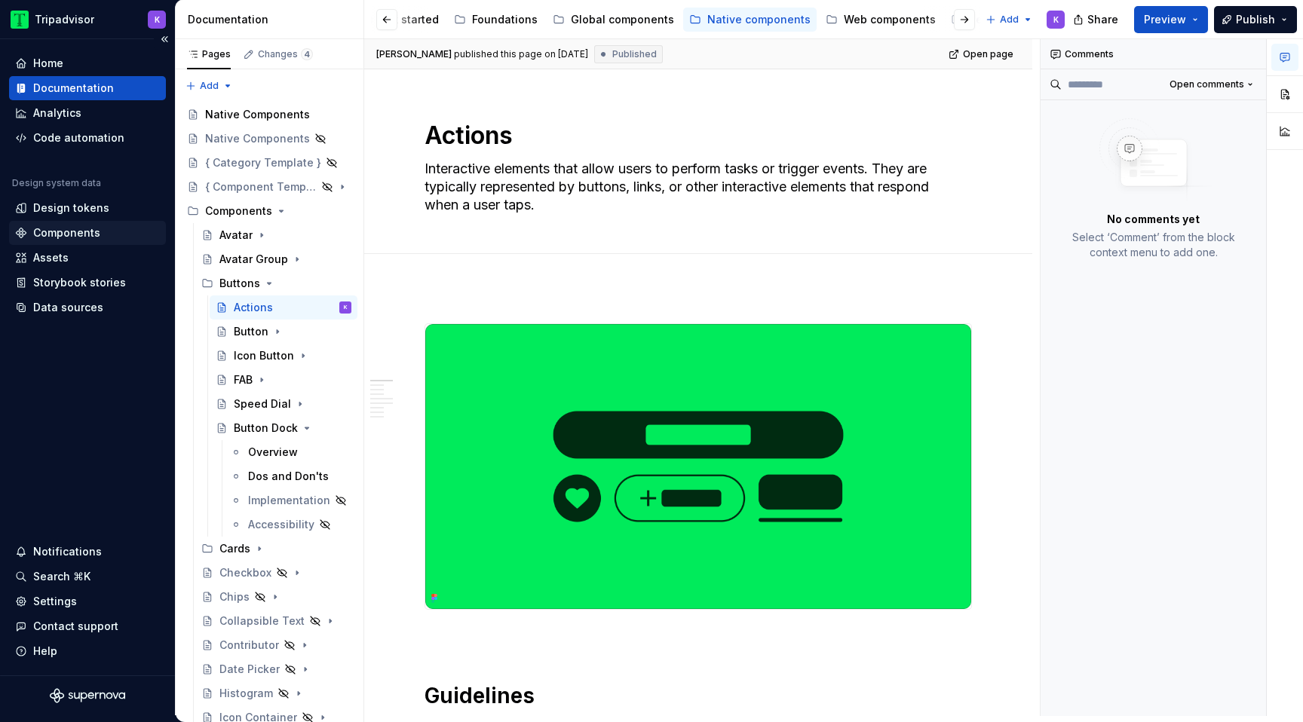
click at [98, 235] on div "Components" at bounding box center [87, 232] width 145 height 15
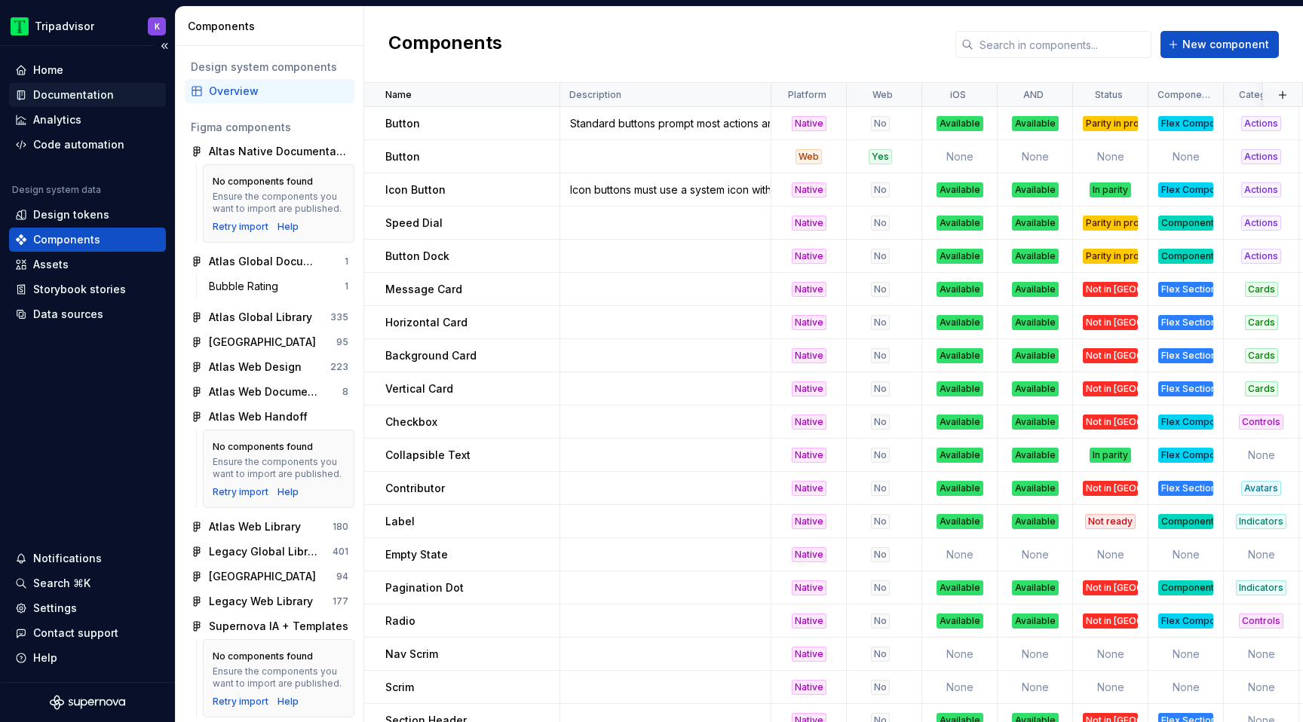
click at [103, 99] on div "Documentation" at bounding box center [73, 94] width 81 height 15
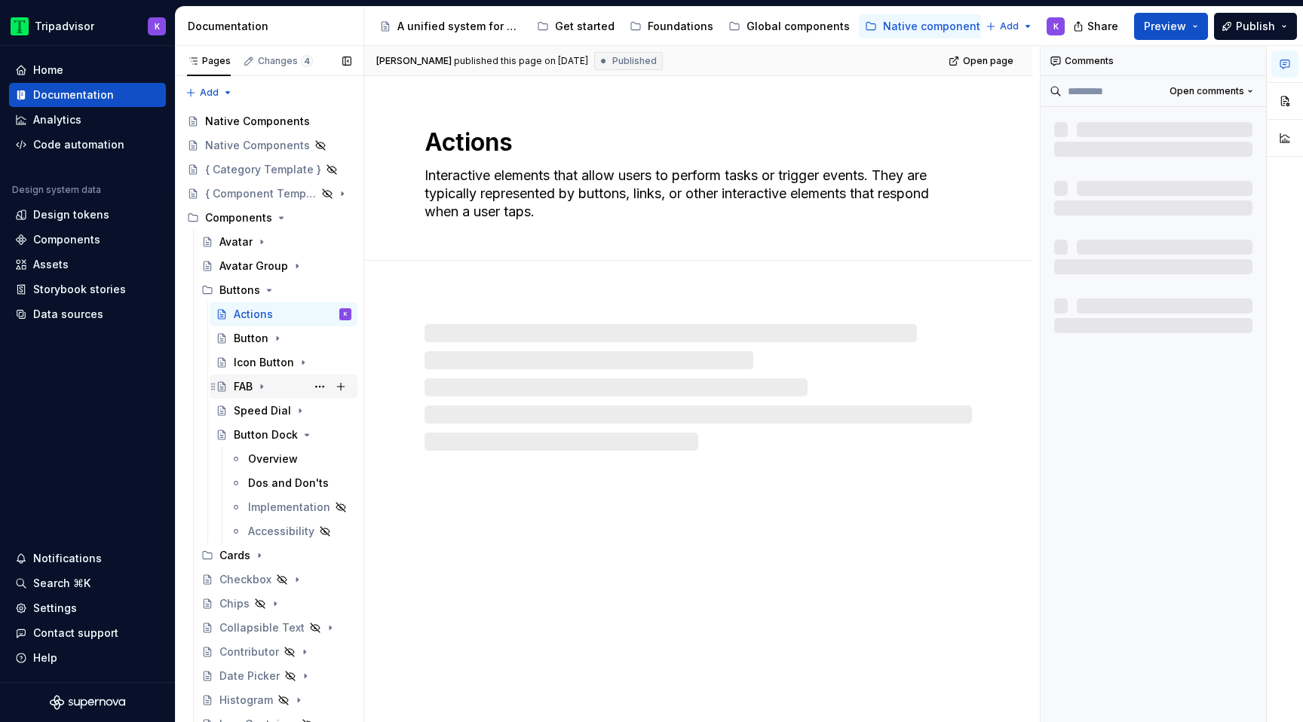
scroll to position [614, 0]
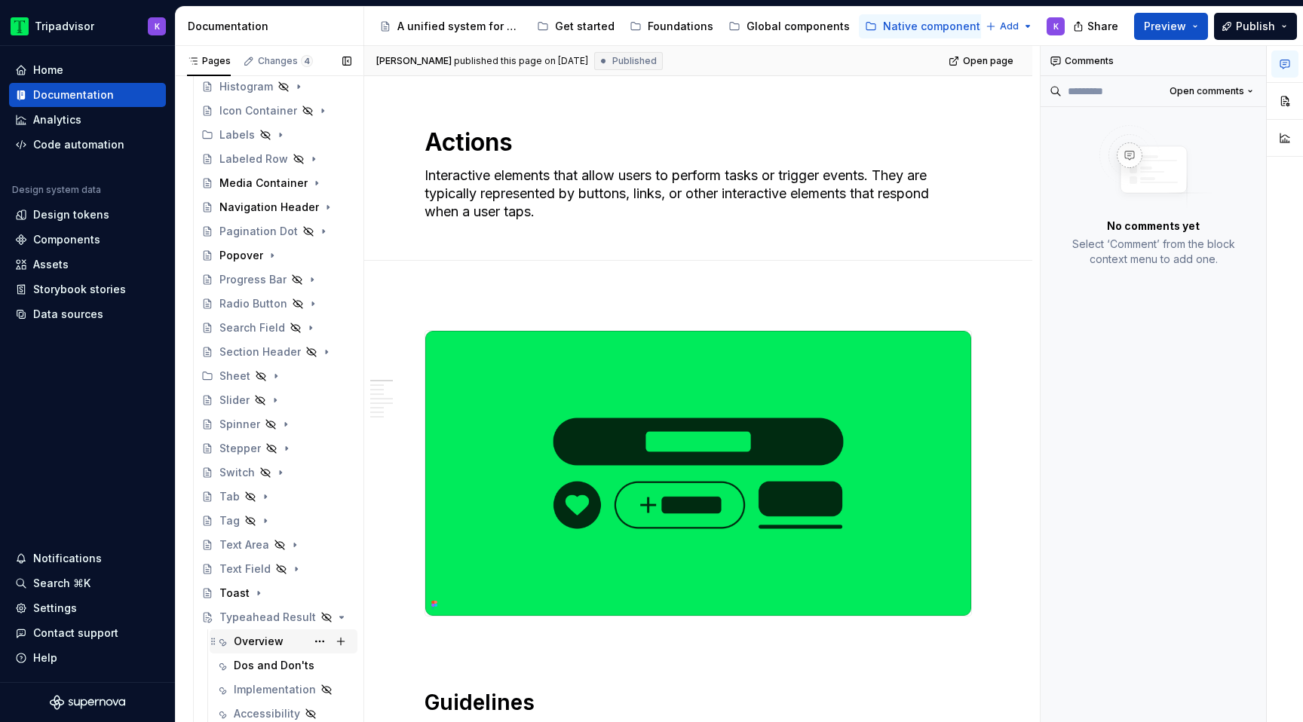
click at [256, 645] on div "Overview" at bounding box center [259, 641] width 50 height 15
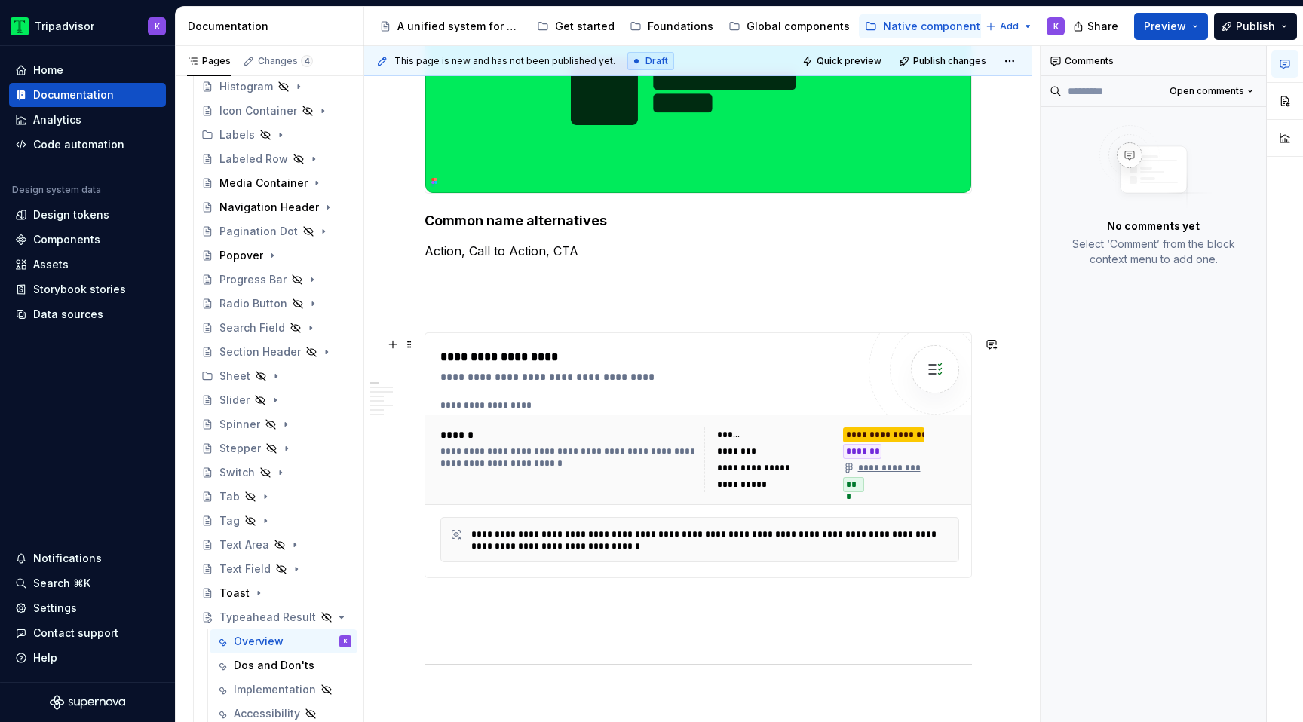
scroll to position [486, 0]
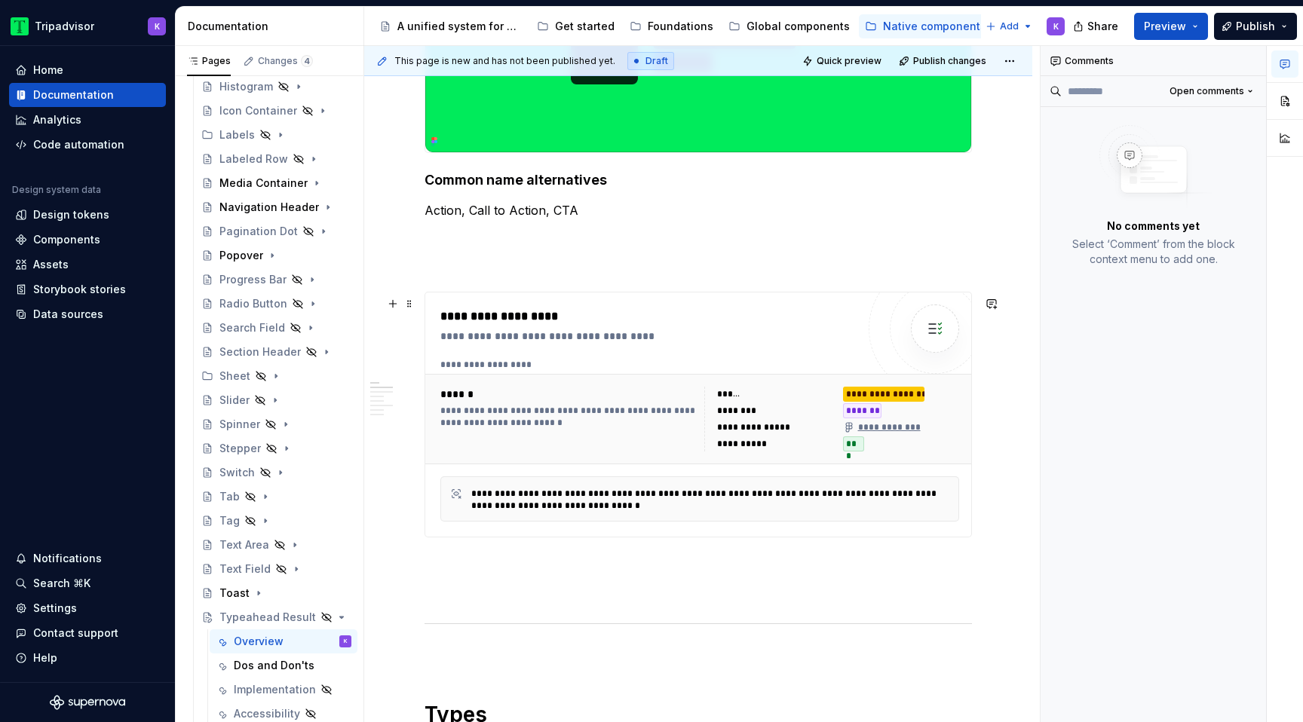
click at [727, 376] on div "**********" at bounding box center [699, 412] width 519 height 106
click at [857, 331] on div "**********" at bounding box center [648, 326] width 416 height 36
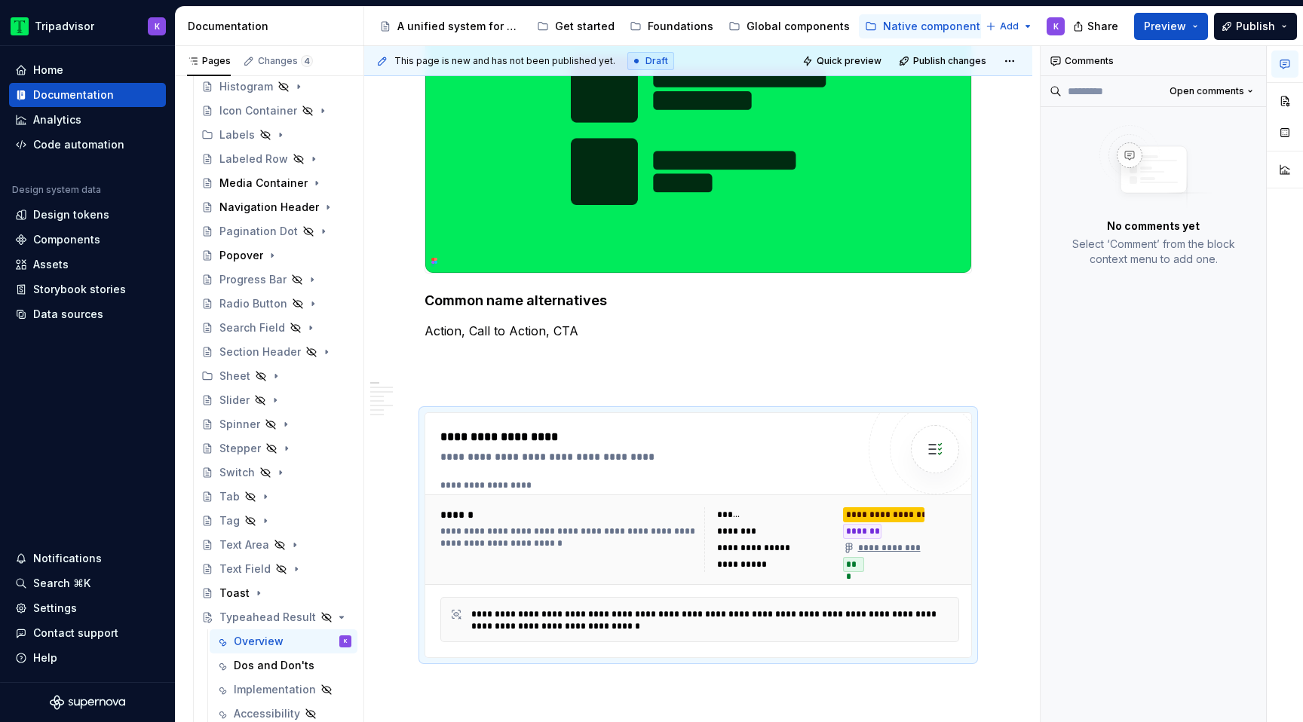
scroll to position [359, 0]
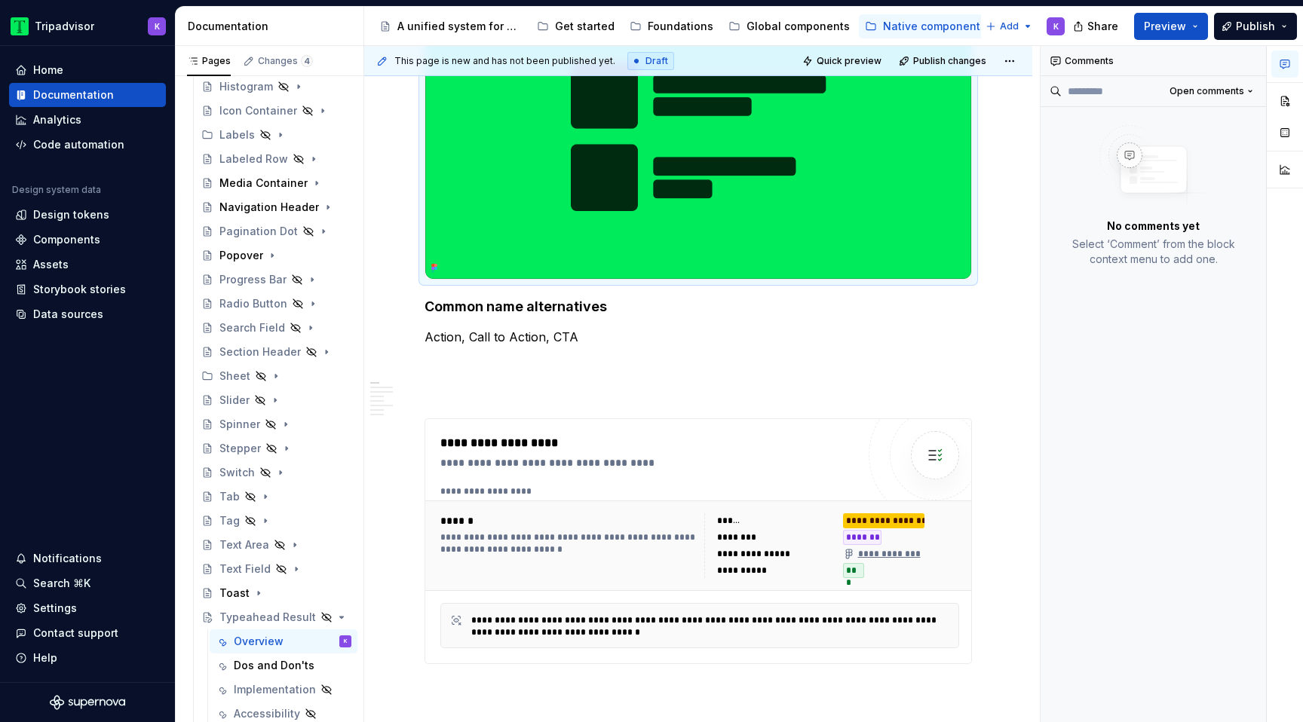
click at [903, 241] on img at bounding box center [698, 136] width 546 height 285
click at [824, 539] on div "********" at bounding box center [775, 537] width 117 height 15
click at [1281, 99] on button "button" at bounding box center [1285, 100] width 27 height 27
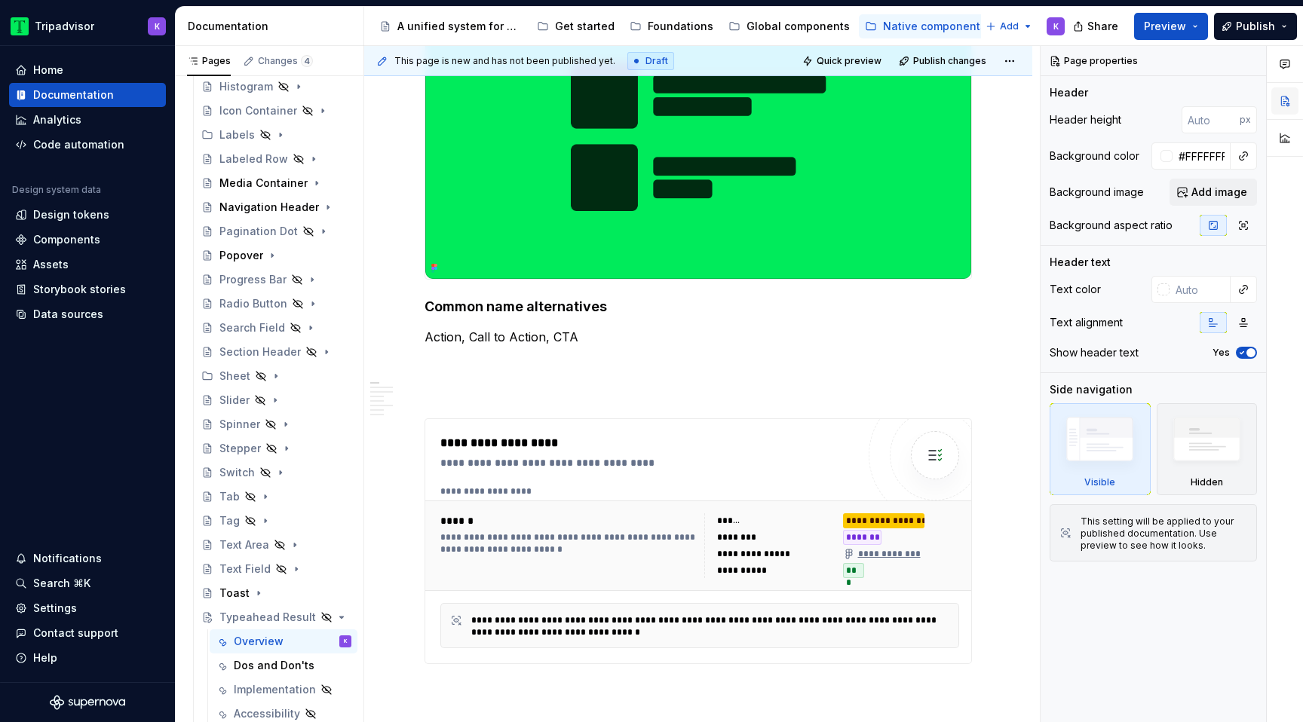
click at [1281, 100] on button "button" at bounding box center [1285, 100] width 27 height 27
click at [664, 590] on div "**********" at bounding box center [699, 546] width 549 height 90
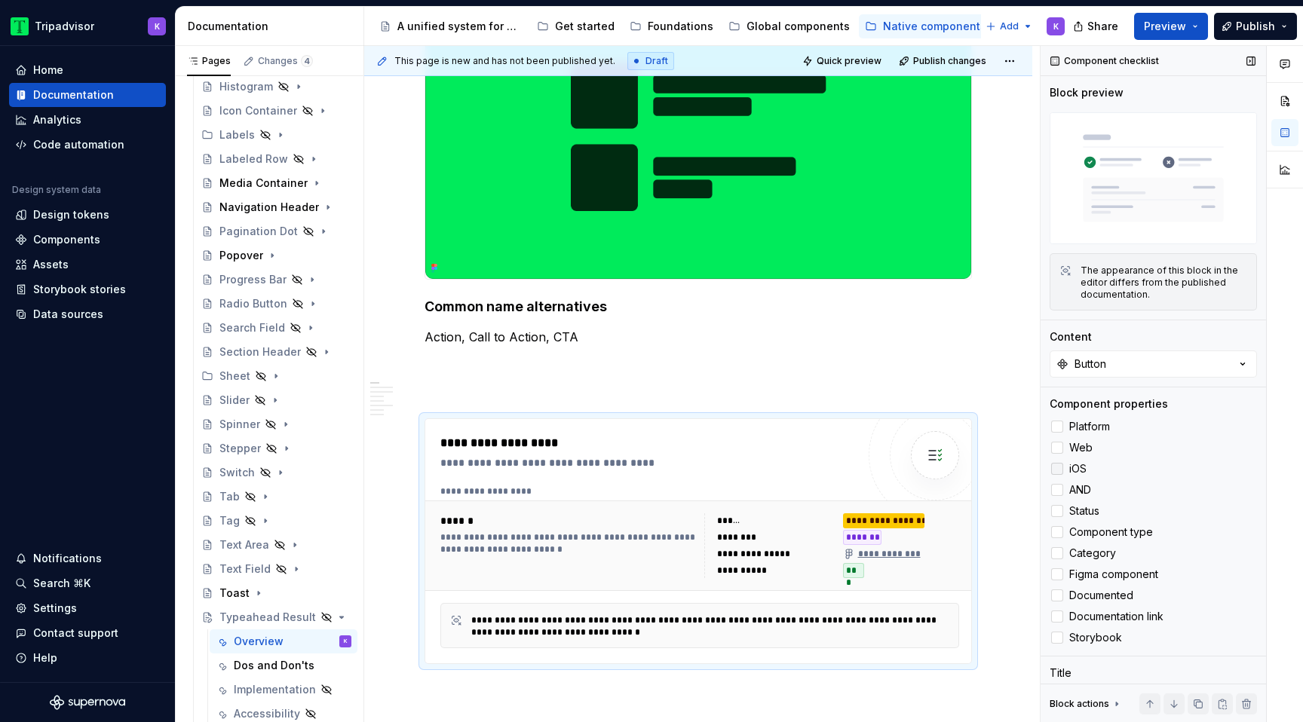
scroll to position [72, 0]
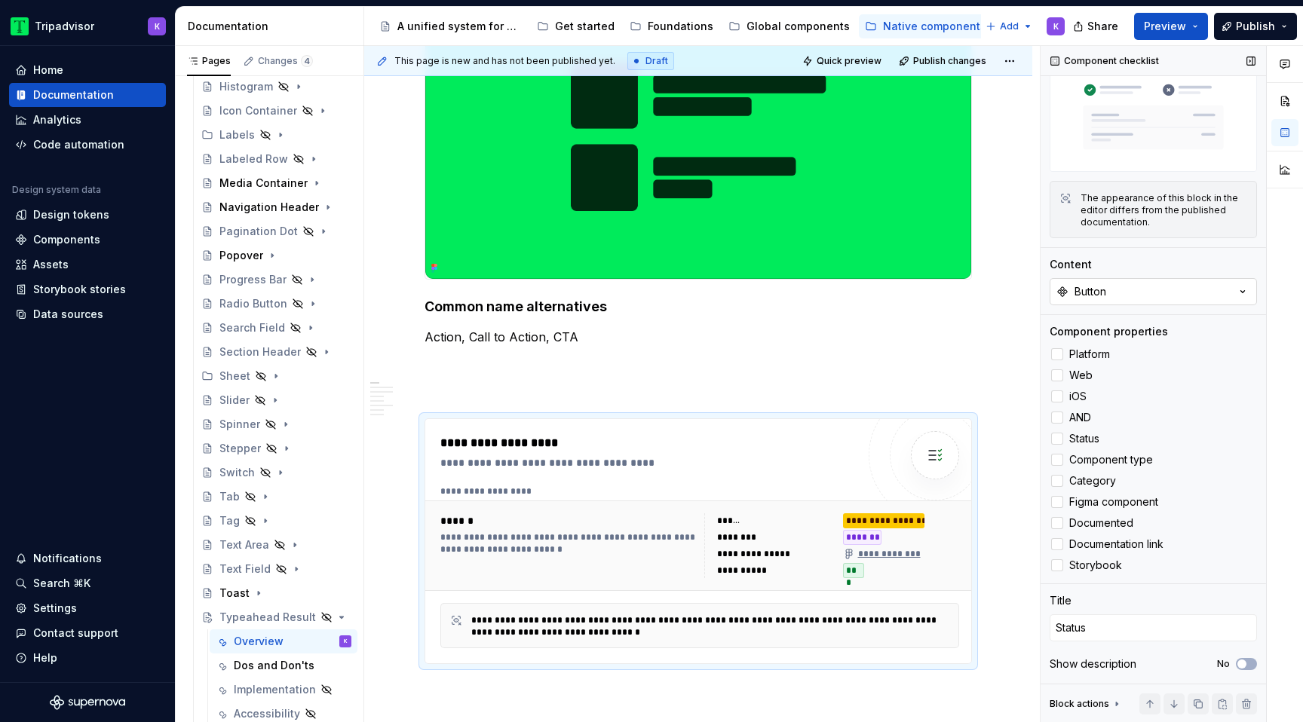
click at [1167, 291] on button "Button" at bounding box center [1153, 291] width 207 height 27
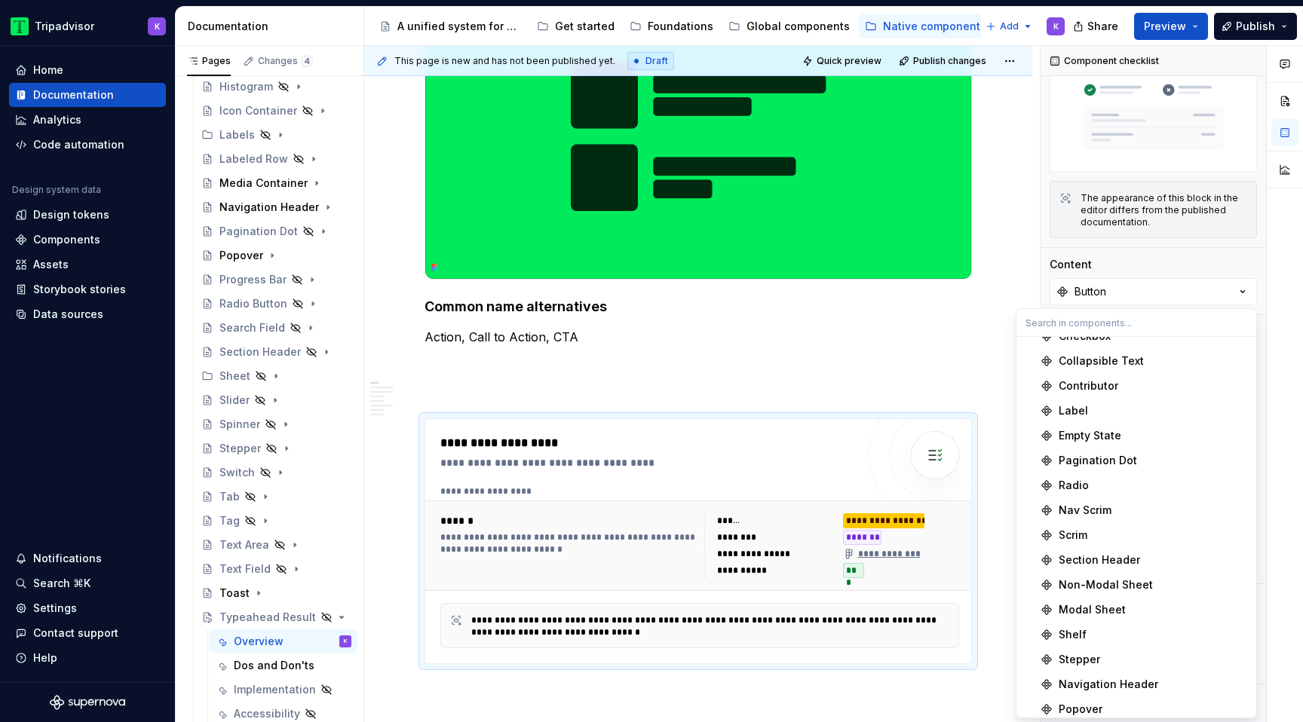
scroll to position [744, 0]
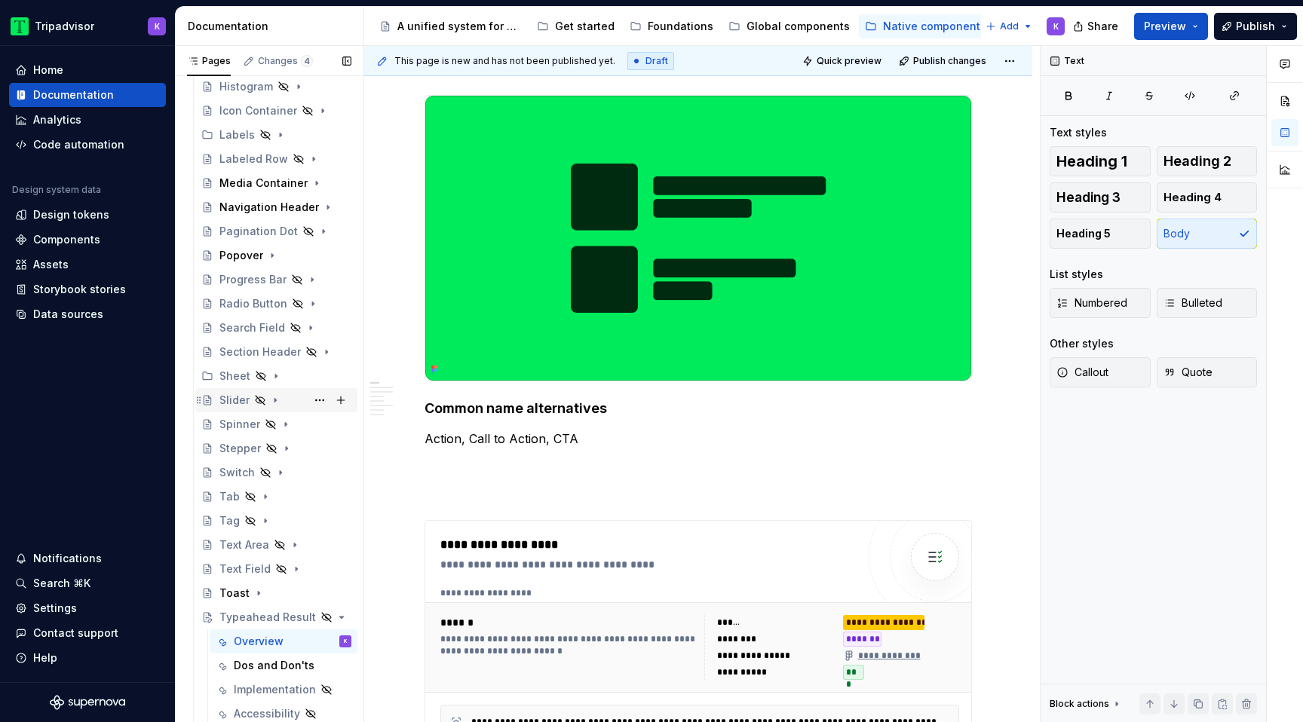
scroll to position [0, 0]
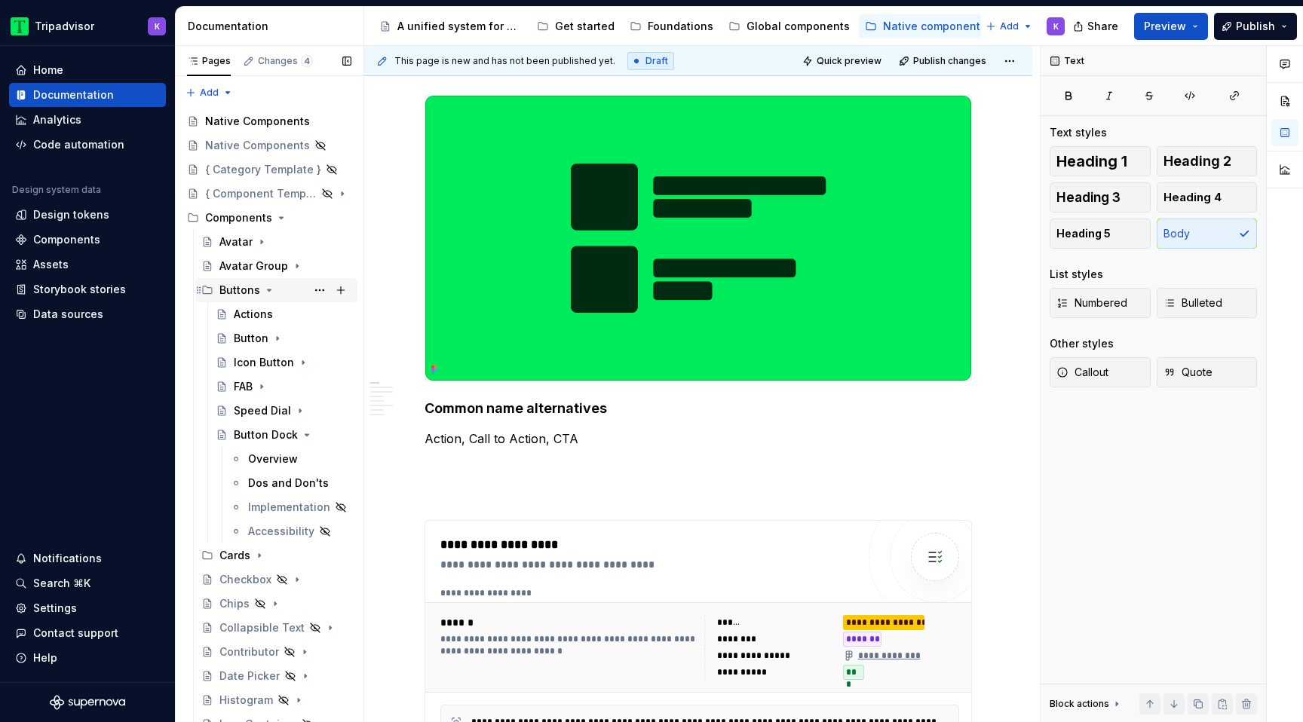
click at [265, 288] on icon "Page tree" at bounding box center [269, 290] width 12 height 12
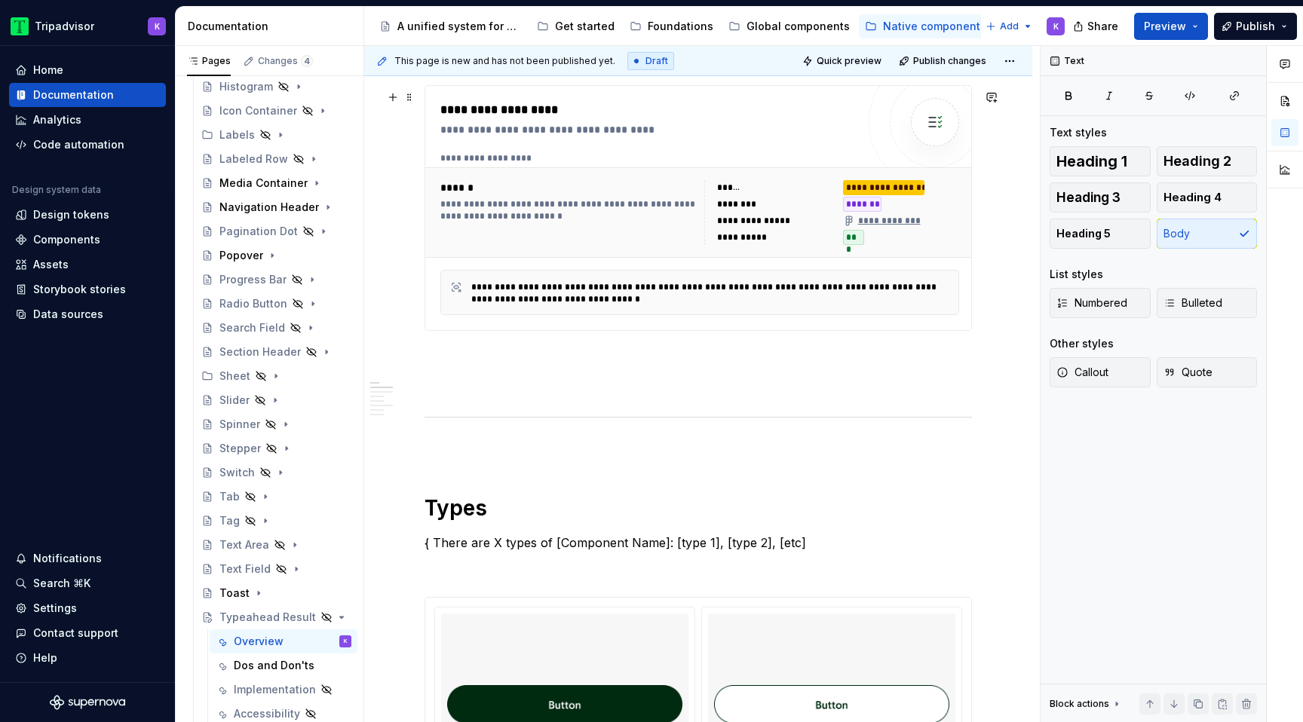
scroll to position [1011, 0]
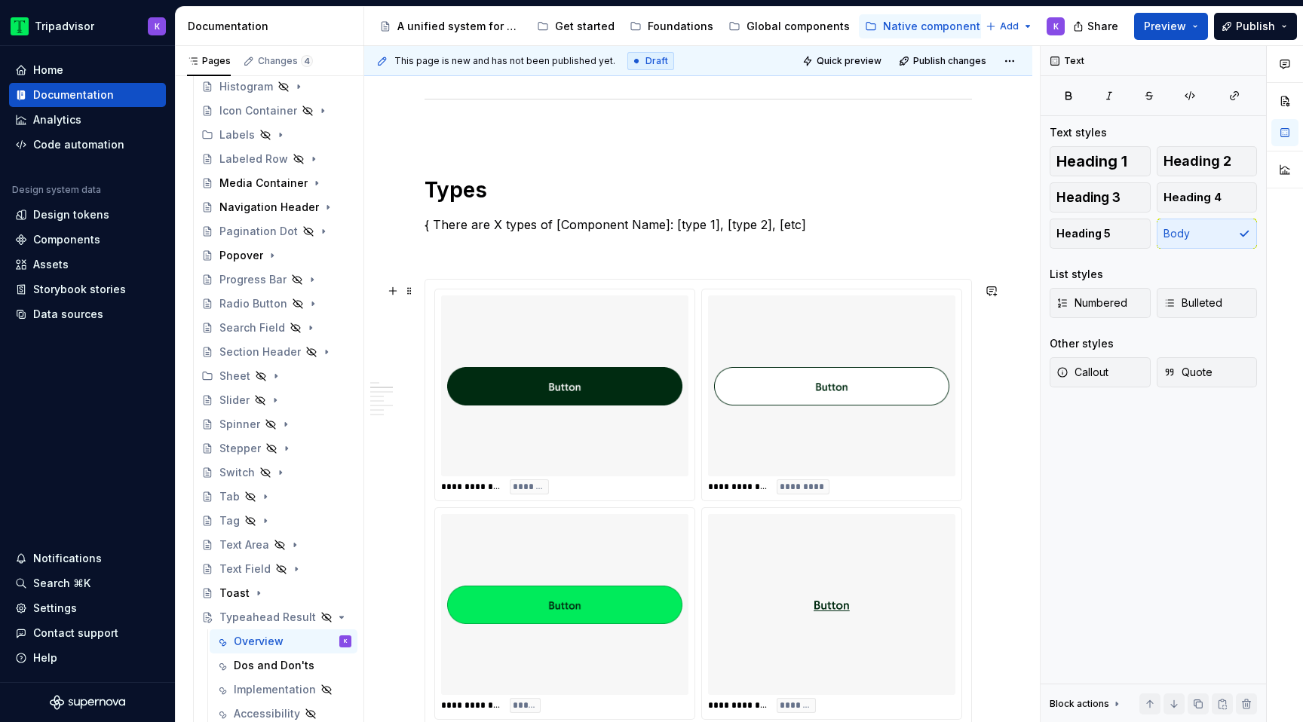
type textarea "*"
